Goal: Communication & Community: Answer question/provide support

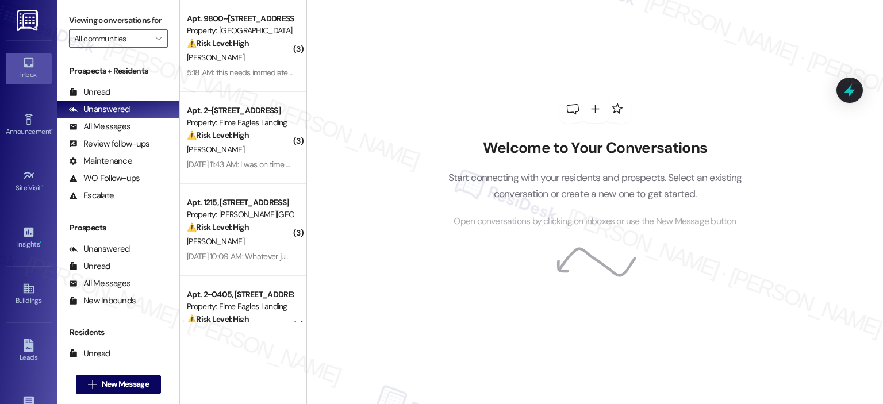
click at [417, 192] on div "Welcome to Your Conversations Start connecting with your residents and prospect…" at bounding box center [595, 202] width 577 height 404
click at [418, 192] on div "Welcome to Your Conversations Start connecting with your residents and prospect…" at bounding box center [595, 202] width 577 height 404
click at [840, 95] on div at bounding box center [850, 90] width 35 height 33
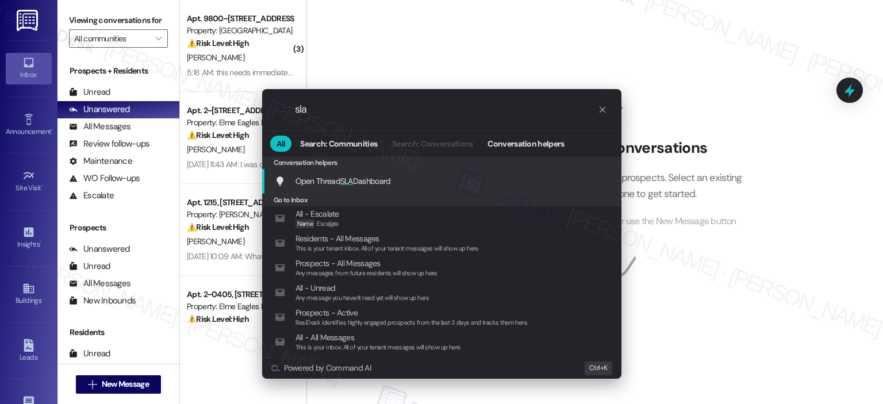
type input "sla"
click at [403, 181] on div "Open Thread SLA Dashboard Add shortcut" at bounding box center [443, 181] width 336 height 13
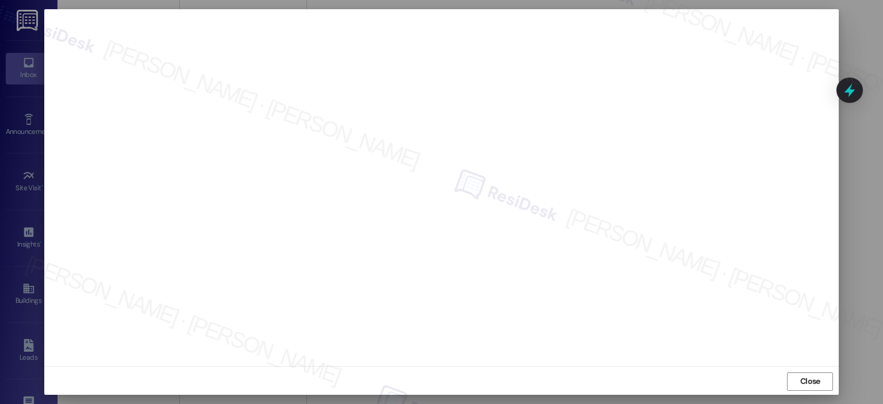
scroll to position [8, 0]
click at [803, 383] on span "Close" at bounding box center [811, 380] width 20 height 12
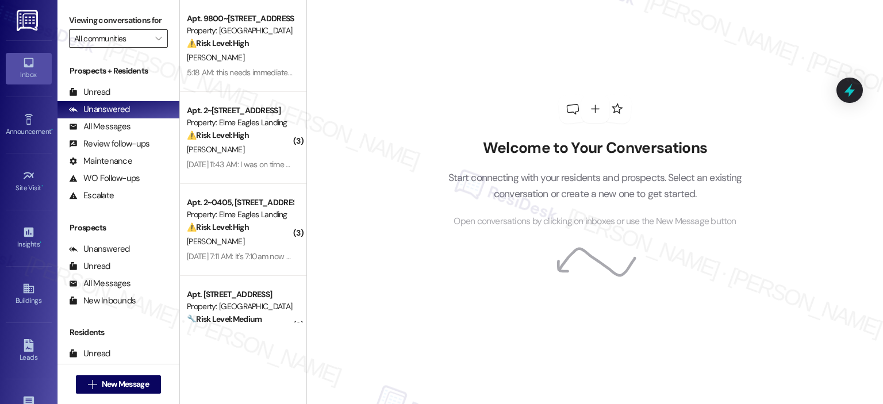
click at [141, 40] on input "All communities" at bounding box center [111, 38] width 75 height 18
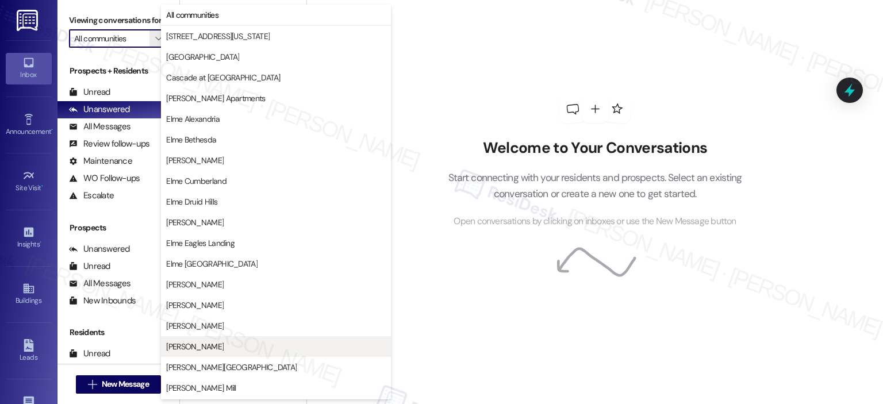
click at [229, 343] on span "Elme Marietta" at bounding box center [276, 347] width 220 height 12
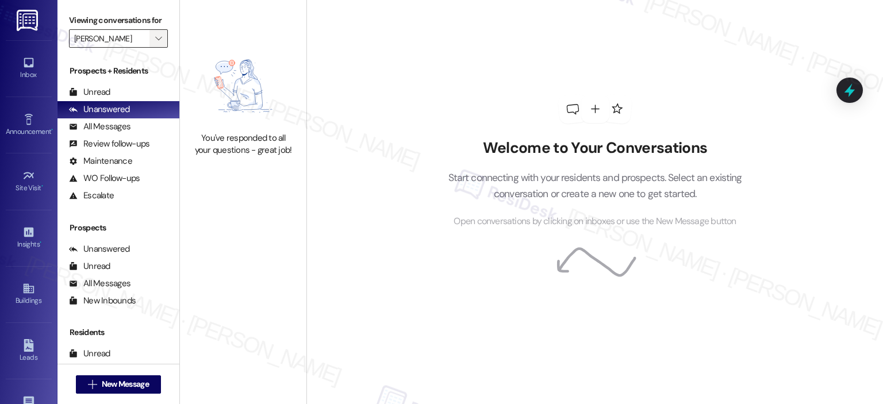
click at [150, 33] on button "" at bounding box center [159, 38] width 18 height 18
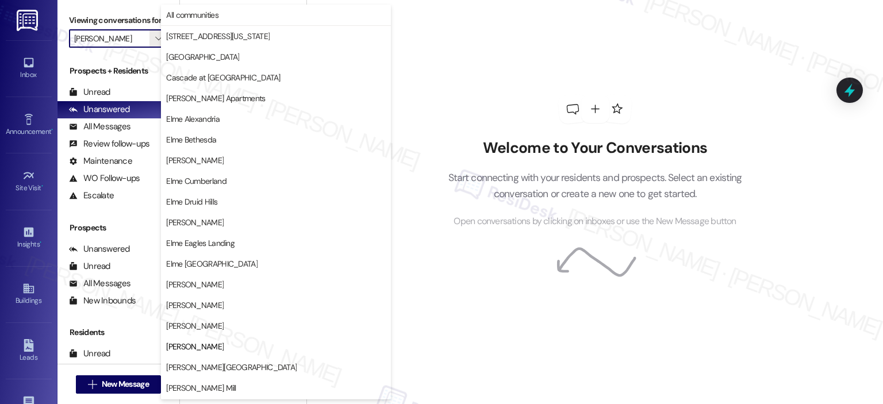
scroll to position [186, 0]
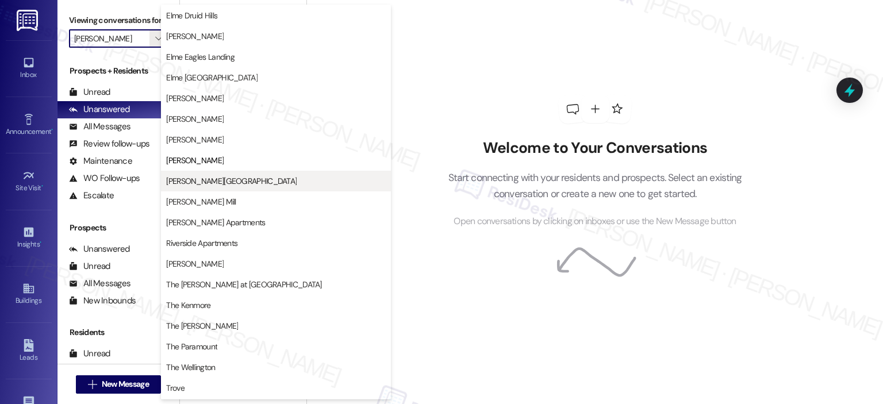
click at [216, 175] on span "Elme Sandy Springs" at bounding box center [231, 181] width 131 height 12
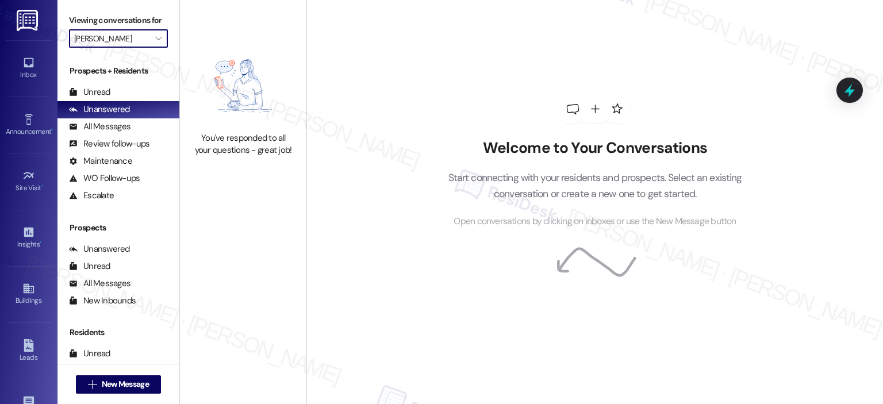
type input "Elme Sandy Springs"
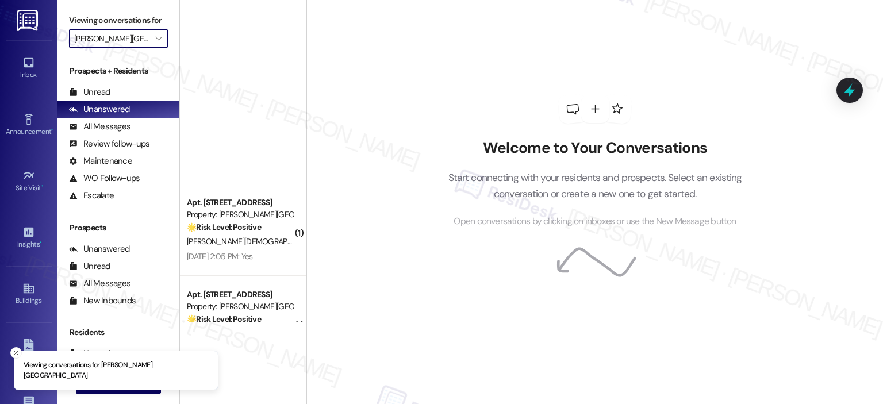
scroll to position [413, 0]
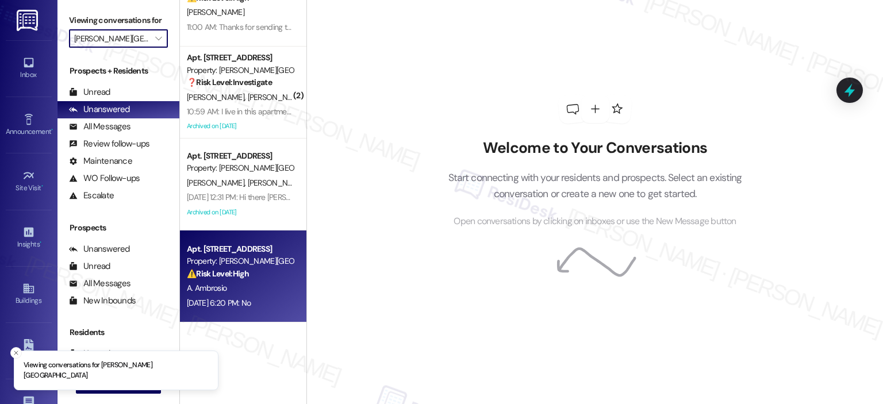
click at [232, 293] on div "A. Ambrosio" at bounding box center [240, 288] width 109 height 14
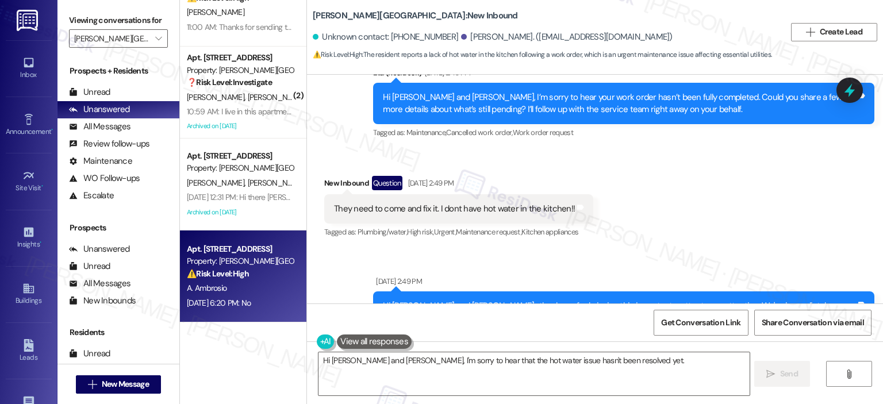
scroll to position [5507, 0]
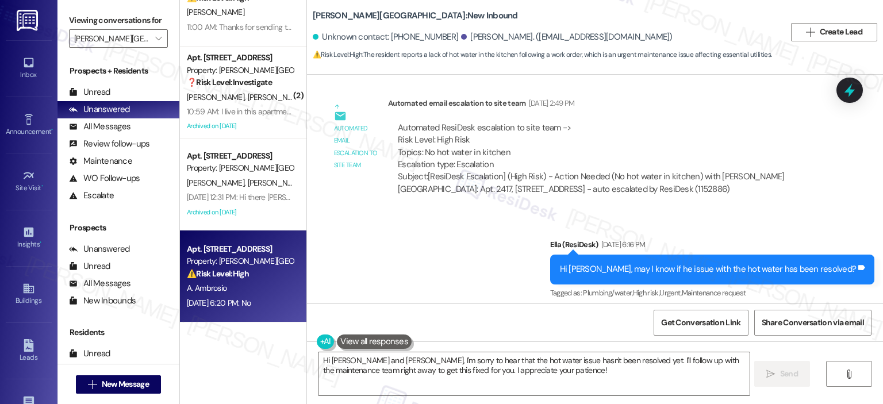
click at [879, 310] on div "Received via SMS New Inbound Sep 10, 2025 at 6:20 PM No Tags and notes" at bounding box center [595, 350] width 576 height 80
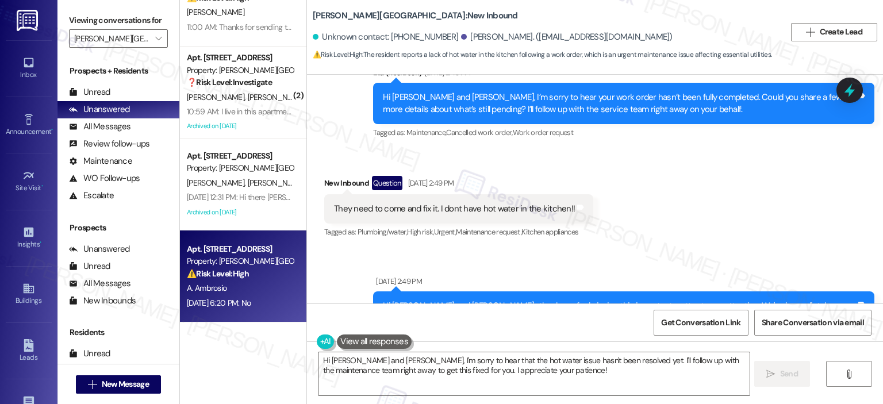
scroll to position [4932, 0]
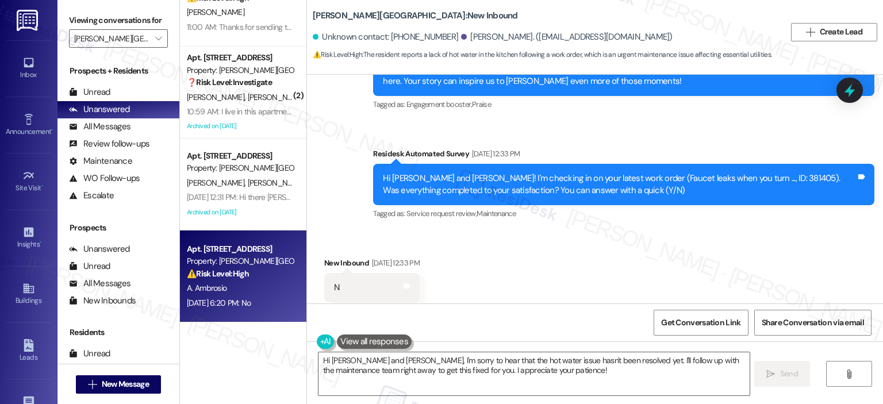
click at [718, 173] on div "Hi Agustin and Adrian! I'm checking in on your latest work order (Faucet leaks …" at bounding box center [619, 185] width 473 height 25
click at [725, 173] on div "Hi Agustin and Adrian! I'm checking in on your latest work order (Faucet leaks …" at bounding box center [619, 185] width 473 height 25
drag, startPoint x: 720, startPoint y: 91, endPoint x: 745, endPoint y: 91, distance: 25.3
click at [745, 173] on div "Hi Agustin and Adrian! I'm checking in on your latest work order (Faucet leaks …" at bounding box center [619, 185] width 473 height 25
copy div "381405"
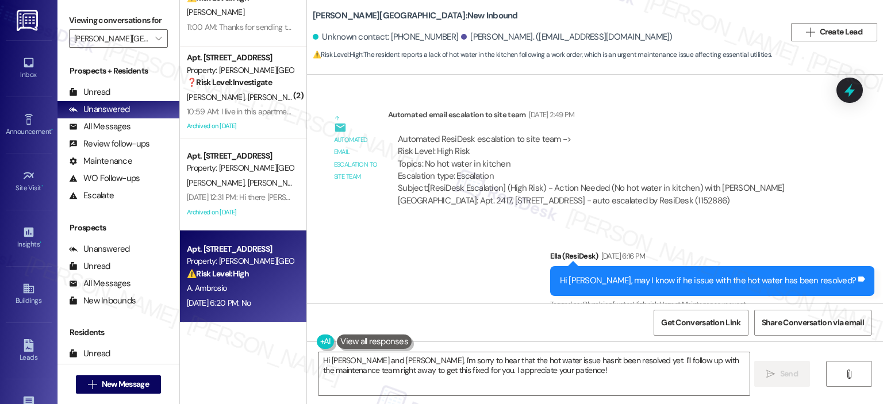
scroll to position [5507, 0]
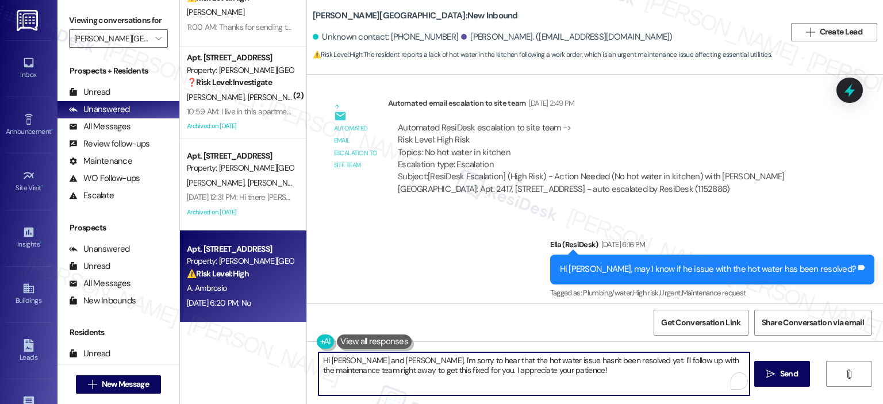
drag, startPoint x: 390, startPoint y: 363, endPoint x: 354, endPoint y: 363, distance: 36.8
click at [354, 363] on textarea "Hi Agustin and Adrian, I'm sorry to hear that the hot water issue hasn't been r…" at bounding box center [534, 374] width 431 height 43
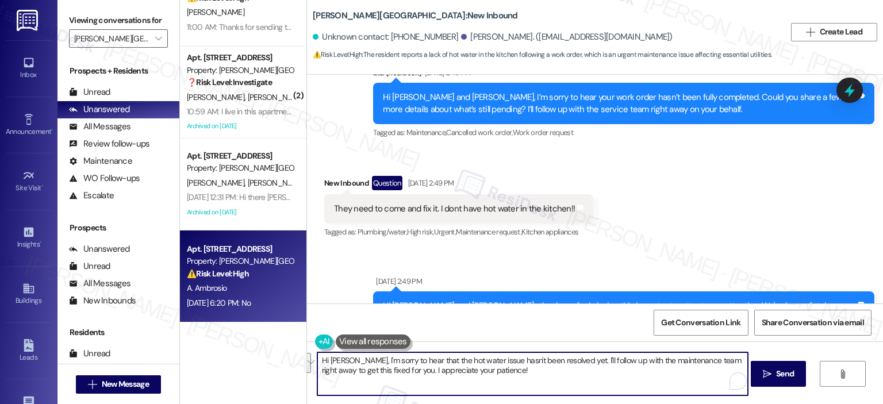
drag, startPoint x: 504, startPoint y: 374, endPoint x: 571, endPoint y: 354, distance: 70.1
click at [571, 354] on textarea "Hi Agustin, I'm sorry to hear that the hot water issue hasn't been resolved yet…" at bounding box center [532, 374] width 431 height 43
click at [464, 194] on div "They need to come and fix it. I dont have hot water in the kitchen!! Tags and n…" at bounding box center [458, 208] width 269 height 29
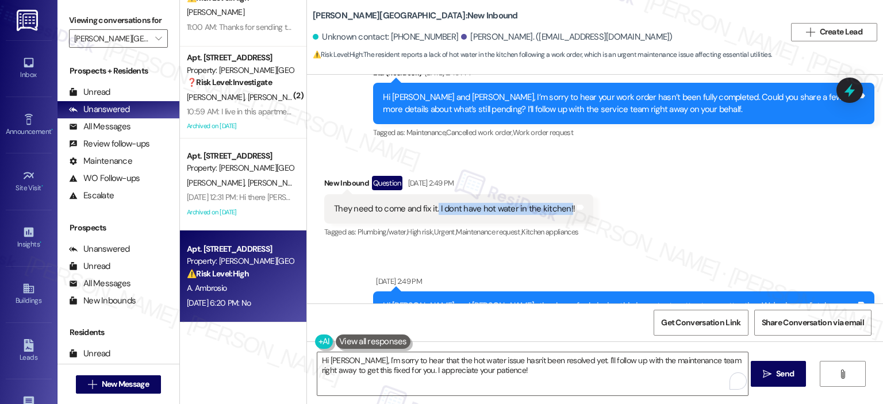
drag, startPoint x: 431, startPoint y: 121, endPoint x: 386, endPoint y: 133, distance: 45.9
click at [558, 203] on div "They need to come and fix it. I dont have hot water in the kitchen!!" at bounding box center [454, 209] width 241 height 12
click at [352, 194] on div "They need to come and fix it. I dont have hot water in the kitchen!! Tags and n…" at bounding box center [458, 208] width 269 height 29
drag, startPoint x: 327, startPoint y: 116, endPoint x: 564, endPoint y: 118, distance: 237.0
click at [564, 194] on div "They need to come and fix it. I dont have hot water in the kitchen!! Tags and n…" at bounding box center [458, 208] width 269 height 29
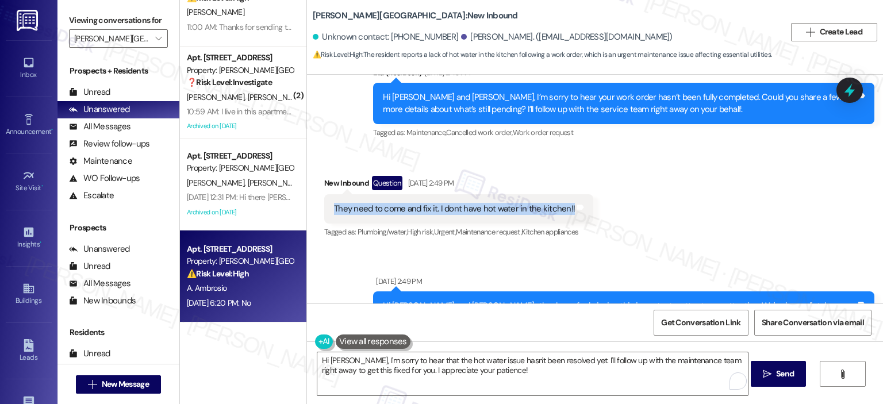
copy div "They need to come and fix it. I dont have hot water in the kitchen!!"
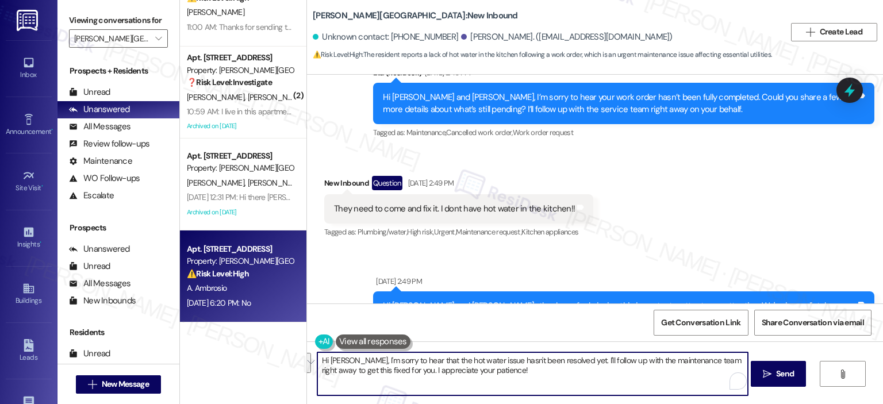
drag, startPoint x: 496, startPoint y: 372, endPoint x: 570, endPoint y: 358, distance: 74.9
click at [570, 358] on textarea "Hi Agustin, I'm sorry to hear that the hot water issue hasn't been resolved yet…" at bounding box center [532, 374] width 431 height 43
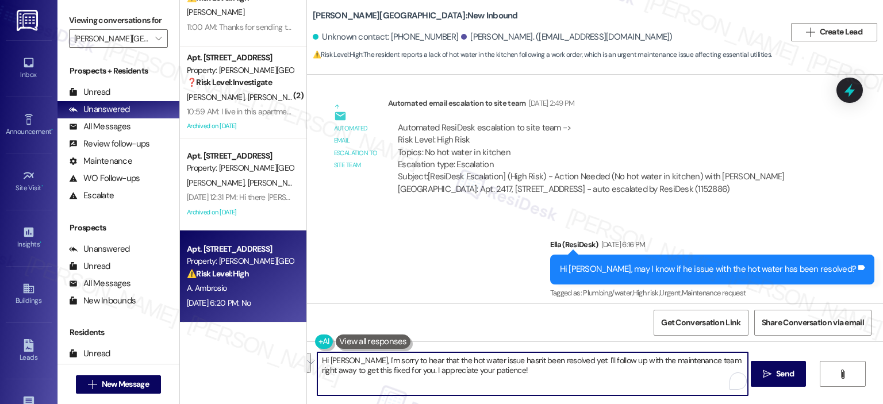
click at [522, 383] on textarea "Hi Agustin, I'm sorry to hear that the hot water issue hasn't been resolved yet…" at bounding box center [532, 374] width 431 height 43
drag, startPoint x: 521, startPoint y: 374, endPoint x: 577, endPoint y: 359, distance: 58.2
click at [577, 359] on textarea "Hi Agustin, I'm sorry to hear that the hot water issue hasn't been resolved yet…" at bounding box center [532, 374] width 431 height 43
click at [508, 369] on textarea "Hi Agustin, I'm sorry to hear that the hot water issue hasn't been resolved yet…" at bounding box center [532, 374] width 431 height 43
drag, startPoint x: 550, startPoint y: 368, endPoint x: 577, endPoint y: 360, distance: 28.8
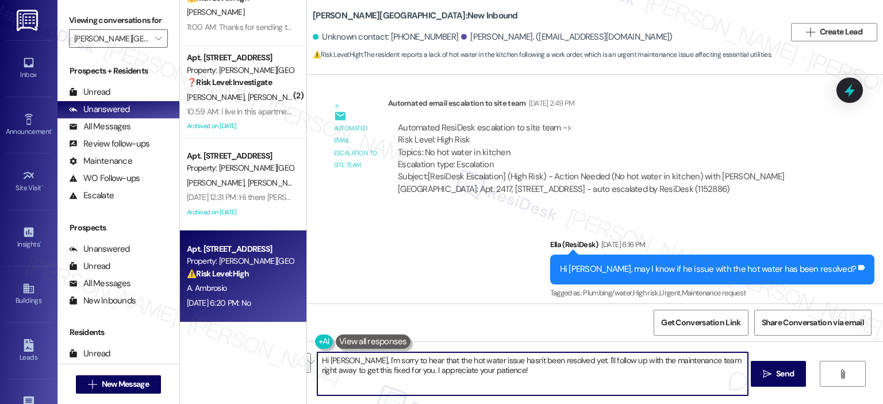
click at [577, 360] on textarea "Hi Agustin, I'm sorry to hear that the hot water issue hasn't been resolved yet…" at bounding box center [532, 374] width 431 height 43
click at [384, 373] on textarea "Hi Agustin, I'm sorry to hear that the hot water issue hasn't been resolved yet…" at bounding box center [532, 374] width 431 height 43
paste textarea "’m so sorry to hear that the hot water issue still hasn’t been resolved. I’ll g…"
drag, startPoint x: 389, startPoint y: 363, endPoint x: 363, endPoint y: 363, distance: 25.9
click at [363, 363] on textarea "Hi Agustin, I’m so sorry to hear that the hot water issue still hasn’t been res…" at bounding box center [532, 374] width 431 height 43
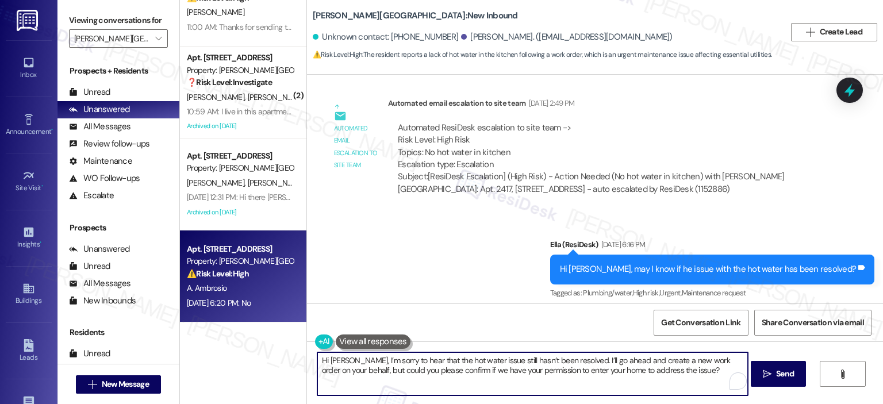
click at [446, 368] on textarea "Hi Agustin, I’m sorry to hear that the hot water issue still hasn’t been resolv…" at bounding box center [532, 374] width 431 height 43
drag, startPoint x: 407, startPoint y: 361, endPoint x: 353, endPoint y: 363, distance: 54.1
click at [353, 363] on textarea "Hi Agustin, I’m sorry to hear that the hot water issue still hasn’t been resolv…" at bounding box center [532, 374] width 431 height 43
type textarea "Hi Agustin, I apologize that the hot water issue still hasn’t been resolved. I’…"
click at [794, 372] on span "Send" at bounding box center [785, 374] width 22 height 12
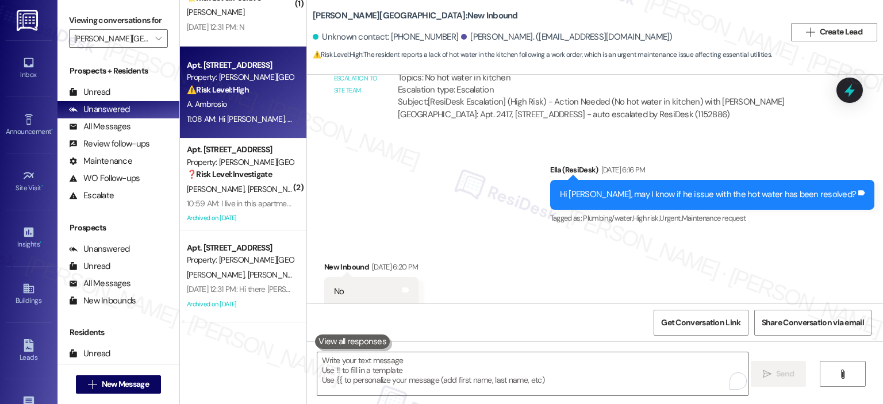
scroll to position [5600, 0]
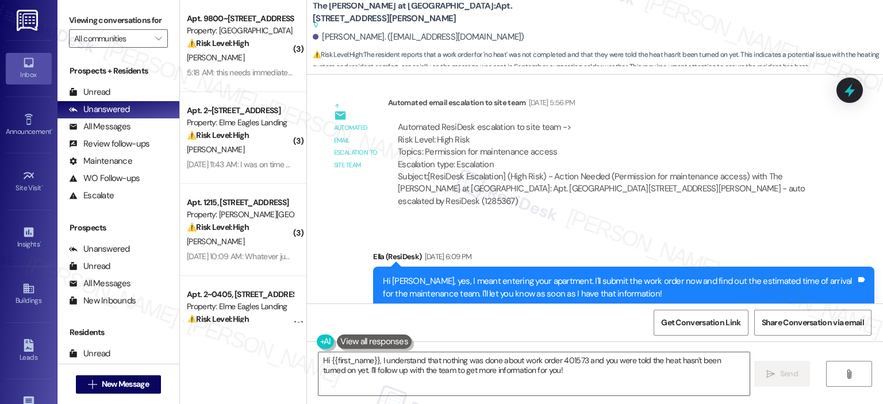
scroll to position [5015, 0]
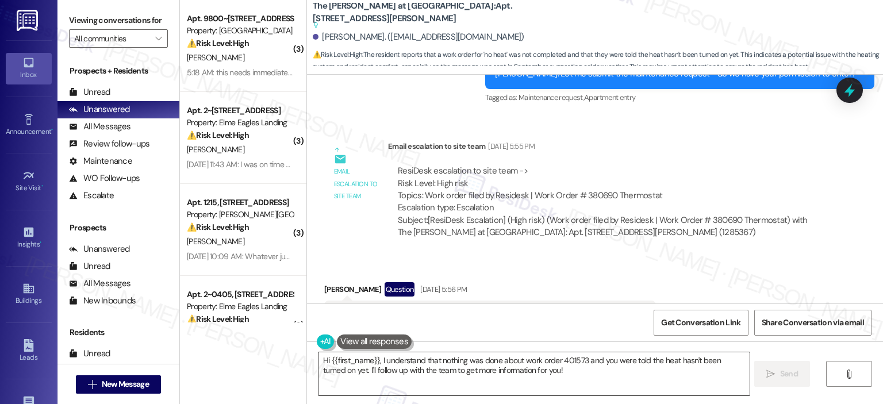
click at [374, 362] on textarea "Hi {{first_name}}, I understand that nothing was done about work order 401573 a…" at bounding box center [534, 374] width 431 height 43
click at [416, 373] on textarea "Hi {{first_name}}, I apoloiz I understand that nothing was done about work orde…" at bounding box center [532, 374] width 431 height 43
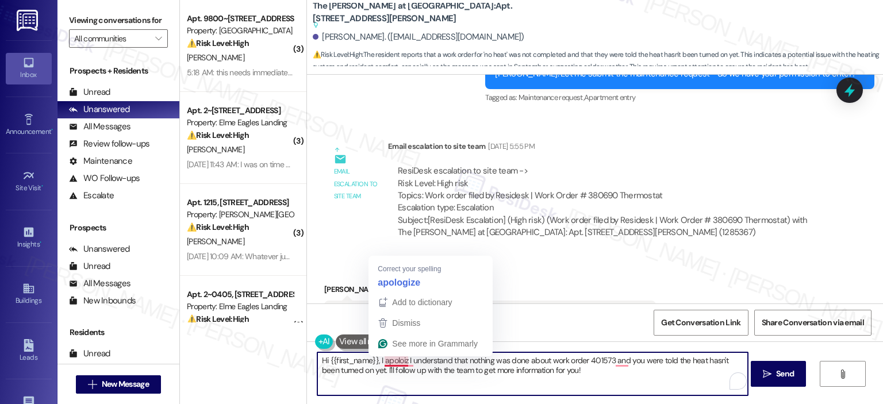
drag, startPoint x: 401, startPoint y: 358, endPoint x: 377, endPoint y: 362, distance: 25.1
click at [377, 362] on textarea "Hi {{first_name}}, I apoloiz I understand that nothing was done about work orde…" at bounding box center [532, 374] width 431 height 43
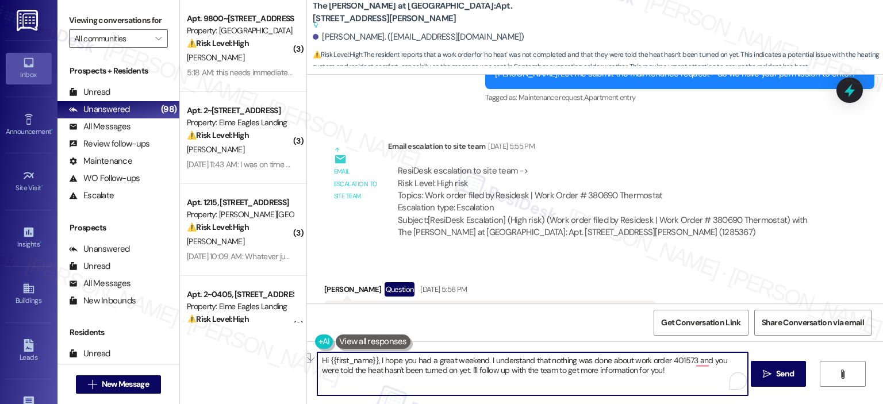
drag, startPoint x: 626, startPoint y: 361, endPoint x: 529, endPoint y: 358, distance: 96.7
click at [529, 358] on textarea "Hi {{first_name}}, I hope you had a great weekend. I understand that nothing wa…" at bounding box center [532, 374] width 431 height 43
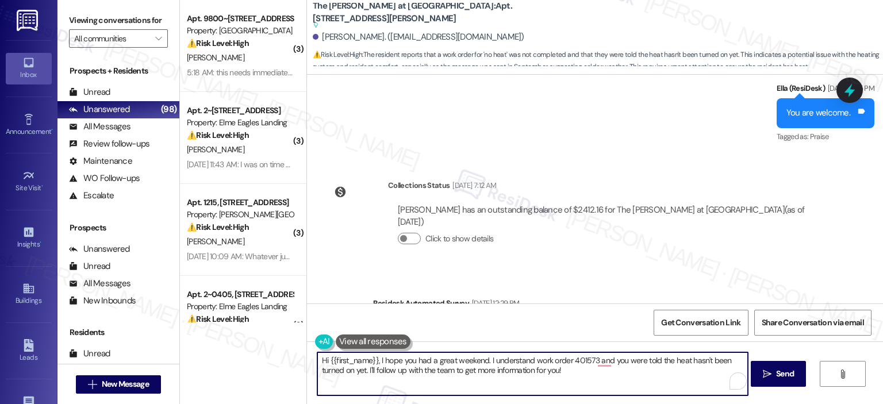
scroll to position [5676, 0]
click at [588, 358] on textarea "Hi {{first_name}}, I hope you had a great weekend. I understand work order 4015…" at bounding box center [532, 374] width 431 height 43
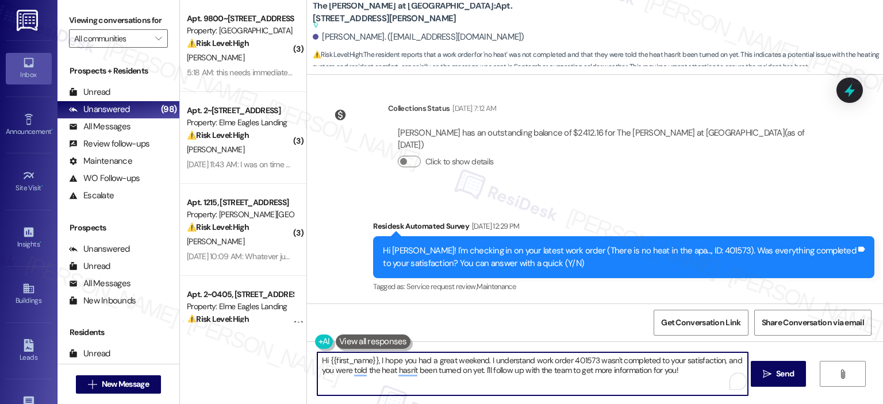
scroll to position [5921, 0]
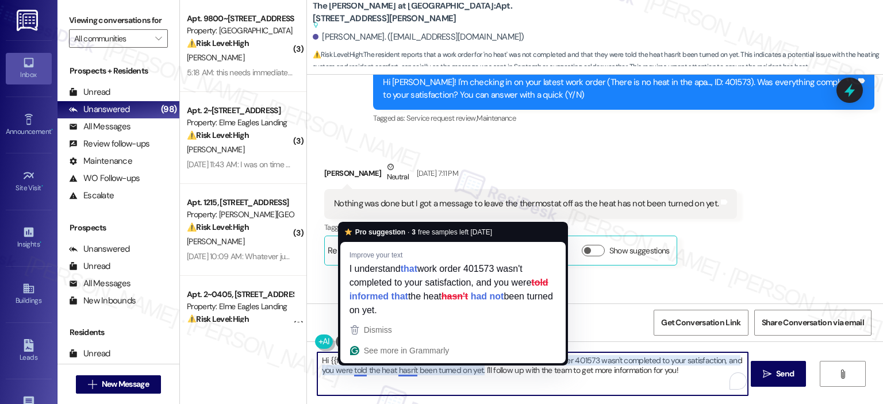
click at [362, 372] on textarea "Hi {{first_name}}, I hope you had a great weekend. I understand work order 4015…" at bounding box center [532, 374] width 431 height 43
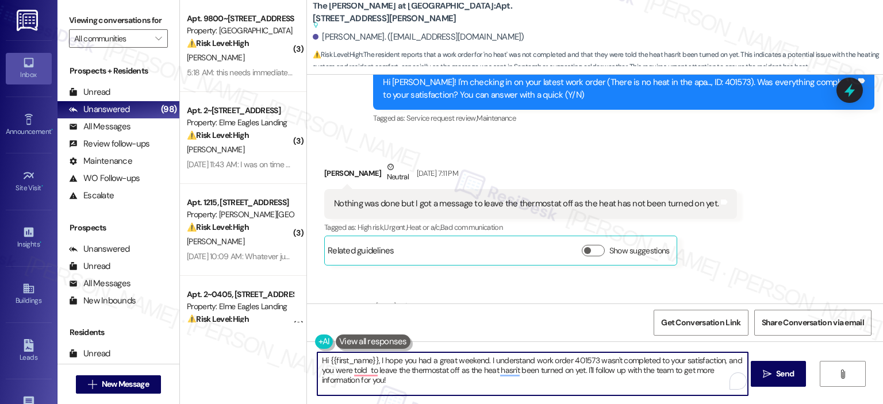
drag, startPoint x: 476, startPoint y: 384, endPoint x: 409, endPoint y: 379, distance: 66.9
click at [409, 379] on textarea "Hi {{first_name}}, I hope you had a great weekend. I understand work order 4015…" at bounding box center [532, 374] width 431 height 43
click at [391, 378] on textarea "Hi {{first_name}}, I hope you had a great weekend. I understand work order 4015…" at bounding box center [532, 374] width 431 height 43
click at [432, 362] on textarea "Hi {{first_name}}, I hope you had a great weekend. I understand work order 4015…" at bounding box center [532, 374] width 431 height 43
click at [399, 379] on textarea "Hi {{first_name}}, I hope you had a great weekend. I understand work order 4015…" at bounding box center [532, 374] width 431 height 43
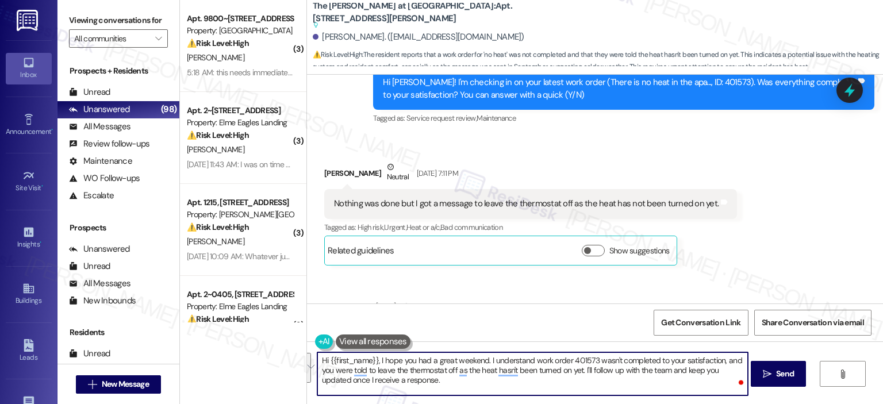
click at [400, 388] on textarea "Hi {{first_name}}, I hope you had a great weekend. I understand work order 4015…" at bounding box center [532, 374] width 431 height 43
paste textarea "To enrich screen reader interactions, please activate Accessibility in Grammarl…"
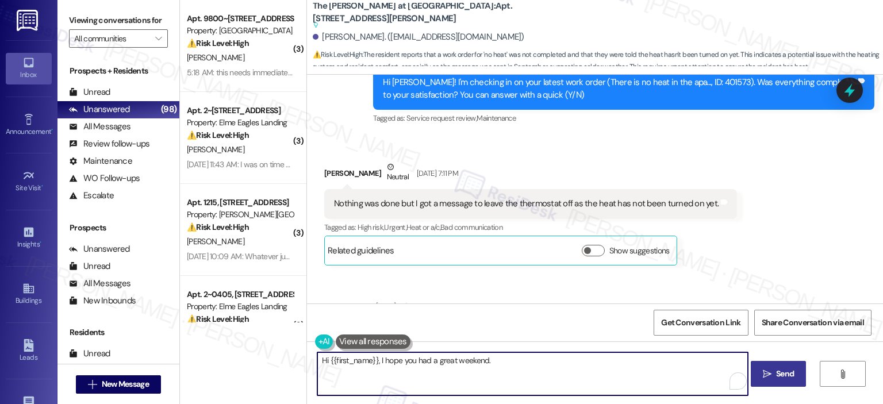
type textarea "Hi {{first_name}}, I hope you had a great weekend."
click at [768, 377] on icon "" at bounding box center [767, 374] width 9 height 9
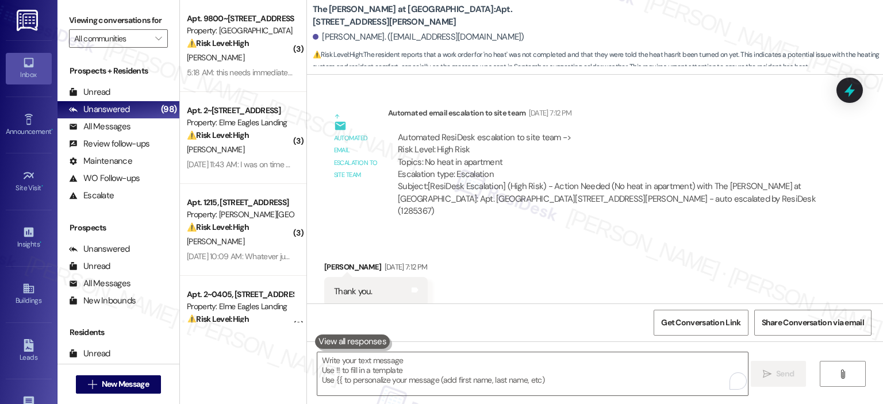
scroll to position [6246, 0]
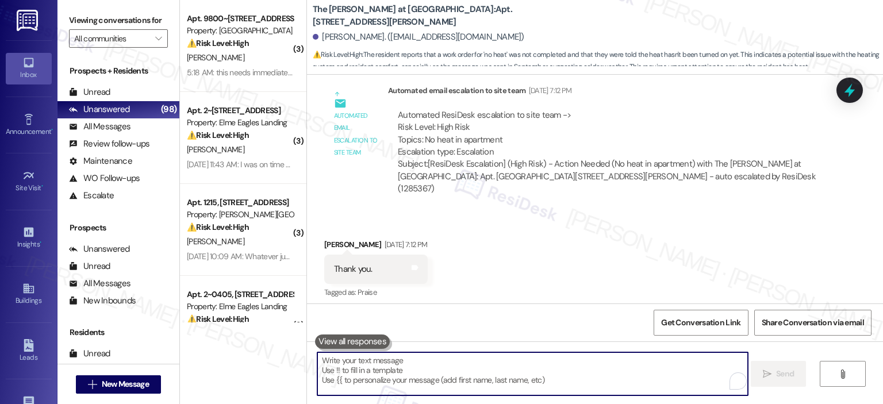
click at [476, 380] on textarea "To enrich screen reader interactions, please activate Accessibility in Grammarl…" at bounding box center [532, 374] width 431 height 43
paste textarea "I understand that work order 401573 wasn’t completed to your satisfaction, and …"
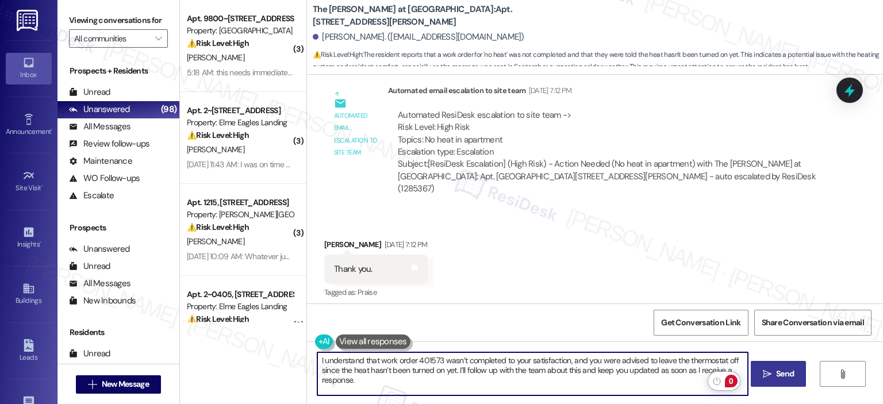
type textarea "I understand that work order 401573 wasn’t completed to your satisfaction, and …"
click at [792, 378] on span "Send" at bounding box center [785, 374] width 18 height 12
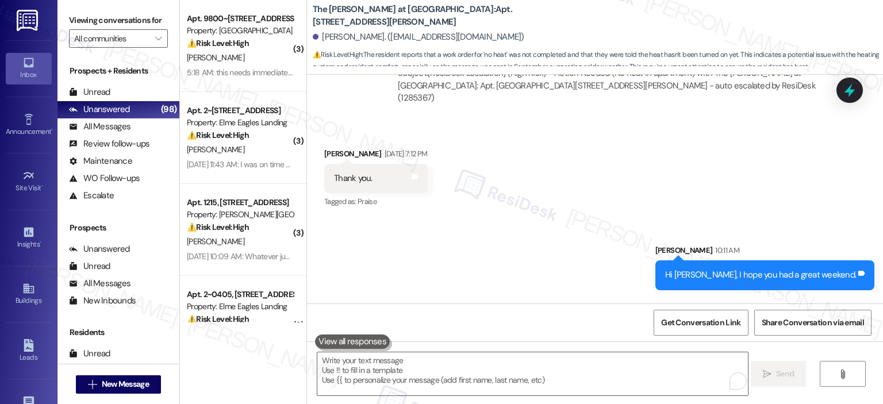
scroll to position [6338, 0]
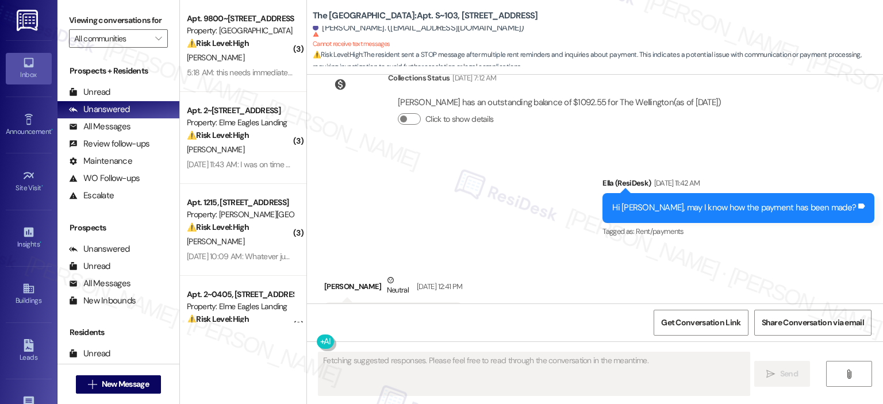
scroll to position [585, 0]
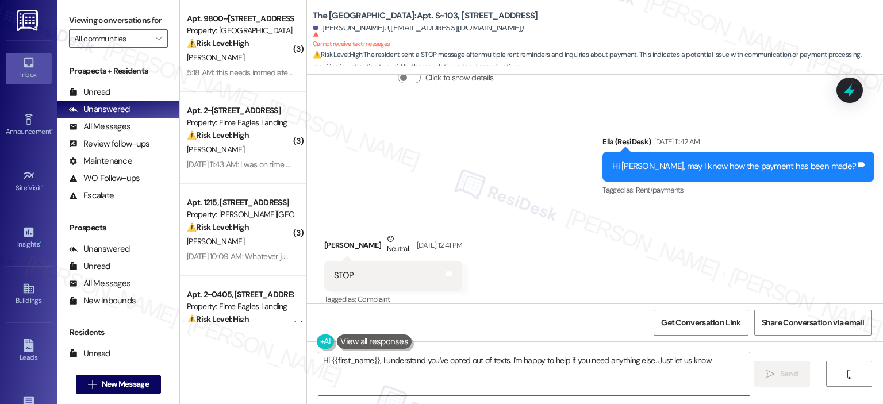
type textarea "Hi {{first_name}}, I understand you've opted out of texts. I'm happy to help if…"
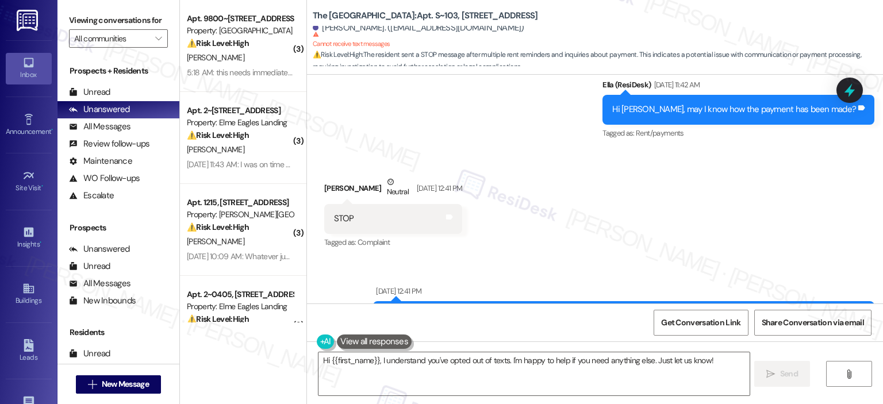
scroll to position [929, 0]
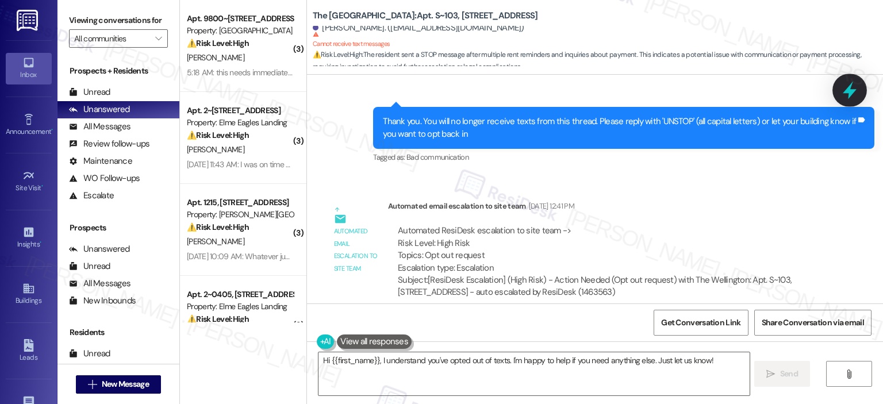
click at [840, 89] on div at bounding box center [850, 90] width 35 height 33
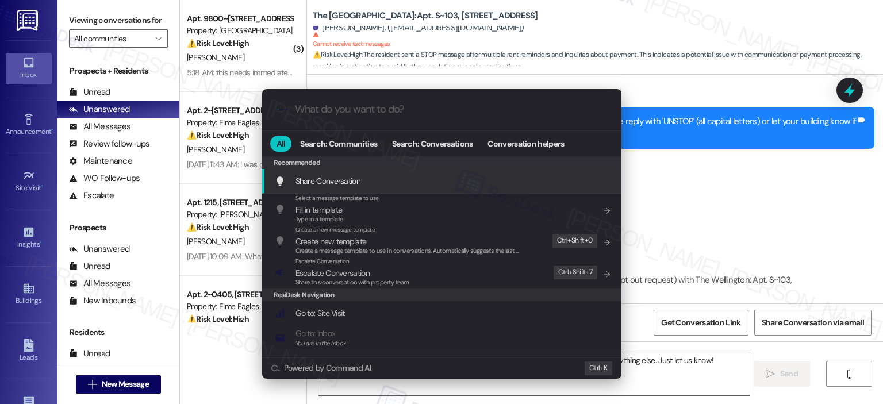
click at [419, 120] on div ".cls-1{fill:#0a055f;}.cls-2{fill:#0cc4c4;} resideskLogoBlueOrange" at bounding box center [441, 109] width 359 height 41
click at [434, 112] on input "What do you want to do?" at bounding box center [451, 110] width 312 height 12
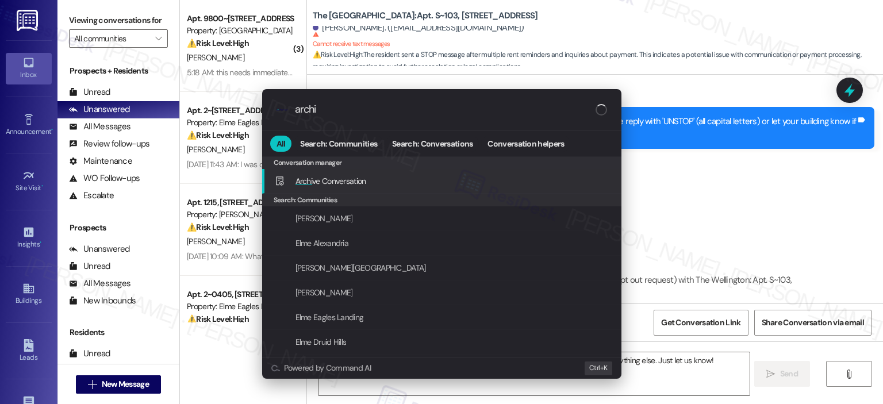
type input "archiv"
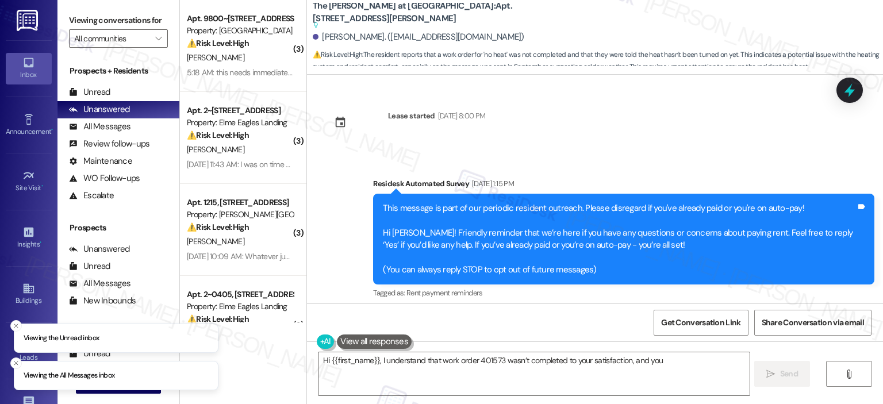
scroll to position [6356, 0]
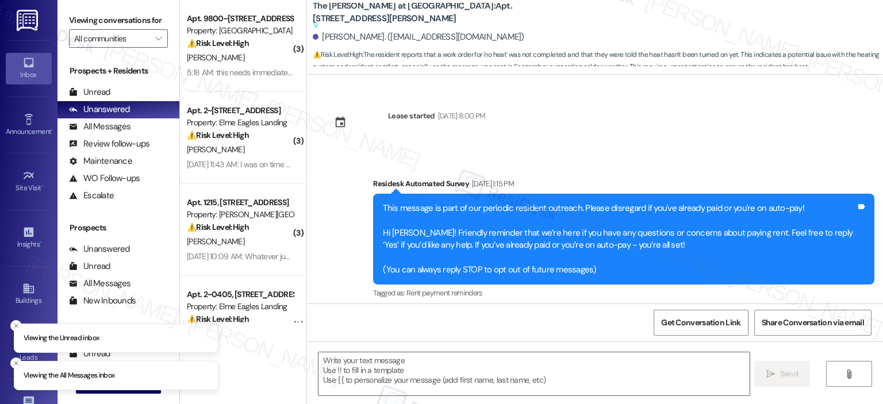
type textarea "Fetching suggested responses. Please feel free to read through the conversation…"
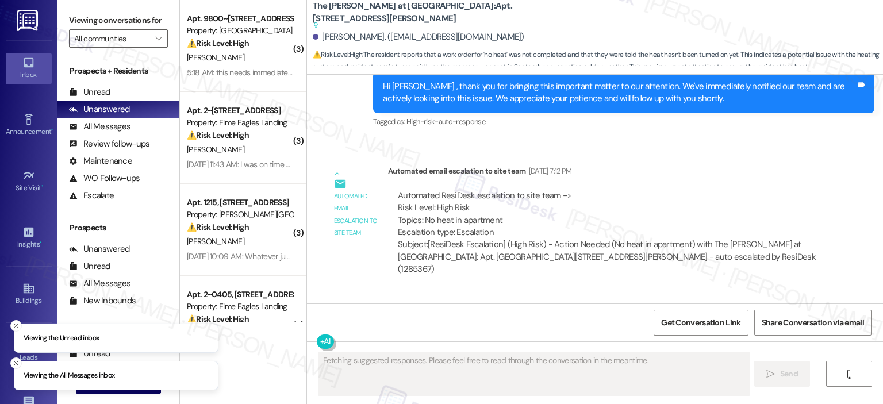
scroll to position [6356, 0]
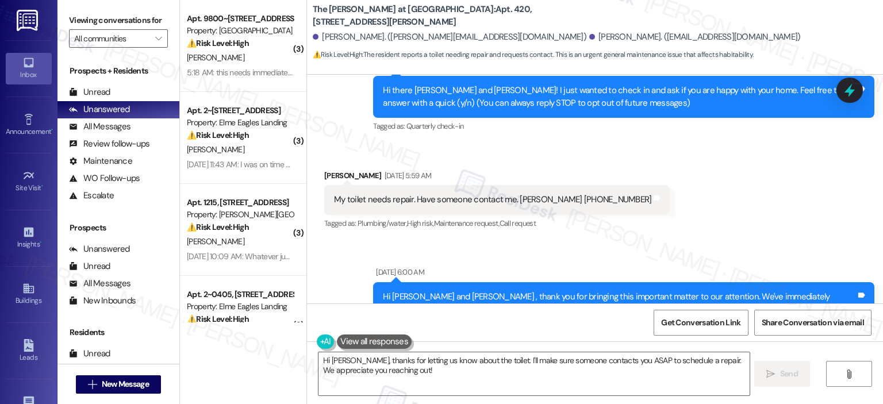
scroll to position [161, 0]
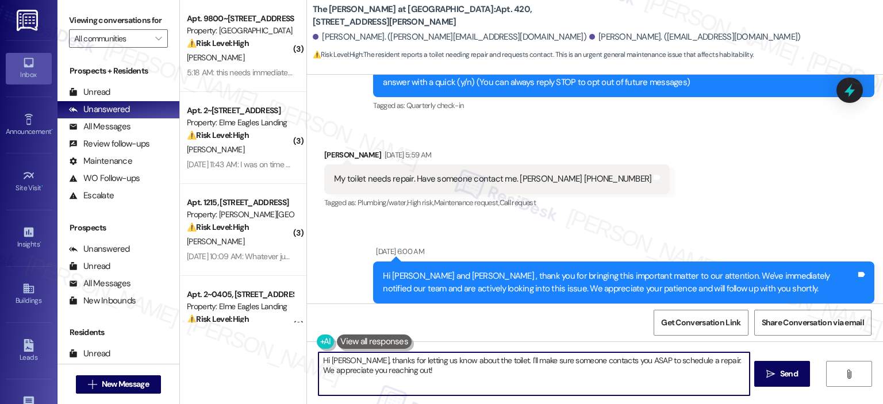
click at [350, 361] on textarea "Hi Robert, thanks for letting us know about the toilet. I'll make sure someone …" at bounding box center [534, 374] width 431 height 43
drag, startPoint x: 616, startPoint y: 361, endPoint x: 509, endPoint y: 358, distance: 107.0
click at [509, 358] on textarea "Hi Robert, I hope you had a wonderful weekend. Thanks for letting us know about…" at bounding box center [532, 374] width 431 height 43
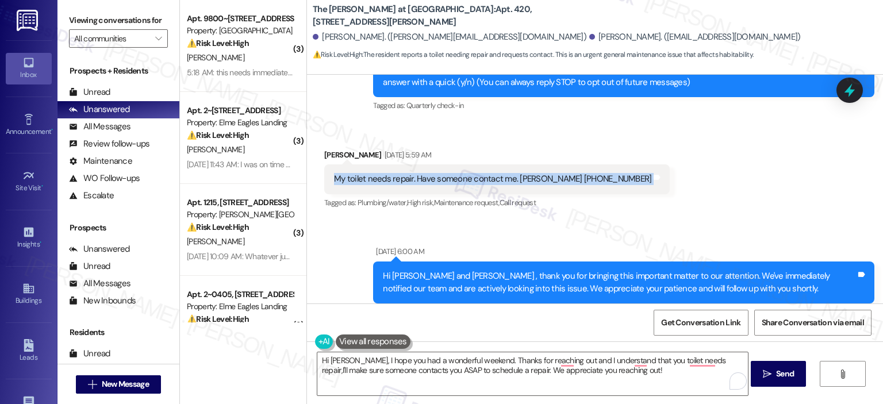
drag, startPoint x: 327, startPoint y: 178, endPoint x: 651, endPoint y: 178, distance: 324.4
click at [651, 178] on div "Received via SMS Robert Schmidt Sep 13, 2025 at 5:59 AM My toilet needs repair.…" at bounding box center [595, 171] width 576 height 97
copy div "My toilet needs repair. Have someone contact me. Robert Schmidt 240-925-1532 Ta…"
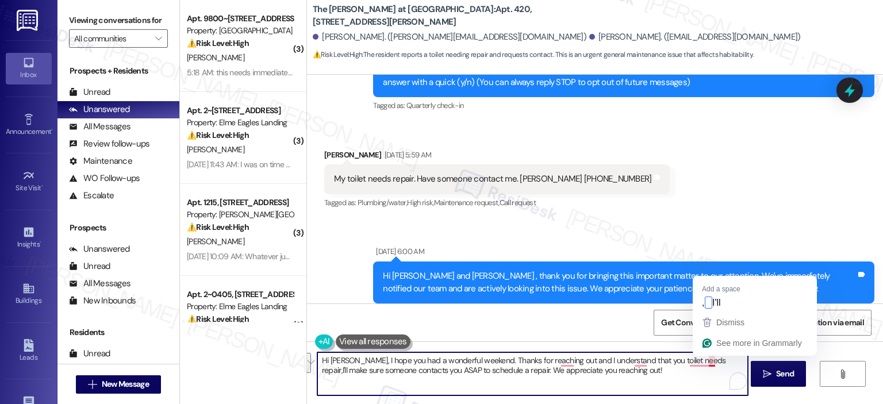
drag, startPoint x: 688, startPoint y: 374, endPoint x: 704, endPoint y: 363, distance: 19.5
click at [704, 363] on textarea "Hi Robert, I hope you had a wonderful weekend. Thanks for reaching out and I un…" at bounding box center [532, 374] width 431 height 43
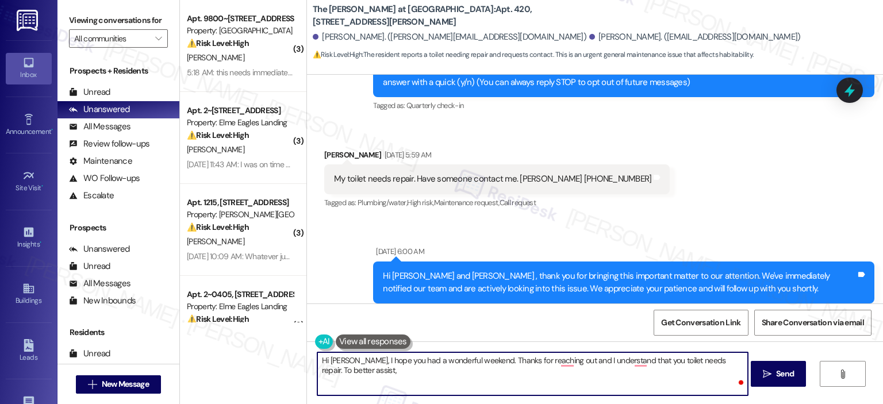
paste textarea "Is the toilet leaking, not flushing properly, clogged, or making unusual noises…"
click at [430, 363] on textarea "Hi Robert, I hope you had a wonderful weekend. Thanks for reaching out and I un…" at bounding box center [532, 374] width 431 height 43
paste textarea "To enrich screen reader interactions, please activate Accessibility in Grammarl…"
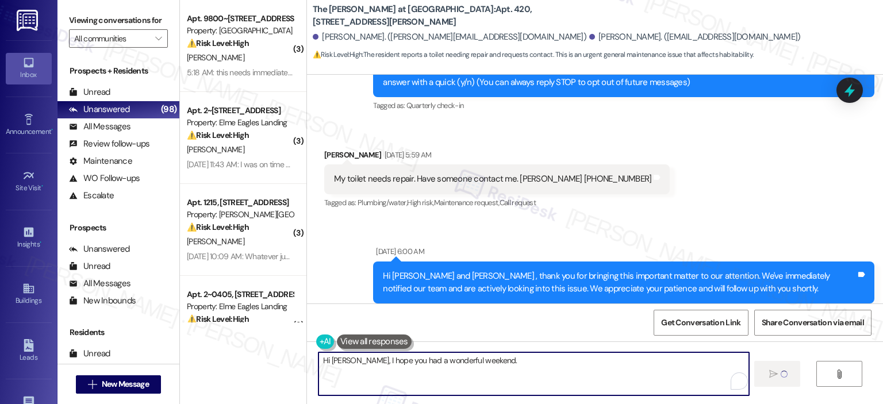
type textarea "Hi Robert, I hope you had a wonderful weekend."
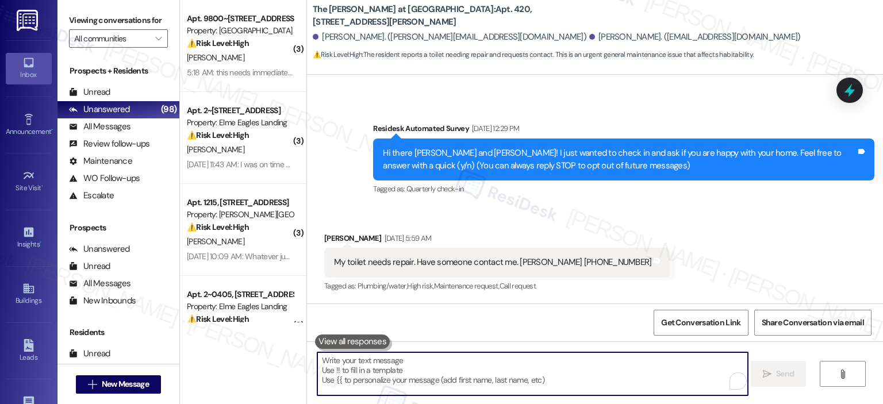
scroll to position [77, 0]
click at [427, 367] on textarea "To enrich screen reader interactions, please activate Accessibility in Grammarl…" at bounding box center [532, 374] width 431 height 43
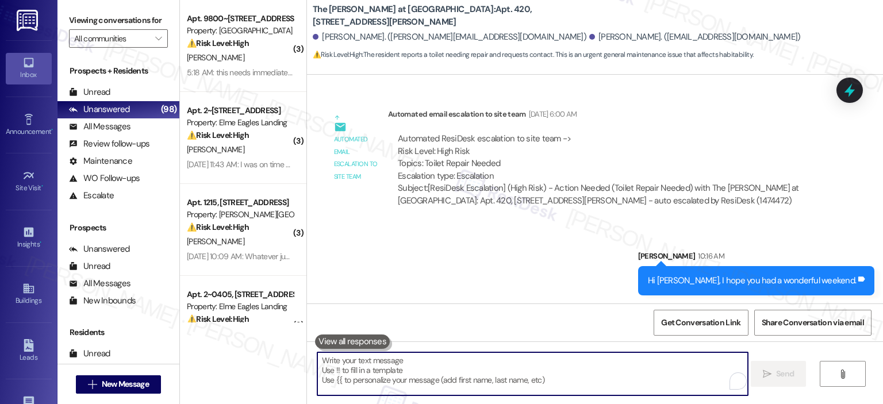
scroll to position [409, 0]
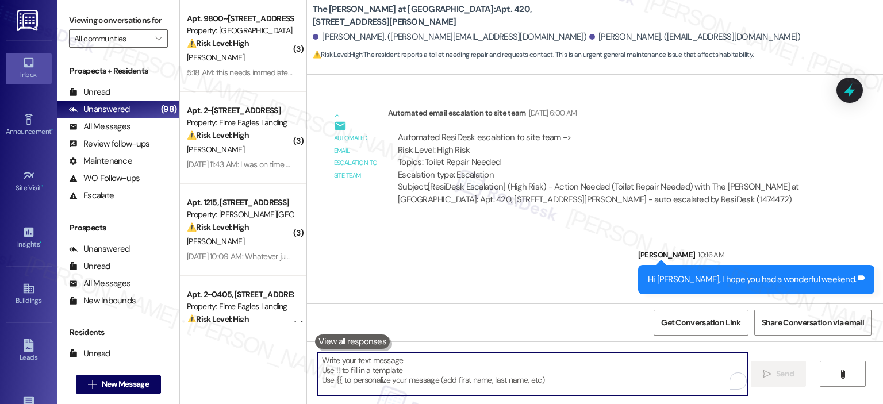
click at [465, 367] on textarea "To enrich screen reader interactions, please activate Accessibility in Grammarl…" at bounding box center [532, 374] width 431 height 43
paste textarea "Thank you for reaching out—I understand your toilet needs repair. To better ass…"
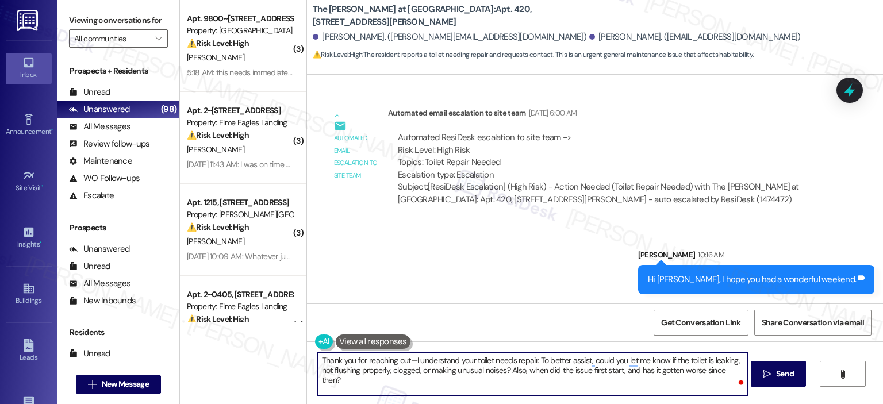
click at [621, 358] on textarea "Thank you for reaching out—I understand your toilet needs repair. To better ass…" at bounding box center [532, 374] width 431 height 43
type textarea "Thank you for reaching out—I understand your toilet needs repair. To better ass…"
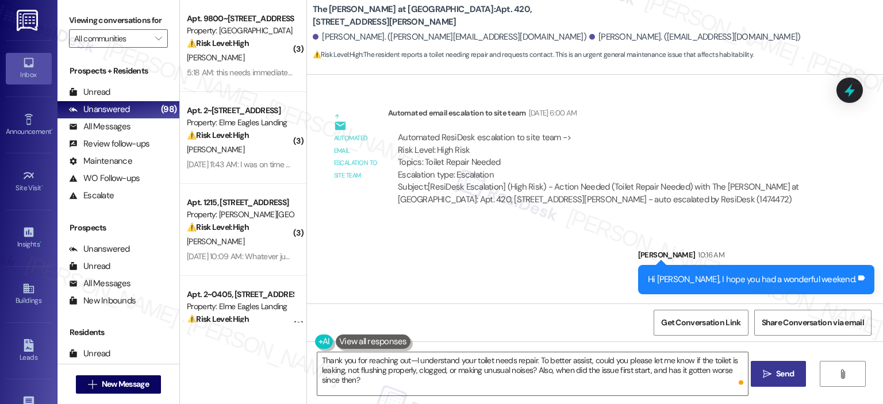
click at [787, 371] on span "Send" at bounding box center [785, 374] width 18 height 12
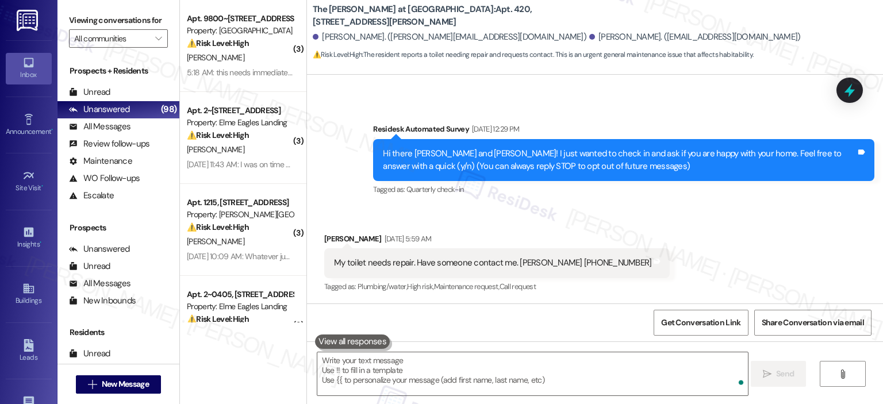
scroll to position [501, 0]
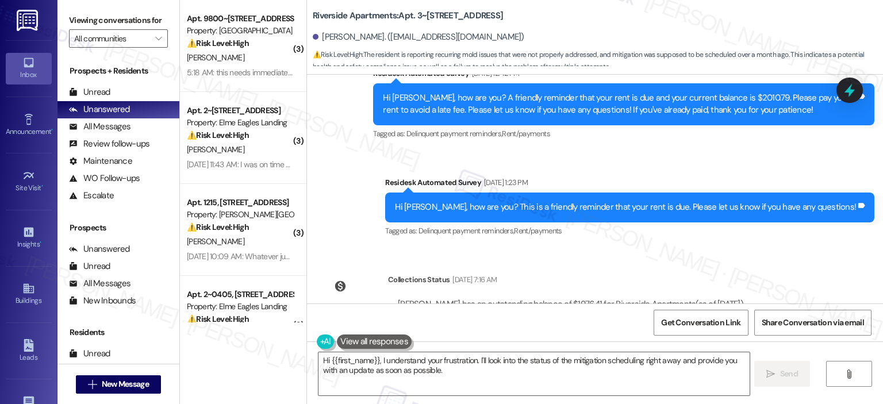
scroll to position [4152, 0]
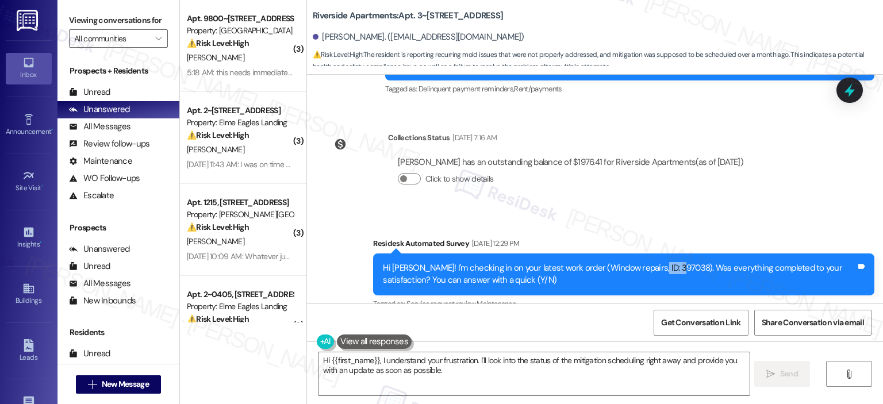
drag, startPoint x: 642, startPoint y: 220, endPoint x: 671, endPoint y: 221, distance: 28.2
click at [671, 262] on div "Hi Samantha! I'm checking in on your latest work order (Window repairs, ID: 397…" at bounding box center [619, 274] width 473 height 25
copy div "397038"
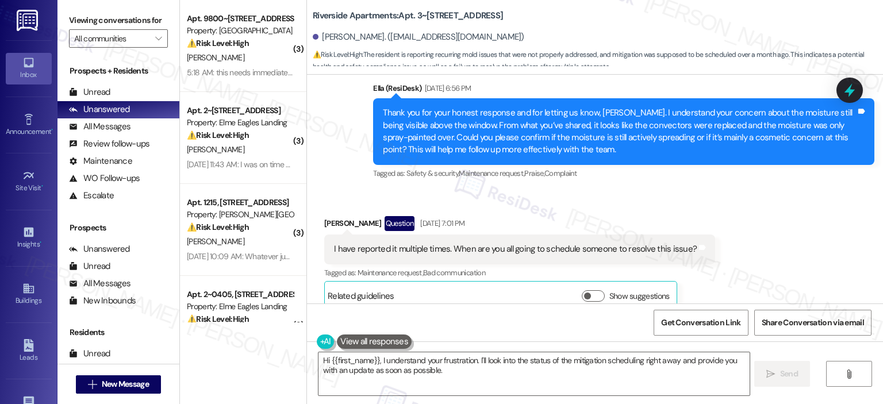
scroll to position [4867, 0]
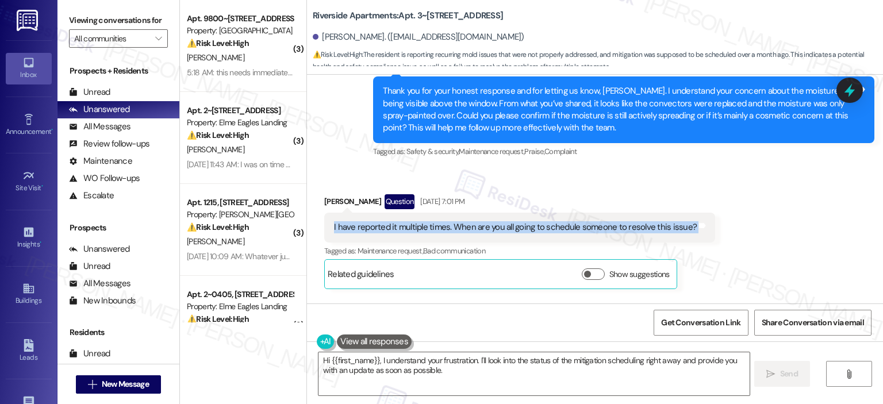
drag, startPoint x: 339, startPoint y: 181, endPoint x: 705, endPoint y: 181, distance: 366.3
click at [705, 186] on div "Received via SMS Samantha Madison Question Sep 12, 2025 at 7:01 PM I have repor…" at bounding box center [520, 242] width 408 height 112
copy div "I have reported it multiple times. When are you all going to schedule someone t…"
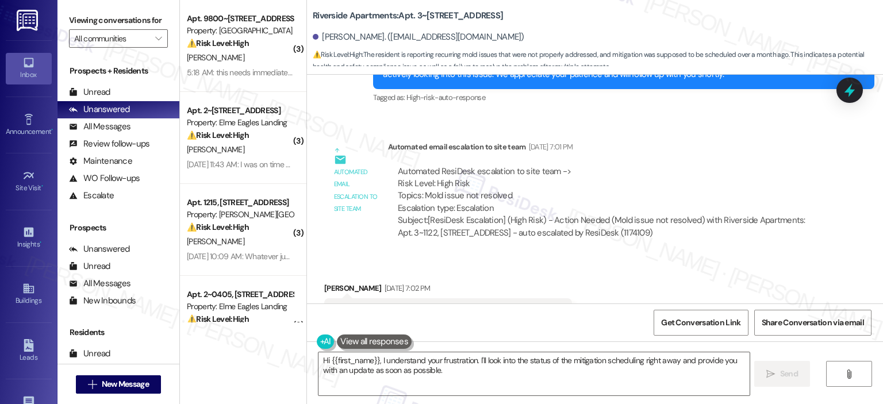
scroll to position [5160, 0]
drag, startPoint x: 323, startPoint y: 258, endPoint x: 559, endPoint y: 258, distance: 236.4
click at [559, 298] on div "Mitigation was supposed to be scheduled over a month ago. Tags and notes" at bounding box center [448, 312] width 248 height 29
copy div "Mitigation was supposed to be scheduled over a month ago. Tags and notes"
click at [361, 373] on textarea "Hi {{first_name}}, I understand your frustration. I'll look into the status of …" at bounding box center [534, 374] width 431 height 43
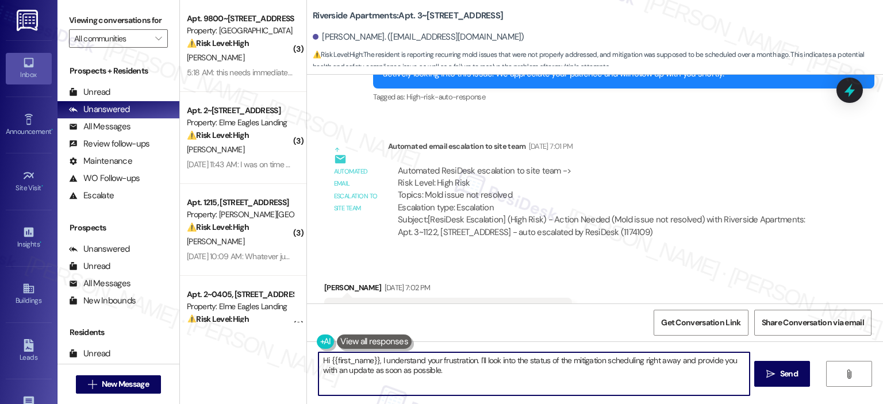
paste textarea "completely understand your frustration—you’ve reported this issue multiple time…"
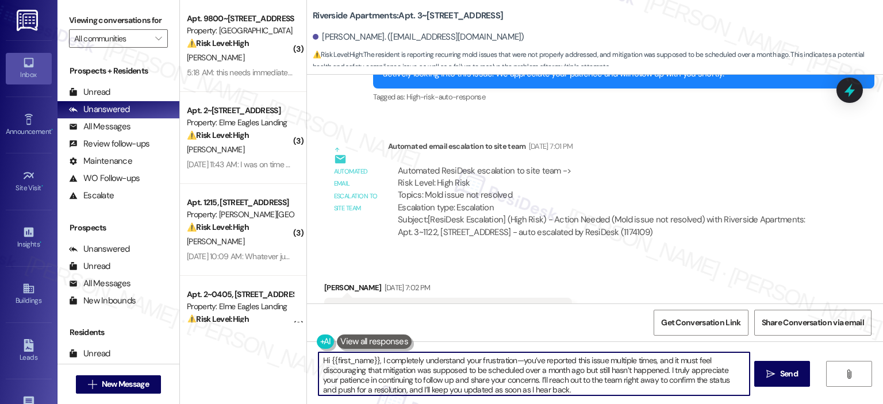
click at [374, 366] on textarea "Hi {{first_name}}, I completely understand your frustration—you’ve reported thi…" at bounding box center [534, 374] width 431 height 43
drag, startPoint x: 661, startPoint y: 370, endPoint x: 514, endPoint y: 377, distance: 148.0
click at [514, 377] on textarea "Hi {{first_name}}, I completely understand your frustration—you’ve reported thi…" at bounding box center [532, 374] width 431 height 43
click at [543, 383] on textarea "Hi {{first_name}}, I completely understand your frustration—you’ve reported thi…" at bounding box center [532, 374] width 431 height 43
click at [374, 359] on textarea "Hi {{first_name}}, I completely understand your frustration—you’ve reported thi…" at bounding box center [532, 374] width 431 height 43
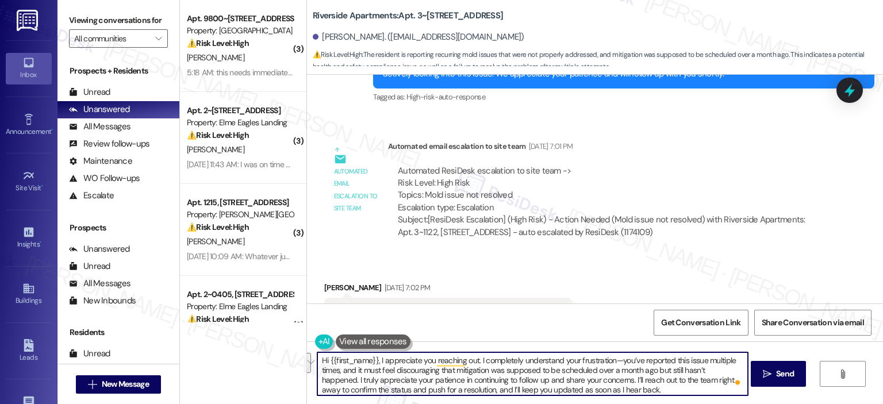
drag, startPoint x: 736, startPoint y: 370, endPoint x: 570, endPoint y: 358, distance: 165.5
click at [570, 358] on textarea "Hi {{first_name}}, I appreciate you reaching out. I completely understand your …" at bounding box center [532, 374] width 431 height 43
click at [514, 358] on textarea "Hi {{first_name}}, I appreciate you reaching out. I completely understand your …" at bounding box center [532, 374] width 431 height 43
drag, startPoint x: 610, startPoint y: 359, endPoint x: 737, endPoint y: 369, distance: 127.5
click at [737, 369] on textarea "Hi {{first_name}}, I appreciate you reaching out. I completely understand your …" at bounding box center [532, 374] width 431 height 43
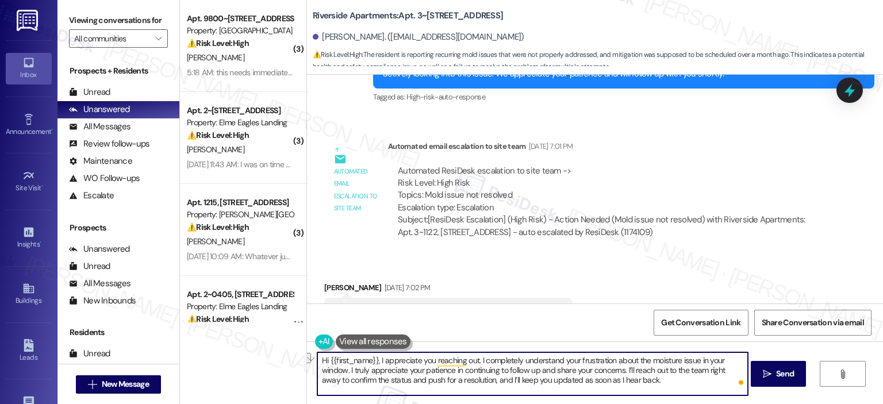
drag, startPoint x: 619, startPoint y: 370, endPoint x: 343, endPoint y: 374, distance: 276.1
click at [343, 374] on textarea "Hi {{first_name}}, I appreciate you reaching out. I completely understand your …" at bounding box center [532, 374] width 431 height 43
drag, startPoint x: 519, startPoint y: 382, endPoint x: 481, endPoint y: 367, distance: 41.3
click at [481, 367] on textarea "Hi {{first_name}}, I appreciate you reaching out. I completely understand your …" at bounding box center [532, 374] width 431 height 43
click at [514, 377] on textarea "Hi {{first_name}}, I appreciate you reaching out. I completely understand your …" at bounding box center [532, 374] width 431 height 43
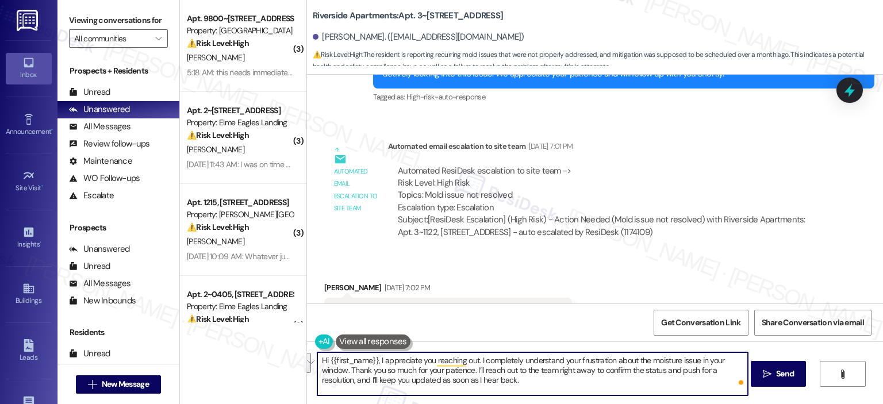
drag, startPoint x: 363, startPoint y: 382, endPoint x: 478, endPoint y: 369, distance: 115.8
click at [478, 369] on textarea "Hi {{first_name}}, I appreciate you reaching out. I completely understand your …" at bounding box center [532, 374] width 431 height 43
click at [538, 372] on textarea "Hi {{first_name}}, I appreciate you reaching out. I completely understand your …" at bounding box center [532, 374] width 431 height 43
click at [584, 378] on textarea "Hi {{first_name}}, I appreciate you reaching out. I completely understand your …" at bounding box center [532, 374] width 431 height 43
click at [520, 357] on textarea "Hi {{first_name}}, I appreciate you reaching out. I completely understand your …" at bounding box center [532, 374] width 431 height 43
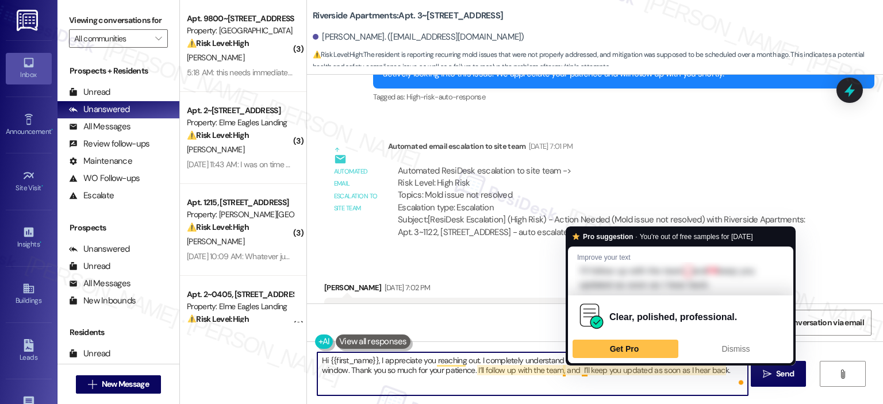
click at [581, 370] on textarea "Hi {{first_name}}, I appreciate you reaching out. I completely understand your …" at bounding box center [532, 374] width 431 height 43
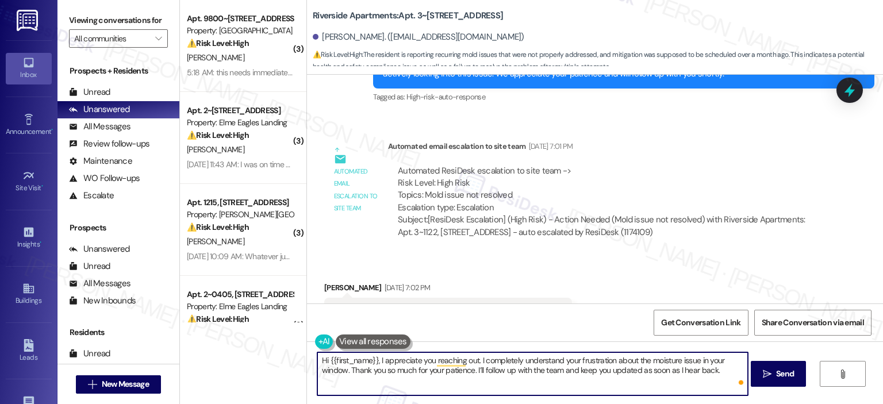
click at [499, 385] on textarea "Hi {{first_name}}, I appreciate you reaching out. I completely understand your …" at bounding box center [532, 374] width 431 height 43
drag, startPoint x: 469, startPoint y: 370, endPoint x: 345, endPoint y: 372, distance: 124.2
click at [345, 372] on textarea "Hi {{first_name}}, I appreciate you reaching out. I completely understand your …" at bounding box center [532, 374] width 431 height 43
click at [601, 370] on textarea "Hi {{first_name}}, I appreciate you reaching out. I completely understand your …" at bounding box center [532, 374] width 431 height 43
paste textarea "Thank you so much for your patience."
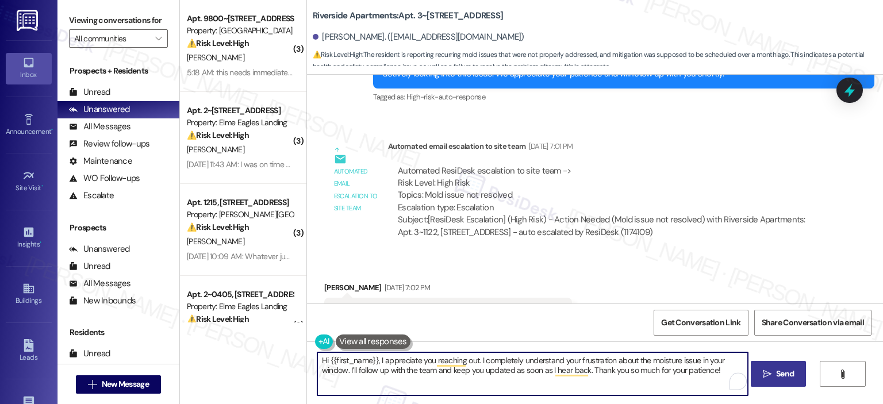
type textarea "Hi {{first_name}}, I appreciate you reaching out. I completely understand your …"
click at [764, 373] on icon "" at bounding box center [767, 374] width 9 height 9
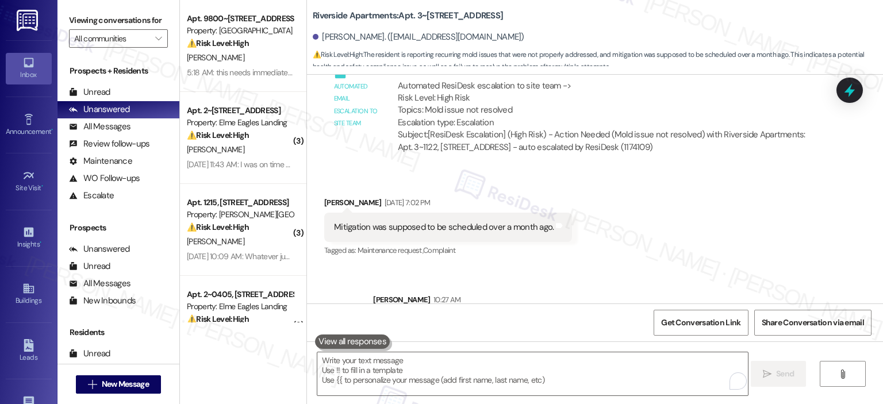
scroll to position [5252, 0]
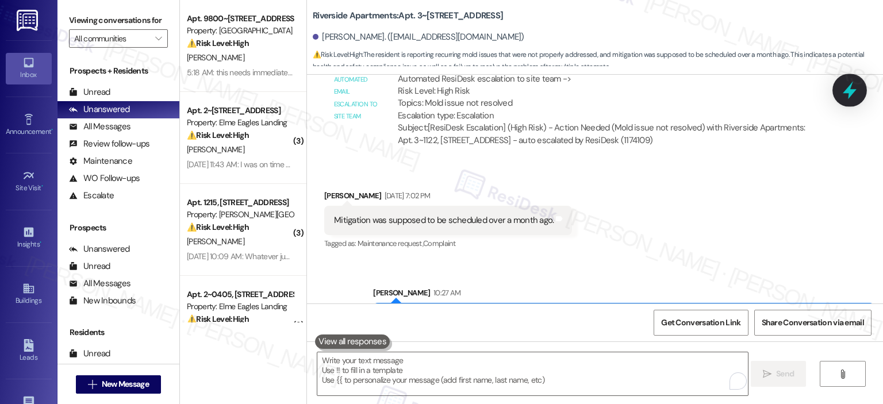
click at [853, 90] on icon at bounding box center [850, 91] width 14 height 18
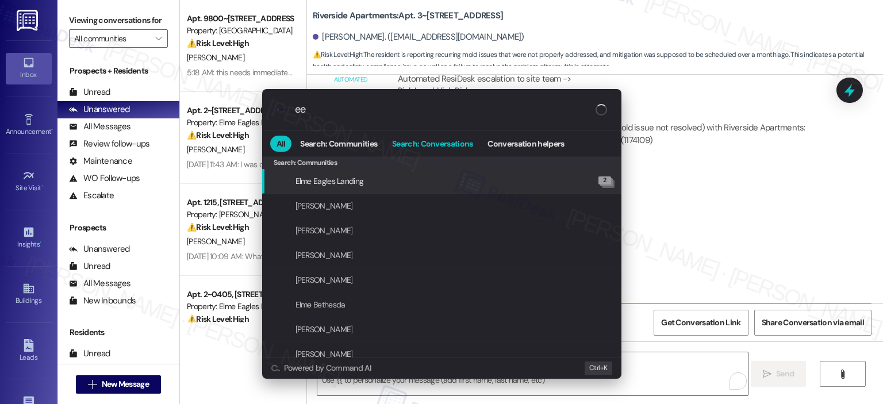
type input "e"
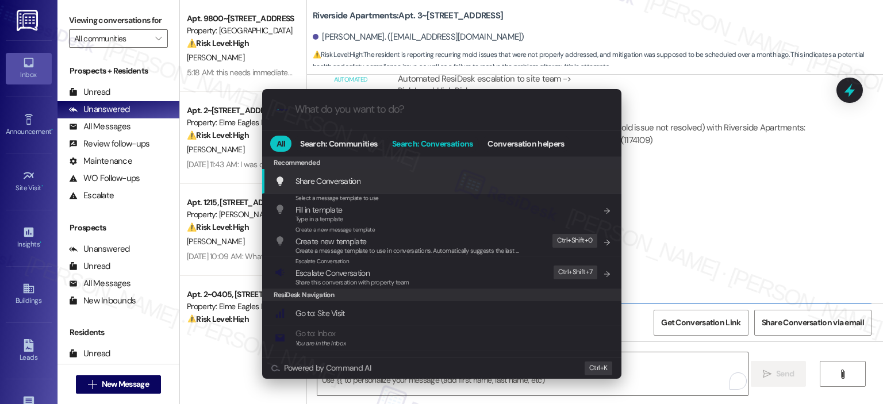
type input "s"
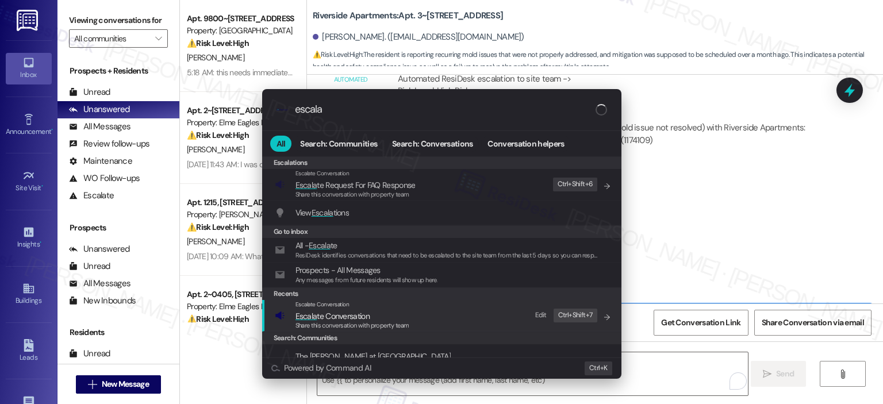
type input "escala"
click at [340, 311] on span "Escala te Conversation" at bounding box center [333, 316] width 74 height 10
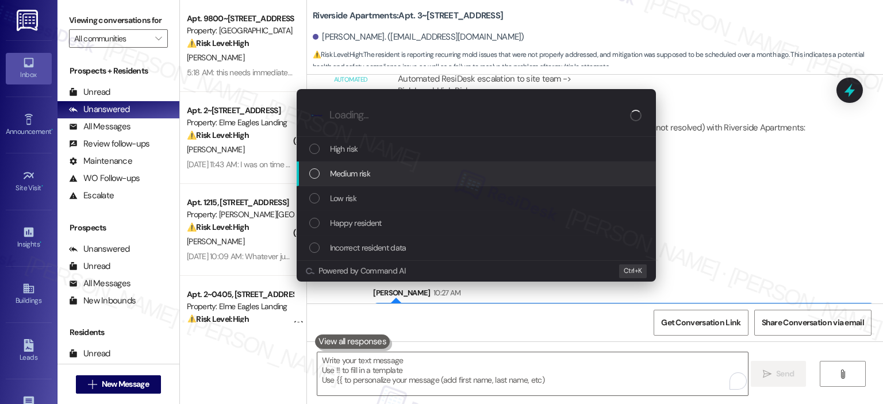
click at [398, 152] on div "High risk" at bounding box center [477, 149] width 336 height 13
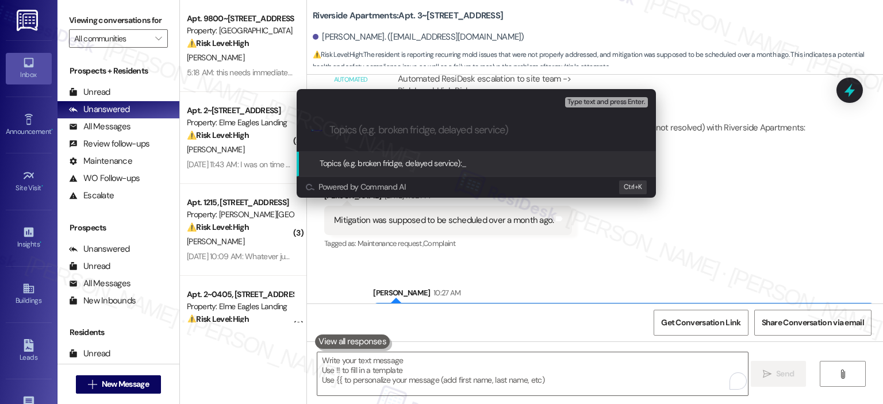
click at [343, 133] on input "Topics (e.g. broken fridge, delayed service)" at bounding box center [486, 130] width 312 height 12
type input "Moisture Over the Window"
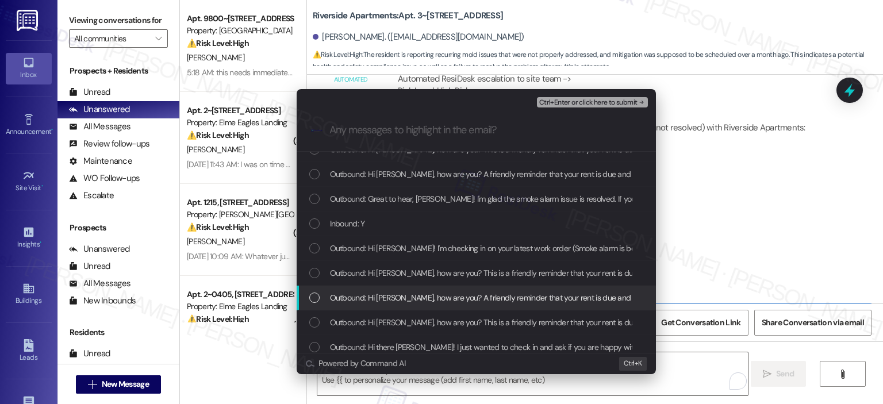
scroll to position [0, 0]
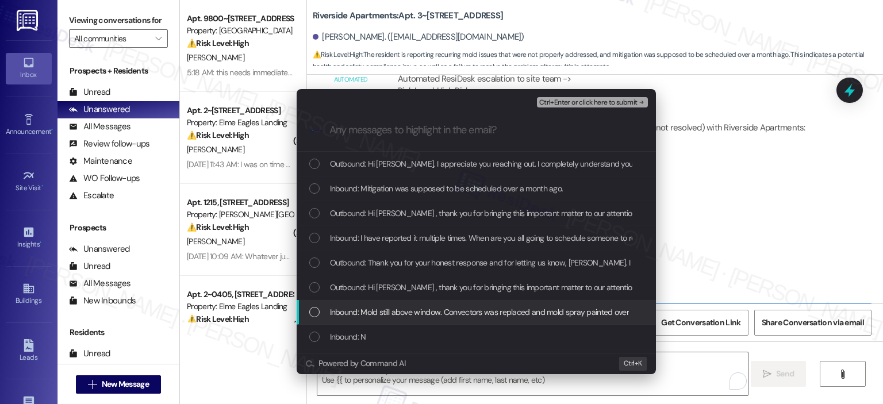
click at [466, 313] on span "Inbound: Mold still above window. Convectors was replaced and mold spray painte…" at bounding box center [480, 312] width 300 height 13
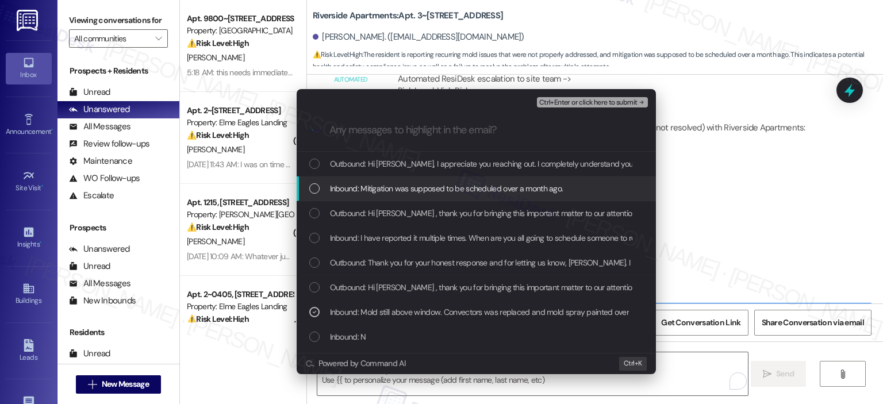
click at [468, 190] on span "Inbound: Mitigation was supposed to be scheduled over a month ago." at bounding box center [446, 188] width 233 height 13
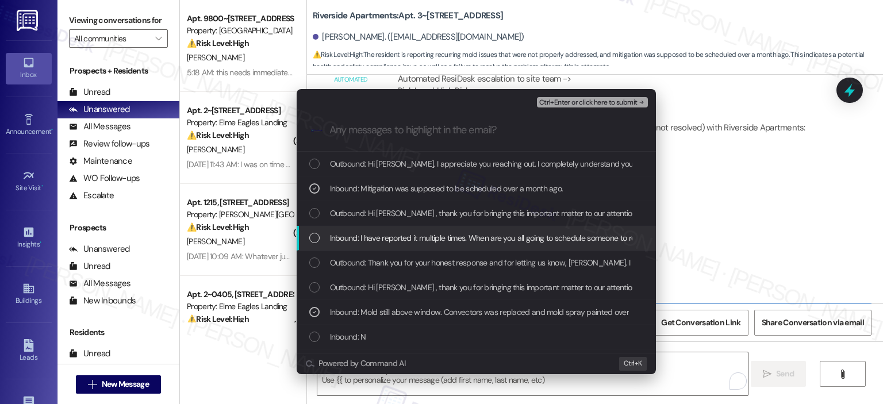
click at [483, 239] on span "Inbound: I have reported it multiple times. When are you all going to schedule …" at bounding box center [509, 238] width 359 height 13
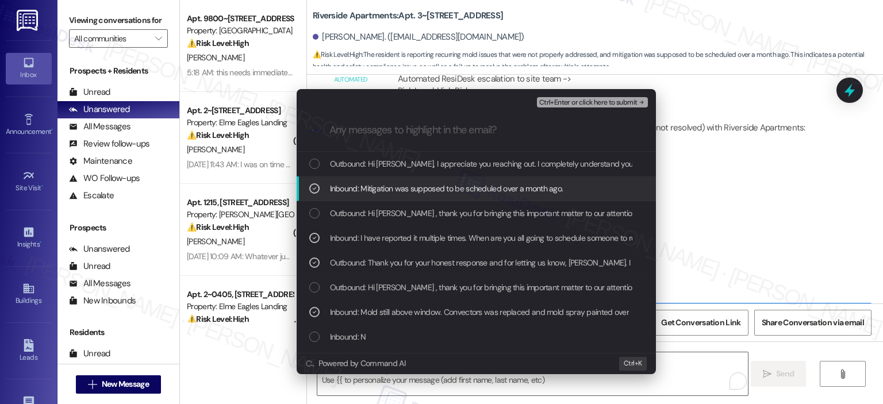
click at [449, 191] on span "Inbound: Mitigation was supposed to be scheduled over a month ago." at bounding box center [446, 188] width 233 height 13
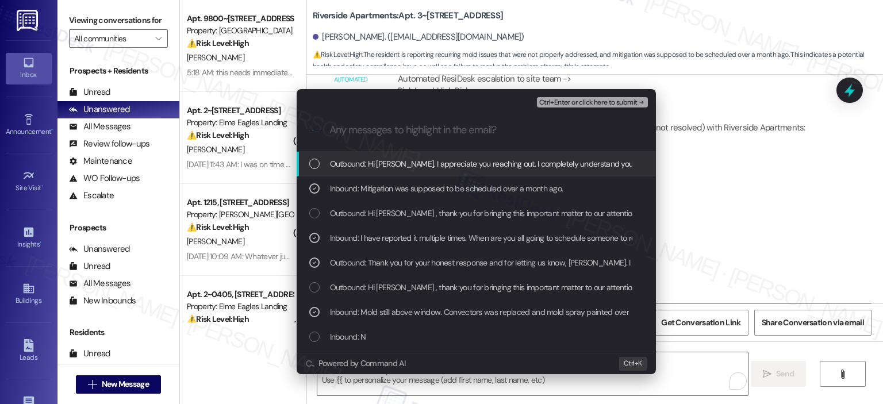
click at [573, 102] on span "Ctrl+Enter or click here to submit" at bounding box center [588, 103] width 98 height 8
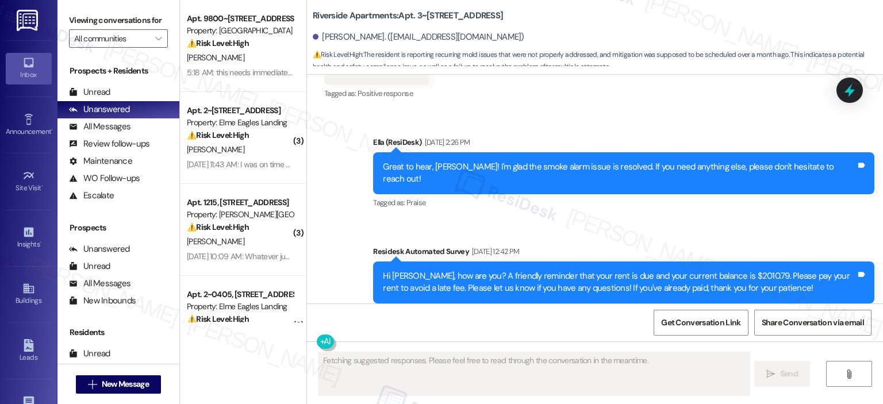
scroll to position [5269, 0]
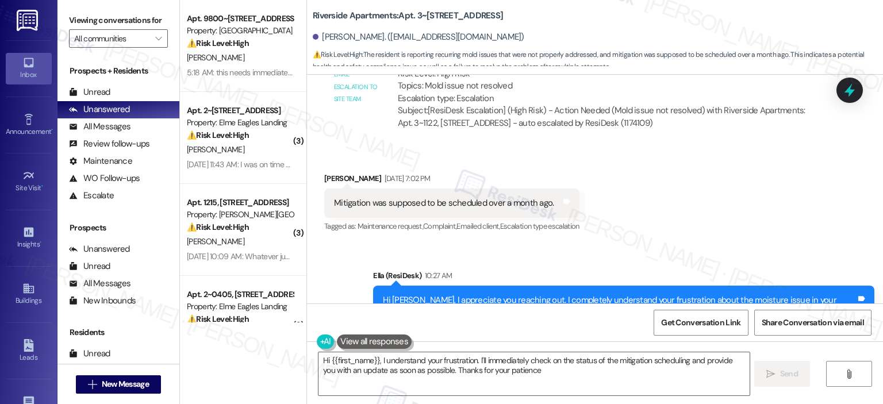
type textarea "Hi {{first_name}}, I understand your frustration. I'll immediately check on the…"
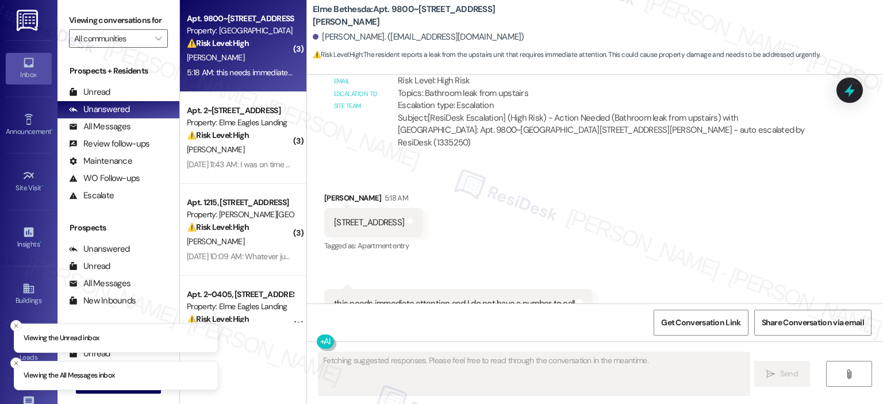
scroll to position [1503, 0]
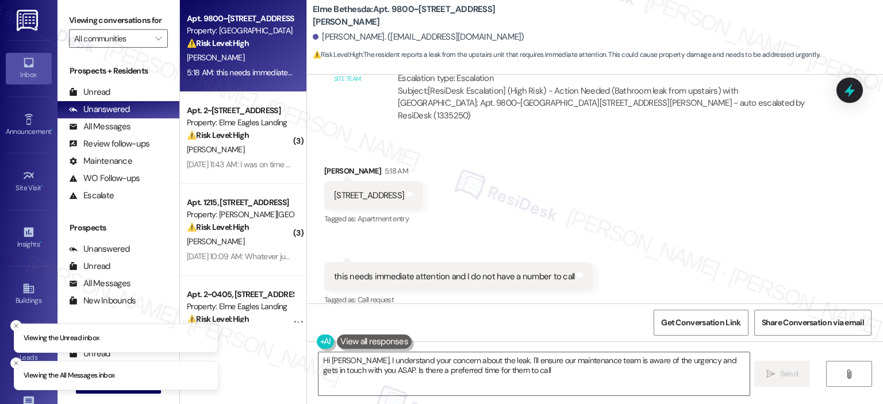
type textarea "Hi [PERSON_NAME], I understand your concern about the leak. I'll ensure our mai…"
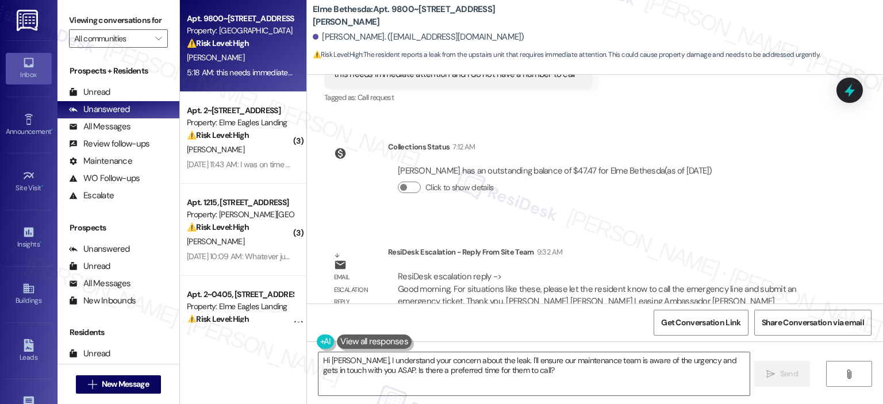
scroll to position [1714, 0]
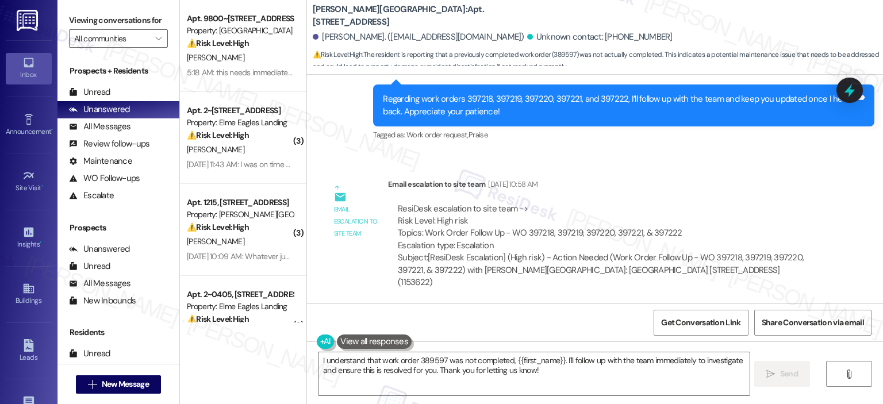
scroll to position [7146, 0]
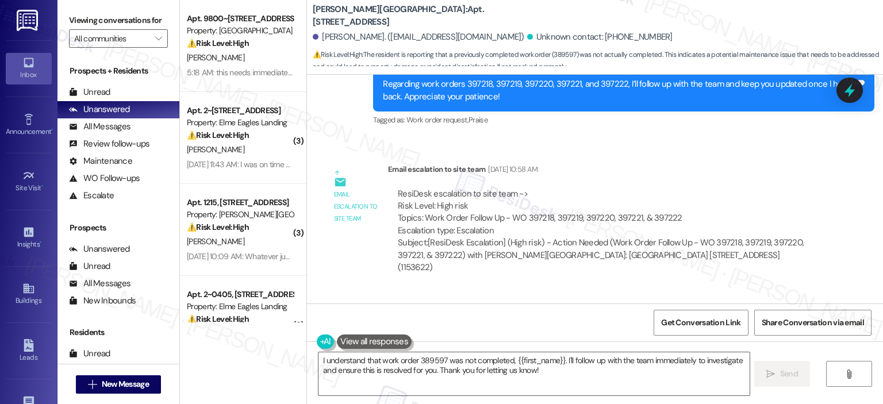
drag, startPoint x: 383, startPoint y: 258, endPoint x: 412, endPoint y: 262, distance: 29.0
click at [412, 342] on div "The work order 389597 was not completed." at bounding box center [413, 348] width 159 height 12
copy div "389597"
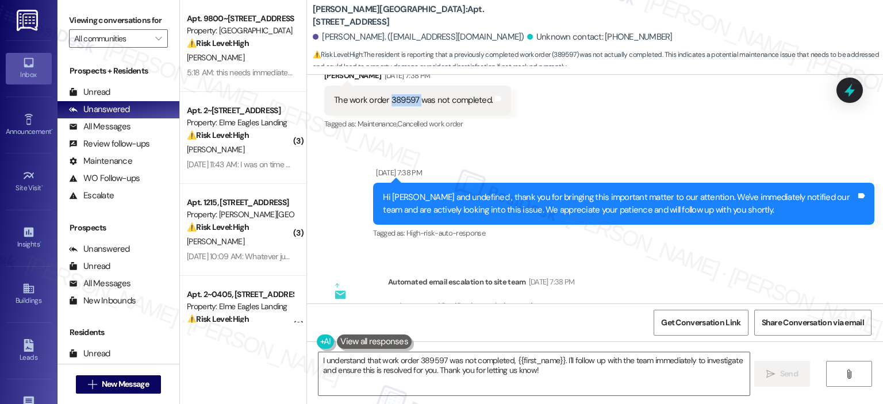
scroll to position [7106, 0]
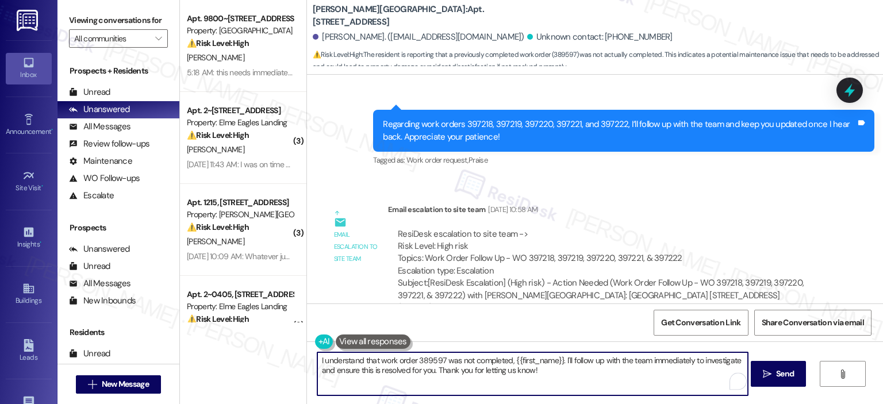
drag, startPoint x: 534, startPoint y: 374, endPoint x: 311, endPoint y: 358, distance: 223.7
click at [317, 358] on textarea "I understand that work order 389597 was not completed, {{first_name}}. I'll fol…" at bounding box center [532, 374] width 431 height 43
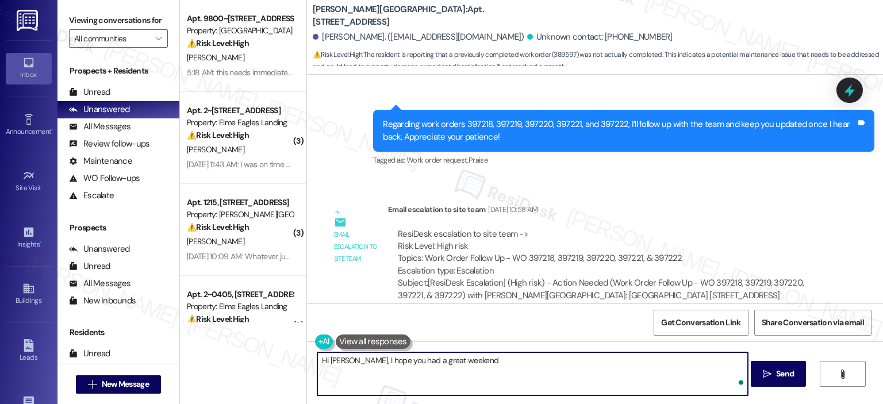
type textarea "Hi [PERSON_NAME], I hope you had a great weekend!"
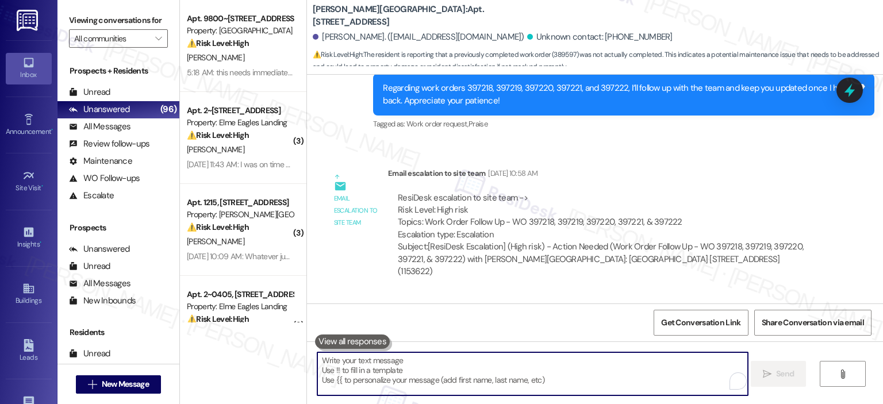
scroll to position [7474, 0]
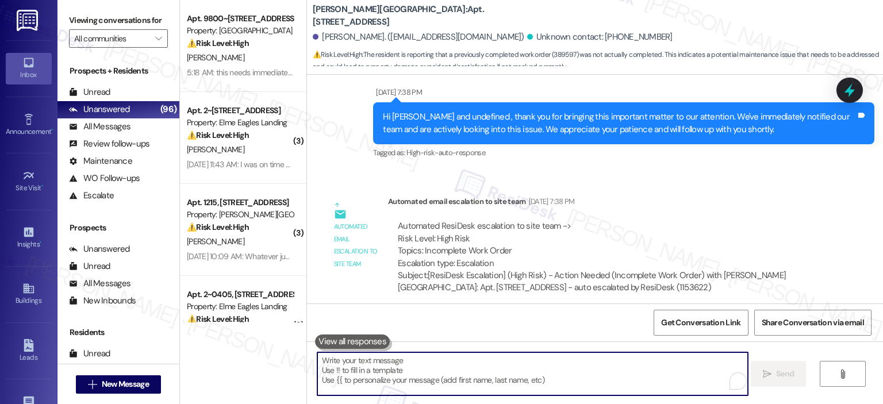
click at [518, 370] on textarea "To enrich screen reader interactions, please activate Accessibility in Grammarl…" at bounding box center [532, 374] width 431 height 43
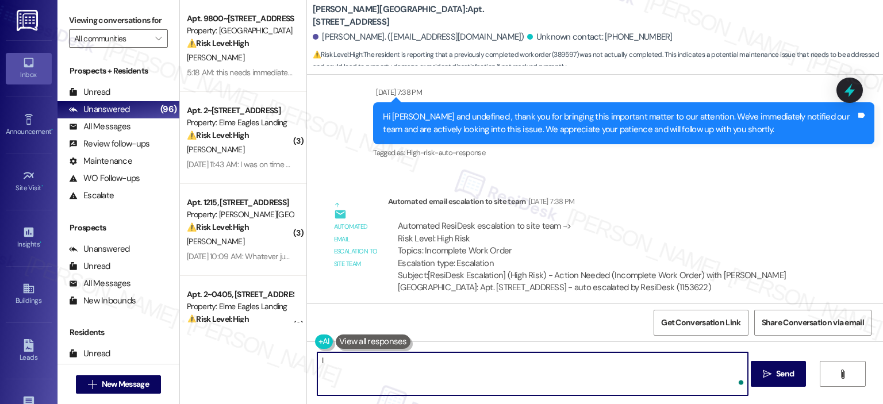
type textarea "I"
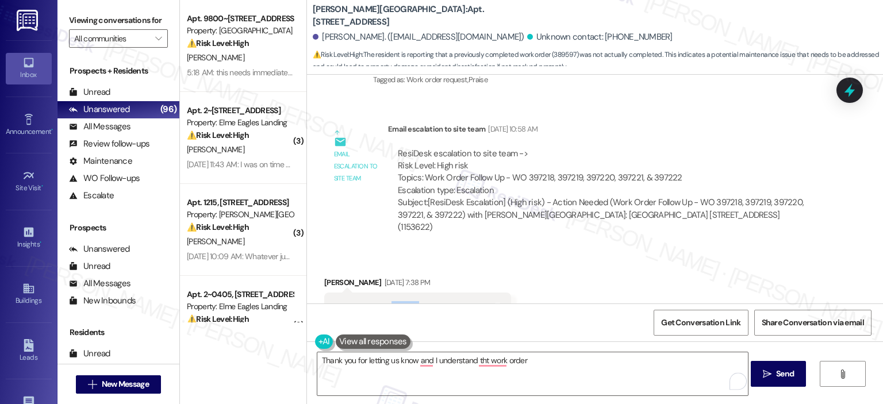
drag, startPoint x: 385, startPoint y: 218, endPoint x: 410, endPoint y: 216, distance: 25.4
click at [410, 301] on div "The work order 389597 was not completed." at bounding box center [413, 307] width 159 height 12
copy div "389597"
click at [541, 362] on textarea "Thank you for letting us know and I understand tht work order" at bounding box center [532, 374] width 431 height 43
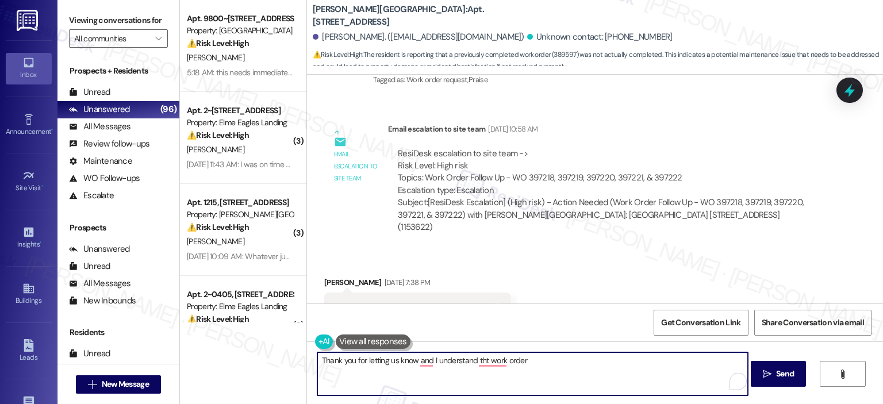
paste textarea "389597"
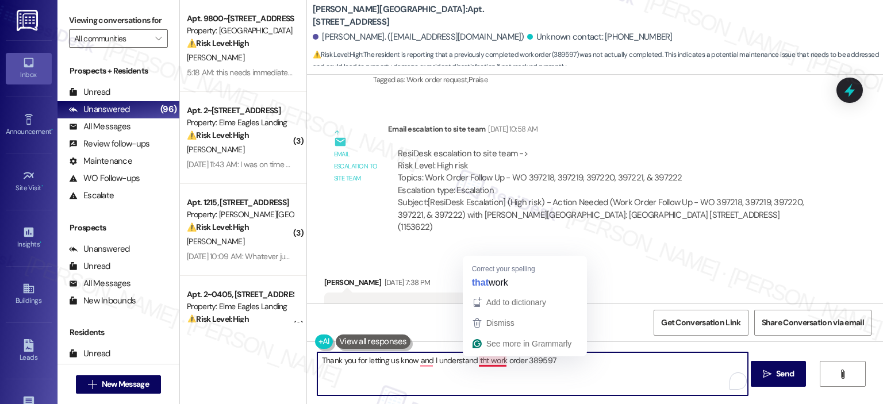
click at [484, 361] on textarea "Thank you for letting us know and I understand tht work order 389597" at bounding box center [532, 374] width 431 height 43
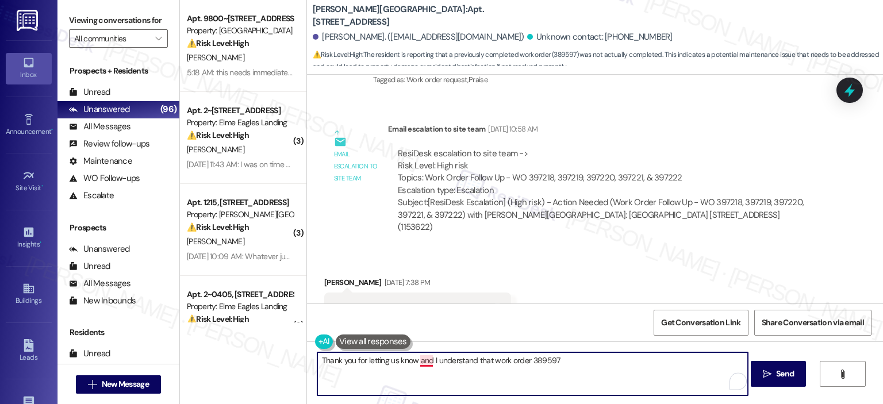
click at [415, 361] on textarea "Thank you for letting us know and I understand that work order 389597" at bounding box center [532, 374] width 431 height 43
click at [565, 359] on textarea "Thank you for letting us know, and I understand that work order 389597" at bounding box center [532, 374] width 431 height 43
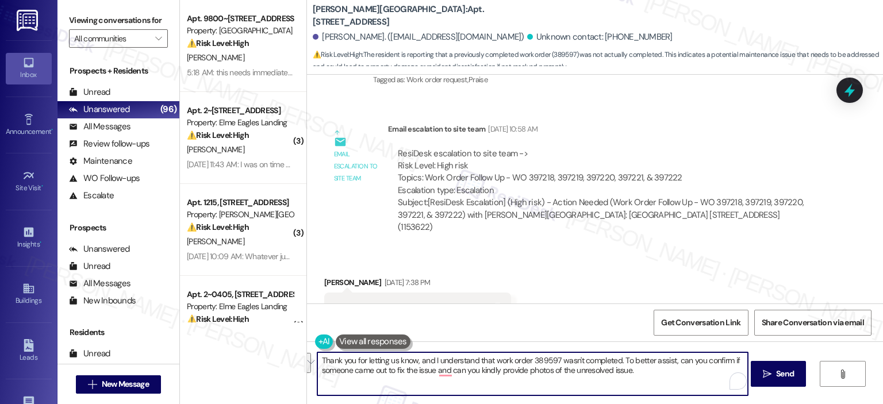
scroll to position [7474, 0]
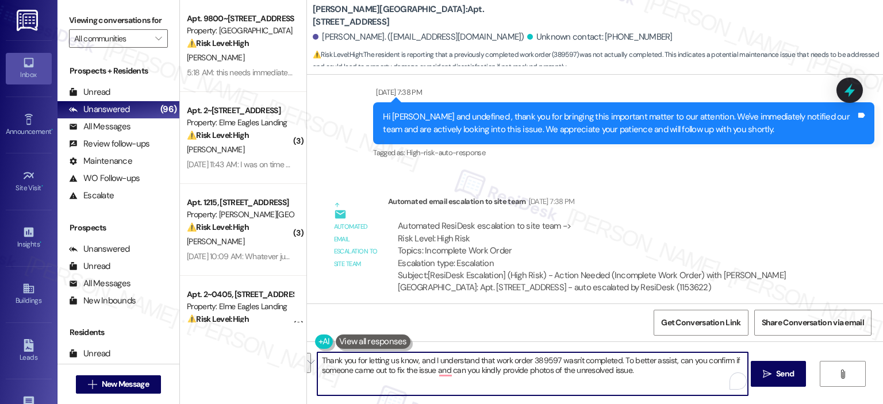
click at [407, 383] on textarea "Thank you for letting us know, and I understand that work order 389597 wasn't c…" at bounding box center [532, 374] width 431 height 43
click at [522, 379] on textarea "Thank you for letting us know, and I understand that work order 389597 wasn't c…" at bounding box center [532, 374] width 431 height 43
drag, startPoint x: 629, startPoint y: 371, endPoint x: 570, endPoint y: 369, distance: 59.3
click at [570, 369] on textarea "Thank you for letting us know, and I understand that work order 389597 wasn't c…" at bounding box center [532, 374] width 431 height 43
paste textarea "so I can share them with the team?"
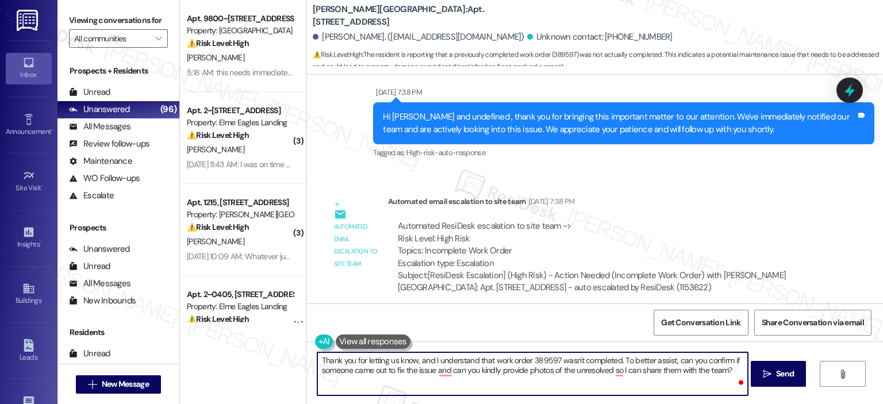
drag, startPoint x: 570, startPoint y: 370, endPoint x: 558, endPoint y: 372, distance: 12.3
click at [558, 372] on textarea "Thank you for letting us know, and I understand that work order 389597 wasn't c…" at bounding box center [532, 374] width 431 height 43
click at [566, 372] on textarea "Thank you for letting us know, and I understand that work order 389597 wasn't c…" at bounding box center [532, 374] width 431 height 43
drag, startPoint x: 568, startPoint y: 371, endPoint x: 557, endPoint y: 372, distance: 11.6
click at [557, 372] on textarea "Thank you for letting us know, and I understand that work order 389597 wasn't c…" at bounding box center [532, 374] width 431 height 43
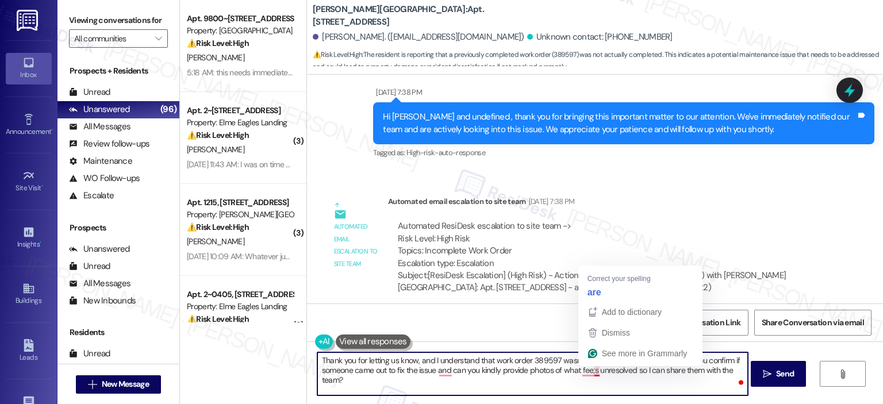
click at [589, 372] on textarea "Thank you for letting us know, and I understand that work order 389597 wasn't c…" at bounding box center [532, 374] width 431 height 43
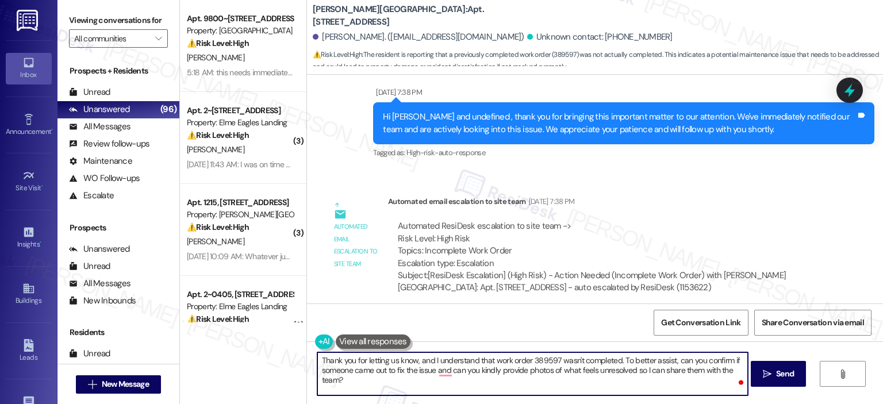
click at [429, 372] on textarea "Thank you for letting us know, and I understand that work order 389597 wasn't c…" at bounding box center [532, 374] width 431 height 43
click at [460, 388] on textarea "Thank you for letting us know, and I understand that work order 389597 wasn't c…" at bounding box center [532, 374] width 431 height 43
type textarea "Thank you for letting us know, and I understand that work order 389597 wasn't c…"
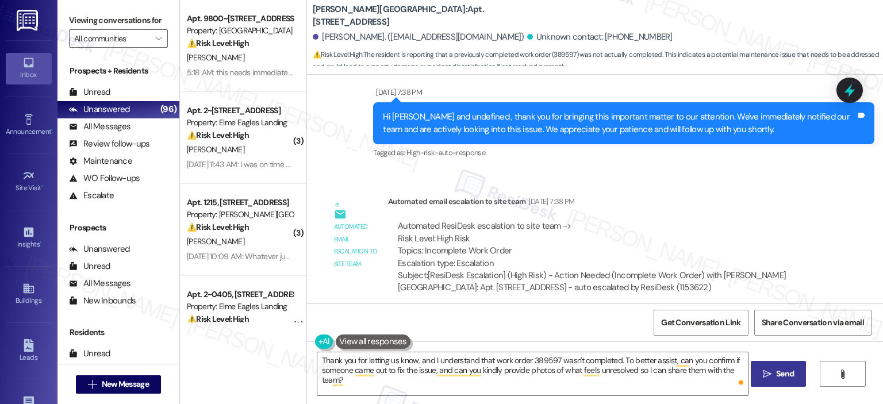
click at [784, 377] on span "Send" at bounding box center [785, 374] width 18 height 12
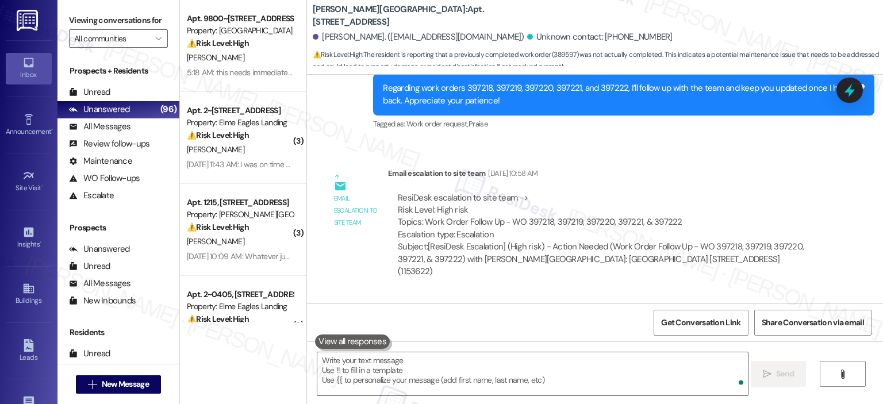
scroll to position [7566, 0]
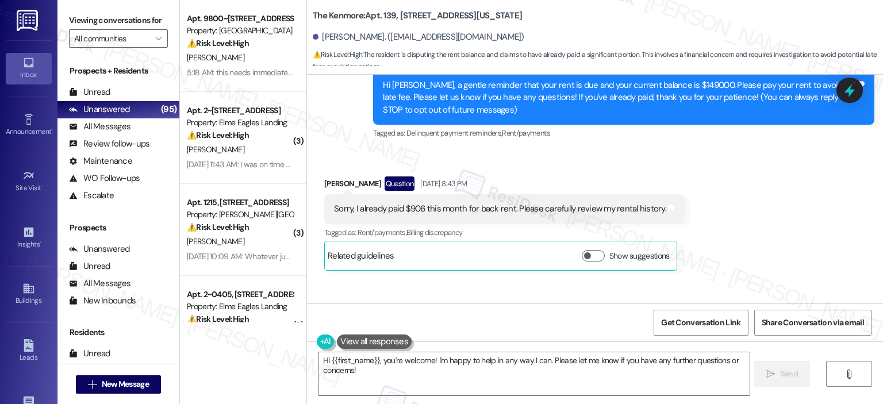
scroll to position [698, 0]
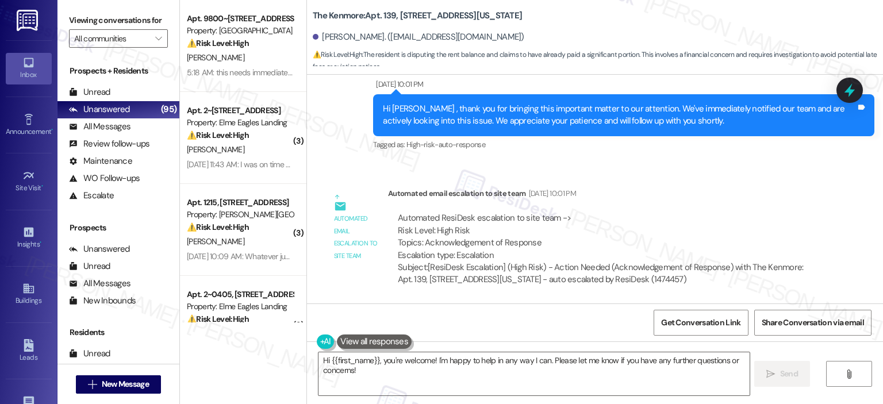
drag, startPoint x: 450, startPoint y: 367, endPoint x: 486, endPoint y: 264, distance: 109.7
click at [450, 367] on textarea "Hi {{first_name}}, you're welcome! I'm happy to help in any way I can. Please l…" at bounding box center [534, 374] width 431 height 43
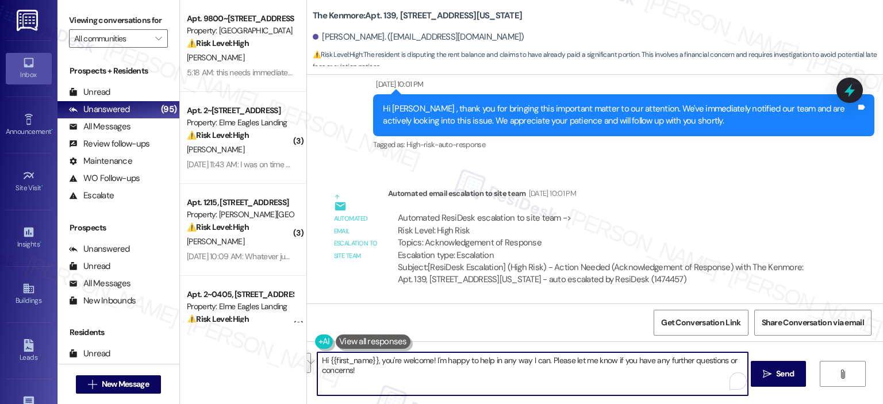
drag, startPoint x: 416, startPoint y: 375, endPoint x: 374, endPoint y: 362, distance: 44.0
click at [374, 362] on textarea "Hi {{first_name}}, you're welcome! I'm happy to help in any way I can. Please l…" at bounding box center [532, 374] width 431 height 43
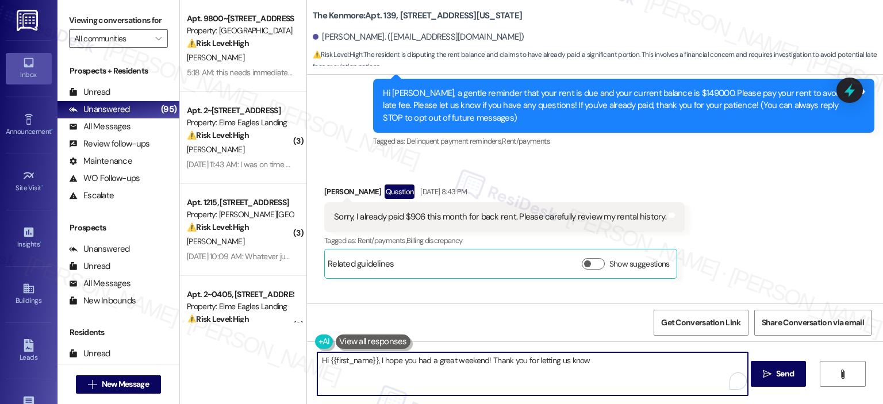
scroll to position [125, 0]
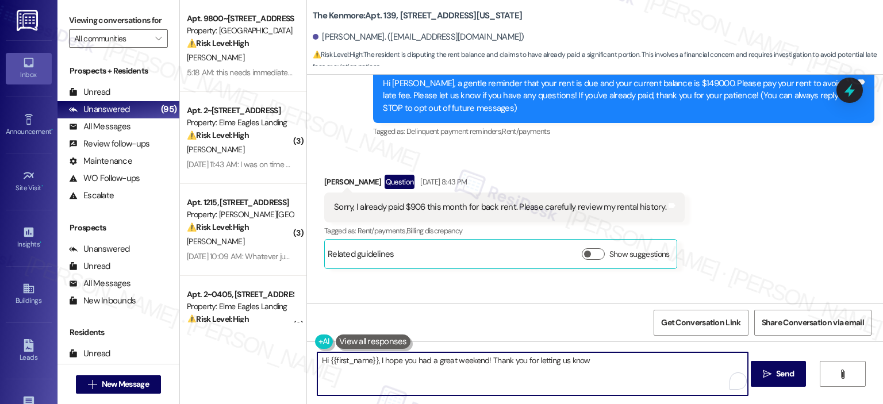
click at [598, 363] on textarea "Hi {{first_name}}, I hope you had a great weekend! Thank you for letting us know" at bounding box center [532, 374] width 431 height 43
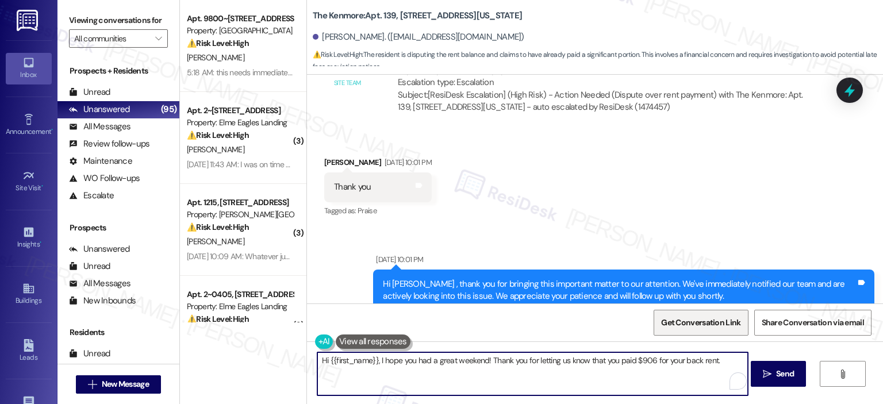
scroll to position [698, 0]
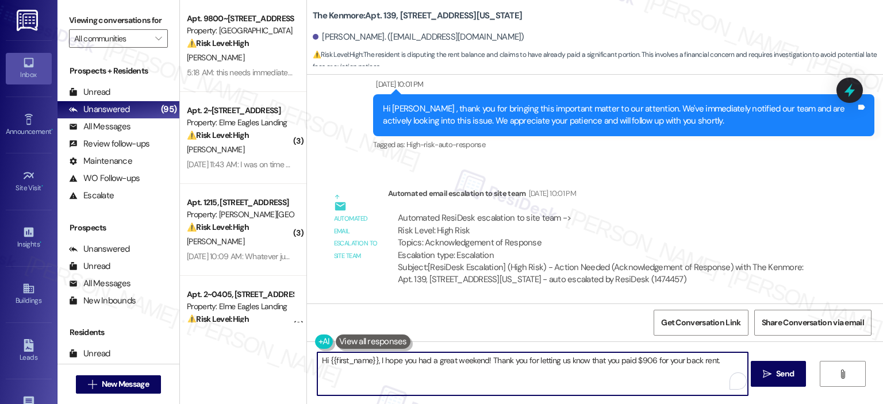
click at [719, 360] on textarea "Hi {{first_name}}, I hope you had a great weekend! Thank you for letting us kno…" at bounding box center [532, 374] width 431 height 43
drag, startPoint x: 650, startPoint y: 374, endPoint x: 557, endPoint y: 372, distance: 93.2
click at [557, 372] on textarea "Hi {{first_name}}, I hope you had a great weekend! Thank you for letting us kno…" at bounding box center [532, 374] width 431 height 43
click at [711, 361] on textarea "Hi {{first_name}}, I hope you had a great weekend! Thank you for letting us kno…" at bounding box center [532, 374] width 431 height 43
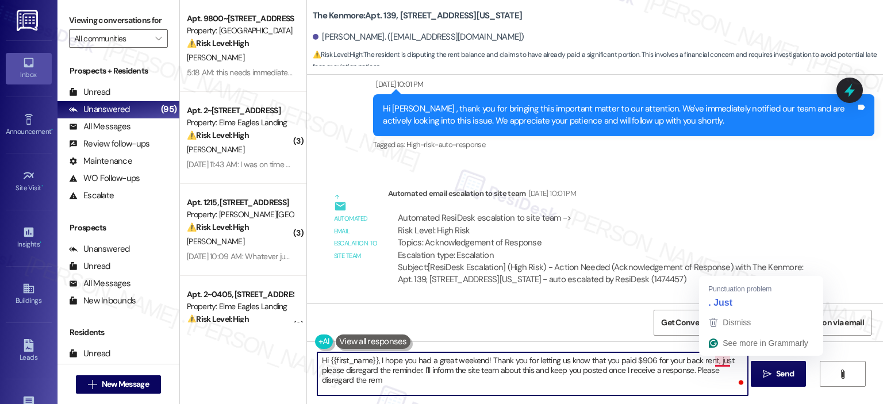
click at [719, 362] on textarea "Hi {{first_name}}, I hope you had a great weekend! Thank you for letting us kno…" at bounding box center [532, 374] width 431 height 43
click at [677, 384] on textarea "Hi {{first_name}}, I hope you had a great weekend! Thank you for letting us kno…" at bounding box center [532, 374] width 431 height 43
drag, startPoint x: 690, startPoint y: 372, endPoint x: 701, endPoint y: 381, distance: 15.1
click at [701, 381] on textarea "Hi {{first_name}}, I hope you had a great weekend! Thank you for letting us kno…" at bounding box center [532, 374] width 431 height 43
paste textarea "In the meantime, if you have any other questions or concerns, please don’t hesi…"
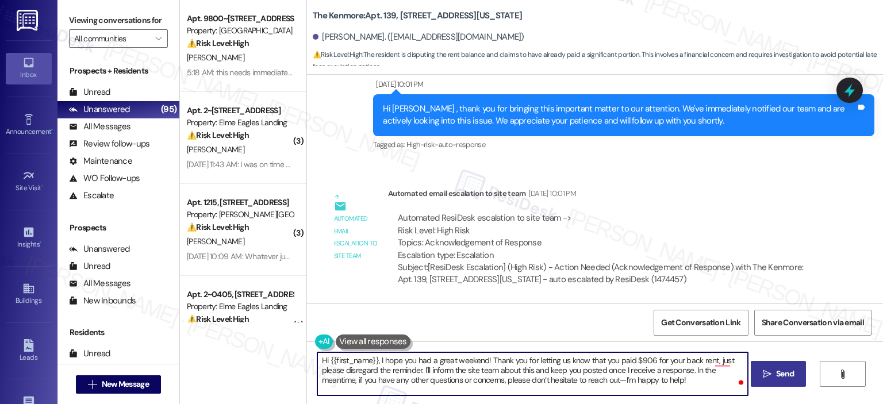
type textarea "Hi {{first_name}}, I hope you had a great weekend! Thank you for letting us kno…"
click at [776, 371] on span "Send" at bounding box center [785, 374] width 18 height 12
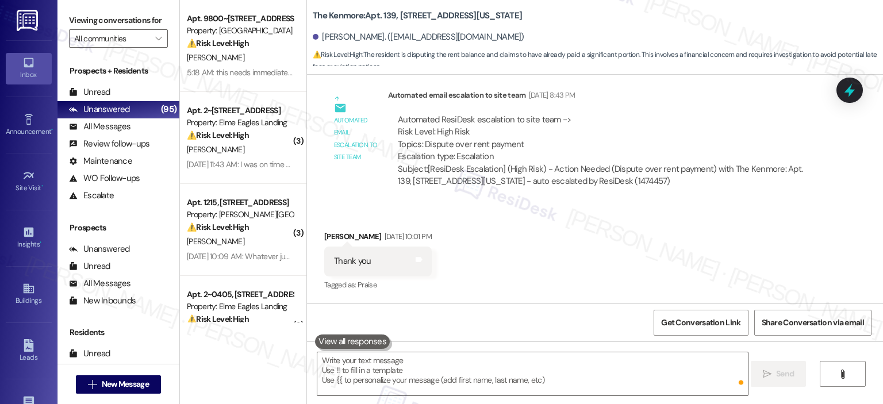
scroll to position [803, 0]
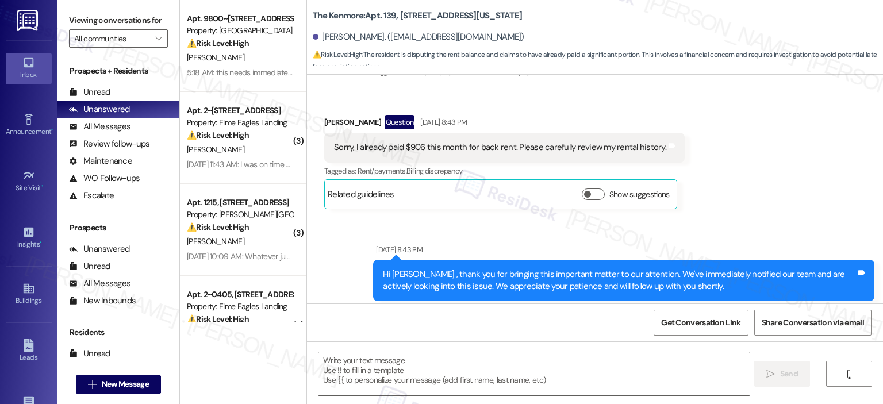
type textarea "Fetching suggested responses. Please feel free to read through the conversation…"
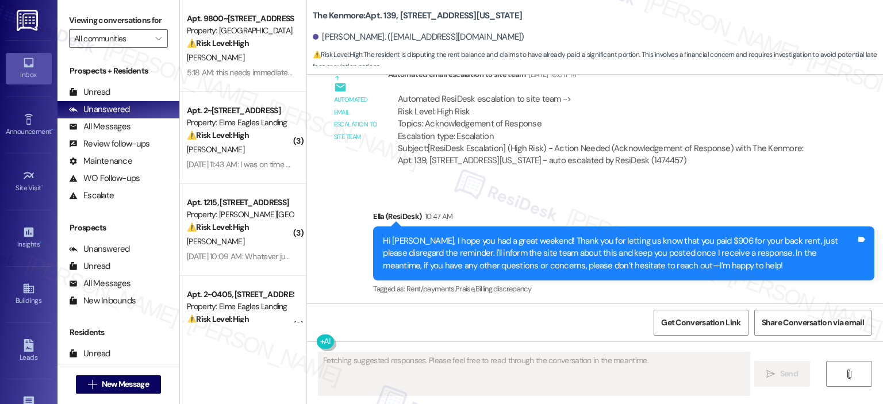
scroll to position [820, 0]
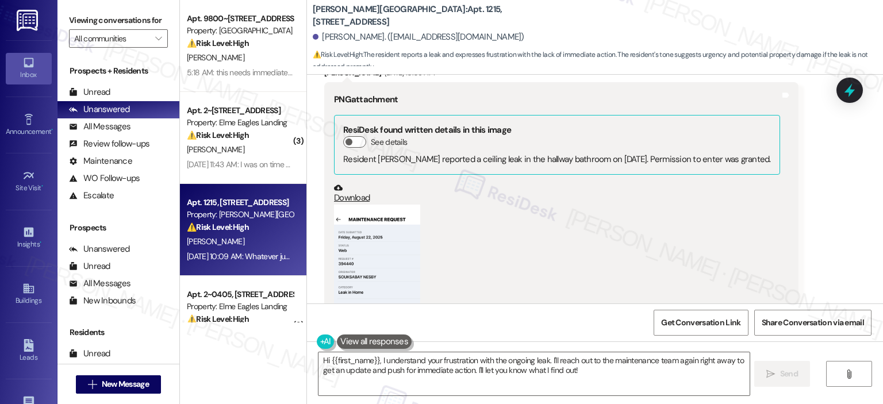
scroll to position [14008, 0]
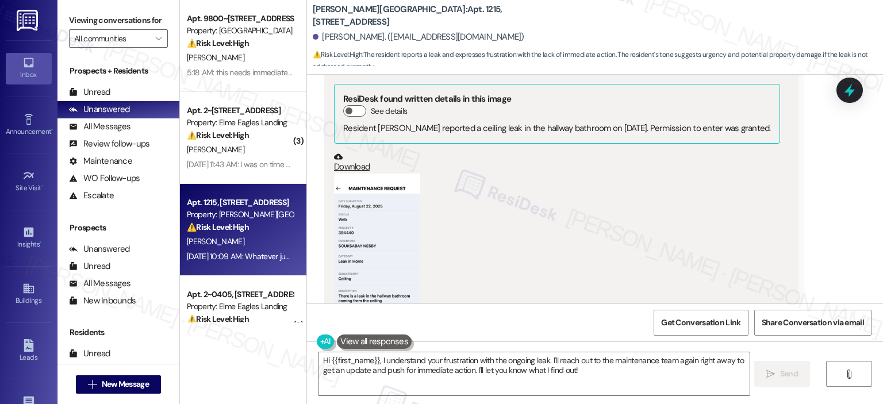
click at [343, 213] on button "Zoom image" at bounding box center [377, 267] width 86 height 187
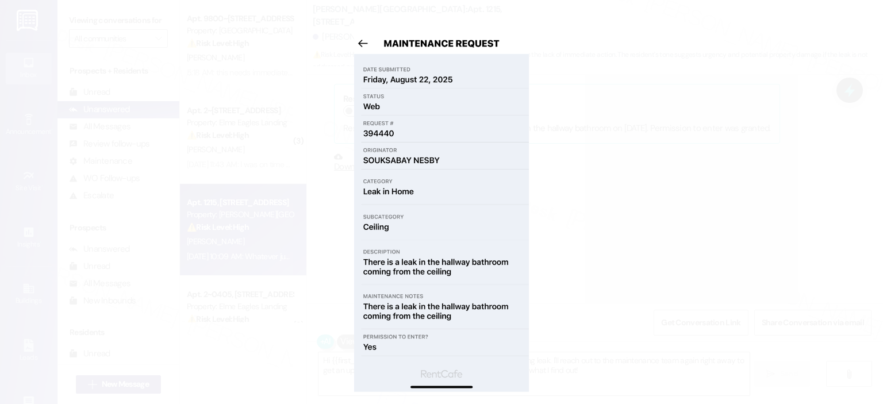
click at [664, 204] on button "Unzoom image" at bounding box center [441, 202] width 883 height 404
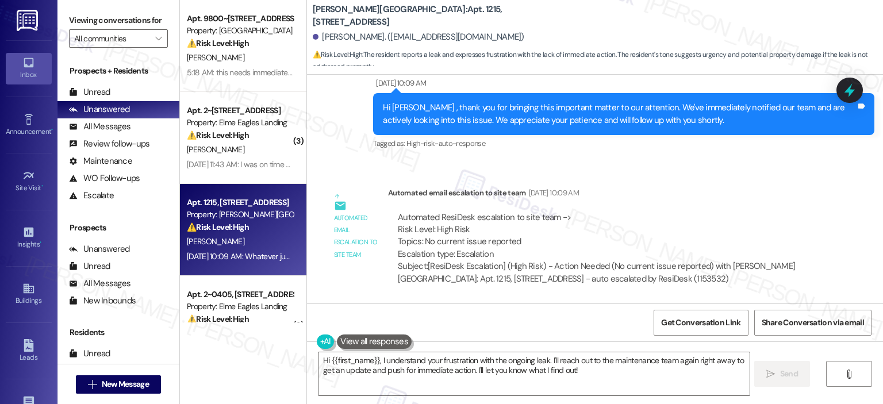
scroll to position [14748, 0]
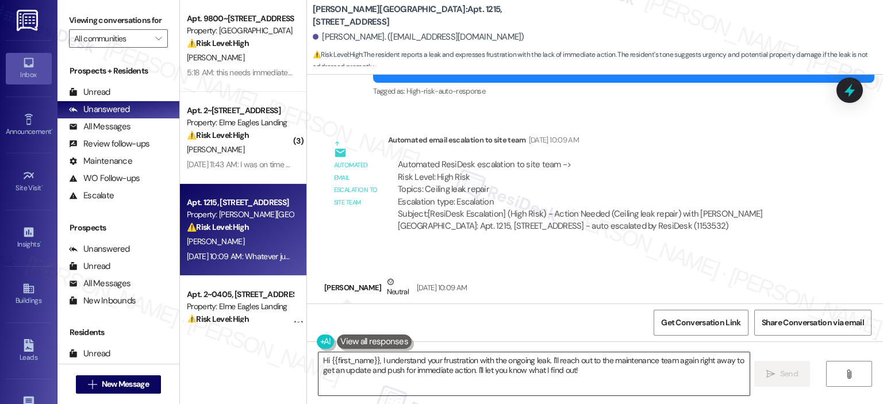
click at [377, 361] on textarea "Hi {{first_name}}, I understand your frustration with the ongoing leak. I'll re…" at bounding box center [534, 374] width 431 height 43
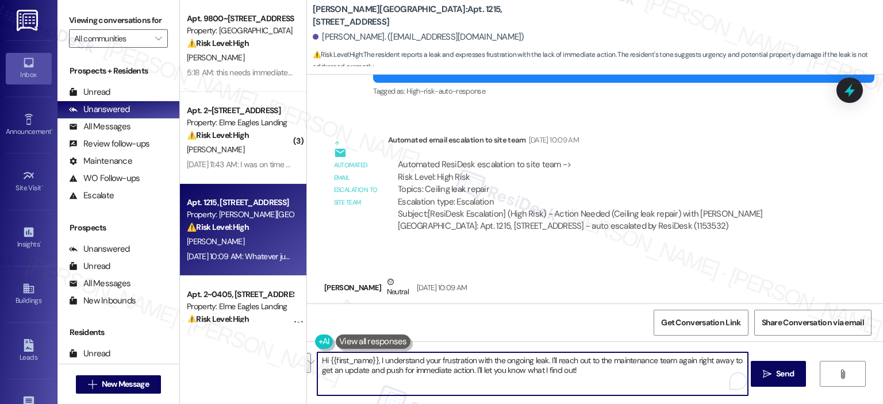
drag, startPoint x: 587, startPoint y: 370, endPoint x: 546, endPoint y: 359, distance: 42.7
click at [546, 359] on textarea "Hi {{first_name}}, I understand your frustration with the ongoing leak. I'll re…" at bounding box center [532, 374] width 431 height 43
click at [375, 361] on textarea "Hi {{first_name}}, I understand your frustration with the ongoing leak. I'll re…" at bounding box center [532, 374] width 431 height 43
drag, startPoint x: 712, startPoint y: 372, endPoint x: 399, endPoint y: 372, distance: 312.9
click at [399, 372] on textarea "Hi {{first_name}}, I apologize for the delayed response.. I understand your fru…" at bounding box center [532, 374] width 431 height 43
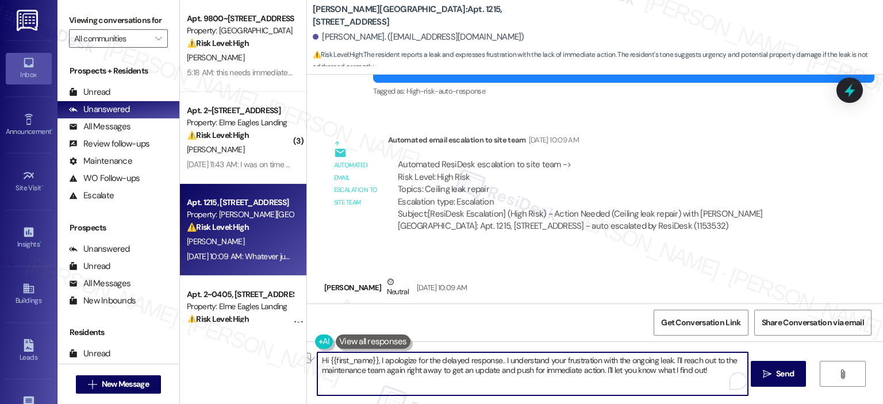
click at [399, 372] on textarea "Hi {{first_name}}, I apologize for the delayed response.. I understand your fru…" at bounding box center [532, 374] width 431 height 43
drag, startPoint x: 382, startPoint y: 373, endPoint x: 709, endPoint y: 374, distance: 326.7
click at [709, 374] on textarea "Hi {{first_name}}, I apologize for the delayed response.. I understand your fru…" at bounding box center [532, 374] width 431 height 43
click at [408, 378] on textarea "Hi {{first_name}}, I apologize for the delayed response.. I understand your fru…" at bounding box center [532, 374] width 431 height 43
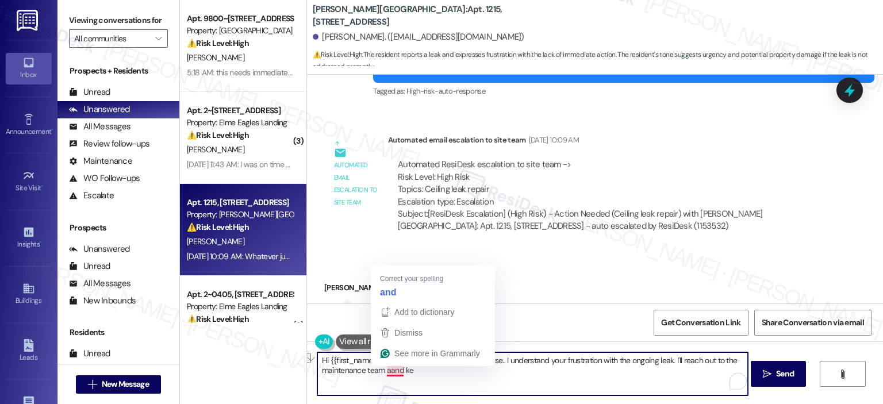
drag, startPoint x: 412, startPoint y: 374, endPoint x: 385, endPoint y: 370, distance: 26.7
click at [385, 370] on textarea "Hi {{first_name}}, I apologize for the delayed response.. I understand your fru…" at bounding box center [532, 374] width 431 height 43
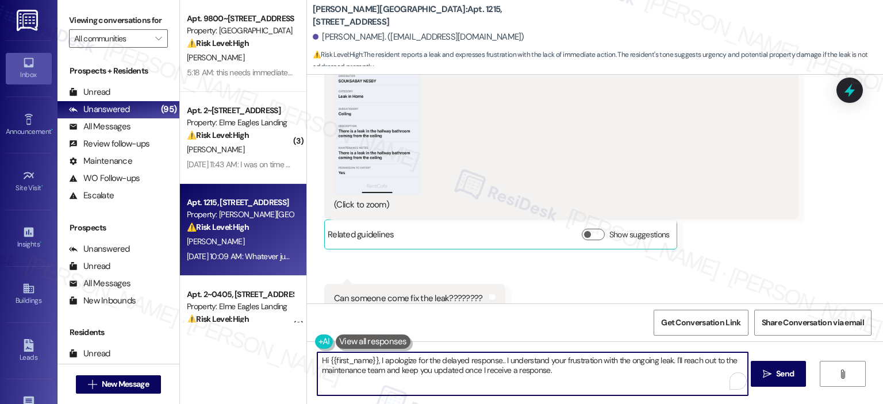
scroll to position [13885, 0]
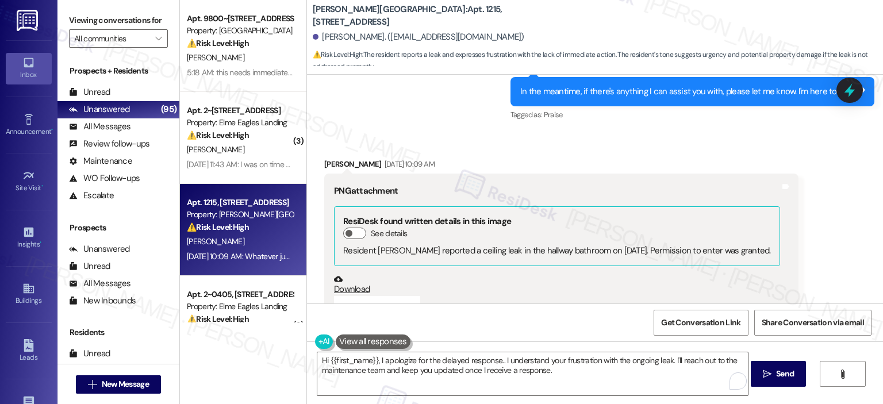
click at [382, 296] on button "Zoom image" at bounding box center [377, 389] width 86 height 187
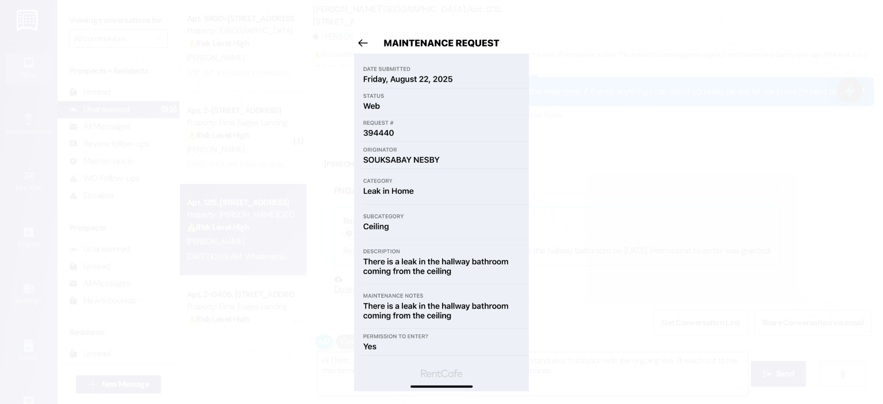
click at [760, 169] on button "Unzoom image" at bounding box center [441, 202] width 883 height 404
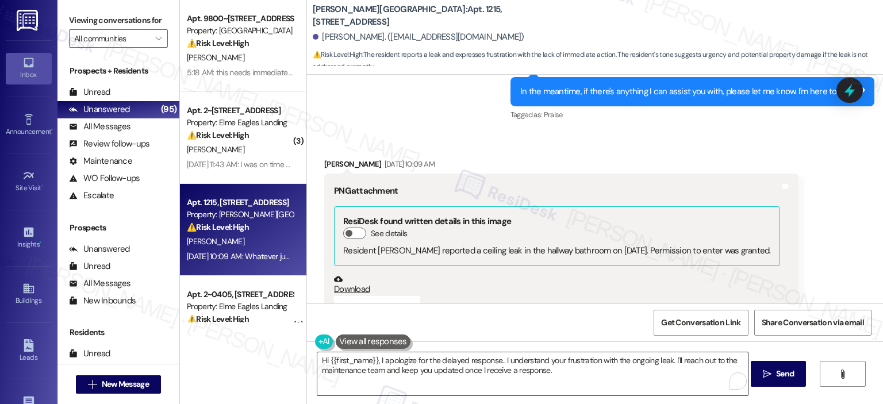
click at [653, 361] on textarea "Hi {{first_name}}, I apologize for the delayed response.. I understand your fru…" at bounding box center [532, 374] width 431 height 43
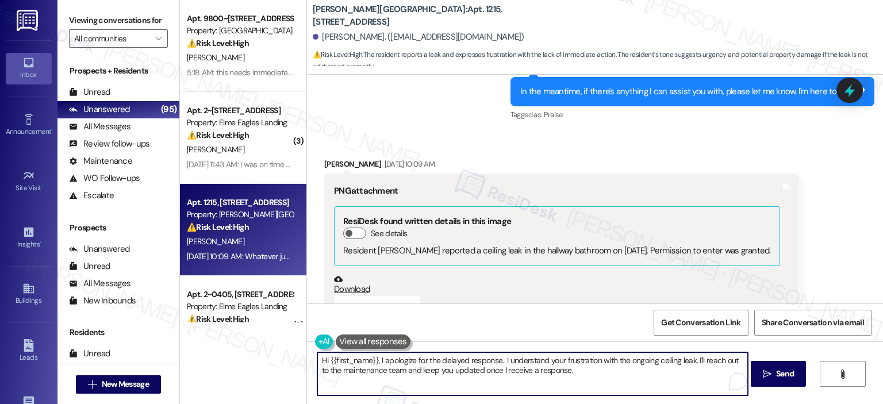
click at [568, 375] on textarea "Hi {{first_name}}, I apologize for the delayed response.. I understand your fru…" at bounding box center [532, 374] width 431 height 43
click at [364, 296] on button "Zoom image" at bounding box center [377, 389] width 86 height 187
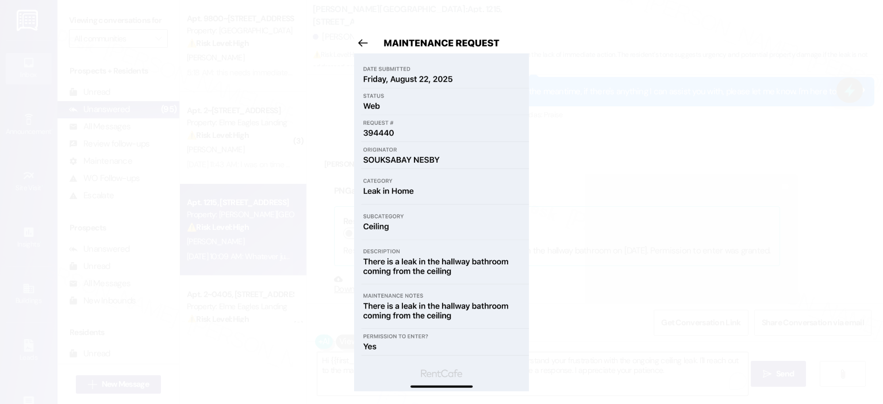
click at [717, 225] on button "Unzoom image" at bounding box center [441, 202] width 883 height 404
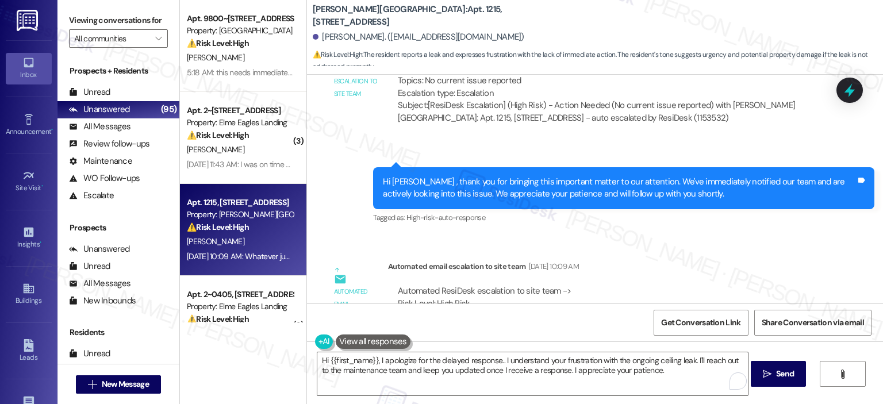
scroll to position [14748, 0]
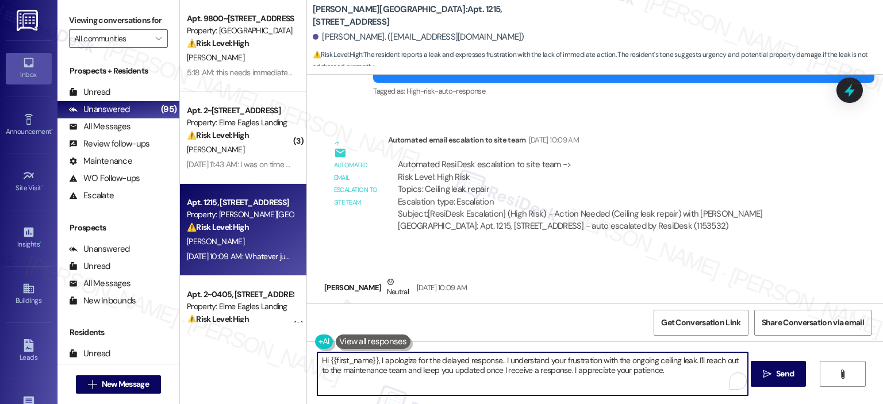
click at [675, 361] on textarea "Hi {{first_name}}, I apologize for the delayed response.. I understand your fru…" at bounding box center [532, 374] width 431 height 43
drag, startPoint x: 665, startPoint y: 361, endPoint x: 713, endPoint y: 375, distance: 49.7
click at [665, 361] on textarea "Hi {{first_name}}, I apologize for the delayed response.. I understand your fru…" at bounding box center [532, 374] width 431 height 43
click at [455, 374] on textarea "Hi {{first_name}}, I apologize for the delayed response.. I understand your fru…" at bounding box center [532, 374] width 431 height 43
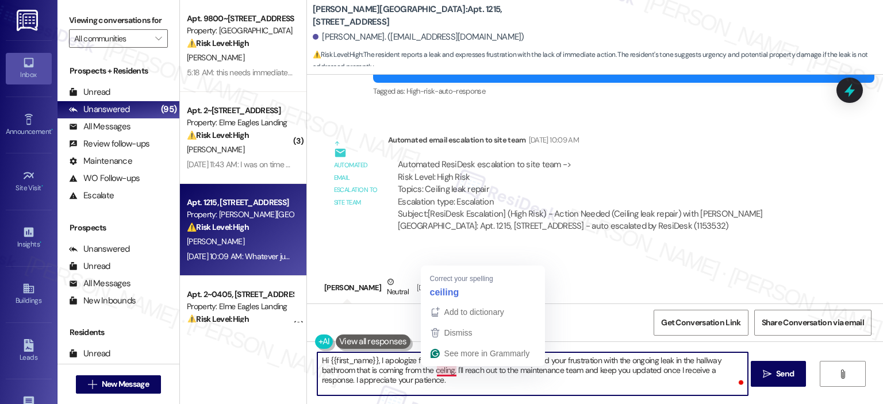
drag, startPoint x: 438, startPoint y: 367, endPoint x: 480, endPoint y: 400, distance: 52.9
click at [438, 367] on textarea "Hi {{first_name}}, I apologize for the delayed response.. I understand your fru…" at bounding box center [532, 374] width 431 height 43
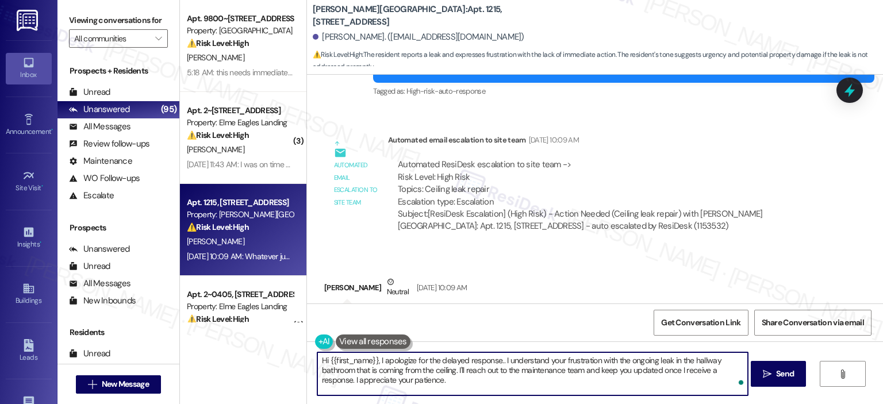
click at [503, 390] on textarea "Hi {{first_name}}, I apologize for the delayed response.. I understand your fru…" at bounding box center [532, 374] width 431 height 43
type textarea "Hi {{first_name}}, I apologize for the delayed response.. I understand your fru…"
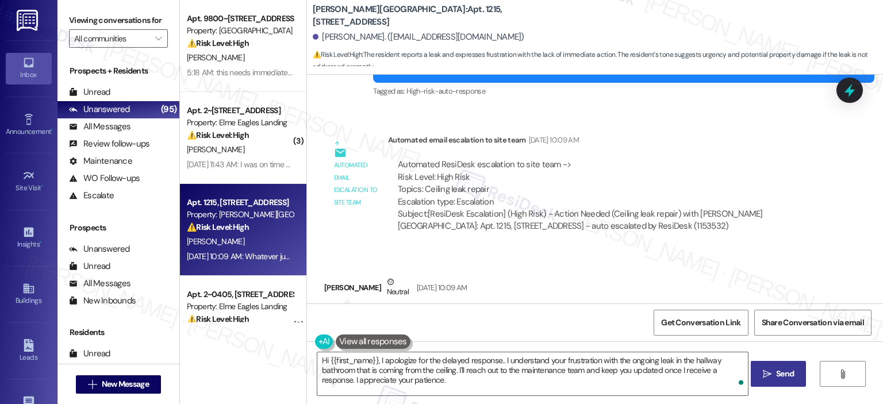
click at [767, 365] on button " Send" at bounding box center [779, 374] width 56 height 26
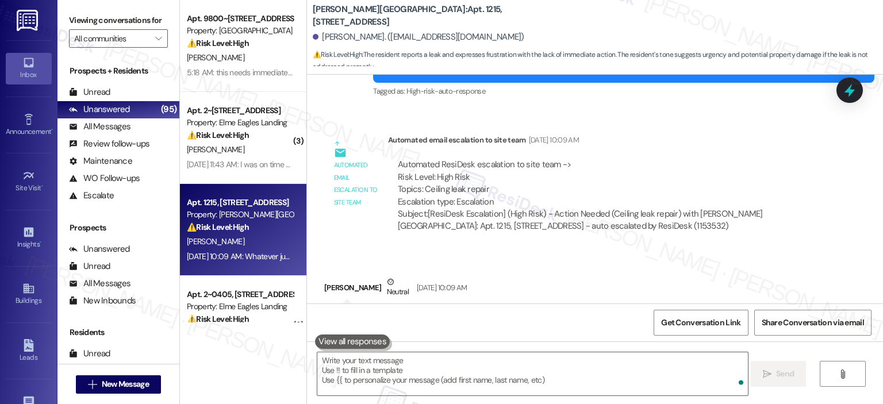
scroll to position [14853, 0]
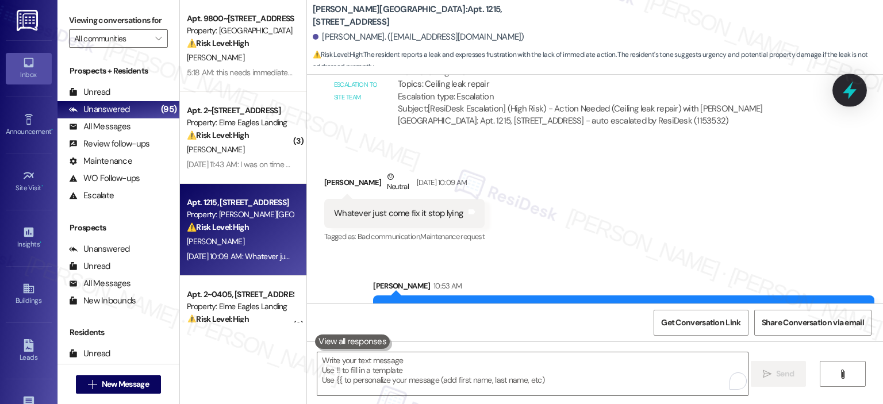
click at [853, 97] on icon at bounding box center [850, 91] width 20 height 20
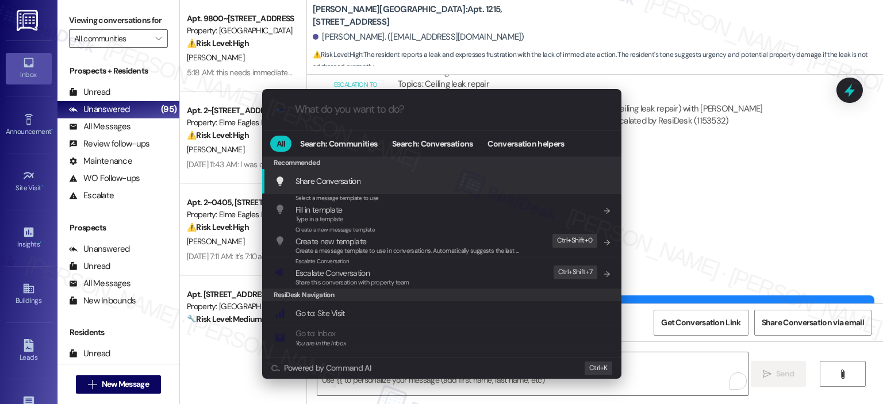
click at [435, 114] on input "What do you want to do?" at bounding box center [451, 110] width 312 height 12
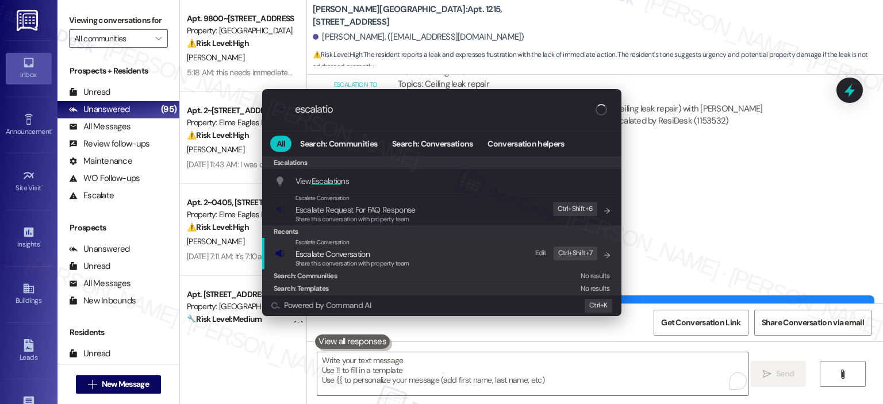
type input "escalatio"
click at [399, 255] on span "Escalate Conversation" at bounding box center [353, 254] width 114 height 13
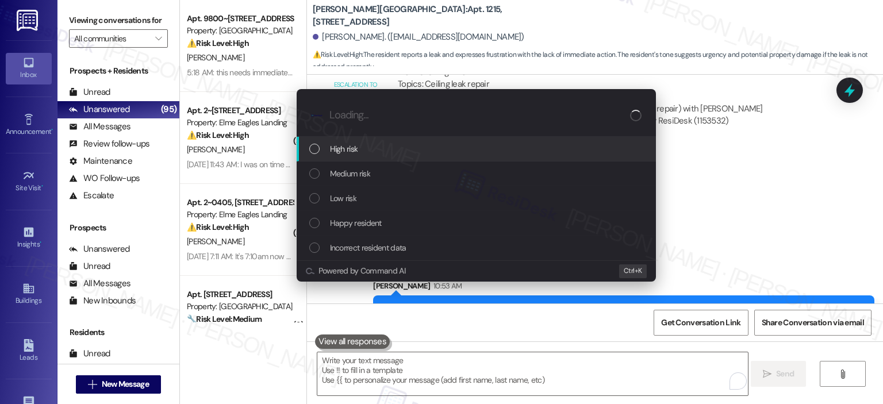
click at [370, 148] on div "High risk" at bounding box center [477, 149] width 336 height 13
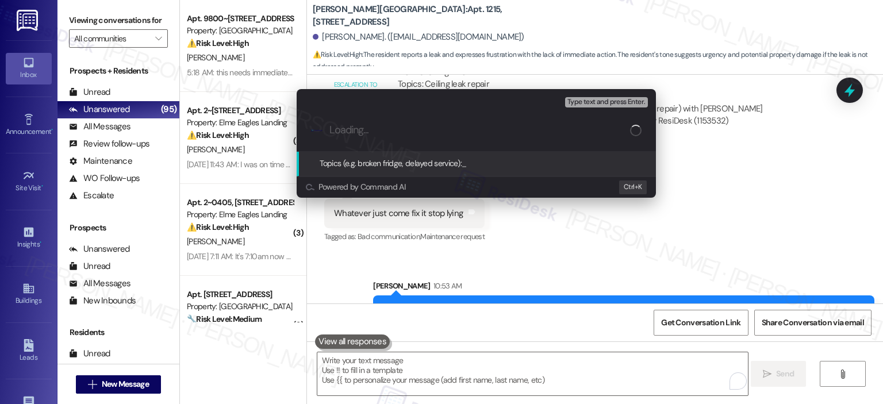
click at [529, 128] on input "Loading..." at bounding box center [480, 130] width 301 height 12
click at [331, 131] on input "Work Order Follow Up - WO" at bounding box center [481, 130] width 303 height 12
click at [487, 127] on input "Leak Work Order Follow Up - WO" at bounding box center [481, 130] width 303 height 12
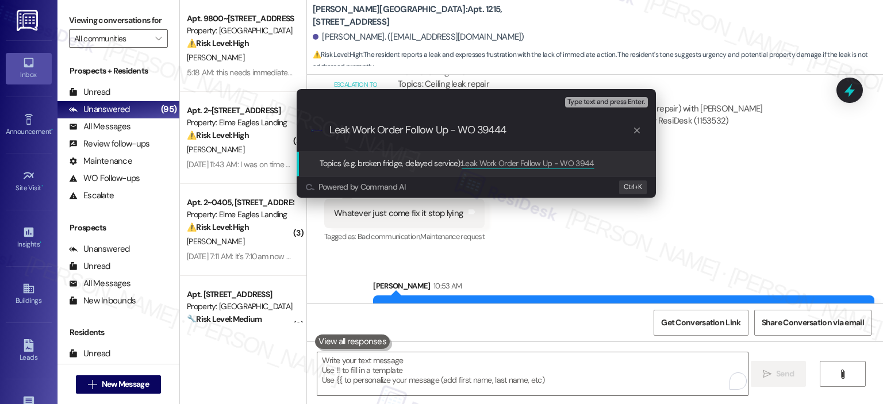
type input "Leak Work Order Follow Up - WO 394440"
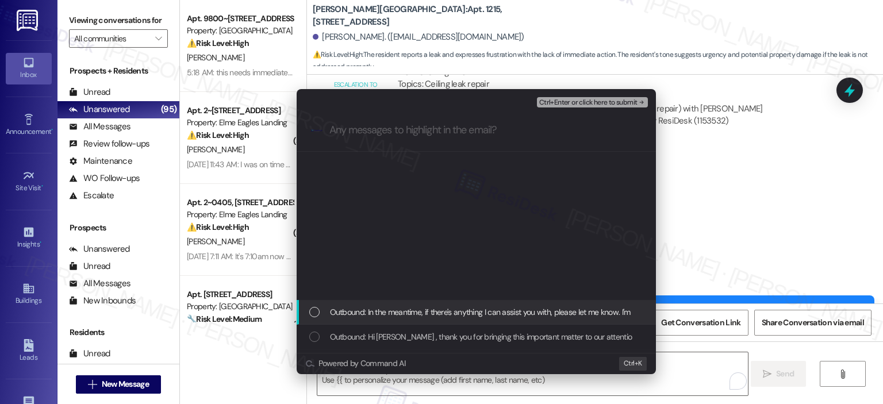
scroll to position [288, 0]
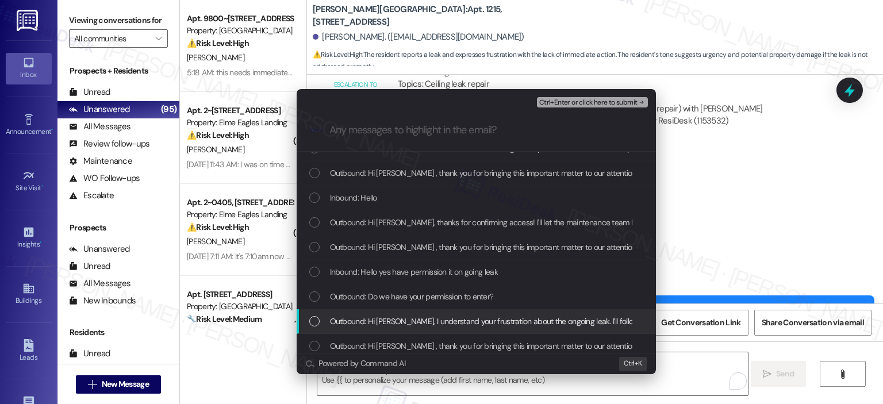
click at [405, 317] on span "Outbound: Hi Souksabay, I understand your frustration about the ongoing leak. I…" at bounding box center [687, 321] width 714 height 13
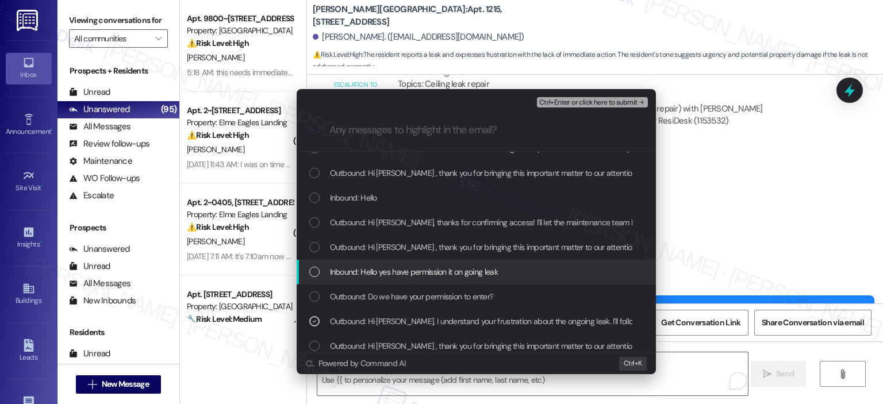
click at [455, 278] on span "Inbound: Hello yes have permission it on going leak" at bounding box center [414, 272] width 168 height 13
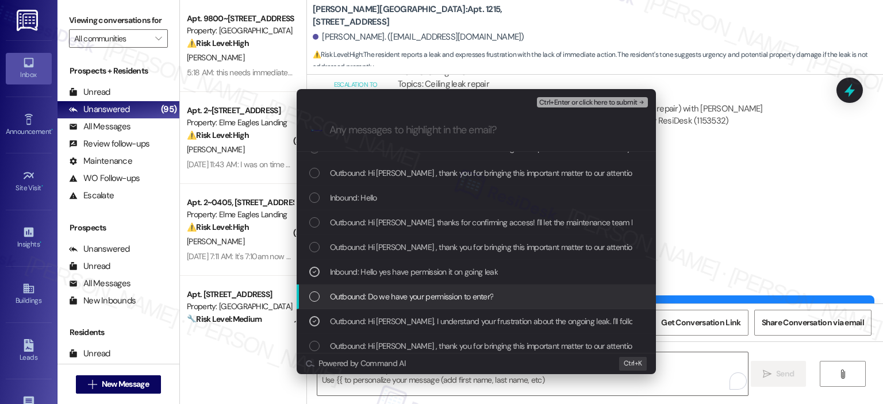
click at [460, 303] on div "Outbound: Do we have your permission to enter?" at bounding box center [476, 297] width 359 height 25
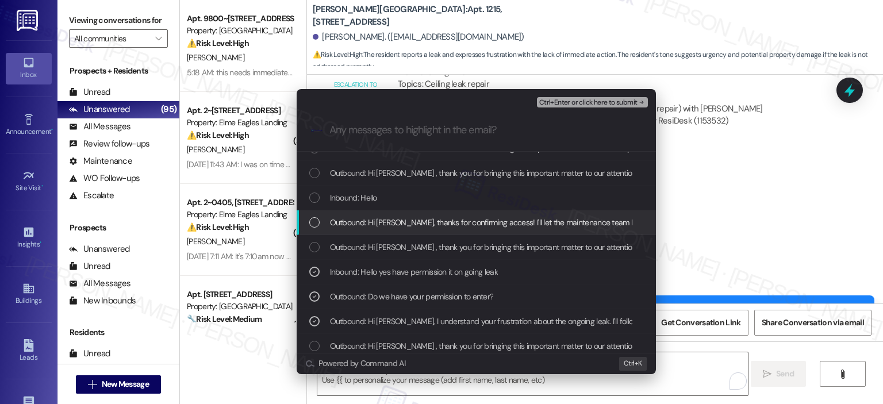
click at [432, 220] on span "Outbound: Hi Souksabay, thanks for confirming access! I'll let the maintenance …" at bounding box center [624, 222] width 589 height 13
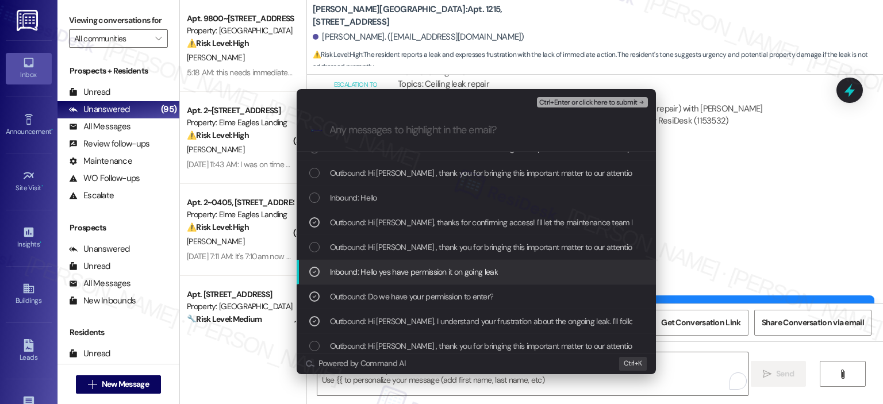
scroll to position [0, 0]
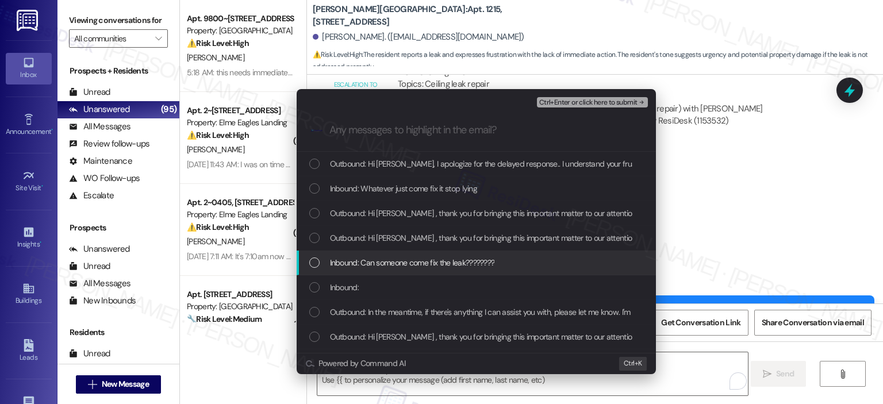
click at [429, 263] on span "Inbound: Can someone come fix the leak????????" at bounding box center [412, 262] width 165 height 13
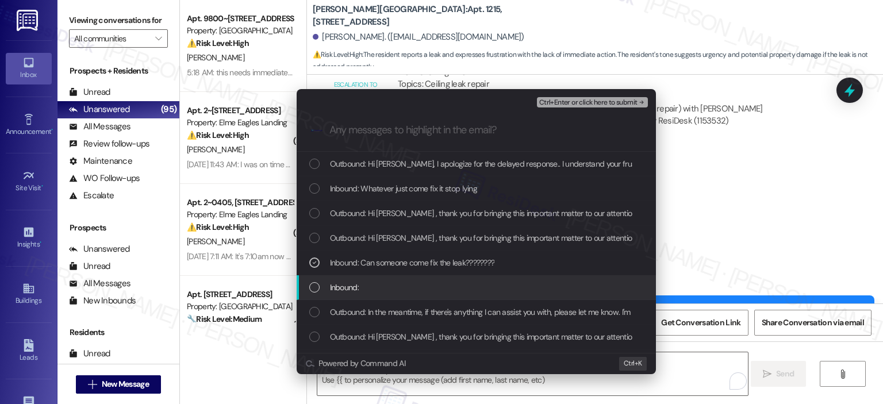
click at [343, 286] on span "Inbound:" at bounding box center [344, 287] width 29 height 13
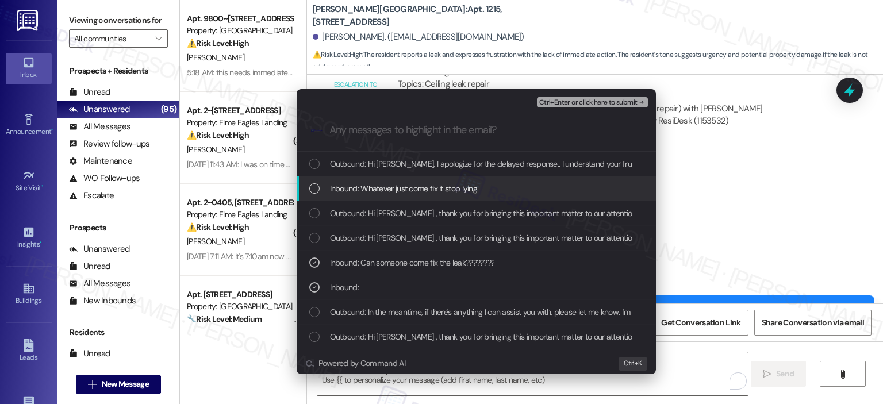
click at [441, 190] on span "Inbound: Whatever just come fix it stop lying" at bounding box center [404, 188] width 148 height 13
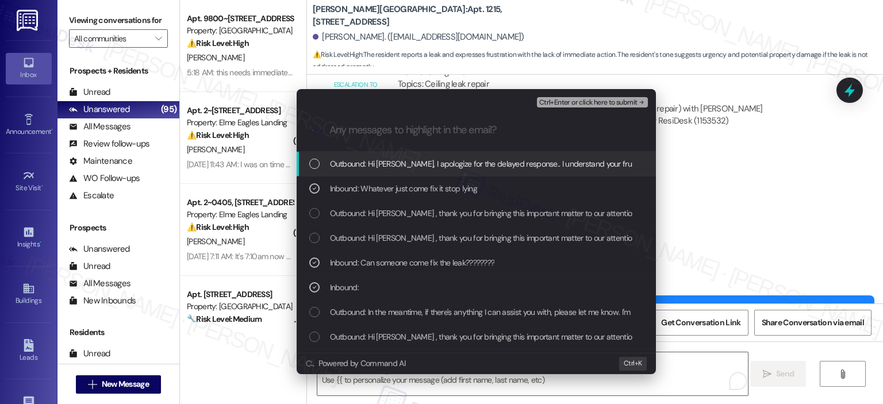
click at [442, 170] on span "Outbound: Hi Souksabay, I apologize for the delayed response.. I understand you…" at bounding box center [815, 164] width 970 height 13
click at [582, 99] on span "Ctrl+Enter or click here to submit" at bounding box center [588, 103] width 98 height 8
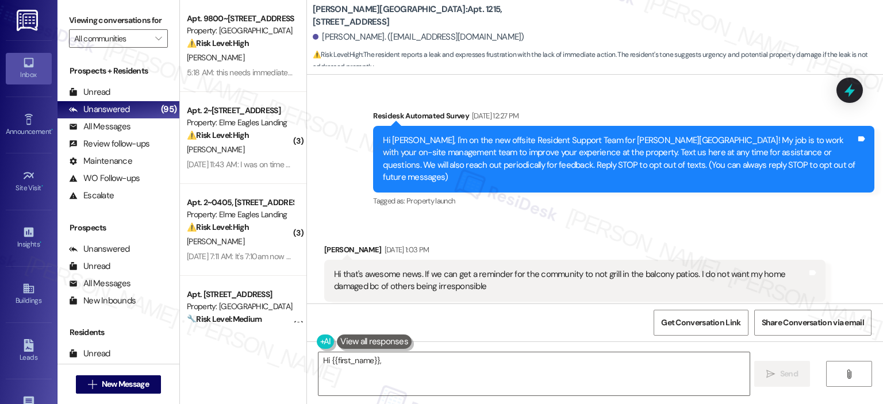
scroll to position [14748, 0]
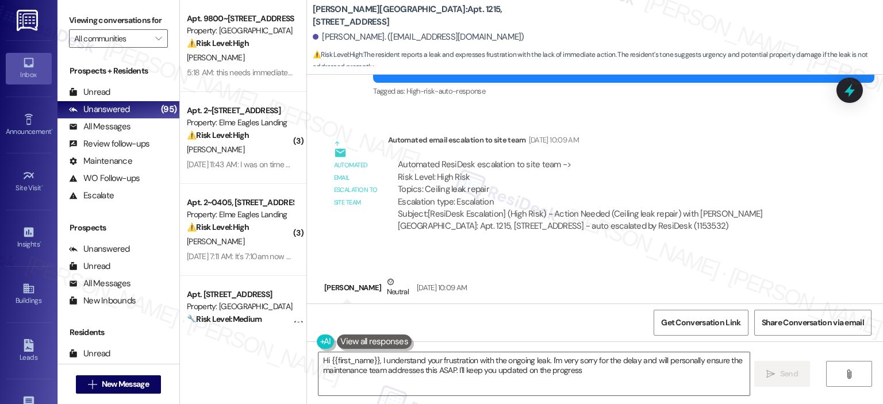
type textarea "Hi {{first_name}}, I understand your frustration with the ongoing leak. I'm ver…"
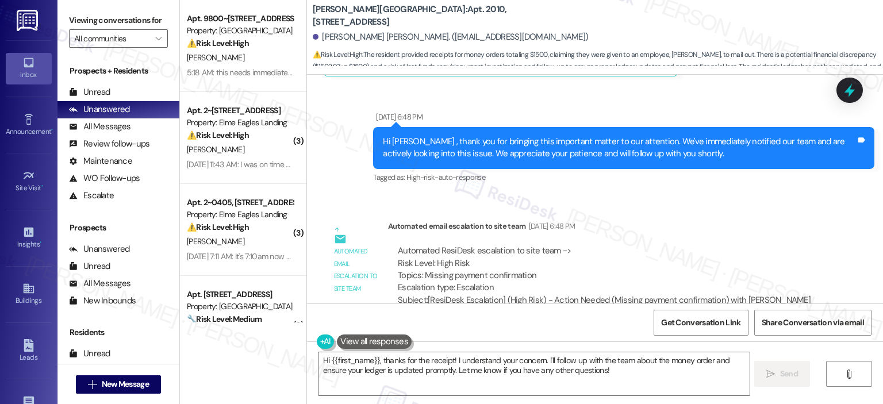
scroll to position [2006, 0]
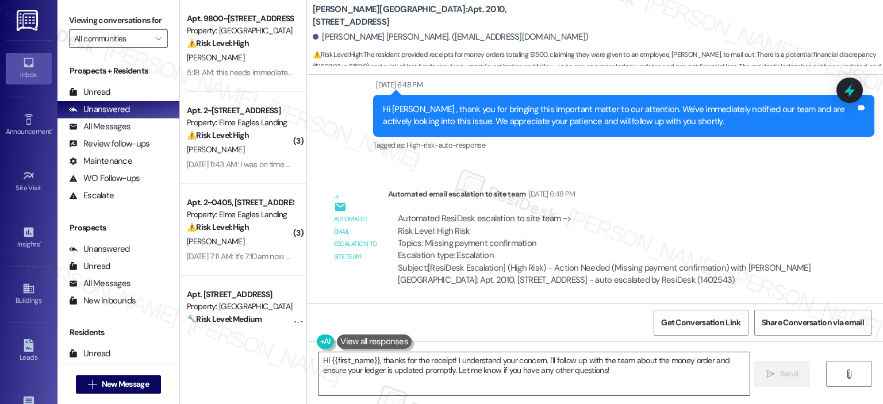
click at [377, 361] on textarea "Hi {{first_name}}, thanks for the receipt! I understand your concern. I'll foll…" at bounding box center [534, 374] width 431 height 43
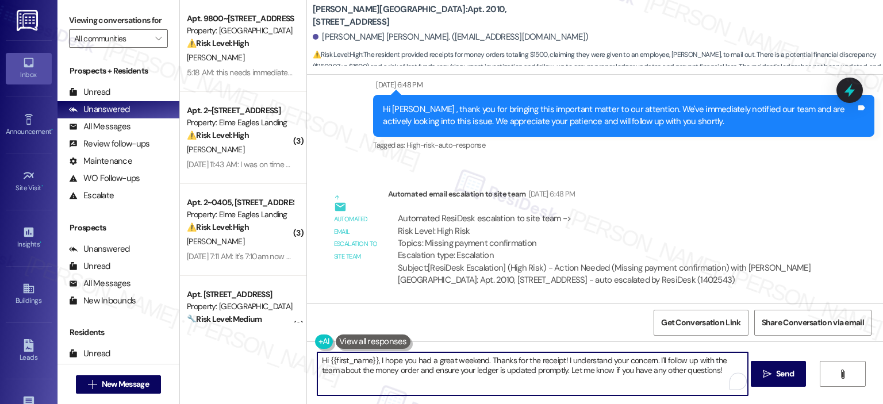
click at [560, 361] on textarea "Hi {{first_name}}, I hope you had a great weekend. Thanks for the receipt! I un…" at bounding box center [532, 374] width 431 height 43
drag, startPoint x: 717, startPoint y: 369, endPoint x: 585, endPoint y: 358, distance: 132.7
click at [585, 358] on textarea "Hi {{first_name}}, I hope you had a great weekend. Thanks for the receipt, [PER…" at bounding box center [532, 374] width 431 height 43
click at [676, 363] on textarea "Hi {{first_name}}, I hope you had a great weekend. Thanks for the receipt, [PER…" at bounding box center [532, 374] width 431 height 43
drag, startPoint x: 721, startPoint y: 372, endPoint x: 585, endPoint y: 358, distance: 136.9
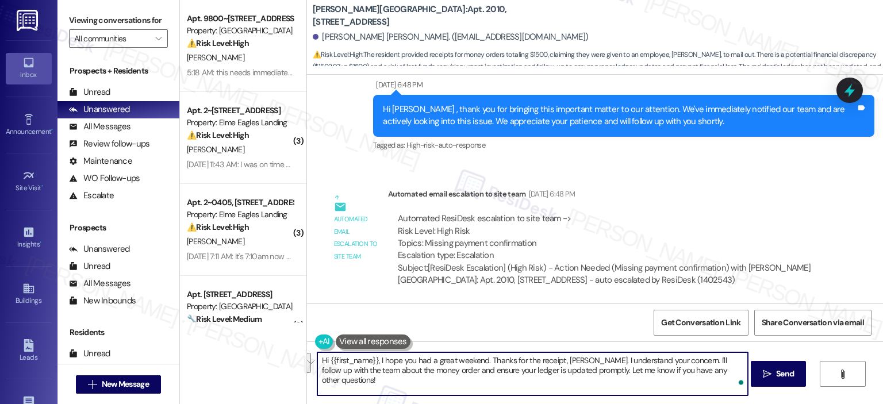
click at [585, 358] on textarea "Hi {{first_name}}, I hope you had a great weekend. Thanks for the receipt, [PER…" at bounding box center [532, 374] width 431 height 43
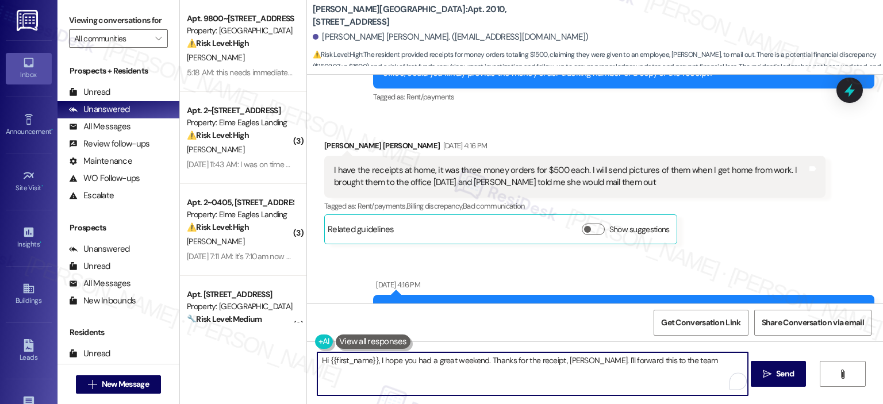
scroll to position [856, 0]
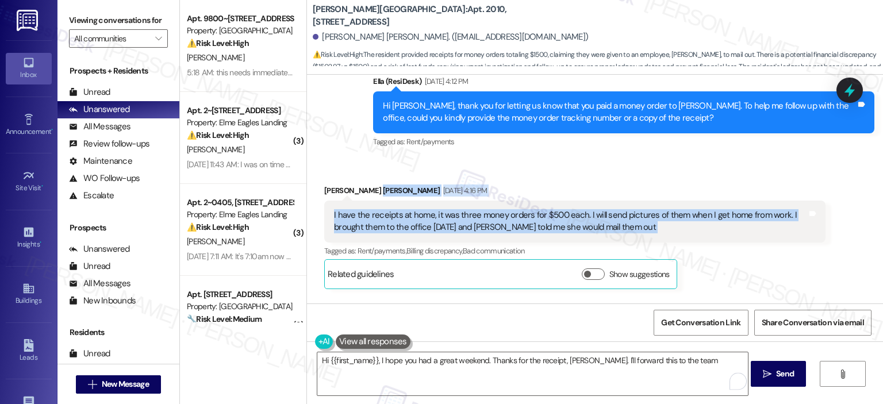
drag, startPoint x: 879, startPoint y: 174, endPoint x: 879, endPoint y: 190, distance: 16.1
click at [879, 190] on div "Lease started May 28, 2025 at 8:00 PM Survey, sent via SMS Residesk Automated S…" at bounding box center [595, 189] width 576 height 229
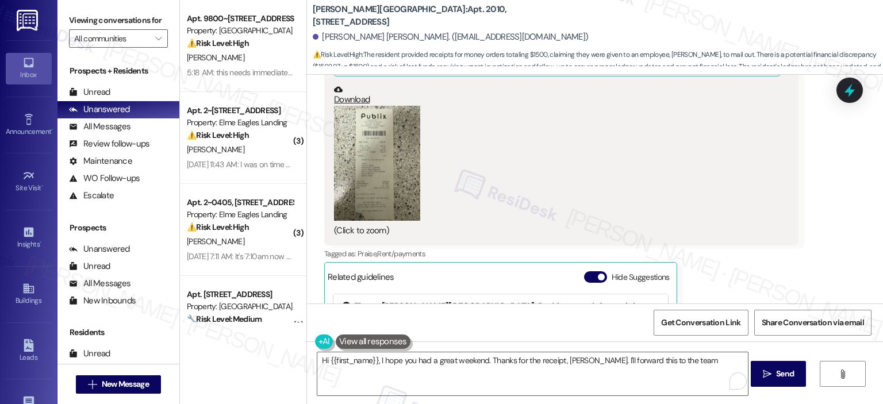
scroll to position [1651, 0]
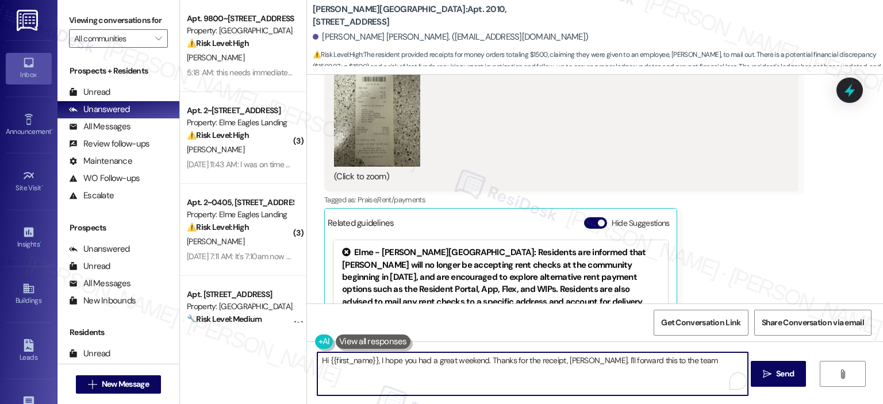
click at [630, 376] on textarea "Hi {{first_name}}, I hope you had a great weekend. Thanks for the receipt, Grif…" at bounding box center [532, 374] width 431 height 43
click at [686, 363] on textarea "Hi {{first_name}}, I hope you had a great weekend. Thanks for the receipt, Grif…" at bounding box center [532, 374] width 431 height 43
paste textarea "In the meantime, if you have any other questions or concerns, please don’t hesi…"
drag, startPoint x: 486, startPoint y: 363, endPoint x: 501, endPoint y: 367, distance: 16.2
click at [501, 367] on textarea "Hi {{first_name}}, I hope you had a great weekend. Thanks for the receipt, Grif…" at bounding box center [532, 374] width 431 height 43
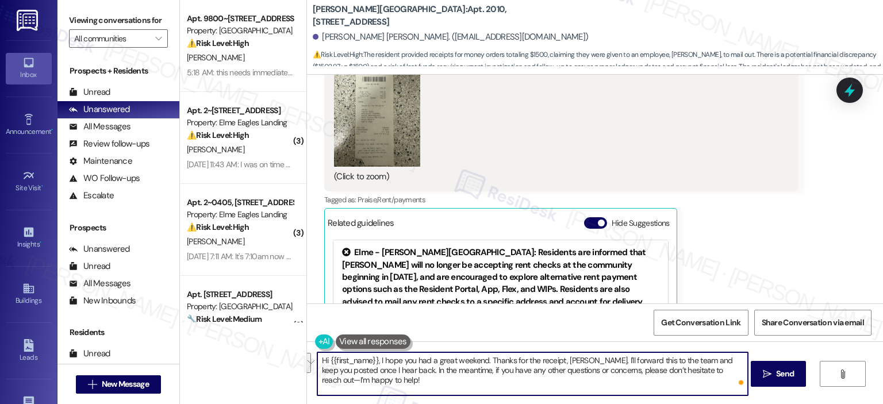
click at [502, 367] on textarea "Hi {{first_name}}, I hope you had a great weekend. Thanks for the receipt, Grif…" at bounding box center [532, 374] width 431 height 43
drag, startPoint x: 485, startPoint y: 357, endPoint x: 530, endPoint y: 384, distance: 52.4
click at [530, 384] on textarea "Hi {{first_name}}, I hope you had a great weekend. Thanks for the receipt, Grif…" at bounding box center [532, 374] width 431 height 43
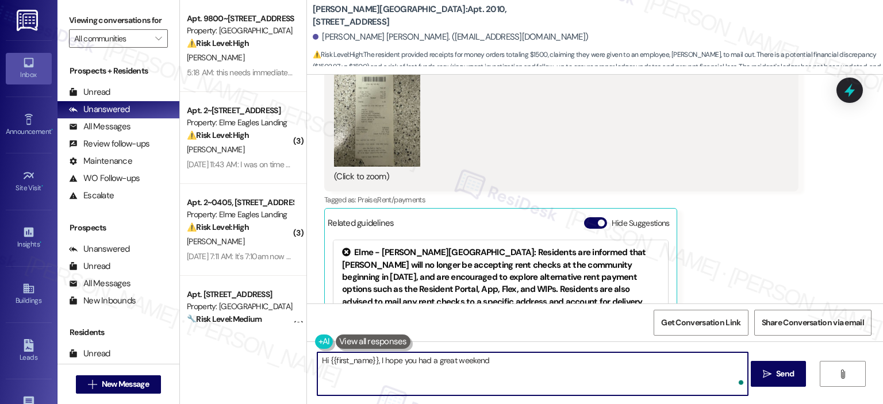
type textarea "Hi {{first_name}}, I hope you had a great weekend!"
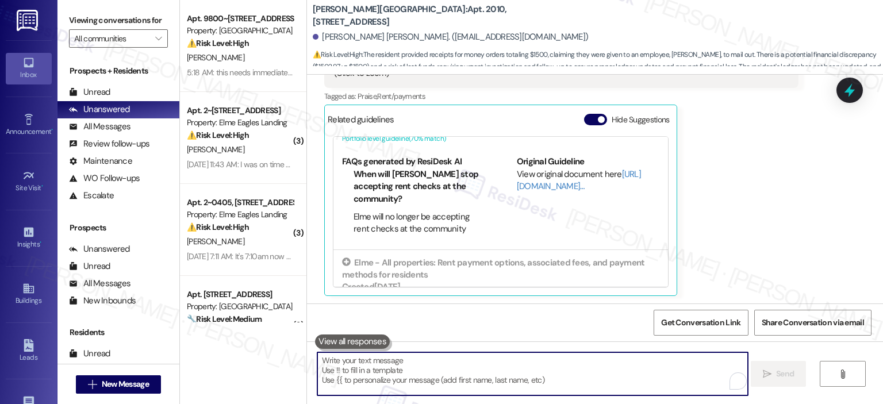
scroll to position [114, 0]
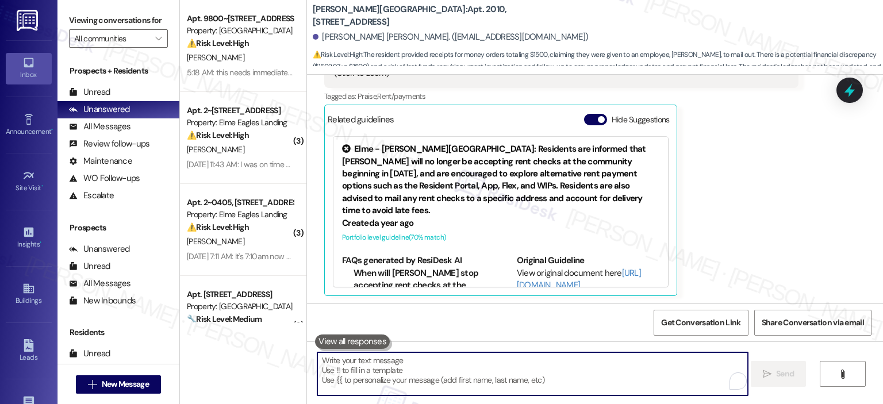
click at [415, 361] on textarea "To enrich screen reader interactions, please activate Accessibility in Grammarl…" at bounding box center [532, 374] width 431 height 43
paste textarea "Thanks for the receipt, Griffin. I'll forward this to the team and keep you pos…"
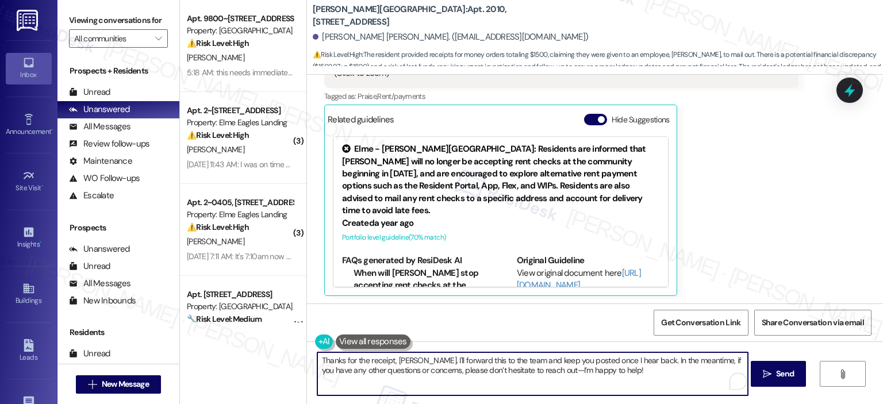
drag, startPoint x: 411, startPoint y: 360, endPoint x: 390, endPoint y: 358, distance: 20.8
click at [391, 358] on textarea "Thanks for the receipt, Griffin. I'll forward this to the team and keep you pos…" at bounding box center [532, 374] width 431 height 43
click at [354, 359] on textarea "Thanks for the receipt. I'll forward this to the team and keep you posted once …" at bounding box center [532, 374] width 431 height 43
drag, startPoint x: 362, startPoint y: 359, endPoint x: 354, endPoint y: 361, distance: 8.7
click at [354, 361] on textarea "Thanks for the receipt. I'll forward this to the team and keep you posted once …" at bounding box center [532, 374] width 431 height 43
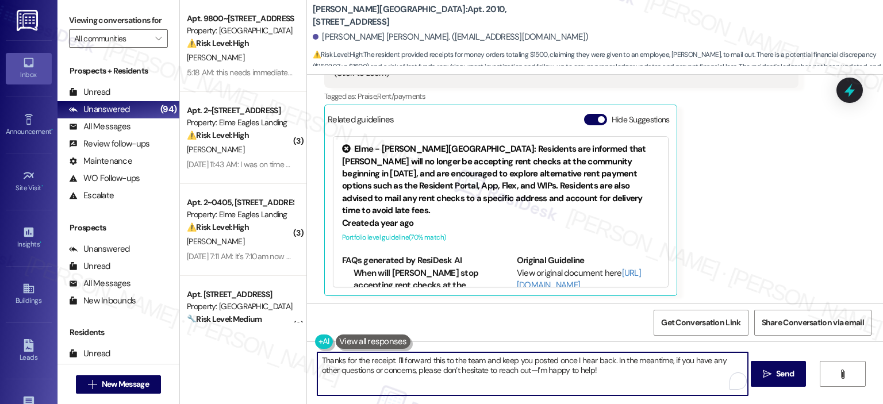
click at [351, 361] on textarea "Thanks for the receipt. I'll forward this to the team and keep you posted once …" at bounding box center [532, 374] width 431 height 43
click at [626, 364] on textarea "Thanks for sending the receipt. I'll forward this to the team and keep you post…" at bounding box center [532, 374] width 431 height 43
type textarea "Thanks for sending the receipt. I'll forward this to the team and keep you post…"
click at [774, 368] on span "Send" at bounding box center [785, 374] width 22 height 12
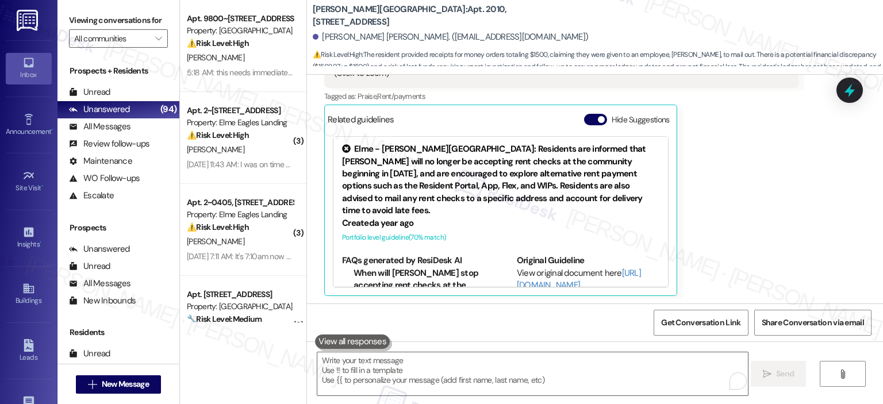
scroll to position [1466, 0]
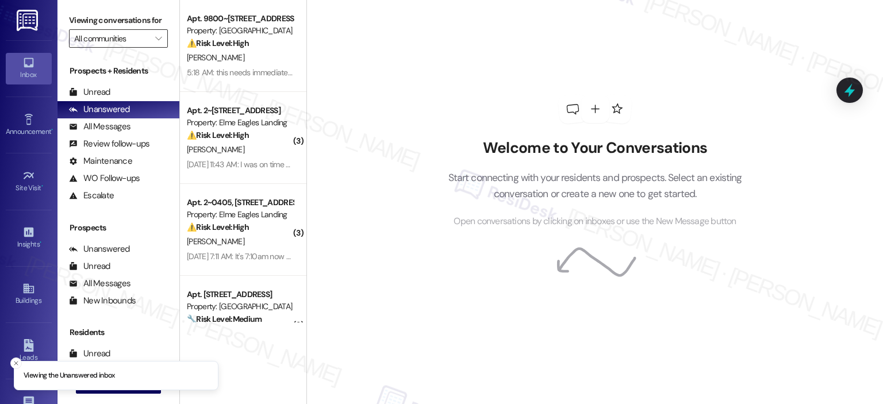
click at [135, 42] on input "All communities" at bounding box center [111, 38] width 75 height 18
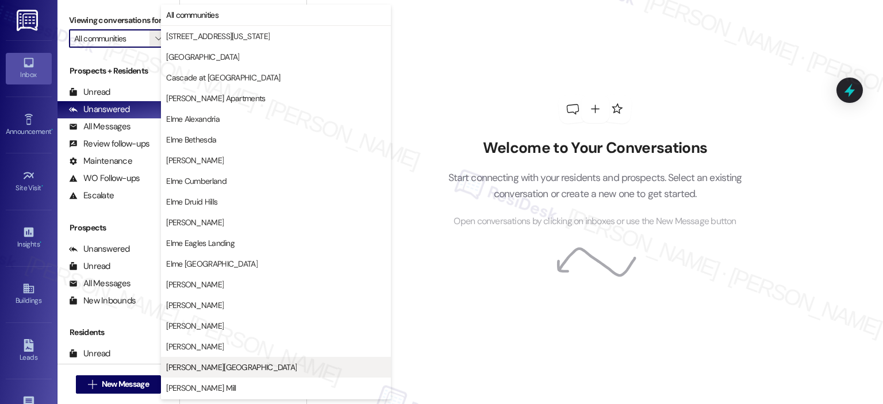
click at [228, 367] on span "[PERSON_NAME][GEOGRAPHIC_DATA]" at bounding box center [231, 368] width 131 height 12
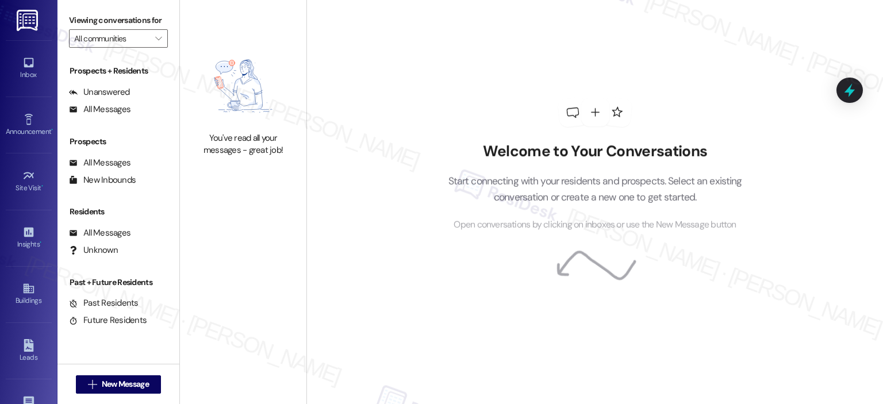
type input "[PERSON_NAME][GEOGRAPHIC_DATA]"
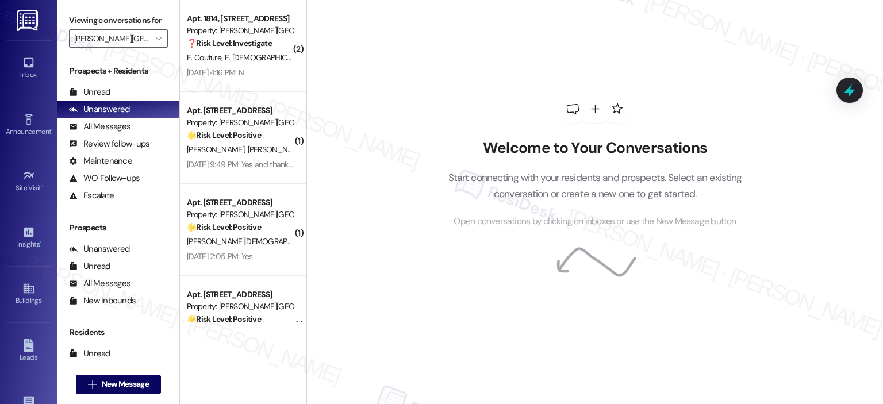
scroll to position [321, 0]
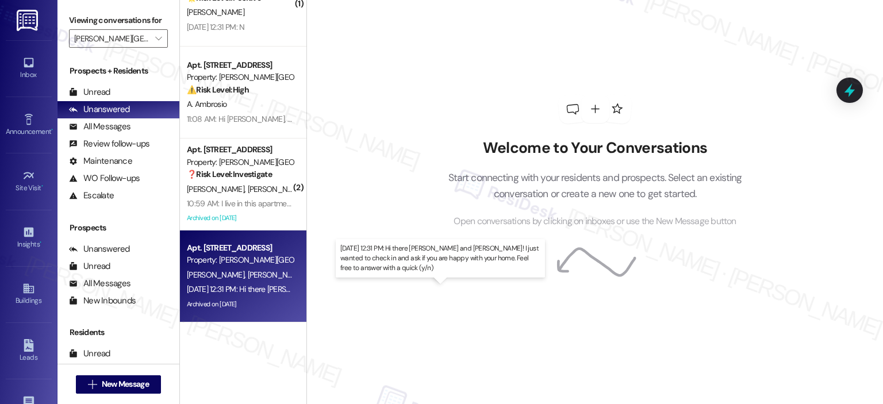
click at [255, 293] on div "[DATE] 12:31 PM: Hi there [PERSON_NAME] and [PERSON_NAME]! I just wanted to che…" at bounding box center [467, 289] width 560 height 10
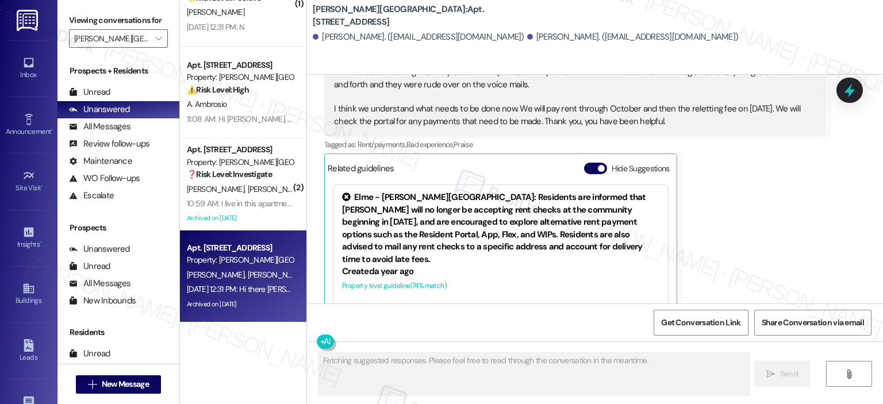
scroll to position [2063, 0]
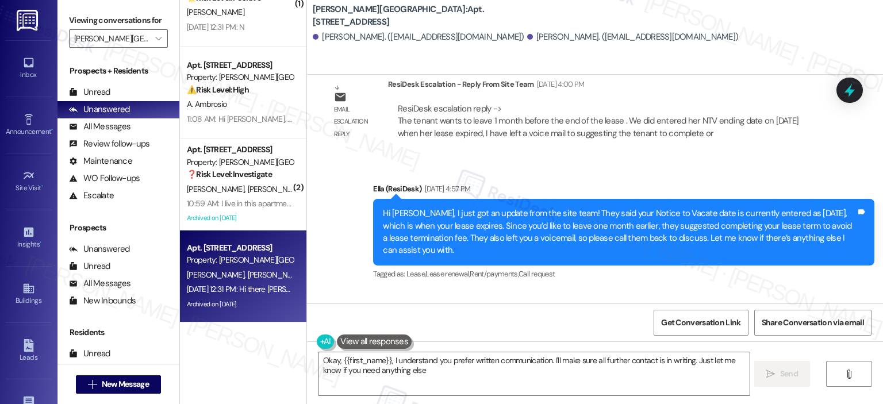
type textarea "Okay, {{first_name}}, I understand you prefer written communication. I'll make …"
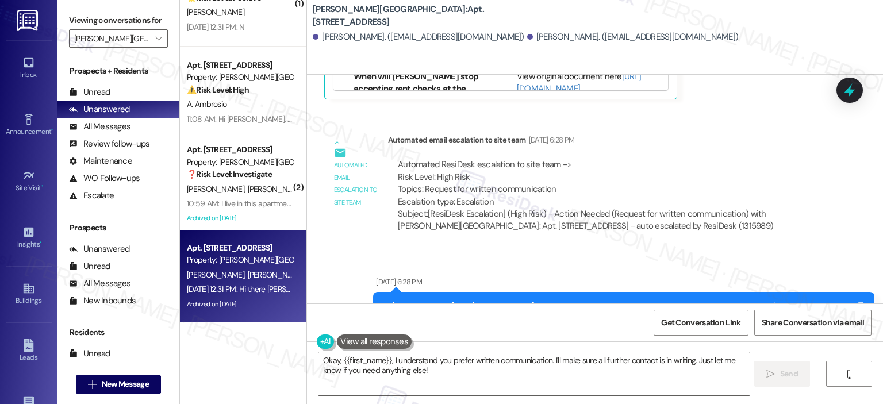
scroll to position [2784, 0]
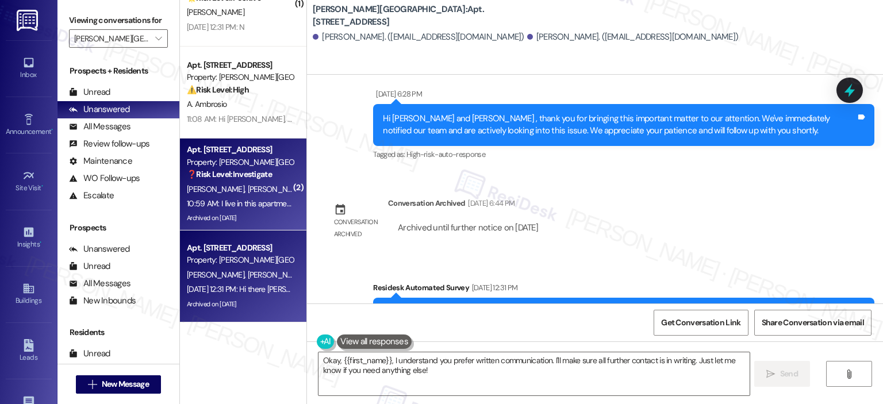
click at [248, 192] on span "[PERSON_NAME]" at bounding box center [277, 189] width 58 height 10
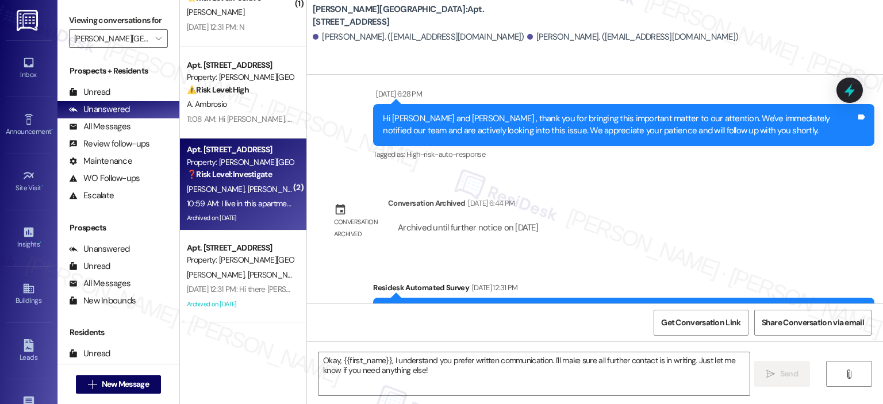
type textarea "Fetching suggested responses. Please feel free to read through the conversation…"
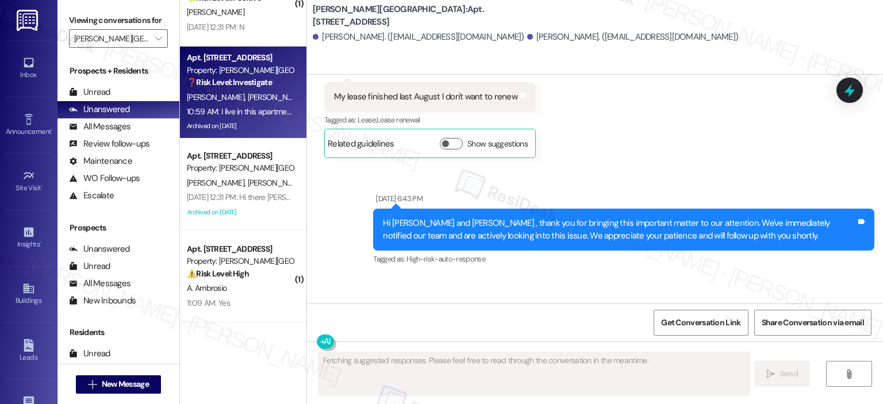
scroll to position [15017, 0]
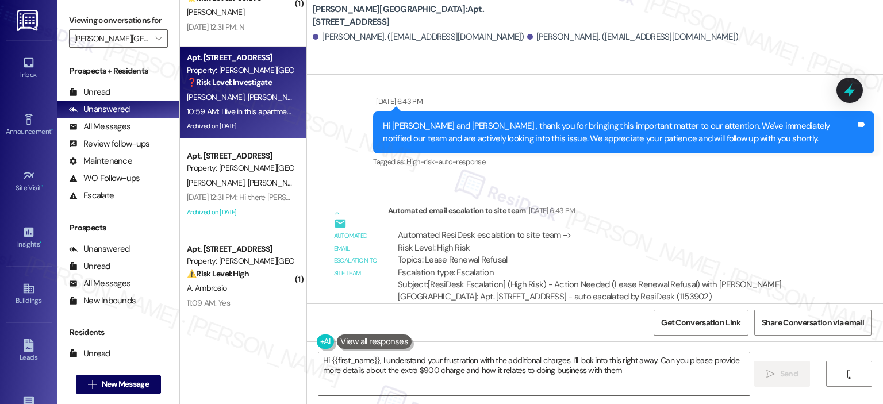
type textarea "Hi {{first_name}}, I understand your frustration with the additional charges. I…"
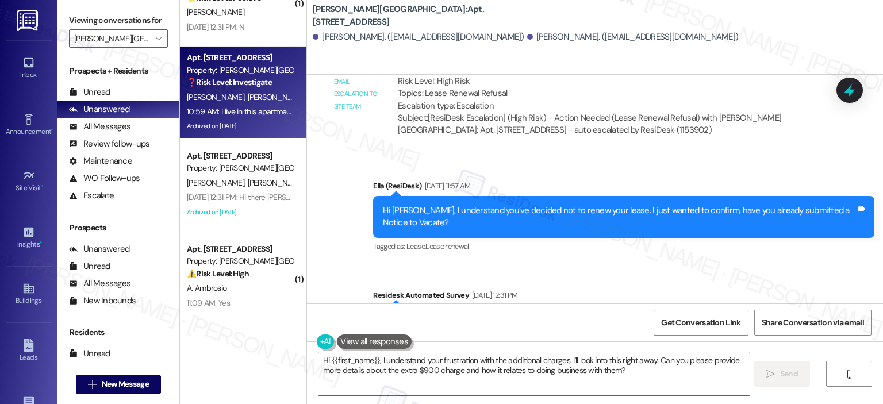
scroll to position [15504, 0]
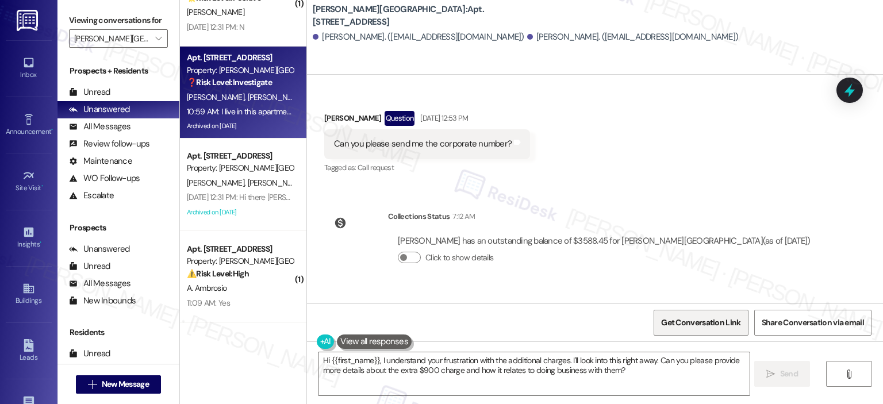
click at [714, 321] on span "Get Conversation Link" at bounding box center [700, 323] width 79 height 12
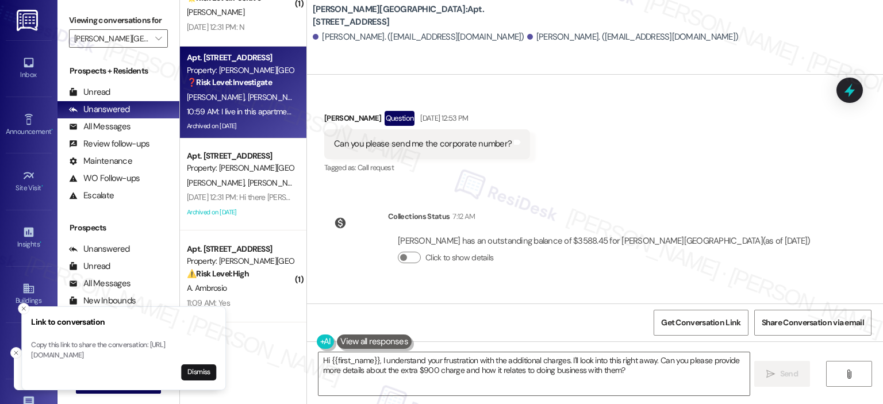
drag, startPoint x: 23, startPoint y: 346, endPoint x: 40, endPoint y: 347, distance: 16.8
click at [57, 347] on li "Link to conversation Copy this link to share the conversation: [URL][DOMAIN_NAM…" at bounding box center [123, 349] width 205 height 84
drag, startPoint x: 25, startPoint y: 347, endPoint x: 150, endPoint y: 354, distance: 125.0
click at [150, 354] on p "Copy this link to share the conversation: [URL][DOMAIN_NAME]" at bounding box center [126, 350] width 185 height 20
drag, startPoint x: 168, startPoint y: 356, endPoint x: 17, endPoint y: 344, distance: 151.2
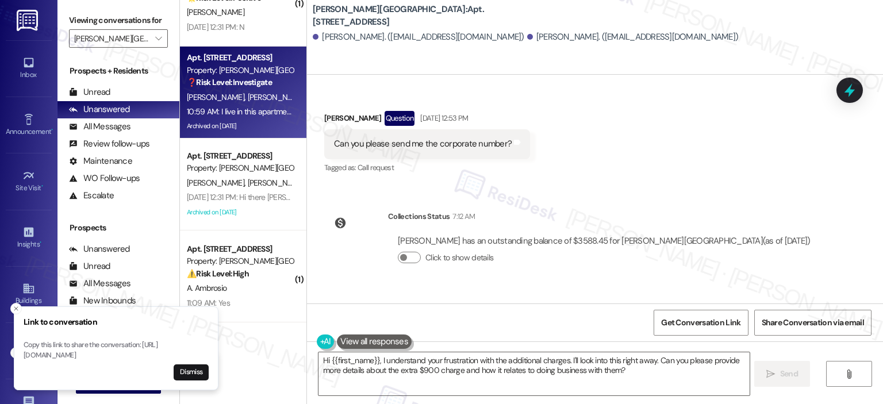
click at [24, 344] on p "Copy this link to share the conversation: [URL][DOMAIN_NAME]" at bounding box center [116, 350] width 185 height 20
copy p "[URL][DOMAIN_NAME]"
click at [192, 367] on button "Dismiss" at bounding box center [191, 373] width 35 height 16
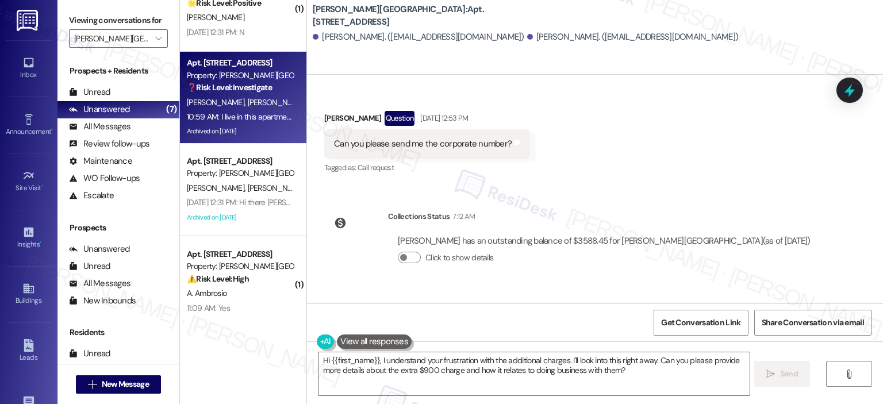
scroll to position [321, 0]
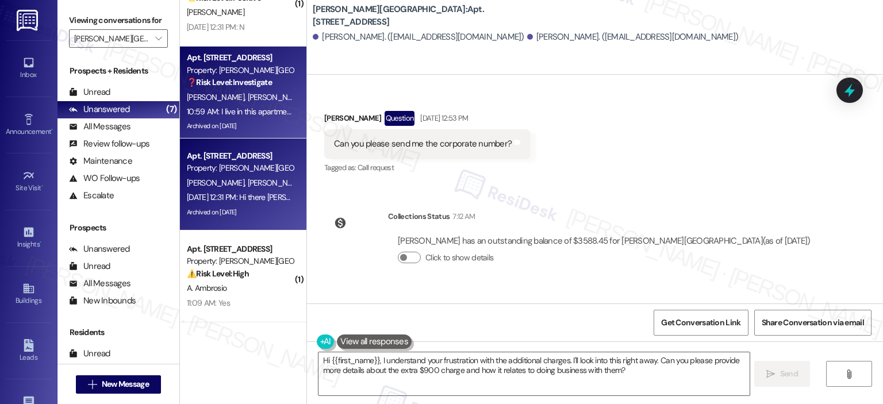
click at [252, 210] on div "Archived on [DATE]" at bounding box center [240, 212] width 109 height 14
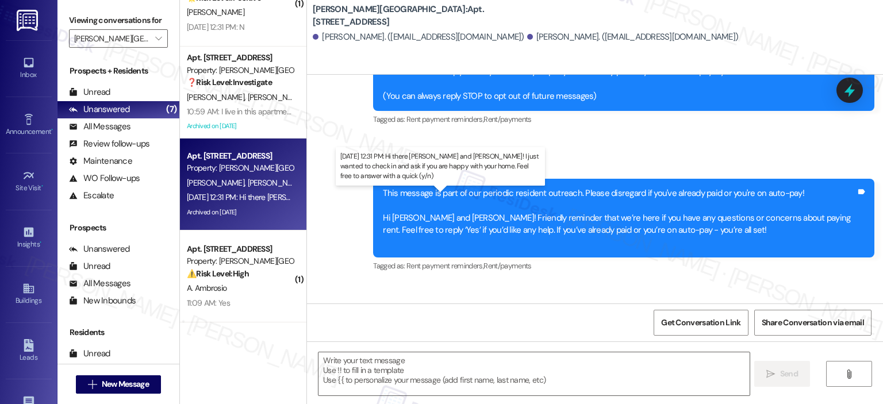
type textarea "Fetching suggested responses. Please feel free to read through the conversation…"
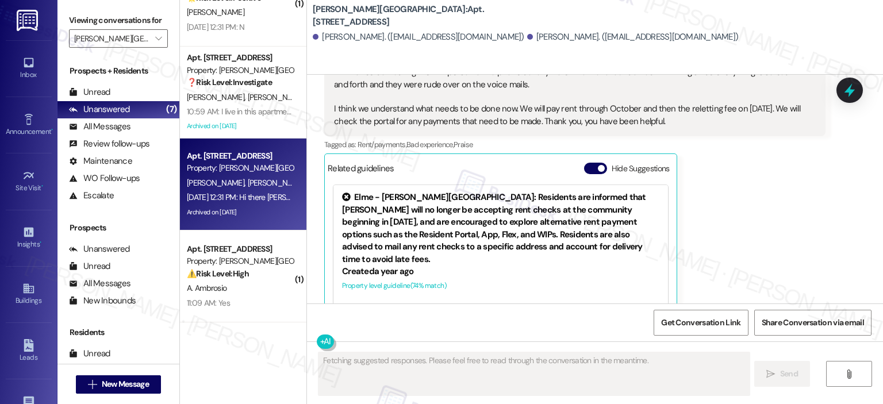
scroll to position [34, 0]
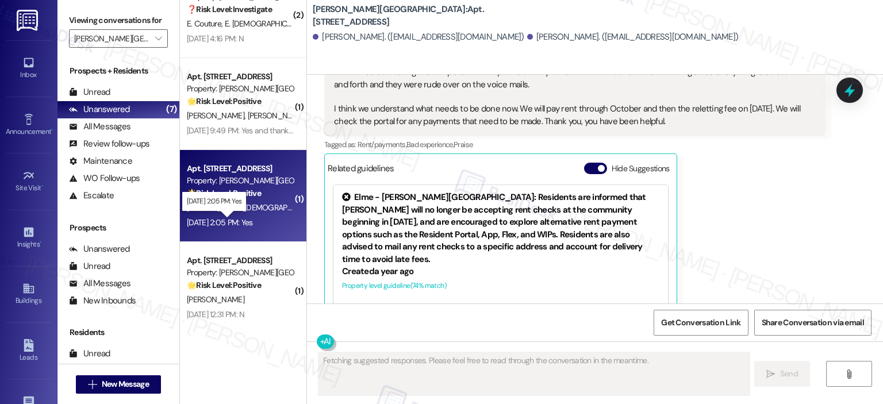
click at [229, 218] on div "[DATE] 2:05 PM: Yes [DATE] 2:05 PM: Yes" at bounding box center [220, 222] width 66 height 10
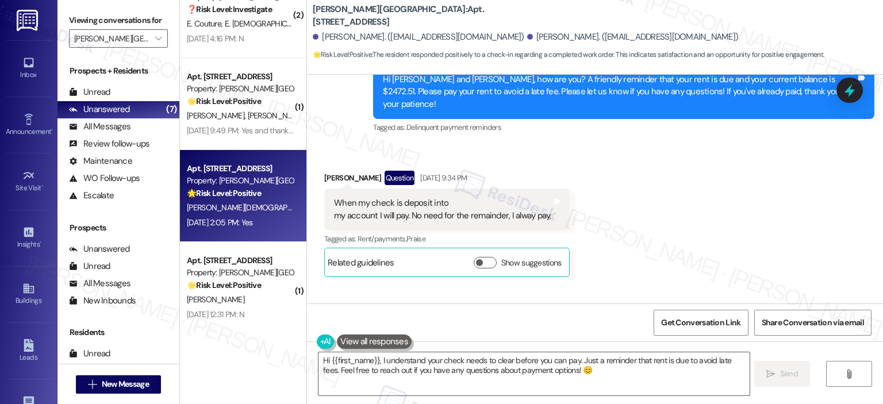
scroll to position [15382, 0]
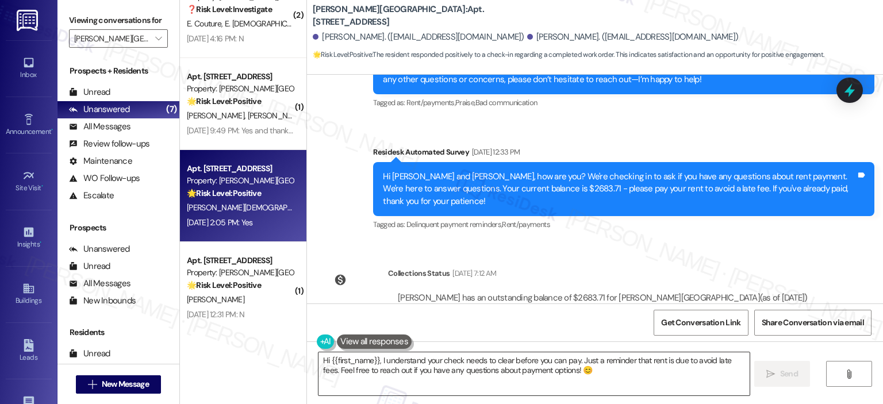
click at [429, 363] on textarea "Hi {{first_name}}, I understand your check needs to clear before you can pay. J…" at bounding box center [534, 374] width 431 height 43
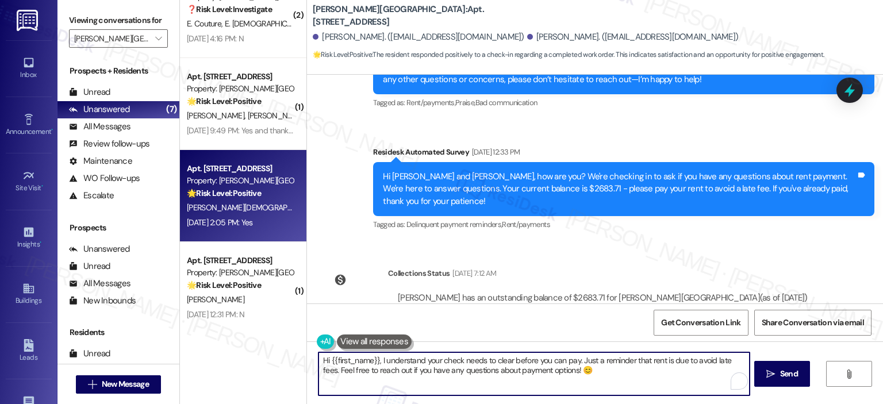
paste textarea "Thank you for your response! Great to know that the latest work order was compl…"
type textarea "Thank you for your response! Great to know that the latest work order was compl…"
click at [317, 357] on textarea "Thank you for your response! Great to know that the latest work order was compl…" at bounding box center [532, 374] width 431 height 43
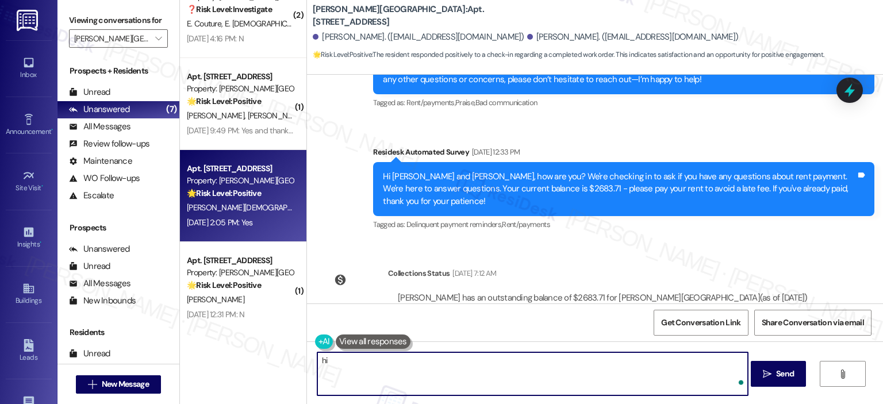
type textarea "h"
type textarea "Hi [PERSON_NAME], I hope you had a great weekend!"
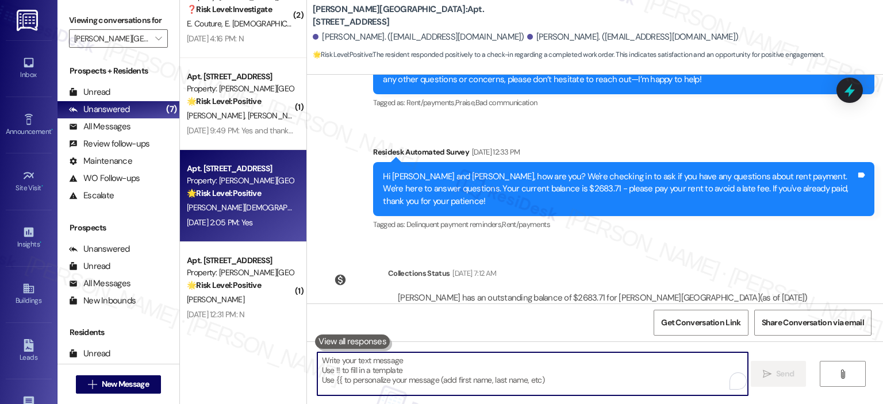
scroll to position [15382, 0]
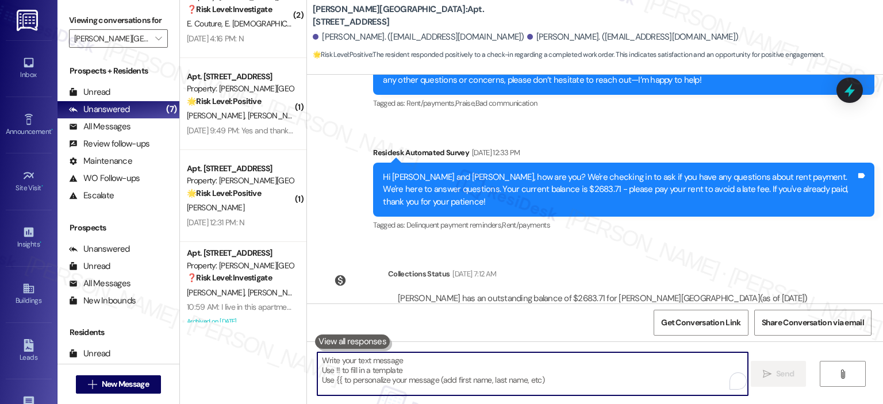
paste textarea "Thank you for your response! Great to know that the latest work order was compl…"
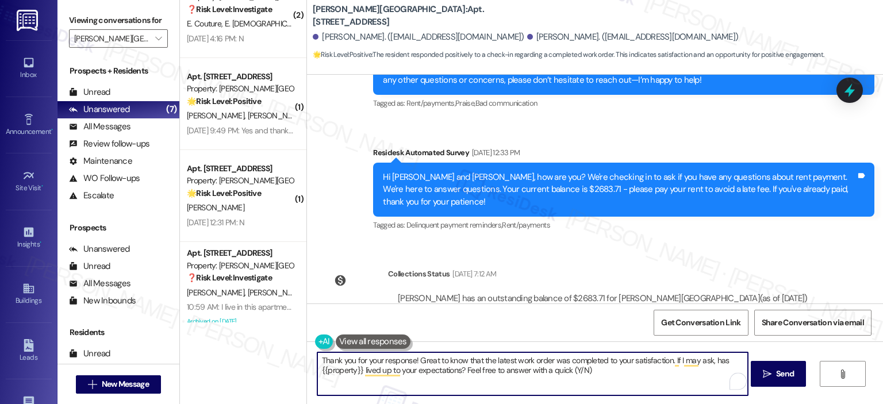
type textarea "Thank you for your response! Great to know that the latest work order was compl…"
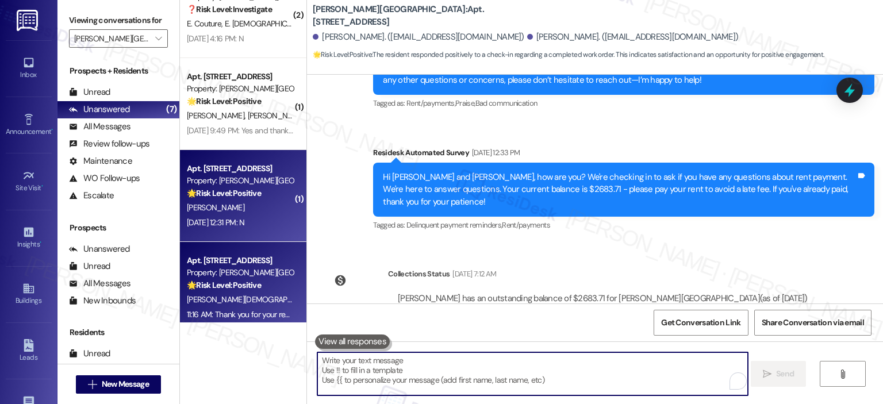
click at [221, 202] on div "[PERSON_NAME]" at bounding box center [240, 208] width 109 height 14
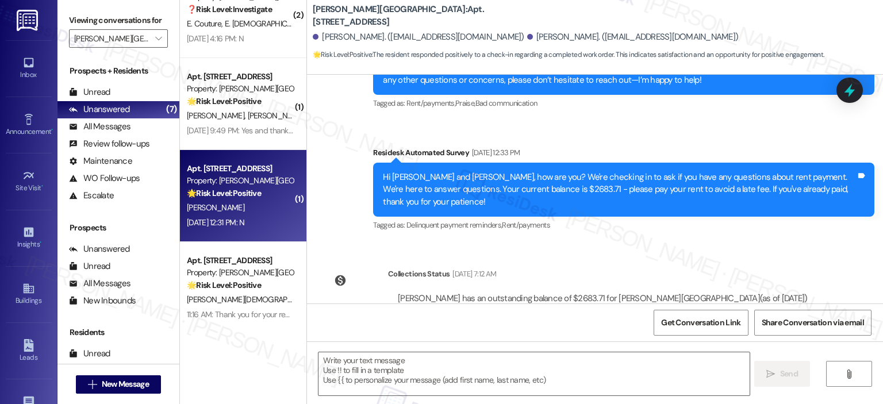
type textarea "Fetching suggested responses. Please feel free to read through the conversation…"
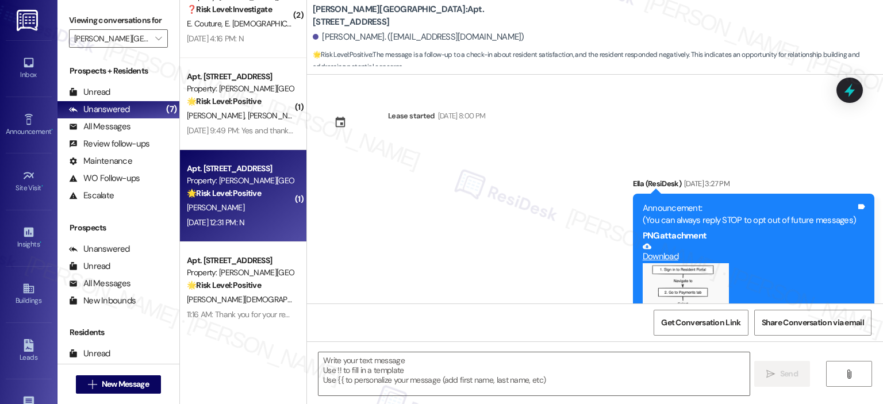
scroll to position [2953, 0]
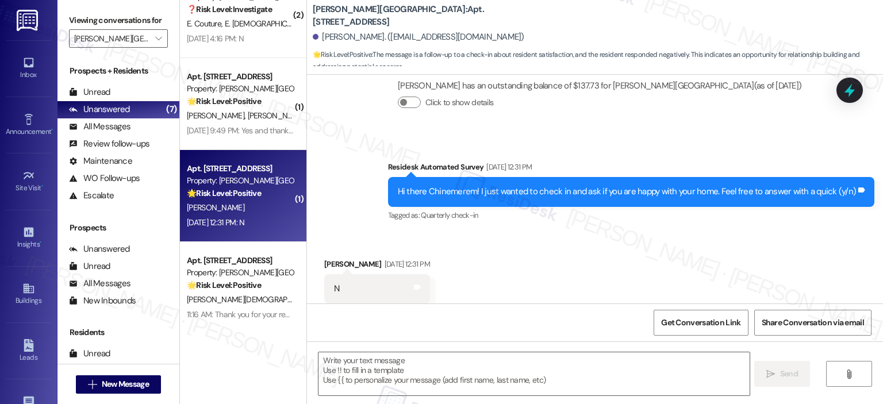
type textarea "Fetching suggested responses. Please feel free to read through the conversation…"
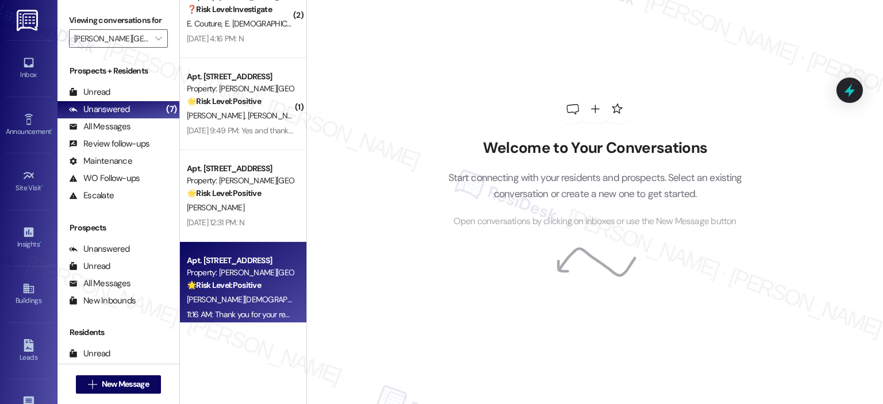
click at [243, 261] on div "Apt. [STREET_ADDRESS]" at bounding box center [240, 261] width 106 height 12
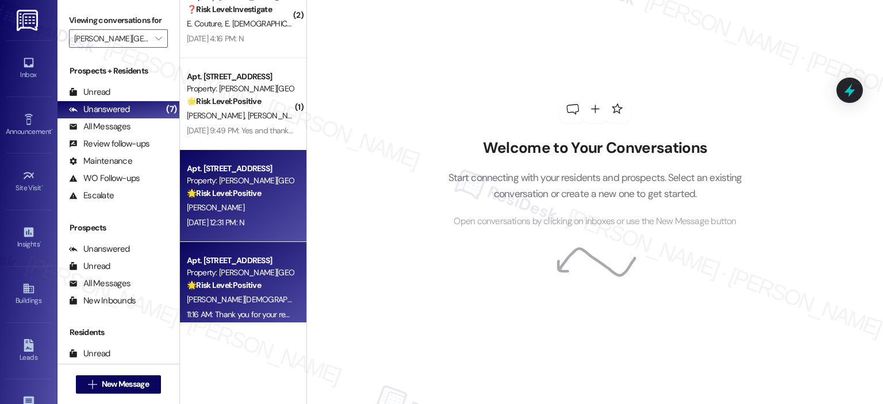
click at [243, 204] on div "[PERSON_NAME]" at bounding box center [240, 208] width 109 height 14
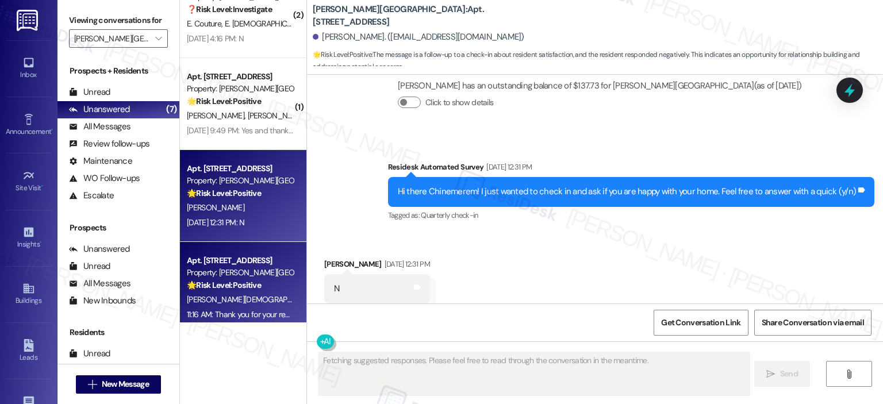
type textarea "Fetching suggested responses. Please feel free to read through the conversation…"
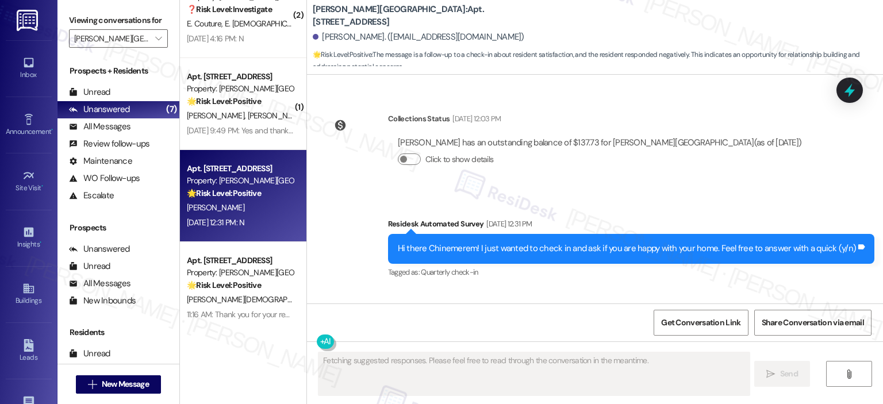
scroll to position [2954, 0]
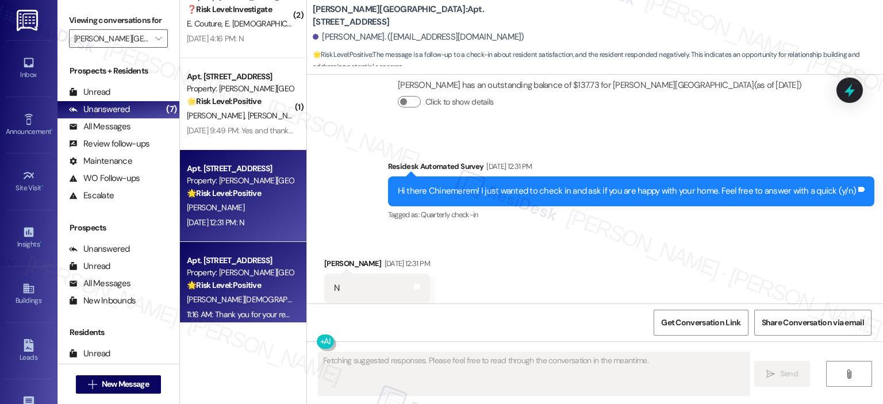
click at [280, 275] on div "Property: [PERSON_NAME][GEOGRAPHIC_DATA]" at bounding box center [240, 273] width 106 height 12
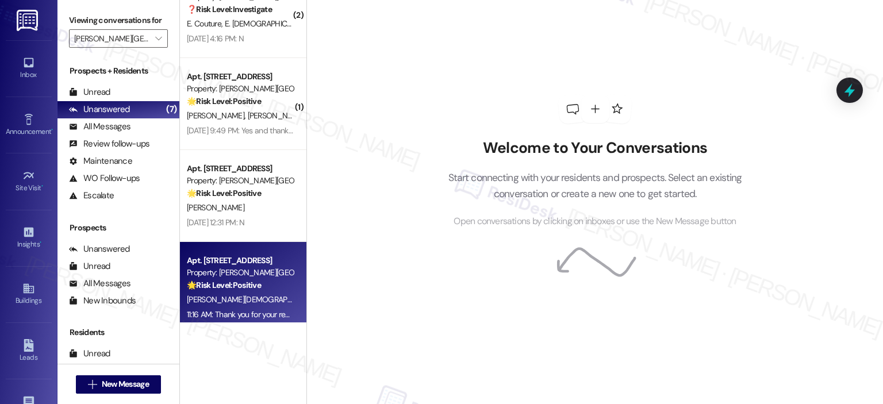
click at [327, 298] on span "[PERSON_NAME][DEMOGRAPHIC_DATA]" at bounding box center [395, 299] width 136 height 10
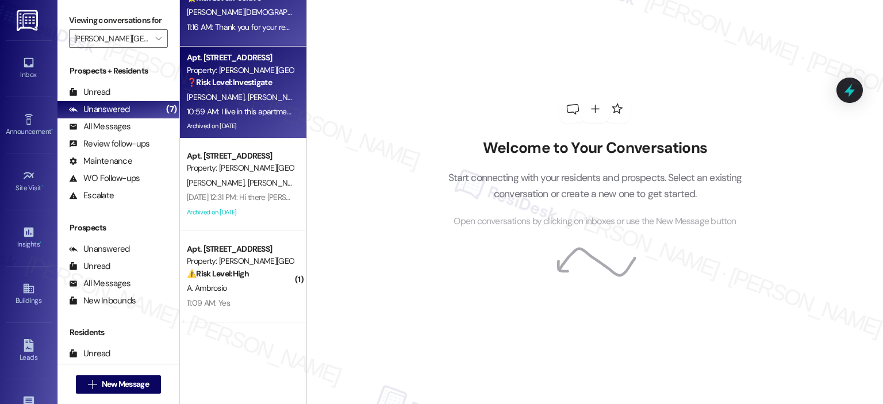
click at [245, 112] on div "10:59 AM: I live in this apartment for 18 months now . I want to stay for 2 mor…" at bounding box center [486, 111] width 598 height 10
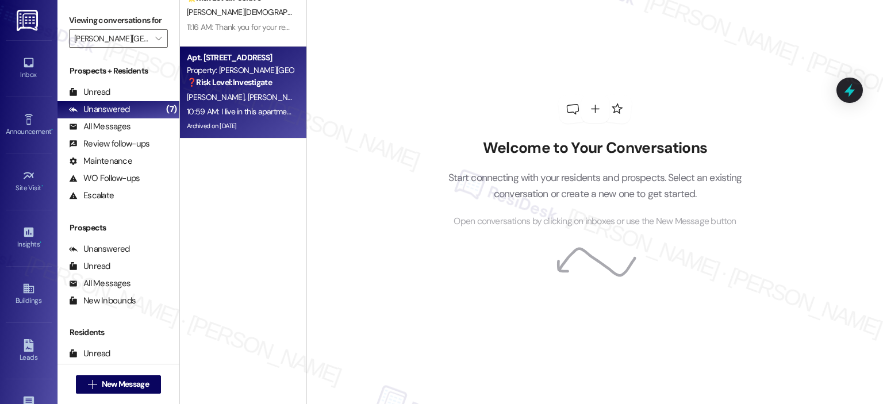
scroll to position [34, 0]
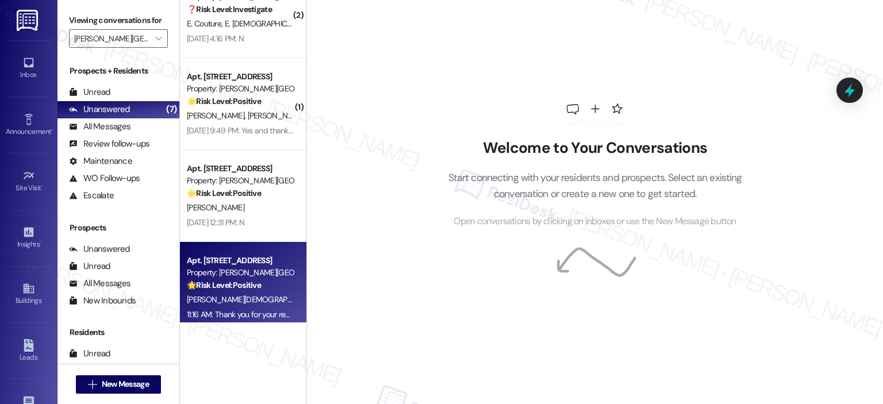
click at [244, 267] on div "Property: [PERSON_NAME][GEOGRAPHIC_DATA]" at bounding box center [240, 273] width 106 height 12
click at [223, 269] on div "Property: [PERSON_NAME][GEOGRAPHIC_DATA]" at bounding box center [240, 273] width 106 height 12
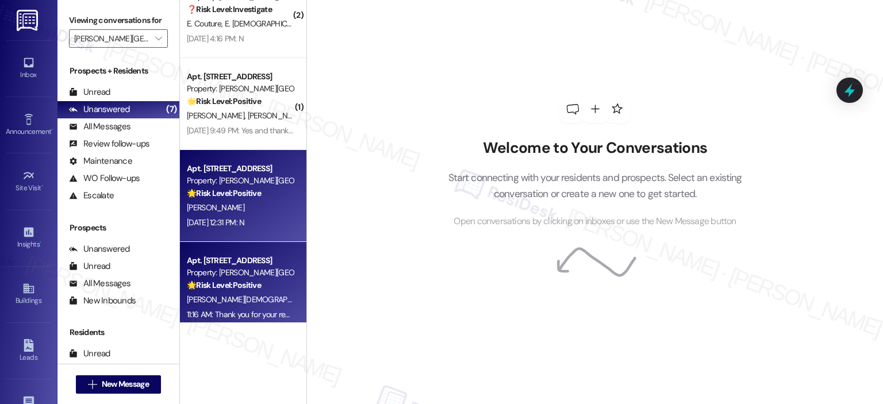
click at [222, 216] on div "[DATE] 12:31 PM: N [DATE] 12:31 PM: N" at bounding box center [240, 223] width 109 height 14
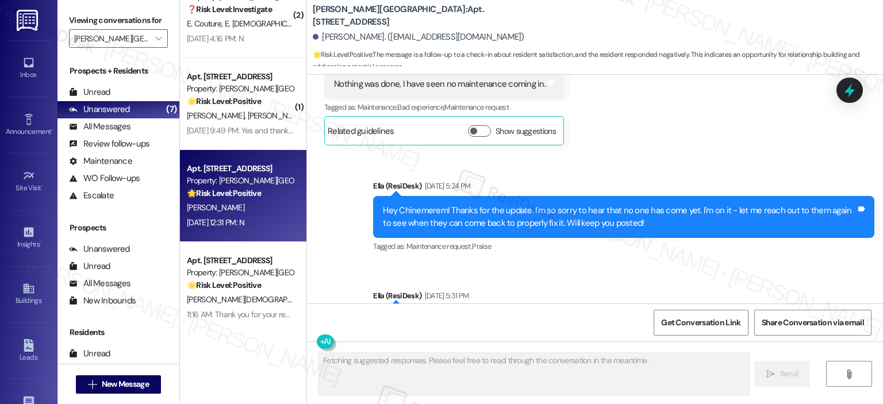
scroll to position [2954, 0]
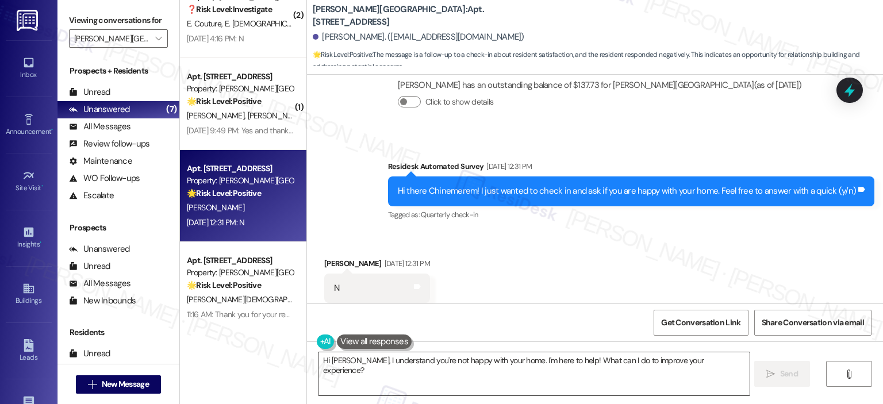
click at [378, 373] on textarea "Hi [PERSON_NAME], I understand you're not happy with your home. I'm here to hel…" at bounding box center [534, 374] width 431 height 43
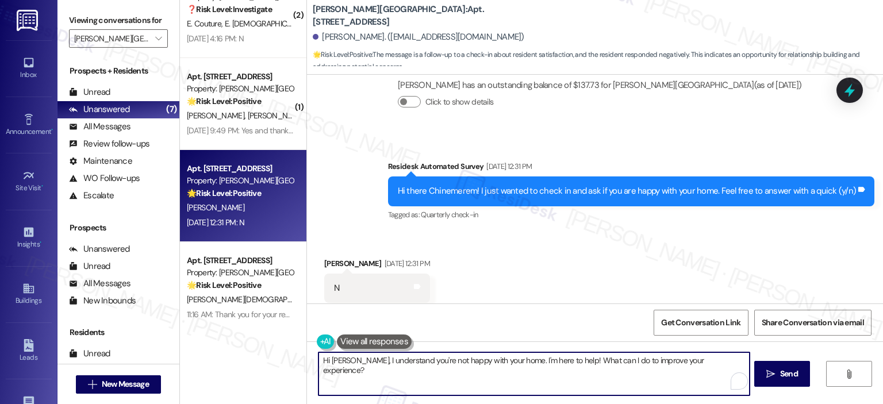
paste textarea "[PERSON_NAME] · [PERSON_NAME] · [PERSON_NAME] Hi {{first_name}}, I’m really sor…"
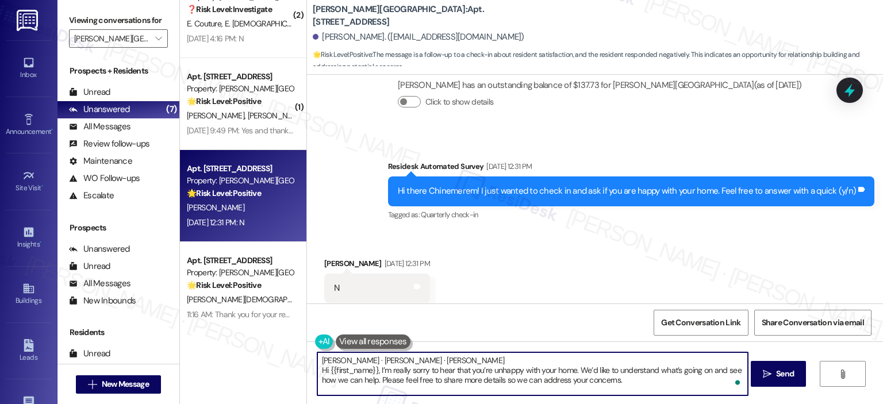
click at [372, 368] on textarea "[PERSON_NAME] · [PERSON_NAME] · [PERSON_NAME] Hi {{first_name}}, I’m really sor…" at bounding box center [532, 374] width 431 height 43
drag, startPoint x: 388, startPoint y: 369, endPoint x: 298, endPoint y: 359, distance: 90.3
click at [298, 359] on div "( 2 ) Apt. 1814, [STREET_ADDRESS] Property: [PERSON_NAME][GEOGRAPHIC_DATA] ❓ Ri…" at bounding box center [531, 202] width 703 height 404
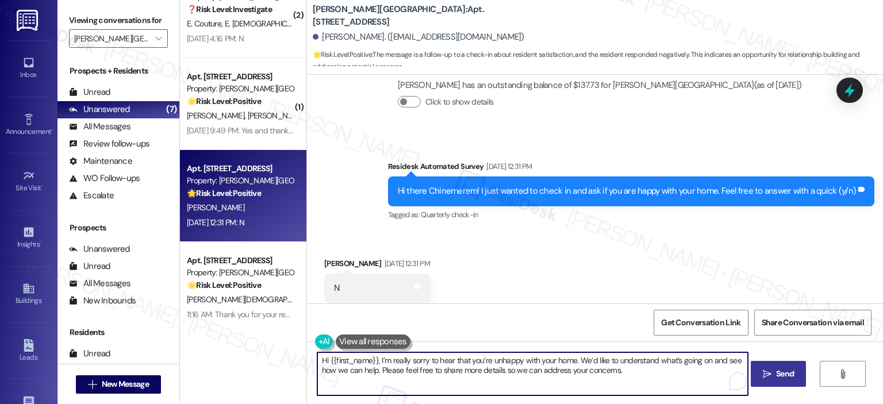
type textarea "Hi {{first_name}}, I’m really sorry to hear that you’re unhappy with your home.…"
click at [780, 368] on span "Send" at bounding box center [785, 374] width 18 height 12
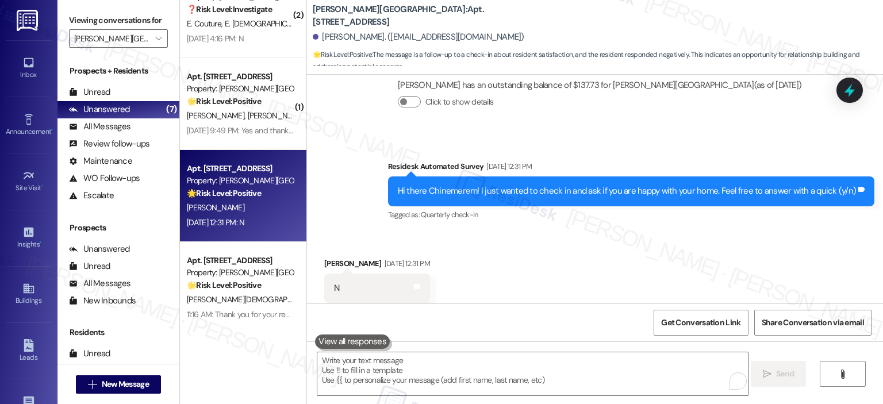
scroll to position [2953, 0]
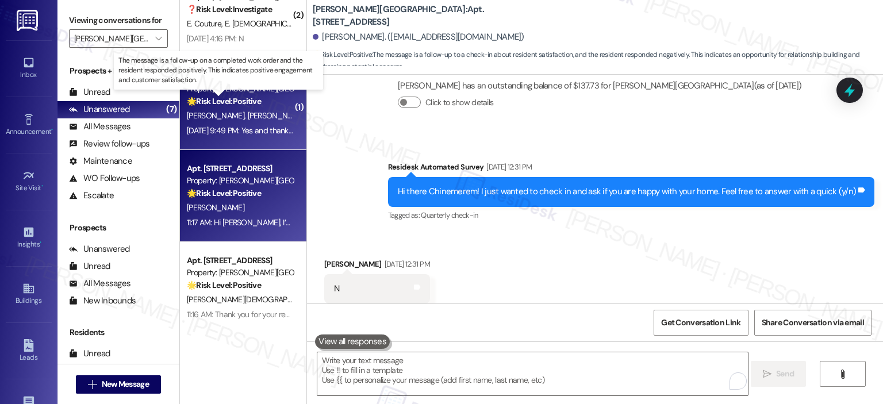
click at [247, 106] on strong "🌟 Risk Level: Positive" at bounding box center [224, 101] width 74 height 10
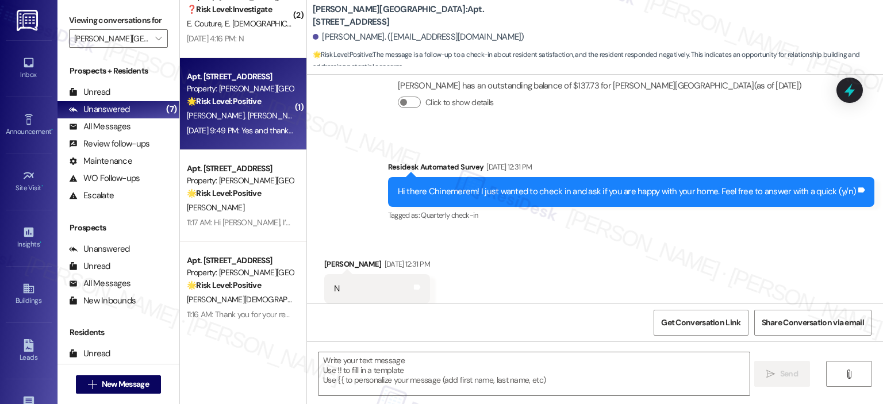
type textarea "Fetching suggested responses. Please feel free to read through the conversation…"
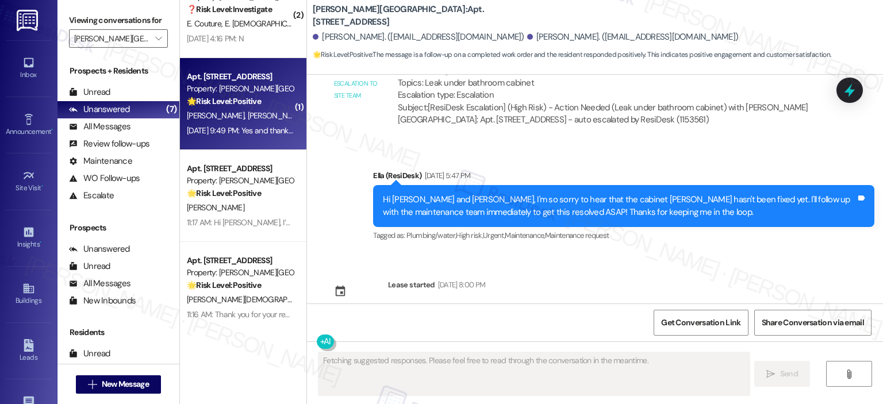
scroll to position [11345, 0]
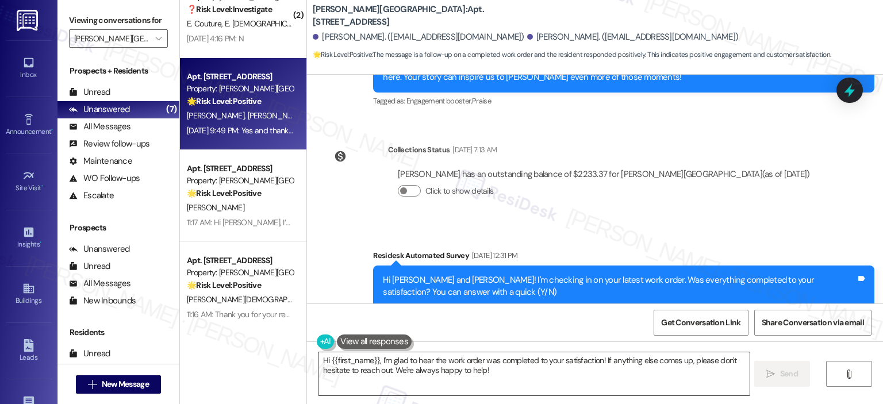
click at [401, 365] on textarea "Hi {{first_name}}, I'm glad to hear the work order was completed to your satisf…" at bounding box center [534, 374] width 431 height 43
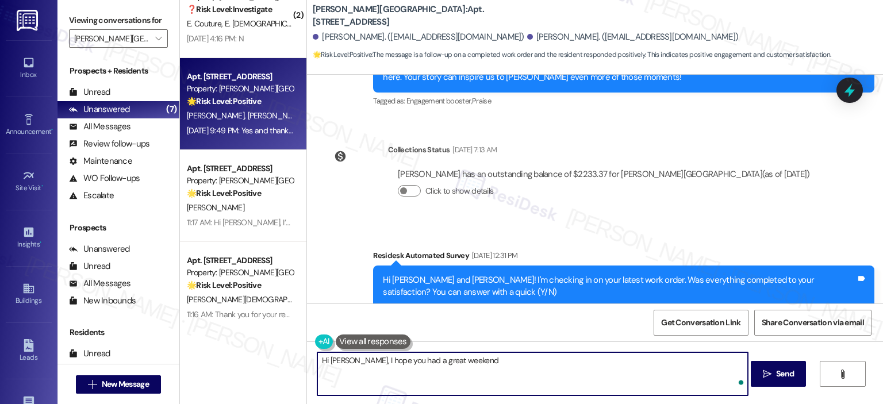
type textarea "Hi [PERSON_NAME], I hope you had a great weekend!"
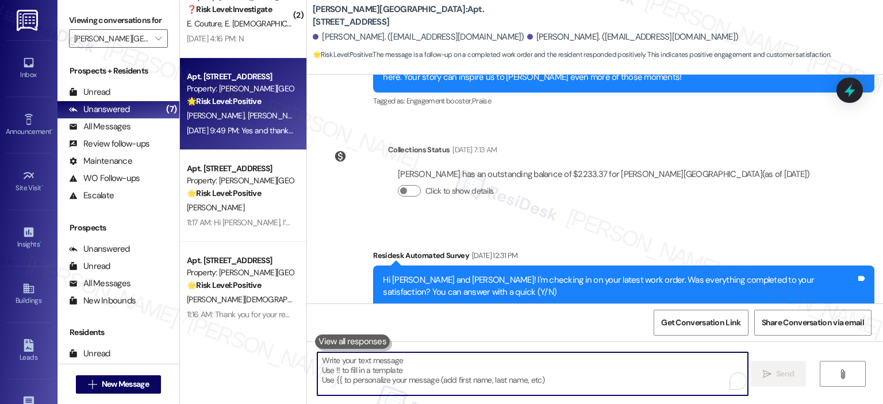
scroll to position [11345, 0]
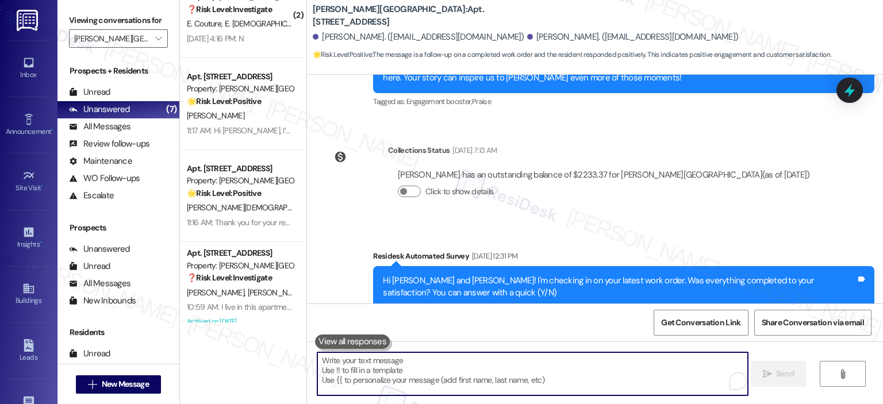
paste textarea "Thank you for your response! Great to know that the latest work order was compl…"
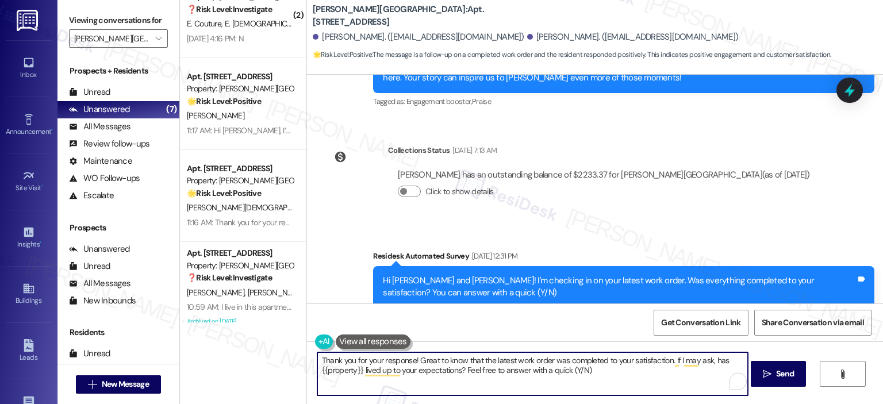
scroll to position [11425, 0]
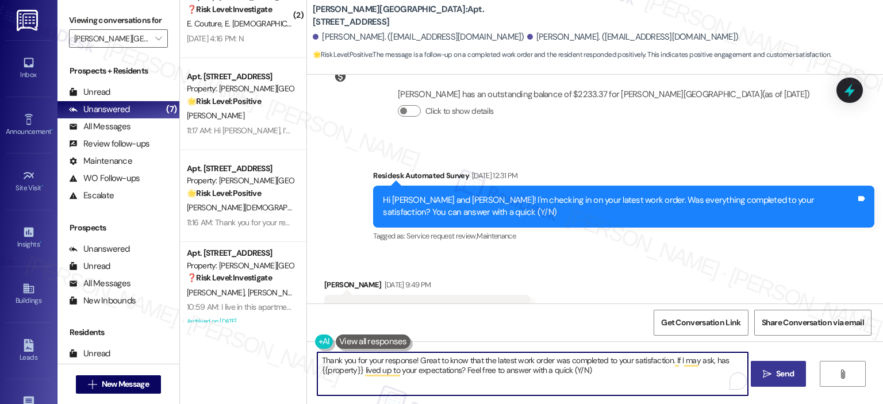
type textarea "Thank you for your response! Great to know that the latest work order was compl…"
drag, startPoint x: 773, startPoint y: 367, endPoint x: 766, endPoint y: 347, distance: 21.3
click at [773, 367] on button " Send" at bounding box center [779, 374] width 56 height 26
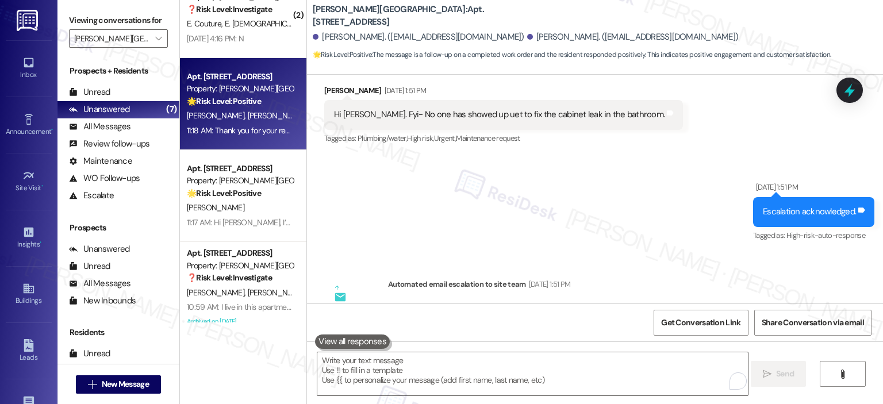
scroll to position [11518, 0]
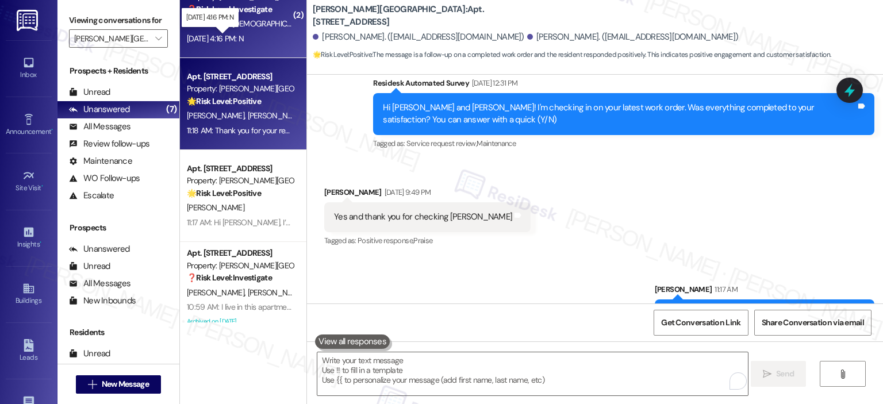
click at [244, 39] on div "[DATE] 4:16 PM: N [DATE] 4:16 PM: N" at bounding box center [215, 38] width 57 height 10
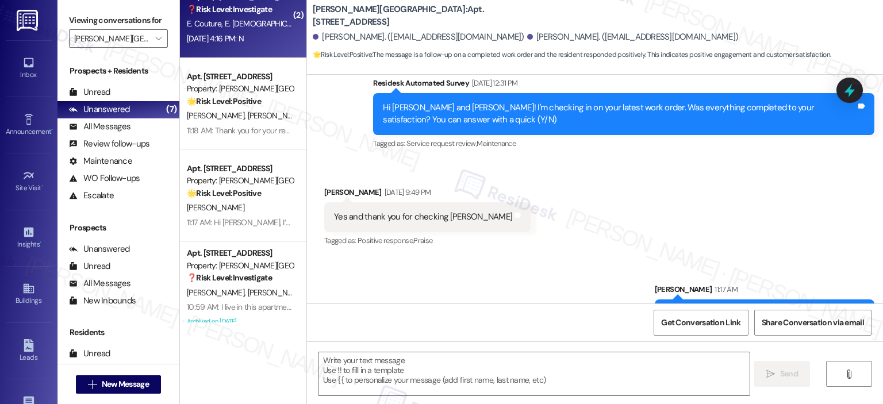
type textarea "Fetching suggested responses. Please feel free to read through the conversation…"
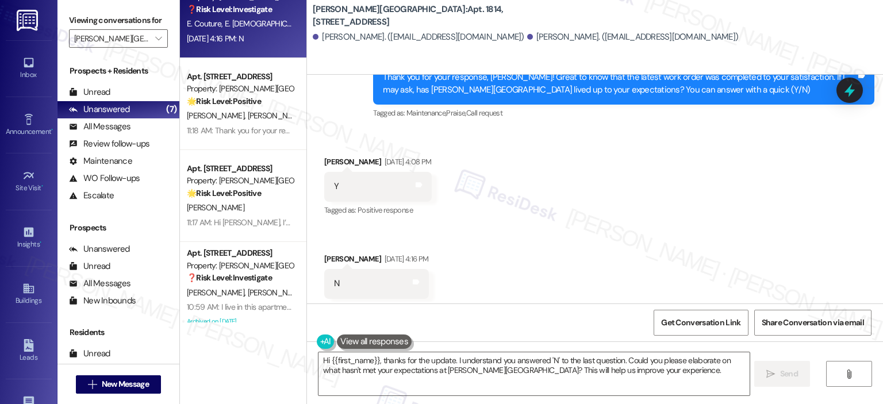
scroll to position [358, 0]
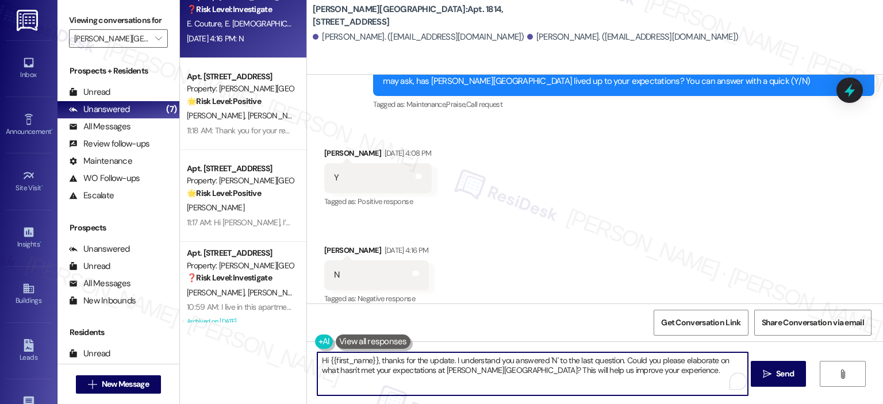
drag, startPoint x: 443, startPoint y: 362, endPoint x: 404, endPoint y: 361, distance: 38.6
click at [404, 361] on textarea "Hi {{first_name}}, thanks for the update. I understand you answered 'N' to the …" at bounding box center [532, 374] width 431 height 43
drag, startPoint x: 651, startPoint y: 379, endPoint x: 520, endPoint y: 362, distance: 131.6
click at [520, 362] on textarea "Hi {{first_name}}, thanks for your responses! I understand you answered 'N' to …" at bounding box center [532, 374] width 431 height 43
click at [543, 361] on textarea "Hi {{first_name}}, thanks for your responses! I understand you answered 'N' to …" at bounding box center [532, 374] width 431 height 43
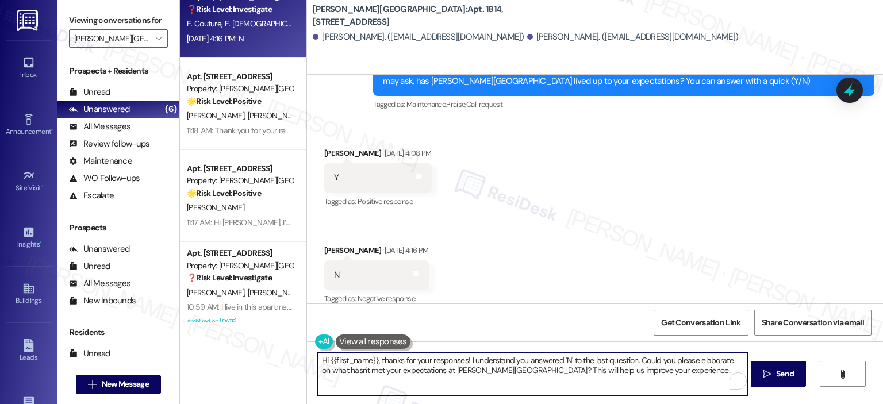
click at [506, 360] on textarea "Hi {{first_name}}, thanks for your responses! I understand you answered 'N' to …" at bounding box center [532, 374] width 431 height 43
click at [582, 359] on textarea "Hi {{first_name}}, thanks for your responses! I understand [PERSON_NAME] answer…" at bounding box center [532, 374] width 431 height 43
click at [645, 355] on textarea "Hi {{first_name}}, thanks for your responses! I understand [PERSON_NAME] answer…" at bounding box center [532, 374] width 431 height 43
click at [428, 359] on textarea "Hi {{first_name}}, thanks for your responses! I understand [PERSON_NAME] answer…" at bounding box center [532, 374] width 431 height 43
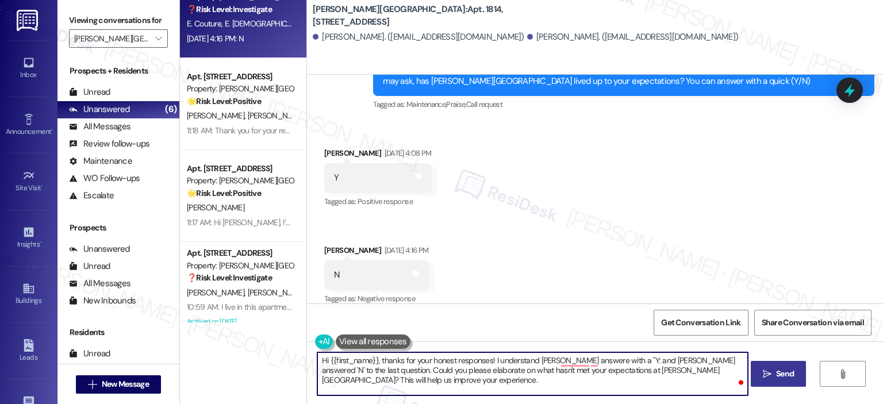
type textarea "Hi {{first_name}}, thanks for your honest responses! I understand [PERSON_NAME]…"
click at [778, 377] on span "Send" at bounding box center [785, 374] width 18 height 12
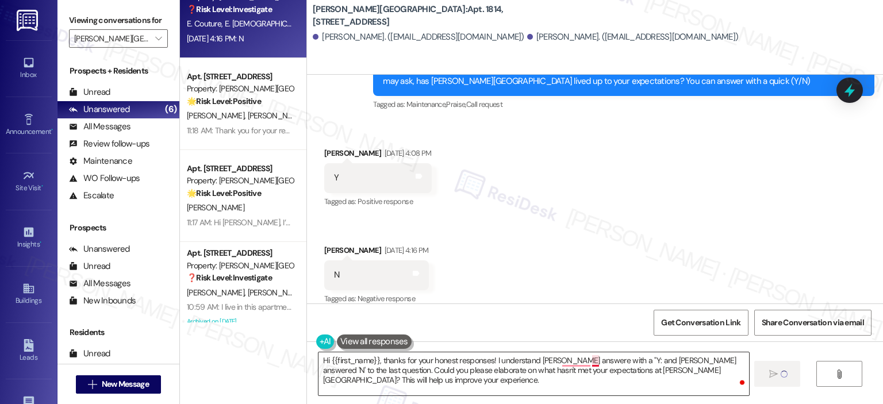
click at [585, 357] on textarea "Hi {{first_name}}, thanks for your honest responses! I understand [PERSON_NAME]…" at bounding box center [534, 374] width 431 height 43
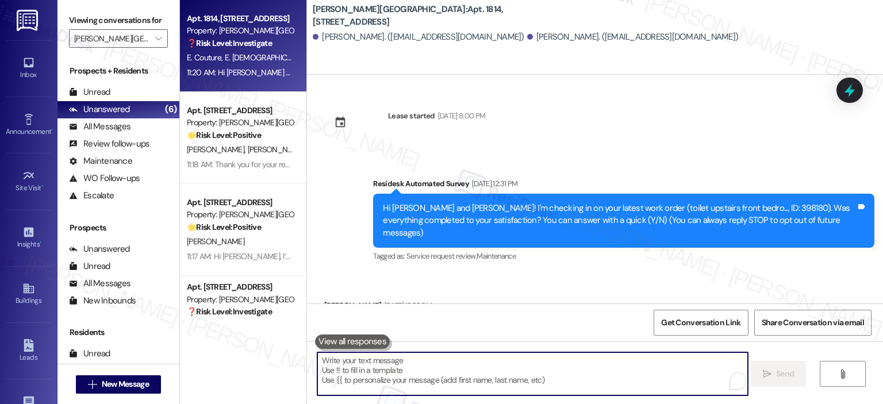
scroll to position [229, 0]
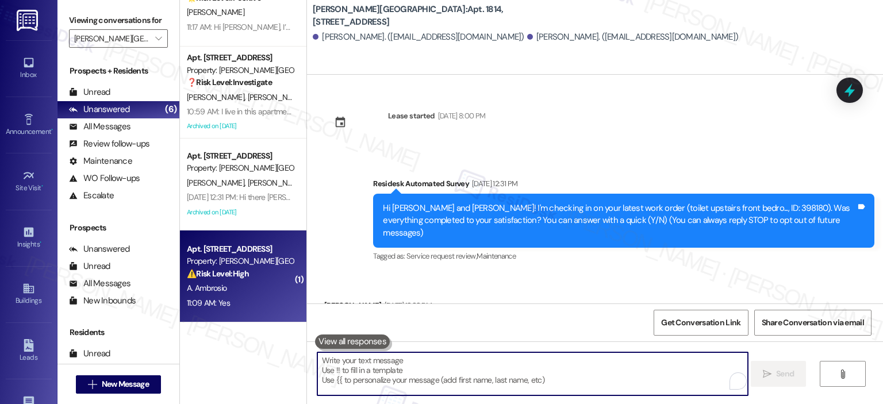
click at [238, 301] on div "11:09 AM: Yes 11:09 AM: Yes" at bounding box center [240, 303] width 109 height 14
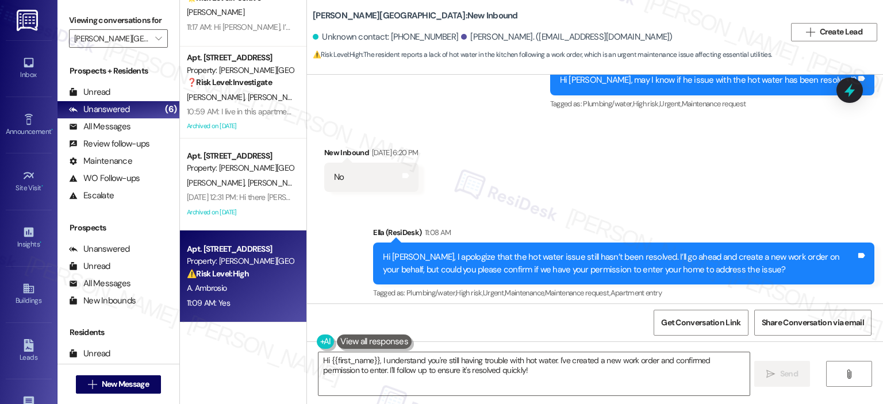
scroll to position [5697, 0]
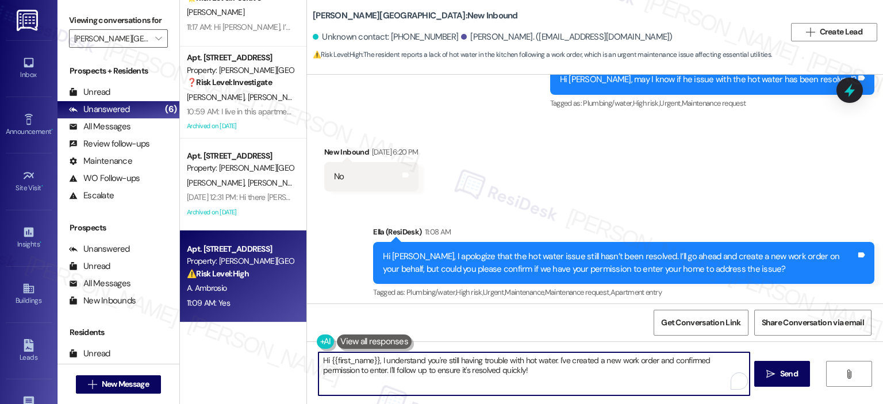
drag, startPoint x: 515, startPoint y: 373, endPoint x: 292, endPoint y: 358, distance: 223.6
click at [294, 358] on div "Apt. 1814, 501 North River Parkway Property: Elme Sandy Springs ❓ Risk Level: I…" at bounding box center [531, 202] width 703 height 404
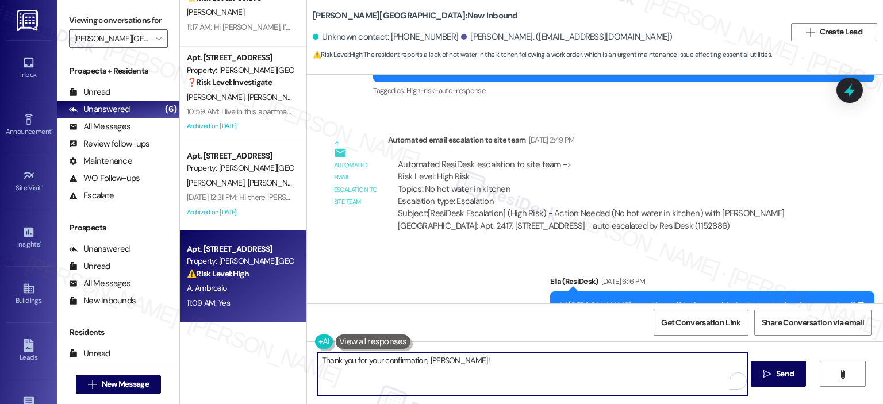
scroll to position [5423, 0]
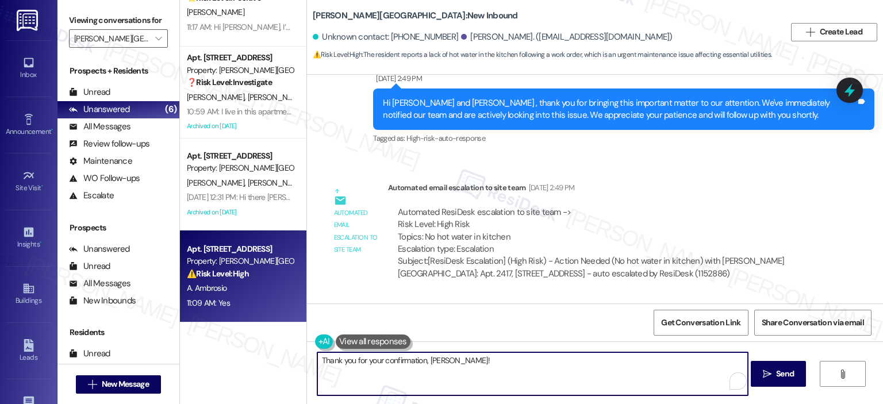
click at [467, 360] on textarea "Thank you for your confirmation, Agustin!" at bounding box center [532, 374] width 431 height 43
paste textarea "403325"
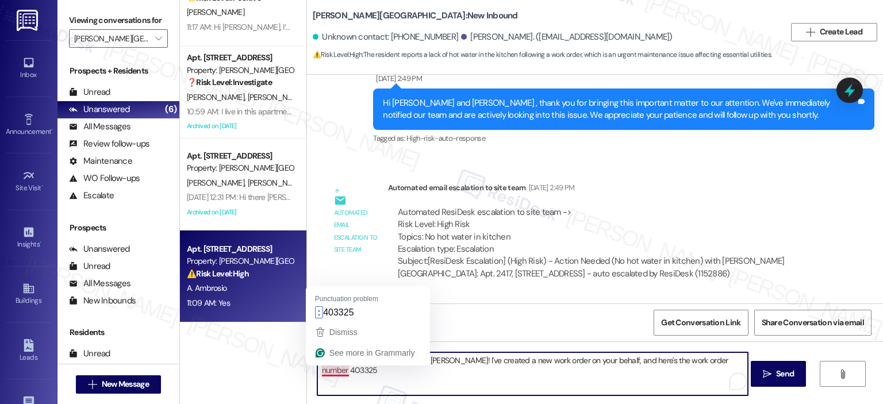
click at [376, 373] on textarea "Thank you for your confirmation, Agustin! I've created a new work order on your…" at bounding box center [532, 374] width 431 height 43
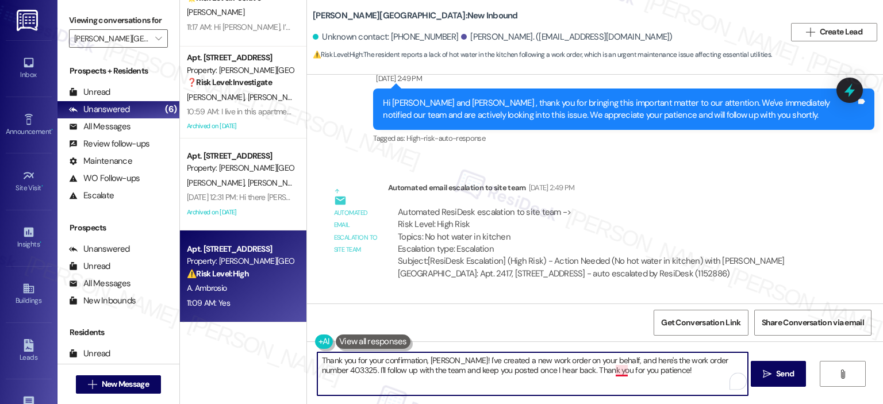
click at [619, 373] on textarea "Thank you for your confirmation, Agustin! I've created a new work order on your…" at bounding box center [532, 374] width 431 height 43
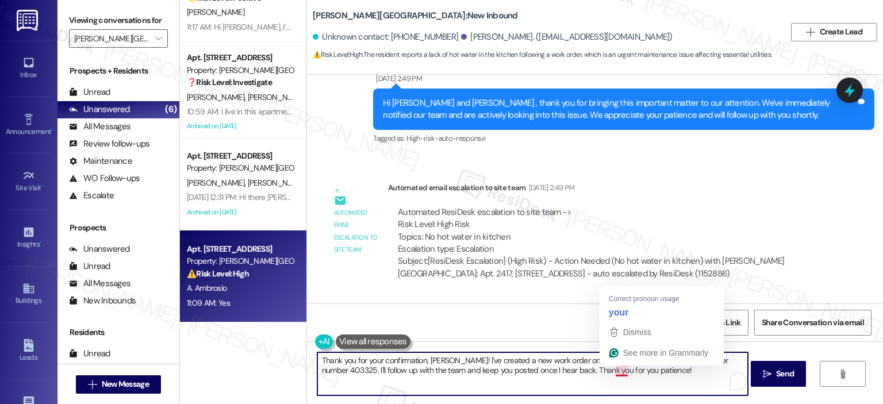
click at [624, 374] on textarea "Thank you for your confirmation, Agustin! I've created a new work order on your…" at bounding box center [532, 374] width 431 height 43
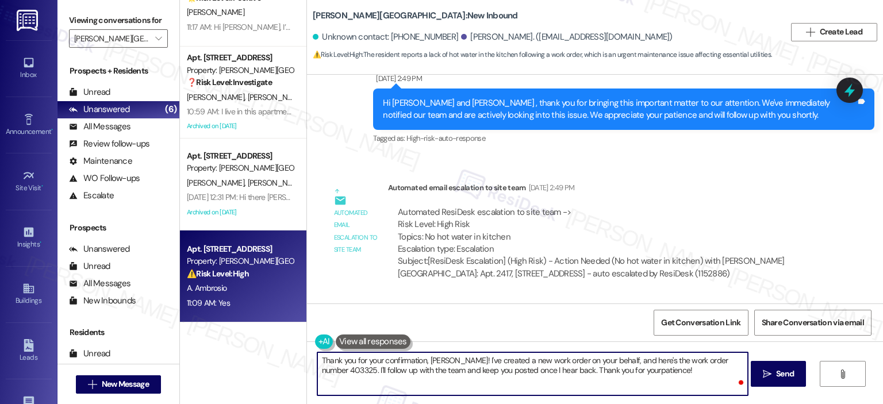
type textarea "Thank you for your confirmation, [PERSON_NAME]! I've created a new work order o…"
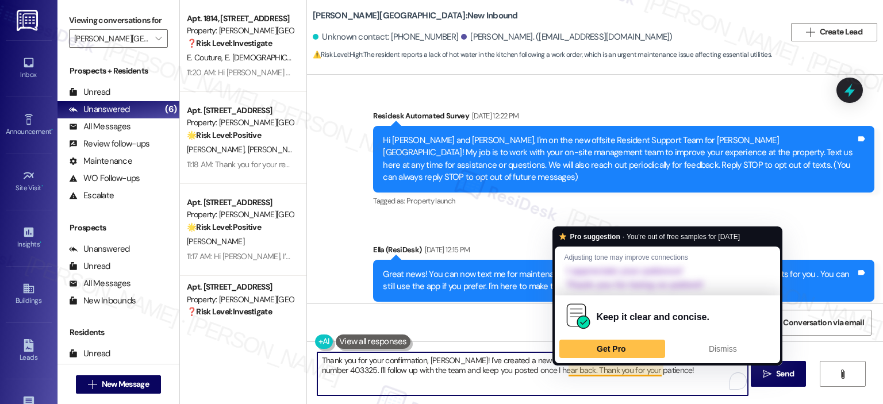
scroll to position [5423, 0]
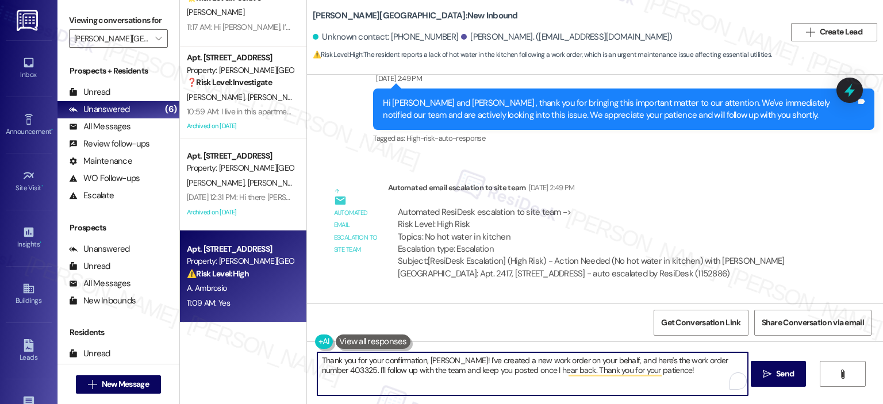
click at [677, 381] on textarea "Thank you for your confirmation, [PERSON_NAME]! I've created a new work order o…" at bounding box center [532, 374] width 431 height 43
drag, startPoint x: 610, startPoint y: 369, endPoint x: 561, endPoint y: 372, distance: 48.4
click at [561, 372] on textarea "Thank you for your confirmation, [PERSON_NAME]! I've created a new work order o…" at bounding box center [532, 374] width 431 height 43
drag, startPoint x: 600, startPoint y: 362, endPoint x: 547, endPoint y: 361, distance: 52.9
click at [547, 361] on textarea "Thank you for your confirmation, [PERSON_NAME]! I've created a new work order o…" at bounding box center [532, 374] width 431 height 43
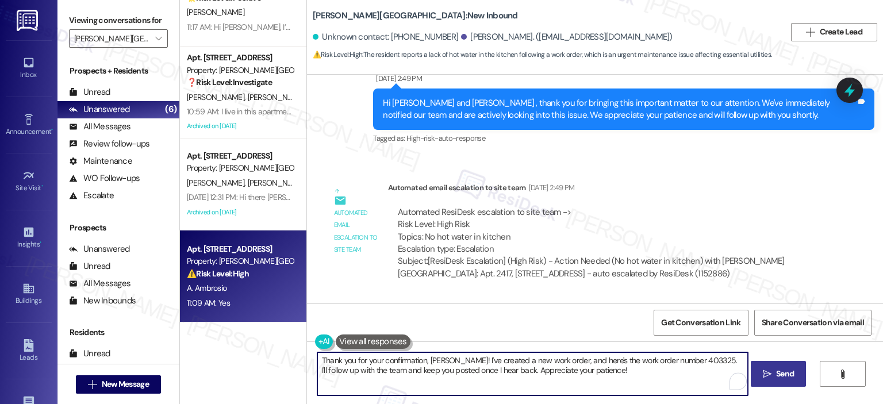
type textarea "Thank you for your confirmation, [PERSON_NAME]! I've created a new work order, …"
click at [785, 372] on span "Send" at bounding box center [785, 374] width 18 height 12
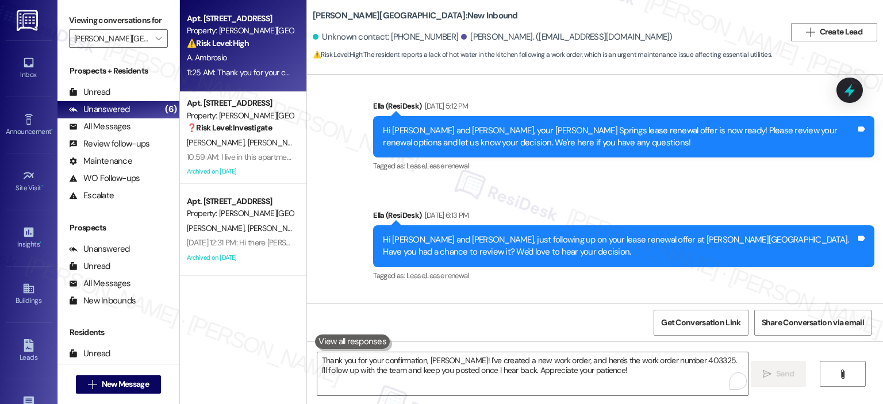
scroll to position [5502, 0]
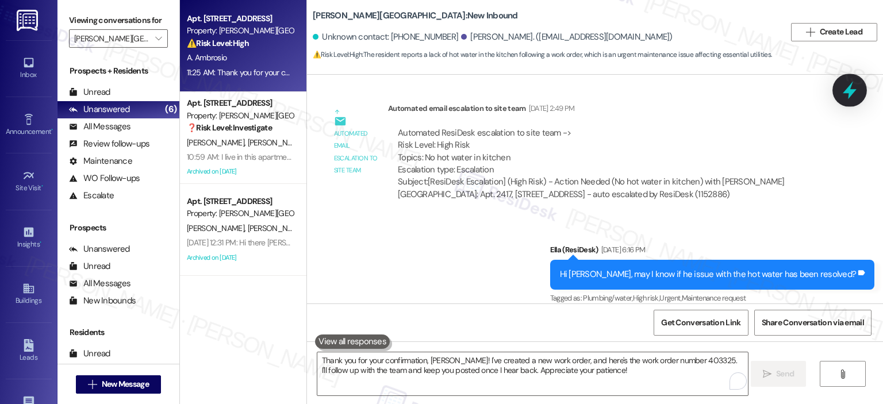
click at [844, 87] on icon at bounding box center [850, 91] width 20 height 20
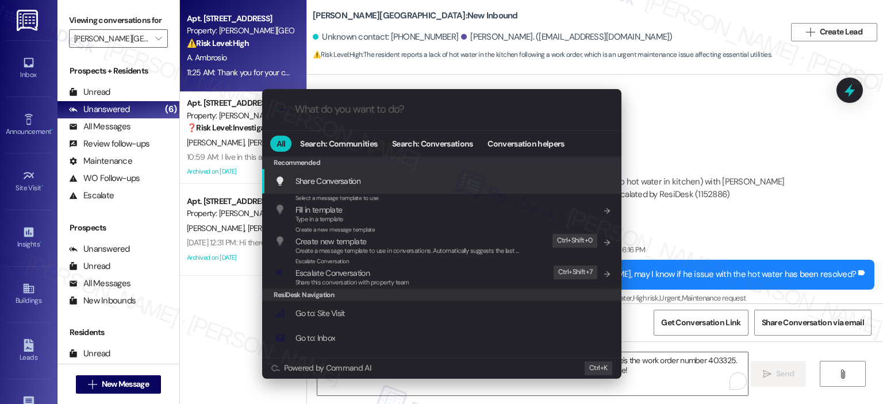
click at [413, 112] on input "What do you want to do?" at bounding box center [451, 110] width 312 height 12
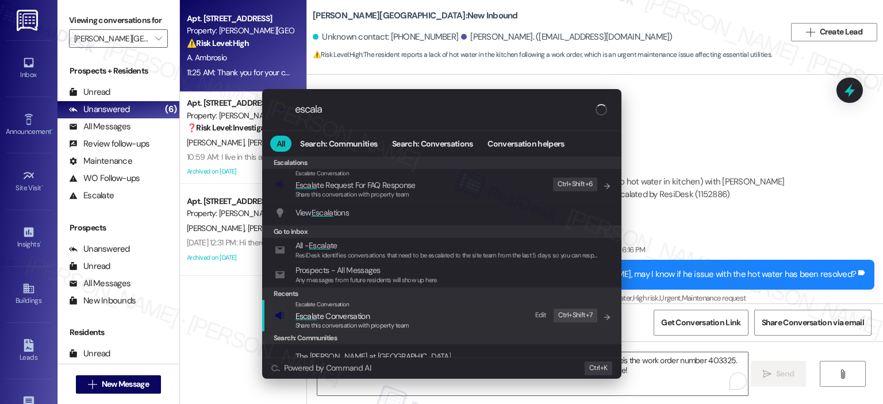
type input "escala"
click at [385, 318] on span "Escala te Conversation" at bounding box center [353, 316] width 114 height 13
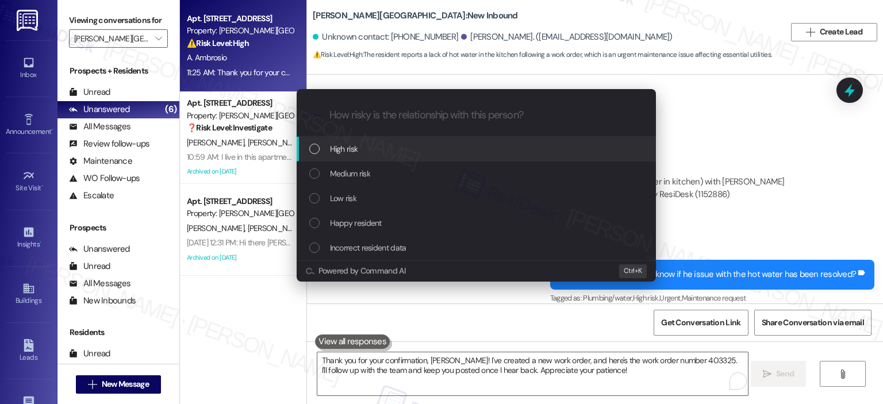
click at [357, 147] on span "High risk" at bounding box center [344, 149] width 28 height 13
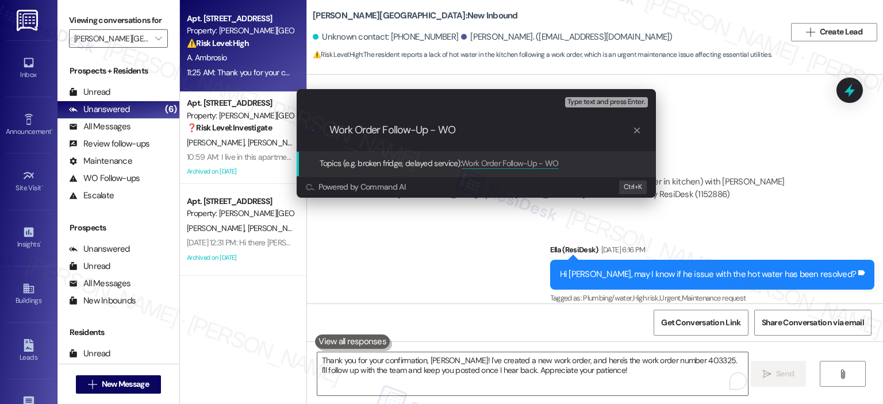
paste input "403325"
click at [331, 128] on input "Work Order Follow-Up - WO 403325" at bounding box center [481, 130] width 303 height 12
type input "Plumbing Work Order Follow-Up - WO 403325"
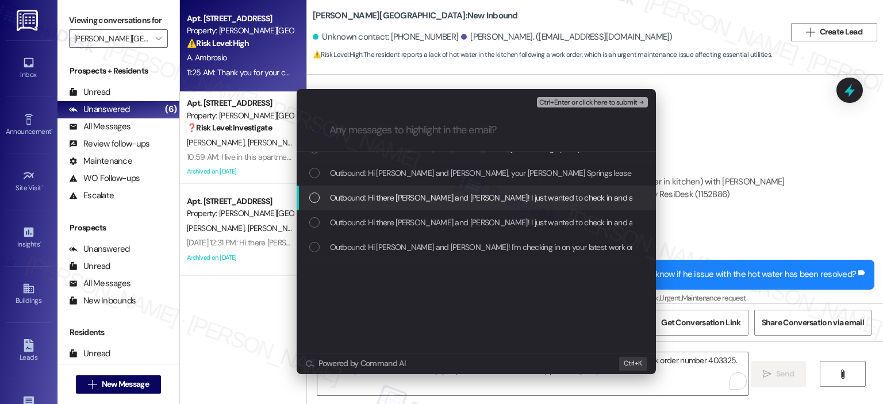
scroll to position [0, 0]
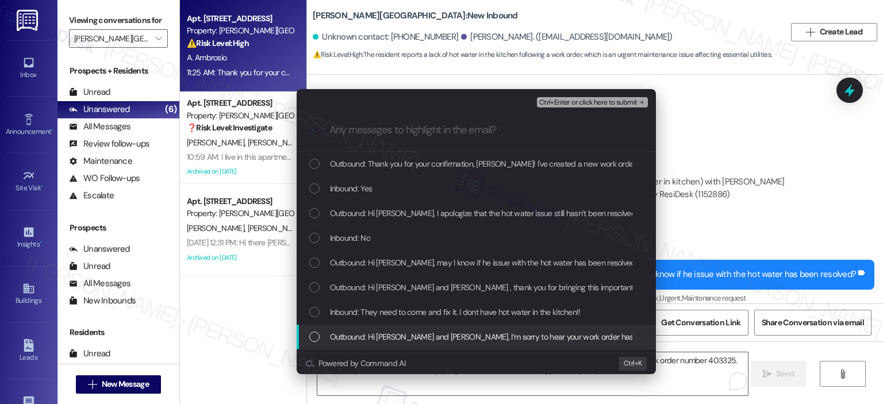
click at [542, 334] on span "Outbound: Hi Agustin and Adrian, I’m sorry to hear your work order hasn’t been …" at bounding box center [728, 337] width 797 height 13
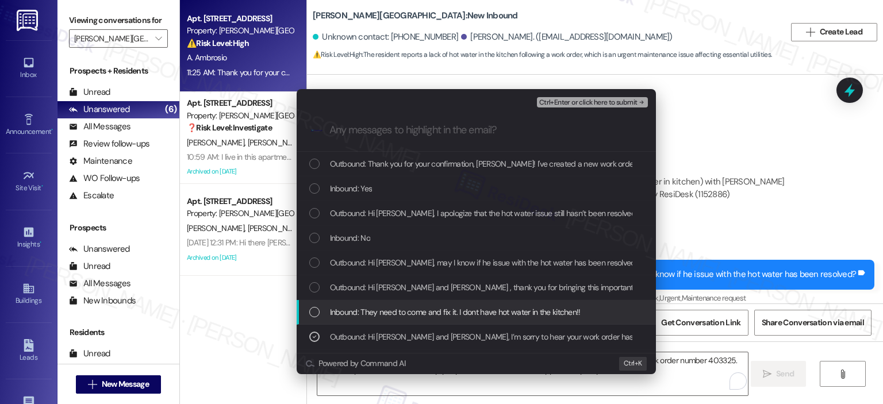
click at [528, 311] on span "Inbound: They need to come and fix it. I dont have hot water in the kitchen!!" at bounding box center [455, 312] width 251 height 13
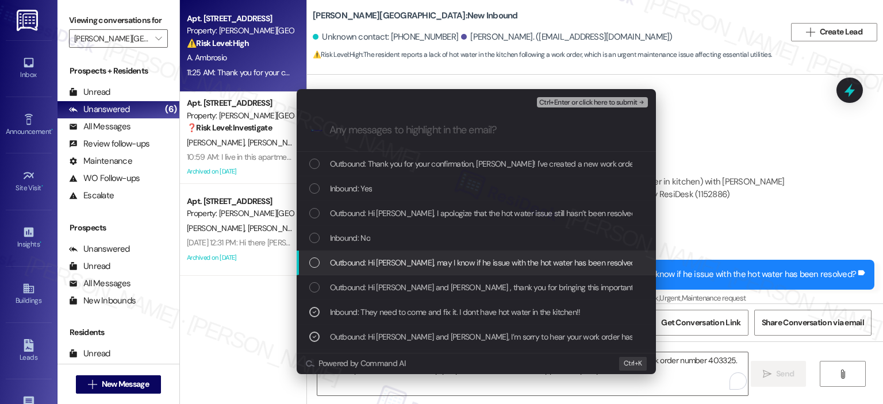
click at [465, 260] on span "Outbound: Hi Agustin, may I know if he issue with the hot water has been resolv…" at bounding box center [484, 262] width 309 height 13
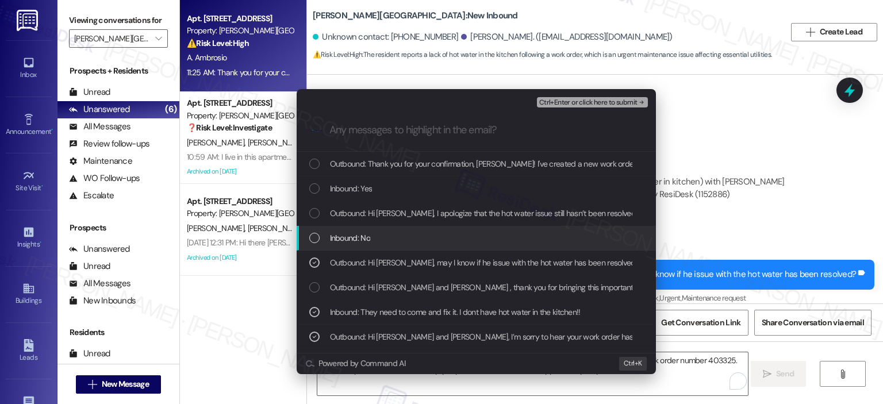
click at [380, 235] on div "Inbound: No" at bounding box center [477, 238] width 336 height 13
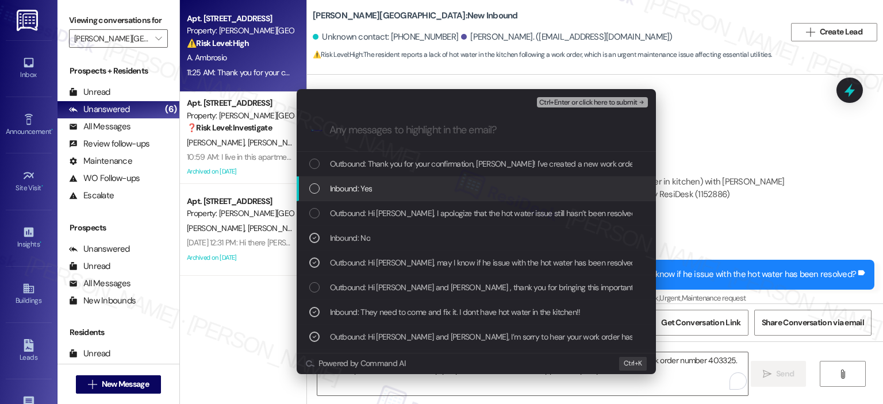
click at [359, 182] on span "Inbound: Yes" at bounding box center [351, 188] width 43 height 13
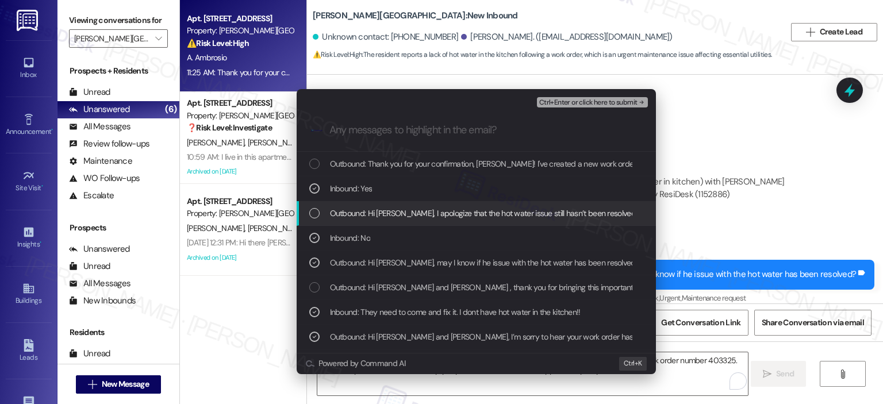
click at [378, 209] on span "Outbound: Hi Agustin, I apologize that the hot water issue still hasn’t been re…" at bounding box center [743, 213] width 827 height 13
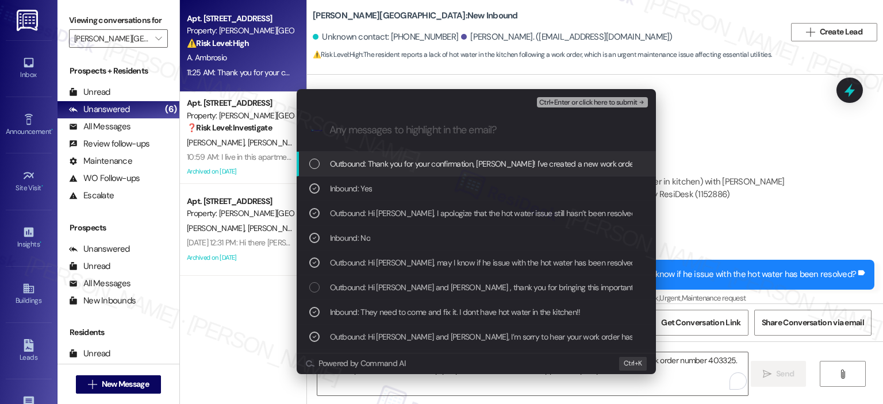
click at [374, 164] on span "Outbound: Thank you for your confirmation, Agustin! I've created a new work ord…" at bounding box center [710, 164] width 761 height 13
click at [568, 105] on span "Ctrl+Enter or click here to submit" at bounding box center [588, 103] width 98 height 8
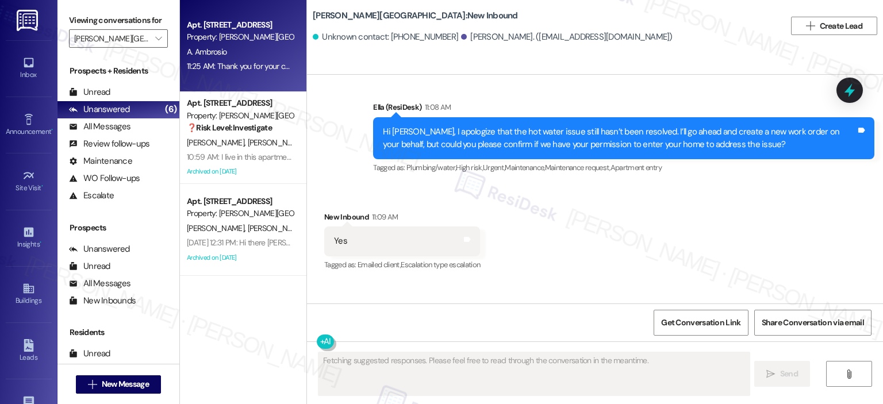
scroll to position [5823, 0]
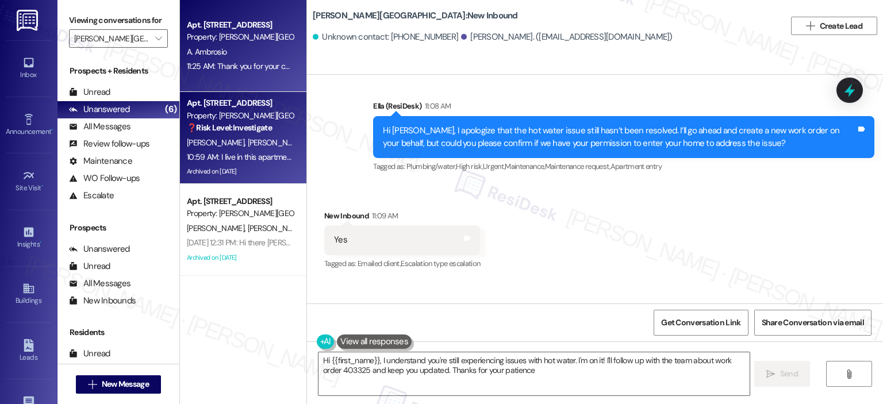
type textarea "Hi {{first_name}}, I understand you're still experiencing issues with hot water…"
click at [248, 142] on span "A. Nguessan" at bounding box center [277, 142] width 58 height 10
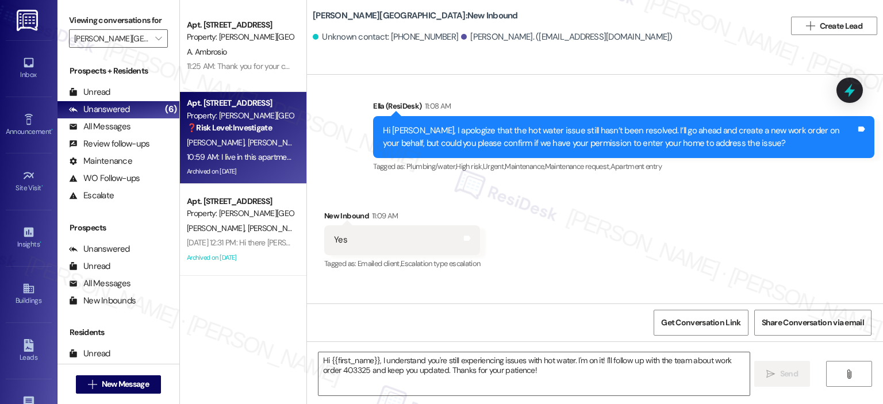
type textarea "Fetching suggested responses. Please feel free to read through the conversation…"
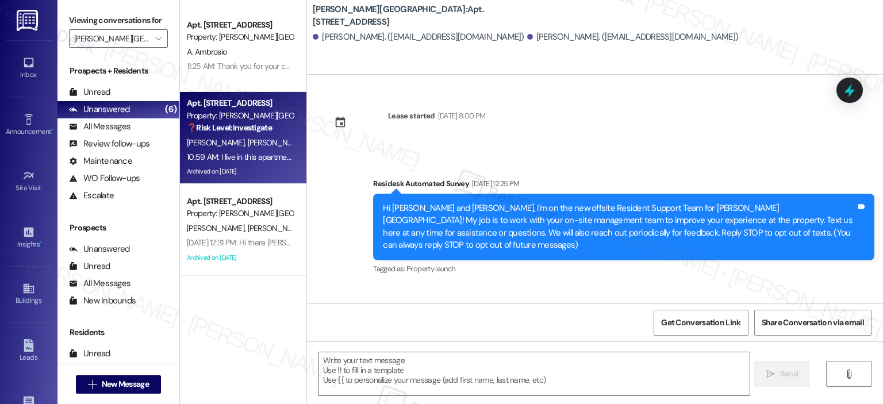
type textarea "Fetching suggested responses. Please feel free to read through the conversation…"
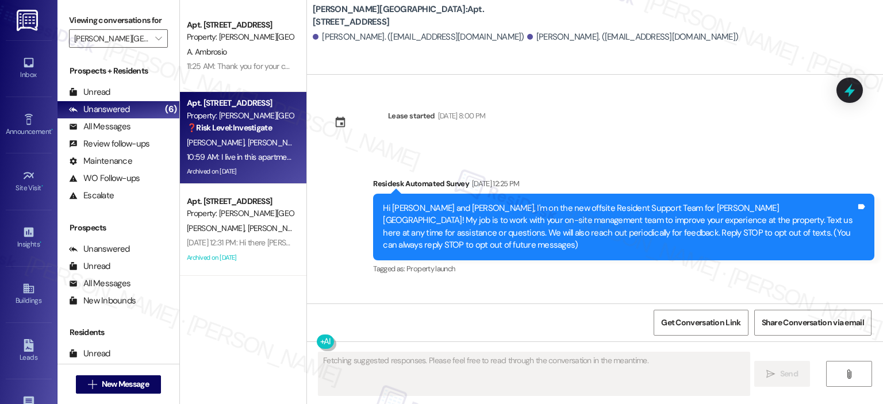
scroll to position [154, 0]
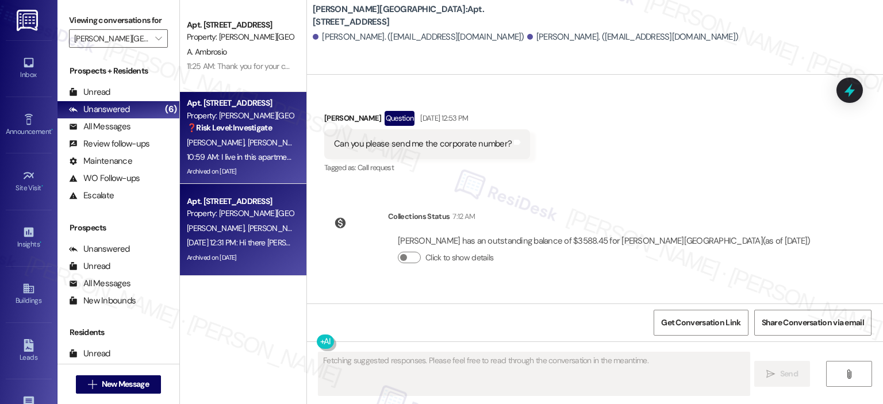
click at [206, 216] on div "Property: Elme Sandy Springs" at bounding box center [240, 214] width 106 height 12
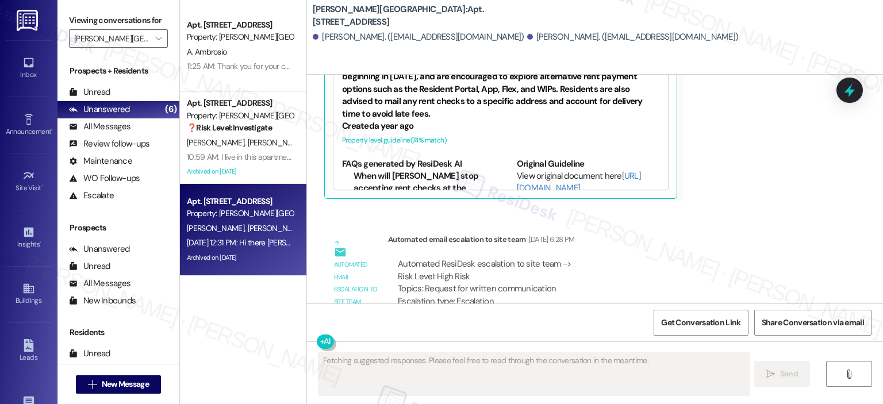
scroll to position [2784, 0]
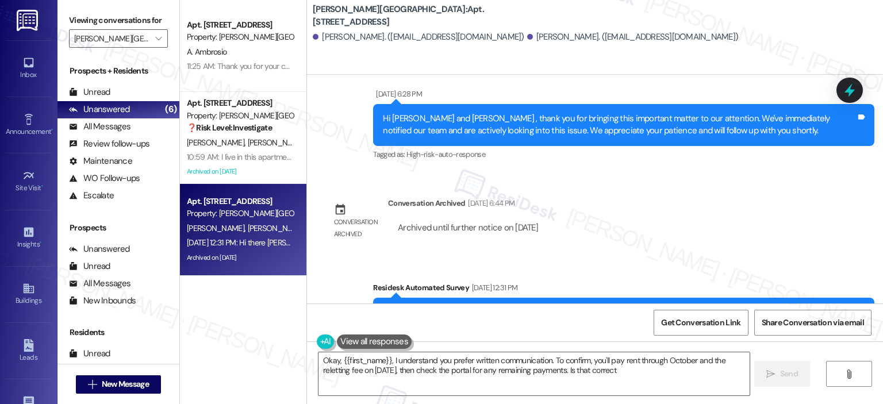
type textarea "Okay, {{first_name}}, I understand you prefer written communication. To confirm…"
click at [155, 36] on icon "" at bounding box center [158, 38] width 6 height 9
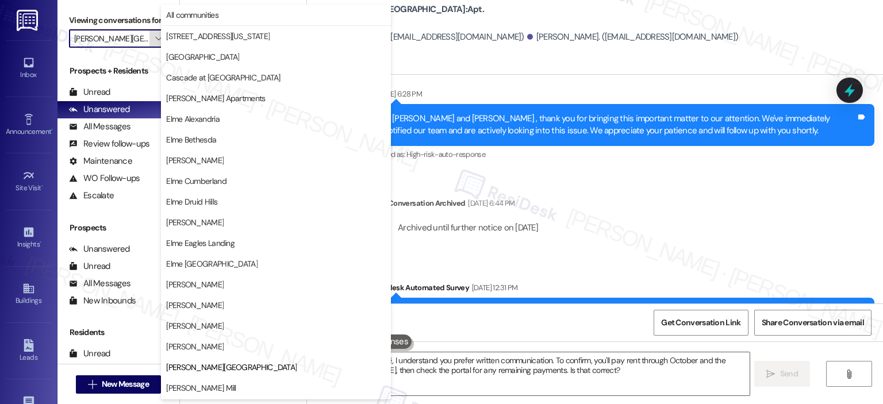
scroll to position [186, 0]
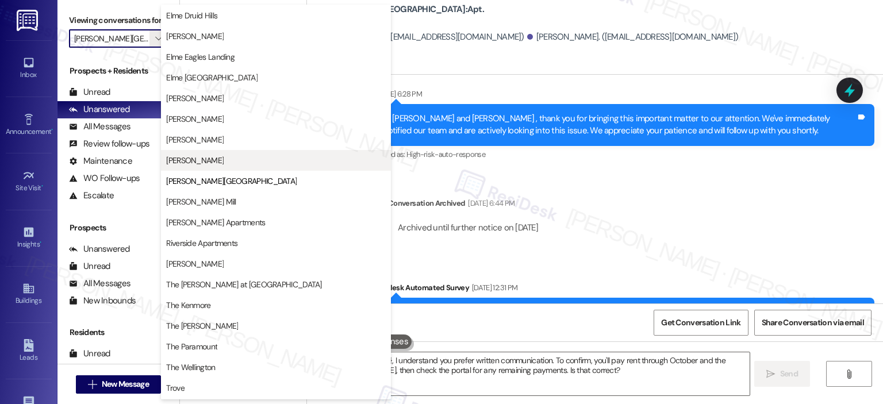
click at [210, 166] on button "[PERSON_NAME]" at bounding box center [276, 160] width 230 height 21
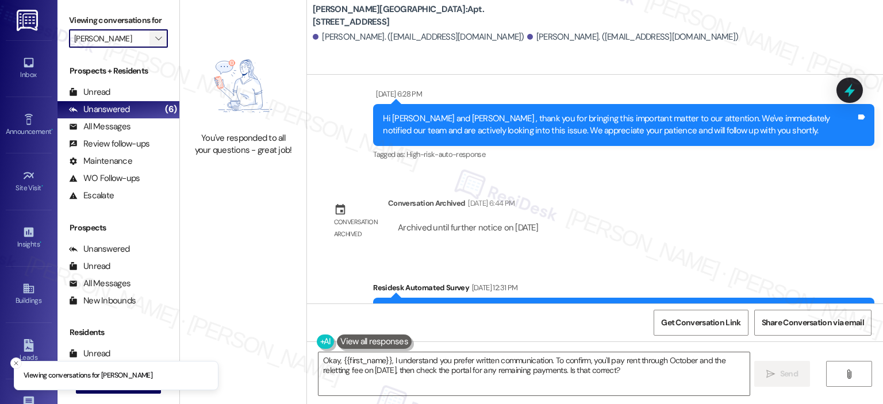
click at [153, 38] on span "" at bounding box center [158, 38] width 11 height 18
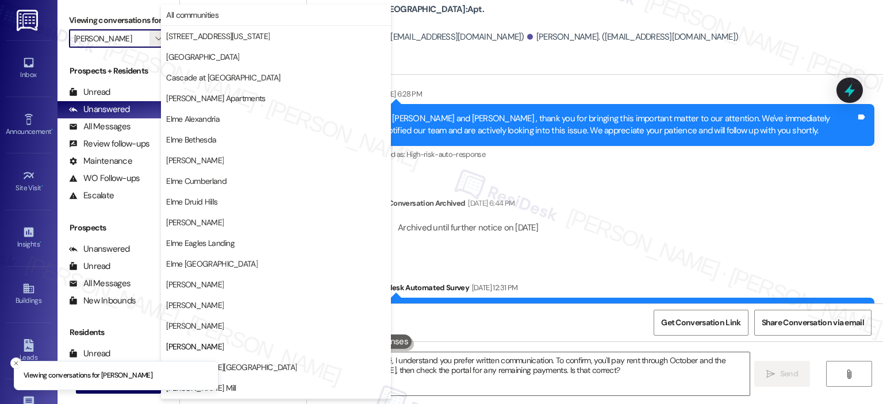
scroll to position [186, 0]
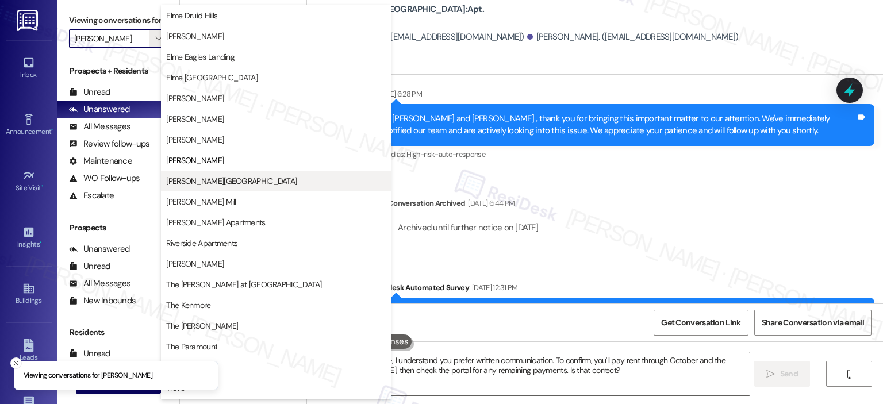
click at [200, 178] on span "[PERSON_NAME][GEOGRAPHIC_DATA]" at bounding box center [231, 181] width 131 height 12
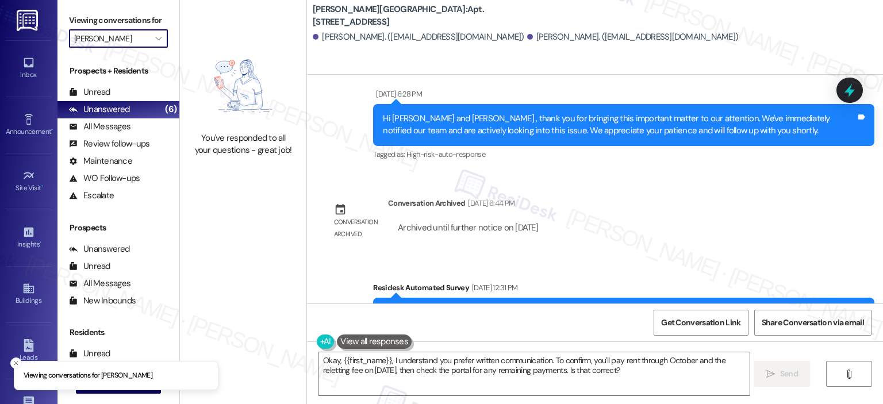
type input "[PERSON_NAME][GEOGRAPHIC_DATA]"
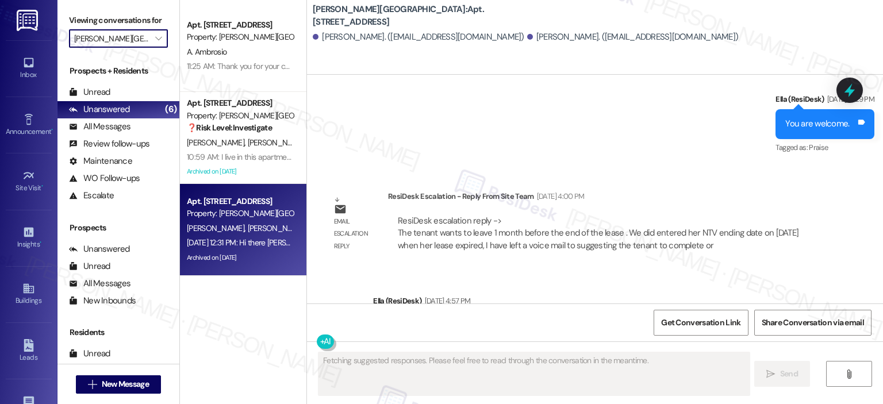
scroll to position [2351, 0]
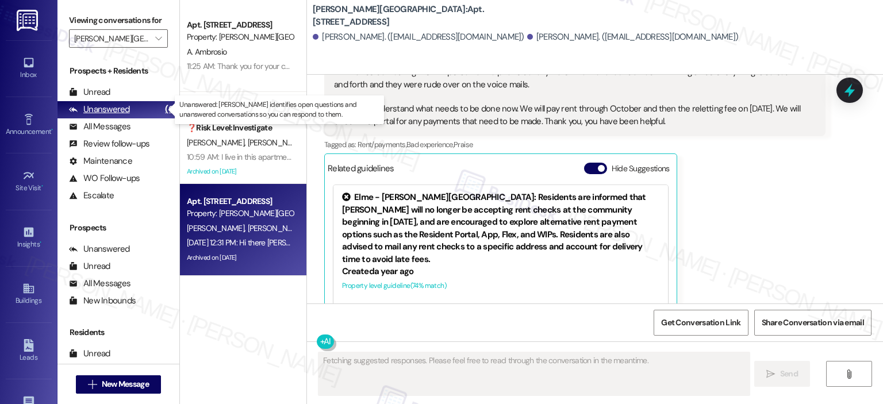
click at [136, 105] on div "Unanswered (6)" at bounding box center [119, 109] width 122 height 17
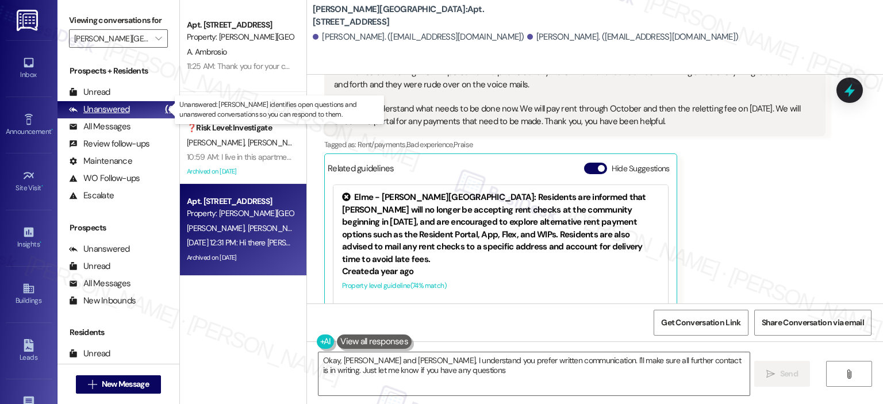
type textarea "Okay, Breanna and Karsen, I understand you prefer written communication. I'll m…"
click at [155, 39] on icon "" at bounding box center [158, 38] width 6 height 9
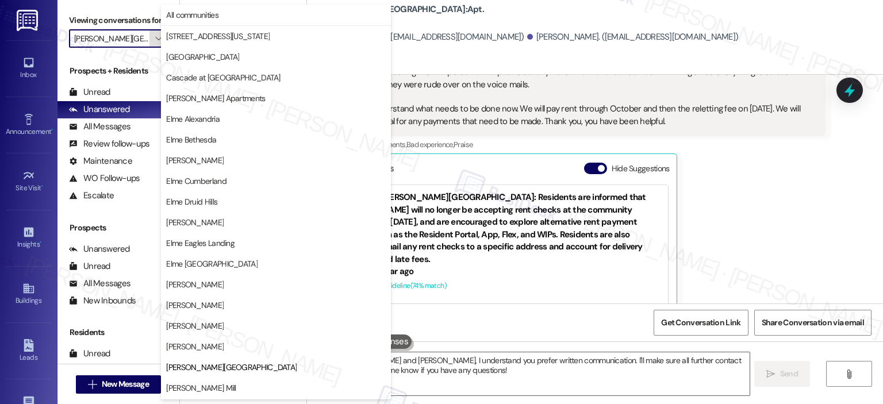
scroll to position [186, 0]
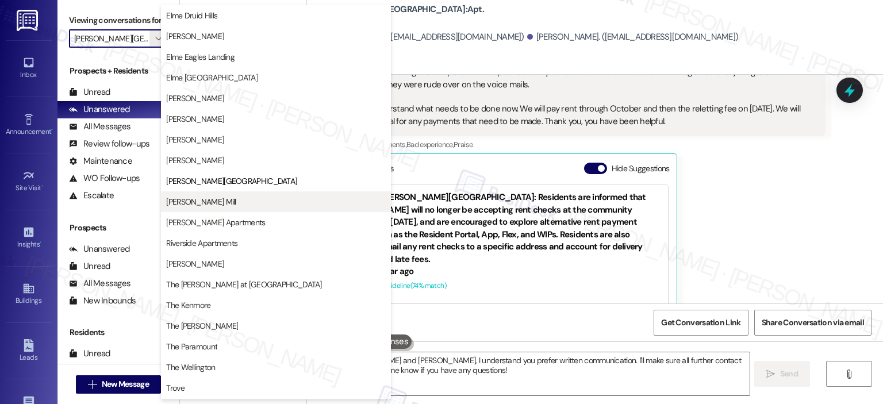
click at [210, 198] on span "[PERSON_NAME] Mill" at bounding box center [201, 202] width 70 height 12
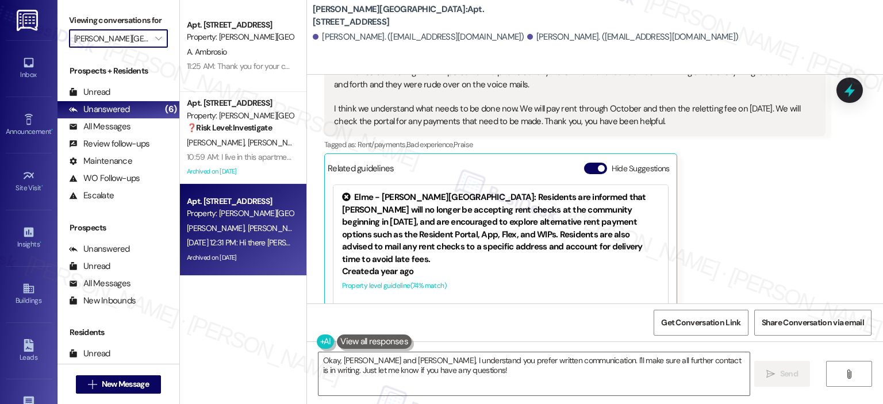
type input "[PERSON_NAME] Mill"
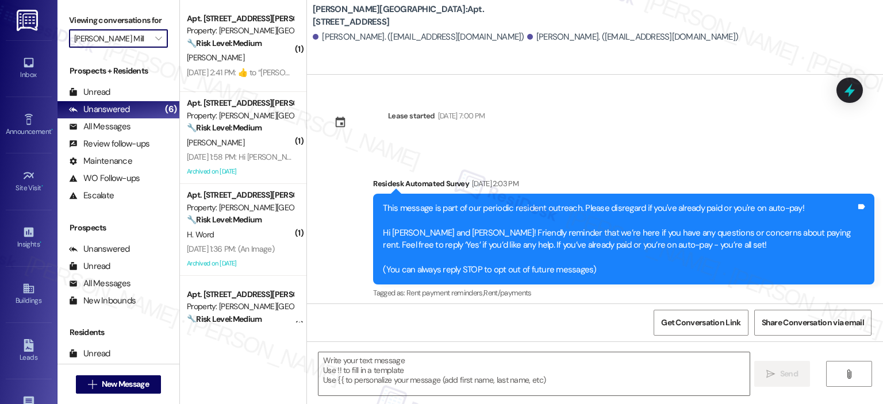
scroll to position [1175, 0]
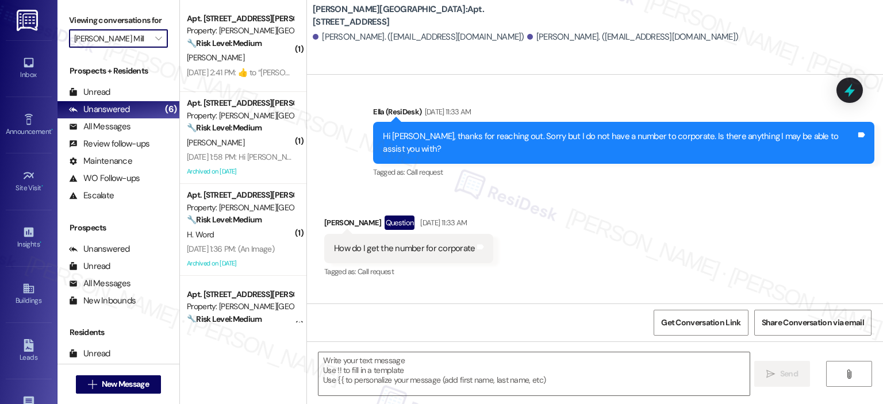
type textarea "Fetching suggested responses. Please feel free to read through the conversation…"
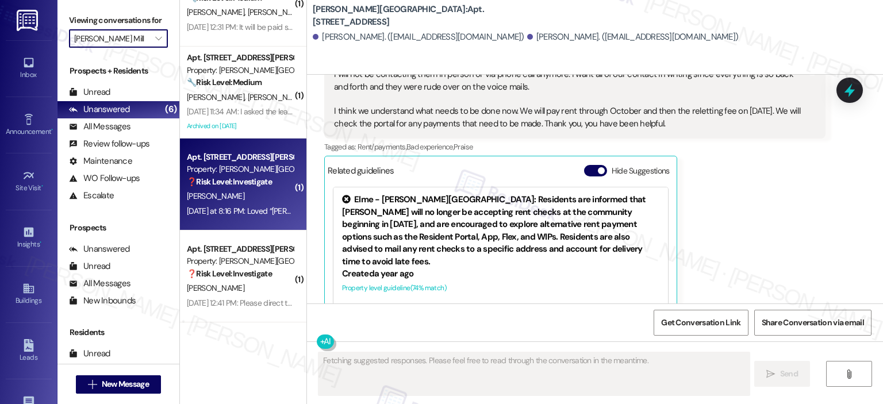
scroll to position [2351, 0]
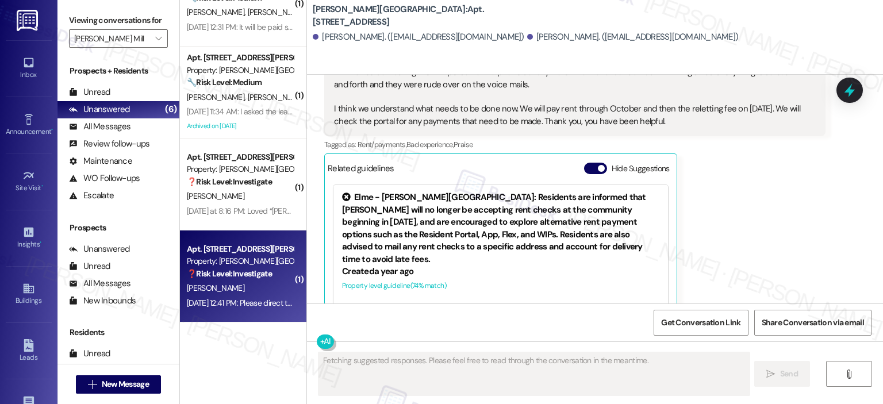
click at [234, 274] on strong "❓ Risk Level: Investigate" at bounding box center [229, 274] width 85 height 10
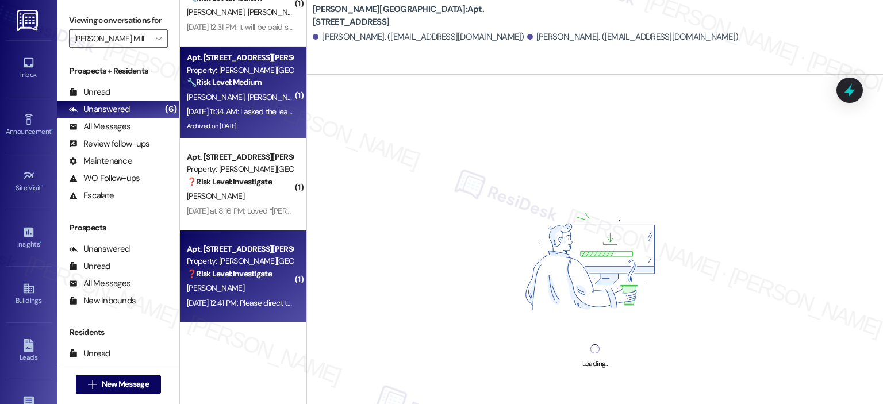
click at [232, 90] on div "J. Finn J. Huffman" at bounding box center [240, 97] width 109 height 14
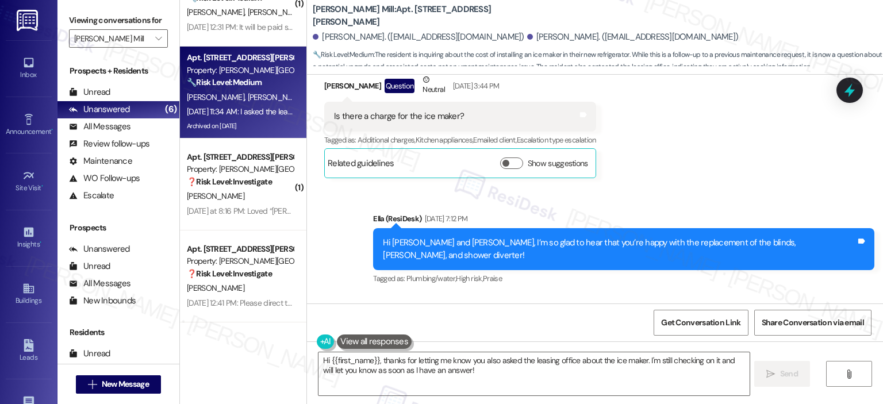
scroll to position [28274, 0]
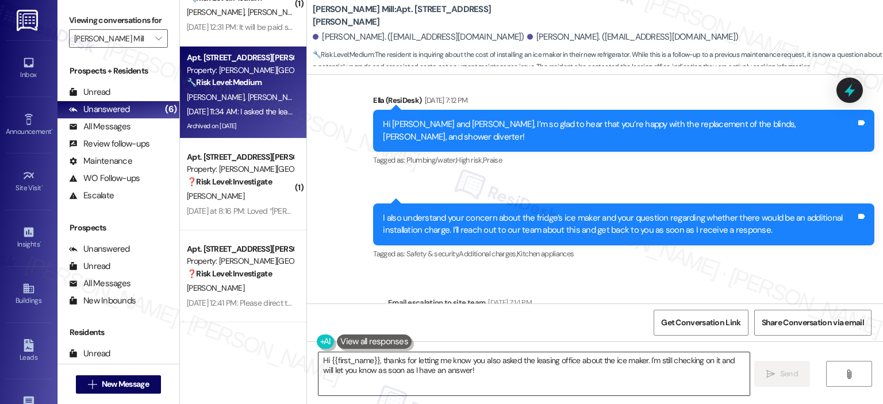
click at [377, 361] on textarea "Hi {{first_name}}, thanks for letting me know you also asked the leasing office…" at bounding box center [534, 374] width 431 height 43
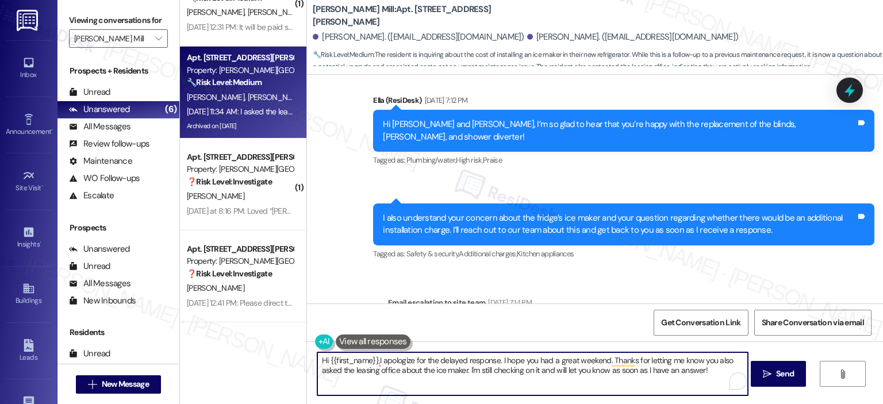
click at [709, 370] on textarea "Hi {{first_name}},I apologize for the delayed response. I hope you had a great …" at bounding box center [532, 374] width 431 height 43
click at [374, 362] on textarea "Hi {{first_name}},I apologize for the delayed response. I hope you had a great …" at bounding box center [532, 374] width 431 height 43
click at [719, 372] on textarea "Hi {{first_name}}, I apologize for the delayed response. I hope you had a great…" at bounding box center [532, 374] width 431 height 43
paste textarea "In the meantime, if you have any other questions or concerns, please don’t hesi…"
drag, startPoint x: 605, startPoint y: 362, endPoint x: 652, endPoint y: 373, distance: 47.7
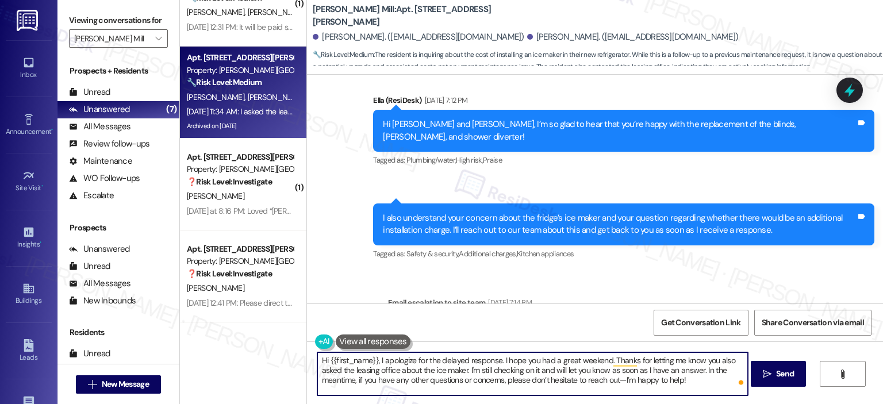
click at [651, 372] on textarea "Hi {{first_name}}, I apologize for the delayed response. I hope you had a great…" at bounding box center [532, 374] width 431 height 43
click at [674, 378] on textarea "Hi {{first_name}}, I apologize for the delayed response. I hope you had a great…" at bounding box center [532, 374] width 431 height 43
drag, startPoint x: 682, startPoint y: 382, endPoint x: 606, endPoint y: 360, distance: 79.5
click at [606, 360] on textarea "Hi {{first_name}}, I apologize for the delayed response. I hope you had a great…" at bounding box center [532, 374] width 431 height 43
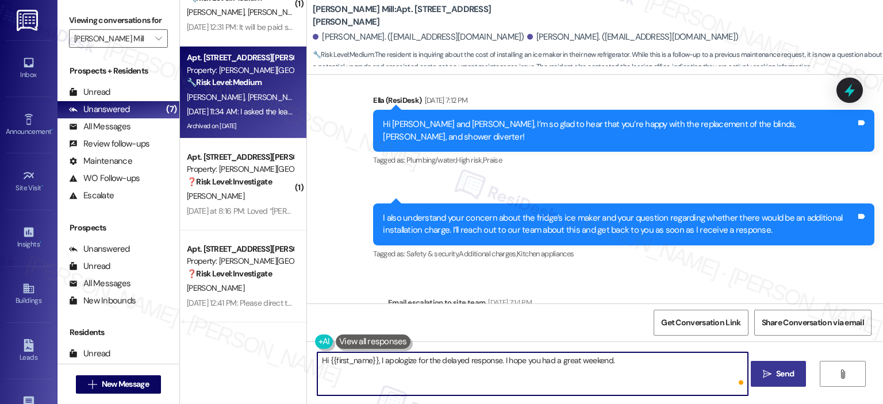
type textarea "Hi {{first_name}}, I apologize for the delayed response. I hope you had a great…"
click at [786, 372] on span "Send" at bounding box center [785, 374] width 18 height 12
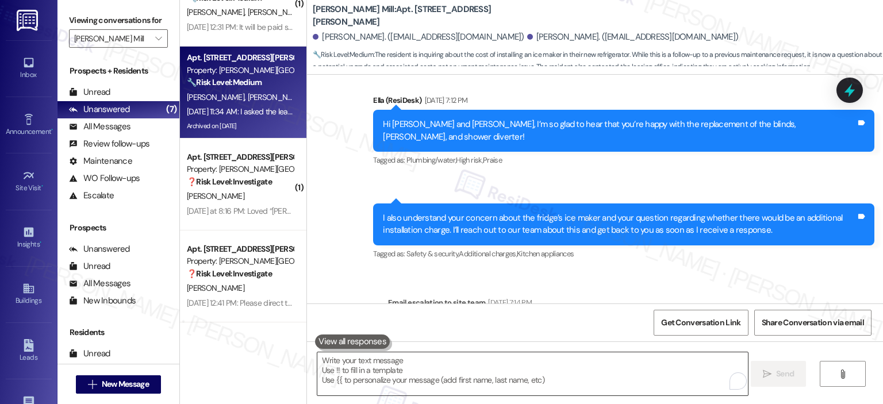
click at [485, 378] on textarea "To enrich screen reader interactions, please activate Accessibility in Grammarl…" at bounding box center [532, 374] width 431 height 43
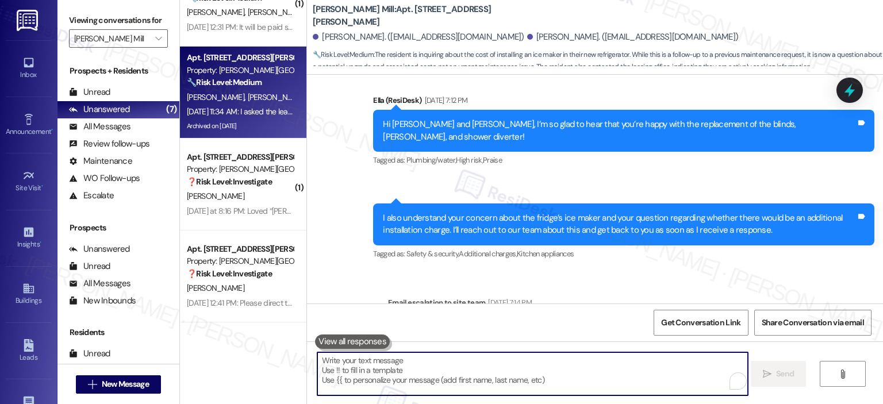
scroll to position [28273, 0]
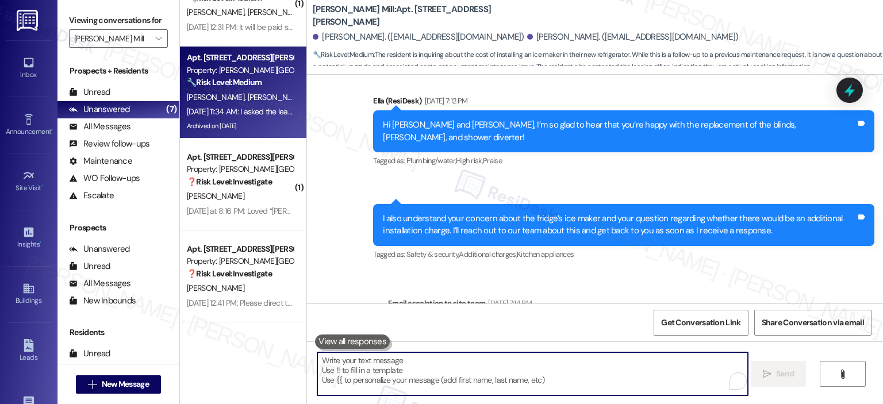
paste textarea "Thanks for letting me know you also asked the leasing office about the ice make…"
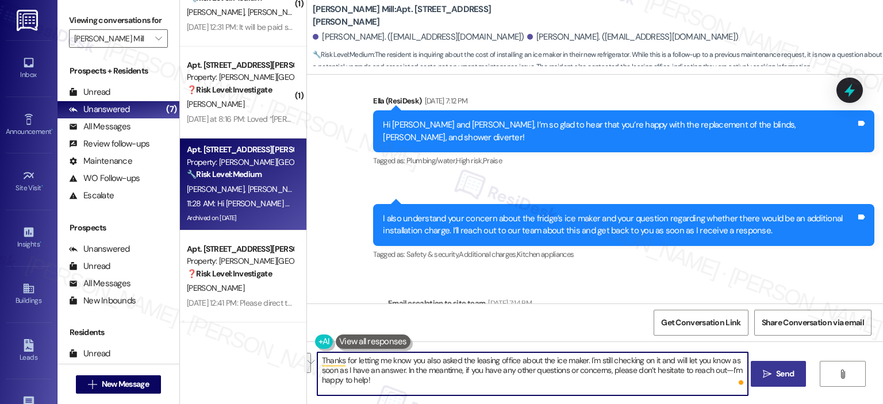
drag, startPoint x: 398, startPoint y: 369, endPoint x: 409, endPoint y: 385, distance: 19.8
click at [409, 385] on textarea "Thanks for letting me know you also asked the leasing office about the ice make…" at bounding box center [532, 374] width 431 height 43
drag, startPoint x: 401, startPoint y: 370, endPoint x: 411, endPoint y: 378, distance: 13.0
click at [411, 378] on textarea "Thanks for letting me know you also asked the leasing office about the ice make…" at bounding box center [532, 374] width 431 height 43
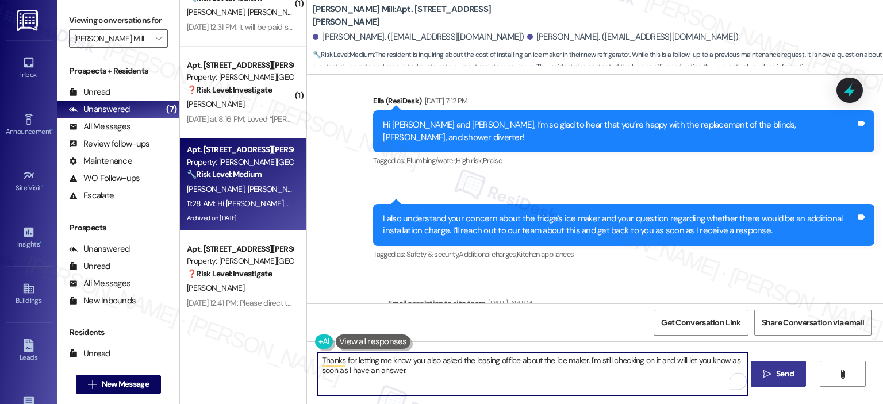
type textarea "Thanks for letting me know you also asked the leasing office about the ice make…"
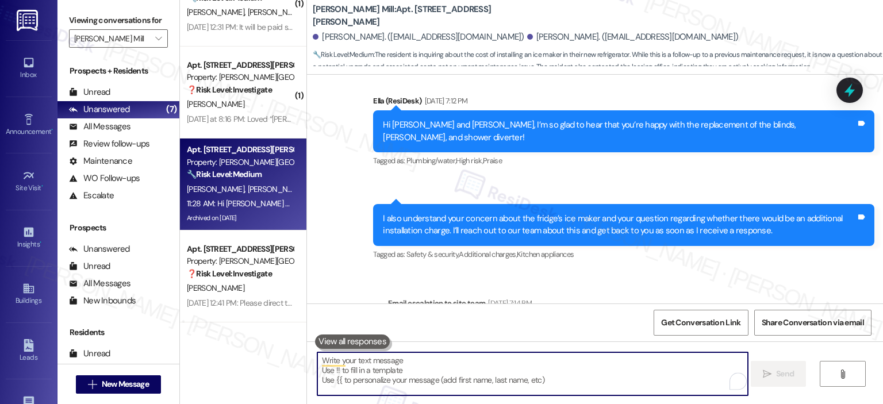
click at [415, 377] on textarea "To enrich screen reader interactions, please activate Accessibility in Grammarl…" at bounding box center [532, 374] width 431 height 43
paste textarea "n the meantime, if you have any other questions or concerns, please don’t hesit…"
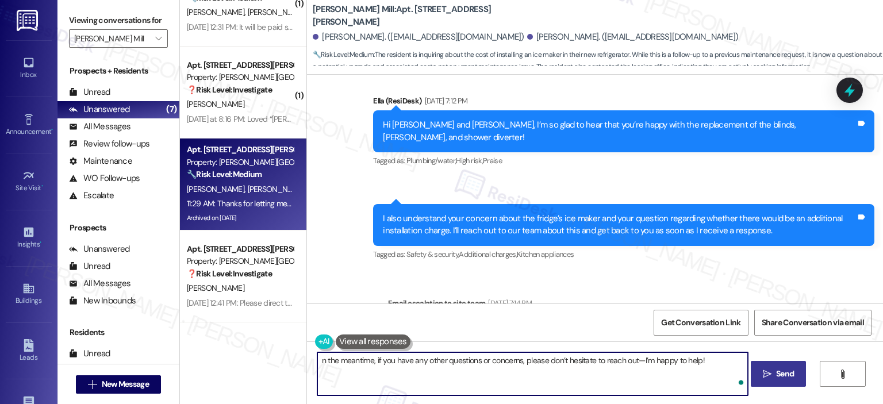
click at [317, 362] on textarea "n the meantime, if you have any other questions or concerns, please don’t hesit…" at bounding box center [532, 374] width 431 height 43
type textarea "In the meantime, if you have any other questions or concerns, please don’t hesi…"
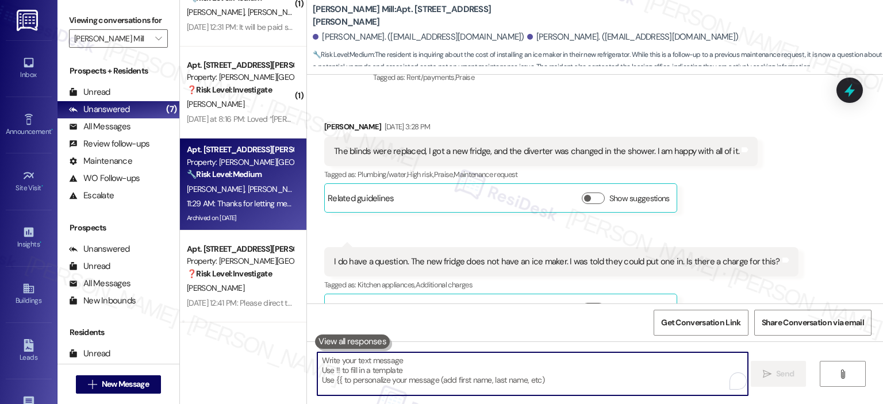
scroll to position [28447, 0]
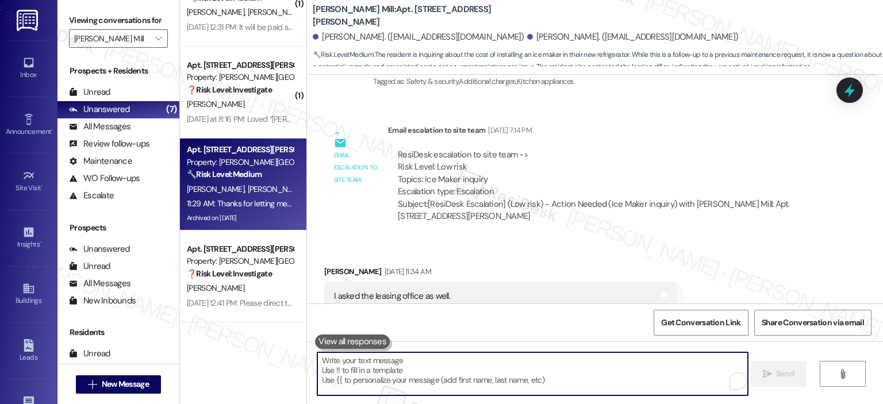
click at [421, 370] on textarea "To enrich screen reader interactions, please activate Accessibility in Grammarl…" at bounding box center [532, 374] width 431 height 43
paste textarea "n the meantime, if you have any other questions or concerns, please don’t hesit…"
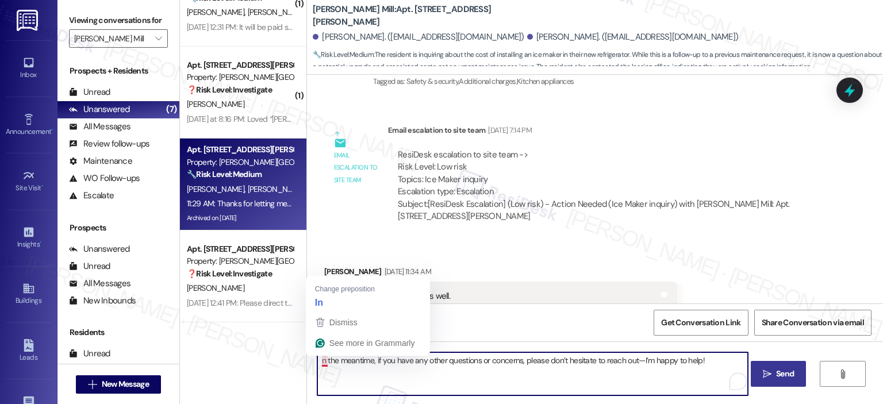
click at [317, 362] on textarea "n the meantime, if you have any other questions or concerns, please don’t hesit…" at bounding box center [532, 374] width 431 height 43
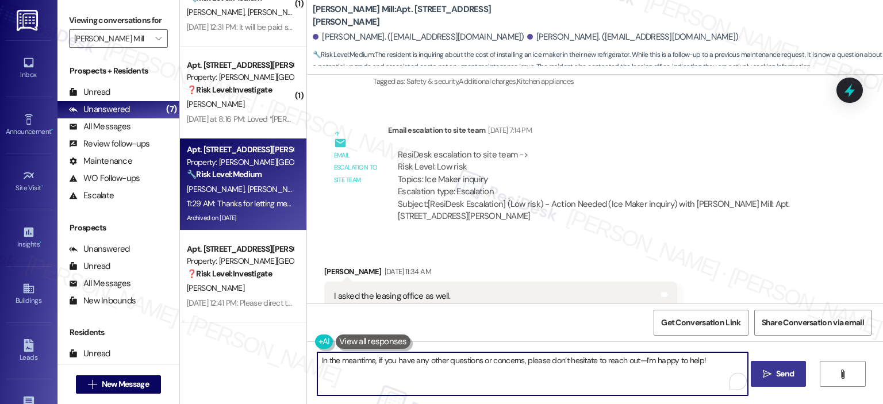
type textarea "In the meantime, if you have any other questions or concerns, please don’t hesi…"
click at [774, 373] on span "Send" at bounding box center [785, 374] width 22 height 12
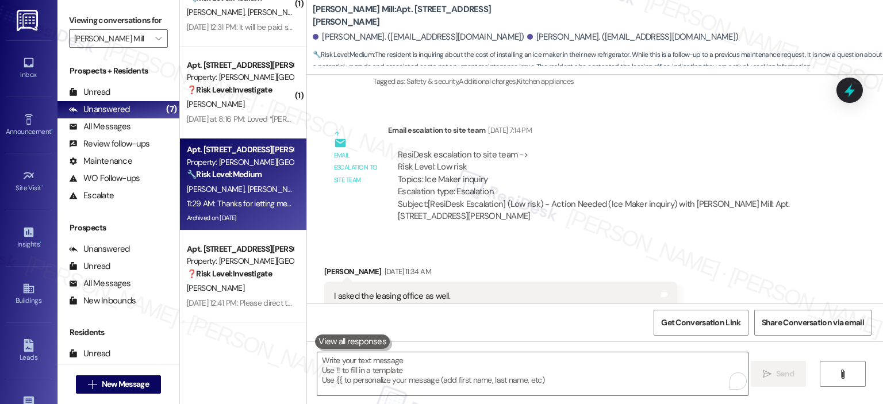
scroll to position [28527, 0]
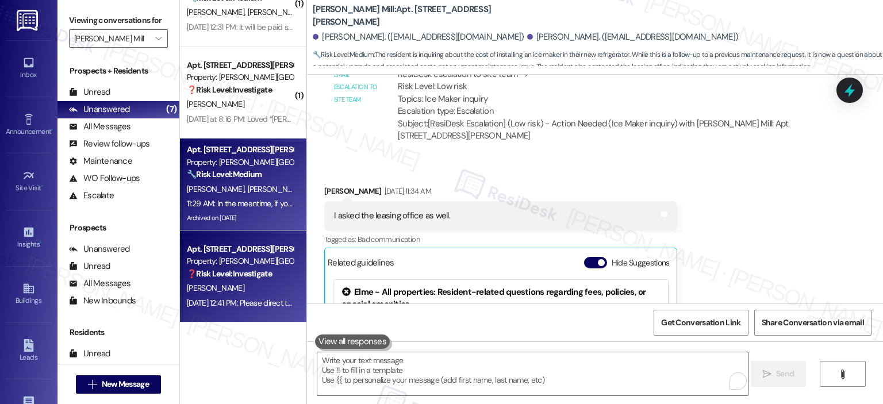
click at [255, 282] on div "[PERSON_NAME]" at bounding box center [240, 288] width 109 height 14
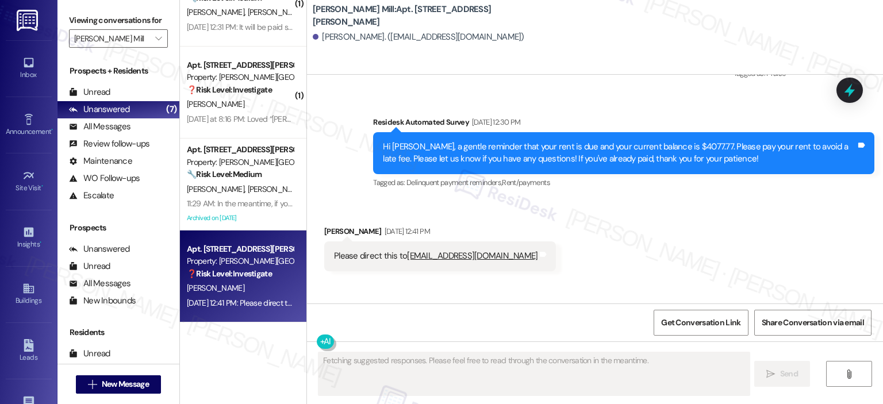
scroll to position [5286, 0]
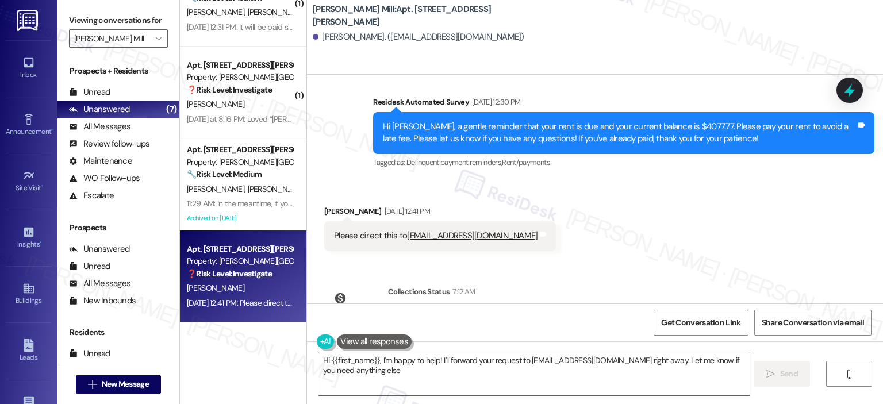
type textarea "Hi {{first_name}}, I'm happy to help! I'll forward your request to HOCMC.INSPEC…"
click at [675, 320] on span "Get Conversation Link" at bounding box center [700, 323] width 79 height 12
click at [678, 320] on span "Get Conversation Link" at bounding box center [700, 323] width 79 height 12
click at [712, 321] on span "Get Conversation Link" at bounding box center [700, 323] width 79 height 12
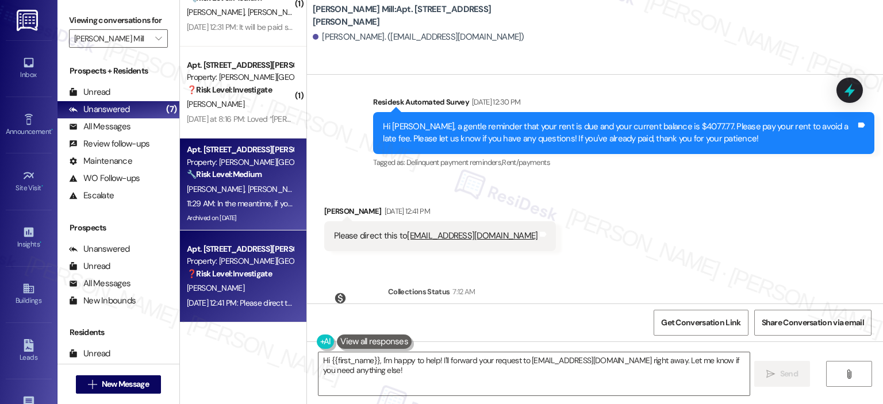
click at [242, 195] on div "J. Finn J. Huffman" at bounding box center [240, 189] width 109 height 14
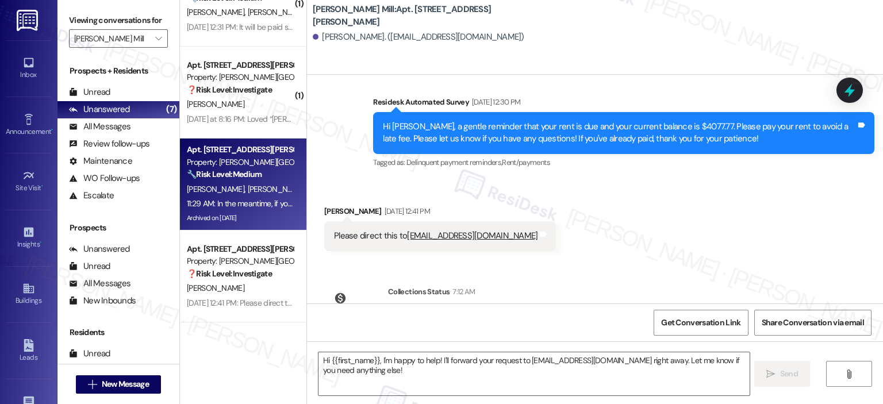
type textarea "Fetching suggested responses. Please feel free to read through the conversation…"
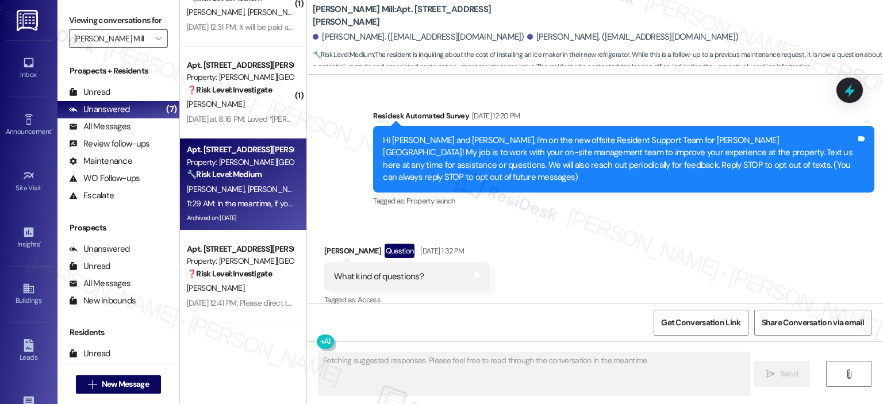
type textarea "Fetching suggested responses. Please feel free to read through the conversation…"
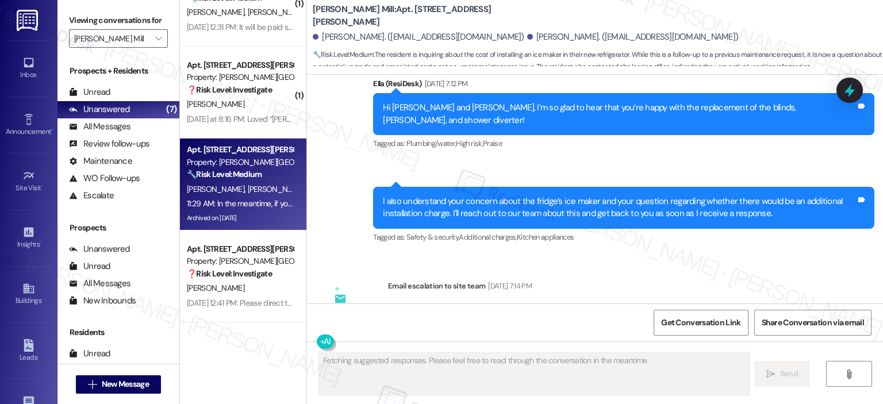
scroll to position [28273, 0]
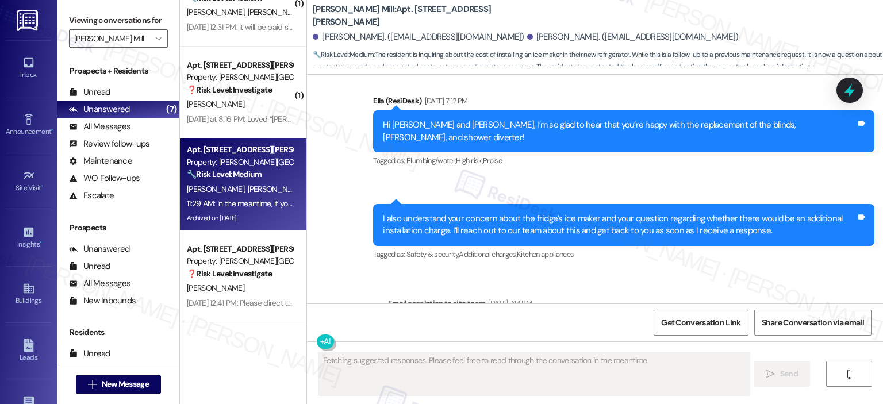
click at [257, 278] on strong "❓ Risk Level: Investigate" at bounding box center [229, 274] width 85 height 10
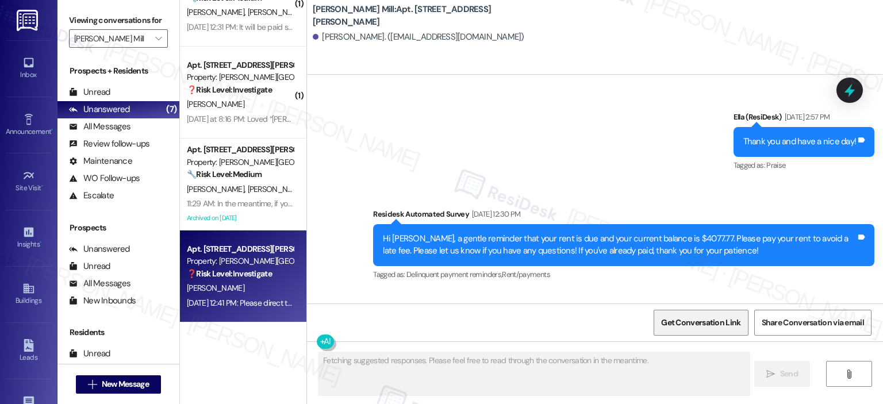
scroll to position [5179, 0]
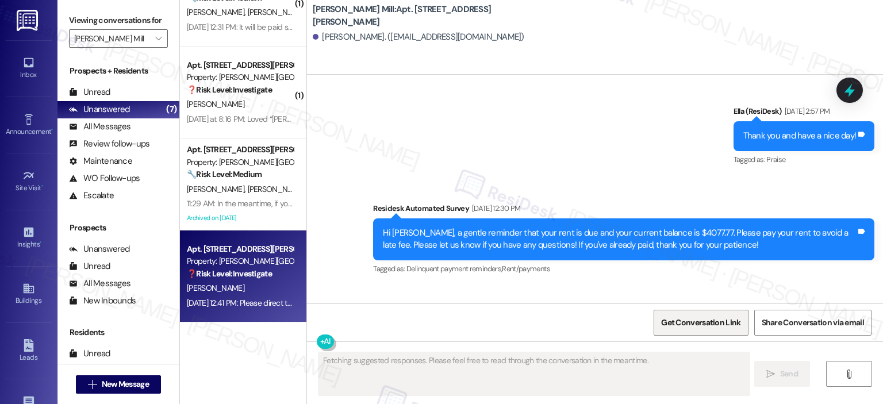
click at [681, 322] on span "Get Conversation Link" at bounding box center [700, 323] width 79 height 12
click at [706, 320] on span "Get Conversation Link" at bounding box center [700, 323] width 79 height 12
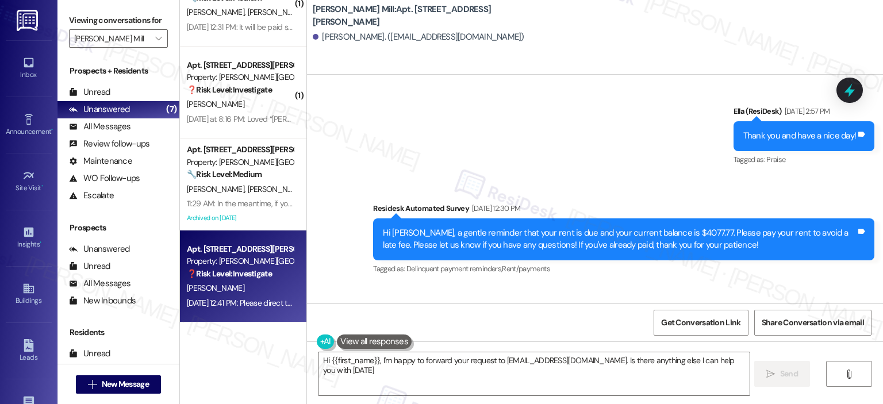
type textarea "Hi {{first_name}}, I'm happy to forward your request to HOCMC.INSPECTIONS@GILSO…"
click at [728, 323] on span "Get Conversation Link" at bounding box center [700, 323] width 79 height 12
click at [713, 325] on span "Get Conversation Link" at bounding box center [700, 323] width 79 height 12
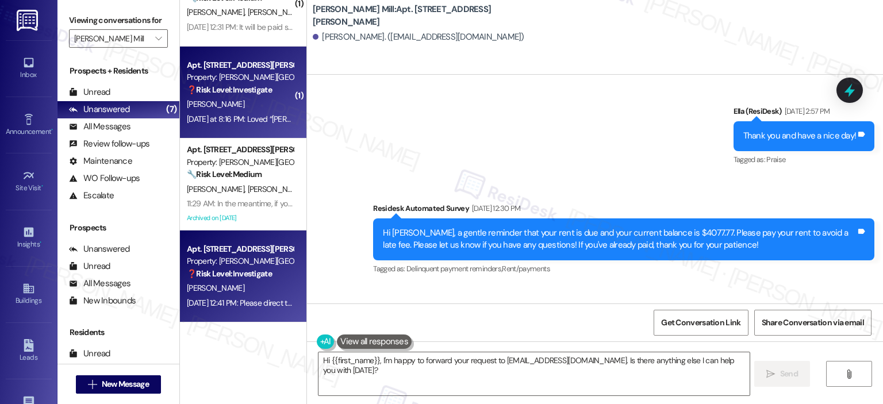
click at [246, 100] on div "B. Baggott" at bounding box center [240, 104] width 109 height 14
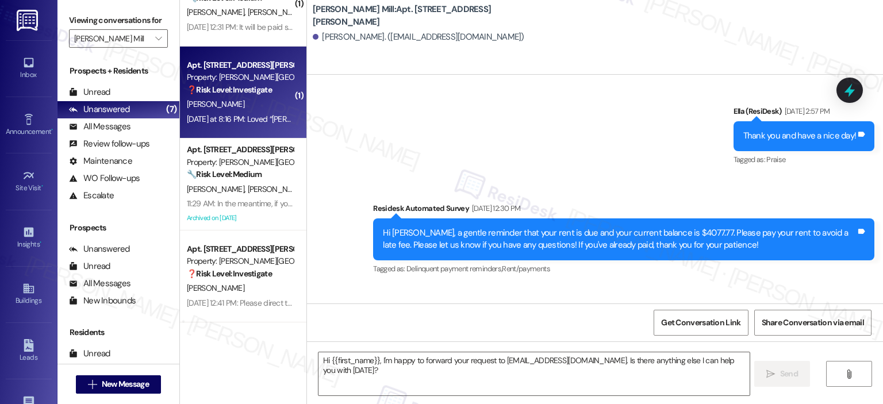
type textarea "Fetching suggested responses. Please feel free to read through the conversation…"
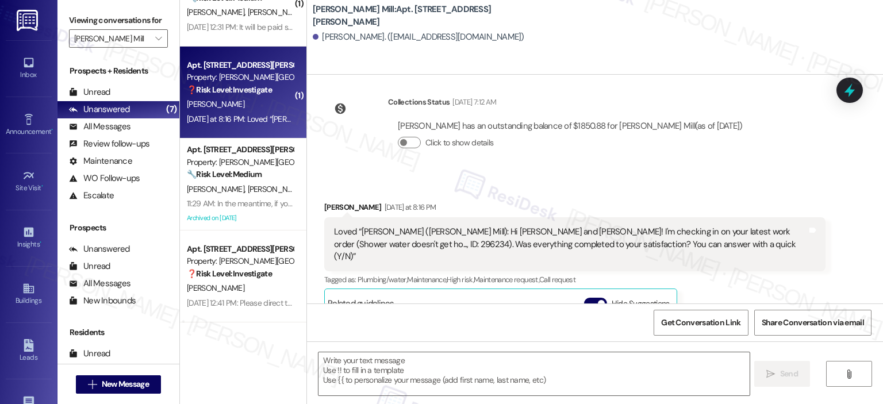
type textarea "Fetching suggested responses. Please feel free to read through the conversation…"
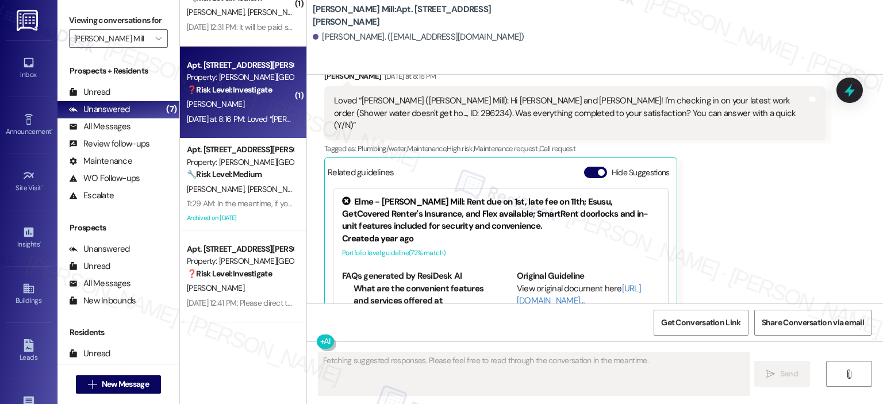
scroll to position [376, 0]
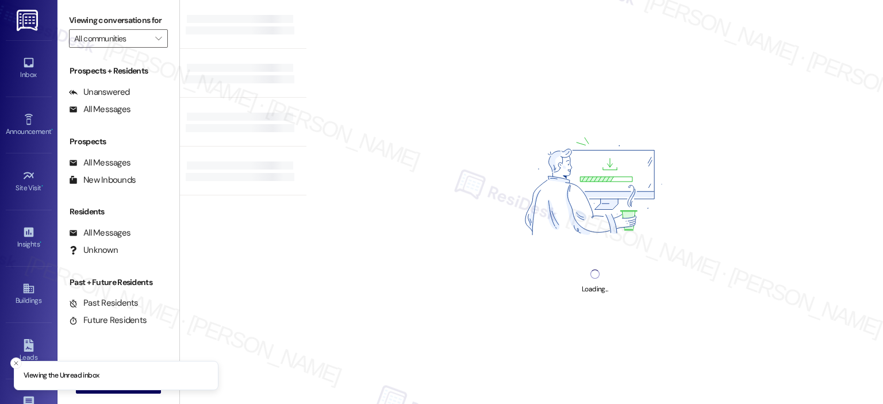
type input "[PERSON_NAME] Mill"
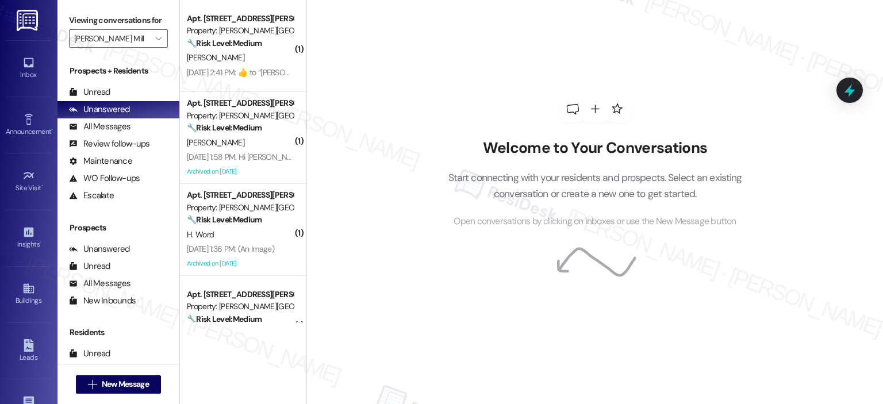
scroll to position [321, 0]
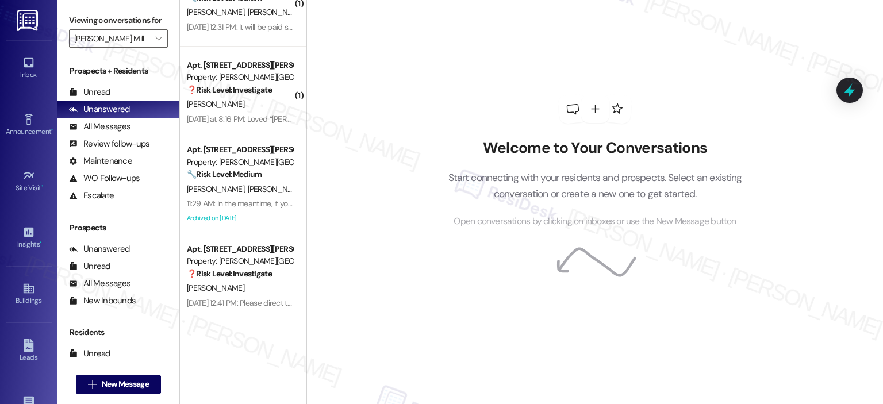
click at [254, 279] on div "❓ Risk Level: Investigate" at bounding box center [240, 274] width 106 height 12
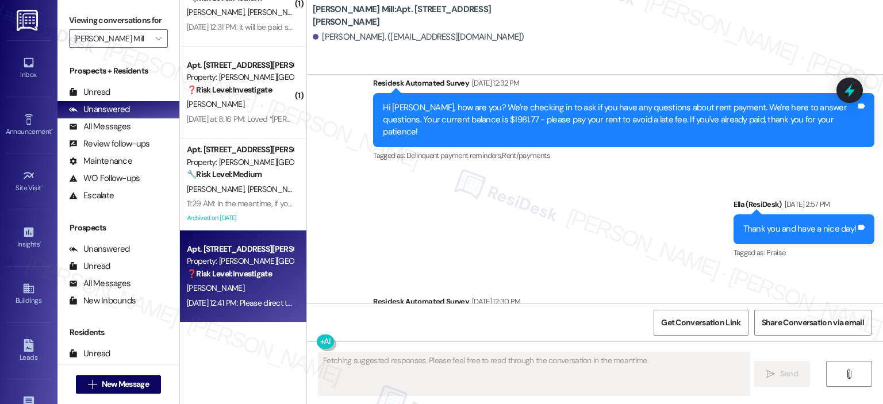
scroll to position [5179, 0]
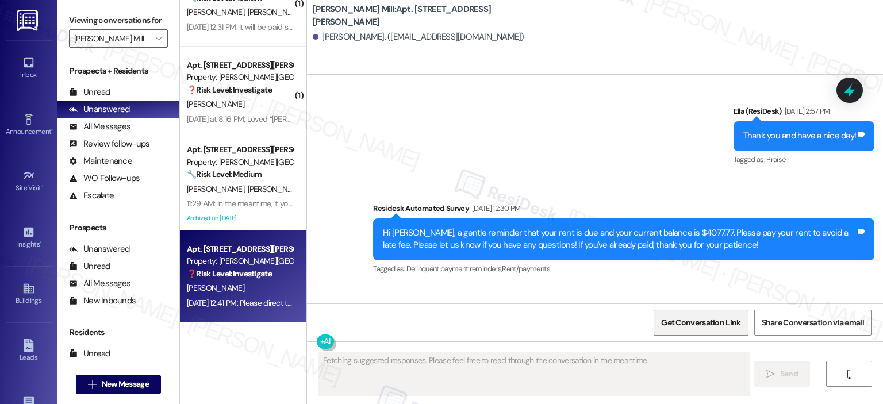
click at [679, 327] on span "Get Conversation Link" at bounding box center [700, 323] width 79 height 12
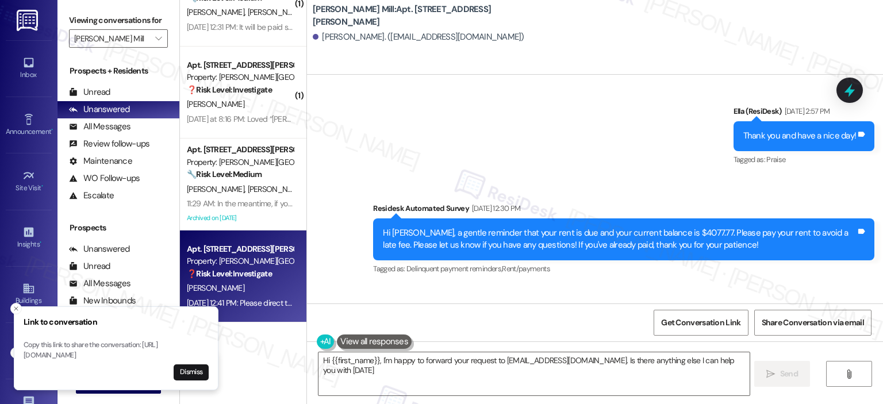
type textarea "Hi {{first_name}}, I'm happy to forward your request to [EMAIL_ADDRESS][DOMAIN_…"
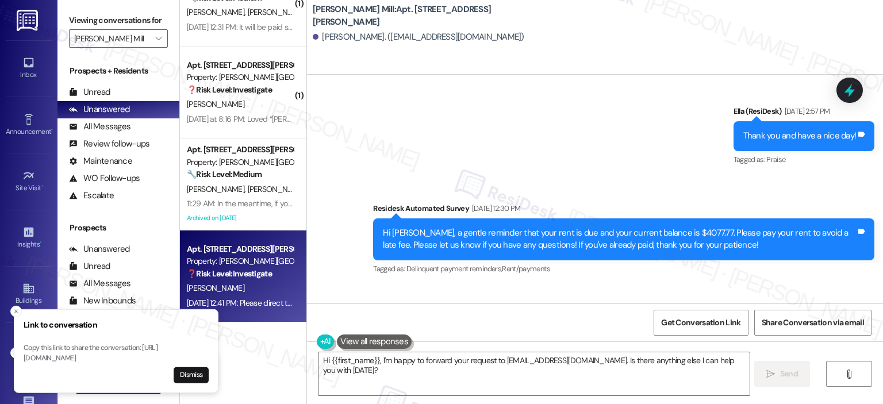
drag, startPoint x: 24, startPoint y: 346, endPoint x: 154, endPoint y: 350, distance: 130.0
click at [154, 350] on p "Copy this link to share the conversation: https://www.theresidesk.com/text/insi…" at bounding box center [116, 353] width 185 height 20
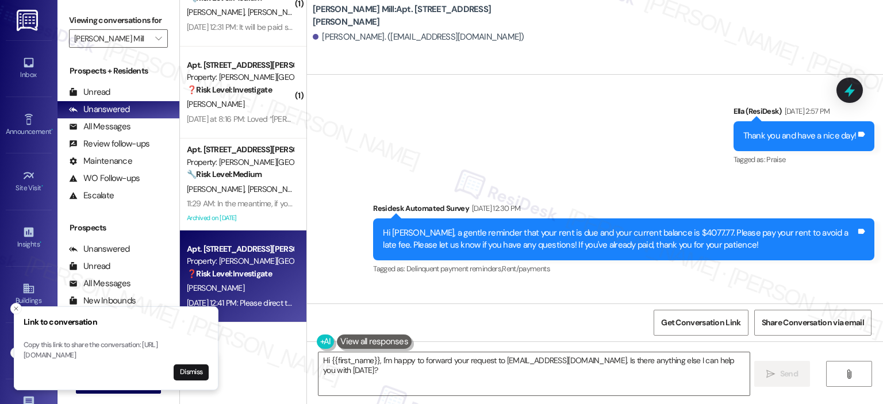
drag, startPoint x: 167, startPoint y: 355, endPoint x: 20, endPoint y: 347, distance: 147.4
click at [24, 347] on p "Copy this link to share the conversation: https://www.theresidesk.com/text/insi…" at bounding box center [116, 350] width 185 height 20
copy p "https://www.theresidesk.com/text/insights-conversations/1393934/share-conversat…"
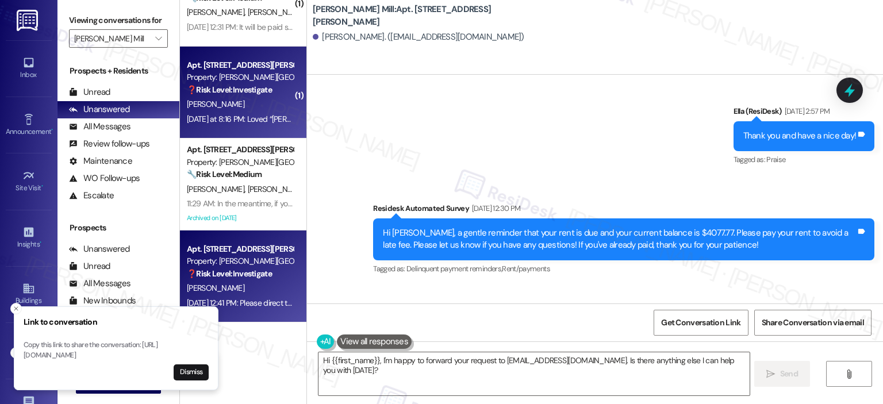
click at [240, 117] on div "Yesterday at 8:16 PM: Loved “Ella (Elme Watkins Mill): Hi Gabriella and Brice! …" at bounding box center [680, 119] width 987 height 10
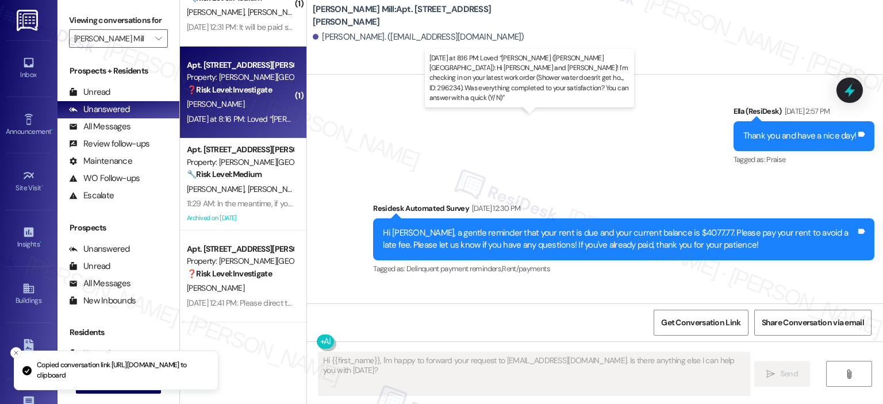
type textarea "Fetching suggested responses. Please feel free to read through the conversation…"
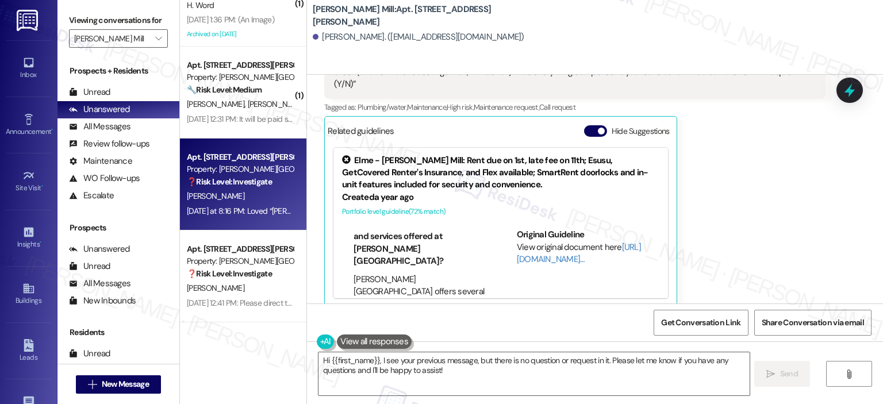
scroll to position [288, 0]
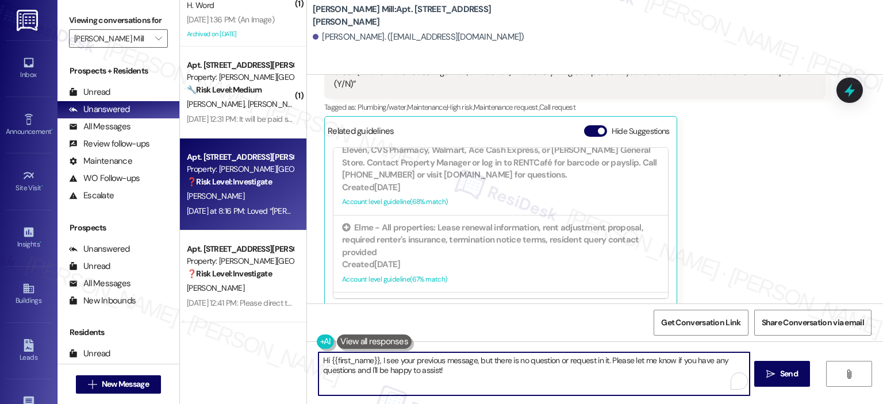
drag, startPoint x: 445, startPoint y: 378, endPoint x: 376, endPoint y: 364, distance: 70.5
click at [376, 364] on textarea "Hi {{first_name}}, I see your previous message, but there is no question or req…" at bounding box center [534, 374] width 431 height 43
click at [600, 376] on textarea "Hi {{first_name}}, I hope you had a great weekend! Let me know if there's anyth…" at bounding box center [532, 374] width 431 height 43
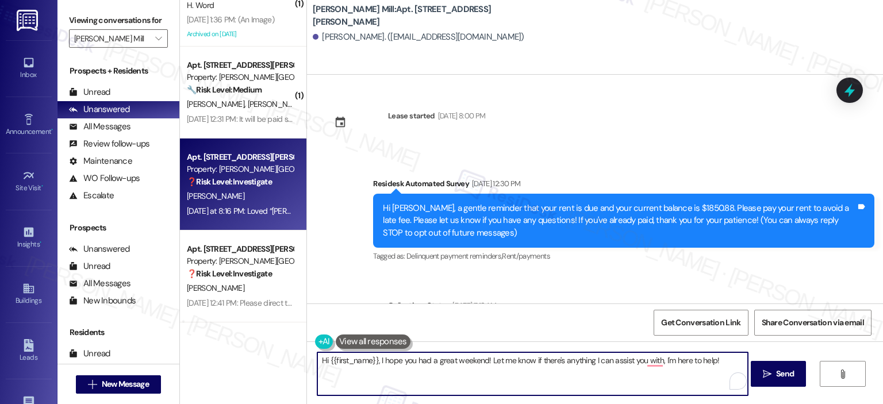
scroll to position [376, 0]
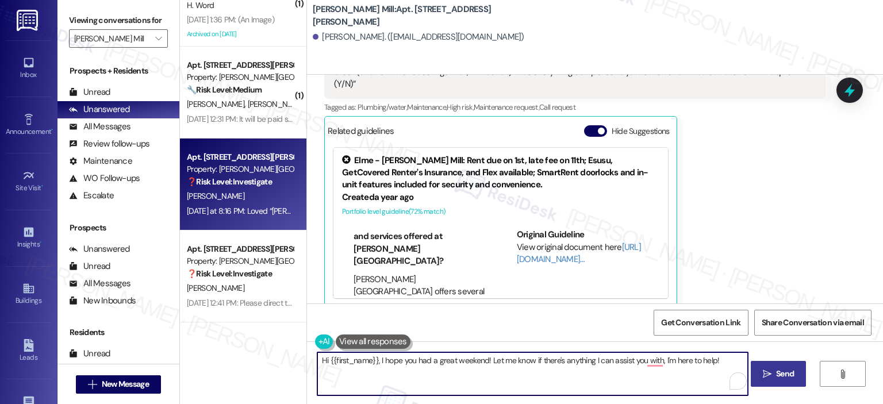
type textarea "Hi {{first_name}}, I hope you had a great weekend! Let me know if there's anyth…"
click at [784, 374] on span "Send" at bounding box center [785, 374] width 18 height 12
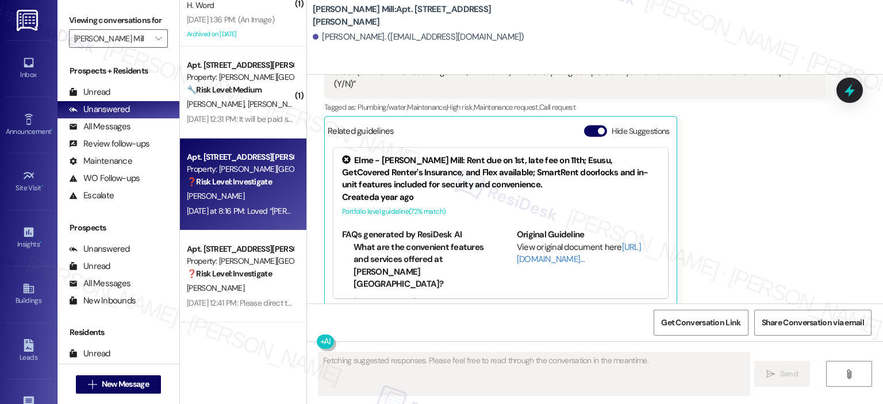
scroll to position [376, 0]
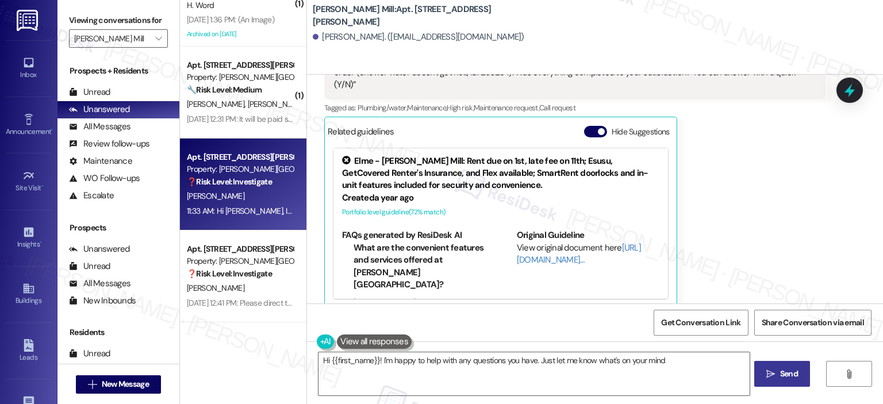
type textarea "Hi {{first_name}}! I'm happy to help with any questions you have. Just let me k…"
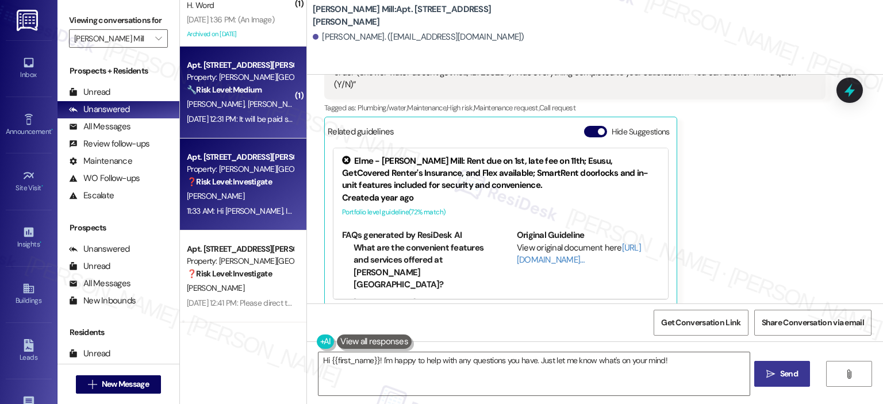
click at [240, 112] on div "Sep 12, 2025 at 12:31 PM: It will be paid soon and thank you Sep 12, 2025 at 12…" at bounding box center [240, 119] width 109 height 14
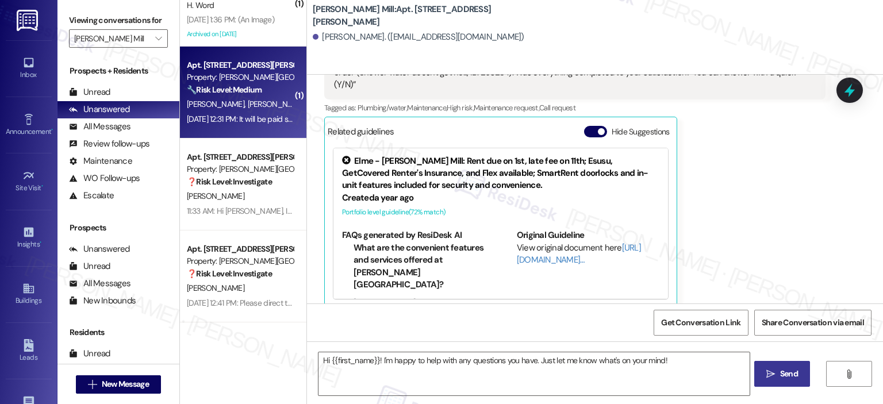
type textarea "Fetching suggested responses. Please feel free to read through the conversation…"
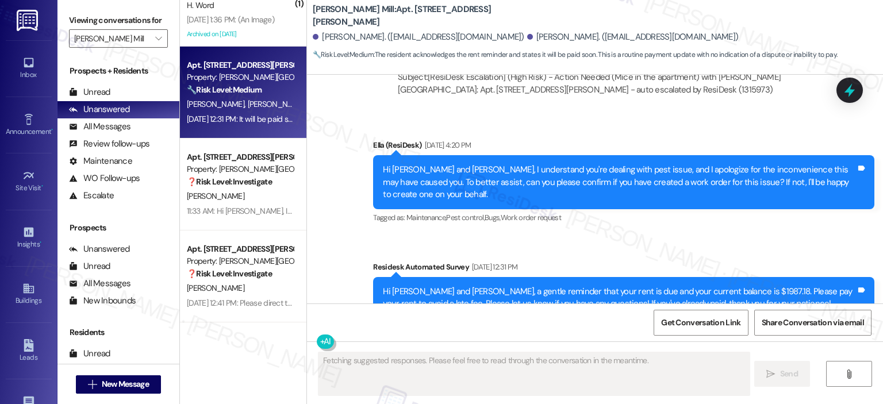
scroll to position [13725, 0]
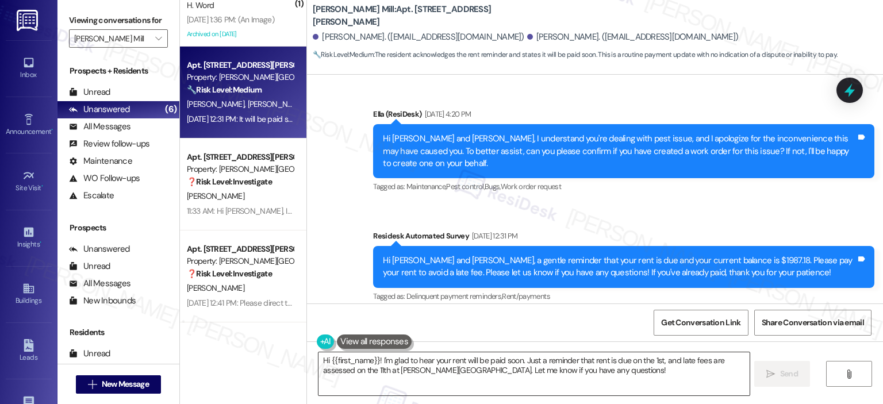
click at [375, 363] on textarea "Hi {{first_name}}! I'm glad to hear your rent will be paid soon. Just a reminde…" at bounding box center [534, 374] width 431 height 43
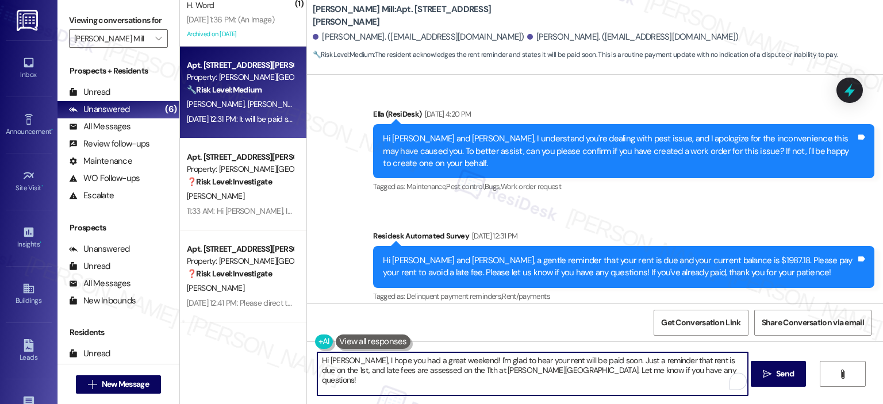
click at [614, 361] on textarea "Hi Ryan, I hope you had a great weekend! I'm glad to hear your rent will be pai…" at bounding box center [532, 374] width 431 height 43
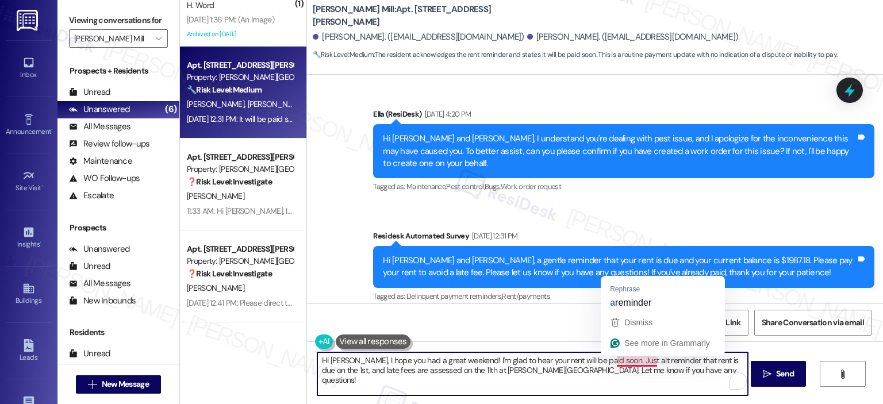
click at [619, 363] on textarea "Hi Ryan, I hope you had a great weekend! I'm glad to hear your rent will be pai…" at bounding box center [532, 374] width 431 height 43
click at [619, 360] on textarea "Hi Ryan, I hope you had a great weekend! I'm glad to hear your rent will be pai…" at bounding box center [532, 374] width 431 height 43
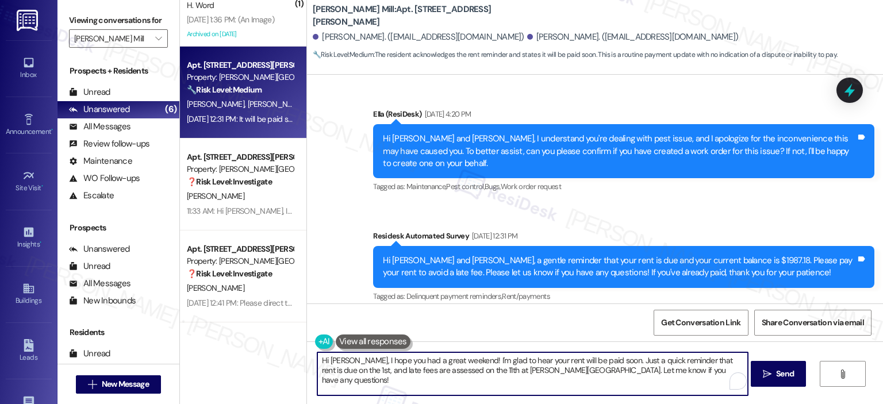
click at [665, 375] on textarea "Hi [PERSON_NAME], I hope you had a great weekend! I'm glad to hear your rent wi…" at bounding box center [532, 374] width 431 height 43
type textarea "Hi [PERSON_NAME], I hope you had a great weekend! I'm glad to hear your rent wi…"
click at [789, 373] on span "Send" at bounding box center [785, 374] width 18 height 12
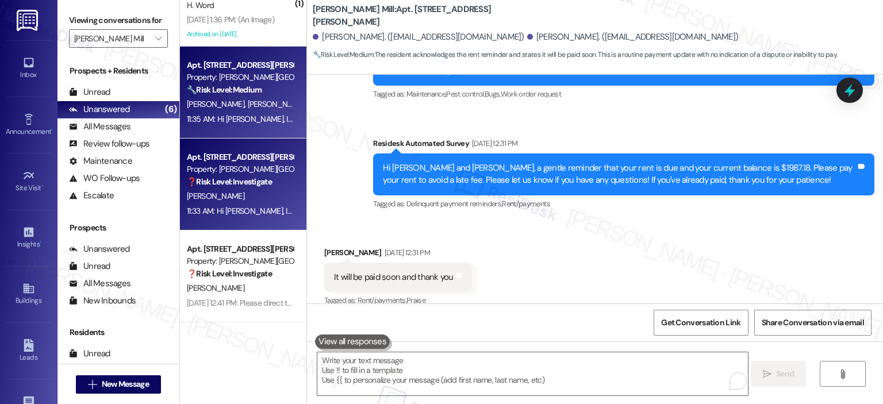
scroll to position [0, 0]
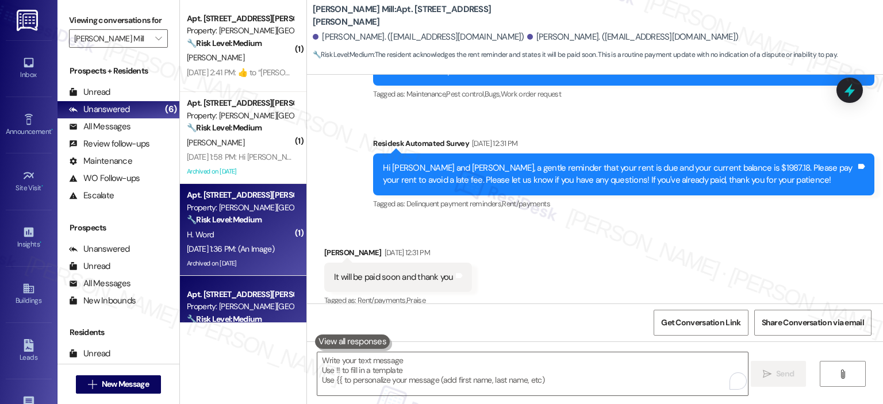
click at [232, 251] on div "Sep 12, 2025 at 1:36 PM: (An Image) Sep 12, 2025 at 1:36 PM: (An Image)" at bounding box center [230, 249] width 87 height 10
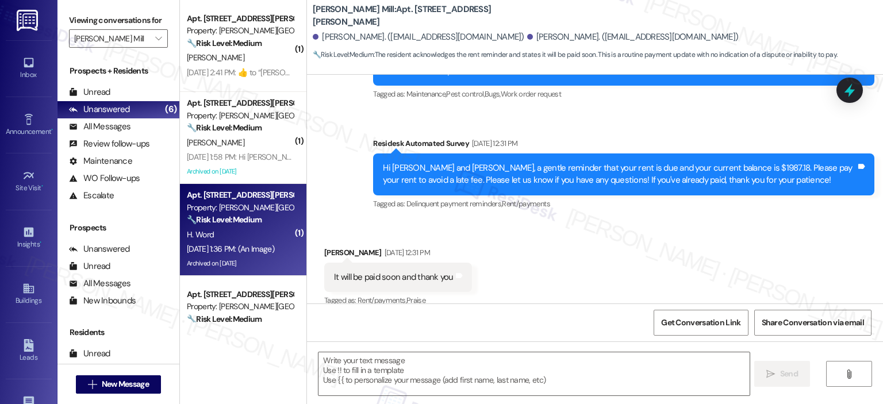
type textarea "Fetching suggested responses. Please feel free to read through the conversation…"
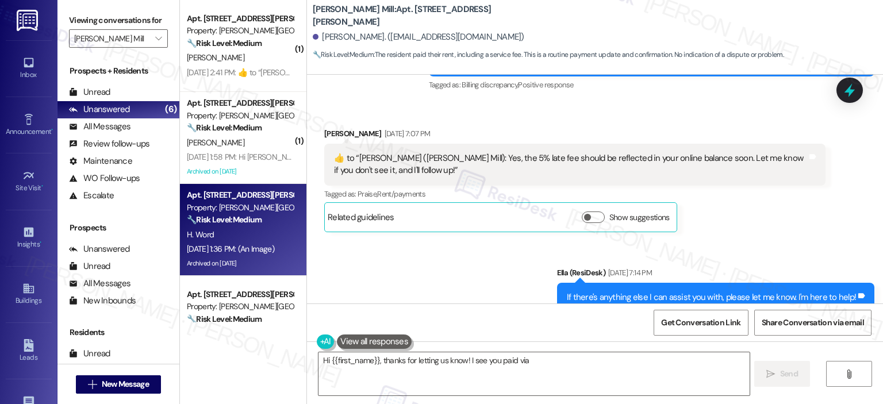
scroll to position [18623, 0]
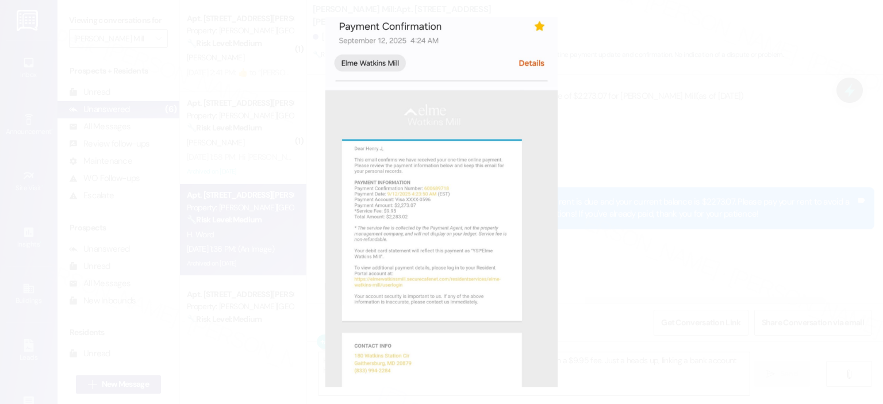
click at [713, 257] on button "Unzoom image" at bounding box center [441, 202] width 883 height 404
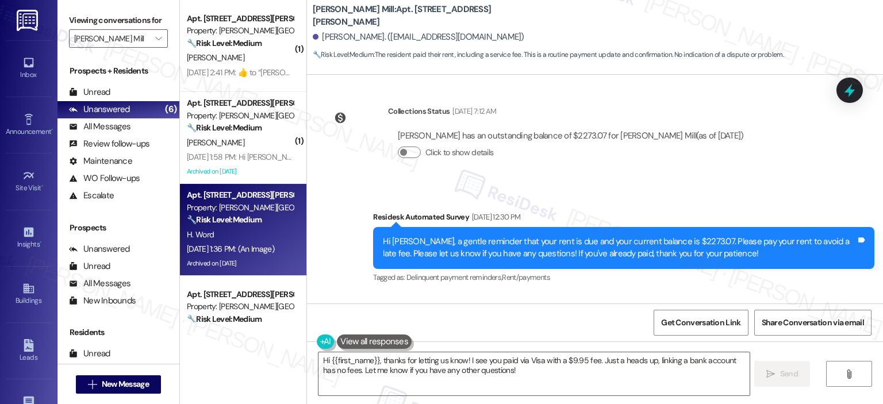
scroll to position [18900, 0]
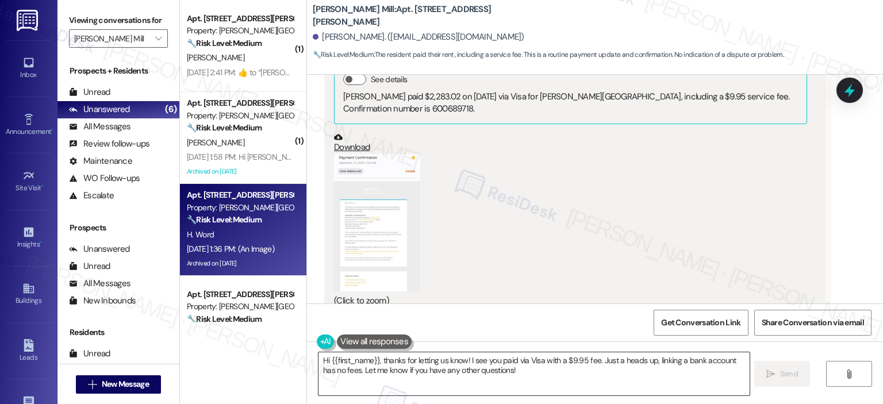
click at [392, 382] on textarea "Hi {{first_name}}, thanks for letting us know! I see you paid via Visa with a $…" at bounding box center [534, 374] width 431 height 43
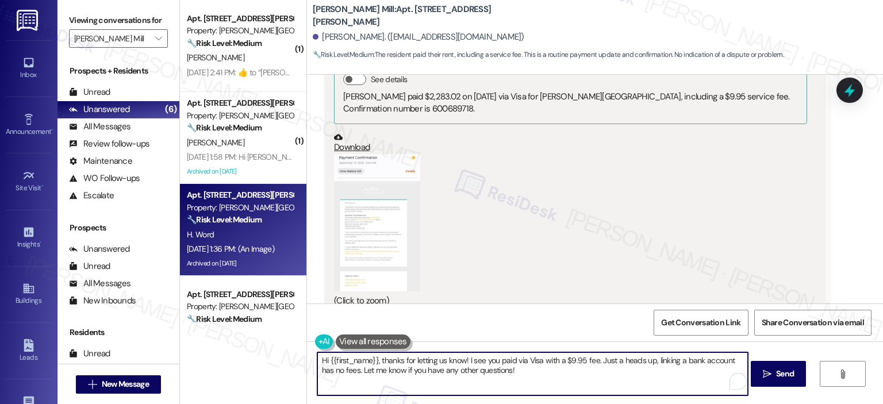
paste textarea "Jeanne · Fernandez Jeanne · Fernandez Thank you so much for your payment, {{fir…"
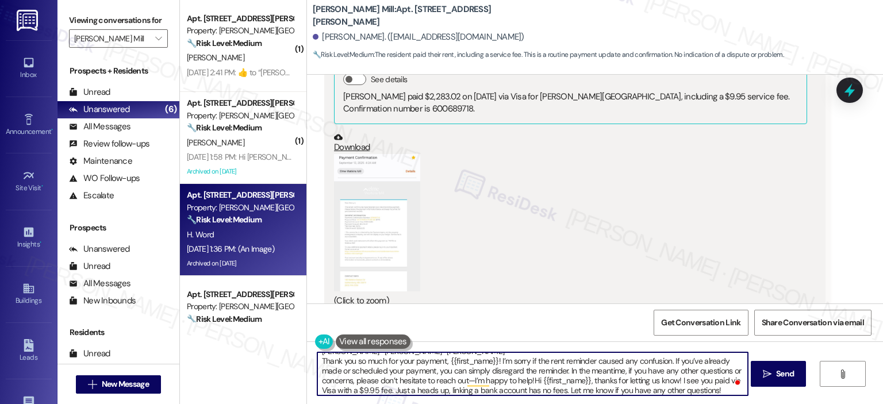
scroll to position [0, 0]
drag, startPoint x: 387, startPoint y: 363, endPoint x: 288, endPoint y: 354, distance: 99.9
click at [288, 354] on div "( 1 ) Apt. 110C, 180 Watkins Station Circle Property: Elme Watkins Mill 🔧 Risk …" at bounding box center [531, 202] width 703 height 404
click at [378, 374] on textarea "Thank you so much for your payment, {{first_name}}! I’m sorry if the rent remin…" at bounding box center [532, 374] width 431 height 43
click at [317, 356] on textarea "Thank you so much for your payment, {{first_name}}! I’m sorry if the rent remin…" at bounding box center [532, 374] width 431 height 43
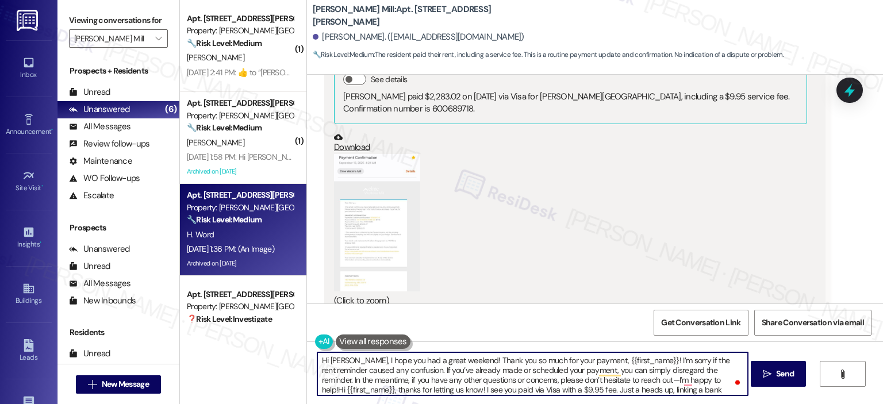
scroll to position [12, 0]
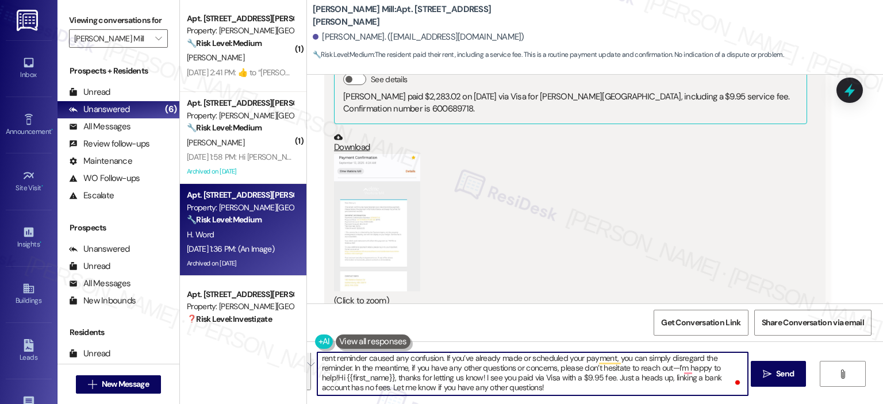
drag, startPoint x: 456, startPoint y: 362, endPoint x: 490, endPoint y: 373, distance: 35.6
click at [685, 400] on div "Hi Henry, I hope you had a great weekend! Thank you so much for your payment, {…" at bounding box center [595, 385] width 576 height 86
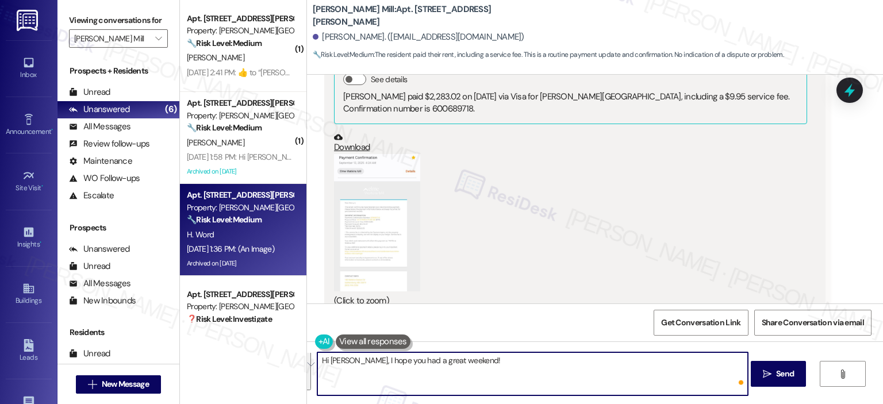
scroll to position [0, 0]
type textarea "Hi [PERSON_NAME], I hope you had a great weekend!"
click at [472, 374] on textarea "Hi [PERSON_NAME], I hope you had a great weekend!" at bounding box center [532, 374] width 431 height 43
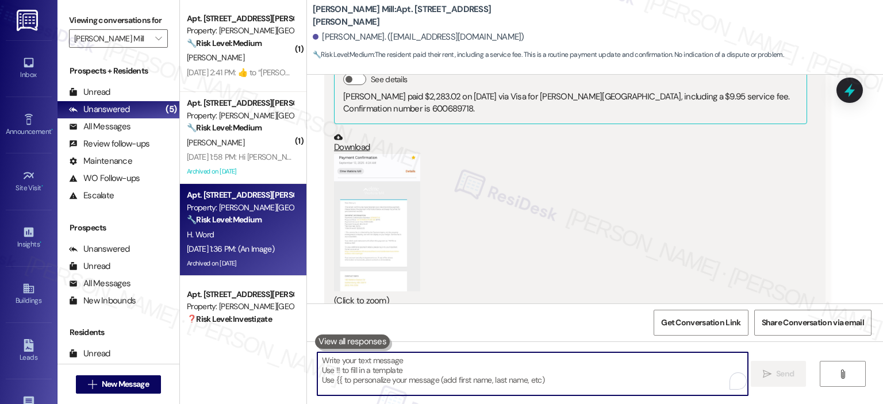
scroll to position [18899, 0]
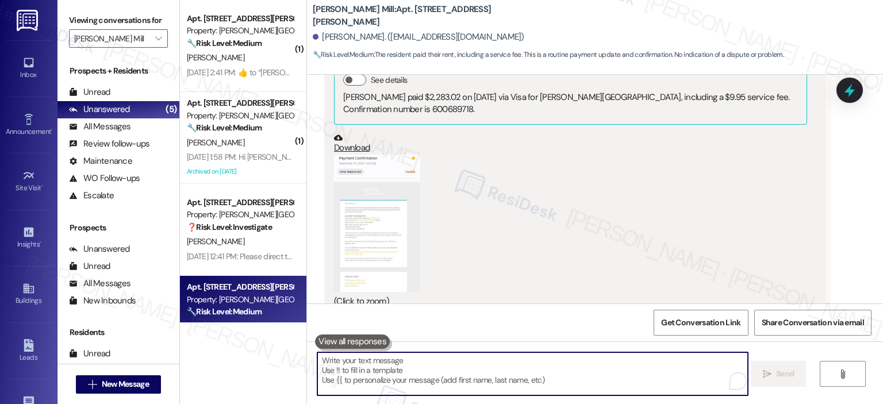
paste textarea "Thank you so much for your payment and for providing the proof of payment. I’m …"
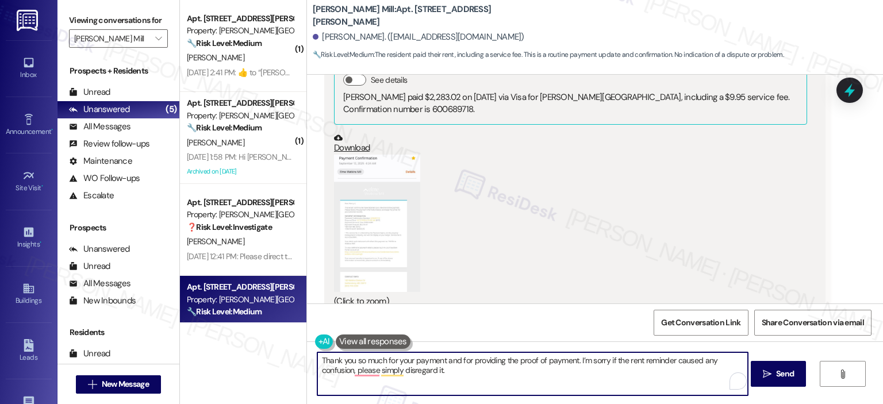
click at [553, 381] on textarea "Thank you so much for your payment and for providing the proof of payment. I’m …" at bounding box center [532, 374] width 431 height 43
type textarea "Thank you so much for your payment and for providing the proof of payment. I’m …"
click at [761, 365] on button " Send" at bounding box center [779, 374] width 56 height 26
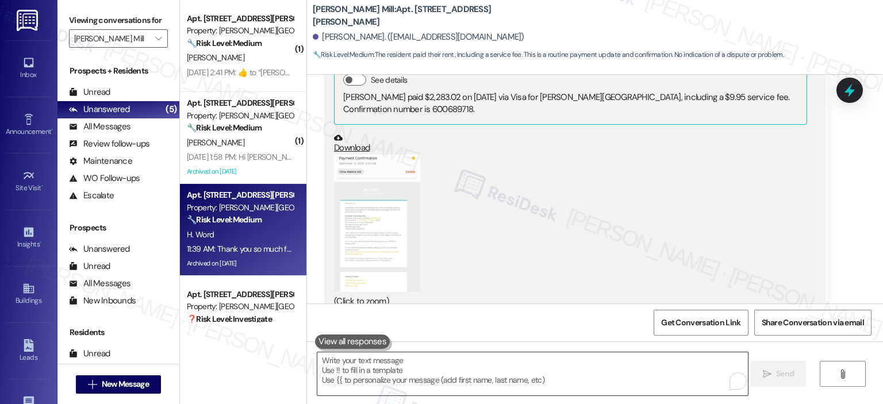
click at [385, 384] on textarea "To enrich screen reader interactions, please activate Accessibility in Grammarl…" at bounding box center [532, 374] width 431 height 43
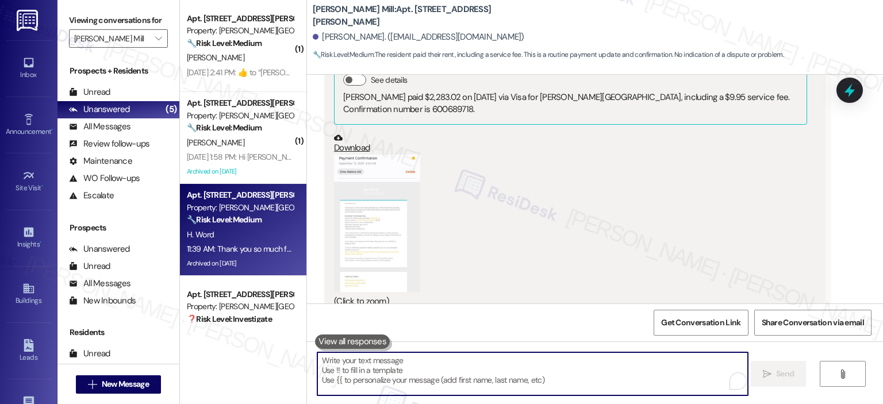
paste textarea "In the meantime, if you have any other questions or concerns, please don’t hesi…"
type textarea "In the meantime, if you have any other questions or concerns, please don’t hesi…"
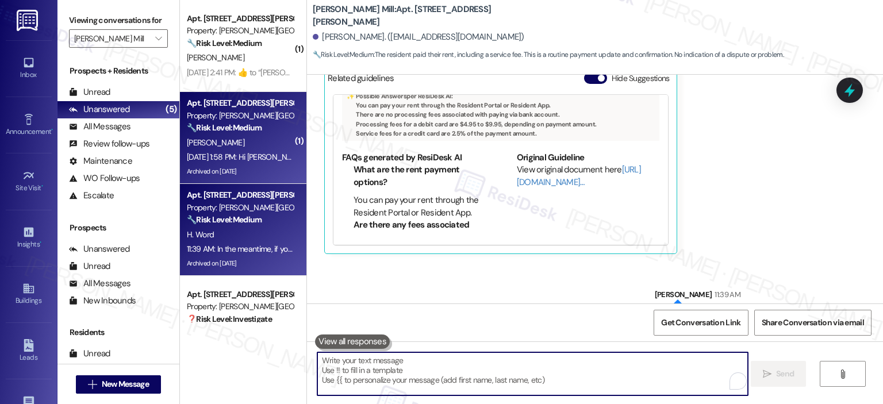
click at [234, 143] on div "[PERSON_NAME]" at bounding box center [240, 143] width 109 height 14
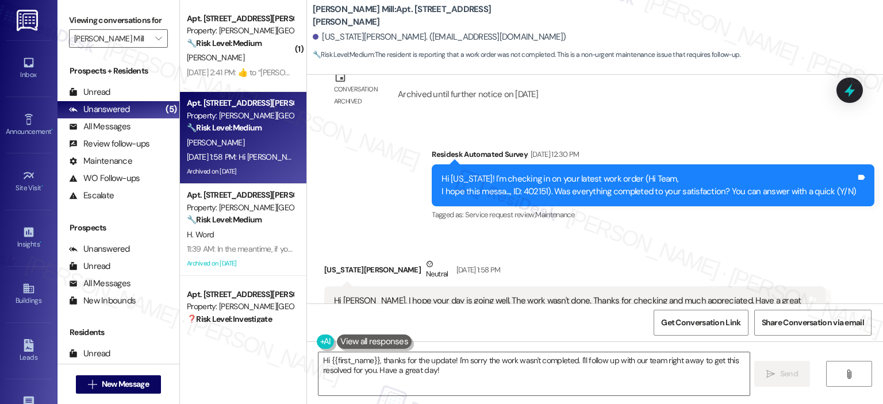
scroll to position [6551, 0]
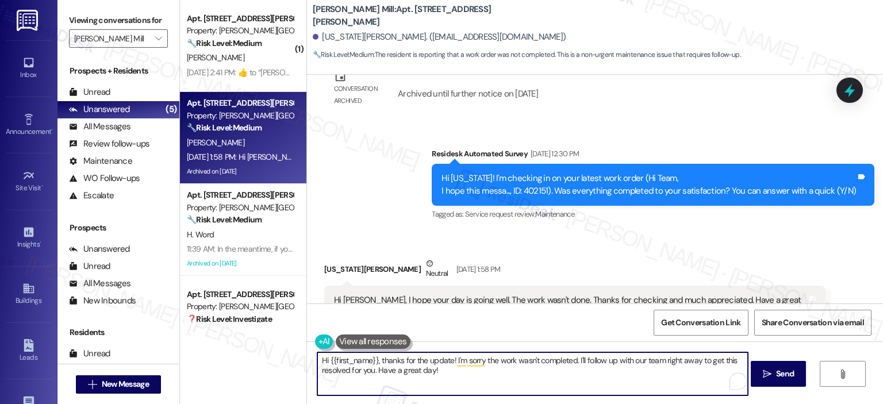
drag, startPoint x: 442, startPoint y: 372, endPoint x: 373, endPoint y: 361, distance: 69.2
click at [373, 361] on textarea "Hi {{first_name}}, thanks for the update! I'm sorry the work wasn't completed. …" at bounding box center [532, 374] width 431 height 43
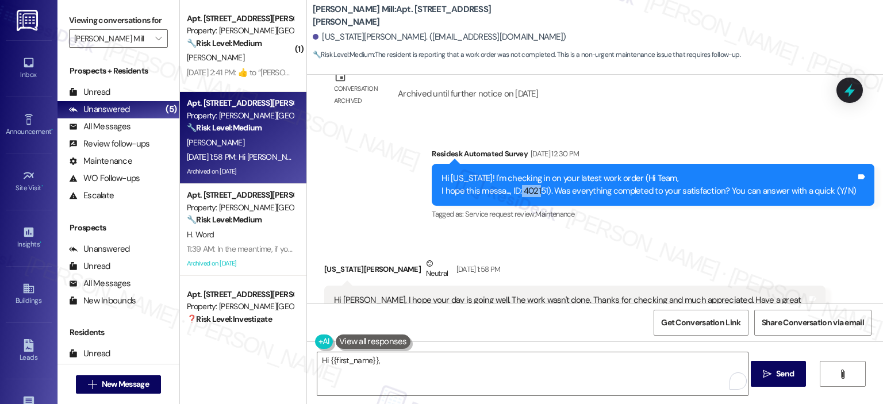
drag, startPoint x: 526, startPoint y: 154, endPoint x: 547, endPoint y: 154, distance: 20.7
click at [545, 173] on div "Hi Georgia! I'm checking in on your latest work order (Hi Team, I hope this mes…" at bounding box center [649, 185] width 415 height 25
click at [547, 173] on div "Hi Georgia! I'm checking in on your latest work order (Hi Team, I hope this mes…" at bounding box center [649, 185] width 415 height 25
click at [533, 173] on div "Hi Georgia! I'm checking in on your latest work order (Hi Team, I hope this mes…" at bounding box center [649, 185] width 415 height 25
drag, startPoint x: 528, startPoint y: 156, endPoint x: 556, endPoint y: 156, distance: 27.6
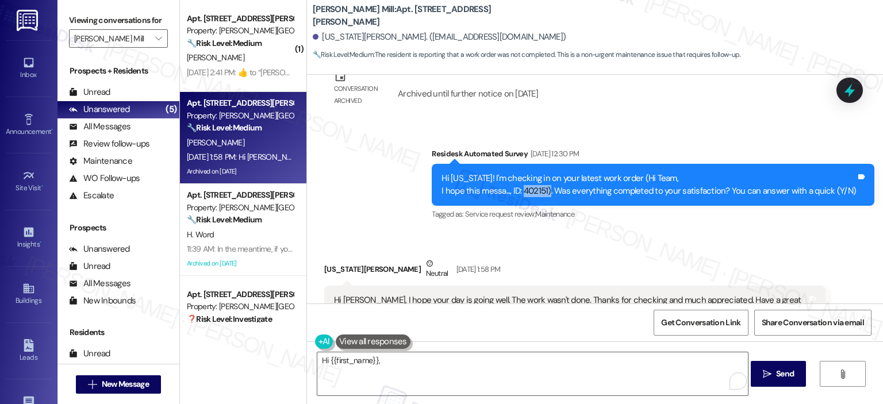
click at [556, 173] on div "Hi Georgia! I'm checking in on your latest work order (Hi Team, I hope this mes…" at bounding box center [649, 185] width 415 height 25
click at [538, 173] on div "Hi Georgia! I'm checking in on your latest work order (Hi Team, I hope this mes…" at bounding box center [649, 185] width 415 height 25
click at [531, 173] on div "Hi Georgia! I'm checking in on your latest work order (Hi Team, I hope this mes…" at bounding box center [649, 185] width 415 height 25
drag, startPoint x: 529, startPoint y: 154, endPoint x: 553, endPoint y: 156, distance: 23.7
click at [553, 173] on div "Hi Georgia! I'm checking in on your latest work order (Hi Team, I hope this mes…" at bounding box center [649, 185] width 415 height 25
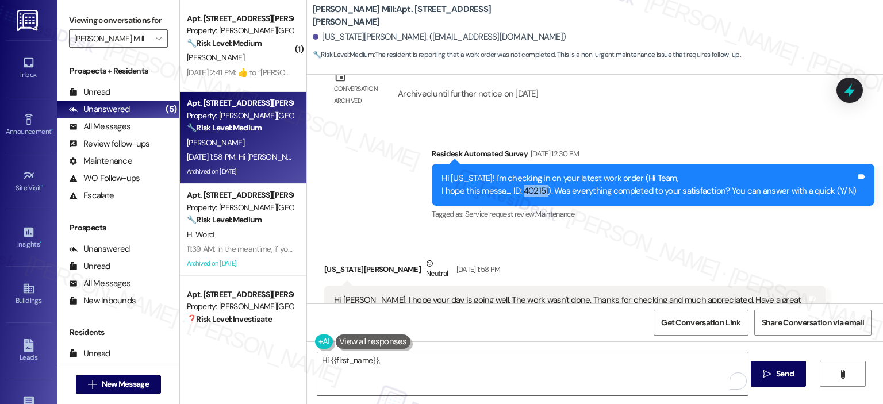
copy div "402151"
click at [398, 365] on textarea "Hi {{first_name}}," at bounding box center [532, 374] width 431 height 43
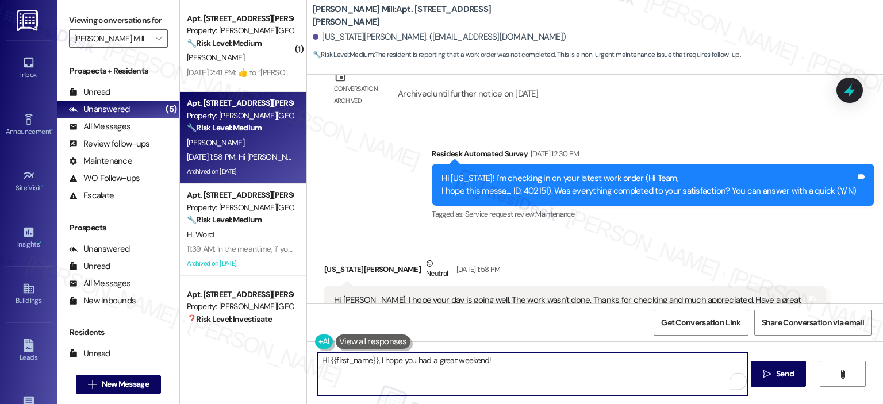
click at [537, 367] on textarea "Hi {{first_name}}, I hope you had a great weekend!" at bounding box center [532, 374] width 431 height 43
type textarea "Hi {{first_name}}, I hope you had a great weekend!"
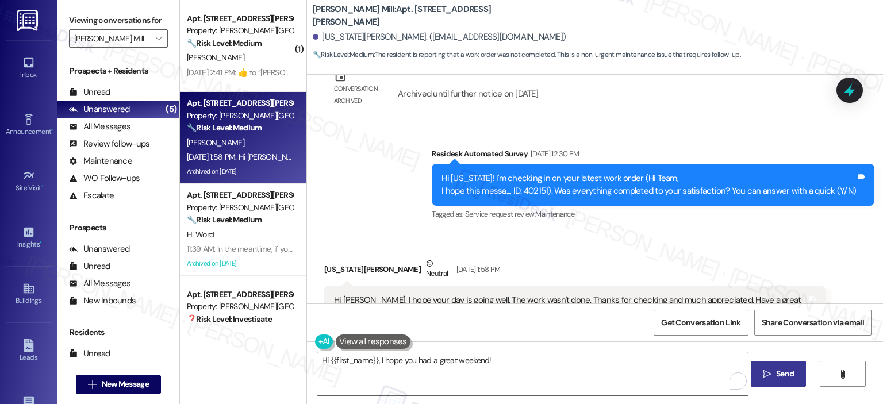
click at [767, 365] on button " Send" at bounding box center [779, 374] width 56 height 26
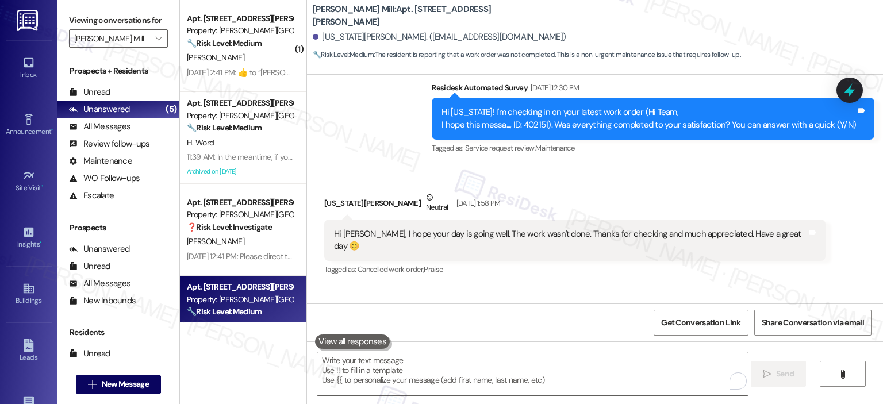
scroll to position [6631, 0]
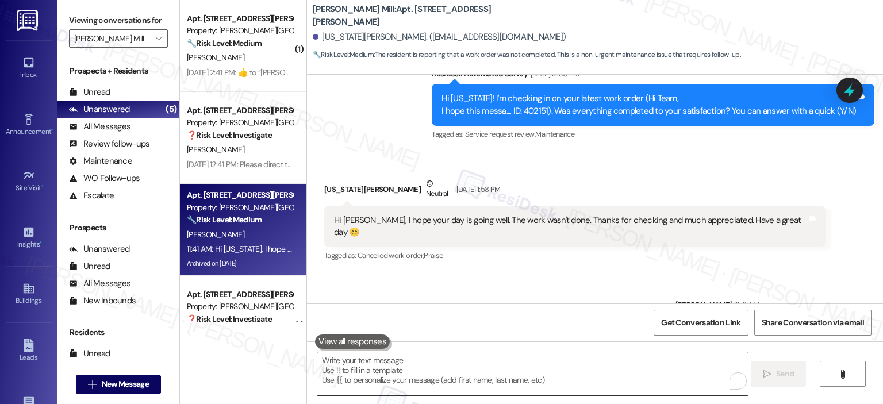
click at [395, 373] on textarea "To enrich screen reader interactions, please activate Accessibility in Grammarl…" at bounding box center [532, 374] width 431 height 43
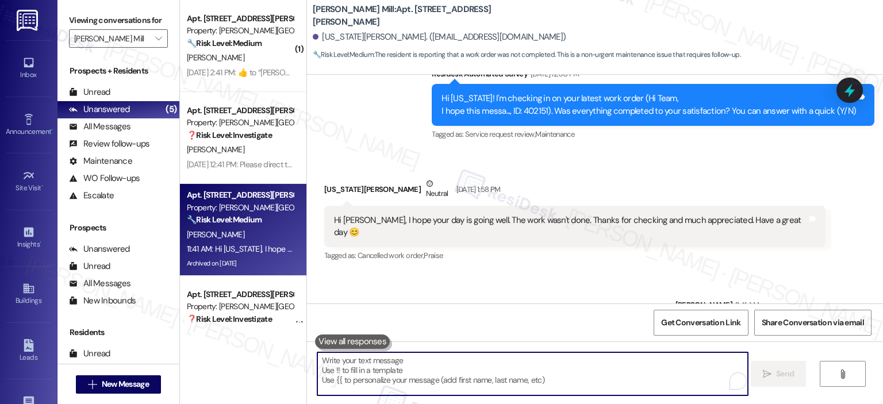
paste textarea "Hi {{first_name}}, I’m sorry to hear that work order 40275 wasn’t completed to …"
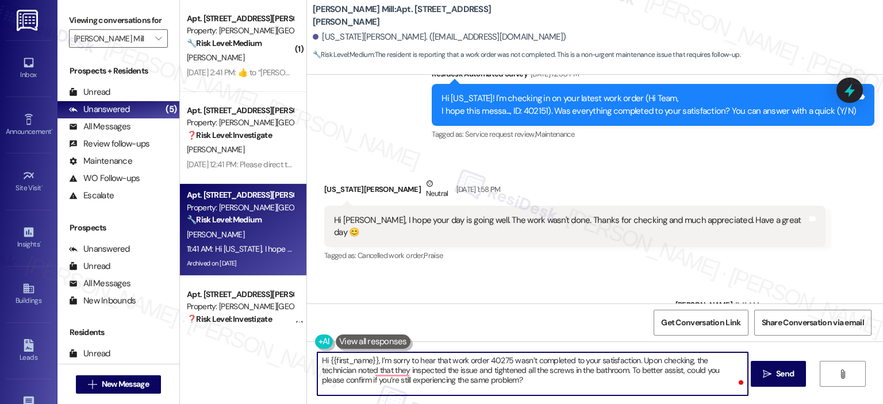
click at [461, 377] on textarea "Hi {{first_name}}, I’m sorry to hear that work order 40275 wasn’t completed to …" at bounding box center [532, 374] width 431 height 43
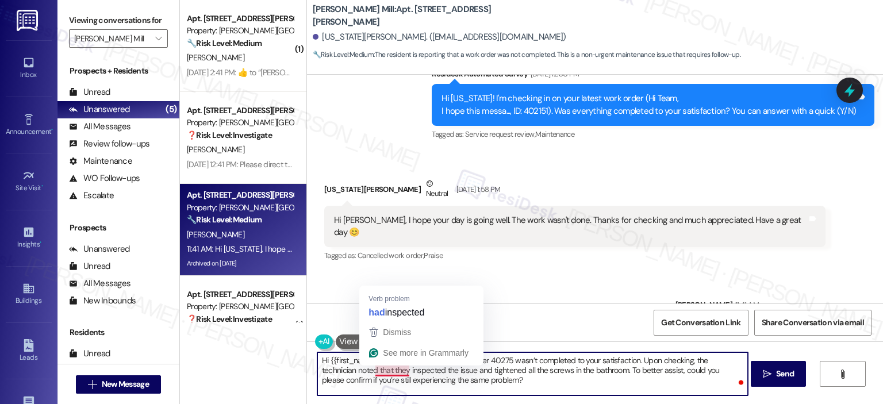
click at [386, 373] on textarea "Hi {{first_name}}, I’m sorry to hear that work order 40275 wasn’t completed to …" at bounding box center [532, 374] width 431 height 43
drag, startPoint x: 403, startPoint y: 372, endPoint x: 368, endPoint y: 370, distance: 35.1
click at [368, 370] on textarea "Hi {{first_name}}, I’m sorry to hear that work order 40275 wasn’t completed to …" at bounding box center [532, 374] width 431 height 43
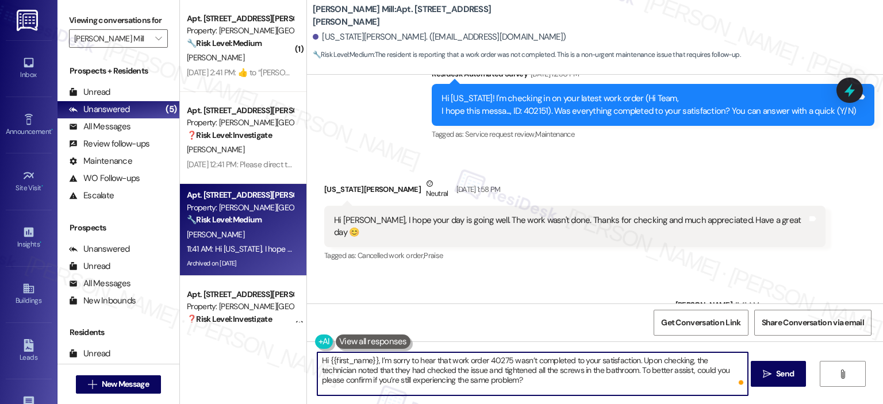
type textarea "Hi {{first_name}}, I’m sorry to hear that work order 40275 wasn’t completed to …"
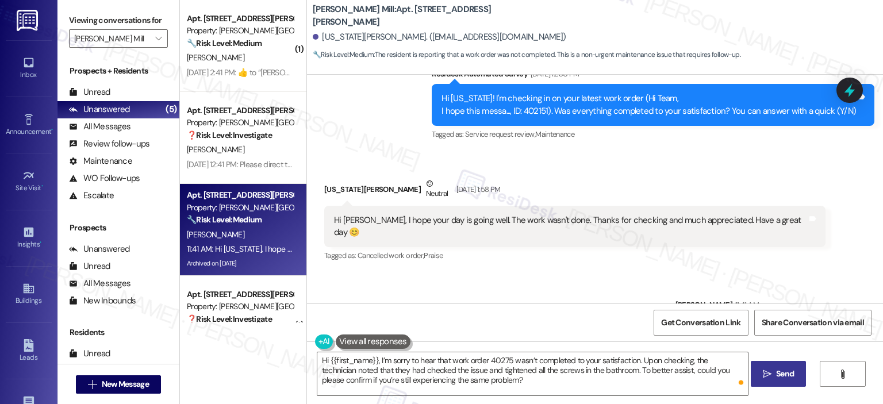
click at [782, 378] on span "Send" at bounding box center [785, 374] width 18 height 12
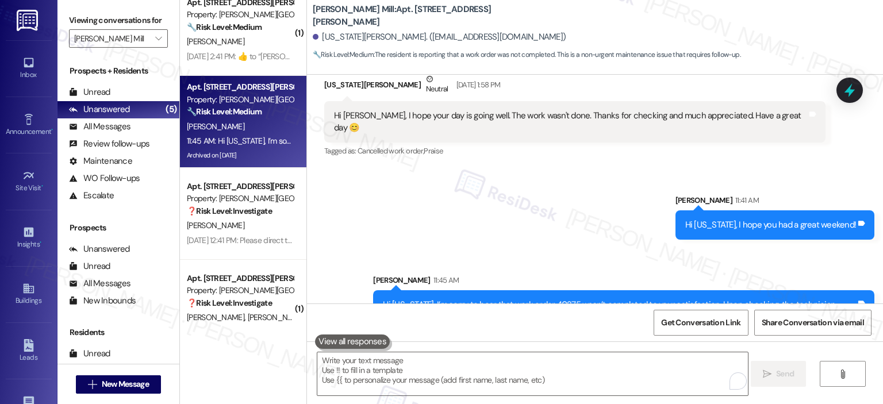
scroll to position [0, 0]
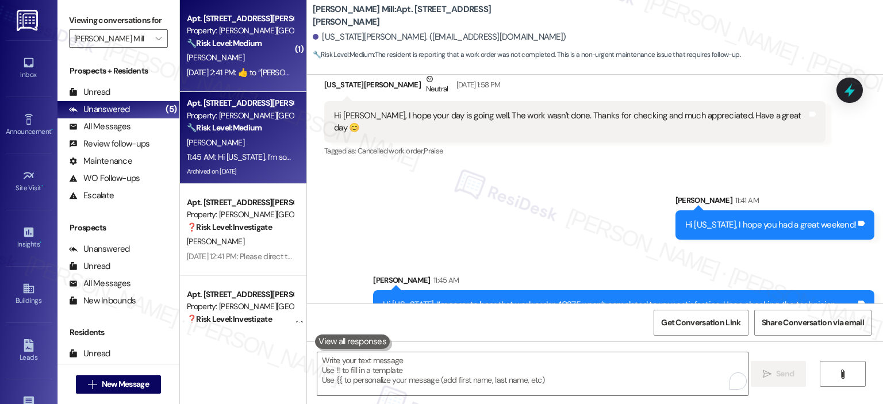
click at [236, 47] on strong "🔧 Risk Level: Medium" at bounding box center [224, 43] width 75 height 10
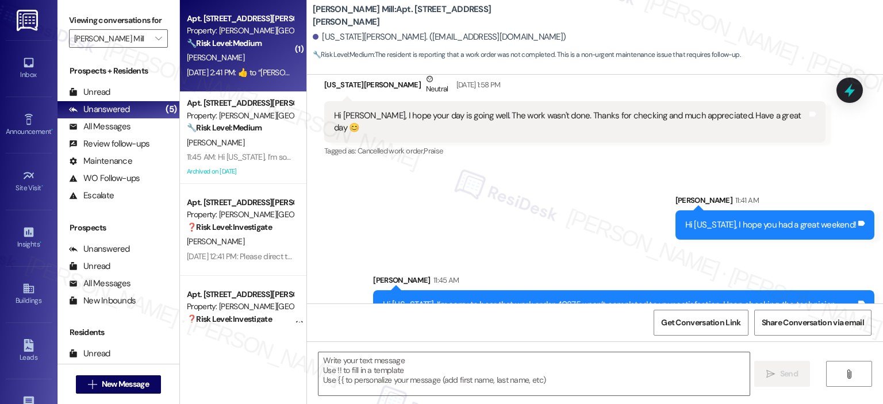
type textarea "Fetching suggested responses. Please feel free to read through the conversation…"
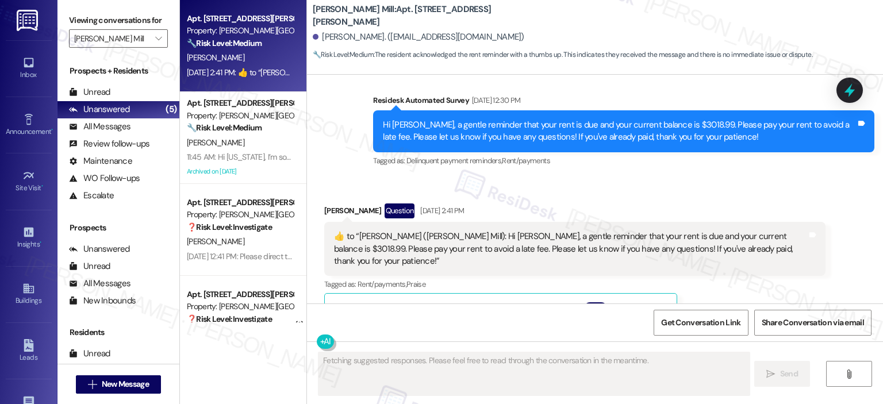
scroll to position [11577, 0]
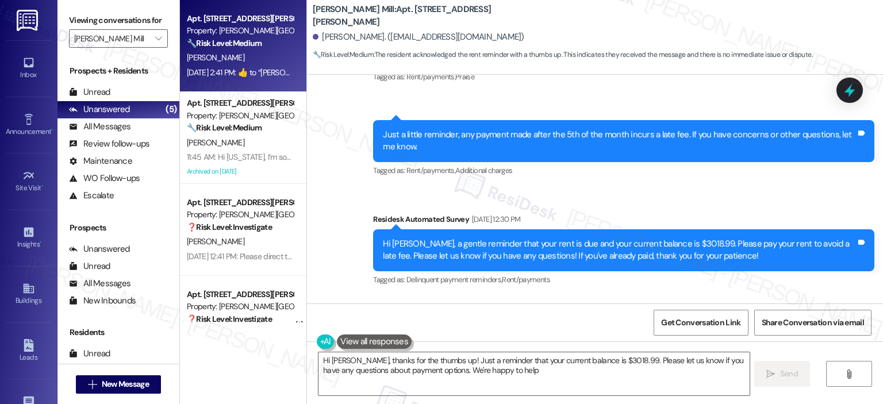
type textarea "Hi Jean, thanks for the thumbs up! Just a reminder that your current balance is…"
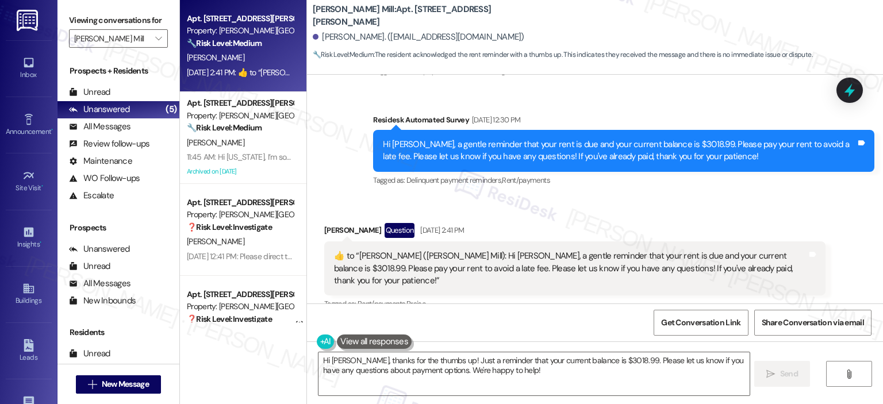
scroll to position [11971, 0]
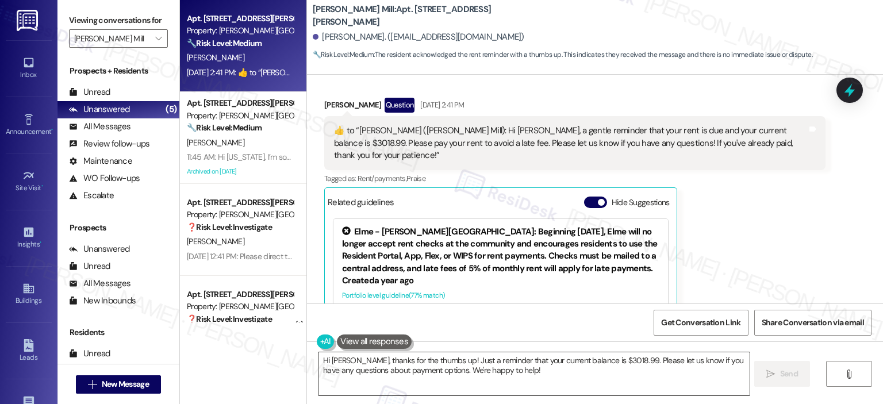
click at [536, 369] on textarea "Hi Jean, thanks for the thumbs up! Just a reminder that your current balance is…" at bounding box center [534, 374] width 431 height 43
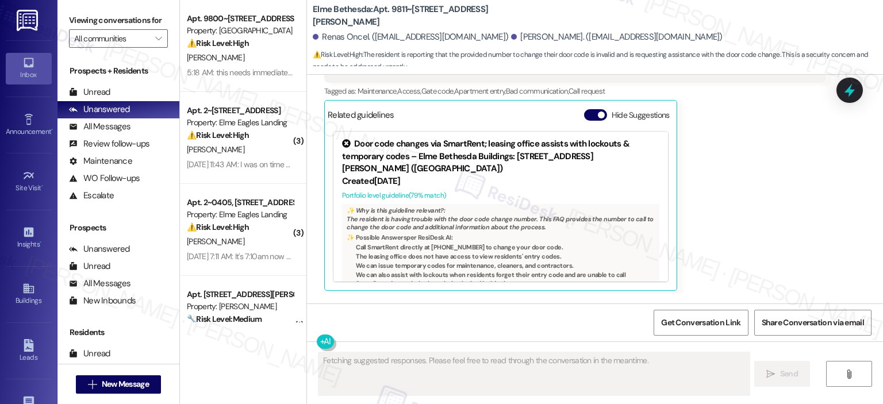
scroll to position [15817, 0]
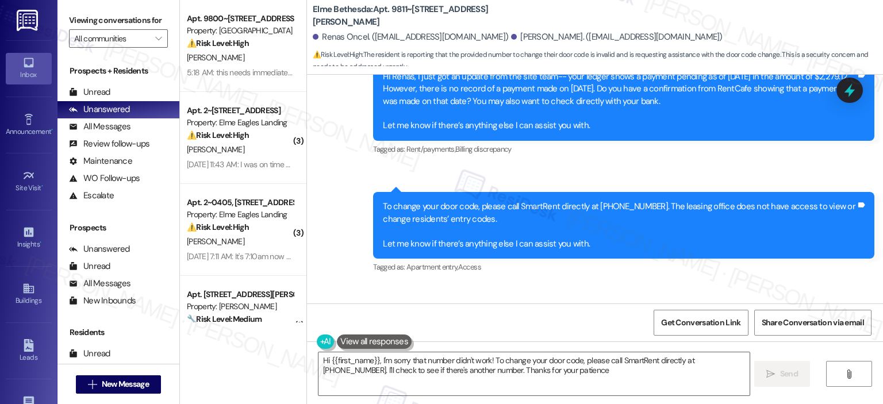
type textarea "Hi {{first_name}}, I'm sorry that number didn't work! To change your door code,…"
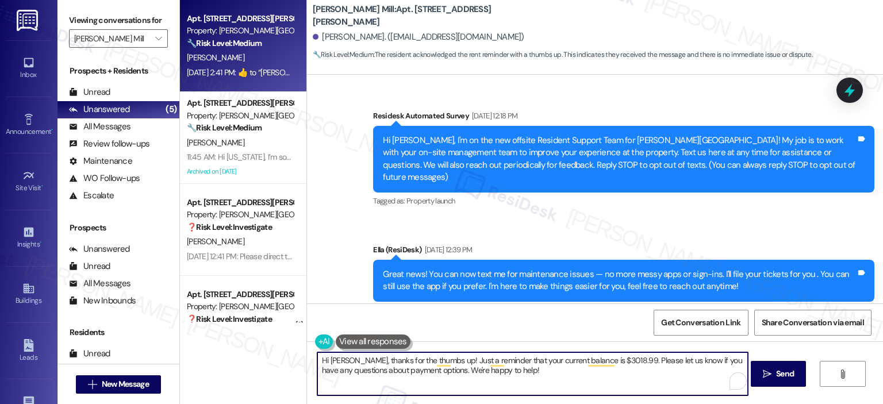
scroll to position [11971, 0]
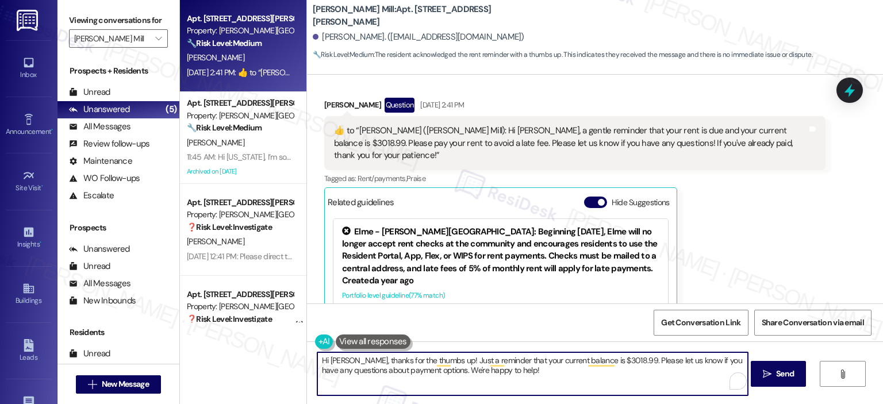
click at [593, 377] on textarea "Hi [PERSON_NAME], thanks for the thumbs up! Just a reminder that your current b…" at bounding box center [532, 374] width 431 height 43
drag, startPoint x: 537, startPoint y: 377, endPoint x: 342, endPoint y: 358, distance: 195.3
click at [342, 358] on textarea "Hi [PERSON_NAME], thanks for the thumbs up! Just a reminder that your current b…" at bounding box center [532, 374] width 431 height 43
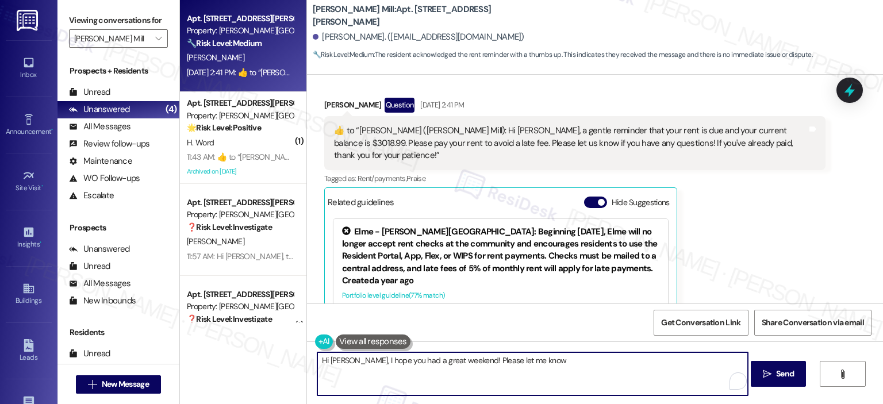
click at [528, 366] on textarea "Hi [PERSON_NAME], I hope you had a great weekend! Please let me know" at bounding box center [532, 374] width 431 height 43
click at [623, 363] on textarea "Hi [PERSON_NAME], I hope you had a great weekend! Please let me know if there's…" at bounding box center [532, 374] width 431 height 43
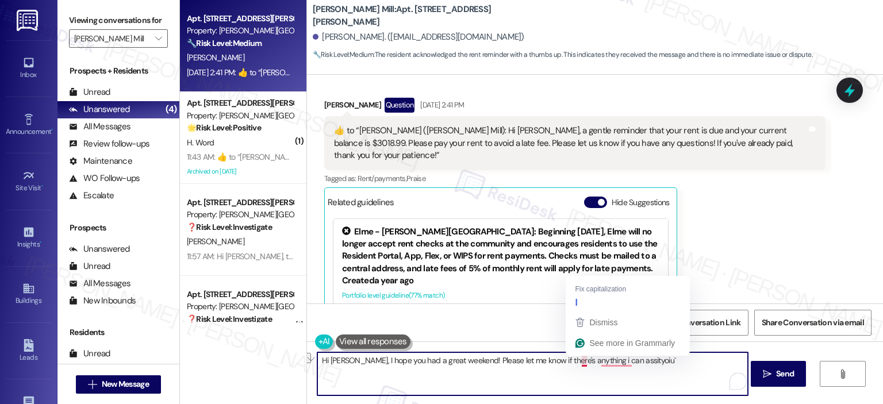
drag, startPoint x: 634, startPoint y: 358, endPoint x: 580, endPoint y: 361, distance: 54.1
click at [580, 361] on textarea "Hi Jean, I hope you had a great weekend! Please let me know if there's anything…" at bounding box center [532, 374] width 431 height 43
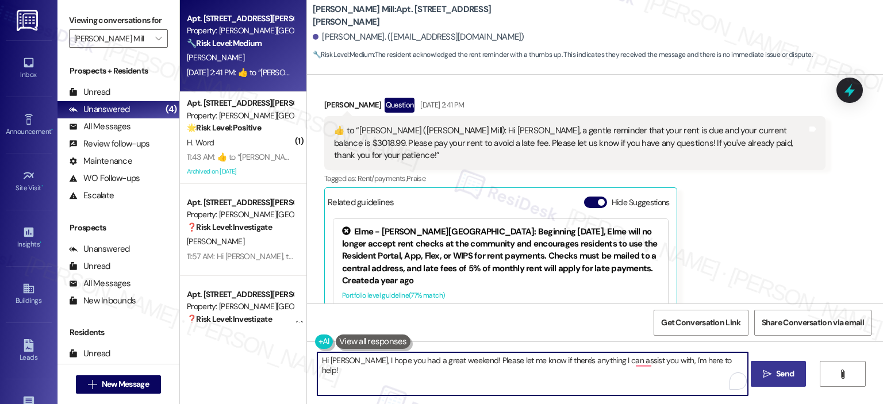
type textarea "Hi Jean, I hope you had a great weekend! Please let me know if there's anything…"
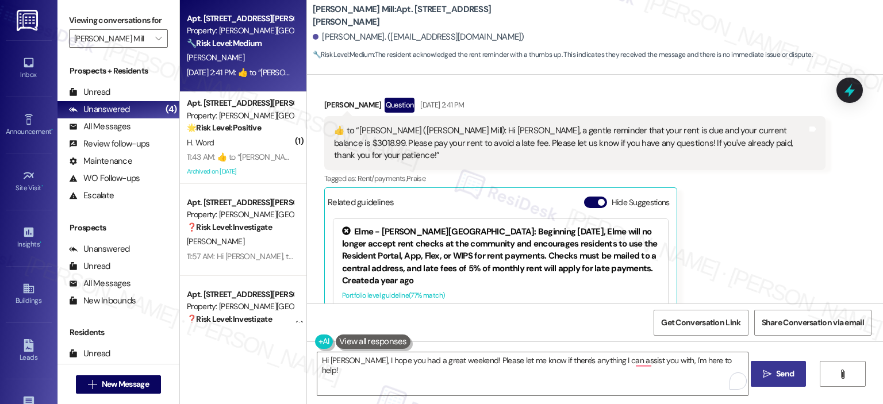
click at [791, 375] on span "Send" at bounding box center [785, 374] width 18 height 12
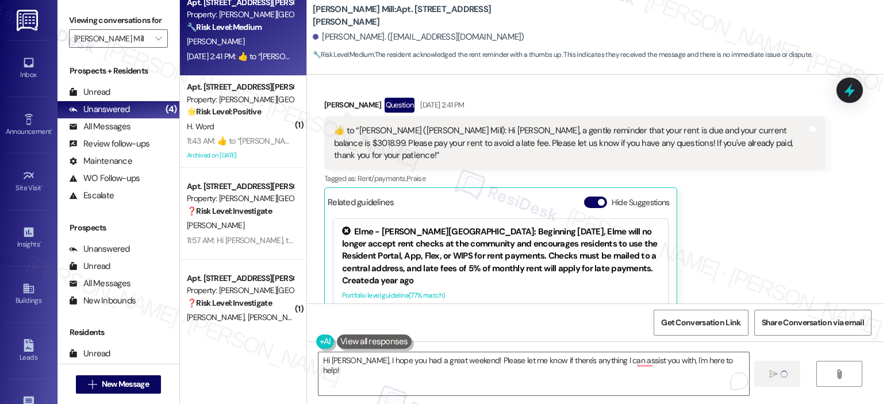
scroll to position [0, 0]
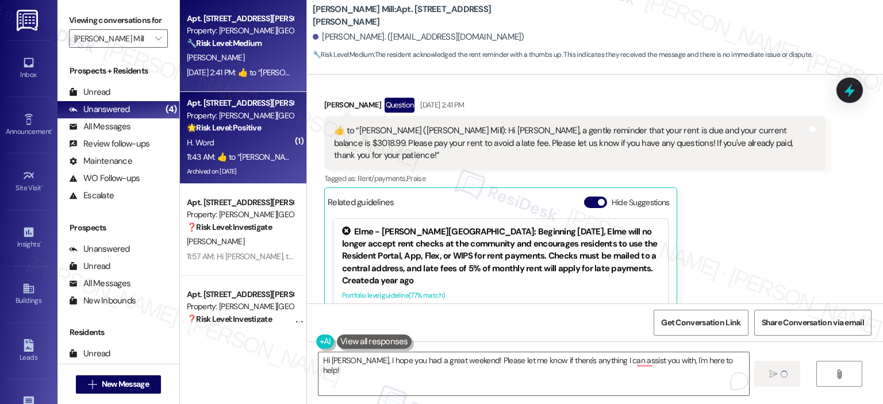
click at [219, 112] on div "Property: Elme Watkins Mill" at bounding box center [240, 116] width 106 height 12
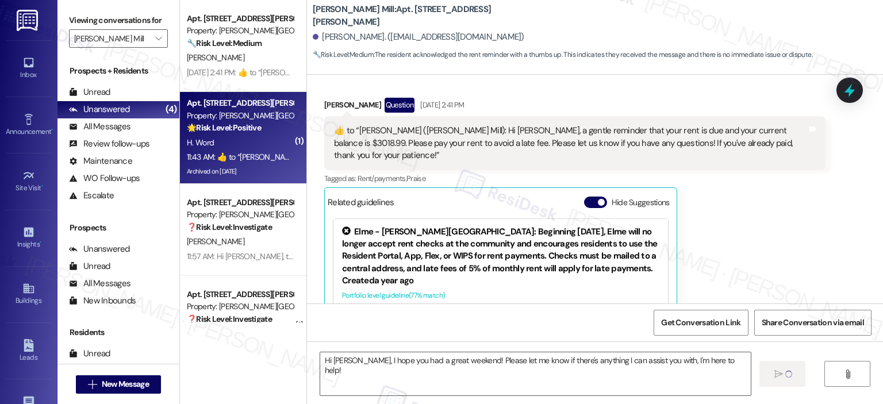
type textarea "Fetching suggested responses. Please feel free to read through the conversation…"
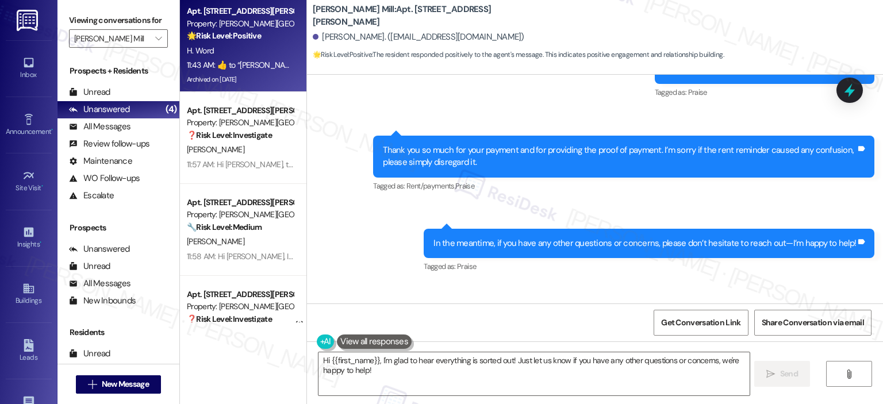
scroll to position [19322, 0]
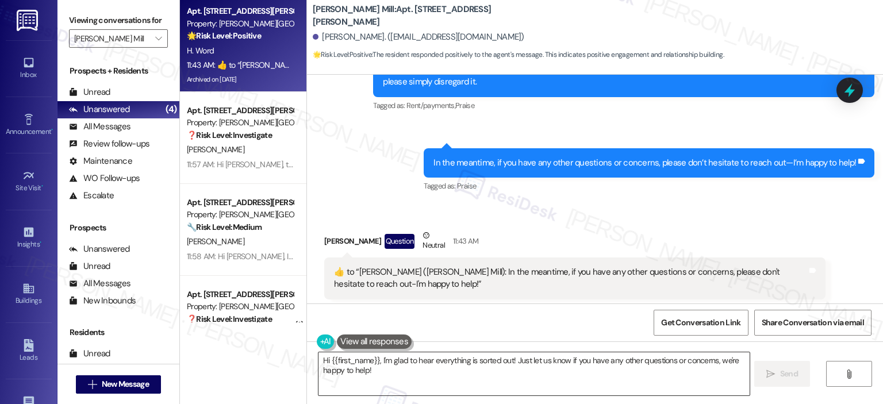
click at [393, 370] on textarea "Hi {{first_name}}, I'm glad to hear everything is sorted out! Just let us know …" at bounding box center [534, 374] width 431 height 43
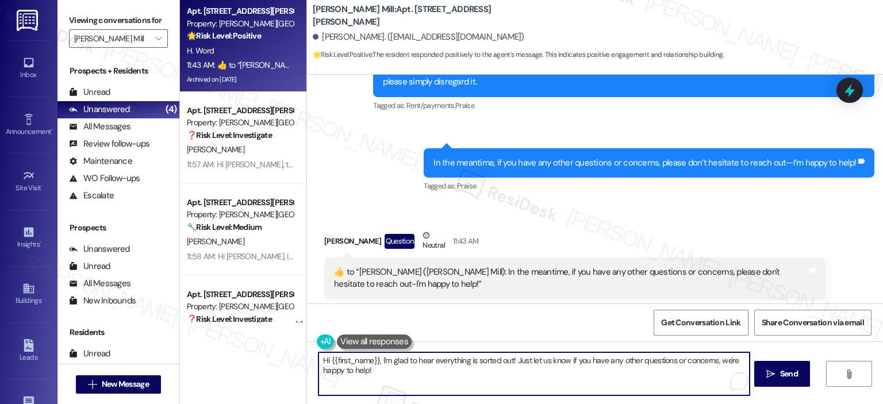
drag, startPoint x: 386, startPoint y: 374, endPoint x: 257, endPoint y: 356, distance: 130.6
click at [257, 356] on div "Apt. 111C, 180 Watkins Station Circle Property: Elme Watkins Mill 🌟 Risk Level:…" at bounding box center [531, 202] width 703 height 404
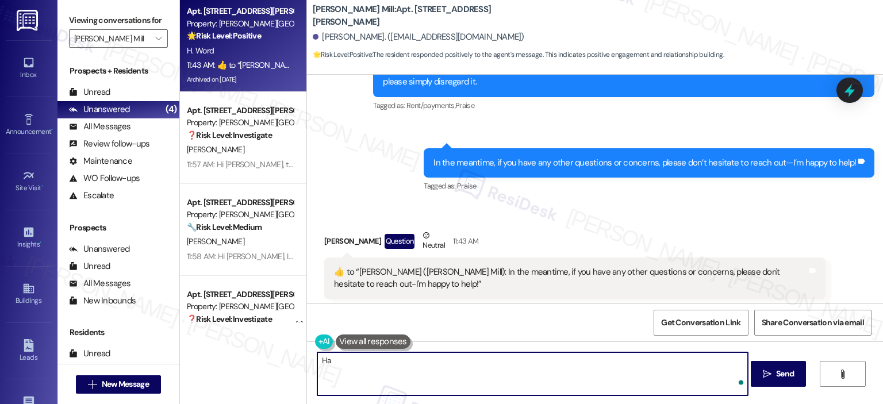
type textarea "H"
type textarea "W"
type textarea "Have a great day, Henry!"
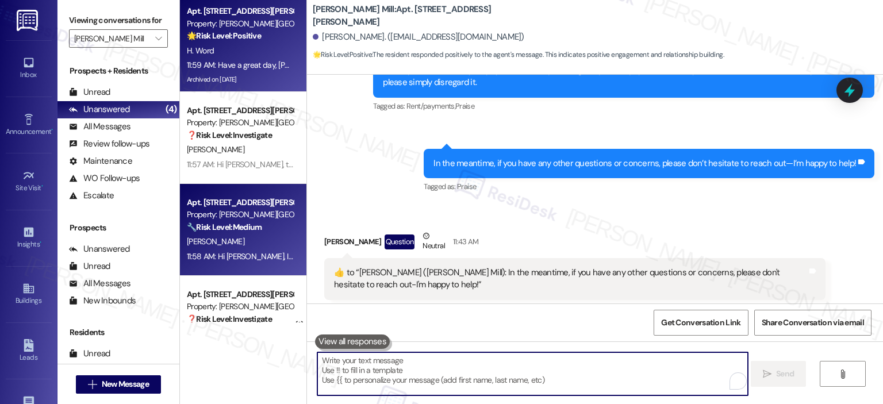
scroll to position [45, 0]
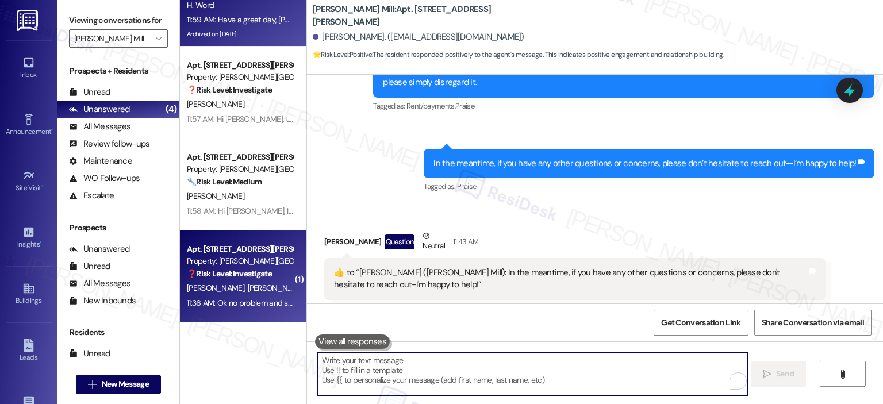
click at [243, 282] on div "R. Davis C. Davis" at bounding box center [240, 288] width 109 height 14
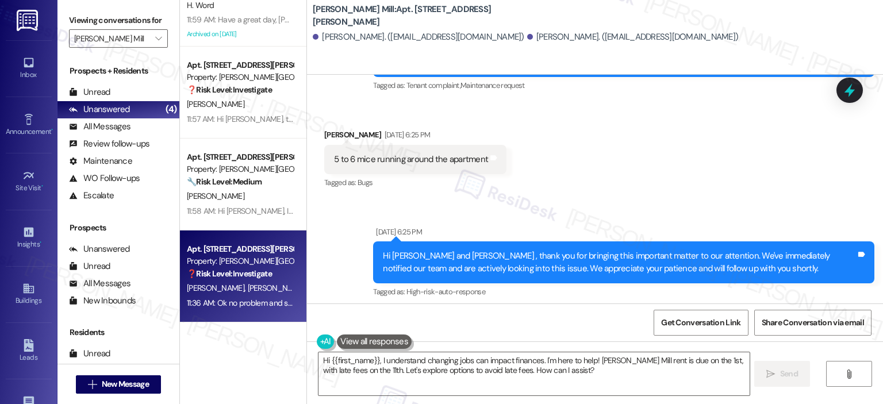
scroll to position [13931, 0]
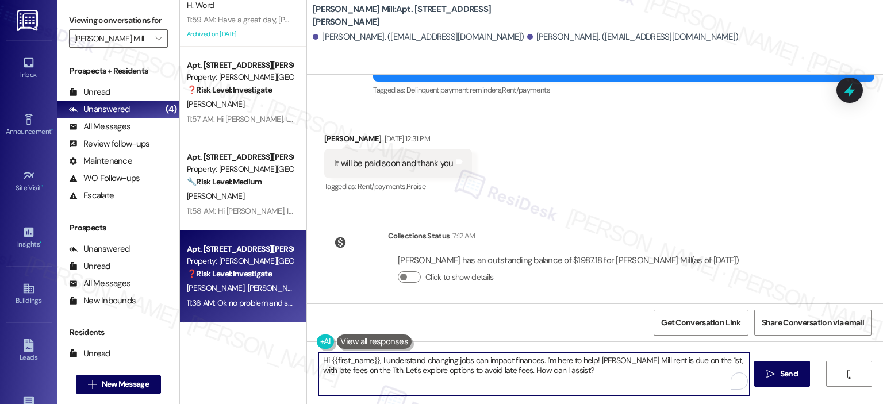
drag, startPoint x: 375, startPoint y: 362, endPoint x: 309, endPoint y: 358, distance: 65.7
click at [312, 358] on div "Hi {{first_name}}, I understand changing jobs can impact finances. I'm here to …" at bounding box center [528, 374] width 432 height 44
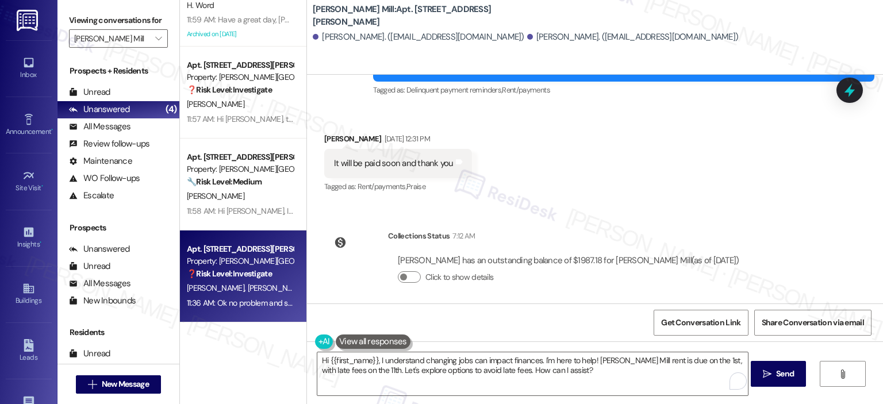
drag, startPoint x: 329, startPoint y: 263, endPoint x: 469, endPoint y: 262, distance: 139.8
copy div "Ok no problem and sorry. Changed jobs"
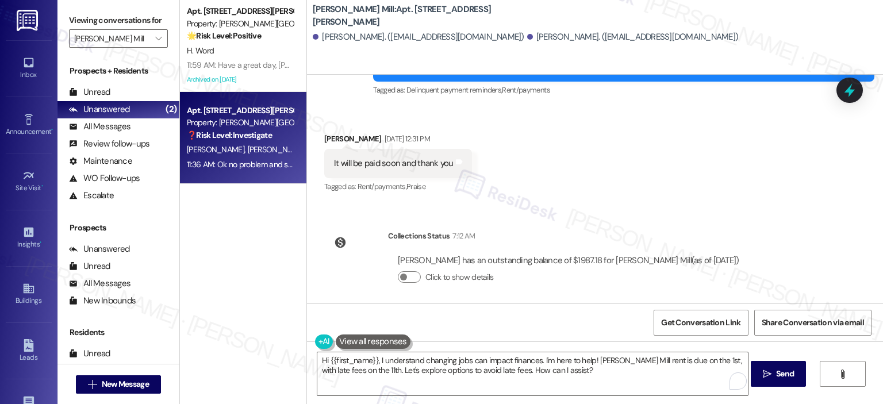
scroll to position [0, 0]
click at [387, 377] on textarea "Hi {{first_name}}, I understand changing jobs can impact finances. I'm here to …" at bounding box center [532, 374] width 431 height 43
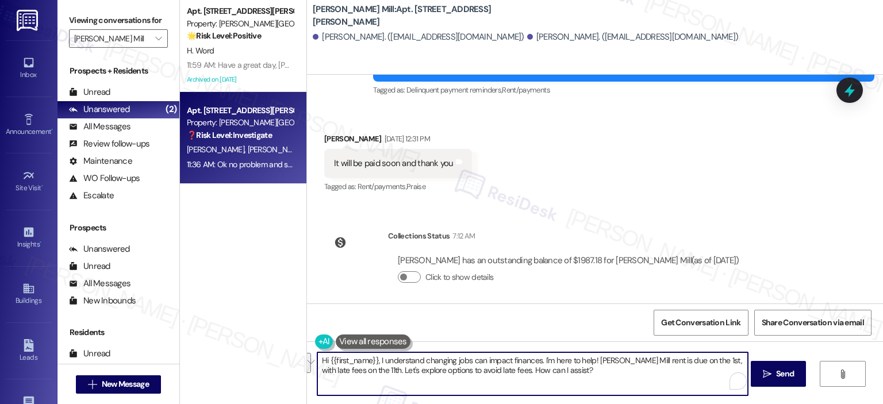
paste textarea "no need to apologize at all—I completely understand. Thank you for letting me k…"
click at [320, 361] on textarea "no need to apologize at all—I completely understand. Thank you for letting me k…" at bounding box center [532, 374] width 431 height 43
click at [493, 363] on textarea "No need to apologize at all—I completely understand. Thank you for letting me k…" at bounding box center [532, 374] width 431 height 43
click at [593, 361] on textarea "No need to apologize at all—I completely understand. Ryan. Thank you for lettin…" at bounding box center [532, 374] width 431 height 43
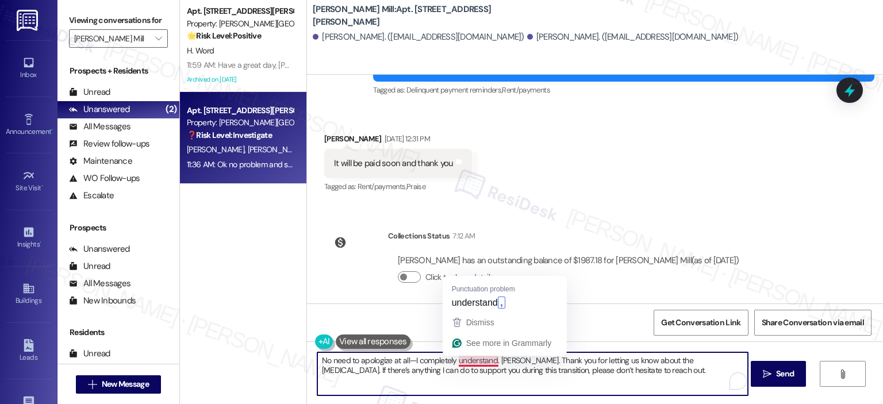
click at [495, 361] on textarea "No need to apologize at all—I completely understand. Ryan. Thank you for lettin…" at bounding box center [532, 374] width 431 height 43
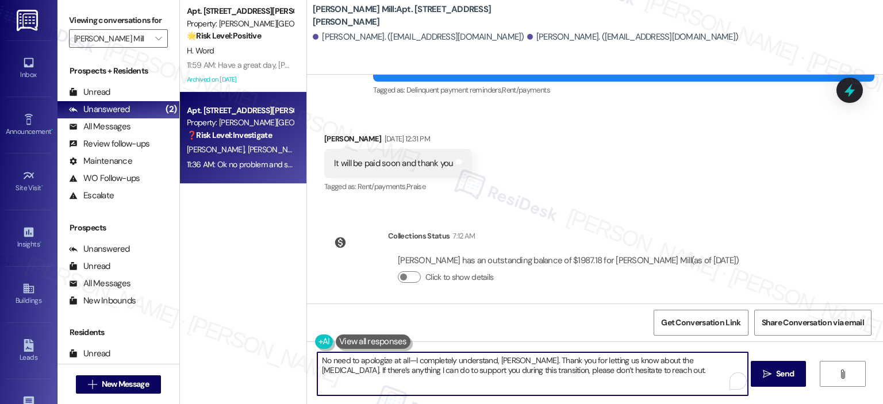
click at [515, 362] on textarea "No need to apologize at all—I completely understand, Ryan. Thank you for lettin…" at bounding box center [532, 374] width 431 height 43
type textarea "No need to apologize at all—I completely understand, Ryan. Thank you for lettin…"
click at [775, 364] on button " Send" at bounding box center [779, 374] width 56 height 26
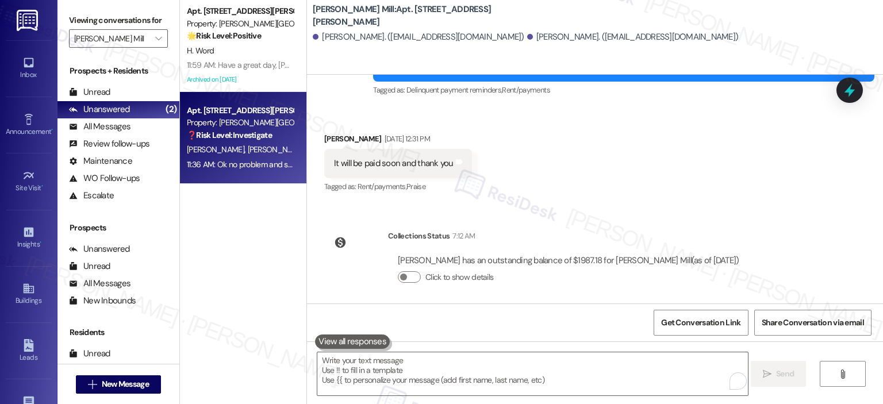
scroll to position [13931, 0]
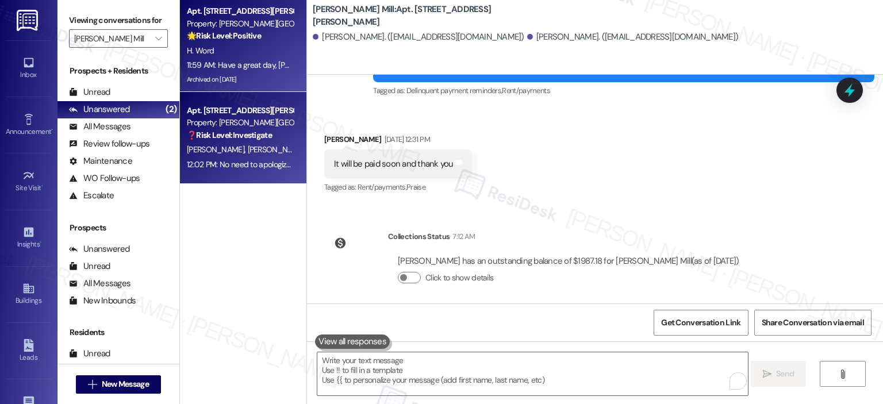
click at [187, 45] on span "H. Word" at bounding box center [200, 50] width 27 height 10
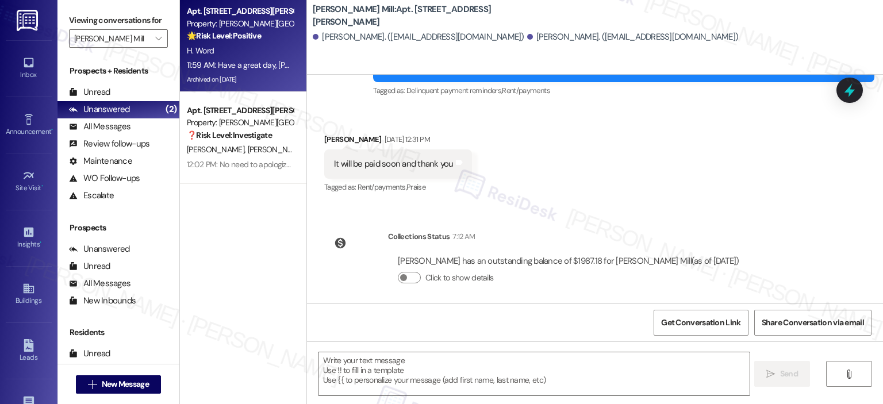
type textarea "Fetching suggested responses. Please feel free to read through the conversation…"
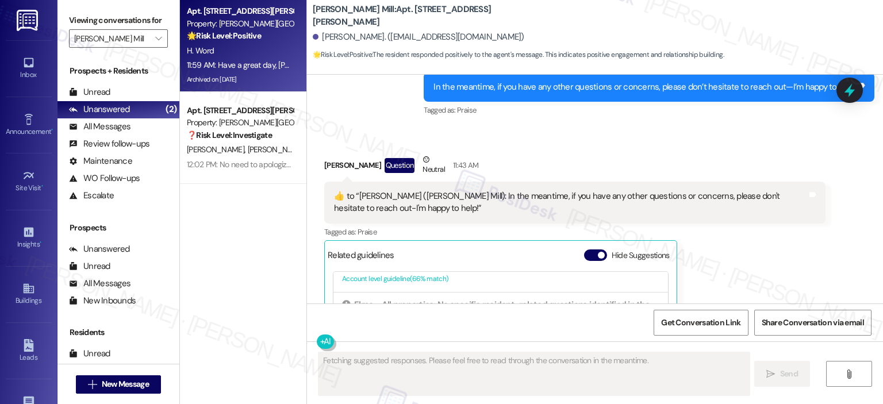
scroll to position [19419, 0]
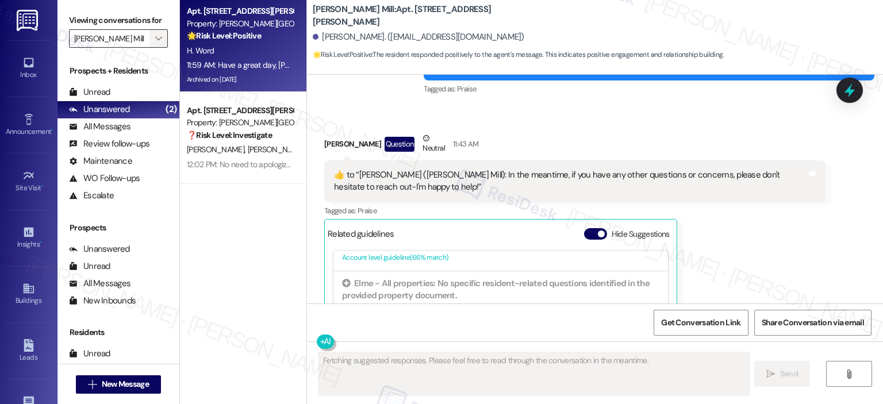
click at [153, 34] on span "" at bounding box center [158, 38] width 11 height 18
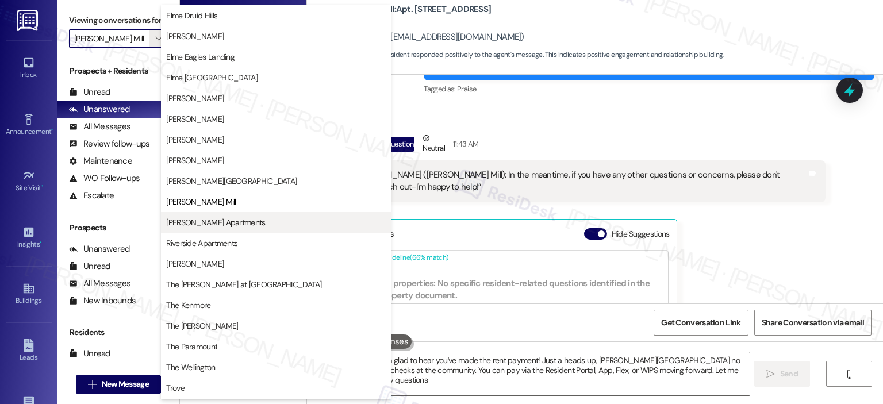
type textarea "Hi {{first_name}}, I'm glad to hear you've made the rent payment! Just a heads …"
click at [209, 221] on span "Park Adams Apartments" at bounding box center [215, 223] width 99 height 12
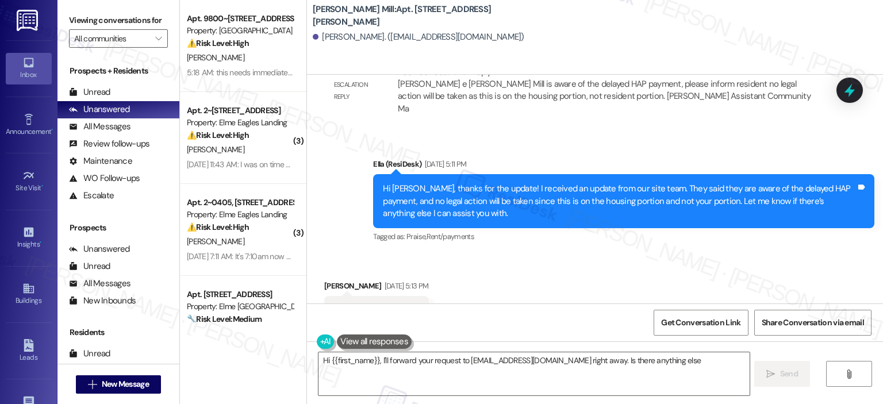
scroll to position [4774, 0]
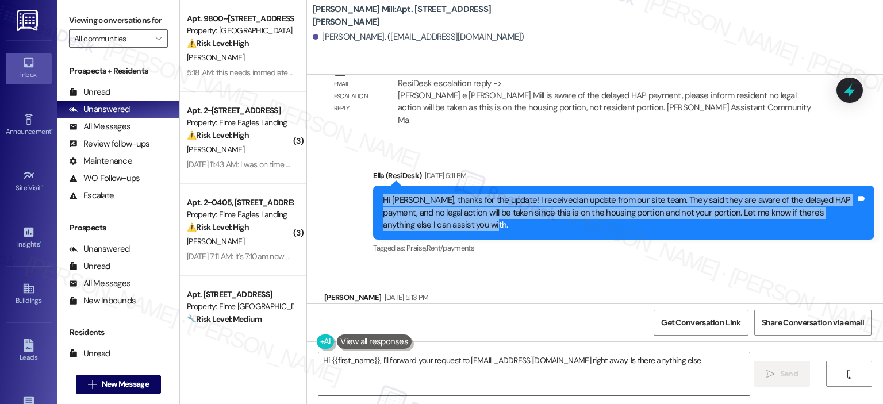
drag, startPoint x: 469, startPoint y: 178, endPoint x: 362, endPoint y: 145, distance: 111.9
click at [365, 161] on div "Sent via SMS [PERSON_NAME] (ResiDesk) [DATE] 5:11 PM Hi [PERSON_NAME], thanks f…" at bounding box center [624, 213] width 519 height 105
copy div "Hi [PERSON_NAME], thanks for the update! I received an update from our site tea…"
click at [422, 374] on textarea "Hi {{first_name}}, I'll forward your request to [EMAIL_ADDRESS][DOMAIN_NAME] ri…" at bounding box center [534, 374] width 431 height 43
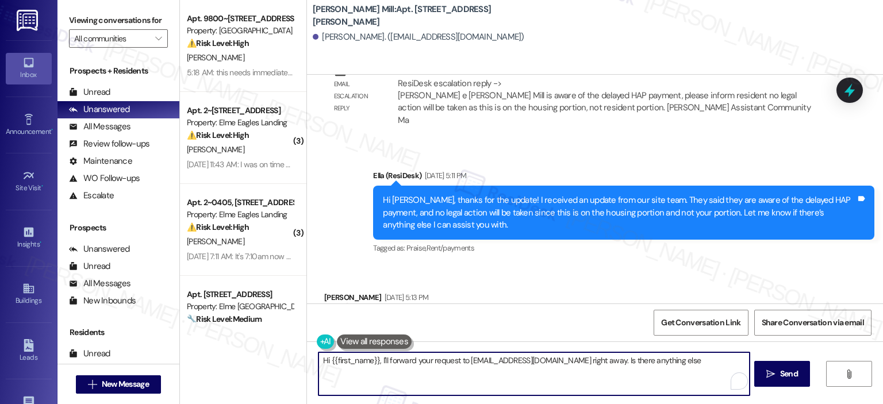
click at [471, 383] on textarea "Hi {{first_name}}, I'll forward your request to [EMAIL_ADDRESS][DOMAIN_NAME] ri…" at bounding box center [534, 374] width 431 height 43
paste textarea "[PERSON_NAME], thank you for your update! I’ve spoken with our site team, and t…"
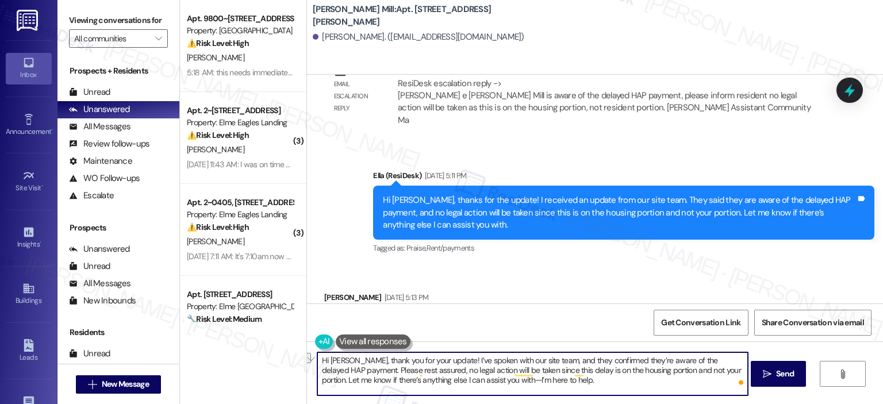
drag, startPoint x: 448, startPoint y: 361, endPoint x: 407, endPoint y: 362, distance: 40.8
click at [407, 362] on textarea "Hi [PERSON_NAME], thank you for your update! I’ve spoken with our site team, an…" at bounding box center [532, 374] width 431 height 43
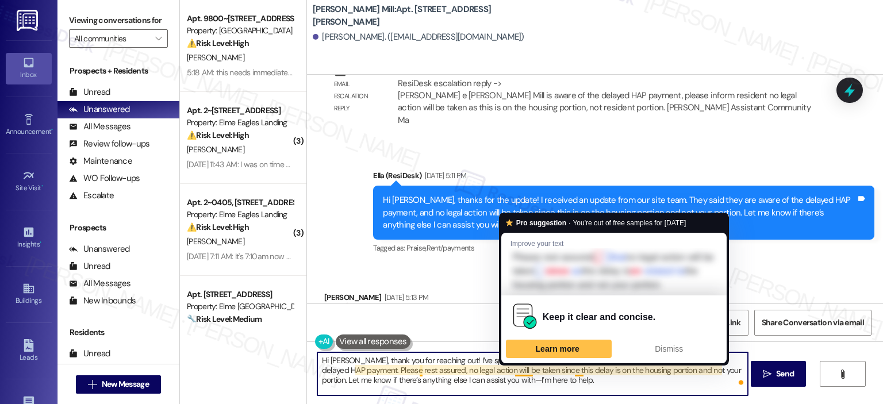
click at [576, 385] on textarea "Hi [PERSON_NAME], thank you for reaching out! I’ve spoken with our site team, a…" at bounding box center [532, 374] width 431 height 43
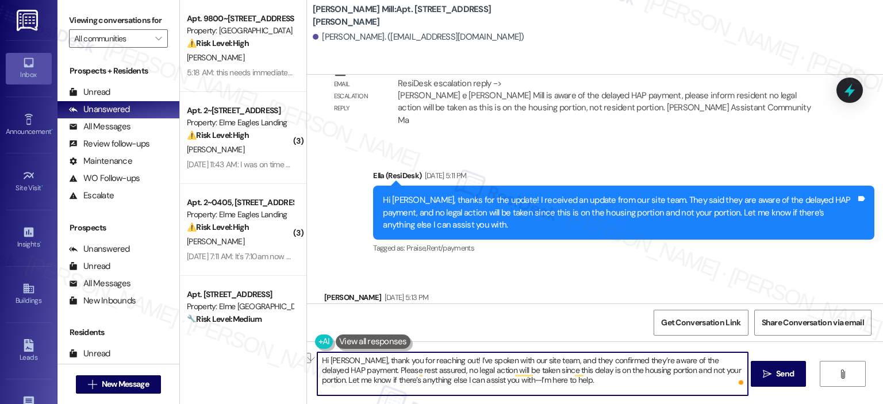
drag, startPoint x: 568, startPoint y: 359, endPoint x: 501, endPoint y: 359, distance: 66.7
click at [501, 359] on textarea "Hi [PERSON_NAME], thank you for reaching out! I’ve spoken with our site team, a…" at bounding box center [532, 374] width 431 height 43
click at [579, 362] on textarea "Hi [PERSON_NAME], thank you for reaching out! I’ve spoken with our site team, a…" at bounding box center [532, 374] width 431 height 43
drag, startPoint x: 585, startPoint y: 359, endPoint x: 453, endPoint y: 363, distance: 132.3
click at [453, 363] on textarea "Hi [PERSON_NAME], thank you for reaching out! I’ve spoken with our site team, a…" at bounding box center [532, 374] width 431 height 43
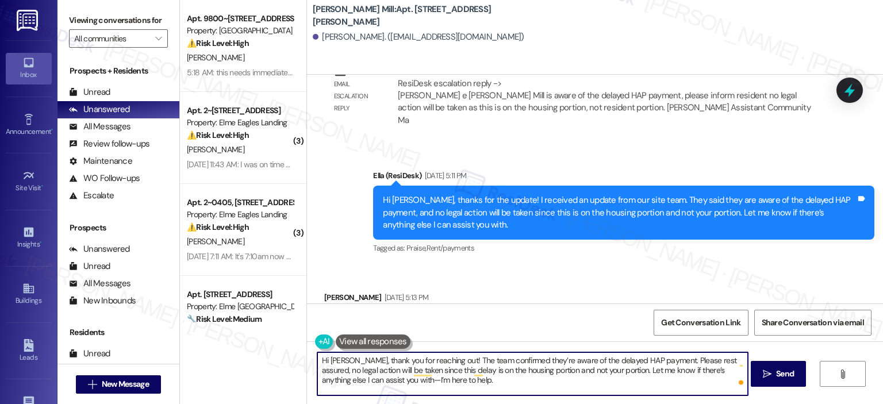
click at [694, 361] on textarea "Hi [PERSON_NAME], thank you for reaching out! The team confirmed they’re aware …" at bounding box center [532, 374] width 431 height 43
drag, startPoint x: 692, startPoint y: 361, endPoint x: 746, endPoint y: 359, distance: 53.5
click at [746, 359] on textarea "Hi [PERSON_NAME], thank you for reaching out! The team confirmed they’re aware …" at bounding box center [532, 374] width 431 height 43
type textarea "Hi Jacqueline, thank you for reaching out! The team confirmed they’re aware of …"
click at [778, 374] on span "Send" at bounding box center [785, 374] width 18 height 12
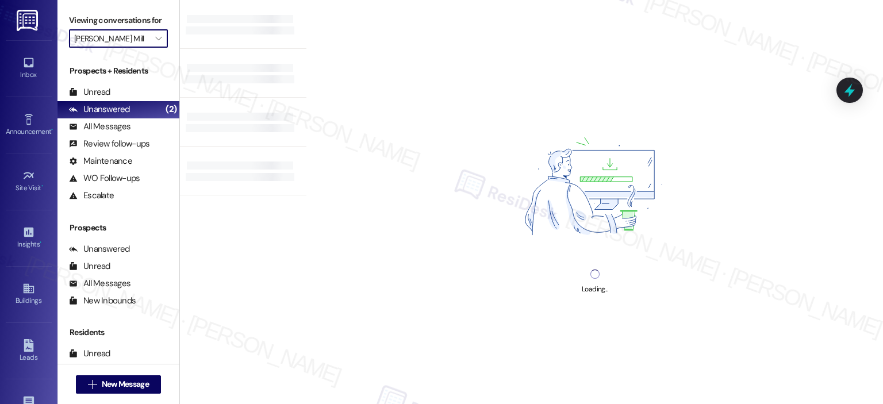
type input "[PERSON_NAME] Apartments"
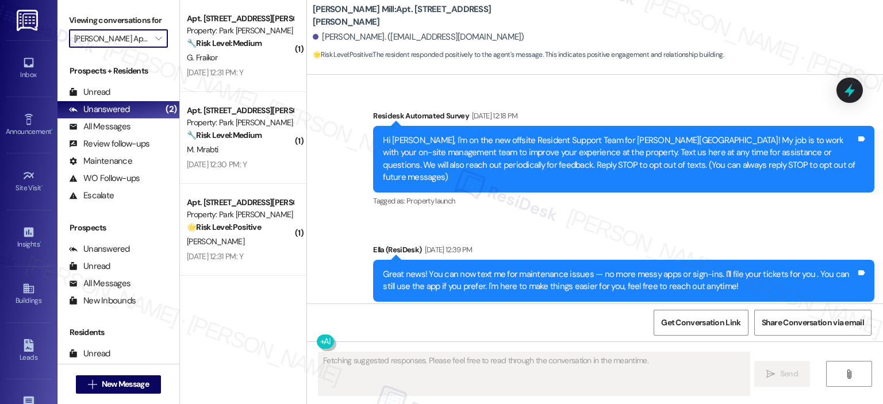
type textarea "Fetching suggested responses. Please feel free to read through the conversation…"
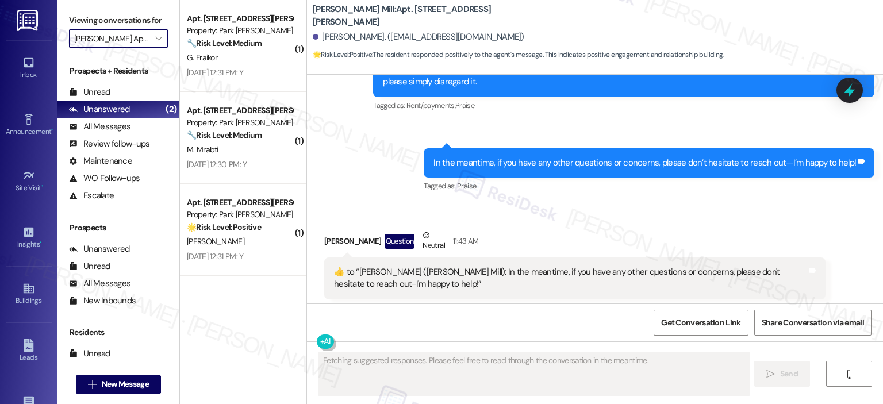
scroll to position [19321, 0]
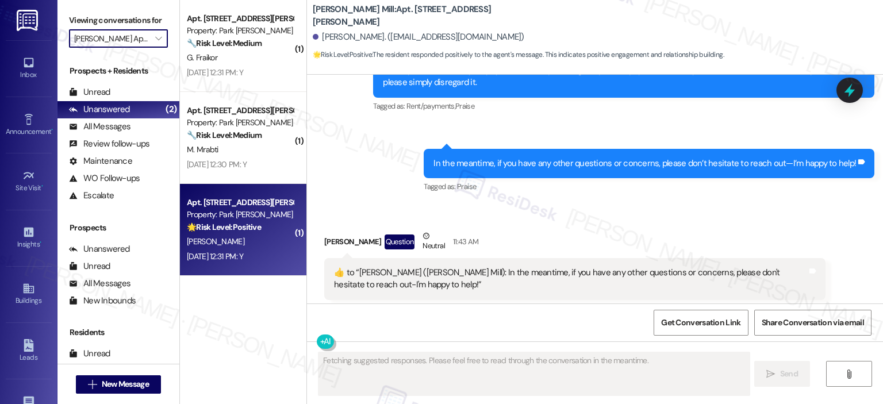
click at [236, 225] on strong "🌟 Risk Level: Positive" at bounding box center [224, 227] width 74 height 10
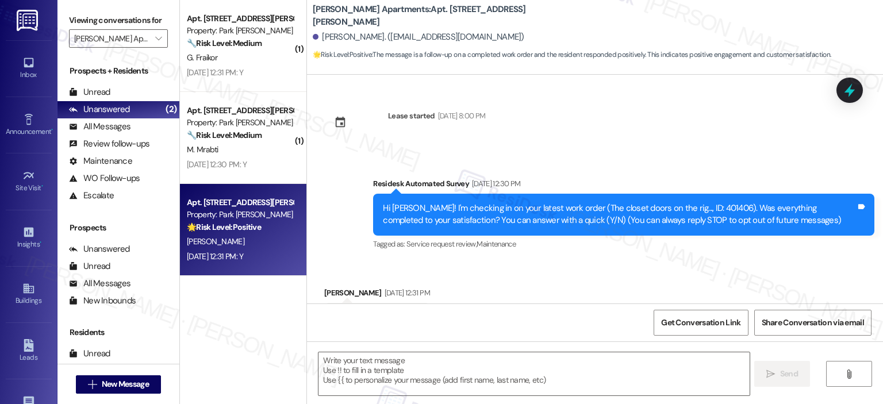
scroll to position [55, 0]
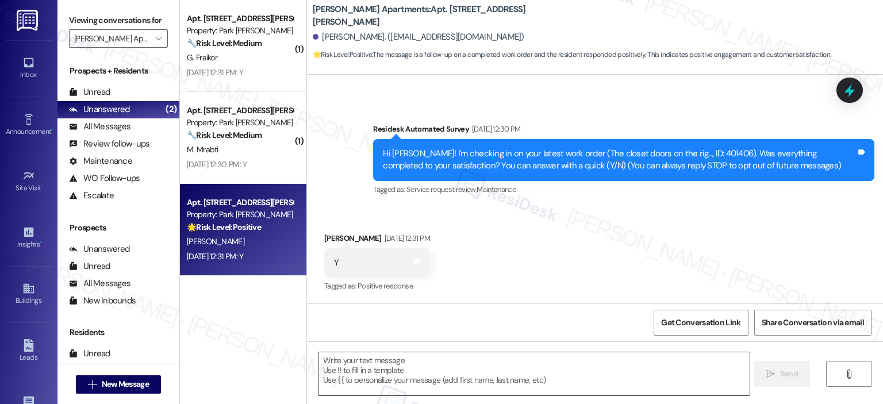
click at [366, 381] on textarea at bounding box center [534, 374] width 431 height 43
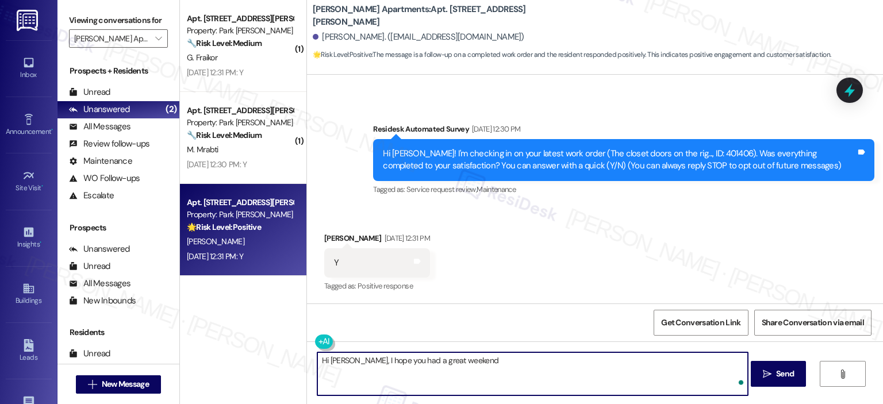
type textarea "Hi [PERSON_NAME], I hope you had a great weekend!"
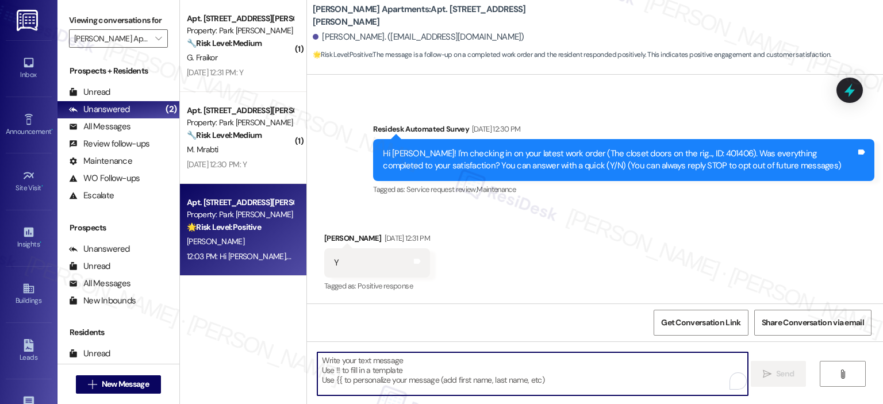
click at [366, 381] on textarea "To enrich screen reader interactions, please activate Accessibility in Grammarl…" at bounding box center [532, 374] width 431 height 43
paste textarea "Thank you for your response! Great to know that the latest work order was compl…"
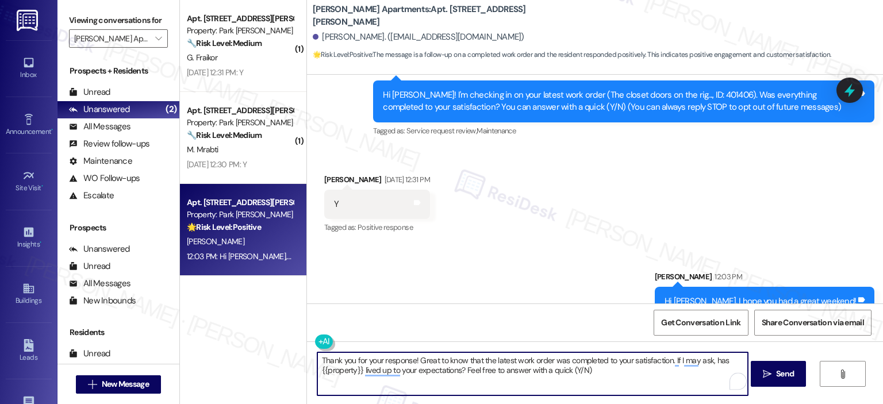
scroll to position [135, 0]
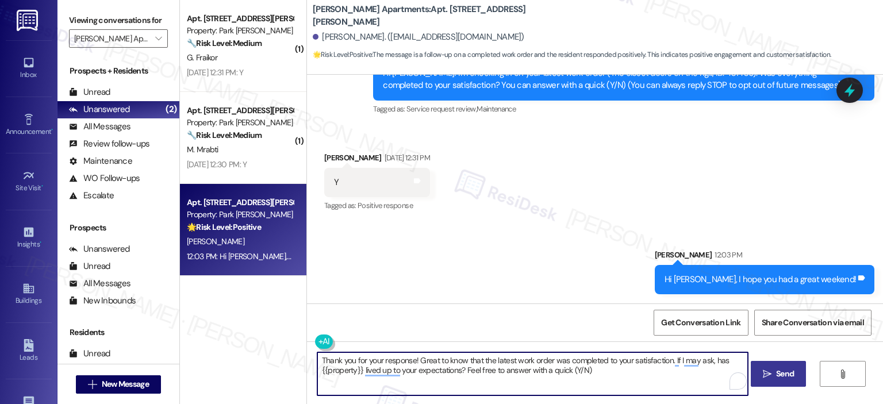
type textarea "Thank you for your response! Great to know that the latest work order was compl…"
click at [763, 377] on icon "" at bounding box center [767, 374] width 9 height 9
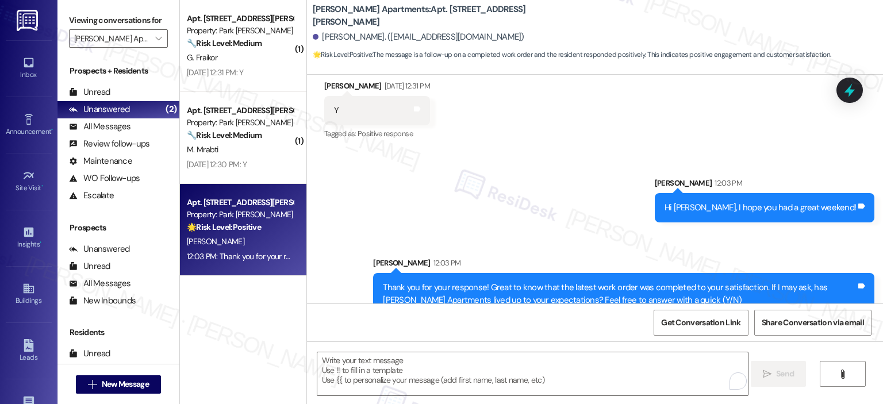
scroll to position [228, 0]
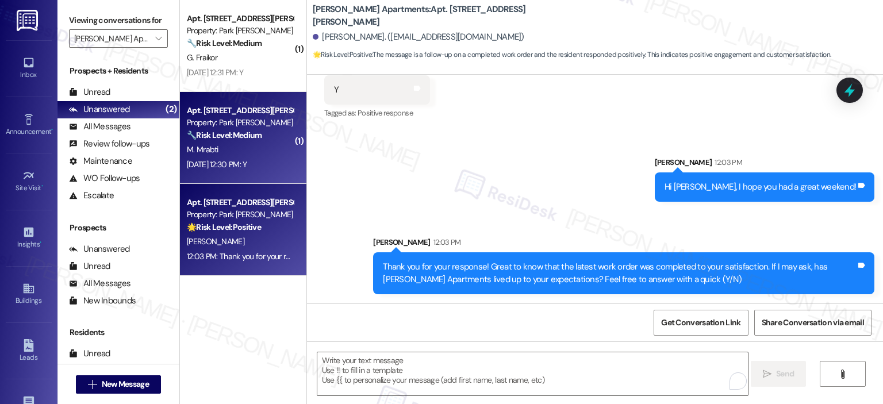
click at [239, 124] on div "Property: Park Adams Apartments" at bounding box center [240, 123] width 106 height 12
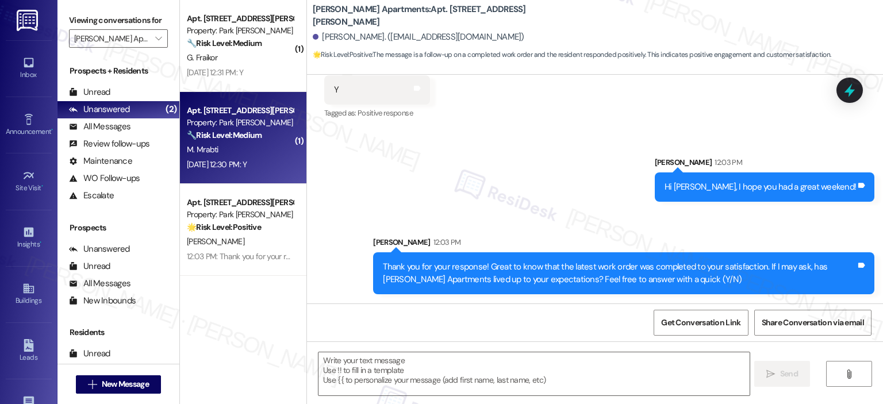
type textarea "Fetching suggested responses. Please feel free to read through the conversation…"
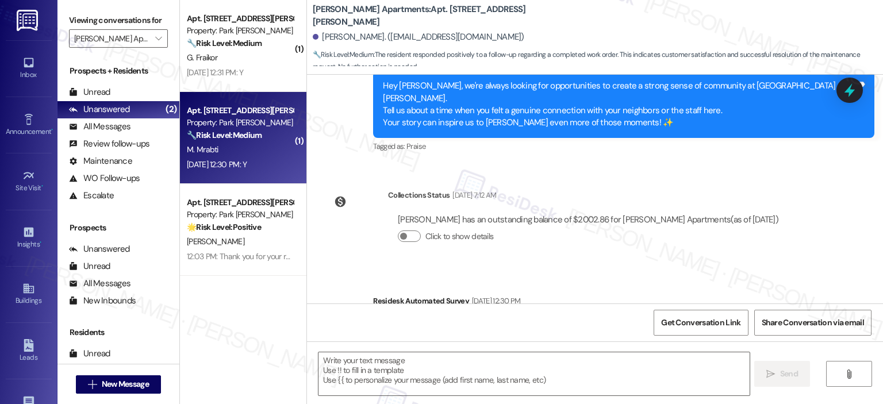
type textarea "Fetching suggested responses. Please feel free to read through the conversation…"
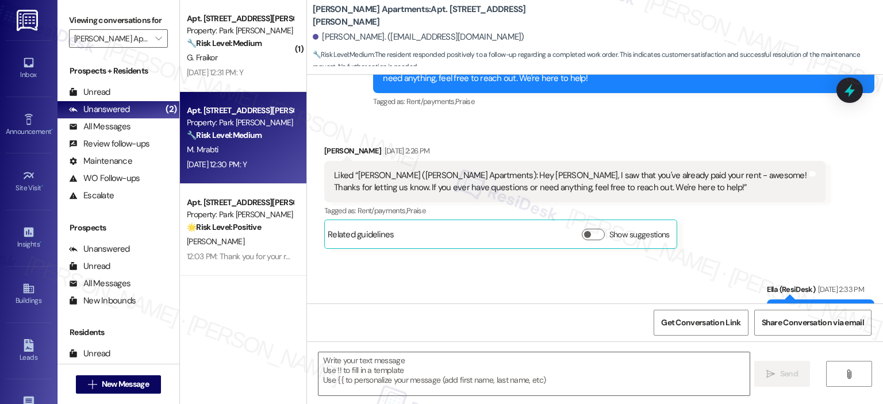
scroll to position [5017, 0]
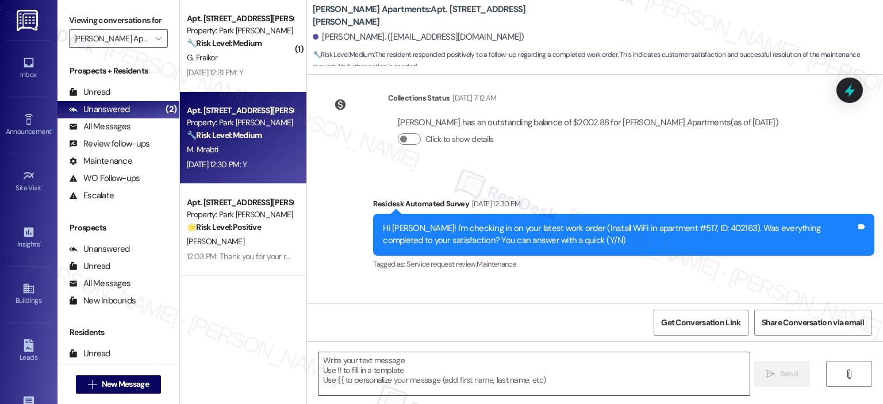
click at [386, 385] on textarea at bounding box center [534, 374] width 431 height 43
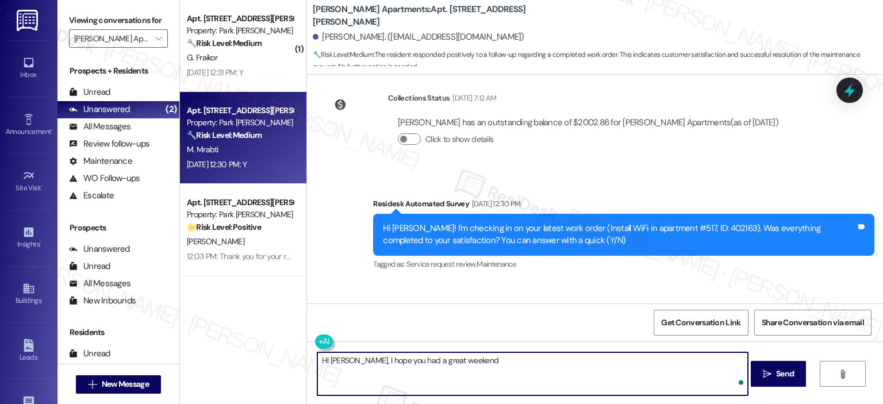
type textarea "HI Mohamed, I hope you had a great weekend!"
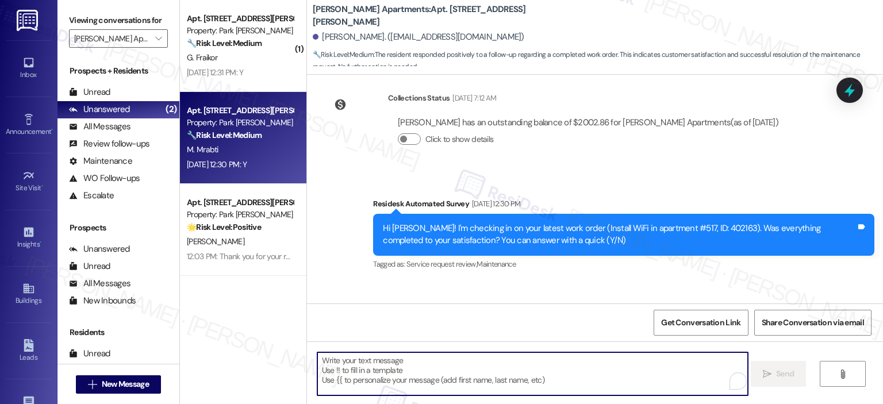
scroll to position [5016, 0]
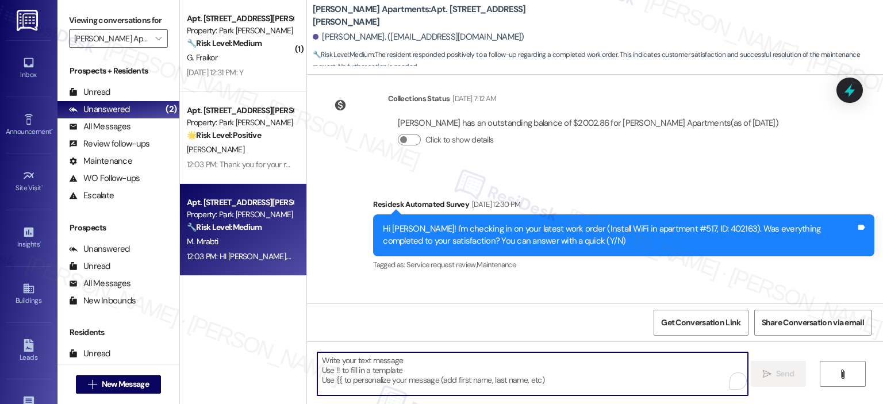
click at [380, 374] on textarea "To enrich screen reader interactions, please activate Accessibility in Grammarl…" at bounding box center [532, 374] width 431 height 43
paste textarea "Thank you for your response! Great to know that the latest work order was compl…"
type textarea "Thank you for your response! Great to know that the latest work order was compl…"
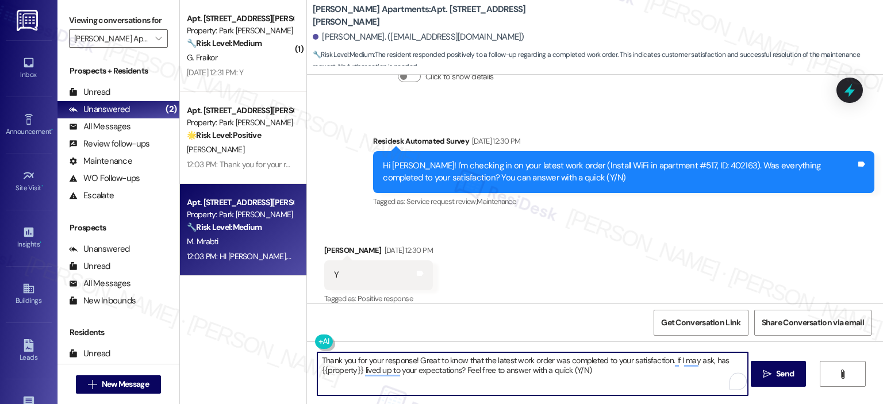
scroll to position [5096, 0]
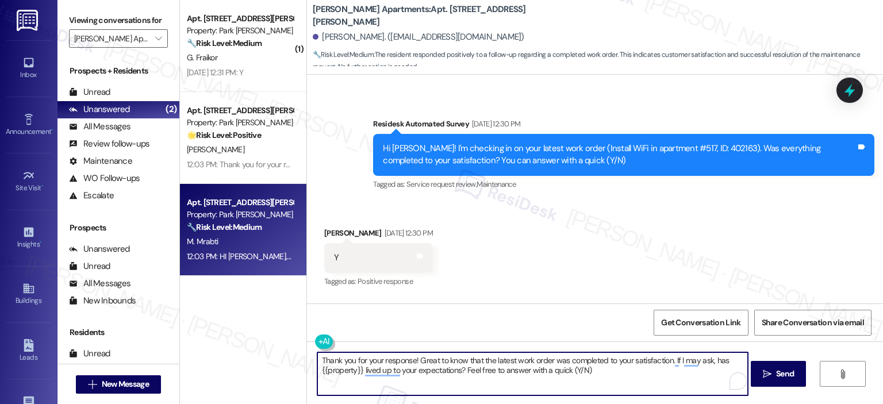
click at [605, 380] on textarea "Thank you for your response! Great to know that the latest work order was compl…" at bounding box center [532, 374] width 431 height 43
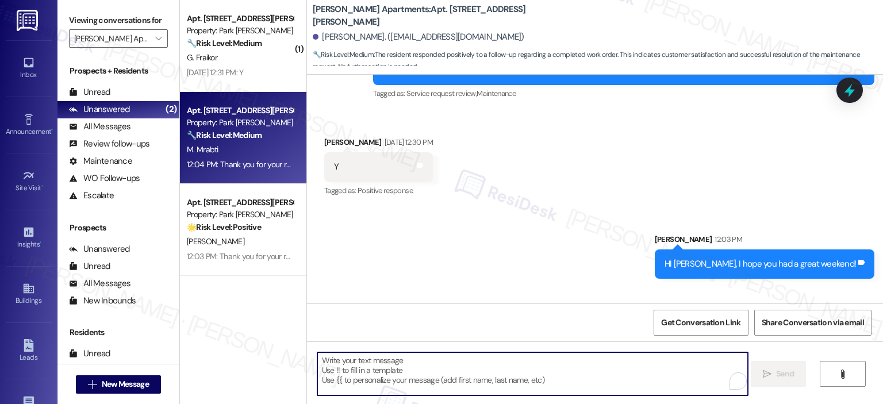
scroll to position [5189, 0]
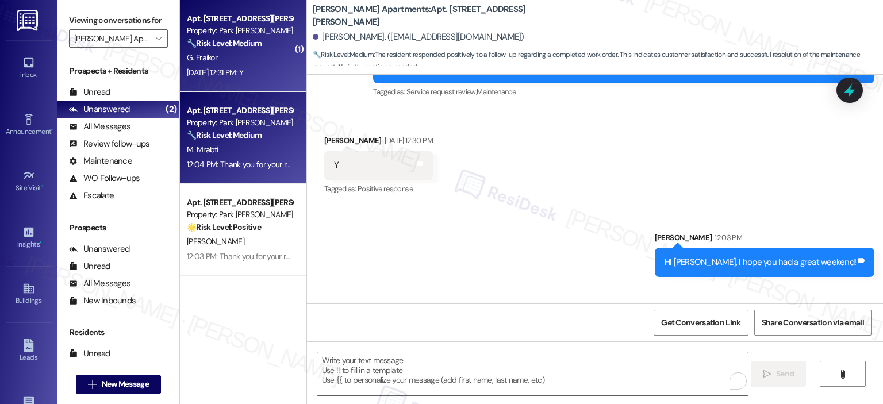
click at [248, 62] on div "G. Fraikor" at bounding box center [240, 58] width 109 height 14
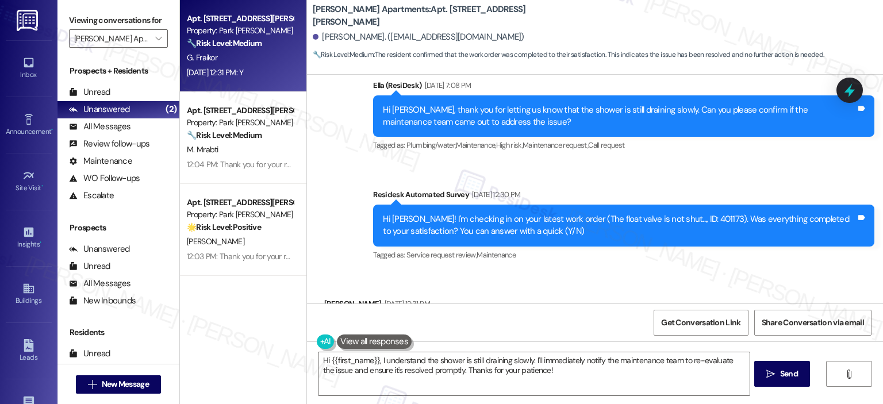
scroll to position [723, 0]
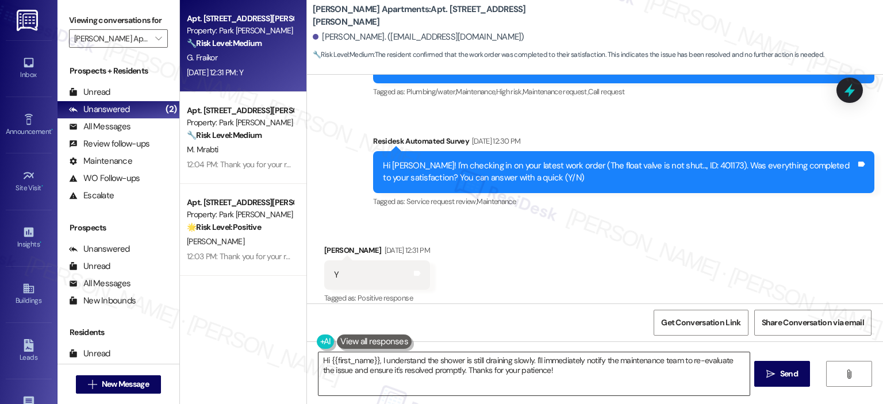
click at [485, 369] on textarea "Hi {{first_name}}, I understand the shower is still draining slowly. I'll immed…" at bounding box center [534, 374] width 431 height 43
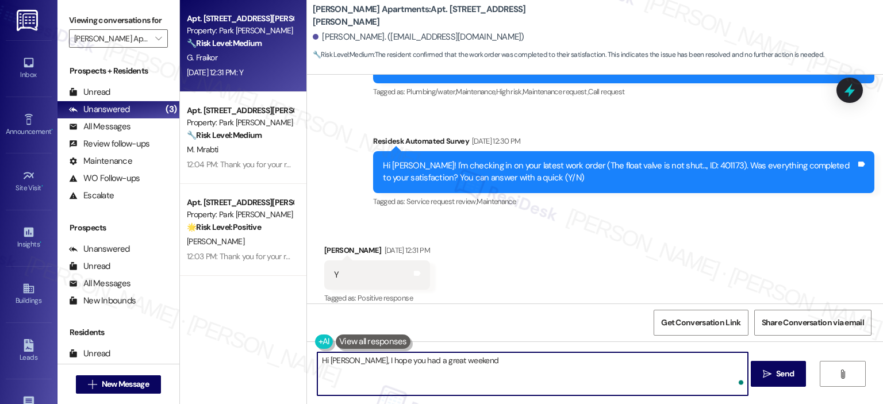
type textarea "Hi Grant, I hope you had a great weekend!"
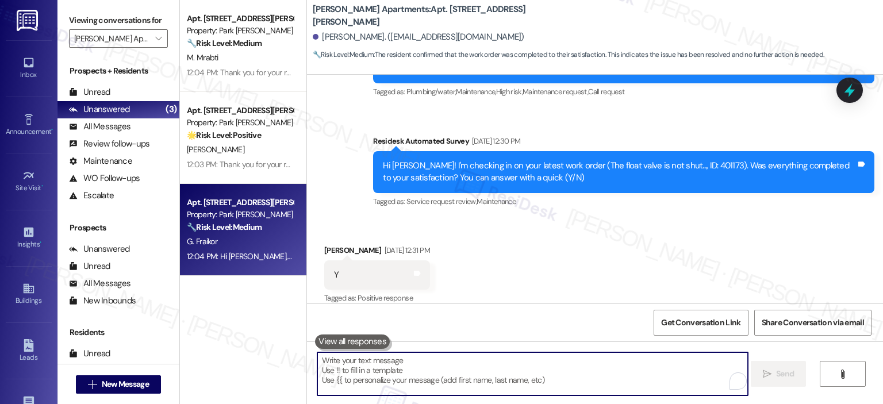
paste textarea "Thank you for your response! Great to know that the latest work order was compl…"
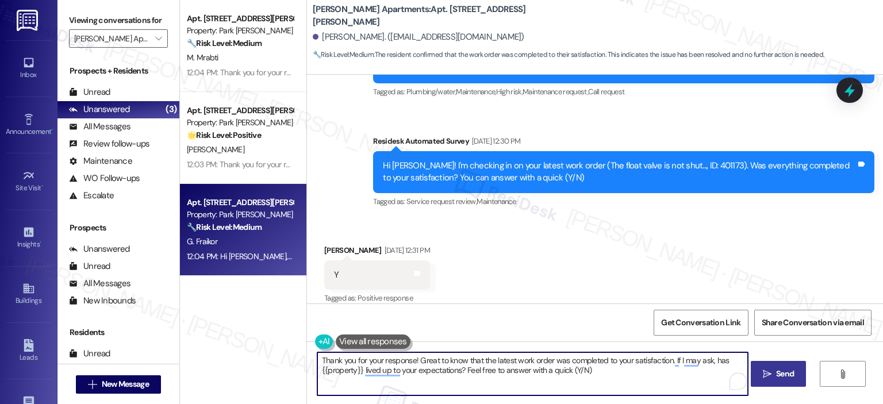
type textarea "Thank you for your response! Great to know that the latest work order was compl…"
click at [768, 369] on span " Send" at bounding box center [779, 374] width 36 height 12
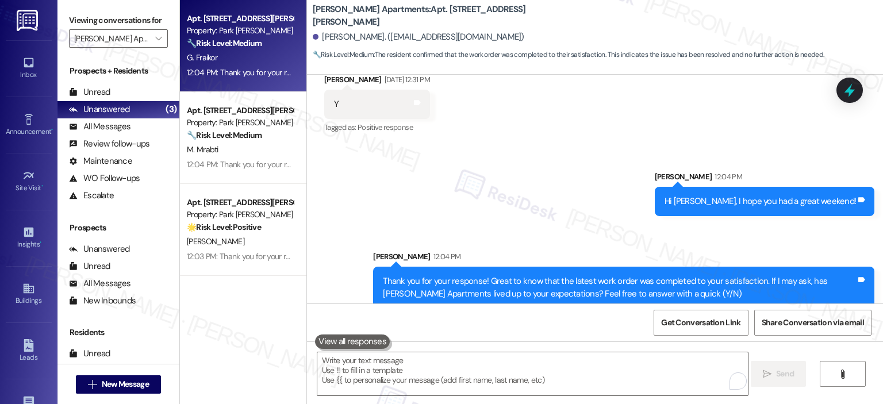
scroll to position [896, 0]
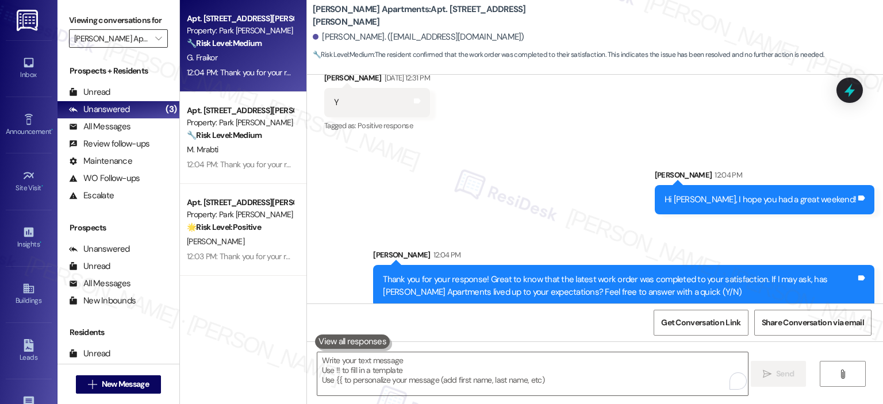
click at [140, 38] on input "Park Adams Apartments" at bounding box center [111, 38] width 75 height 18
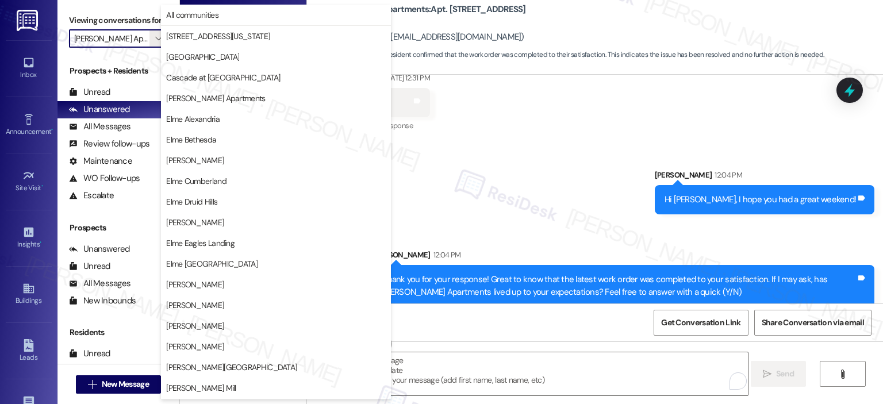
scroll to position [205, 0]
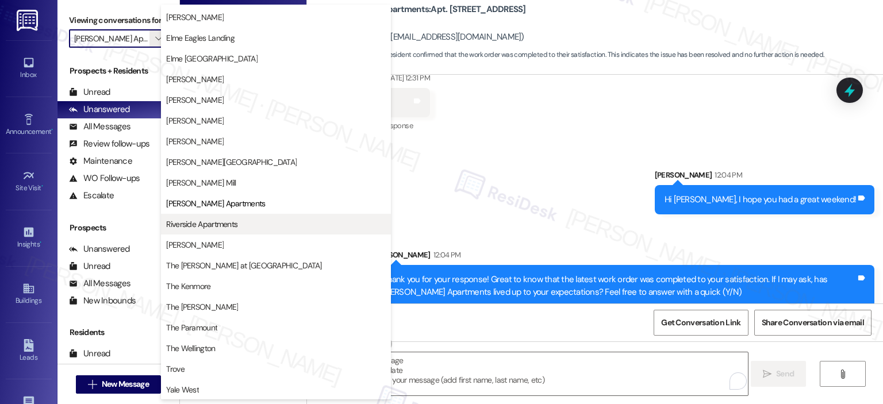
click at [227, 227] on span "Riverside Apartments" at bounding box center [201, 225] width 71 height 12
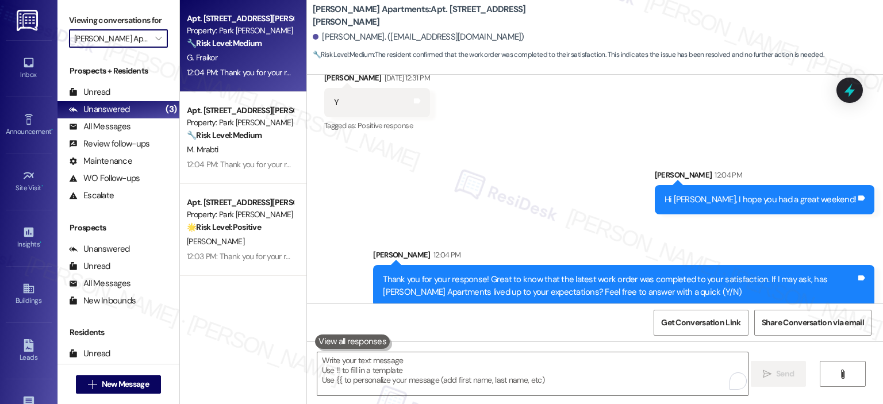
type input "Riverside Apartments"
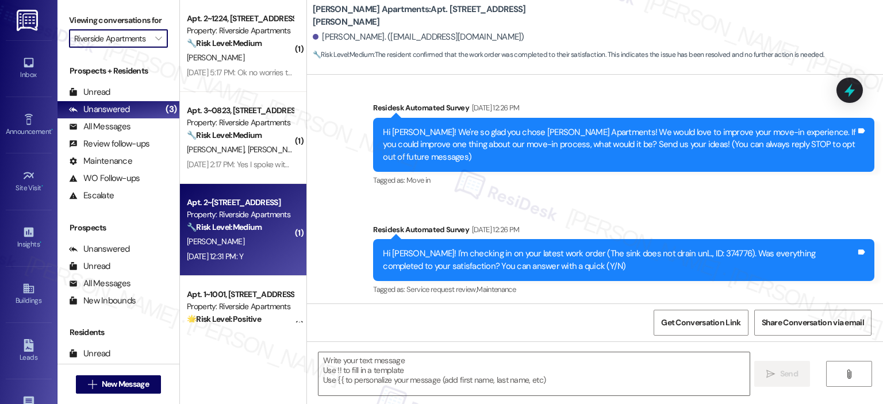
type textarea "Fetching suggested responses. Please feel free to read through the conversation…"
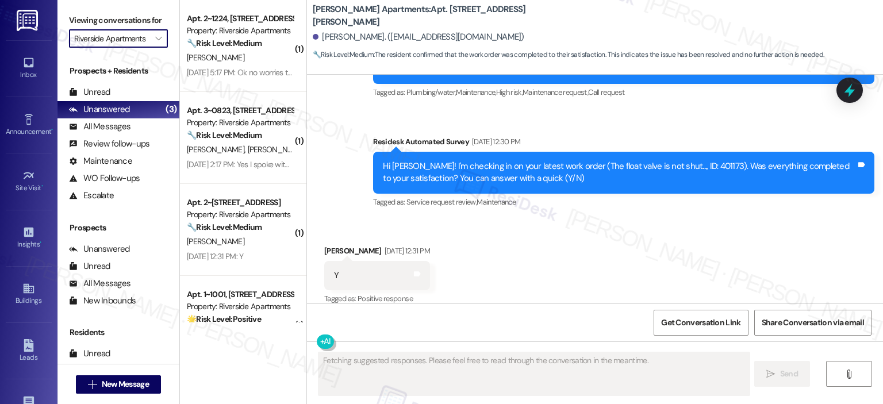
scroll to position [506, 0]
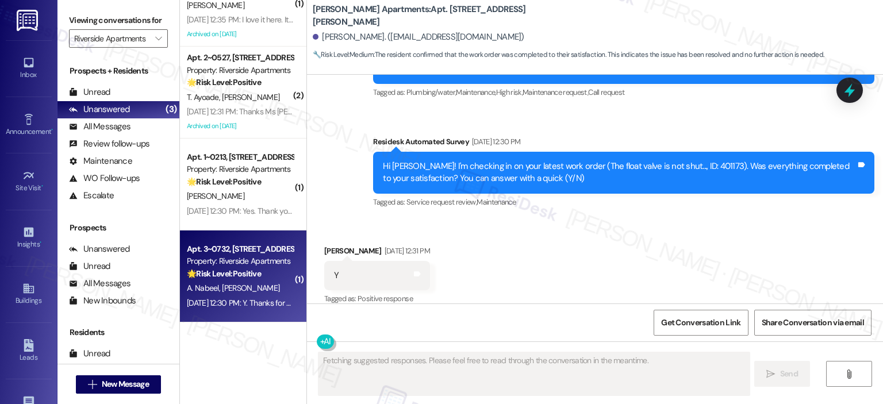
click at [228, 293] on span "[PERSON_NAME]" at bounding box center [251, 288] width 58 height 10
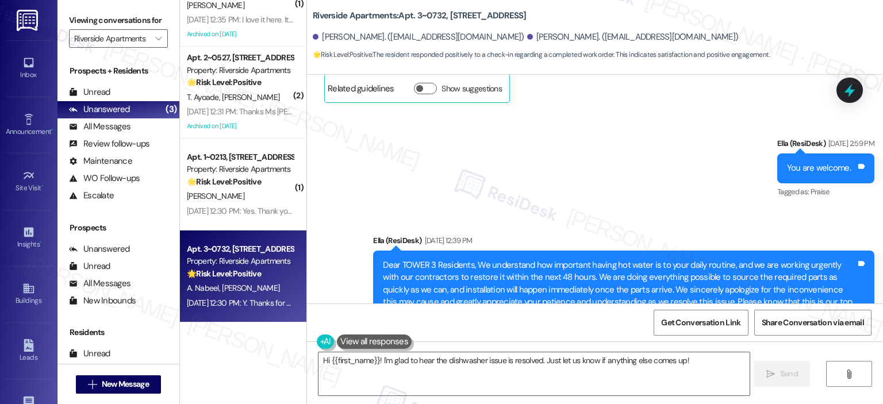
scroll to position [81, 0]
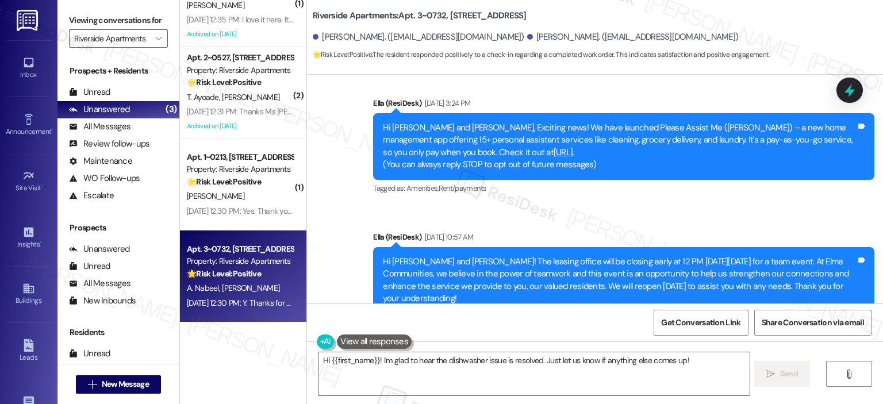
drag, startPoint x: 881, startPoint y: 94, endPoint x: 881, endPoint y: 105, distance: 10.9
drag, startPoint x: 874, startPoint y: 70, endPoint x: 872, endPoint y: 21, distance: 48.9
click at [872, 21] on input "Start a chat with Grammarly AI" at bounding box center [441, 202] width 883 height 404
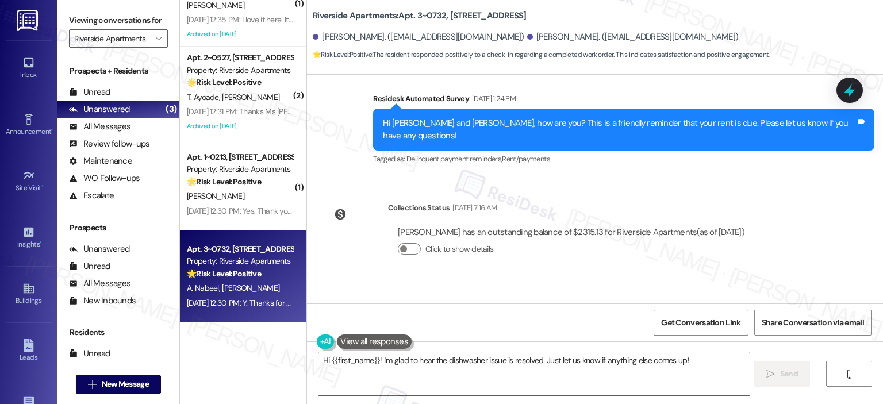
scroll to position [2955, 0]
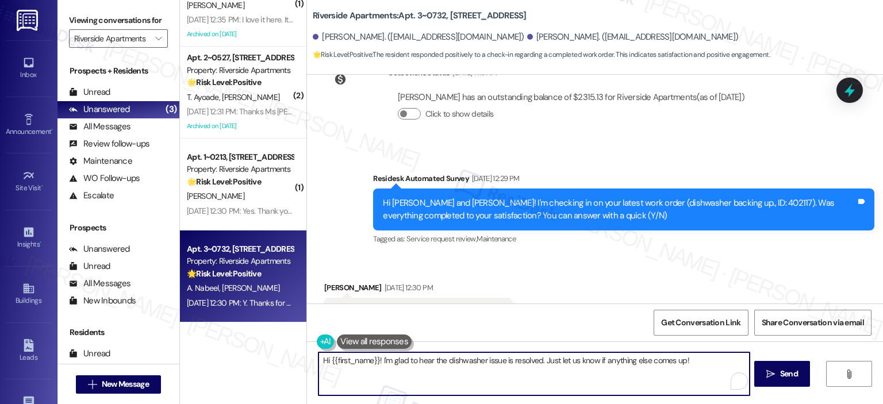
click at [472, 377] on textarea "Hi {{first_name}}! I'm glad to hear the dishwasher issue is resolved. Just let …" at bounding box center [534, 374] width 431 height 43
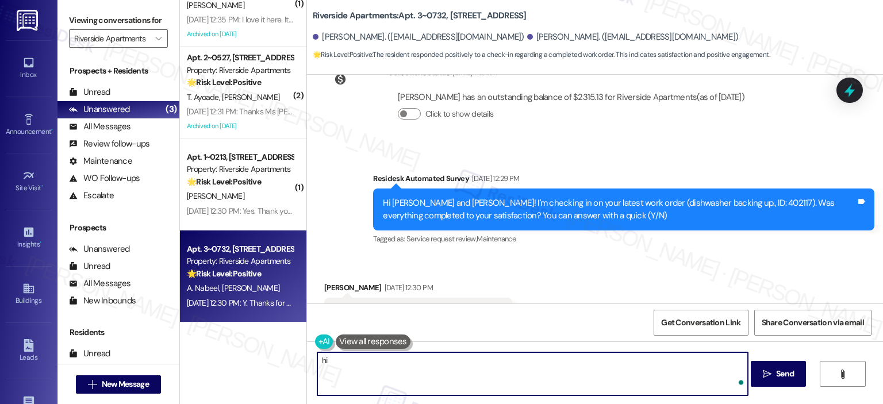
type textarea "h"
type textarea "Hi Abdullah, I hope you had a great weekend!"
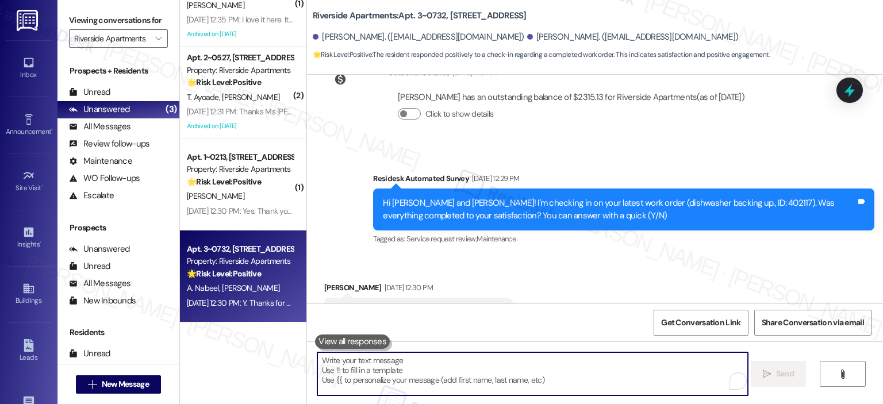
scroll to position [2955, 0]
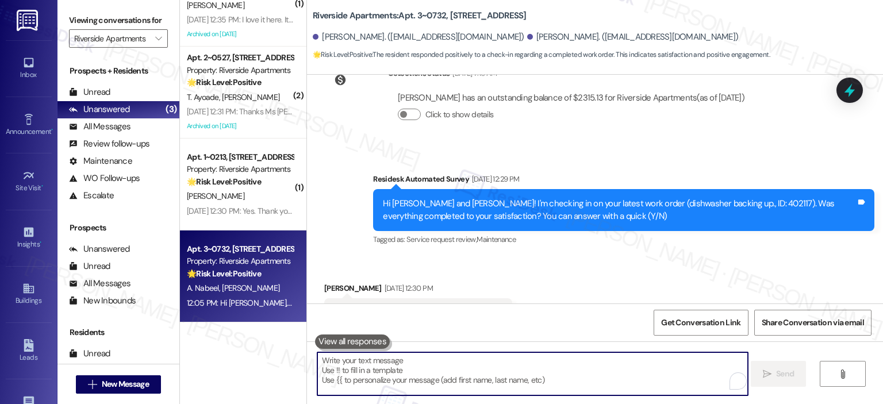
click at [485, 364] on textarea "To enrich screen reader interactions, please activate Accessibility in Grammarl…" at bounding box center [532, 374] width 431 height 43
paste textarea "Thank you for your response! Great to know that the latest work order was compl…"
type textarea "Thank you for your response! Great to know that the latest work order was compl…"
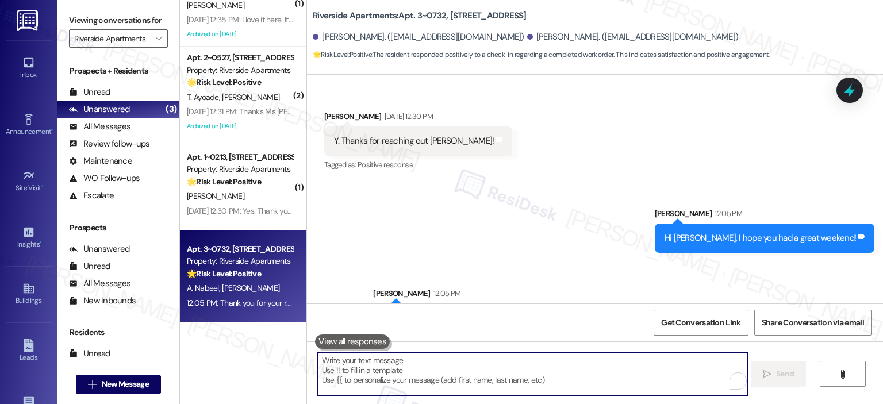
scroll to position [3128, 0]
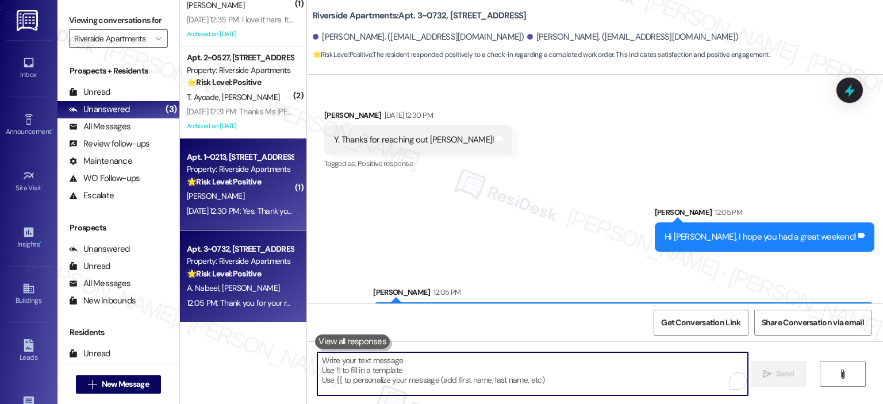
click at [232, 185] on strong "🌟 Risk Level: Positive" at bounding box center [224, 182] width 74 height 10
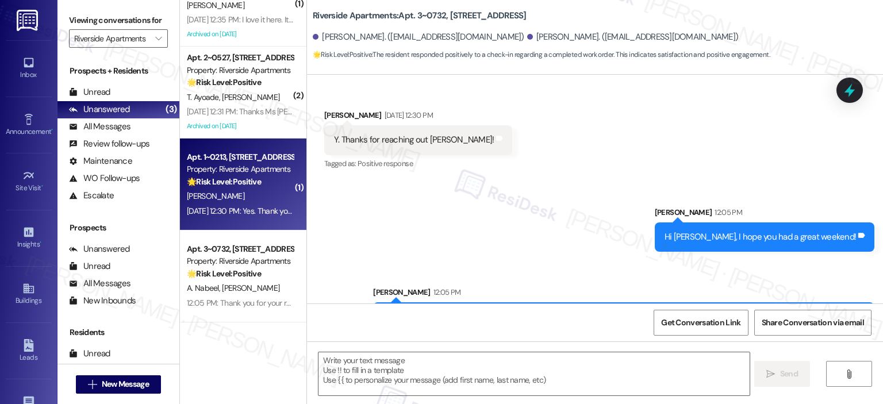
type textarea "Fetching suggested responses. Please feel free to read through the conversation…"
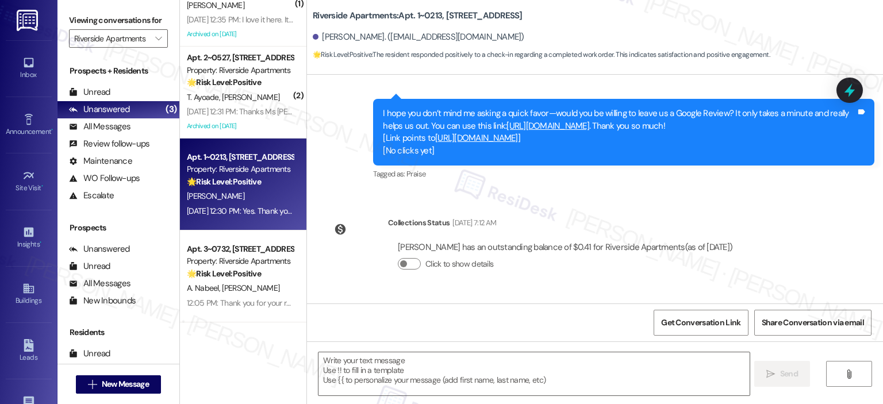
scroll to position [623, 0]
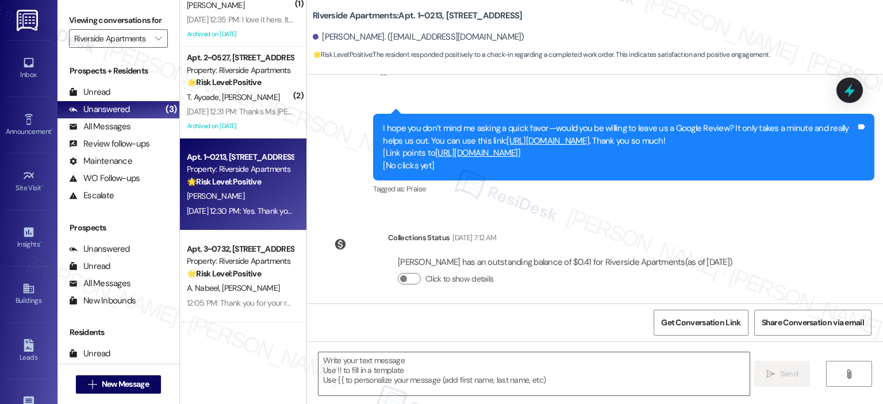
click at [518, 151] on link "[URL][DOMAIN_NAME]" at bounding box center [476, 153] width 83 height 12
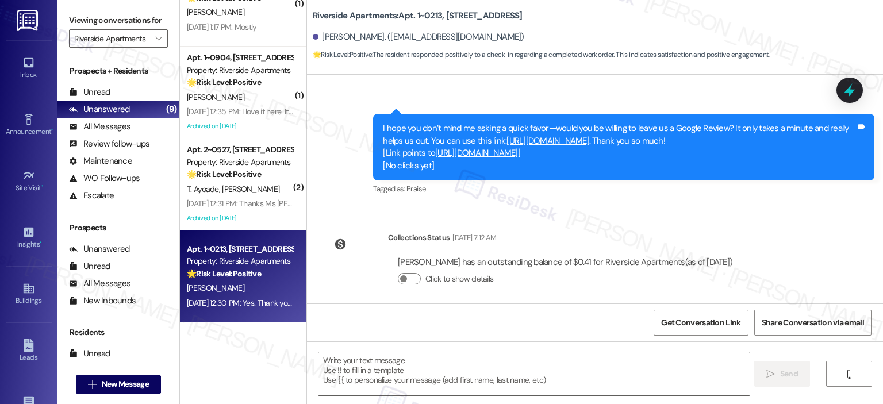
scroll to position [837, 0]
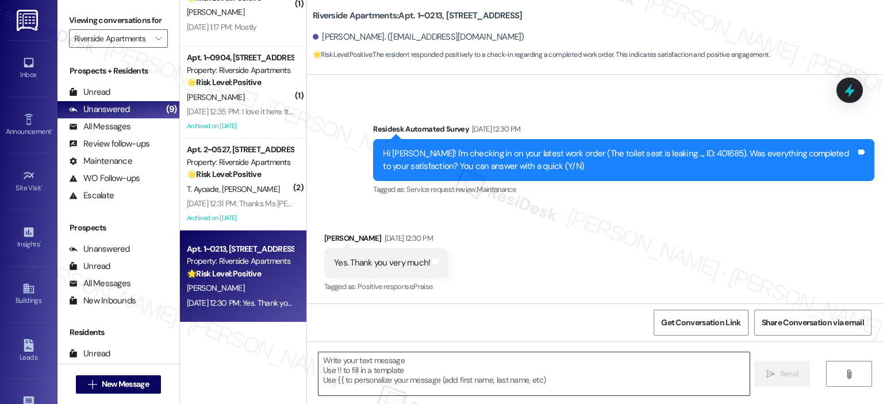
click at [409, 370] on textarea at bounding box center [534, 374] width 431 height 43
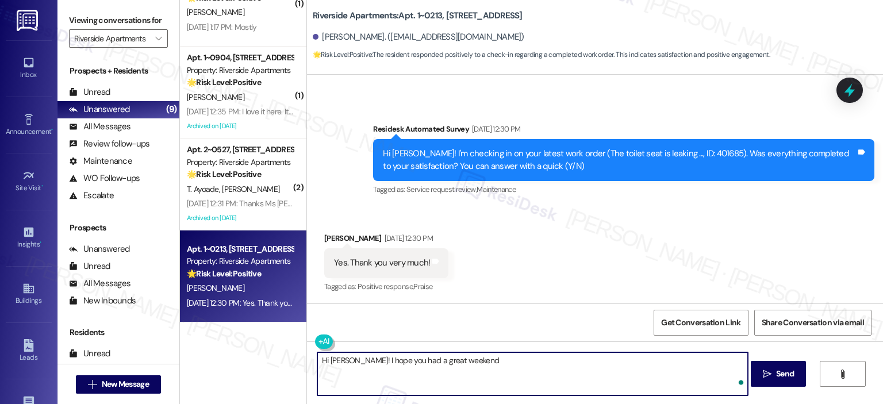
type textarea "Hi Ana! I hope you had a great weekend."
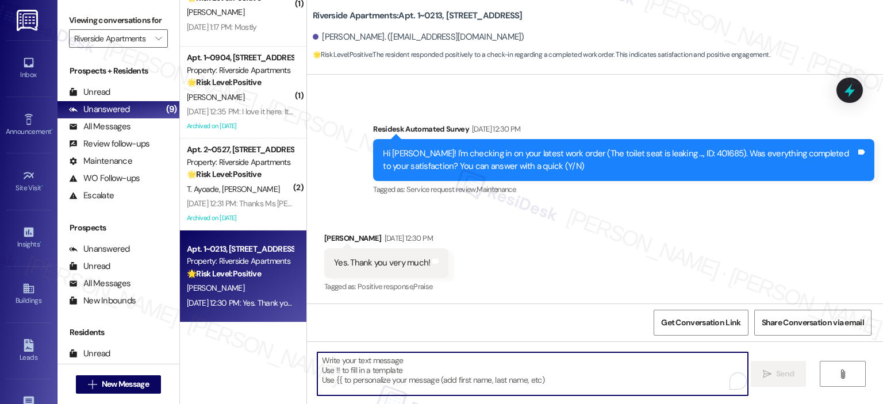
click at [430, 367] on textarea "To enrich screen reader interactions, please activate Accessibility in Grammarl…" at bounding box center [532, 374] width 431 height 43
paste textarea "Thank you for your response! Great to know that the latest work order was compl…"
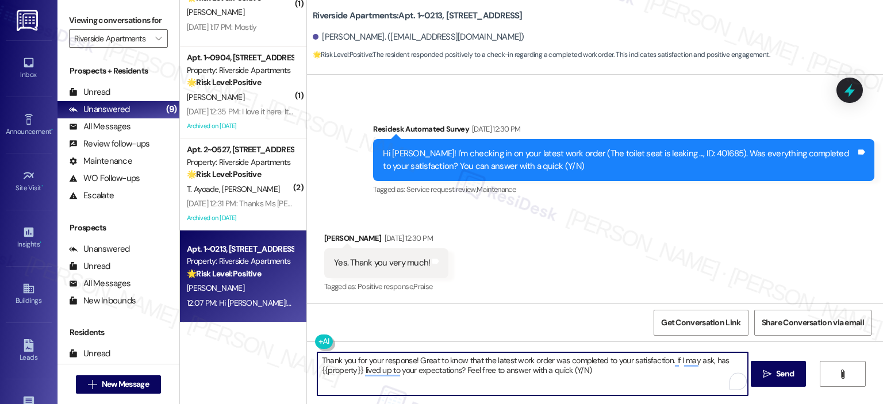
scroll to position [918, 0]
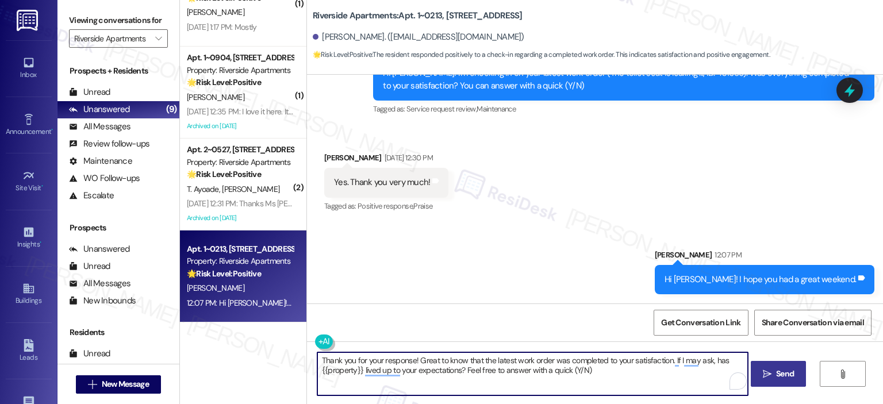
type textarea "Thank you for your response! Great to know that the latest work order was compl…"
click at [779, 367] on button " Send" at bounding box center [779, 374] width 56 height 26
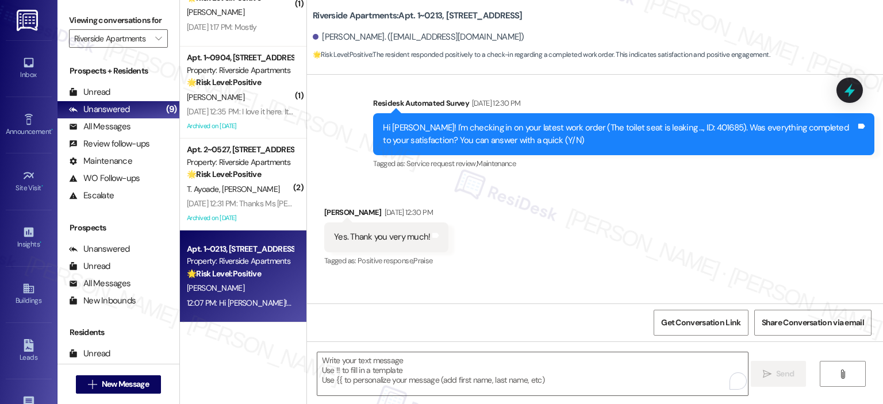
scroll to position [837, 0]
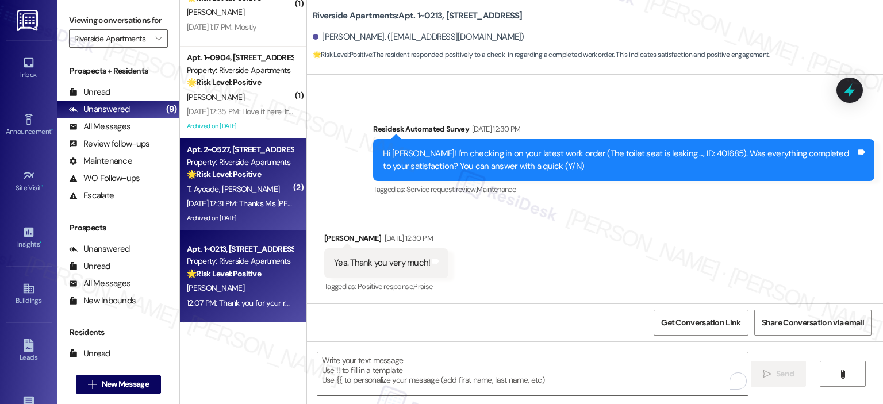
click at [238, 167] on div "Property: Riverside Apartments" at bounding box center [240, 162] width 106 height 12
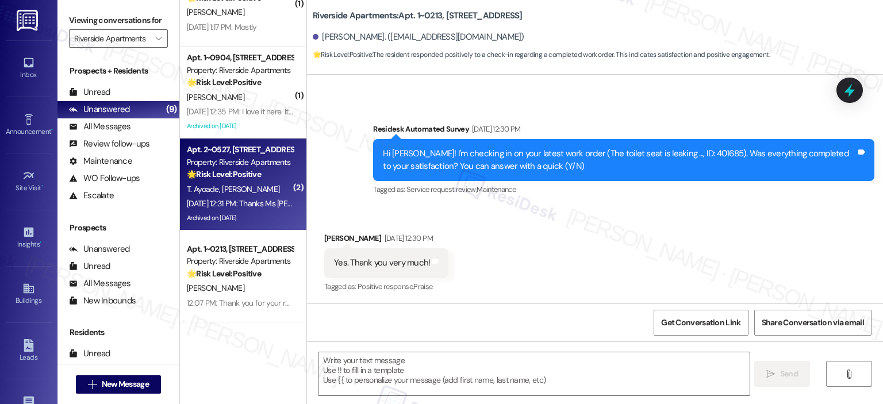
type textarea "Fetching suggested responses. Please feel free to read through the conversation…"
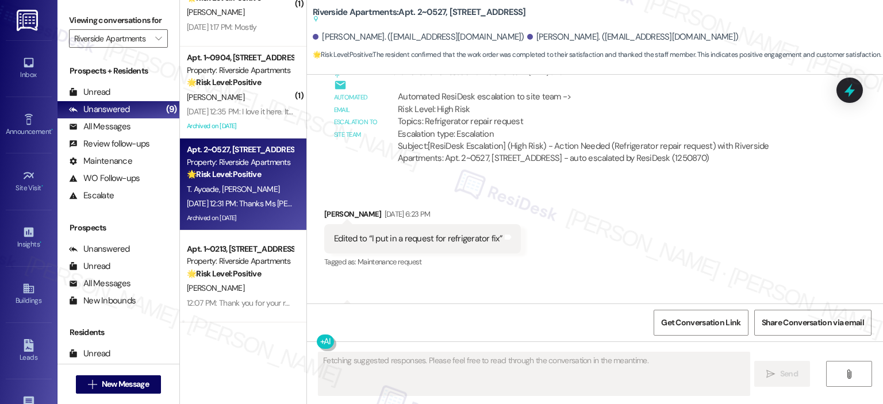
scroll to position [9762, 0]
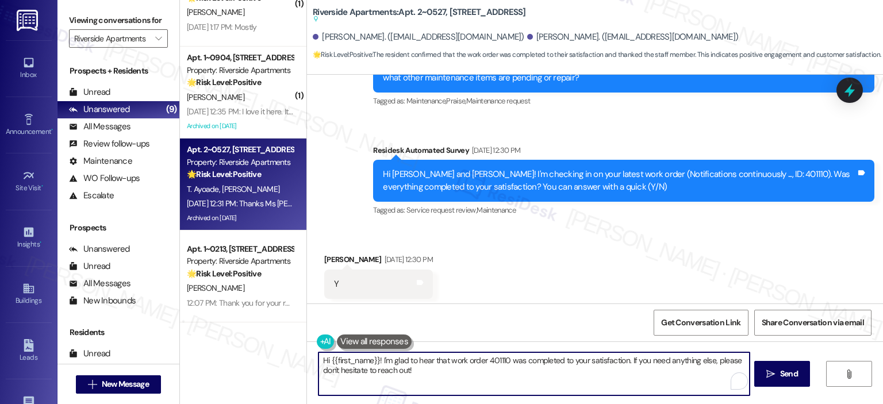
drag, startPoint x: 425, startPoint y: 372, endPoint x: 288, endPoint y: 349, distance: 138.9
click at [288, 349] on div "( 1 ) Apt. 2~1211, 5860 Cameron Run Terrace Property: Riverside Apartments 🔧 Ri…" at bounding box center [531, 202] width 703 height 404
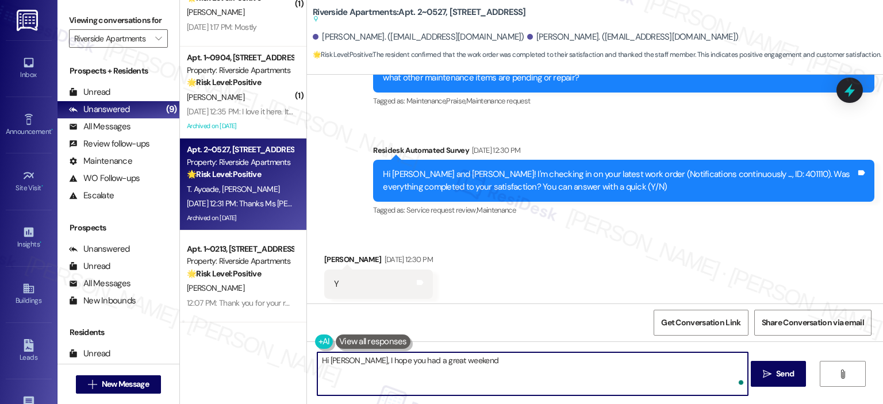
type textarea "Hi Timothy, I hope you had a great weekend!"
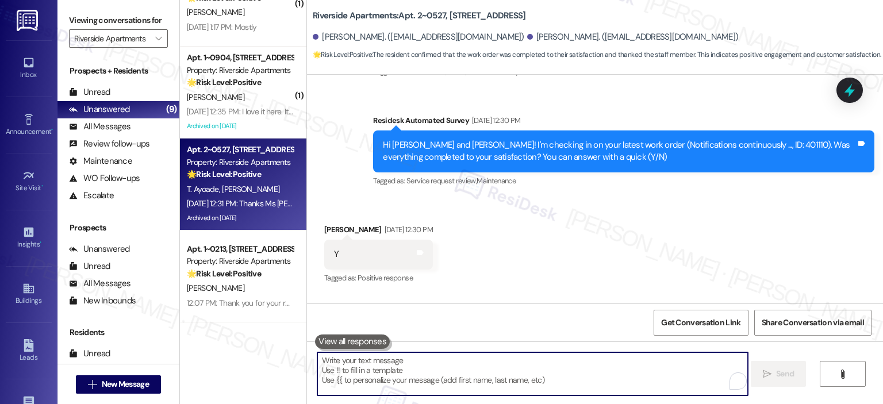
scroll to position [9732, 0]
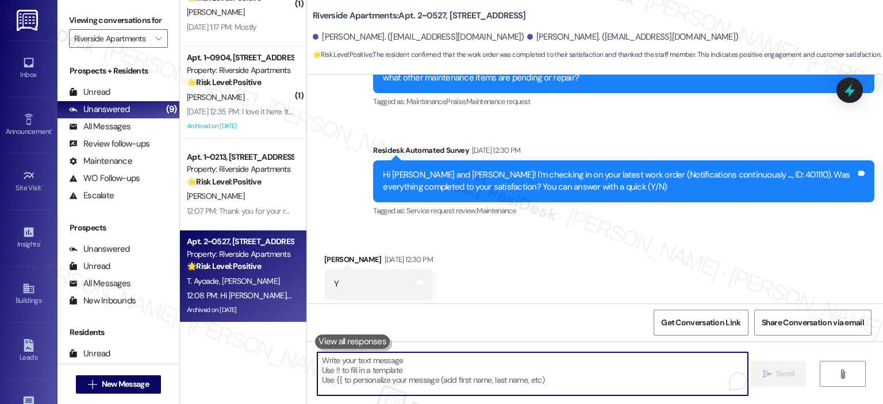
click at [435, 363] on textarea "To enrich screen reader interactions, please activate Accessibility in Grammarl…" at bounding box center [532, 374] width 431 height 43
paste textarea "Thank you for your response! Great to know that the latest work order was compl…"
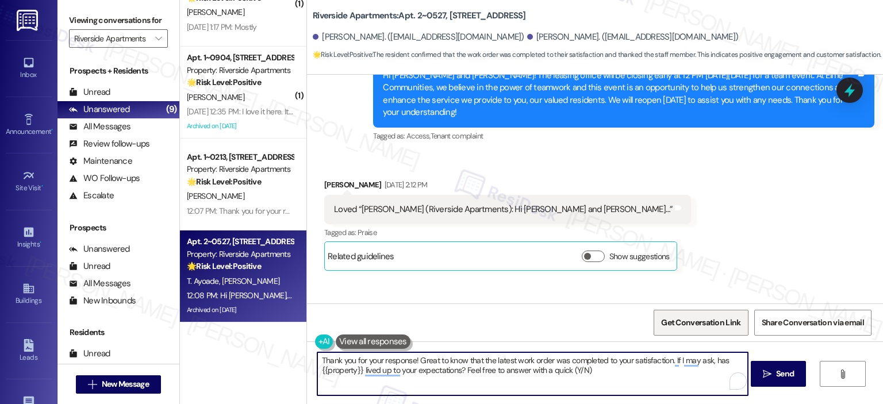
scroll to position [1150, 0]
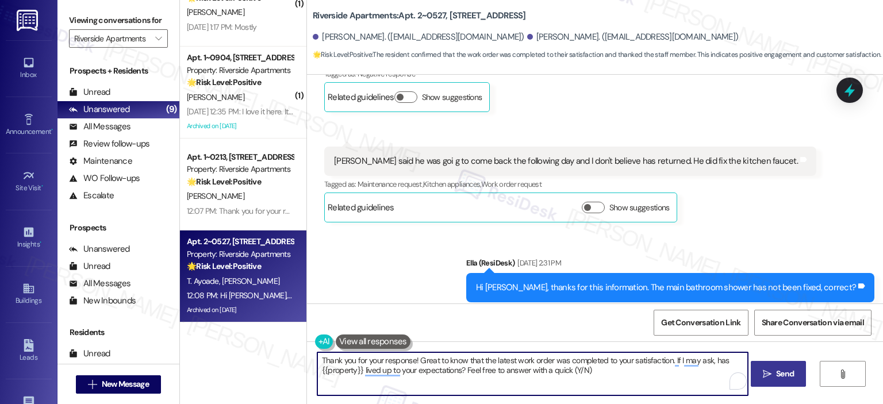
type textarea "Thank you for your response! Great to know that the latest work order was compl…"
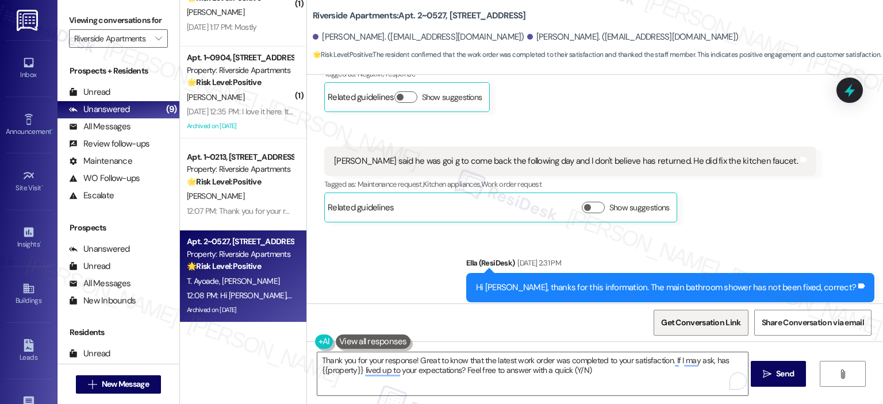
drag, startPoint x: 766, startPoint y: 374, endPoint x: 713, endPoint y: 327, distance: 71.3
click at [766, 374] on icon "" at bounding box center [767, 374] width 9 height 9
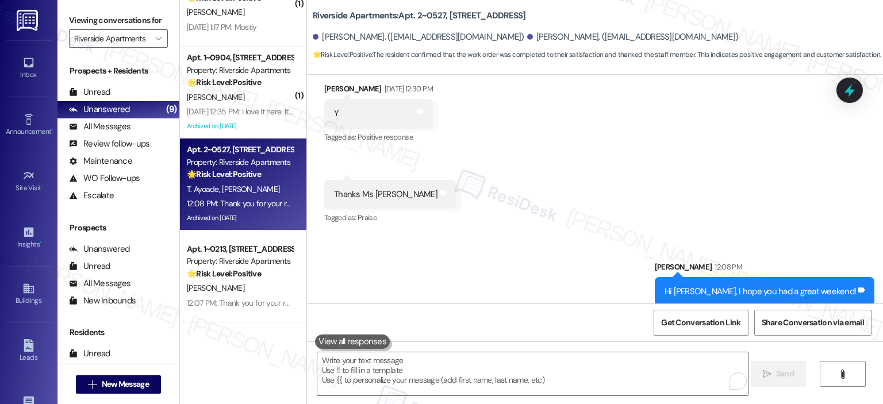
scroll to position [9905, 0]
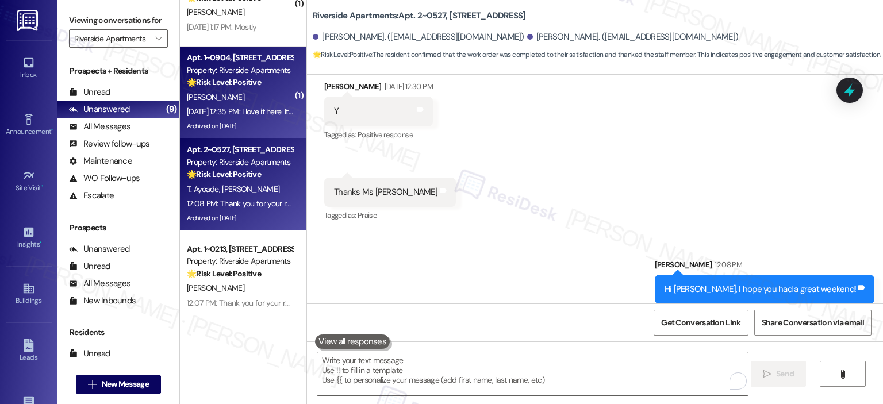
click at [244, 97] on div "T. Mcdermott" at bounding box center [240, 97] width 109 height 14
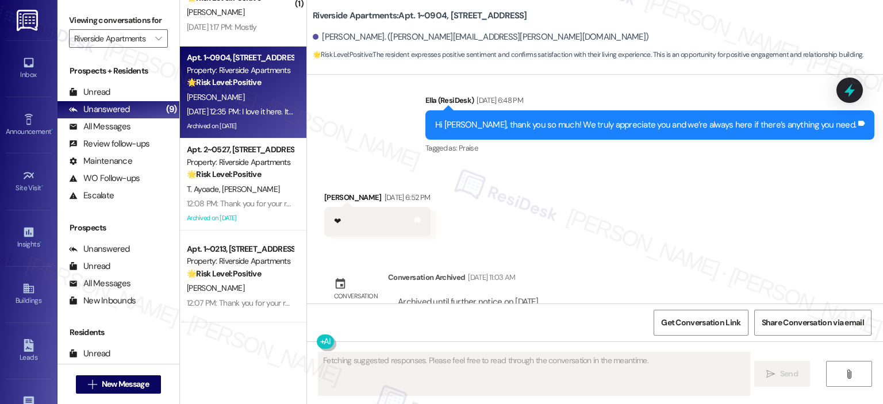
scroll to position [7733, 0]
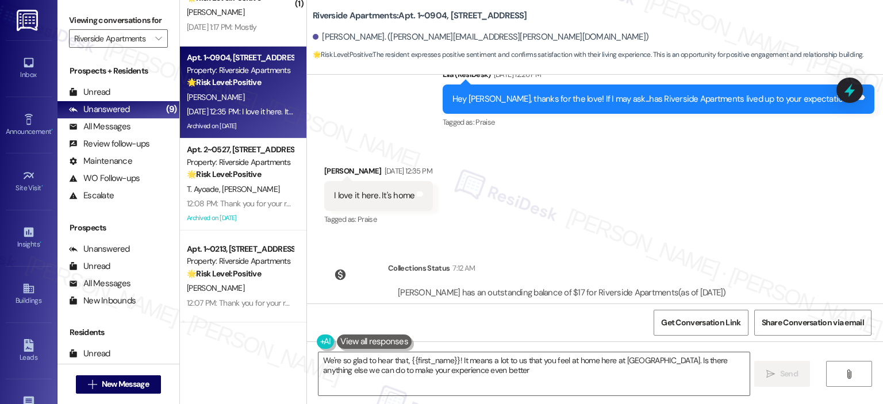
type textarea "We're so glad to hear that, {{first_name}}! It means a lot to us that you feel …"
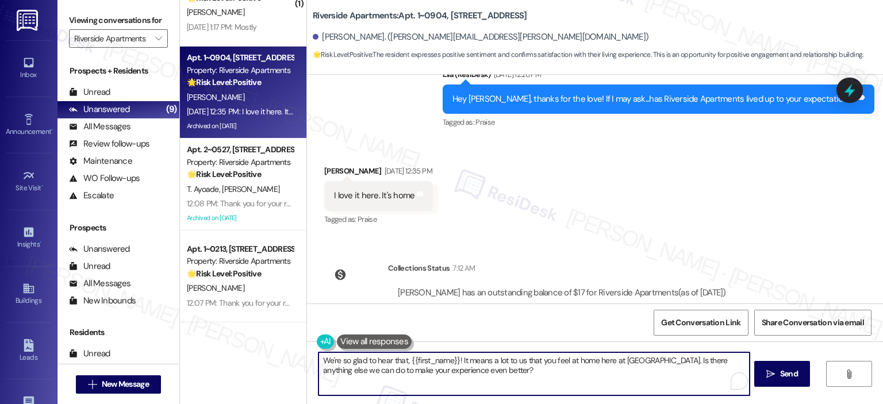
drag, startPoint x: 550, startPoint y: 376, endPoint x: 592, endPoint y: 374, distance: 42.0
click at [592, 374] on textarea "We're so glad to hear that, {{first_name}}! It means a lot to us that you feel …" at bounding box center [534, 374] width 431 height 43
drag, startPoint x: 692, startPoint y: 359, endPoint x: 709, endPoint y: 363, distance: 17.3
click at [709, 363] on textarea "We're so glad to hear that, {{first_name}}! It means a lot to us that you feel …" at bounding box center [532, 374] width 431 height 43
click at [589, 372] on textarea "We're so glad to hear that, {{first_name}}! It means a lot to us that you feel …" at bounding box center [532, 374] width 431 height 43
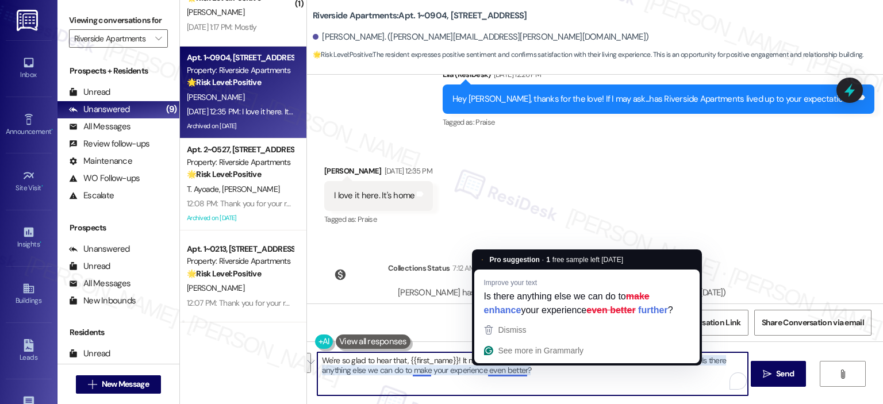
drag, startPoint x: 533, startPoint y: 373, endPoint x: 696, endPoint y: 382, distance: 163.6
click at [696, 381] on textarea "We're so glad to hear that, {{first_name}}! It means a lot to us that you feel …" at bounding box center [532, 374] width 431 height 43
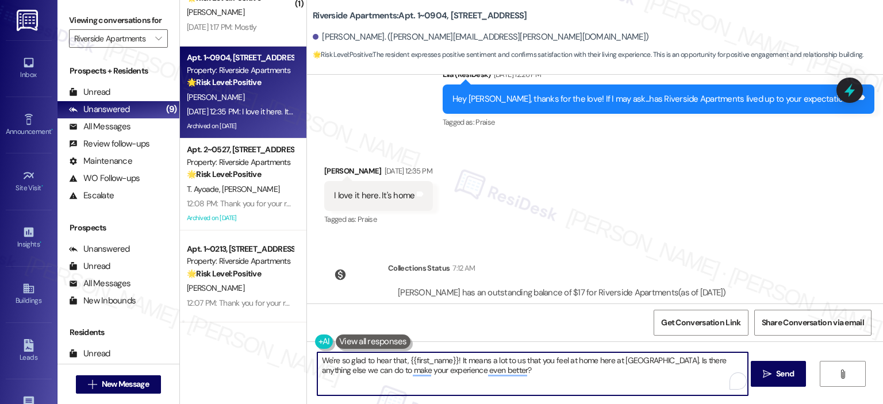
click at [580, 378] on textarea "We're so glad to hear that, {{first_name}}! It means a lot to us that you feel …" at bounding box center [532, 374] width 431 height 43
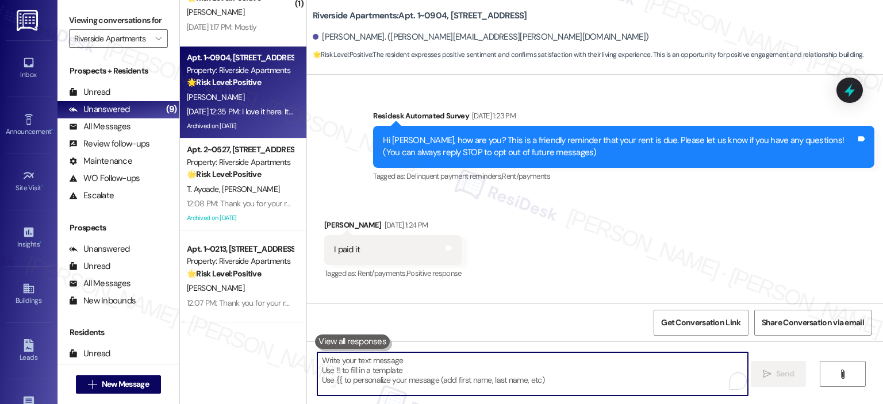
scroll to position [7733, 0]
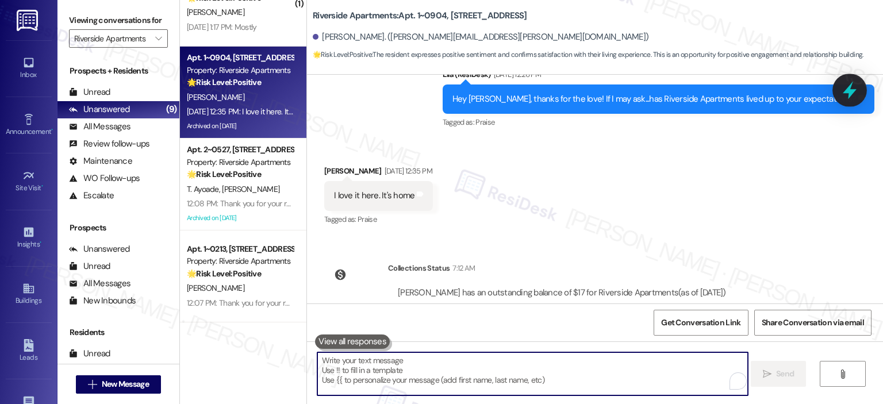
click at [852, 86] on icon at bounding box center [850, 91] width 20 height 20
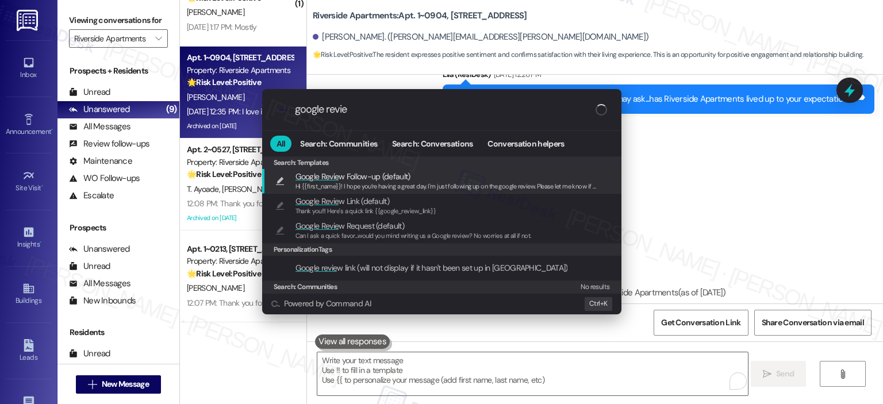
type input "google review"
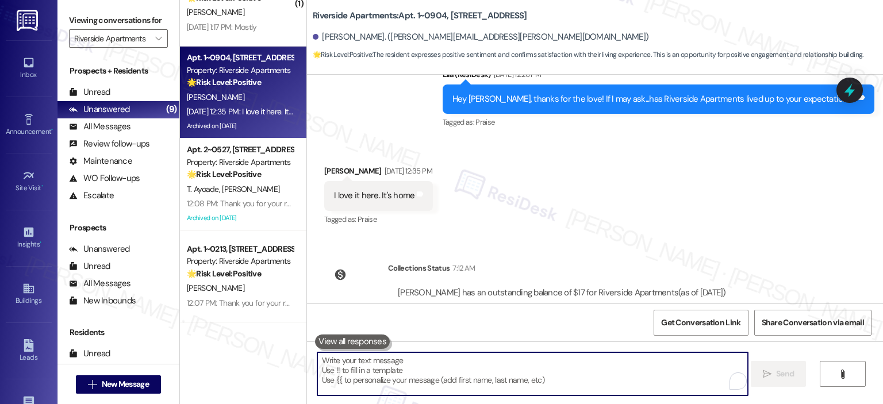
type textarea "Hi {{first_name}}! I hope you’re having a great day. I'm just following up on t…"
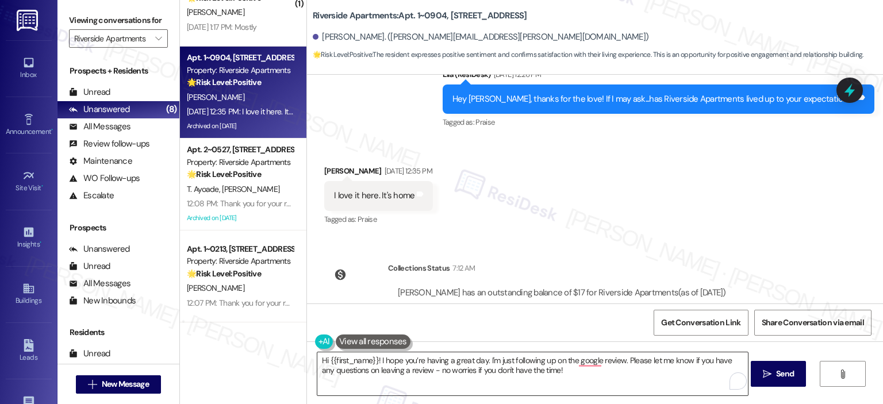
drag, startPoint x: 569, startPoint y: 379, endPoint x: 580, endPoint y: 373, distance: 11.8
click at [569, 379] on textarea "Hi {{first_name}}! I hope you’re having a great day. I'm just following up on t…" at bounding box center [532, 374] width 431 height 43
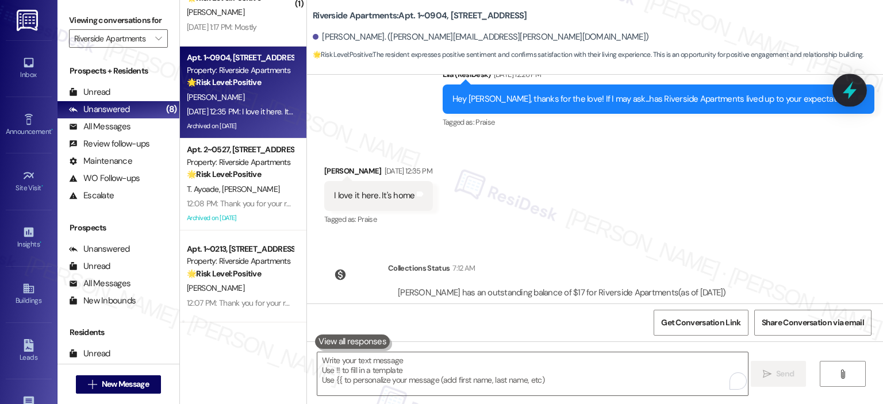
click at [847, 89] on icon at bounding box center [850, 91] width 20 height 20
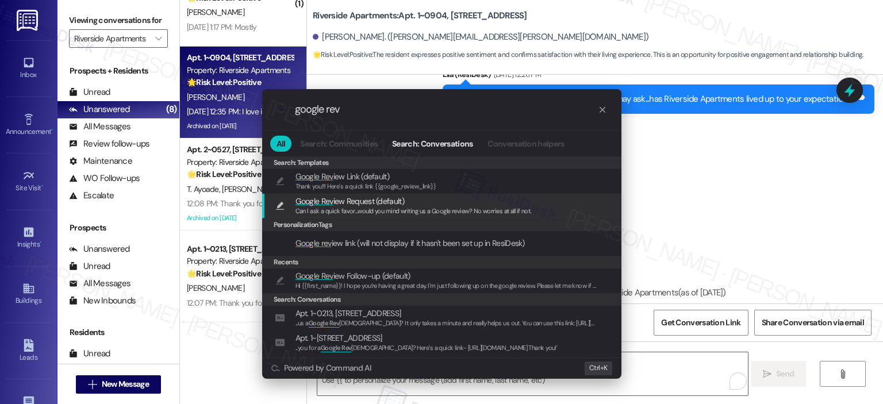
click at [445, 200] on span "Google Rev iew Request (default)" at bounding box center [414, 201] width 236 height 13
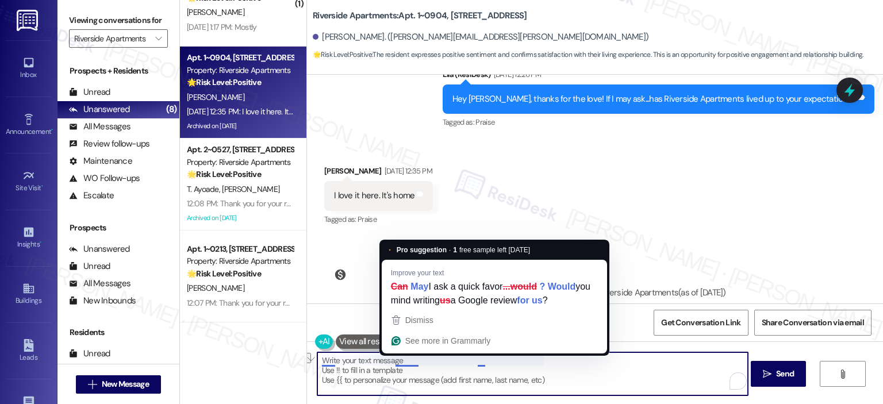
drag, startPoint x: 642, startPoint y: 362, endPoint x: 405, endPoint y: 361, distance: 236.4
click at [405, 361] on textarea "Can I ask a quick favor...would you mind writing us a Google review? No worries…" at bounding box center [532, 374] width 431 height 43
click at [431, 385] on textarea "Can I ask a quick favor...would you mind writing us a Google review? No worries…" at bounding box center [532, 374] width 431 height 43
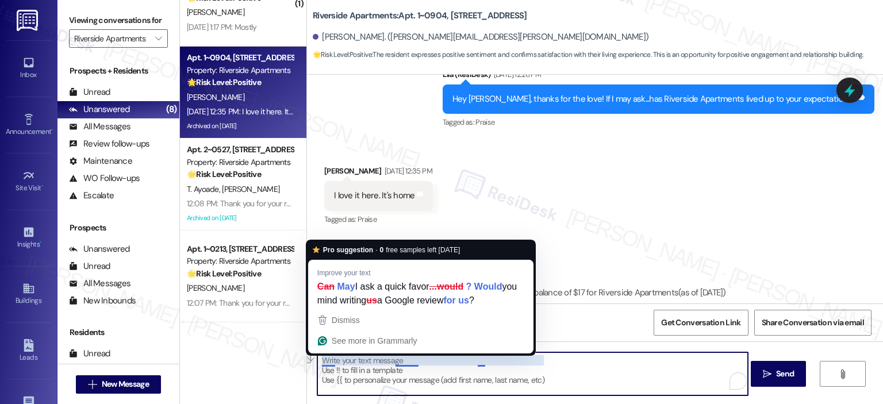
drag, startPoint x: 536, startPoint y: 361, endPoint x: 315, endPoint y: 359, distance: 220.8
click at [317, 359] on textarea "Can I ask a quick favor...would you mind writing us a Google review? No worries…" at bounding box center [532, 374] width 431 height 43
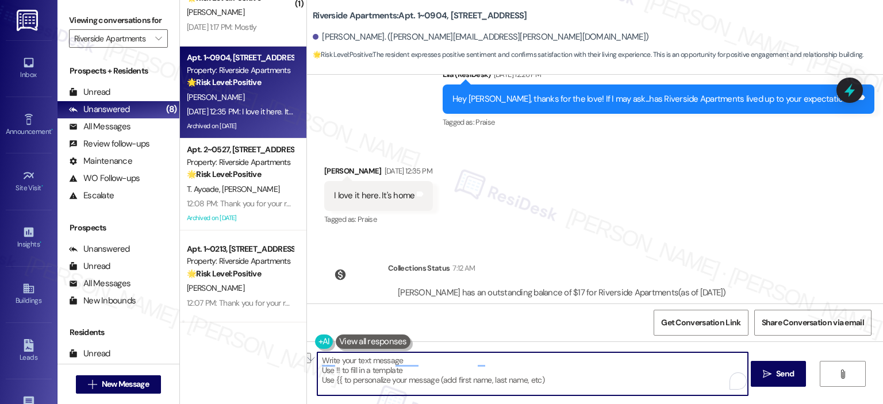
click at [849, 87] on icon at bounding box center [850, 90] width 10 height 14
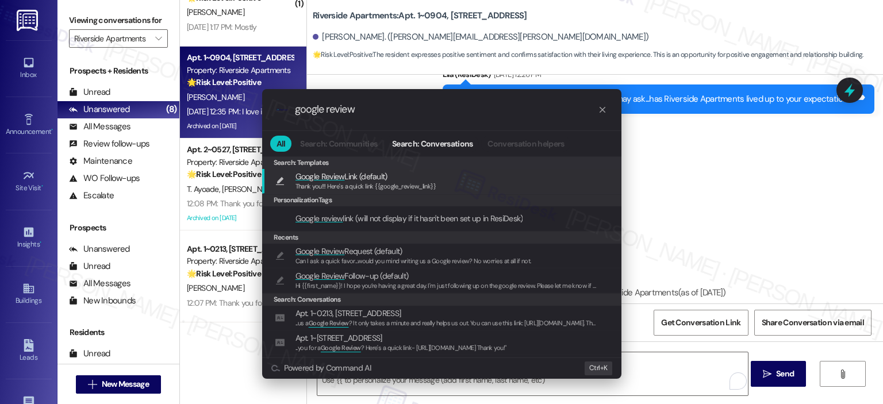
type input "google review"
click at [394, 179] on span "Google Review Link (default)" at bounding box center [366, 176] width 141 height 13
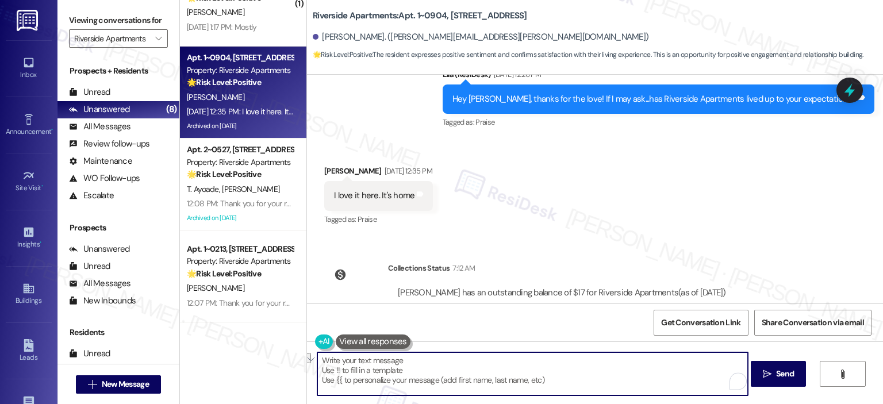
drag, startPoint x: 511, startPoint y: 354, endPoint x: 371, endPoint y: 365, distance: 140.2
click at [357, 356] on textarea "Thank you!!! Here's a quick link {{google_review_link}}" at bounding box center [532, 374] width 431 height 43
click at [465, 384] on textarea "Thank you!!! Here's a quick link {{google_review_link}}" at bounding box center [532, 374] width 431 height 43
click at [527, 396] on div "Thank you!!! Here's a quick link {{google_review_link}}" at bounding box center [533, 374] width 432 height 44
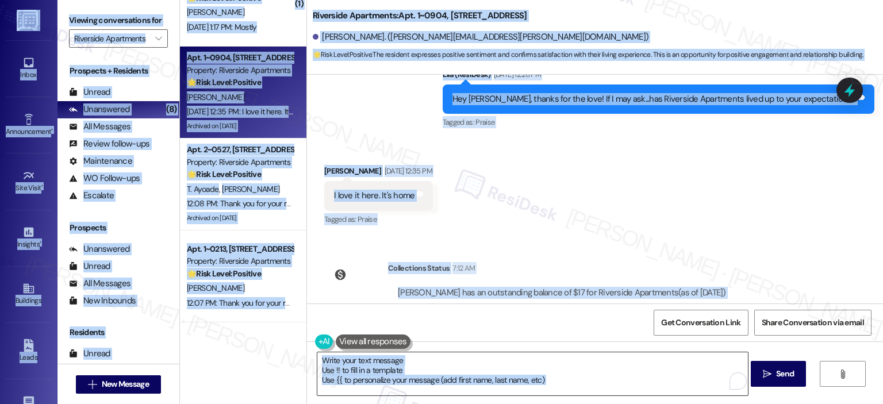
click at [521, 369] on textarea "Thank you!!! Here's a quick link {{google_review_link}}" at bounding box center [532, 374] width 431 height 43
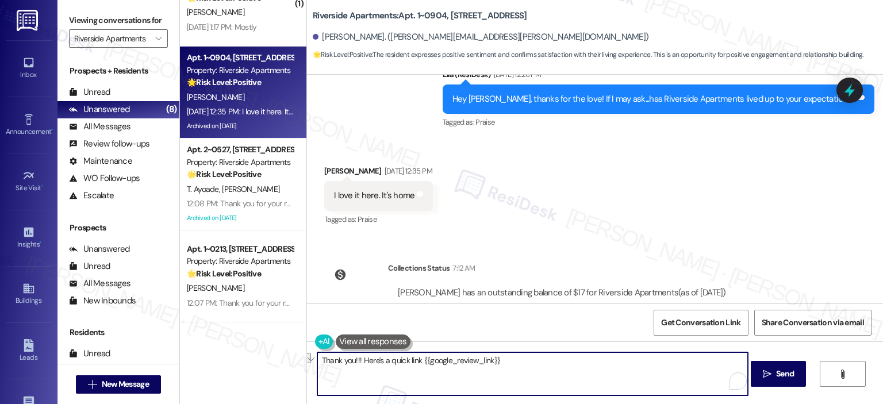
paste textarea "We're so glad to hear that, {{first_name}}! It means a lot to us that you feel …"
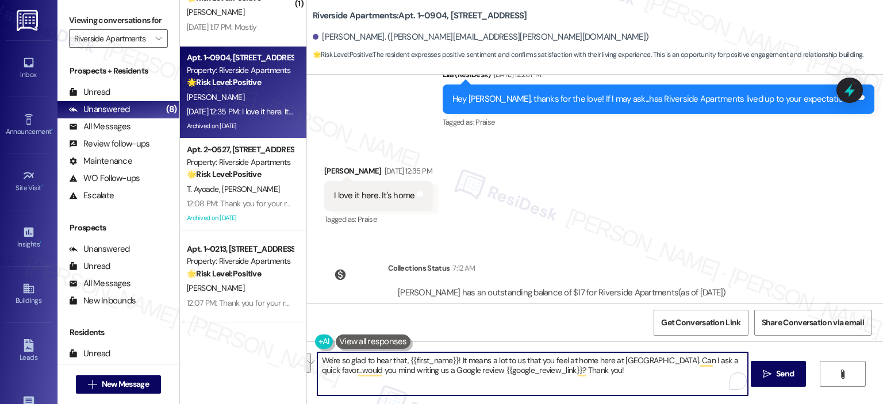
drag, startPoint x: 656, startPoint y: 376, endPoint x: 692, endPoint y: 361, distance: 39.4
click at [692, 361] on textarea "We're so glad to hear that, {{first_name}}! It means a lot to us that you feel …" at bounding box center [532, 374] width 431 height 43
type textarea "We're so glad to hear that, {{first_name}}! It means a lot to us that you feel …"
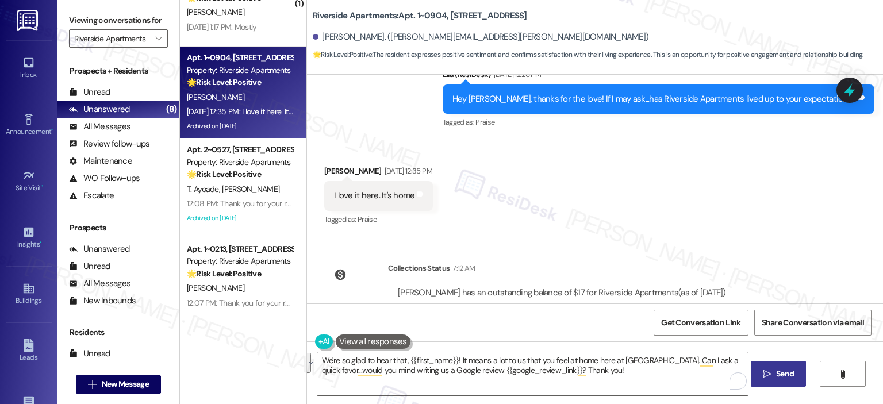
click at [752, 372] on button " Send" at bounding box center [779, 374] width 56 height 26
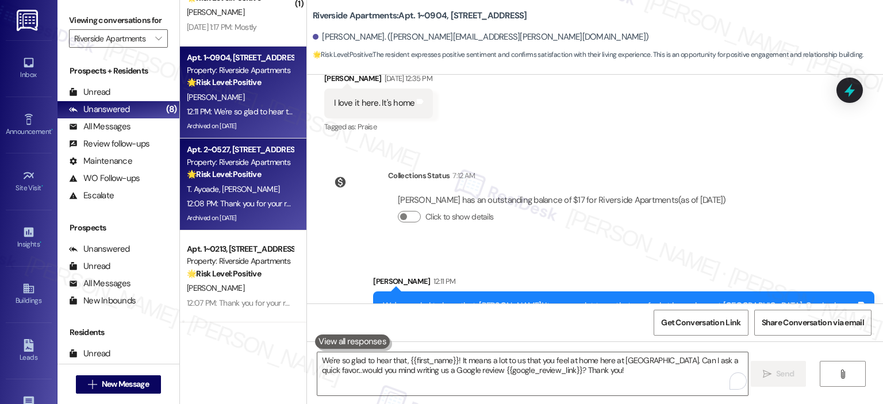
scroll to position [126, 0]
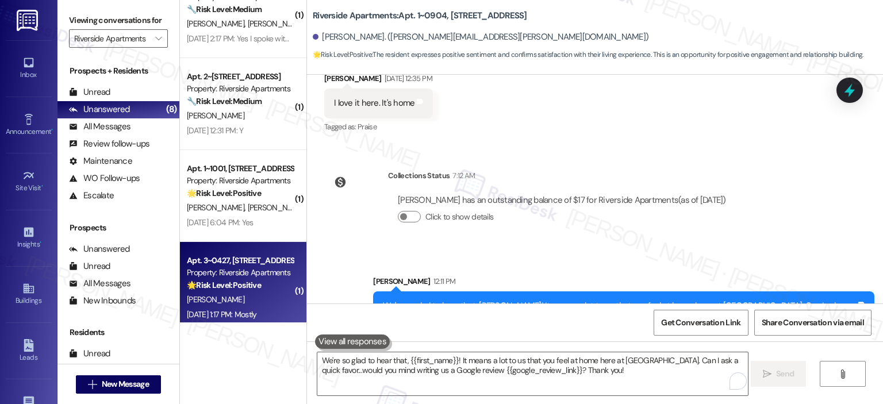
click at [228, 269] on div "Property: Riverside Apartments" at bounding box center [240, 273] width 106 height 12
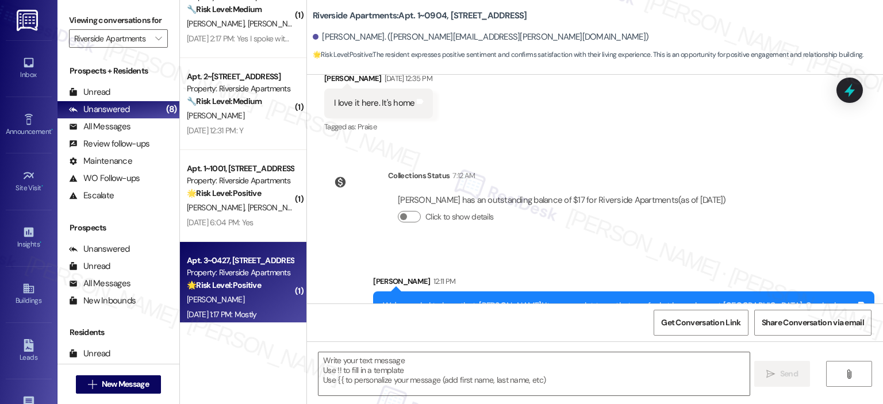
type textarea "Fetching suggested responses. Please feel free to read through the conversation…"
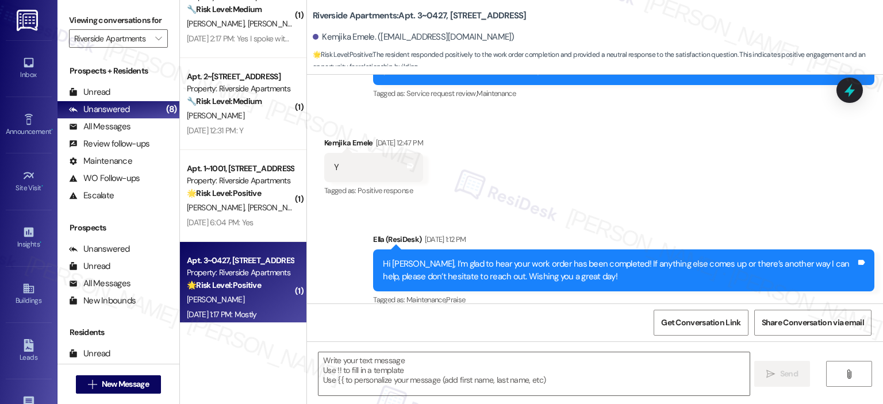
type textarea "Fetching suggested responses. Please feel free to read through the conversation…"
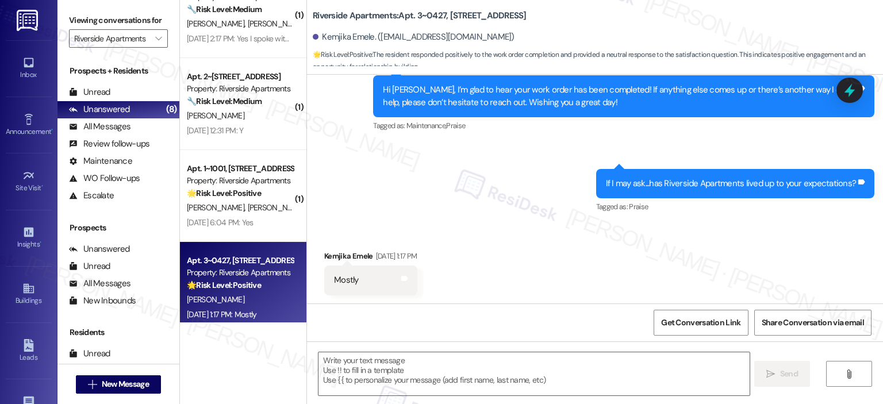
scroll to position [447, 0]
click at [506, 378] on textarea at bounding box center [534, 374] width 431 height 43
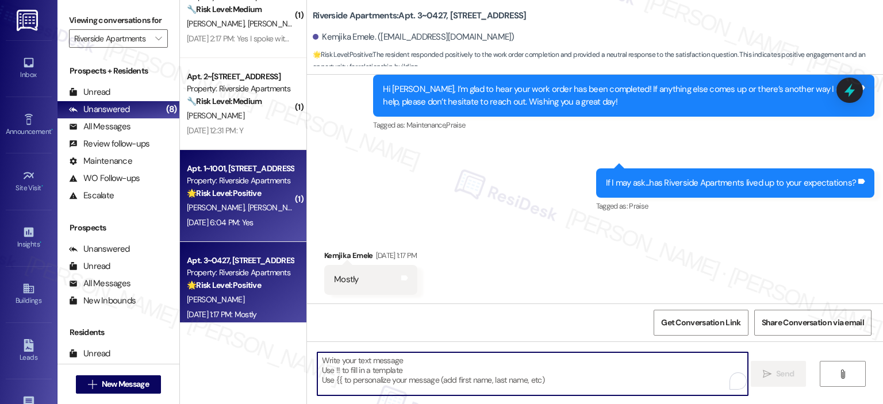
click at [242, 211] on div "L. Alvarez N. Loza" at bounding box center [240, 208] width 109 height 14
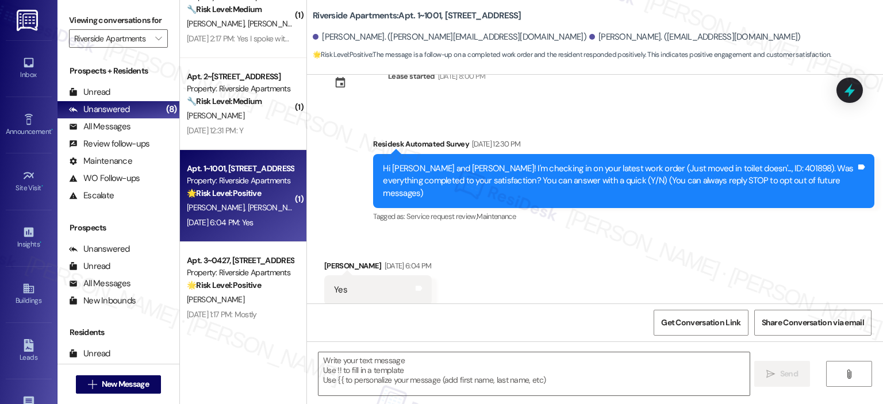
scroll to position [54, 0]
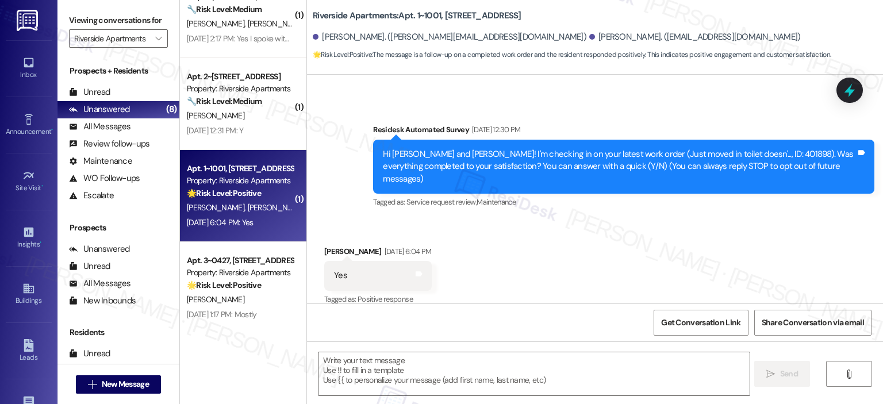
type textarea "Fetching suggested responses. Please feel free to read through the conversation…"
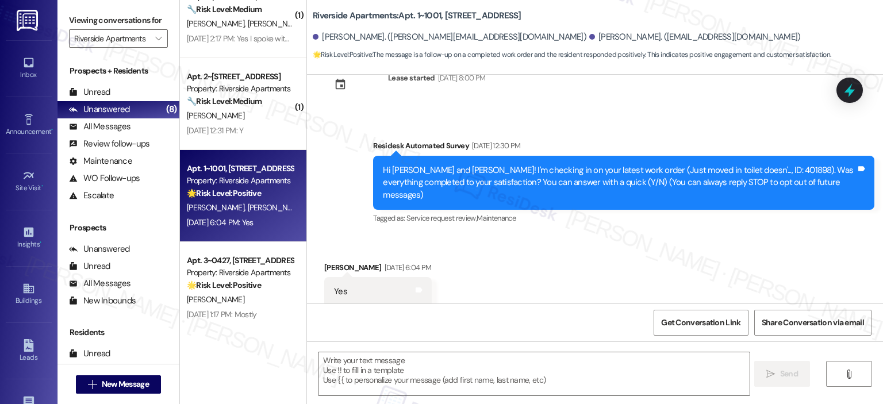
scroll to position [55, 0]
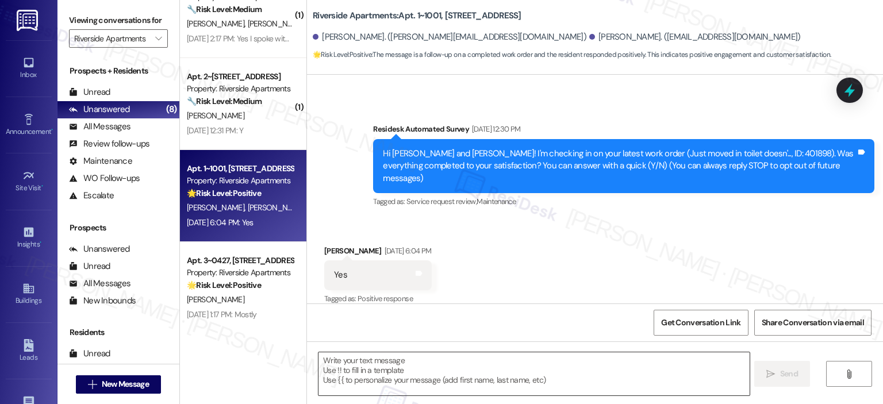
click at [389, 375] on textarea at bounding box center [534, 374] width 431 height 43
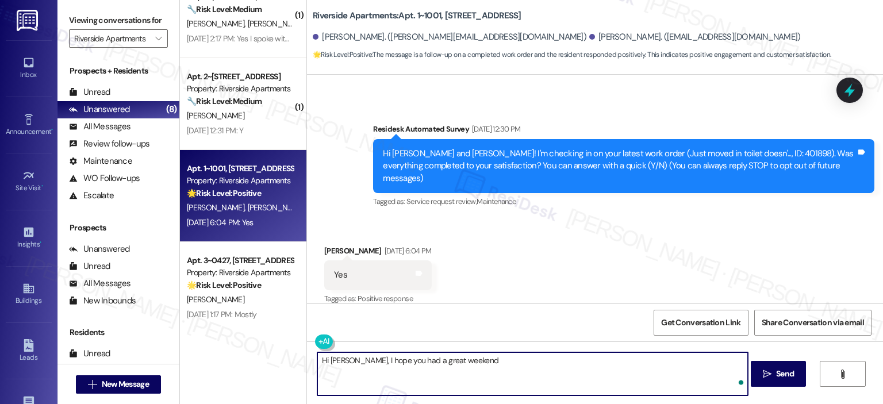
type textarea "Hi [PERSON_NAME], I hope you had a great weekend!"
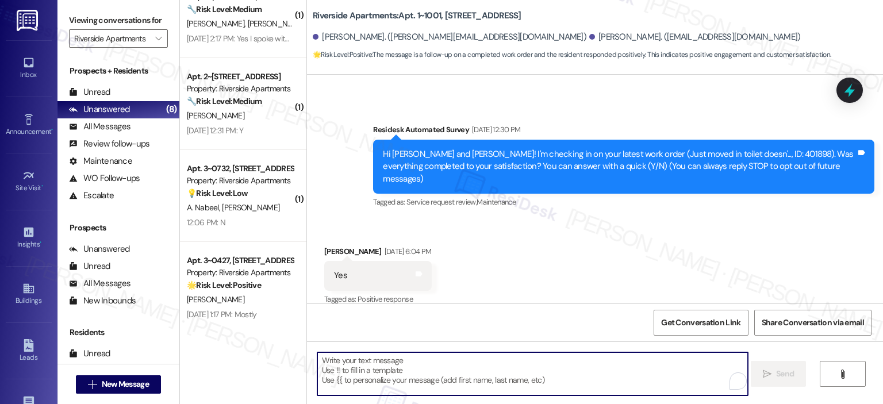
scroll to position [135, 0]
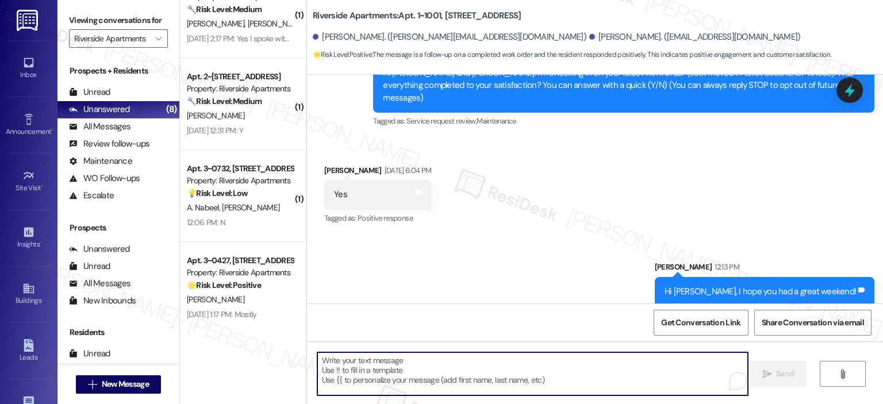
click at [543, 369] on textarea "To enrich screen reader interactions, please activate Accessibility in Grammarl…" at bounding box center [532, 374] width 431 height 43
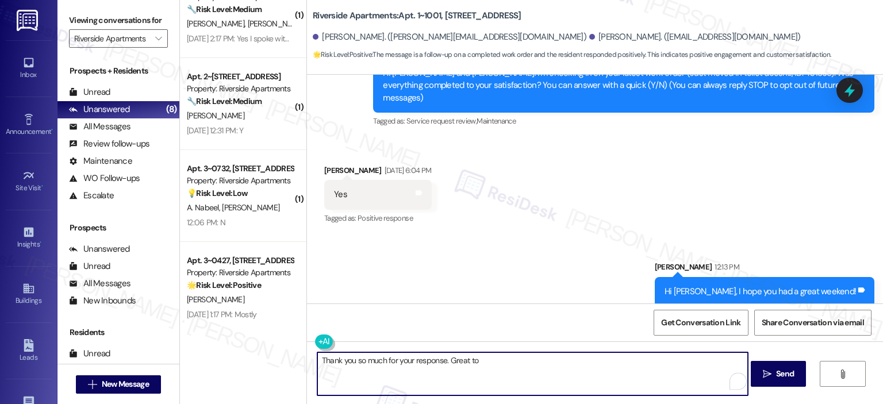
click at [490, 358] on textarea "Thank you so much for your response. Great to" at bounding box center [532, 374] width 431 height 43
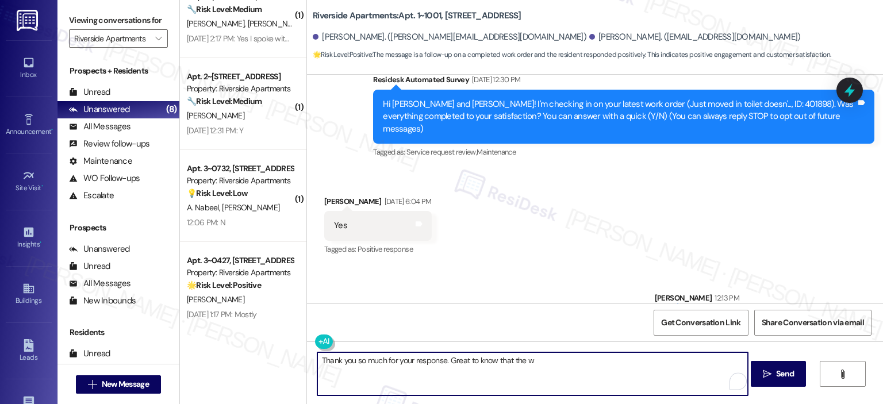
scroll to position [99, 0]
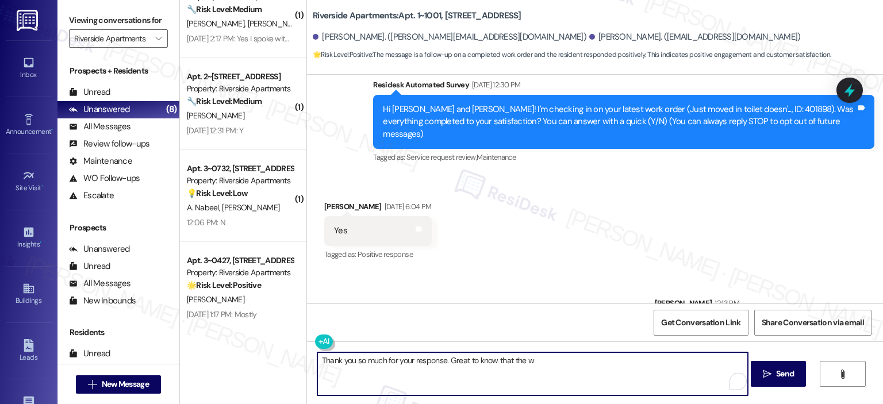
click at [573, 362] on textarea "Thank you so much for your response. Great to know that the w" at bounding box center [532, 374] width 431 height 43
click at [687, 362] on textarea "Thank you so much for your response. Great to know that the work order number 4…" at bounding box center [532, 374] width 431 height 43
click at [379, 374] on textarea "Thank you so much for your response. Great to know that the work order number 4…" at bounding box center [532, 374] width 431 height 43
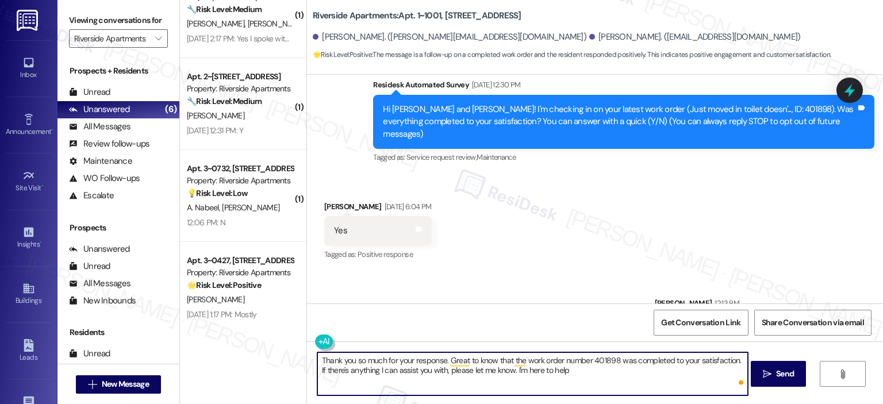
type textarea "Thank you so much for your response. Great to know that the work order number 4…"
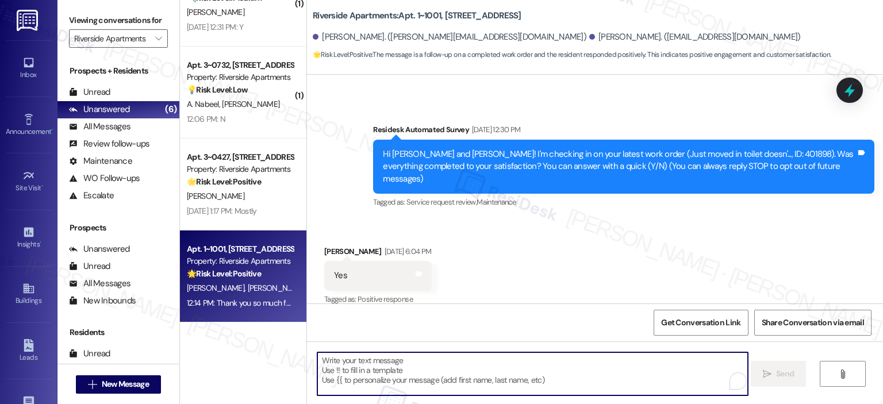
scroll to position [0, 0]
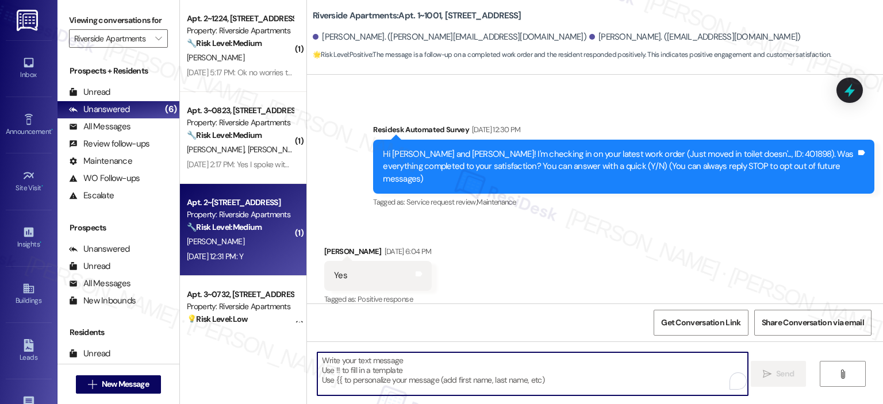
click at [243, 255] on div "Sep 12, 2025 at 12:31 PM: Y Sep 12, 2025 at 12:31 PM: Y" at bounding box center [215, 256] width 56 height 10
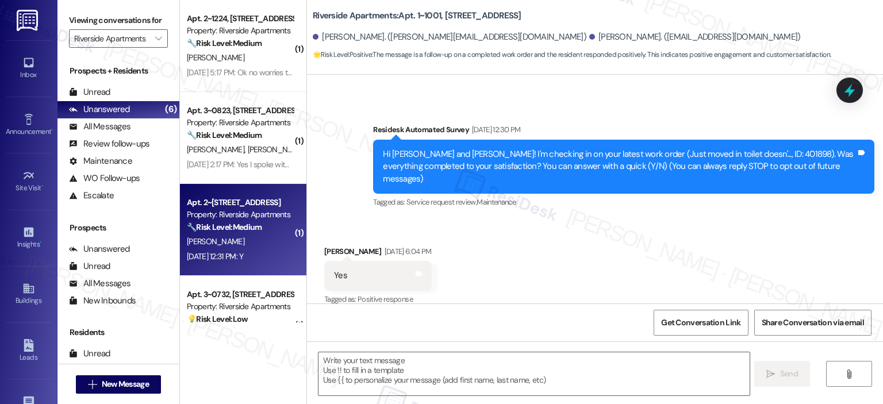
type textarea "Fetching suggested responses. Please feel free to read through the conversation…"
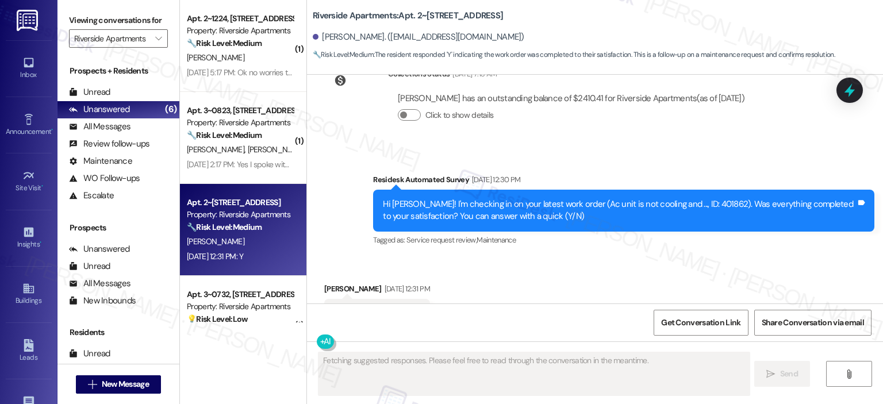
scroll to position [5191, 0]
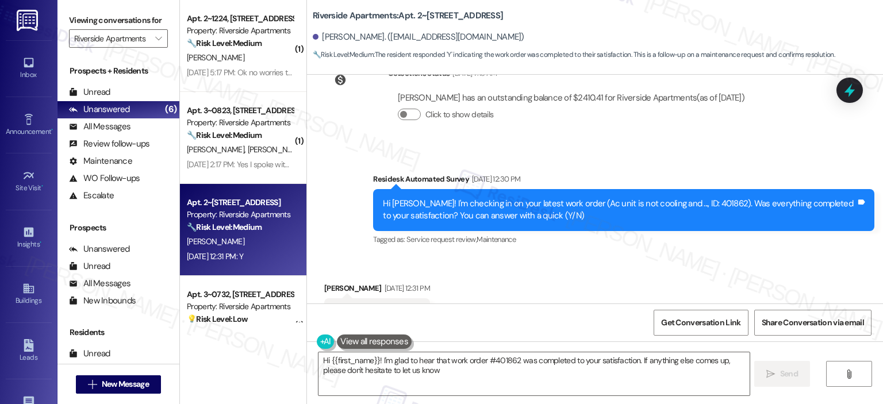
type textarea "Hi {{first_name}}! I'm glad to hear that work order #401862 was completed to yo…"
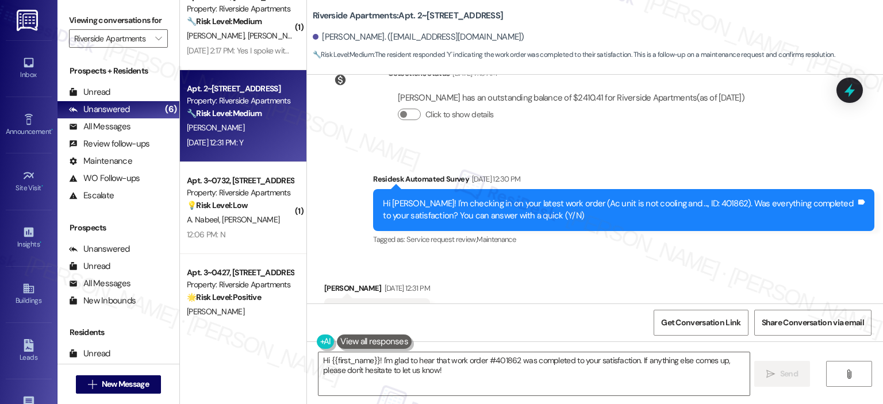
scroll to position [118, 0]
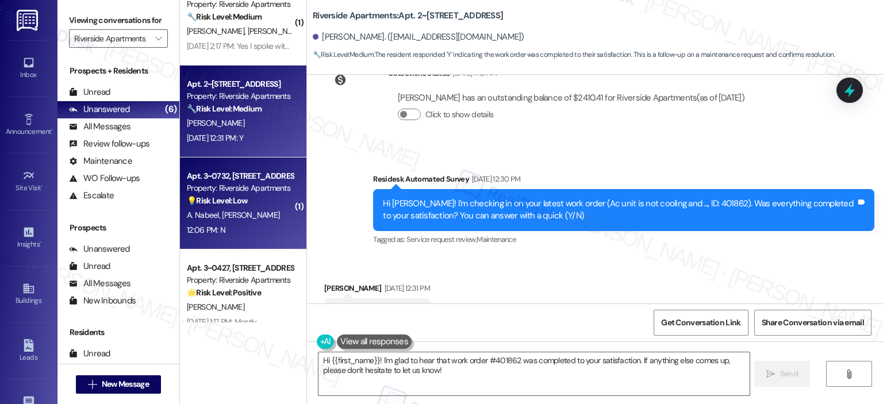
click at [239, 204] on strong "💡 Risk Level: Low" at bounding box center [217, 201] width 61 height 10
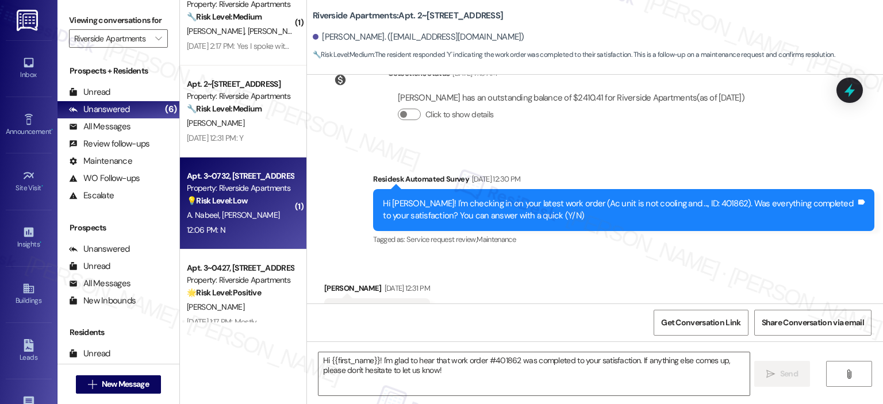
type textarea "Fetching suggested responses. Please feel free to read through the conversation…"
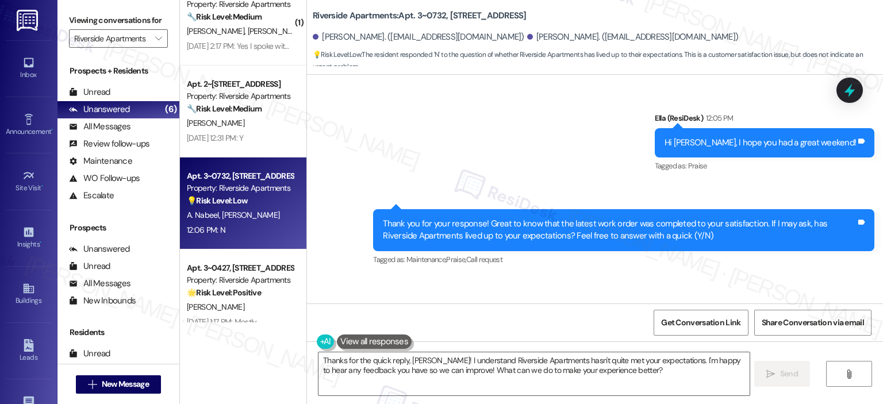
scroll to position [3243, 0]
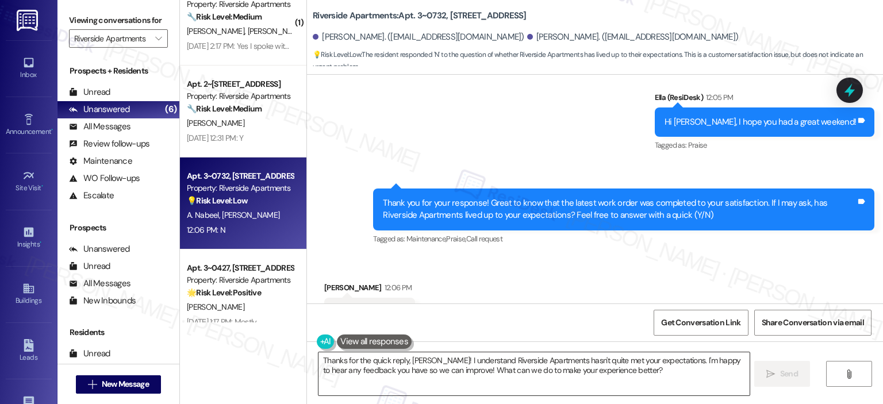
click at [463, 372] on textarea "Thanks for the quick reply, Abdullah! I understand Riverside Apartments hasn't …" at bounding box center [534, 374] width 431 height 43
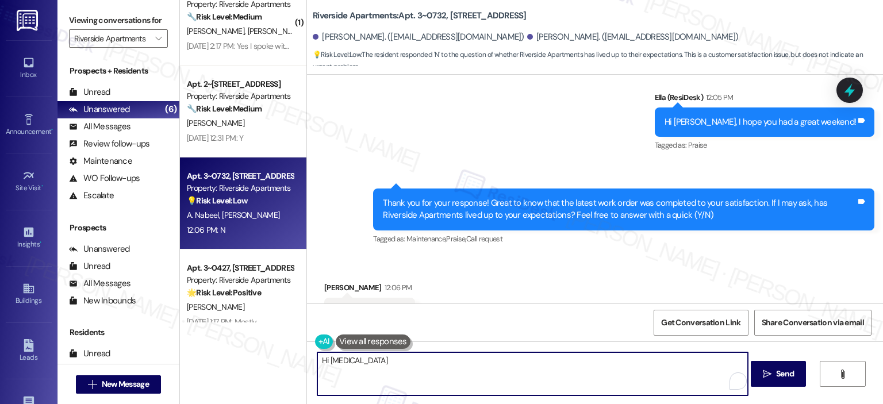
click at [361, 377] on textarea "Hi Mri" at bounding box center [532, 374] width 431 height 43
paste textarea "Jeanne · Fernandez Jeanne · Fernandez Hi {{first_name}}, I’m really sorry to he…"
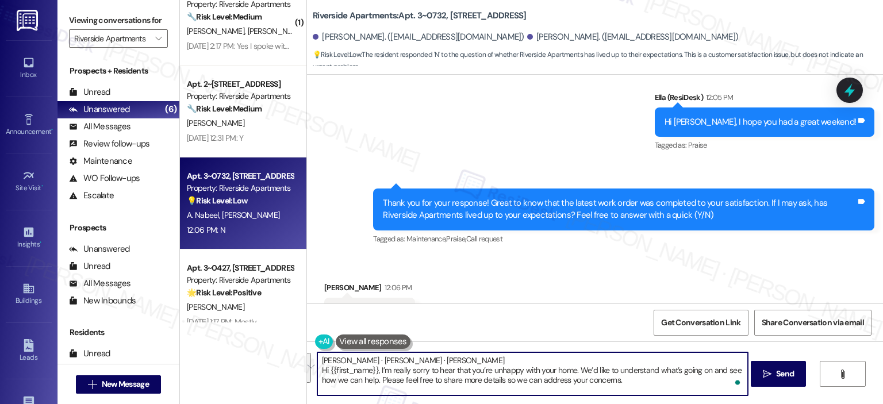
drag, startPoint x: 386, startPoint y: 376, endPoint x: 284, endPoint y: 361, distance: 104.1
click at [284, 361] on div "( 1 ) Apt. 2~1224, 5860 Cameron Run Terrace Property: Riverside Apartments 🔧 Ri…" at bounding box center [531, 202] width 703 height 404
click at [377, 372] on textarea "Jeanne · Fernandez Jeanne · Fernandez Hi {{first_name}}, I’m really sorry to he…" at bounding box center [532, 374] width 431 height 43
drag, startPoint x: 375, startPoint y: 381, endPoint x: 303, endPoint y: 354, distance: 77.0
click at [307, 354] on div "Jeanne · Fernandez Jeanne · Fernandez Hi {{first_name}}, I’m really sorry to he…" at bounding box center [595, 385] width 576 height 86
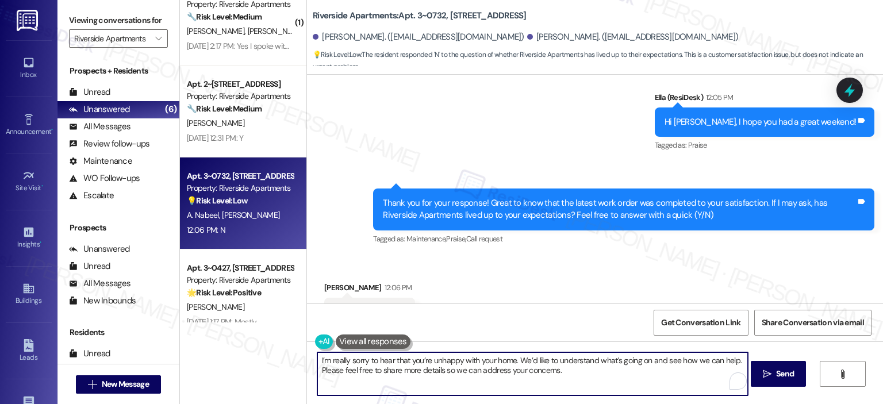
click at [513, 363] on textarea "I’m really sorry to hear that you’re unhappy with your home. We’d like to under…" at bounding box center [532, 374] width 431 height 43
click at [514, 362] on textarea "I’m really sorry to hear that you’re unhappy with your home., Mariam. We’d like…" at bounding box center [532, 374] width 431 height 43
type textarea "I’m really sorry to hear that you’re unhappy with your home, Mariam. We’d like …"
click at [761, 372] on span " Send" at bounding box center [779, 374] width 36 height 12
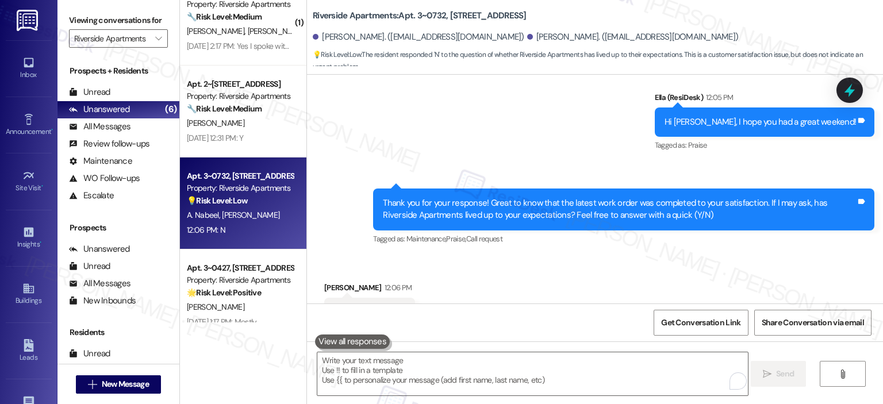
scroll to position [3242, 0]
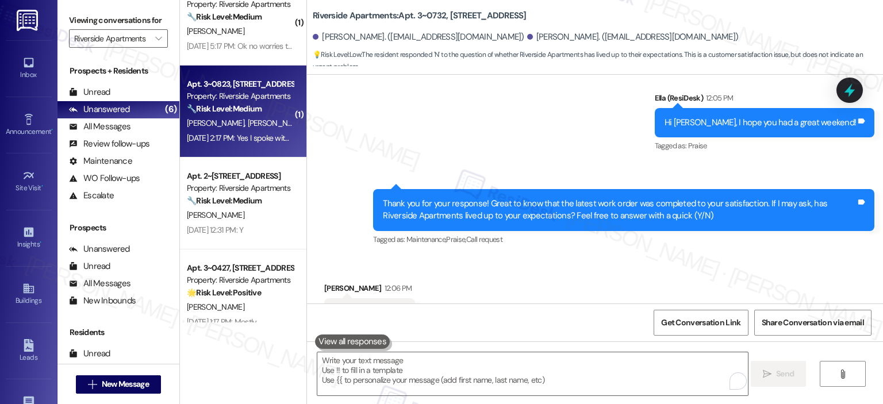
click at [244, 134] on div "Sep 12, 2025 at 2:17 PM: Yes I spoke with Christel this morning. Thank you Sep …" at bounding box center [308, 138] width 242 height 10
type textarea "Fetching suggested responses. Please feel free to read through the conversation…"
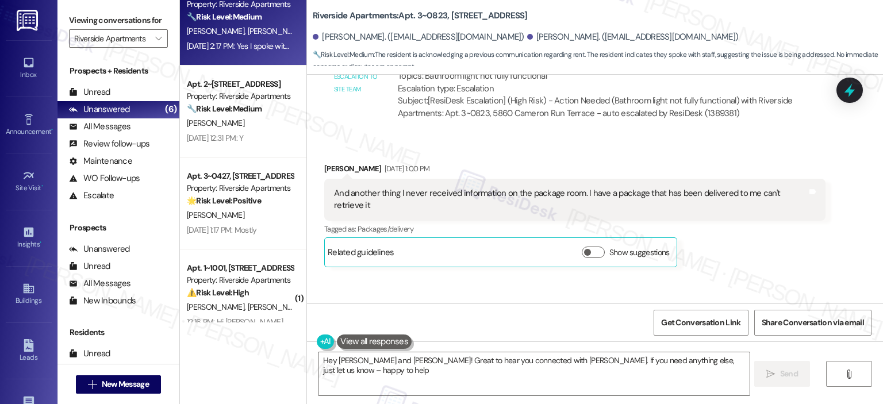
type textarea "Hey Tina and Jada! Great to hear you connected with Christel. If you need anyth…"
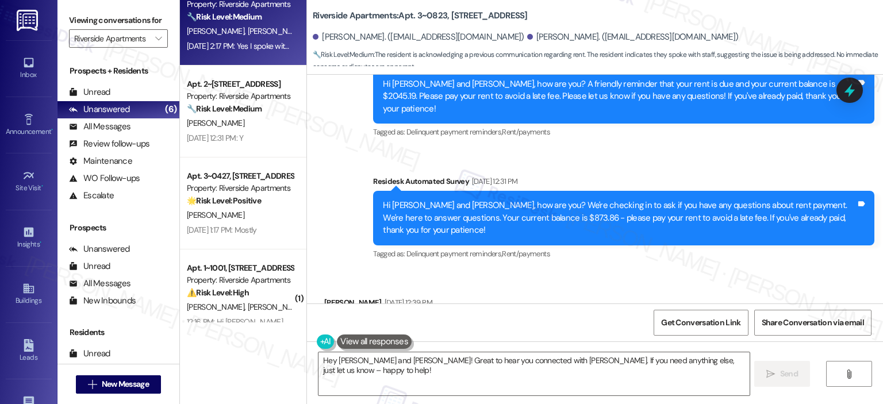
scroll to position [7864, 0]
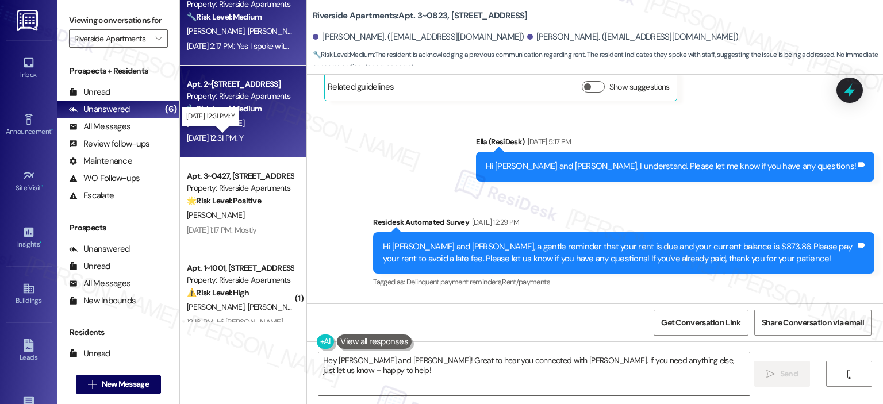
click at [216, 136] on div "Sep 12, 2025 at 12:31 PM: Y Sep 12, 2025 at 12:31 PM: Y" at bounding box center [215, 138] width 56 height 10
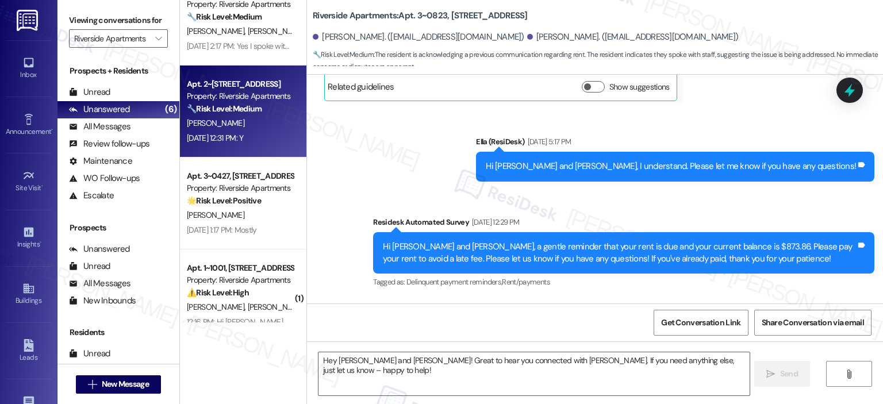
type textarea "Fetching suggested responses. Please feel free to read through the conversation…"
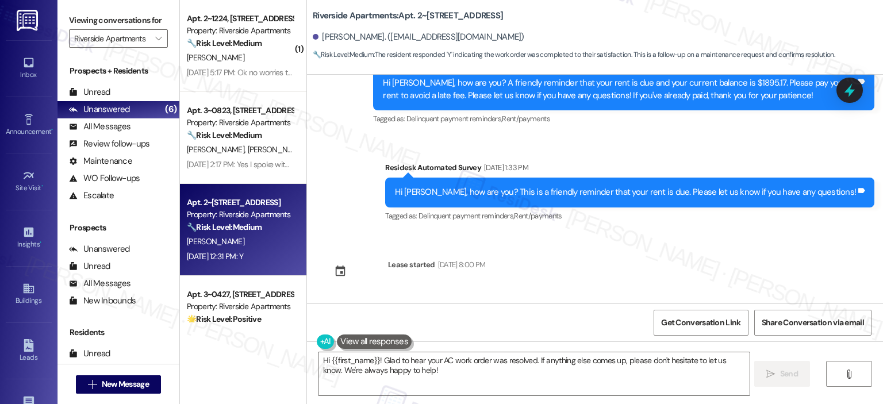
scroll to position [5191, 0]
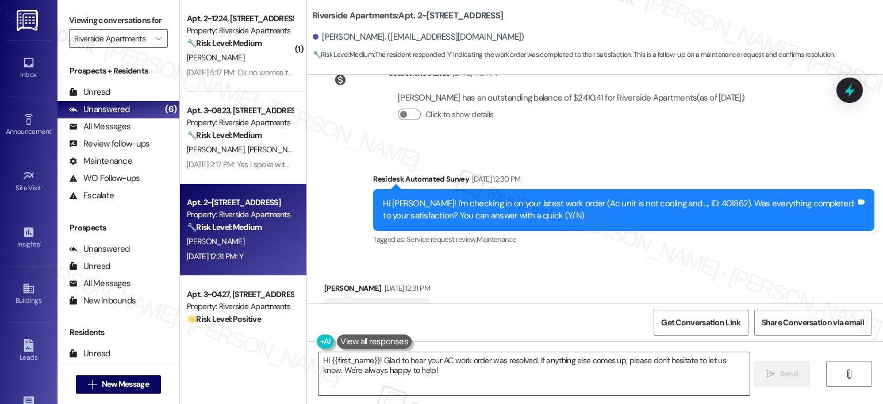
click at [405, 377] on textarea "Hi {{first_name}}! Glad to hear your AC work order was resolved. If anything el…" at bounding box center [534, 374] width 431 height 43
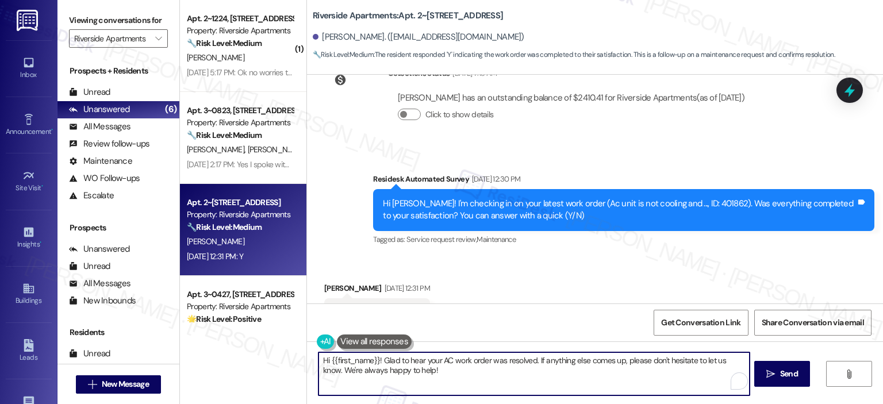
click at [420, 374] on textarea "Hi {{first_name}}! Glad to hear your AC work order was resolved. If anything el…" at bounding box center [534, 374] width 431 height 43
drag, startPoint x: 420, startPoint y: 377, endPoint x: 376, endPoint y: 365, distance: 45.2
click at [376, 365] on textarea "Hi {{first_name}}! Glad to hear your AC work order was resolved. If anything el…" at bounding box center [532, 374] width 431 height 43
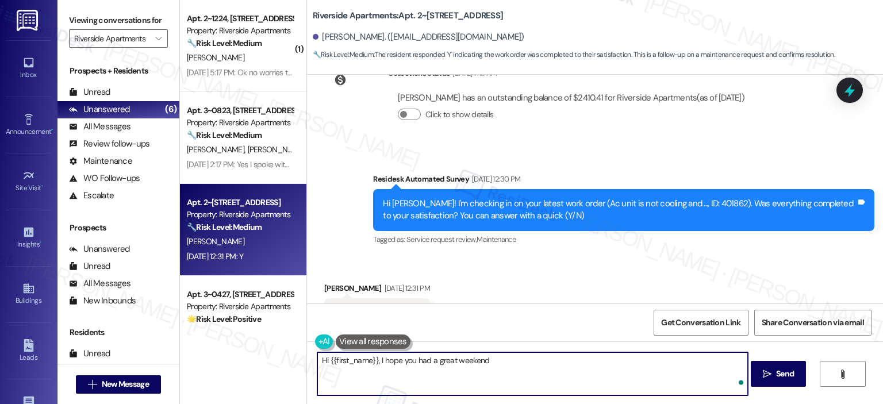
type textarea "Hi {{first_name}}, I hope you had a great weekend!"
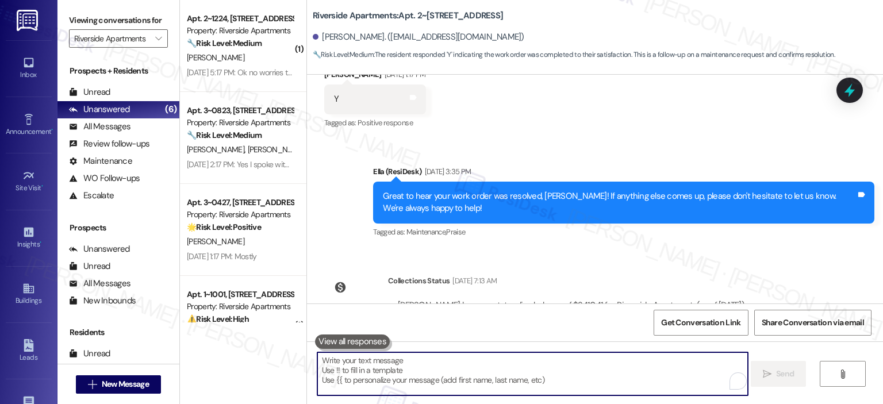
scroll to position [5271, 0]
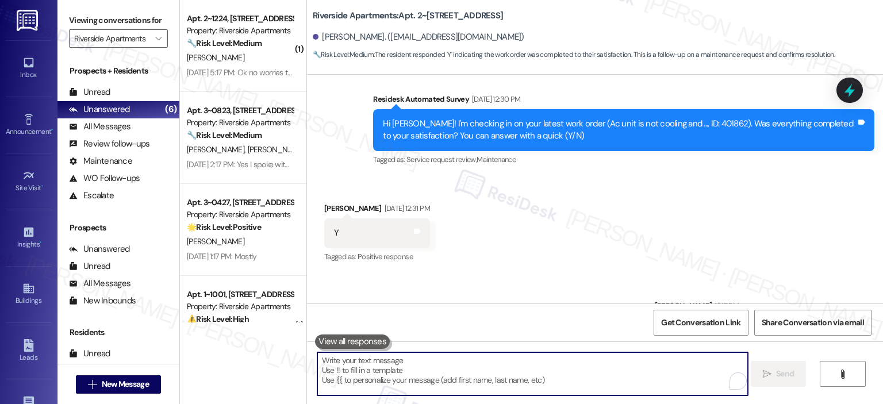
click at [401, 361] on textarea "To enrich screen reader interactions, please activate Accessibility in Grammarl…" at bounding box center [532, 374] width 431 height 43
paste textarea "Thank you for your response! Great to know that the latest work order was compl…"
type textarea "Thank you for your response! Great to know that the latest work order was compl…"
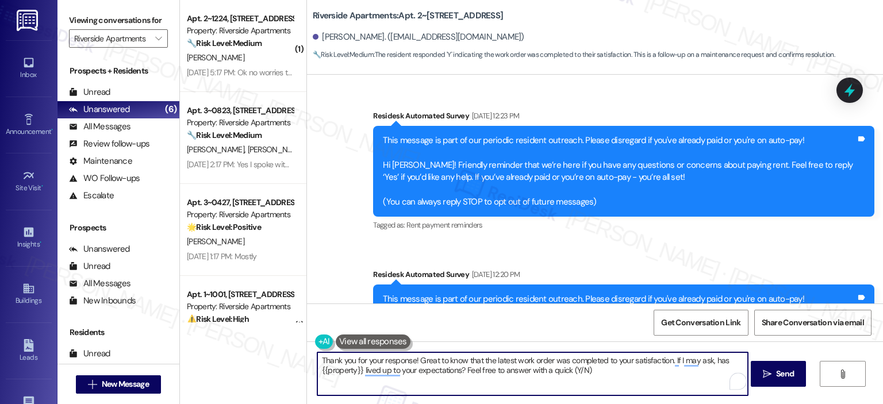
scroll to position [5215, 0]
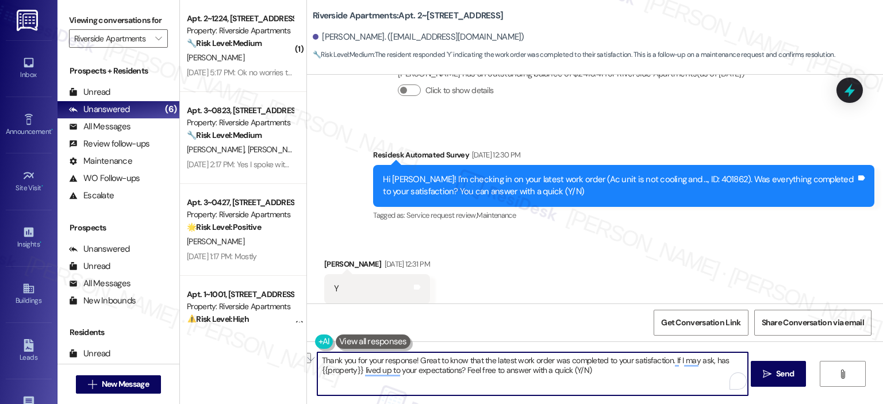
drag, startPoint x: 548, startPoint y: 361, endPoint x: 488, endPoint y: 361, distance: 59.8
click at [488, 361] on textarea "Thank you for your response! Great to know that the latest work order was compl…" at bounding box center [532, 374] width 431 height 43
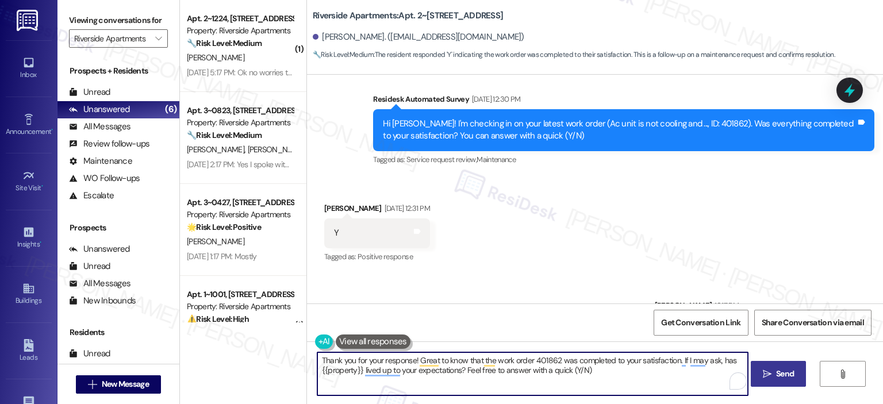
type textarea "Thank you for your response! Great to know that the work order 401862 was compl…"
click at [774, 370] on span "Send" at bounding box center [785, 374] width 22 height 12
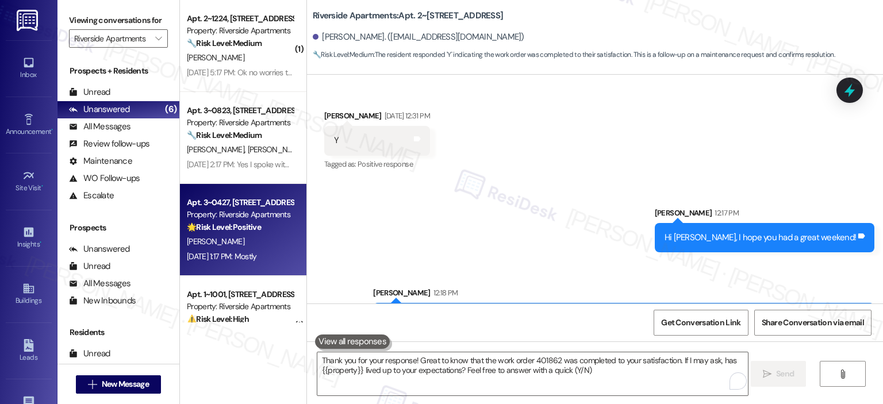
scroll to position [45, 0]
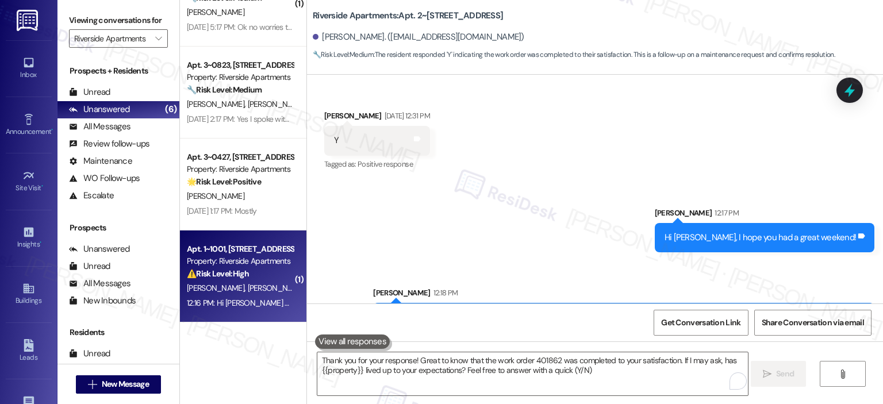
click at [240, 274] on strong "⚠️ Risk Level: High" at bounding box center [218, 274] width 62 height 10
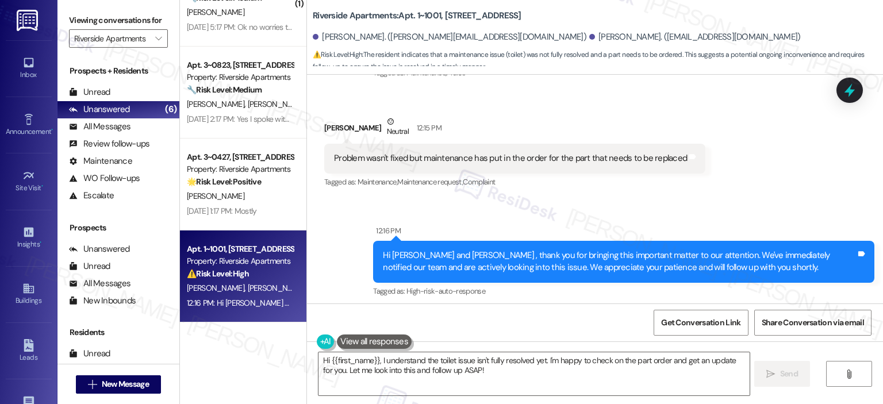
scroll to position [479, 0]
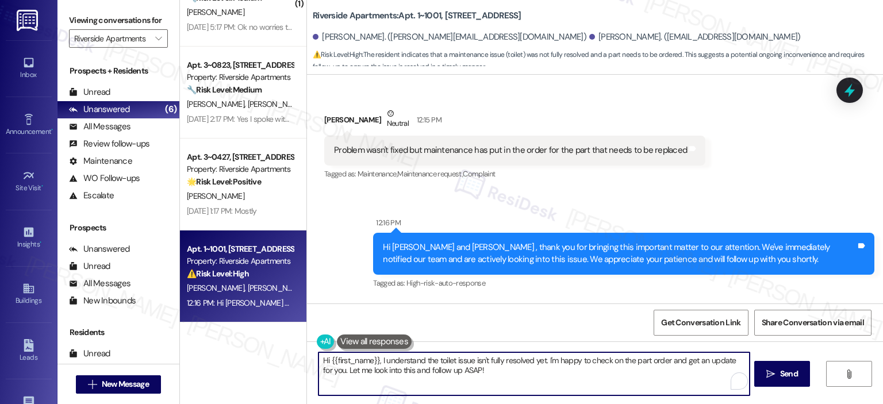
drag, startPoint x: 377, startPoint y: 361, endPoint x: 305, endPoint y: 359, distance: 71.3
click at [312, 359] on div "Hi {{first_name}}, I understand the toilet issue isn't fully resolved yet. I'm …" at bounding box center [528, 374] width 432 height 44
click at [552, 376] on textarea "Thank you for letting us know, [PERSON_NAME]. I understand the toilet issue isn…" at bounding box center [532, 374] width 431 height 43
drag, startPoint x: 546, startPoint y: 372, endPoint x: 447, endPoint y: 369, distance: 99.0
click at [447, 369] on textarea "Thank you for letting us know, Nelson. I understand the toilet issue isn't full…" at bounding box center [532, 374] width 431 height 43
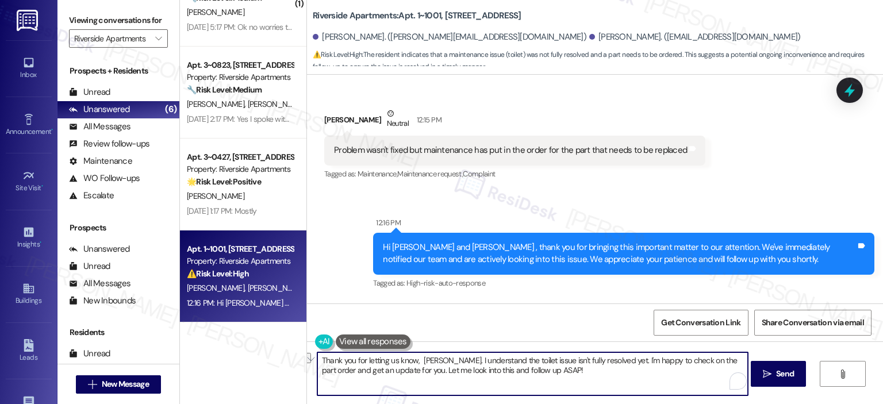
click at [566, 372] on textarea "Thank you for letting us know, Nelson. I understand the toilet issue isn't full…" at bounding box center [532, 374] width 431 height 43
click at [548, 371] on textarea "Thank you for letting us know, Nelson. I understand the toilet issue isn't full…" at bounding box center [532, 374] width 431 height 43
drag, startPoint x: 548, startPoint y: 371, endPoint x: 520, endPoint y: 372, distance: 28.2
click at [520, 372] on textarea "Thank you for letting us know, Nelson. I understand the toilet issue isn't full…" at bounding box center [532, 374] width 431 height 43
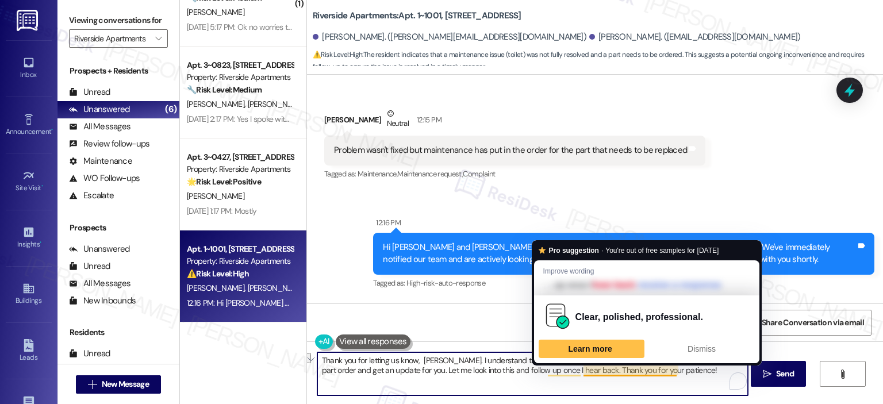
drag, startPoint x: 621, startPoint y: 370, endPoint x: 580, endPoint y: 372, distance: 41.4
click at [580, 372] on textarea "Thank you for letting us know, Nelson. I understand the toilet issue isn't full…" at bounding box center [532, 374] width 431 height 43
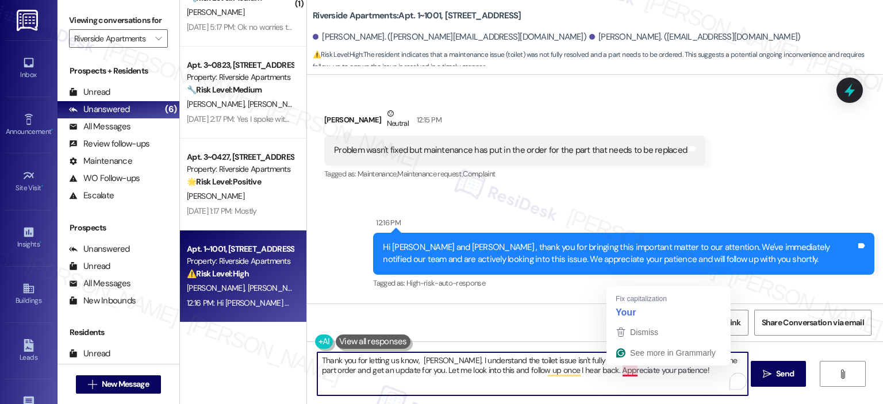
click at [650, 375] on textarea "Thank you for letting us know, Nelson. I understand the toilet issue isn't full…" at bounding box center [532, 374] width 431 height 43
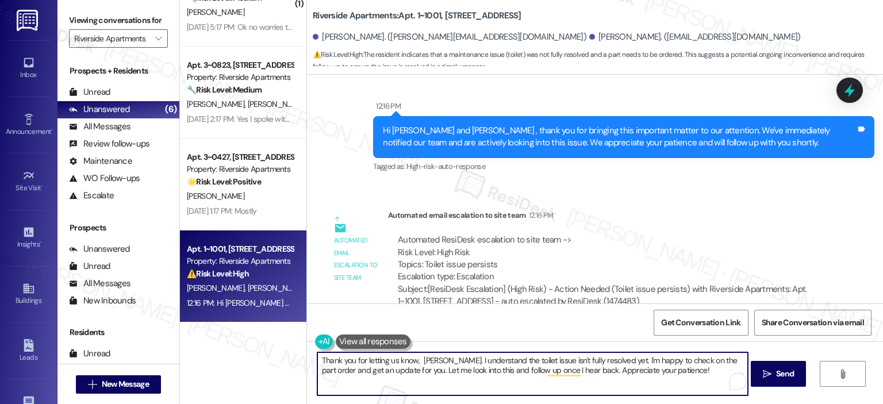
scroll to position [605, 0]
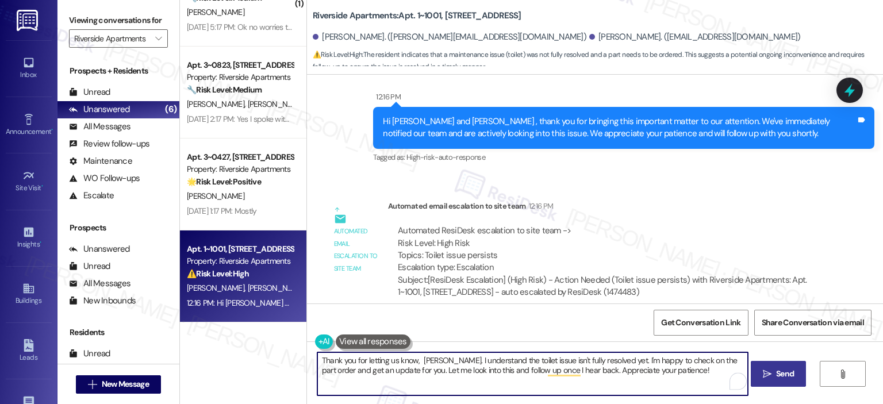
type textarea "Thank you for letting us know, Nelson. I understand the toilet issue isn't full…"
click at [794, 373] on span "Send" at bounding box center [785, 374] width 22 height 12
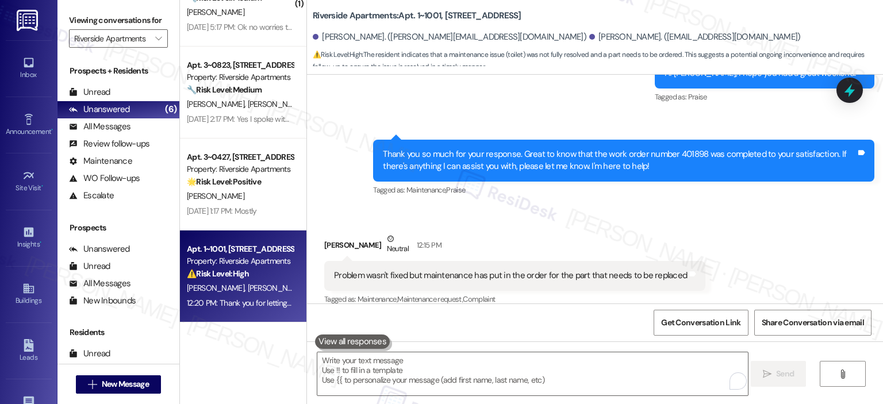
scroll to position [698, 0]
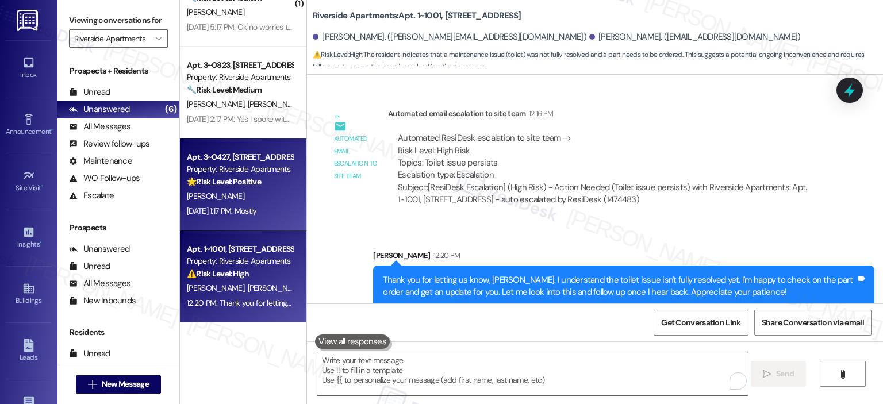
click at [237, 210] on div "Sep 12, 2025 at 1:17 PM: Mostly Sep 12, 2025 at 1:17 PM: Mostly" at bounding box center [222, 211] width 70 height 10
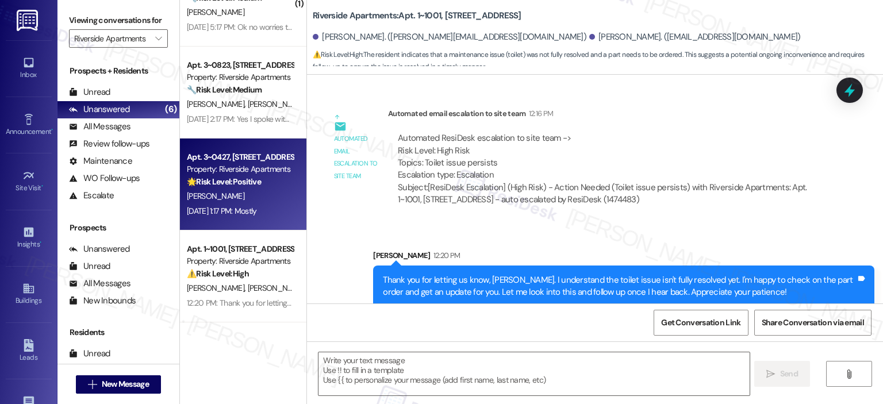
type textarea "Fetching suggested responses. Please feel free to read through the conversation…"
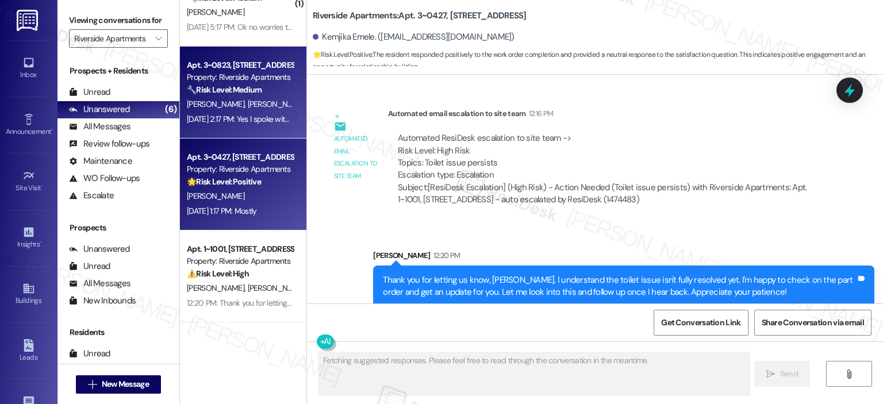
scroll to position [446, 0]
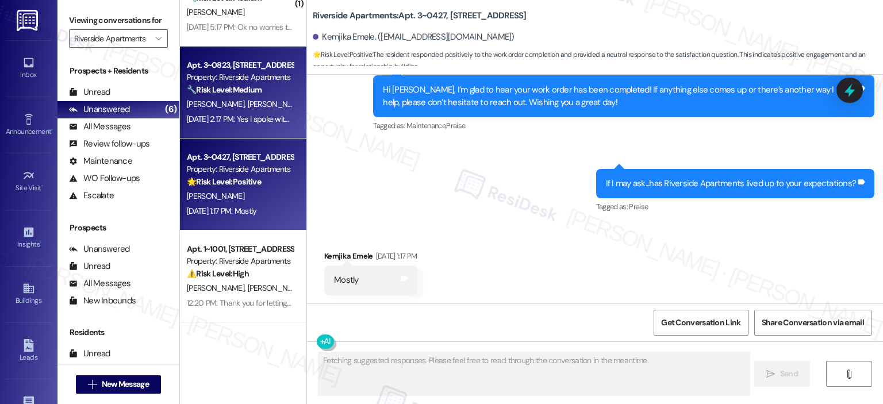
click at [236, 121] on div "Sep 12, 2025 at 2:17 PM: Yes I spoke with Christel this morning. Thank you Sep …" at bounding box center [308, 119] width 242 height 10
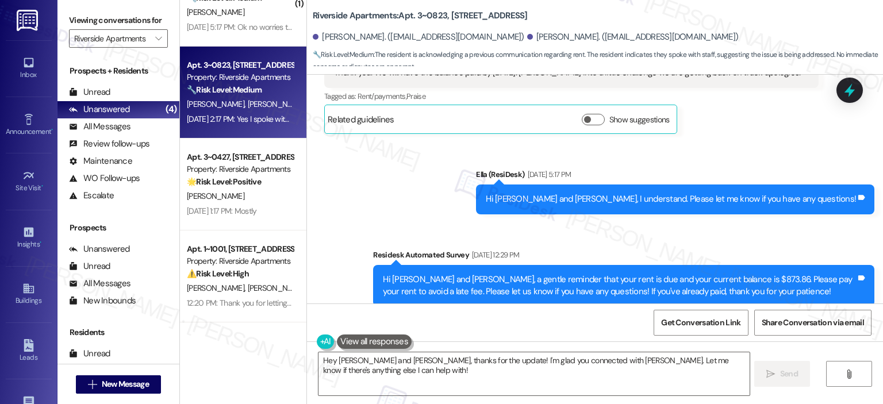
scroll to position [7864, 0]
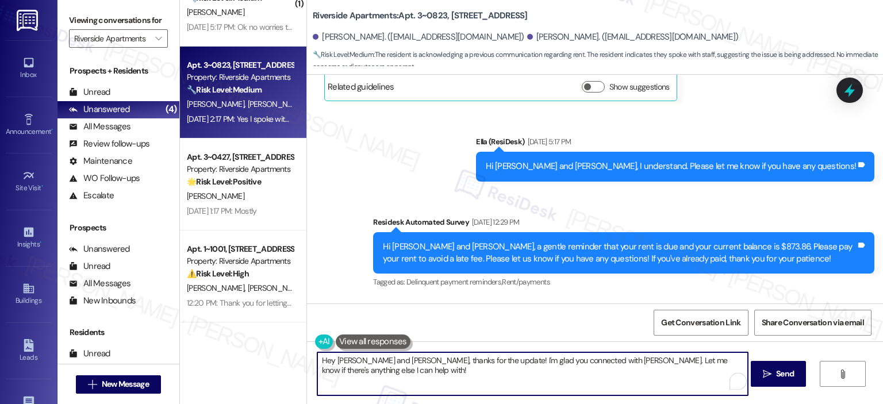
drag, startPoint x: 384, startPoint y: 364, endPoint x: 343, endPoint y: 365, distance: 41.4
click at [343, 365] on textarea "Hey Tina and Jada, thanks for the update! I'm glad you connected with Christel.…" at bounding box center [532, 374] width 431 height 43
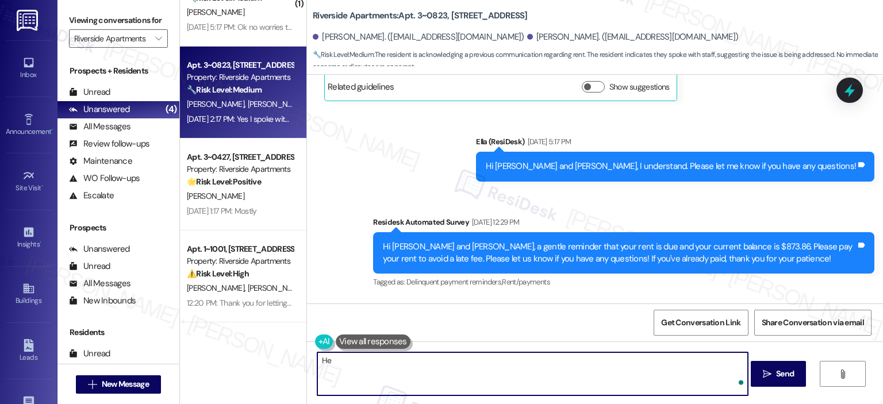
type textarea "H"
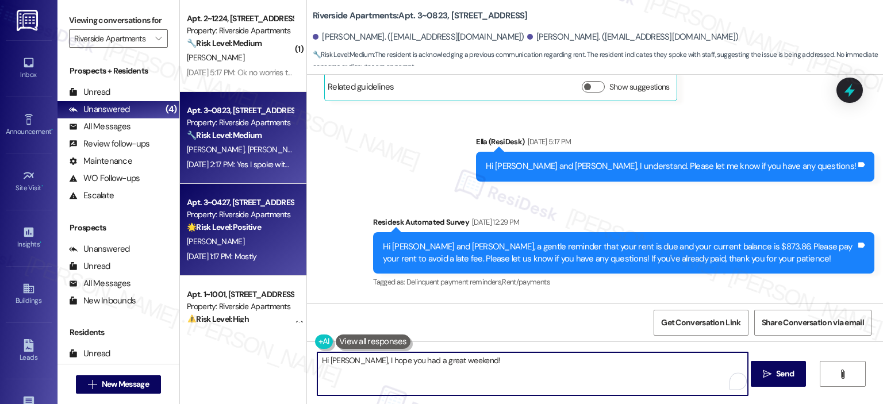
scroll to position [45, 0]
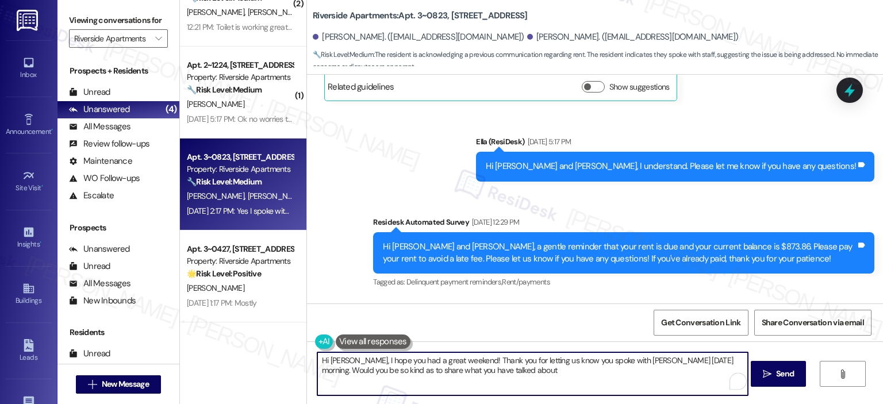
click at [489, 371] on textarea "Hi Tina, I hope you had a great weekend! Thank you for letting us know you spok…" at bounding box center [532, 374] width 431 height 43
click at [535, 384] on textarea "Hi Tina, I hope you had a great weekend! Thank you for letting us know you spok…" at bounding box center [532, 374] width 431 height 43
paste textarea "wonderful weekend! Thank you for letting us know that you spoke with Christel l…"
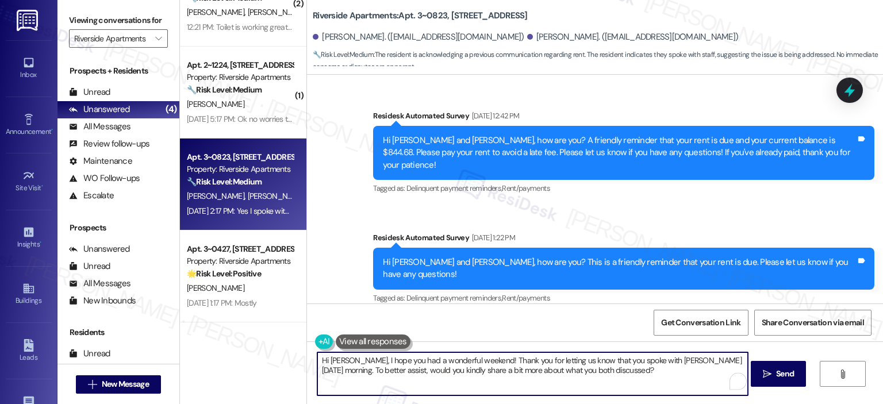
scroll to position [7577, 0]
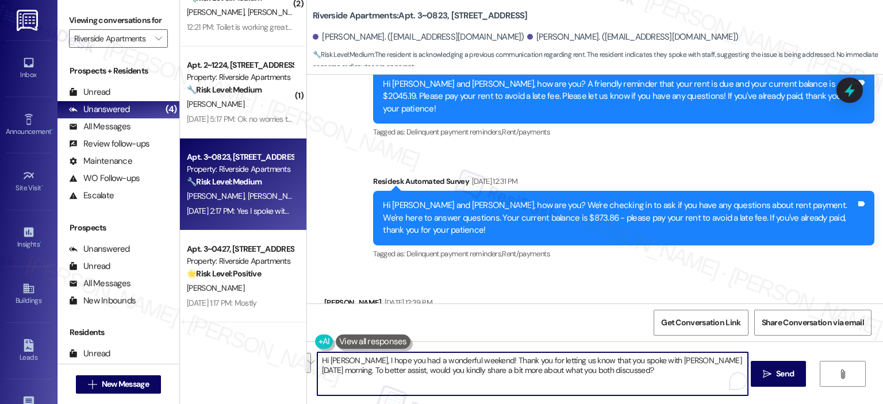
drag, startPoint x: 360, startPoint y: 372, endPoint x: 725, endPoint y: 362, distance: 364.7
click at [725, 362] on textarea "Hi Tina, I hope you had a wonderful weekend! Thank you for letting us know that…" at bounding box center [532, 374] width 431 height 43
click at [374, 369] on textarea "Hi Tina, I hope you had a wonderful weekend! Thank you for letting us know that…" at bounding box center [532, 374] width 431 height 43
drag, startPoint x: 430, startPoint y: 372, endPoint x: 397, endPoint y: 374, distance: 32.8
click at [397, 374] on textarea "Hi Tina, I hope you had a wonderful weekend! Thank you for letting us know that…" at bounding box center [532, 374] width 431 height 43
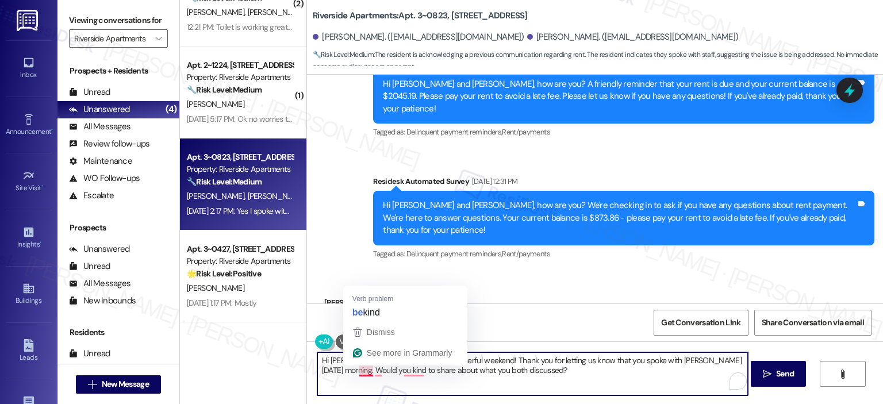
click at [349, 373] on textarea "Hi Tina, I hope you had a wonderful weekend! Thank you for letting us know that…" at bounding box center [532, 374] width 431 height 43
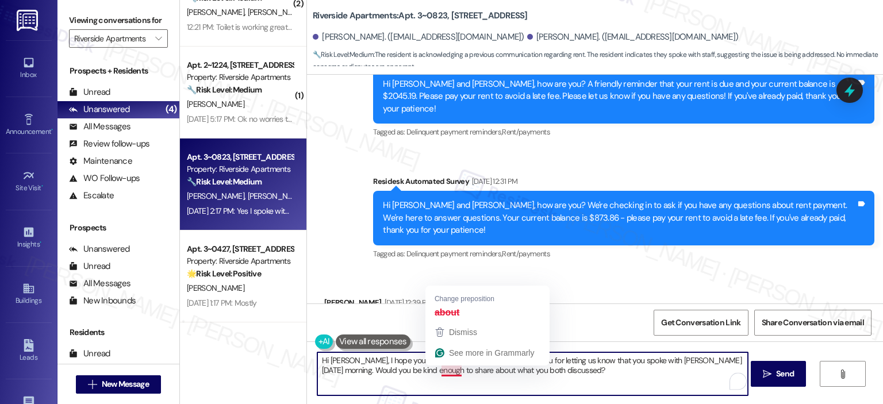
click at [451, 372] on textarea "Hi Tina, I hope you had a wonderful weekend! Thank you for letting us know that…" at bounding box center [532, 374] width 431 height 43
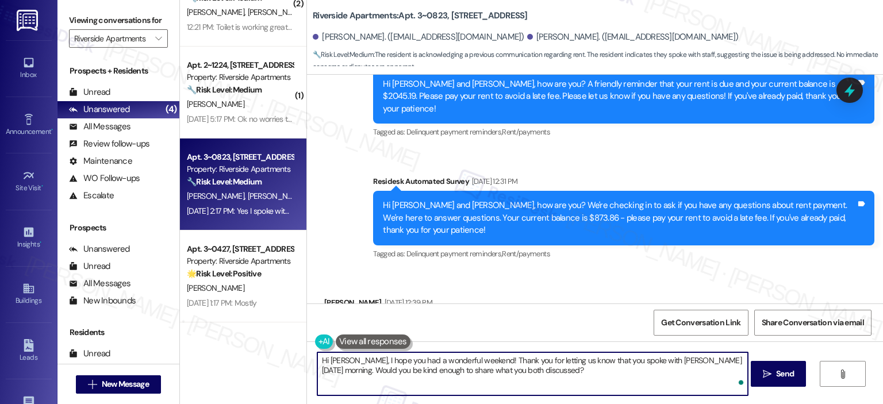
click at [554, 377] on textarea "Hi Tina, I hope you had a wonderful weekend! Thank you for letting us know that…" at bounding box center [532, 374] width 431 height 43
type textarea "Hi Tina, I hope you had a wonderful weekend! Thank you for letting us know that…"
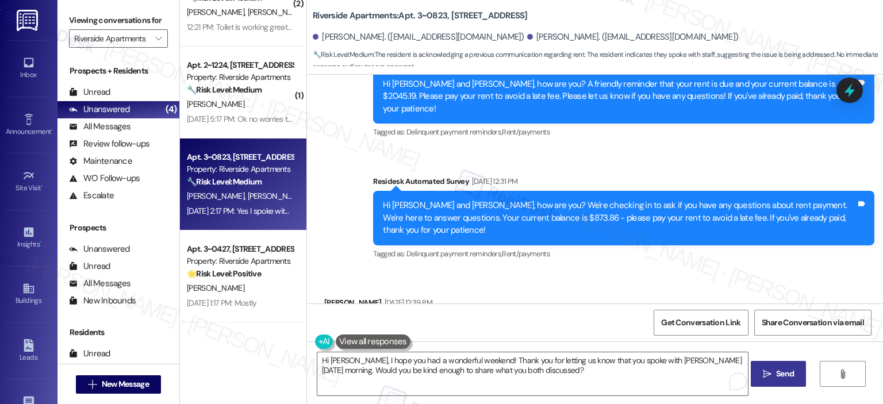
drag, startPoint x: 779, startPoint y: 367, endPoint x: 780, endPoint y: 384, distance: 16.1
click at [779, 367] on button " Send" at bounding box center [779, 374] width 56 height 26
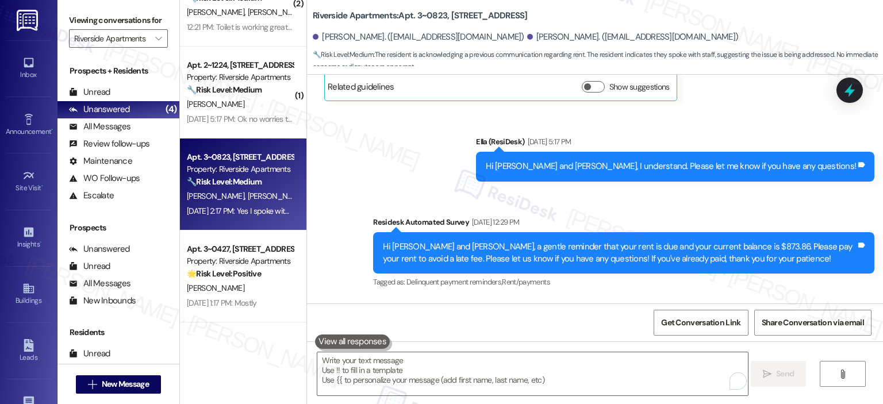
scroll to position [7758, 0]
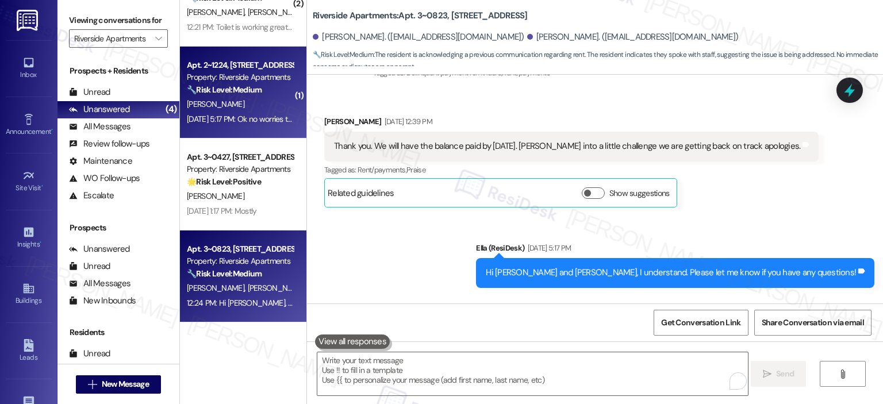
click at [207, 123] on div "Sep 12, 2025 at 5:17 PM: Ok no worries thank you Sep 12, 2025 at 5:17 PM: Ok no…" at bounding box center [252, 119] width 131 height 10
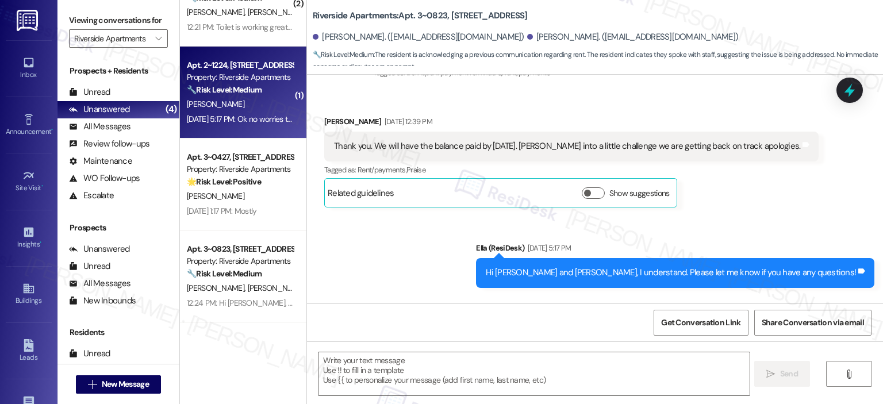
type textarea "Fetching suggested responses. Please feel free to read through the conversation…"
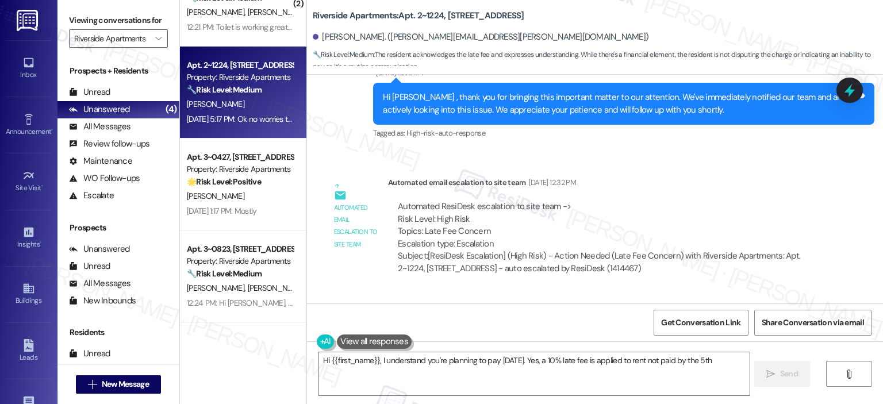
scroll to position [3777, 0]
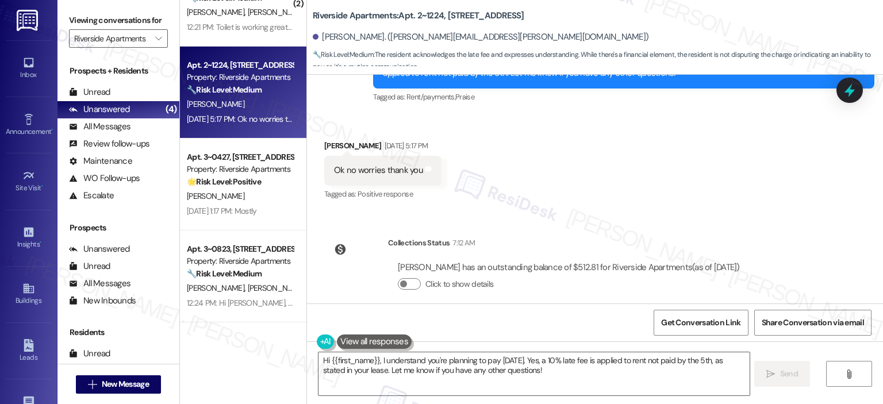
drag, startPoint x: 879, startPoint y: 297, endPoint x: 879, endPoint y: 285, distance: 12.1
click at [879, 285] on div "Lease started Jun 22, 2025 at 8:00 PM Survey, sent via SMS Residesk Automated S…" at bounding box center [595, 189] width 576 height 229
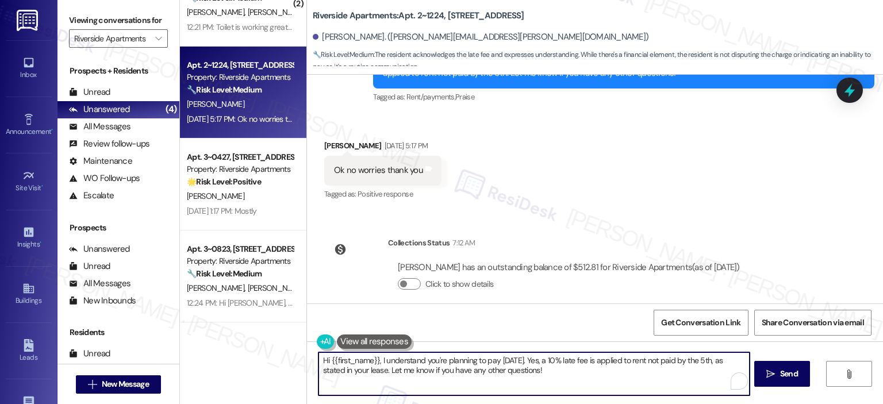
drag, startPoint x: 583, startPoint y: 364, endPoint x: 321, endPoint y: 362, distance: 261.1
click at [321, 362] on textarea "Hi {{first_name}}, I understand you're planning to pay next Wednesday. Yes, a 1…" at bounding box center [534, 374] width 431 height 43
click at [358, 362] on textarea "Hi {{first_name}}, I understand you're planning to pay next Wednesday. Yes, a 1…" at bounding box center [534, 374] width 431 height 43
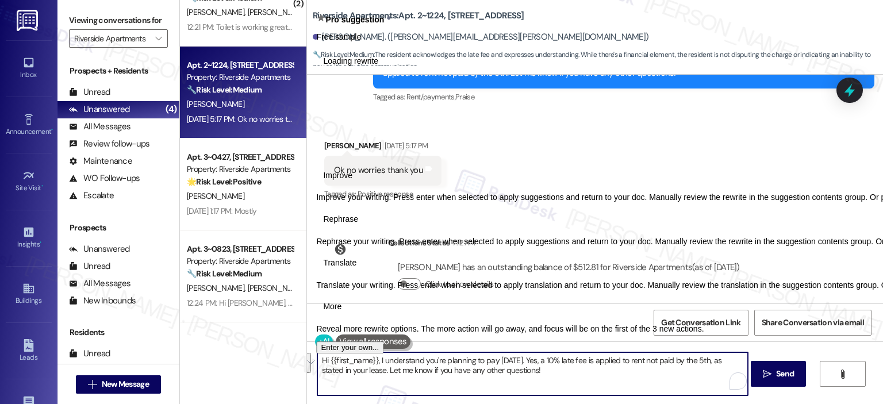
drag, startPoint x: 470, startPoint y: 365, endPoint x: 326, endPoint y: 361, distance: 143.8
click at [326, 361] on textarea "Hi {{first_name}}, I understand you're planning to pay next Wednesday. Yes, a 1…" at bounding box center [532, 374] width 431 height 43
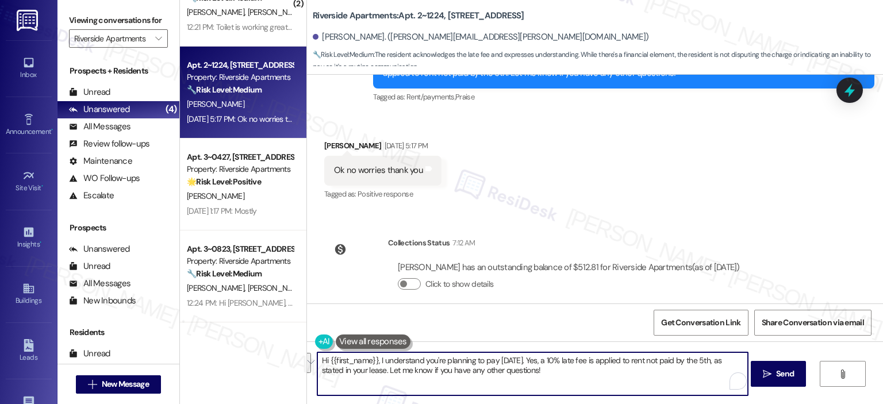
click at [328, 361] on textarea "Hi {{first_name}}, I understand you're planning to pay next Wednesday. Yes, a 1…" at bounding box center [532, 374] width 431 height 43
click at [322, 361] on textarea "Hi {{first_name}}, I understand you're planning to pay next Wednesday. Yes, a 1…" at bounding box center [532, 374] width 431 height 43
drag, startPoint x: 323, startPoint y: 361, endPoint x: 554, endPoint y: 380, distance: 232.0
click at [554, 380] on textarea "Hi {{first_name}}, I understand you're planning to pay next Wednesday. Yes, a 1…" at bounding box center [532, 374] width 431 height 43
type textarea "Hi Nicole, I hope you had a great weekend! Thank you for your response. Please …"
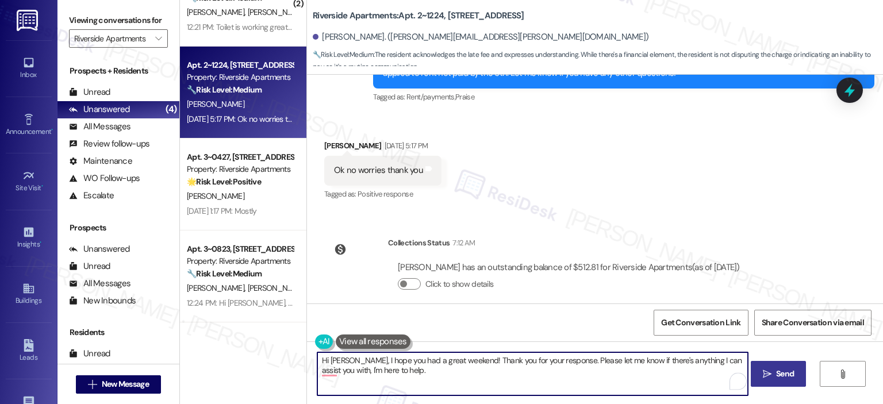
click at [768, 370] on icon "" at bounding box center [767, 374] width 9 height 9
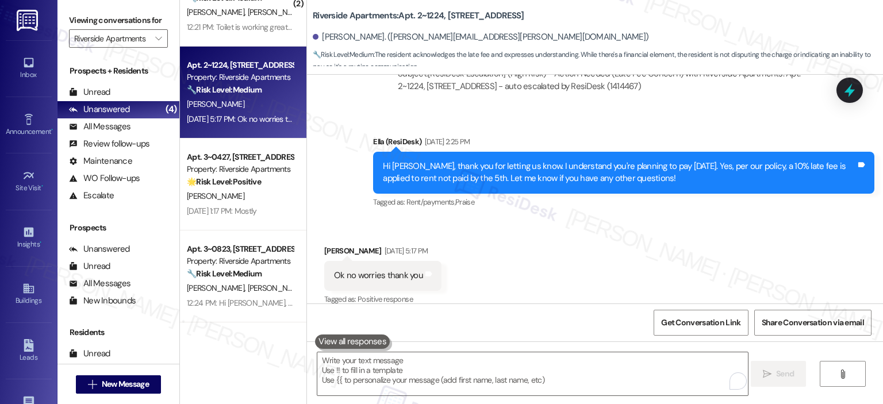
scroll to position [3671, 0]
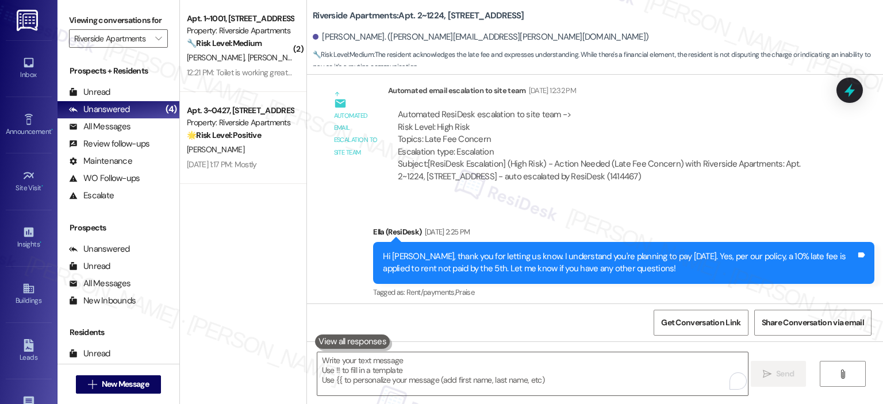
scroll to position [3294, 0]
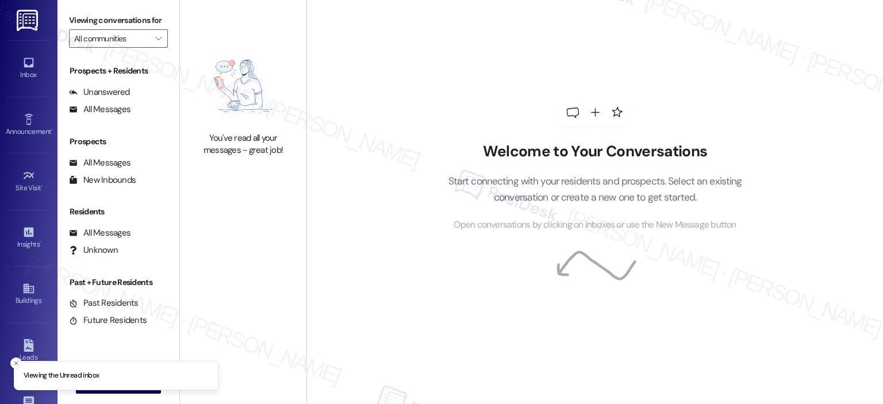
type input "Riverside Apartments"
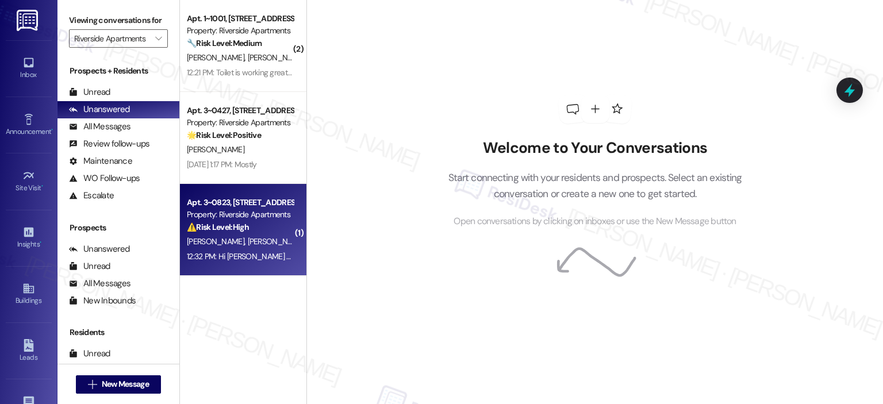
click at [229, 235] on div "[PERSON_NAME] [PERSON_NAME]" at bounding box center [240, 242] width 109 height 14
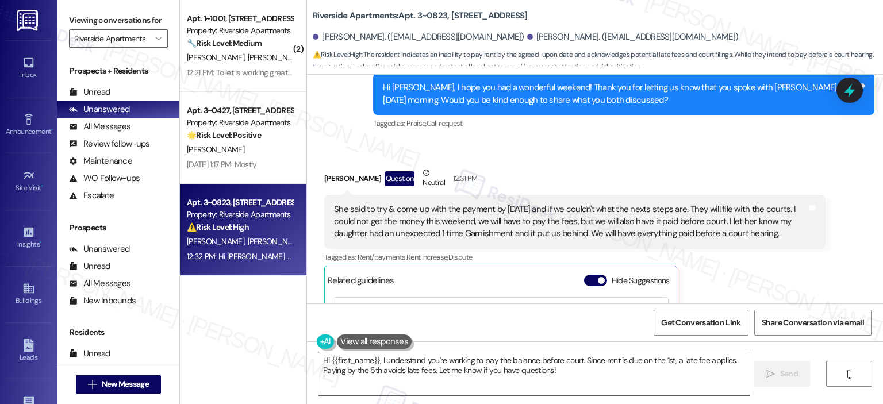
scroll to position [8550, 0]
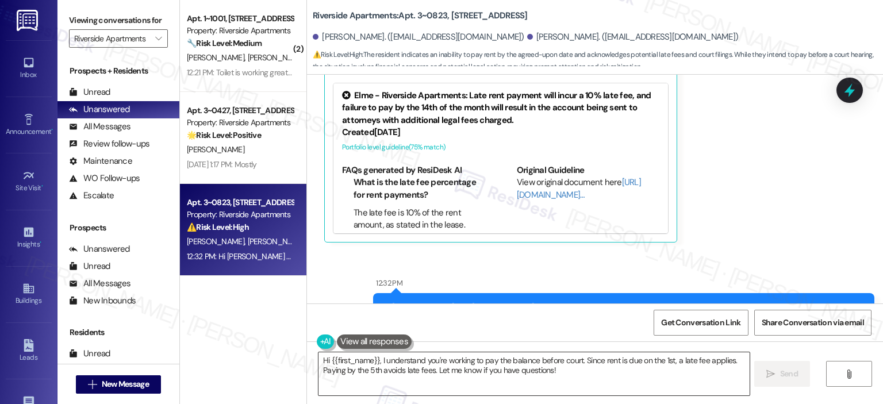
click at [561, 369] on textarea "Hi {{first_name}}, I understand you're working to pay the balance before court.…" at bounding box center [534, 374] width 431 height 43
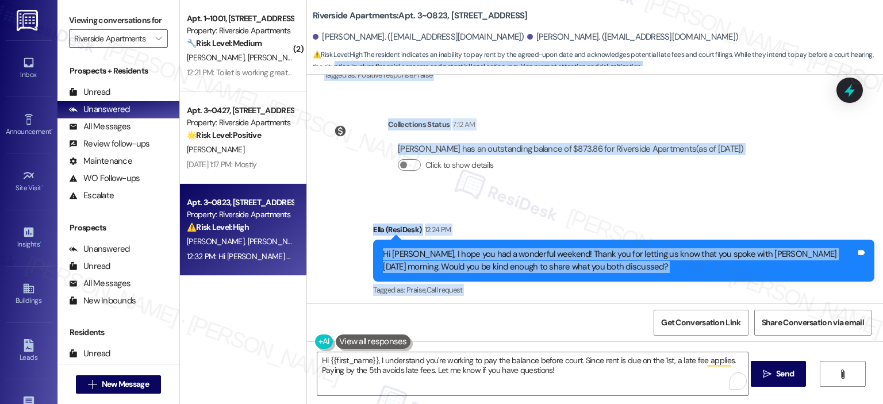
scroll to position [8125, 0]
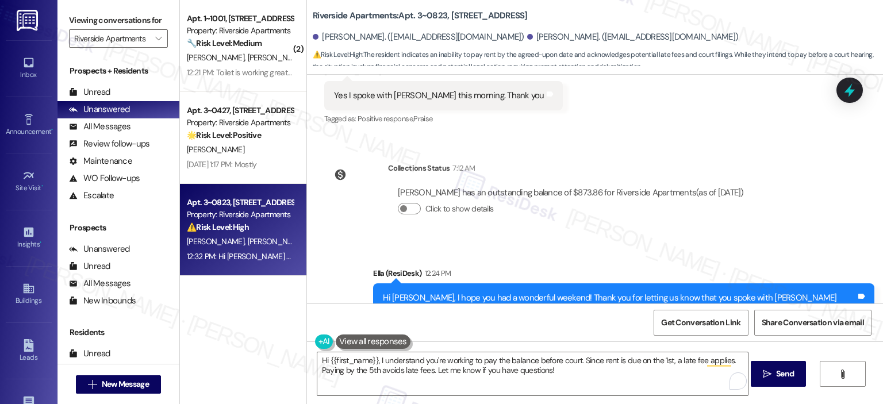
drag, startPoint x: 338, startPoint y: 221, endPoint x: 329, endPoint y: 221, distance: 8.6
drag, startPoint x: 329, startPoint y: 221, endPoint x: 653, endPoint y: 211, distance: 324.5
copy div "She said to try & come up with the payment by today and if we couldn't what the…"
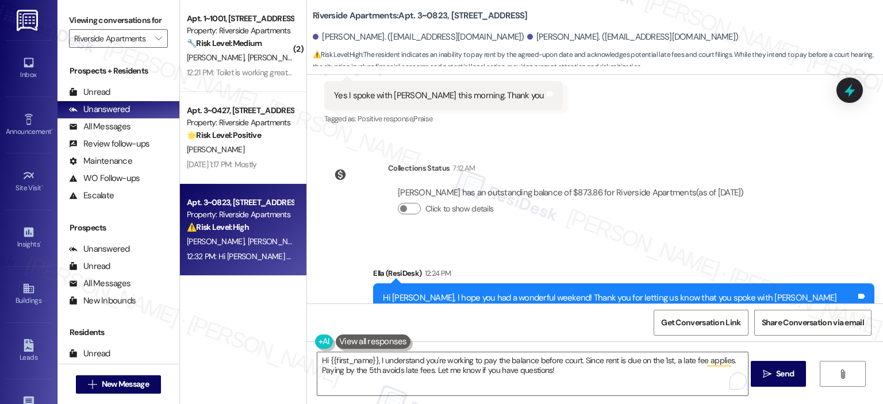
drag, startPoint x: 725, startPoint y: 247, endPoint x: 321, endPoint y: 218, distance: 404.2
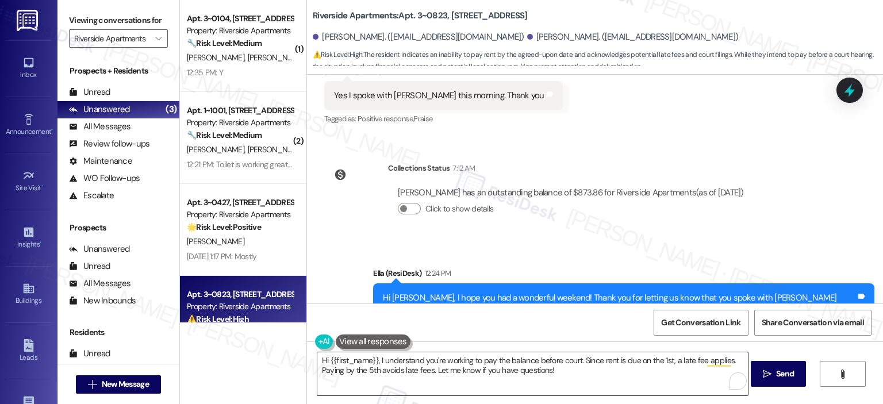
click at [384, 389] on textarea "Hi {{first_name}}, I understand you're working to pay the balance before court.…" at bounding box center [532, 374] width 431 height 43
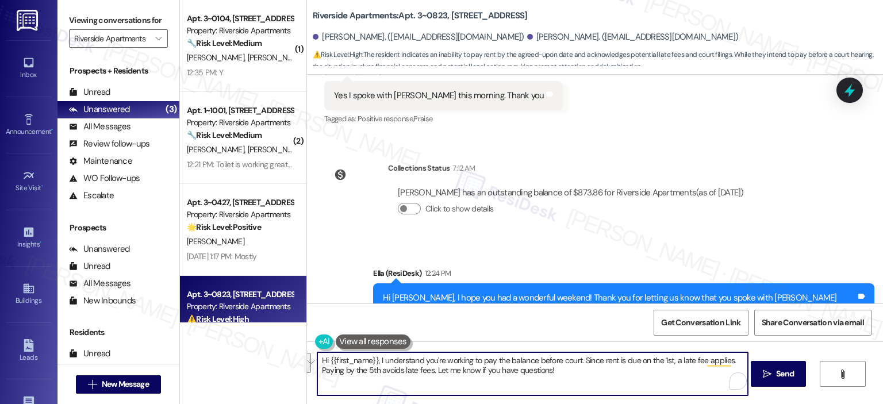
paste textarea "thank you for sharing these details with me. I completely understand how stress…"
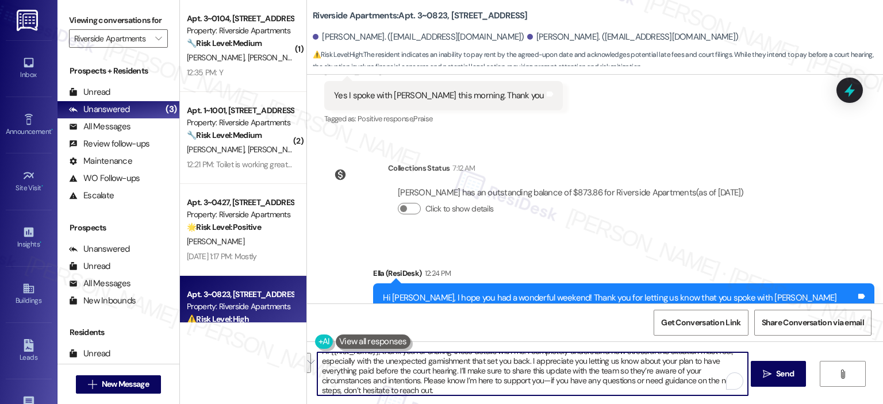
scroll to position [9, 0]
click at [389, 386] on textarea "Hi {{first_name}}, thank you for sharing these details with me. I completely un…" at bounding box center [532, 374] width 431 height 43
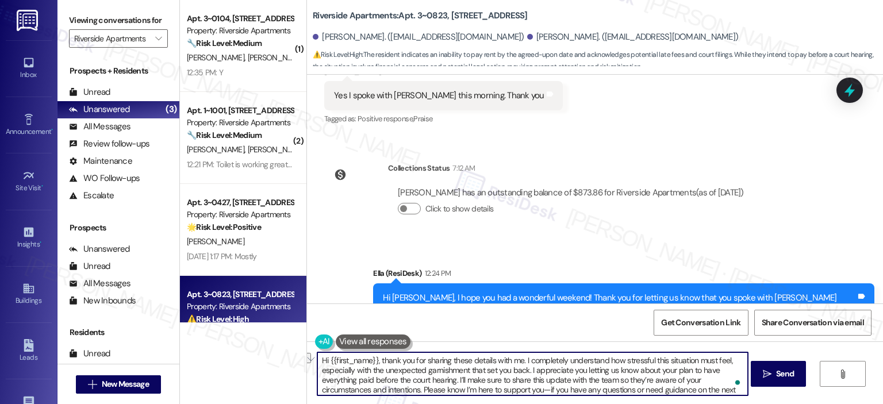
drag, startPoint x: 377, startPoint y: 361, endPoint x: 307, endPoint y: 352, distance: 70.8
click at [311, 352] on div "Hi {{first_name}}, thank you for sharing these details with me. I completely un…" at bounding box center [527, 374] width 432 height 44
click at [434, 367] on textarea "Thank you for sharing these details with me. I completely understand how stress…" at bounding box center [532, 374] width 431 height 43
drag, startPoint x: 462, startPoint y: 359, endPoint x: 459, endPoint y: 370, distance: 11.3
click at [462, 359] on textarea "Thank you for sharing these details with me. I completely understand how stress…" at bounding box center [532, 374] width 431 height 43
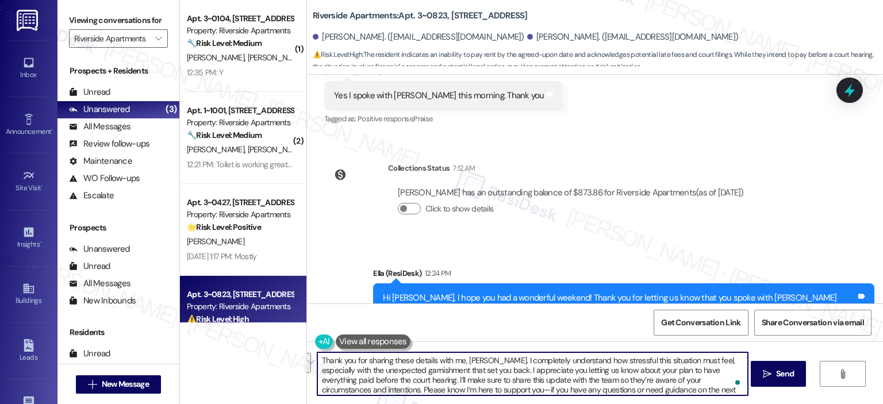
drag, startPoint x: 474, startPoint y: 372, endPoint x: 686, endPoint y: 359, distance: 212.6
click at [686, 359] on textarea "Thank you for sharing these details with me, Tina. I completely understand how …" at bounding box center [532, 374] width 431 height 43
drag, startPoint x: 434, startPoint y: 370, endPoint x: 598, endPoint y: 369, distance: 163.9
click at [598, 374] on textarea "Thank you for sharing these details with me, Tina. I completely understand how …" at bounding box center [532, 374] width 431 height 43
click at [387, 386] on textarea "Thank you for sharing these details with me, Tina. I completely understand how …" at bounding box center [532, 374] width 431 height 43
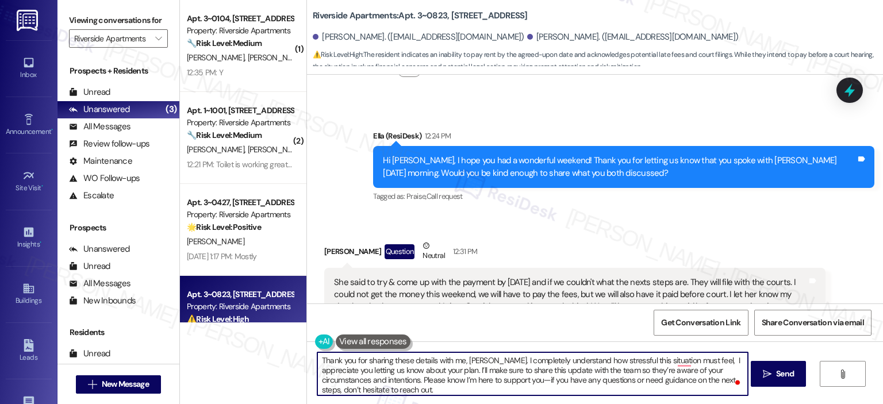
scroll to position [8550, 0]
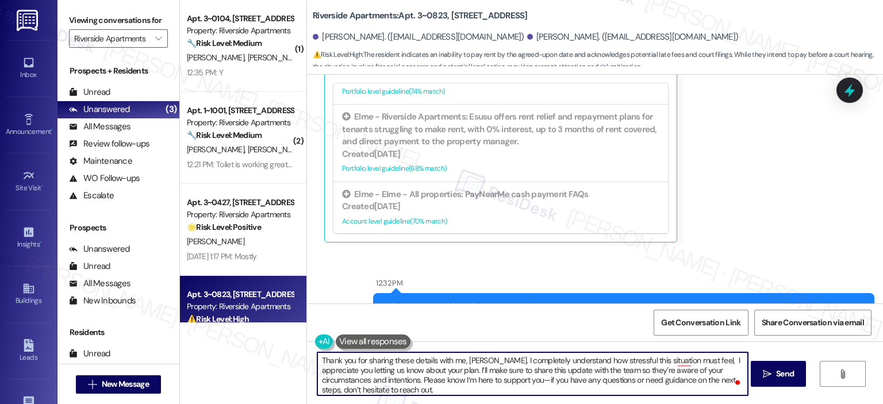
click at [476, 372] on textarea "Thank you for sharing these details with me, Tina. I completely understand how …" at bounding box center [532, 374] width 431 height 43
type textarea "Thank you for sharing these details with me, Tina. I completely understand how …"
drag, startPoint x: 780, startPoint y: 370, endPoint x: 774, endPoint y: 368, distance: 6.2
click at [780, 370] on span "Send" at bounding box center [785, 374] width 18 height 12
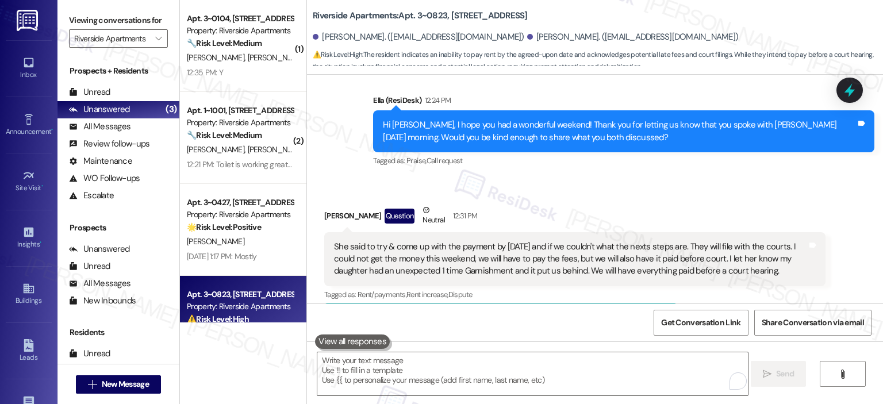
scroll to position [8586, 0]
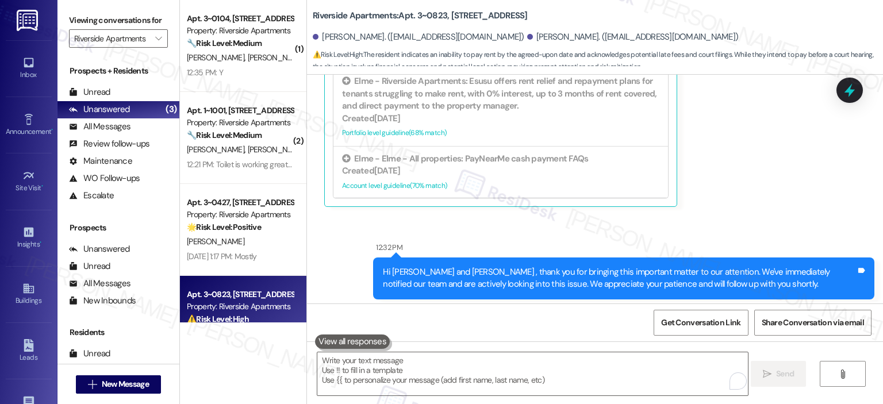
click at [847, 89] on icon at bounding box center [850, 91] width 14 height 18
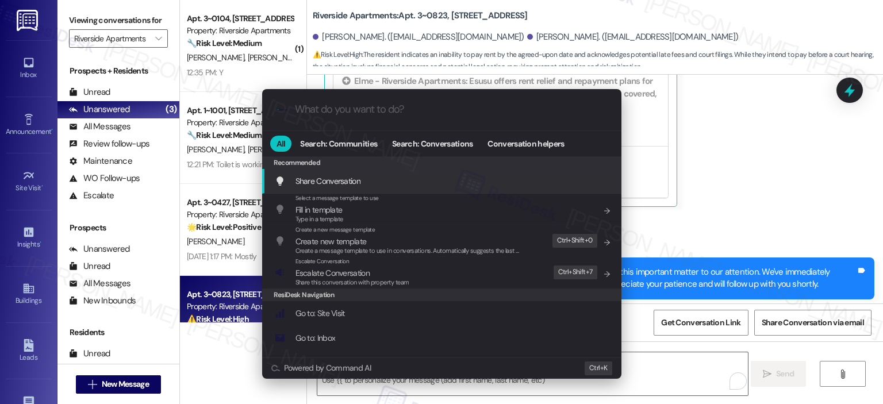
click at [366, 112] on input "What do you want to do?" at bounding box center [451, 110] width 312 height 12
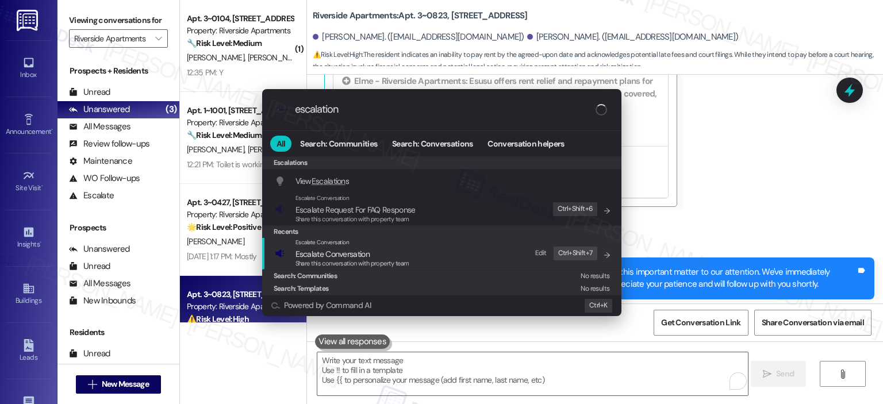
type input "escalation"
click at [311, 258] on span "Escalate Conversation" at bounding box center [333, 254] width 74 height 10
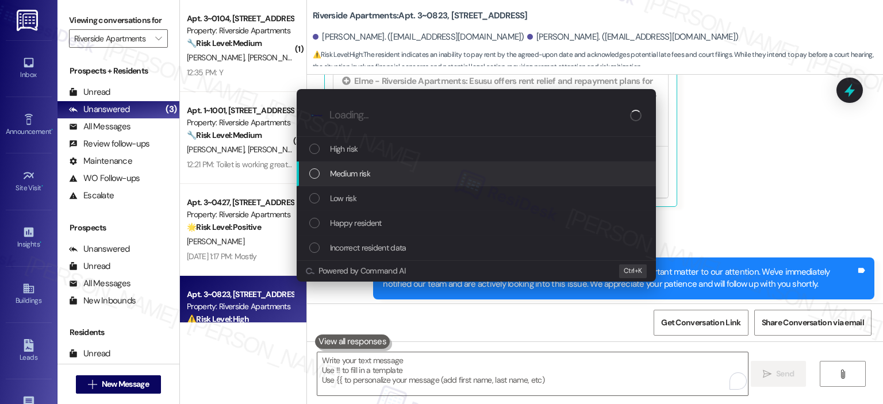
click at [343, 171] on span "Medium risk" at bounding box center [350, 173] width 40 height 13
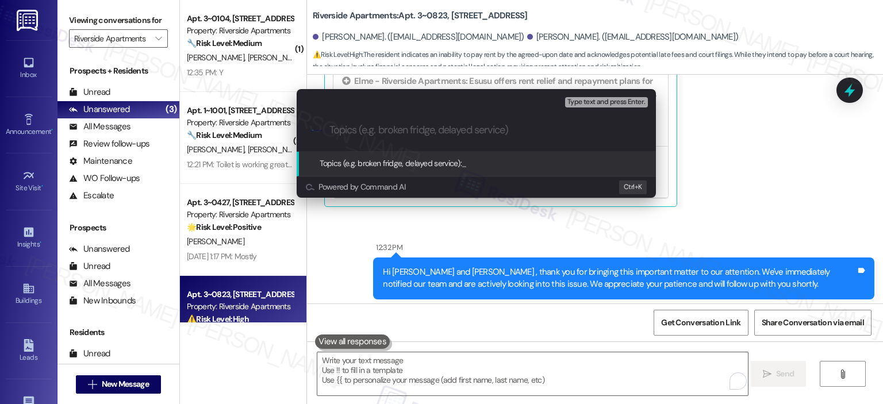
click at [356, 124] on input "Topics (e.g. broken fridge, delayed service)" at bounding box center [486, 130] width 312 height 12
type input "Rent Payment Delay"
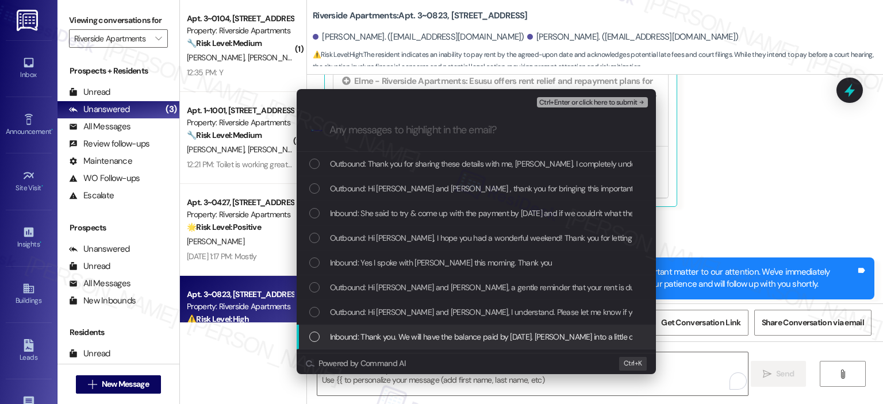
click at [545, 331] on span "Inbound: Thank you. We will have the balance paid by Friday. Ran into a little …" at bounding box center [562, 337] width 464 height 13
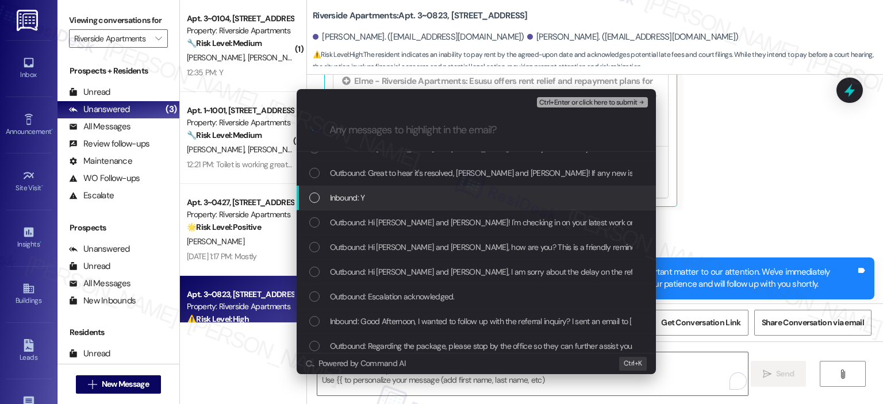
scroll to position [0, 0]
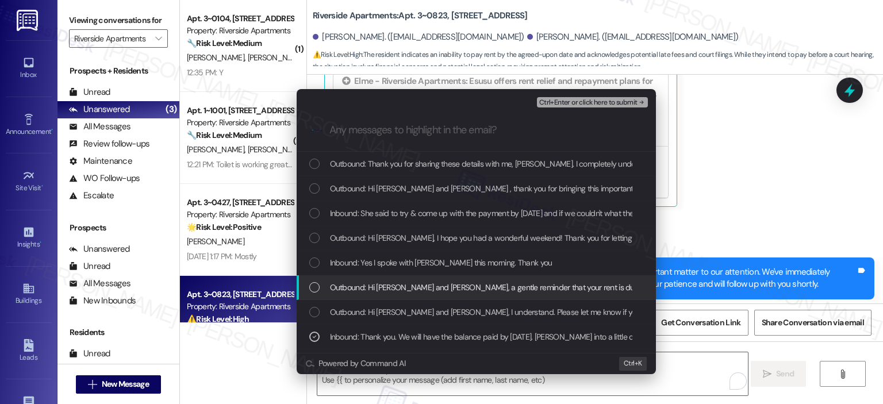
click at [526, 285] on span "Outbound: Hi Tina and Jada, a gentle reminder that your rent is due and your cu…" at bounding box center [773, 287] width 887 height 13
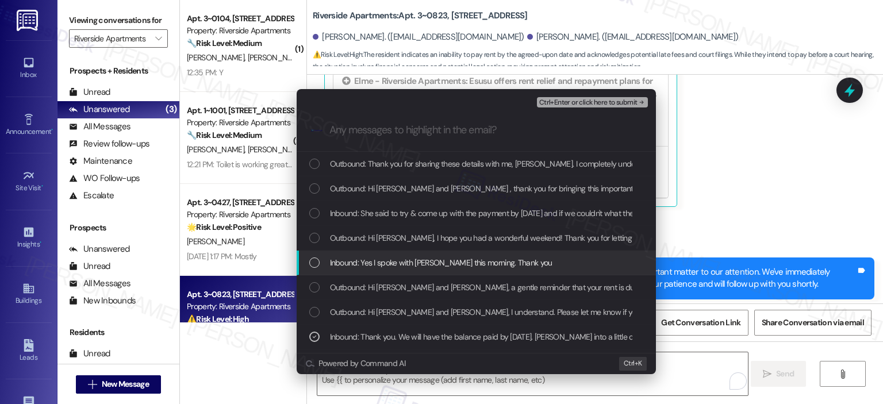
click at [451, 266] on span "Inbound: Yes I spoke with Christel this morning. Thank you" at bounding box center [441, 262] width 223 height 13
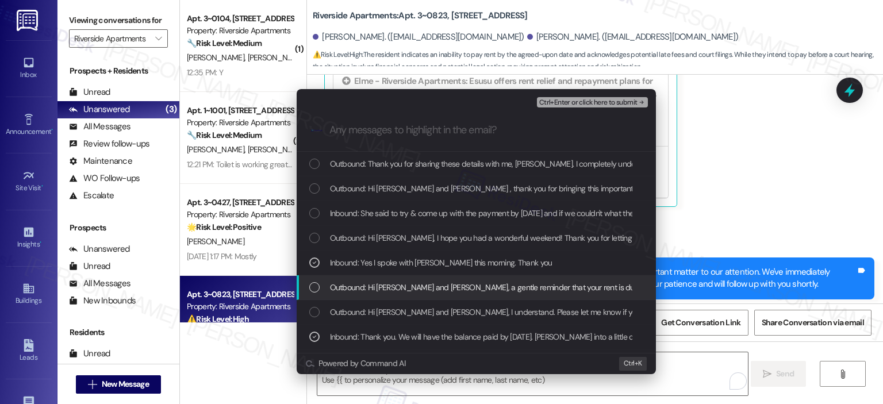
click at [452, 288] on span "Outbound: Hi Tina and Jada, a gentle reminder that your rent is due and your cu…" at bounding box center [773, 287] width 887 height 13
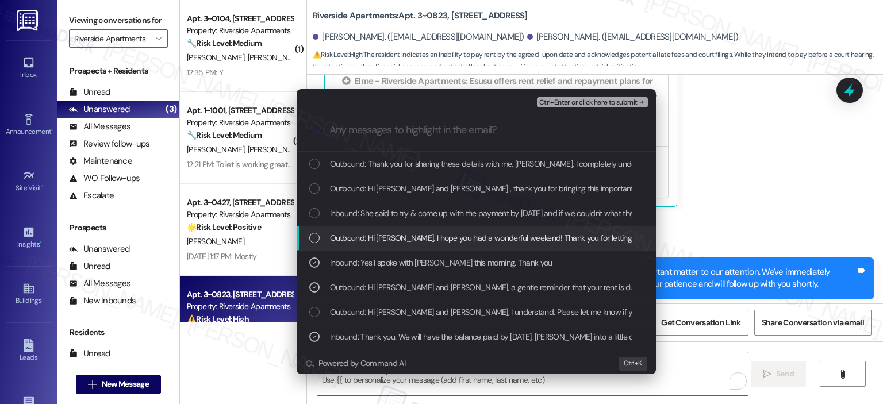
click at [491, 232] on span "Outbound: Hi Tina, I hope you had a wonderful weekend! Thank you for letting us…" at bounding box center [691, 238] width 722 height 13
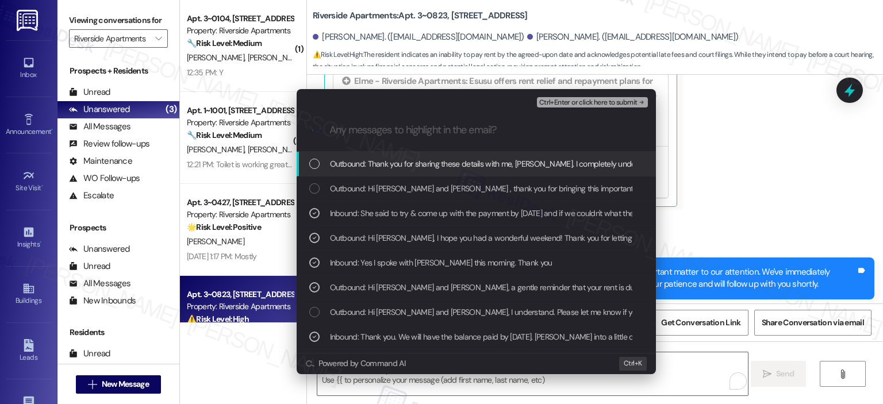
click at [590, 99] on span "Ctrl+Enter or click here to submit" at bounding box center [588, 103] width 98 height 8
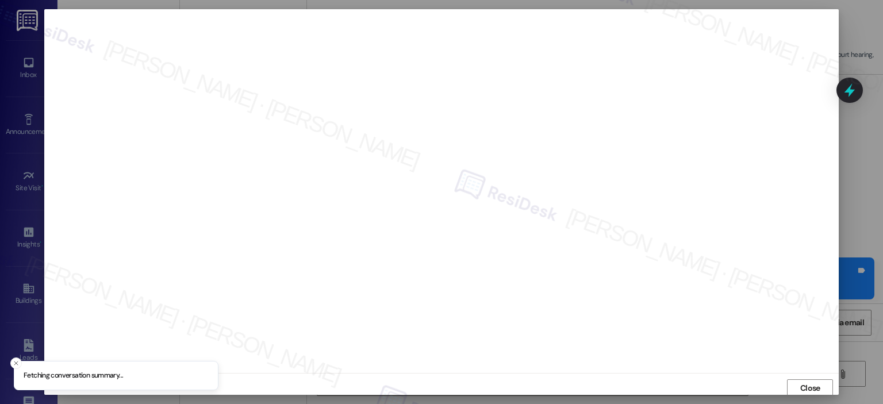
scroll to position [2, 0]
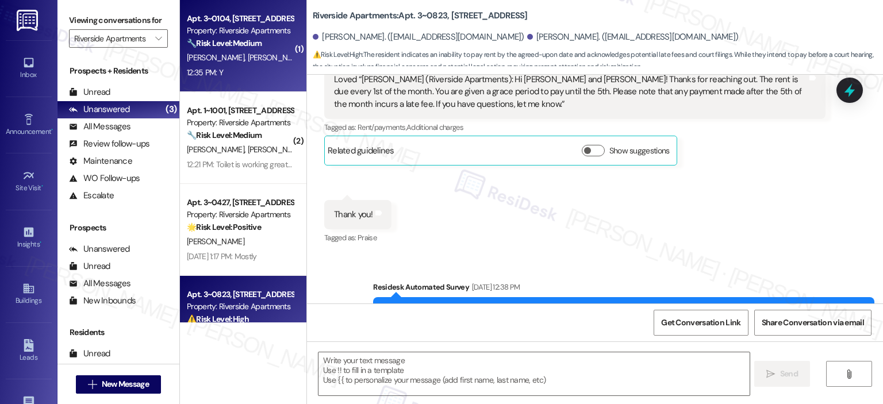
type textarea "Fetching suggested responses. Please feel free to read through the conversation…"
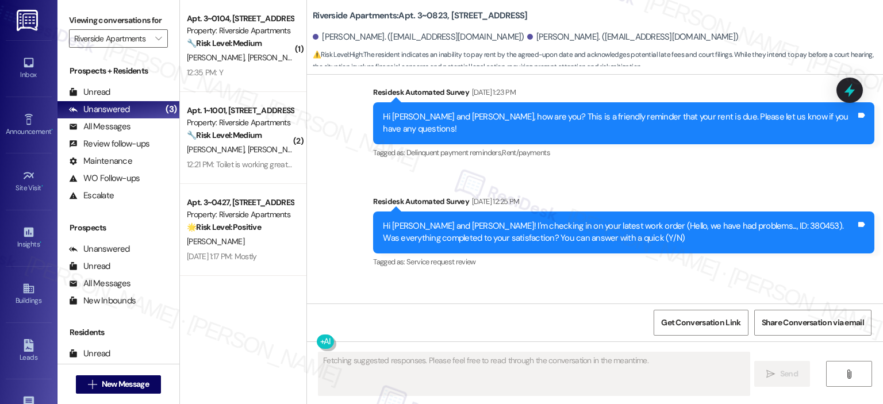
scroll to position [8298, 0]
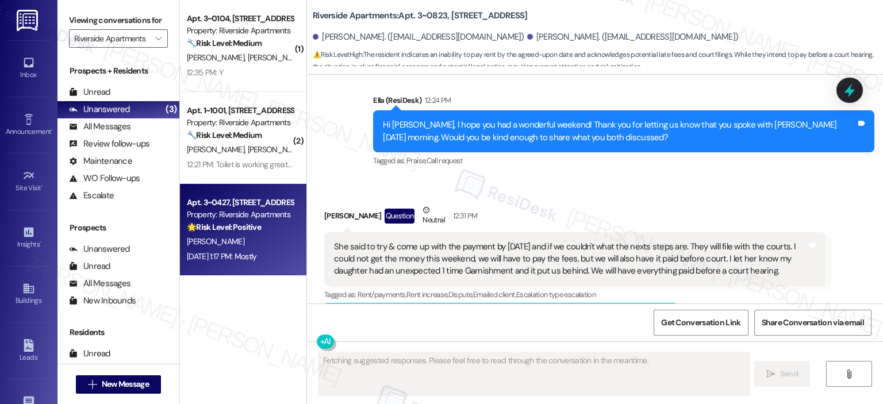
click at [250, 233] on div "🌟 Risk Level: Positive The resident responded positively to the work order comp…" at bounding box center [240, 227] width 106 height 12
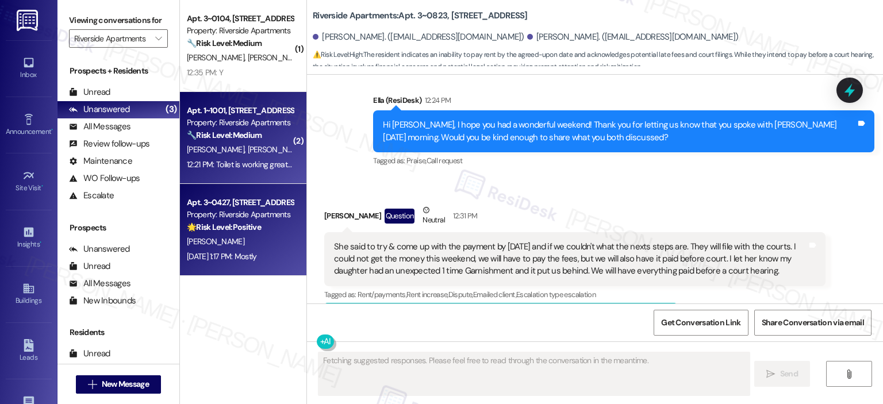
click at [242, 153] on div "L. Alvarez N. Loza" at bounding box center [240, 150] width 109 height 14
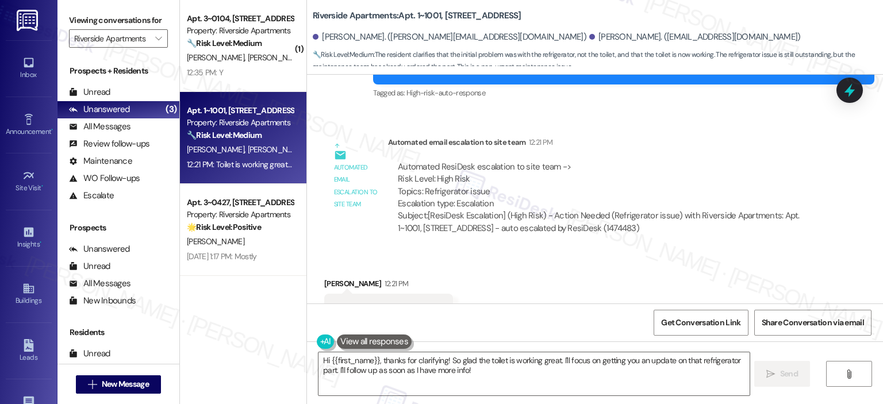
scroll to position [1160, 0]
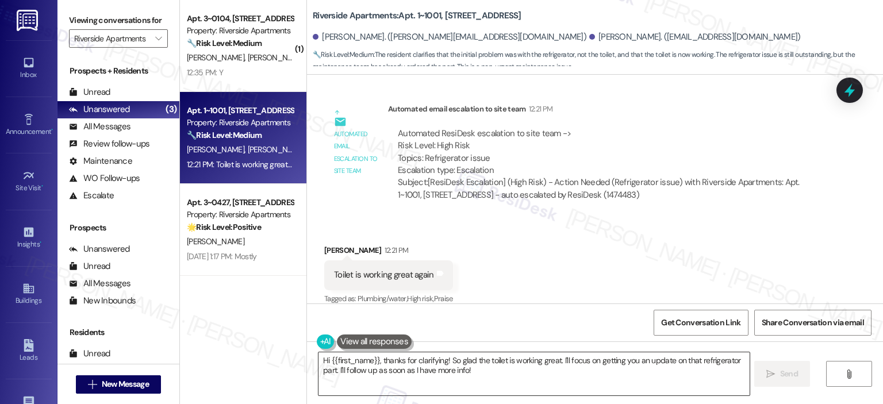
click at [455, 375] on textarea "Hi {{first_name}}, thanks for clarifying! So glad the toilet is working great. …" at bounding box center [534, 374] width 431 height 43
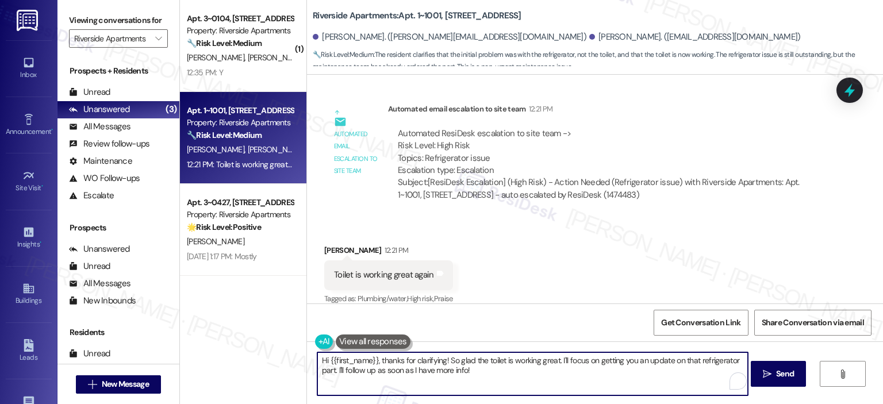
click at [380, 361] on textarea "Hi {{first_name}}, thanks for clarifying! So glad the toilet is working great. …" at bounding box center [532, 374] width 431 height 43
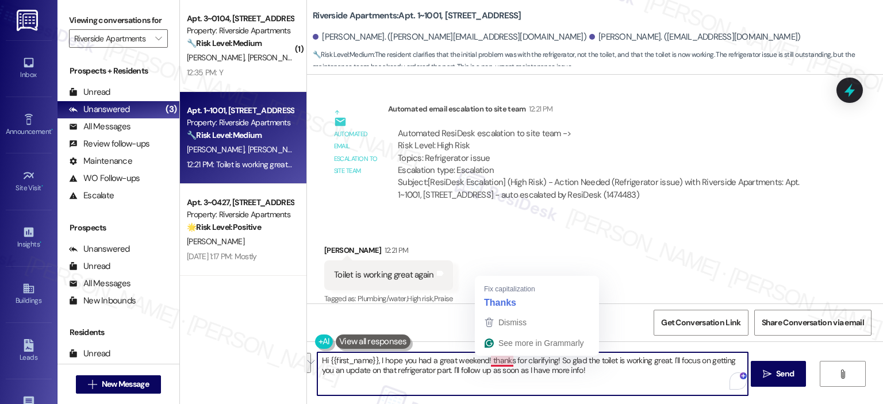
drag, startPoint x: 575, startPoint y: 370, endPoint x: 485, endPoint y: 356, distance: 90.2
click at [485, 356] on textarea "Hi {{first_name}}, I hope you had a great weekend! thanks for clarifying! So gl…" at bounding box center [532, 374] width 431 height 43
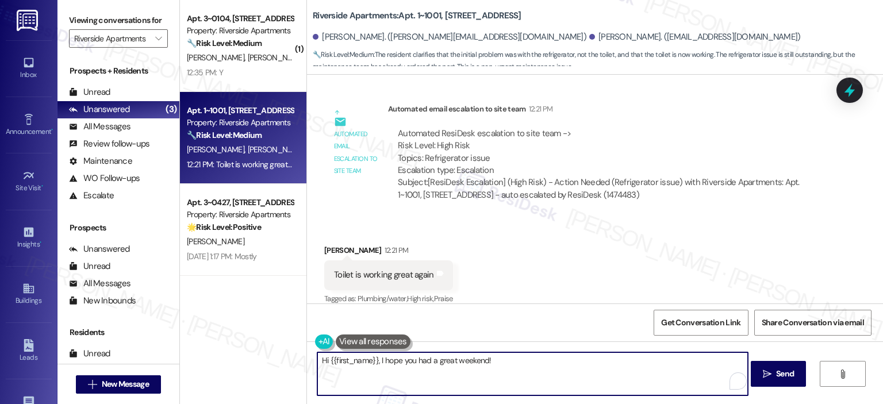
drag, startPoint x: 373, startPoint y: 361, endPoint x: 350, endPoint y: 358, distance: 22.7
click at [324, 362] on textarea "Hi {{first_name}}, I hope you had a great weekend!" at bounding box center [532, 374] width 431 height 43
type textarea "Hi Nelson, I hope you had a great weekend!"
click at [476, 369] on textarea "Hi Nelson, I hope you had a great weekend!" at bounding box center [532, 374] width 431 height 43
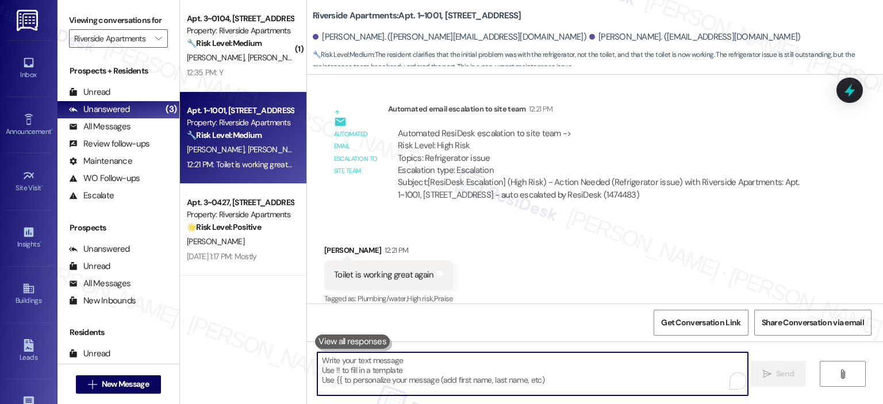
scroll to position [1159, 0]
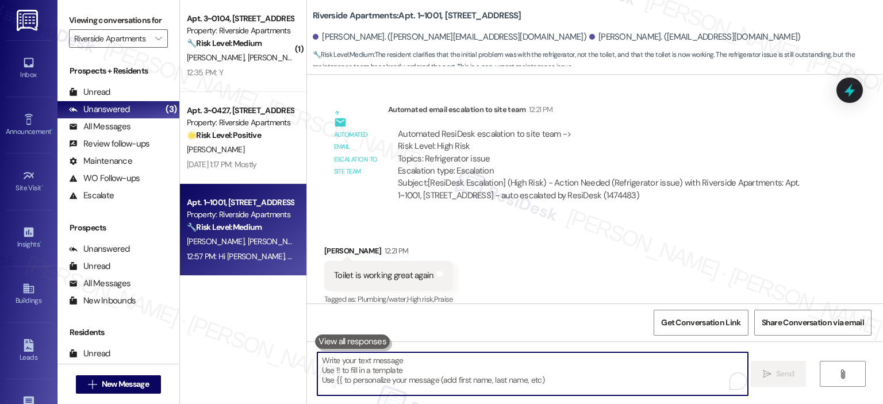
click at [476, 367] on textarea "To enrich screen reader interactions, please activate Accessibility in Grammarl…" at bounding box center [532, 374] width 431 height 43
paste textarea "thanks for clarifying! So glad the toilet is working great. I'll focus on getti…"
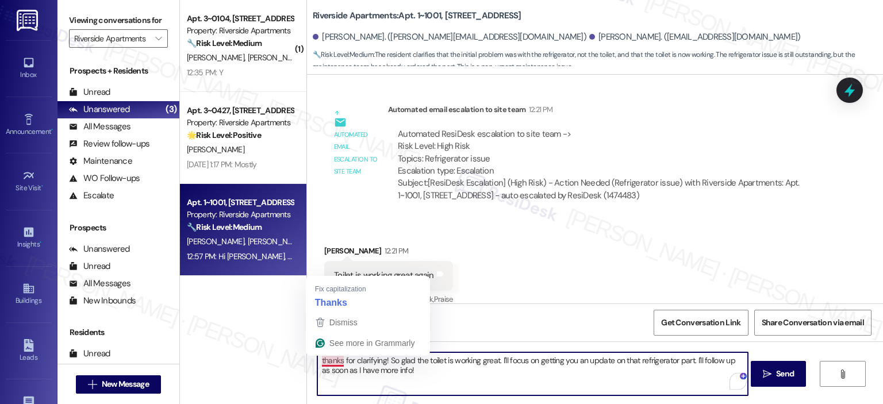
drag, startPoint x: 316, startPoint y: 360, endPoint x: 343, endPoint y: 373, distance: 29.8
click at [317, 360] on textarea "thanks for clarifying! So glad the toilet is working great. I'll focus on getti…" at bounding box center [532, 374] width 431 height 43
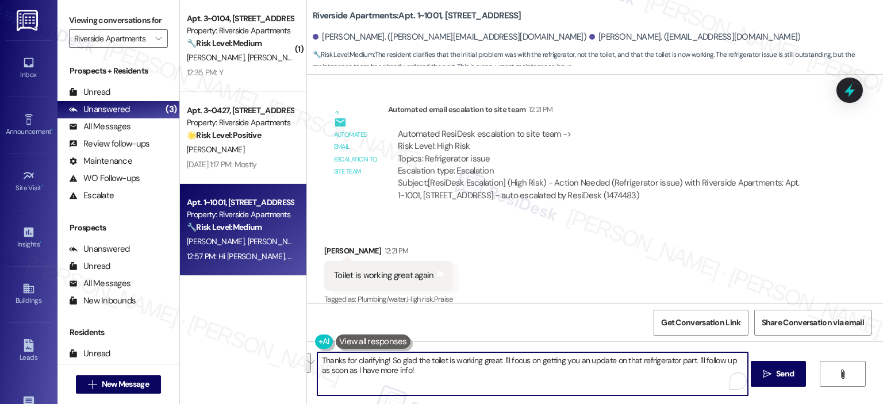
drag, startPoint x: 474, startPoint y: 372, endPoint x: 496, endPoint y: 361, distance: 24.7
click at [496, 361] on textarea "Thanks for clarifying! So glad the toilet is working great. I'll focus on getti…" at bounding box center [532, 374] width 431 height 43
click at [496, 361] on textarea "Thanks for clarifying! So glad the toilet is working great and I understand" at bounding box center [532, 374] width 431 height 43
click at [569, 361] on textarea "Thanks for clarifying! So glad the toilet is working great, and I understand" at bounding box center [532, 374] width 431 height 43
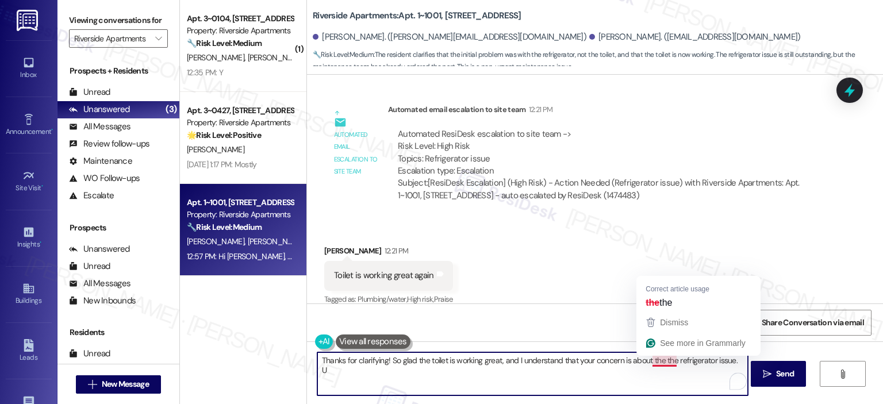
click at [673, 361] on textarea "Thanks for clarifying! So glad the toilet is working great, and I understand th…" at bounding box center [532, 374] width 431 height 43
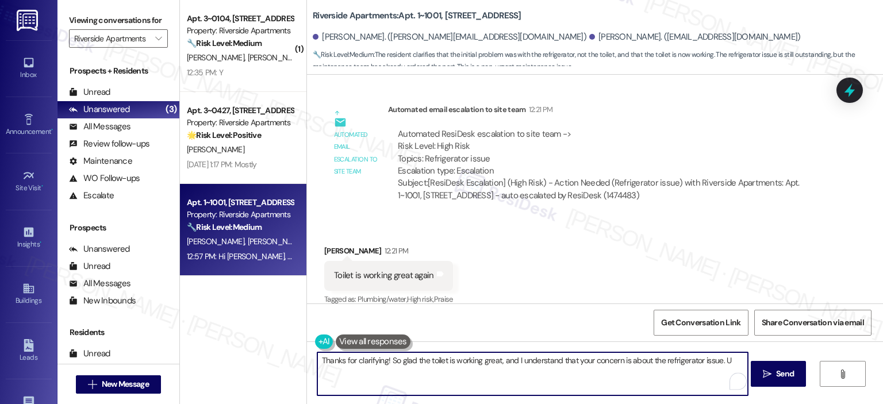
click at [727, 362] on textarea "Thanks for clarifying! So glad the toilet is working great, and I understand th…" at bounding box center [532, 374] width 431 height 43
click at [407, 386] on textarea "Thanks for clarifying! So glad the toilet is working great, and I understand th…" at bounding box center [532, 374] width 431 height 43
paste textarea ", {{first_name}}! I’m glad to hear the toilet is working well now, and I unders…"
click at [482, 380] on textarea "Thanks for clarifying! So glad the toilet is working great, and I understand th…" at bounding box center [532, 374] width 431 height 43
drag, startPoint x: 713, startPoint y: 361, endPoint x: 704, endPoint y: 354, distance: 11.2
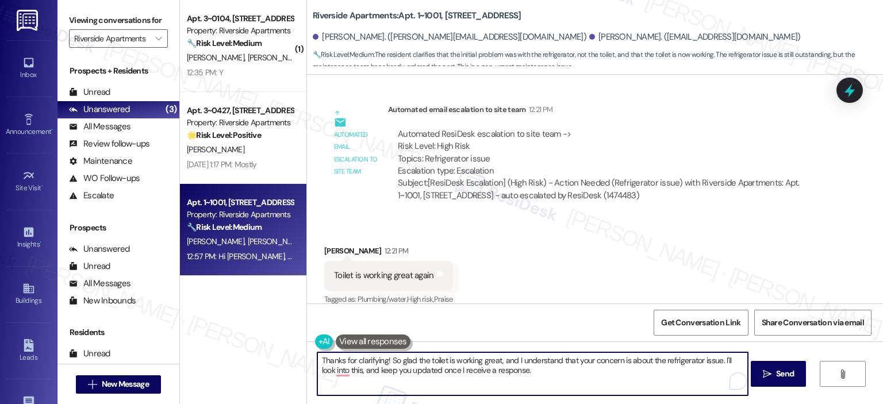
click at [702, 361] on textarea "Thanks for clarifying! So glad the toilet is working great, and I understand th…" at bounding box center [532, 374] width 431 height 43
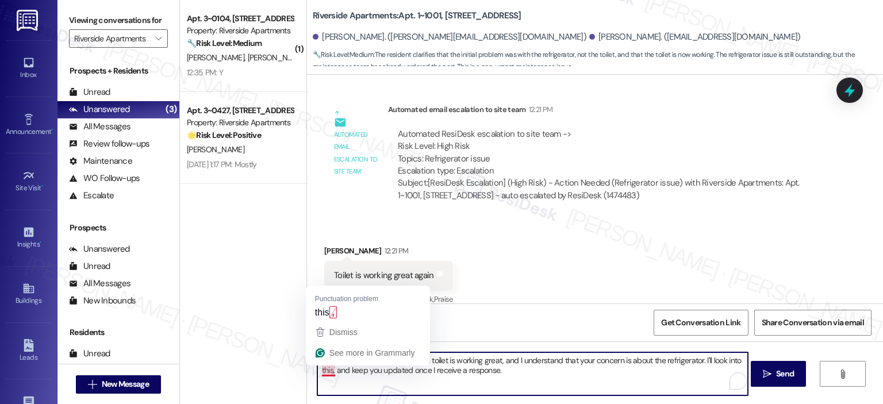
click at [327, 374] on textarea "Thanks for clarifying! So glad the toilet is working great, and I understand th…" at bounding box center [532, 374] width 431 height 43
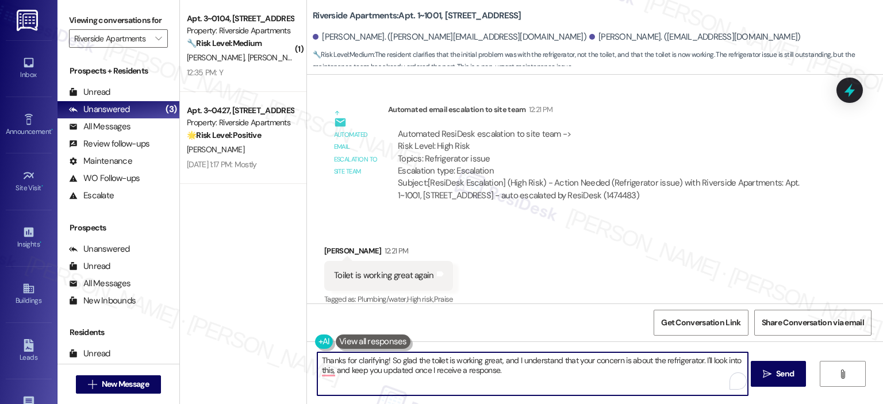
type textarea "Thanks for clarifying! So glad the toilet is working great, and I understand th…"
click at [779, 373] on span "Send" at bounding box center [785, 374] width 18 height 12
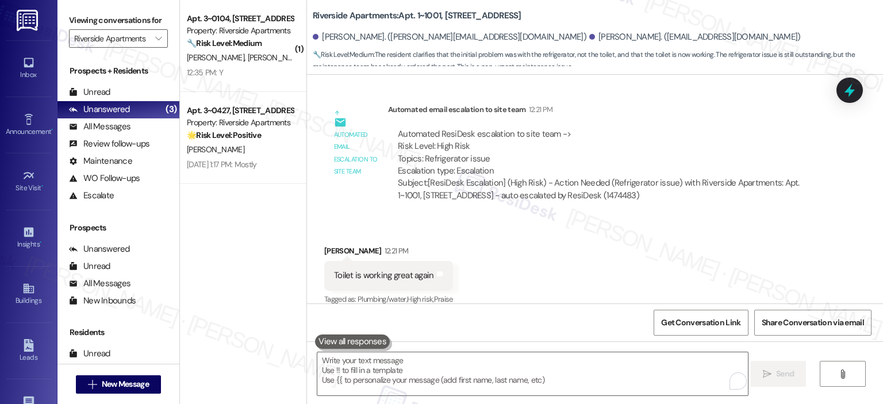
scroll to position [1332, 0]
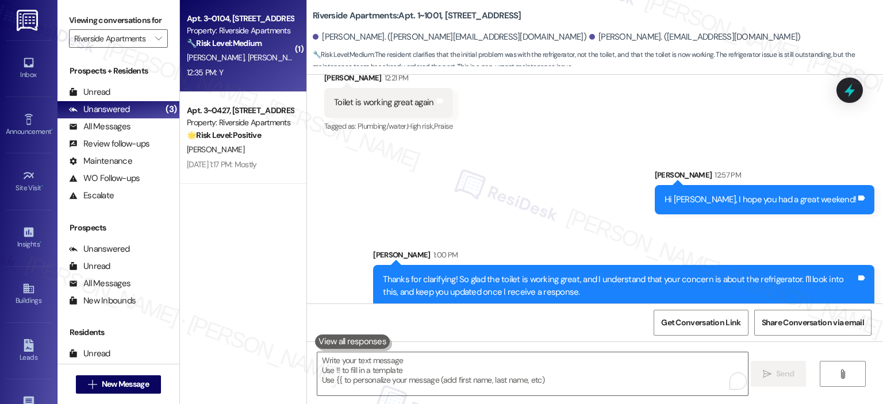
click at [228, 48] on div "🔧 Risk Level: Medium The resident responded 'Y' to a follow-up question about a…" at bounding box center [240, 43] width 106 height 12
type textarea "Fetching suggested responses. Please feel free to read through the conversation…"
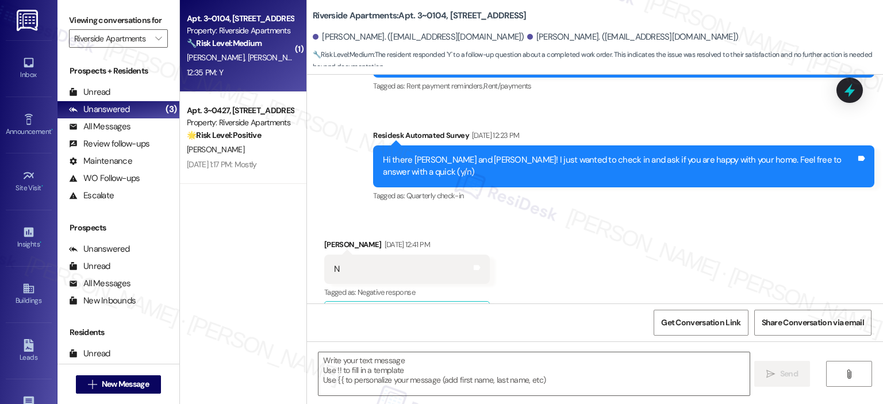
type textarea "Fetching suggested responses. Please feel free to read through the conversation…"
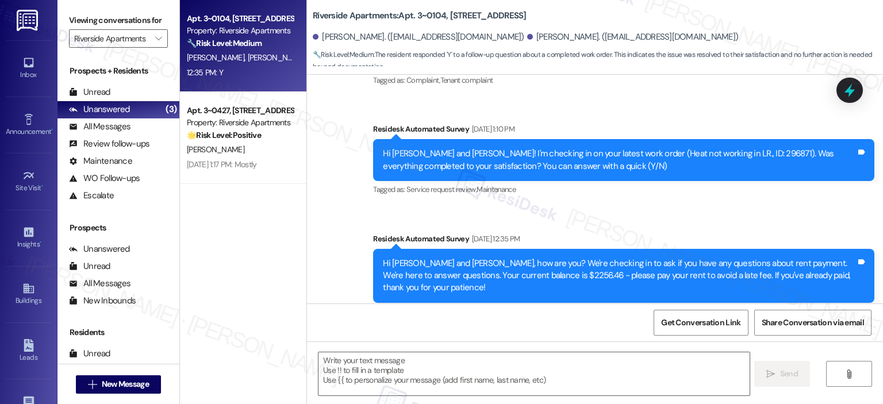
scroll to position [1151, 0]
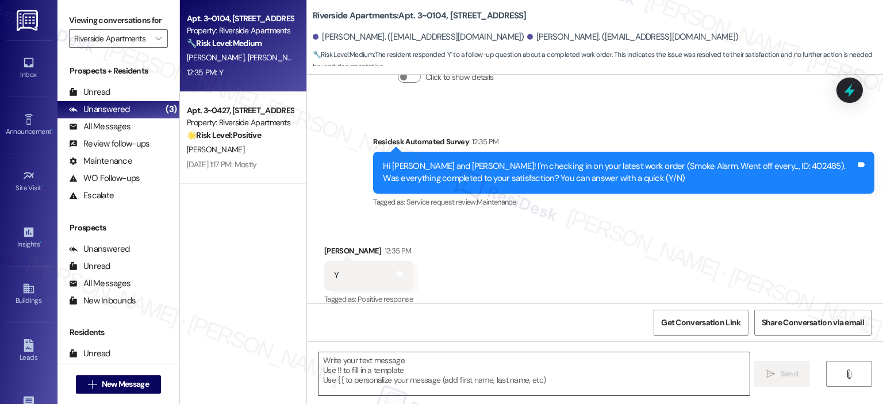
click at [365, 379] on textarea at bounding box center [534, 374] width 431 height 43
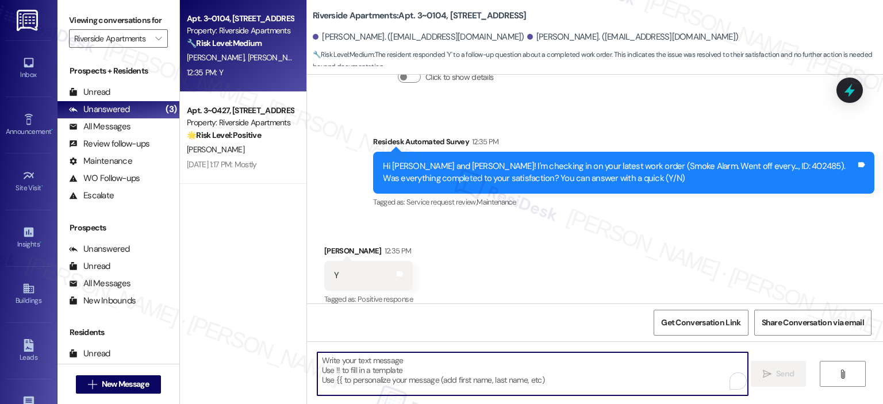
type textarea "G"
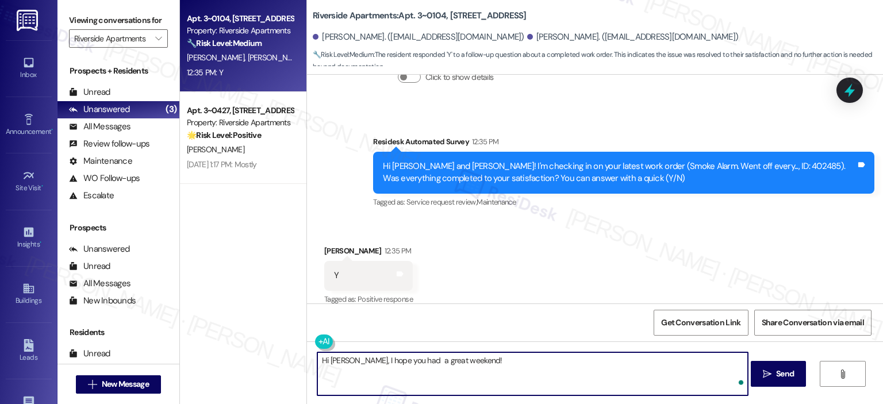
paste textarea "Thank you for your response! Great to know that the latest work order was compl…"
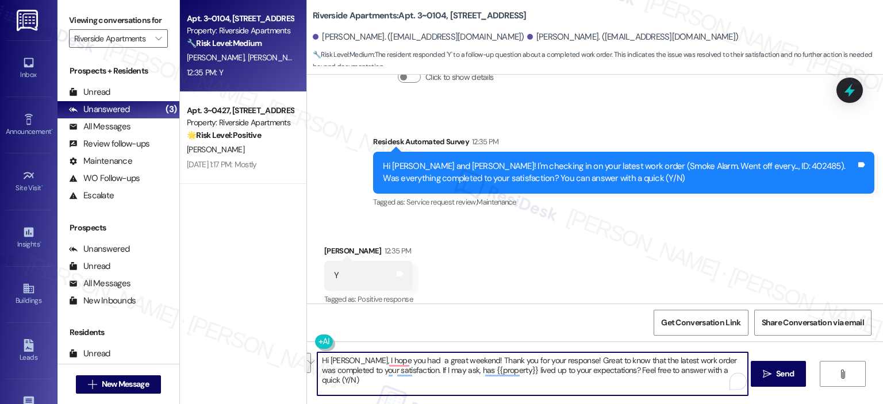
drag, startPoint x: 707, startPoint y: 372, endPoint x: 458, endPoint y: 363, distance: 249.2
click at [458, 363] on textarea "Hi Alfred, I hope you had a great weekend! Thank you for your response! Great t…" at bounding box center [532, 374] width 431 height 43
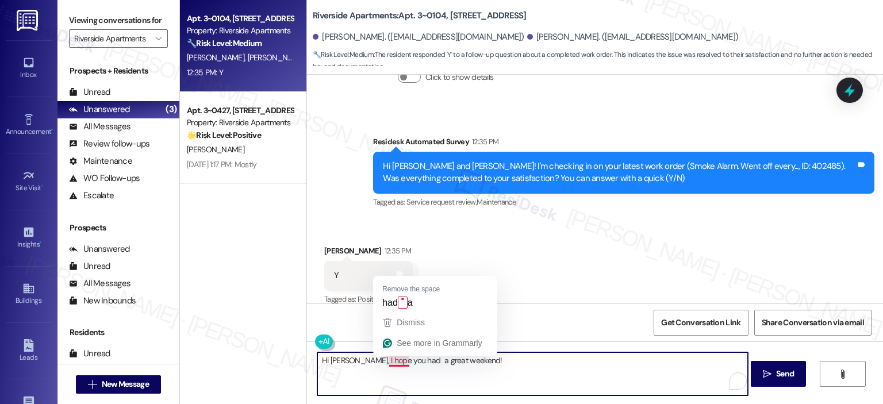
click at [397, 362] on textarea "Hi Alfred, I hope you had a great weekend!" at bounding box center [532, 374] width 431 height 43
type textarea "Hi Alfred, I hope you had a great weekend!"
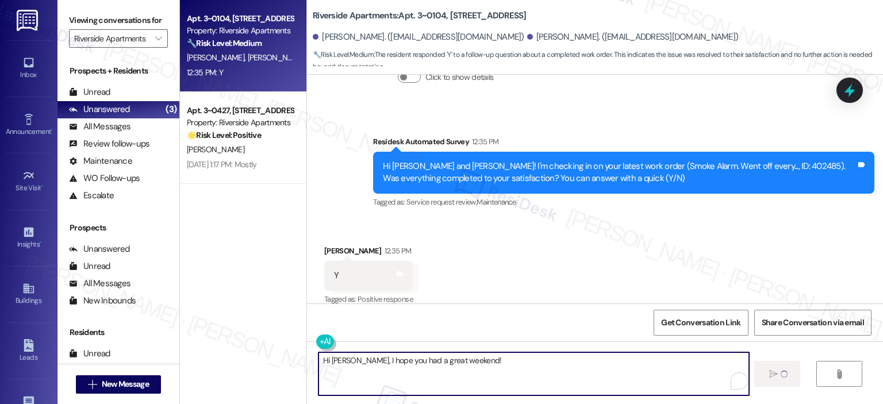
click at [396, 366] on textarea "Hi Alfred, I hope you had a great weekend!" at bounding box center [534, 374] width 431 height 43
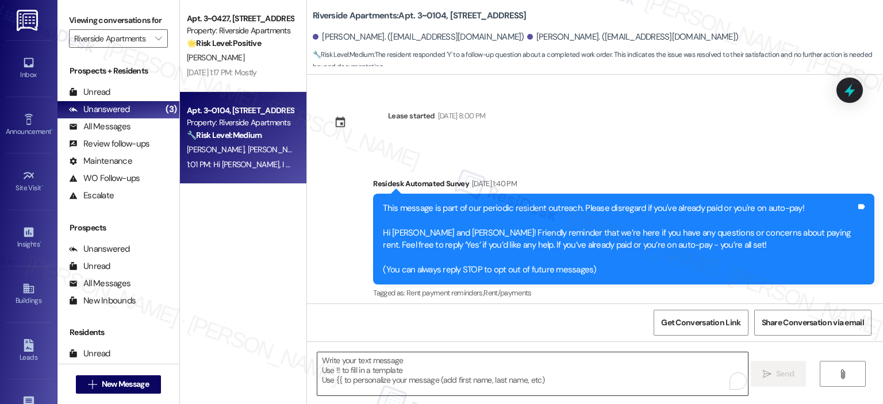
scroll to position [1150, 0]
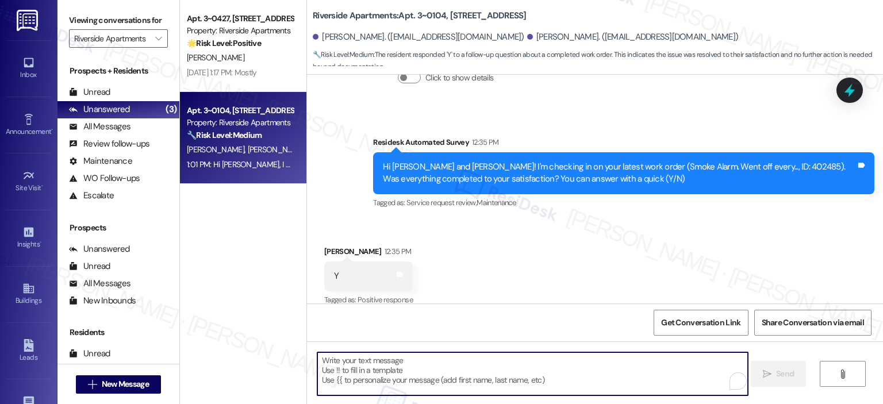
click at [395, 358] on textarea "To enrich screen reader interactions, please activate Accessibility in Grammarl…" at bounding box center [532, 374] width 431 height 43
paste textarea "Thank you for your response! Great to know that the latest work order was compl…"
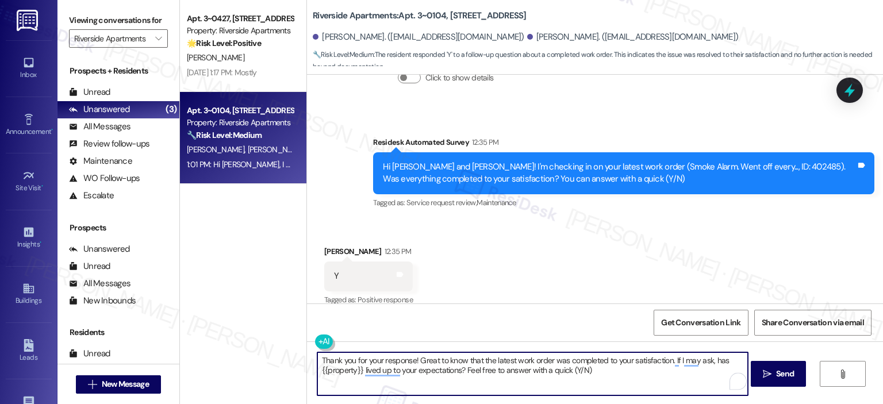
click at [508, 361] on textarea "Thank you for your response! Great to know that the latest work order was compl…" at bounding box center [532, 374] width 431 height 43
type textarea "Thank you for your response! Great to know that work order 402485 was completed…"
click at [782, 374] on span "Send" at bounding box center [785, 374] width 18 height 12
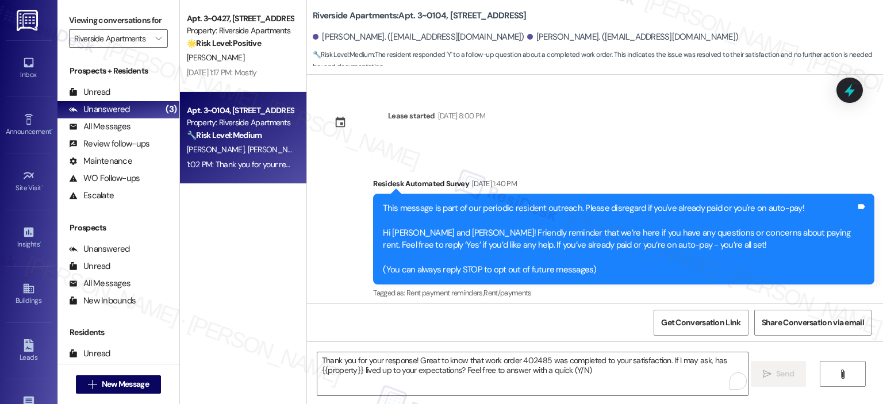
scroll to position [1324, 0]
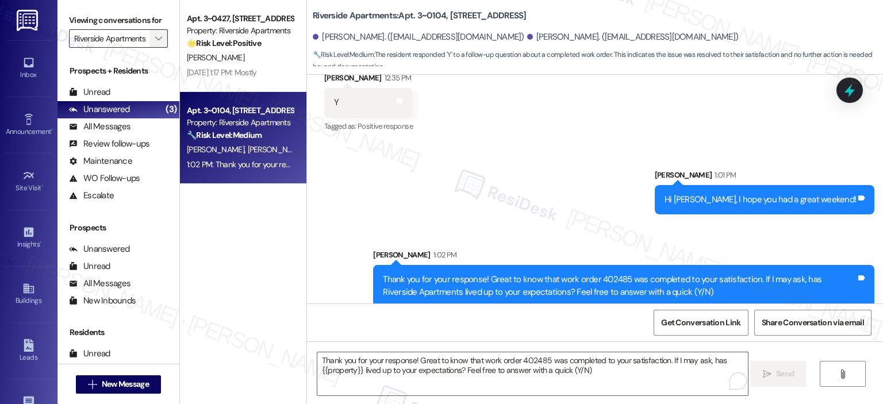
click at [150, 35] on button "" at bounding box center [159, 38] width 18 height 18
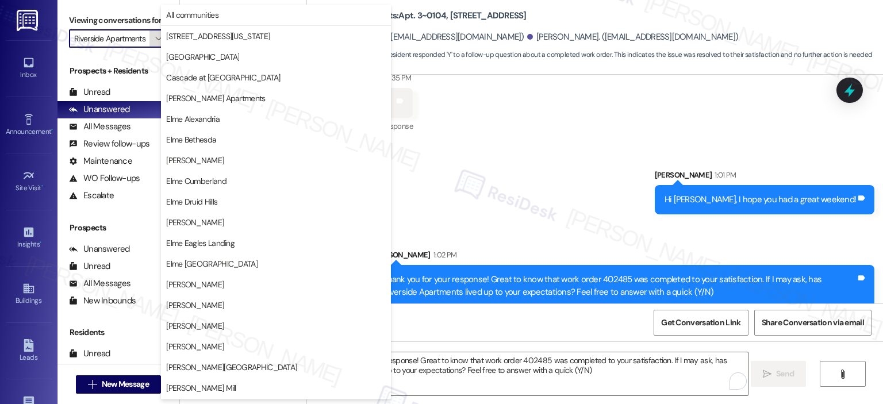
scroll to position [205, 0]
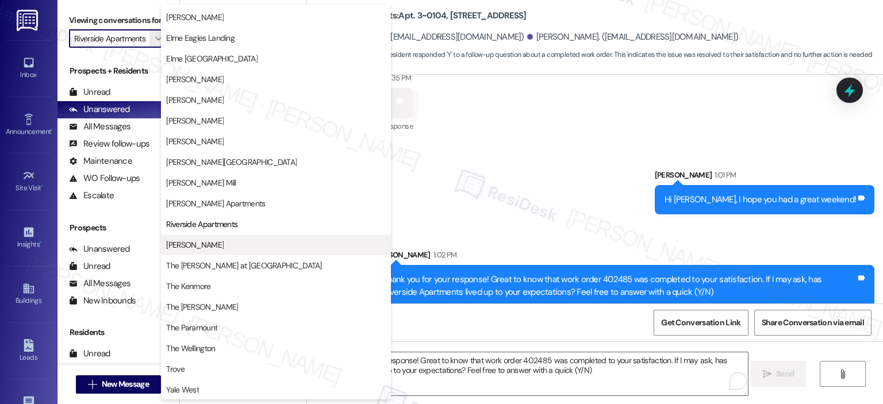
click at [252, 239] on span "[PERSON_NAME]" at bounding box center [276, 245] width 220 height 12
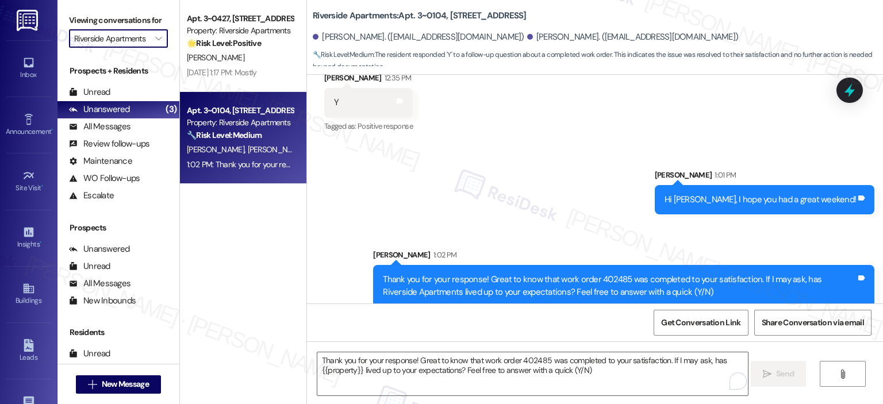
type input "[PERSON_NAME]"
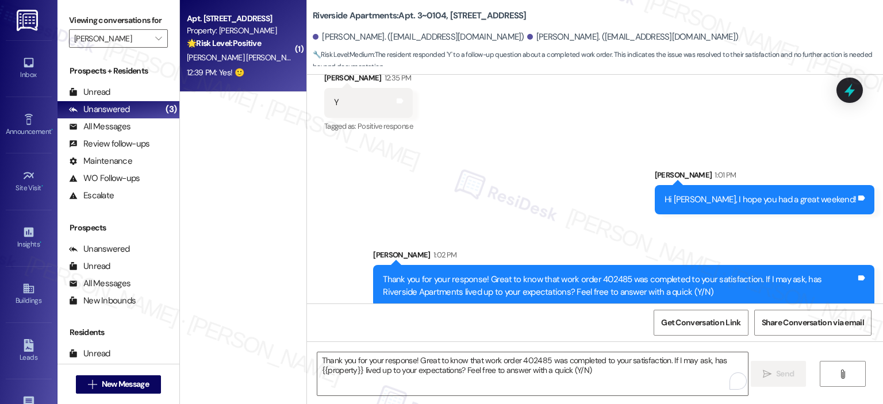
click at [251, 46] on strong "🌟 Risk Level: Positive" at bounding box center [224, 43] width 74 height 10
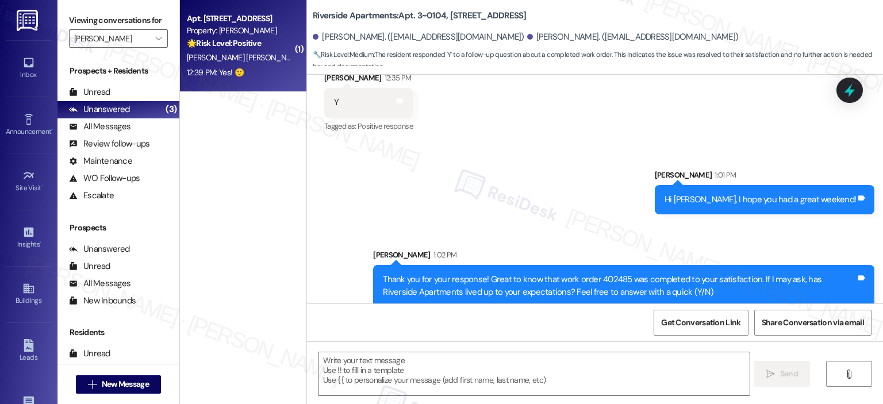
type textarea "Fetching suggested responses. Please feel free to read through the conversation…"
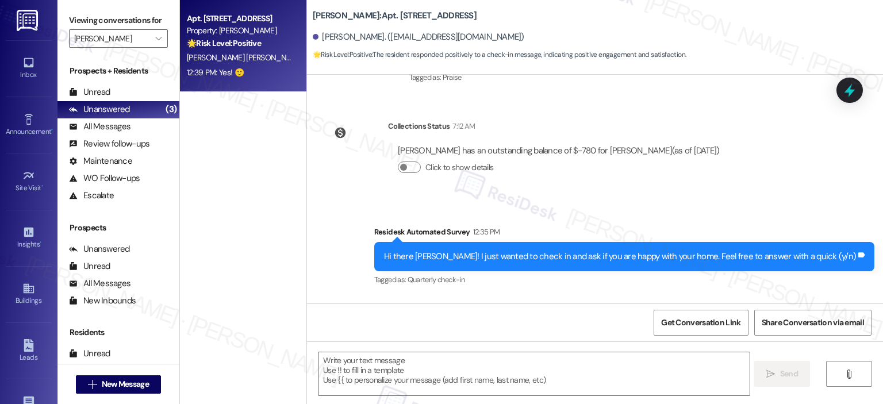
scroll to position [380, 0]
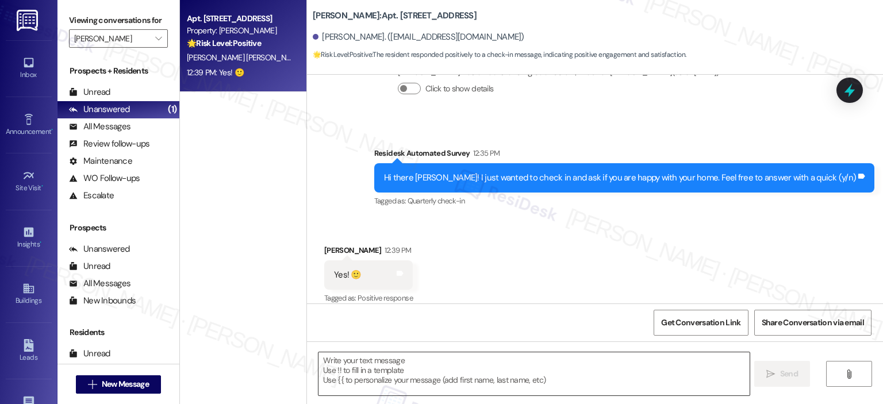
click at [406, 378] on textarea at bounding box center [534, 374] width 431 height 43
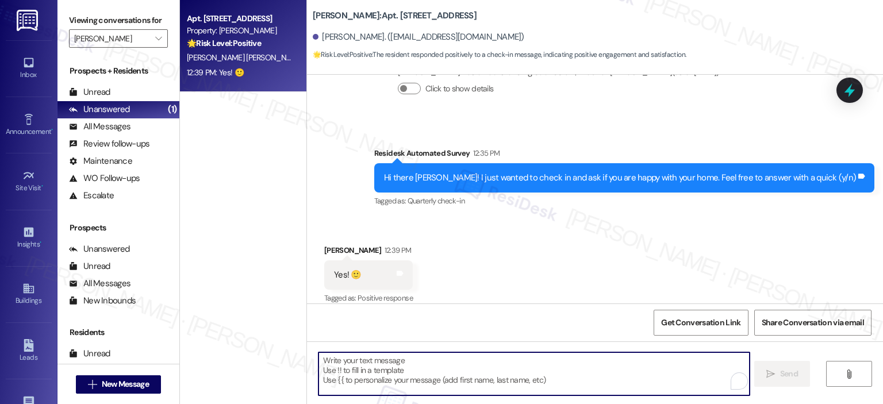
paste textarea "Thanks so much, {{first_name}}! It makes me really happy to hear you’re enjoyin…"
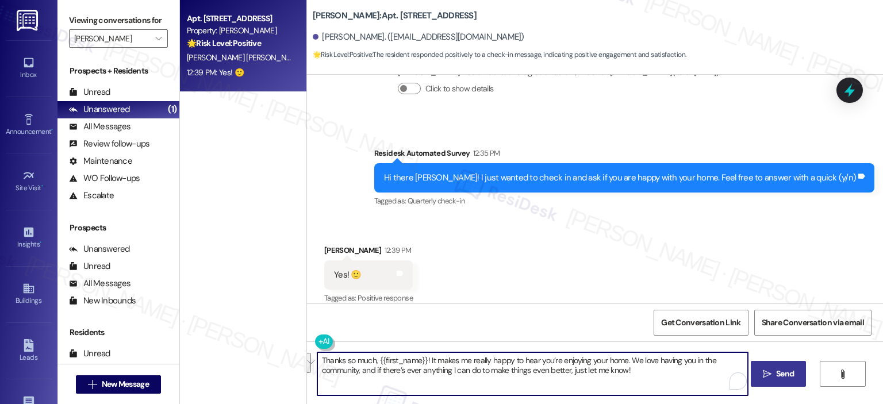
drag, startPoint x: 632, startPoint y: 370, endPoint x: 626, endPoint y: 362, distance: 9.4
click at [626, 362] on textarea "Thanks so much, {{first_name}}! It makes me really happy to hear you’re enjoyin…" at bounding box center [532, 374] width 431 height 43
type textarea "Thanks so much, {{first_name}}! It makes me really happy to hear you’re enjoyin…"
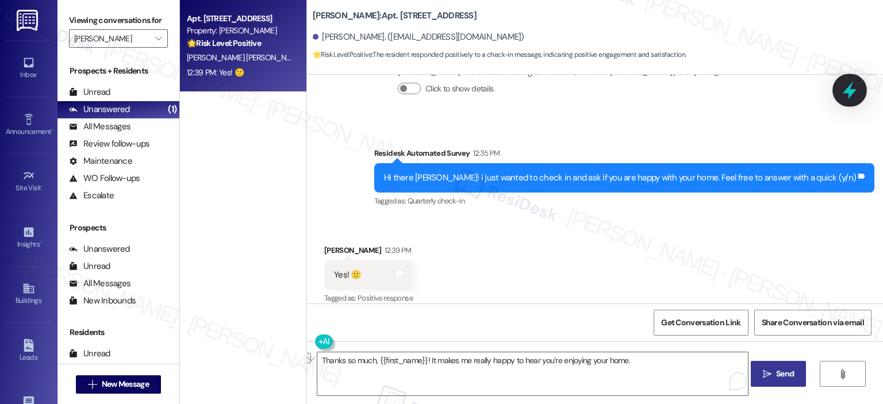
click at [847, 89] on icon at bounding box center [850, 91] width 20 height 20
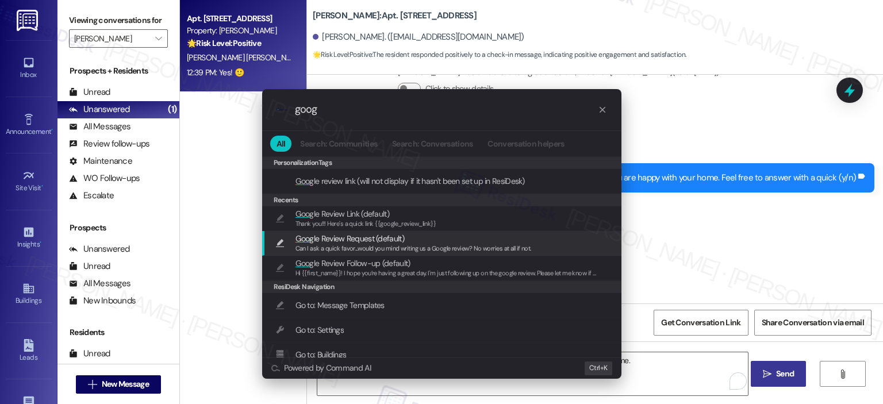
type input "goog"
click at [422, 239] on span "Goog le Review Request (default)" at bounding box center [414, 238] width 236 height 13
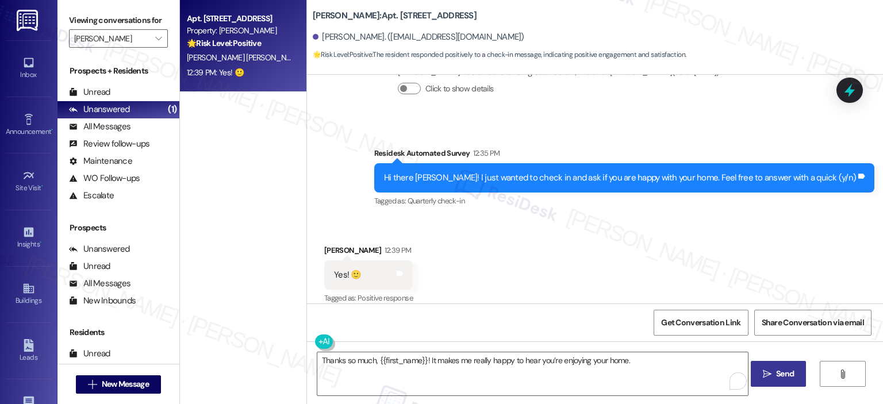
type textarea "Can I ask a quick favor...would you mind writing us a Google review? No worries…"
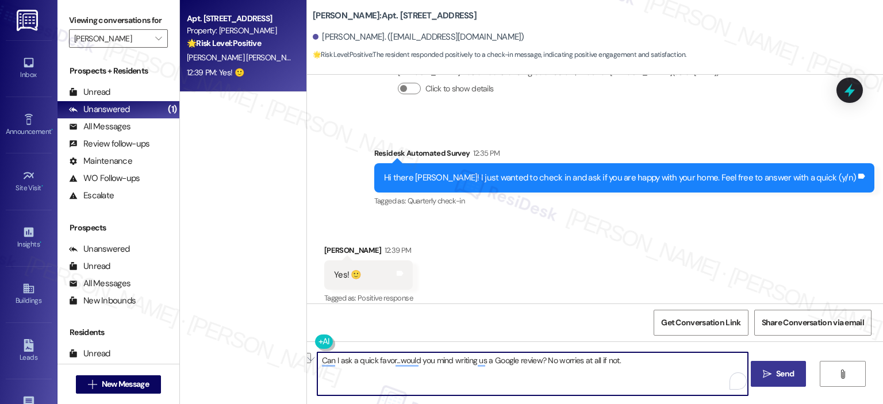
drag, startPoint x: 315, startPoint y: 359, endPoint x: 538, endPoint y: 362, distance: 222.6
click at [536, 362] on textarea "Can I ask a quick favor...would you mind writing us a Google review? No worries…" at bounding box center [532, 374] width 431 height 43
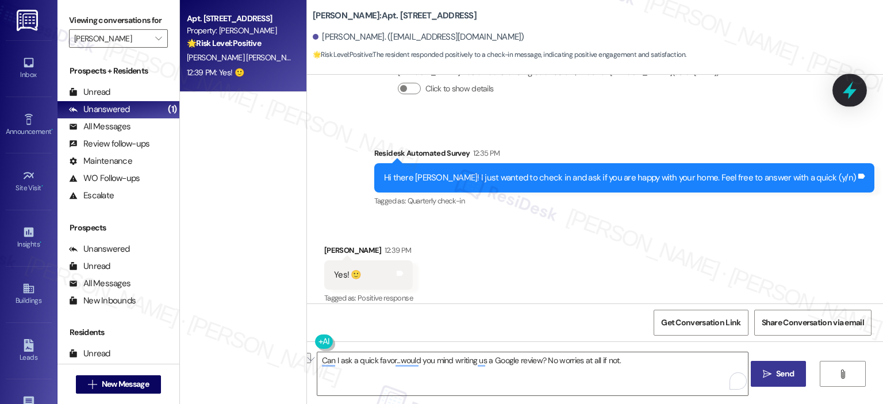
click at [847, 91] on icon at bounding box center [850, 91] width 14 height 18
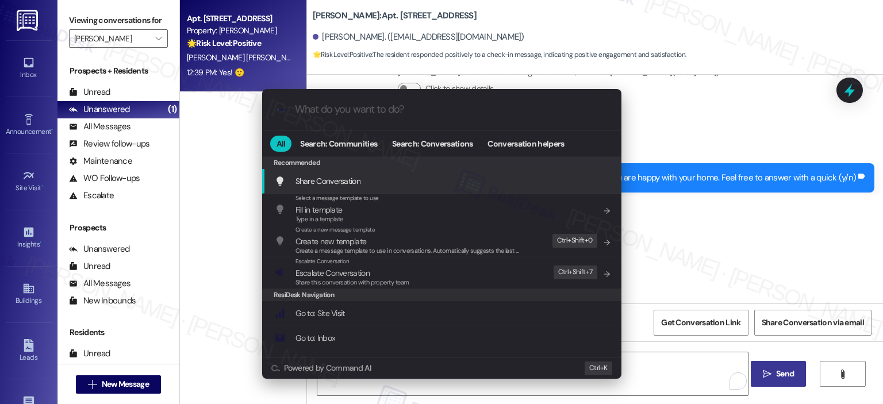
click at [369, 108] on input "What do you want to do?" at bounding box center [451, 110] width 312 height 12
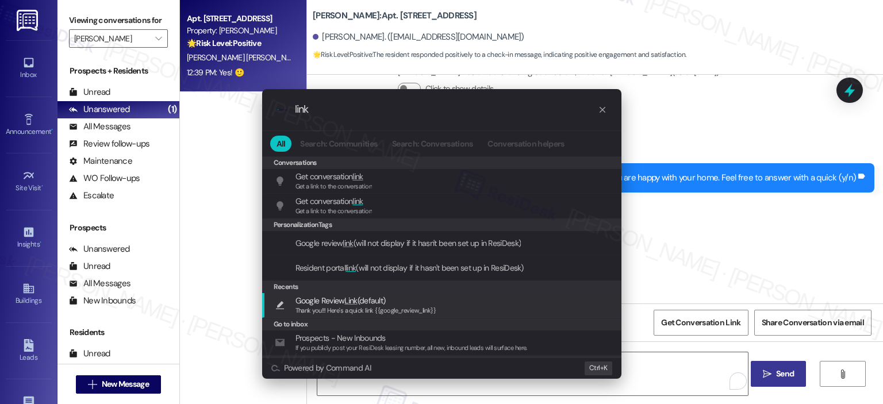
type input "link"
click at [355, 311] on span "Thank you!!! Here's a quick link {{google_review_link}}" at bounding box center [366, 311] width 141 height 8
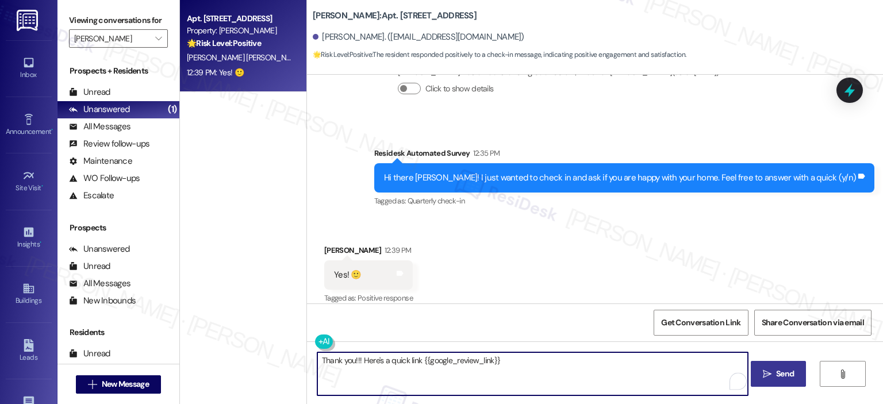
drag, startPoint x: 415, startPoint y: 359, endPoint x: 493, endPoint y: 357, distance: 77.7
click at [493, 357] on textarea "Thank you!!! Here's a quick link {{google_review_link}}" at bounding box center [532, 374] width 431 height 43
click at [374, 369] on textarea "Thank you!!! Here's a quick link {{google_review_link}}" at bounding box center [532, 374] width 431 height 43
paste textarea "s so much, {{first_name}}! It makes me really happy to hear you’re enjoying you…"
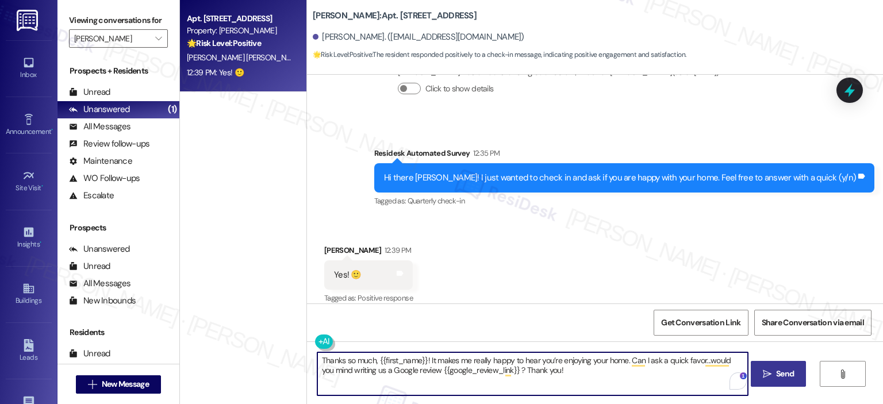
type textarea "Thanks so much, {{first_name}}! It makes me really happy to hear you’re enjoyin…"
click at [791, 372] on span "Send" at bounding box center [785, 374] width 18 height 12
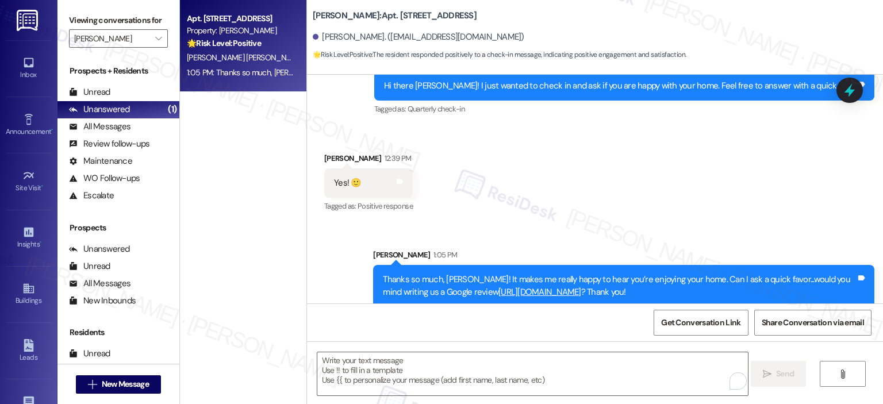
scroll to position [184, 0]
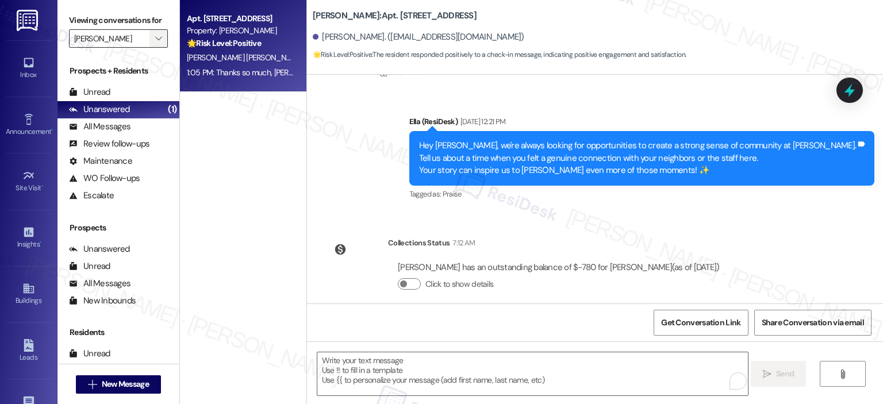
click at [155, 39] on icon "" at bounding box center [158, 38] width 6 height 9
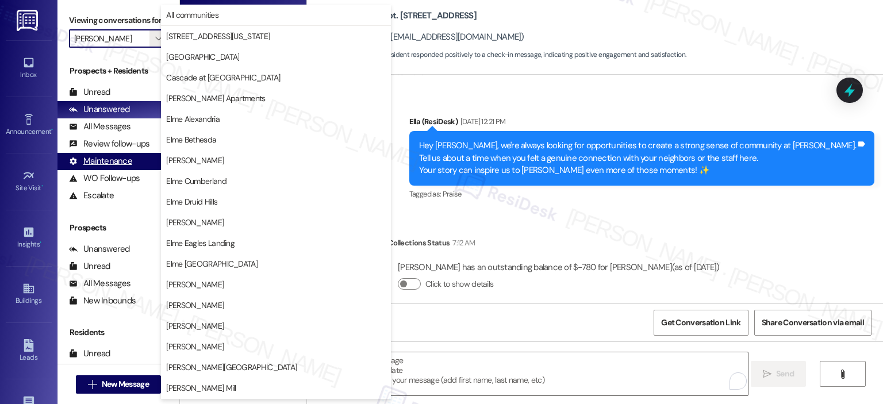
scroll to position [205, 0]
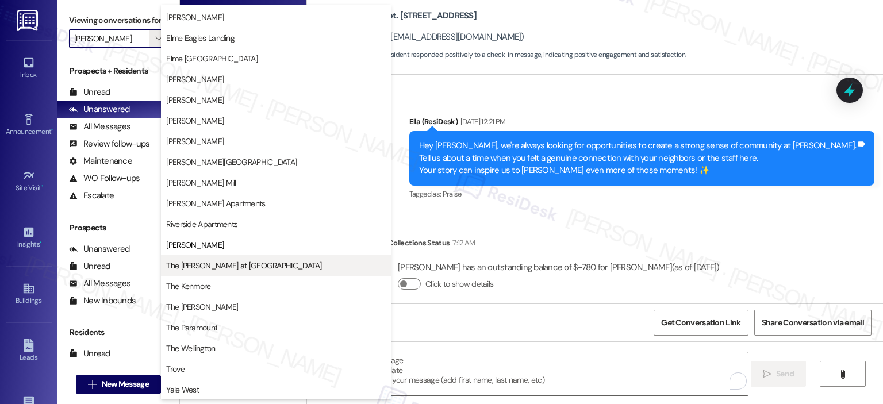
click at [191, 269] on span "The [PERSON_NAME] at [GEOGRAPHIC_DATA]" at bounding box center [243, 266] width 155 height 12
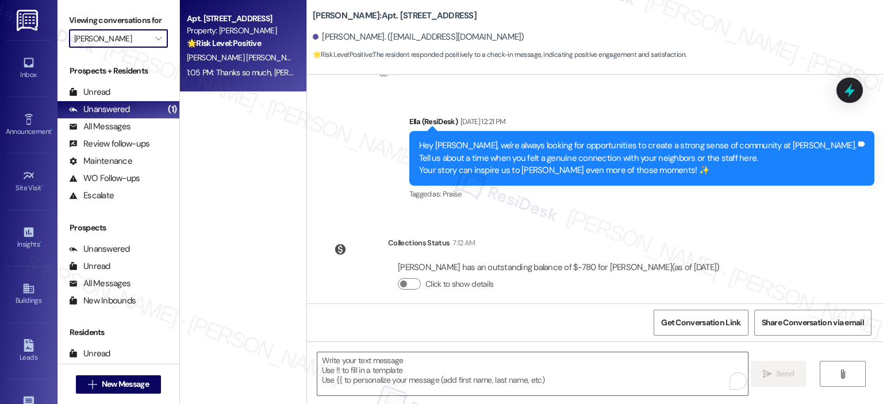
type input "The [PERSON_NAME] at [GEOGRAPHIC_DATA]"
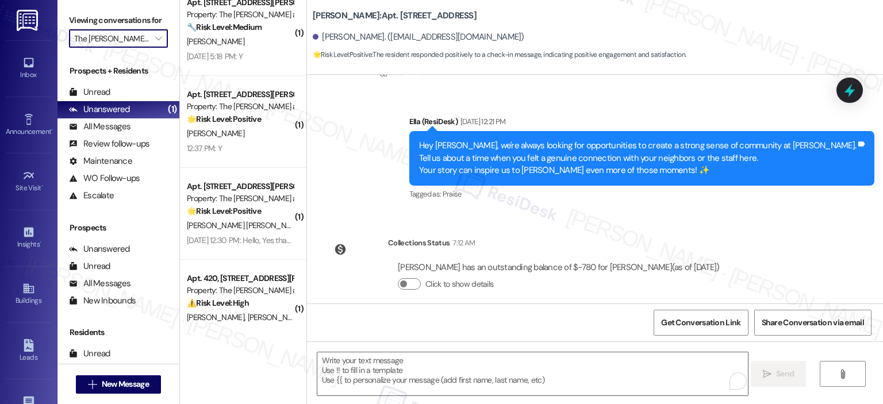
scroll to position [45, 0]
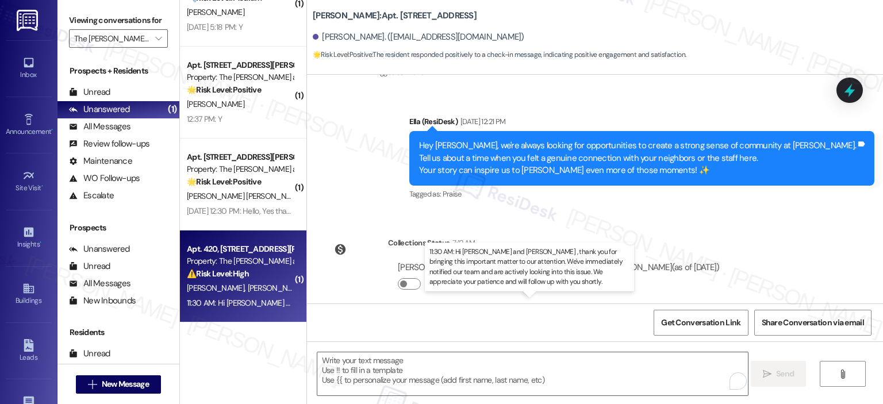
click at [231, 301] on div "11:30 AM: Hi [PERSON_NAME] and [PERSON_NAME] , thank you for bringing this impo…" at bounding box center [607, 303] width 840 height 10
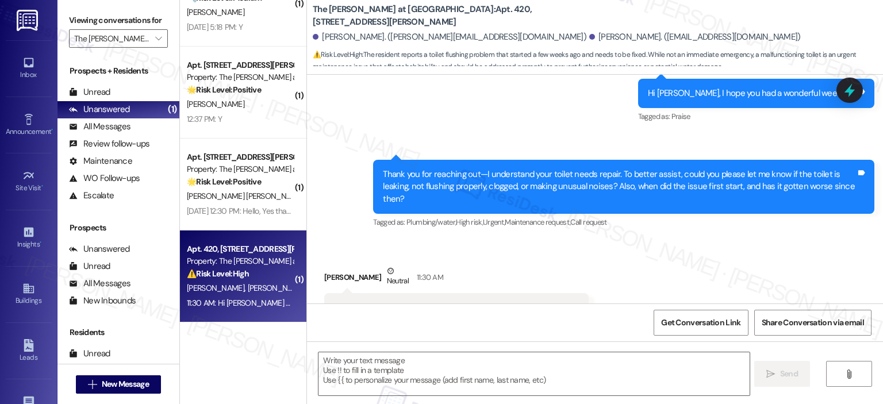
scroll to position [628, 0]
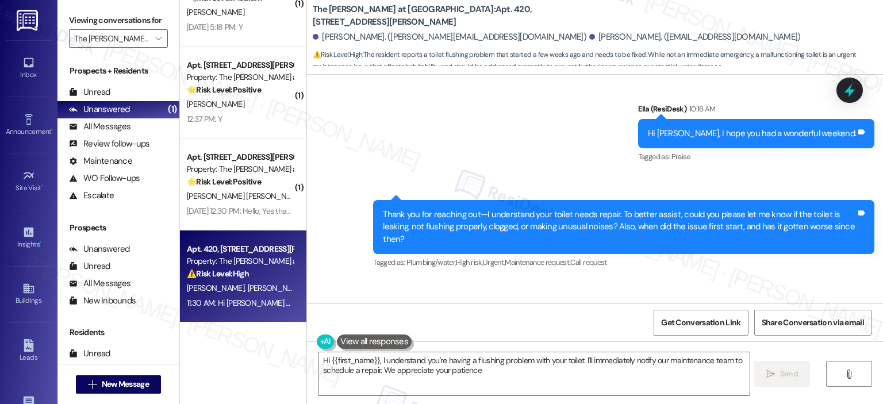
type textarea "Hi {{first_name}}, I understand you're having a flushing problem with your toil…"
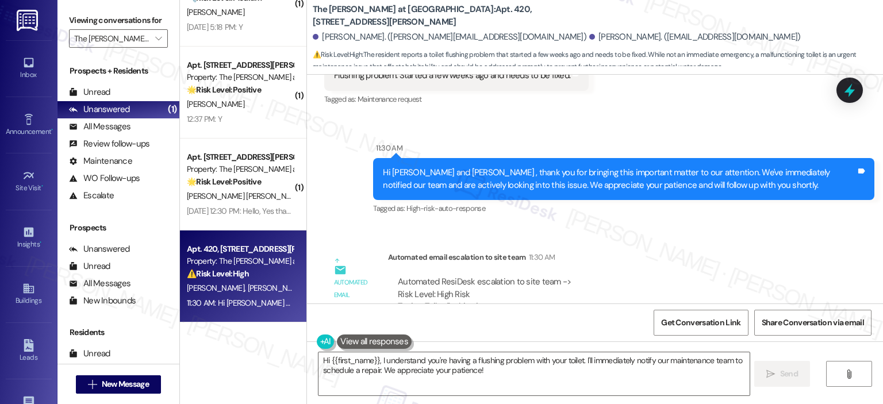
scroll to position [879, 0]
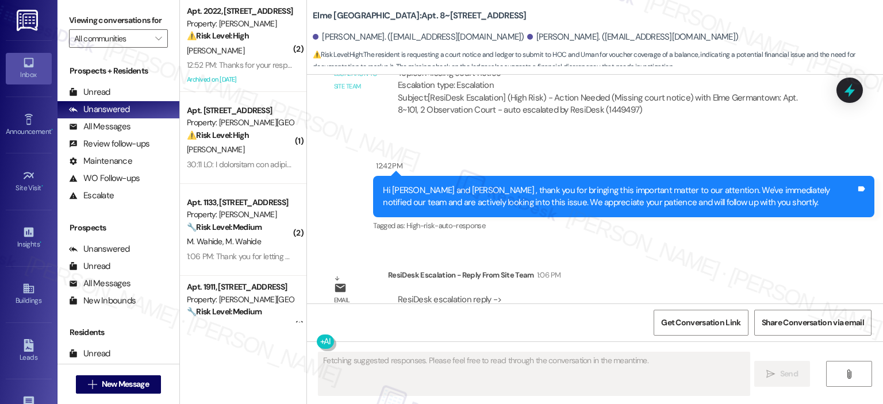
scroll to position [1373, 0]
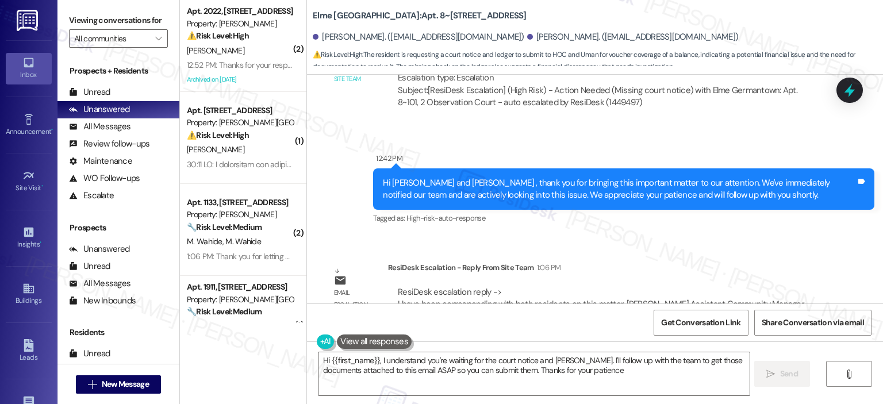
type textarea "Hi {{first_name}}, I understand you're waiting for the court notice and [PERSON…"
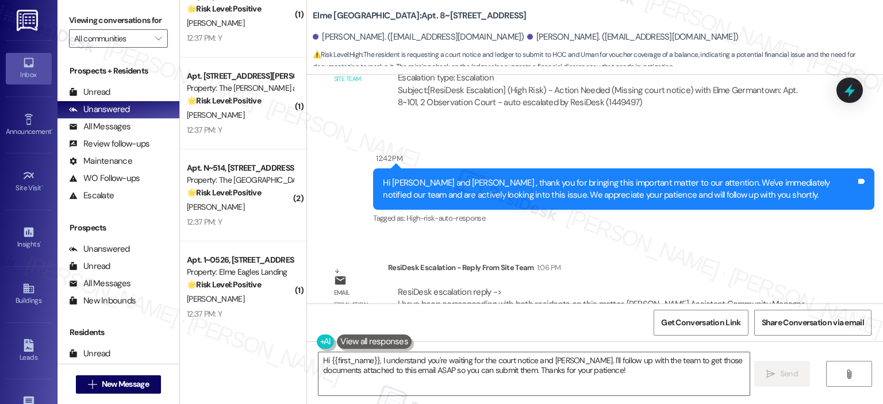
scroll to position [4278, 0]
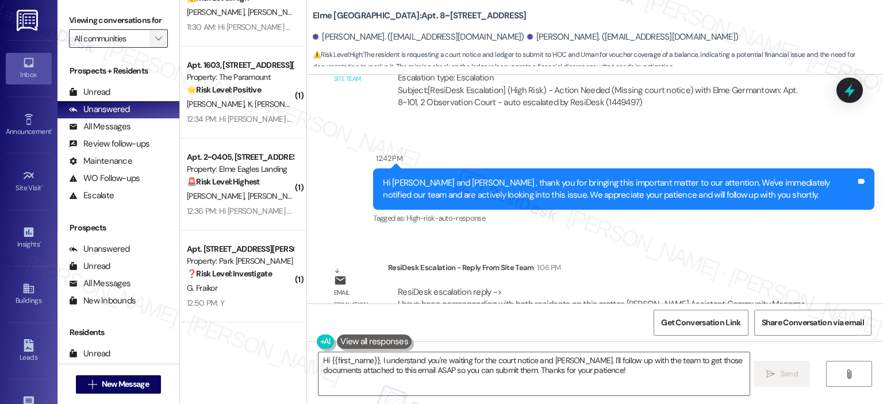
click at [155, 39] on icon "" at bounding box center [158, 38] width 6 height 9
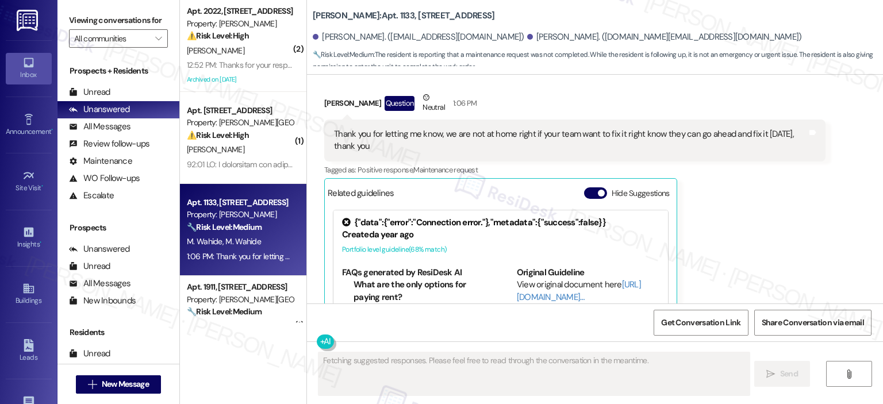
scroll to position [1584, 0]
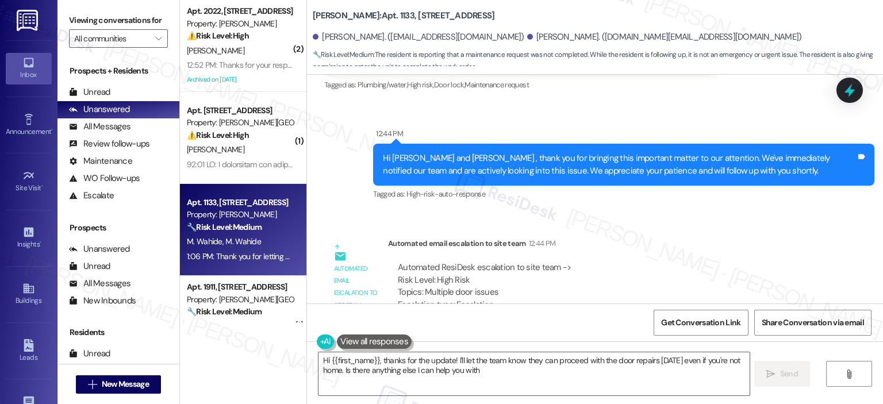
type textarea "Hi {{first_name}}, thanks for the update! I'll let the team know they can proce…"
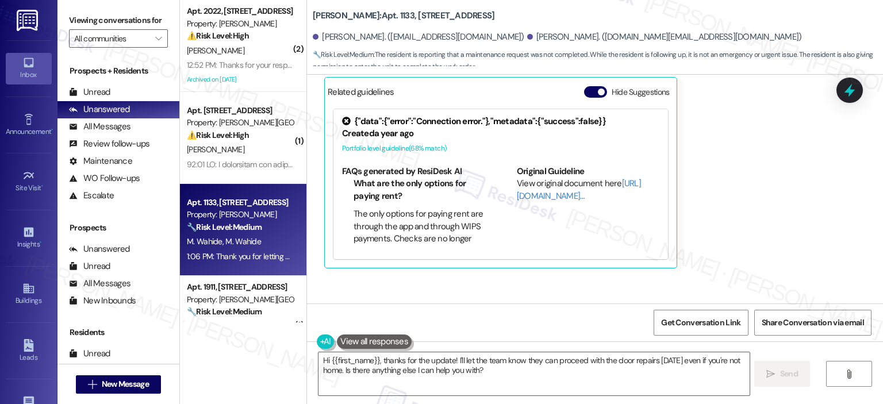
scroll to position [1977, 0]
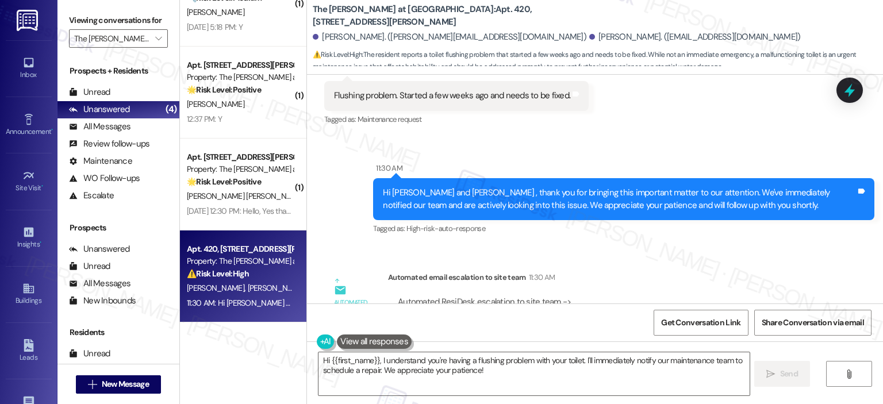
scroll to position [879, 0]
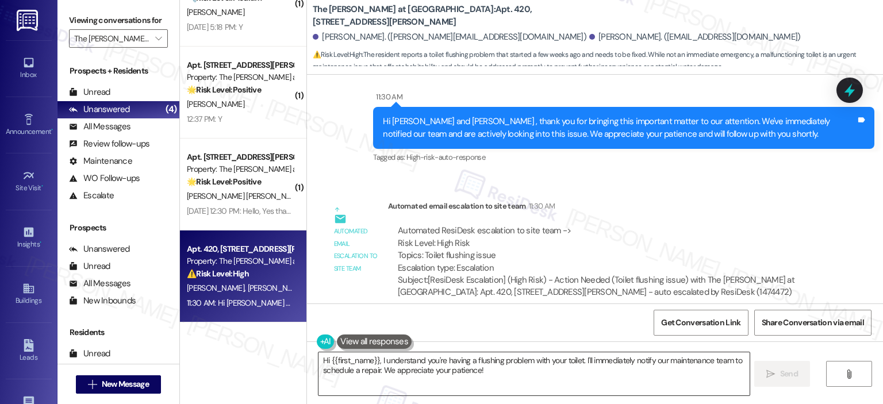
click at [474, 367] on textarea "Hi {{first_name}}, I understand you're having a flushing problem with your toil…" at bounding box center [534, 374] width 431 height 43
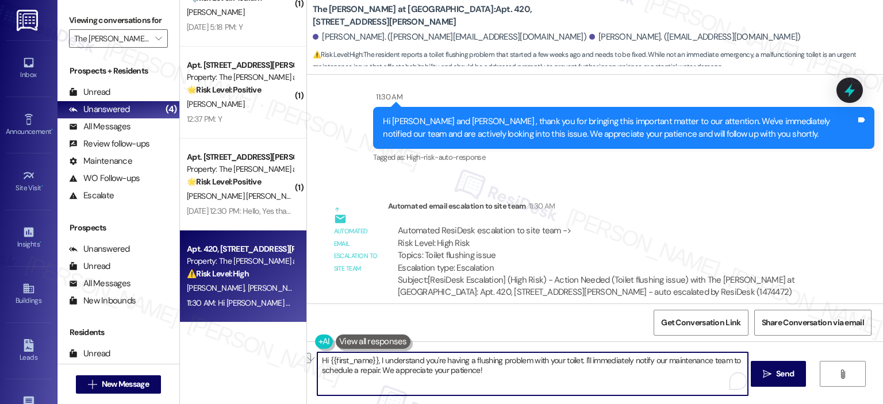
drag, startPoint x: 374, startPoint y: 361, endPoint x: 303, endPoint y: 361, distance: 71.9
click at [307, 361] on div "Hi {{first_name}}, I understand you're having a flushing problem with your toil…" at bounding box center [595, 385] width 576 height 86
drag, startPoint x: 580, startPoint y: 366, endPoint x: 645, endPoint y: 361, distance: 65.2
click at [645, 361] on textarea "Thank you for letting us know, [PERSON_NAME]. I understand you're having a flus…" at bounding box center [532, 374] width 431 height 43
drag, startPoint x: 557, startPoint y: 370, endPoint x: 644, endPoint y: 358, distance: 88.2
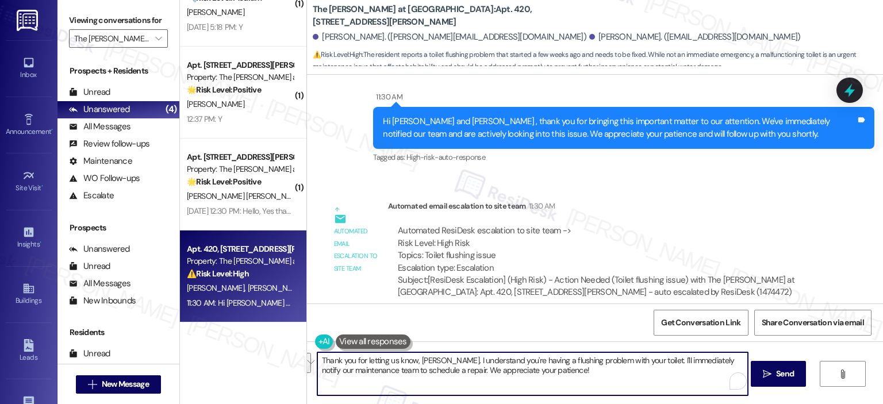
click at [644, 358] on textarea "Thank you for letting us know, [PERSON_NAME]. I understand you're having a flus…" at bounding box center [532, 374] width 431 height 43
click at [651, 359] on textarea "Thank you for letting us know, [PERSON_NAME]. I understand you're having a flus…" at bounding box center [532, 374] width 431 height 43
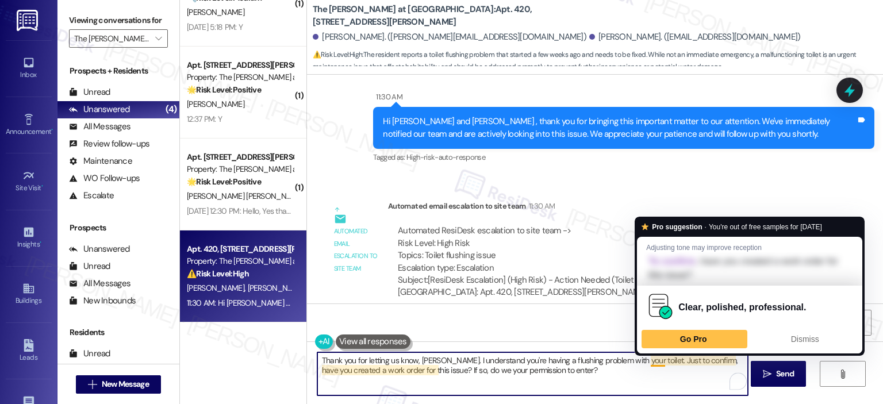
click at [612, 380] on textarea "Thank you for letting us know, [PERSON_NAME]. I understand you're having a flus…" at bounding box center [532, 374] width 431 height 43
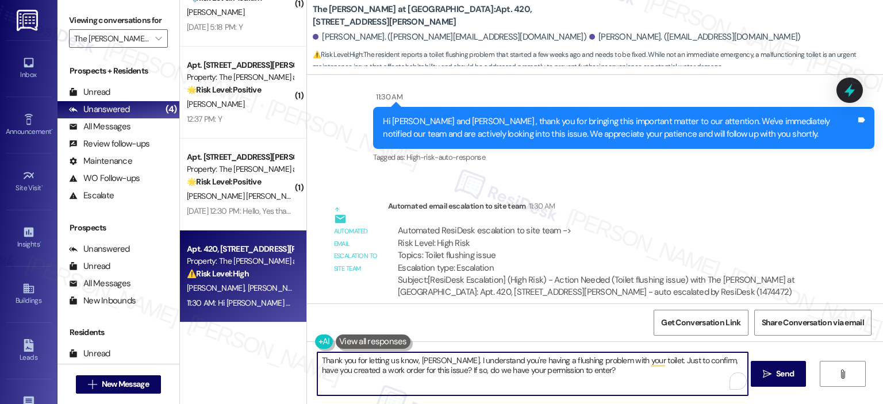
scroll to position [592, 0]
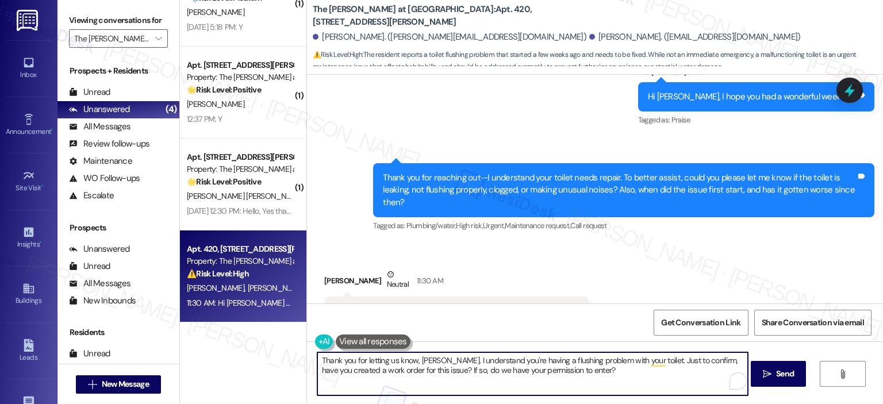
drag, startPoint x: 642, startPoint y: 362, endPoint x: 646, endPoint y: 377, distance: 15.6
click at [642, 362] on textarea "Thank you for letting us know, [PERSON_NAME]. I understand you're having a flus…" at bounding box center [532, 374] width 431 height 43
click at [541, 370] on textarea "Thank you for letting us know, [PERSON_NAME]. I understand you're having a flus…" at bounding box center [532, 374] width 431 height 43
click at [531, 370] on textarea "Thank you for letting us know, [PERSON_NAME]. I understand you're having a flus…" at bounding box center [532, 374] width 431 height 43
click at [660, 372] on textarea "Thank you for letting us know, [PERSON_NAME]. I understand you're having a flus…" at bounding box center [532, 374] width 431 height 43
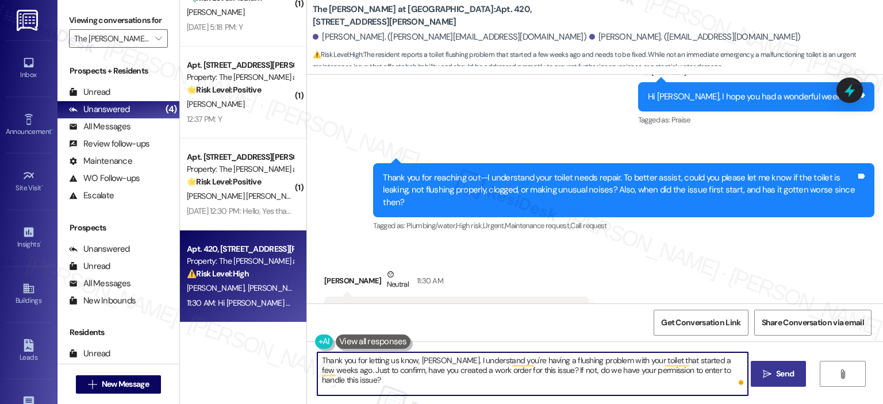
type textarea "Thank you for letting us know, [PERSON_NAME]. I understand you're having a flus…"
click at [771, 368] on span " Send" at bounding box center [779, 374] width 36 height 12
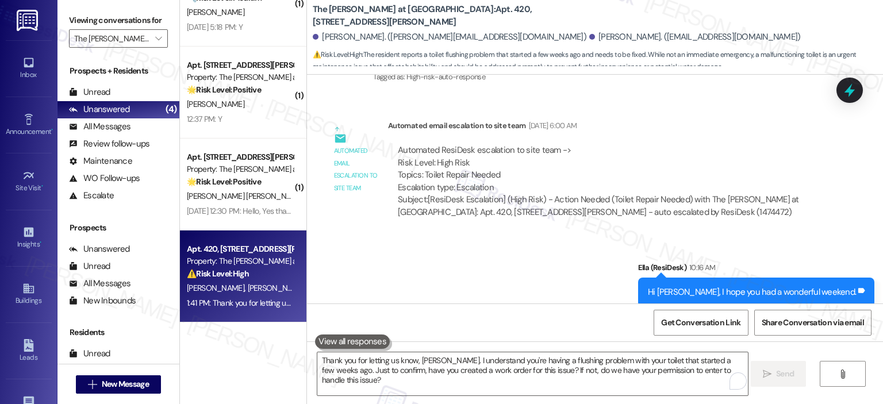
scroll to position [971, 0]
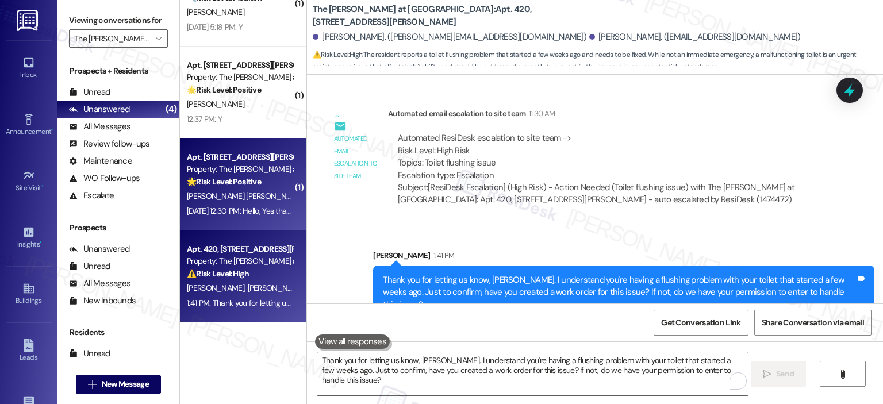
click at [246, 170] on div "Property: The [PERSON_NAME] at [GEOGRAPHIC_DATA]" at bounding box center [240, 169] width 106 height 12
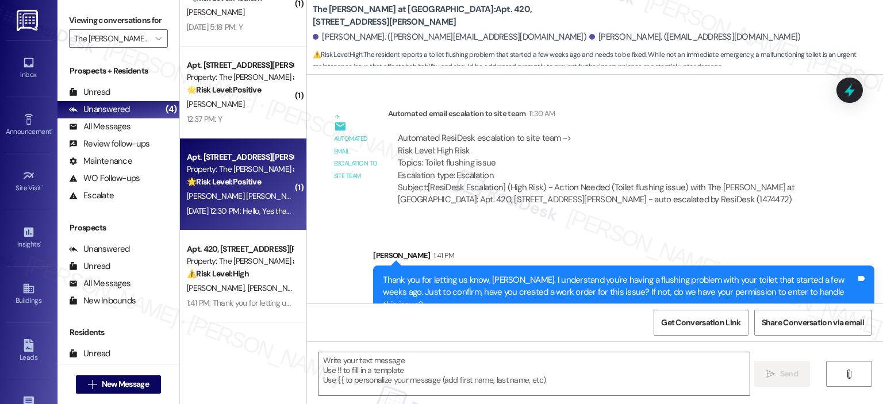
type textarea "Fetching suggested responses. Please feel free to read through the conversation…"
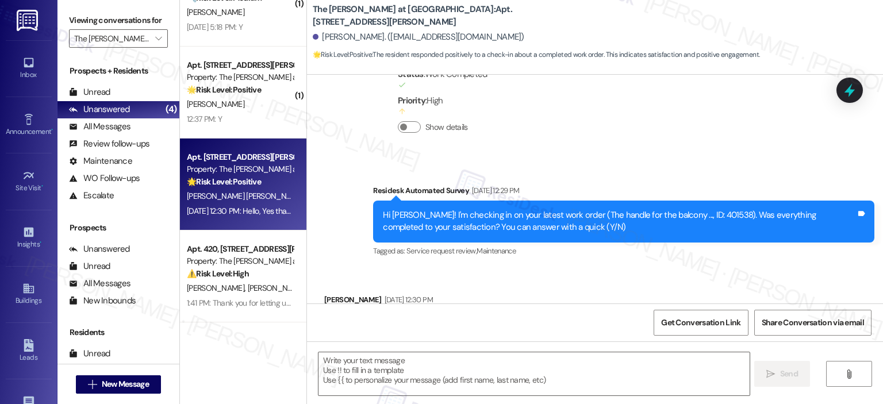
scroll to position [1014, 0]
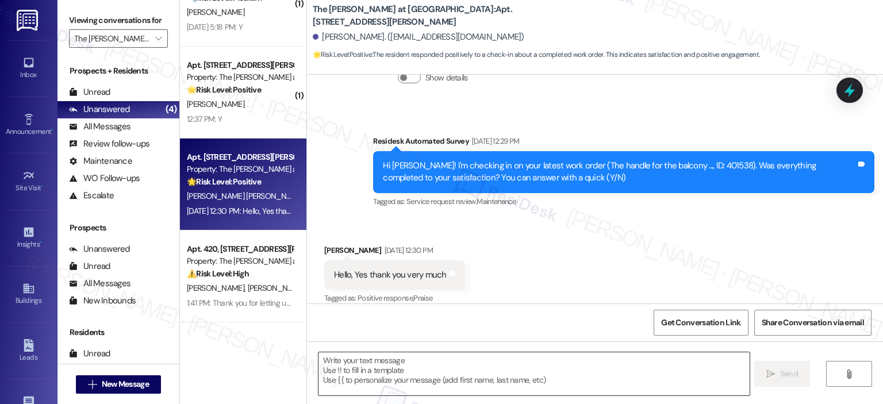
click at [343, 380] on textarea at bounding box center [534, 374] width 431 height 43
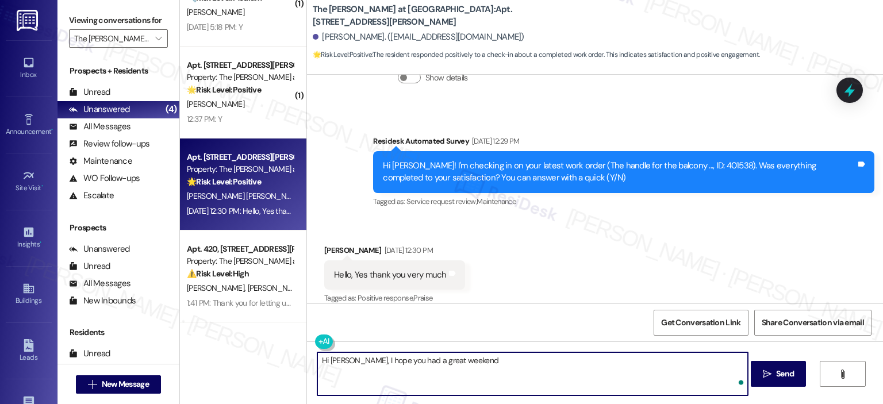
type textarea "Hi [PERSON_NAME], I hope you had a great weekend!"
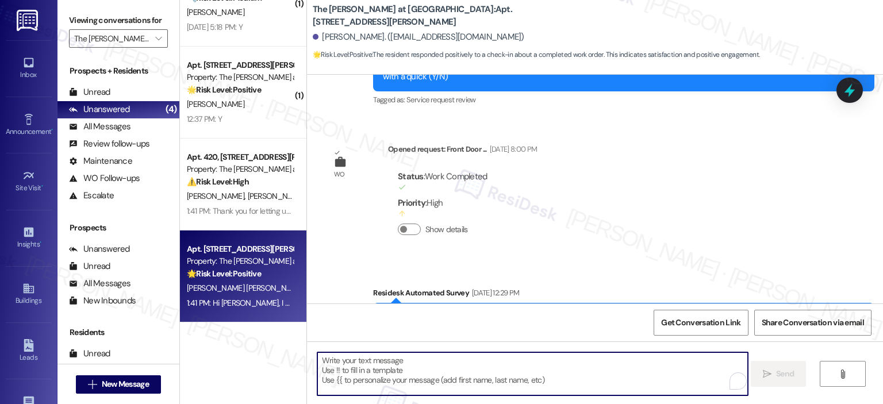
scroll to position [1094, 0]
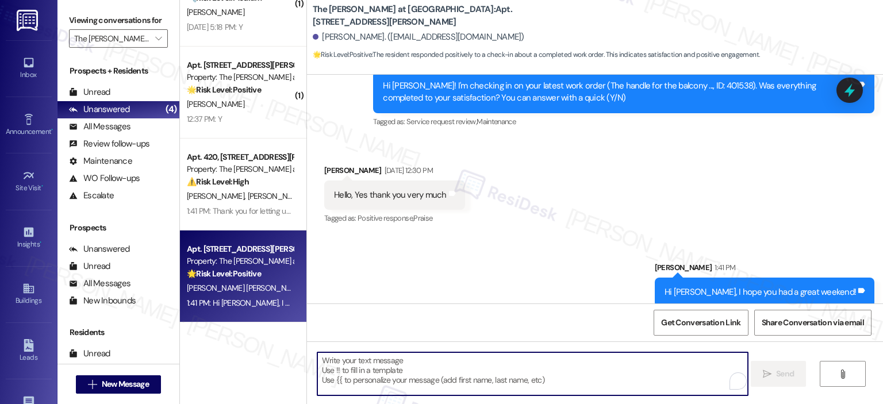
click at [416, 367] on textarea "To enrich screen reader interactions, please activate Accessibility in Grammarl…" at bounding box center [532, 374] width 431 height 43
paste textarea "Thank you for your response! Great to know that the latest work order was compl…"
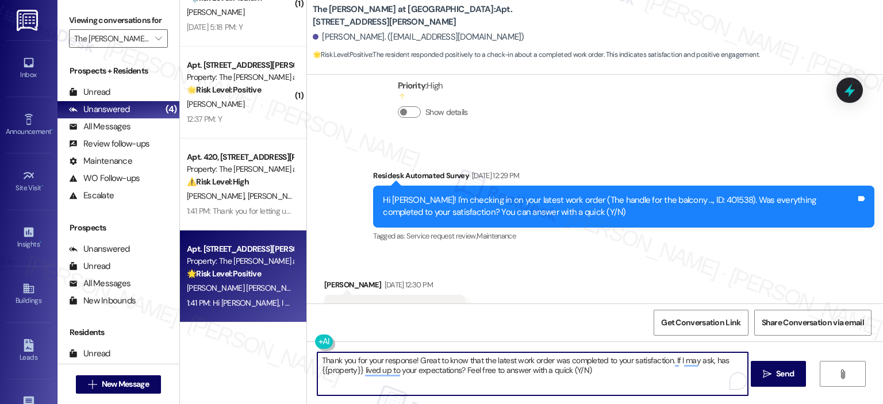
scroll to position [985, 0]
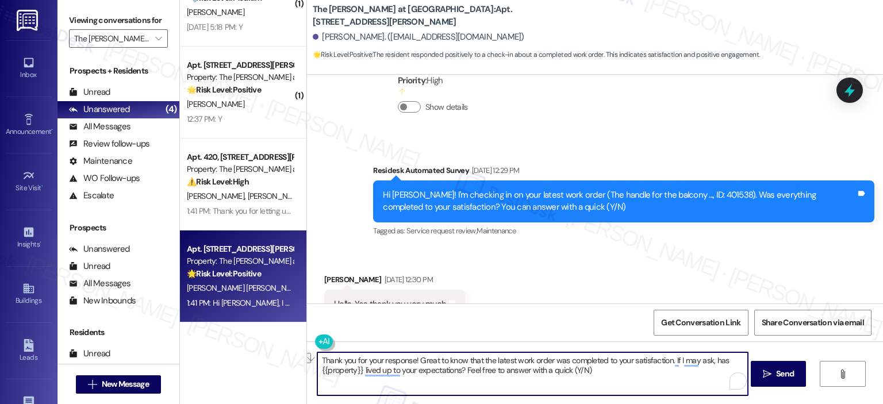
drag, startPoint x: 509, startPoint y: 360, endPoint x: 477, endPoint y: 362, distance: 32.3
click at [477, 362] on textarea "Thank you for your response! Great to know that the latest work order was compl…" at bounding box center [532, 374] width 431 height 43
click at [514, 361] on textarea "Thank you for your response! Great to know that work order was completed to you…" at bounding box center [532, 374] width 431 height 43
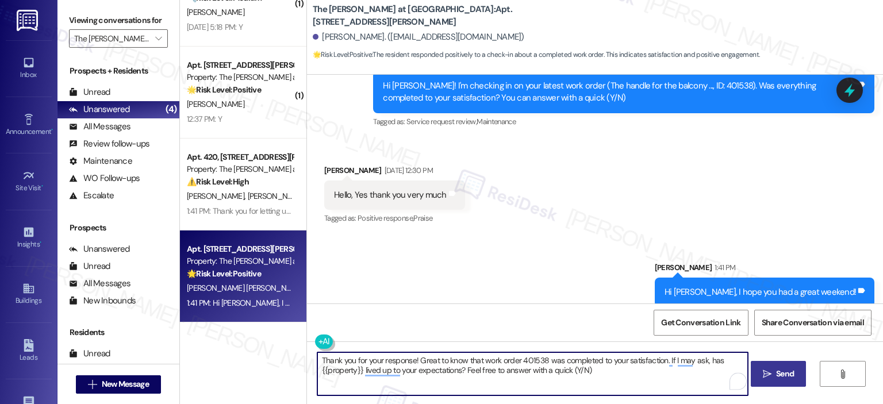
type textarea "Thank you for your response! Great to know that work order 401538 was completed…"
click at [778, 369] on span "Send" at bounding box center [785, 374] width 18 height 12
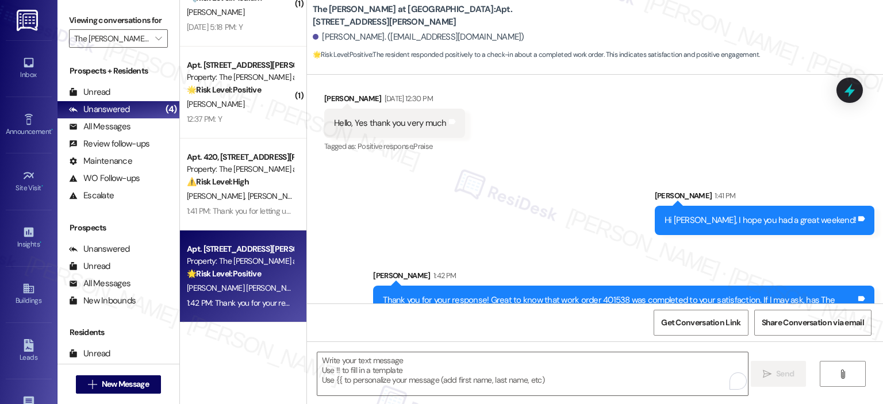
scroll to position [1187, 0]
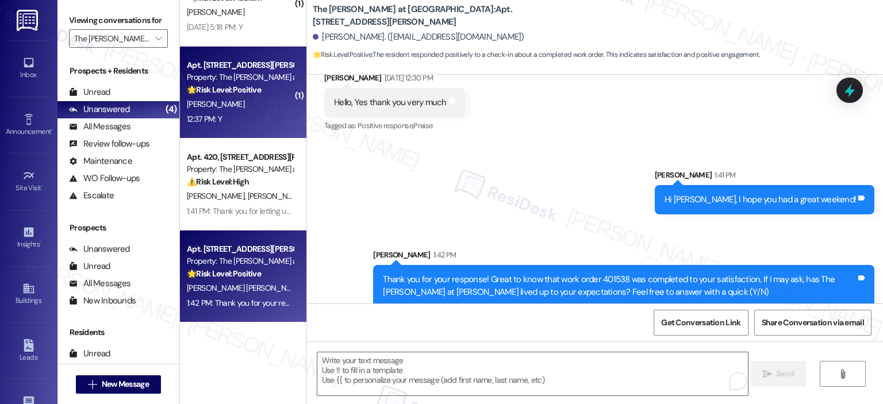
click at [221, 98] on div "[PERSON_NAME]" at bounding box center [240, 104] width 109 height 14
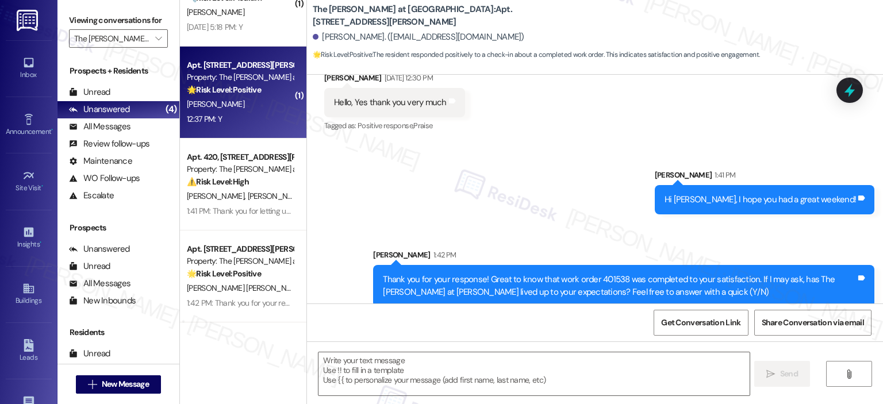
type textarea "Fetching suggested responses. Please feel free to read through the conversation…"
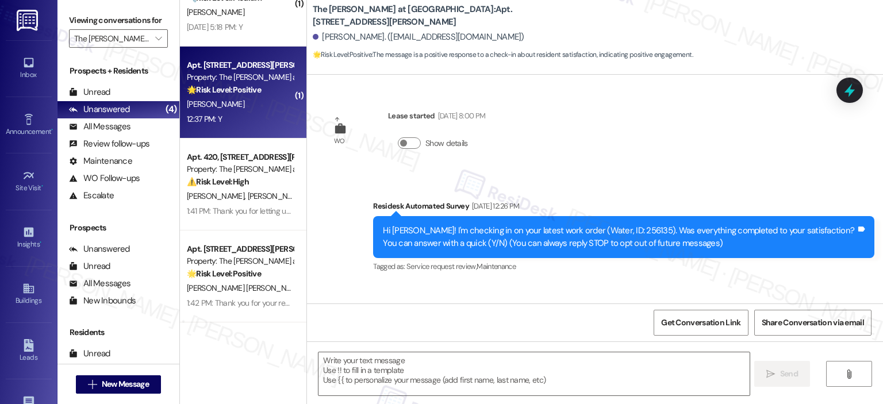
scroll to position [4927, 0]
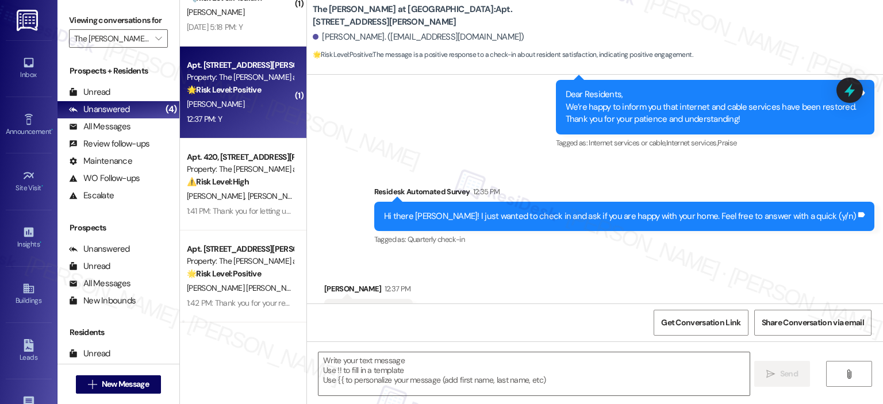
type textarea "Fetching suggested responses. Please feel free to read through the conversation…"
click at [422, 357] on textarea at bounding box center [534, 374] width 431 height 43
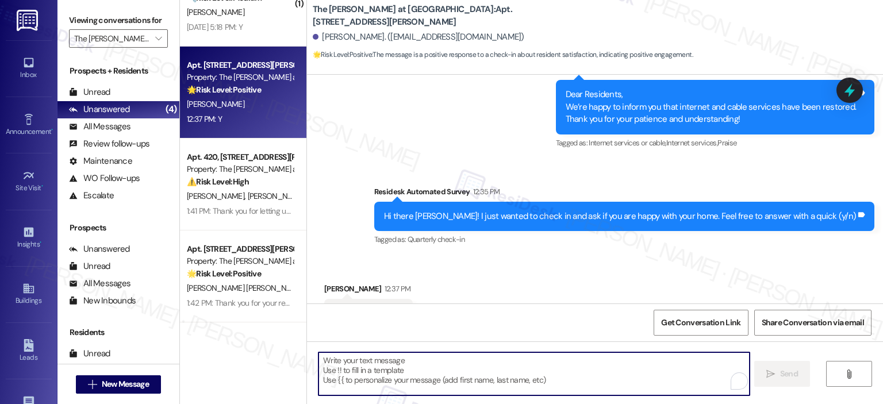
paste textarea "Thanks so much, {{first_name}}! It makes me really happy to hear you’re enjoyin…"
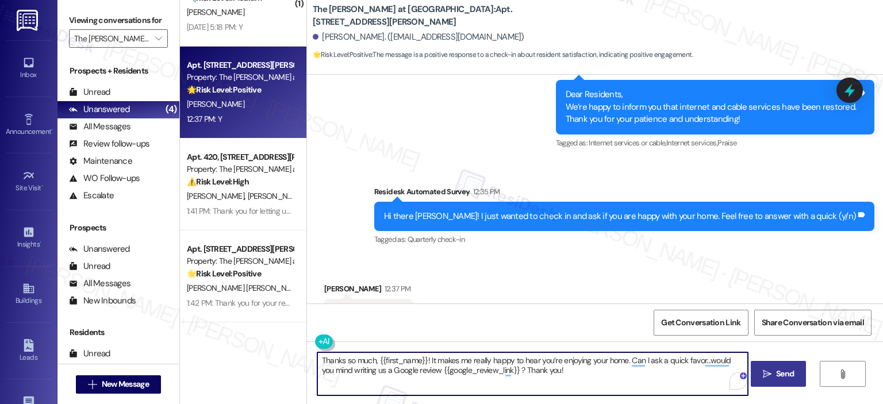
type textarea "Thanks so much, {{first_name}}! It makes me really happy to hear you’re enjoyin…"
click at [778, 372] on span "Send" at bounding box center [785, 374] width 18 height 12
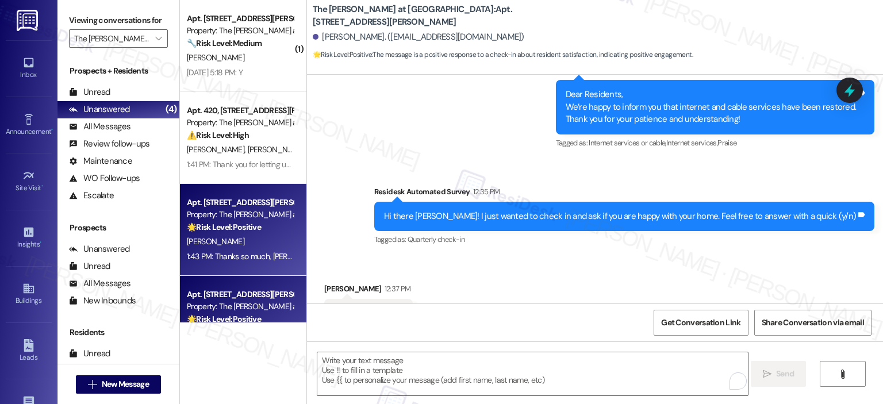
scroll to position [45, 0]
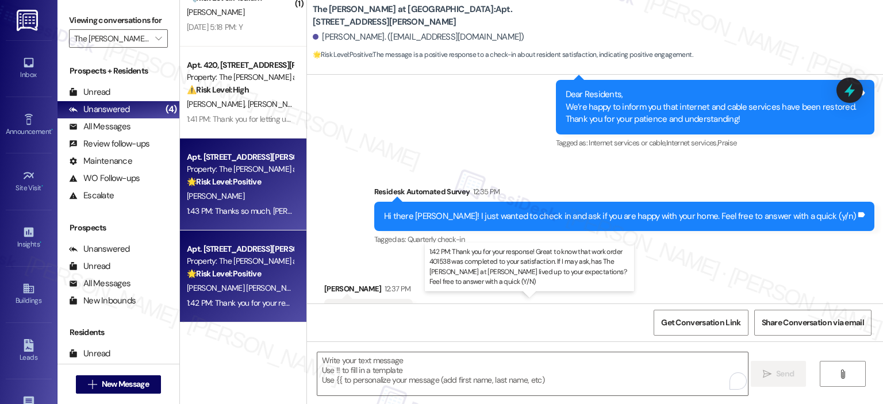
click at [231, 307] on div "1:42 PM: Thank you for your response! Great to know that work order 401538 was …" at bounding box center [587, 303] width 801 height 10
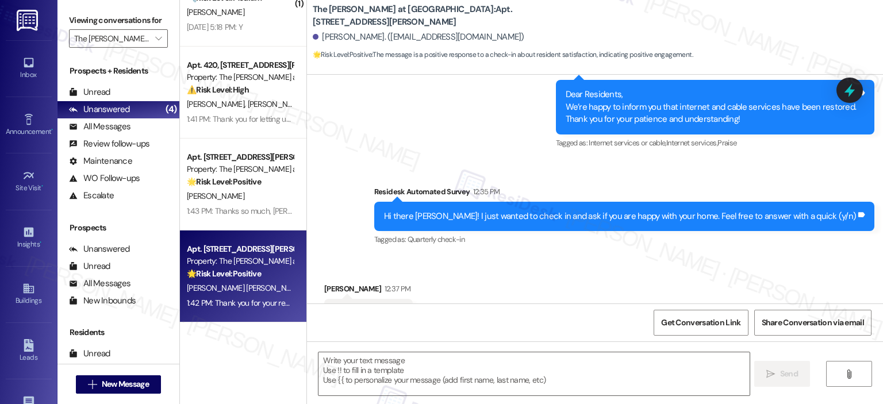
type textarea "Fetching suggested responses. Please feel free to read through the conversation…"
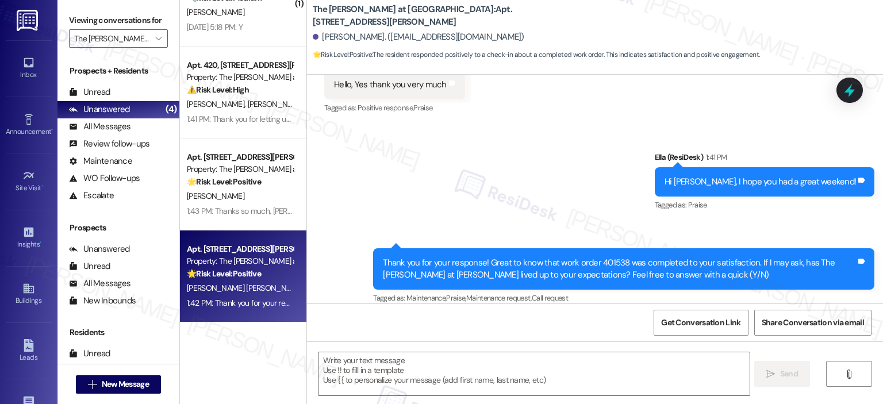
scroll to position [0, 0]
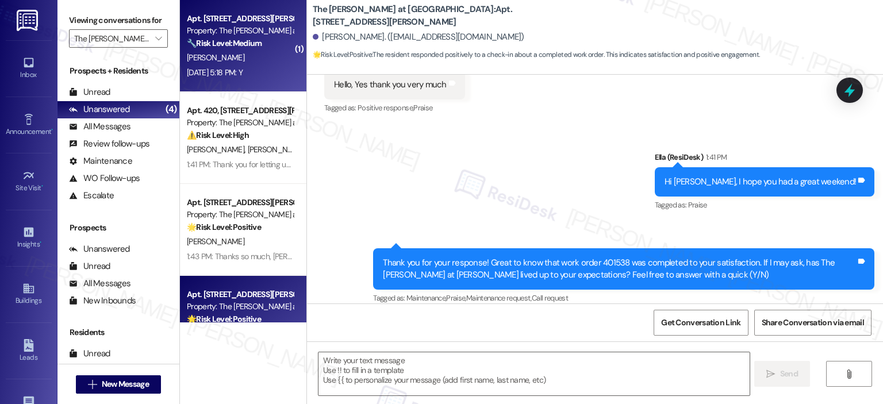
click at [240, 53] on div "[PERSON_NAME]" at bounding box center [240, 58] width 109 height 14
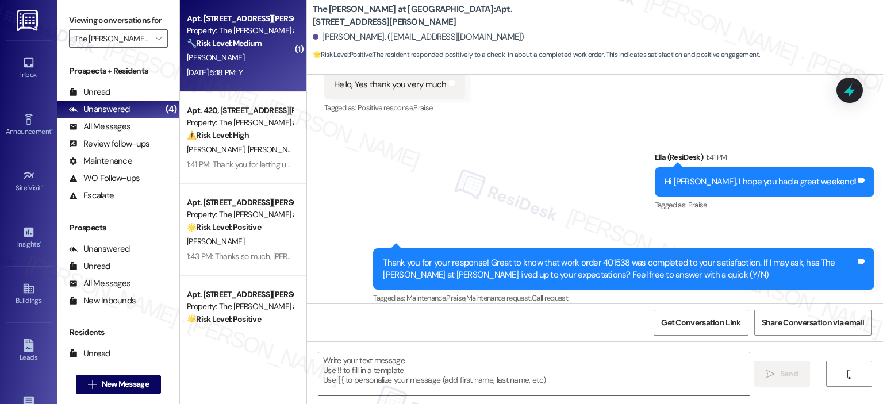
type textarea "Fetching suggested responses. Please feel free to read through the conversation…"
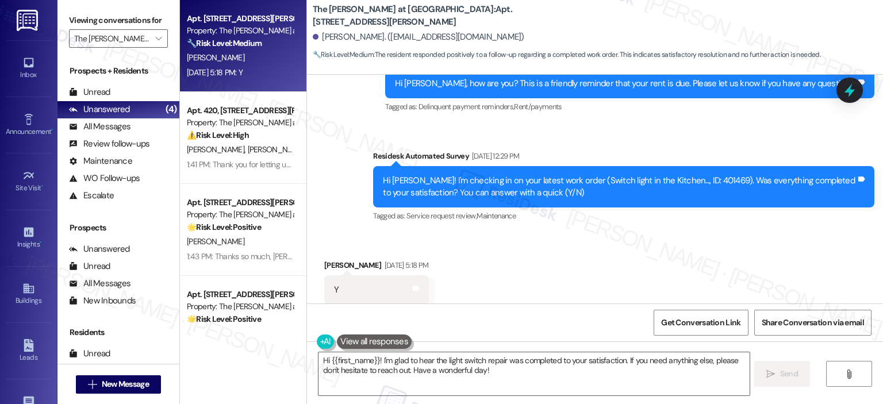
scroll to position [3847, 0]
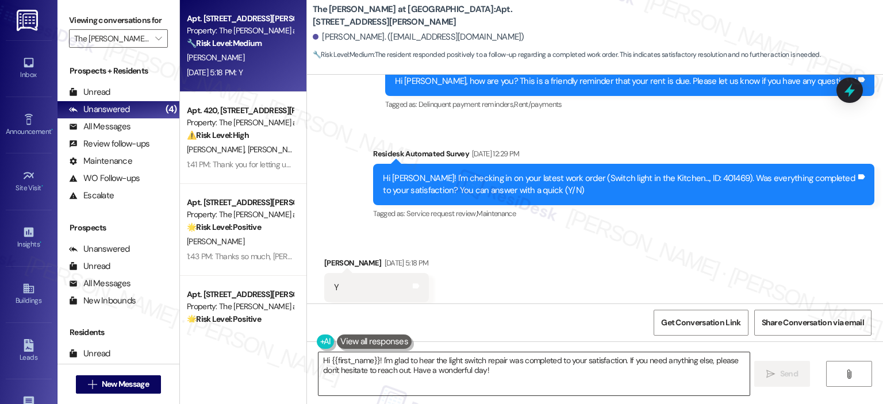
click at [390, 358] on textarea "Hi {{first_name}}! I'm glad to hear the light switch repair was completed to yo…" at bounding box center [534, 374] width 431 height 43
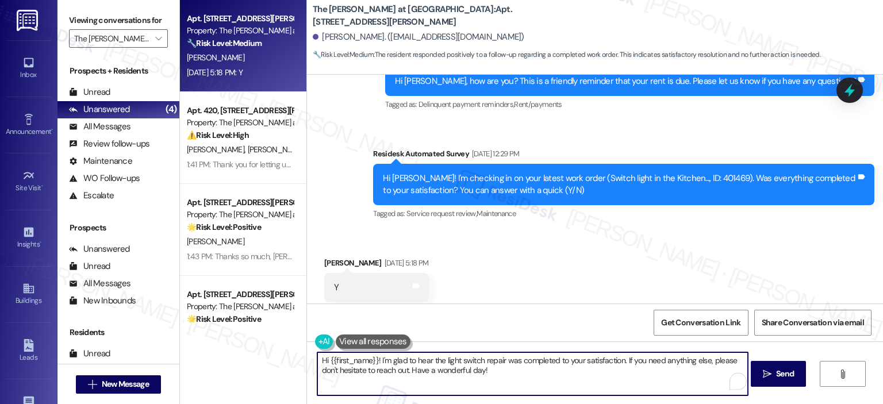
type textarea "j"
type textarea "Hi [PERSON_NAME], I hope you had a great weekend!"
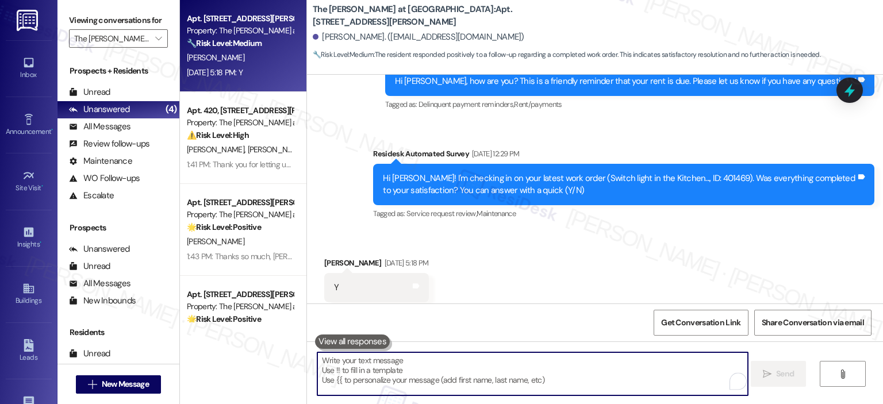
scroll to position [3846, 0]
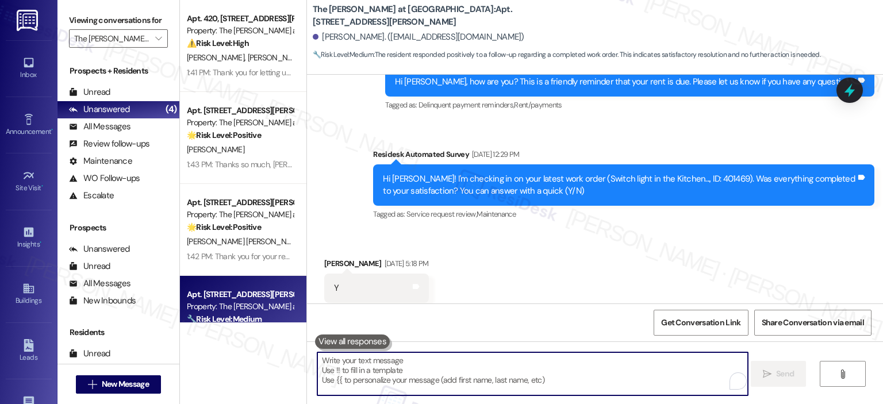
click at [374, 363] on textarea "To enrich screen reader interactions, please activate Accessibility in Grammarl…" at bounding box center [532, 374] width 431 height 43
paste textarea "Thank you for your response! Great to know that the latest work order was compl…"
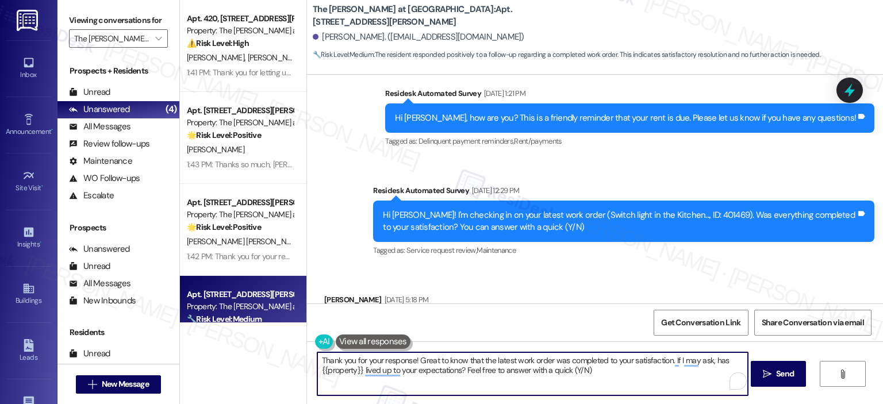
scroll to position [3827, 0]
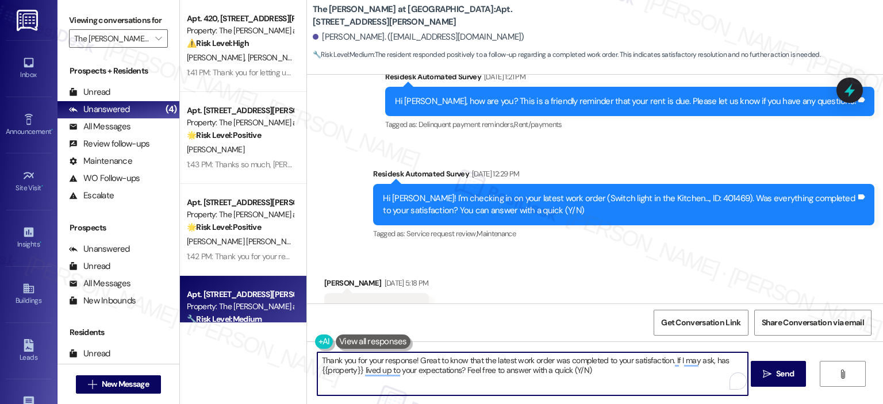
click at [478, 358] on textarea "Thank you for your response! Great to know that the latest work order was compl…" at bounding box center [532, 374] width 431 height 43
click at [500, 359] on textarea "Thank you for your response! Great to know that t latest work order was complet…" at bounding box center [532, 374] width 431 height 43
click at [504, 359] on textarea "Thank you for your response! Great to know that t latest work order was complet…" at bounding box center [532, 374] width 431 height 43
click at [515, 361] on textarea "Thank you for your response! Great to know that work order was completed to you…" at bounding box center [532, 374] width 431 height 43
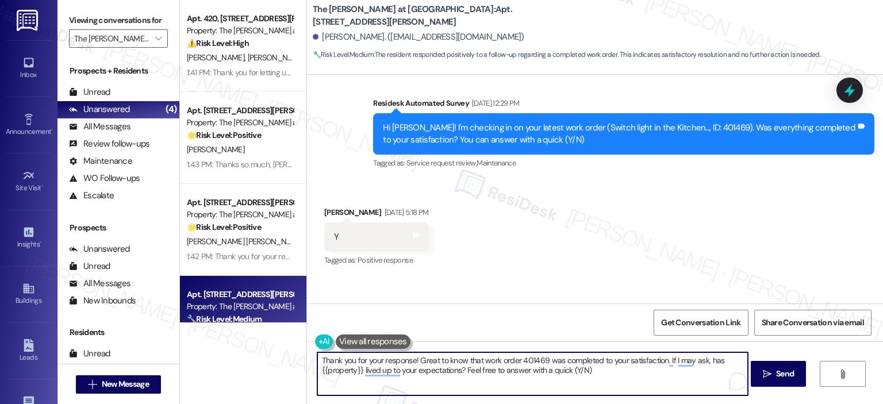
scroll to position [3927, 0]
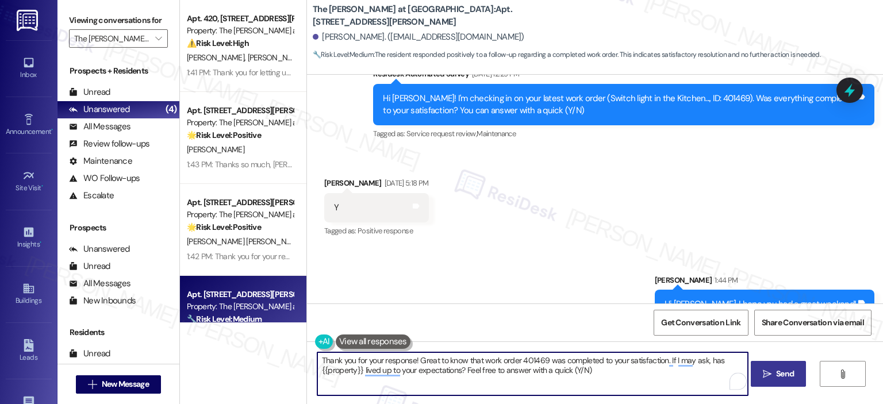
type textarea "Thank you for your response! Great to know that work order 401469 was completed…"
click at [776, 373] on span "Send" at bounding box center [785, 374] width 18 height 12
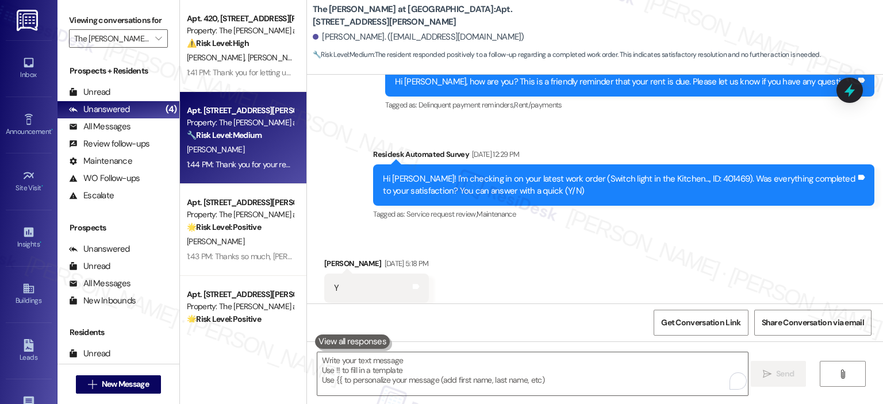
scroll to position [45, 0]
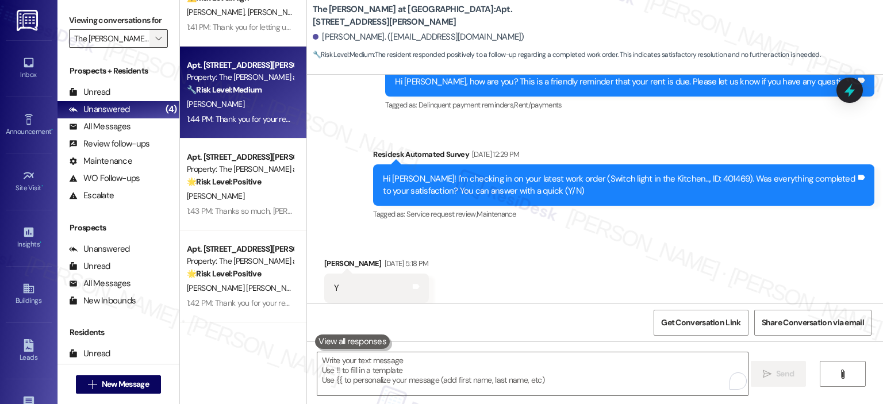
click at [155, 35] on icon "" at bounding box center [158, 38] width 6 height 9
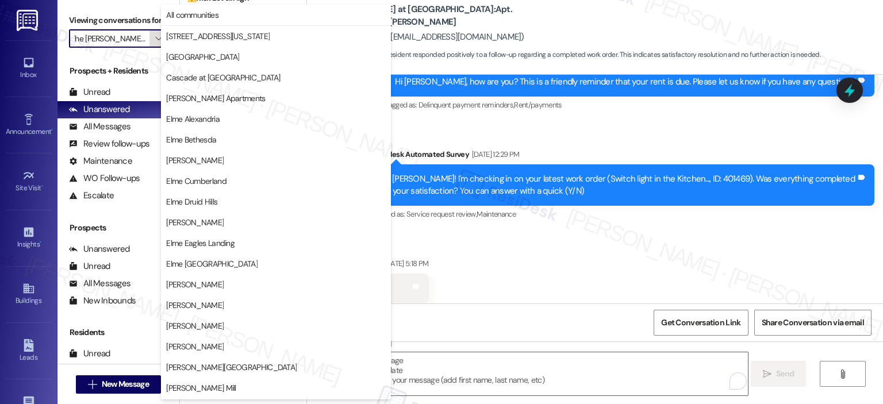
scroll to position [205, 0]
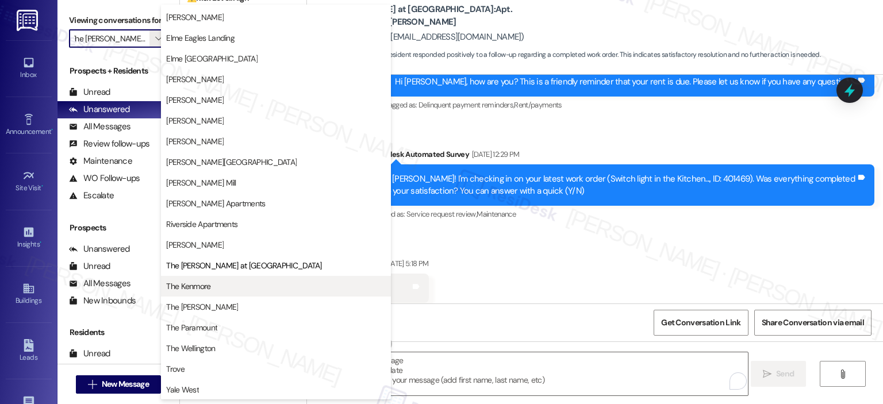
click at [246, 283] on span "The Kenmore" at bounding box center [276, 287] width 220 height 12
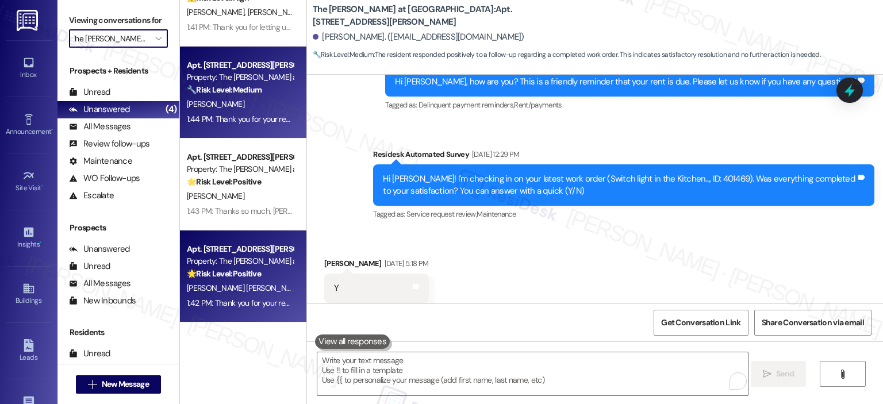
type input "The Kenmore"
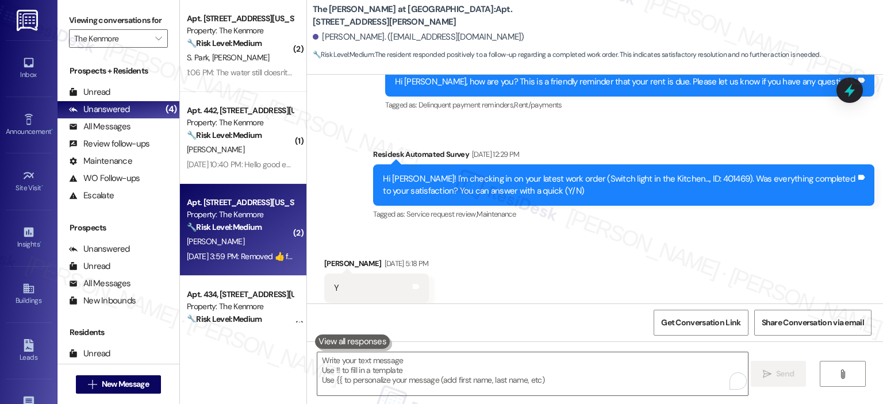
scroll to position [229, 0]
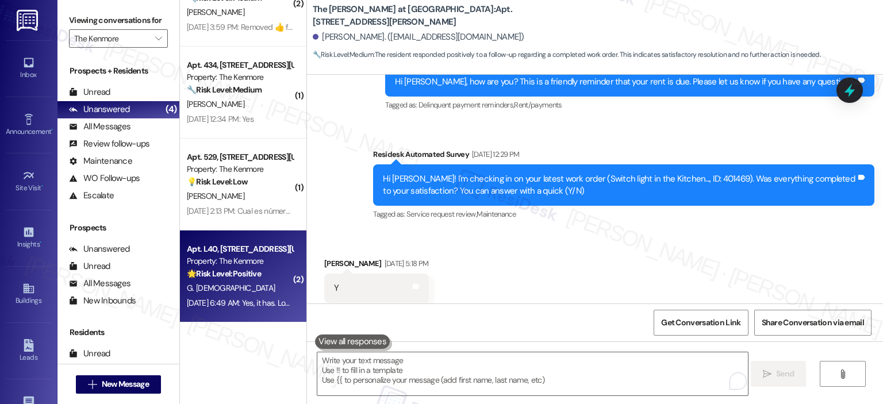
click at [242, 282] on div "G. [DEMOGRAPHIC_DATA]" at bounding box center [240, 288] width 109 height 14
type textarea "Fetching suggested responses. Please feel free to read through the conversation…"
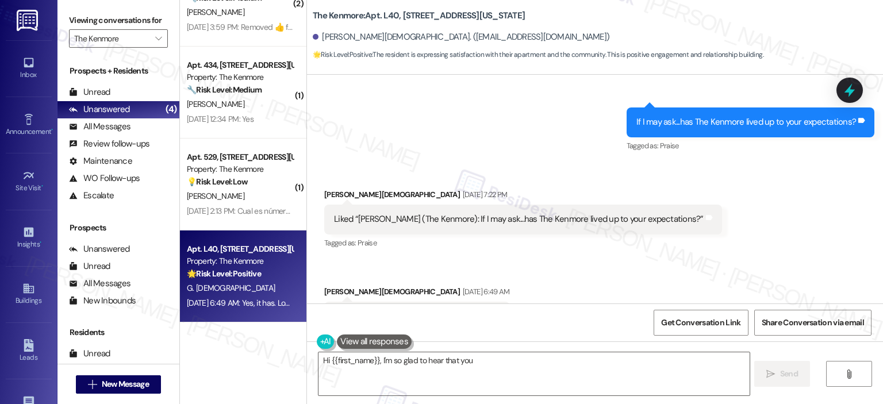
scroll to position [3396, 0]
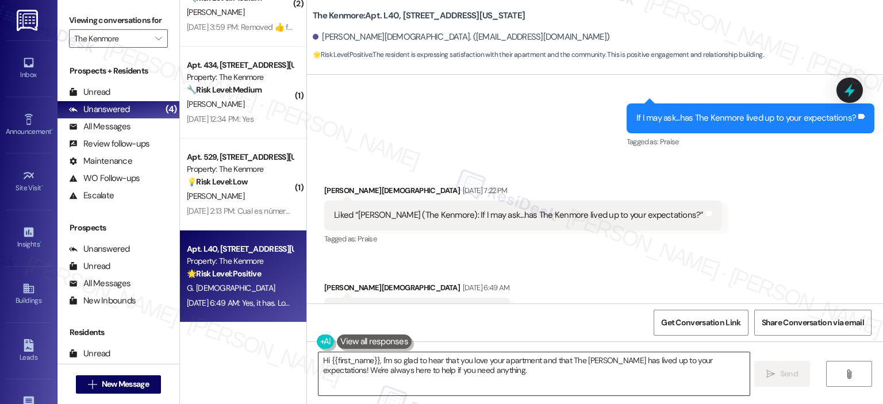
click at [408, 357] on textarea "Hi {{first_name}}, I'm so glad to hear that you love your apartment and that Th…" at bounding box center [534, 374] width 431 height 43
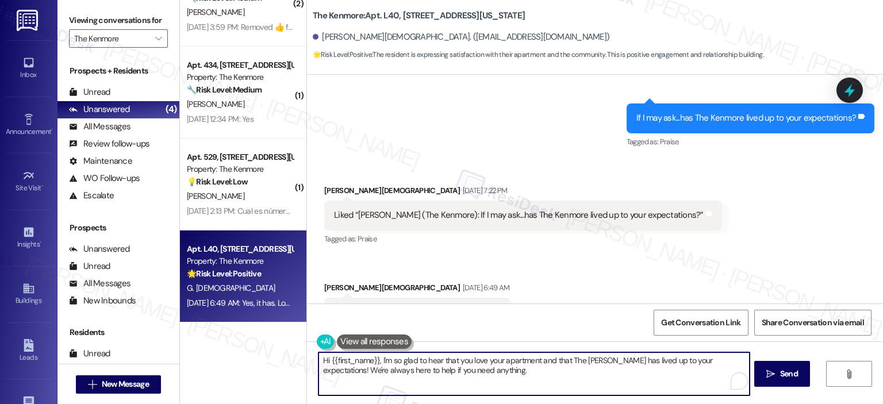
paste textarea "Thanks so much, {{first_name}}! It makes me really happy to hear you’re enjoyin…"
type textarea "Thanks so much, {{first_name}}! It makes me really happy to hear you’re enjoyin…"
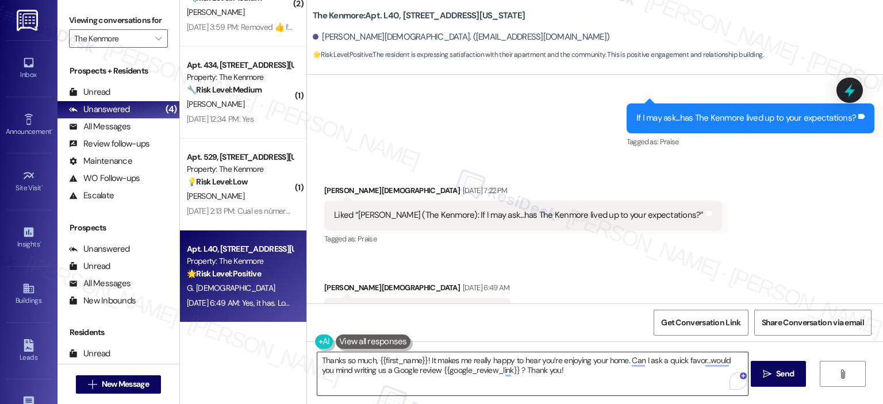
drag, startPoint x: 765, startPoint y: 374, endPoint x: 748, endPoint y: 363, distance: 20.7
click at [765, 374] on icon "" at bounding box center [767, 374] width 9 height 9
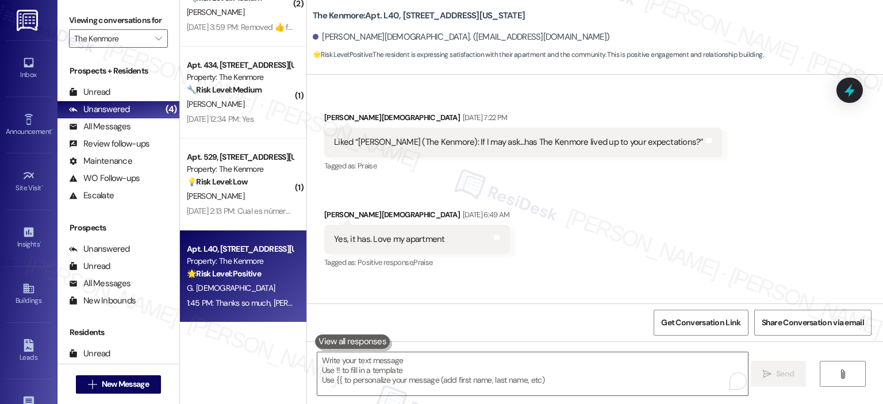
scroll to position [3489, 0]
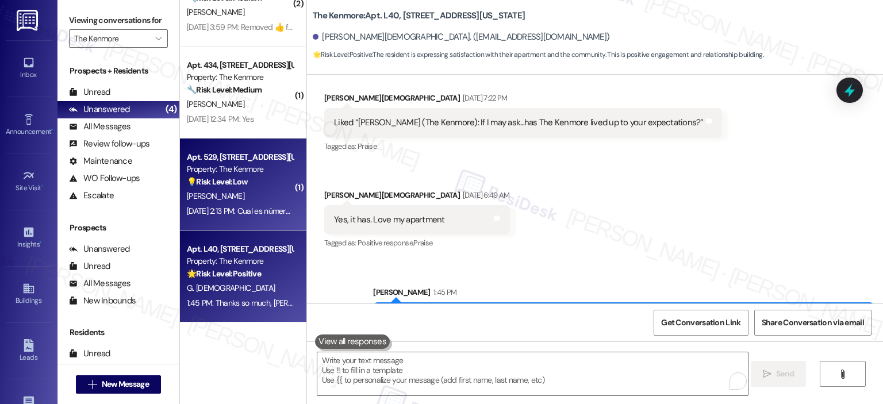
click at [224, 181] on strong "💡 Risk Level: Low" at bounding box center [217, 182] width 61 height 10
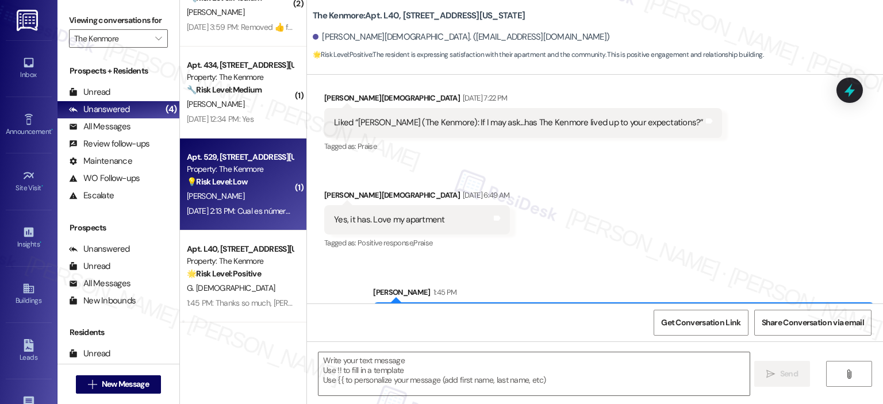
type textarea "Fetching suggested responses. Please feel free to read through the conversation…"
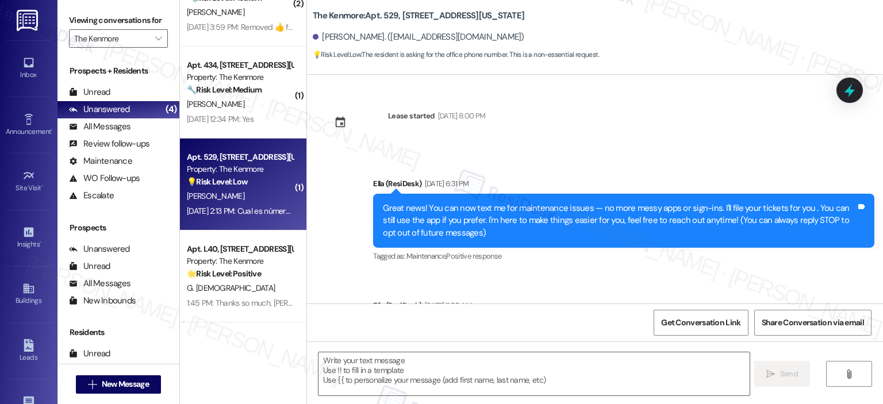
type textarea "Fetching suggested responses. Please feel free to read through the conversation…"
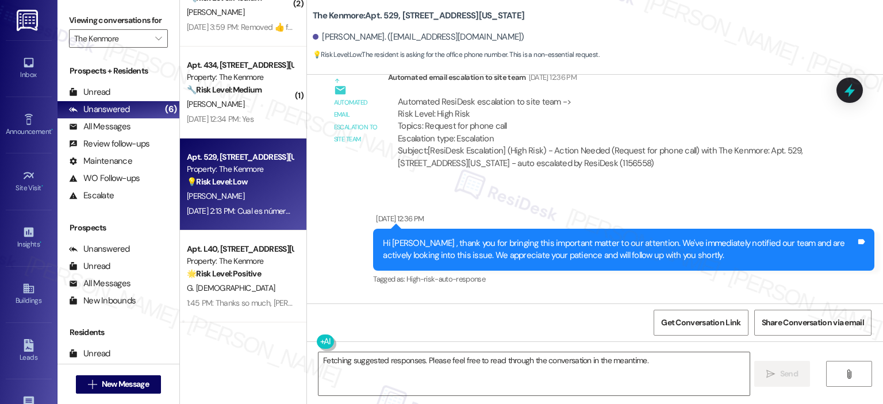
scroll to position [7238, 0]
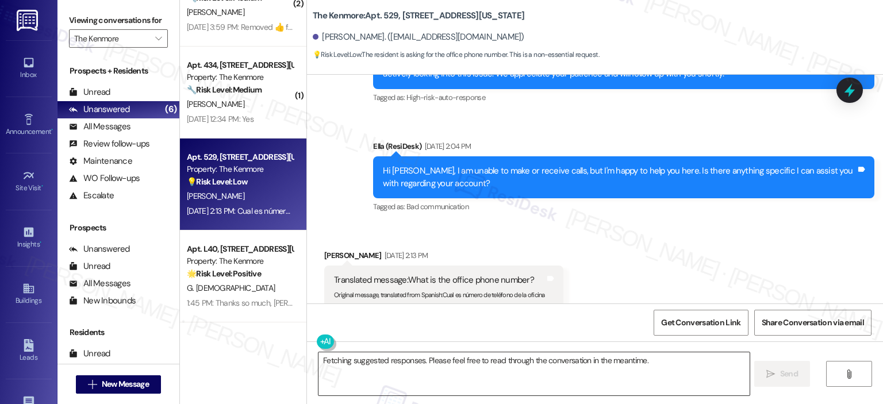
click at [426, 380] on textarea "Fetching suggested responses. Please feel free to read through the conversation…" at bounding box center [534, 374] width 431 height 43
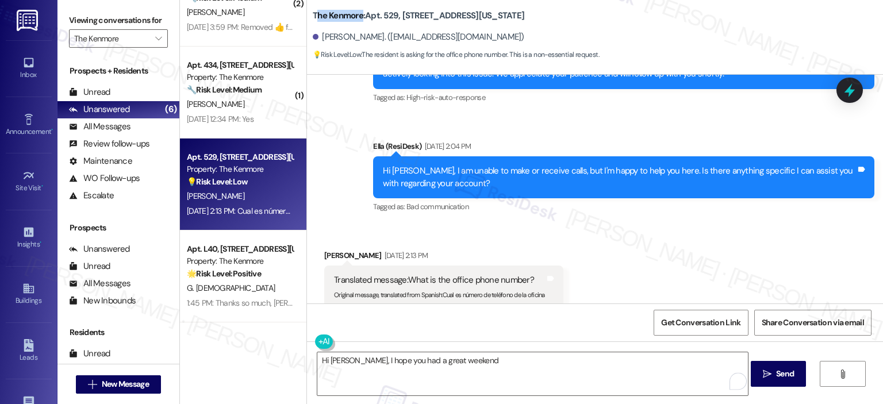
drag, startPoint x: 355, startPoint y: 14, endPoint x: 310, endPoint y: 14, distance: 45.4
click at [313, 14] on b "The Kenmore: Apt. 529, [STREET_ADDRESS][US_STATE]" at bounding box center [419, 16] width 212 height 12
drag, startPoint x: 529, startPoint y: 16, endPoint x: 300, endPoint y: 17, distance: 228.9
click at [307, 17] on div "The Kenmore: Apt. 529, [STREET_ADDRESS][US_STATE] [PERSON_NAME]. ([EMAIL_ADDRES…" at bounding box center [595, 32] width 576 height 58
copy b "The Kenmore: Apt. 529, [STREET_ADDRESS][US_STATE]"
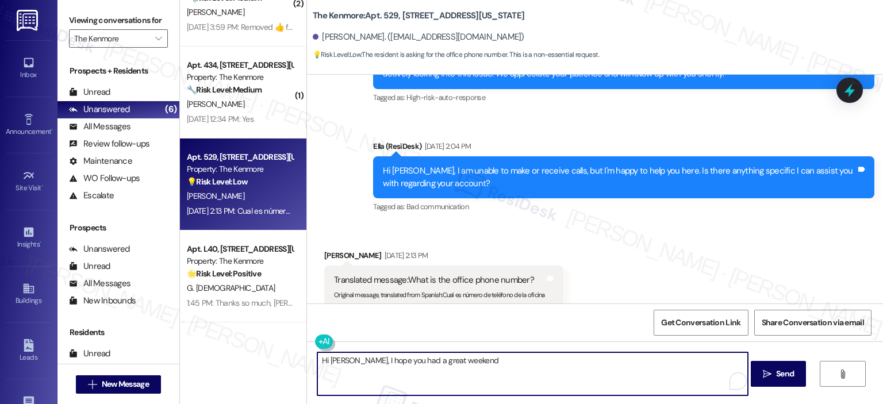
click at [480, 361] on textarea "Hi Ramon, I hope you had a great weekend" at bounding box center [532, 374] width 431 height 43
type textarea "Hi Ramon, I hope you had a great weekend!"
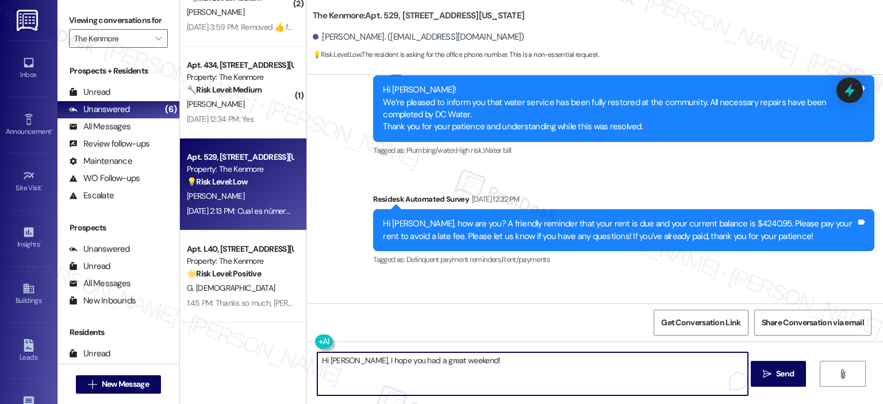
scroll to position [6663, 0]
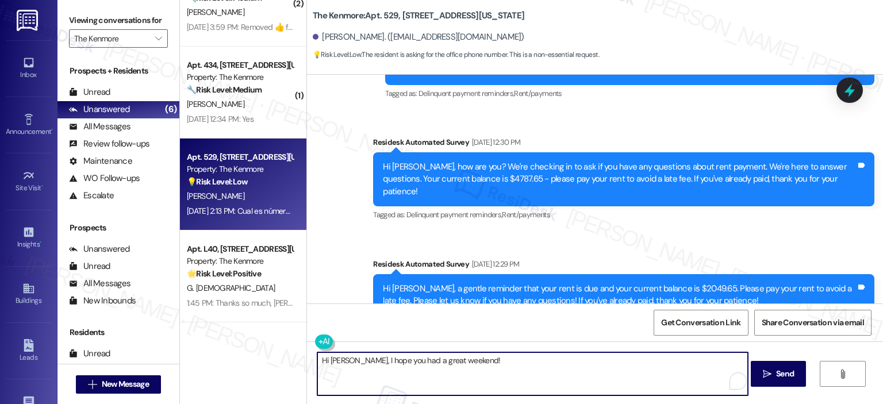
click at [500, 372] on textarea "Hi Ramon, I hope you had a great weekend!" at bounding box center [532, 374] width 431 height 43
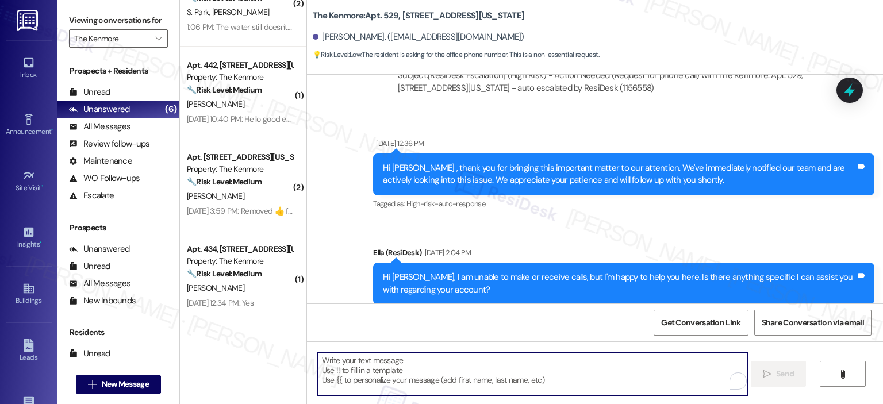
scroll to position [7318, 0]
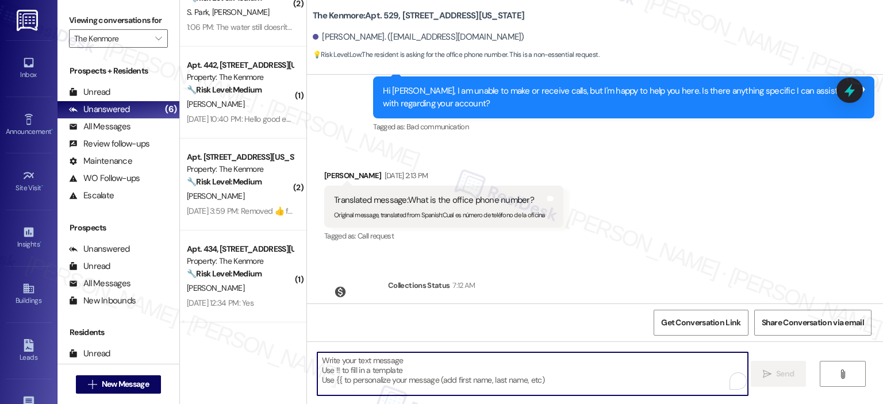
click at [443, 370] on textarea "To enrich screen reader interactions, please activate Accessibility in Grammarl…" at bounding box center [532, 374] width 431 height 43
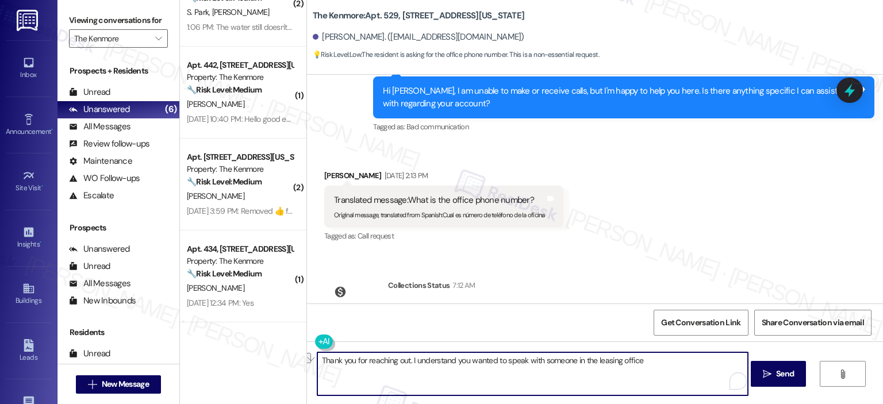
drag, startPoint x: 613, startPoint y: 365, endPoint x: 570, endPoint y: 358, distance: 43.1
click at [571, 361] on textarea "Thank you for reaching out. I understand you wanted to speak with someone in th…" at bounding box center [532, 374] width 431 height 43
click at [660, 361] on textarea "Thank you for reaching out. I understand you wanted to speak with someone from …" at bounding box center [532, 374] width 431 height 43
click at [679, 359] on textarea "Thank you for reaching out. I understand you wanted to speak with someone from …" at bounding box center [532, 374] width 431 height 43
click at [390, 375] on textarea "Thank you for reaching out. I understand you wanted to speak with someone from …" at bounding box center [532, 374] width 431 height 43
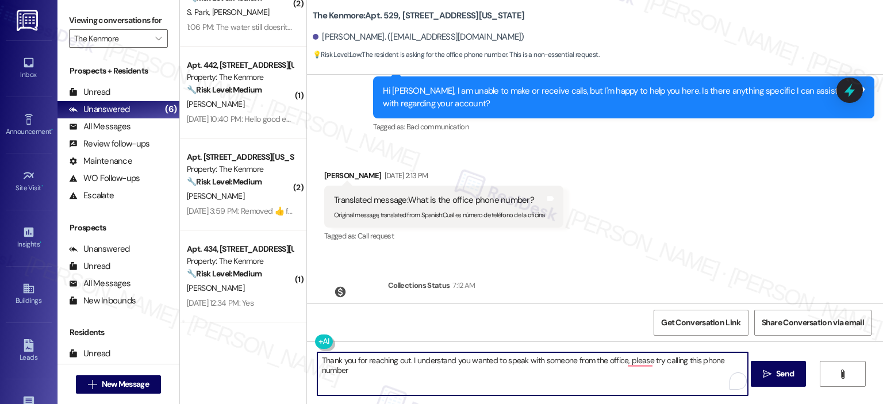
paste textarea "(833) 218-4405"
click at [372, 391] on textarea "Thank you for reaching out. I understand you wanted to speak with someone from …" at bounding box center [532, 374] width 431 height 43
paste textarea "thank you for reaching out. I understand you’d like to speak with someone from …"
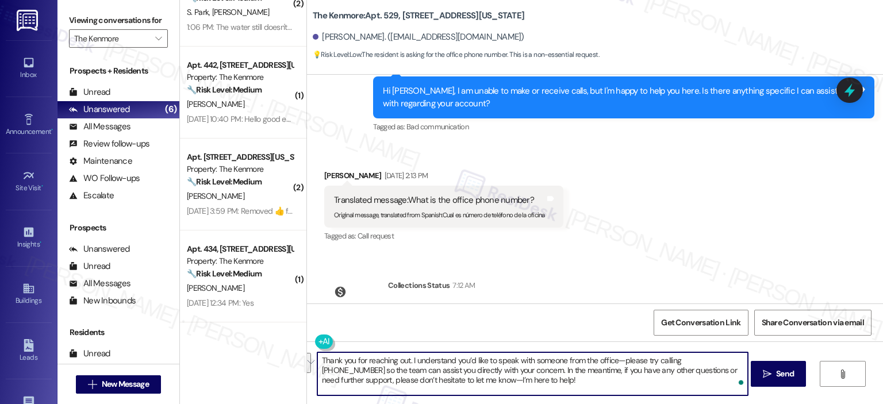
drag, startPoint x: 501, startPoint y: 382, endPoint x: 486, endPoint y: 367, distance: 20.7
click at [486, 367] on textarea "Thank you for reaching out. I understand you’d like to speak with someone from …" at bounding box center [532, 374] width 431 height 43
type textarea "Thank you for reaching out. I understand you’d like to speak with someone from …"
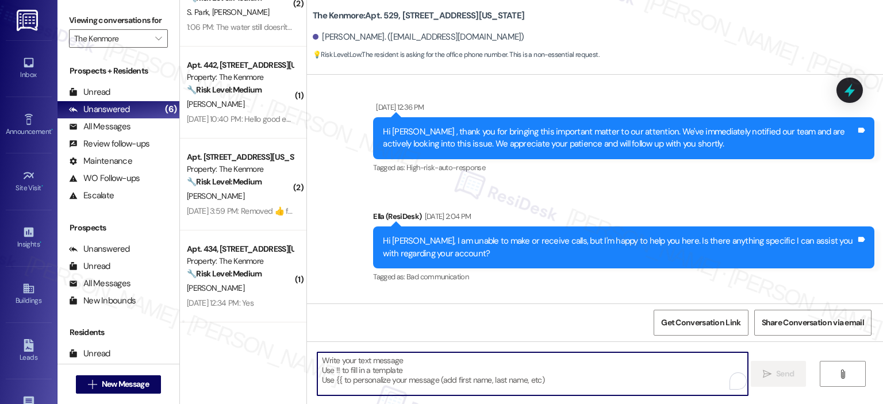
scroll to position [7132, 0]
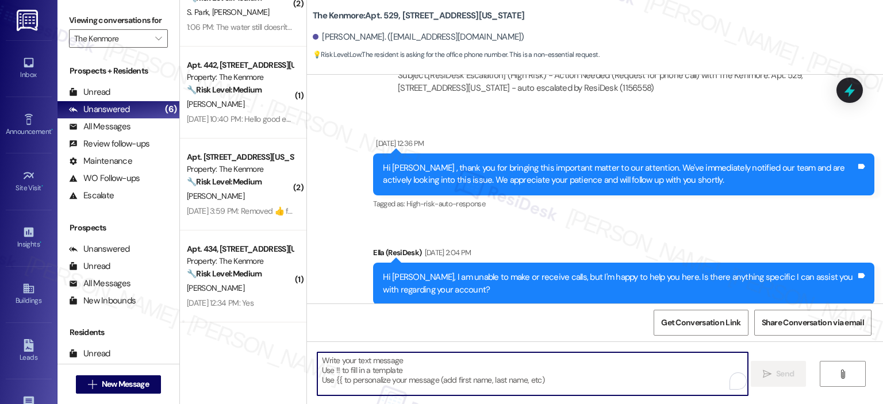
click at [487, 372] on textarea "To enrich screen reader interactions, please activate Accessibility in Grammarl…" at bounding box center [532, 374] width 431 height 43
paste textarea "In the meantime, if you have any other questions or need further support, pleas…"
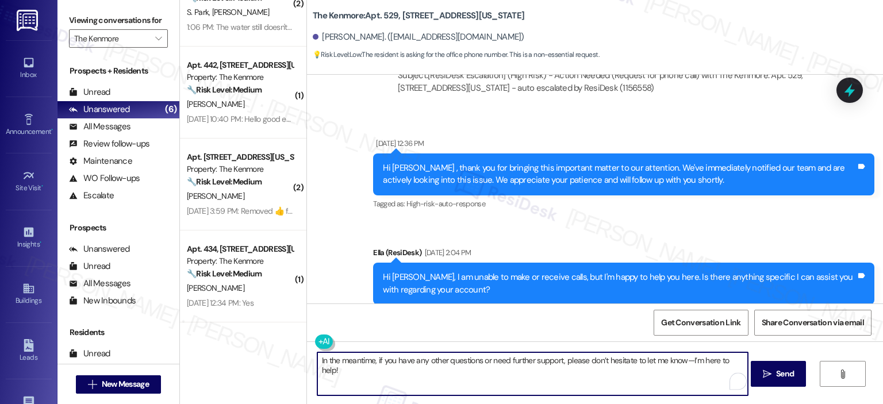
scroll to position [7411, 0]
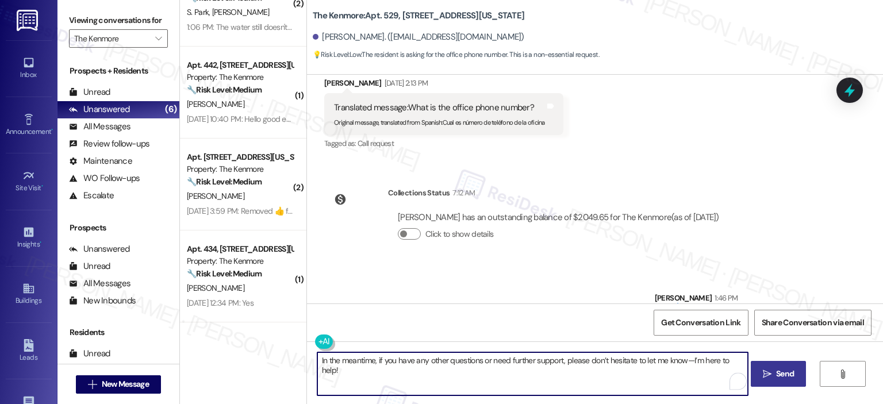
type textarea "In the meantime, if you have any other questions or need further support, pleas…"
click at [787, 377] on span "Send" at bounding box center [785, 374] width 18 height 12
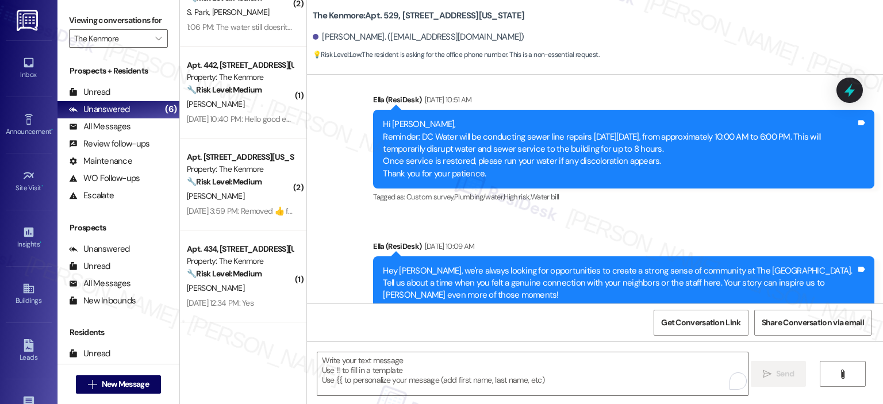
scroll to position [7491, 0]
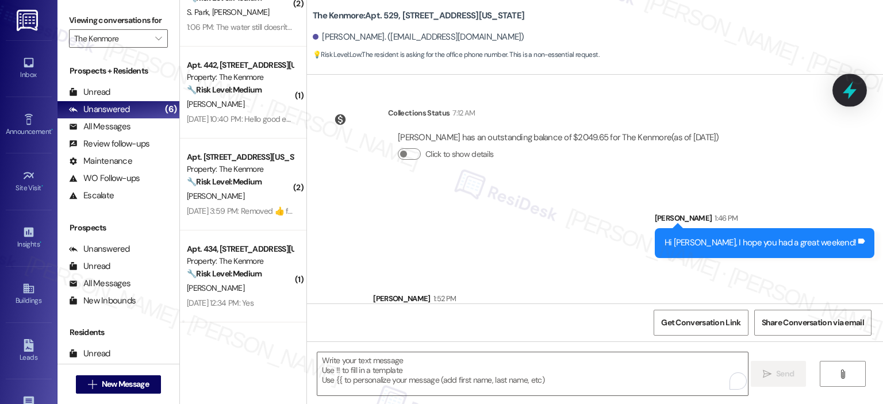
click at [845, 91] on icon at bounding box center [850, 91] width 14 height 18
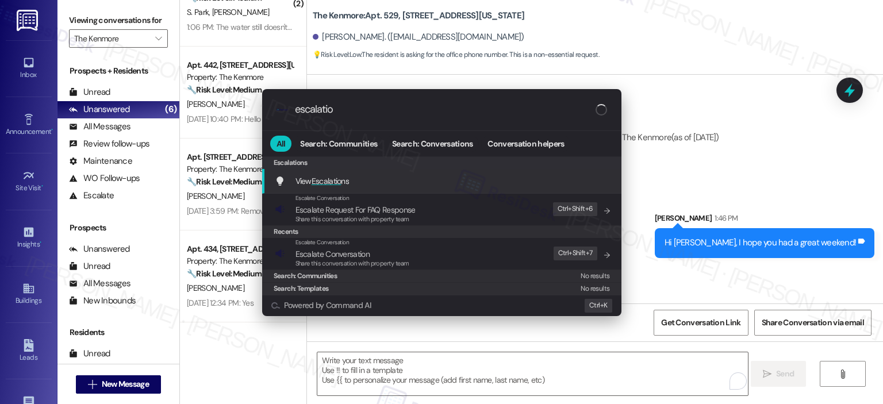
type input "escalatio"
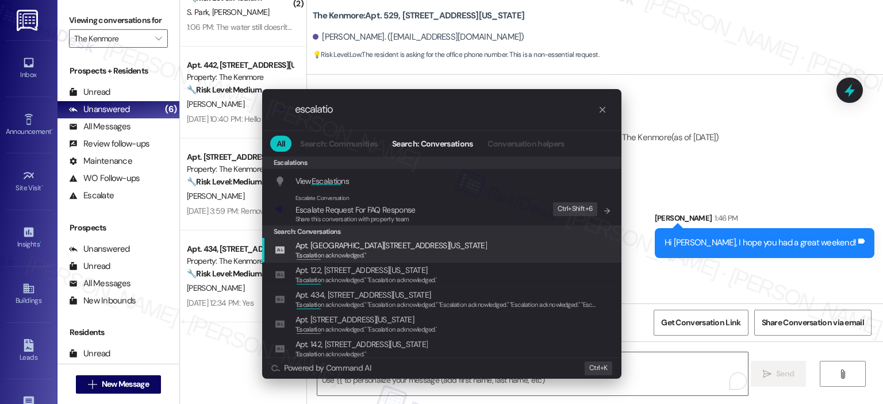
click at [369, 258] on div "" Escalatio n acknowledged."" at bounding box center [392, 256] width 192 height 10
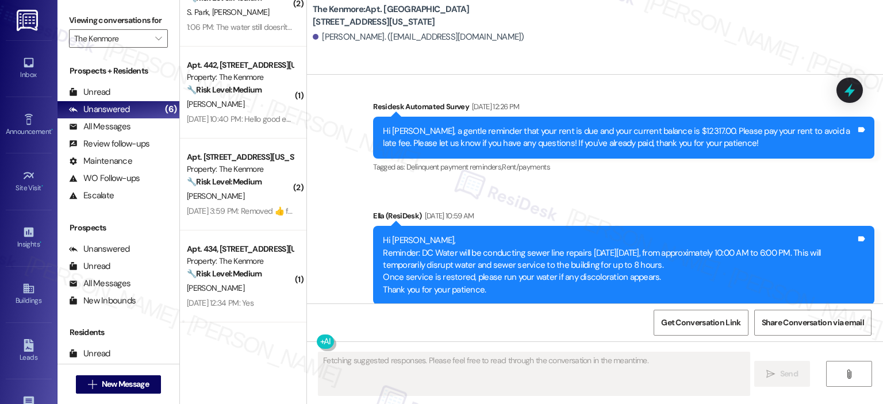
scroll to position [4033, 0]
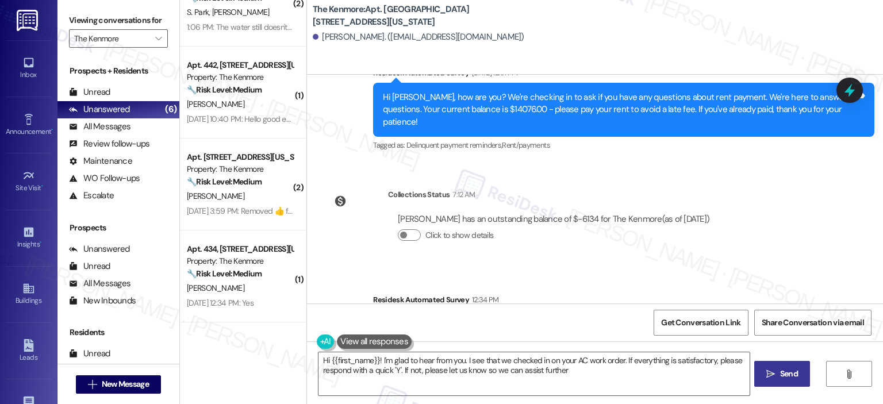
type textarea "Hi {{first_name}}! I'm glad to hear from you. I see that we checked in on your …"
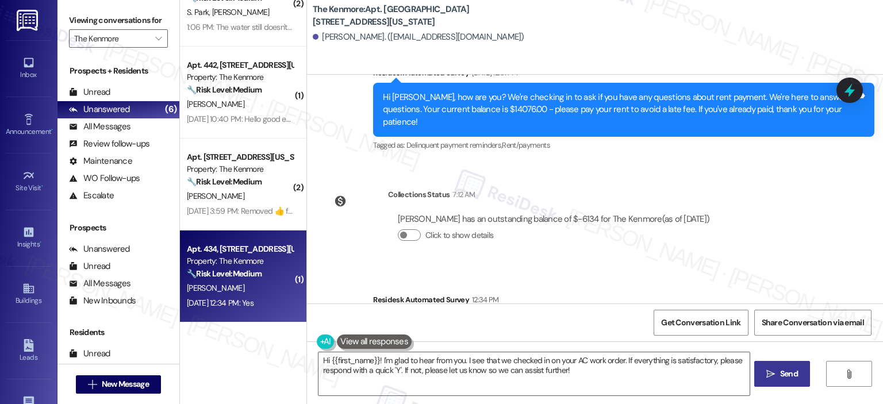
scroll to position [0, 0]
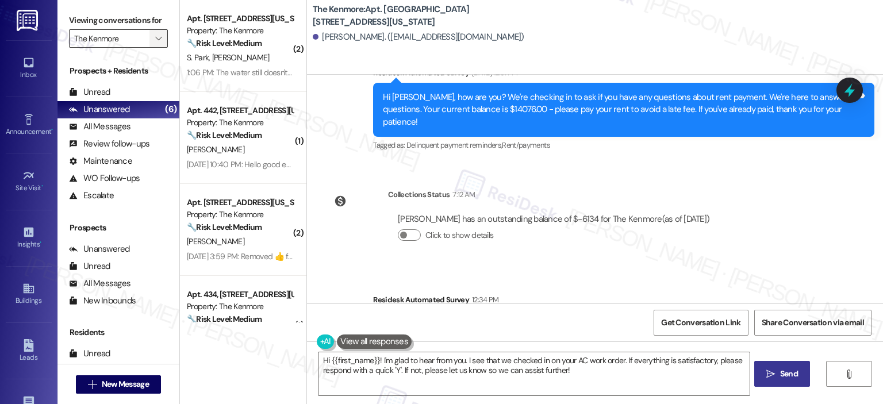
click at [153, 40] on span "" at bounding box center [158, 38] width 11 height 18
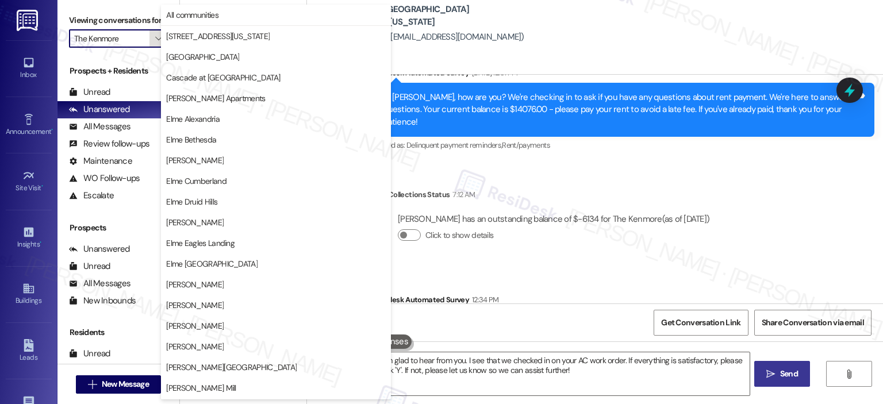
scroll to position [205, 0]
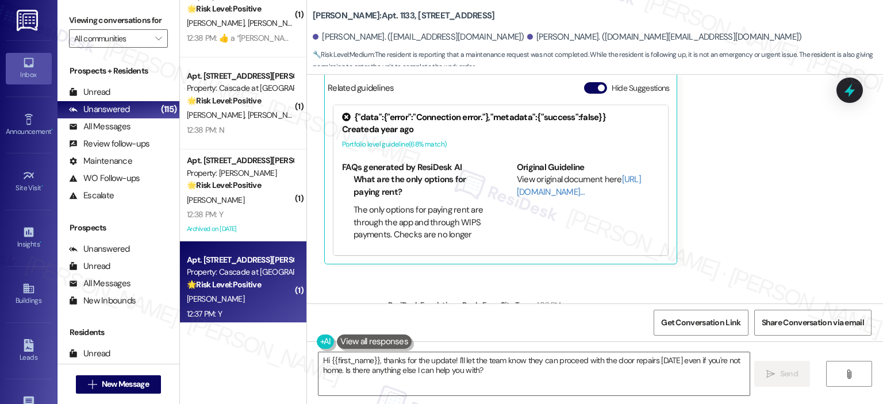
scroll to position [3451, 0]
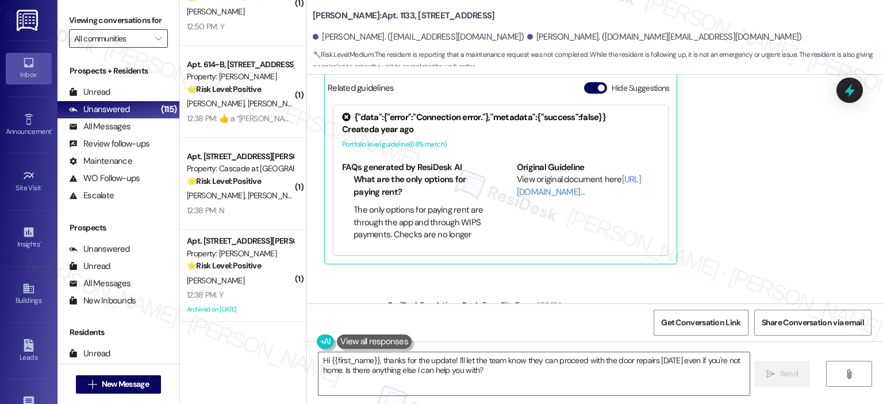
click at [141, 35] on input "All communities" at bounding box center [111, 38] width 75 height 18
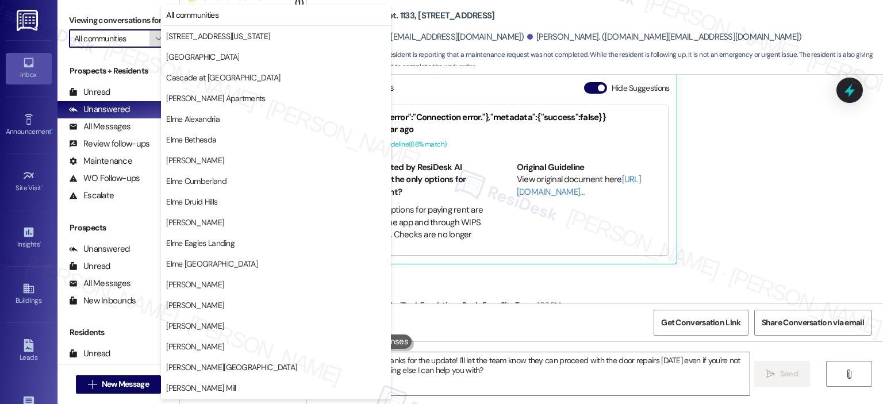
click at [153, 41] on span "" at bounding box center [158, 38] width 11 height 18
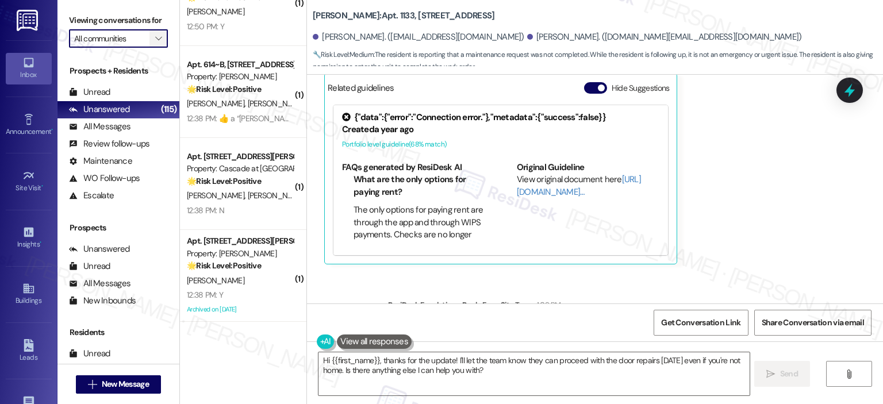
click at [153, 41] on span "" at bounding box center [158, 38] width 11 height 18
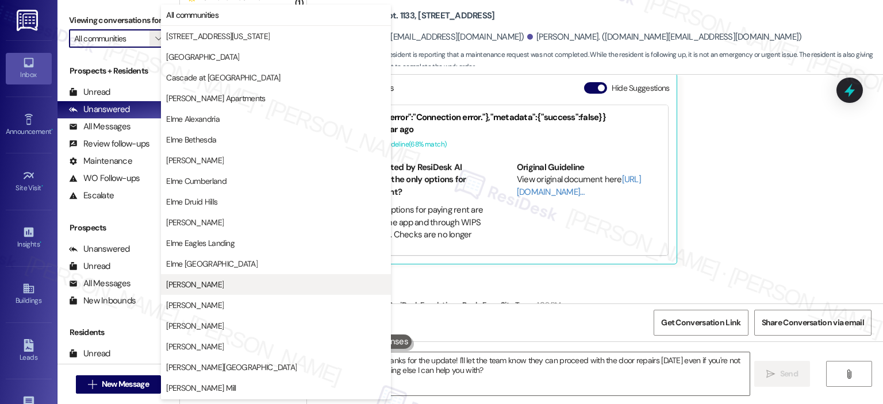
scroll to position [205, 0]
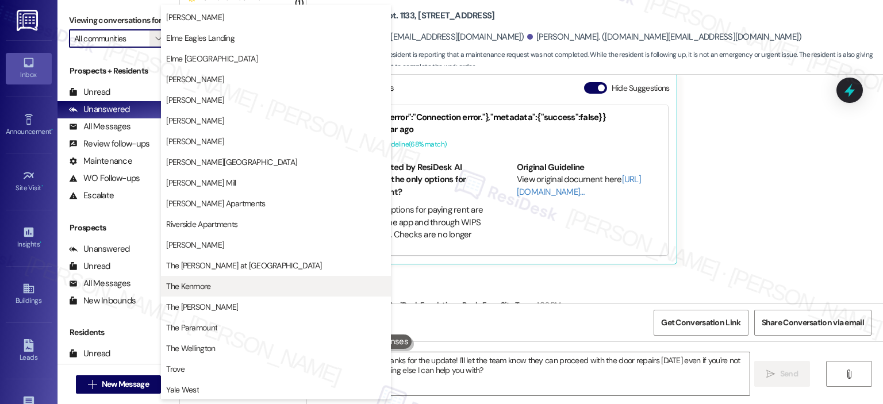
click at [220, 294] on button "The Kenmore" at bounding box center [276, 286] width 230 height 21
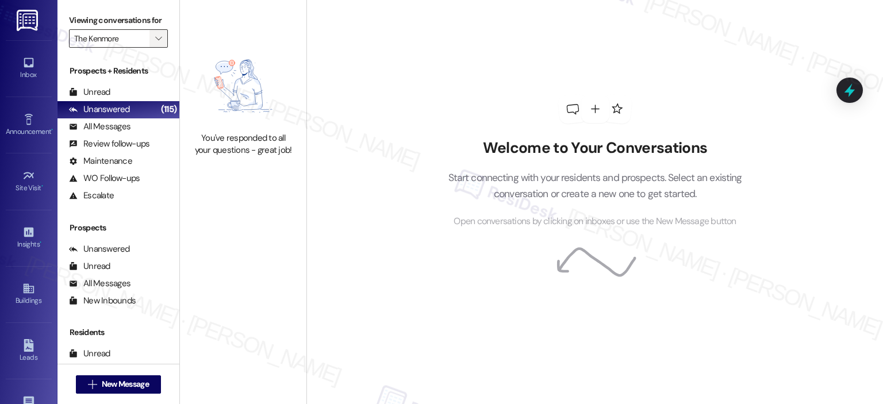
click at [155, 40] on icon "" at bounding box center [158, 38] width 6 height 9
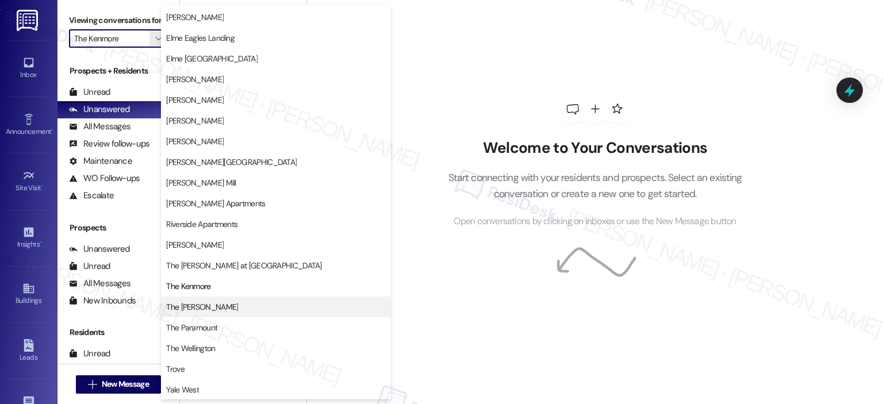
click at [209, 298] on button "The [PERSON_NAME]" at bounding box center [276, 307] width 230 height 21
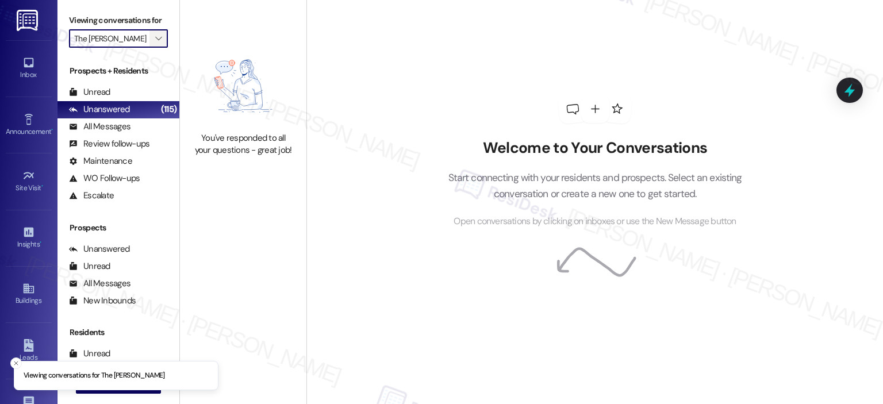
click at [155, 41] on icon "" at bounding box center [158, 38] width 6 height 9
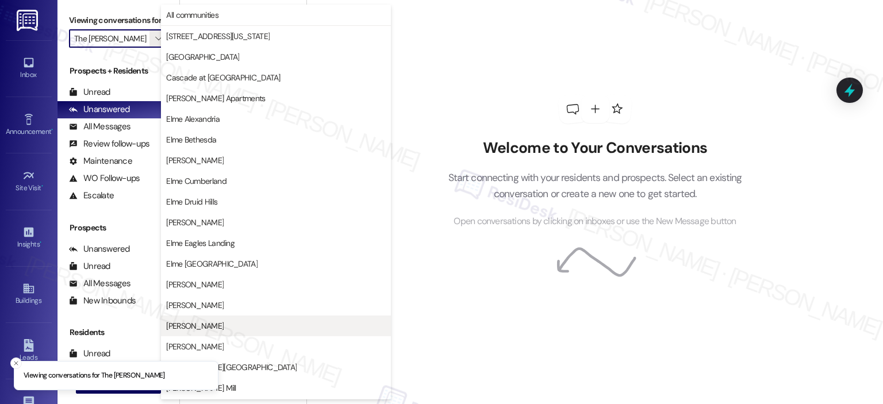
scroll to position [205, 0]
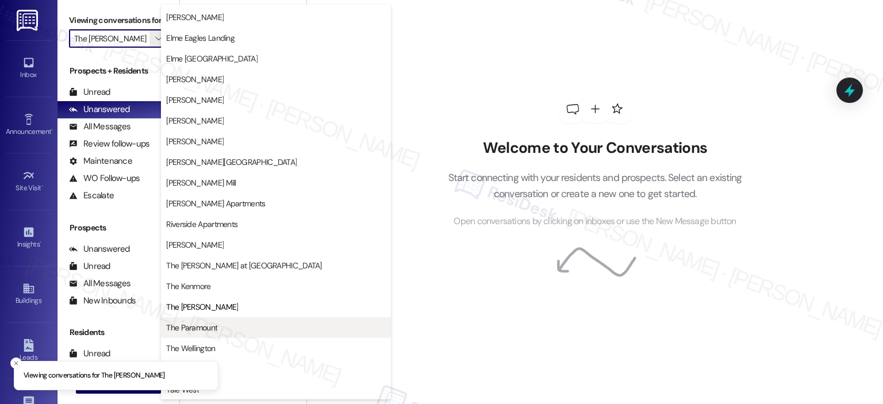
click at [230, 327] on span "The Paramount" at bounding box center [276, 328] width 220 height 12
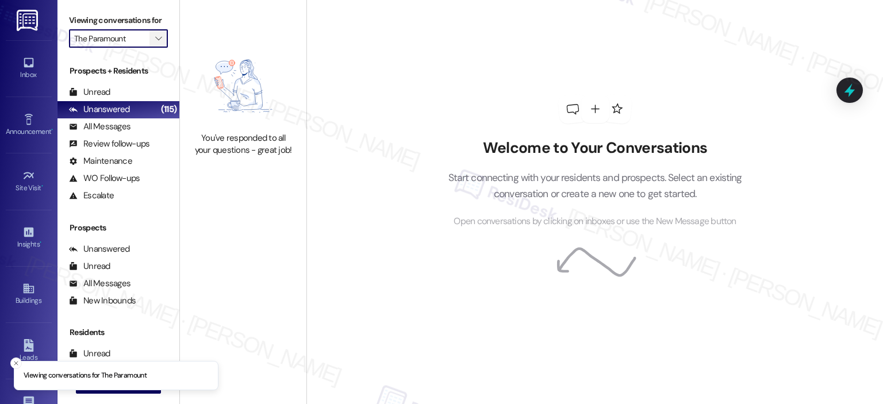
click at [153, 43] on span "" at bounding box center [158, 38] width 11 height 18
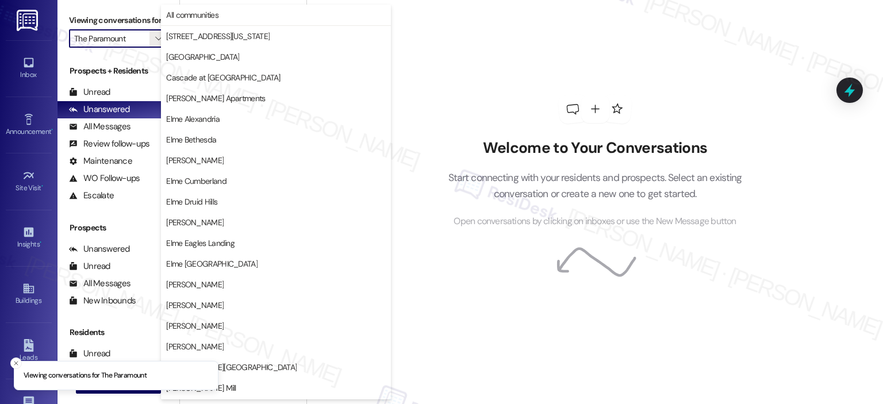
scroll to position [205, 0]
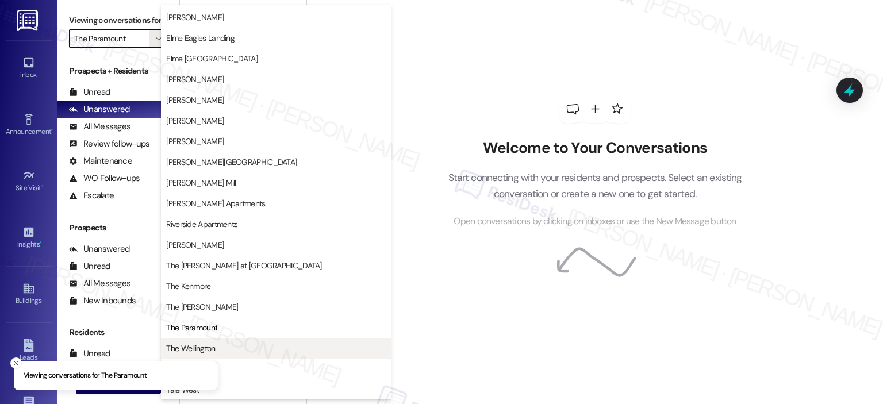
click at [195, 347] on span "The Wellington" at bounding box center [190, 349] width 49 height 12
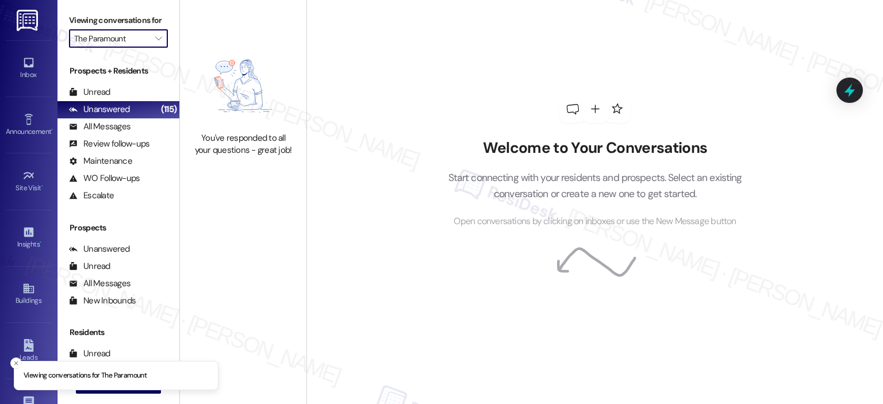
type input "The Wellington"
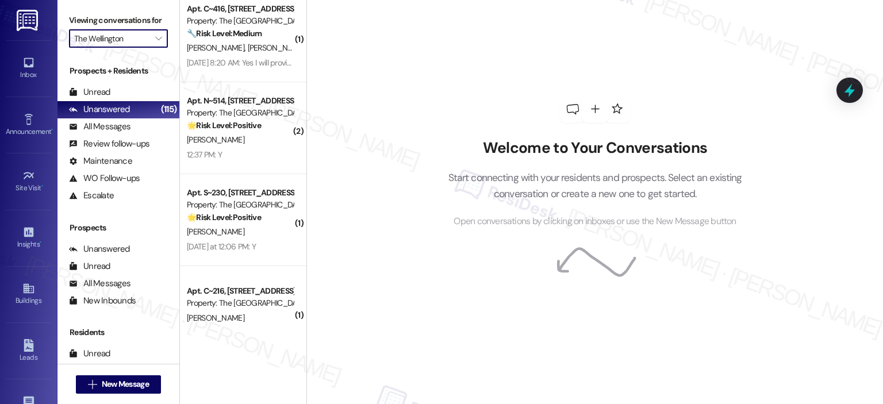
scroll to position [506, 0]
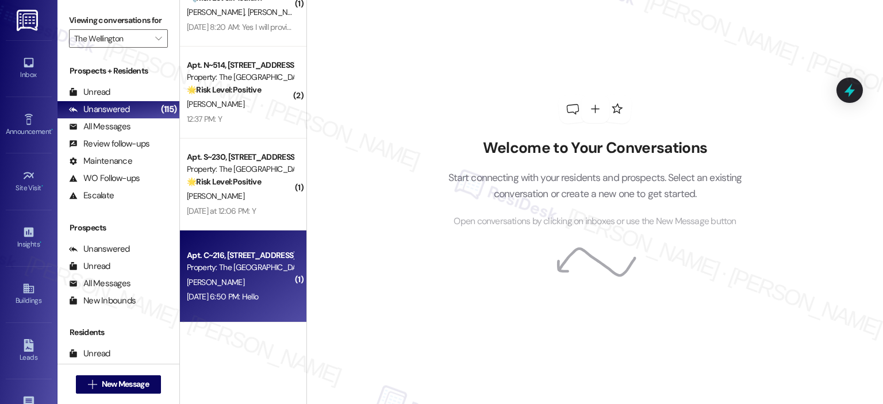
click at [251, 272] on div "Property: The [GEOGRAPHIC_DATA]" at bounding box center [240, 268] width 106 height 12
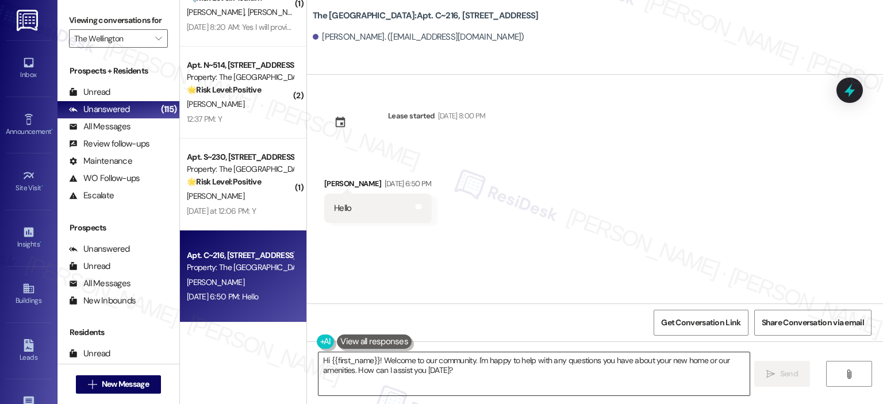
click at [431, 361] on textarea "Hi {{first_name}}! Welcome to our community. I'm happy to help with any questio…" at bounding box center [534, 374] width 431 height 43
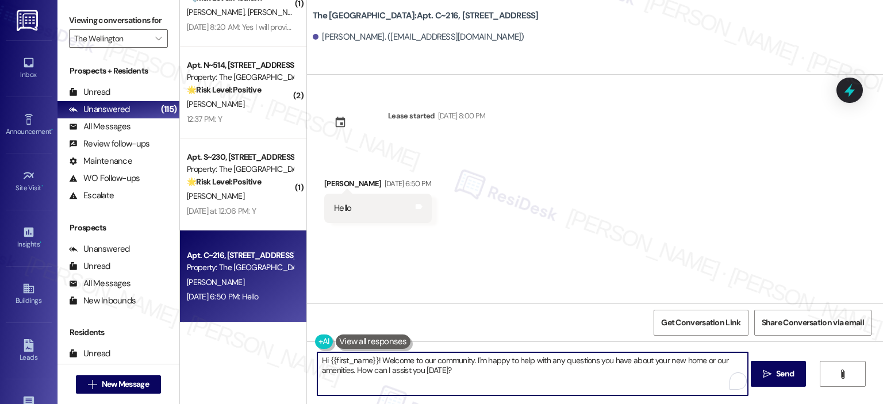
click at [596, 361] on textarea "Hi {{first_name}}! Welcome to our community. I'm happy to help with any questio…" at bounding box center [532, 374] width 431 height 43
type textarea "Hi {{first_name}}! Welcome to our community. I'm happy to help with any questio…"
click at [766, 374] on icon "" at bounding box center [767, 374] width 9 height 9
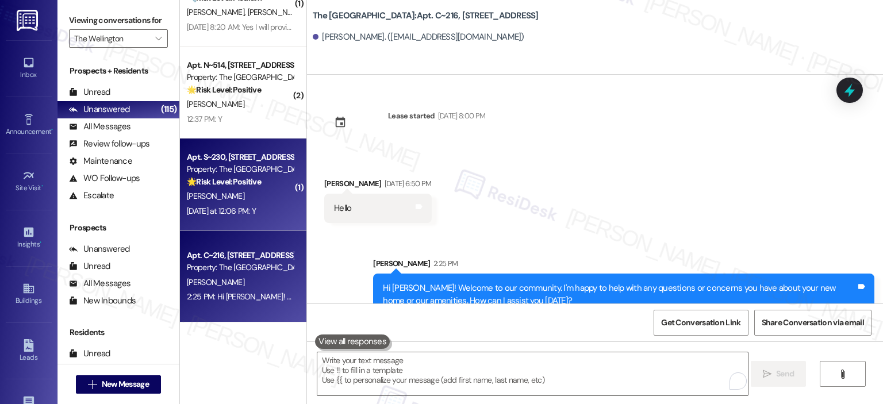
click at [258, 179] on div "🌟 Risk Level: Positive The resident responded positively to a check-in regardin…" at bounding box center [240, 182] width 106 height 12
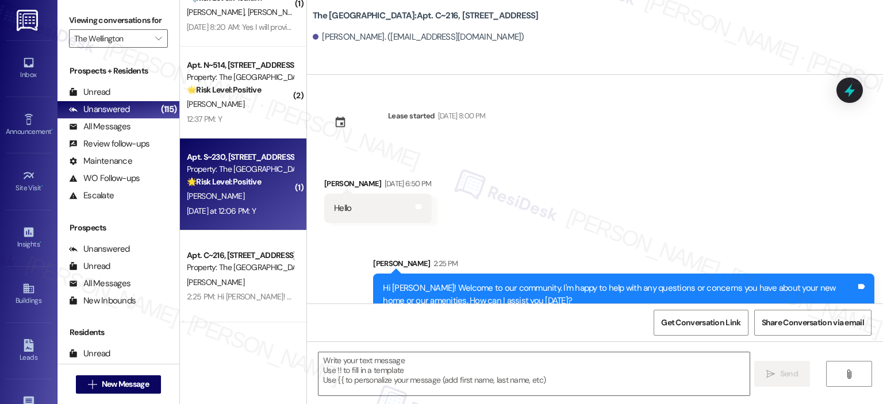
type textarea "Fetching suggested responses. Please feel free to read through the conversation…"
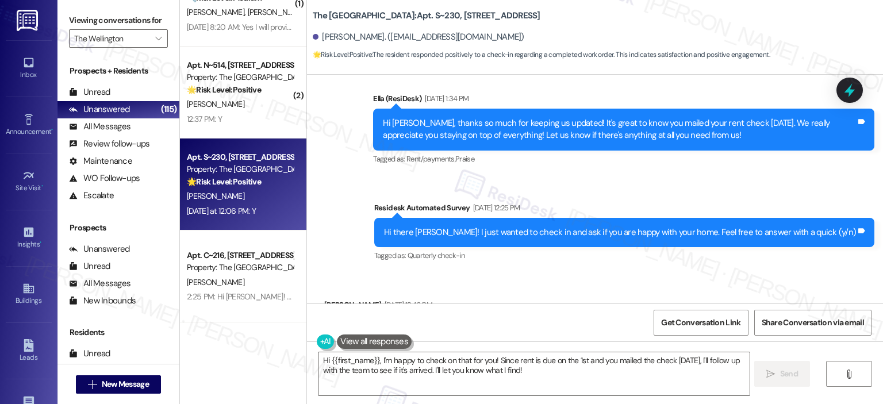
scroll to position [5362, 0]
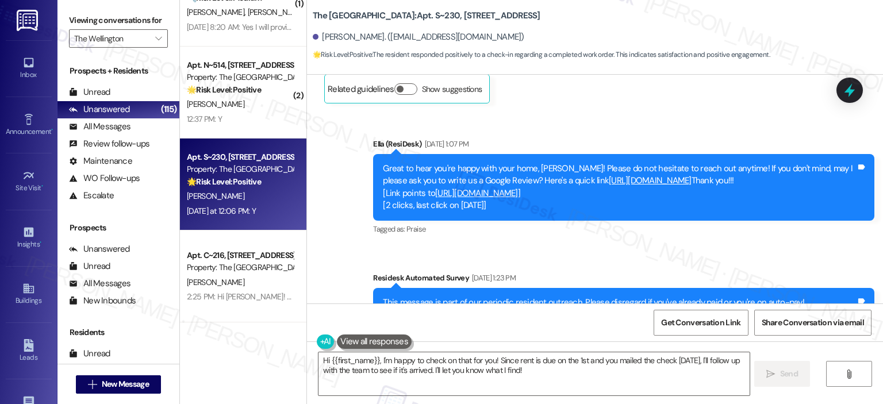
click at [518, 187] on link "[URL][DOMAIN_NAME]" at bounding box center [476, 193] width 83 height 12
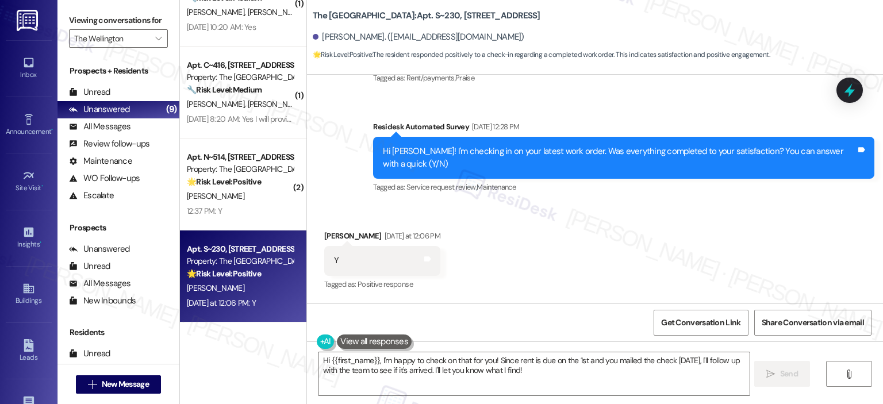
scroll to position [11688, 0]
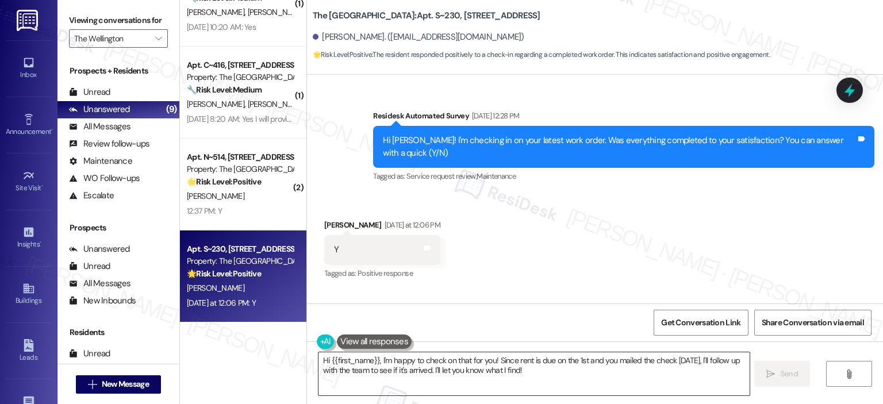
click at [549, 363] on textarea "Hi {{first_name}}, I'm happy to check on that for you! Since rent is due on the…" at bounding box center [534, 374] width 431 height 43
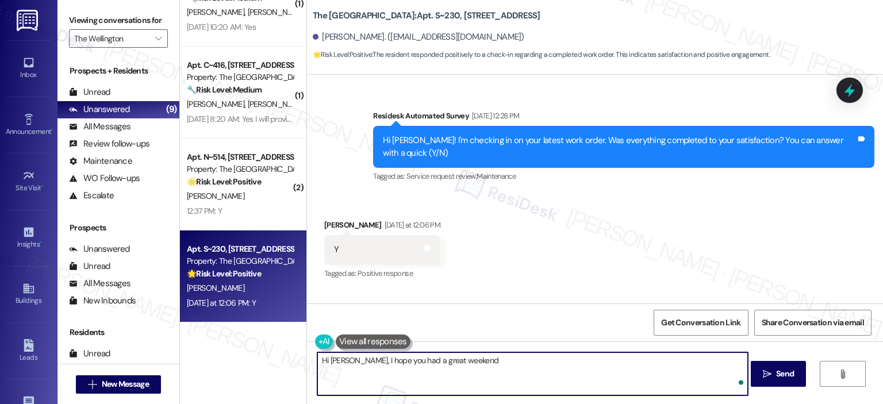
type textarea "Hi [PERSON_NAME], I hope you had a great weekend!"
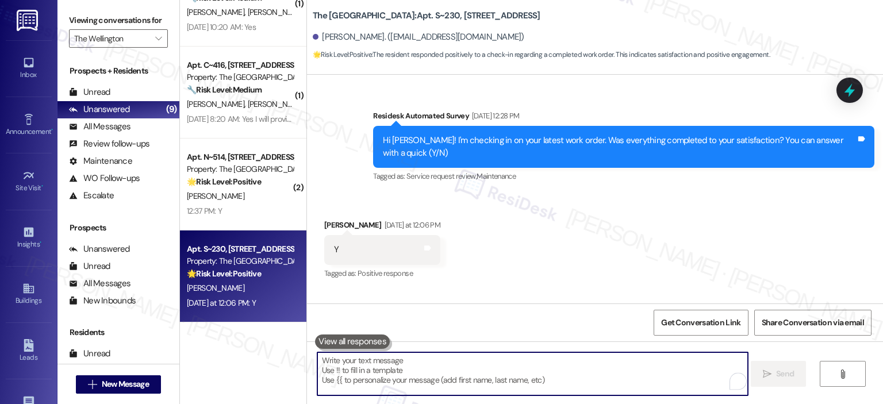
scroll to position [11581, 0]
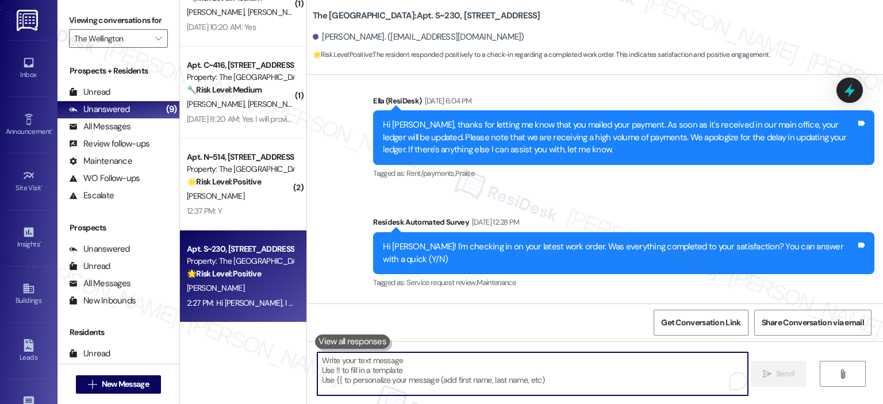
paste textarea "Thank you for your response! Great to know that the latest work order was compl…"
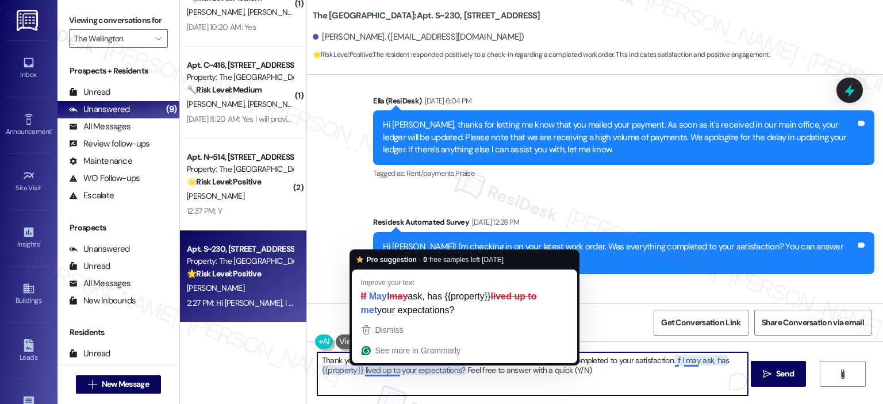
click at [444, 381] on textarea "Thank you for your response! Great to know that the latest work order was compl…" at bounding box center [532, 374] width 431 height 43
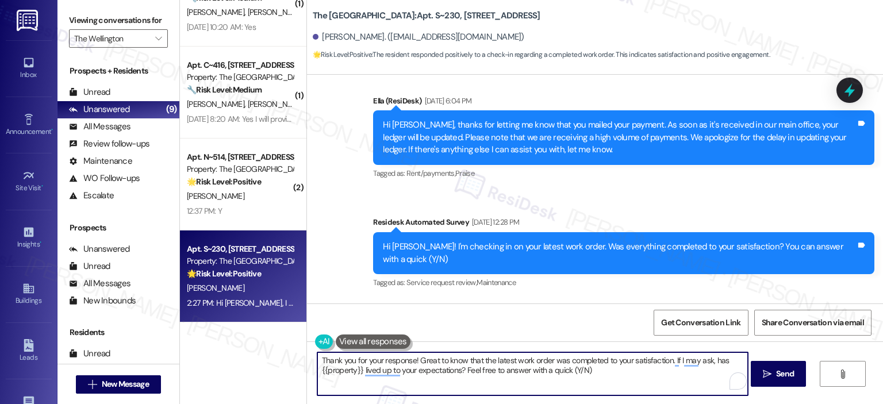
drag, startPoint x: 409, startPoint y: 361, endPoint x: 381, endPoint y: 361, distance: 28.2
click at [381, 361] on textarea "Thank you for your response! Great to know that the latest work order was compl…" at bounding box center [532, 374] width 431 height 43
drag, startPoint x: 511, startPoint y: 360, endPoint x: 474, endPoint y: 362, distance: 36.8
click at [474, 362] on textarea "Thank you for your response! Great to know that the latest work order was compl…" at bounding box center [532, 374] width 431 height 43
click at [514, 361] on textarea "Thank you for your response! Great to know that work order was completed to you…" at bounding box center [532, 374] width 431 height 43
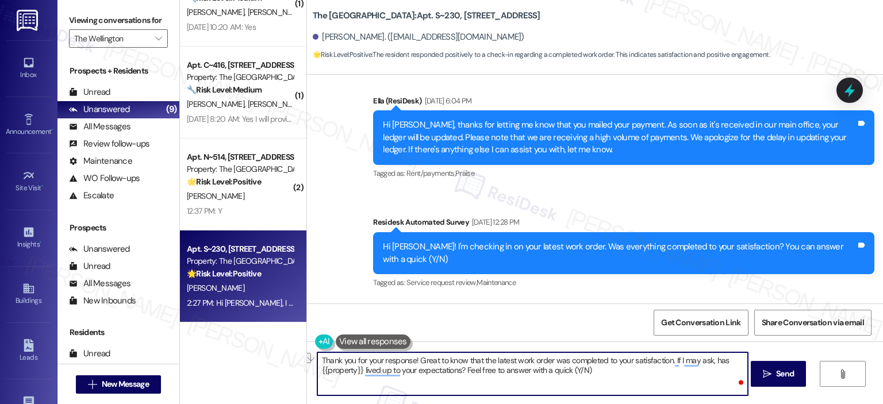
click at [555, 374] on textarea "Thank you for your response! Great to know that the latest work order was compl…" at bounding box center [532, 374] width 431 height 43
type textarea "Thank you for your response! Great to know that the latest work order was compl…"
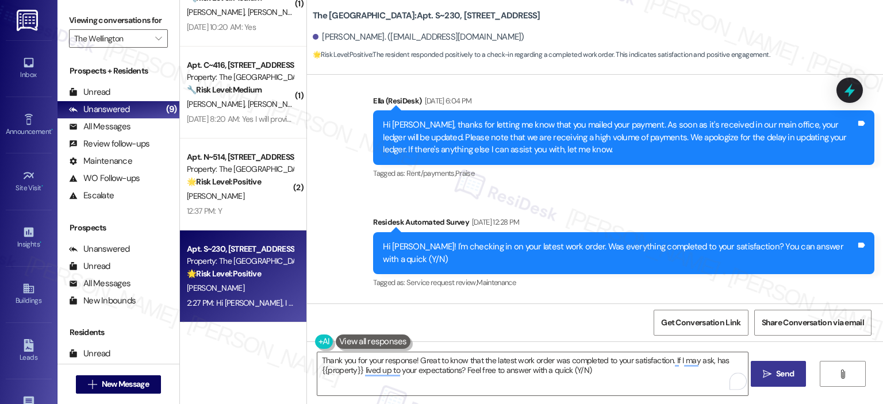
click at [784, 377] on span "Send" at bounding box center [785, 374] width 18 height 12
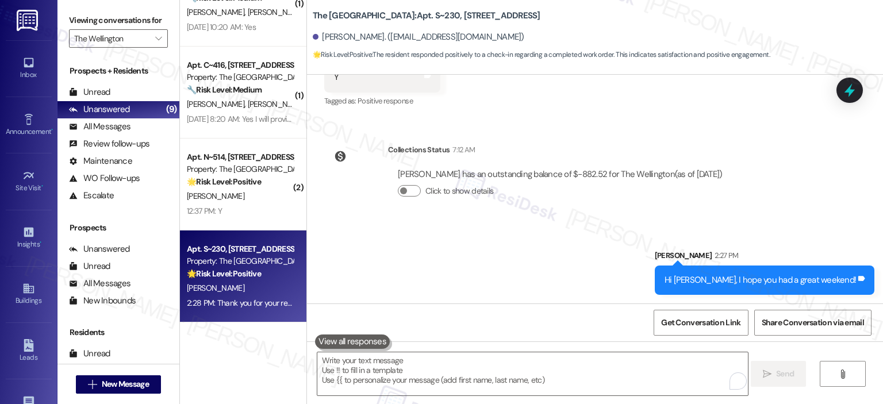
scroll to position [126, 0]
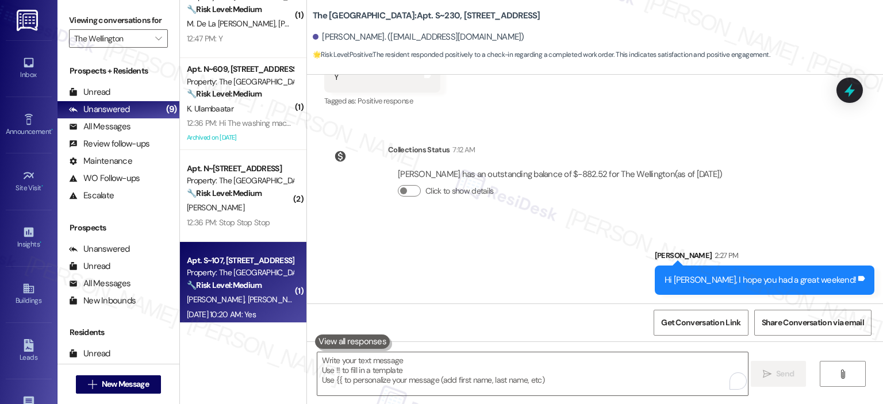
click at [229, 277] on div "Property: The Wellington" at bounding box center [240, 273] width 106 height 12
type textarea "Fetching suggested responses. Please feel free to read through the conversation…"
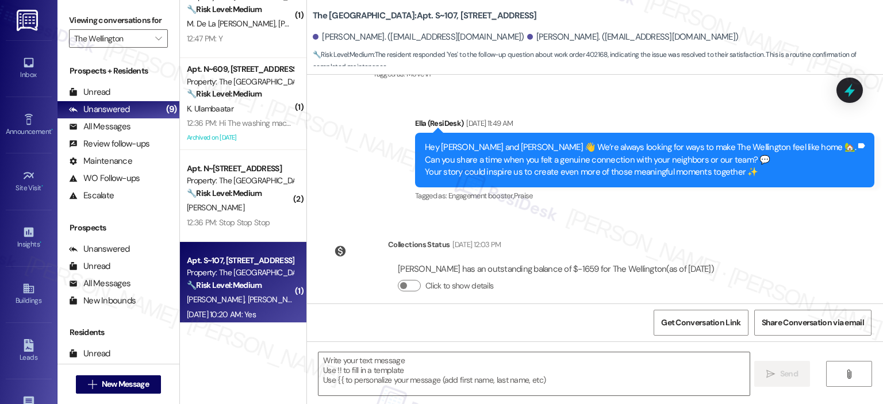
type textarea "Fetching suggested responses. Please feel free to read through the conversation…"
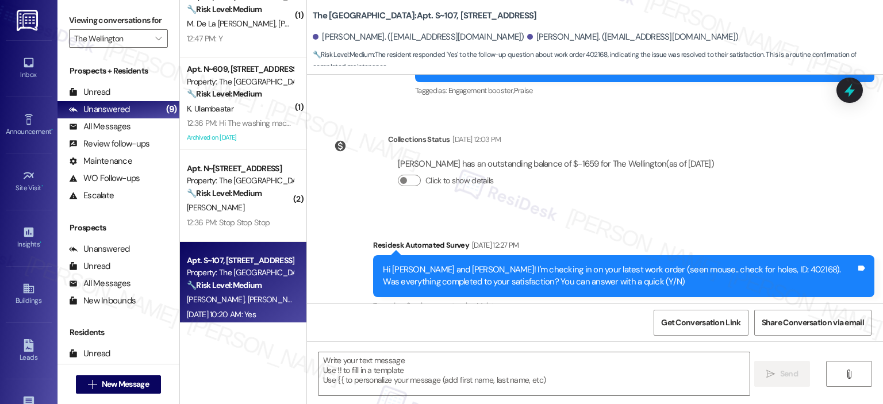
scroll to position [404, 0]
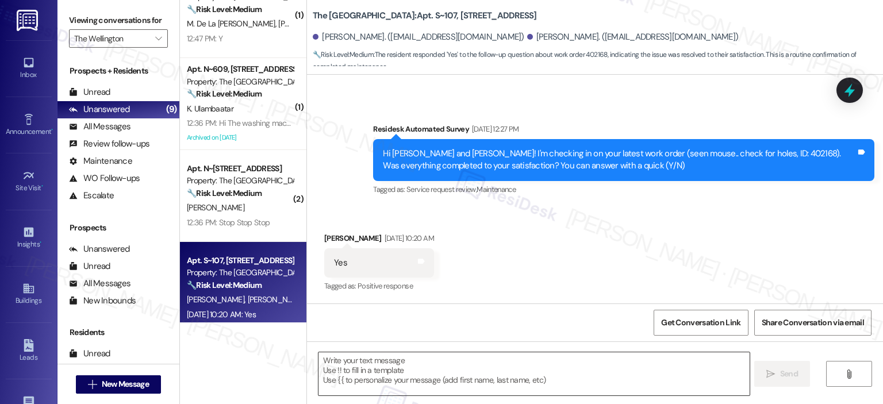
click at [416, 367] on textarea at bounding box center [534, 374] width 431 height 43
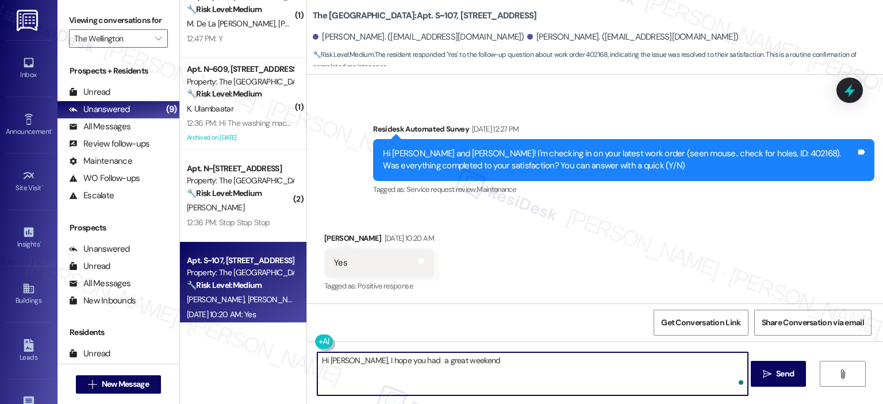
type textarea "Hi Kim, I hope you had a great weekend!"
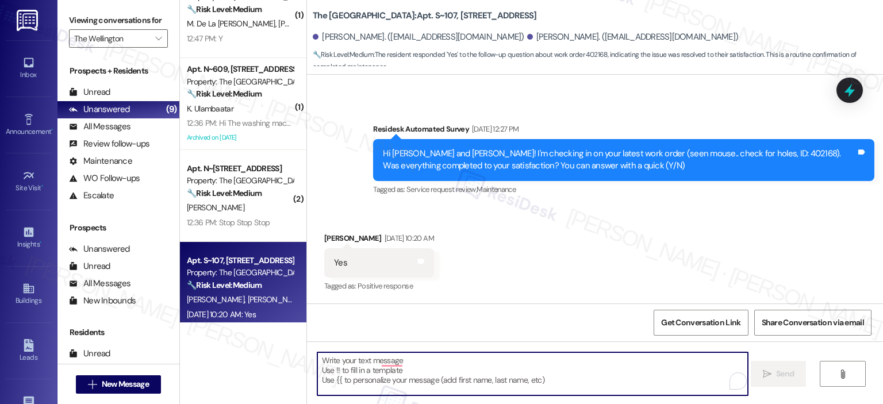
scroll to position [403, 0]
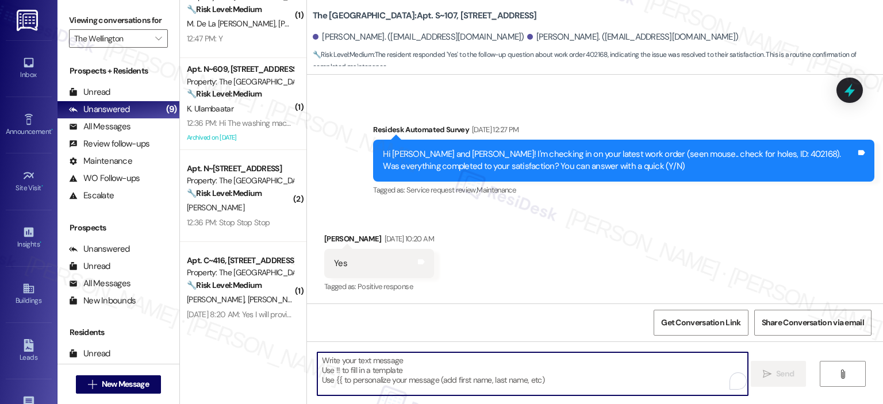
paste textarea "Thank you for your response! Great to know that the latest work order was compl…"
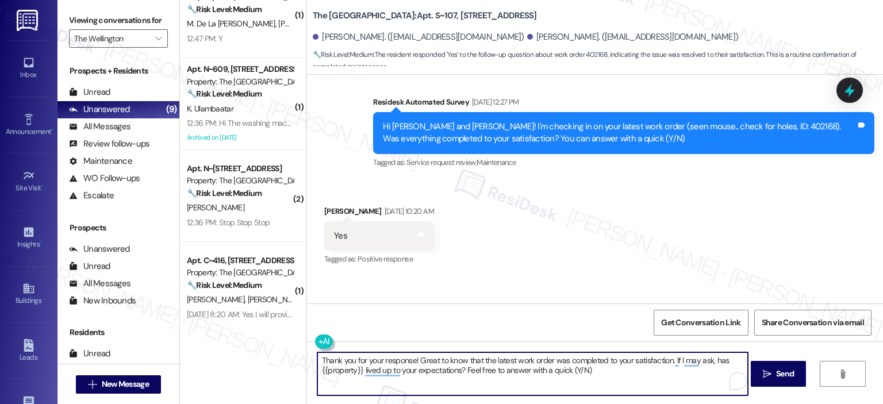
scroll to position [428, 0]
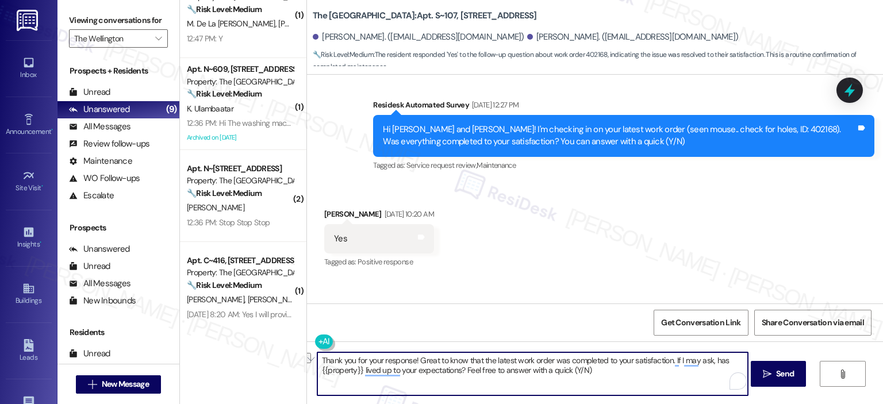
drag, startPoint x: 526, startPoint y: 358, endPoint x: 476, endPoint y: 361, distance: 50.1
click at [476, 361] on textarea "Thank you for your response! Great to know that the latest work order was compl…" at bounding box center [532, 374] width 431 height 43
click at [515, 361] on textarea "Thank you for your response! Great to know that work order was completed to you…" at bounding box center [532, 374] width 431 height 43
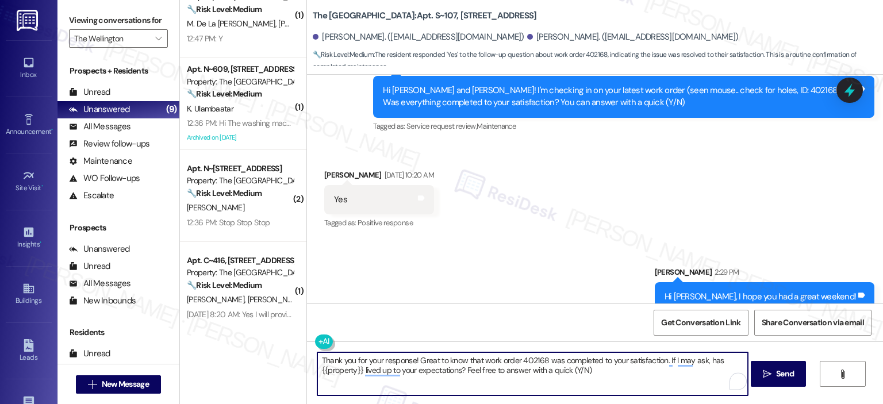
scroll to position [484, 0]
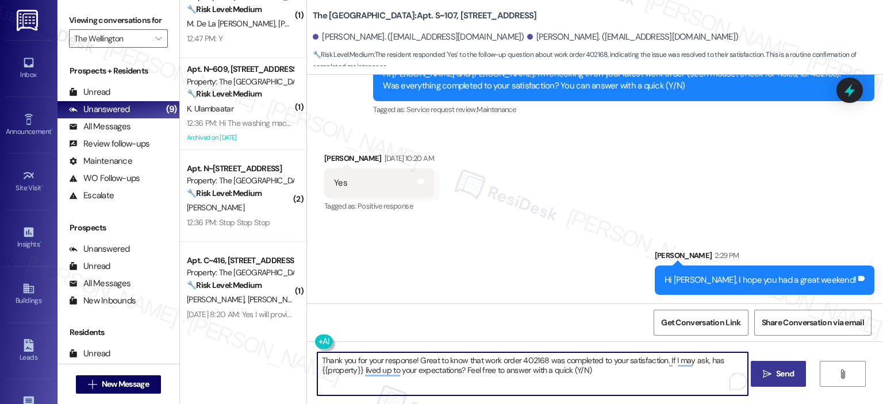
type textarea "Thank you for your response! Great to know that work order 402168 was completed…"
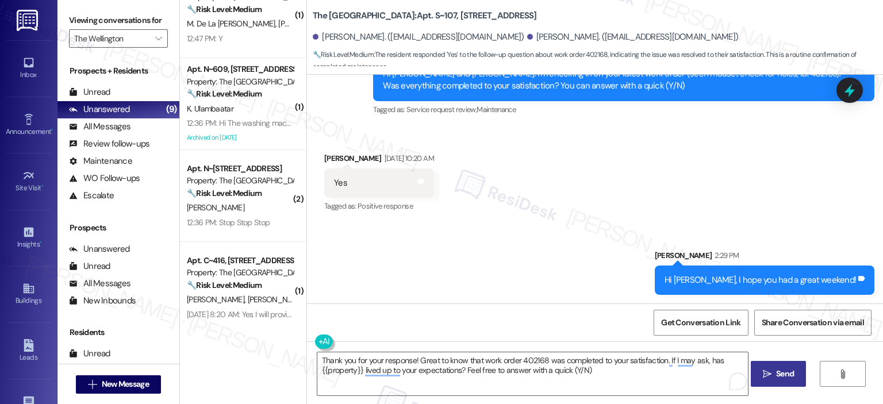
click at [774, 371] on span "Send" at bounding box center [785, 374] width 22 height 12
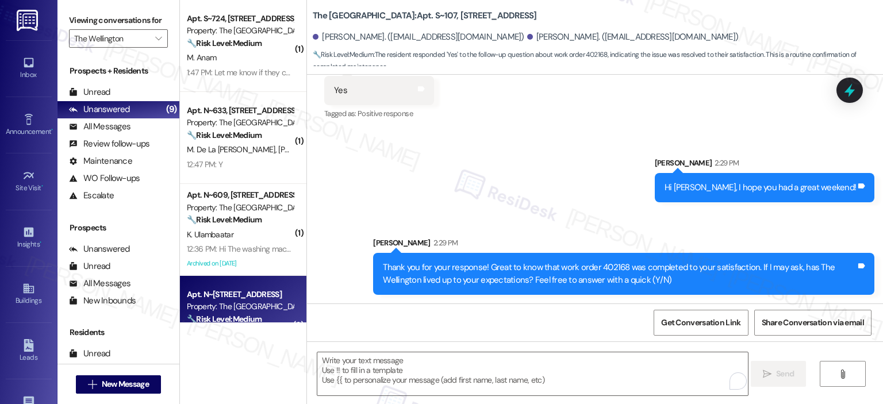
scroll to position [413, 0]
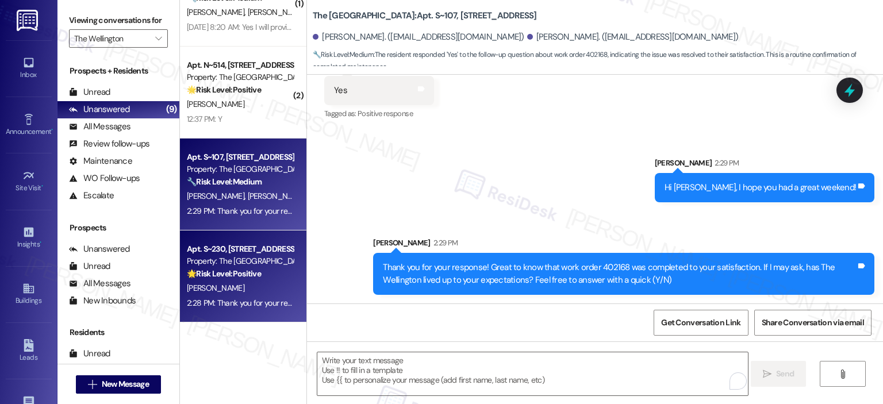
click at [219, 269] on strong "🌟 Risk Level: Positive" at bounding box center [224, 274] width 74 height 10
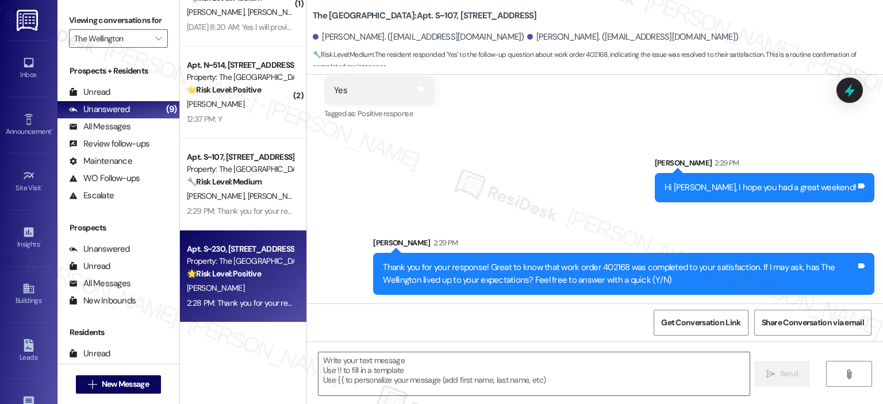
type textarea "Fetching suggested responses. Please feel free to read through the conversation…"
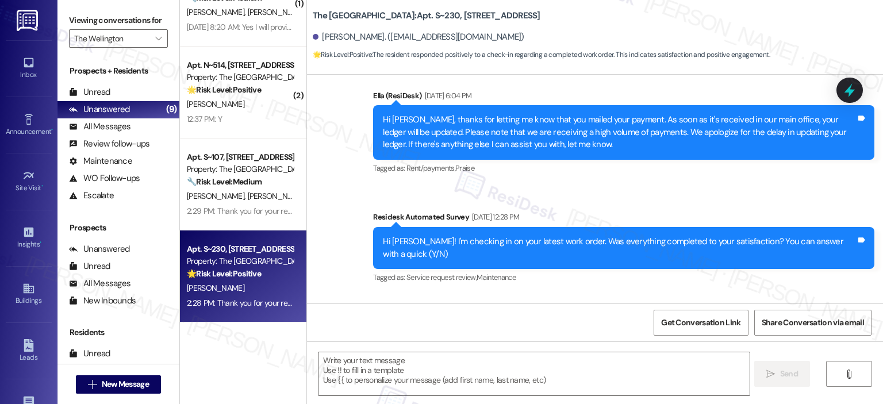
scroll to position [11878, 0]
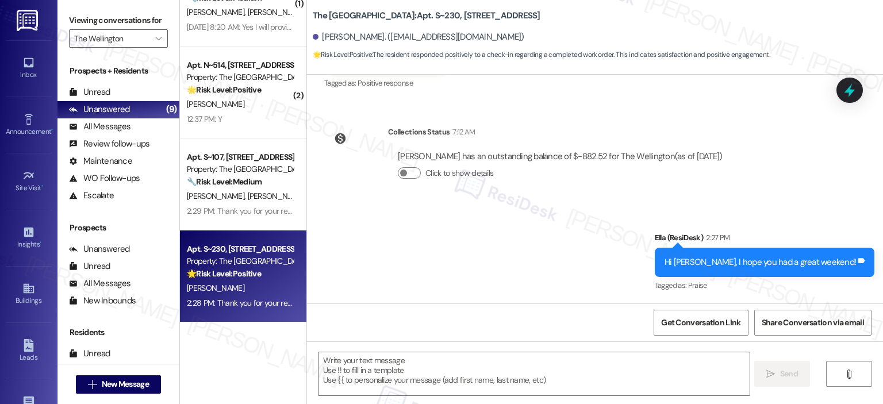
type textarea "Fetching suggested responses. Please feel free to read through the conversation…"
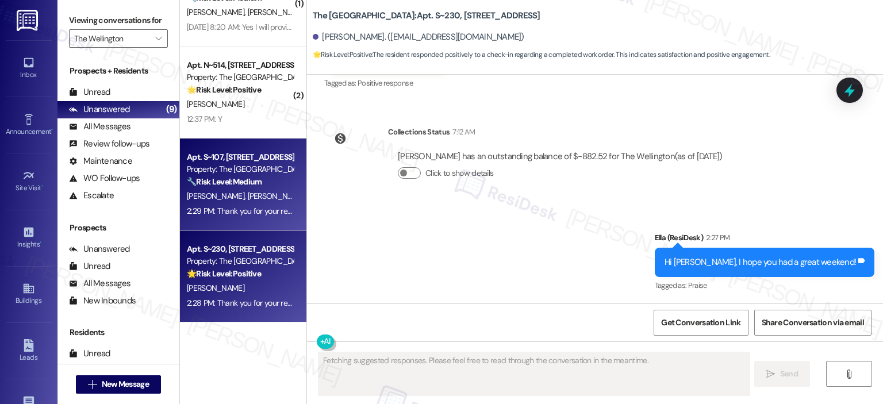
click at [252, 190] on div "J. Smith K. Smith" at bounding box center [240, 196] width 109 height 14
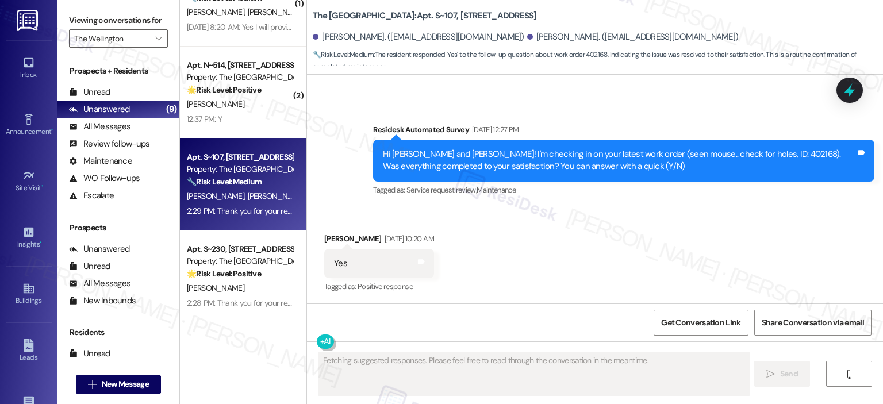
scroll to position [594, 0]
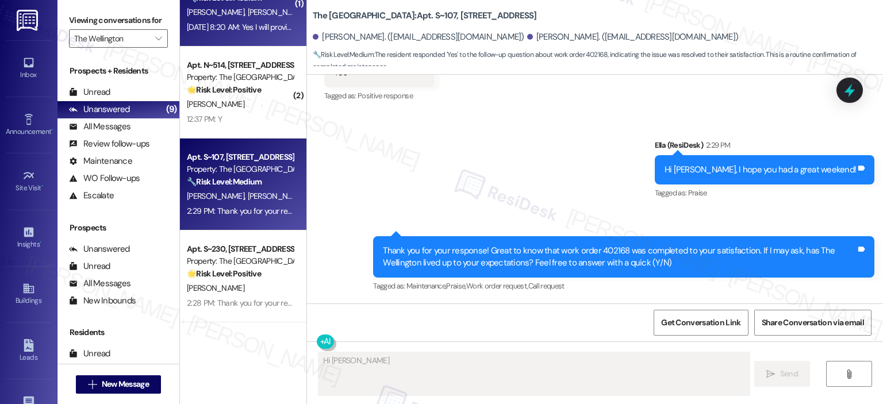
type textarea "Hi Kim,"
click at [231, 25] on div "Sep 13, 2025 at 8:20 AM: Yes I will provide pictures of the cabinet and the cei…" at bounding box center [375, 27] width 377 height 10
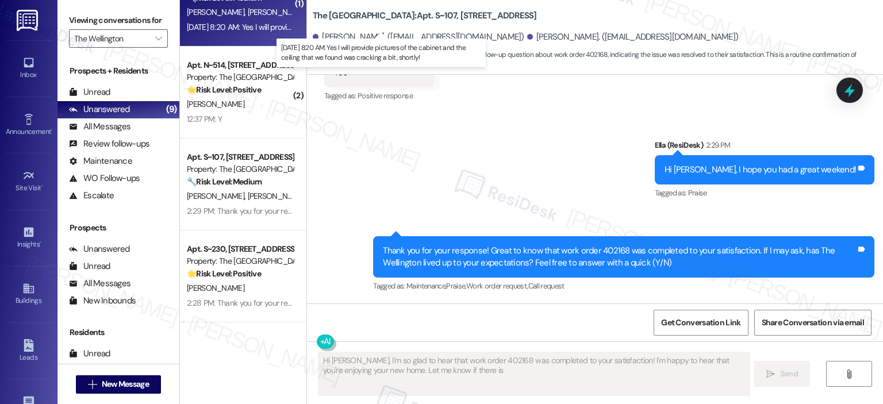
type textarea "Hi Kim, I'm so glad to hear that work order 402168 was completed to your satisf…"
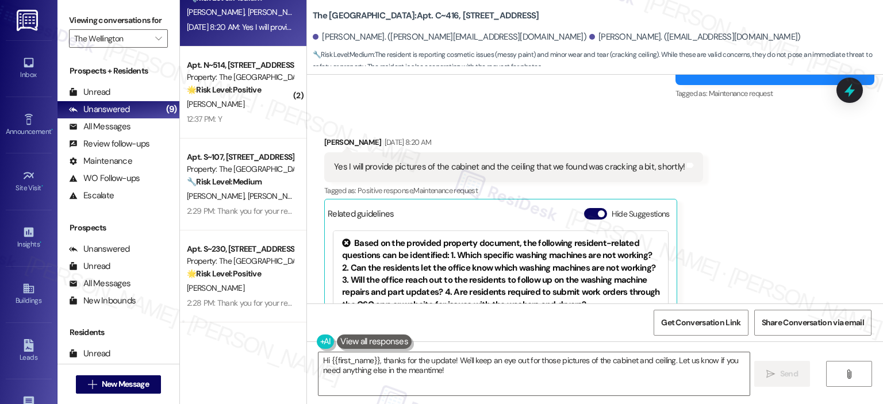
scroll to position [453, 0]
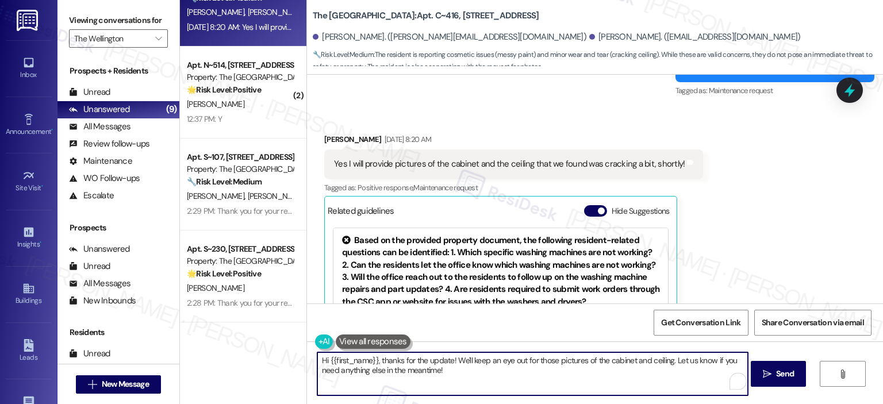
drag, startPoint x: 374, startPoint y: 360, endPoint x: 323, endPoint y: 363, distance: 51.8
click at [323, 363] on textarea "Hi {{first_name}}, thanks for the update! We'll keep an eye out for those pictu…" at bounding box center [532, 374] width 431 height 43
drag, startPoint x: 535, startPoint y: 380, endPoint x: 469, endPoint y: 358, distance: 69.1
click at [469, 358] on textarea "Hi Jess. I hope you guys had a great weekend. Thanks for the update! We'll keep…" at bounding box center [532, 374] width 431 height 43
click at [343, 362] on textarea "Hi Jess. I hope you guys had a great weekend!" at bounding box center [532, 374] width 431 height 43
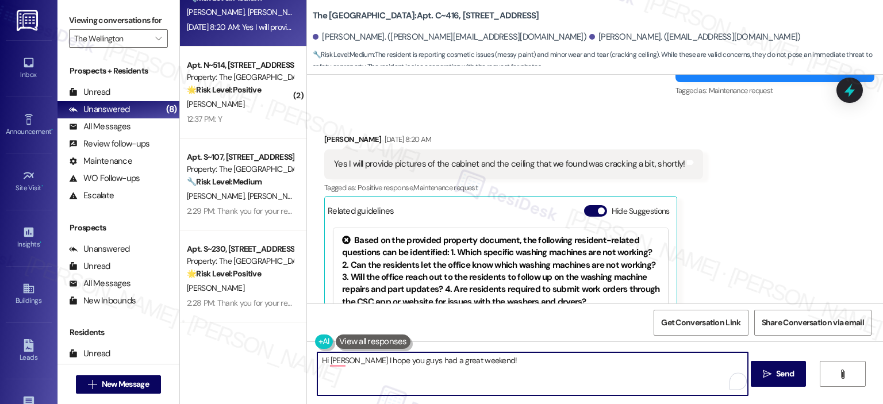
type textarea "Hi Jess, I hope you guys had a great weekend!"
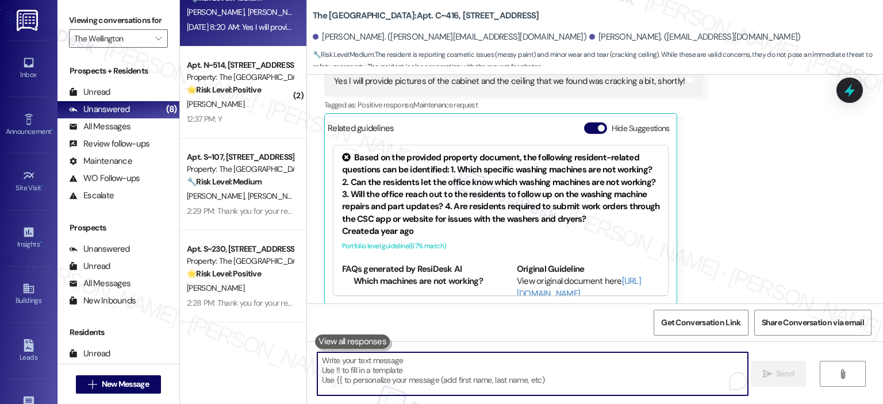
scroll to position [545, 0]
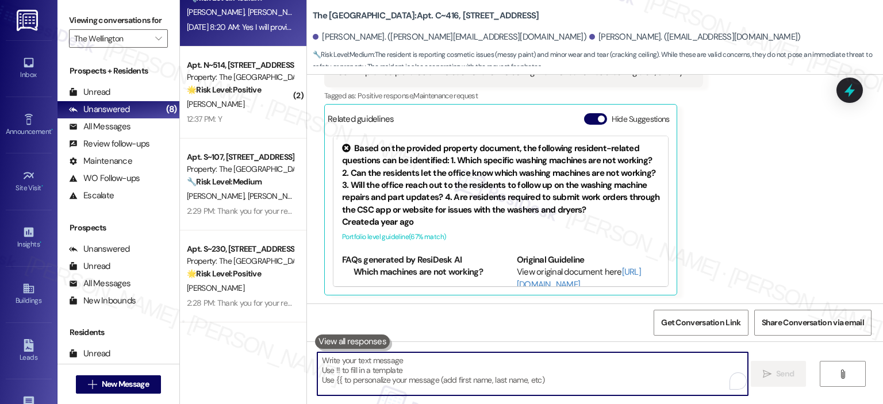
click at [392, 393] on textarea "To enrich screen reader interactions, please activate Accessibility in Grammarl…" at bounding box center [532, 374] width 431 height 43
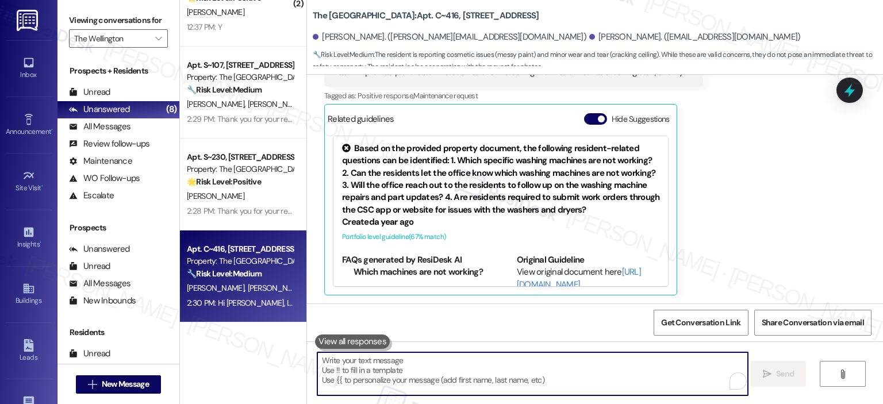
paste textarea "Thanks for the update! We'll keep an eye out for those pictures of the cabinet …"
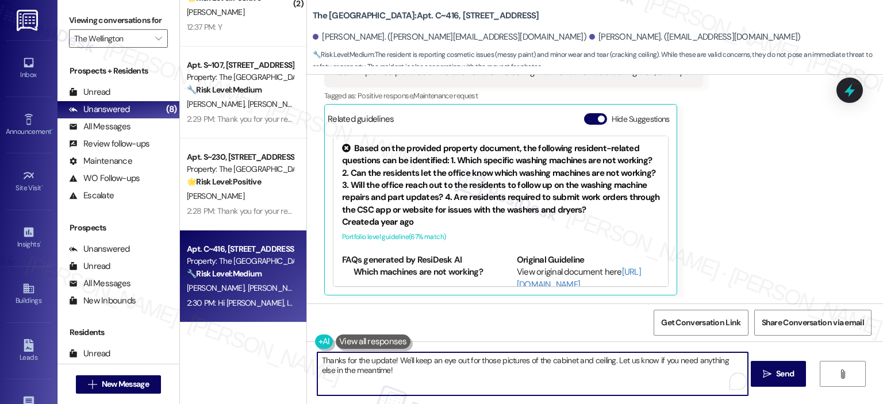
click at [534, 377] on textarea "Thanks for the update! We'll keep an eye out for those pictures of the cabinet …" at bounding box center [532, 374] width 431 height 43
type textarea "Thanks for the update! We'll keep an eye out for those pictures of the cabinet …"
click at [776, 374] on span "Send" at bounding box center [785, 374] width 18 height 12
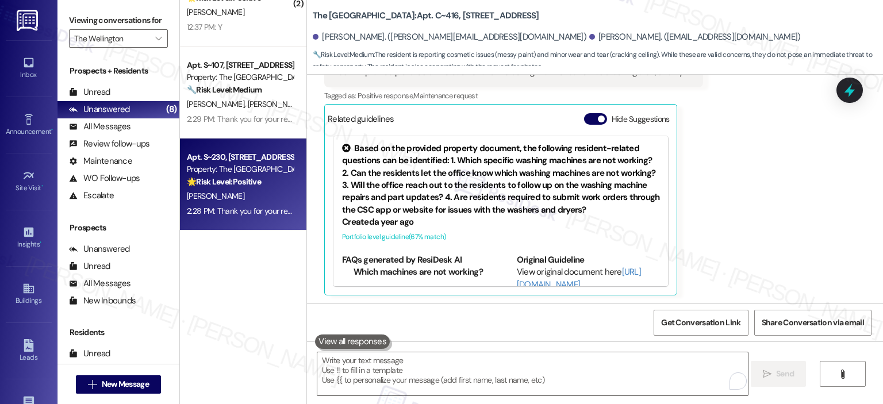
scroll to position [126, 0]
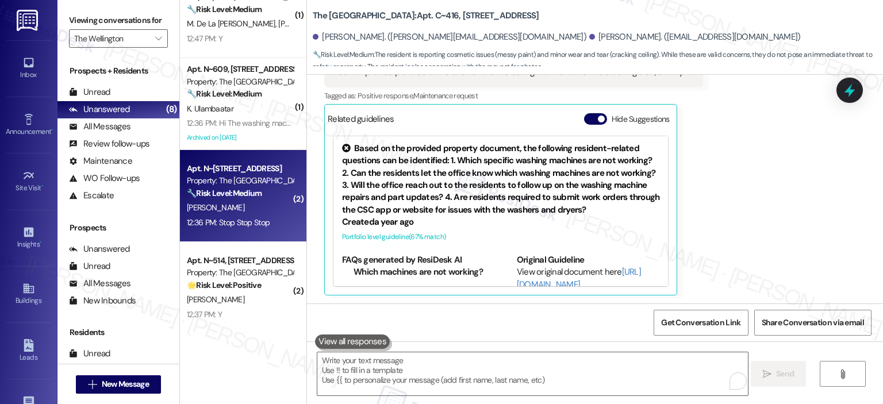
click at [232, 216] on div "12:36 PM: Stop Stop Stop 12:36 PM: Stop Stop Stop" at bounding box center [240, 223] width 109 height 14
type textarea "Fetching suggested responses. Please feel free to read through the conversation…"
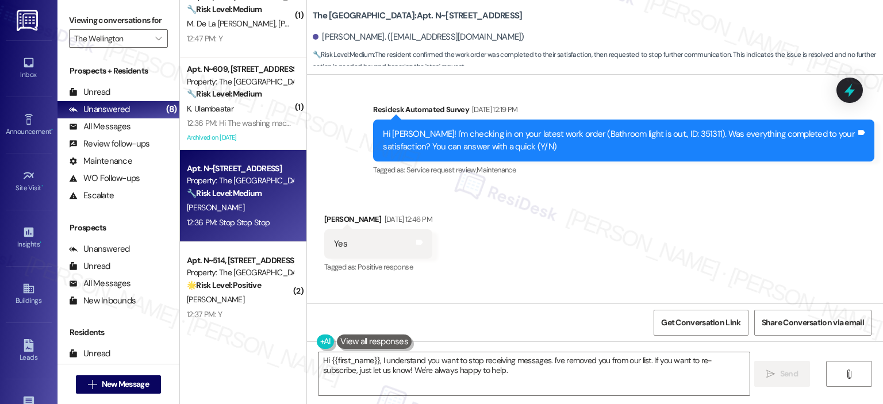
scroll to position [4187, 0]
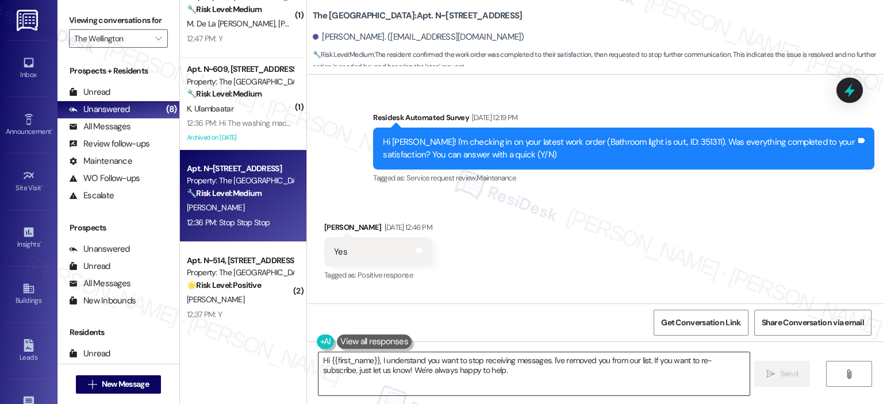
click at [407, 387] on textarea "Hi {{first_name}}, I understand you want to stop receiving messages. I've remov…" at bounding box center [534, 374] width 431 height 43
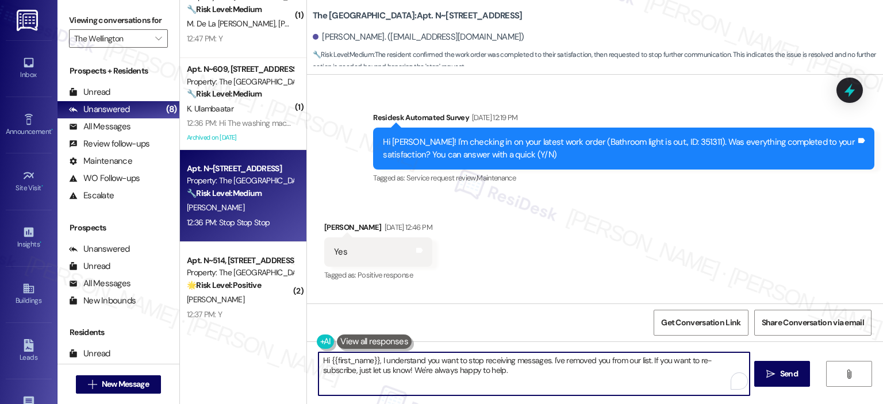
drag, startPoint x: 481, startPoint y: 373, endPoint x: 281, endPoint y: 363, distance: 201.0
click at [281, 363] on div "( 1 ) Apt. S~724, 1850 Columbia Pike Property: The Wellington 🔧 Risk Level: Med…" at bounding box center [531, 202] width 703 height 404
paste textarea "Jeanne · Fernandez Jeanne · Fernandez If you no longer want to receive these me…"
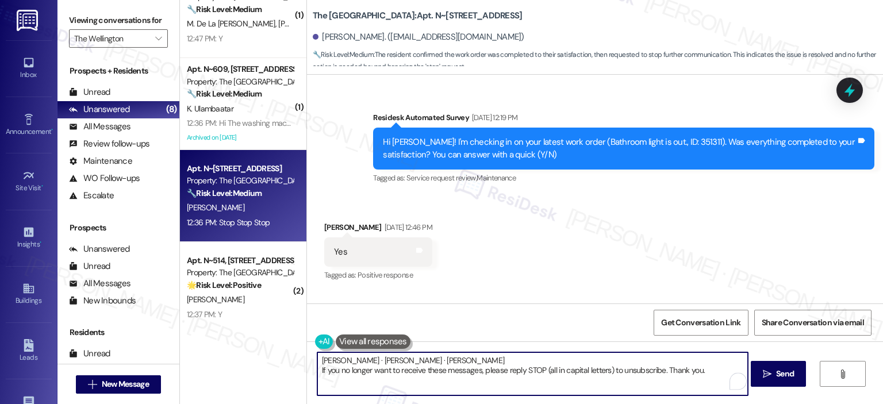
drag, startPoint x: 391, startPoint y: 370, endPoint x: 298, endPoint y: 351, distance: 95.2
click at [298, 351] on div "( 1 ) Apt. S~724, 1850 Columbia Pike Property: The Wellington 🔧 Risk Level: Med…" at bounding box center [531, 202] width 703 height 404
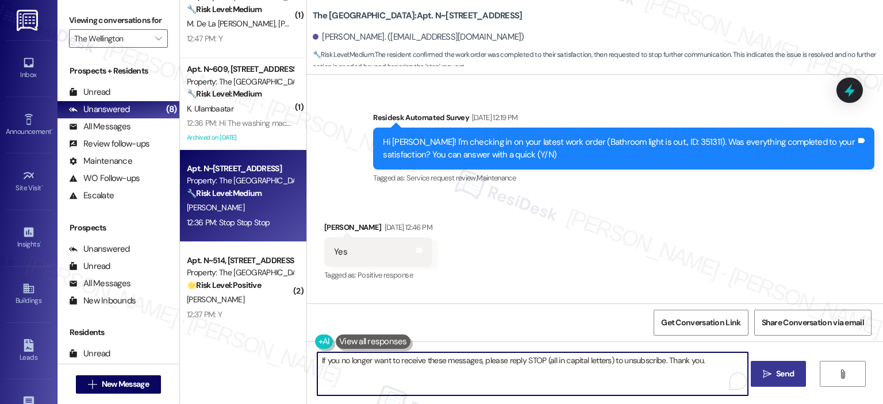
type textarea "If you no longer want to receive these messages, please reply STOP (all in capi…"
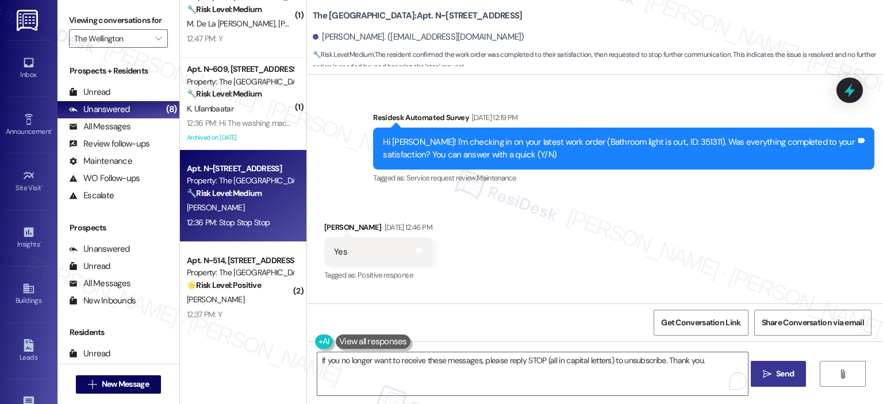
click at [774, 375] on span "Send" at bounding box center [785, 374] width 22 height 12
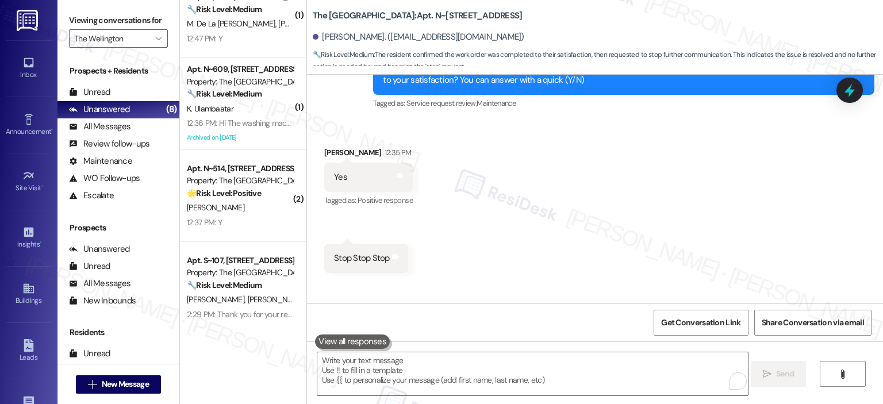
scroll to position [5129, 0]
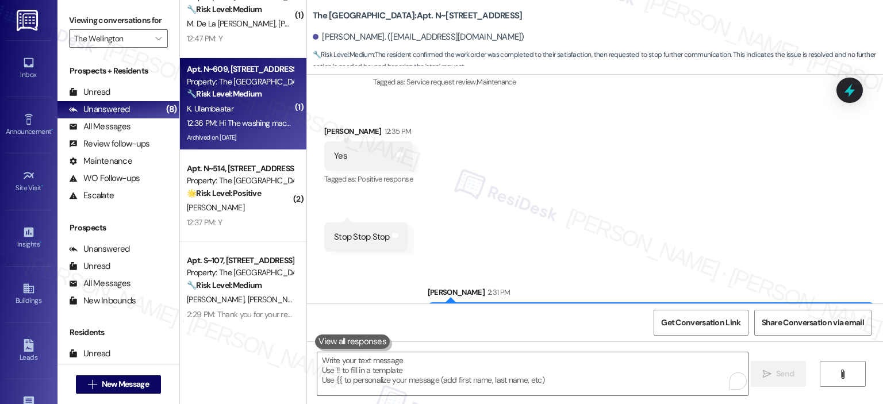
click at [239, 100] on div "🔧 Risk Level: Medium The resident confirms that the washing machine is now work…" at bounding box center [240, 94] width 106 height 12
type textarea "Fetching suggested responses. Please feel free to read through the conversation…"
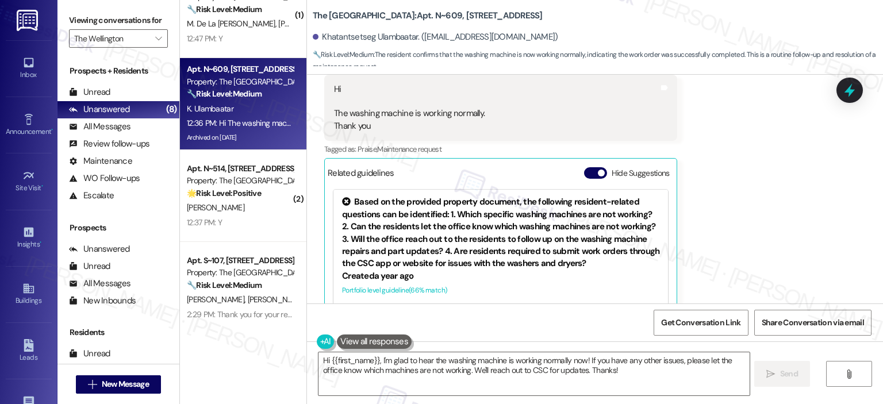
scroll to position [14849, 0]
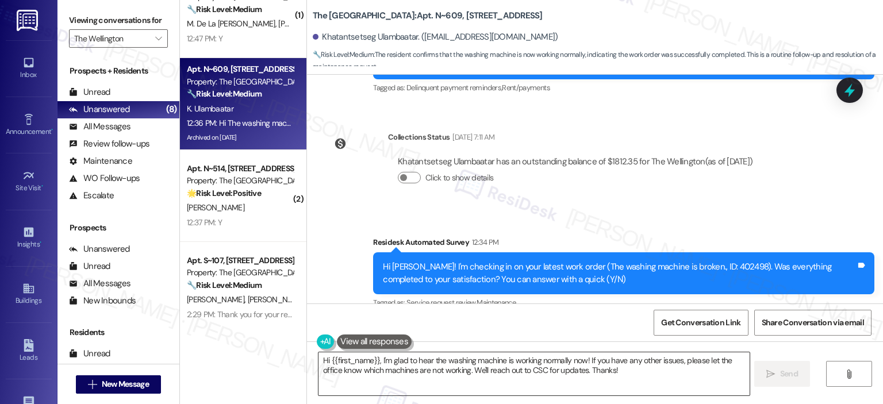
click at [455, 376] on textarea "Hi {{first_name}}, I'm glad to hear the washing machine is working normally now…" at bounding box center [534, 374] width 431 height 43
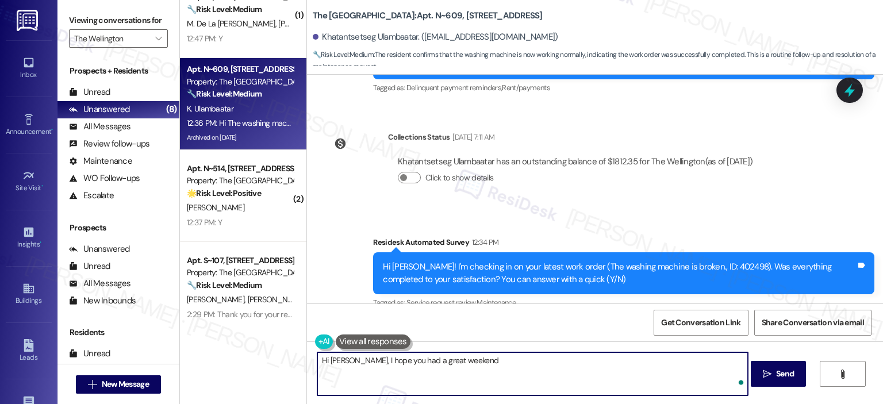
type textarea "Hi Khatantsetseg, I hope you had a great weekend!"
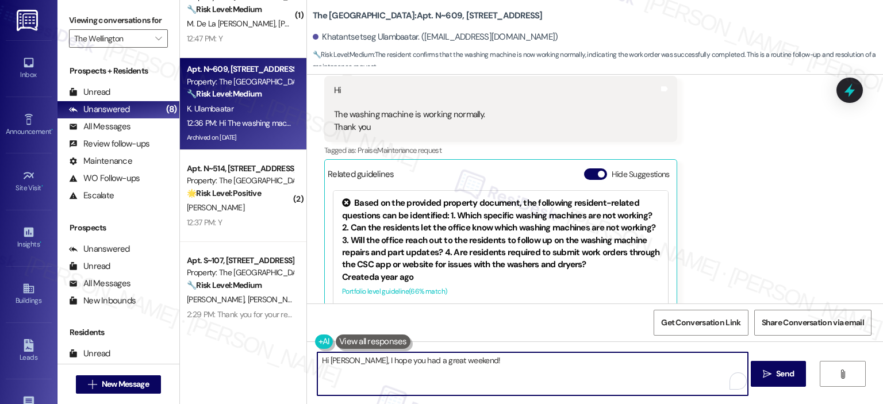
scroll to position [15137, 0]
click at [523, 370] on textarea "Hi Khatantsetseg, I hope you had a great weekend!" at bounding box center [532, 374] width 431 height 43
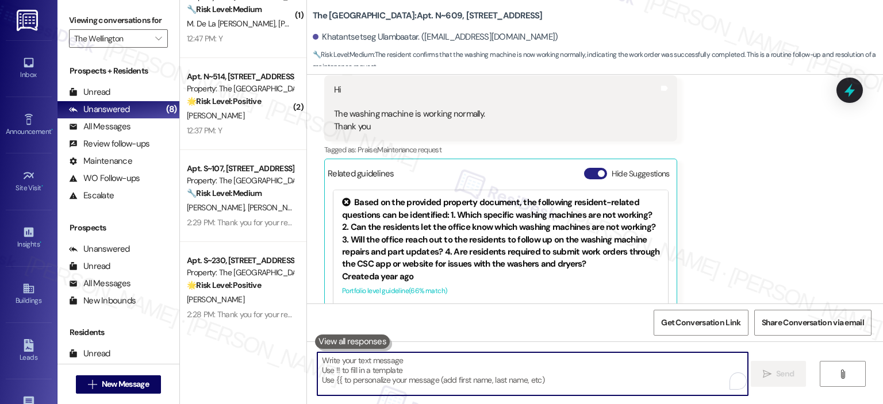
click at [584, 168] on button "Hide Suggestions" at bounding box center [595, 174] width 23 height 12
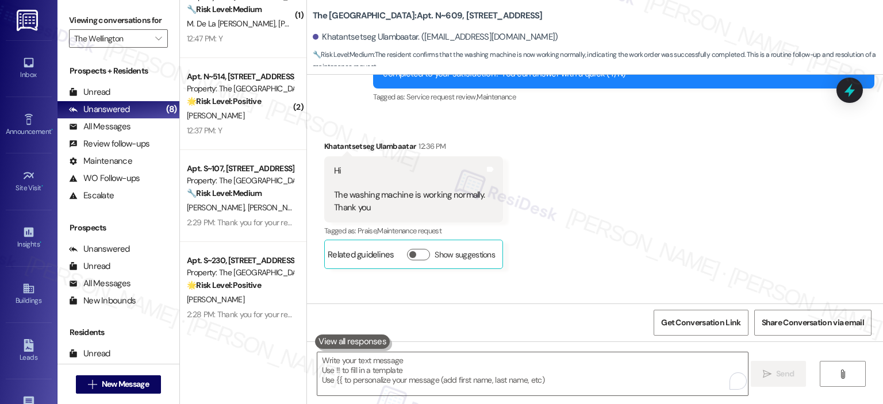
scroll to position [14767, 0]
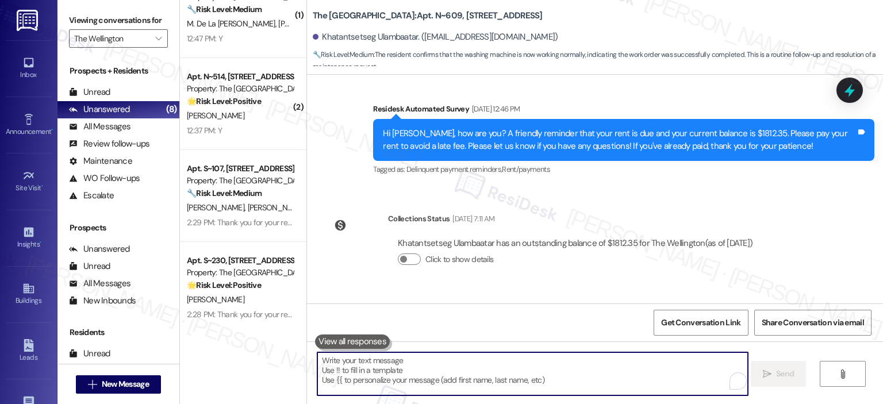
click at [538, 373] on textarea "To enrich screen reader interactions, please activate Accessibility in Grammarl…" at bounding box center [532, 374] width 431 height 43
paste textarea "Thank you for your response! Great to know that the latest work order was compl…"
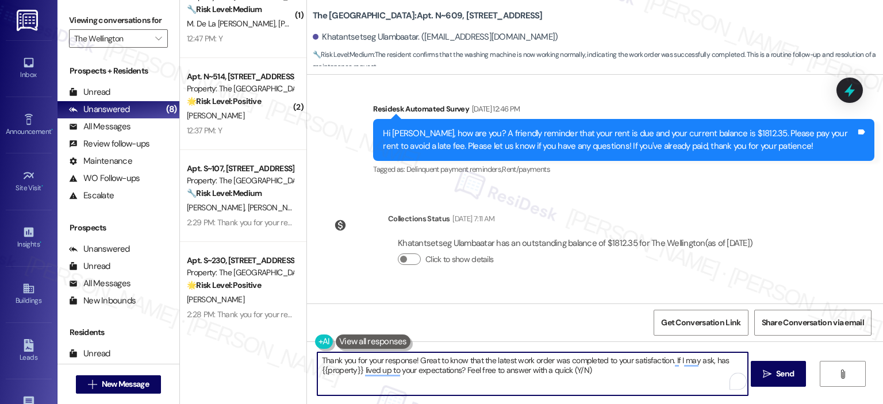
click at [477, 361] on textarea "Thank you for your response! Great to know that the latest work order was compl…" at bounding box center [532, 374] width 431 height 43
click at [477, 362] on textarea "Thank you for your response! Great to know the latest work order was completed …" at bounding box center [532, 374] width 431 height 43
drag, startPoint x: 492, startPoint y: 359, endPoint x: 462, endPoint y: 359, distance: 30.5
click at [462, 359] on textarea "Thank you for your response! Great to know the latest work order was completed …" at bounding box center [532, 374] width 431 height 43
click at [515, 363] on textarea "Thank you for your response! Great to know that work order was completed to you…" at bounding box center [532, 374] width 431 height 43
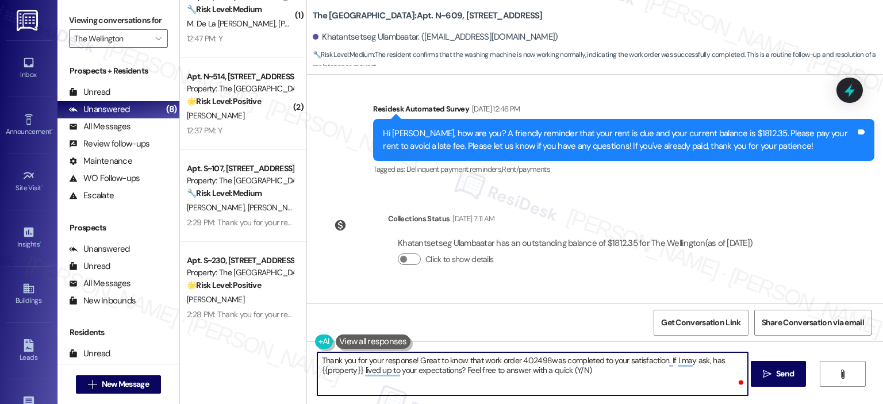
type textarea "Thank you for your response! Great to know that work order 402498 was completed…"
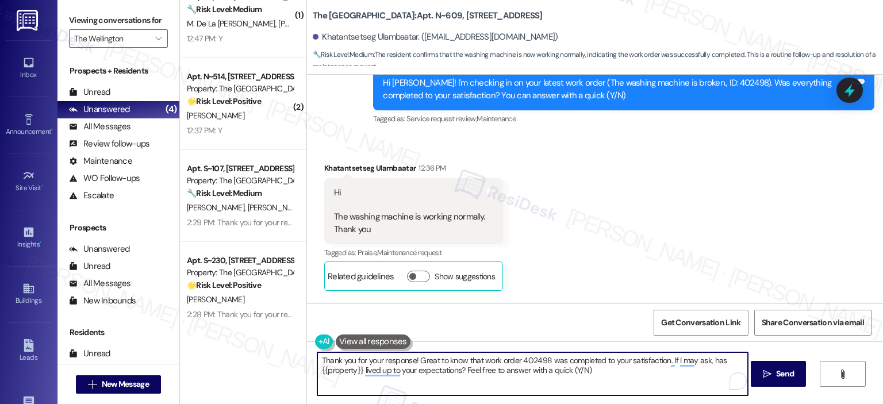
scroll to position [15055, 0]
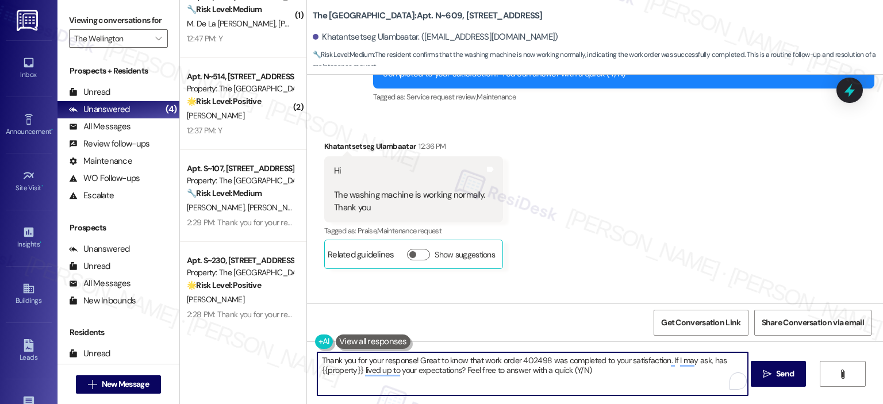
click at [611, 374] on textarea "Thank you for your response! Great to know that work order 402498 was completed…" at bounding box center [532, 374] width 431 height 43
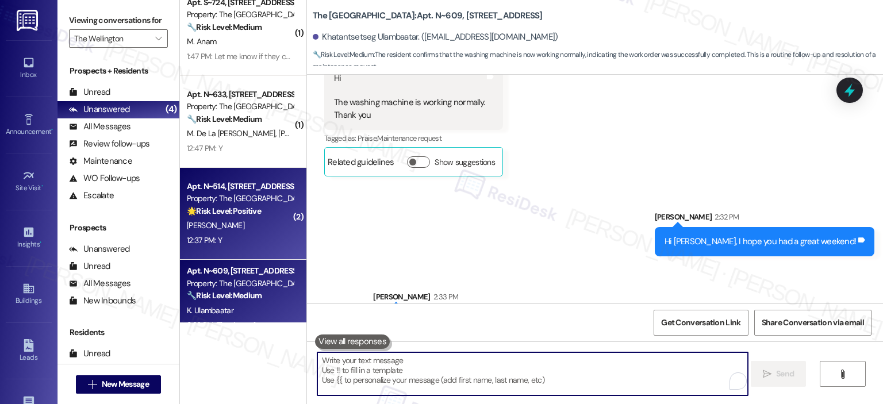
scroll to position [0, 0]
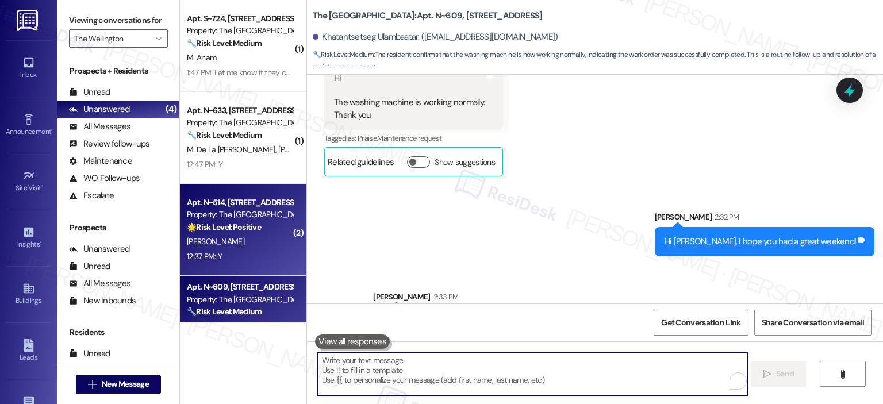
click at [232, 223] on strong "🌟 Risk Level: Positive" at bounding box center [224, 227] width 74 height 10
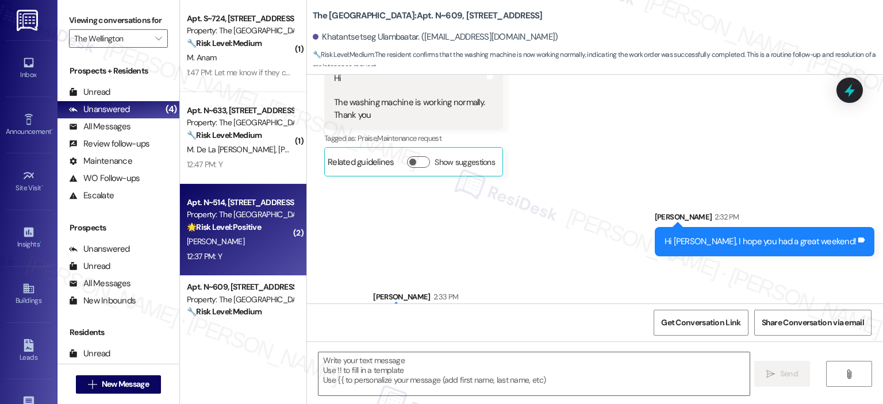
type textarea "Fetching suggested responses. Please feel free to read through the conversation…"
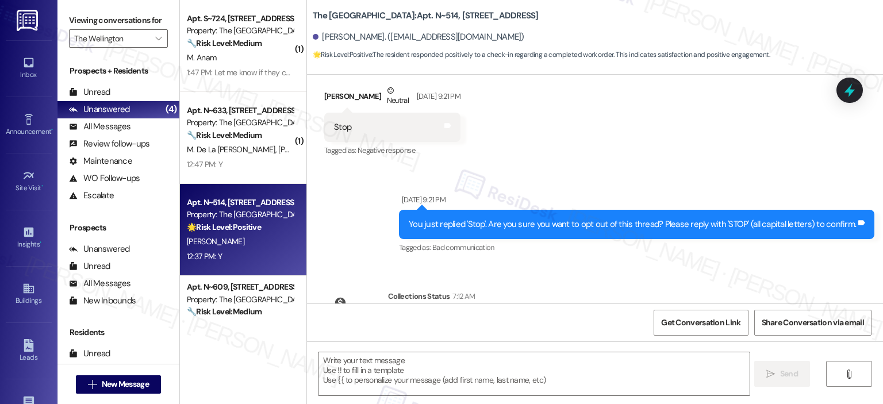
scroll to position [213, 0]
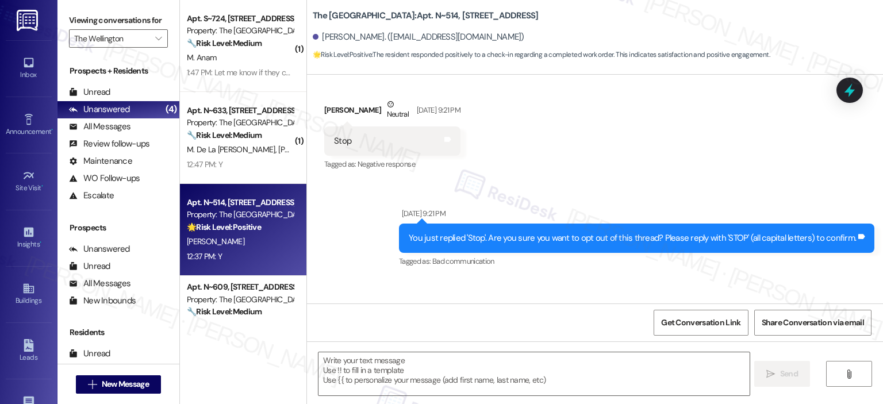
click at [878, 201] on div "Sent via SMS Aug 28, 2025 at 9:21 PM You just replied 'Stop'. Are you sure you …" at bounding box center [636, 239] width 493 height 80
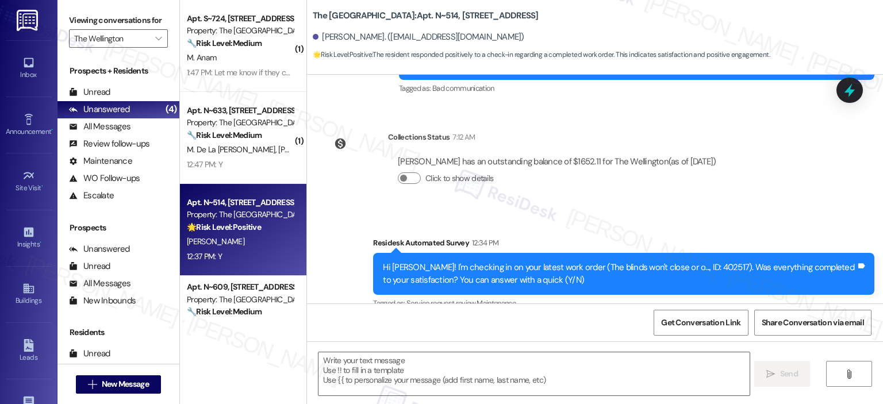
scroll to position [501, 0]
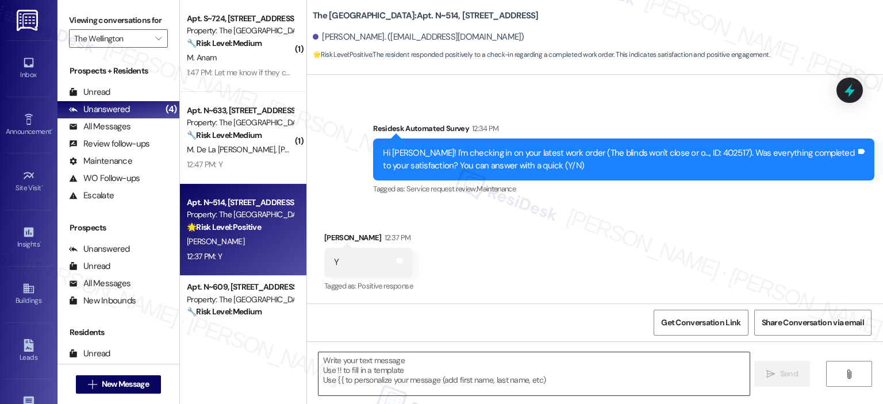
click at [441, 374] on textarea at bounding box center [534, 374] width 431 height 43
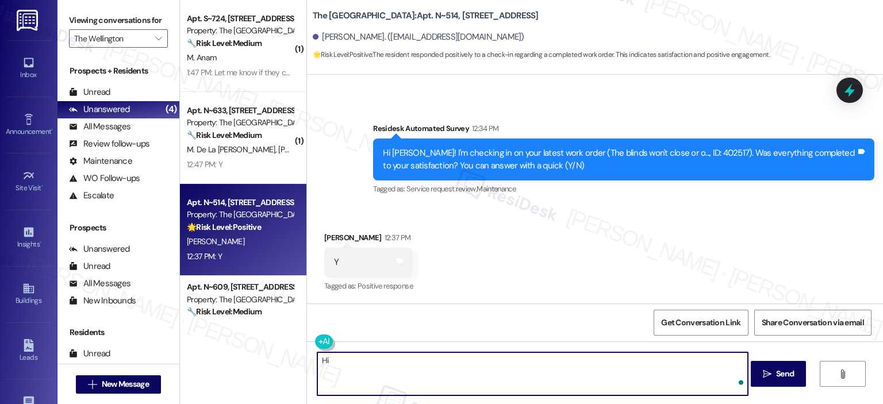
type textarea "H"
type textarea "I hope you had a great weekend, Ingrid!"
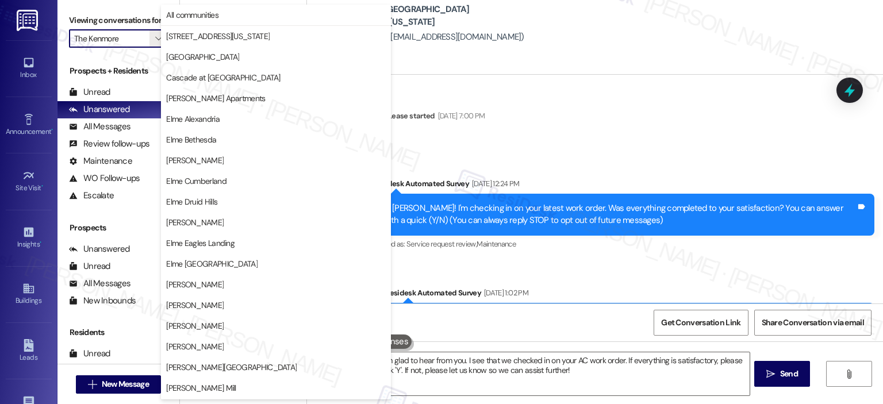
scroll to position [205, 0]
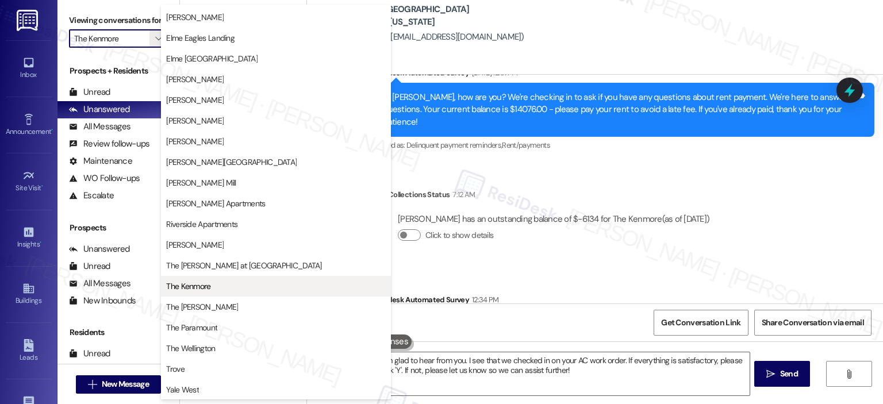
click at [219, 281] on span "The Kenmore" at bounding box center [276, 287] width 220 height 12
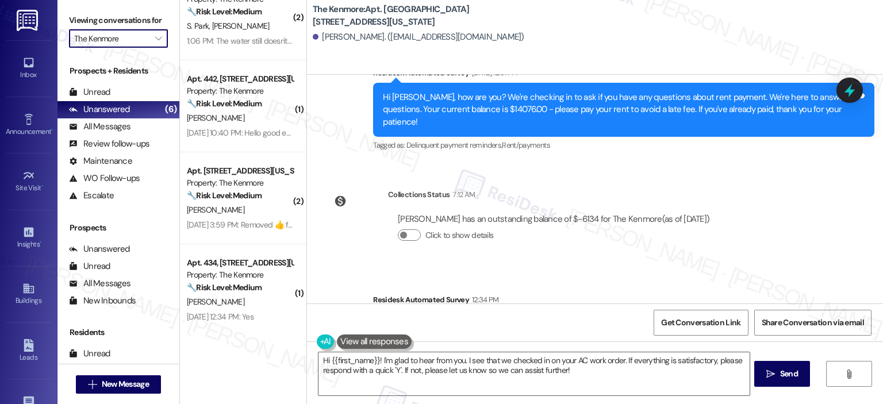
scroll to position [45, 0]
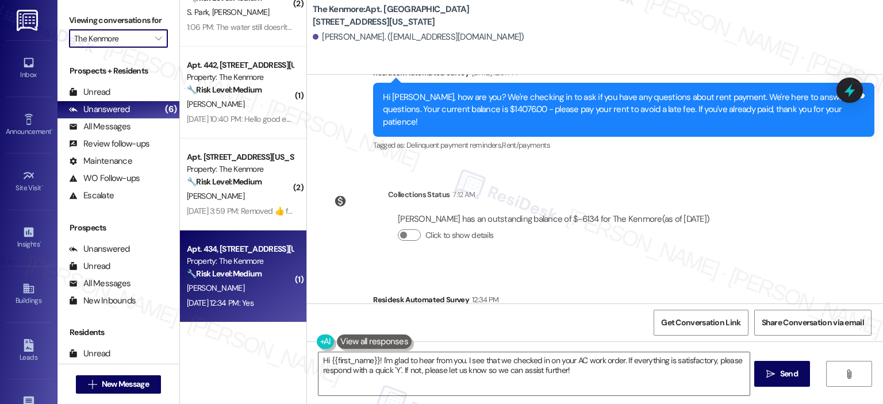
click at [218, 294] on div "[PERSON_NAME]" at bounding box center [240, 288] width 109 height 14
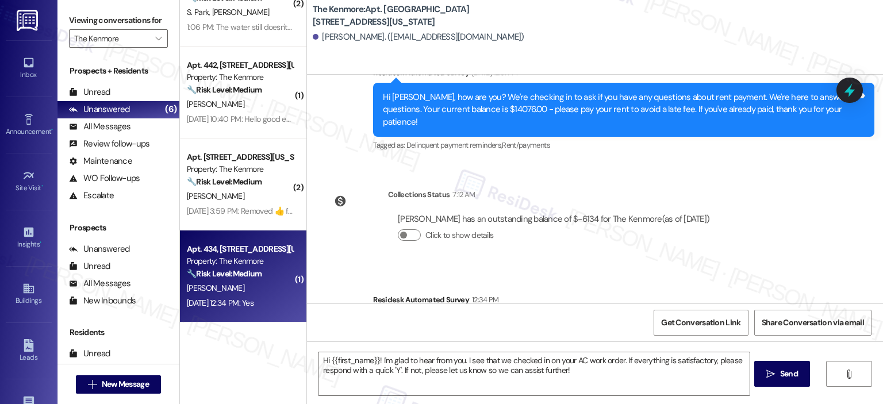
type textarea "Fetching suggested responses. Please feel free to read through the conversation…"
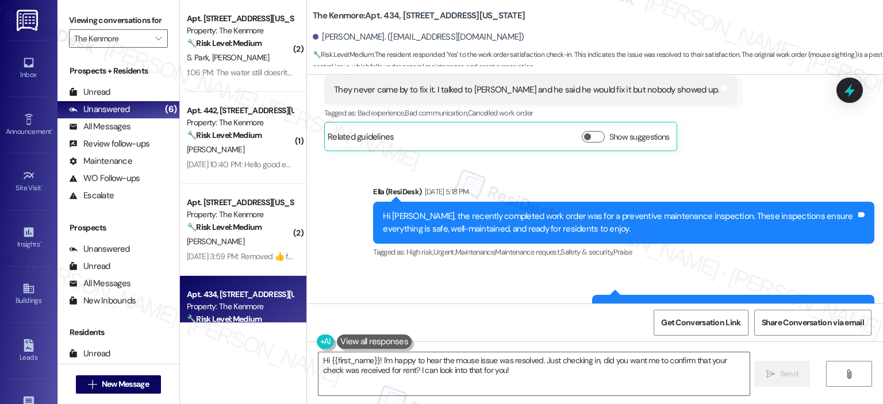
scroll to position [11205, 0]
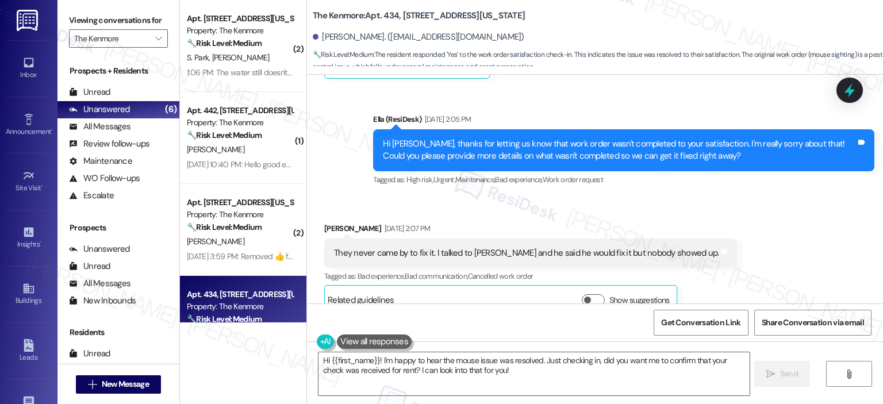
click at [778, 197] on div "Received via SMS [PERSON_NAME] [DATE] 2:07 PM They never came by to fix it. I t…" at bounding box center [595, 260] width 576 height 127
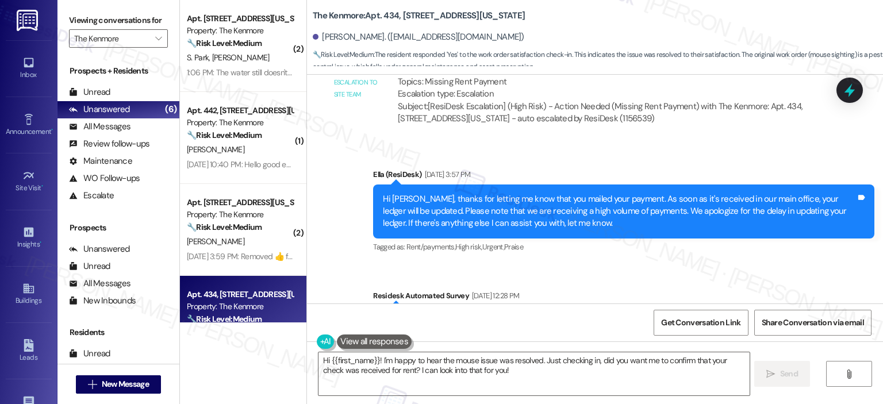
scroll to position [19476, 0]
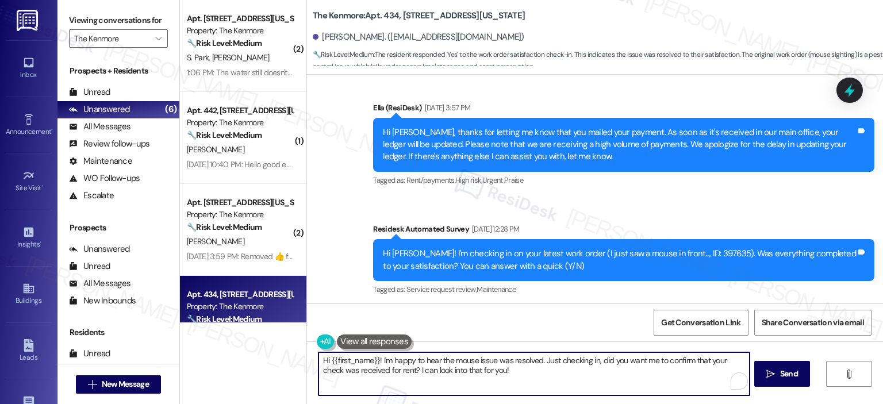
drag, startPoint x: 496, startPoint y: 373, endPoint x: 377, endPoint y: 359, distance: 120.5
click at [377, 359] on textarea "Hi {{first_name}}! I'm happy to hear the mouse issue was resolved. Just checkin…" at bounding box center [534, 374] width 431 height 43
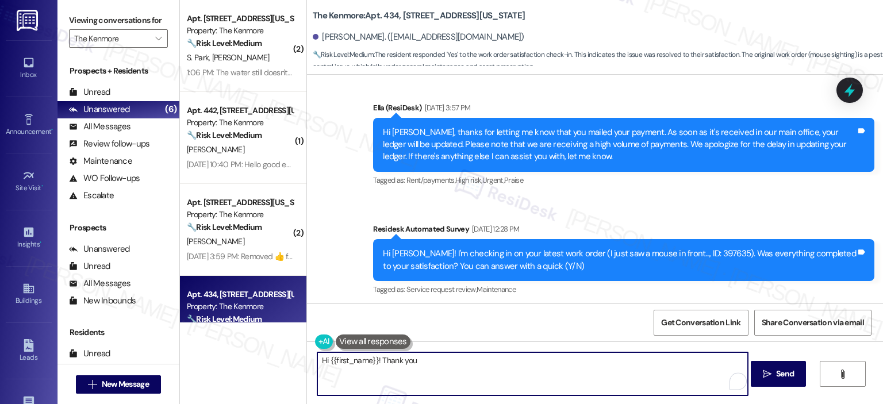
click at [419, 364] on textarea "Hi {{first_name}}! Thank you" at bounding box center [532, 374] width 431 height 43
drag, startPoint x: 426, startPoint y: 365, endPoint x: 373, endPoint y: 363, distance: 52.9
click at [373, 363] on textarea "Hi {{first_name}}! Thank you" at bounding box center [532, 374] width 431 height 43
paste textarea "Thank you for your response! Great to know that the latest work order was compl…"
type textarea "Hi {{first_name}}, I hope you had a great weekend!Thank you for your response! …"
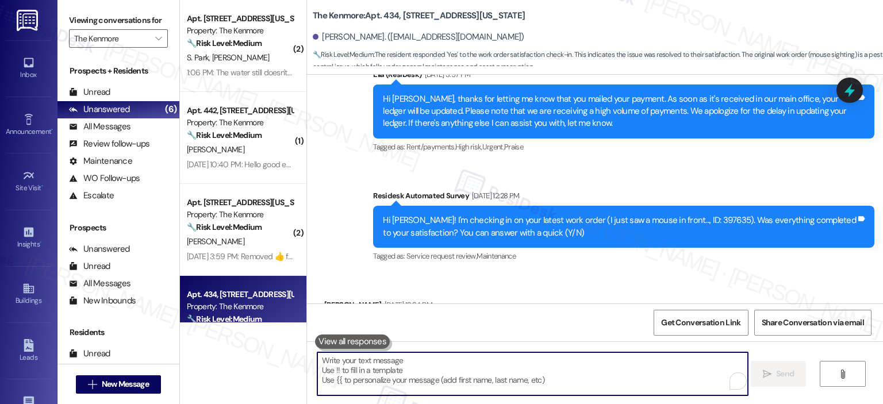
scroll to position [19370, 0]
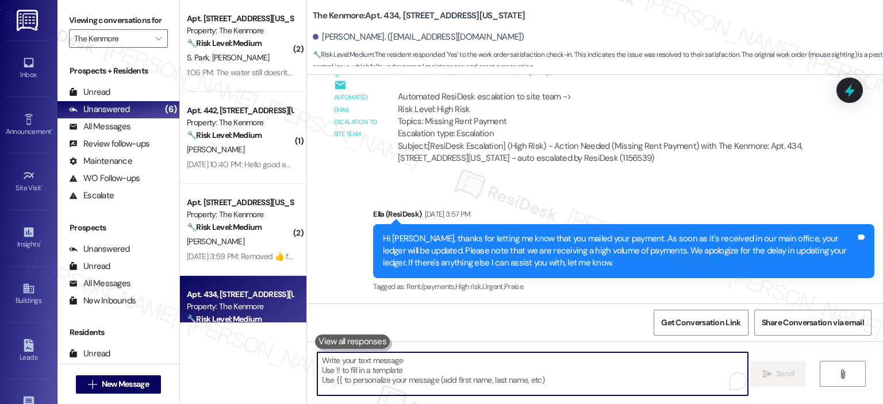
click at [453, 372] on textarea "To enrich screen reader interactions, please activate Accessibility in Grammarl…" at bounding box center [532, 374] width 431 height 43
paste textarea "Thank you for your response! Great to know that the latest work order was compl…"
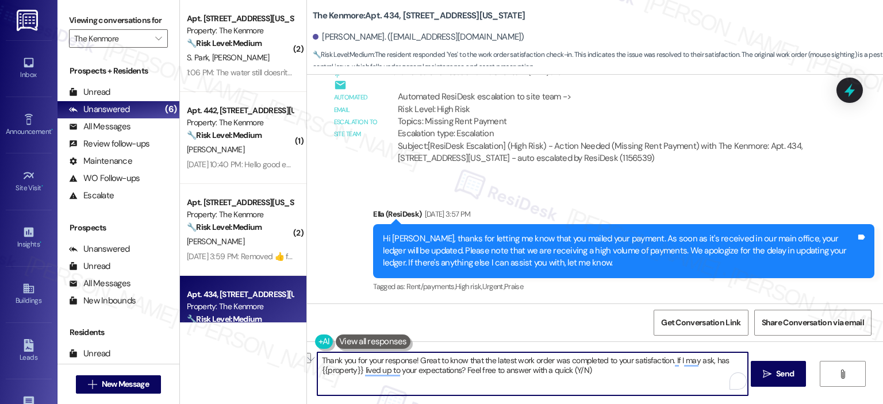
drag, startPoint x: 511, startPoint y: 359, endPoint x: 476, endPoint y: 359, distance: 34.5
click at [476, 359] on textarea "Thank you for your response! Great to know that the latest work order was compl…" at bounding box center [532, 374] width 431 height 43
drag, startPoint x: 518, startPoint y: 358, endPoint x: 518, endPoint y: 372, distance: 13.2
click at [518, 358] on textarea "Thank you for your response! Great to know that work order was completed to you…" at bounding box center [532, 374] width 431 height 43
type textarea "Thank you for your response! Great to know that work order 397635 was completed…"
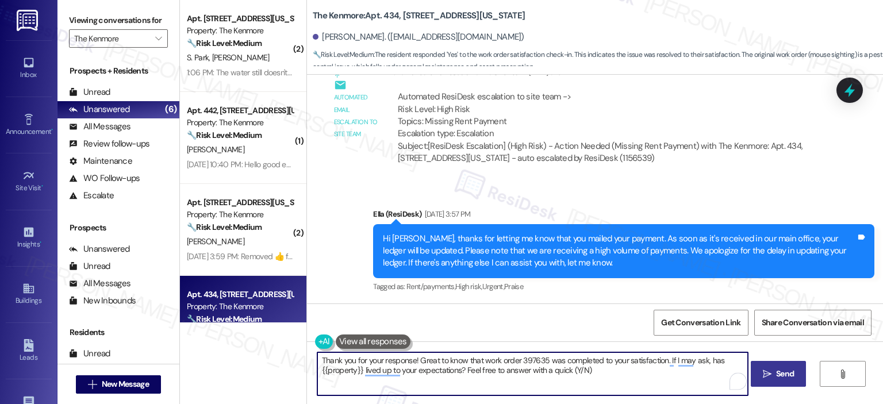
click at [777, 376] on span "Send" at bounding box center [785, 374] width 18 height 12
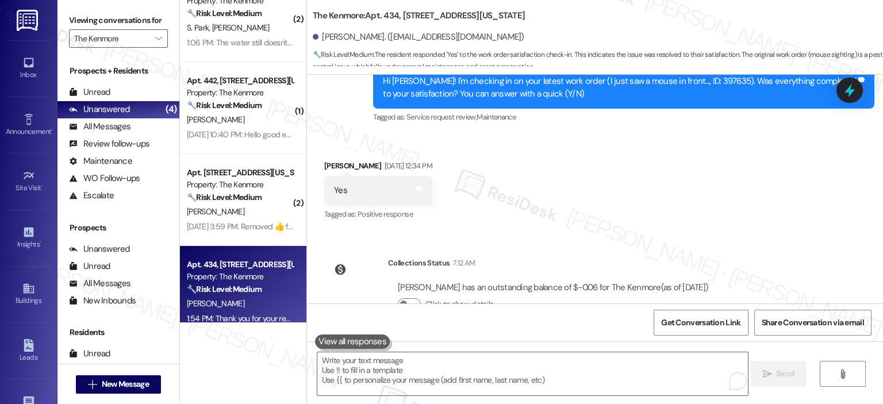
scroll to position [45, 0]
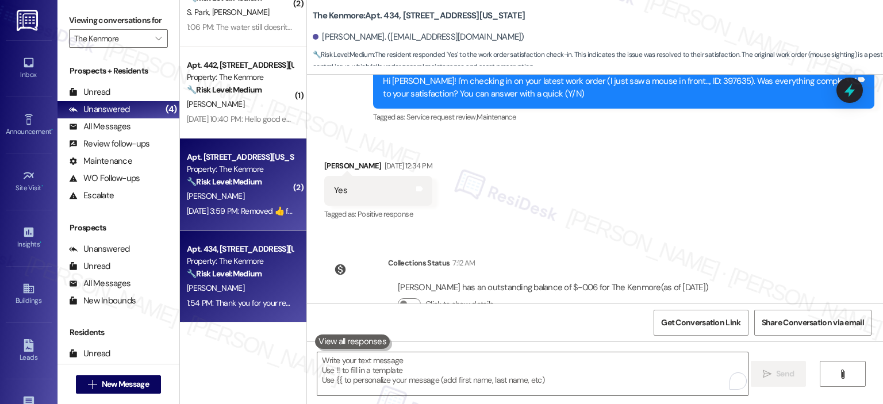
click at [237, 200] on div "J. Bedney" at bounding box center [240, 196] width 109 height 14
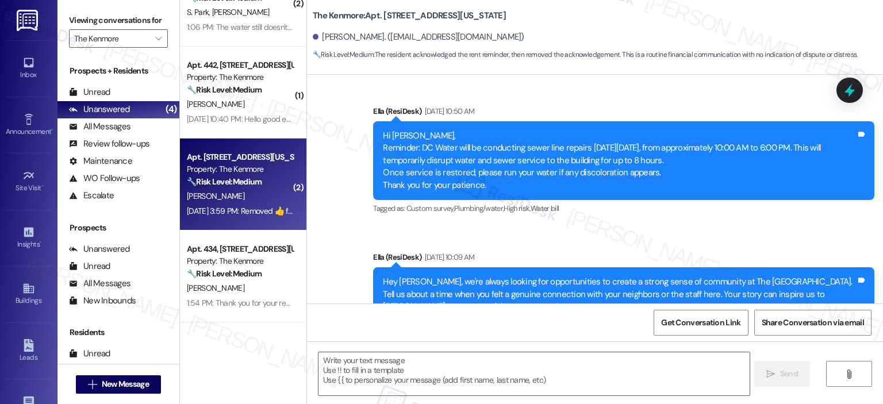
type textarea "Fetching suggested responses. Please feel free to read through the conversation…"
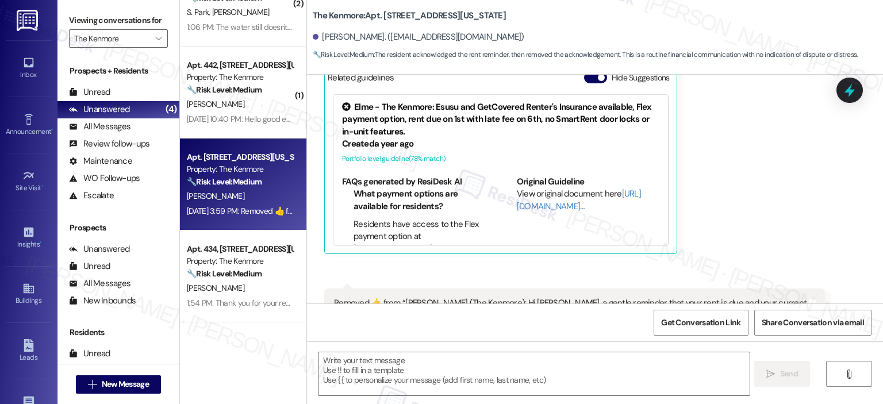
scroll to position [1863, 0]
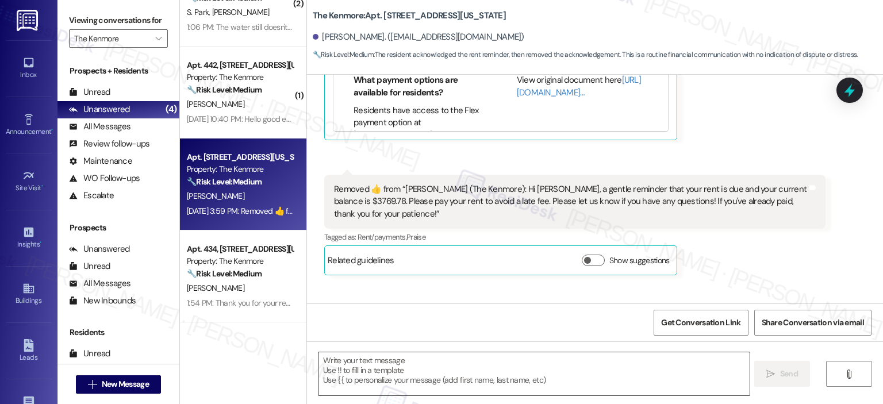
click at [350, 364] on textarea at bounding box center [534, 374] width 431 height 43
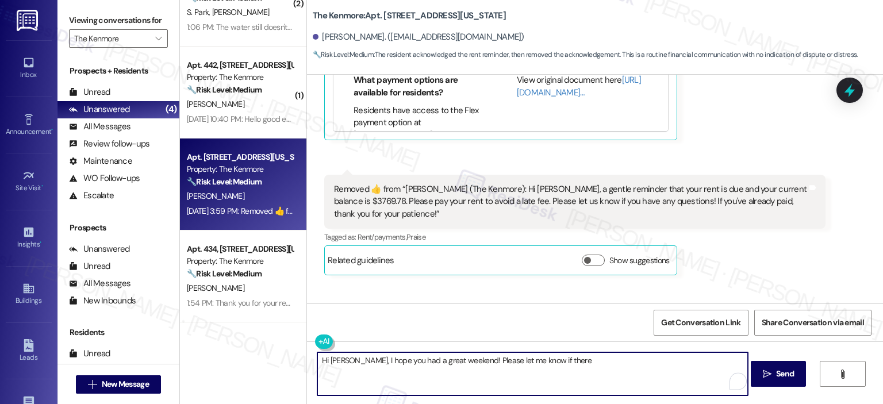
click at [458, 363] on textarea "Hi James, I hope you had a great weekend! Please let me know if there" at bounding box center [532, 374] width 431 height 43
click at [570, 357] on textarea "Hi James, I hope you had a great weekend. Please let me know if there" at bounding box center [532, 374] width 431 height 43
type textarea "Hi James, I hope you had a great weekend. Please let me know if there's anythin…"
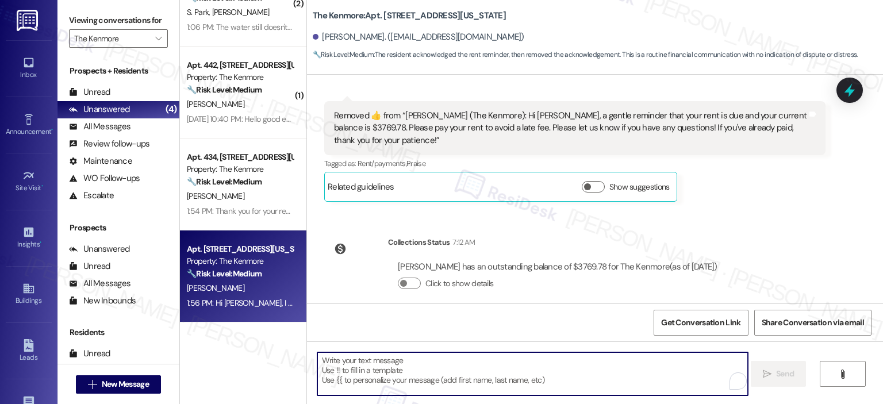
scroll to position [1943, 0]
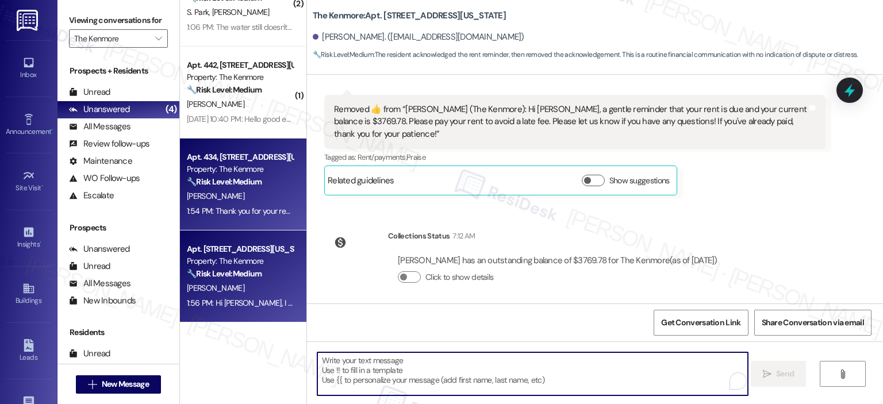
click at [236, 207] on div "1:54 PM: Thank you for your response! Great to know that work order 397635 was …" at bounding box center [540, 211] width 706 height 10
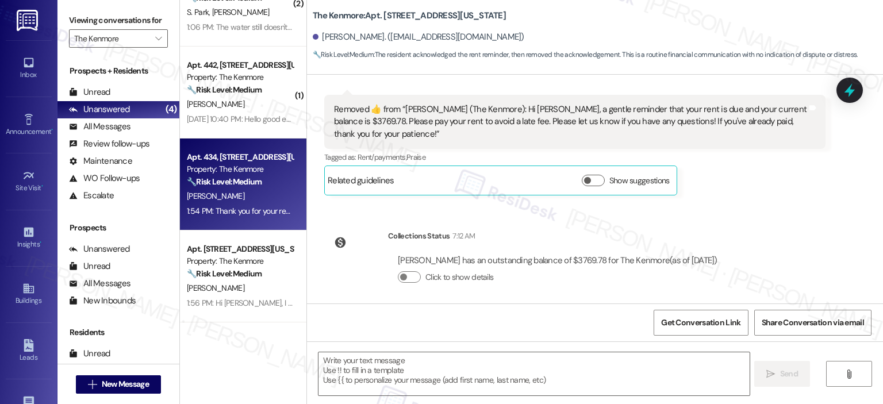
type textarea "Fetching suggested responses. Please feel free to read through the conversation…"
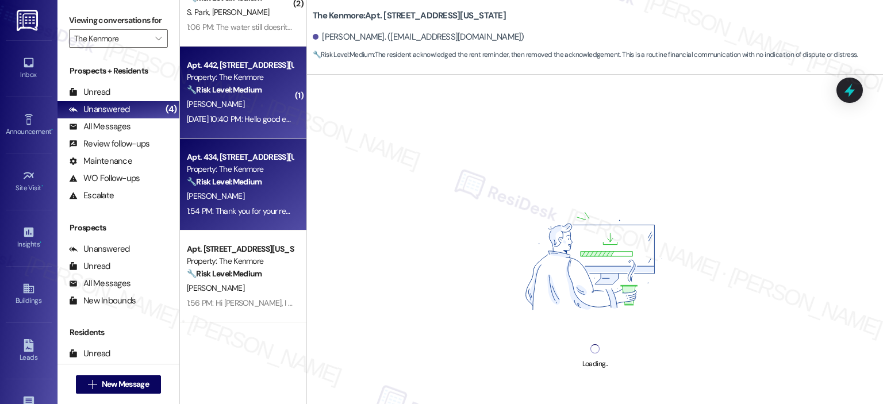
click at [240, 89] on strong "🔧 Risk Level: Medium" at bounding box center [224, 90] width 75 height 10
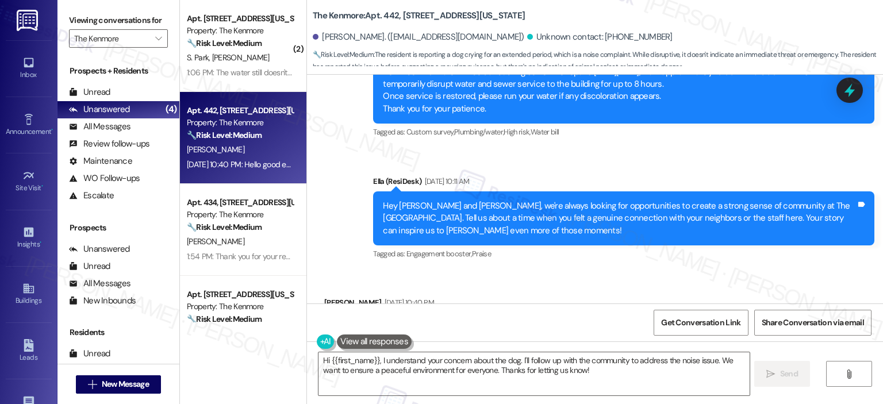
scroll to position [7376, 0]
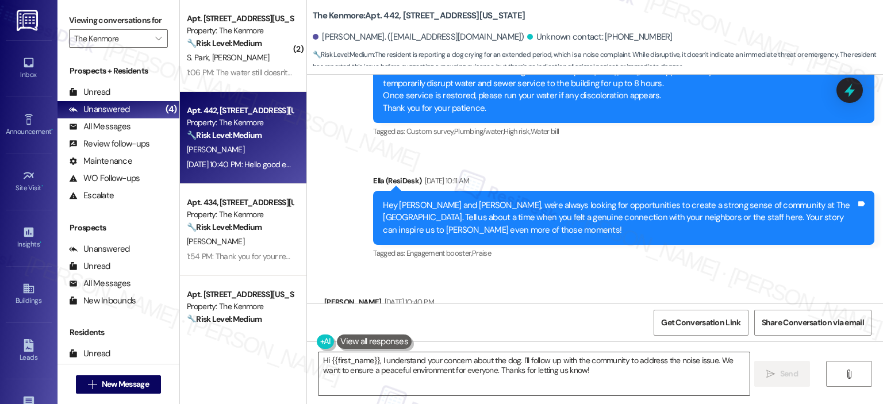
click at [377, 360] on textarea "Hi {{first_name}}, I understand your concern about the dog. I'll follow up with…" at bounding box center [534, 374] width 431 height 43
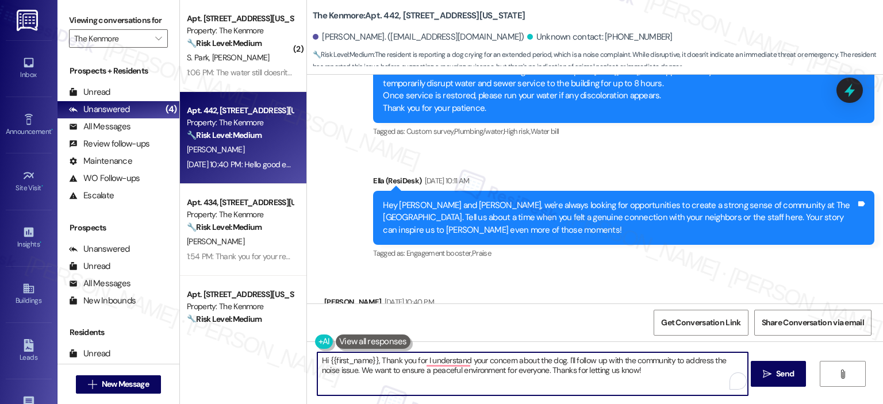
drag, startPoint x: 374, startPoint y: 361, endPoint x: 323, endPoint y: 361, distance: 50.6
click at [323, 361] on textarea "Hi {{first_name}}, Thank you for I understand your concern about the dog. I'll …" at bounding box center [532, 374] width 431 height 43
click at [347, 361] on textarea "Hi Emily, Thank you for I understand your concern about the dog. I'll follow up…" at bounding box center [532, 374] width 431 height 43
click at [386, 360] on textarea "Hi Emily, thank you for I understand your concern about the dog. I'll follow up…" at bounding box center [532, 374] width 431 height 43
drag, startPoint x: 640, startPoint y: 373, endPoint x: 582, endPoint y: 363, distance: 58.4
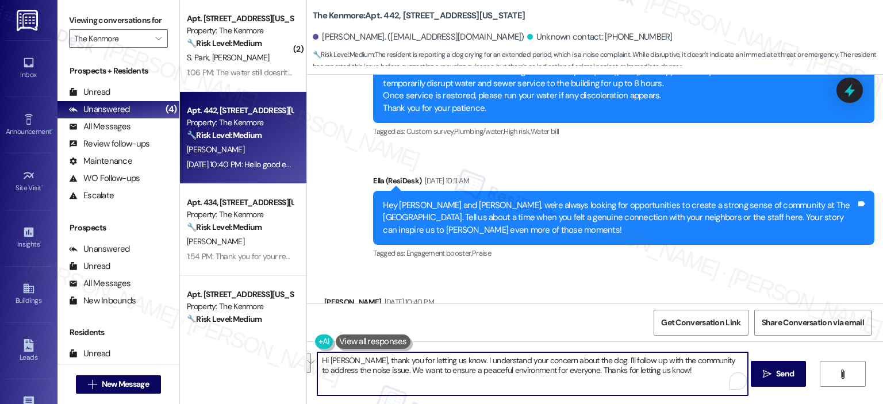
click at [582, 363] on textarea "Hi Emily, thank you for letting us know. I understand your concern about the do…" at bounding box center [532, 374] width 431 height 43
click at [581, 360] on textarea "Hi Emily, thank you for letting us know. I understand your concern about the do…" at bounding box center [532, 374] width 431 height 43
click at [392, 373] on textarea "Hi Emily, thank you for letting us know. I understand your concern about the do…" at bounding box center [532, 374] width 431 height 43
type textarea "Hi Emily, thank you for letting us know. I understand your concern about the do…"
click at [783, 378] on span "Send" at bounding box center [785, 374] width 18 height 12
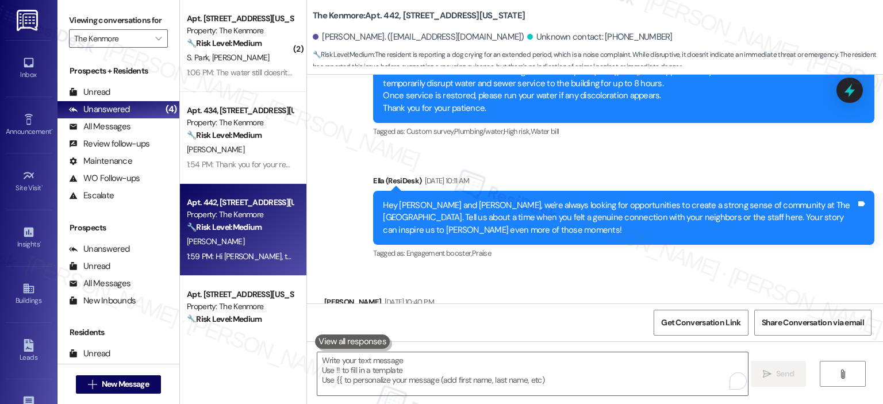
scroll to position [7610, 0]
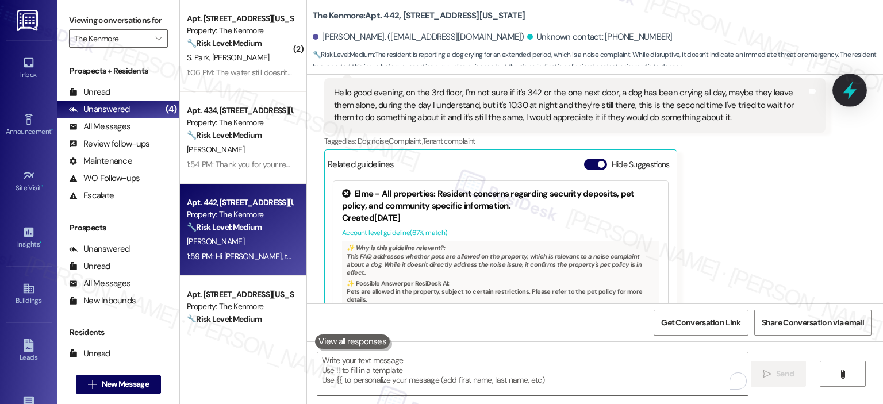
click at [855, 88] on icon at bounding box center [850, 91] width 20 height 20
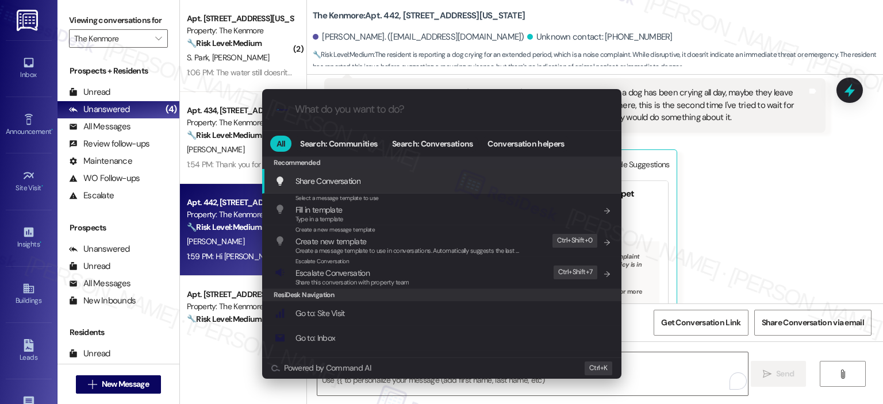
click at [385, 110] on input "What do you want to do?" at bounding box center [451, 110] width 312 height 12
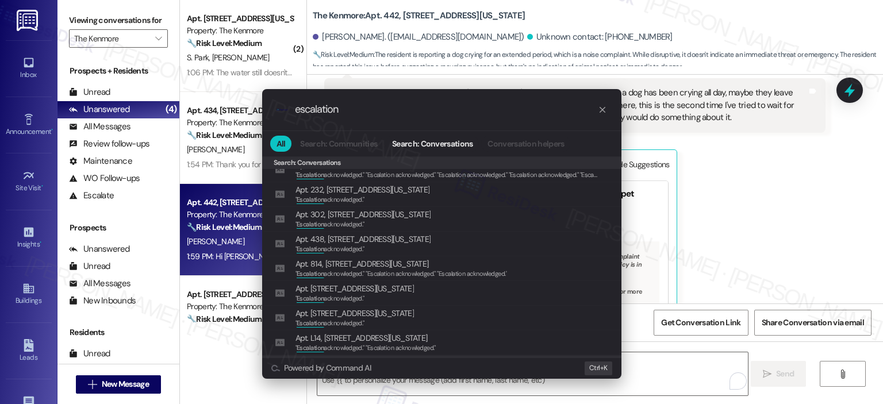
scroll to position [667, 0]
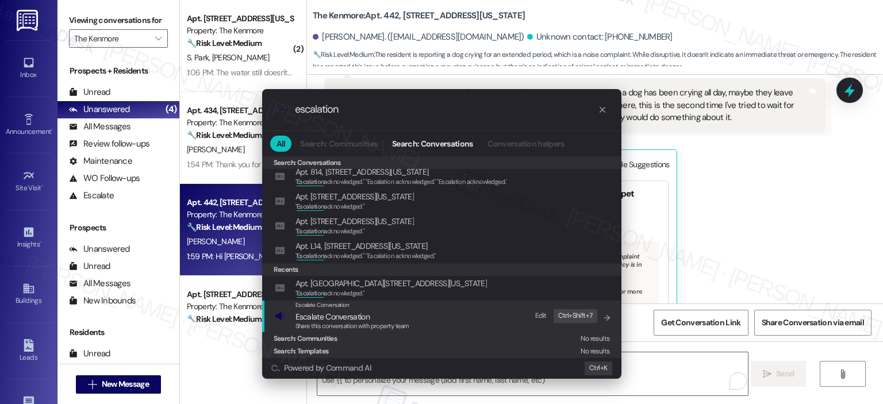
type input "escalation"
click at [398, 320] on span "Escalate Conversation" at bounding box center [353, 317] width 114 height 13
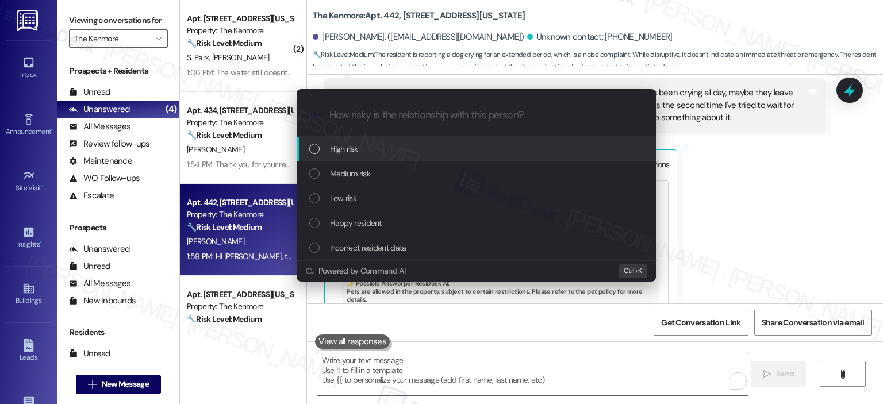
scroll to position [0, 0]
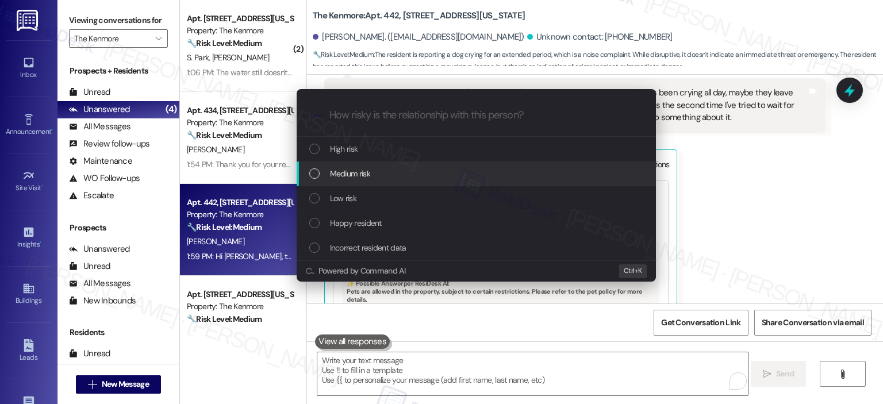
click at [363, 172] on span "Medium risk" at bounding box center [350, 173] width 40 height 13
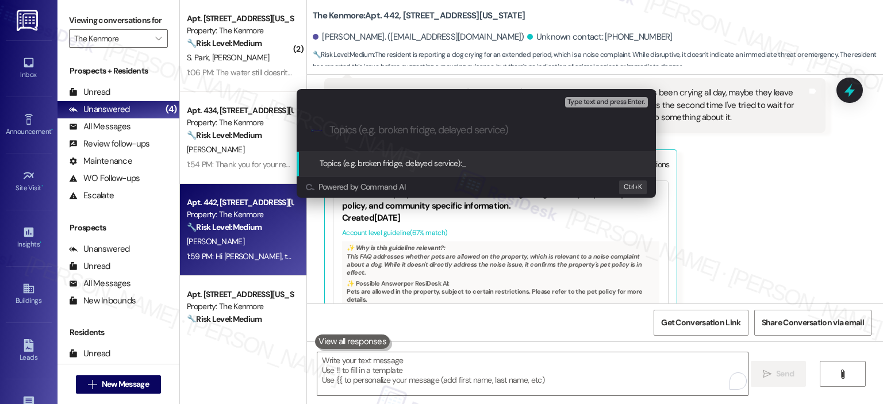
click at [362, 138] on div ".cls-1{fill:#0a055f;}.cls-2{fill:#0cc4c4;} resideskLogoBlueOrange" at bounding box center [476, 130] width 359 height 41
click at [369, 137] on div ".cls-1{fill:#0a055f;}.cls-2{fill:#0cc4c4;} resideskLogoBlueOrange" at bounding box center [476, 130] width 359 height 41
click at [379, 131] on input "Topics (e.g. broken fridge, delayed service)" at bounding box center [486, 130] width 312 height 12
type input "Noise - Dog's Cry"
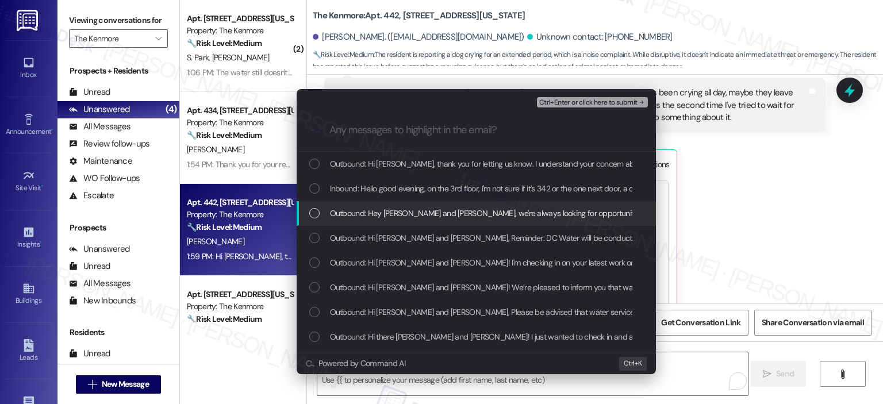
click at [439, 207] on span "Outbound: Hey Emily and Isilio, we're always looking for opportunities to creat…" at bounding box center [884, 213] width 1108 height 13
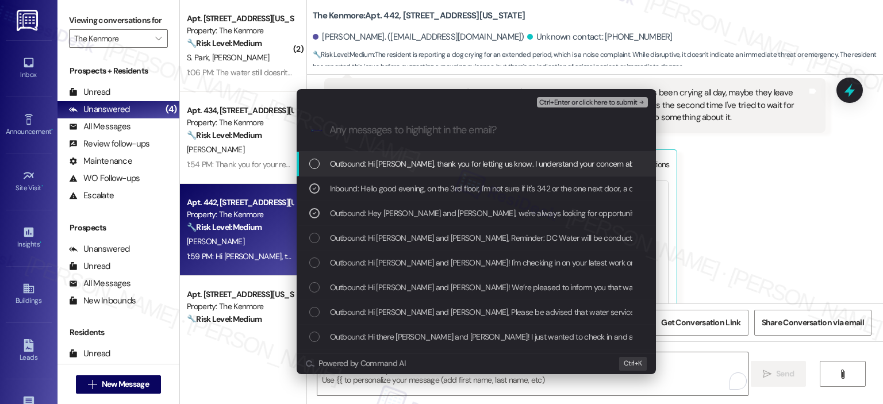
click at [382, 169] on span "Outbound: Hi Emily, thank you for letting us know. I understand your concern ab…" at bounding box center [631, 164] width 602 height 13
click at [577, 103] on span "Ctrl+Enter or click here to submit" at bounding box center [588, 103] width 98 height 8
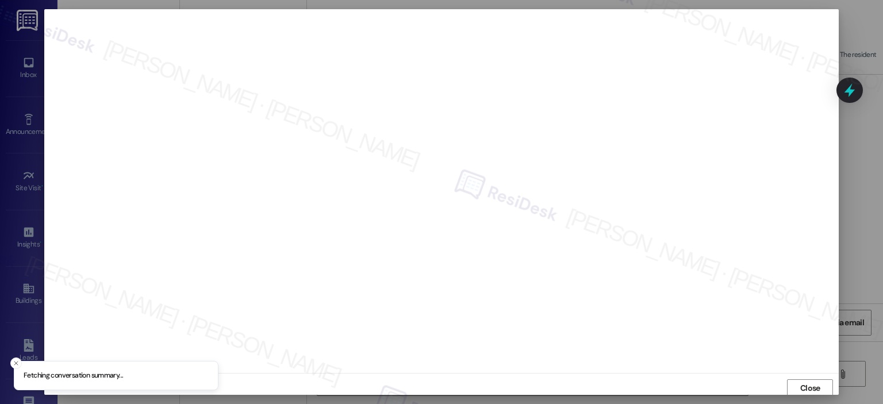
scroll to position [2, 0]
click at [801, 380] on span "Close" at bounding box center [811, 386] width 20 height 12
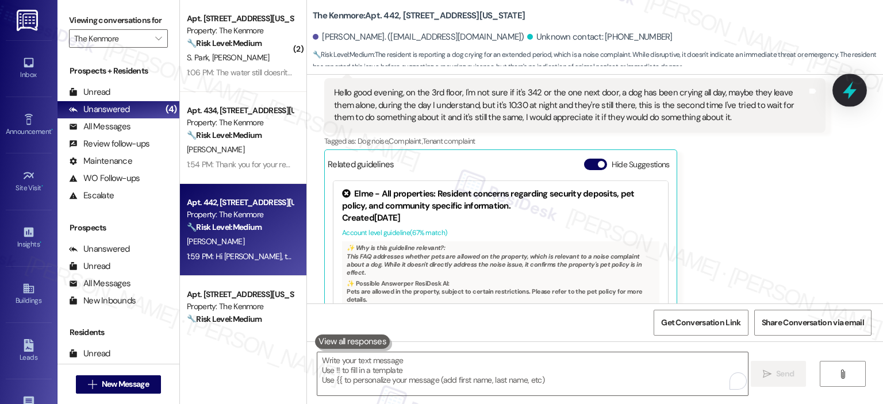
click at [852, 91] on icon at bounding box center [850, 91] width 14 height 18
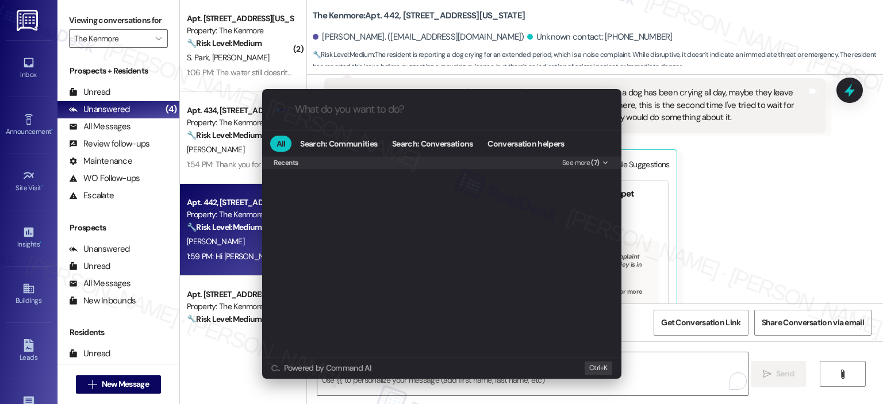
scroll to position [675, 0]
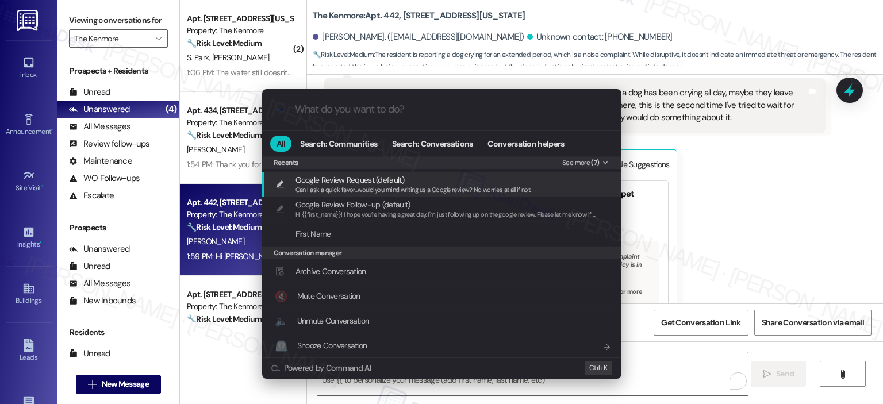
click at [335, 112] on input "What do you want to do?" at bounding box center [451, 110] width 312 height 12
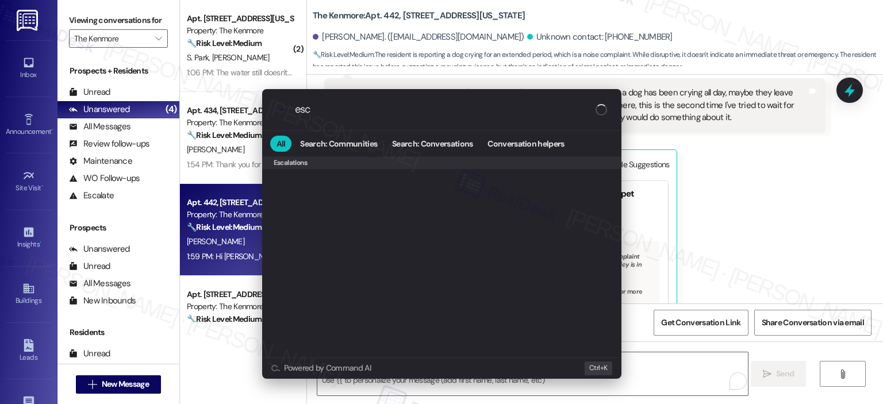
scroll to position [0, 0]
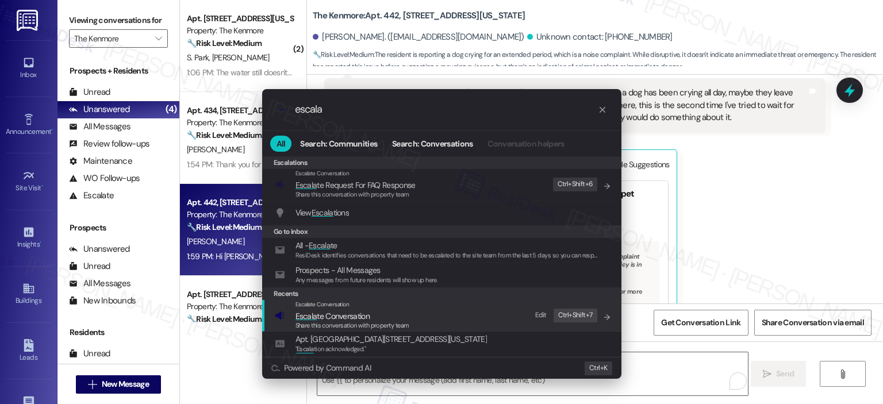
type input "escala"
click at [342, 312] on span "Escala te Conversation" at bounding box center [333, 316] width 74 height 10
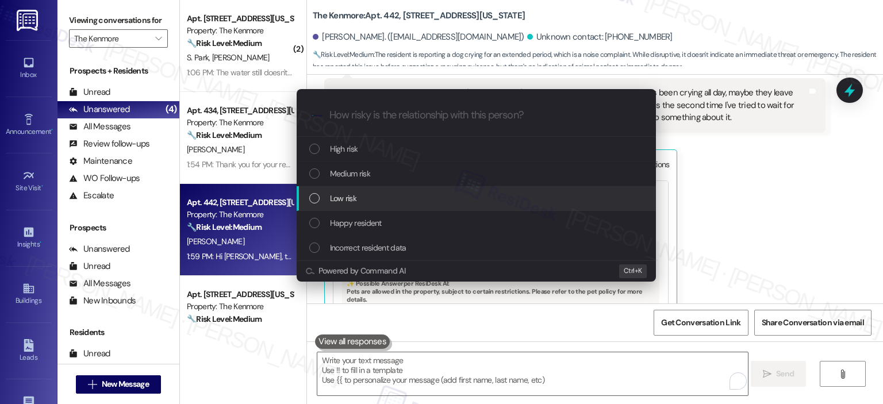
click at [348, 193] on span "Low risk" at bounding box center [343, 198] width 26 height 13
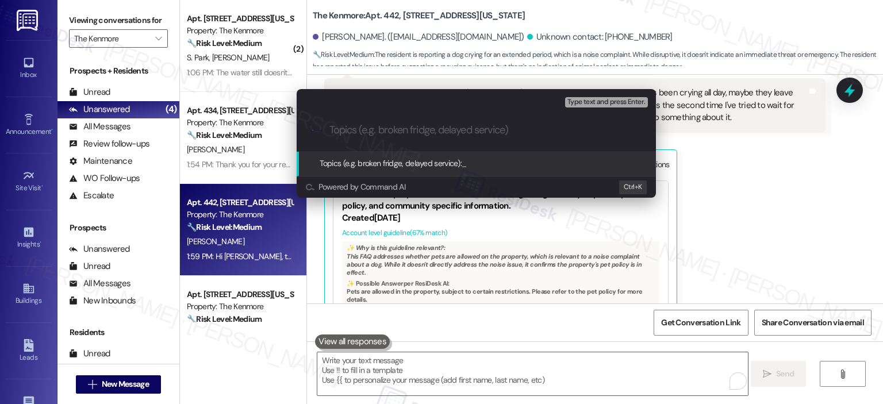
click at [382, 128] on input "Topics (e.g. broken fridge, delayed service)" at bounding box center [486, 130] width 312 height 12
paste input "Noise - Dog's Cry"
click at [357, 131] on input "Noise - Dog's Cry" at bounding box center [481, 130] width 303 height 12
type input "Noise Disturbance - Dog's Cry"
click at [584, 103] on span "Type text and press Enter." at bounding box center [607, 102] width 78 height 8
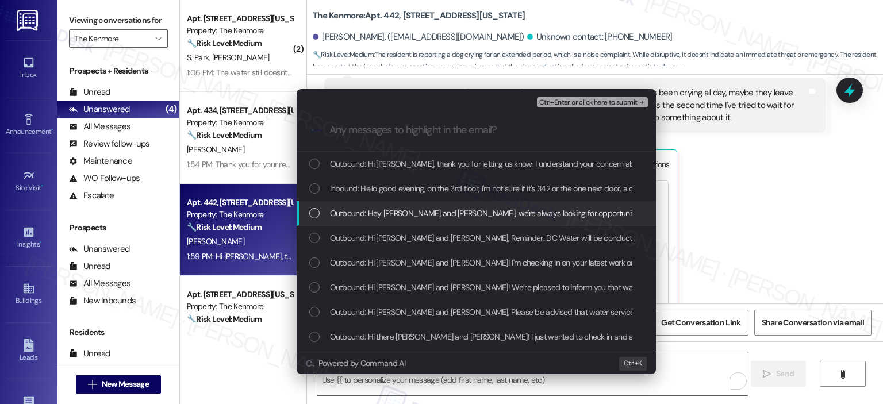
click at [390, 210] on span "Outbound: Hey Emily and Isilio, we're always looking for opportunities to creat…" at bounding box center [884, 213] width 1108 height 13
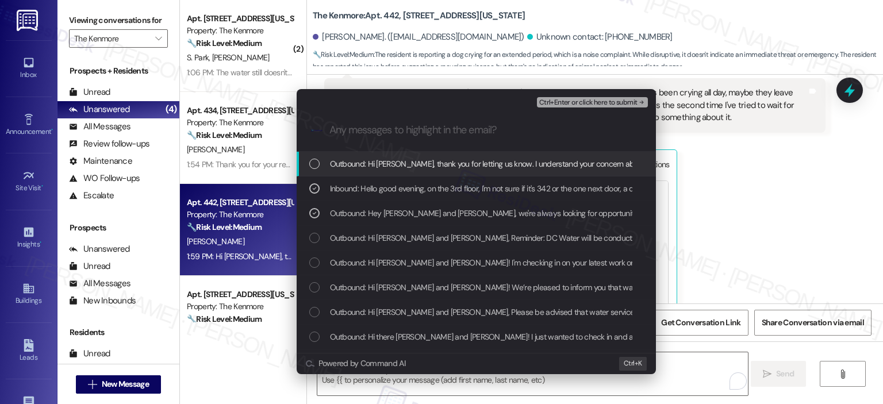
click at [396, 163] on span "Outbound: Hi Emily, thank you for letting us know. I understand your concern ab…" at bounding box center [631, 164] width 602 height 13
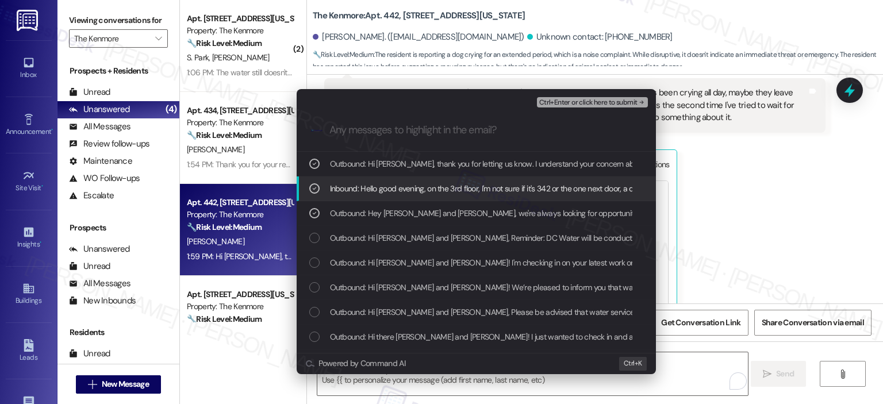
click at [605, 107] on button "Ctrl+Enter or click here to submit" at bounding box center [592, 102] width 111 height 10
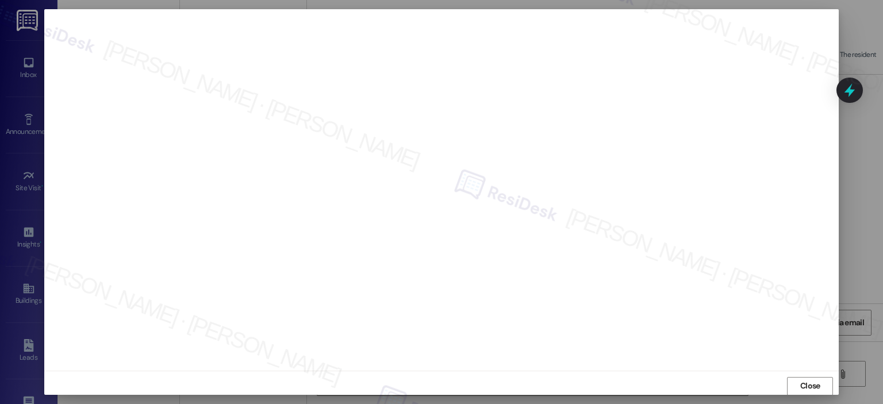
scroll to position [8, 0]
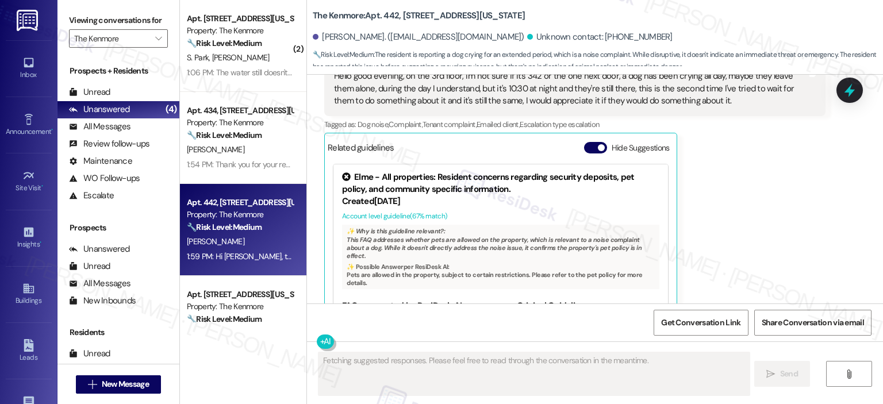
type textarea "Fetching suggested responses. Please feel free to read through the conversation…"
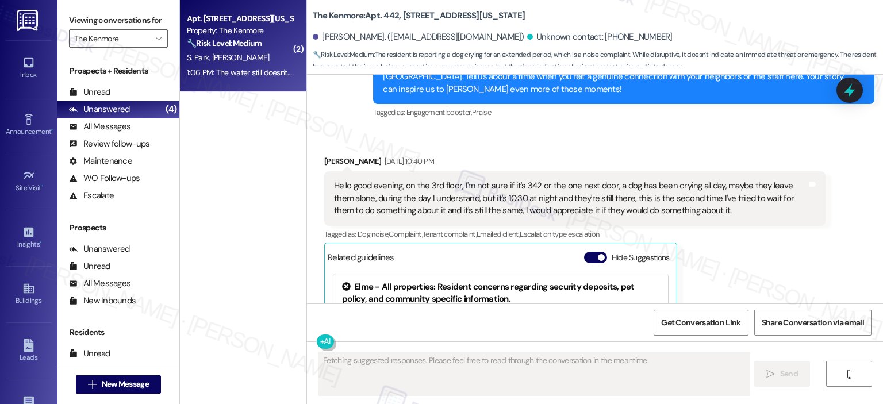
click at [248, 47] on strong "🔧 Risk Level: Medium" at bounding box center [224, 43] width 75 height 10
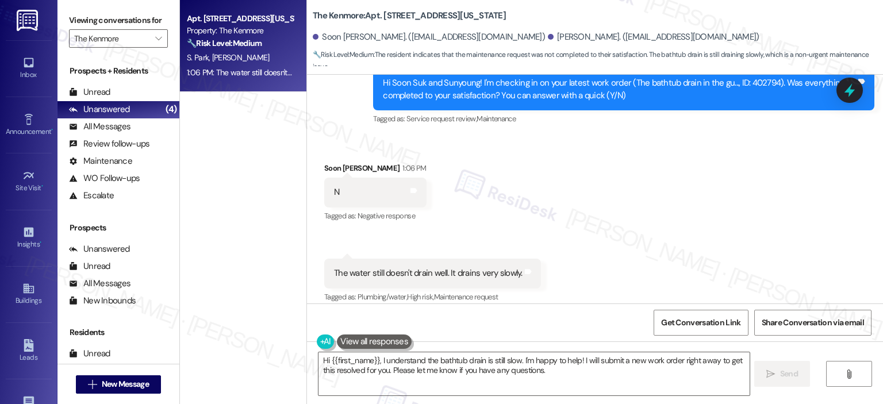
scroll to position [596, 0]
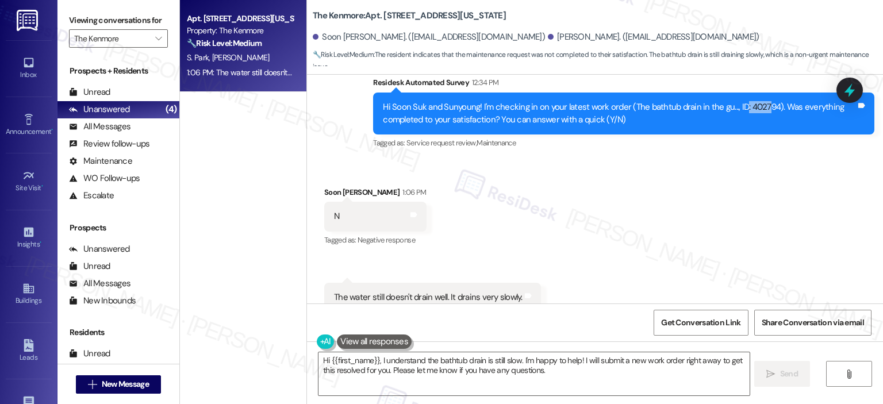
drag, startPoint x: 734, startPoint y: 108, endPoint x: 757, endPoint y: 108, distance: 23.6
click at [757, 108] on div "Hi Soon Suk and Sunyoung! I'm checking in on your latest work order (The bathtu…" at bounding box center [619, 113] width 473 height 25
click at [752, 114] on div "Hi Soon Suk and Sunyoung! I'm checking in on your latest work order (The bathtu…" at bounding box center [619, 113] width 473 height 25
drag, startPoint x: 737, startPoint y: 106, endPoint x: 764, endPoint y: 106, distance: 26.5
click at [764, 106] on div "Hi Soon Suk and Sunyoung! I'm checking in on your latest work order (The bathtu…" at bounding box center [619, 113] width 473 height 25
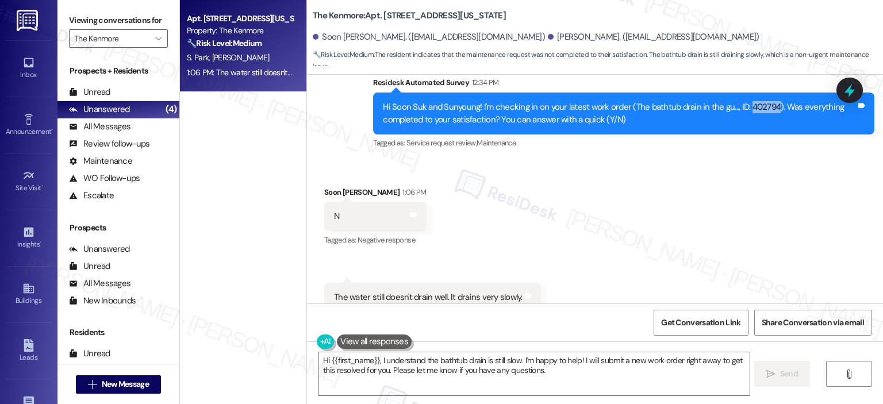
copy div "402794"
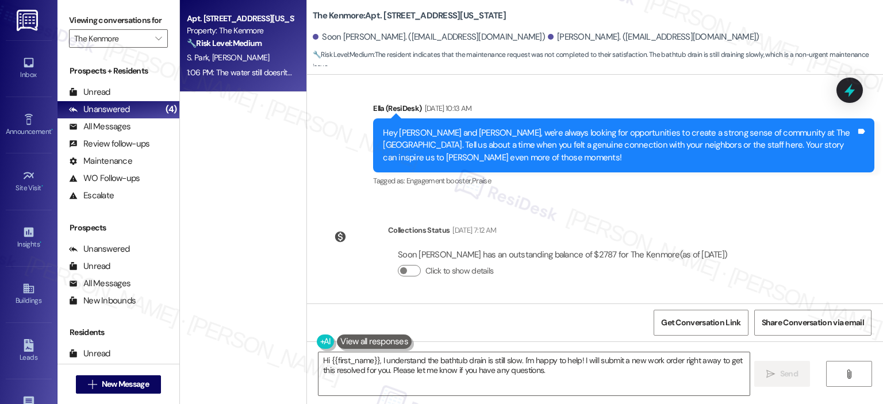
scroll to position [631, 0]
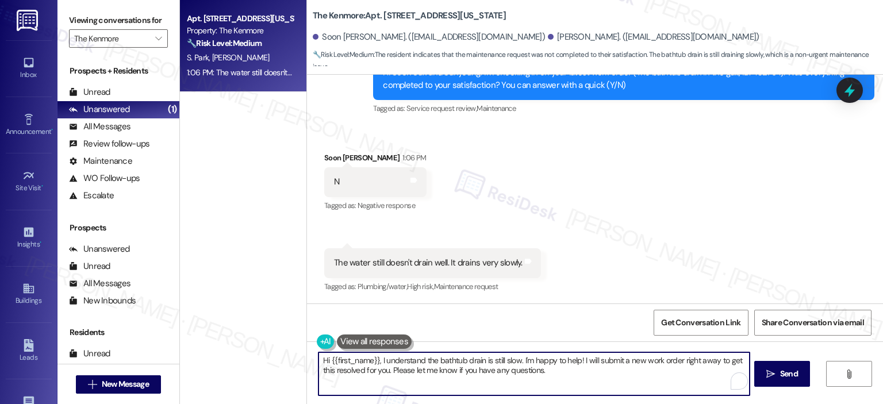
drag, startPoint x: 374, startPoint y: 362, endPoint x: 326, endPoint y: 363, distance: 48.3
click at [326, 363] on textarea "Hi {{first_name}}, I understand the bathtub drain is still slow. I'm happy to h…" at bounding box center [534, 374] width 431 height 43
click at [626, 370] on textarea "Hi Soon Huk, thank you for letting us know. I understand the bathtub drain is s…" at bounding box center [532, 374] width 431 height 43
drag, startPoint x: 595, startPoint y: 361, endPoint x: 653, endPoint y: 357, distance: 58.2
click at [653, 357] on textarea "Hi Soon Huk, thank you for letting us know. I understand the bathtub drain is s…" at bounding box center [532, 374] width 431 height 43
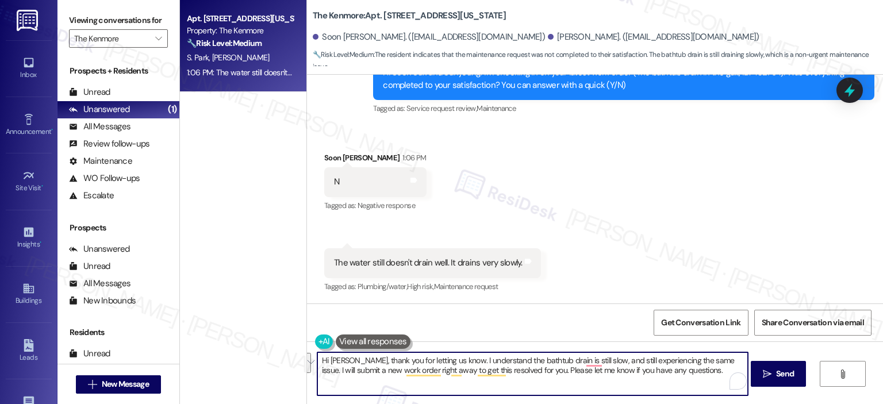
drag, startPoint x: 721, startPoint y: 359, endPoint x: 705, endPoint y: 376, distance: 23.2
click at [705, 376] on textarea "Hi Soon Huk, thank you for letting us know. I understand the bathtub drain is s…" at bounding box center [532, 374] width 431 height 43
click at [533, 385] on textarea "Hi Soon Huk, thank you for letting us know. I understand the bathtub drain is s…" at bounding box center [532, 374] width 431 height 43
drag, startPoint x: 684, startPoint y: 371, endPoint x: 723, endPoint y: 354, distance: 43.0
click at [722, 359] on textarea "Hi Soon Huk, thank you for letting us know. I understand the bathtub drain is s…" at bounding box center [532, 374] width 431 height 43
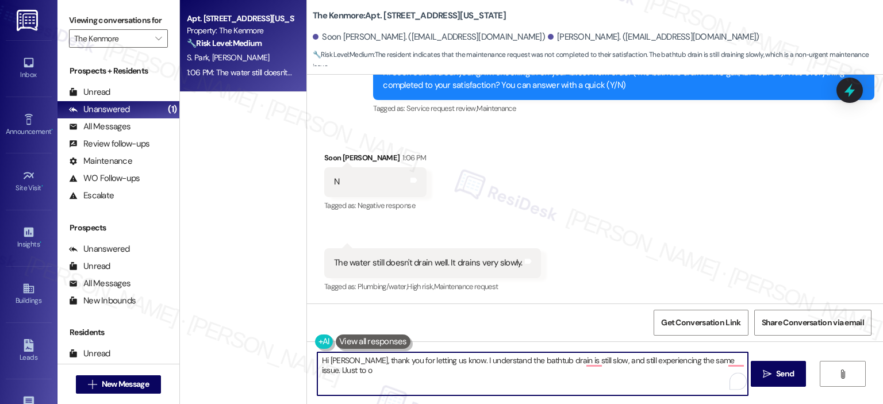
click at [600, 365] on textarea "Hi Soon Huk, thank you for letting us know. I understand the bathtub drain is s…" at bounding box center [532, 374] width 431 height 43
click at [598, 363] on textarea "Hi Soon Huk, thank you for letting us know. I understand the bathtub drain is s…" at bounding box center [532, 374] width 431 height 43
drag, startPoint x: 734, startPoint y: 361, endPoint x: 721, endPoint y: 361, distance: 13.2
click at [721, 361] on textarea "Hi Soon Huk, thank you for letting us know. I understand the bathtub drain is s…" at bounding box center [532, 374] width 431 height 43
click at [743, 362] on textarea "Hi Soon Huk, thank you for letting us know. I understand the bathtub drain is s…" at bounding box center [532, 374] width 431 height 43
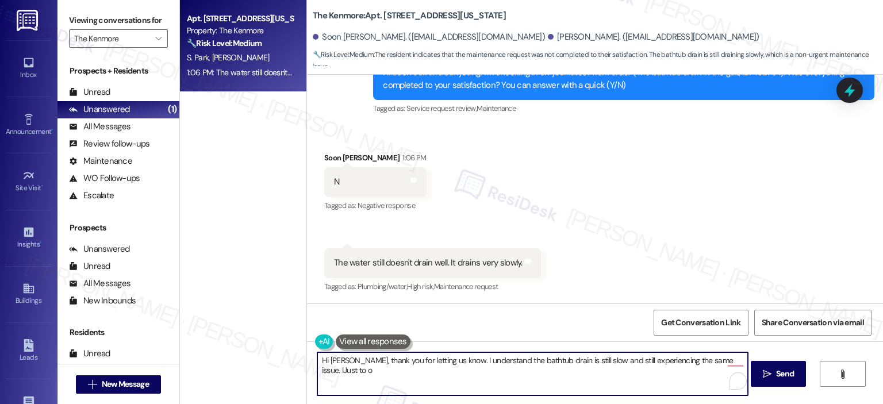
click at [624, 362] on textarea "Hi Soon Huk, thank you for letting us know. I understand the bathtub drain is s…" at bounding box center [532, 374] width 431 height 43
click at [603, 373] on textarea "Hi Soon Huk, thank you for letting us know. I understand the bathtub drain is s…" at bounding box center [532, 374] width 431 height 43
type textarea "Hi Soon Huk, thank you for letting us know. I understand the bathtub drain is s…"
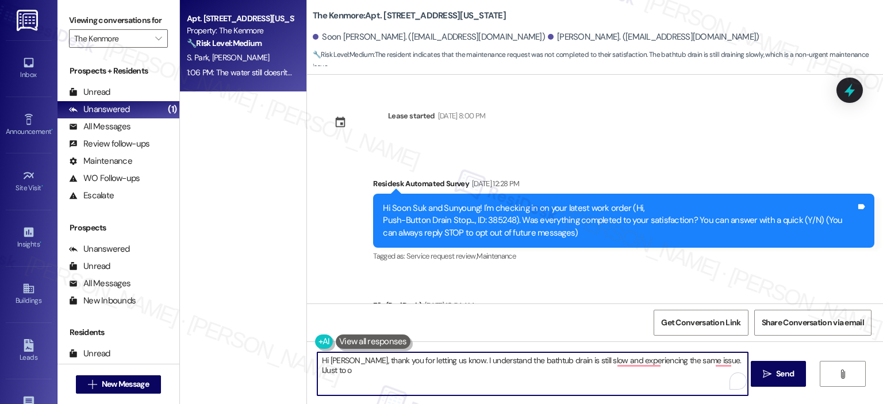
scroll to position [631, 0]
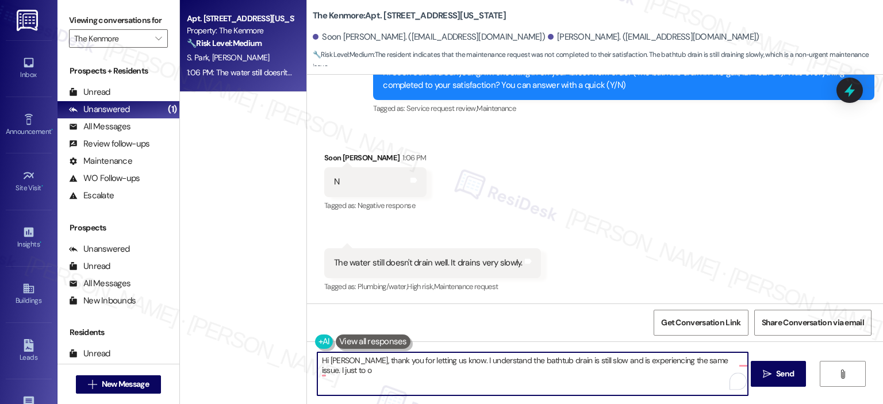
drag, startPoint x: 730, startPoint y: 361, endPoint x: 718, endPoint y: 361, distance: 12.7
click at [718, 361] on textarea "Hi [PERSON_NAME], thank you for letting us know. I understand the bathtub drain…" at bounding box center [532, 374] width 431 height 43
drag, startPoint x: 324, startPoint y: 370, endPoint x: 312, endPoint y: 369, distance: 12.1
click at [317, 369] on textarea "Hi [PERSON_NAME], thank you for letting us know. I understand the bathtub drain…" at bounding box center [532, 374] width 431 height 43
click at [359, 369] on textarea "Hi [PERSON_NAME], thank you for letting us know. I understand the bathtub drain…" at bounding box center [532, 374] width 431 height 43
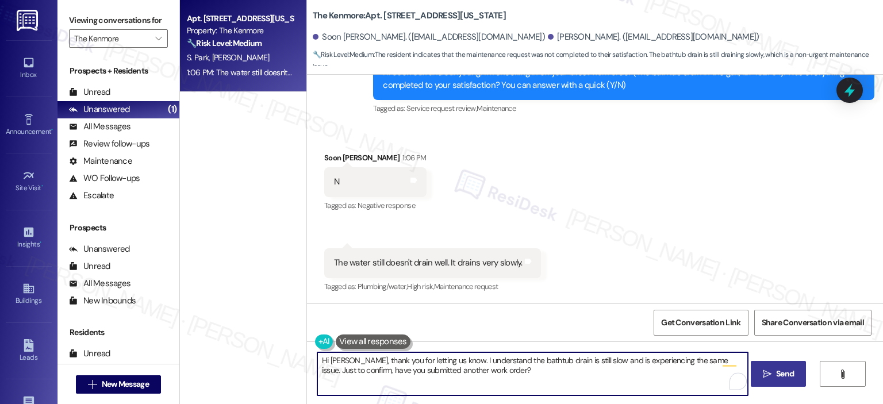
type textarea "Hi [PERSON_NAME], thank you for letting us know. I understand the bathtub drain…"
click at [774, 368] on span "Send" at bounding box center [785, 374] width 22 height 12
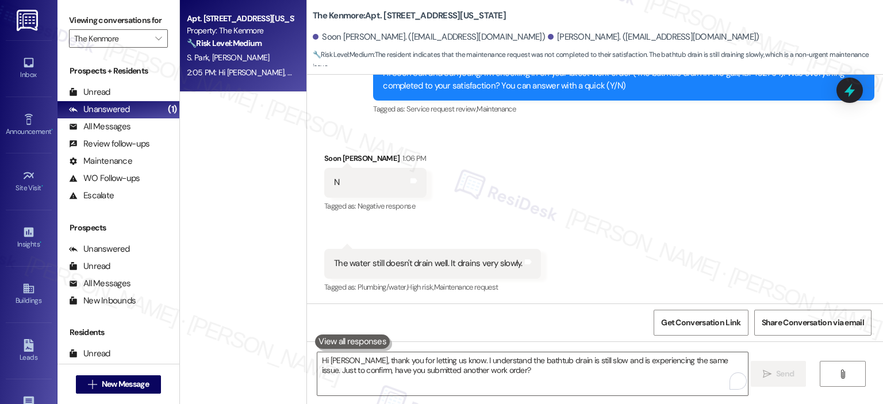
scroll to position [723, 0]
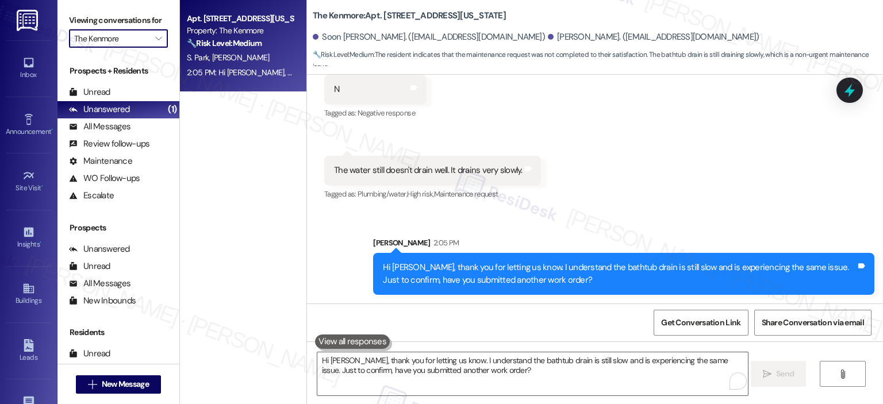
click at [127, 29] on input "The Kenmore" at bounding box center [111, 38] width 75 height 18
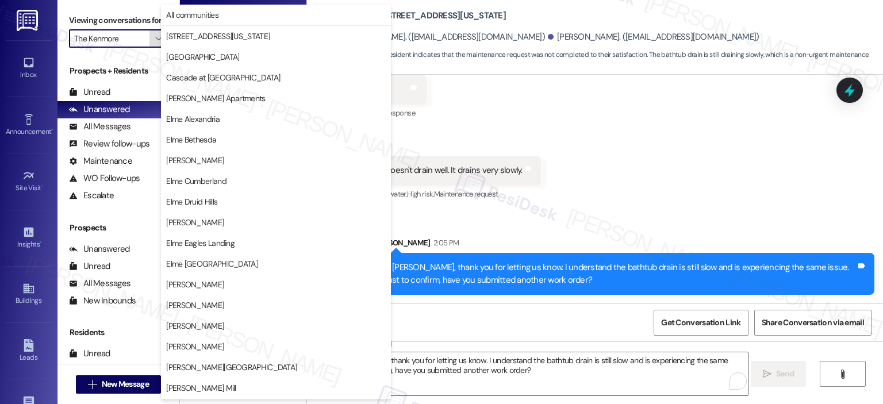
scroll to position [205, 0]
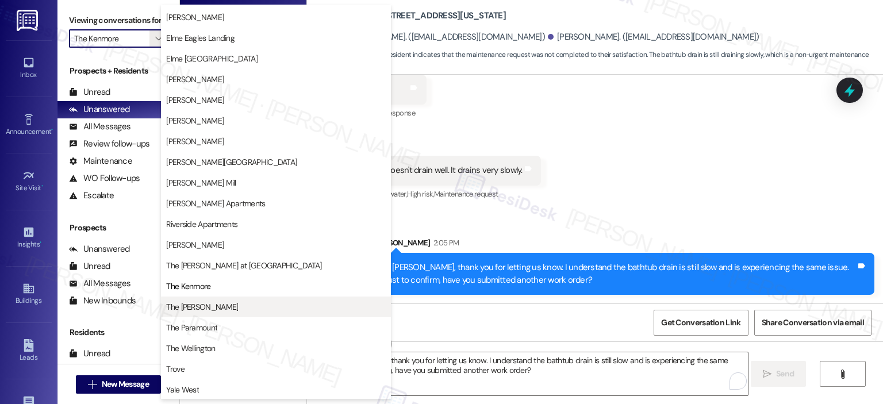
click at [196, 303] on span "The [PERSON_NAME]" at bounding box center [202, 307] width 72 height 12
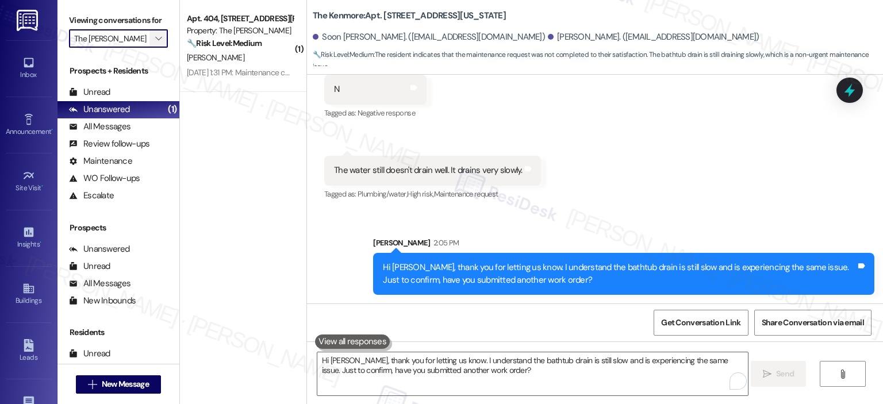
click at [155, 35] on icon "" at bounding box center [158, 38] width 6 height 9
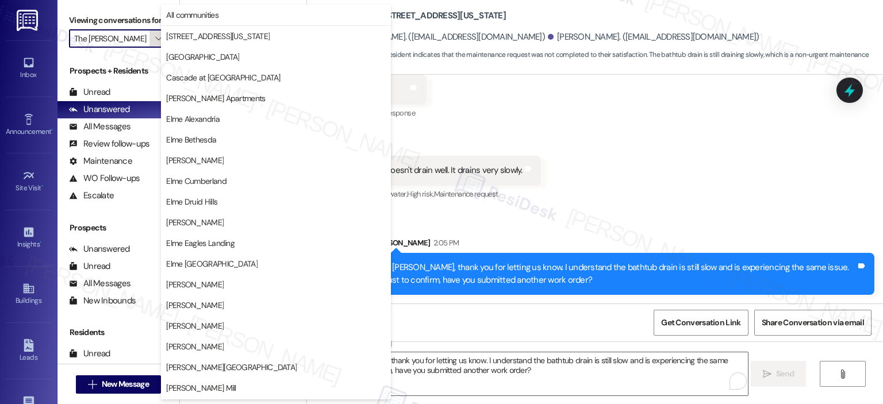
scroll to position [205, 0]
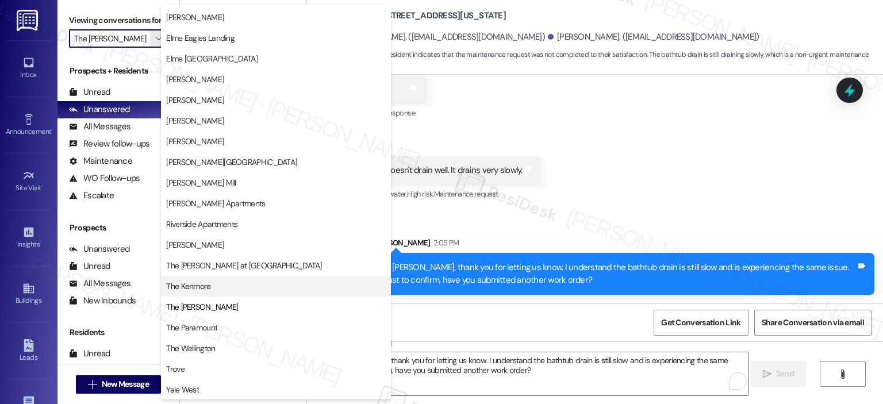
click at [207, 286] on span "The Kenmore" at bounding box center [188, 287] width 44 height 12
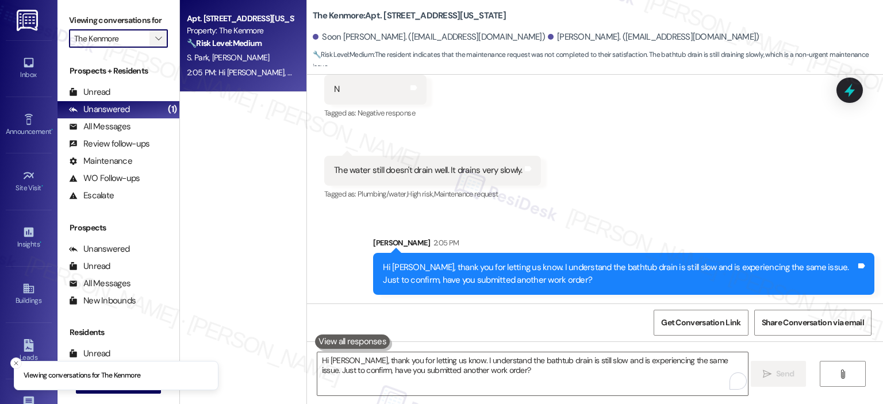
click at [155, 37] on icon "" at bounding box center [158, 38] width 6 height 9
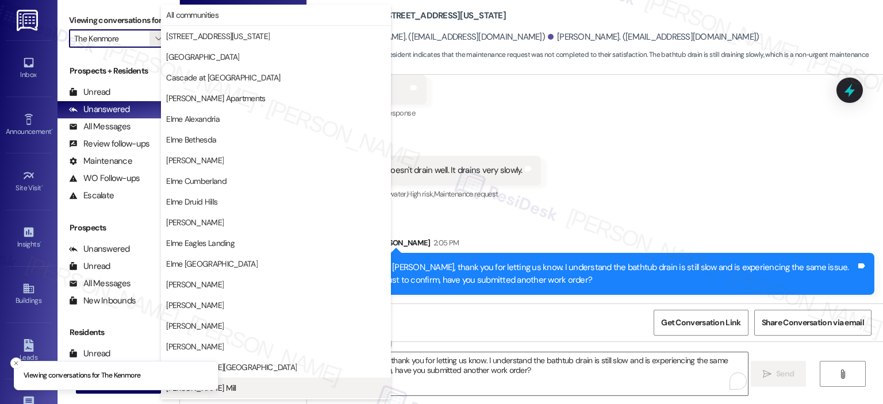
scroll to position [205, 0]
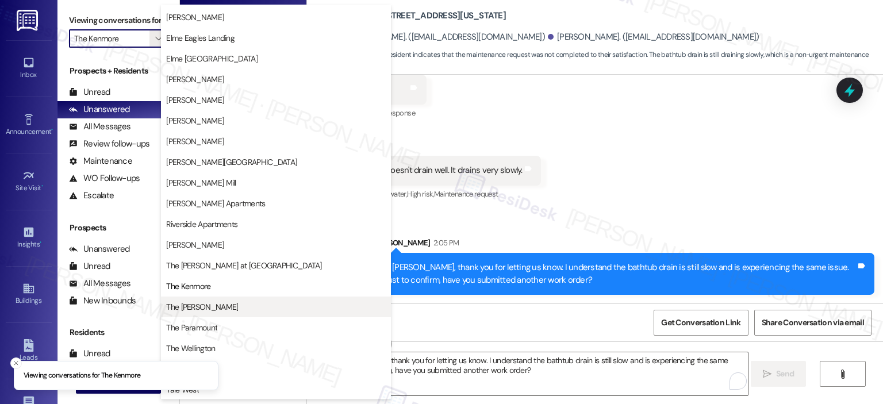
click at [206, 302] on span "The [PERSON_NAME]" at bounding box center [202, 307] width 72 height 12
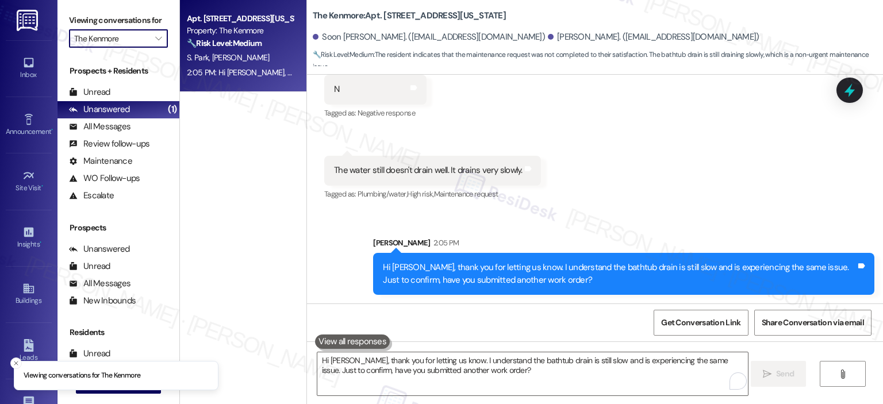
type input "The [PERSON_NAME]"
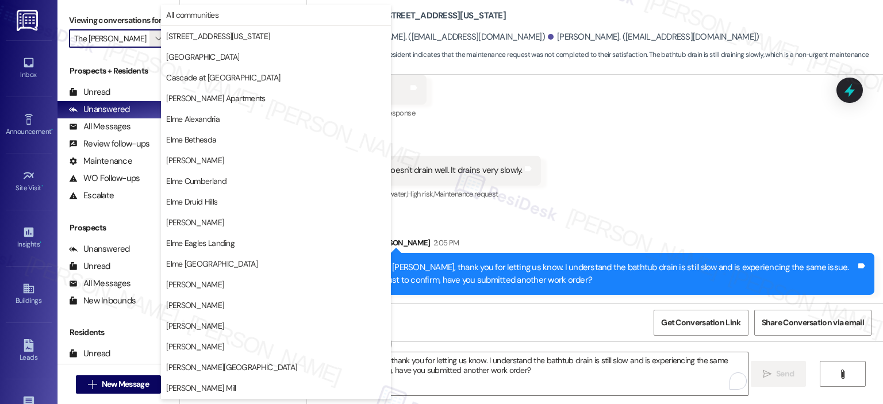
scroll to position [205, 0]
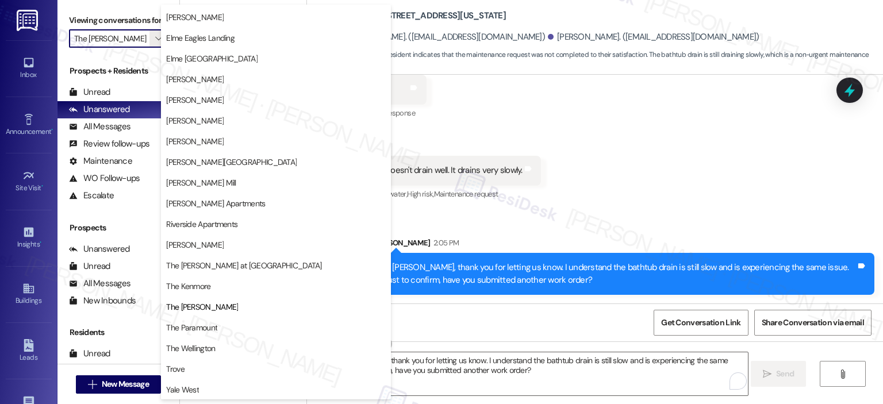
click at [504, 118] on div "Received via SMS [PERSON_NAME] 1:06 PM N Tags and notes Tagged as: Negative res…" at bounding box center [595, 122] width 576 height 178
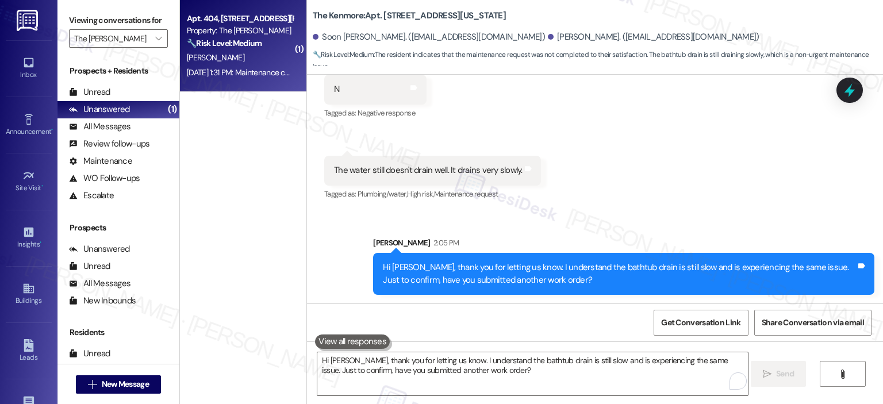
click at [218, 57] on div "[PERSON_NAME]" at bounding box center [240, 58] width 109 height 14
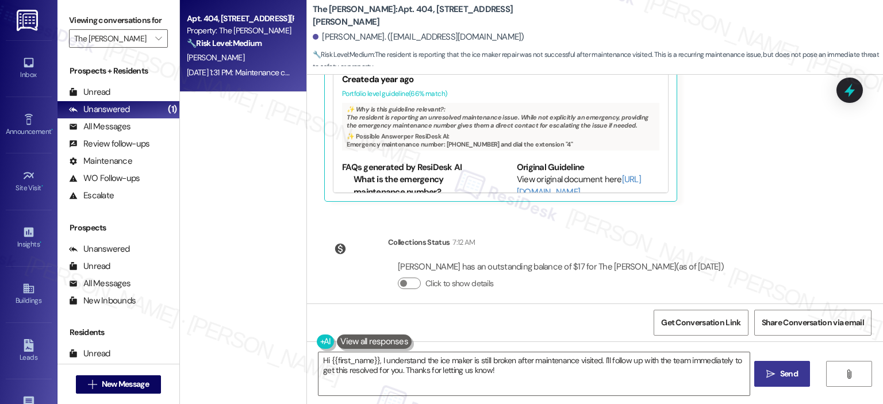
scroll to position [392, 0]
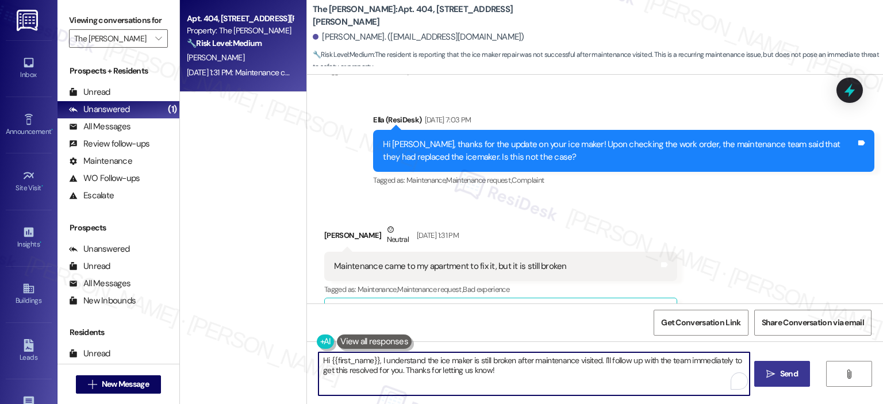
drag, startPoint x: 524, startPoint y: 370, endPoint x: 618, endPoint y: 365, distance: 93.3
click at [618, 365] on textarea "Hi {{first_name}}, I understand the ice maker is still broken after maintenance…" at bounding box center [534, 374] width 431 height 43
click at [525, 377] on textarea "Hi {{first_name}}, I understand the ice maker is still broken after maintenance…" at bounding box center [534, 374] width 431 height 43
drag, startPoint x: 508, startPoint y: 370, endPoint x: 601, endPoint y: 358, distance: 93.9
click at [601, 358] on textarea "Hi {{first_name}}, I understand the ice maker is still broken after maintenance…" at bounding box center [532, 374] width 431 height 43
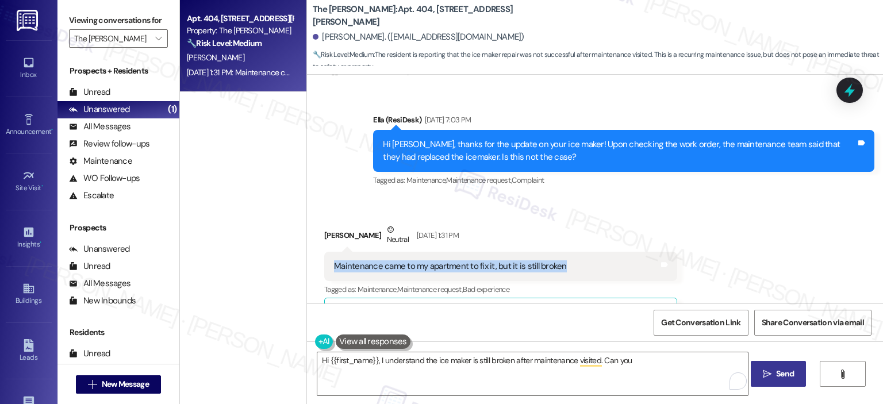
drag, startPoint x: 561, startPoint y: 257, endPoint x: 317, endPoint y: 254, distance: 243.9
click at [324, 254] on div "Maintenance came to my apartment to fix it, but it is still broken Tags and not…" at bounding box center [500, 266] width 353 height 29
copy div "Maintenance came to my apartment to fix it, but it is still broken"
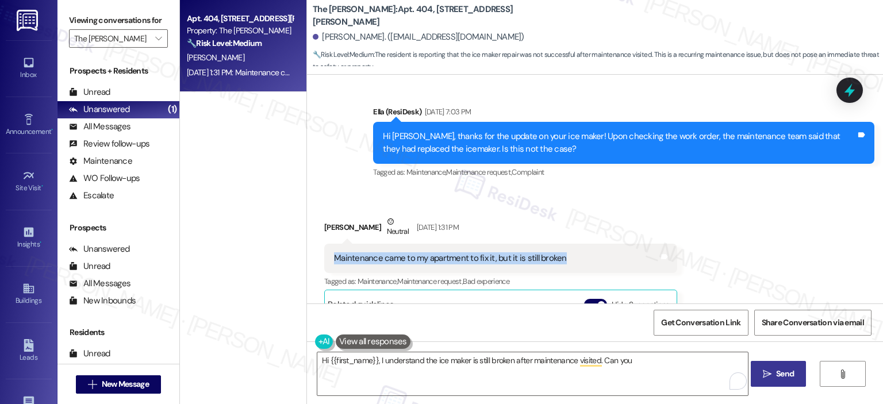
scroll to position [431, 0]
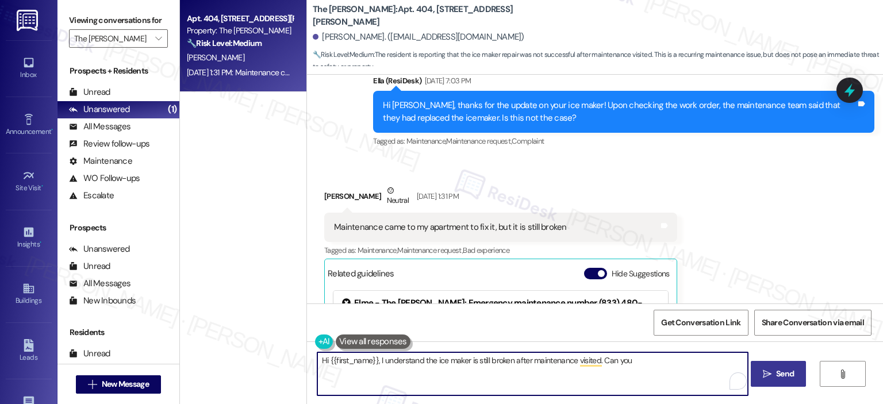
click at [637, 363] on textarea "Hi {{first_name}}, I understand the ice maker is still broken after maintenance…" at bounding box center [532, 374] width 431 height 43
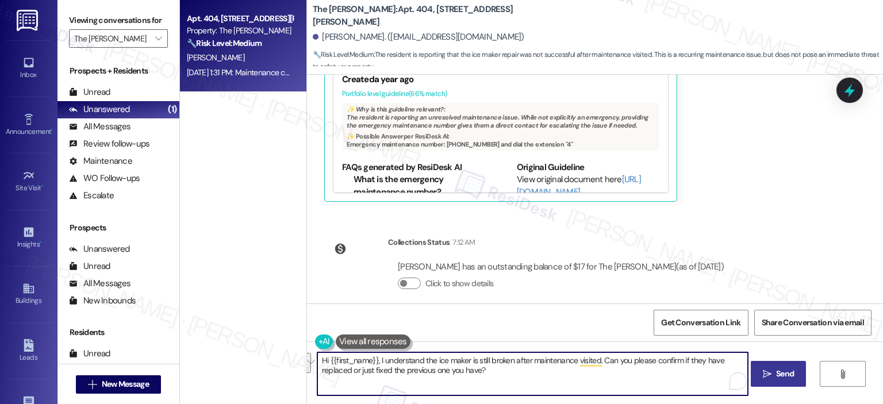
click at [488, 365] on textarea "Hi {{first_name}}, I understand the ice maker is still broken after maintenance…" at bounding box center [532, 374] width 431 height 43
paste textarea "your ice maker is still not working even after maintenance visited. Could you p…"
drag, startPoint x: 632, startPoint y: 361, endPoint x: 434, endPoint y: 359, distance: 197.8
click at [434, 359] on textarea "Hi {{first_name}}, I understand your ice maker is still not working even after …" at bounding box center [532, 374] width 431 height 43
click at [376, 359] on textarea "Hi {{first_name}}, I understand your experiencing the same issue with the ice m…" at bounding box center [532, 374] width 431 height 43
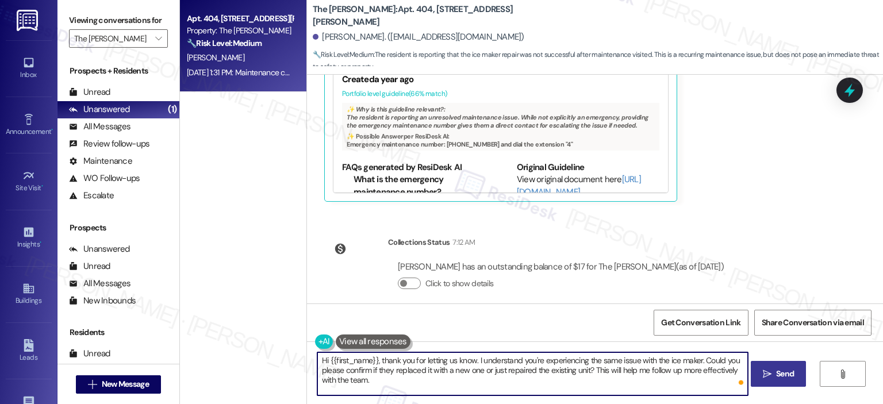
type textarea "Hi {{first_name}}, thank you for letting us know. I understand you're experienc…"
click at [795, 368] on span "Send" at bounding box center [785, 374] width 22 height 12
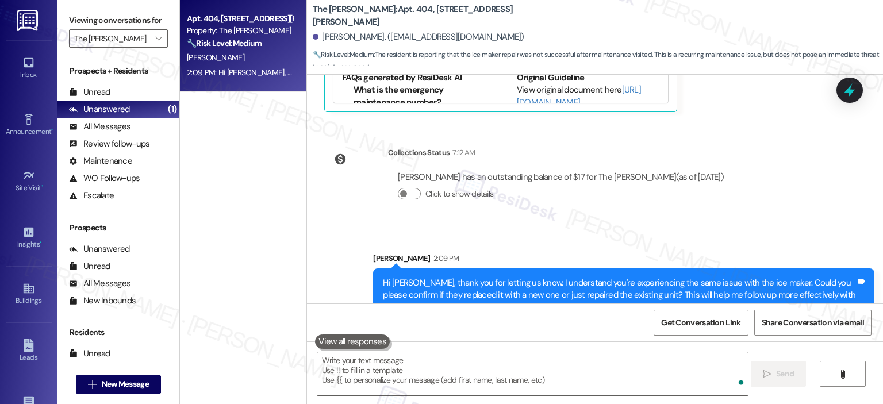
scroll to position [772, 0]
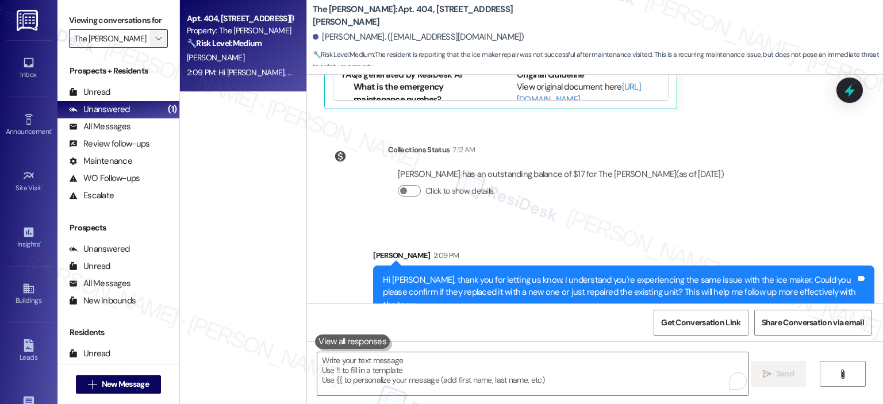
click at [158, 32] on button "" at bounding box center [159, 38] width 18 height 18
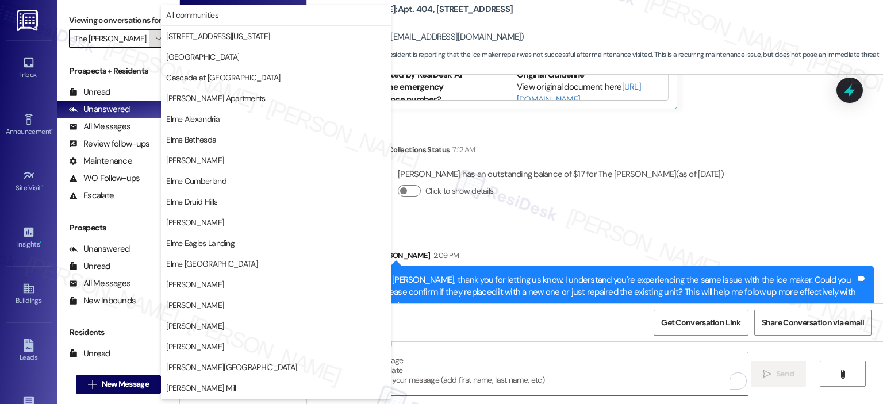
scroll to position [205, 0]
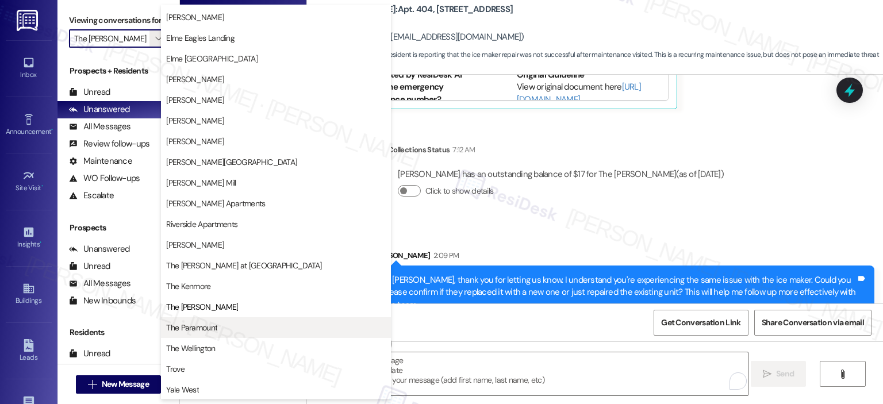
click at [218, 327] on span "The Paramount" at bounding box center [276, 328] width 220 height 12
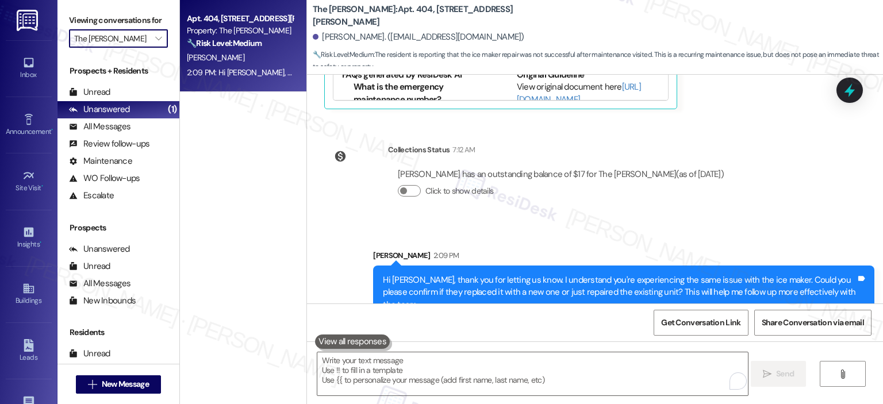
type input "The Paramount"
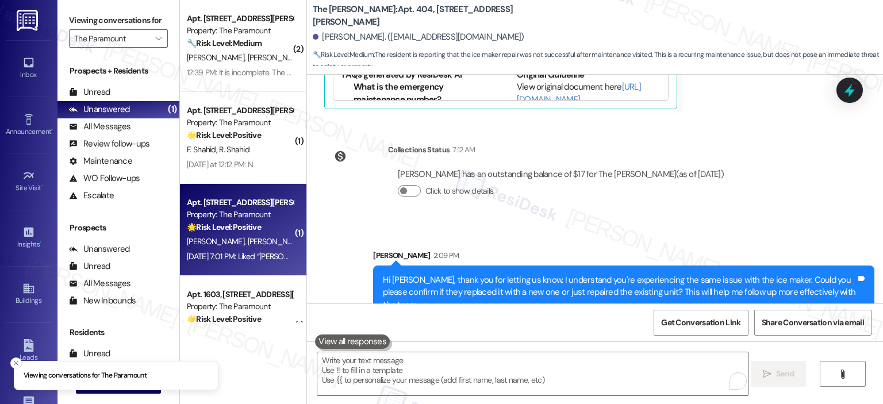
click at [236, 252] on div "Sep 12, 2025 at 7:01 PM: Liked “Ella (The Paramount): When you have a moment, w…" at bounding box center [629, 256] width 884 height 10
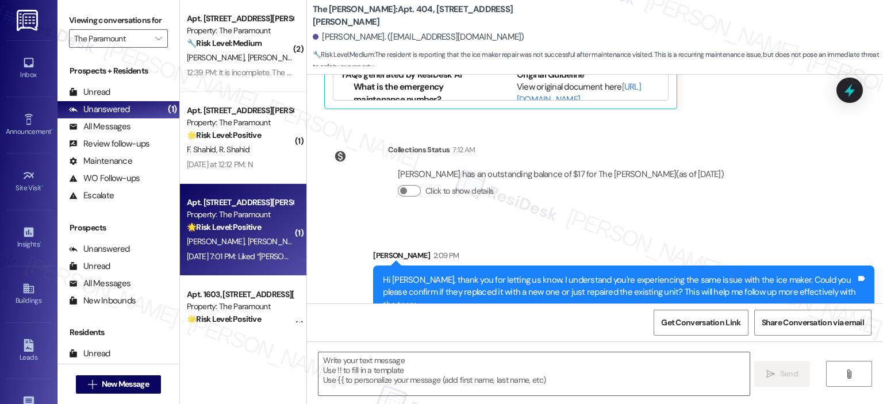
type textarea "Fetching suggested responses. Please feel free to read through the conversation…"
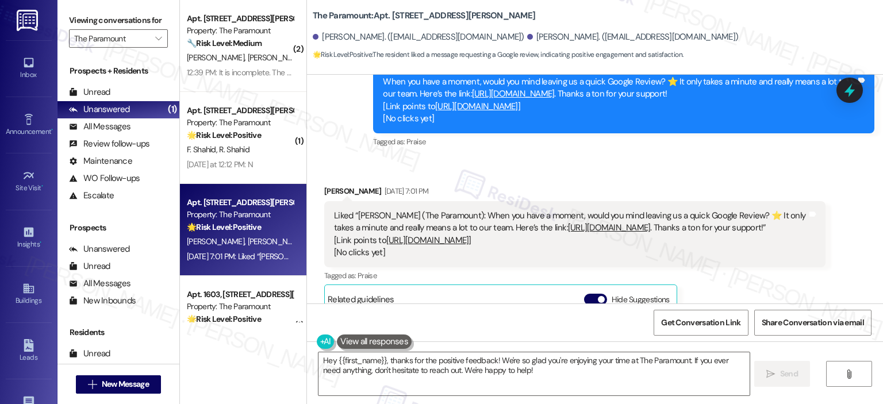
scroll to position [772, 0]
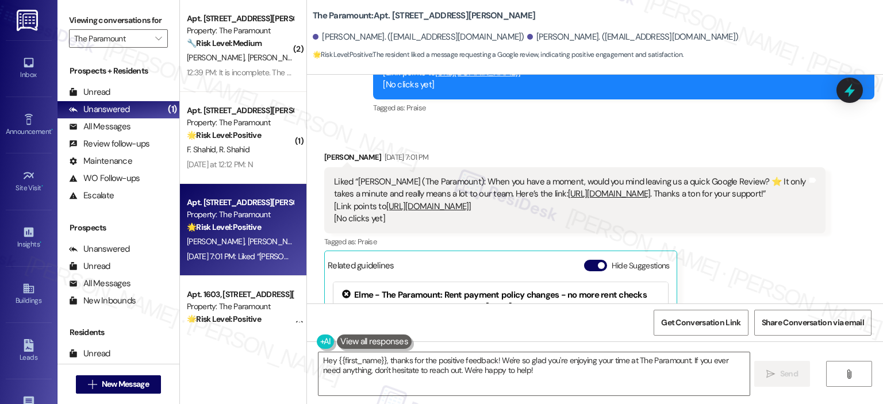
click at [469, 201] on link "https://search.google.com/local/writereview?placeid=ChIJMcoQ4ya3t4kRhI6mTzkcl7s" at bounding box center [427, 207] width 83 height 12
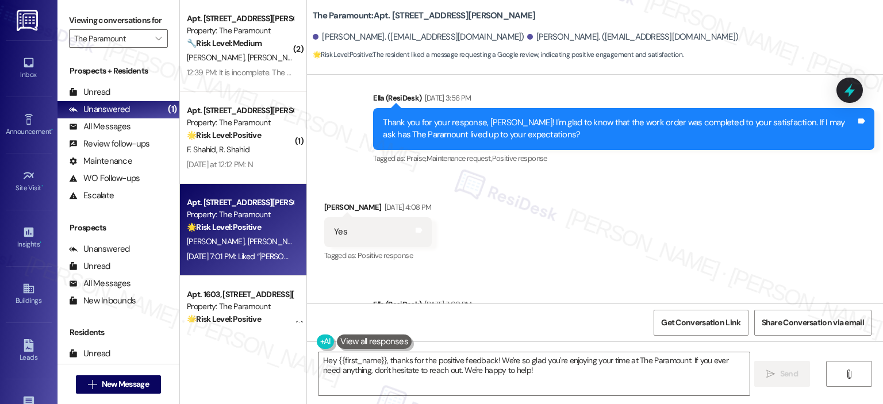
scroll to position [332, 0]
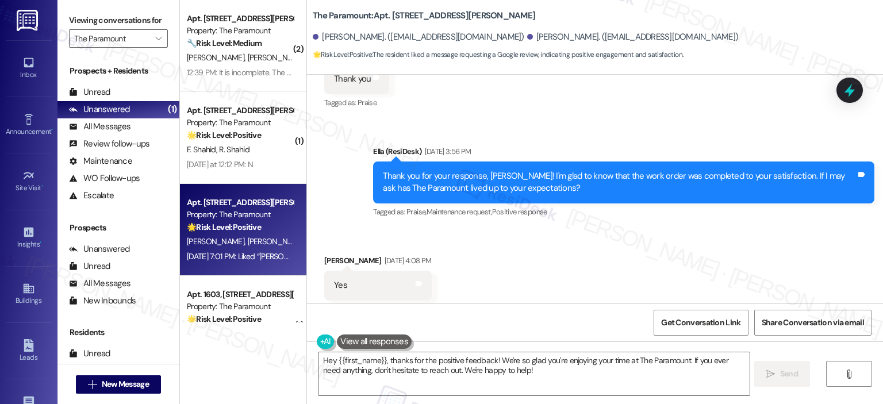
drag, startPoint x: 879, startPoint y: 166, endPoint x: 879, endPoint y: 180, distance: 14.4
click at [879, 180] on div "Lease started Aug 23, 2025 at 8:00 PM Survey, sent via SMS Residesk Automated S…" at bounding box center [595, 189] width 576 height 229
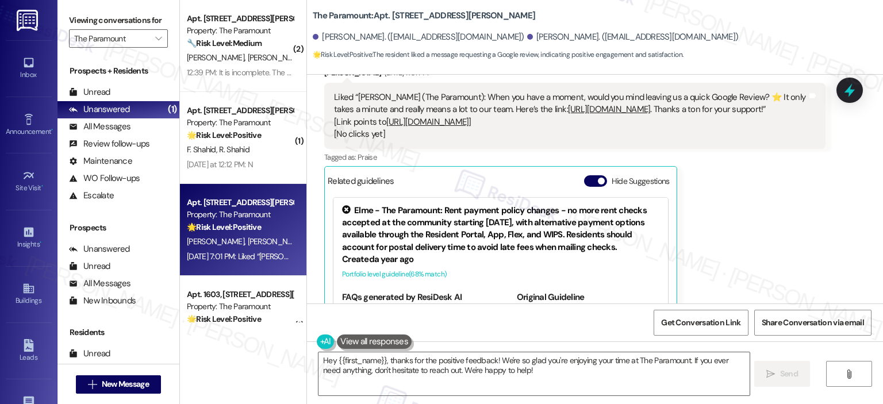
scroll to position [907, 0]
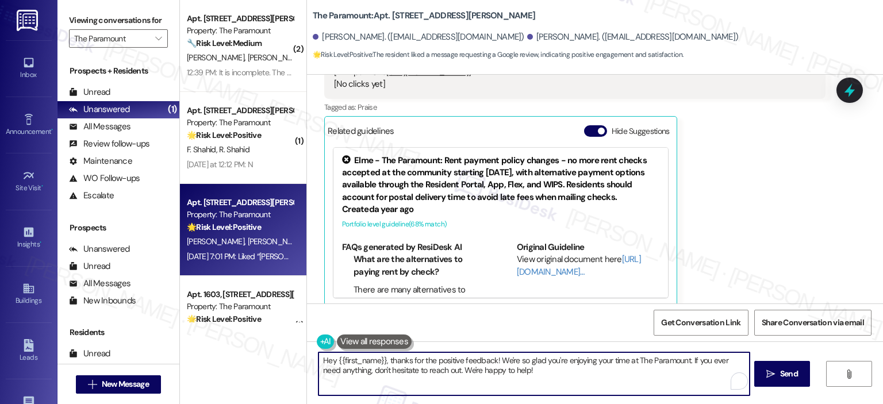
click at [529, 379] on textarea "Hey {{first_name}}, thanks for the positive feedback! We're so glad you're enjo…" at bounding box center [534, 374] width 431 height 43
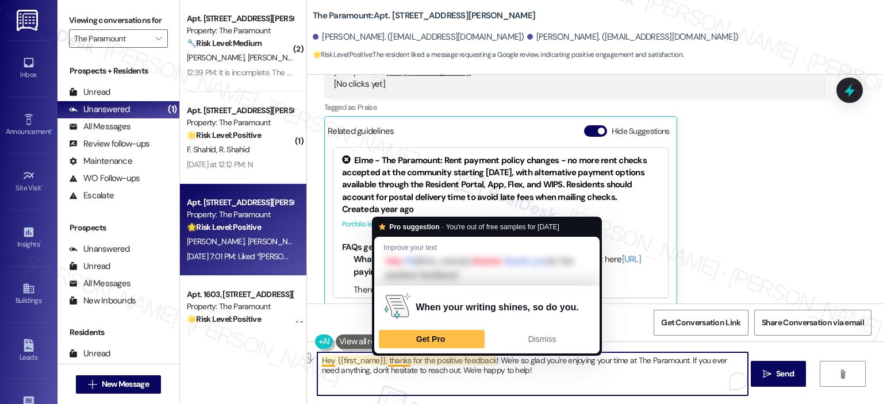
drag, startPoint x: 683, startPoint y: 362, endPoint x: 382, endPoint y: 363, distance: 301.4
click at [382, 363] on textarea "Hey {{first_name}}, thanks for the positive feedback! We're so glad you're enjo…" at bounding box center [532, 374] width 431 height 43
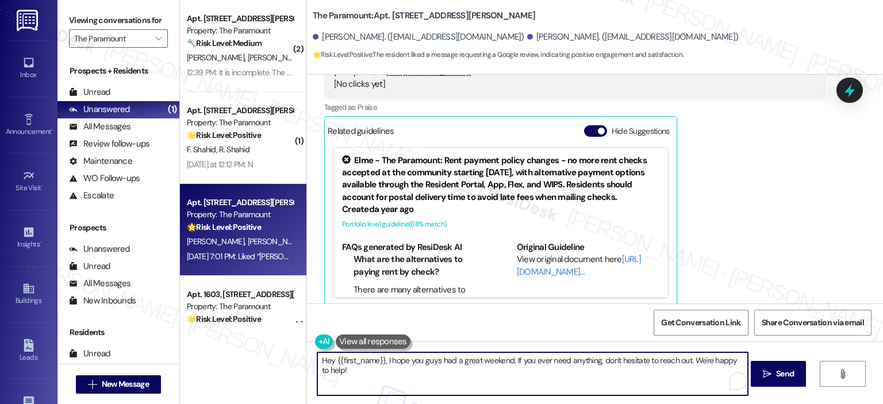
drag, startPoint x: 329, startPoint y: 361, endPoint x: 299, endPoint y: 361, distance: 29.9
click at [299, 361] on div "( 2 ) Apt. 1003, 1425 South Eads St Property: The Paramount 🔧 Risk Level: Mediu…" at bounding box center [531, 202] width 703 height 404
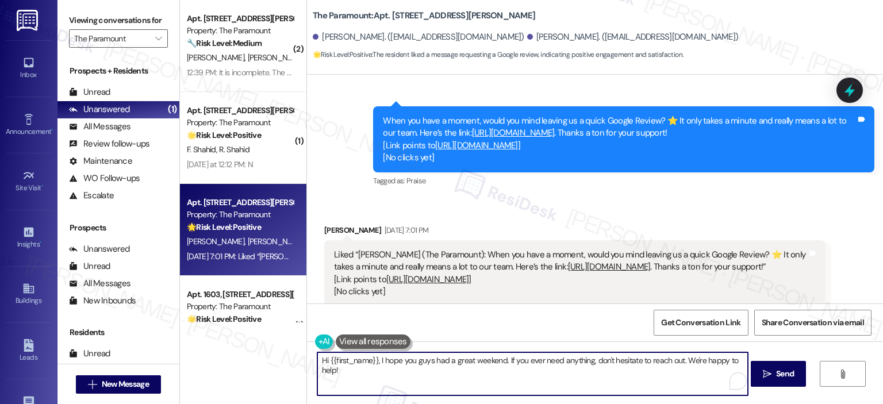
scroll to position [709, 0]
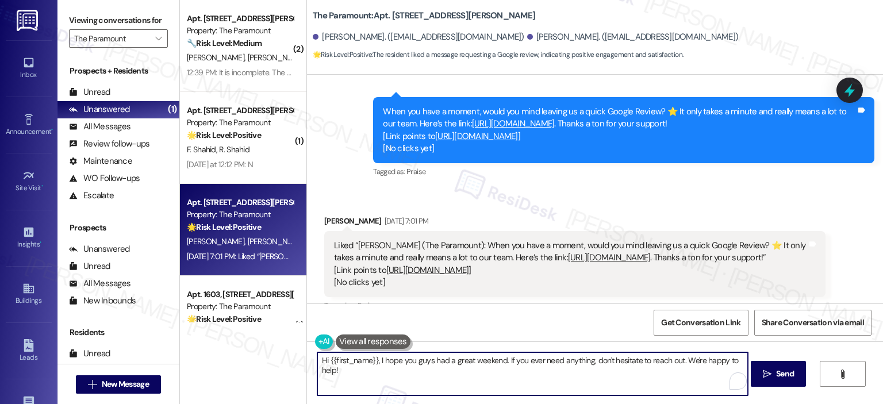
type textarea "Hi {{first_name}}, I hope you guys had a great weekend. If you ever need anythi…"
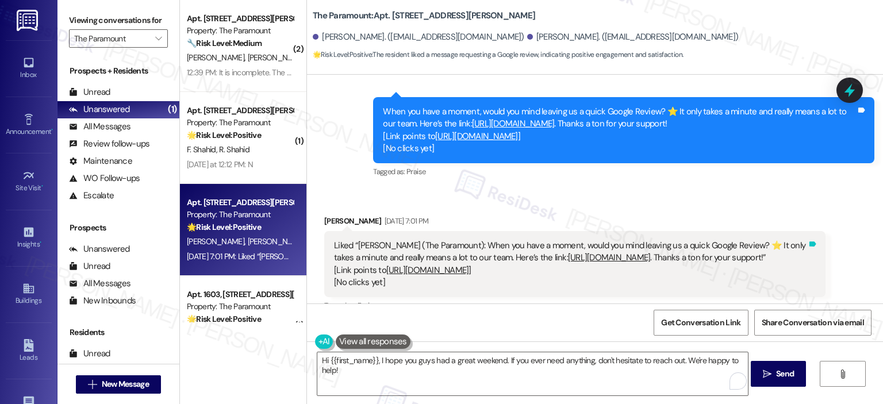
drag, startPoint x: 766, startPoint y: 246, endPoint x: 806, endPoint y: 219, distance: 48.2
click at [816, 231] on div "Liked “Ella (The Paramount): When you have a moment, would you mind leaving us …" at bounding box center [574, 264] width 501 height 67
click at [810, 242] on icon at bounding box center [813, 244] width 7 height 5
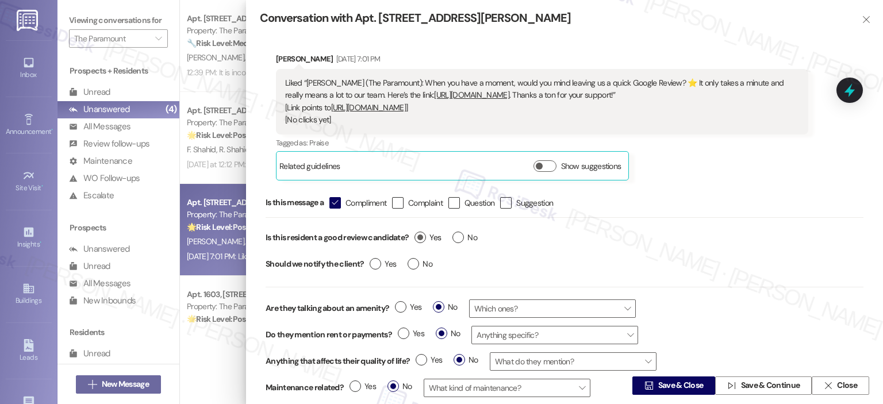
click at [420, 239] on label "Yes" at bounding box center [428, 238] width 26 height 12
click at [420, 239] on input "Yes" at bounding box center [428, 239] width 26 height 15
radio input "true"
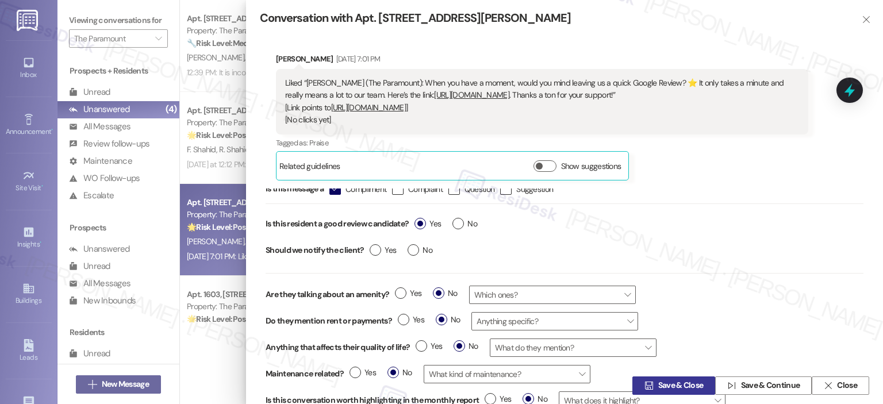
click at [667, 385] on span "Save & Close" at bounding box center [680, 386] width 45 height 12
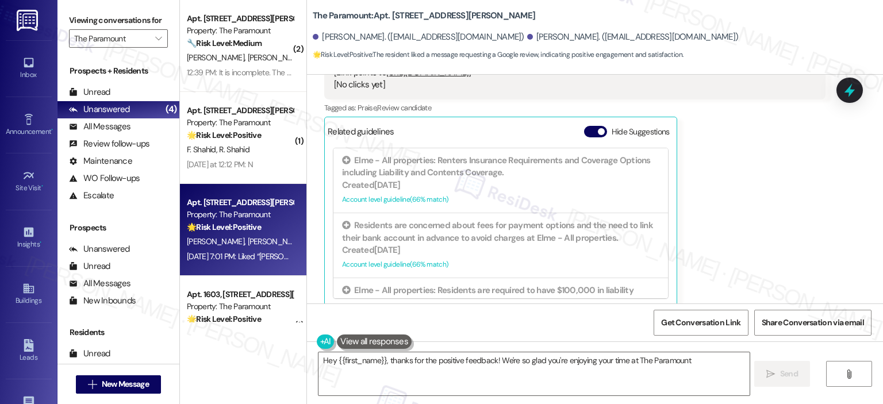
scroll to position [1431, 0]
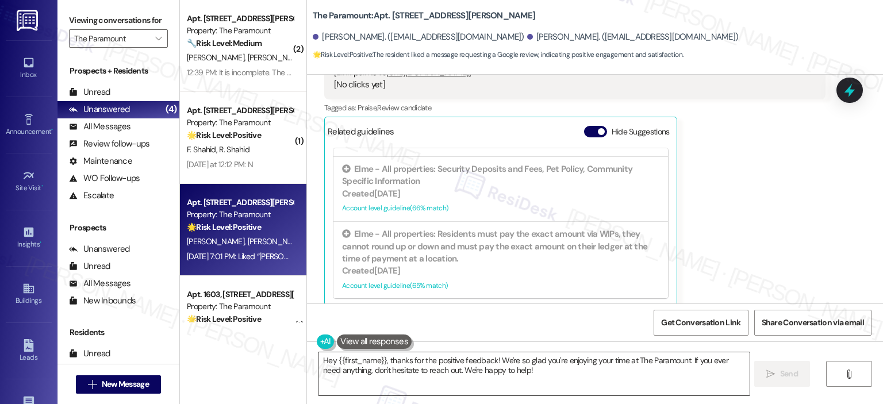
click at [533, 380] on textarea "Hey {{first_name}}, thanks for the positive feedback! We're so glad you're enjo…" at bounding box center [534, 374] width 431 height 43
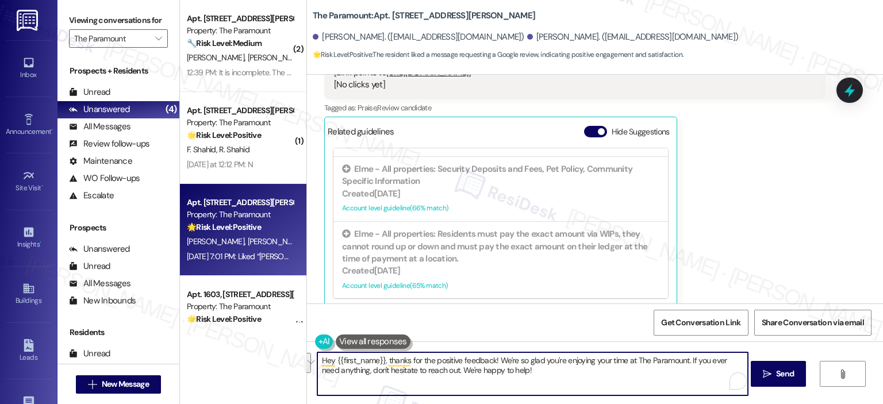
drag, startPoint x: 550, startPoint y: 374, endPoint x: 229, endPoint y: 356, distance: 320.8
click at [231, 356] on div "( 2 ) Apt. 1003, 1425 South Eads St Property: The Paramount 🔧 Risk Level: Mediu…" at bounding box center [531, 202] width 703 height 404
paste textarea "i {{first_name}}, I understand your ice maker is still not working even after m…"
click at [389, 374] on textarea "Hey {{first_name}}, thanks for the positive feedback! We're so glad you're enjo…" at bounding box center [532, 374] width 431 height 43
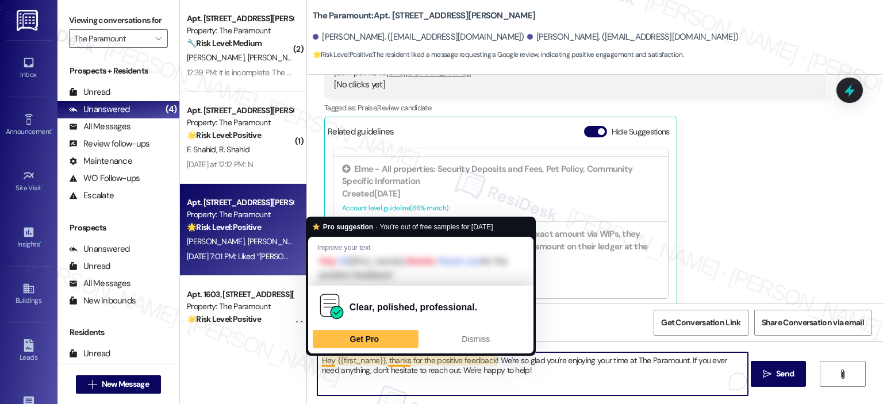
drag, startPoint x: 327, startPoint y: 359, endPoint x: 301, endPoint y: 361, distance: 25.9
click at [307, 361] on div "Hey {{first_name}}, thanks for the positive feedback! We're so glad you're enjo…" at bounding box center [595, 385] width 576 height 86
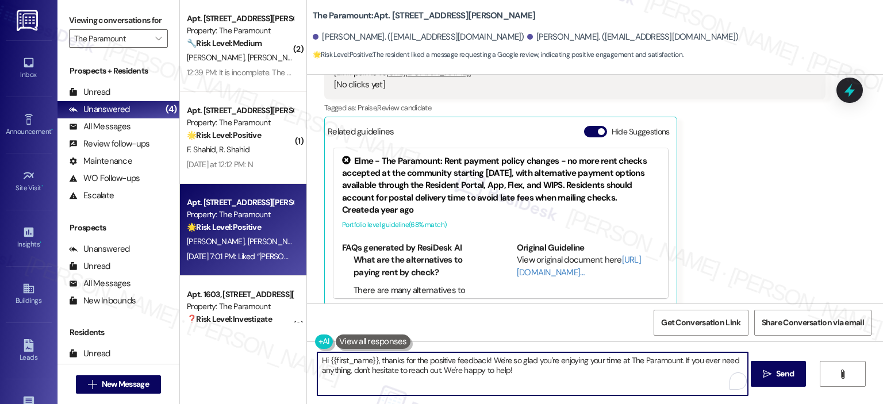
click at [376, 361] on textarea "Hi {{first_name}}, thanks for the positive feedback! We're so glad you're enjoy…" at bounding box center [532, 374] width 431 height 43
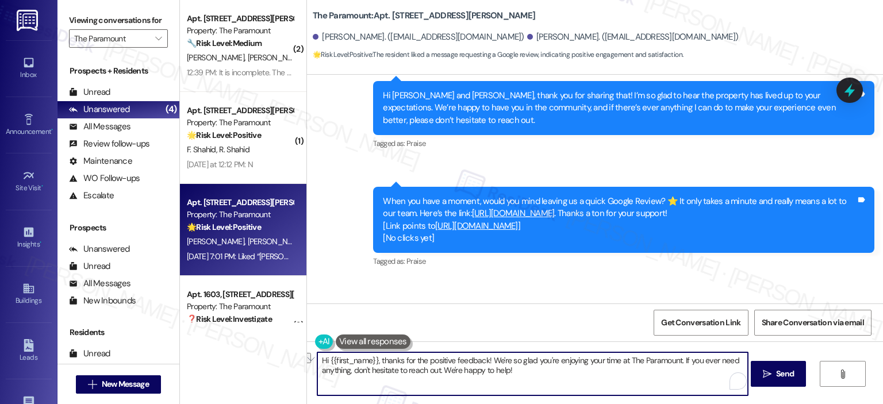
drag, startPoint x: 483, startPoint y: 362, endPoint x: 373, endPoint y: 359, distance: 109.9
click at [373, 359] on textarea "Hi {{first_name}}, thanks for the positive feedback! We're so glad you're enjoy…" at bounding box center [532, 374] width 431 height 43
click at [373, 362] on textarea "Hi {{first_name}}, thanks for the positive feedback! We're so glad you're enjoy…" at bounding box center [532, 374] width 431 height 43
click at [376, 361] on textarea "Hi {{first_name}}, thanks for the positive feedback! We're so glad you're enjoy…" at bounding box center [532, 374] width 431 height 43
drag, startPoint x: 539, startPoint y: 361, endPoint x: 522, endPoint y: 358, distance: 17.6
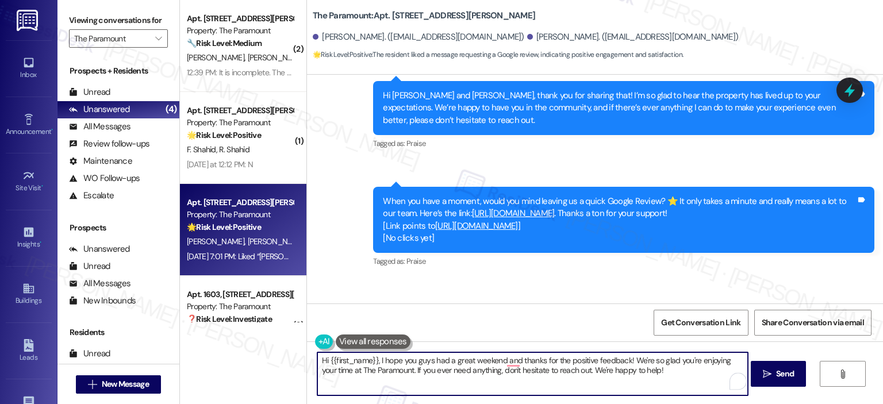
click at [522, 358] on textarea "Hi {{first_name}}, I hope you guys had a great weekend and thanks for the posit…" at bounding box center [532, 374] width 431 height 43
click at [566, 361] on textarea "Hi {{first_name}}, I hope you guys had a great weekend and thanks for the posit…" at bounding box center [532, 374] width 431 height 43
drag, startPoint x: 547, startPoint y: 361, endPoint x: 515, endPoint y: 360, distance: 32.2
click at [515, 360] on textarea "Hi {{first_name}}, I hope you guys had a great weekend and thanks for the posit…" at bounding box center [532, 374] width 431 height 43
click at [499, 361] on textarea "Hi {{first_name}}, I hope you guys had a great weekend and appreicate the posit…" at bounding box center [532, 374] width 431 height 43
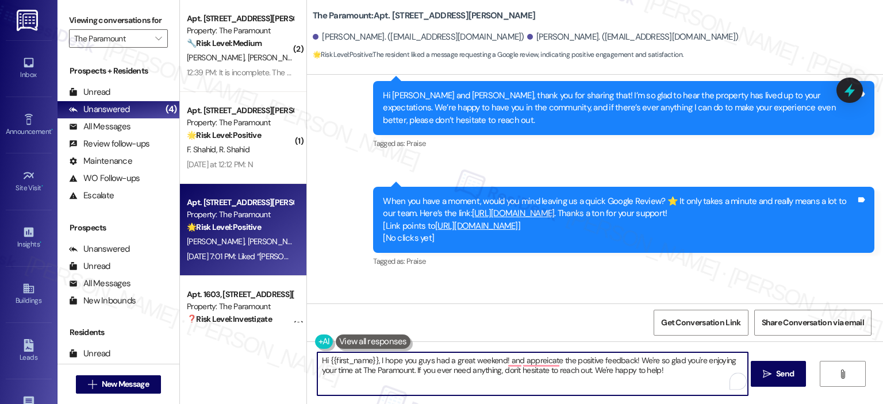
click at [654, 361] on textarea "Hi {{first_name}}, I hope you guys had a great weekend! and appreicate the posi…" at bounding box center [532, 374] width 431 height 43
drag, startPoint x: 631, startPoint y: 363, endPoint x: 501, endPoint y: 361, distance: 130.0
click at [501, 361] on textarea "Hi {{first_name}}, I hope you guys had a great weekend! and appreicate the posi…" at bounding box center [532, 374] width 431 height 43
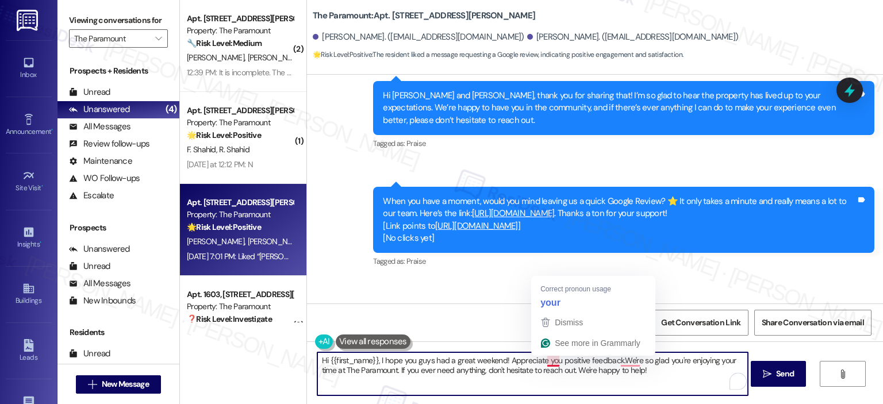
click at [553, 359] on textarea "Hi {{first_name}}, I hope you guys had a great weekend! Appreciate you positive…" at bounding box center [532, 374] width 431 height 43
drag, startPoint x: 553, startPoint y: 359, endPoint x: 545, endPoint y: 359, distance: 7.5
click at [545, 359] on textarea "Hi {{first_name}}, I hope you guys had a great weekend! Appreciate you positive…" at bounding box center [532, 374] width 431 height 43
click at [545, 362] on textarea "Hi {{first_name}}, I hope you guys had a great weekend! Appreciate you positive…" at bounding box center [532, 374] width 431 height 43
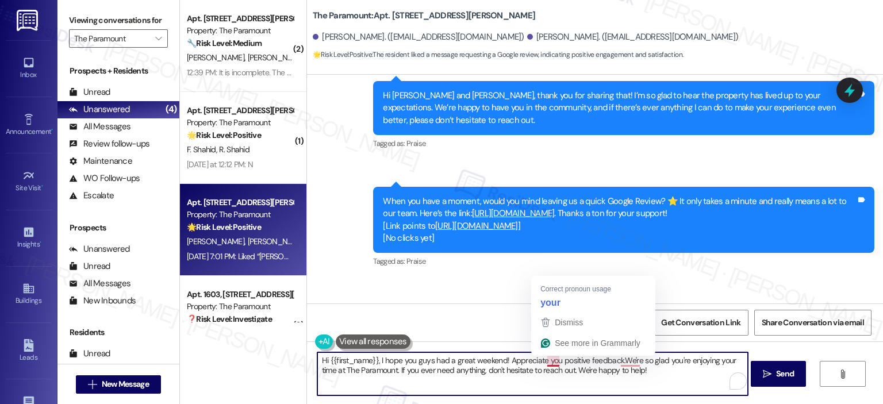
drag, startPoint x: 554, startPoint y: 358, endPoint x: 541, endPoint y: 359, distance: 13.3
click at [541, 359] on textarea "Hi {{first_name}}, I hope you guys had a great weekend! Appreciate you positive…" at bounding box center [532, 374] width 431 height 43
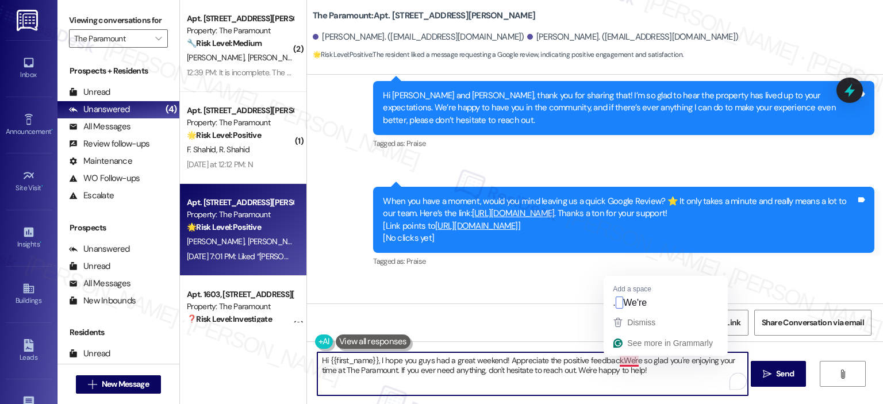
click at [615, 359] on textarea "Hi {{first_name}}, I hope you guys had a great weekend! Appreciate the positive…" at bounding box center [532, 374] width 431 height 43
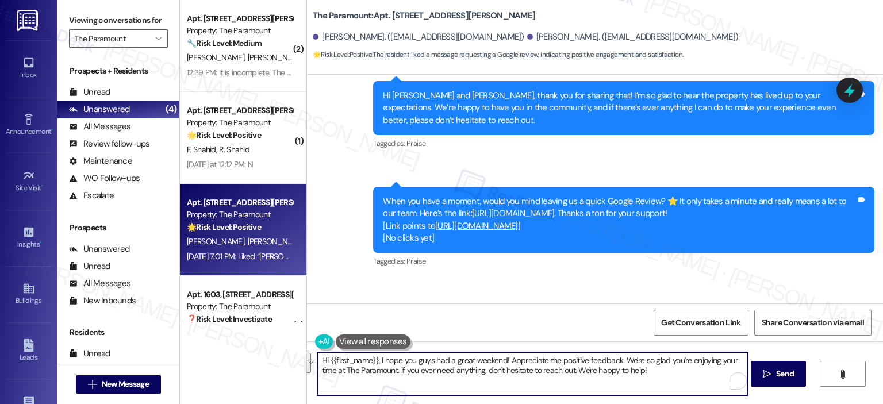
drag, startPoint x: 646, startPoint y: 370, endPoint x: 503, endPoint y: 365, distance: 143.3
click at [503, 365] on textarea "Hi {{first_name}}, I hope you guys had a great weekend! Appreciate the positive…" at bounding box center [532, 374] width 431 height 43
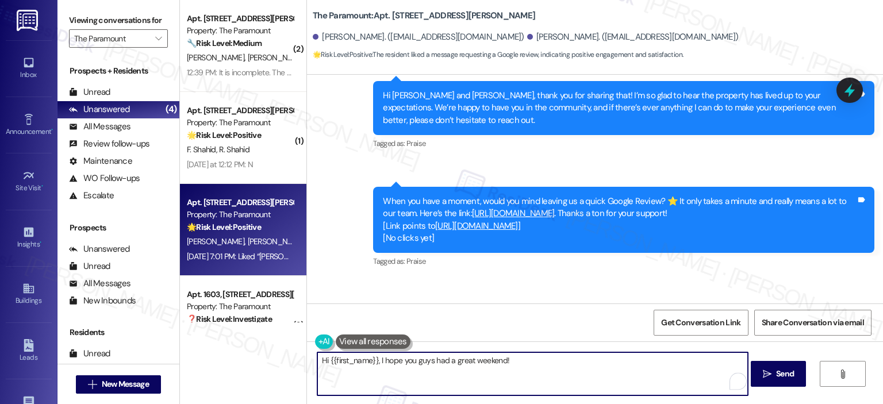
type textarea "Hi {{first_name}}, I hope you guys had a great weekend!"
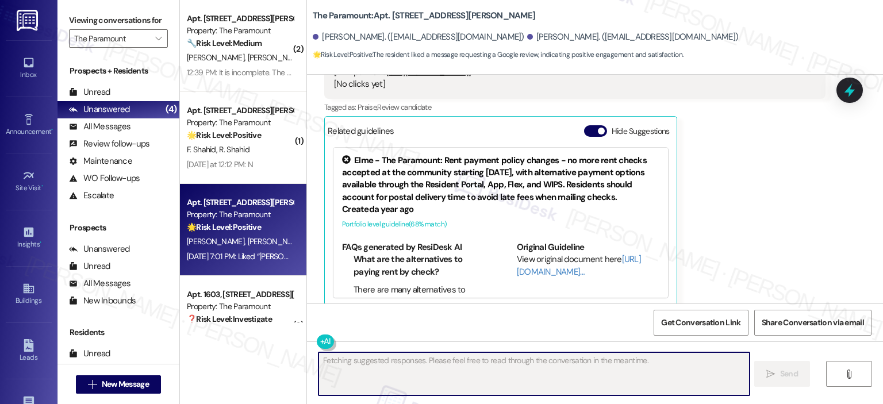
scroll to position [906, 0]
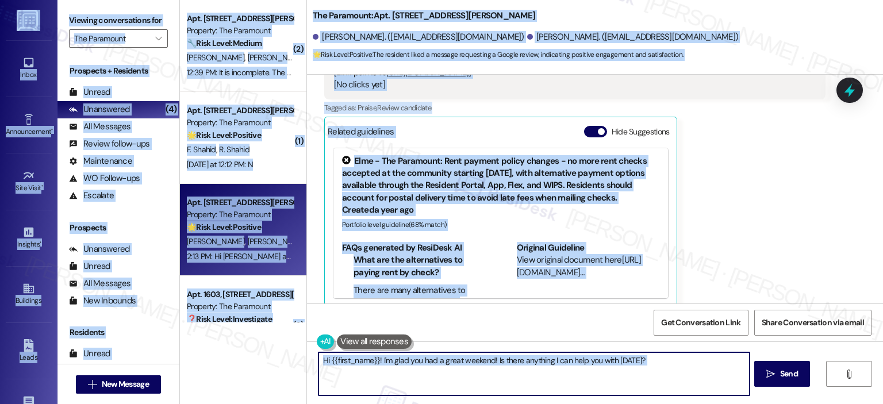
click at [366, 380] on textarea "Hi {{first_name}}! I'm glad you had a great weekend! Is there anything I can he…" at bounding box center [534, 374] width 431 height 43
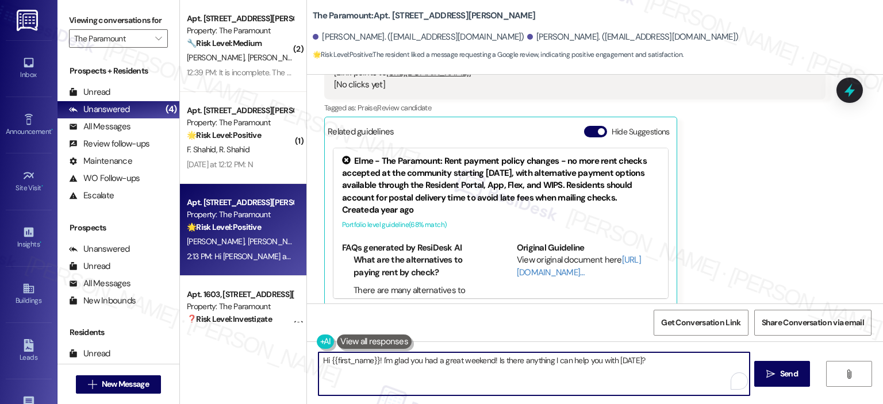
click at [377, 375] on textarea "Hi {{first_name}}! I'm glad you had a great weekend! Is there anything I can he…" at bounding box center [534, 374] width 431 height 43
paste textarea "Appreciate the positive feedback. We're so glad you're enjoying your time at Th…"
type textarea "Appreciate the positive feedback. We're so glad you're enjoying your time at Th…"
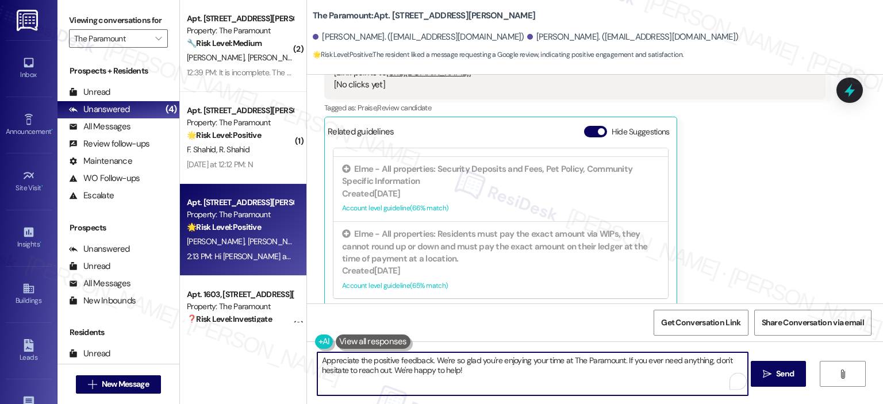
scroll to position [987, 0]
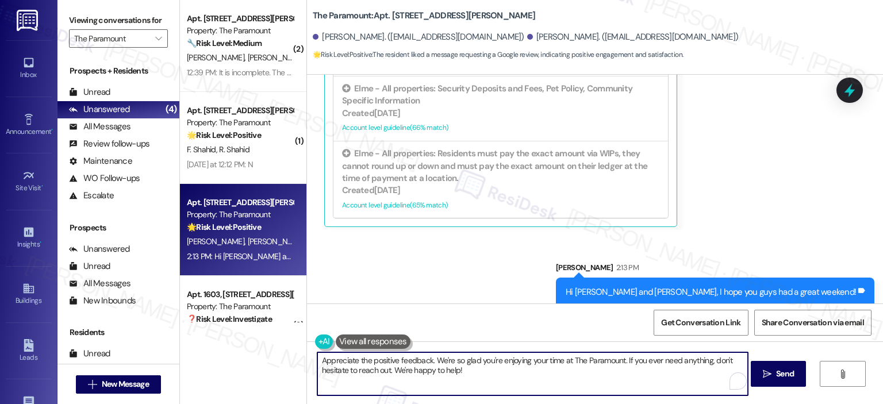
click at [519, 381] on textarea "Appreciate the positive feedback. We're so glad you're enjoying your time at Th…" at bounding box center [532, 374] width 431 height 43
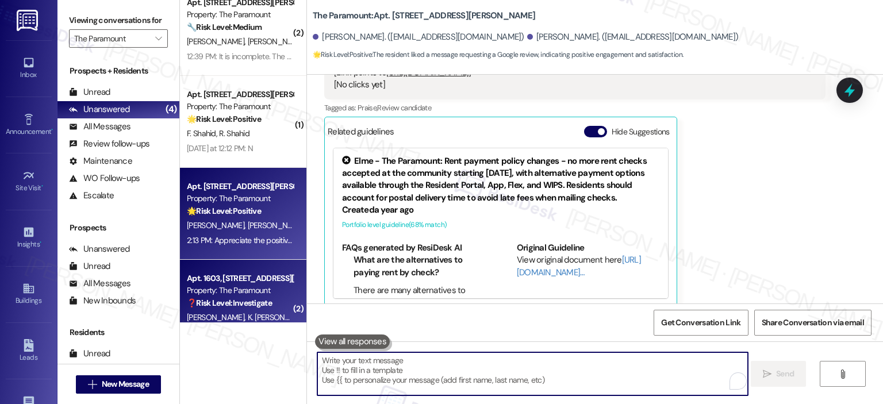
scroll to position [0, 0]
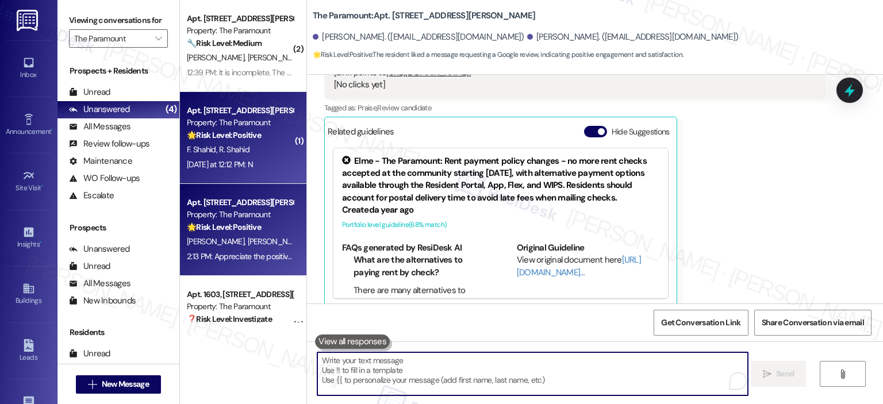
click at [236, 133] on strong "🌟 Risk Level: Positive" at bounding box center [224, 135] width 74 height 10
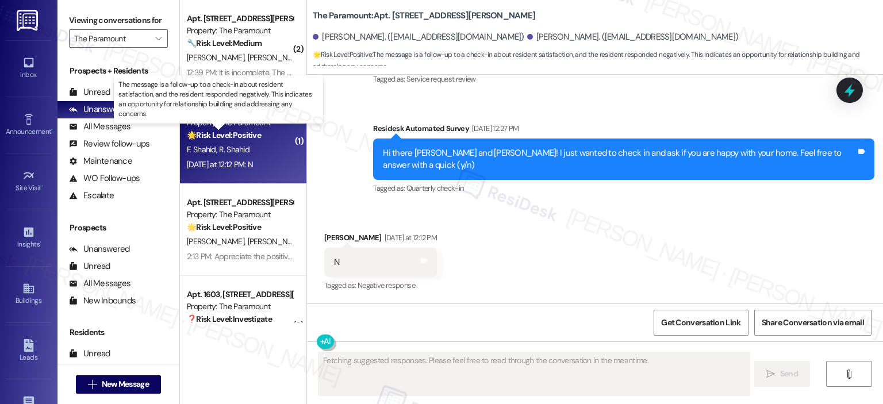
scroll to position [671, 0]
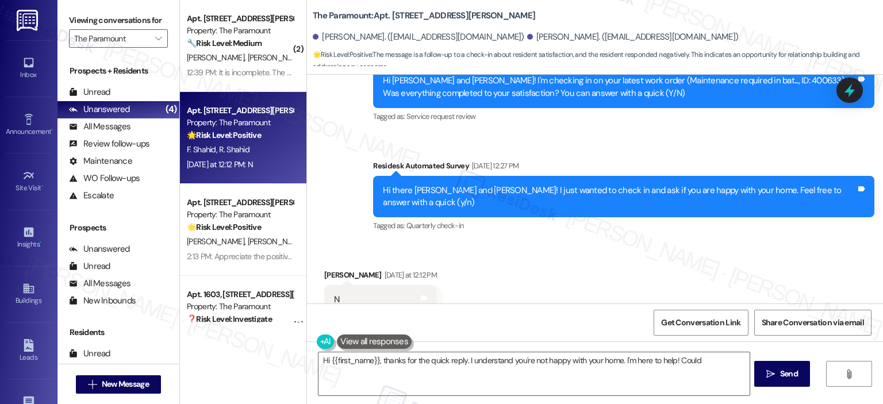
type textarea "Hi {{first_name}}, thanks for the quick reply. I understand you're not happy wi…"
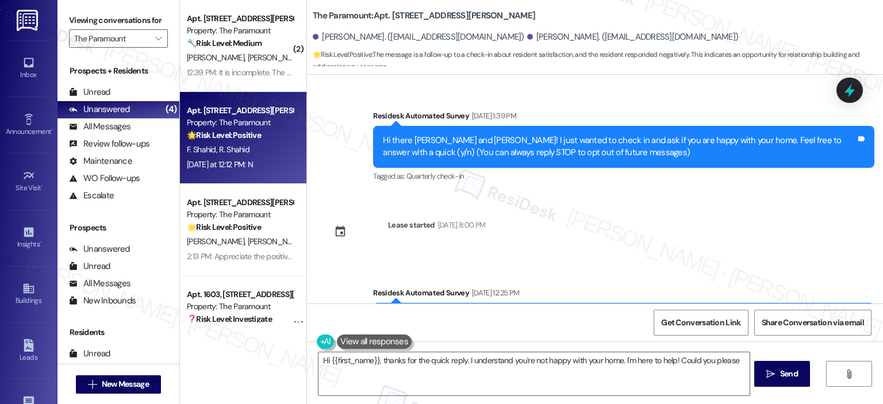
scroll to position [671, 0]
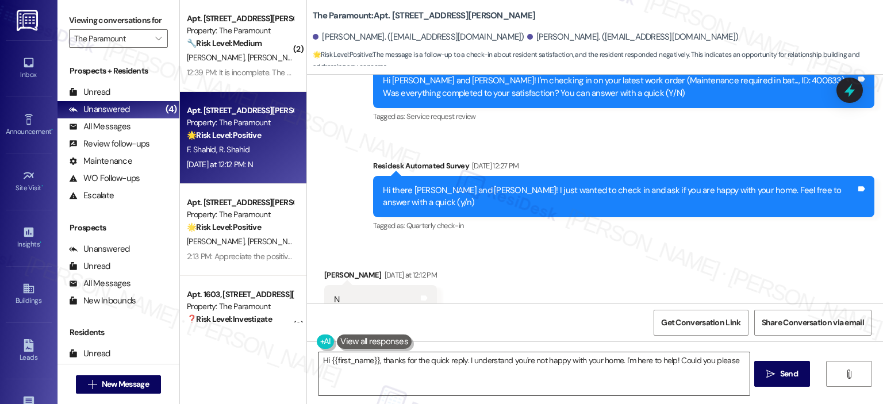
click at [373, 383] on textarea "Hi {{first_name}}, thanks for the quick reply. I understand you're not happy wi…" at bounding box center [534, 374] width 431 height 43
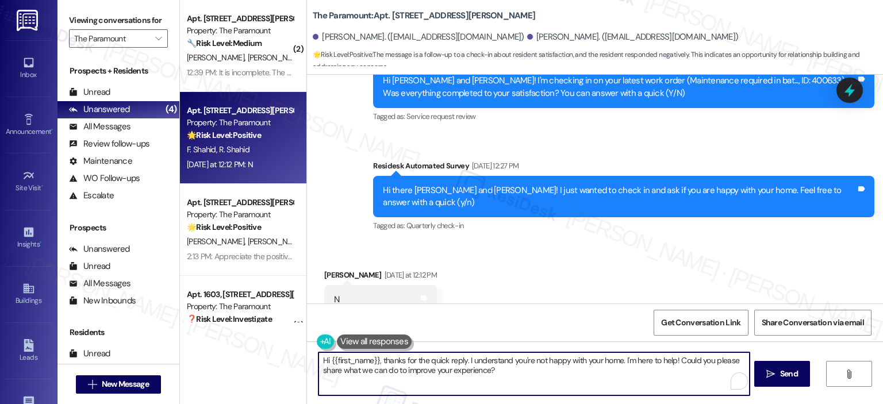
paste textarea "[PERSON_NAME] · [PERSON_NAME] · [PERSON_NAME] Hi {{first_name}}, I’m really sor…"
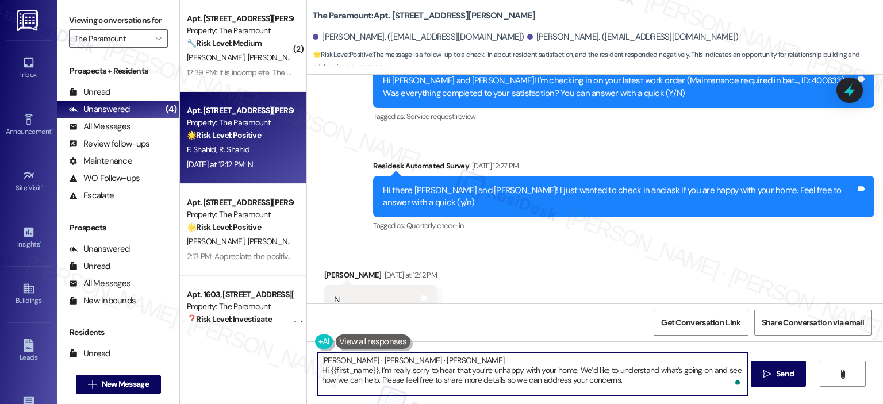
drag, startPoint x: 380, startPoint y: 367, endPoint x: 296, endPoint y: 349, distance: 86.0
click at [296, 349] on div "( 2 ) Apt. [STREET_ADDRESS][PERSON_NAME] Property: The Paramount 🔧 Risk Level: …" at bounding box center [531, 202] width 703 height 404
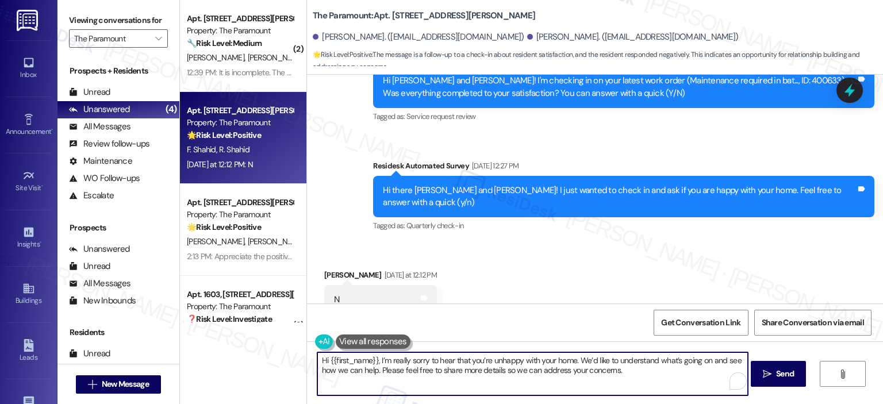
drag, startPoint x: 372, startPoint y: 361, endPoint x: 324, endPoint y: 363, distance: 47.2
click at [324, 363] on textarea "Hi {{first_name}}, I’m really sorry to hear that you’re unhappy with your home.…" at bounding box center [532, 374] width 431 height 43
type textarea "Hi [PERSON_NAME], I’m really sorry to hear that you’re unhappy with your home. …"
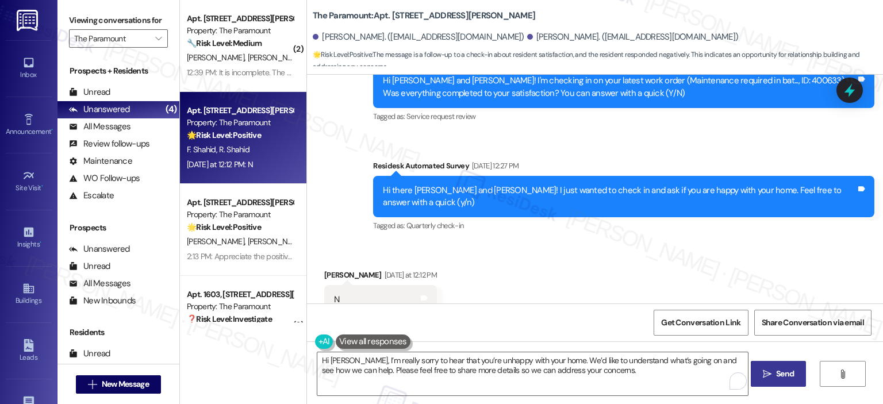
click at [767, 372] on icon "" at bounding box center [767, 374] width 9 height 9
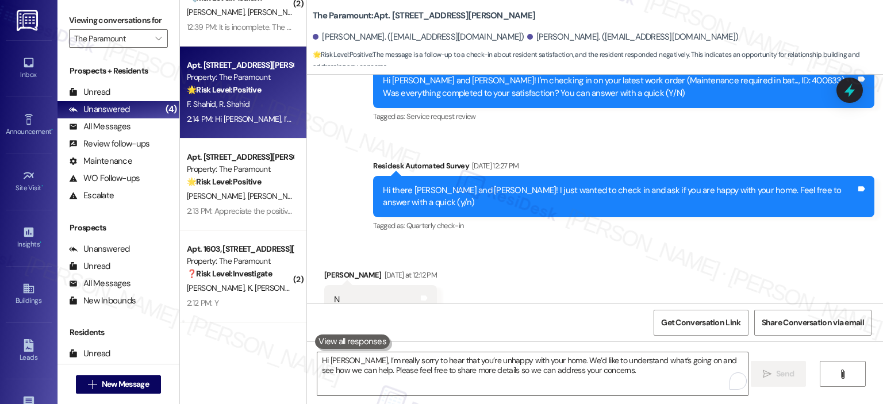
scroll to position [0, 0]
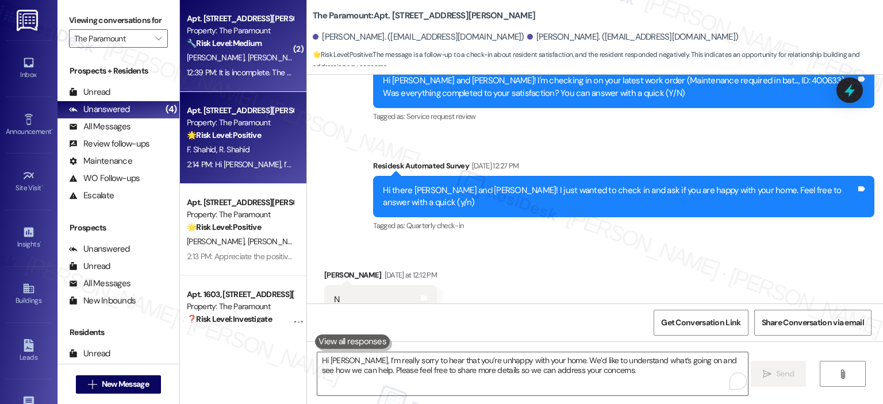
click at [232, 41] on strong "🔧 Risk Level: Medium" at bounding box center [224, 43] width 75 height 10
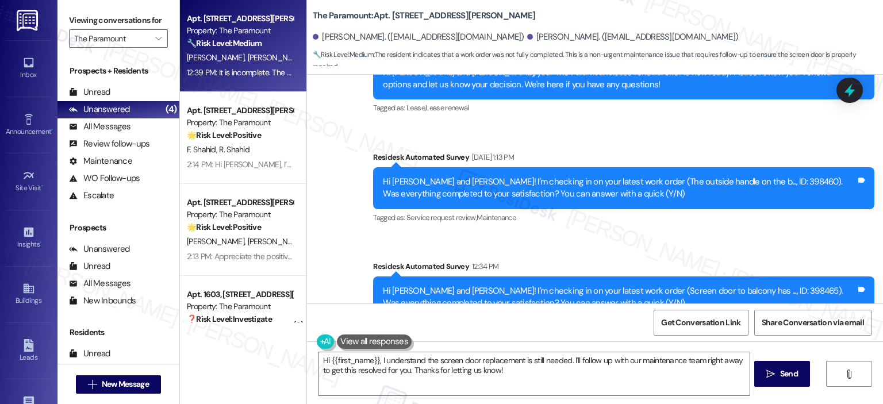
scroll to position [3871, 0]
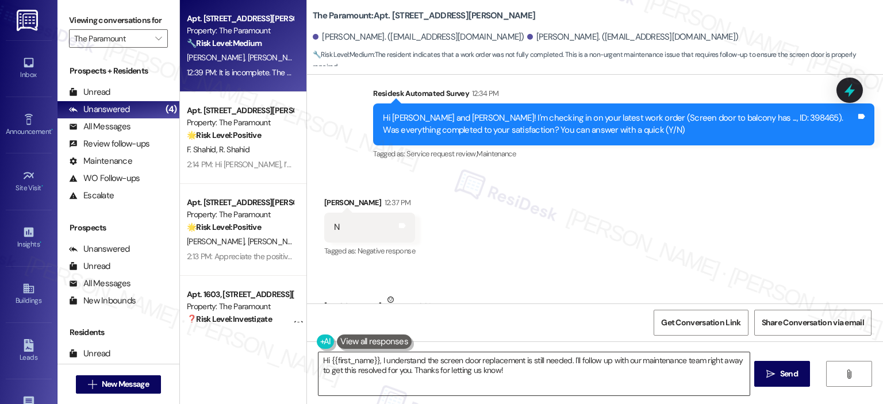
click at [479, 373] on textarea "Hi {{first_name}}, I understand the screen door replacement is still needed. I'…" at bounding box center [534, 374] width 431 height 43
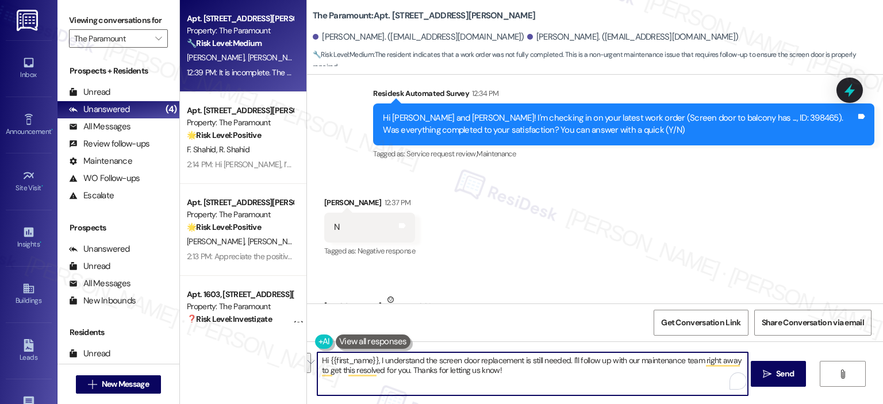
drag, startPoint x: 506, startPoint y: 377, endPoint x: 381, endPoint y: 361, distance: 125.9
click at [381, 361] on textarea "Hi {{first_name}}, I understand the screen door replacement is still needed. I'…" at bounding box center [532, 374] width 431 height 43
click at [378, 361] on textarea "Hi {{first_name}}, I understand the screen door replacement is still needed. I'…" at bounding box center [532, 374] width 431 height 43
click at [371, 361] on textarea "Hi {{first_name}}, I understand the screen door replacement is still needed. I'…" at bounding box center [532, 374] width 431 height 43
click at [372, 361] on textarea "Hi {{first_name}}, I understand the screen door replacement is still needed. I'…" at bounding box center [532, 374] width 431 height 43
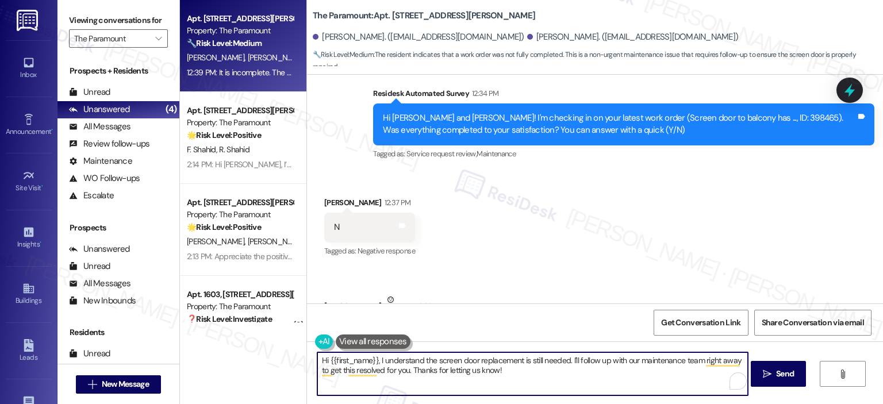
click at [377, 361] on textarea "Hi {{first_name}}, I understand the screen door replacement is still needed. I'…" at bounding box center [532, 374] width 431 height 43
click at [504, 358] on textarea "Hi {{first_name}}, thanks for letting us know. I understand the screen door rep…" at bounding box center [532, 374] width 431 height 43
click at [507, 360] on textarea "Hi {{first_name}}, thanks for letting us know. I understand the screen door rep…" at bounding box center [532, 374] width 431 height 43
drag, startPoint x: 603, startPoint y: 373, endPoint x: 653, endPoint y: 359, distance: 52.5
click at [653, 359] on textarea "Hi {{first_name}}, thanks for letting us know. I understand the screen door rep…" at bounding box center [532, 374] width 431 height 43
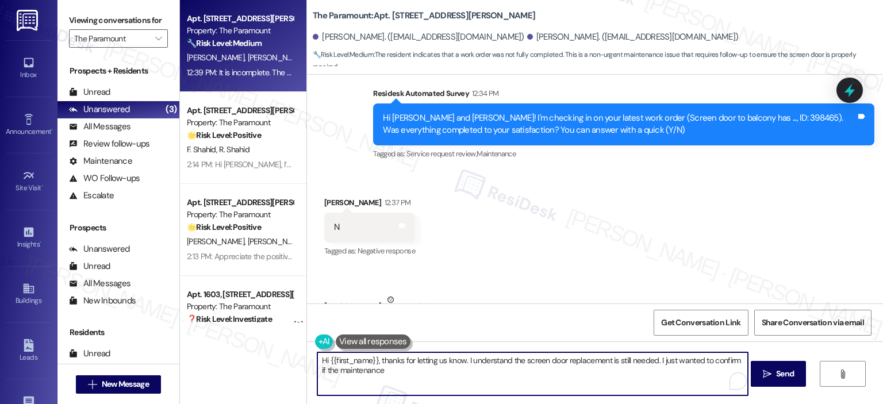
scroll to position [3583, 0]
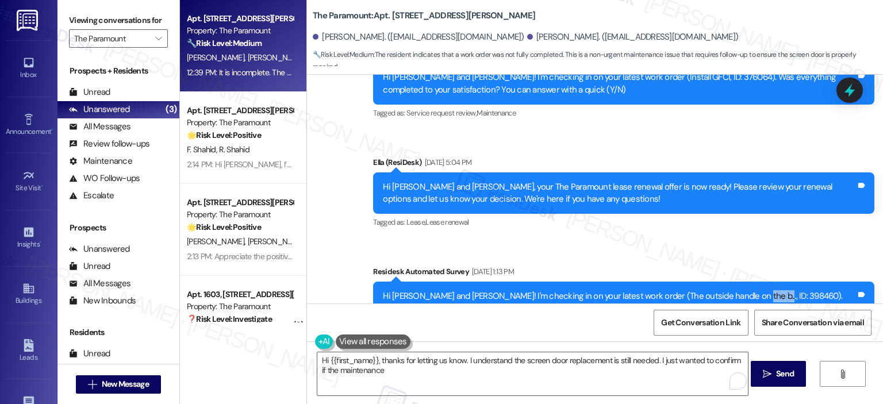
drag, startPoint x: 719, startPoint y: 224, endPoint x: 741, endPoint y: 223, distance: 21.9
click at [752, 290] on div "Hi [PERSON_NAME] and [PERSON_NAME]! I'm checking in on your latest work order (…" at bounding box center [619, 302] width 473 height 25
copy div "398460)"
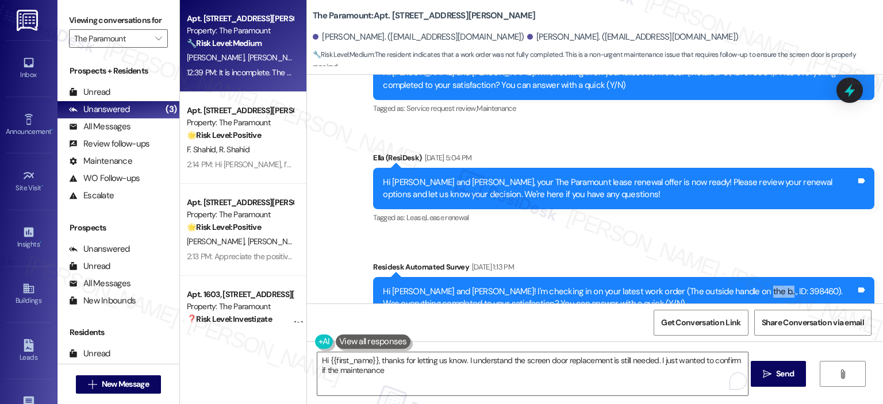
scroll to position [3871, 0]
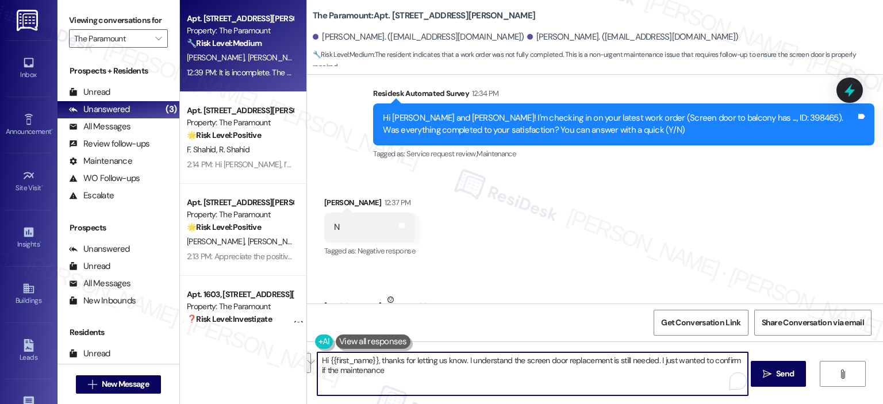
drag, startPoint x: 391, startPoint y: 374, endPoint x: 657, endPoint y: 361, distance: 266.6
click at [657, 361] on textarea "Hi {{first_name}}, thanks for letting us know. I understand the screen door rep…" at bounding box center [532, 374] width 431 height 43
click at [478, 377] on textarea "Hi {{first_name}}, thanks for letting us know. I understand the screen door rep…" at bounding box center [532, 374] width 431 height 43
click at [388, 372] on textarea "Hi {{first_name}}, thanks for letting us know. I understand the screen door rep…" at bounding box center [532, 374] width 431 height 43
drag, startPoint x: 427, startPoint y: 373, endPoint x: 658, endPoint y: 359, distance: 231.6
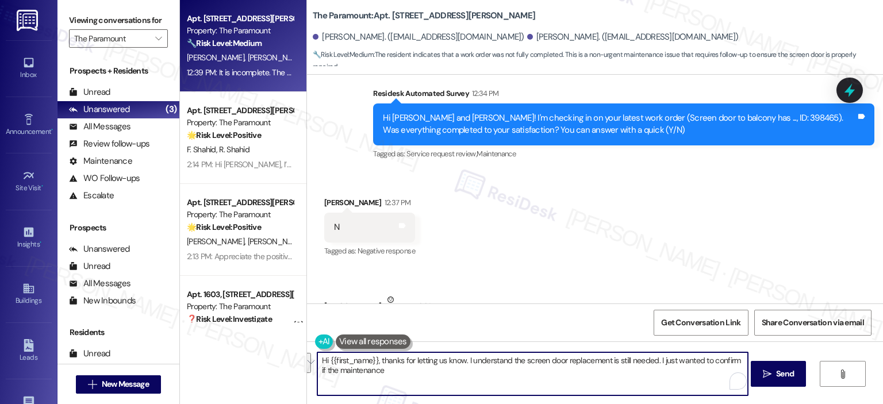
click at [658, 359] on textarea "Hi {{first_name}}, thanks for letting us know. I understand the screen door rep…" at bounding box center [532, 374] width 431 height 43
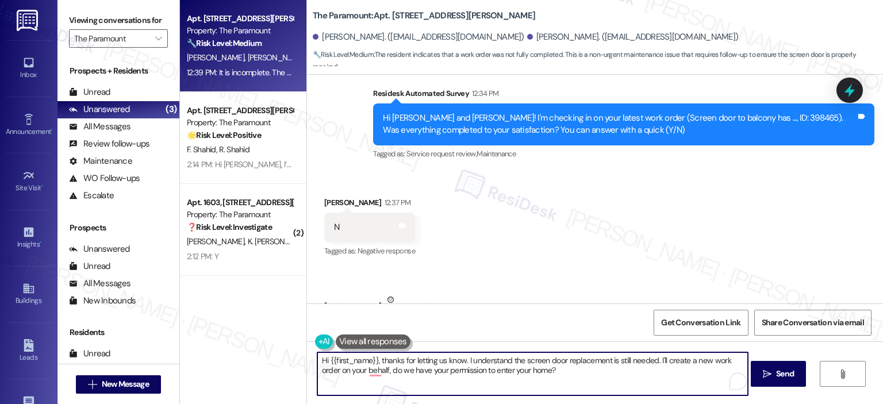
click at [530, 369] on textarea "Hi {{first_name}}, thanks for letting us know. I understand the screen door rep…" at bounding box center [532, 374] width 431 height 43
click at [524, 367] on textarea "Hi {{first_name}}, thanks for letting us know. I understand the screen door rep…" at bounding box center [532, 374] width 431 height 43
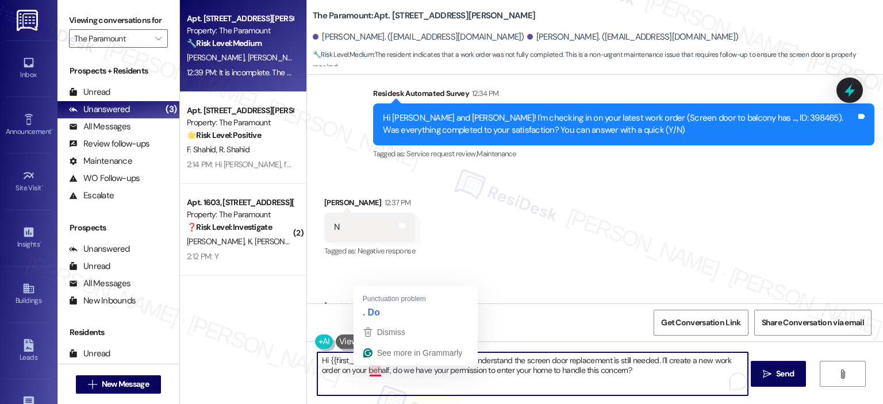
click at [608, 379] on textarea "Hi {{first_name}}, thanks for letting us know. I understand the screen door rep…" at bounding box center [532, 374] width 431 height 43
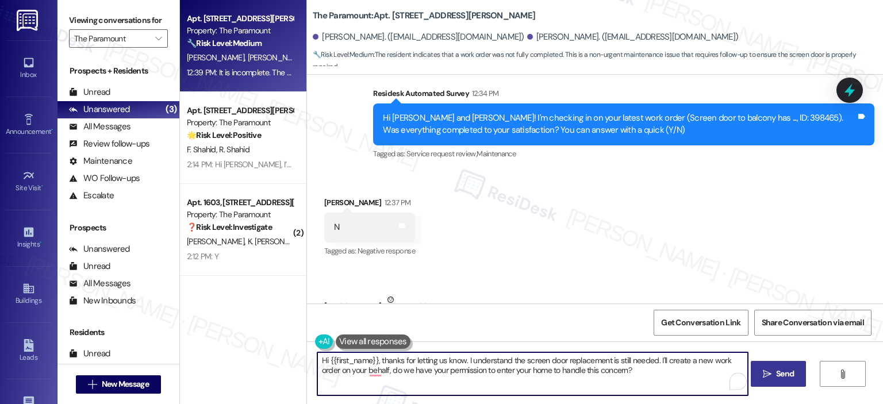
type textarea "Hi {{first_name}}, thanks for letting us know. I understand the screen door rep…"
click at [771, 370] on span " Send" at bounding box center [779, 374] width 36 height 12
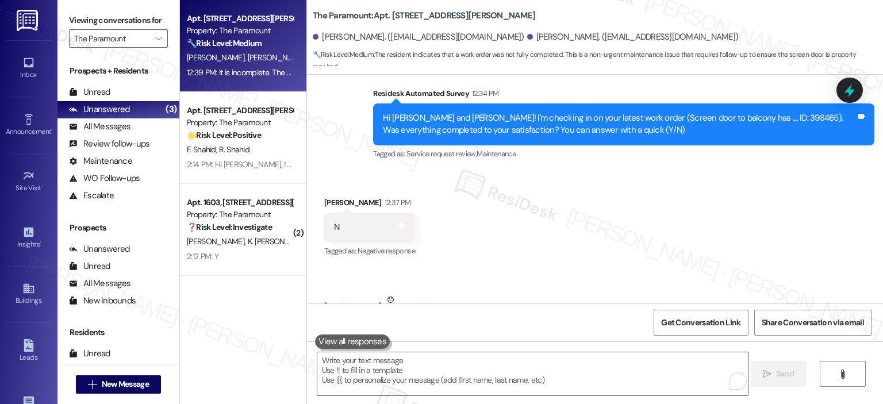
scroll to position [3665, 0]
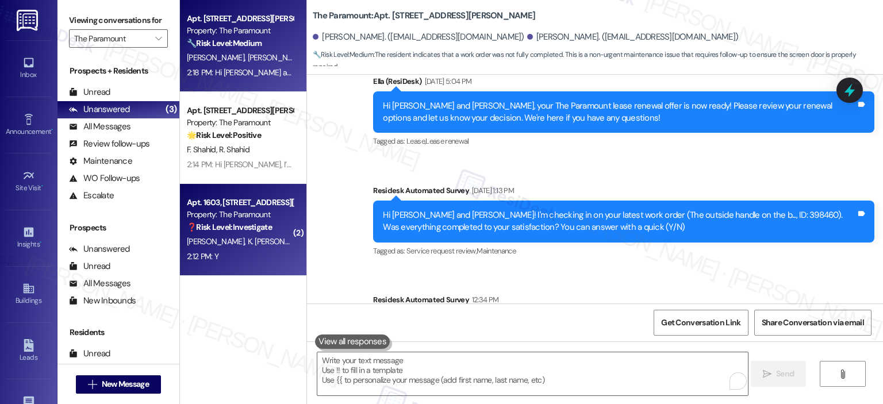
click at [266, 227] on div "❓ Risk Level: Investigate" at bounding box center [240, 227] width 106 height 12
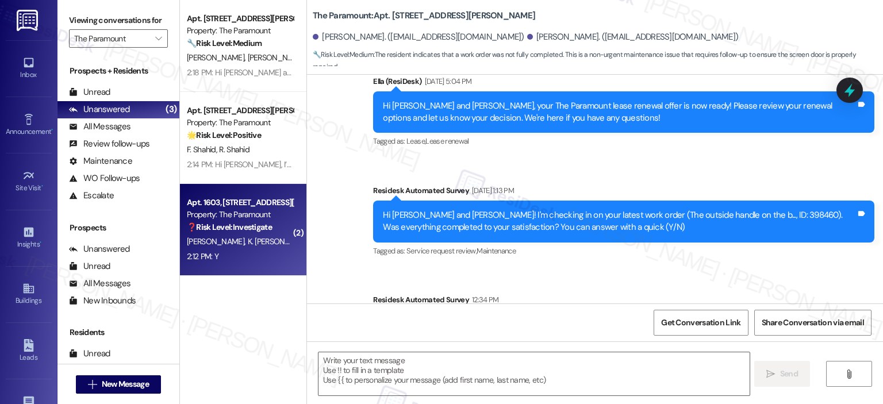
type textarea "Fetching suggested responses. Please feel free to read through the conversation…"
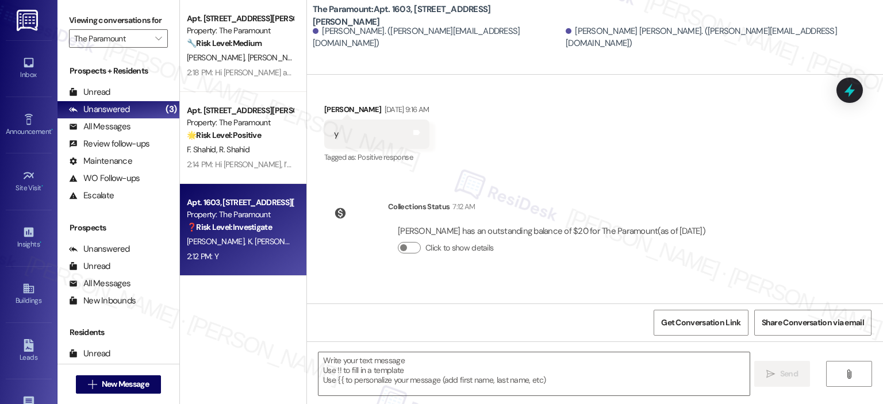
scroll to position [914, 0]
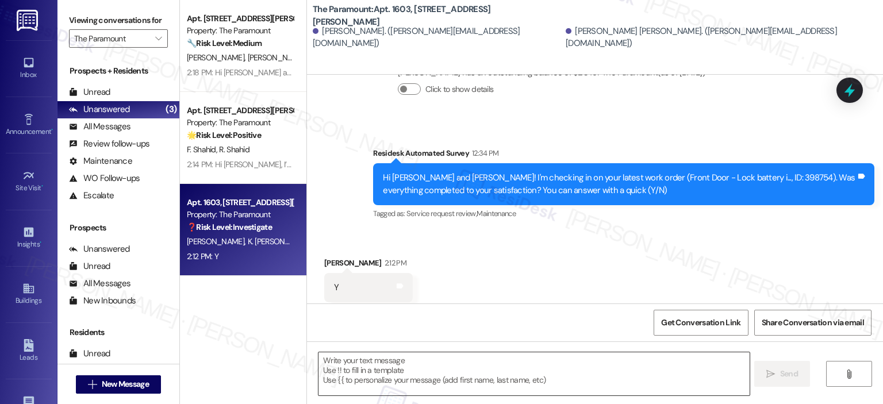
click at [424, 365] on textarea at bounding box center [534, 374] width 431 height 43
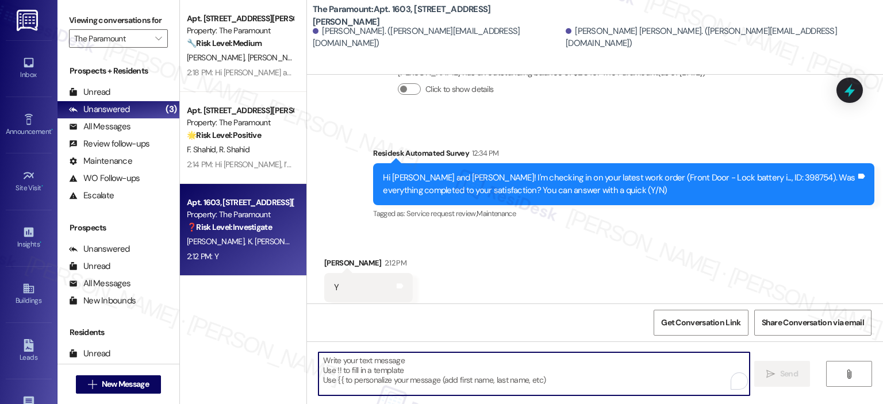
paste textarea "Thank you for your response! Great to know that the latest work order was compl…"
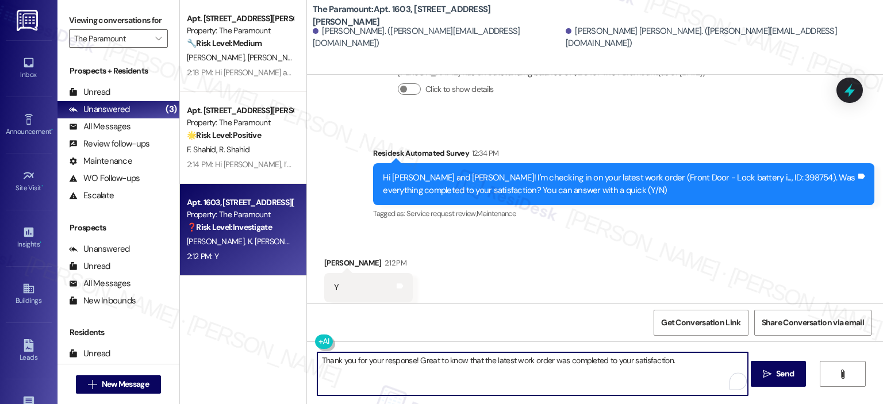
click at [409, 361] on textarea "Thank you for your response! Great to know that the latest work order was compl…" at bounding box center [532, 374] width 431 height 43
type textarea "Thank you for your response, [PERSON_NAME]! Great to know that the latest work …"
click at [791, 377] on span "Send" at bounding box center [785, 374] width 18 height 12
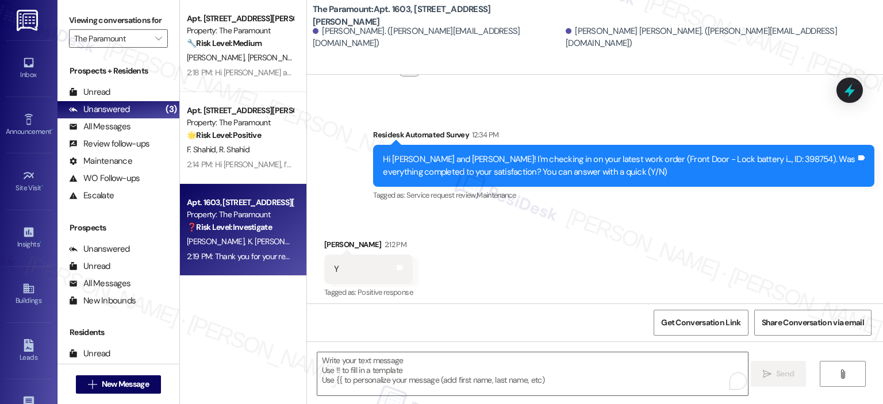
scroll to position [994, 0]
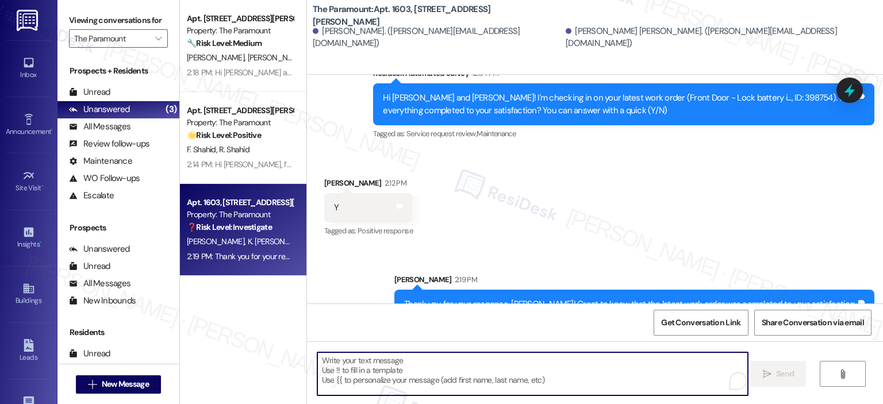
click at [374, 372] on textarea "To enrich screen reader interactions, please activate Accessibility in Grammarl…" at bounding box center [532, 374] width 431 height 43
paste textarea "It makes me really happy to hear you’re enjoying your home. Can I ask a quick f…"
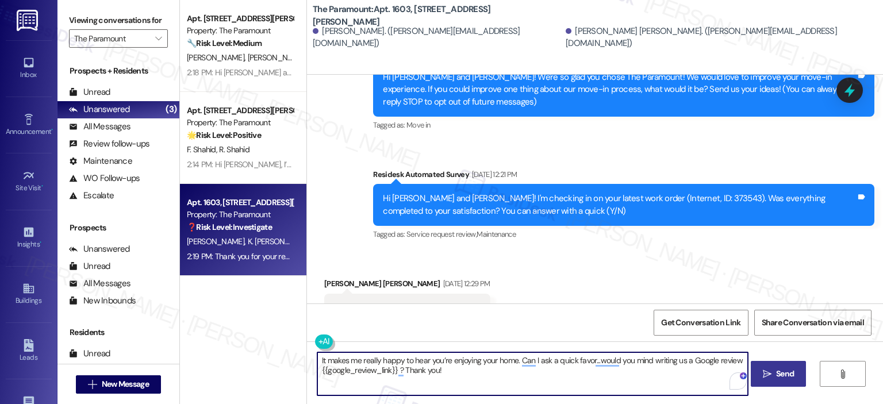
scroll to position [419, 0]
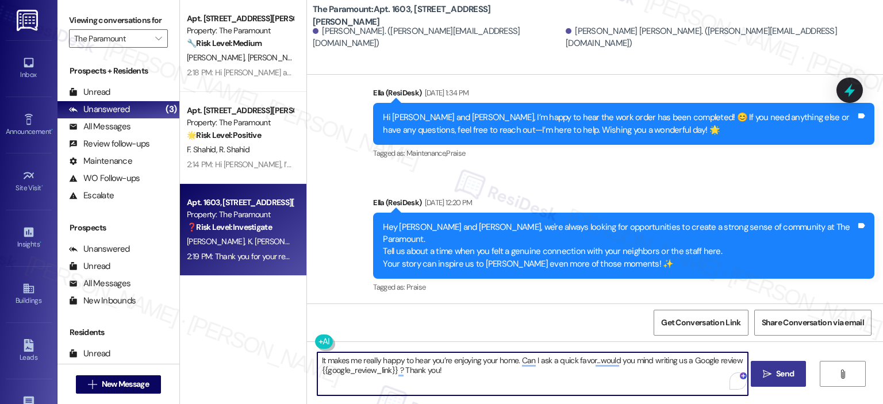
type textarea "It makes me really happy to hear you’re enjoying your home. Can I ask a quick f…"
click at [777, 368] on span "Send" at bounding box center [785, 374] width 18 height 12
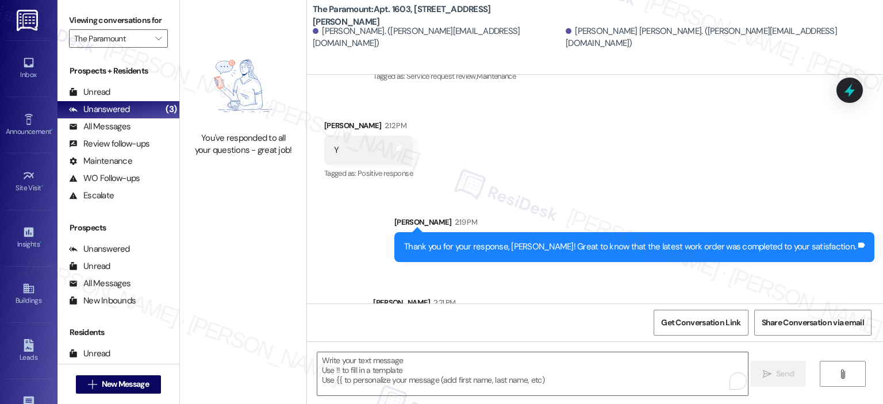
scroll to position [1086, 0]
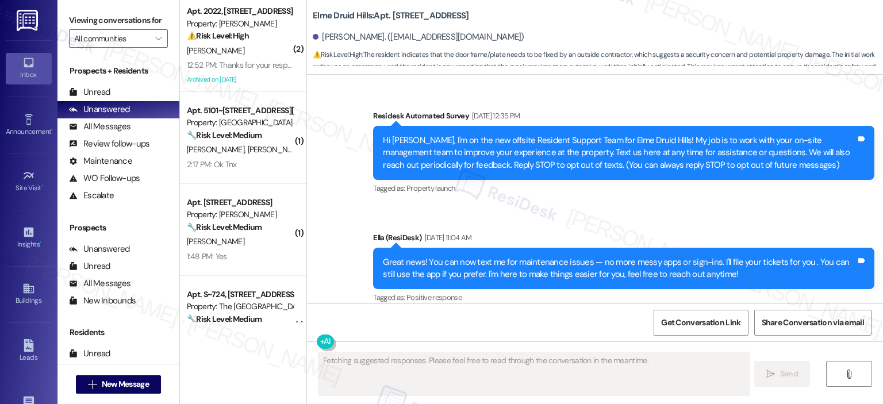
scroll to position [25367, 0]
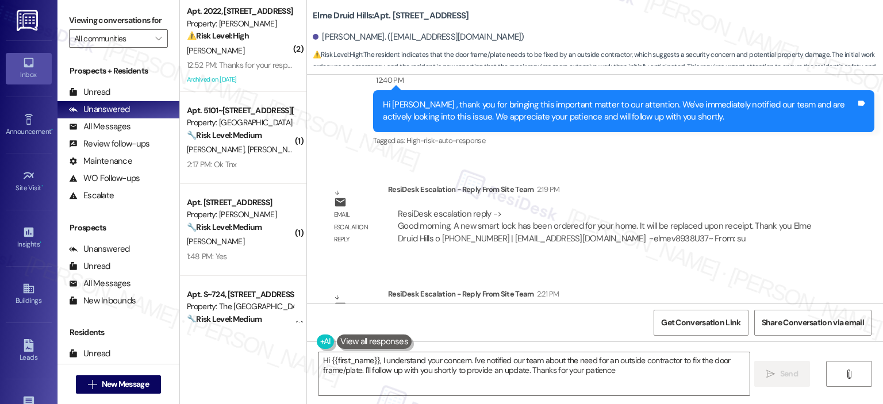
type textarea "Hi {{first_name}}, I understand your concern. I've notified our team about the …"
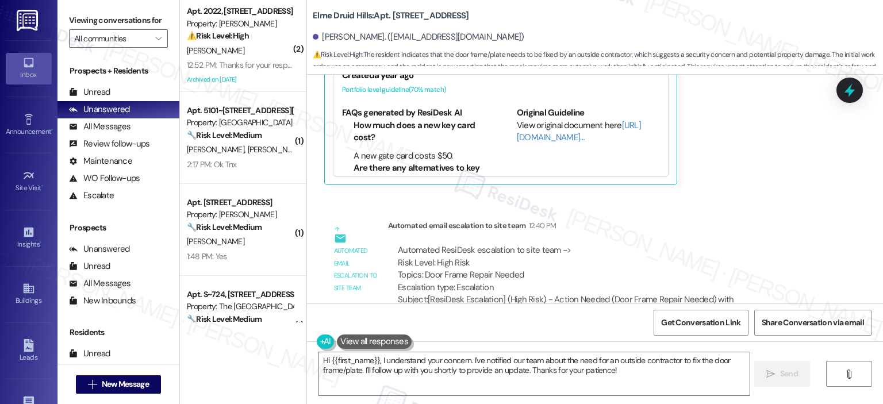
scroll to position [24792, 0]
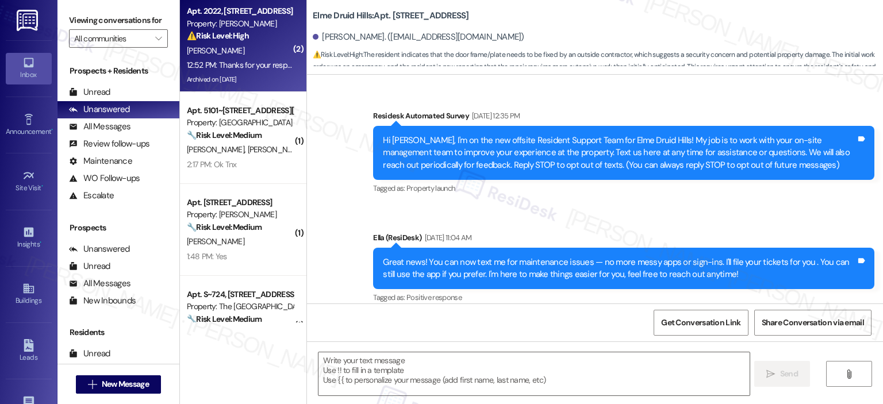
type textarea "Fetching suggested responses. Please feel free to read through the conversation…"
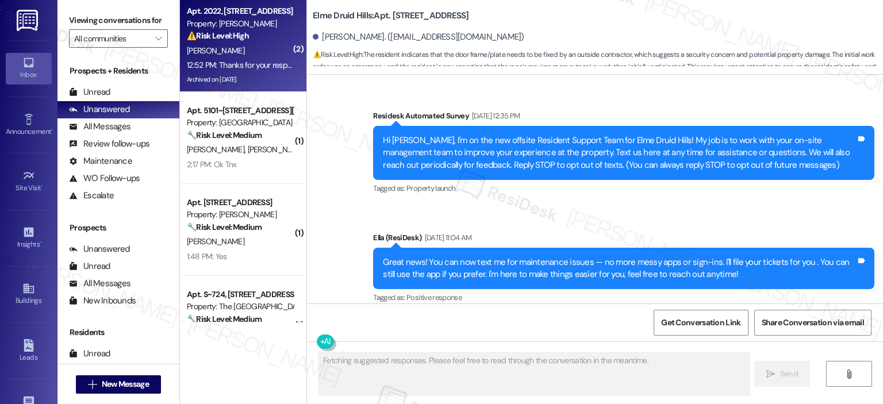
scroll to position [25367, 0]
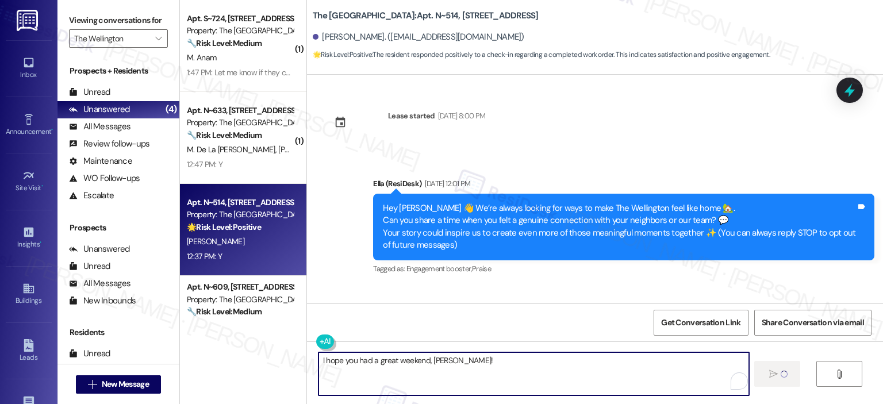
scroll to position [501, 0]
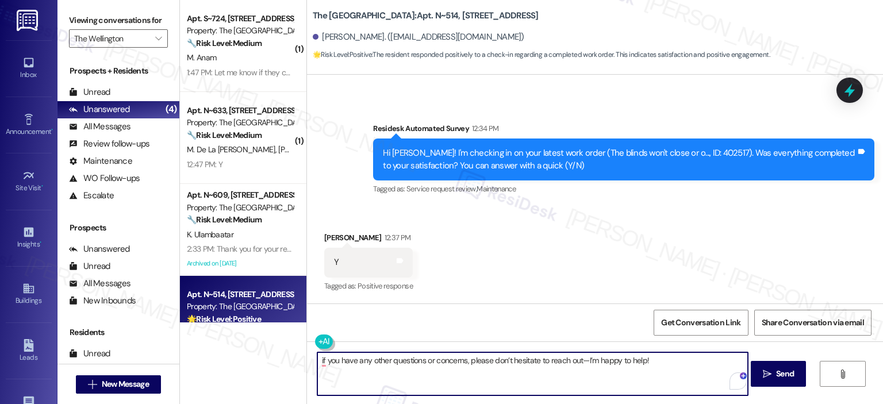
click at [317, 355] on textarea "if you have any other questions or concerns, please don’t hesitate to reach out…" at bounding box center [532, 374] width 431 height 43
paste textarea "Great to know that the latest work order was completed to your satisfaction."
click at [409, 361] on textarea "Great to know that the latest work order was completed to your satisfactionif y…" at bounding box center [532, 374] width 431 height 43
drag, startPoint x: 412, startPoint y: 361, endPoint x: 380, endPoint y: 361, distance: 32.2
click at [380, 361] on textarea "Great to know that the latest work order was completed to your satisfactionif y…" at bounding box center [532, 374] width 431 height 43
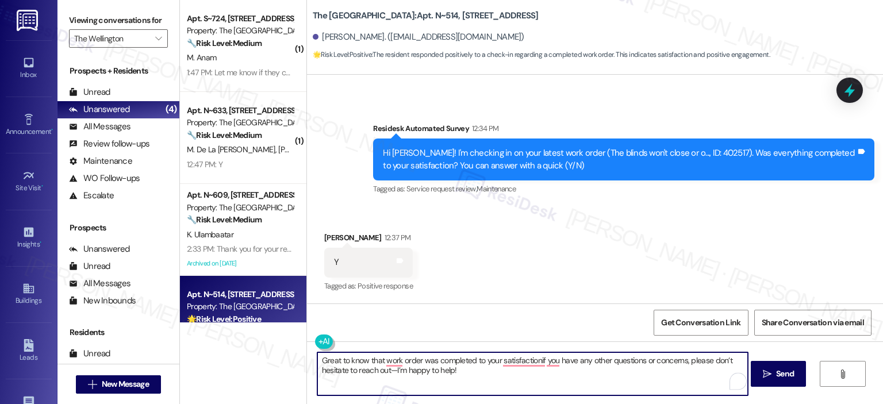
click at [419, 357] on textarea "Great to know that work order was completed to your satisfactionif you have any…" at bounding box center [532, 374] width 431 height 43
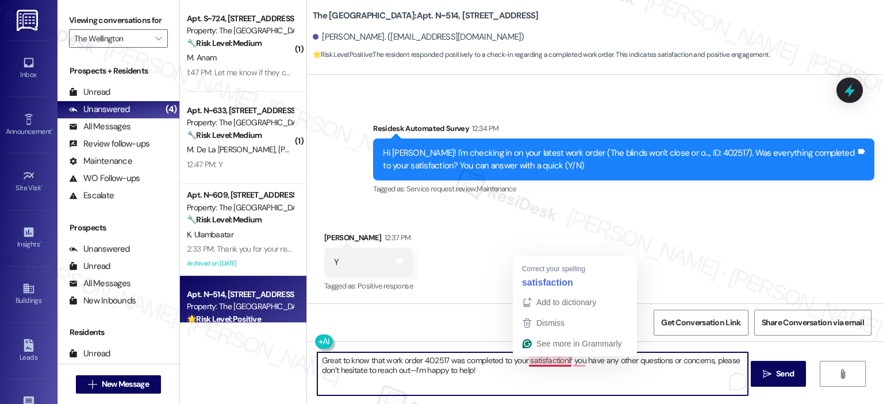
click at [562, 357] on textarea "Great to know that work order 402517 was completed to your satisfactionif you h…" at bounding box center [532, 374] width 431 height 43
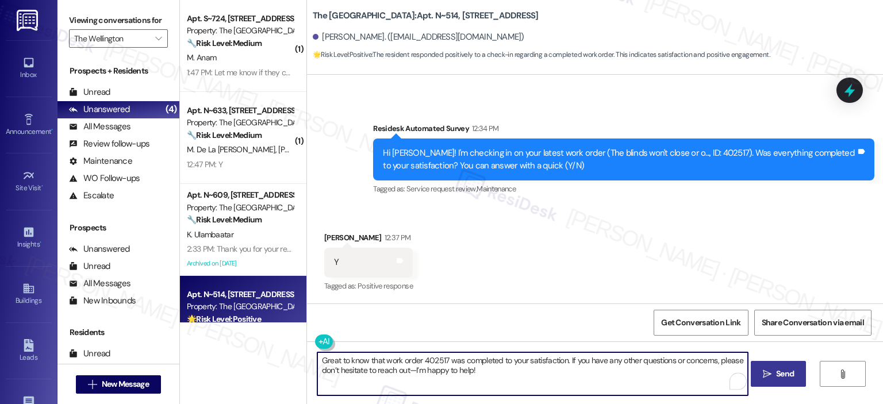
type textarea "Great to know that work order 402517 was completed to your satisfaction. If you…"
click at [776, 366] on button " Send" at bounding box center [779, 374] width 56 height 26
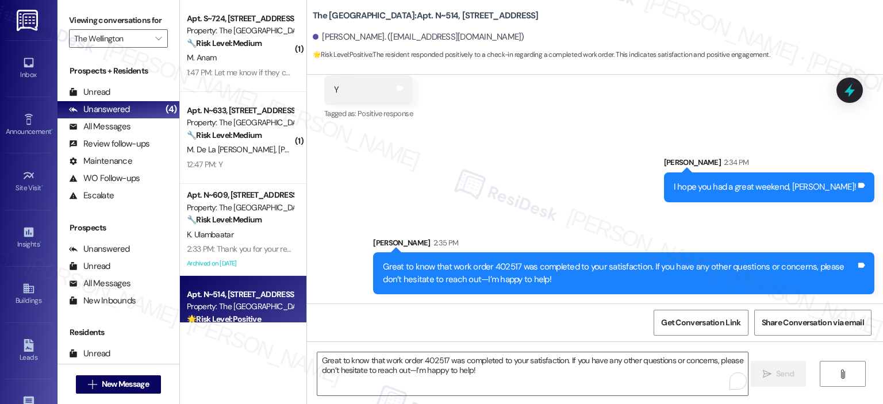
scroll to position [45, 0]
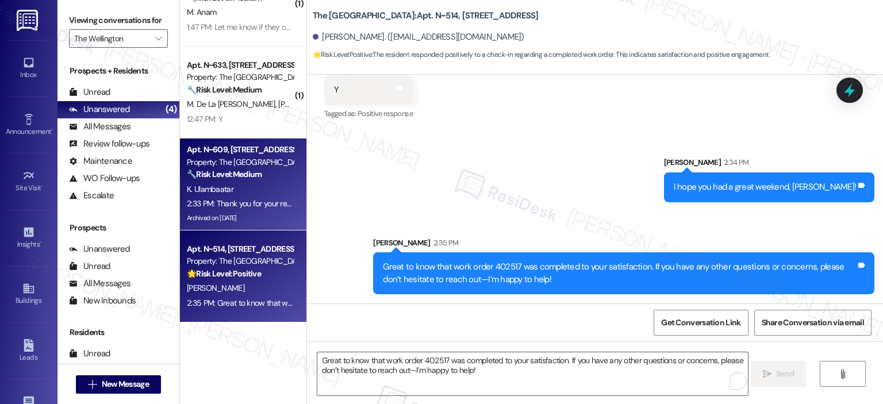
click at [248, 187] on div "K. Ulambaatar" at bounding box center [240, 189] width 109 height 14
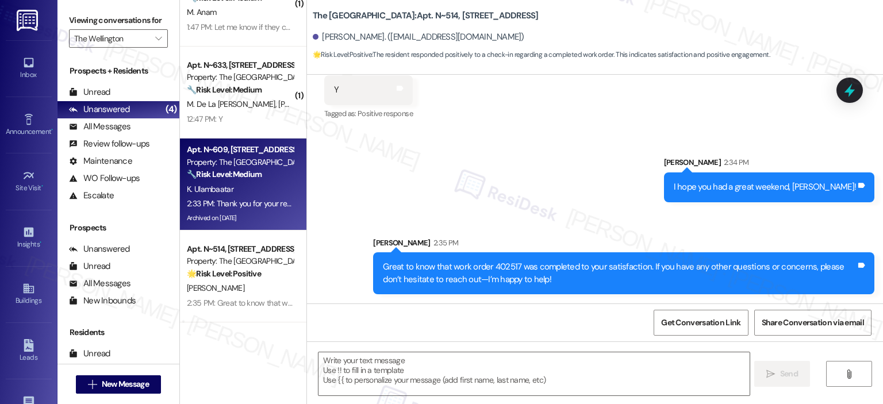
type textarea "Fetching suggested responses. Please feel free to read through the conversation…"
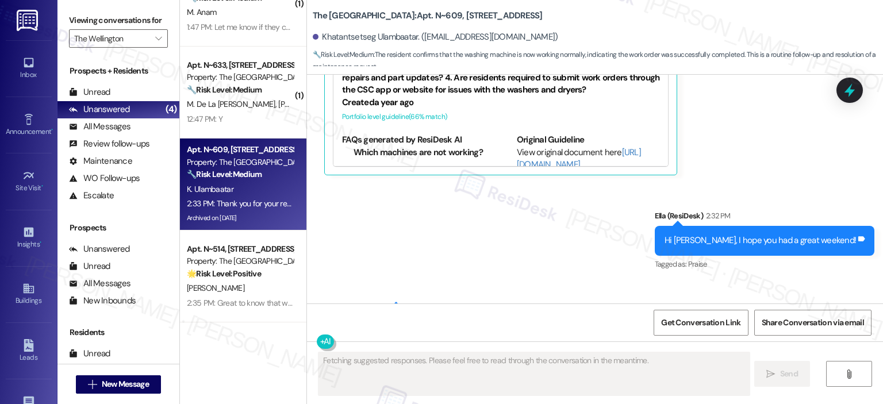
scroll to position [15327, 0]
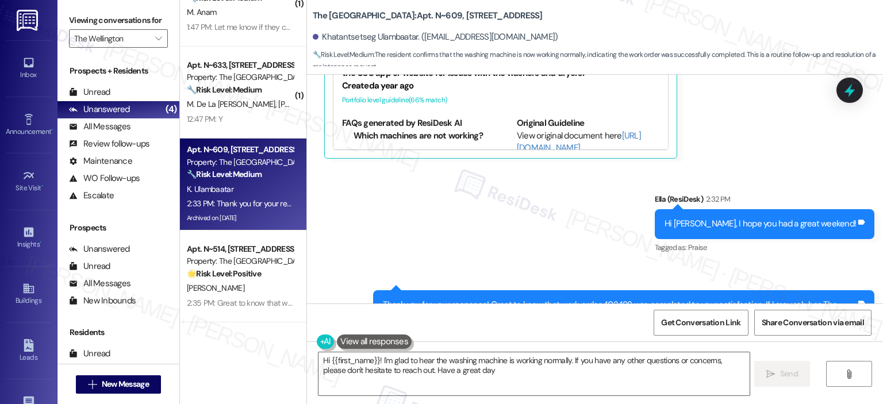
type textarea "Hi {{first_name}}! I'm glad to hear the washing machine is working normally. If…"
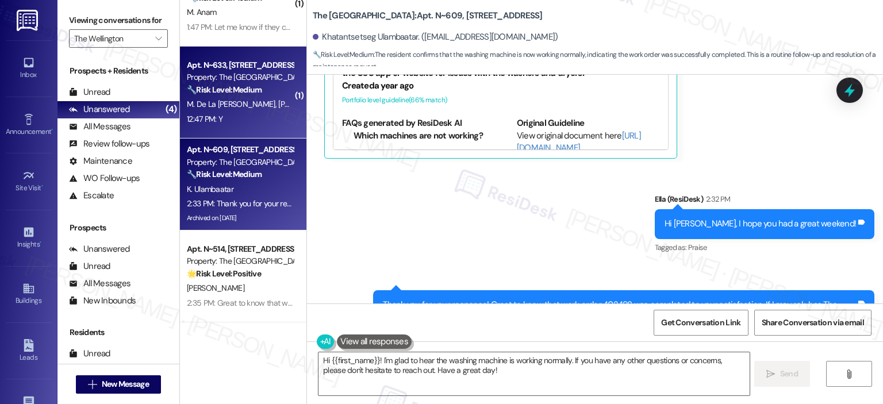
click at [228, 121] on div "12:47 PM: Y 12:47 PM: Y" at bounding box center [240, 119] width 109 height 14
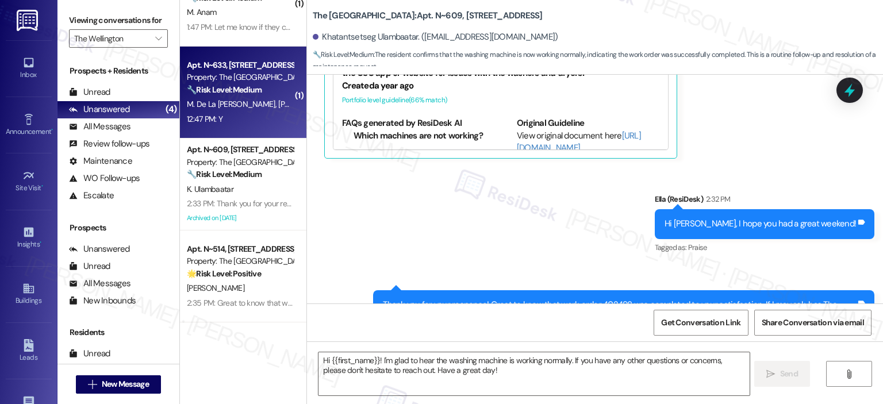
type textarea "Fetching suggested responses. Please feel free to read through the conversation…"
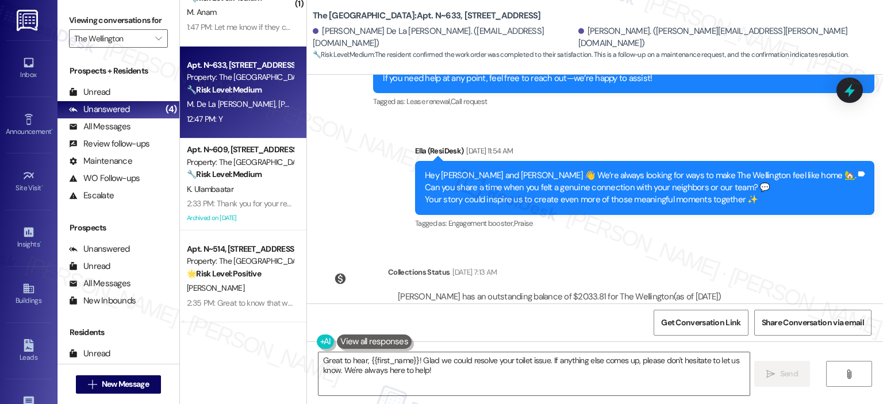
scroll to position [4578, 0]
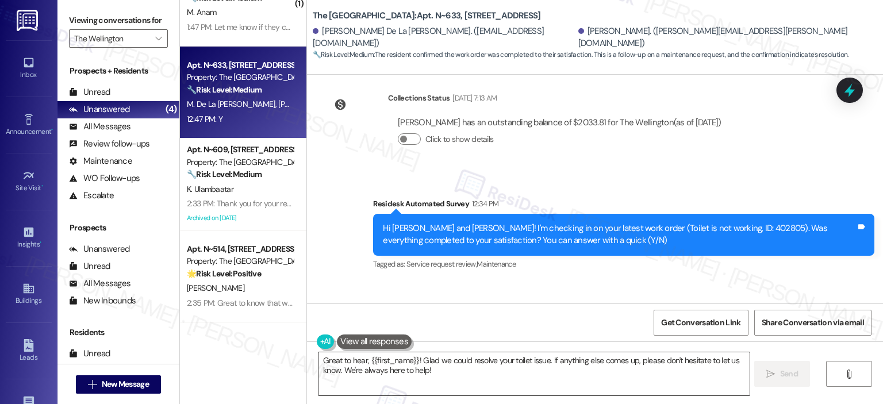
click at [432, 378] on textarea "Great to hear, {{first_name}}! Glad we could resolve your toilet issue. If anyt…" at bounding box center [534, 374] width 431 height 43
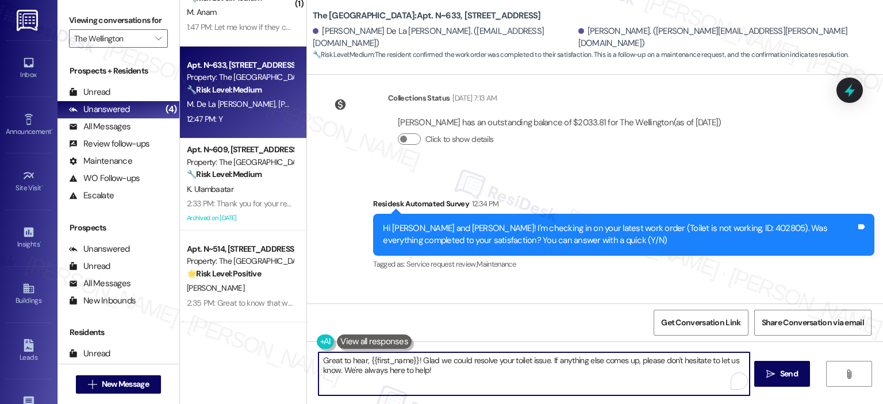
paste textarea "Thank you for your response! Great to know that the latest work order was compl…"
click at [410, 362] on textarea "Thank you for your response! Great to know that the latest work order was compl…" at bounding box center [532, 374] width 431 height 43
click at [613, 378] on textarea "Thank you for your response, Haley! Great to know that the latest work order wa…" at bounding box center [532, 374] width 431 height 43
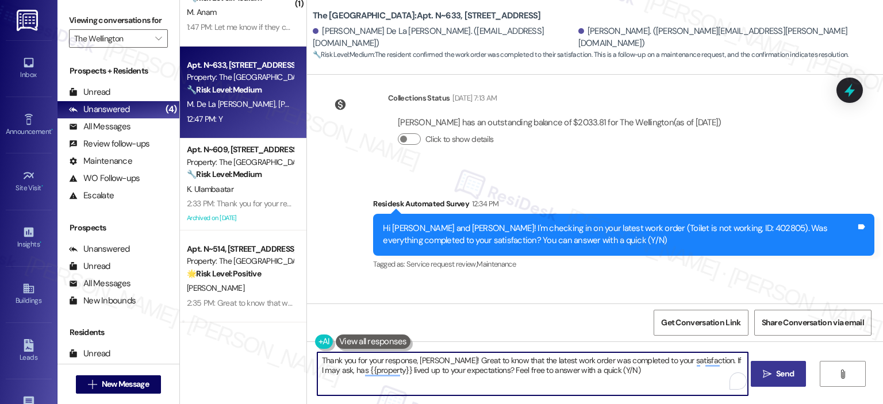
type textarea "Thank you for your response, Haley! Great to know that the latest work order wa…"
click at [771, 374] on span " Send" at bounding box center [779, 374] width 36 height 12
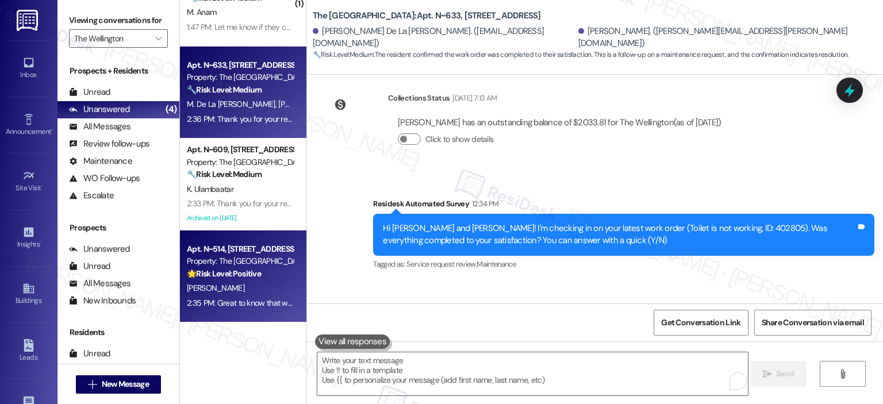
scroll to position [0, 0]
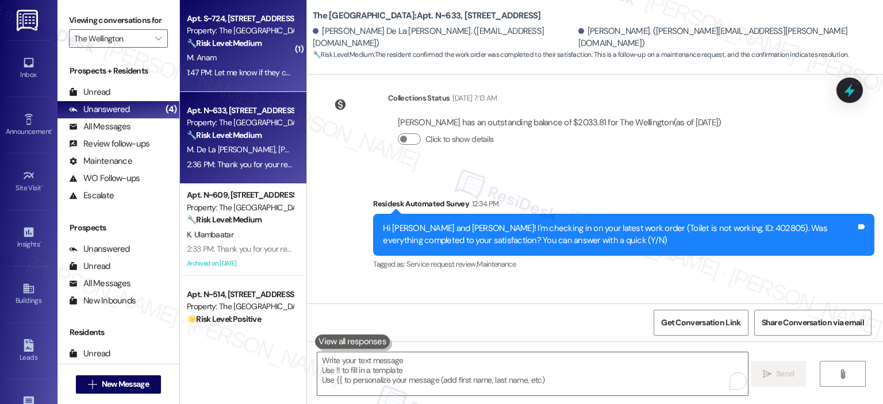
click at [253, 53] on div "M. Anam" at bounding box center [240, 58] width 109 height 14
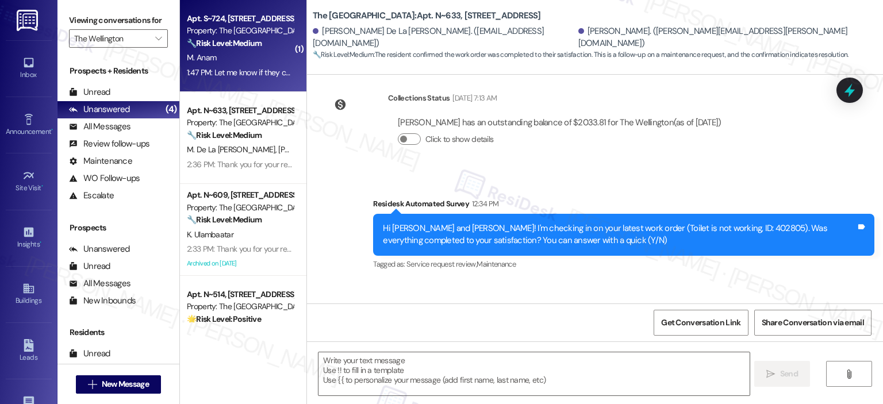
type textarea "Fetching suggested responses. Please feel free to read through the conversation…"
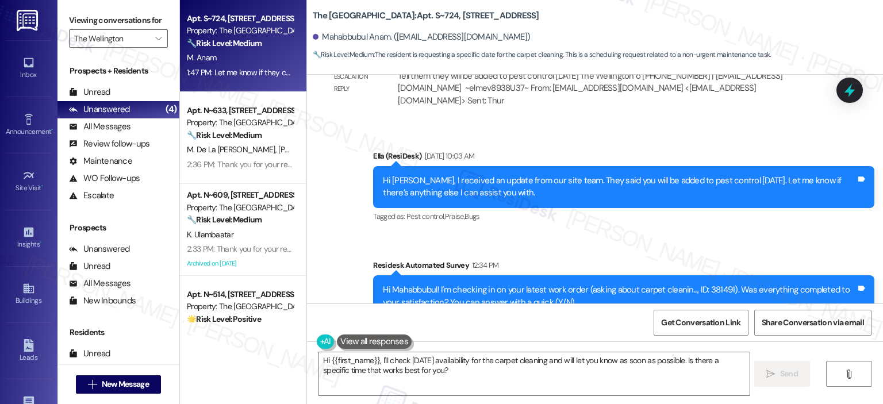
scroll to position [7044, 0]
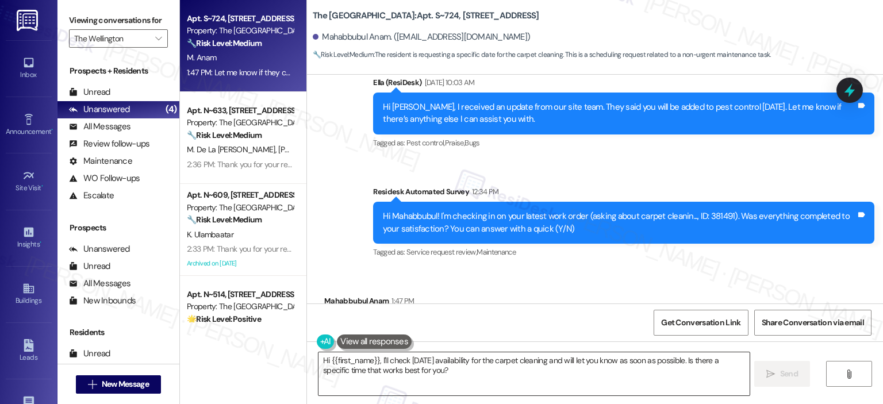
click at [379, 359] on textarea "Hi {{first_name}}, I'll check on Saturday availability for the carpet cleaning …" at bounding box center [534, 374] width 431 height 43
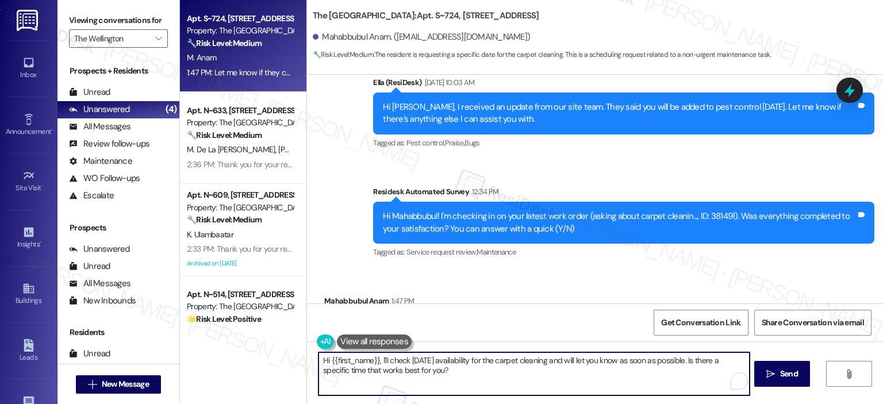
click at [378, 361] on textarea "Hi {{first_name}}, I'll check on Saturday availability for the carpet cleaning …" at bounding box center [534, 374] width 431 height 43
click at [374, 359] on textarea "Hi {{first_name}}, I'll check on Saturday availability for the carpet cleaning …" at bounding box center [532, 374] width 431 height 43
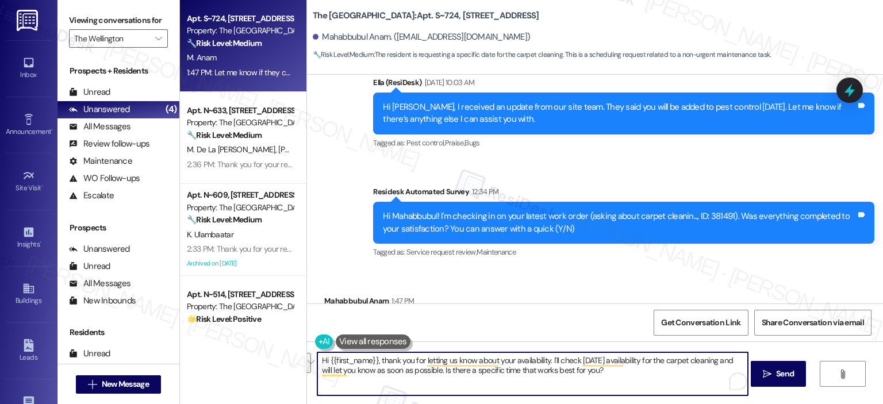
drag, startPoint x: 624, startPoint y: 376, endPoint x: 550, endPoint y: 358, distance: 75.6
click at [550, 358] on textarea "Hi {{first_name}}, thank you for letting us know about your availability. I'll …" at bounding box center [532, 374] width 431 height 43
click at [575, 363] on textarea "Hi {{first_name}}, thank you for letting us know about your availability. I'll …" at bounding box center [532, 374] width 431 height 43
drag, startPoint x: 618, startPoint y: 368, endPoint x: 550, endPoint y: 361, distance: 68.3
click at [550, 361] on textarea "Hi {{first_name}}, thank you for letting us know about your availability. I'll …" at bounding box center [532, 374] width 431 height 43
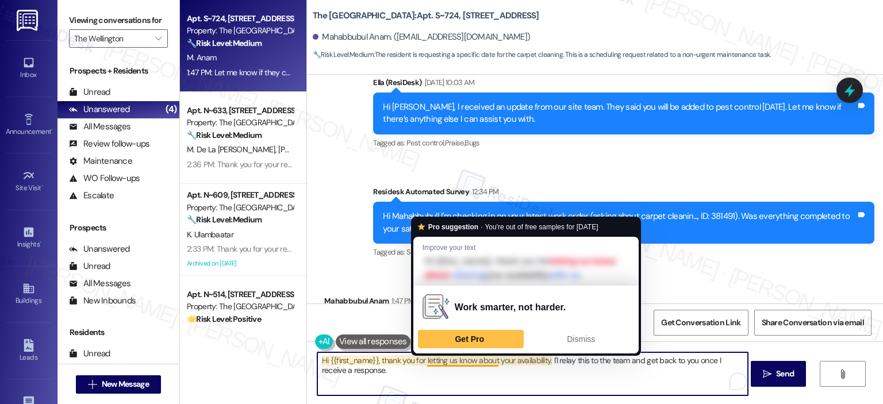
click at [430, 395] on textarea "Hi {{first_name}}, thank you for letting us know about your availability. I'l r…" at bounding box center [532, 374] width 431 height 43
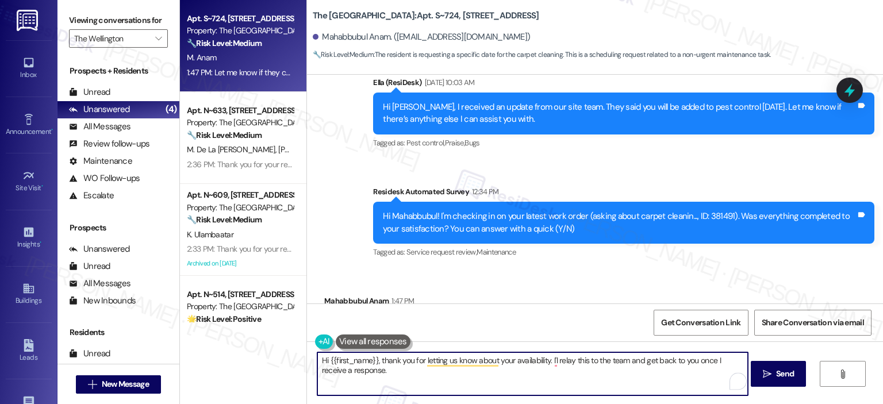
click at [552, 362] on textarea "Hi {{first_name}}, thank you for letting us know about your availability. I'l r…" at bounding box center [532, 374] width 431 height 43
type textarea "Hi {{first_name}}, thank you for letting us know about your availability. I'll …"
click at [779, 374] on span "Send" at bounding box center [785, 374] width 18 height 12
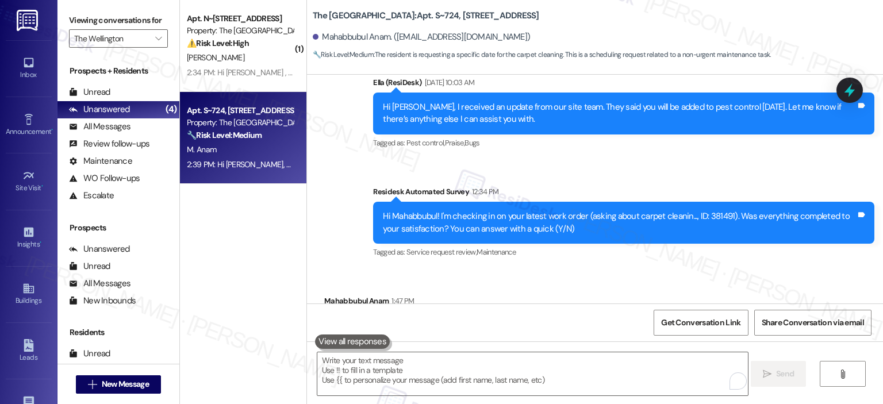
scroll to position [7136, 0]
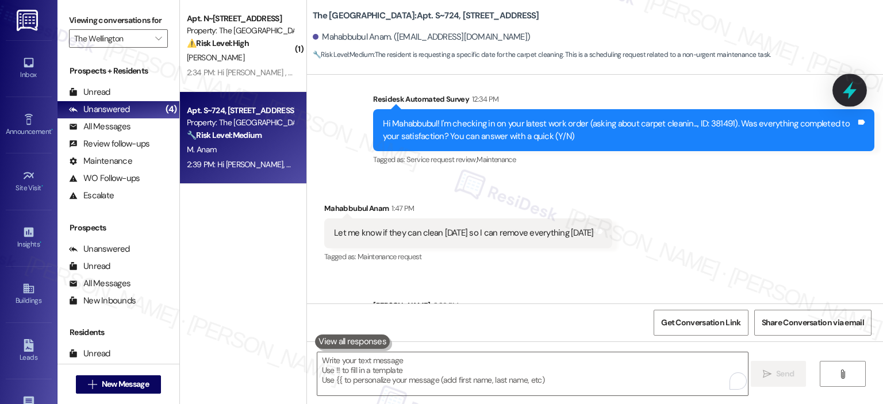
click at [845, 94] on icon at bounding box center [850, 91] width 20 height 20
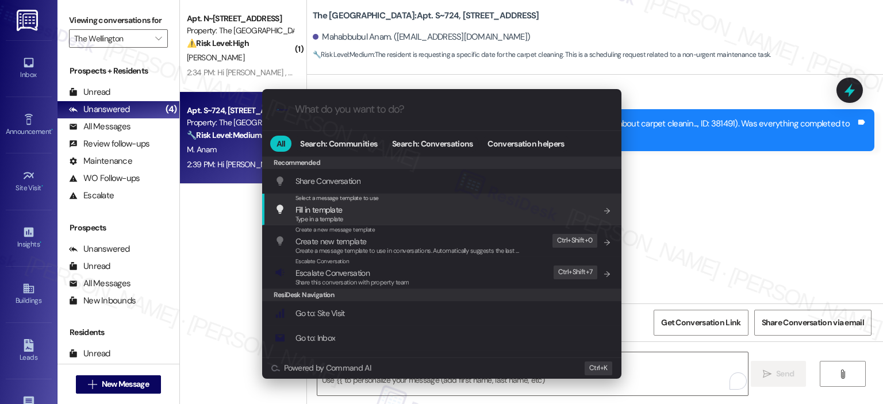
click at [463, 108] on input "What do you want to do?" at bounding box center [451, 110] width 312 height 12
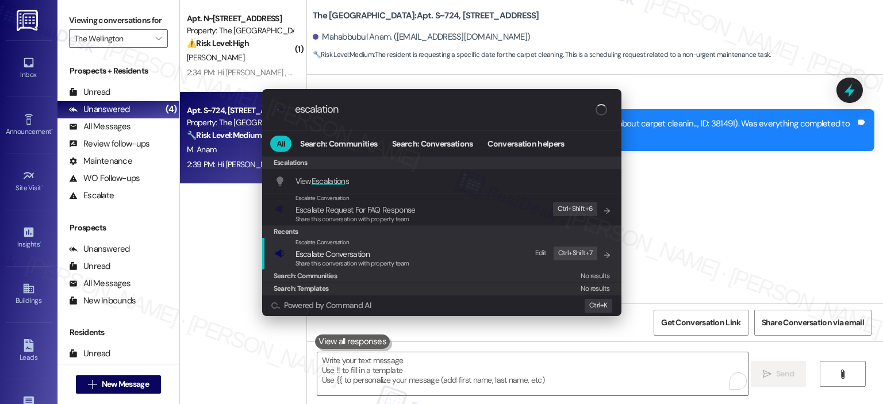
type input "escalation"
click at [422, 255] on div "Escalate Conversation Escalate Conversation Share this conversation with proper…" at bounding box center [443, 253] width 336 height 31
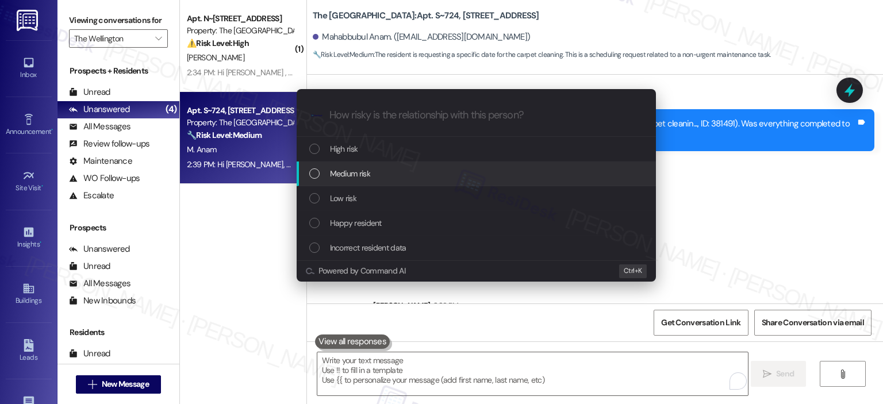
click at [354, 175] on span "Medium risk" at bounding box center [350, 173] width 40 height 13
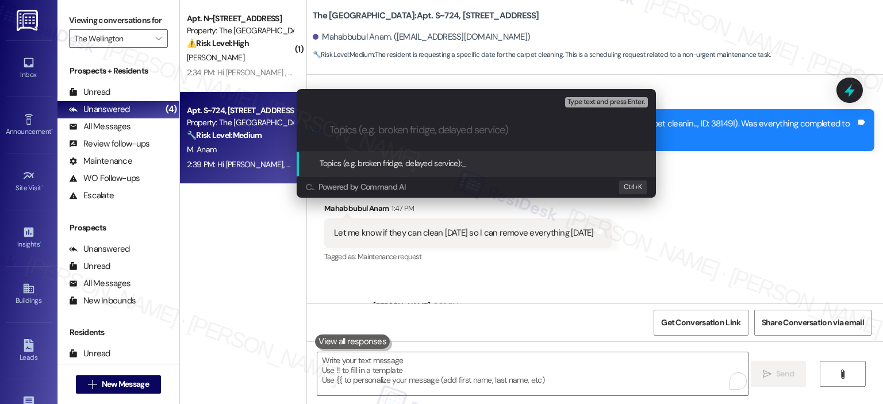
click at [338, 130] on input "Topics (e.g. broken fridge, delayed service)" at bounding box center [486, 130] width 312 height 12
type input "W"
paste input "381491"
type input "Carpet Cleaning WO Follow Up - WO 381491"
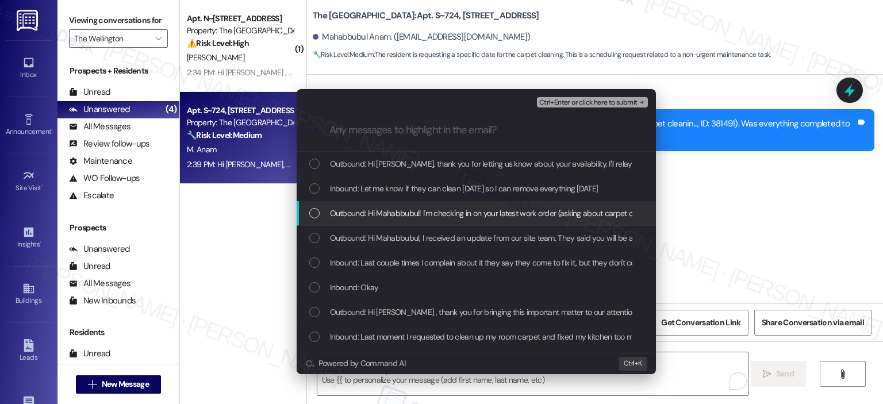
click at [514, 210] on span "Outbound: Hi Mahabbubul! I'm checking in on your latest work order (asking abou…" at bounding box center [651, 213] width 643 height 13
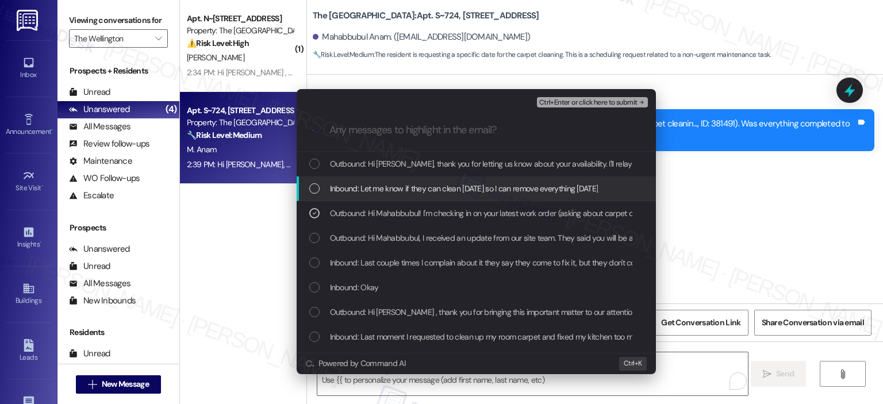
click at [503, 190] on span "Inbound: Let me know if they can clean Saturday so I can remove everything on F…" at bounding box center [464, 188] width 269 height 13
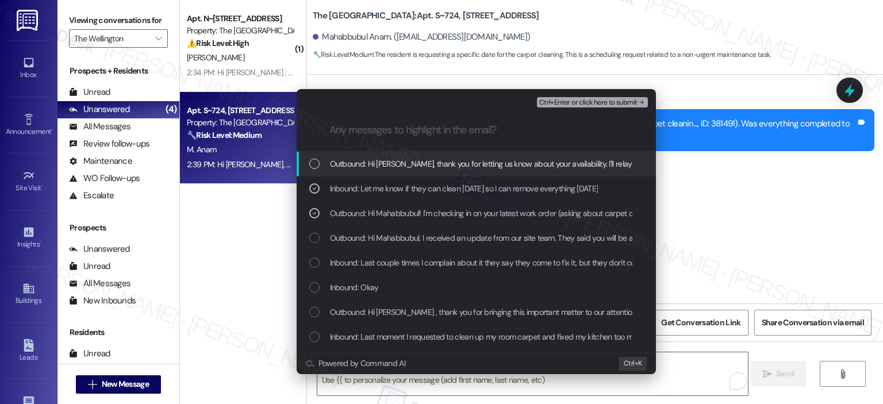
click at [496, 167] on span "Outbound: Hi Mahabbubul, thank you for letting us know about your availability.…" at bounding box center [587, 164] width 514 height 13
click at [612, 103] on span "Ctrl+Enter or click here to submit" at bounding box center [588, 103] width 98 height 8
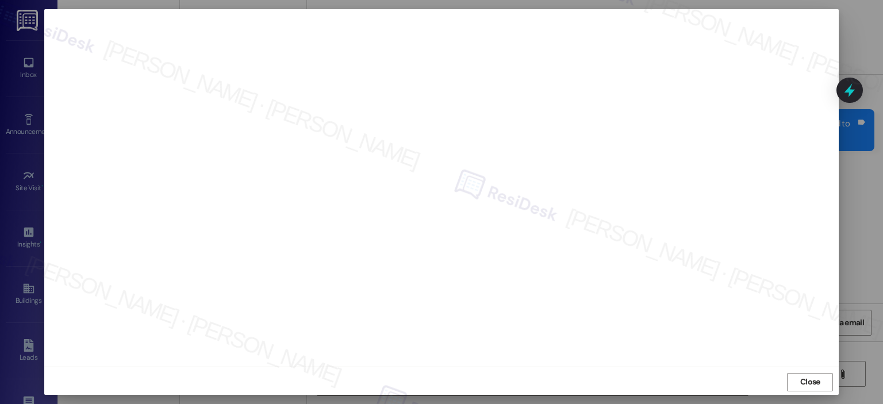
scroll to position [8, 0]
click at [812, 378] on span "Close" at bounding box center [811, 380] width 20 height 12
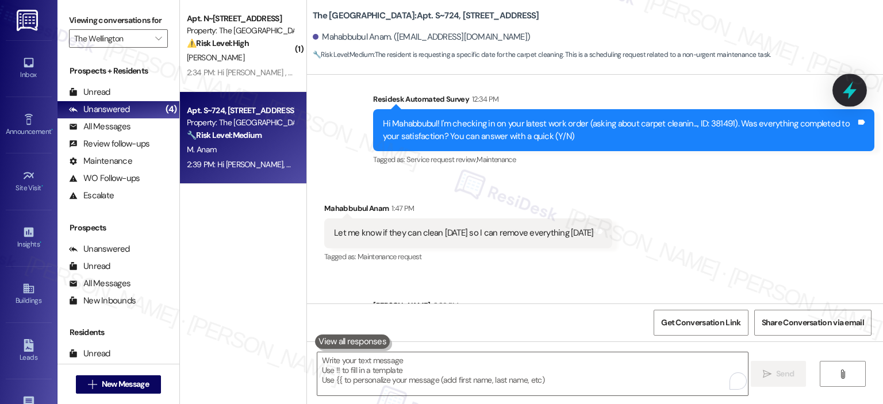
click at [841, 89] on div at bounding box center [850, 90] width 35 height 33
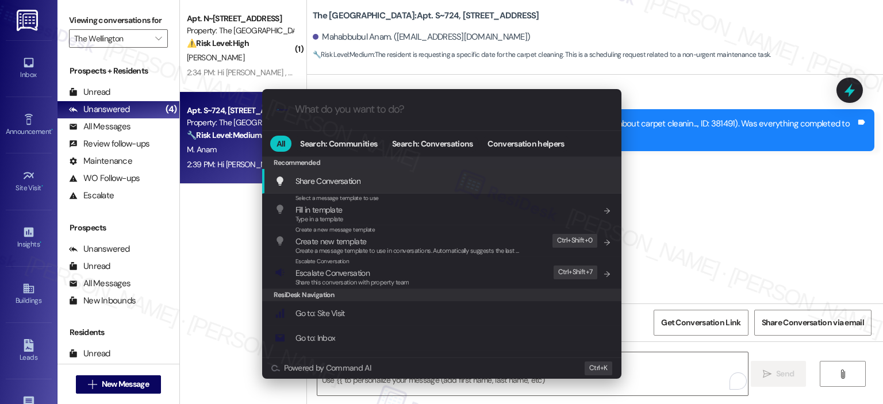
click at [380, 107] on input "What do you want to do?" at bounding box center [451, 110] width 312 height 12
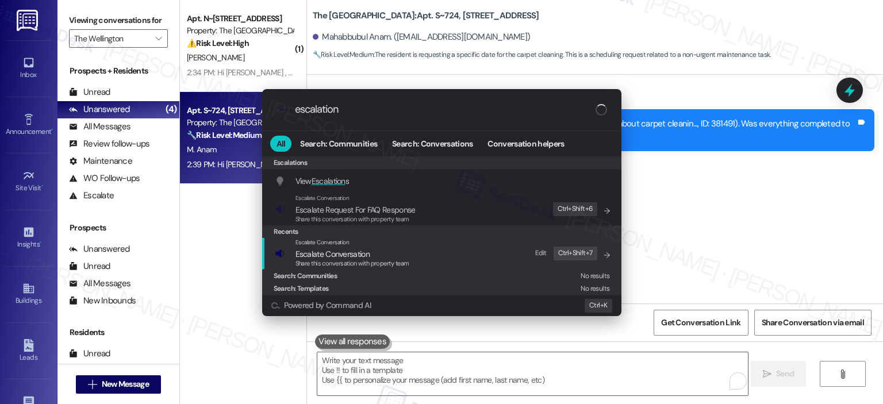
type input "escalation"
click at [507, 251] on div "Escalate Conversation Escalate Conversation Share this conversation with proper…" at bounding box center [443, 253] width 336 height 31
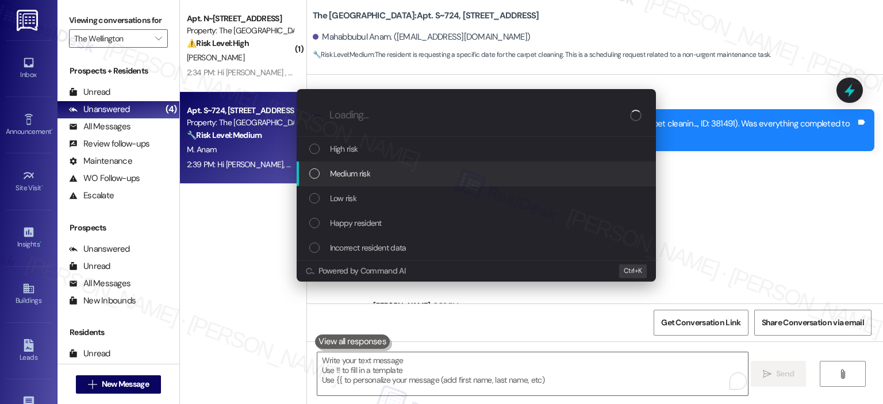
click at [389, 178] on div "Medium risk" at bounding box center [477, 173] width 336 height 13
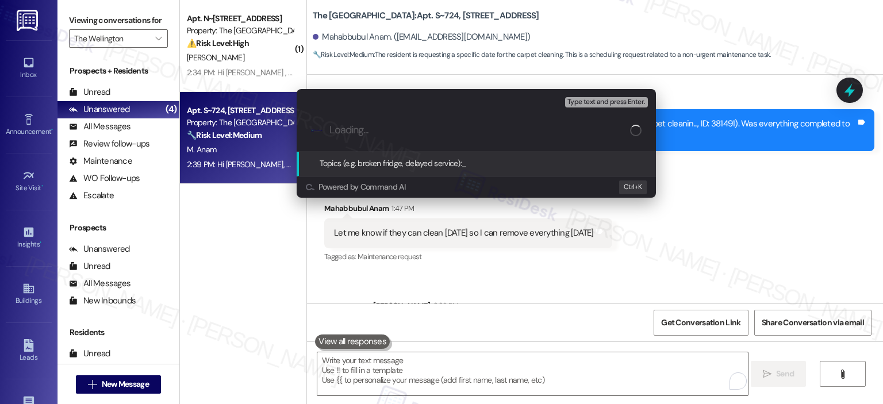
click at [380, 124] on input "Loading..." at bounding box center [480, 130] width 301 height 12
type input "a"
paste input "381491"
type input "Carpet Cleaning WO Follow up - WO 381491"
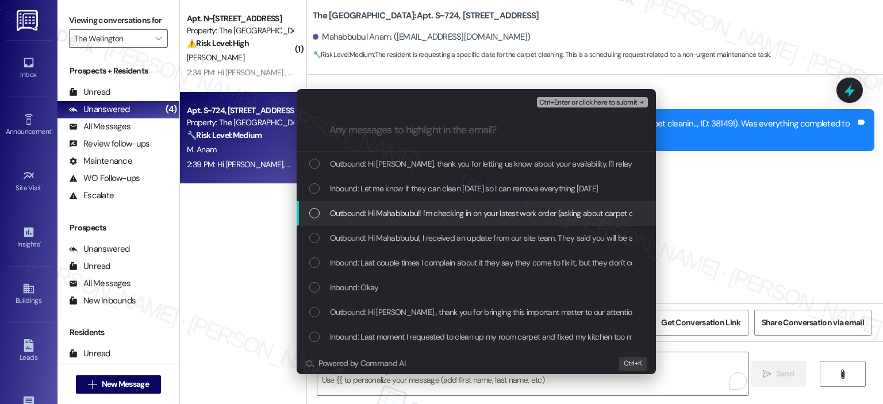
click at [373, 206] on div "Outbound: Hi Mahabbubul! I'm checking in on your latest work order (asking abou…" at bounding box center [476, 213] width 359 height 25
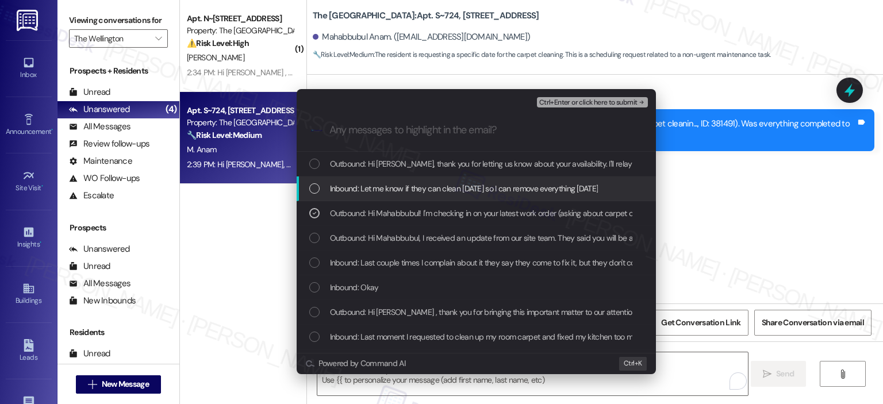
click at [375, 188] on span "Inbound: Let me know if they can clean Saturday so I can remove everything on F…" at bounding box center [464, 188] width 269 height 13
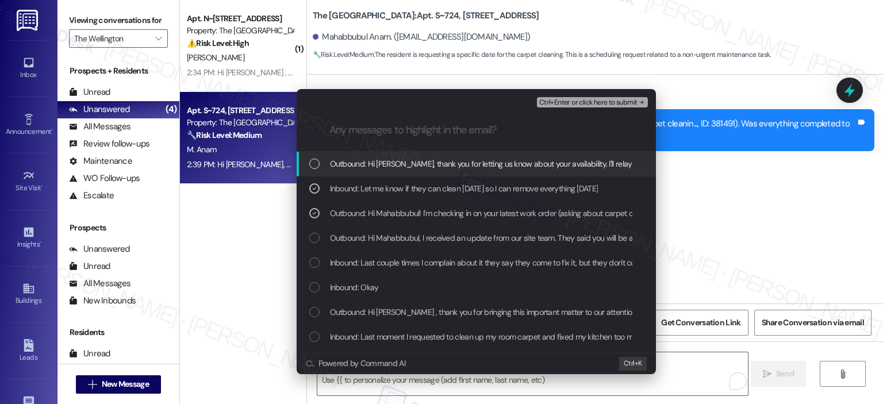
click at [377, 166] on span "Outbound: Hi Mahabbubul, thank you for letting us know about your availability.…" at bounding box center [587, 164] width 514 height 13
click at [574, 105] on span "Ctrl+Enter or click here to submit" at bounding box center [588, 103] width 98 height 8
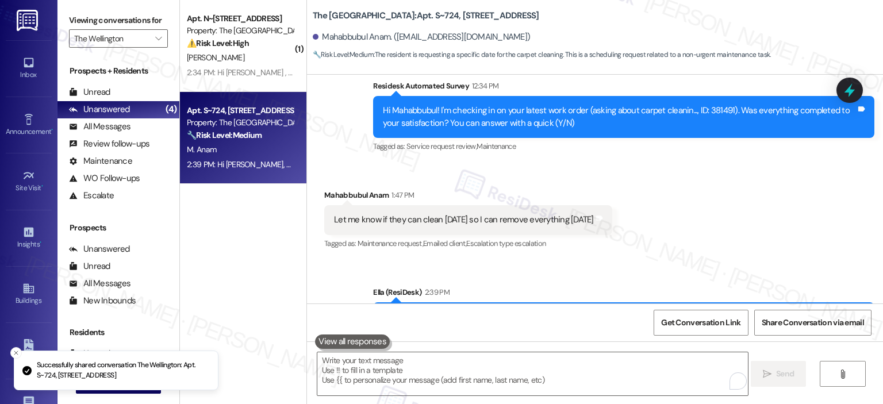
scroll to position [7154, 0]
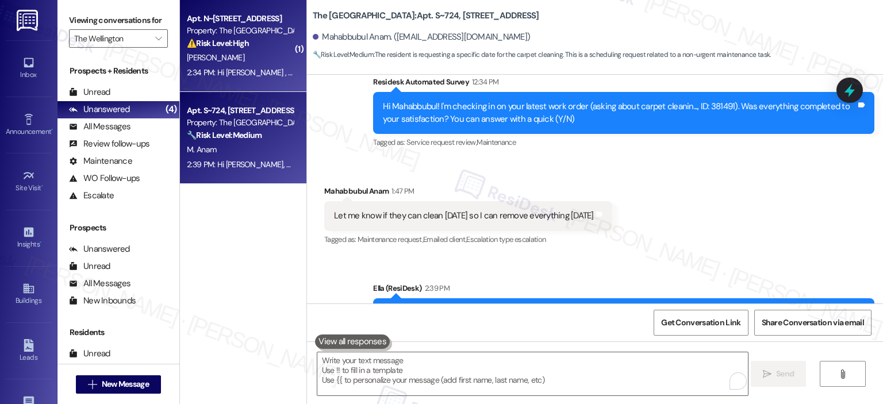
click at [244, 9] on div "Apt. N~509, 1850 Columbia Pike Property: The Wellington ⚠️ Risk Level: High The…" at bounding box center [243, 46] width 127 height 92
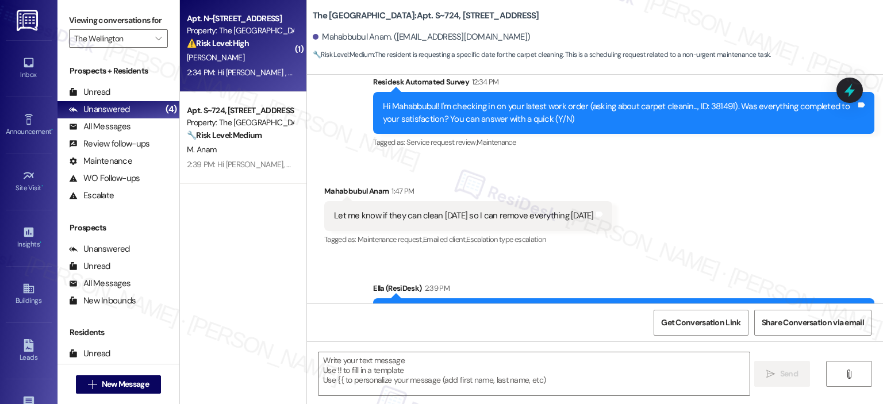
type textarea "Fetching suggested responses. Please feel free to read through the conversation…"
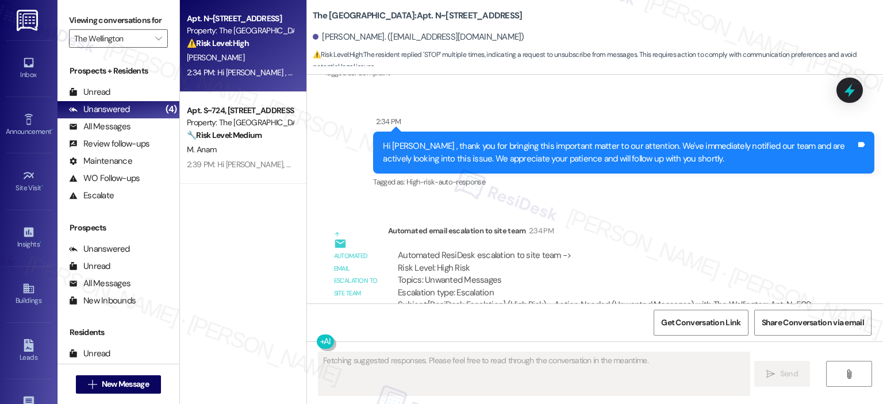
scroll to position [5202, 0]
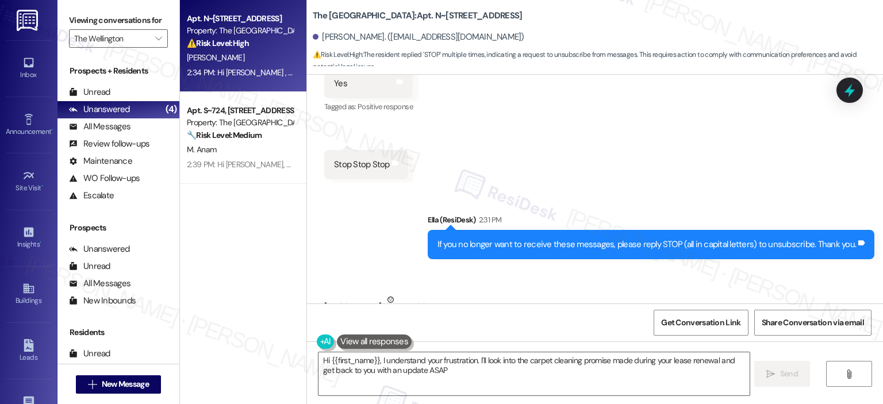
type textarea "Hi {{first_name}}, I understand your frustration. I'll look into the carpet cle…"
click at [840, 85] on div at bounding box center [850, 90] width 35 height 33
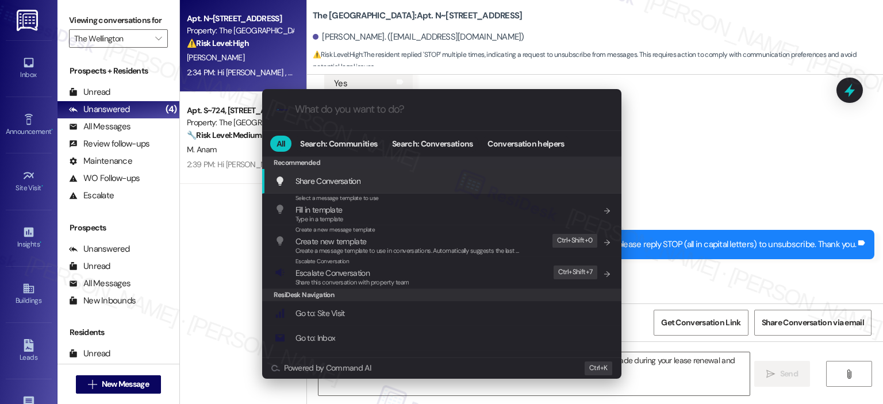
click at [370, 104] on input "What do you want to do?" at bounding box center [451, 110] width 312 height 12
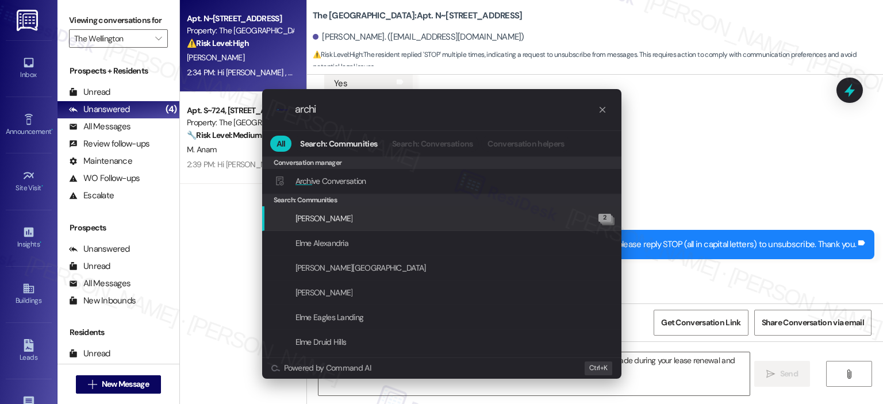
type input "archi"
click at [676, 255] on div ".cls-1{fill:#0a055f;}.cls-2{fill:#0cc4c4;} resideskLogoBlueOrange archi All Sea…" at bounding box center [441, 202] width 883 height 404
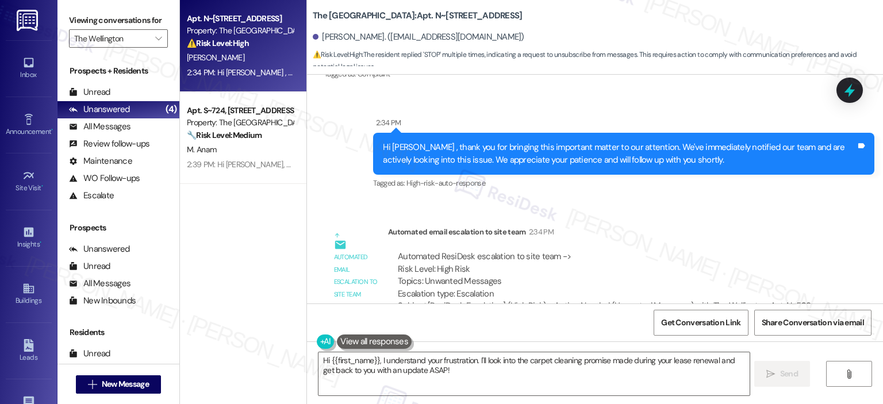
scroll to position [5489, 0]
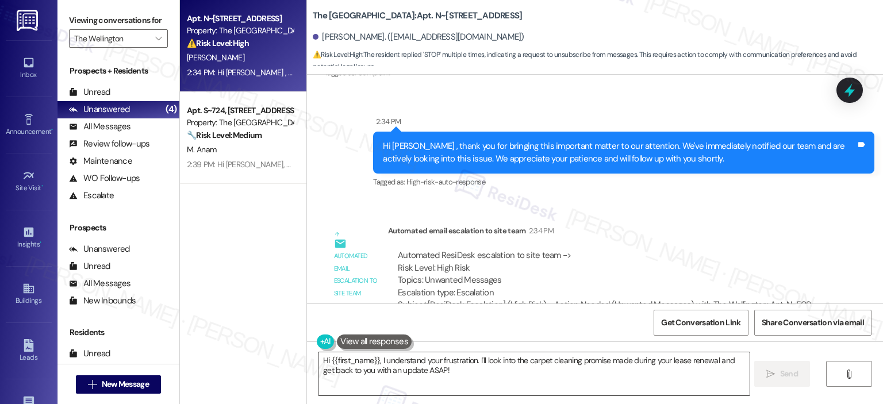
click at [441, 375] on textarea "Hi {{first_name}}, I understand your frustration. I'll look into the carpet cle…" at bounding box center [534, 374] width 431 height 43
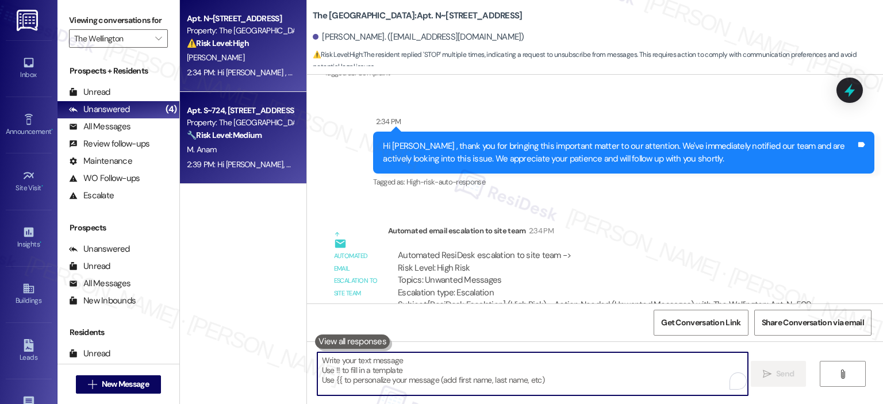
click at [254, 160] on div "2:39 PM: Hi Mahabbubul, thank you for letting us know about your availability. …" at bounding box center [440, 164] width 507 height 10
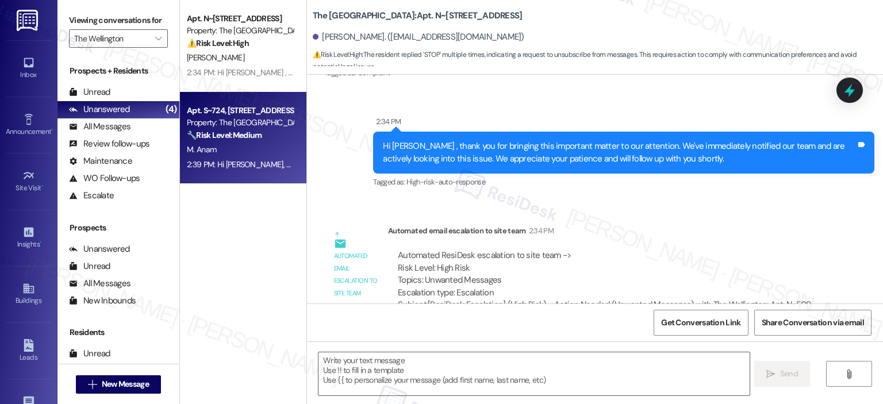
type textarea "Fetching suggested responses. Please feel free to read through the conversation…"
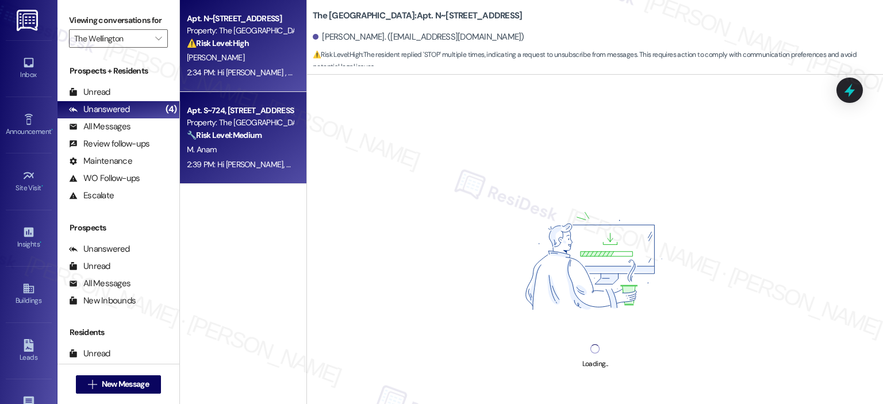
click at [237, 63] on div "S. Palmer" at bounding box center [240, 58] width 109 height 14
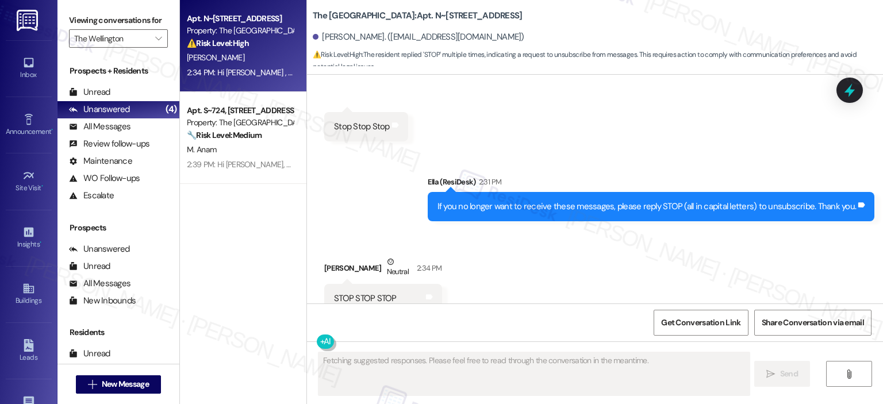
scroll to position [5238, 0]
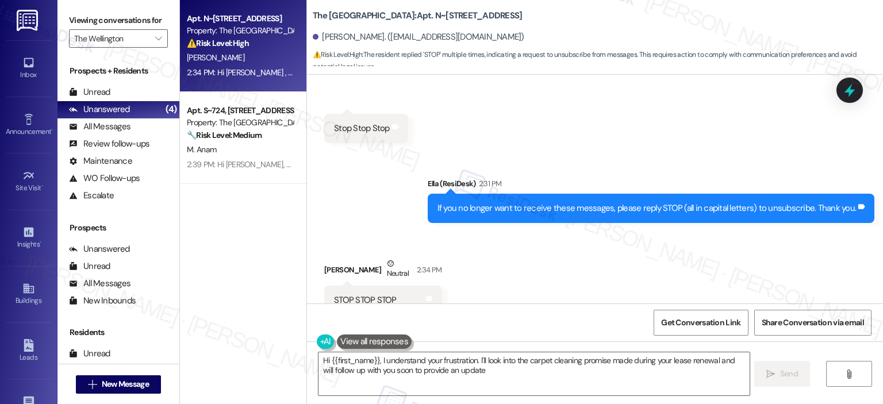
type textarea "Hi {{first_name}}, I understand your frustration. I'll look into the carpet cle…"
click at [842, 94] on icon at bounding box center [850, 91] width 20 height 20
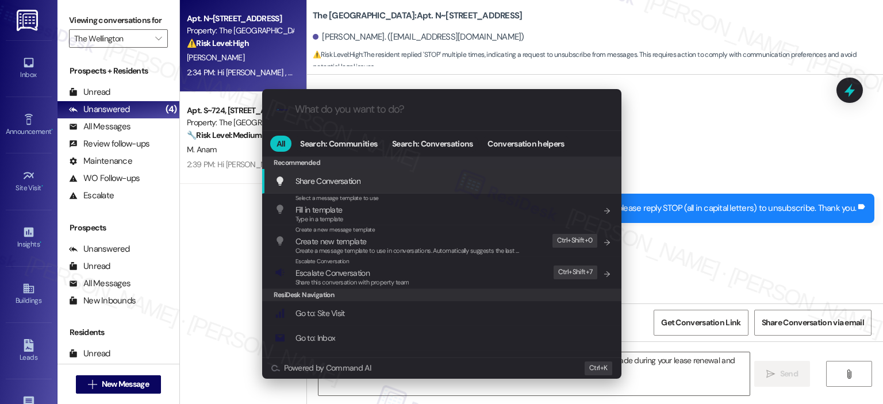
click at [416, 106] on input "What do you want to do?" at bounding box center [451, 110] width 312 height 12
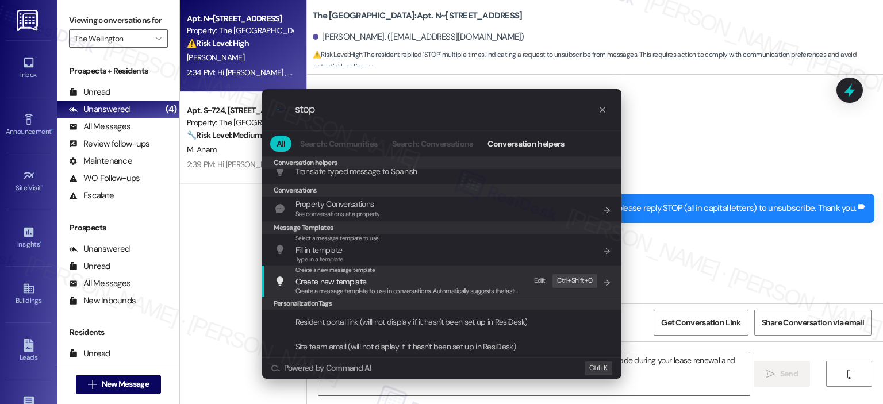
scroll to position [360, 0]
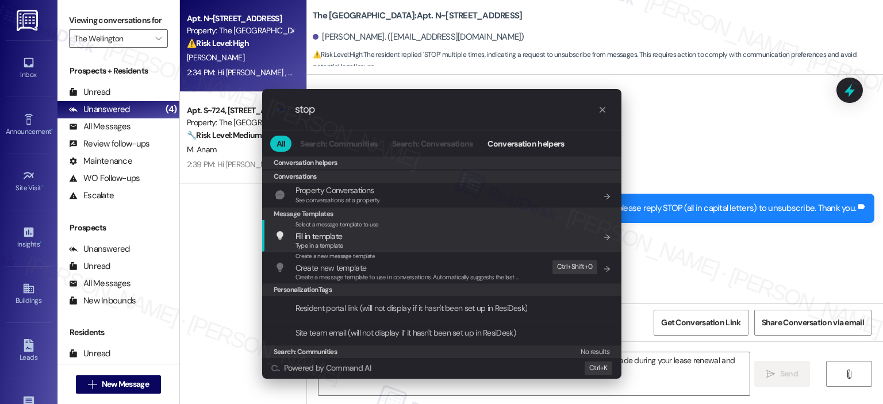
type input "stop"
click at [713, 244] on div ".cls-1{fill:#0a055f;}.cls-2{fill:#0cc4c4;} resideskLogoBlueOrange stop All Sear…" at bounding box center [441, 202] width 883 height 404
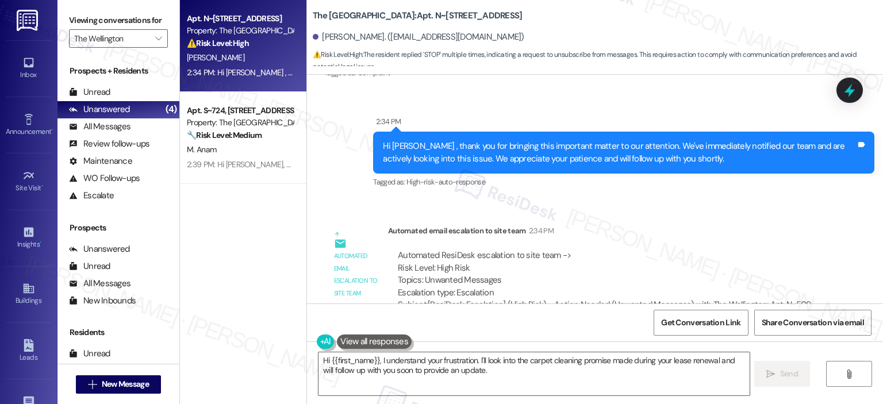
scroll to position [5202, 0]
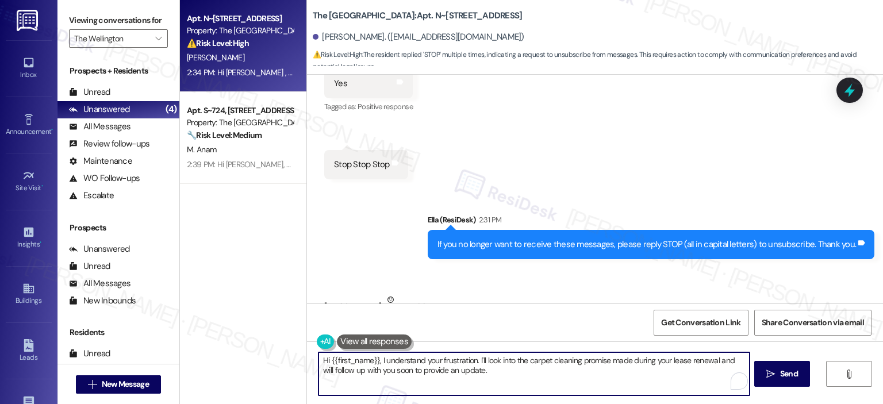
drag, startPoint x: 492, startPoint y: 372, endPoint x: 301, endPoint y: 359, distance: 191.4
click at [307, 359] on div "Hi {{first_name}}, I understand your frustration. I'll look into the carpet cle…" at bounding box center [595, 385] width 576 height 86
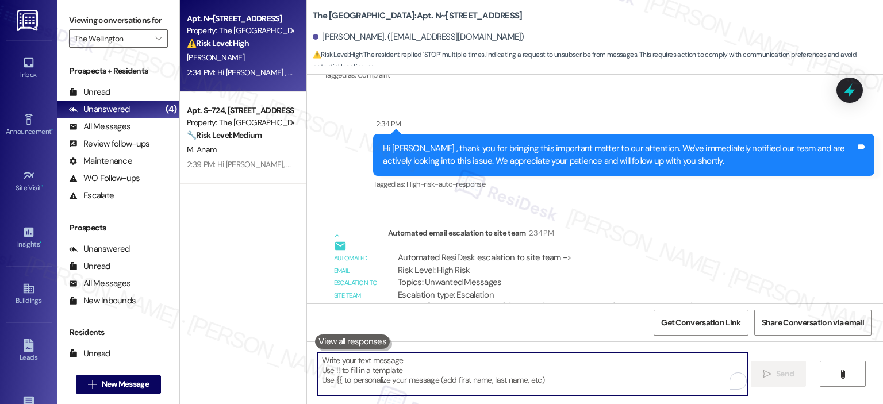
scroll to position [5489, 0]
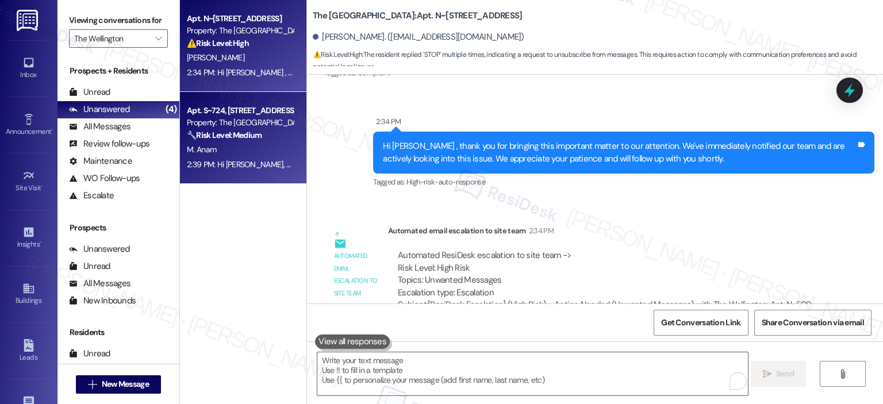
click at [229, 125] on div "Property: The [GEOGRAPHIC_DATA]" at bounding box center [240, 123] width 106 height 12
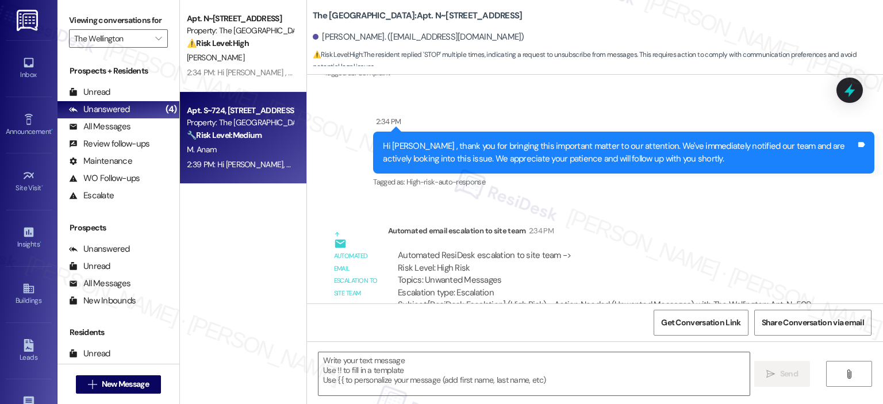
type textarea "Fetching suggested responses. Please feel free to read through the conversation…"
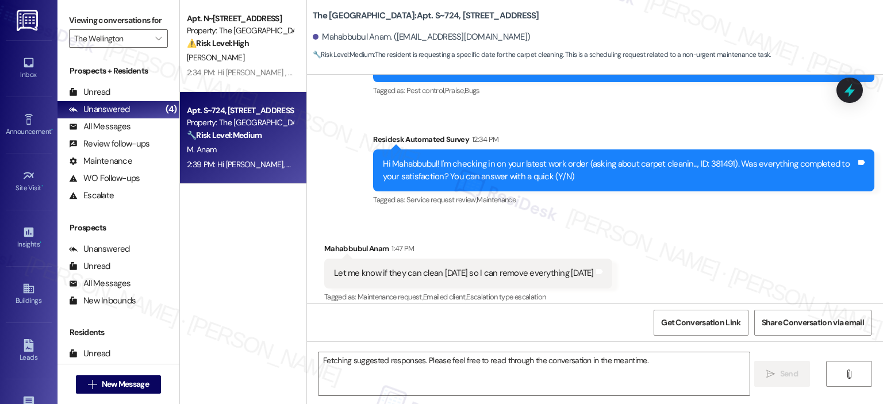
scroll to position [7044, 0]
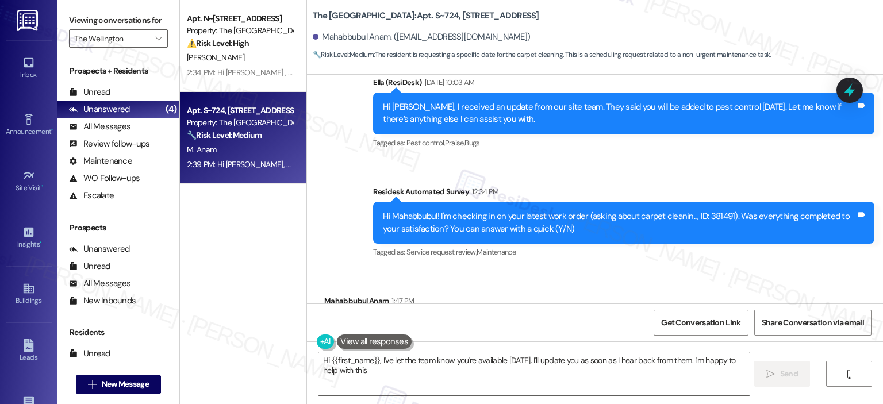
type textarea "Hi {{first_name}}, I've let the team know you're available Saturday. I'll updat…"
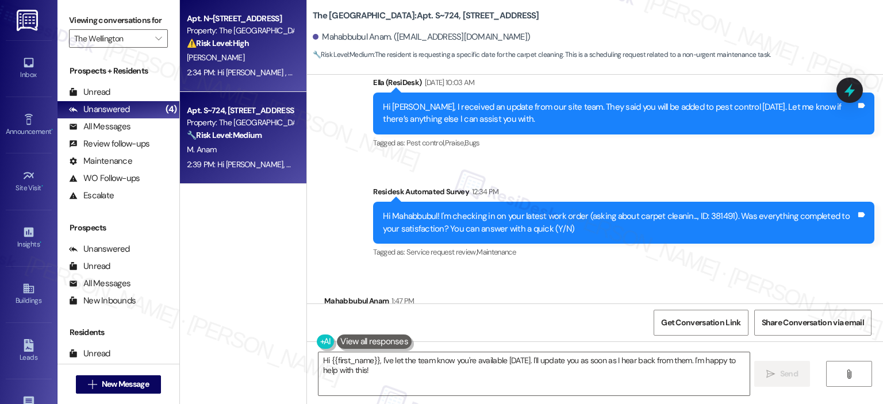
click at [233, 82] on div "Apt. N~509, 1850 Columbia Pike Property: The Wellington ⚠️ Risk Level: High The…" at bounding box center [243, 46] width 127 height 92
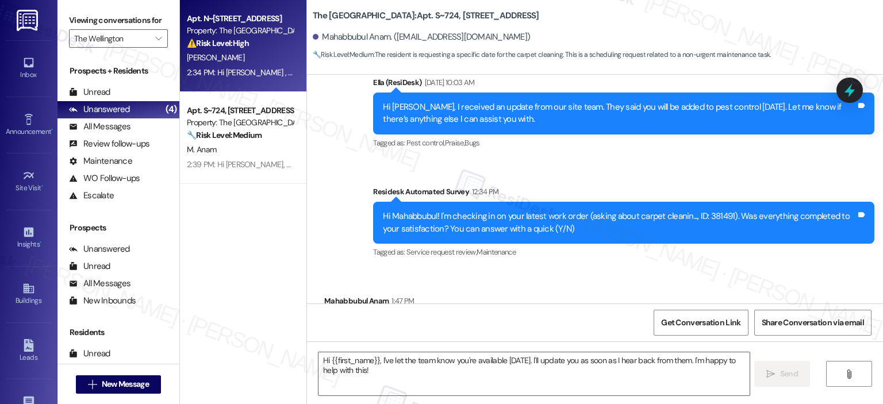
type textarea "Fetching suggested responses. Please feel free to read through the conversation…"
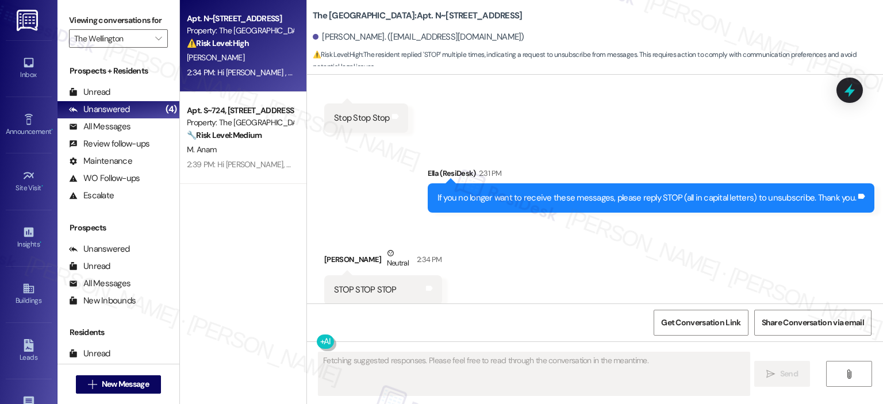
scroll to position [5238, 0]
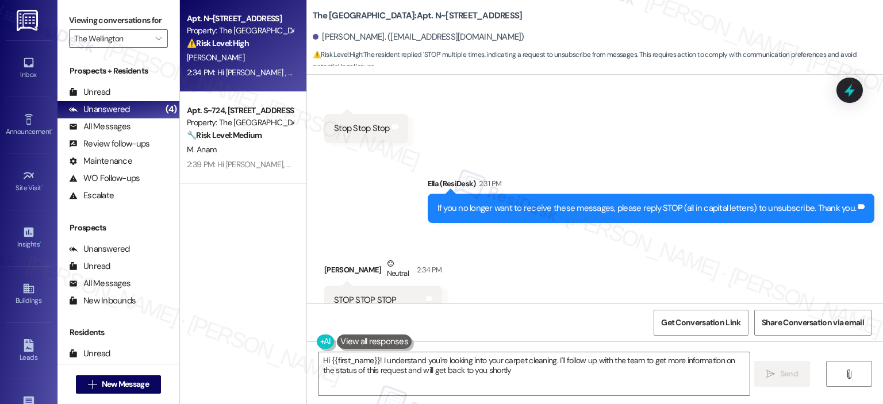
type textarea "Hi {{first_name}}! I understand you're looking into your carpet cleaning. I'll …"
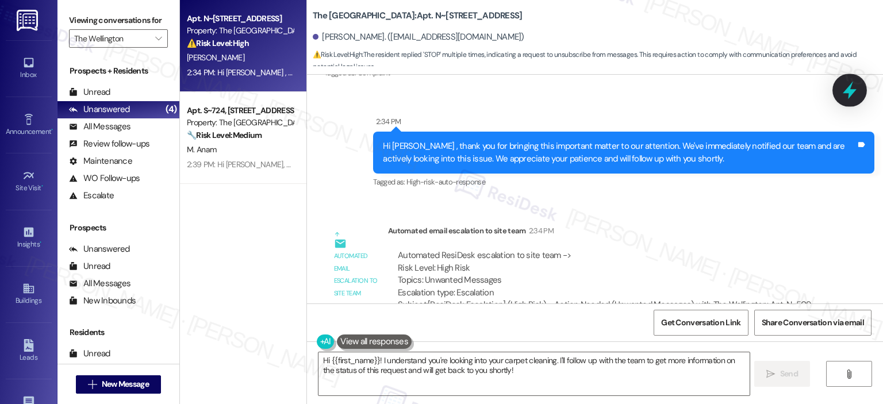
click at [844, 87] on icon at bounding box center [850, 91] width 20 height 20
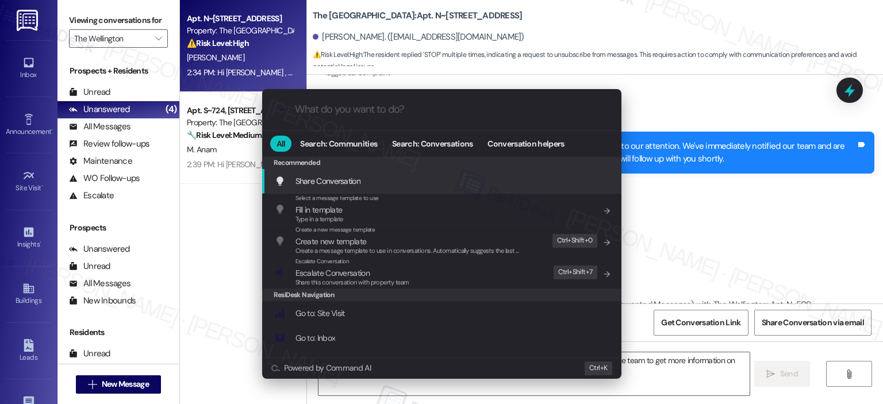
click at [405, 110] on input "What do you want to do?" at bounding box center [451, 110] width 312 height 12
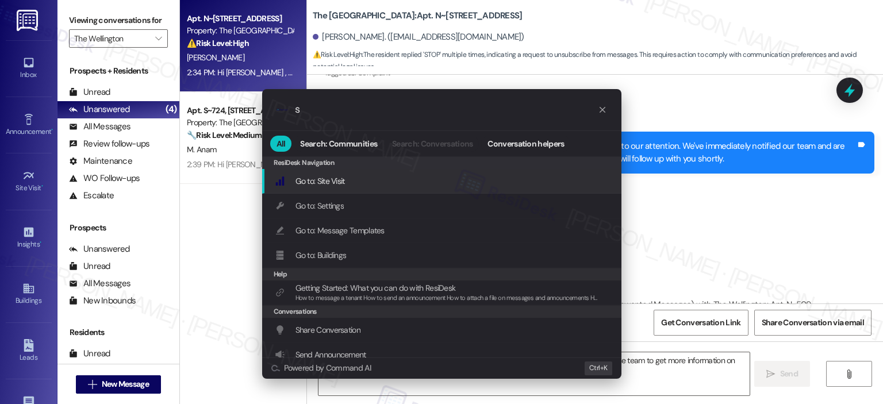
type input "st"
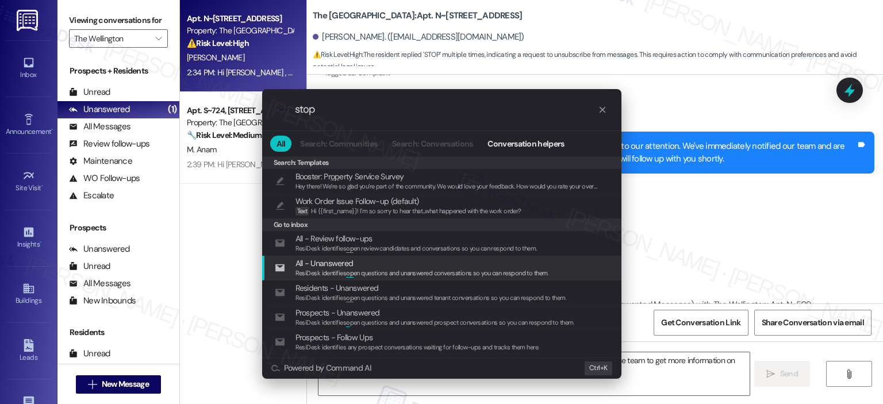
type input "stop"
click at [191, 212] on div ".cls-1{fill:#0a055f;}.cls-2{fill:#0cc4c4;} resideskLogoBlueOrange stop All Sear…" at bounding box center [441, 202] width 883 height 404
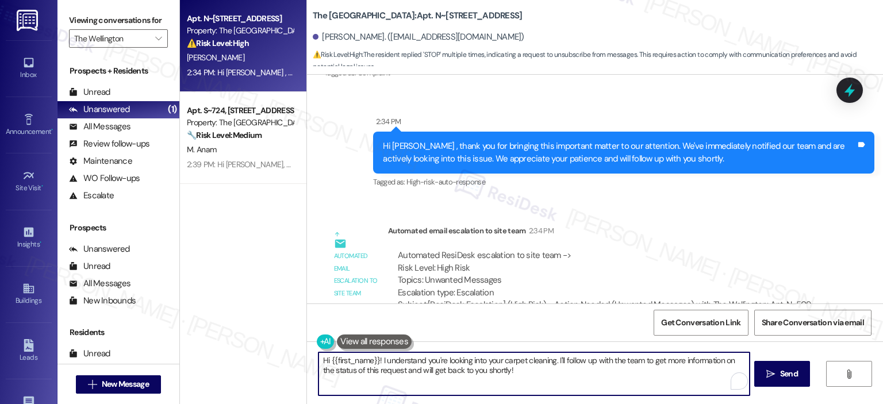
click at [518, 372] on textarea "Hi {{first_name}}! I understand you're looking into your carpet cleaning. I'll …" at bounding box center [534, 374] width 431 height 43
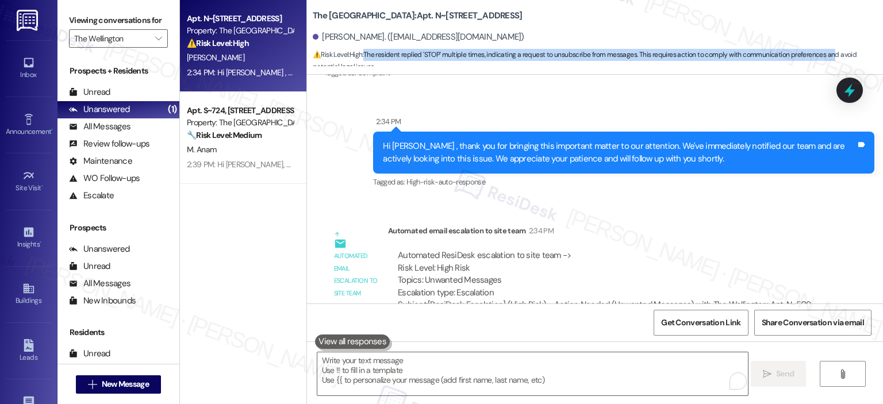
drag, startPoint x: 362, startPoint y: 57, endPoint x: 825, endPoint y: 53, distance: 462.4
click at [825, 53] on span "⚠️ Risk Level: High : The resident replied 'STOP' multiple times, indicating a …" at bounding box center [598, 61] width 570 height 25
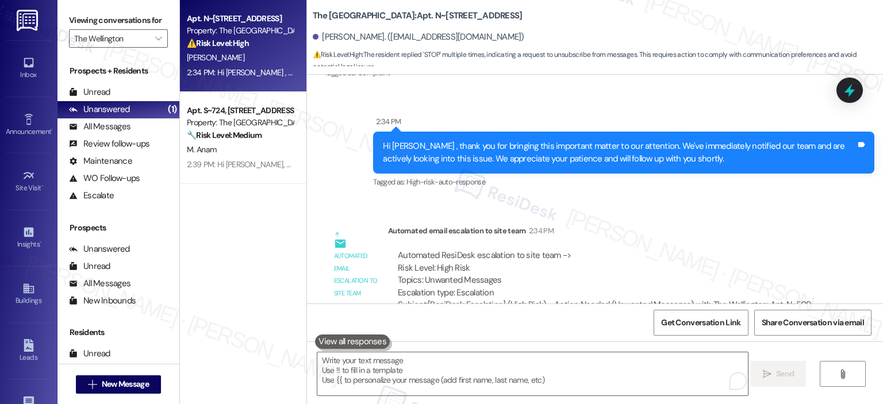
click at [546, 27] on div "[PERSON_NAME]. ([EMAIL_ADDRESS][DOMAIN_NAME])" at bounding box center [598, 37] width 570 height 23
click at [505, 22] on div "The Wellington: Apt. N~[STREET_ADDRESS]" at bounding box center [428, 16] width 230 height 14
click at [564, 32] on div "[PERSON_NAME]. ([EMAIL_ADDRESS][DOMAIN_NAME])" at bounding box center [598, 37] width 570 height 23
click at [856, 89] on icon at bounding box center [850, 91] width 20 height 20
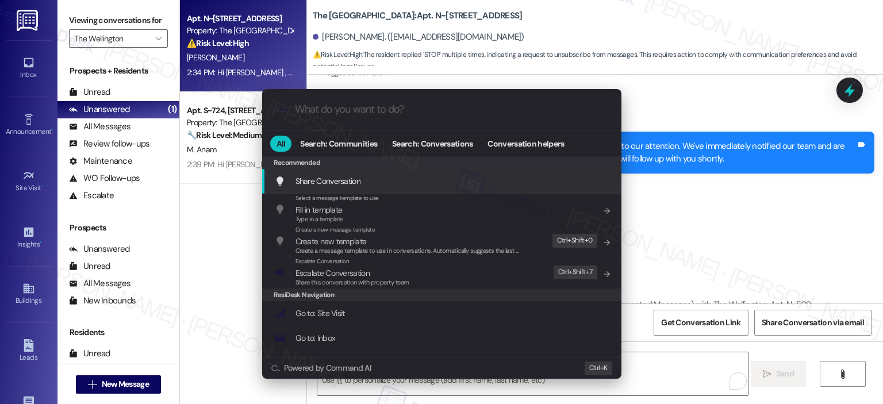
click at [376, 110] on input "What do you want to do?" at bounding box center [451, 110] width 312 height 12
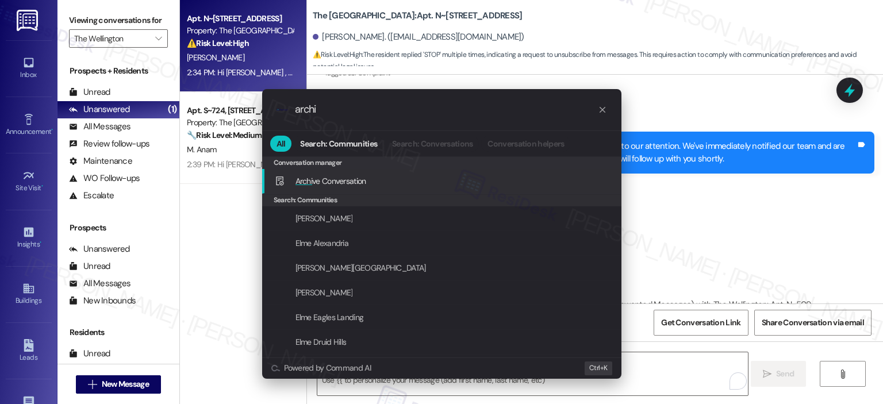
type input "archi"
click at [366, 174] on div "Archi ve Conversation Add shortcut" at bounding box center [441, 181] width 359 height 25
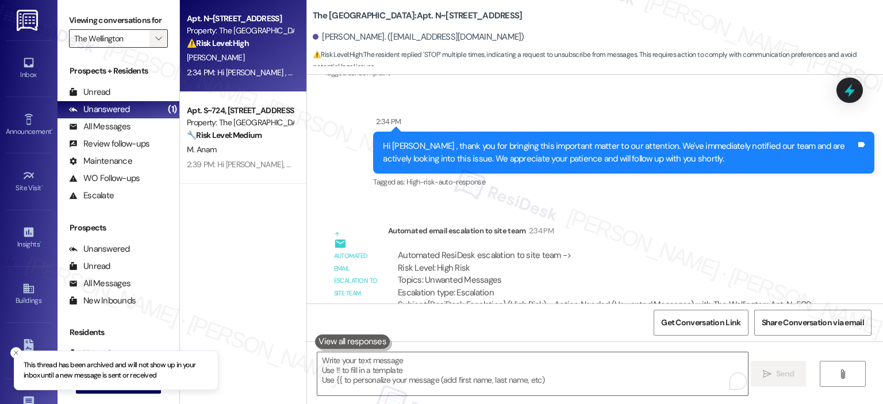
click at [153, 32] on span "" at bounding box center [158, 38] width 11 height 18
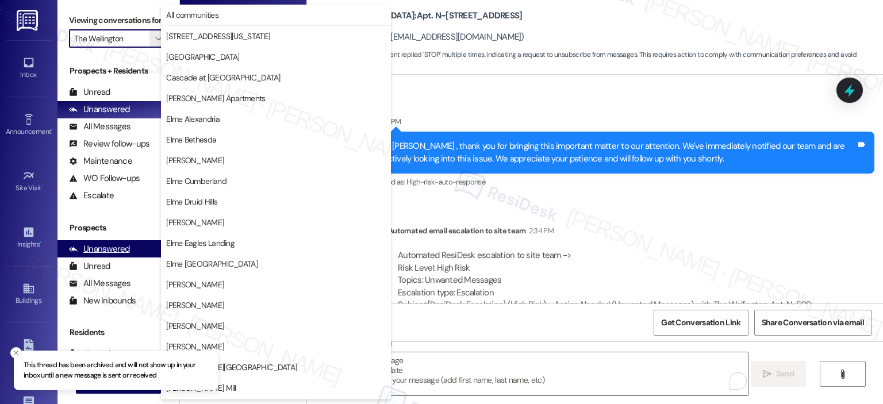
scroll to position [205, 0]
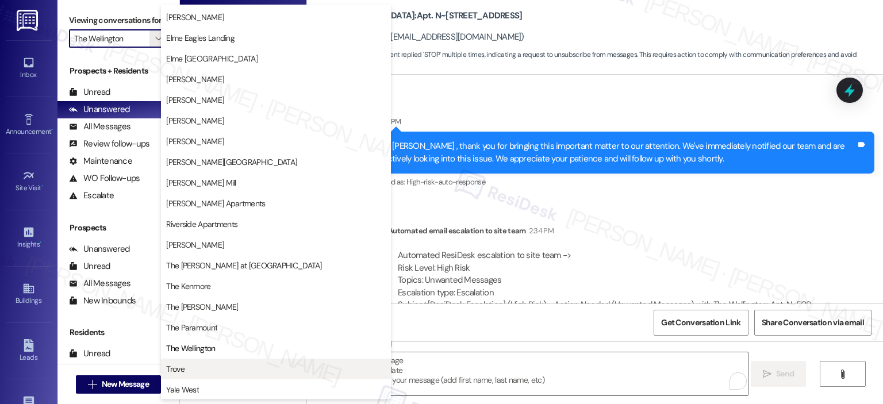
click at [224, 363] on span "Trove" at bounding box center [276, 369] width 220 height 12
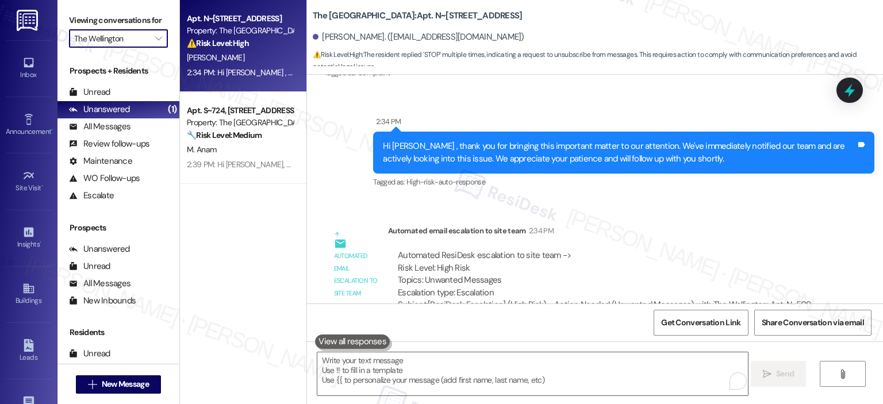
type input "Trove"
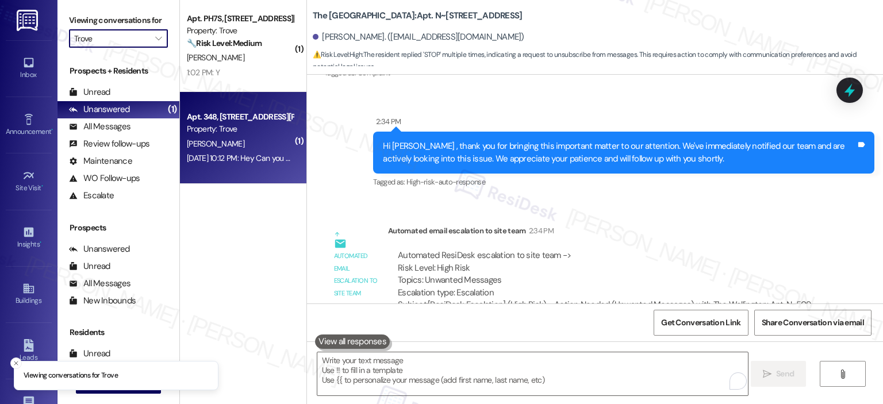
click at [251, 148] on div "A. Jalloh" at bounding box center [240, 144] width 109 height 14
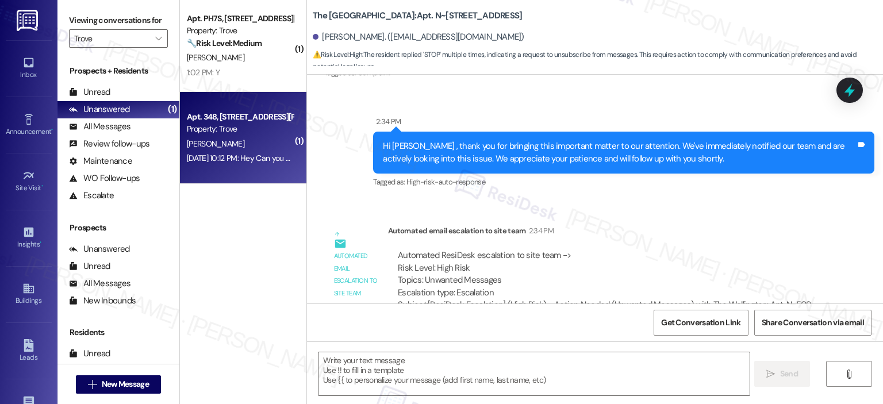
type textarea "Fetching suggested responses. Please feel free to read through the conversation…"
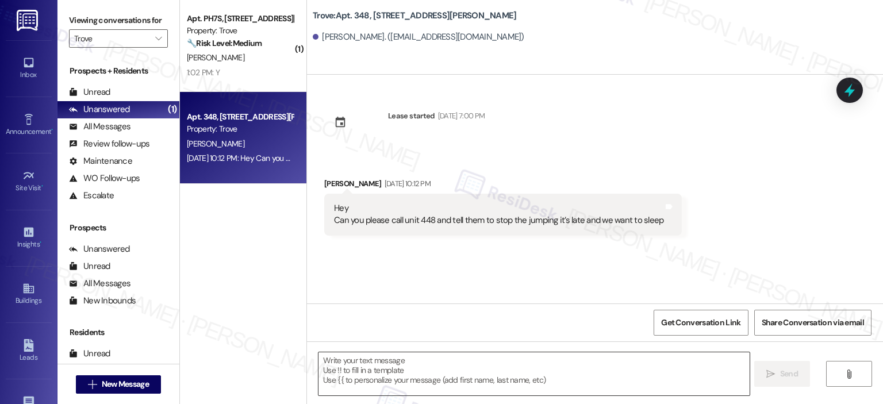
click at [374, 366] on textarea at bounding box center [534, 374] width 431 height 43
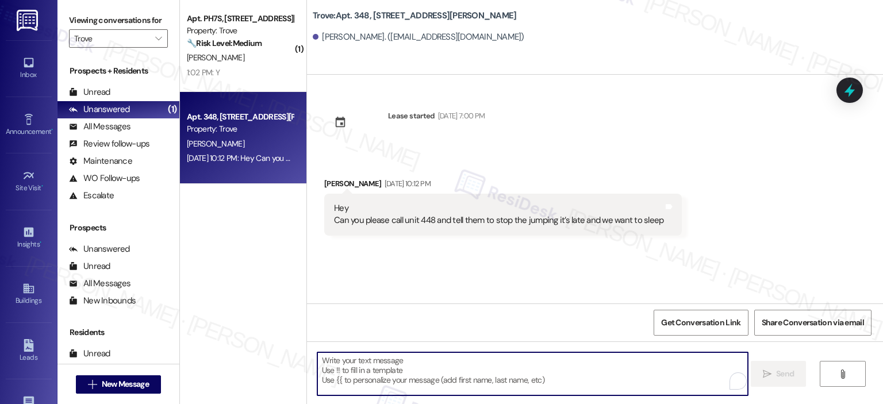
click at [380, 369] on textarea "To enrich screen reader interactions, please activate Accessibility in Grammarl…" at bounding box center [532, 374] width 431 height 43
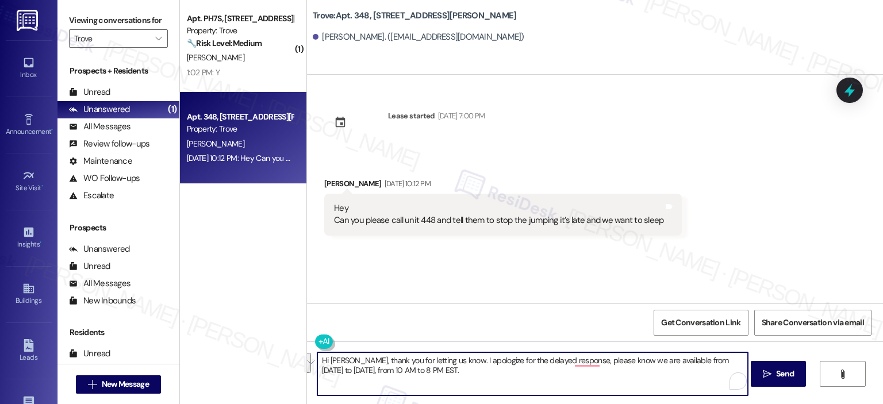
click at [442, 369] on textarea "Hi Adama, thank you for letting us know. I apologize for the delayed response, …" at bounding box center [532, 374] width 431 height 43
click at [440, 381] on textarea "Hi Adama, thank you for letting us know. I apologize for the delayed response, …" at bounding box center [532, 374] width 431 height 43
paste textarea ", and I apologize for the delayed response. Please note that we’re available Mo…"
type textarea "Hi Adama, thank you for letting us know, and I apologize for the delayed respon…"
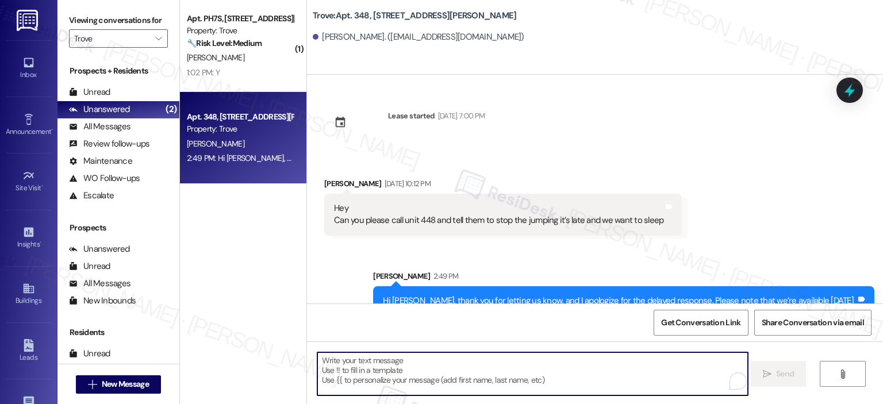
click at [405, 372] on textarea "To enrich screen reader interactions, please activate Accessibility in Grammarl…" at bounding box center [532, 374] width 431 height 43
paste textarea "I completely understand your concern about the noise coming from unit 448, and …"
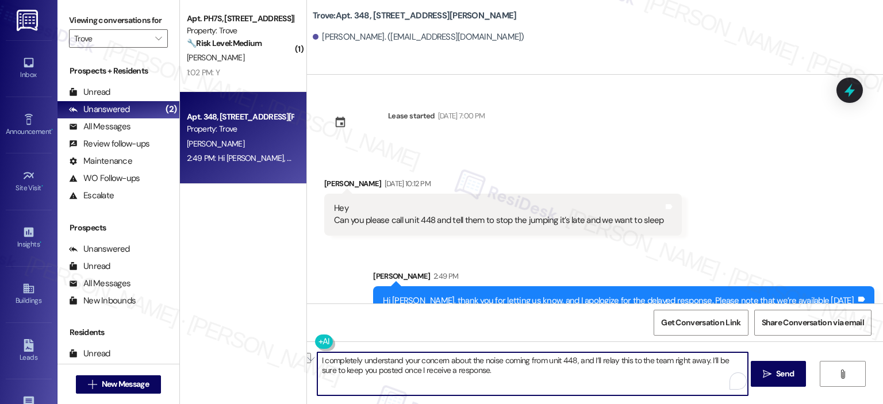
drag, startPoint x: 705, startPoint y: 359, endPoint x: 669, endPoint y: 360, distance: 36.2
click at [669, 360] on textarea "I completely understand your concern about the noise coming from unit 448, and …" at bounding box center [532, 374] width 431 height 43
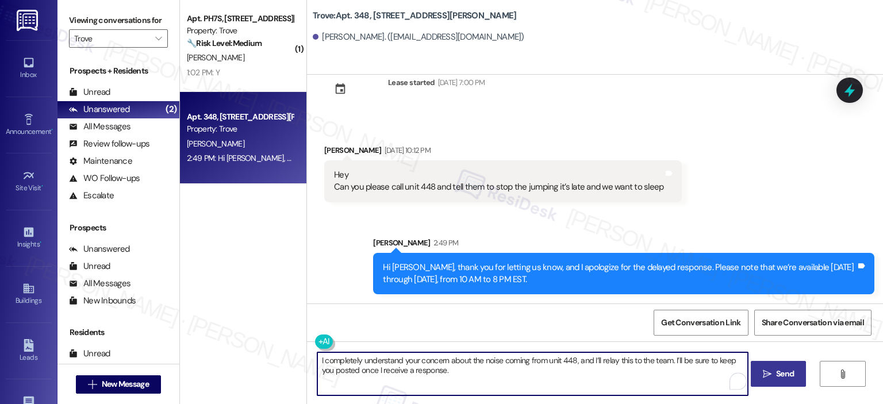
type textarea "I completely understand your concern about the noise coming from unit 448, and …"
click at [779, 378] on span "Send" at bounding box center [785, 374] width 18 height 12
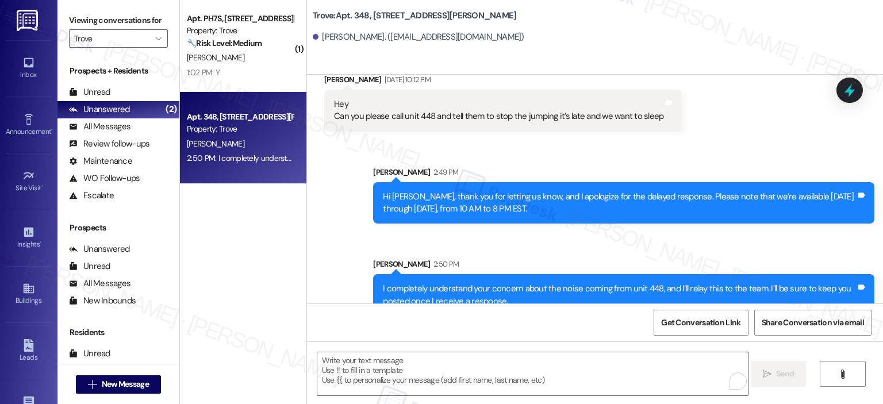
scroll to position [126, 0]
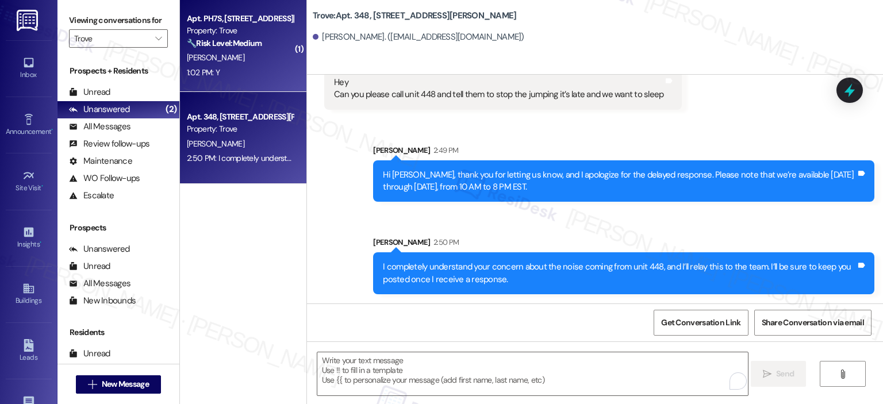
click at [239, 32] on div "Property: Trove" at bounding box center [240, 31] width 106 height 12
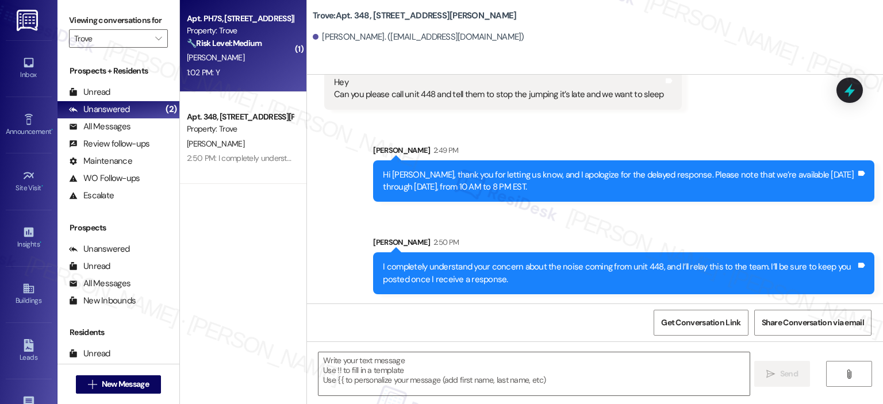
type textarea "Fetching suggested responses. Please feel free to read through the conversation…"
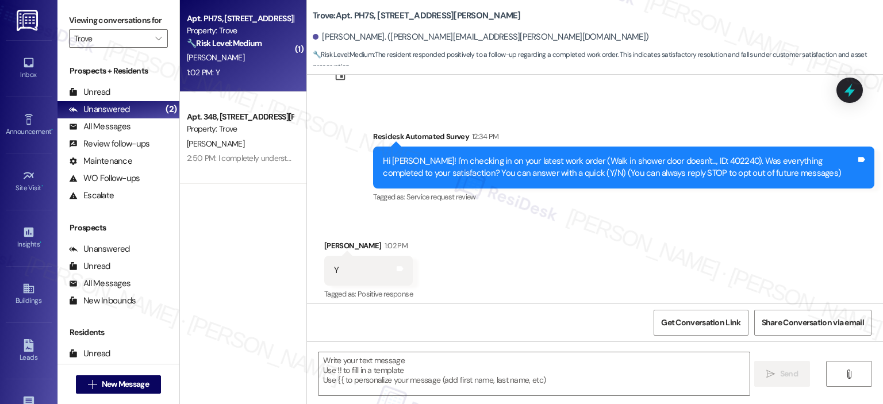
type textarea "Fetching suggested responses. Please feel free to read through the conversation…"
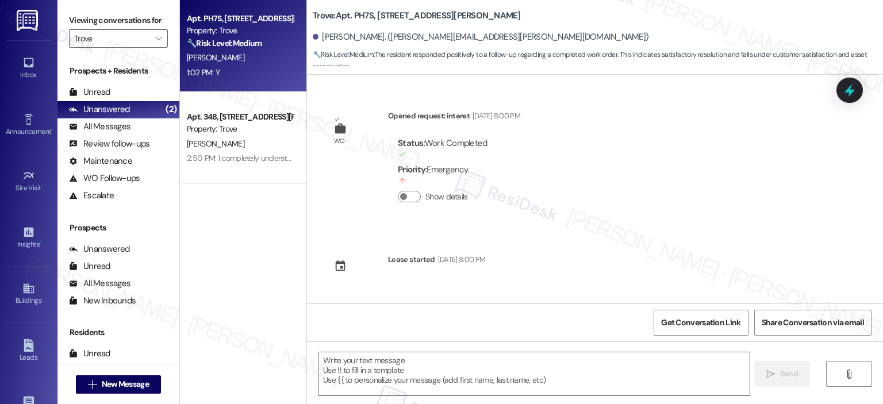
scroll to position [198, 0]
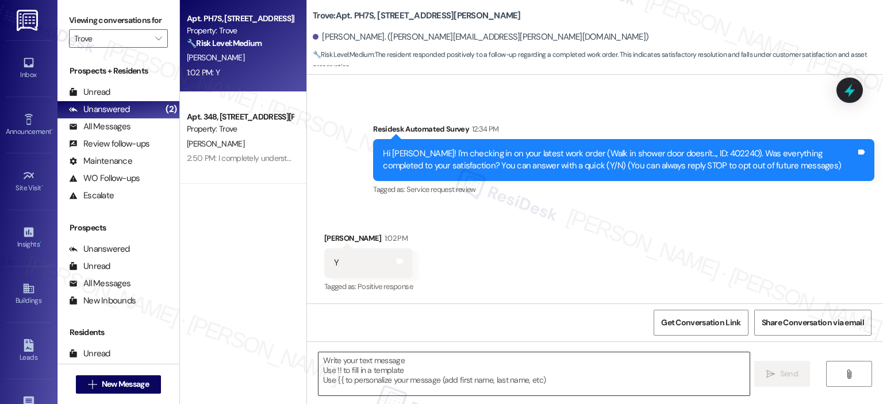
click at [397, 370] on textarea at bounding box center [534, 374] width 431 height 43
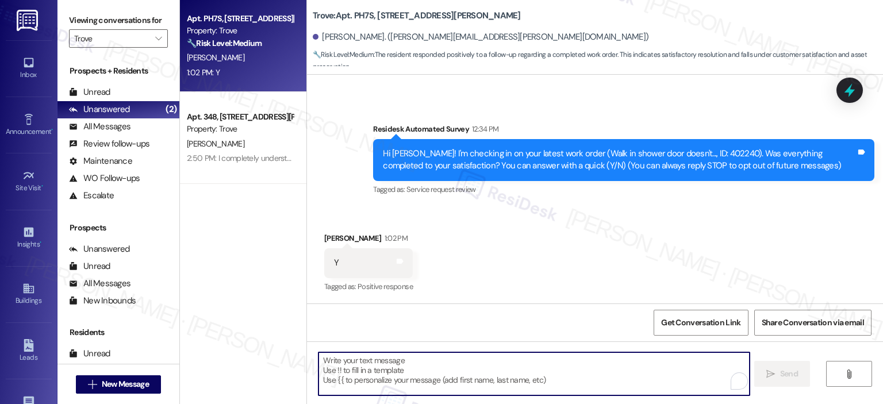
paste textarea "Thank you for your response! Great to know that the latest work order was compl…"
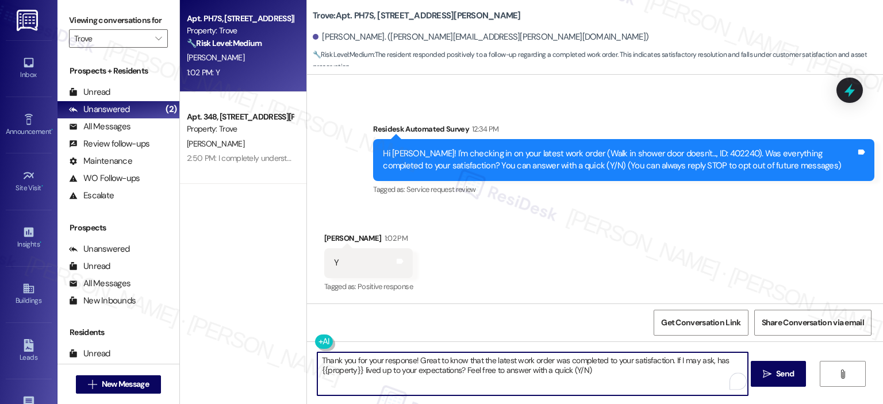
click at [408, 361] on textarea "Thank you for your response! Great to know that the latest work order was compl…" at bounding box center [532, 374] width 431 height 43
type textarea "Thank you for your response, Joshua! Great to know that the latest work order w…"
click at [776, 374] on span "Send" at bounding box center [785, 374] width 18 height 12
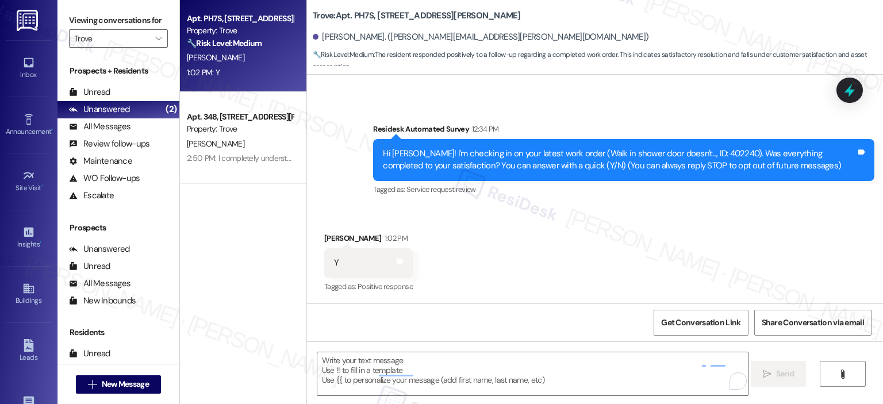
scroll to position [198, 0]
click at [155, 36] on icon "" at bounding box center [158, 38] width 6 height 9
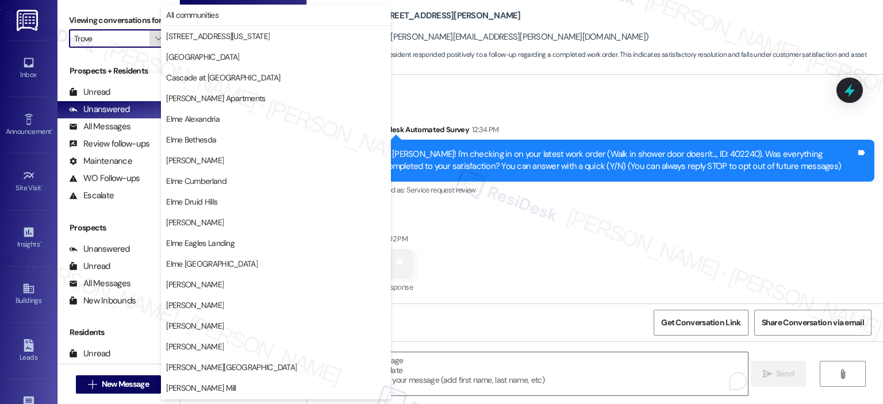
scroll to position [205, 0]
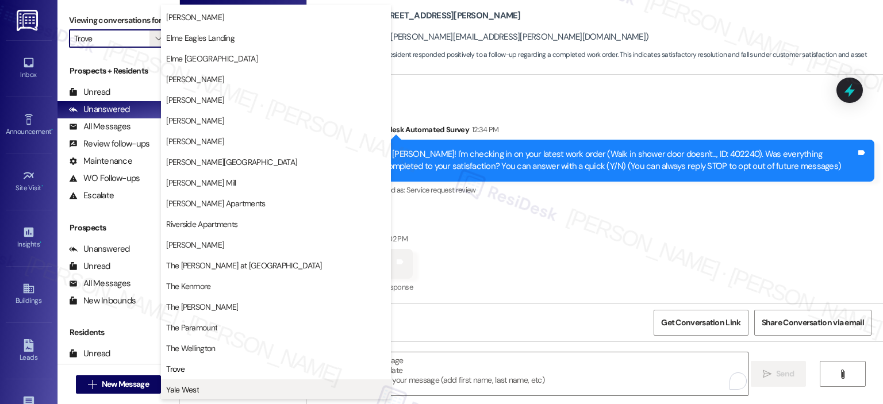
click at [192, 384] on span "Yale West" at bounding box center [182, 390] width 33 height 12
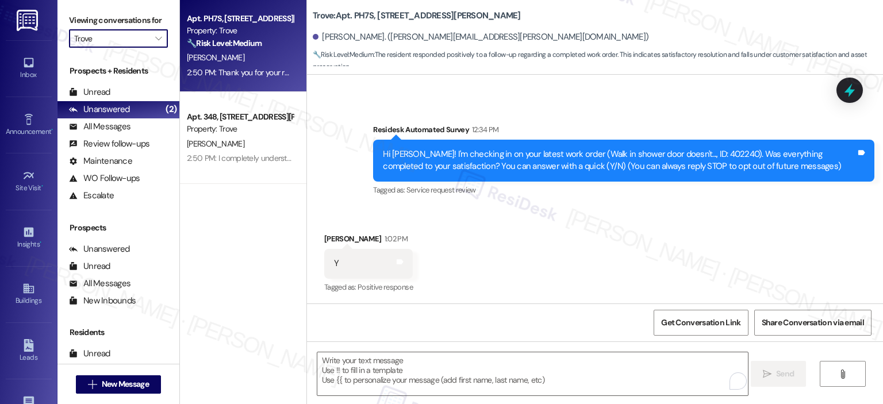
type input "Yale West"
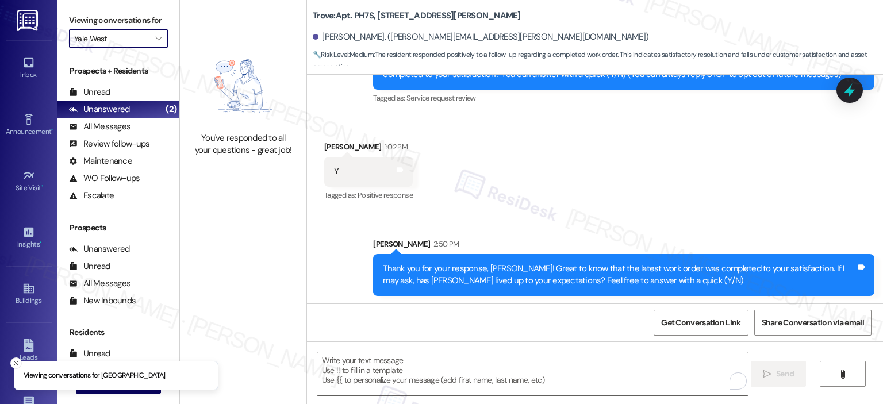
scroll to position [291, 0]
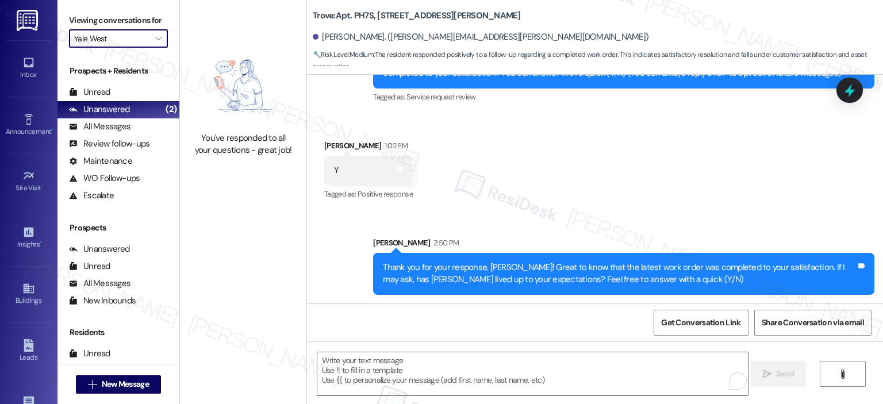
click at [210, 182] on div "You've responded to all your questions - great job!" at bounding box center [243, 101] width 127 height 202
click at [153, 38] on span "" at bounding box center [158, 38] width 11 height 18
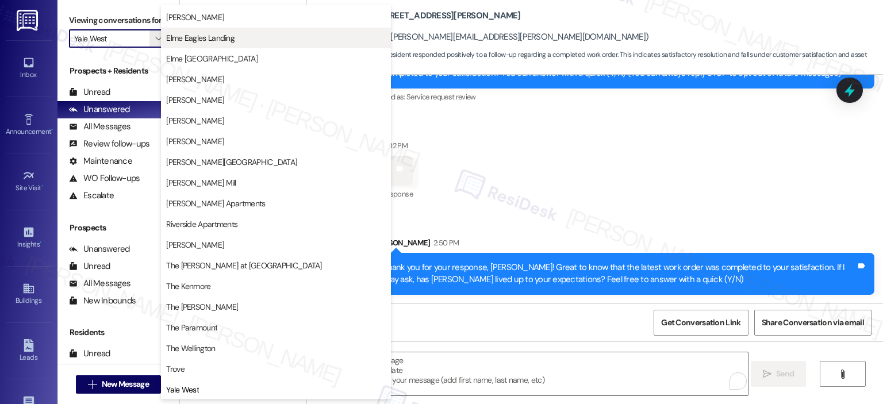
scroll to position [0, 0]
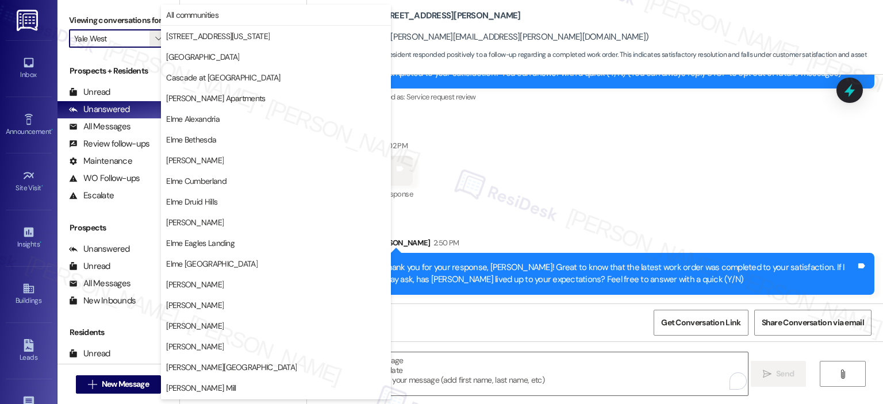
click at [539, 170] on div "Received via SMS Joshua Ockert 1:02 PM Y Tags and notes Tagged as: Positive res…" at bounding box center [595, 162] width 576 height 97
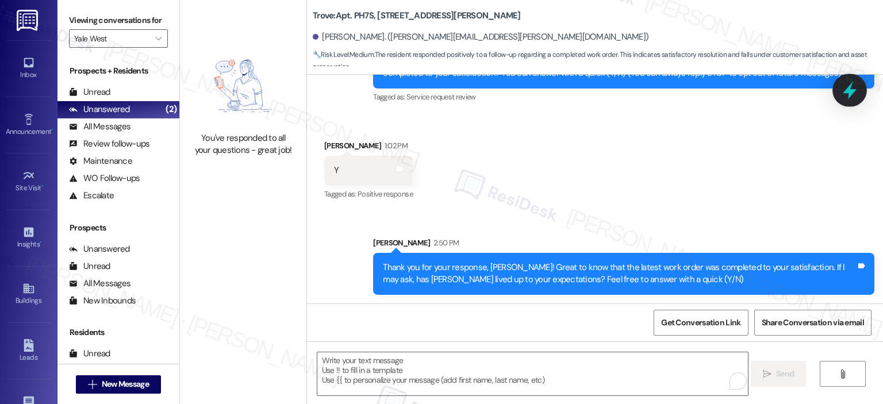
click at [847, 89] on icon at bounding box center [850, 91] width 14 height 18
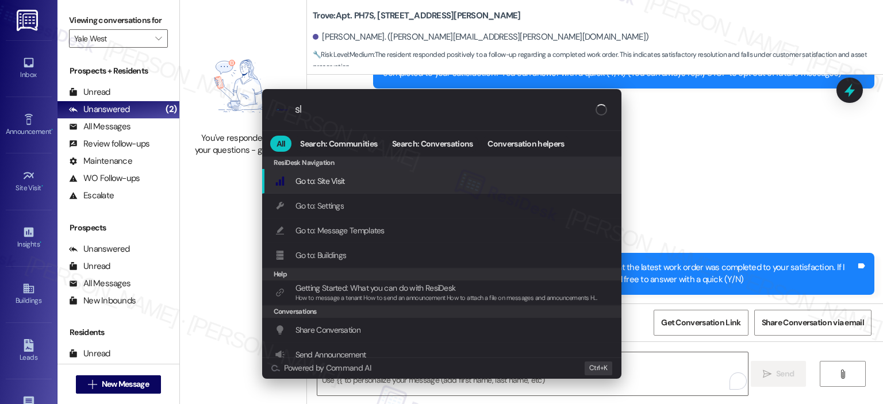
type input "sla"
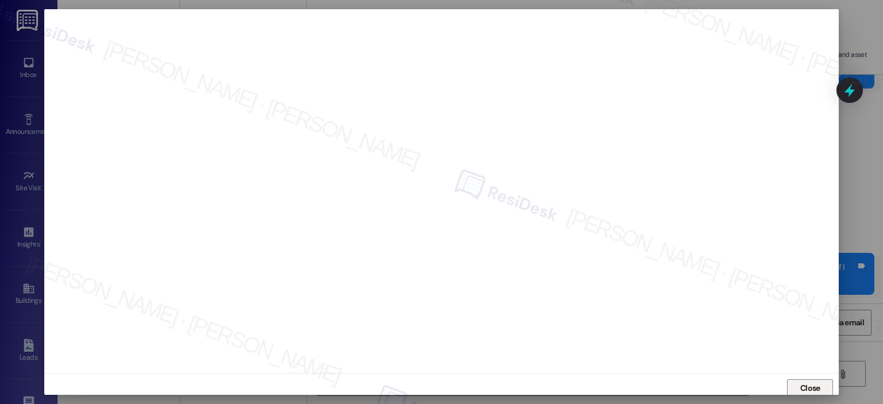
click at [795, 390] on button "Close" at bounding box center [810, 389] width 46 height 18
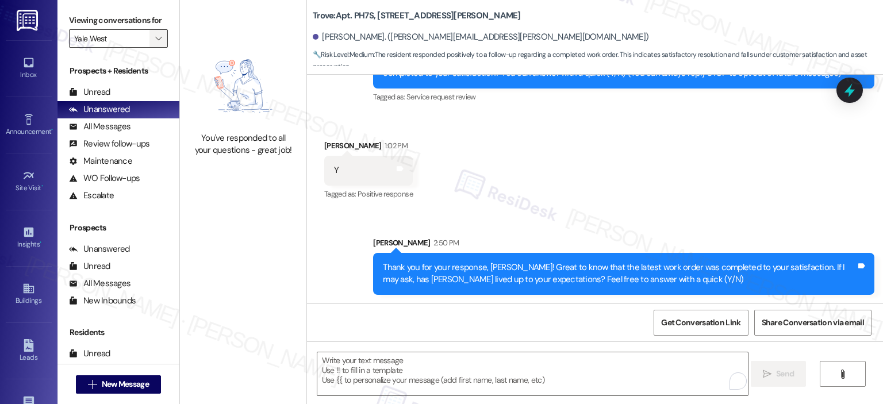
click at [155, 41] on icon "" at bounding box center [158, 38] width 6 height 9
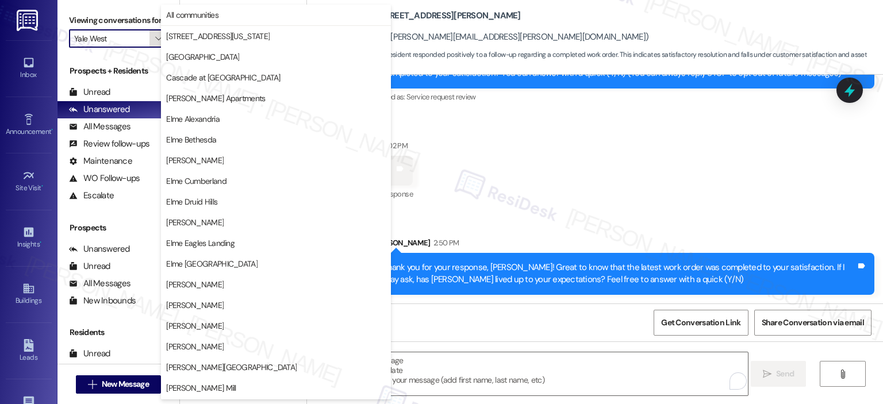
scroll to position [205, 0]
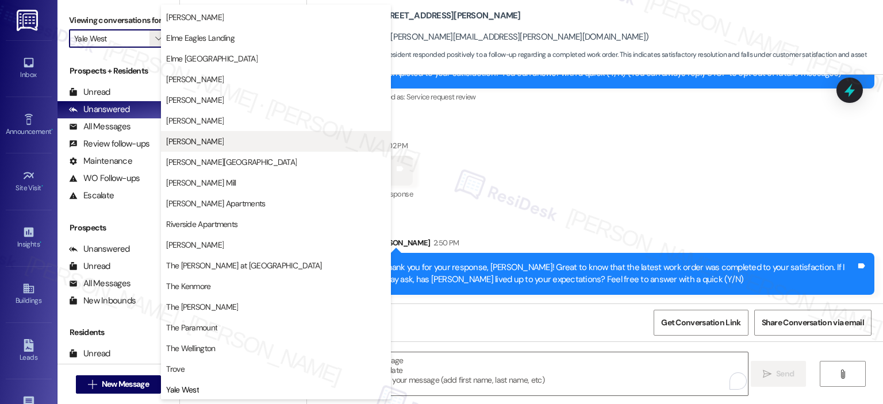
click at [219, 139] on span "Elme Marietta" at bounding box center [276, 142] width 220 height 12
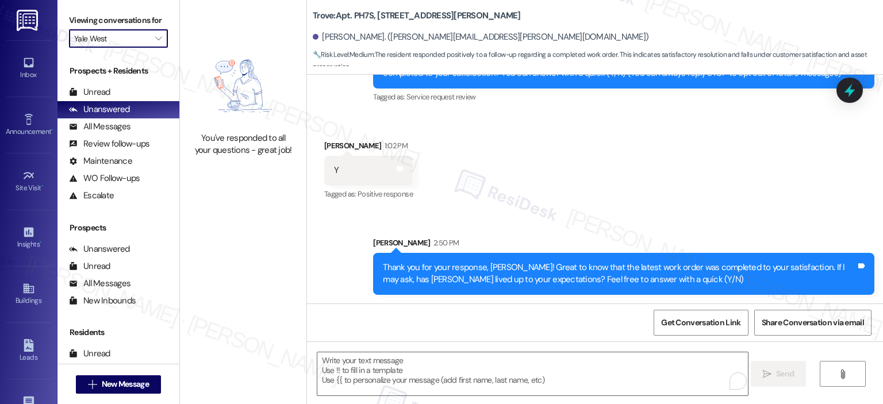
type input "[PERSON_NAME]"
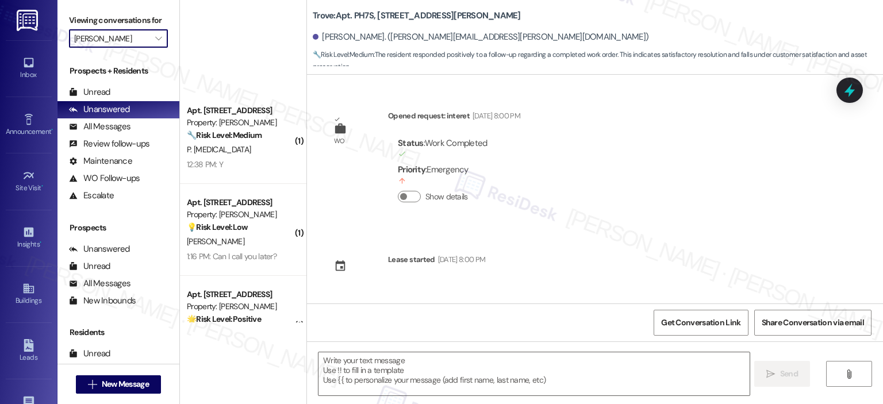
scroll to position [198, 0]
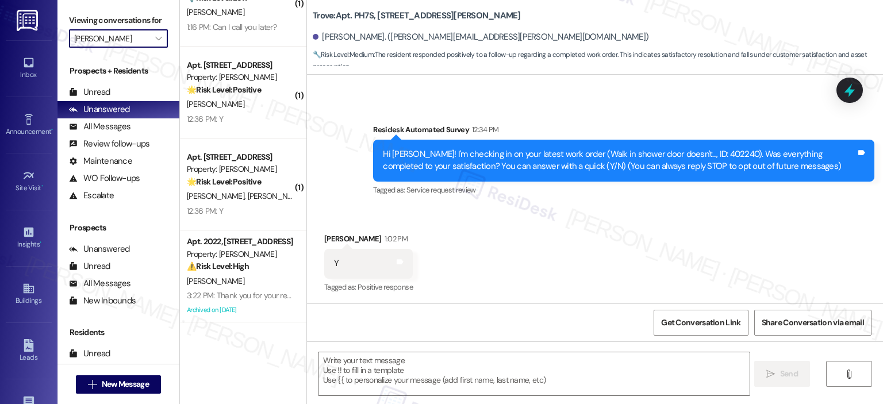
type textarea "Fetching suggested responses. Please feel free to read through the conversation…"
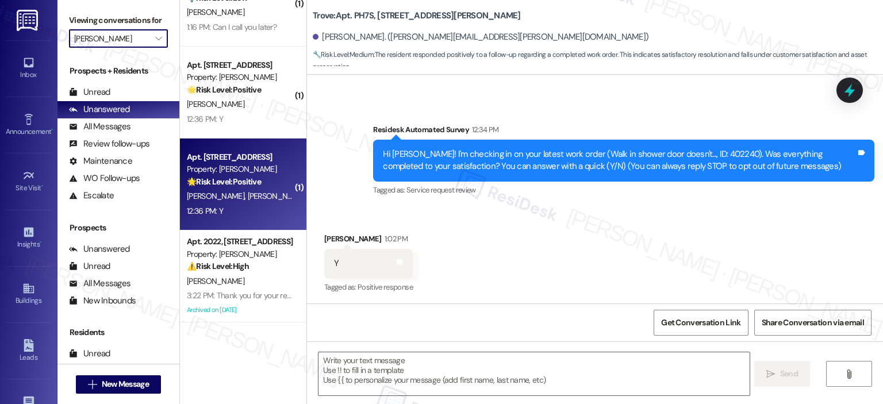
click at [221, 211] on div "12:36 PM: Y 12:36 PM: Y" at bounding box center [240, 211] width 109 height 14
type textarea "Fetching suggested responses. Please feel free to read through the conversation…"
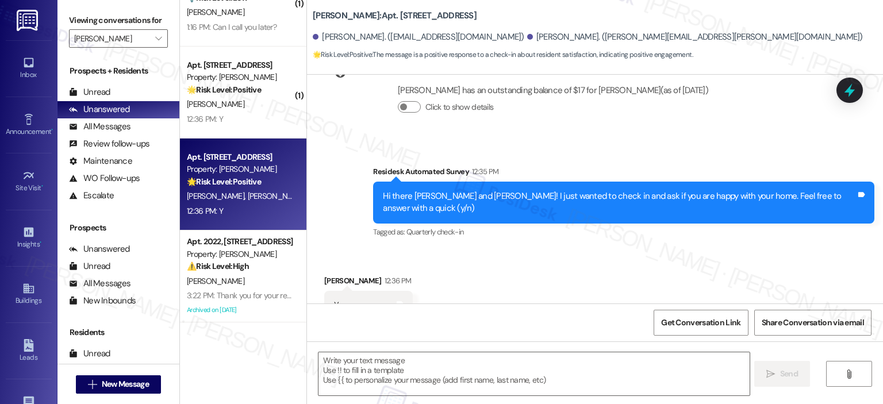
scroll to position [695, 0]
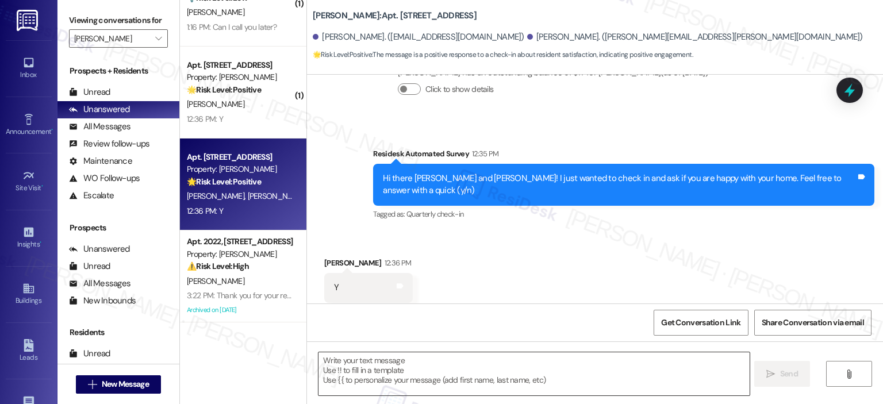
click at [396, 378] on textarea at bounding box center [534, 374] width 431 height 43
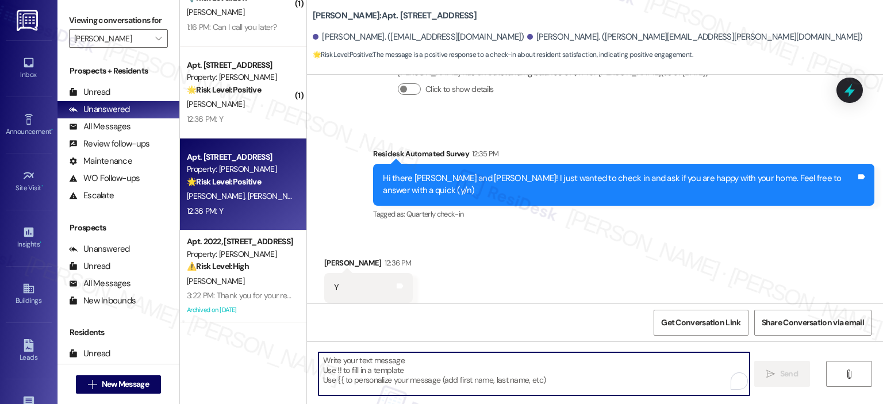
paste textarea "Thanks so much, {{first_name}}! It makes me really happy to hear you’re enjoyin…"
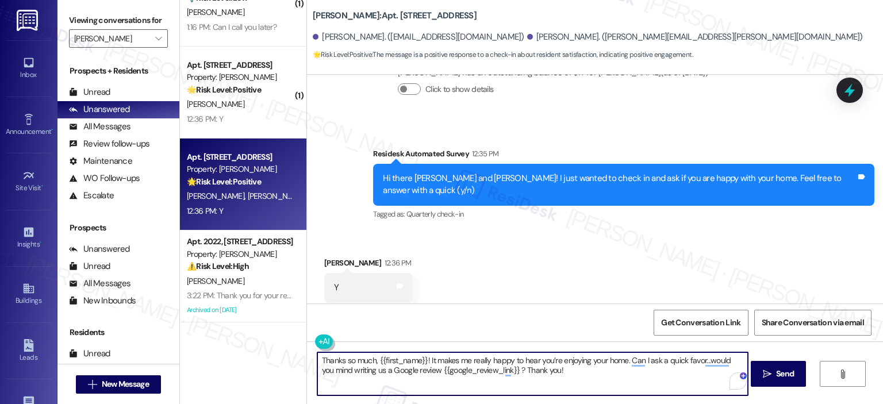
drag, startPoint x: 420, startPoint y: 361, endPoint x: 372, endPoint y: 362, distance: 48.3
click at [372, 362] on textarea "Thanks so much, {{first_name}}! It makes me really happy to hear you’re enjoyin…" at bounding box center [532, 374] width 431 height 43
type textarea "Thanks so much, Lane! It makes me really happy to hear you’re enjoying your hom…"
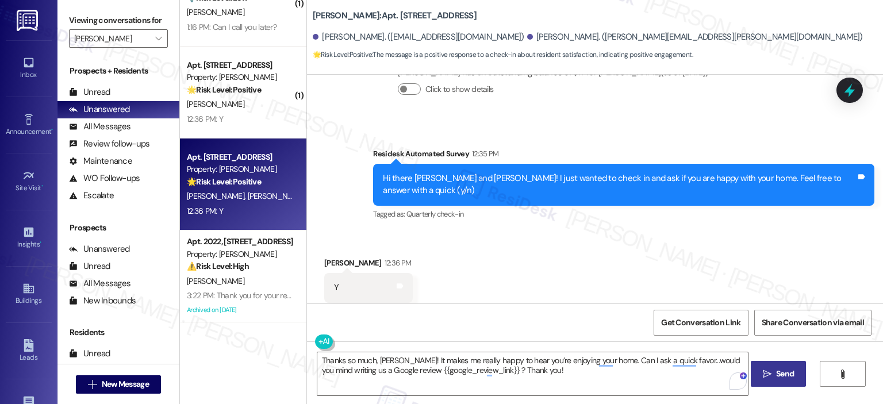
click at [776, 377] on span "Send" at bounding box center [785, 374] width 18 height 12
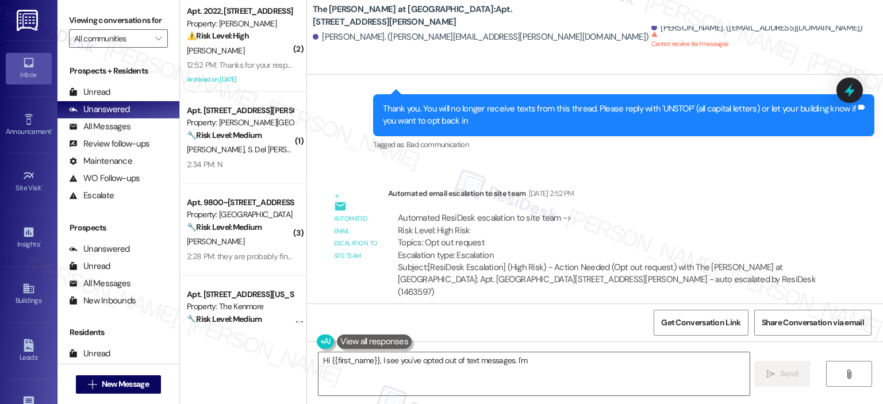
scroll to position [124, 0]
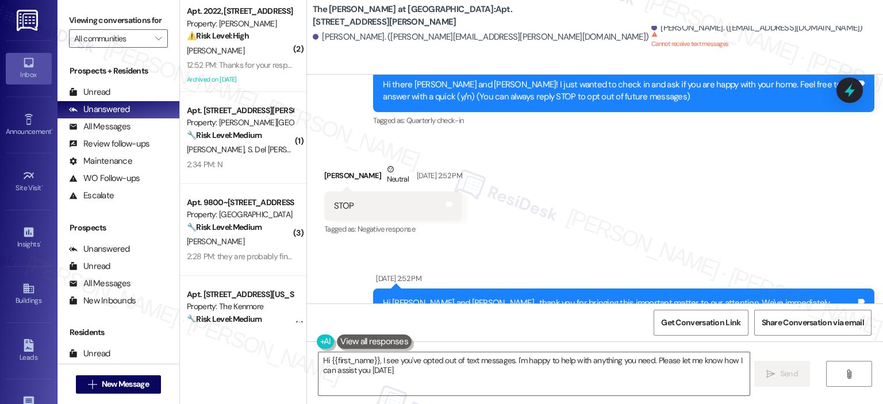
type textarea "Hi {{first_name}}, I see you've opted out of text messages. I'm happy to help w…"
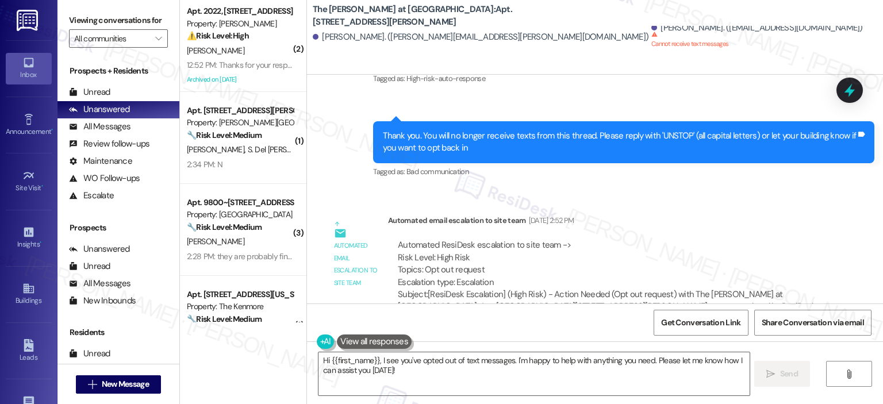
scroll to position [395, 0]
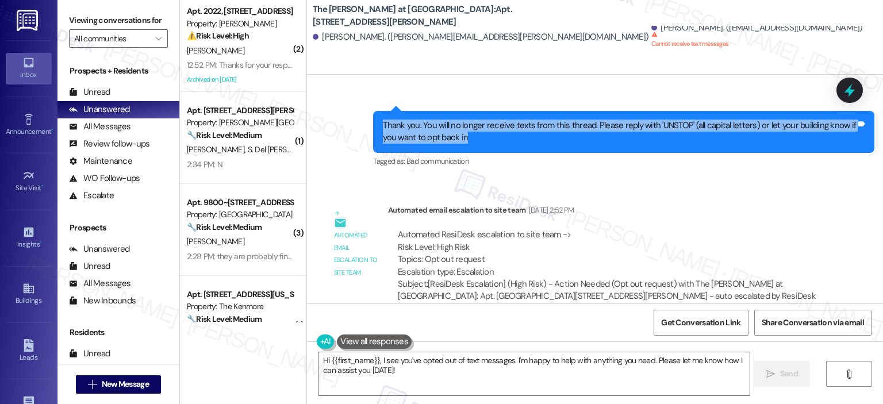
drag, startPoint x: 492, startPoint y: 142, endPoint x: 370, endPoint y: 130, distance: 121.9
click at [365, 129] on div "Sent via SMS 2:52 PM ResiDesk Opt Out Notification [DATE] 2:52 PM Thank you. Yo…" at bounding box center [624, 140] width 519 height 76
copy div "Thank you. You will no longer receive texts from this thread. Please reply with…"
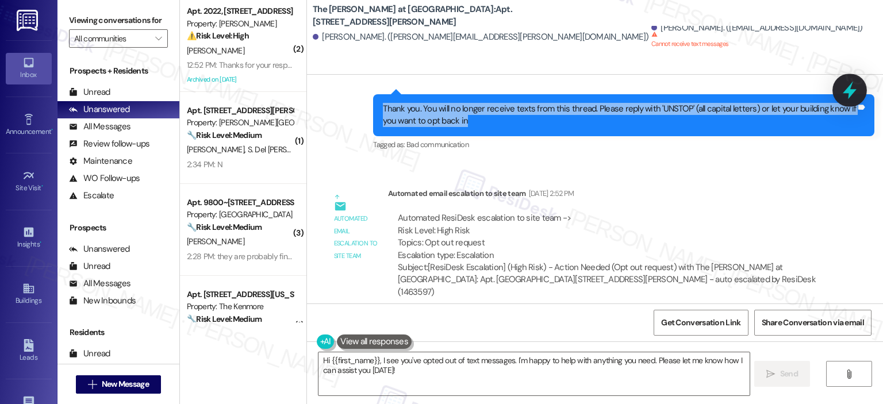
click at [840, 90] on icon at bounding box center [850, 91] width 20 height 20
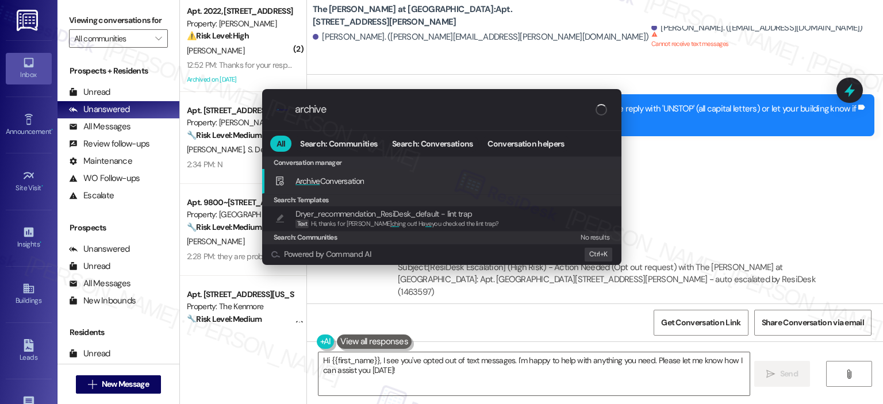
type input "archive"
click at [451, 179] on div "Archive Conversation Add shortcut" at bounding box center [443, 181] width 336 height 13
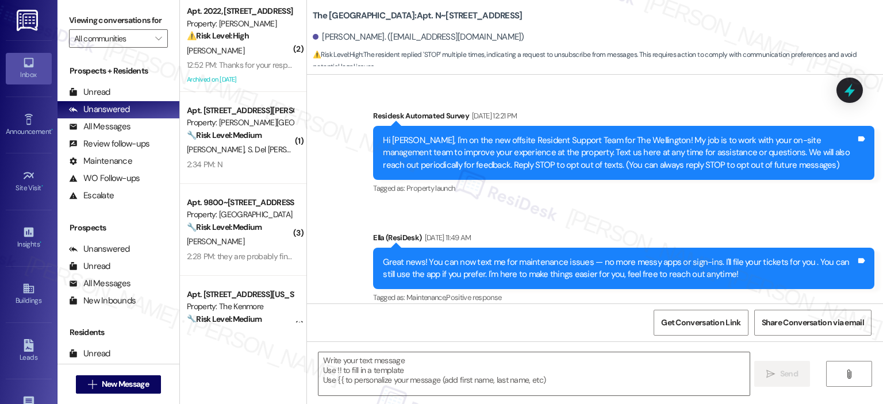
scroll to position [5489, 0]
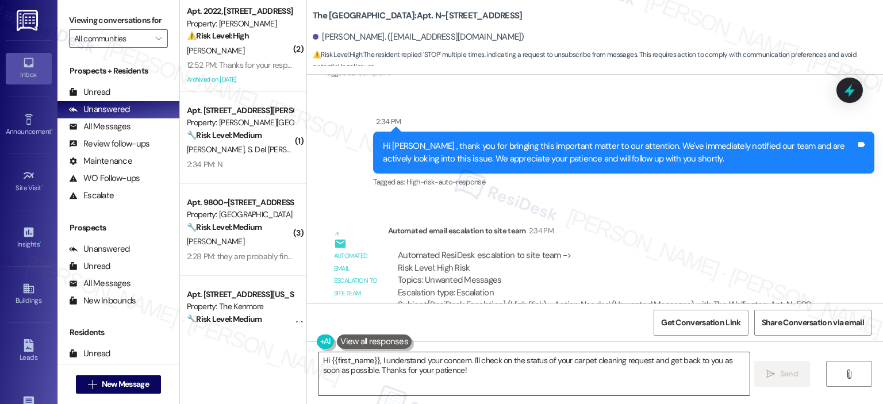
click at [458, 370] on textarea "Hi {{first_name}}, I understand your concern. I'll check on the status of your …" at bounding box center [534, 374] width 431 height 43
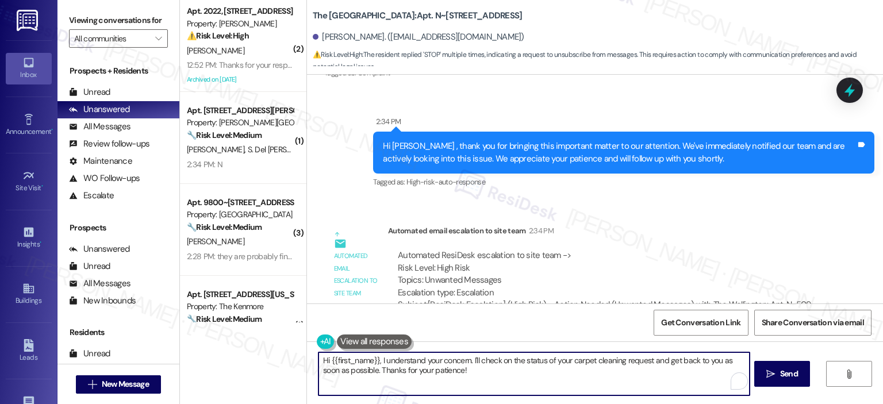
paste textarea "Thank you. You will no longer receive texts from this thread. Please reply with…"
type textarea "Thank you. You will no longer receive texts from this thread. Please reply with…"
click at [771, 366] on button " Send" at bounding box center [779, 374] width 56 height 26
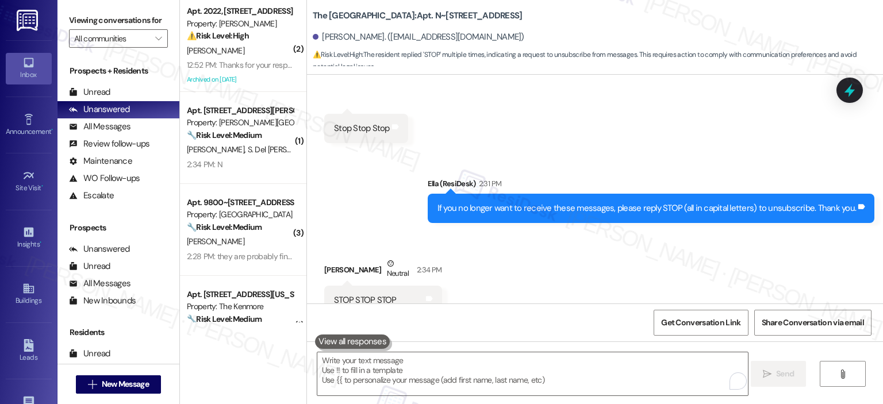
scroll to position [5582, 0]
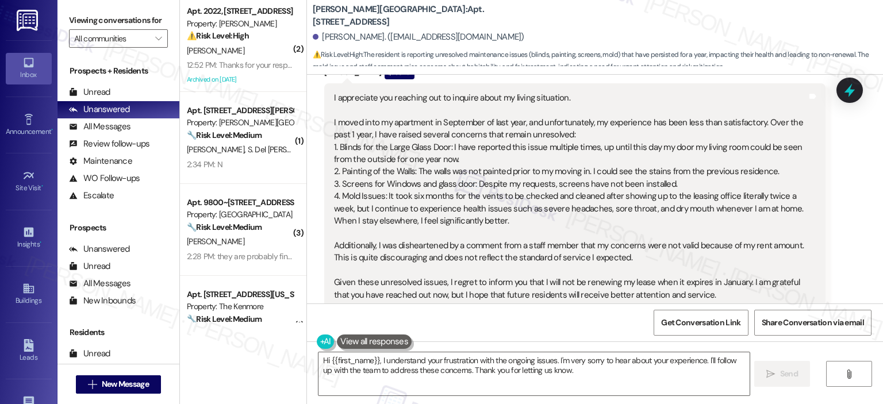
scroll to position [3345, 0]
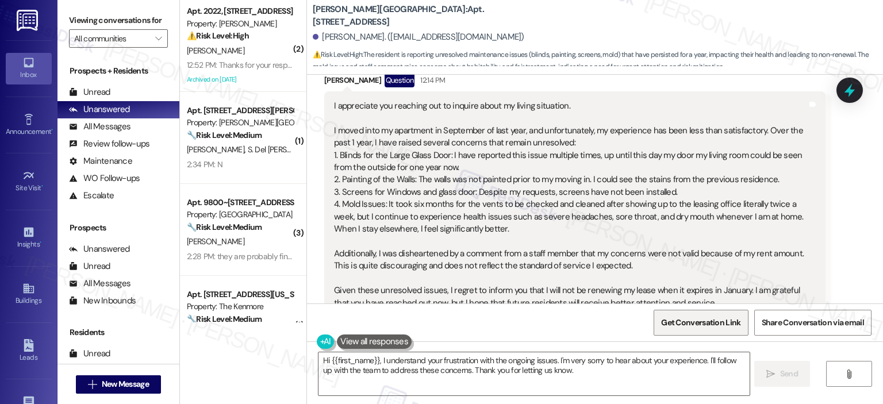
click at [729, 317] on span "Get Conversation Link" at bounding box center [700, 323] width 79 height 12
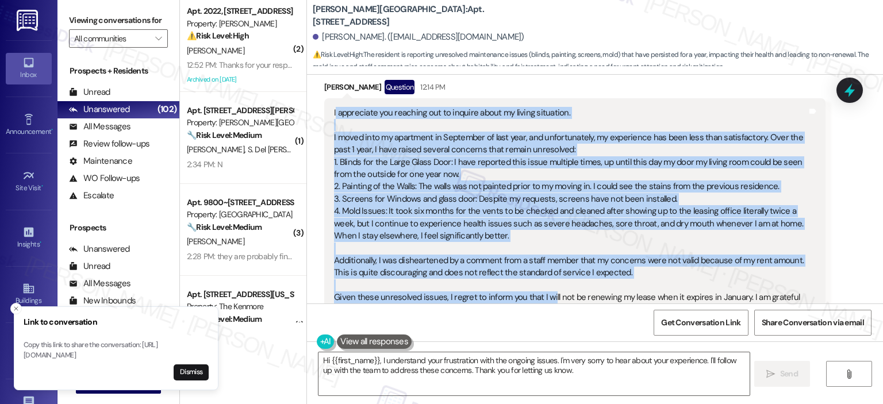
scroll to position [3360, 0]
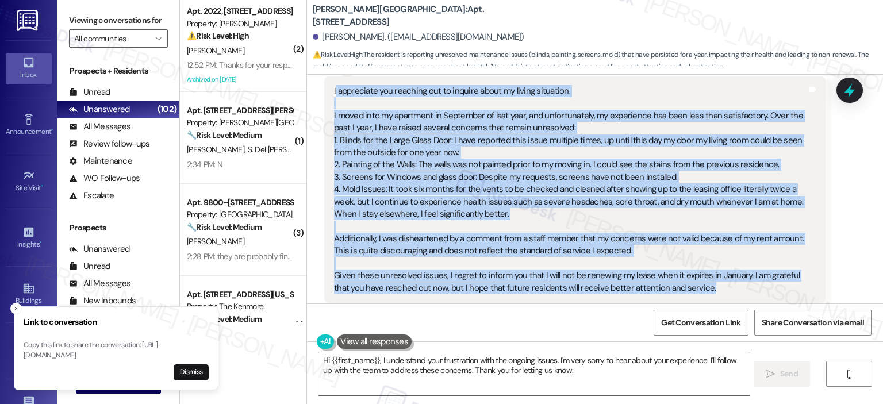
drag, startPoint x: 329, startPoint y: 105, endPoint x: 704, endPoint y: 266, distance: 408.4
click at [704, 266] on div "I appreciate you reaching out to inquire about my living situation. I moved int…" at bounding box center [570, 189] width 473 height 209
copy div "appreciate you reaching out to inquire about my living situation. I moved into …"
drag, startPoint x: 420, startPoint y: 380, endPoint x: 428, endPoint y: 379, distance: 8.1
click at [421, 381] on textarea "Hi {{first_name}}, I understand your frustration with the ongoing issues. I'm v…" at bounding box center [534, 374] width 431 height 43
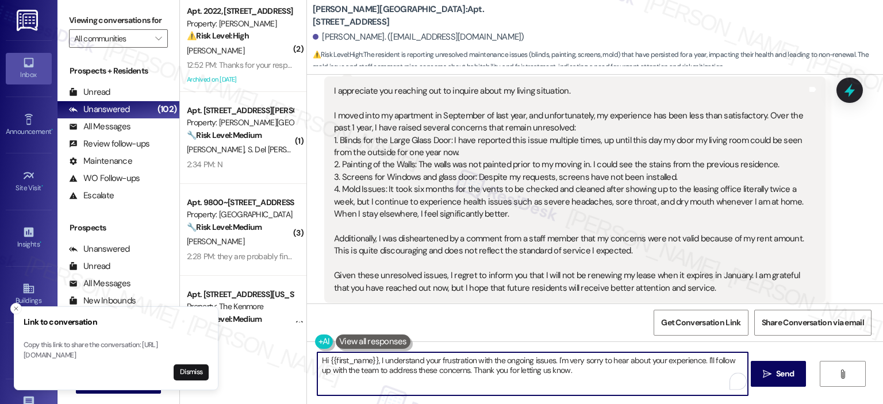
drag, startPoint x: 573, startPoint y: 380, endPoint x: 308, endPoint y: 359, distance: 265.9
click at [311, 359] on div "Hi {{first_name}}, I understand your frustration with the ongoing issues. I'm v…" at bounding box center [527, 374] width 432 height 44
paste textarea "thank you for sharing your experience with me—I truly appreciate you taking the…"
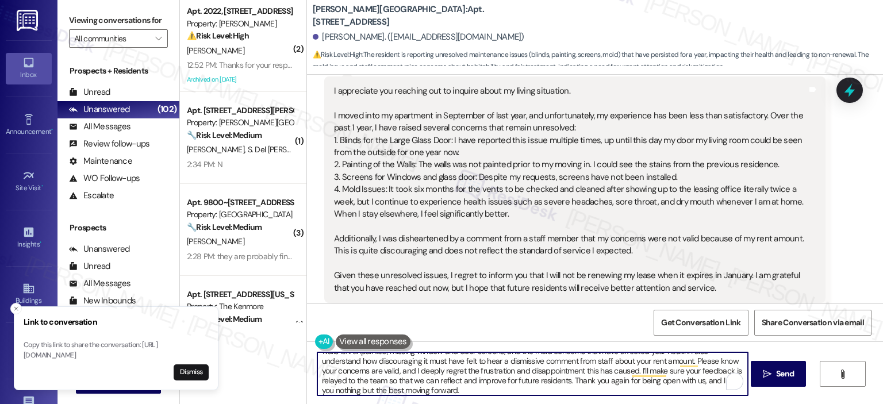
scroll to position [0, 0]
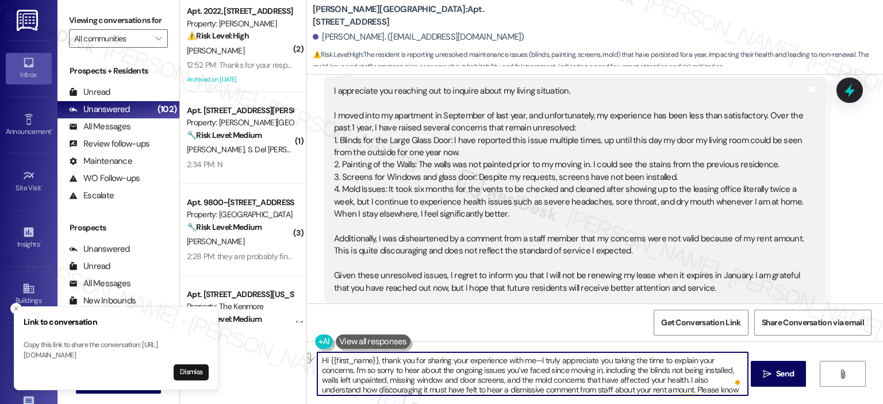
drag, startPoint x: 373, startPoint y: 359, endPoint x: 310, endPoint y: 361, distance: 63.3
click at [310, 361] on div "Hi {{first_name}}, thank you for sharing your experience with me—I truly apprec…" at bounding box center [595, 385] width 576 height 86
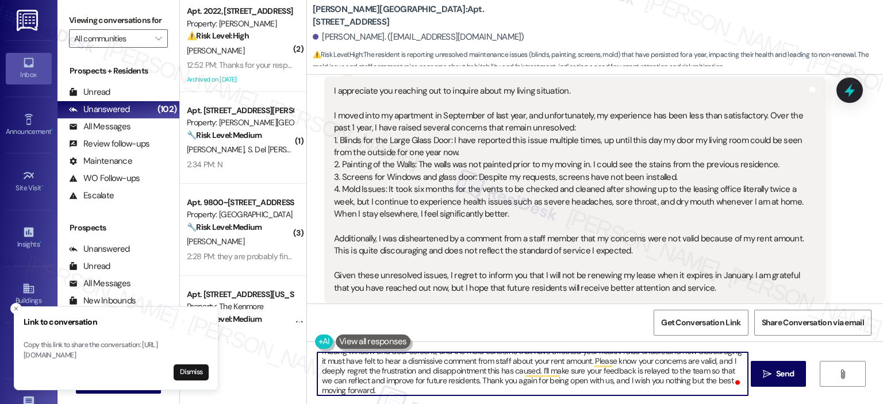
scroll to position [2, 0]
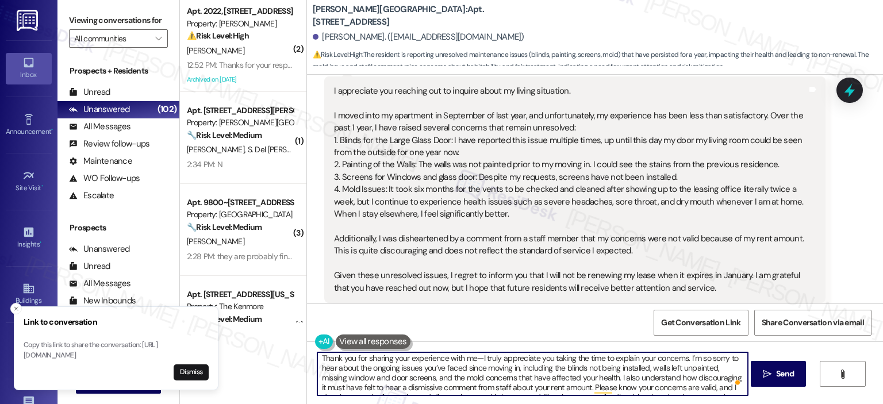
click at [476, 355] on textarea "Thank you for sharing your experience with me—I truly appreciate you taking the…" at bounding box center [532, 374] width 431 height 43
click at [523, 367] on textarea "Thank you for sharing your experience, Chinemeereh. I truly appreciate you taki…" at bounding box center [532, 374] width 431 height 43
click at [518, 358] on textarea "Thank you for sharing your experience, Chinemeereh. I truly appreciate you taki…" at bounding box center [532, 374] width 431 height 43
click at [555, 362] on textarea "Thank you for sharing your experience, Chinemeereh. I truly appreciate you taki…" at bounding box center [532, 374] width 431 height 43
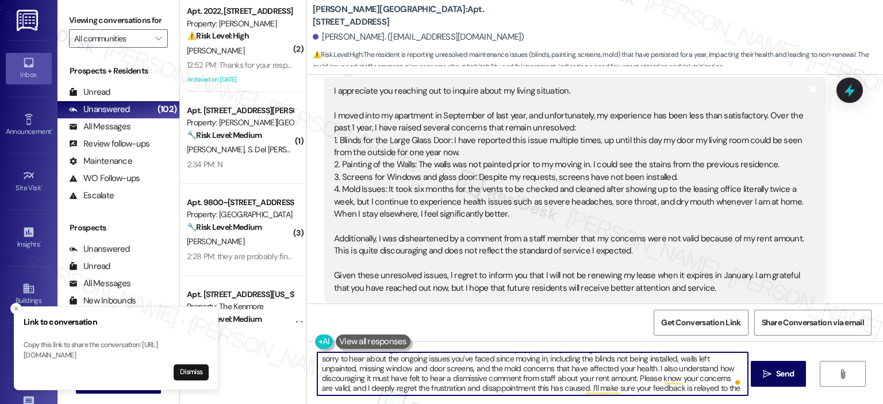
click at [493, 367] on textarea "Thank you for sharing your experience, Chinemeereh. I truly appreciate you taki…" at bounding box center [532, 374] width 431 height 43
drag, startPoint x: 496, startPoint y: 366, endPoint x: 647, endPoint y: 370, distance: 151.3
click at [647, 370] on textarea "Thank you for sharing your experience, Chinemeereh. I truly appreciate you taki…" at bounding box center [532, 374] width 431 height 43
drag, startPoint x: 534, startPoint y: 377, endPoint x: 559, endPoint y: 370, distance: 25.7
click at [559, 370] on textarea "Thank you for sharing your experience, Chinemeereh. I truly appreciate you taki…" at bounding box center [532, 374] width 431 height 43
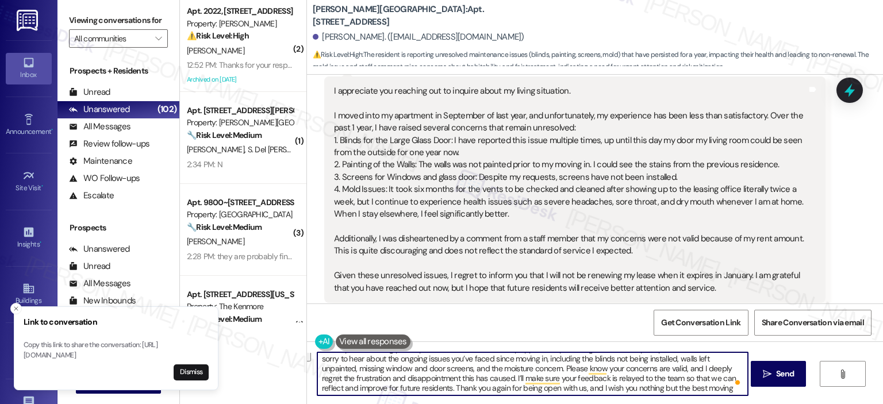
drag, startPoint x: 699, startPoint y: 367, endPoint x: 507, endPoint y: 379, distance: 192.5
click at [507, 379] on textarea "Thank you for sharing your experience, Chinemeereh. I truly appreciate you taki…" at bounding box center [532, 374] width 431 height 43
drag, startPoint x: 426, startPoint y: 378, endPoint x: 373, endPoint y: 377, distance: 52.9
click at [373, 377] on textarea "Thank you for sharing your experience, Chinemeereh. I truly appreciate you taki…" at bounding box center [532, 374] width 431 height 43
click at [450, 385] on textarea "Thank you for sharing your experience, Chinemeereh. I truly appreciate you taki…" at bounding box center [532, 374] width 431 height 43
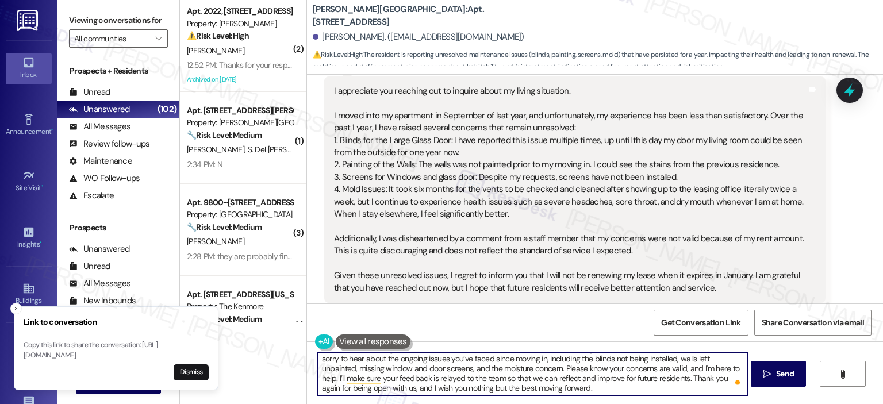
click at [600, 384] on textarea "Thank you for sharing your experience, Chinemeereh. I truly appreciate you taki…" at bounding box center [532, 374] width 431 height 43
click at [575, 380] on textarea "Thank you for sharing your experience, Chinemeereh. I truly appreciate you taki…" at bounding box center [532, 374] width 431 height 43
drag, startPoint x: 343, startPoint y: 377, endPoint x: 430, endPoint y: 379, distance: 87.4
click at [430, 379] on textarea "Thank you for sharing your experience, Chinemeereh. I truly appreciate you taki…" at bounding box center [532, 374] width 431 height 43
click at [426, 379] on textarea "Thank you for sharing your experience, Chinemeereh. I truly appreciate you taki…" at bounding box center [532, 374] width 431 height 43
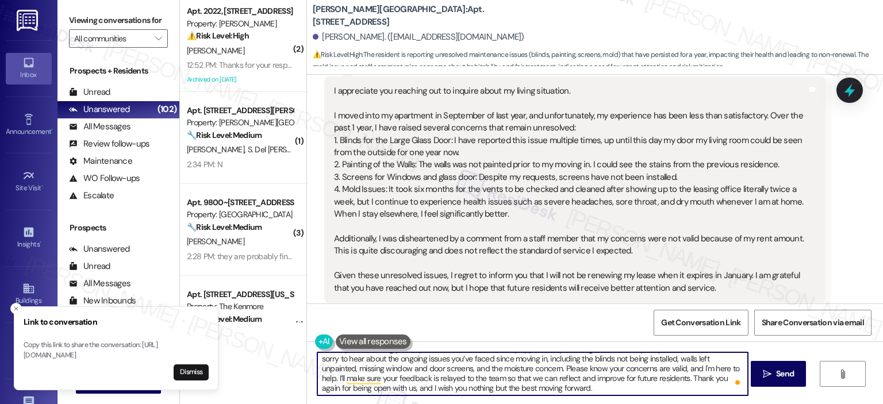
drag, startPoint x: 500, startPoint y: 377, endPoint x: 588, endPoint y: 376, distance: 88.0
click at [588, 376] on textarea "Thank you for sharing your experience, Chinemeereh. I truly appreciate you taki…" at bounding box center [532, 374] width 431 height 43
click at [552, 385] on textarea "Thank you for sharing your experience, Chinemeereh. I truly appreciate you taki…" at bounding box center [532, 374] width 431 height 43
type textarea "Thank you for sharing your experience, Chinemeereh. I truly appreciate you taki…"
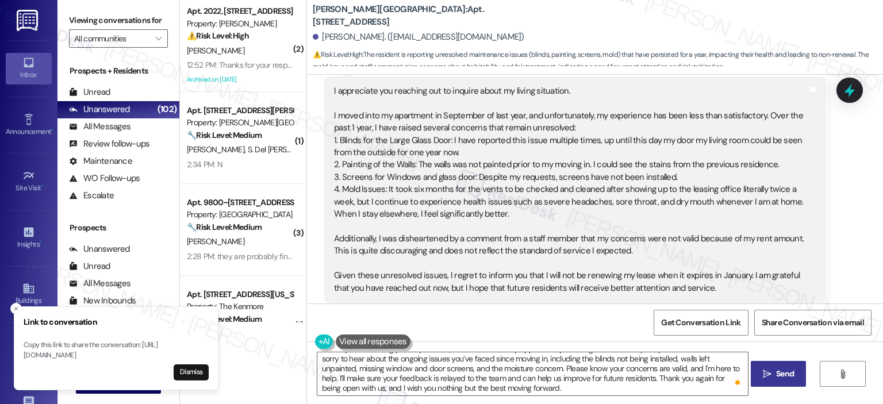
click at [777, 372] on span "Send" at bounding box center [785, 374] width 18 height 12
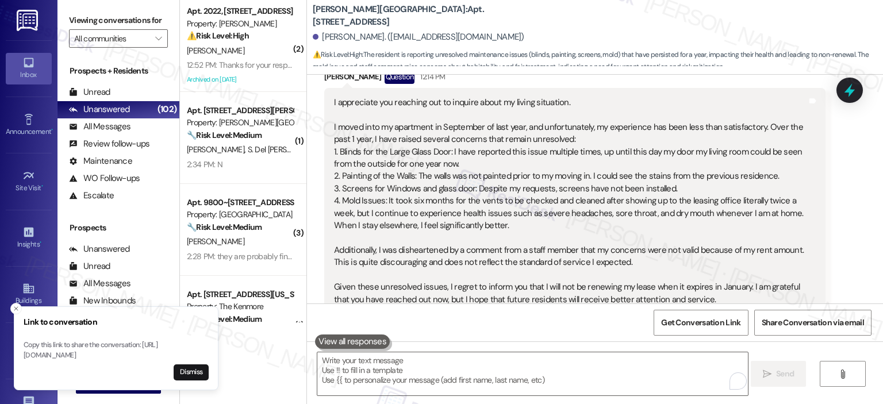
scroll to position [3353, 0]
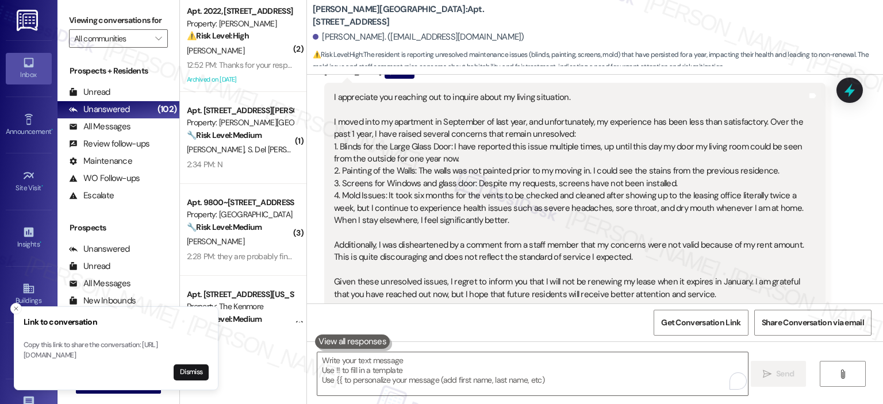
click at [353, 127] on div "I appreciate you reaching out to inquire about my living situation. I moved int…" at bounding box center [570, 195] width 473 height 209
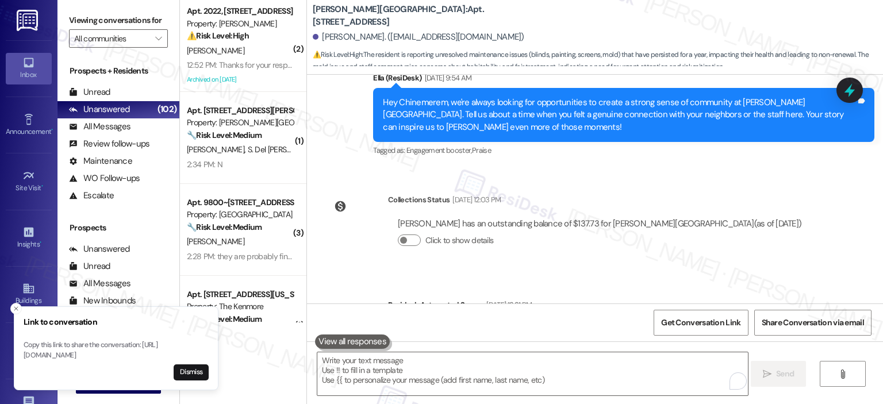
scroll to position [3360, 0]
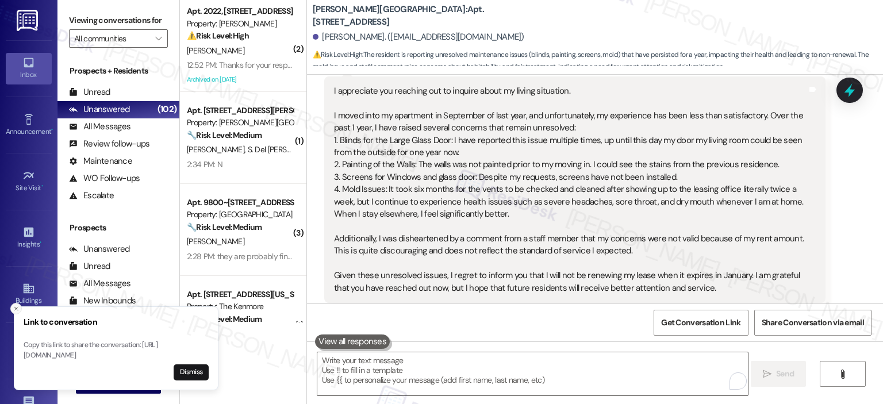
click at [19, 305] on icon "Close toast" at bounding box center [16, 308] width 7 height 7
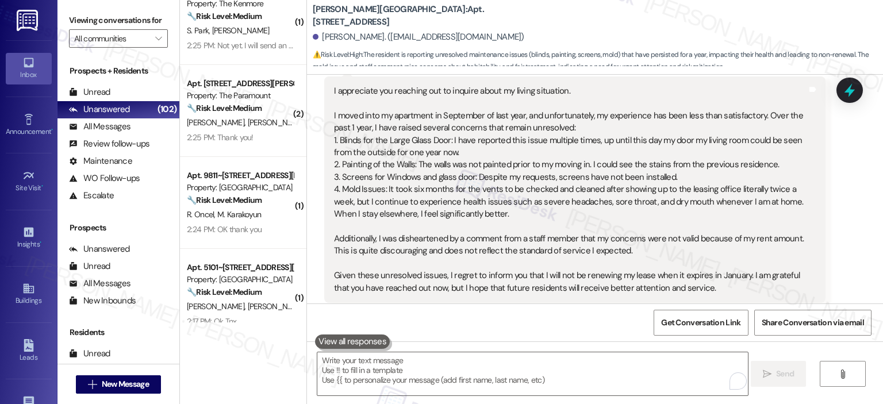
scroll to position [0, 0]
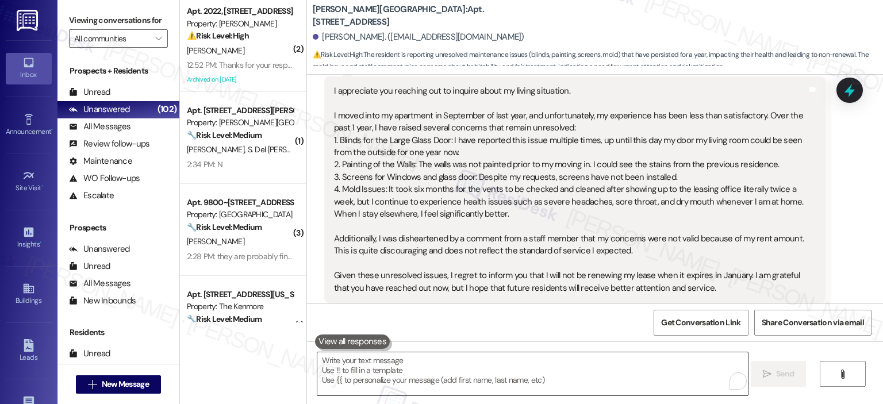
click at [423, 370] on textarea "To enrich screen reader interactions, please activate Accessibility in Grammarl…" at bounding box center [532, 374] width 431 height 43
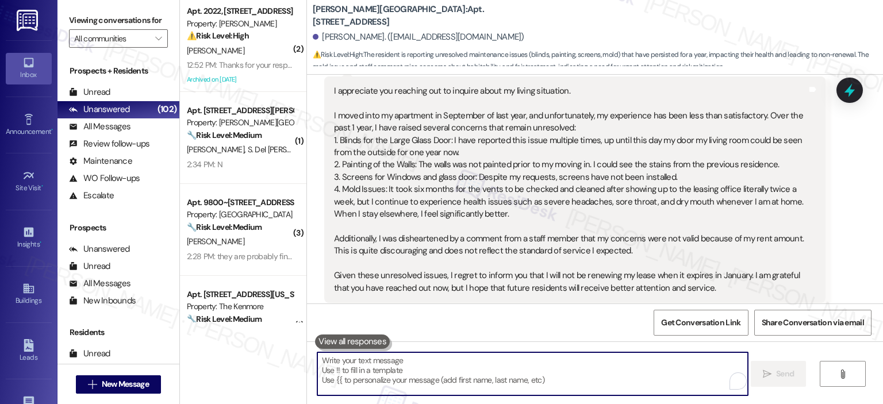
paste textarea "Hi {{first_name}}, thank you for sharing your experience with me—I truly apprec…"
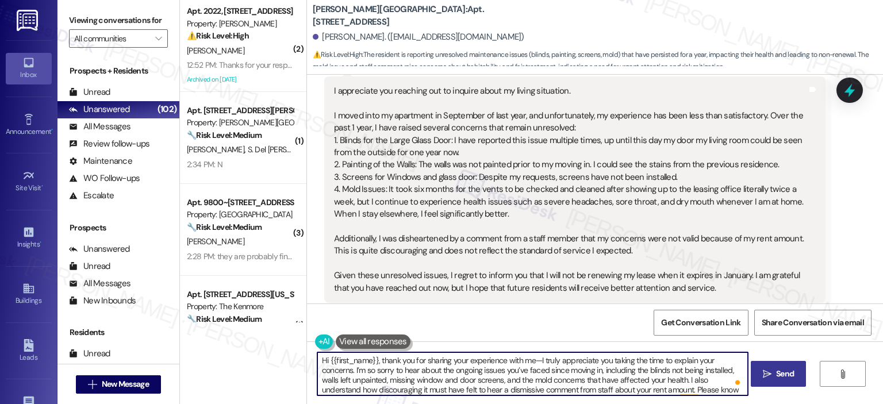
drag, startPoint x: 375, startPoint y: 361, endPoint x: 234, endPoint y: 357, distance: 141.0
click at [234, 357] on div "( 2 ) Apt. 2022, 1113 Powers Ferry Place SE Property: Elme Marietta ⚠️ Risk Lev…" at bounding box center [531, 202] width 703 height 404
drag, startPoint x: 477, startPoint y: 361, endPoint x: 440, endPoint y: 361, distance: 36.8
click at [440, 361] on textarea "Thank you for sharing your experience with me—I truly appreciate you taking the…" at bounding box center [532, 374] width 431 height 43
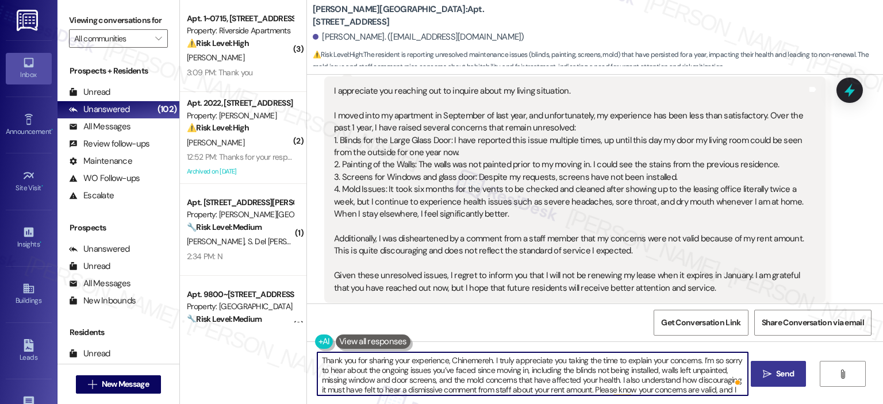
click at [485, 359] on textarea "Thank you for sharing your experience, Chinemereh. I truly appreciate you takin…" at bounding box center [532, 374] width 431 height 43
click at [552, 375] on textarea "Thank you for sharing your experience, Chinemerem. I truly appreciate you takin…" at bounding box center [532, 374] width 431 height 43
drag, startPoint x: 606, startPoint y: 381, endPoint x: 461, endPoint y: 381, distance: 144.9
click at [461, 381] on textarea "Thank you for sharing your experience, Chinemerem. I truly appreciate you takin…" at bounding box center [532, 374] width 431 height 43
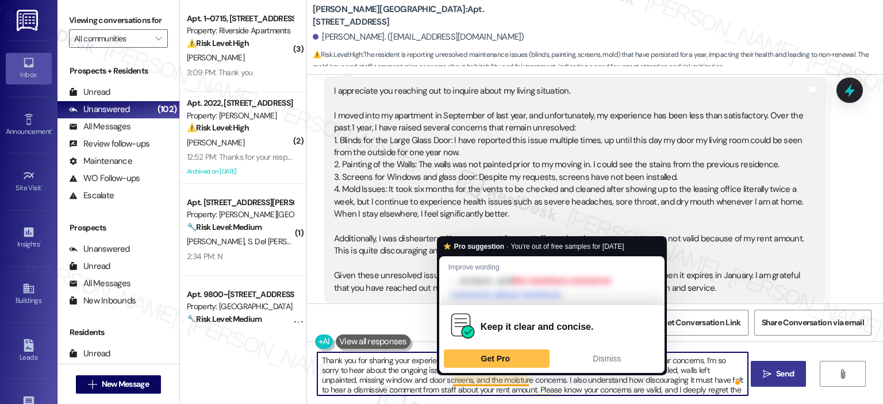
click at [537, 385] on textarea "Thank you for sharing your experience, Chinemerem. I truly appreciate you takin…" at bounding box center [532, 374] width 431 height 43
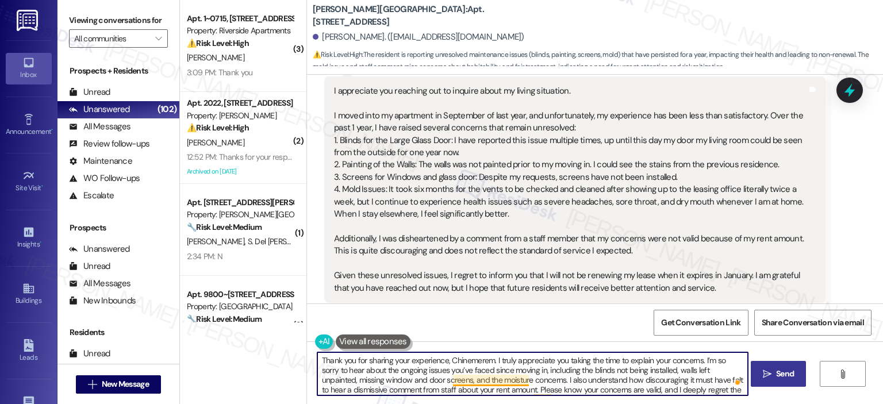
click at [521, 381] on textarea "Thank you for sharing your experience, Chinemerem. I truly appreciate you takin…" at bounding box center [532, 374] width 431 height 43
click at [548, 380] on textarea "Thank you for sharing your experience, Chinemerem. I truly appreciate you takin…" at bounding box center [532, 374] width 431 height 43
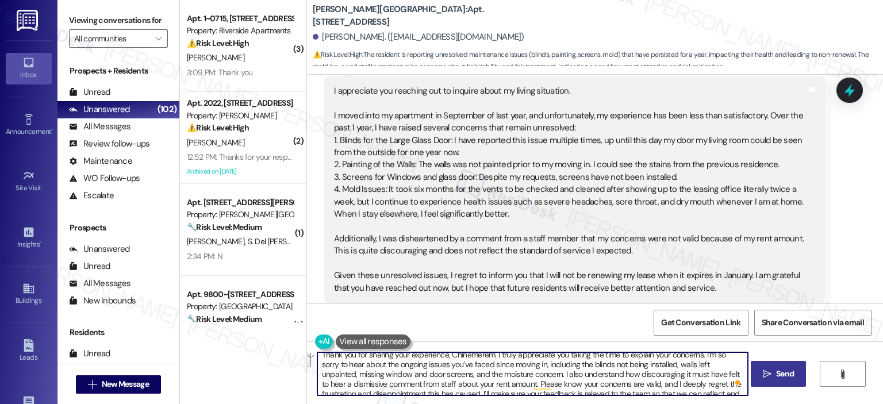
drag, startPoint x: 502, startPoint y: 390, endPoint x: 522, endPoint y: 372, distance: 26.5
click at [522, 372] on textarea "Thank you for sharing your experience, Chinemerem. I truly appreciate you takin…" at bounding box center [532, 374] width 431 height 43
drag, startPoint x: 473, startPoint y: 381, endPoint x: 661, endPoint y: 372, distance: 188.3
click at [661, 372] on textarea "Thank you for sharing your experience, Chinemerem. I truly appreciate you takin…" at bounding box center [532, 374] width 431 height 43
click at [665, 371] on textarea "Thank you for sharing your experience, Chinemerem. I truly appreciate you takin…" at bounding box center [532, 374] width 431 height 43
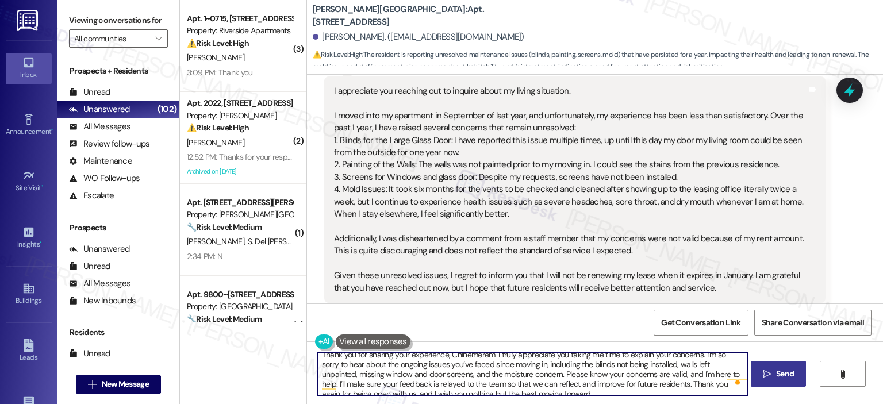
scroll to position [12, 0]
drag, startPoint x: 456, startPoint y: 382, endPoint x: 541, endPoint y: 379, distance: 85.2
click at [541, 379] on textarea "Thank you for sharing your experience, Chinemerem. I truly appreciate you takin…" at bounding box center [532, 374] width 431 height 43
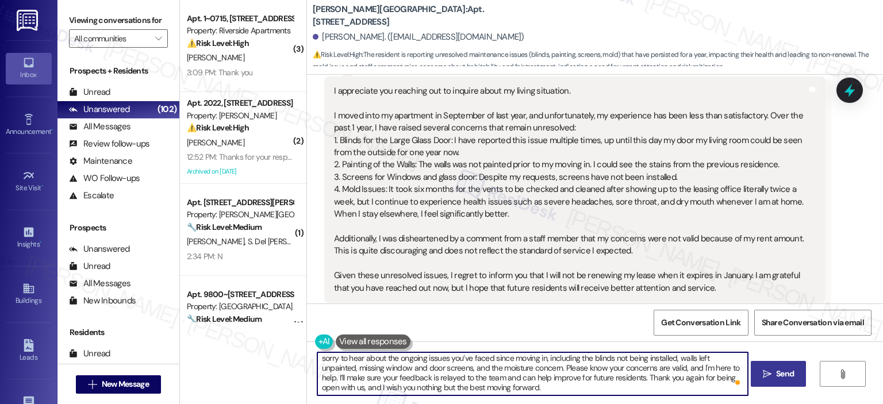
click at [526, 386] on textarea "Thank you for sharing your experience, Chinemerem. I truly appreciate you takin…" at bounding box center [532, 374] width 431 height 43
click at [489, 392] on textarea "Thank you for sharing your experience, Chinemerem. I truly appreciate you takin…" at bounding box center [532, 374] width 431 height 43
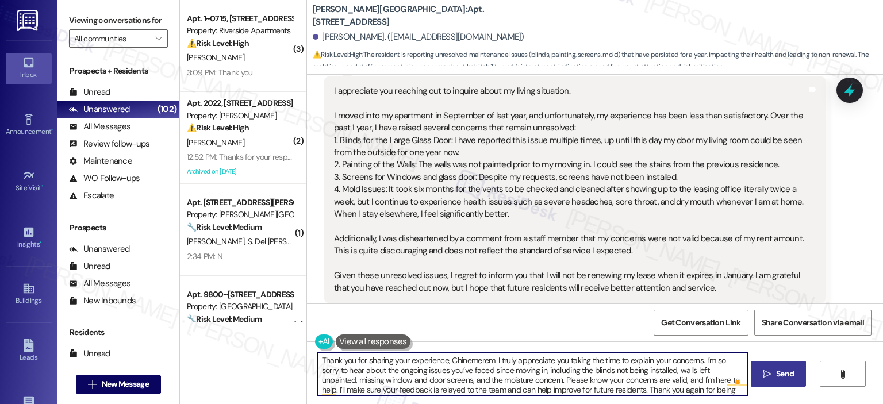
click at [534, 377] on textarea "Thank you for sharing your experience, Chinemerem. I truly appreciate you takin…" at bounding box center [532, 374] width 431 height 43
type textarea "Thank you for sharing your experience, Chinemerem. I truly appreciate you takin…"
click at [789, 373] on span "Send" at bounding box center [785, 374] width 18 height 12
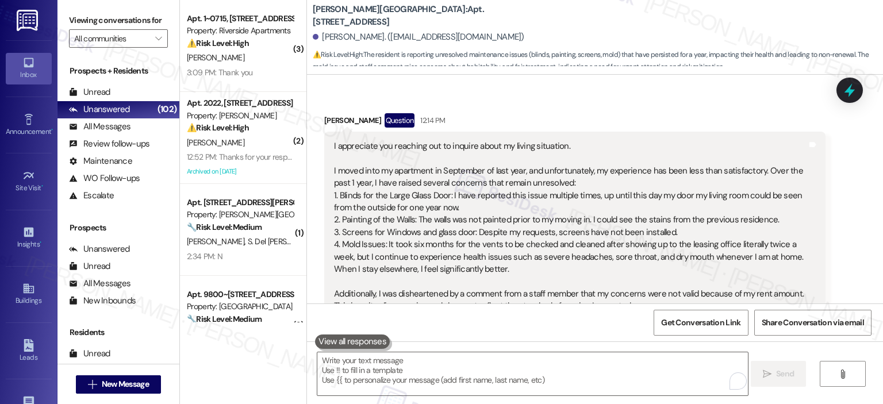
scroll to position [3299, 0]
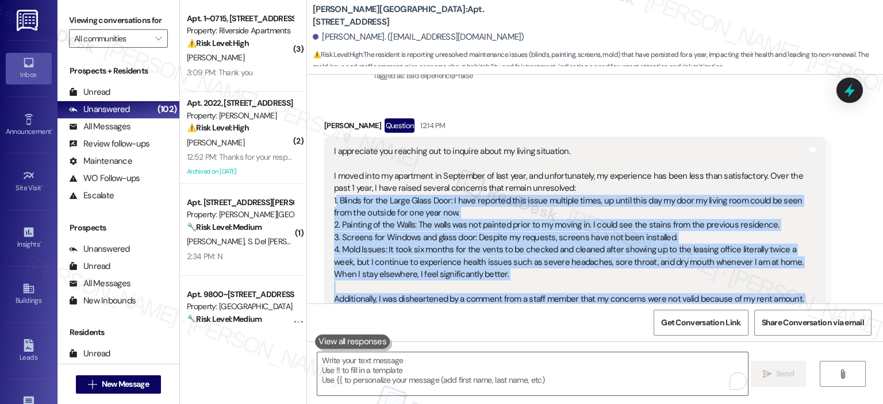
drag, startPoint x: 688, startPoint y: 136, endPoint x: 327, endPoint y: 176, distance: 363.3
click at [333, 176] on div "I appreciate you reaching out to inquire about my living situation. I moved int…" at bounding box center [571, 249] width 476 height 209
copy div "1. Blinds for the Large Glass Door: I have reported this issue multiple times, …"
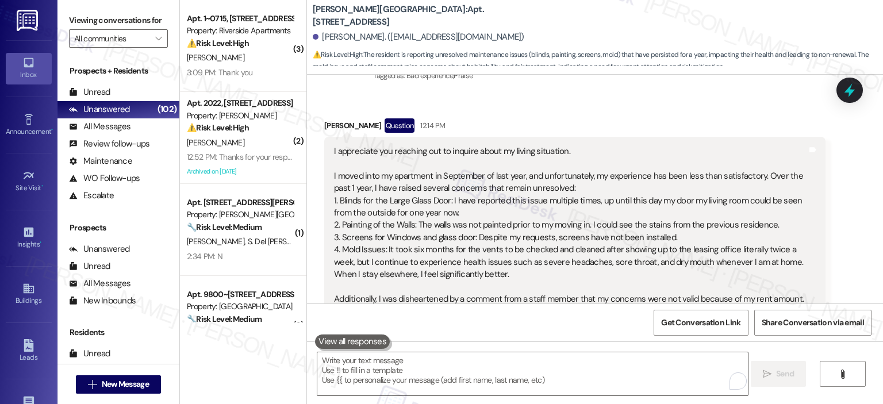
click at [748, 118] on div "Chinemerem Omeh Question 12:14 PM" at bounding box center [574, 127] width 501 height 18
click at [849, 92] on icon at bounding box center [850, 91] width 14 height 18
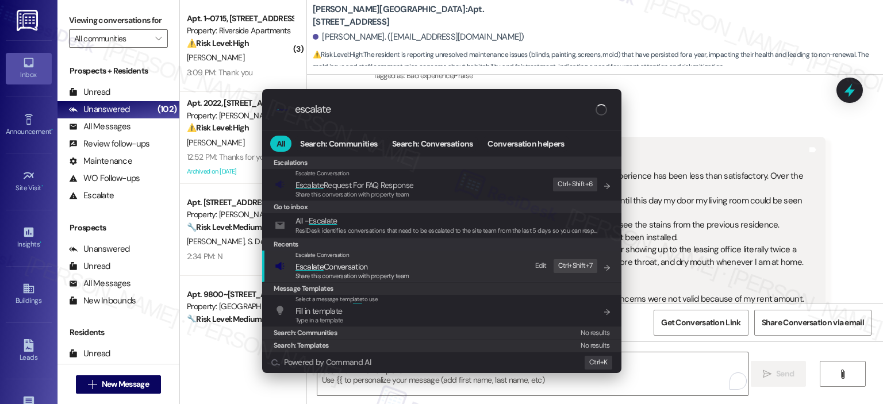
type input "escalate"
click at [377, 266] on span "Escalate Conversation" at bounding box center [353, 267] width 114 height 13
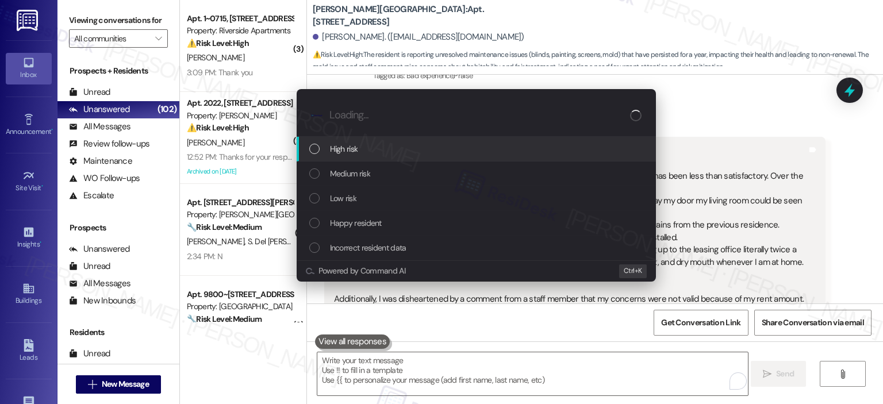
click at [349, 148] on span "High risk" at bounding box center [344, 149] width 28 height 13
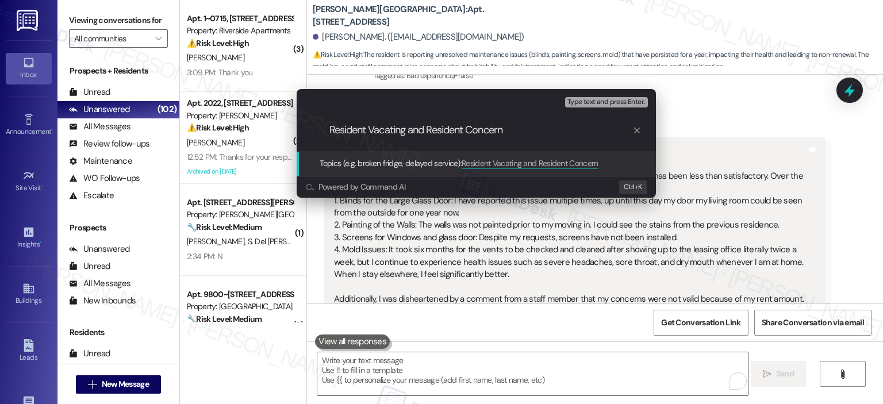
type input "Resident Vacating and Resident Concerns"
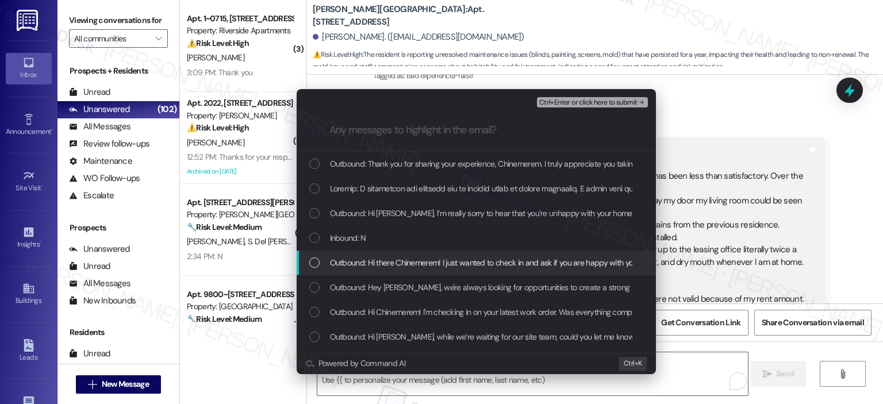
click at [472, 262] on span "Outbound: Hi there Chinemerem! I just wanted to check in and ask if you are hap…" at bounding box center [558, 262] width 457 height 13
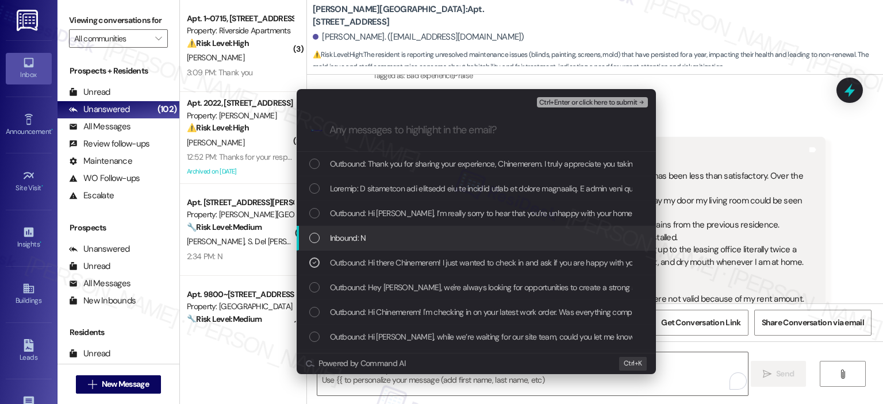
click at [464, 243] on div "Inbound: N" at bounding box center [477, 238] width 336 height 13
click at [453, 224] on div "Outbound: Hi Chinemerem, I’m really sorry to hear that you’re unhappy with your…" at bounding box center [476, 213] width 359 height 25
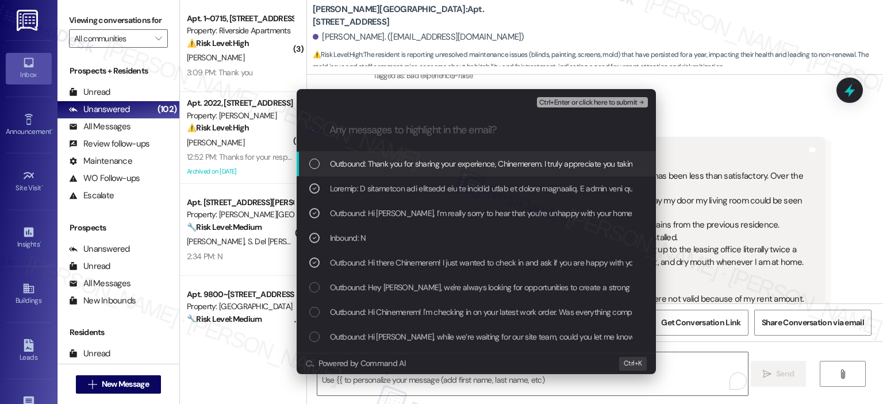
click at [575, 97] on div "Ctrl+Enter or click here to submit" at bounding box center [593, 102] width 113 height 15
click at [564, 97] on div "Ctrl+Enter or click here to submit" at bounding box center [593, 102] width 113 height 15
click at [565, 99] on span "Ctrl+Enter or click here to submit" at bounding box center [588, 103] width 98 height 8
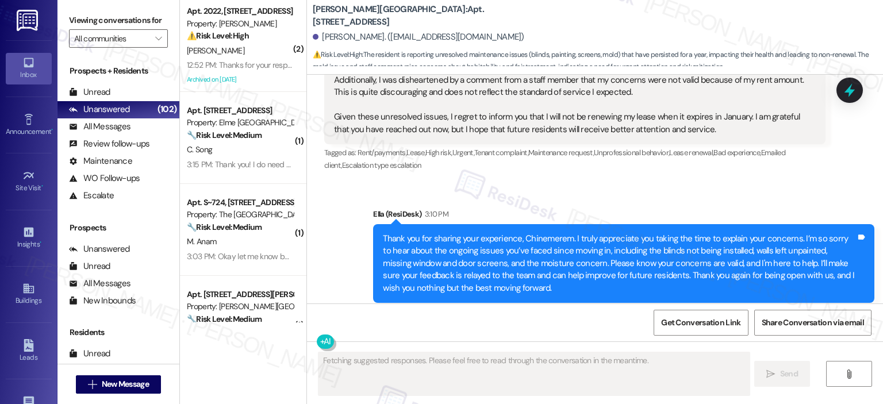
scroll to position [3231, 0]
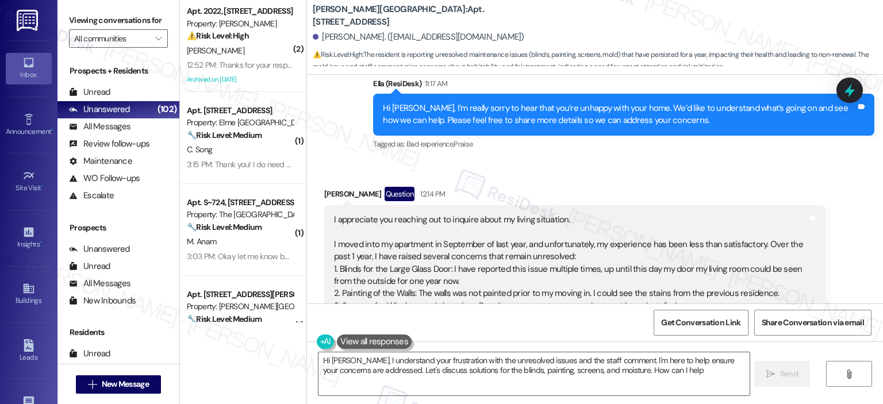
type textarea "Hi Chinemerem, I understand your frustration with the unresolved issues and the…"
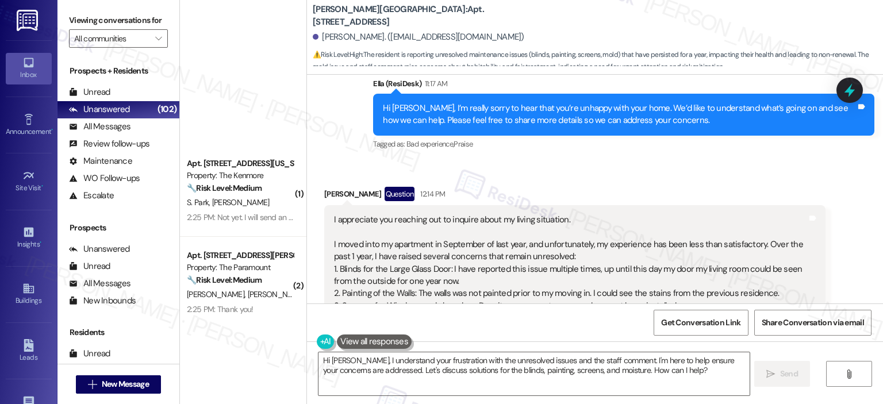
scroll to position [863, 0]
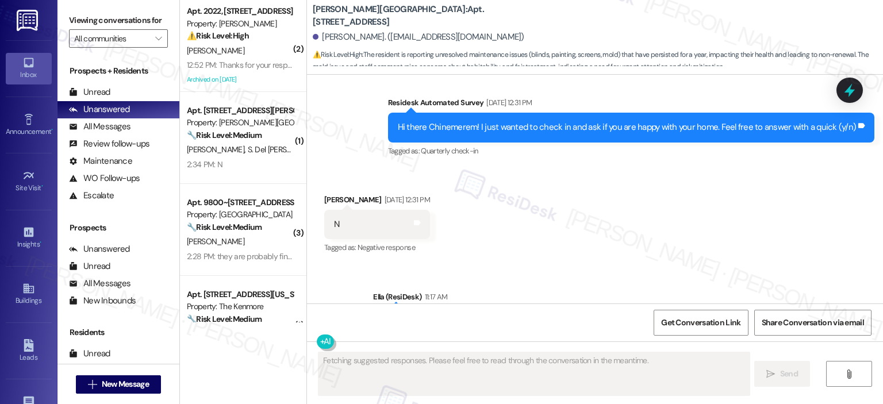
scroll to position [3360, 0]
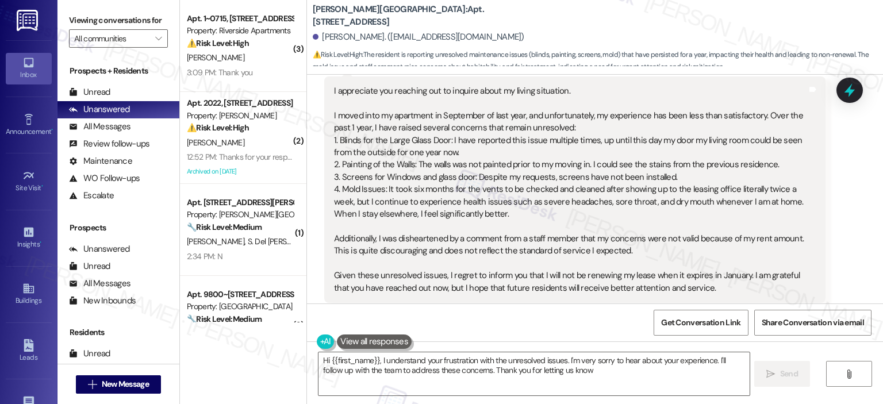
type textarea "Hi {{first_name}}, I understand your frustration with the unresolved issues. I'…"
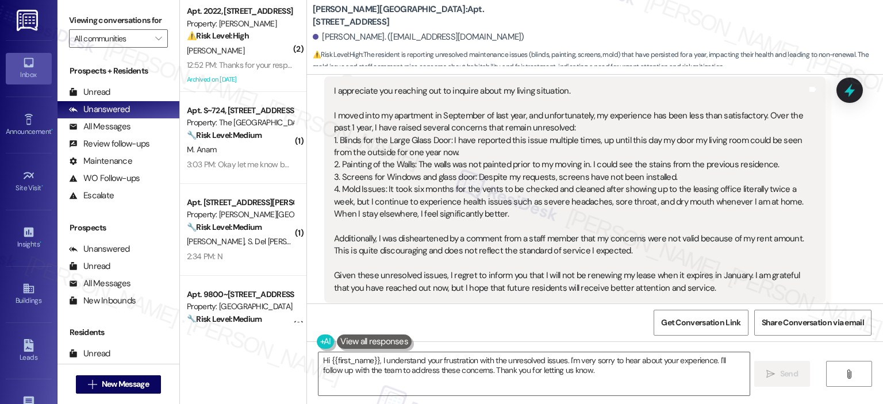
scroll to position [3359, 0]
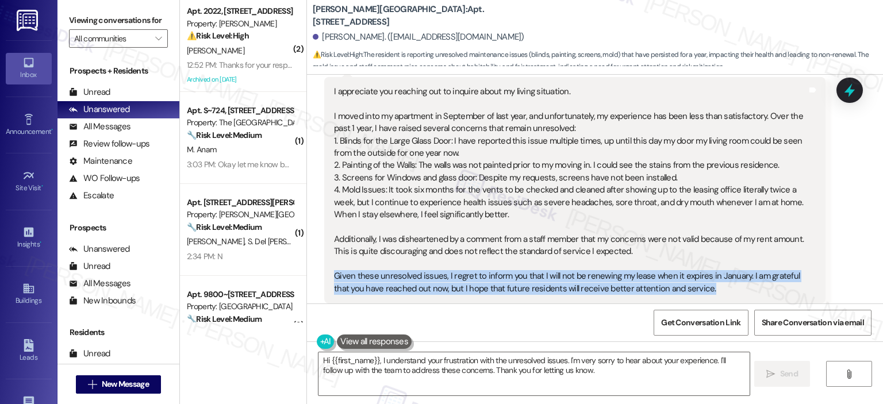
drag, startPoint x: 683, startPoint y: 263, endPoint x: 327, endPoint y: 250, distance: 356.8
click at [333, 250] on div "I appreciate you reaching out to inquire about my living situation. I moved int…" at bounding box center [571, 190] width 476 height 209
copy div "Given these unresolved issues, I regret to inform you that I will not be renewi…"
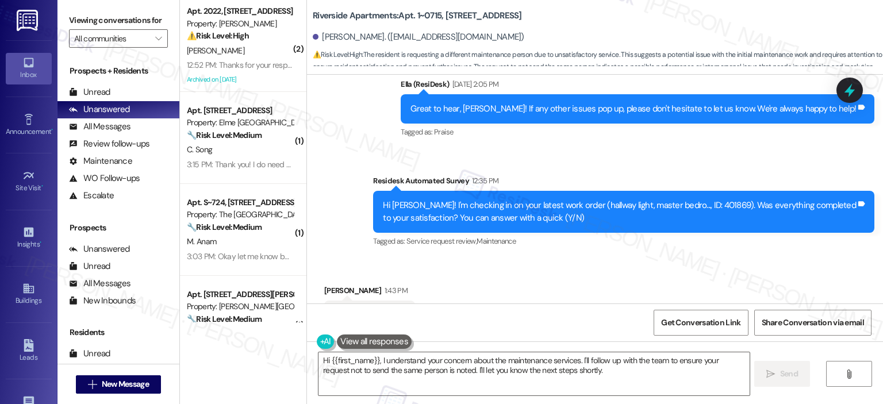
scroll to position [4649, 0]
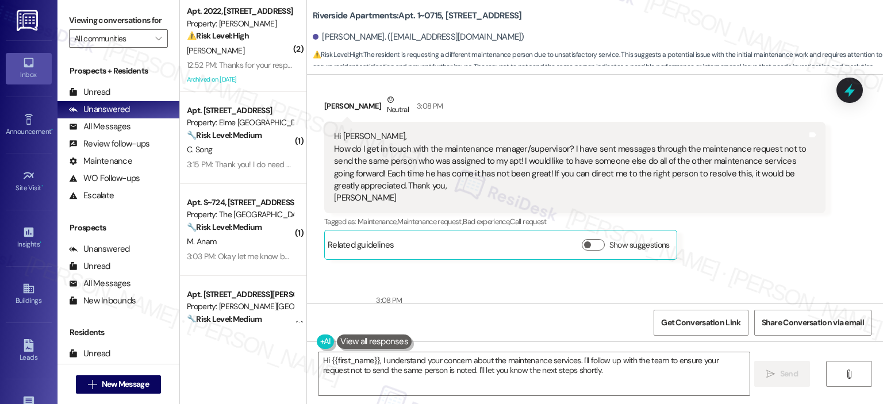
drag, startPoint x: 420, startPoint y: 179, endPoint x: 327, endPoint y: 113, distance: 114.1
click at [327, 122] on div "Hi [PERSON_NAME], How do I get in touch with the maintenance manager/supervisor…" at bounding box center [574, 167] width 501 height 91
copy div "Hi [PERSON_NAME], How do I get in touch with the maintenance manager/supervisor…"
click at [376, 377] on textarea "Hi {{first_name}}, I understand your concern about the maintenance services. I'…" at bounding box center [534, 374] width 431 height 43
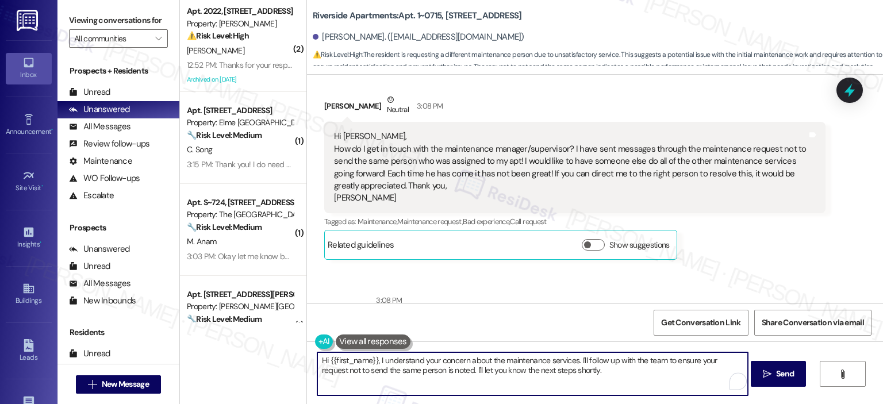
paste textarea "[PERSON_NAME], thank you for reaching out and sharing your concern. I completel…"
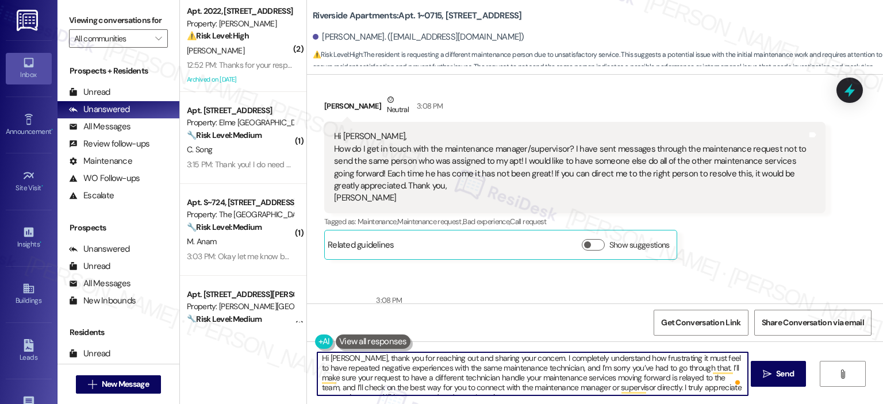
scroll to position [0, 0]
click at [441, 383] on textarea "Hi [PERSON_NAME], thank you for reaching out and sharing your concern. I comple…" at bounding box center [532, 374] width 431 height 43
paste textarea "sharing your concern. I’m so sorry you’ve had repeated negative experiences wit…"
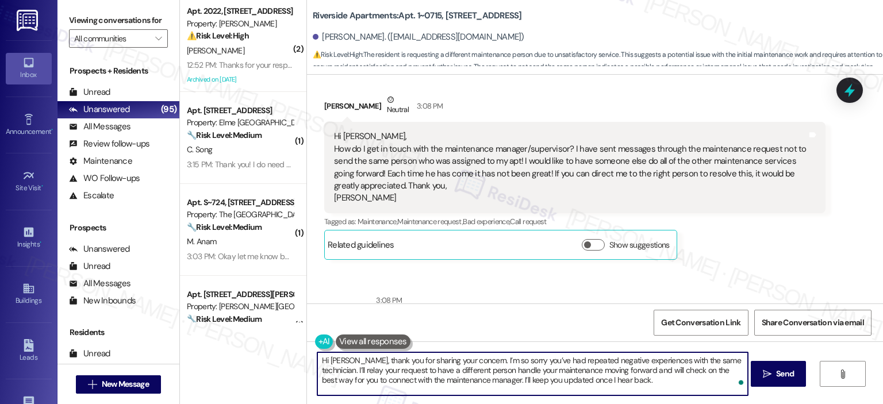
scroll to position [4937, 0]
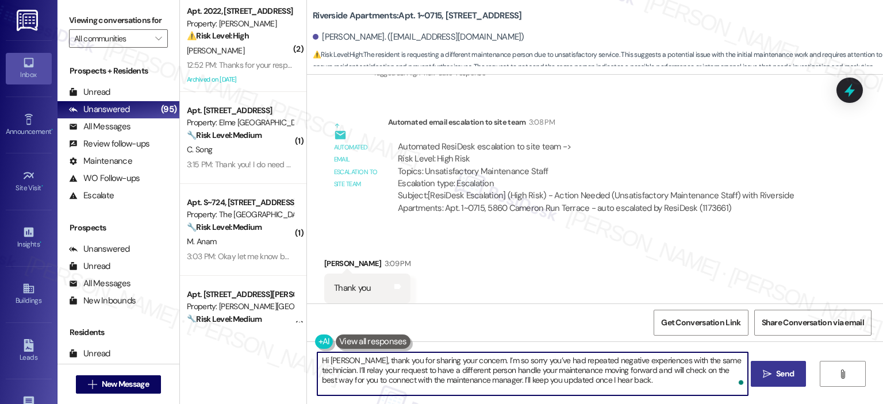
type textarea "Hi [PERSON_NAME], thank you for sharing your concern. I’m so sorry you’ve had r…"
click at [769, 362] on button " Send" at bounding box center [779, 374] width 56 height 26
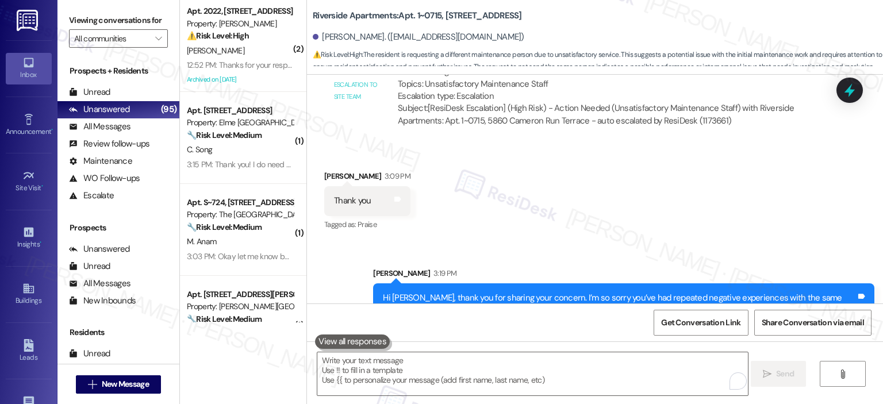
scroll to position [5041, 0]
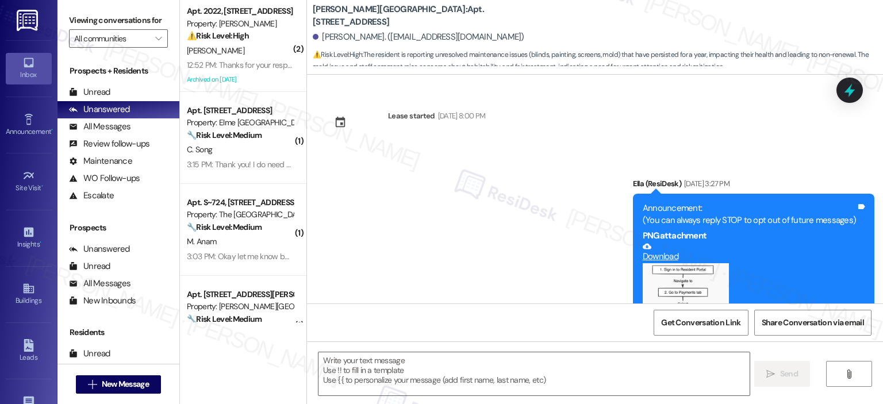
type textarea "Fetching suggested responses. Please feel free to read through the conversation…"
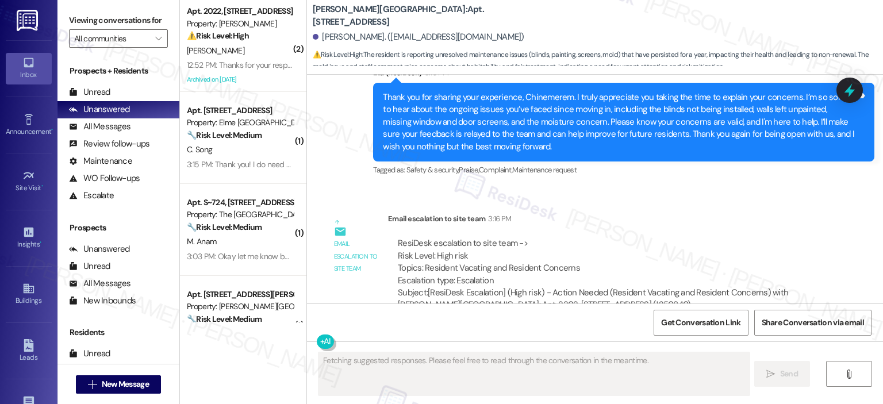
scroll to position [3085, 0]
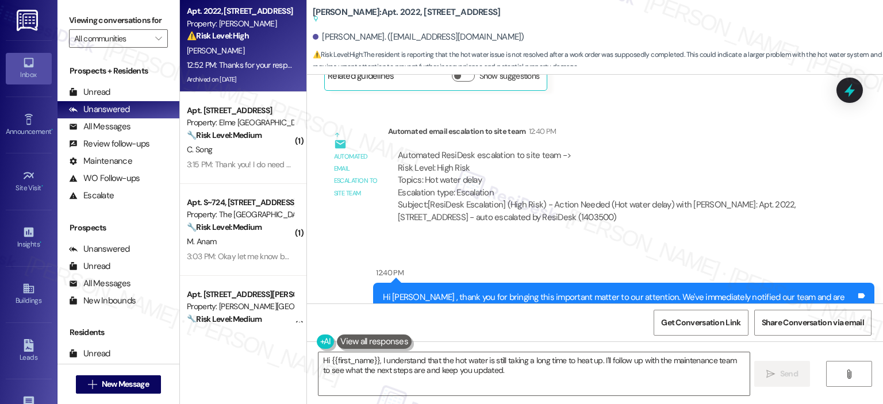
scroll to position [6290, 0]
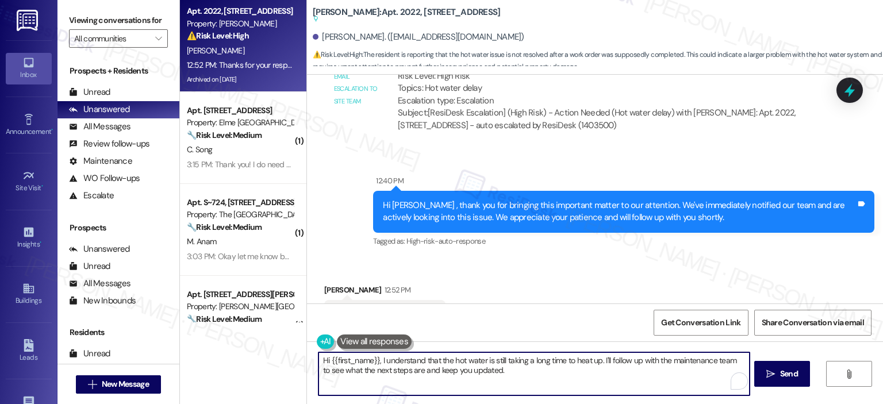
drag, startPoint x: 376, startPoint y: 360, endPoint x: 312, endPoint y: 362, distance: 63.9
click at [319, 362] on textarea "Hi {{first_name}}, I understand that the hot water is still taking a long time …" at bounding box center [534, 374] width 431 height 43
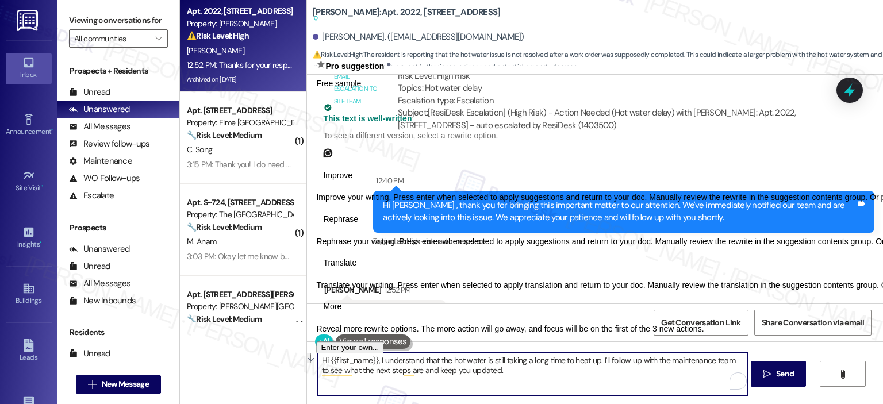
click at [343, 384] on textarea "Hi {{first_name}}, I understand that the hot water is still taking a long time …" at bounding box center [532, 374] width 431 height 43
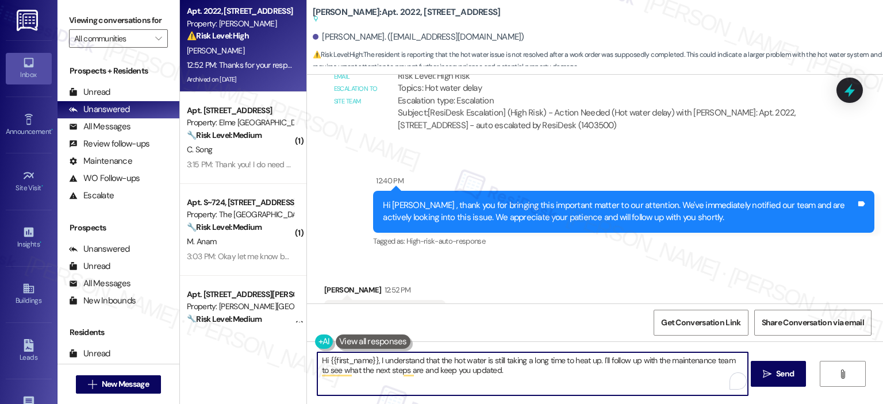
click at [366, 363] on textarea "Hi {{first_name}}, I understand that the hot water is still taking a long time …" at bounding box center [532, 374] width 431 height 43
drag, startPoint x: 374, startPoint y: 359, endPoint x: 255, endPoint y: 362, distance: 118.5
click at [255, 362] on div "Apt. 2022, [STREET_ADDRESS] Property: [PERSON_NAME] ⚠️ Risk Level: High The res…" at bounding box center [531, 202] width 703 height 404
drag, startPoint x: 430, startPoint y: 386, endPoint x: 548, endPoint y: 370, distance: 119.1
click at [548, 370] on textarea "Thank you for your response, [PERSON_NAME]. I'm sorry that the latest work orde…" at bounding box center [532, 374] width 431 height 43
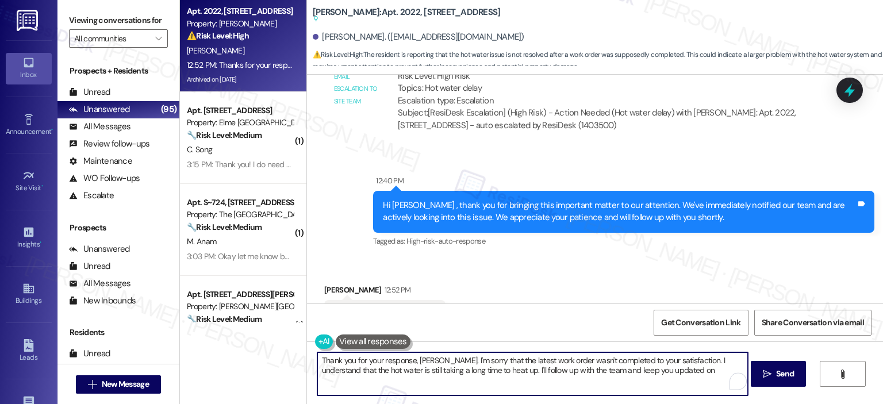
click at [665, 370] on textarea "Thank you for your response, [PERSON_NAME]. I'm sorry that the latest work orde…" at bounding box center [532, 374] width 431 height 43
type textarea "Thank you for your response, [PERSON_NAME]. I'm sorry that the latest work orde…"
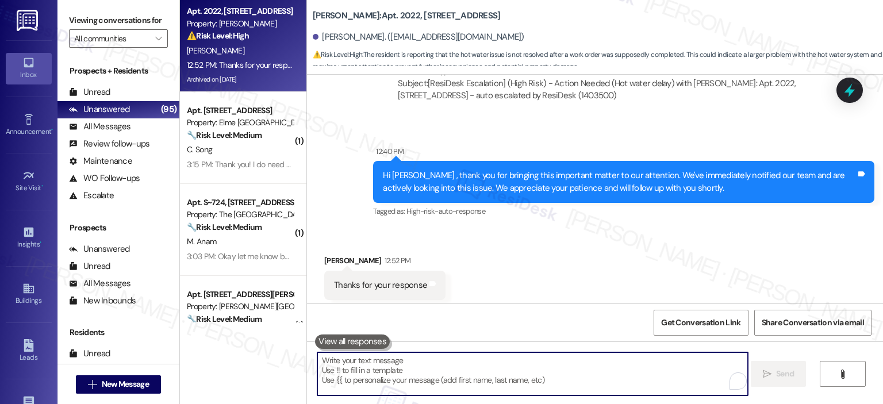
scroll to position [6260, 0]
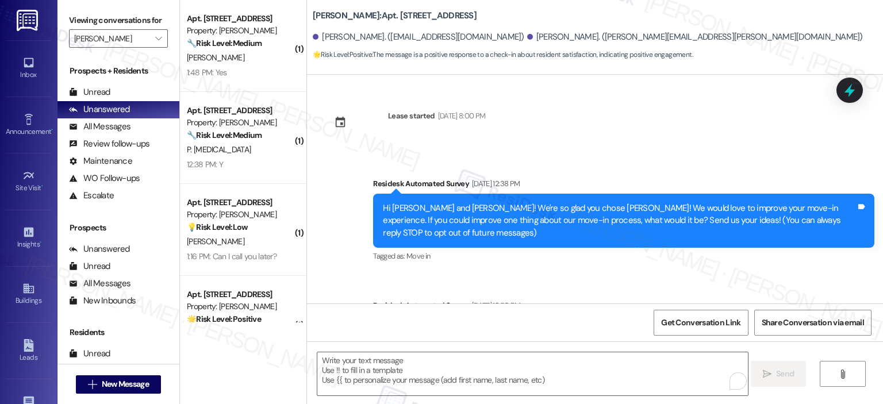
scroll to position [695, 0]
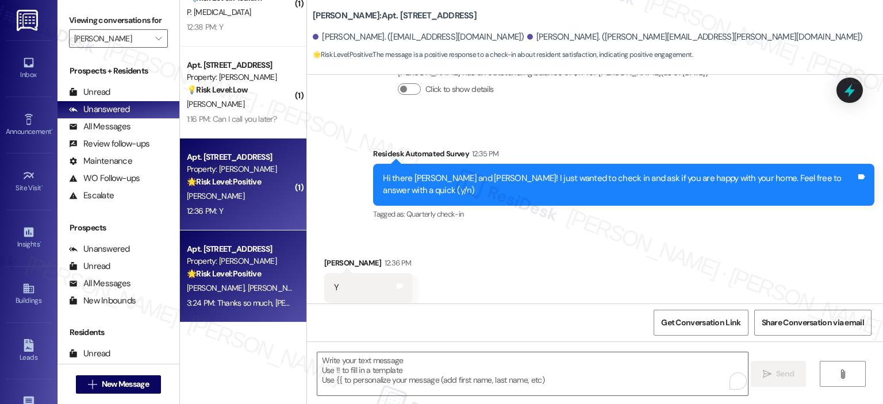
click at [220, 200] on div "[PERSON_NAME]" at bounding box center [240, 196] width 109 height 14
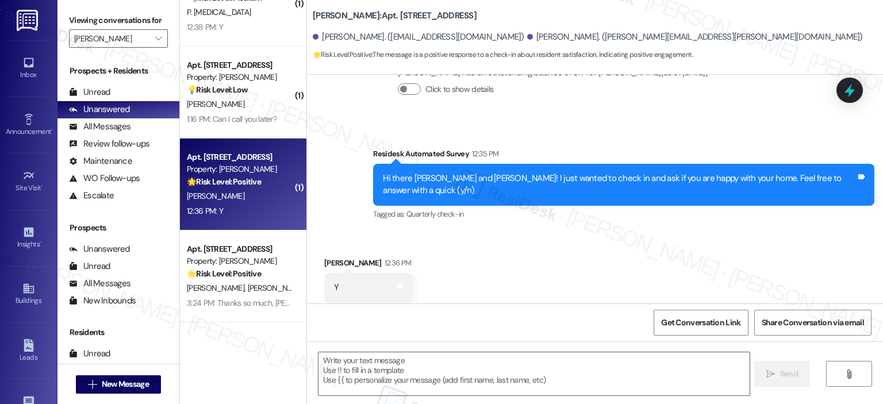
type textarea "Fetching suggested responses. Please feel free to read through the conversation…"
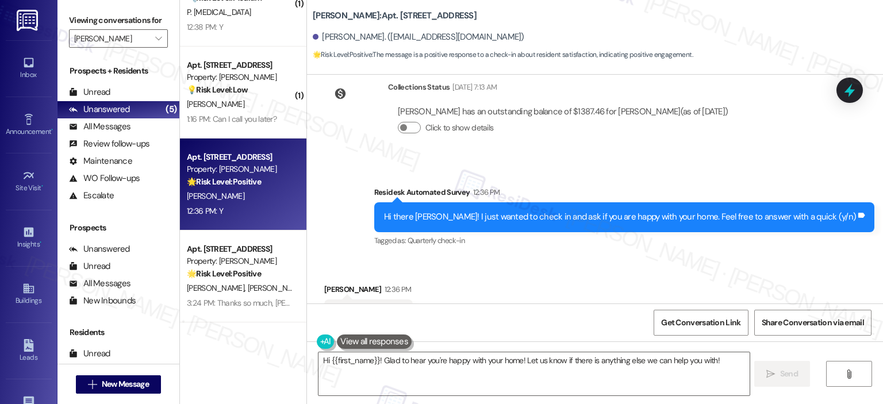
scroll to position [2025, 0]
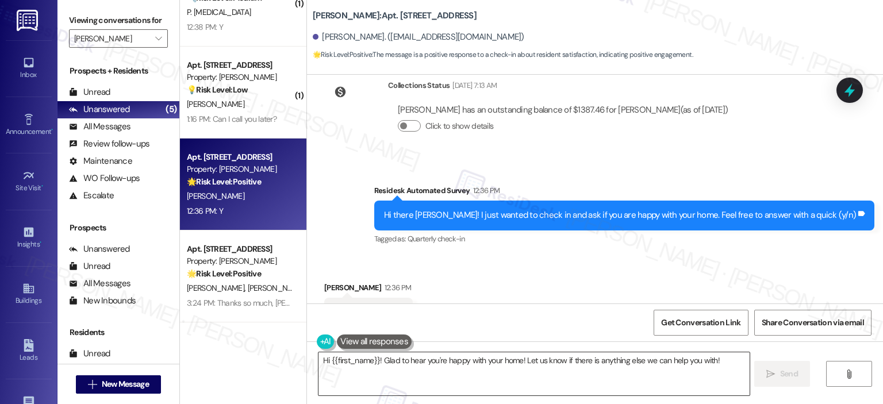
click at [391, 371] on textarea "Hi {{first_name}}! Glad to hear you're happy with your home! Let us know if the…" at bounding box center [534, 374] width 431 height 43
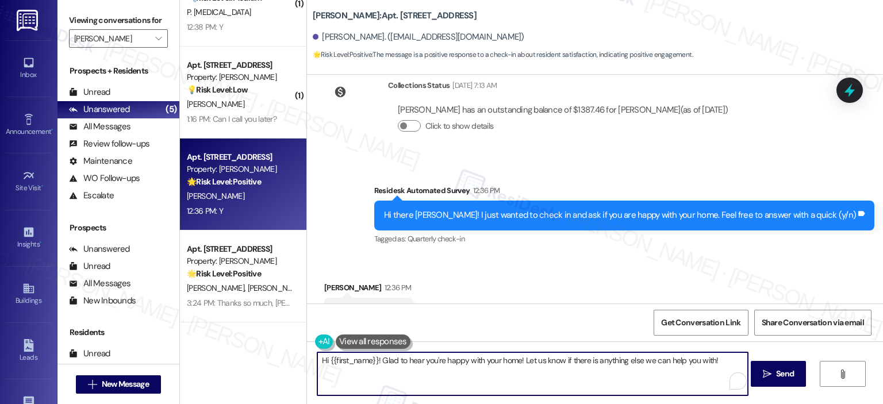
paste textarea "Thanks so much, {{first_name}}! It makes me really happy to hear you’re enjoyin…"
click at [418, 358] on textarea "Thanks so much, {{first_name}}! It makes me really happy to hear you’re enjoyin…" at bounding box center [532, 374] width 431 height 43
drag, startPoint x: 420, startPoint y: 359, endPoint x: 371, endPoint y: 359, distance: 49.5
click at [371, 359] on textarea "Thanks so much, {{first_name}}! It makes me really happy to hear you’re enjoyin…" at bounding box center [532, 374] width 431 height 43
click at [522, 376] on textarea "Thanks so much, {{first_name}}! It makes me really happy to hear you’re enjoyin…" at bounding box center [532, 374] width 431 height 43
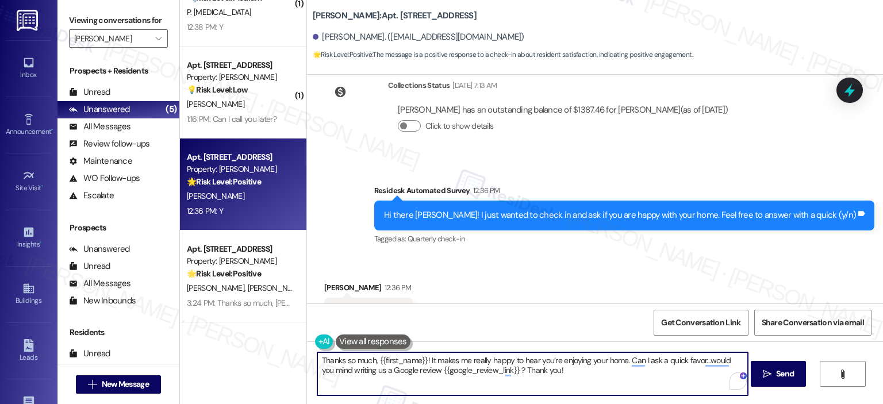
click at [600, 379] on textarea "Thanks so much, {{first_name}}! It makes me really happy to hear you’re enjoyin…" at bounding box center [532, 374] width 431 height 43
type textarea "Thanks so much, {{first_name}}! It makes me really happy to hear you’re enjoyin…"
click at [783, 377] on span "Send" at bounding box center [785, 374] width 18 height 12
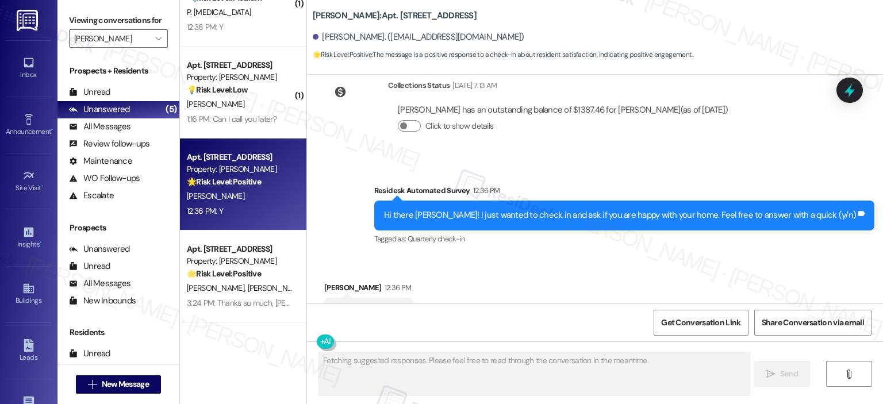
scroll to position [2024, 0]
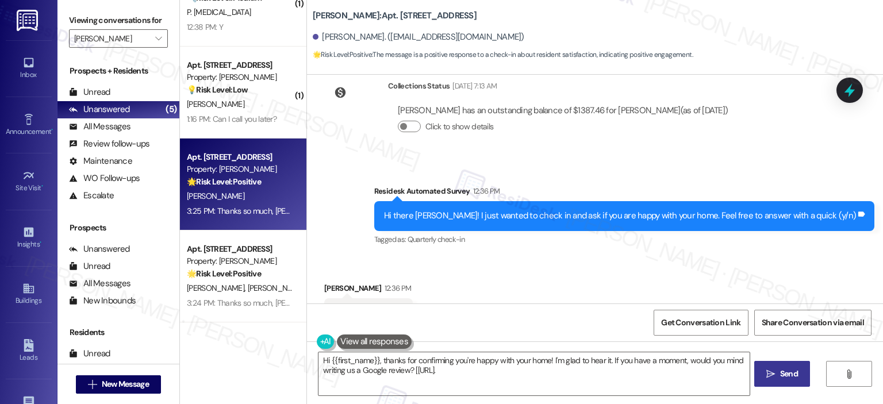
type textarea "Hi {{first_name}}, thanks for confirming you're happy with your home! I'm glad …"
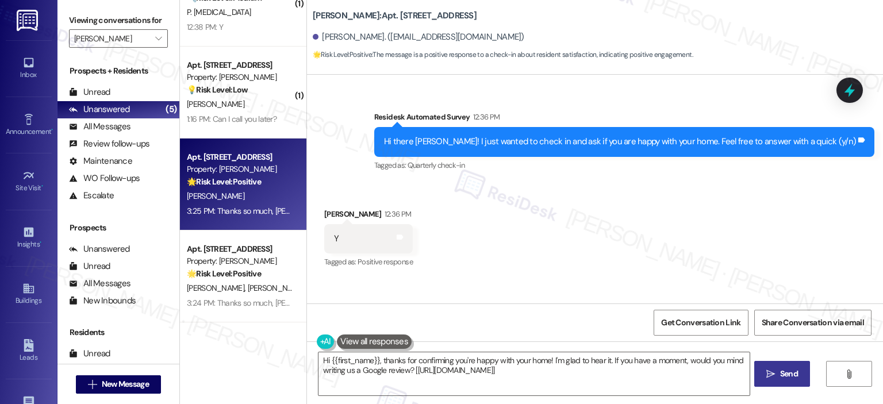
scroll to position [2118, 0]
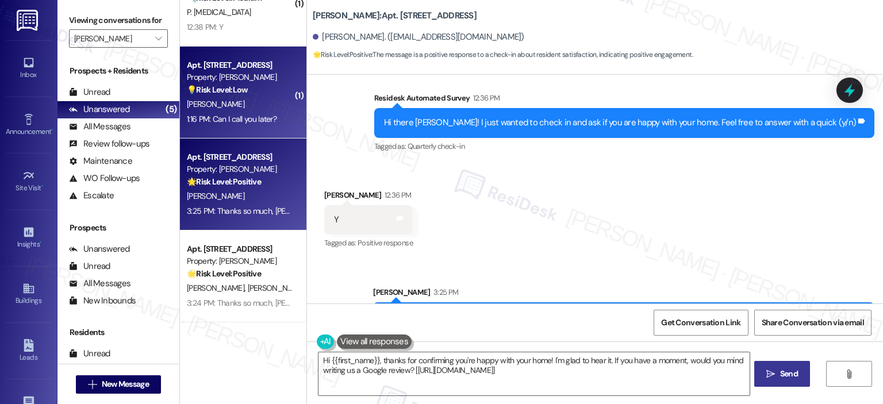
click at [235, 101] on div "P. Pinney" at bounding box center [240, 104] width 109 height 14
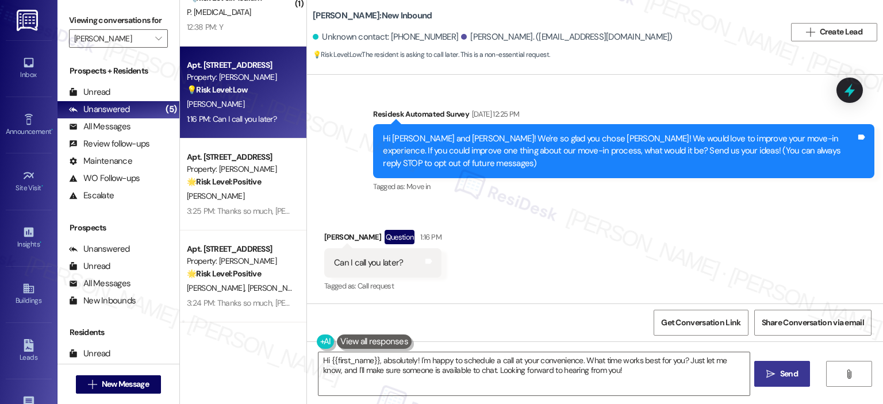
scroll to position [0, 0]
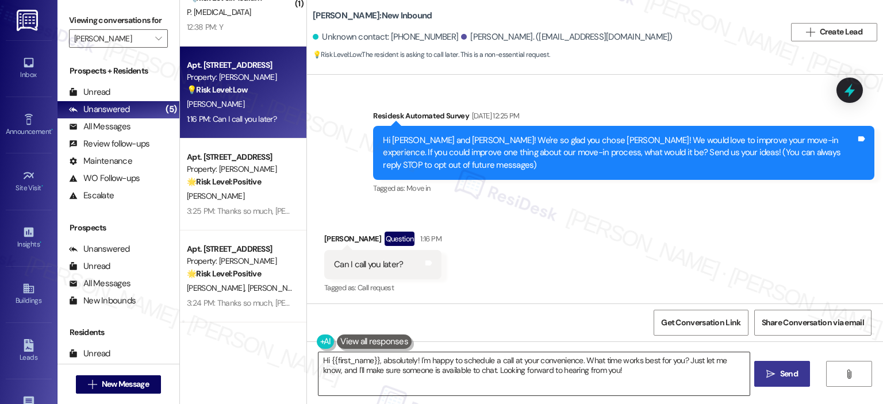
click at [450, 389] on textarea "Hi {{first_name}}, absolutely! I'm happy to schedule a call at your convenience…" at bounding box center [534, 374] width 431 height 43
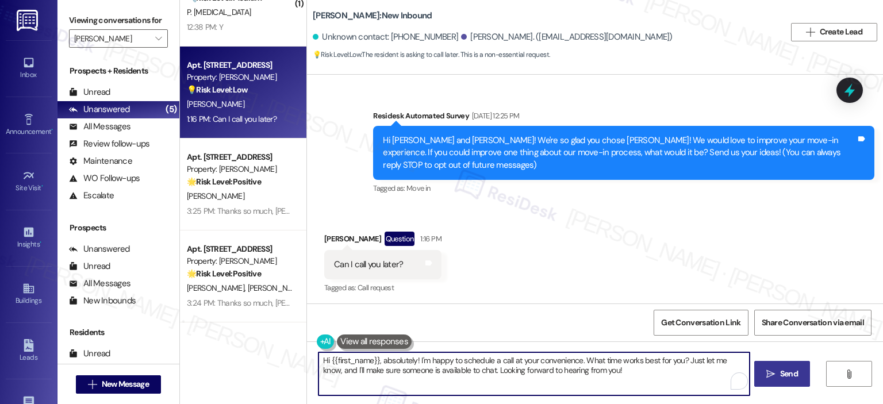
paste textarea "I am sorry but I am unable to make or receive calls to this number. Is there an…"
drag, startPoint x: 370, startPoint y: 358, endPoint x: 323, endPoint y: 358, distance: 47.2
click at [323, 358] on textarea "Hi {{first_name}}, I am sorry but I am unable to make or receive calls to this …" at bounding box center [532, 374] width 431 height 43
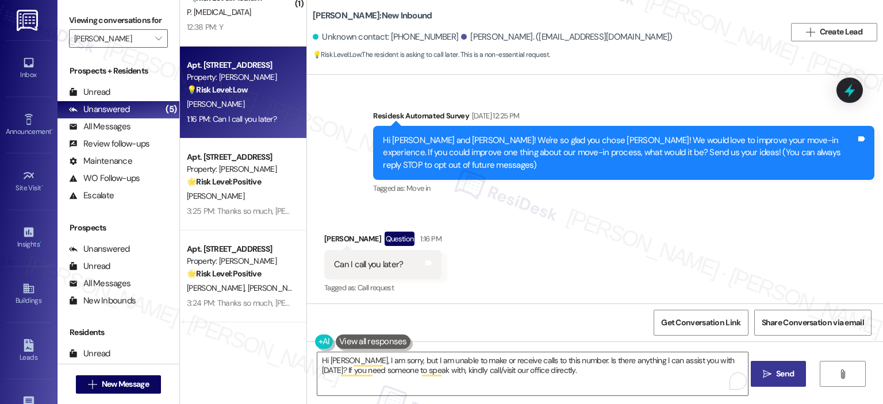
click at [787, 381] on button " Send" at bounding box center [779, 374] width 56 height 26
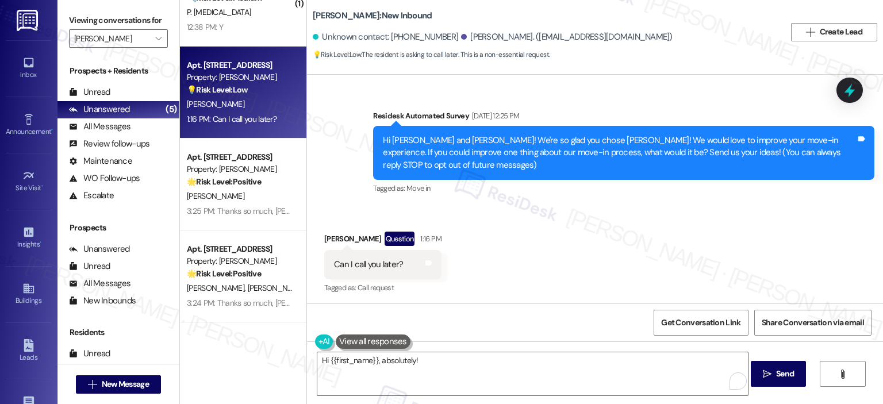
scroll to position [1, 0]
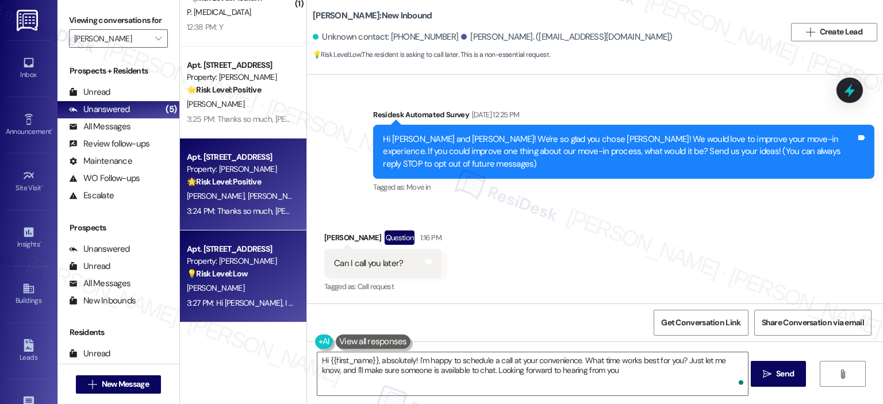
type textarea "Hi {{first_name}}, absolutely! I'm happy to schedule a call at your convenience…"
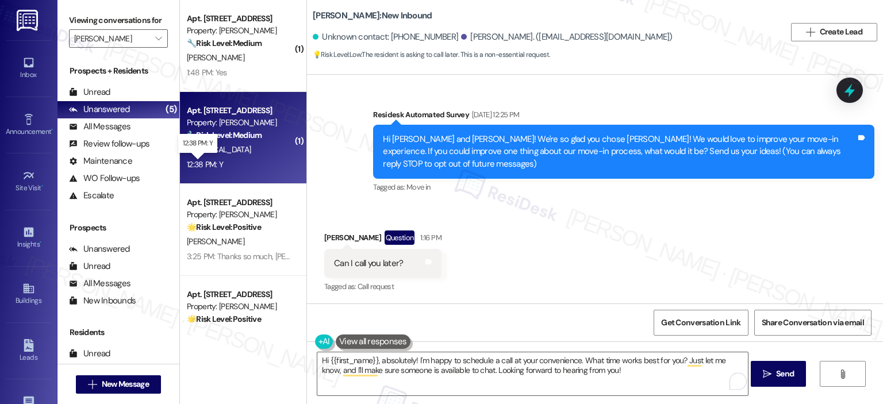
click at [210, 160] on div "12:38 PM: Y 12:38 PM: Y" at bounding box center [205, 164] width 36 height 10
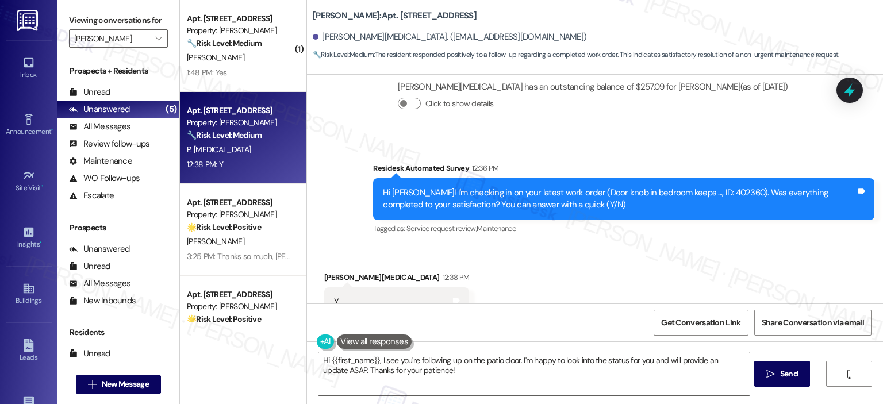
scroll to position [2207, 0]
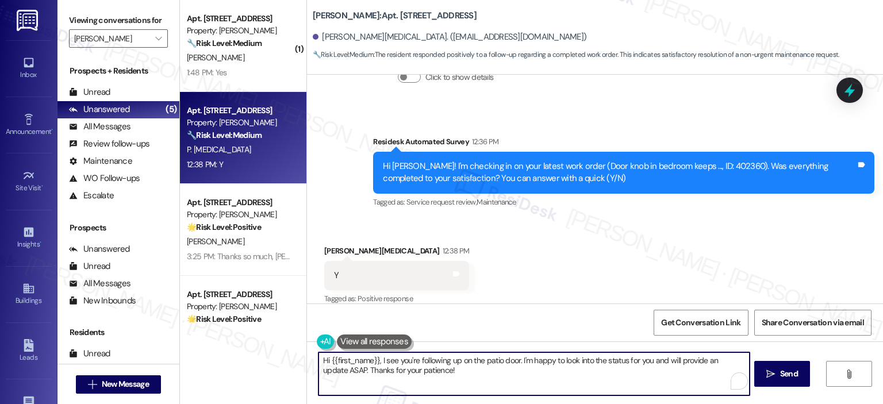
click at [419, 373] on textarea "Hi {{first_name}}, I see you're following up on the patio door. I'm happy to lo…" at bounding box center [534, 374] width 431 height 43
paste textarea "Thank you for your response! Great to know that the latest work order was compl…"
click at [409, 358] on textarea "Thank you for your response! Great to know that the latest work order was compl…" at bounding box center [532, 374] width 431 height 43
type textarea "Thank you for your response, Patricia! Great to know that the latest work order…"
click at [771, 375] on span " Send" at bounding box center [779, 374] width 36 height 12
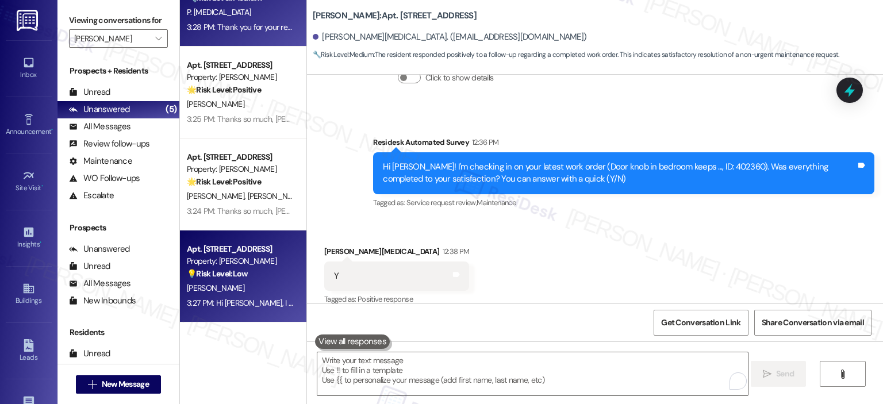
scroll to position [0, 0]
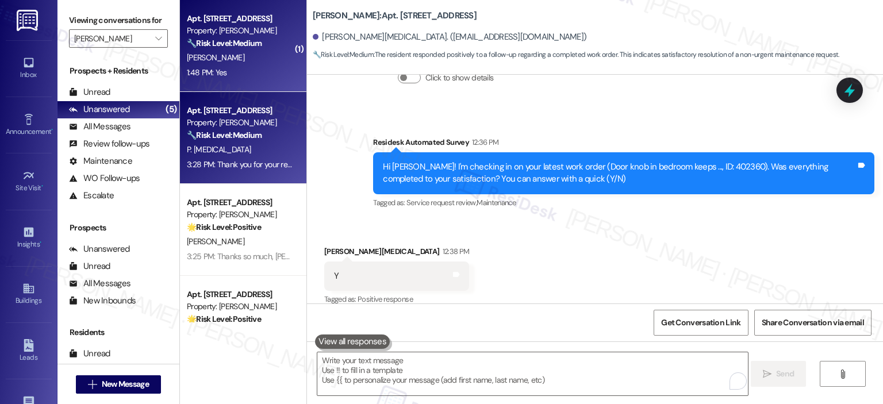
click at [223, 73] on div "1:48 PM: Yes 1:48 PM: Yes" at bounding box center [240, 73] width 109 height 14
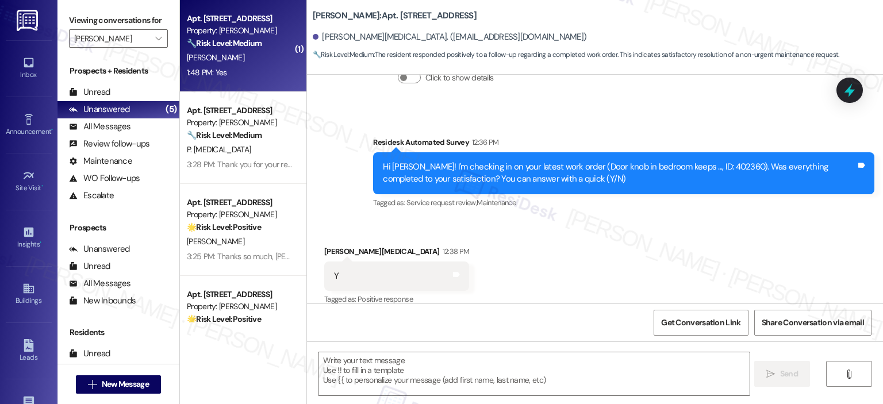
type textarea "Fetching suggested responses. Please feel free to read through the conversation…"
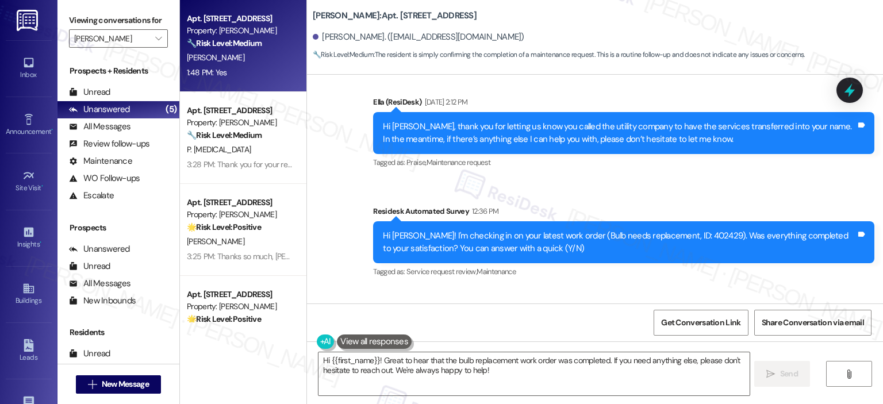
scroll to position [14343, 0]
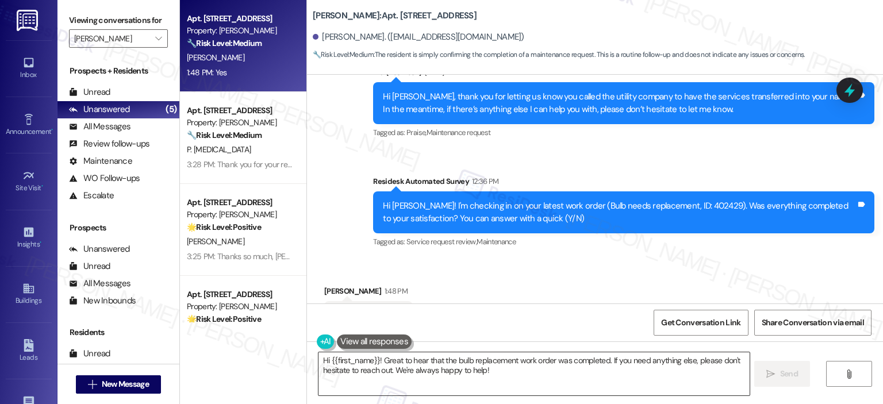
click at [489, 375] on textarea "Hi {{first_name}}! Great to hear that the bulb replacement work order was compl…" at bounding box center [534, 374] width 431 height 43
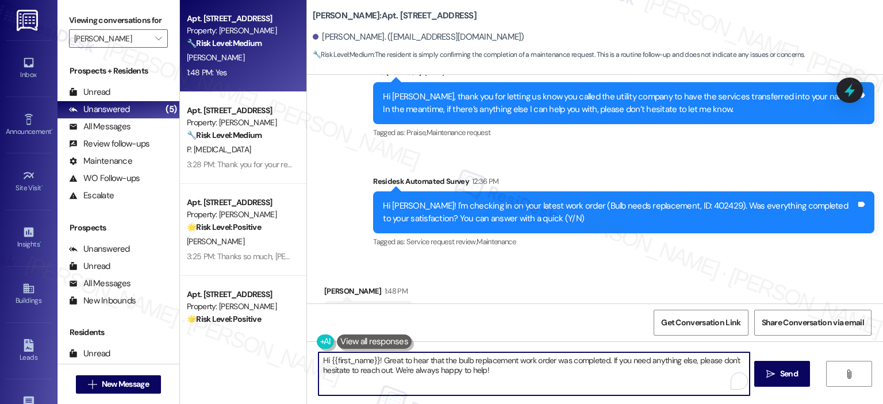
paste textarea "Thank you for your response! Great to know that the latest work order was compl…"
click at [408, 358] on textarea "Thank you for your response! Great to know that the latest work order was compl…" at bounding box center [532, 374] width 431 height 43
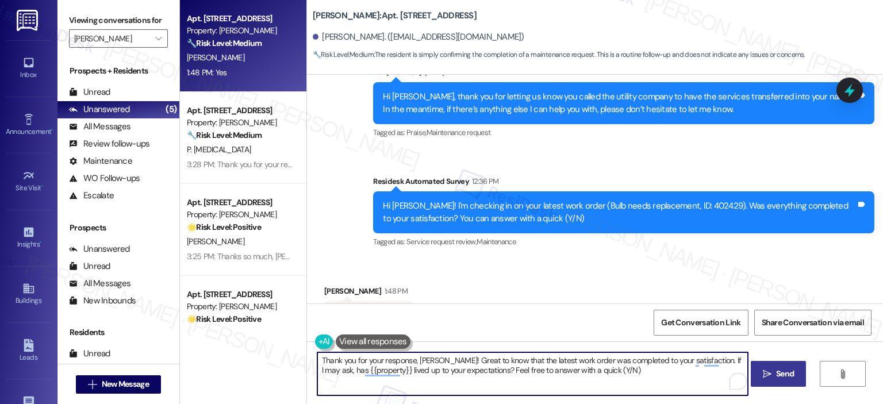
type textarea "Thank you for your response, Peter! Great to know that the latest work order wa…"
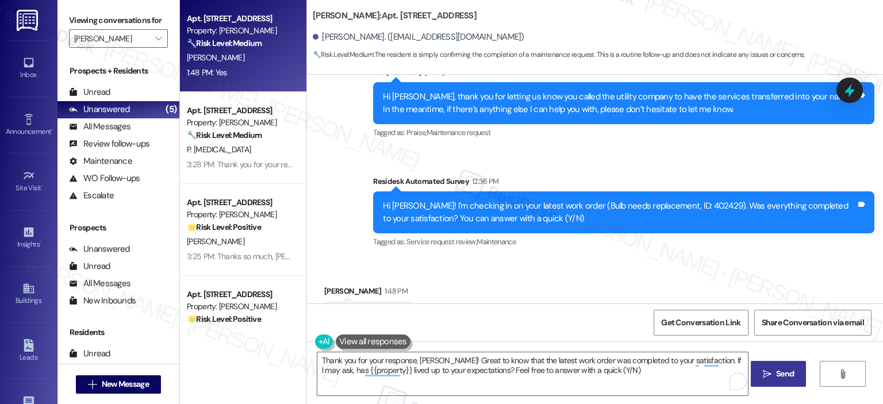
click at [787, 373] on span "Send" at bounding box center [785, 374] width 18 height 12
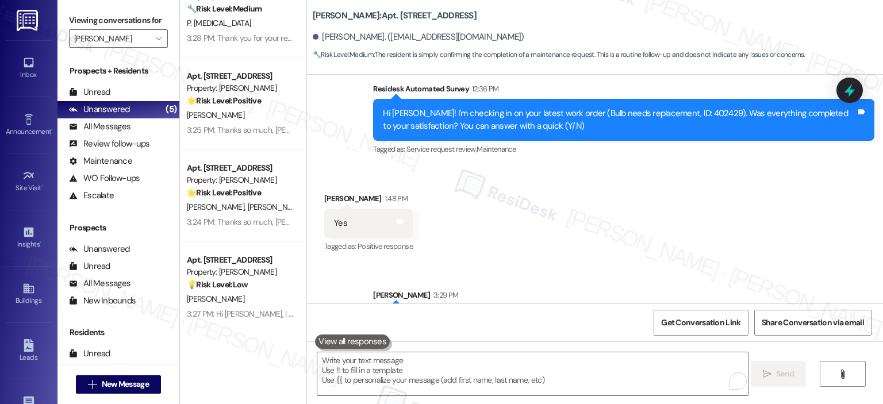
scroll to position [137, 0]
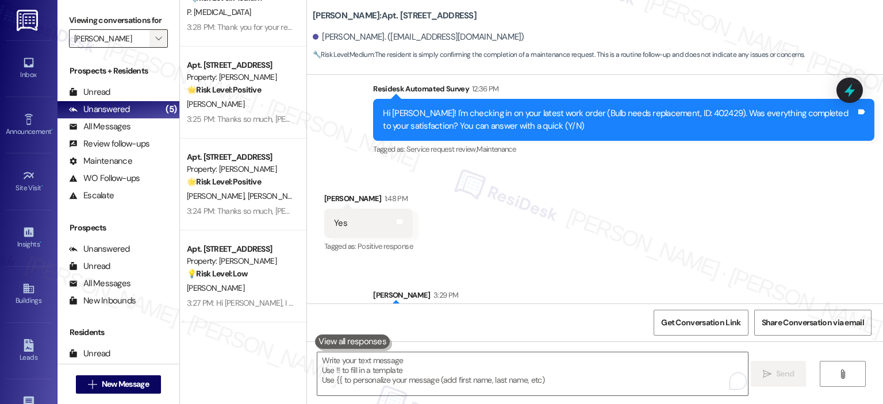
click at [155, 37] on icon "" at bounding box center [158, 38] width 6 height 9
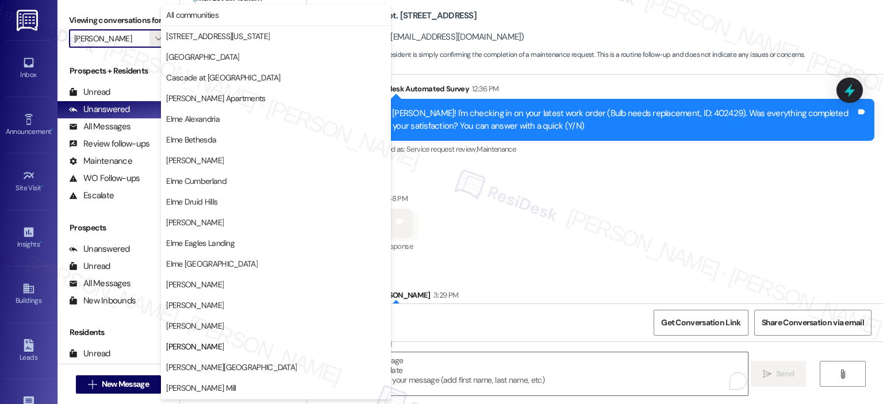
scroll to position [186, 0]
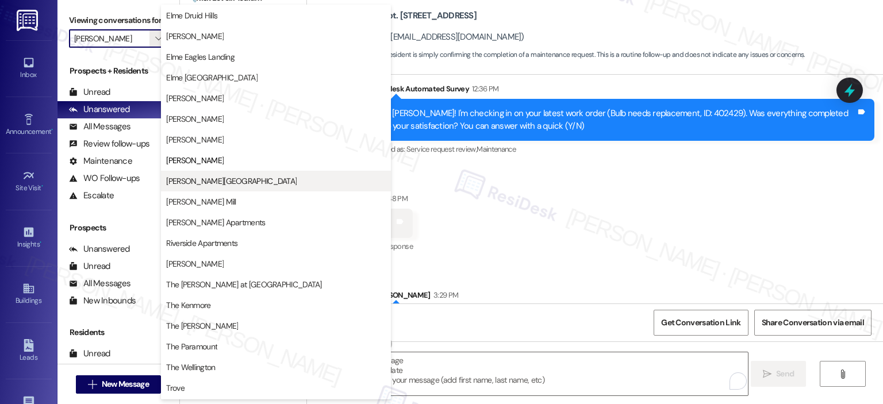
click at [183, 185] on span "[PERSON_NAME][GEOGRAPHIC_DATA]" at bounding box center [231, 181] width 131 height 12
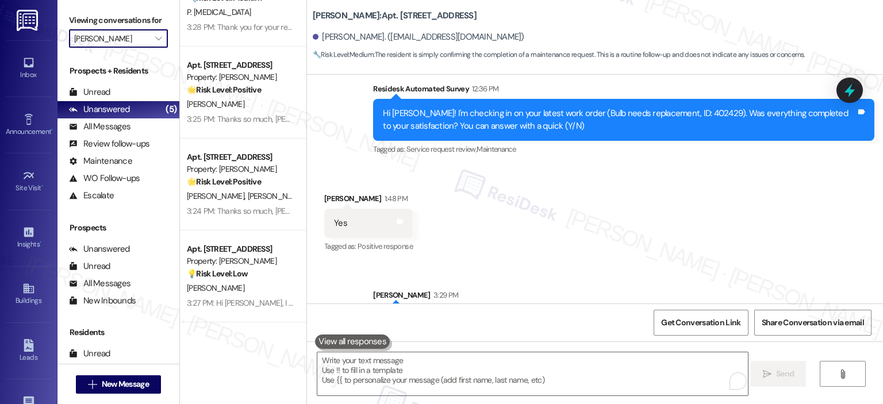
type input "[PERSON_NAME][GEOGRAPHIC_DATA]"
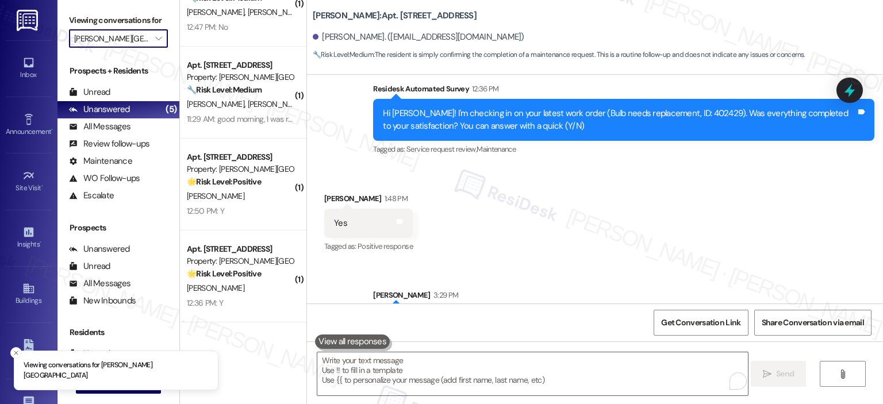
scroll to position [321, 0]
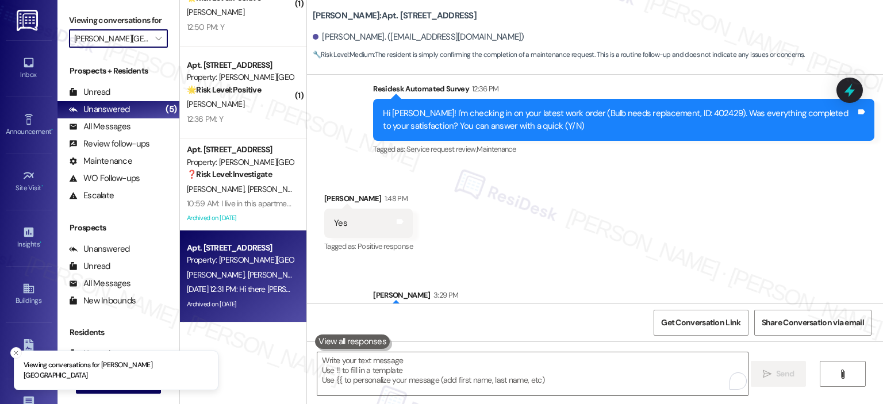
click at [255, 292] on div "Sep 12, 2025 at 12:31 PM: Hi there Breanna and Karsen! I just wanted to check i…" at bounding box center [467, 289] width 560 height 10
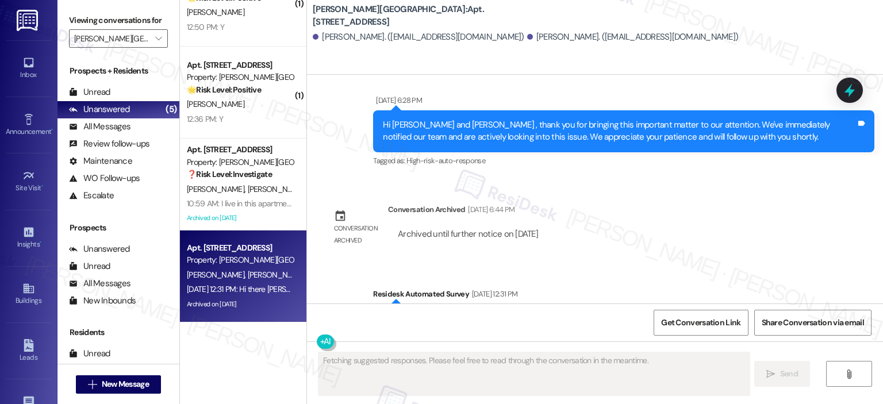
scroll to position [2784, 0]
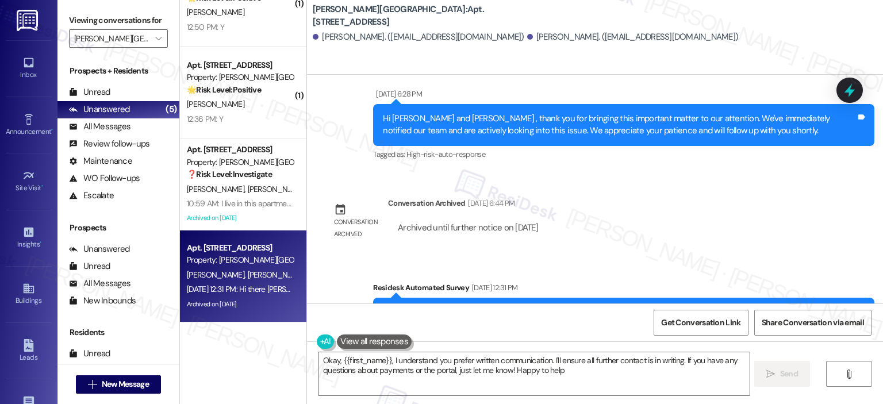
type textarea "Okay, {{first_name}}, I understand you prefer written communication. I'll ensur…"
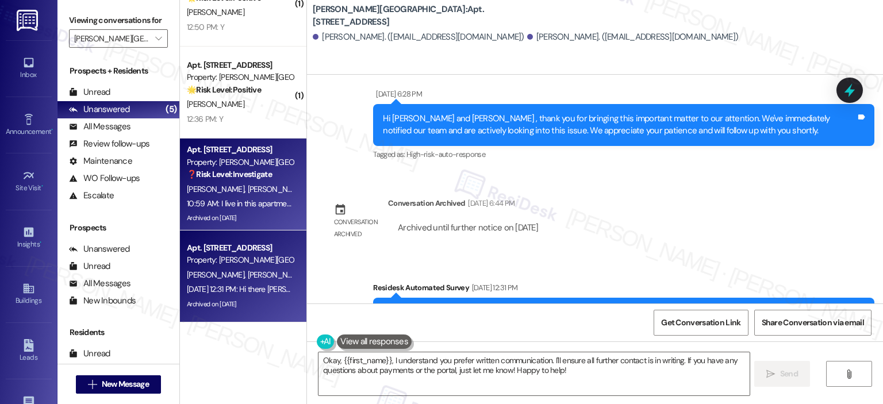
click at [248, 193] on span "A. Nguessan" at bounding box center [277, 189] width 58 height 10
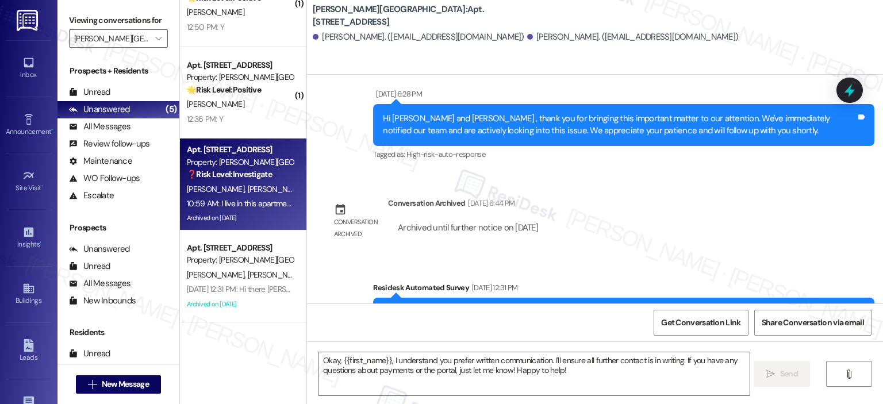
type textarea "Fetching suggested responses. Please feel free to read through the conversation…"
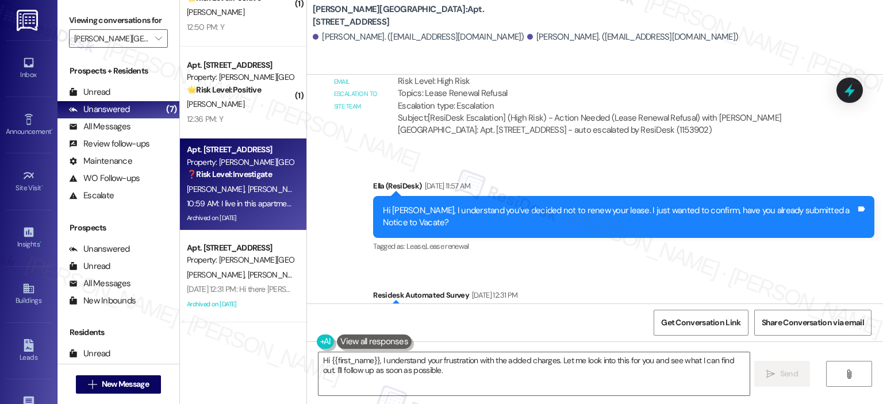
scroll to position [15504, 0]
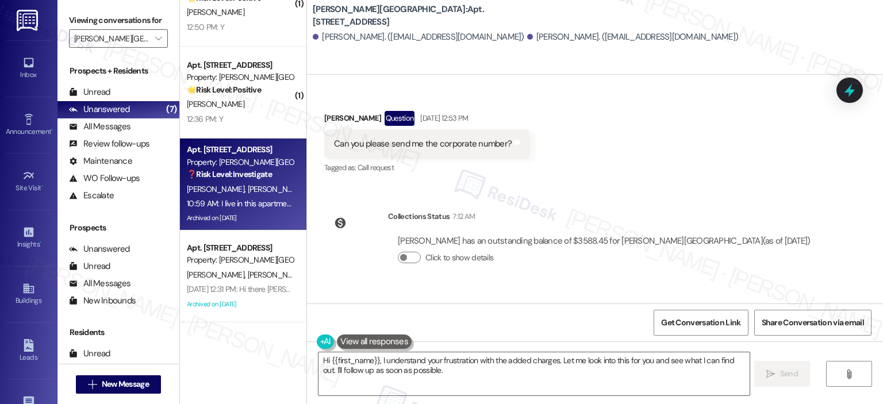
click at [598, 404] on span "button" at bounding box center [601, 408] width 7 height 7
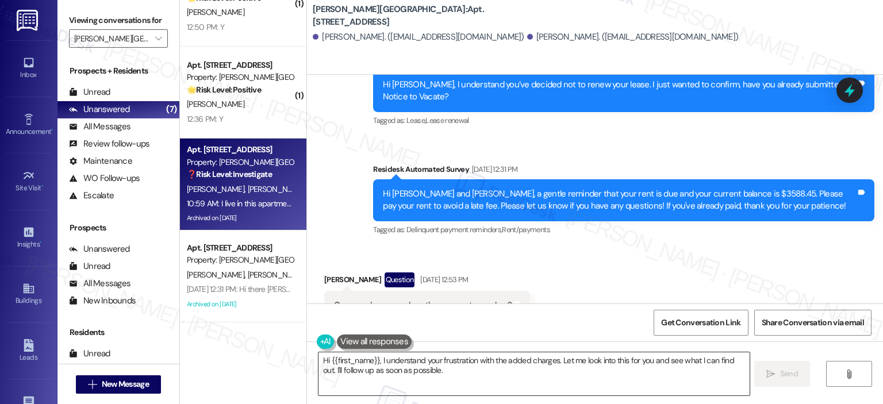
click at [409, 377] on textarea "Hi {{first_name}}, I understand your frustration with the added charges. Let me…" at bounding box center [534, 374] width 431 height 43
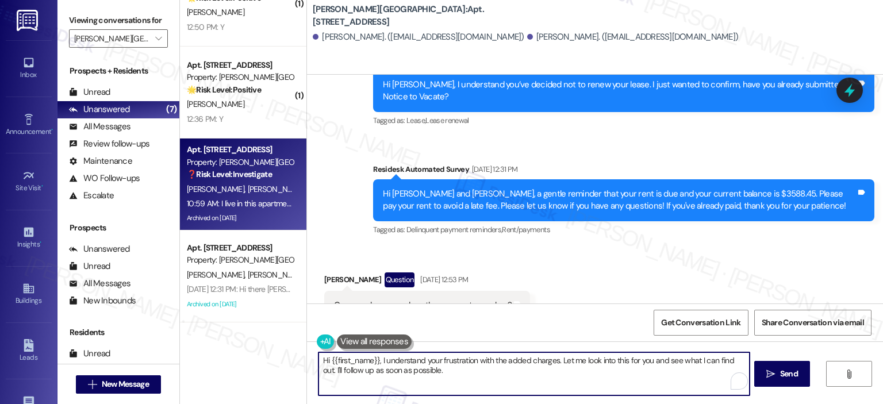
drag, startPoint x: 422, startPoint y: 372, endPoint x: 376, endPoint y: 362, distance: 46.9
click at [376, 362] on textarea "Hi {{first_name}}, I understand your frustration with the added charges. Let me…" at bounding box center [534, 374] width 431 height 43
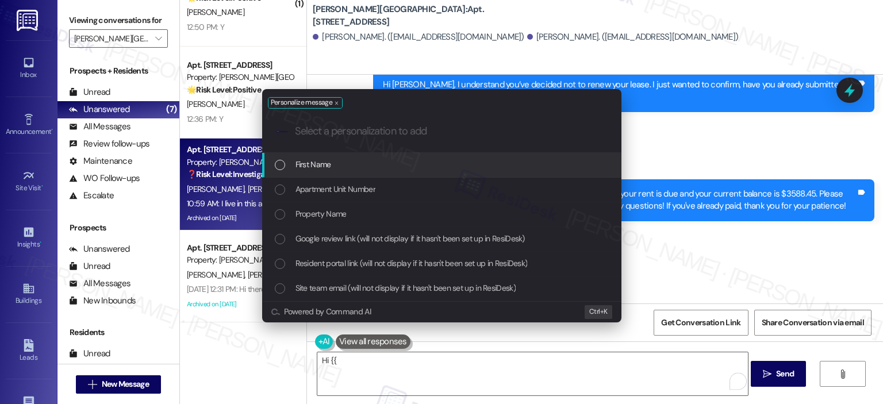
click at [363, 368] on div "Personalize message .cls-1{fill:#0a055f;}.cls-2{fill:#0cc4c4;} resideskLogoBlue…" at bounding box center [441, 202] width 883 height 404
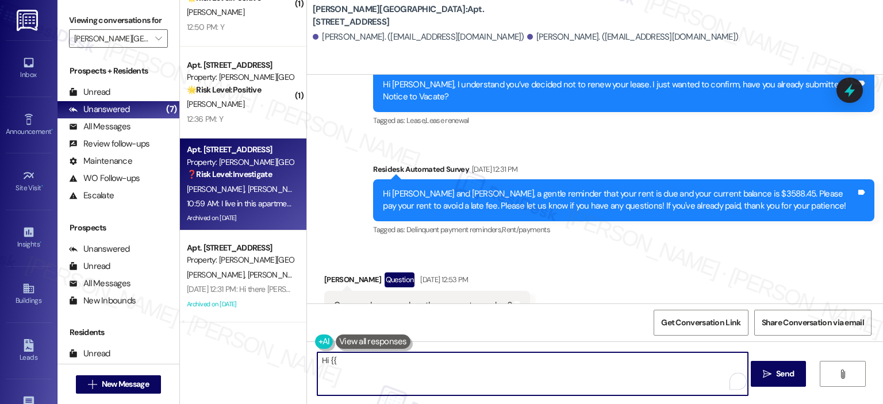
click at [334, 362] on textarea "Hi {{" at bounding box center [532, 374] width 431 height 43
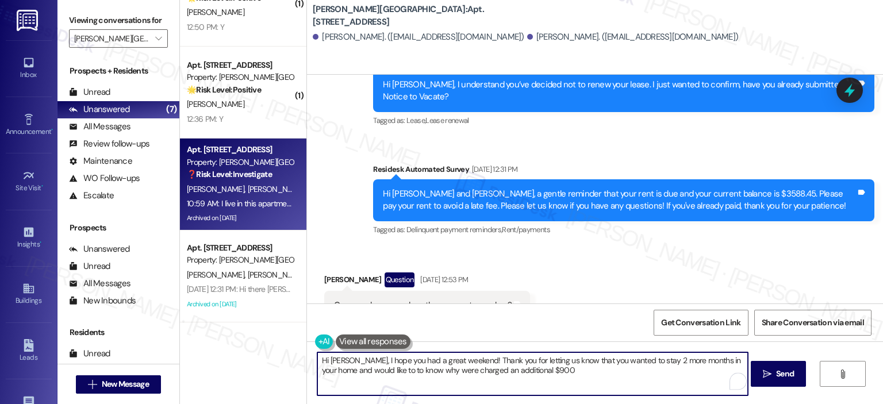
type textarea "Hi Mamadou, I hope you had a great weekend! Thank you for letting us know that …"
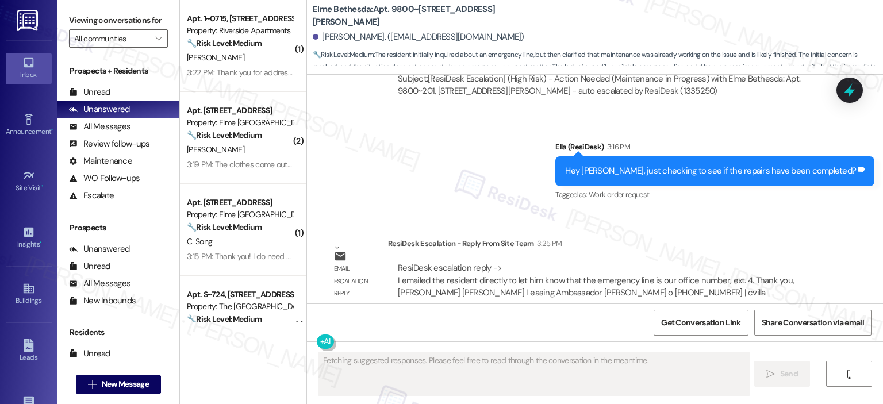
scroll to position [2912, 0]
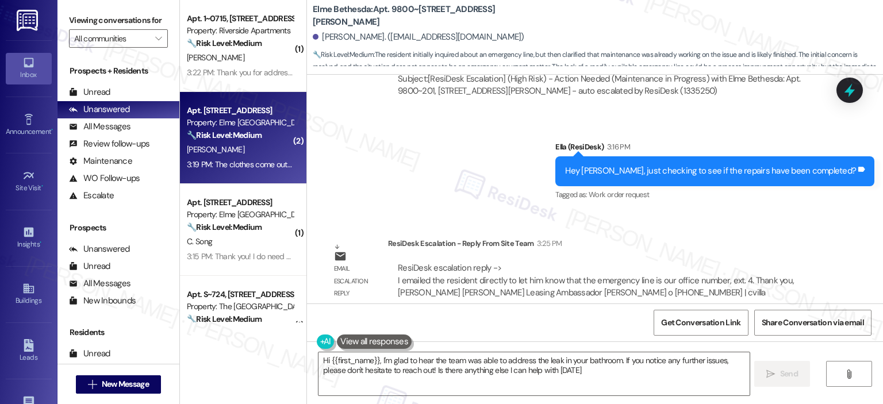
type textarea "Hi {{first_name}}, I'm glad to hear the team was able to address the leak in yo…"
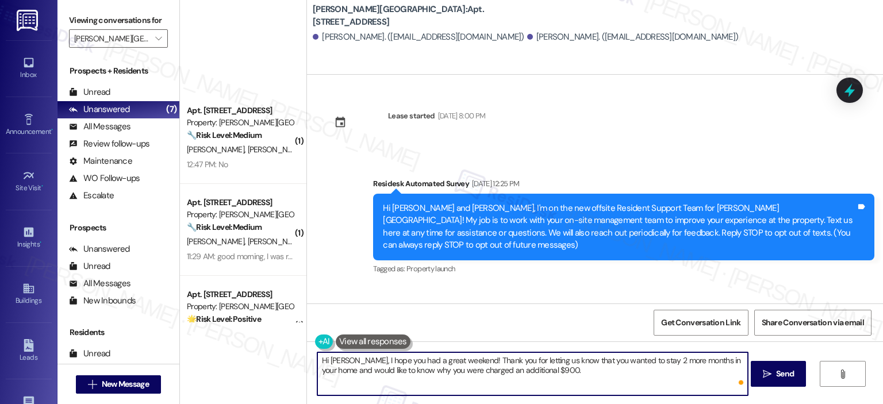
click at [575, 366] on textarea "Hi [PERSON_NAME], I hope you had a great weekend! Thank you for letting us know…" at bounding box center [532, 374] width 431 height 43
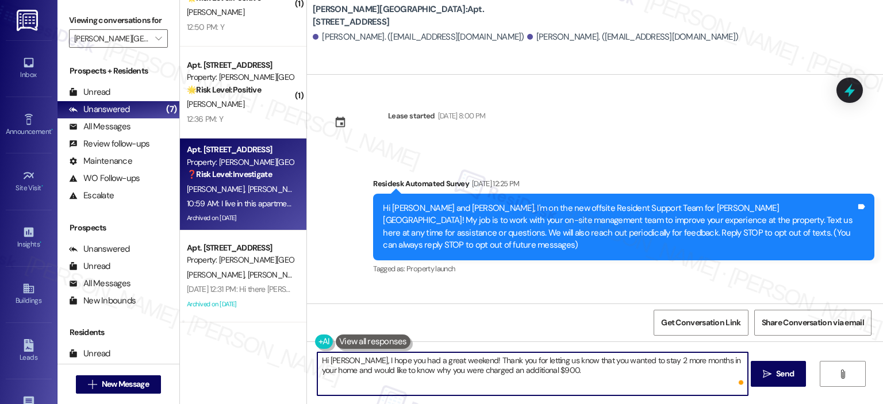
scroll to position [15342, 0]
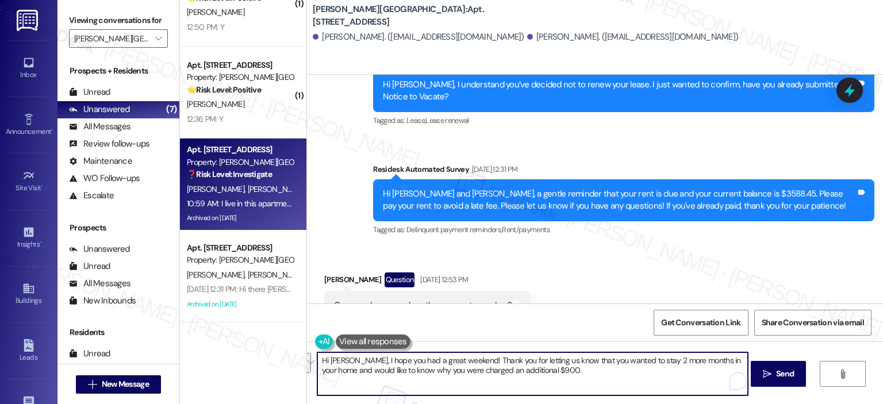
drag, startPoint x: 579, startPoint y: 371, endPoint x: 589, endPoint y: 363, distance: 13.2
click at [589, 363] on textarea "Hi [PERSON_NAME], I hope you had a great weekend! Thank you for letting us know…" at bounding box center [532, 374] width 431 height 43
click at [661, 369] on textarea "Hi [PERSON_NAME], I hope you had a great weekend! Thank you for letting us know…" at bounding box center [532, 374] width 431 height 43
drag, startPoint x: 578, startPoint y: 373, endPoint x: 702, endPoint y: 359, distance: 124.4
click at [702, 359] on textarea "Hi [PERSON_NAME], I hope you had a great weekend! Thank you for letting us know…" at bounding box center [532, 374] width 431 height 43
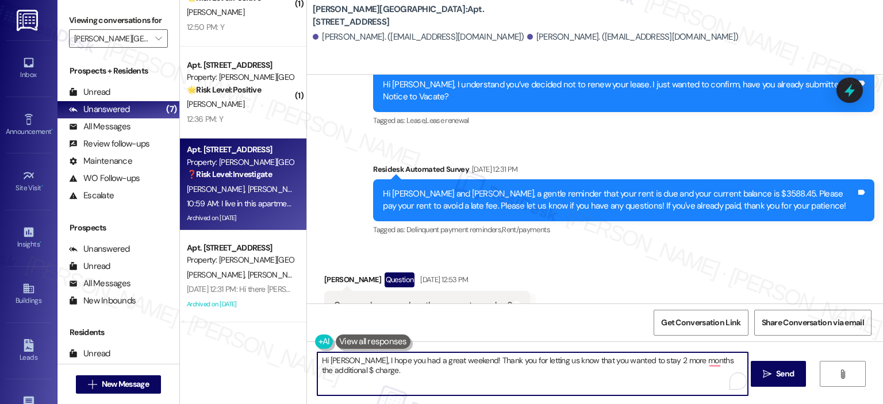
click at [356, 368] on textarea "Hi Mamadou, I hope you had a great weekend! Thank you for letting us know that …" at bounding box center [532, 374] width 431 height 43
click at [430, 372] on textarea "Hi Mamadou, I hope you had a great weekend! Thank you for letting us know that …" at bounding box center [532, 374] width 431 height 43
click at [625, 361] on textarea "Hi Mamadou, I hope you had a great weekend! Thank you for letting us know that …" at bounding box center [532, 374] width 431 height 43
click at [561, 370] on textarea "Hi Mamadou, I hope you had a great weekend! Thank you for letting us know that …" at bounding box center [532, 374] width 431 height 43
click at [552, 372] on textarea "Hi Mamadou, I hope you had a great weekend! Thank you for letting us know that …" at bounding box center [532, 374] width 431 height 43
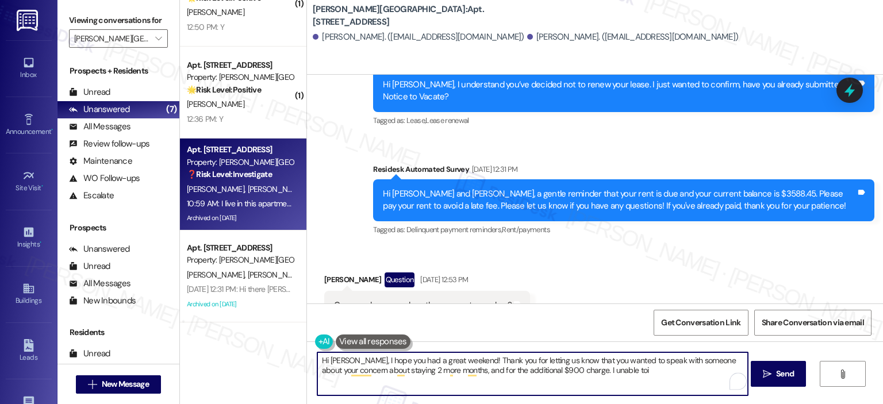
click at [606, 376] on textarea "Hi Mamadou, I hope you had a great weekend! Thank you for letting us know that …" at bounding box center [532, 374] width 431 height 43
paste textarea "(855) 640-9403"
click at [469, 363] on textarea "Hi Mamadou, I hope you had a great weekend! Thank you for letting us know that …" at bounding box center [532, 374] width 431 height 43
paste textarea "reaching out and letting us know about your concern regarding staying two more …"
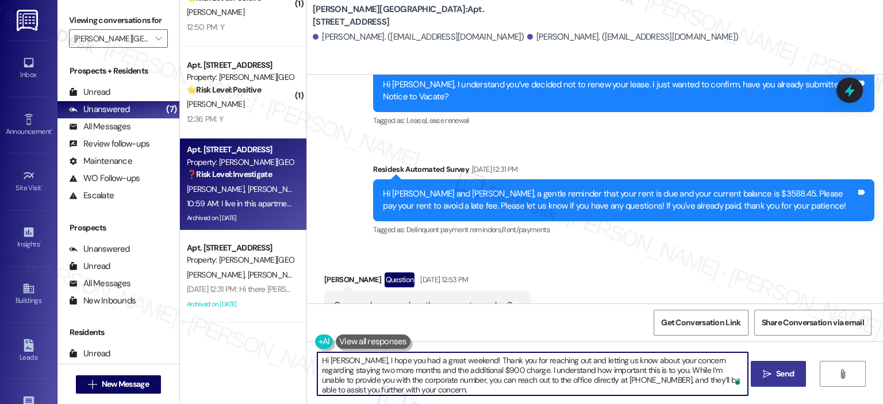
type textarea "Hi Mamadou, I hope you had a great weekend! Thank you for reaching out and lett…"
click at [777, 374] on span "Send" at bounding box center [785, 374] width 18 height 12
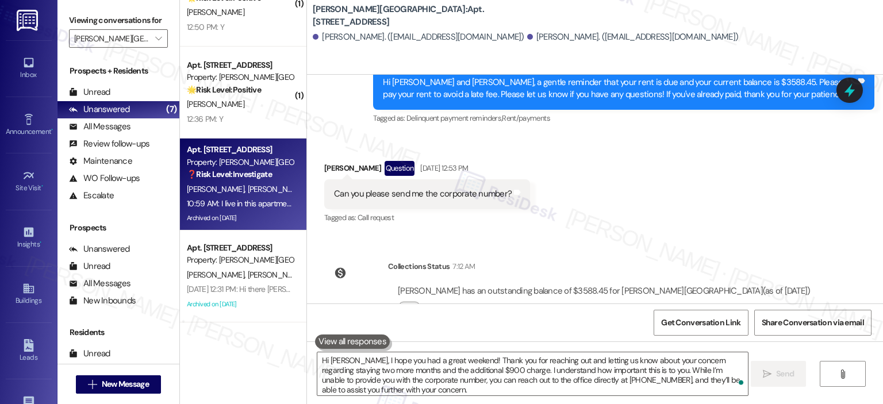
scroll to position [15459, 0]
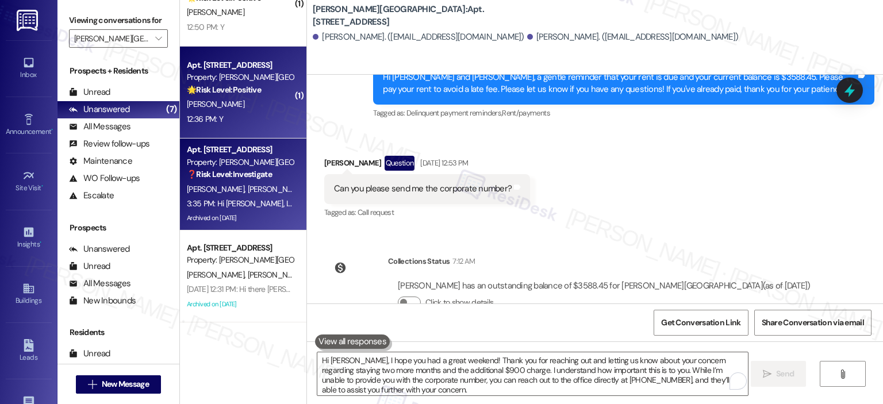
click at [248, 93] on strong "🌟 Risk Level: Positive" at bounding box center [224, 90] width 74 height 10
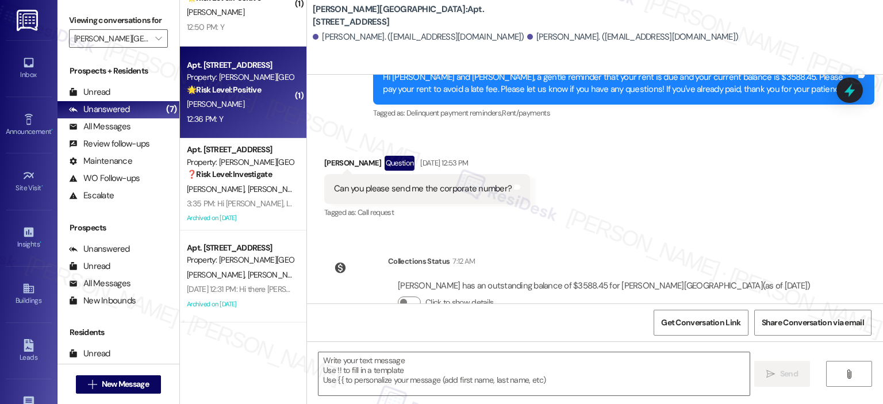
type textarea "Fetching suggested responses. Please feel free to read through the conversation…"
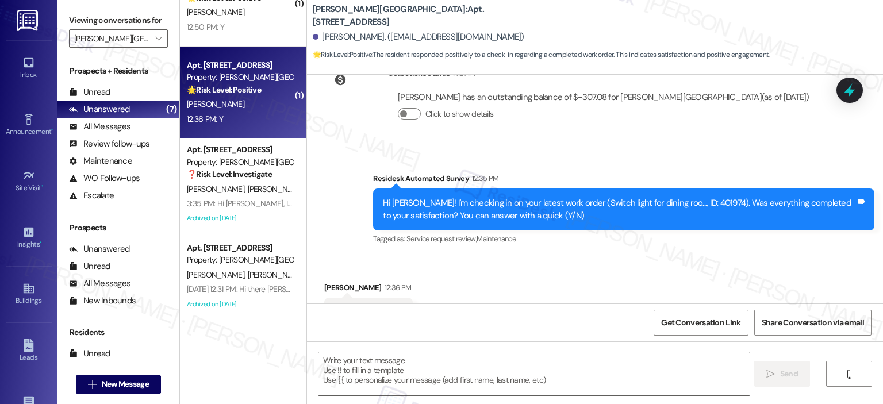
scroll to position [269, 0]
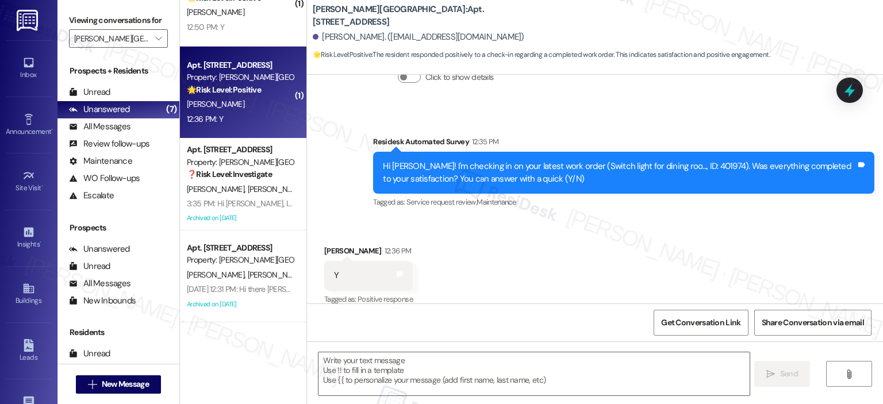
type textarea "Fetching suggested responses. Please feel free to read through the conversation…"
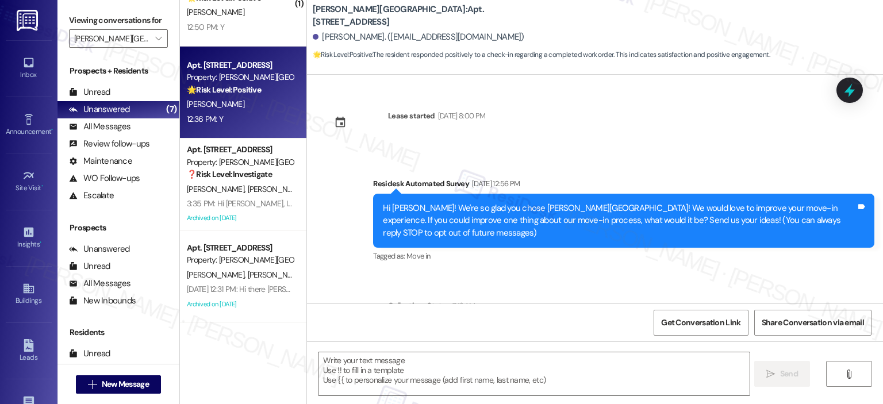
scroll to position [270, 0]
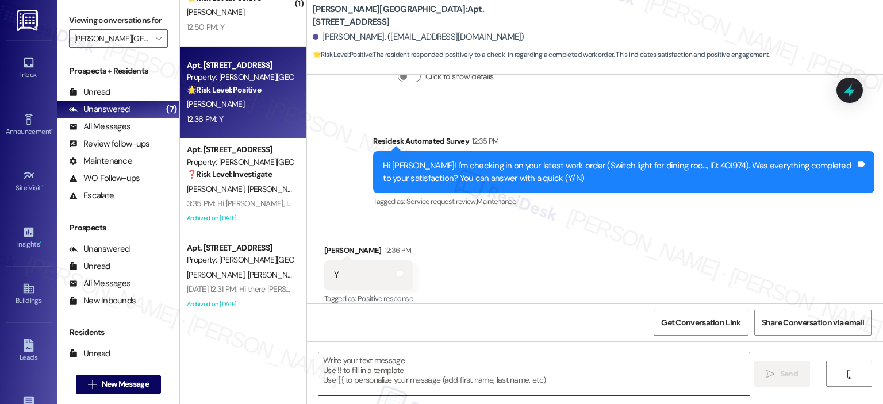
click at [417, 377] on textarea at bounding box center [534, 374] width 431 height 43
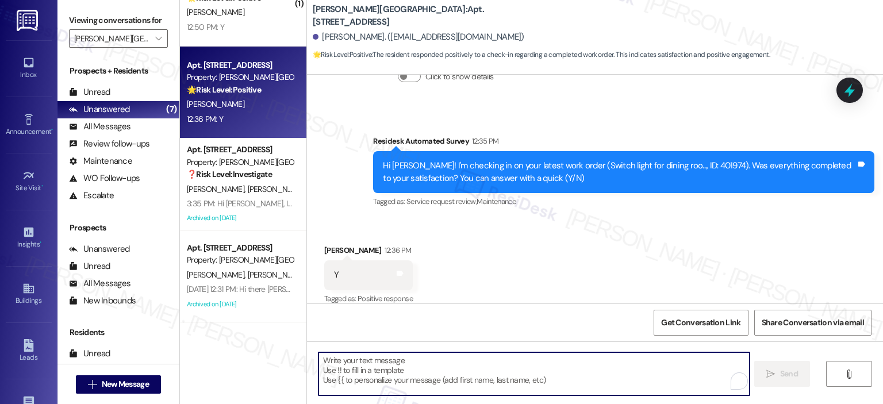
paste textarea "Thank you for your response! Great to know that the latest work order was compl…"
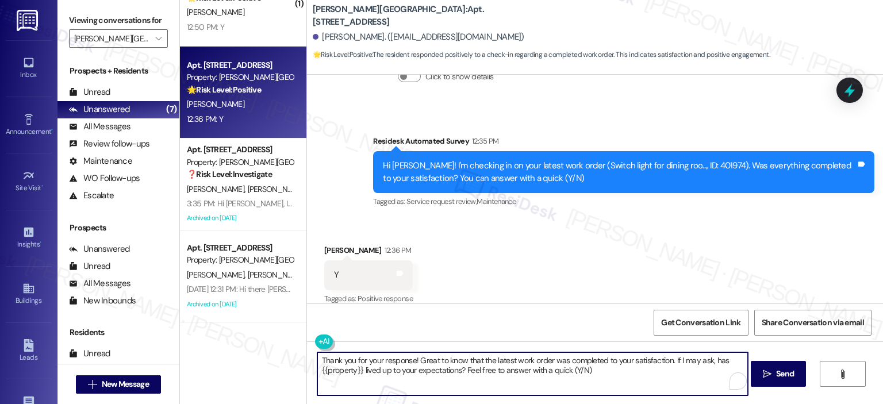
click at [413, 360] on textarea "Thank you for your response! Great to know that the latest work order was compl…" at bounding box center [532, 374] width 431 height 43
type textarea "Thank you for your response, Casey! Great to know that the latest work order wa…"
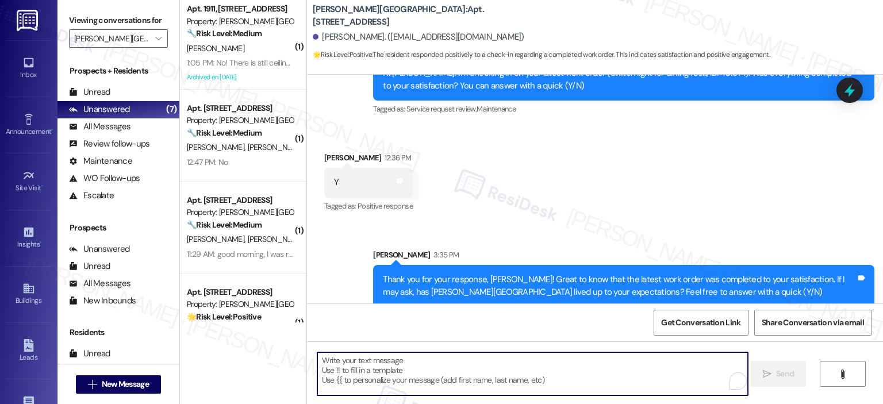
scroll to position [0, 0]
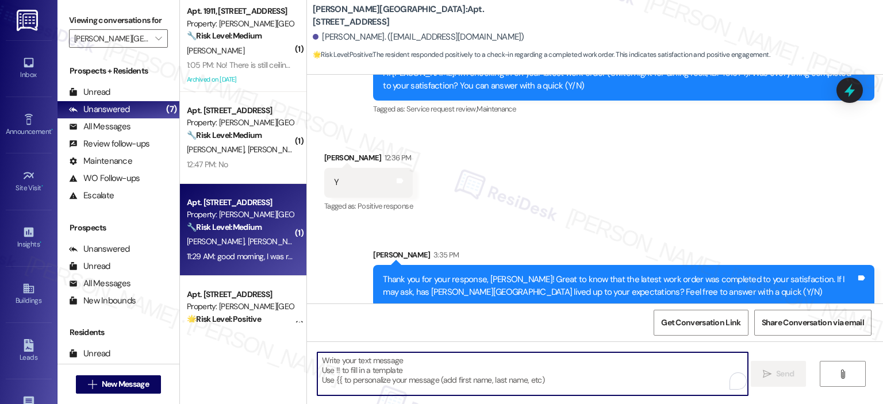
click at [246, 239] on div "D. Pyles N. Roper" at bounding box center [240, 242] width 109 height 14
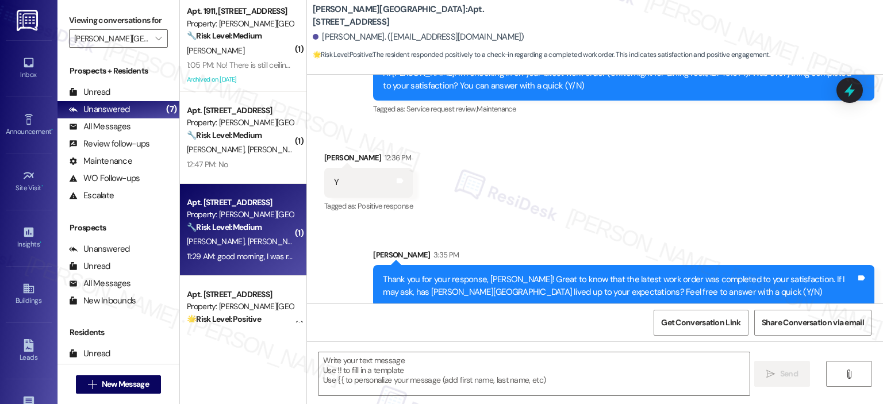
type textarea "Fetching suggested responses. Please feel free to read through the conversation…"
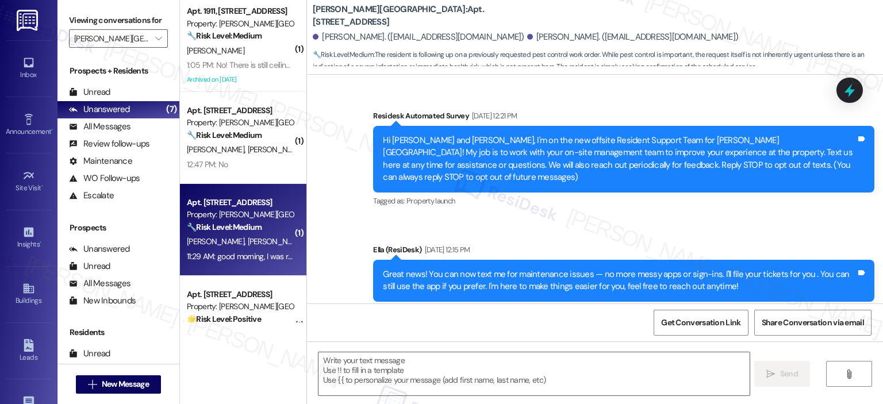
scroll to position [8526, 0]
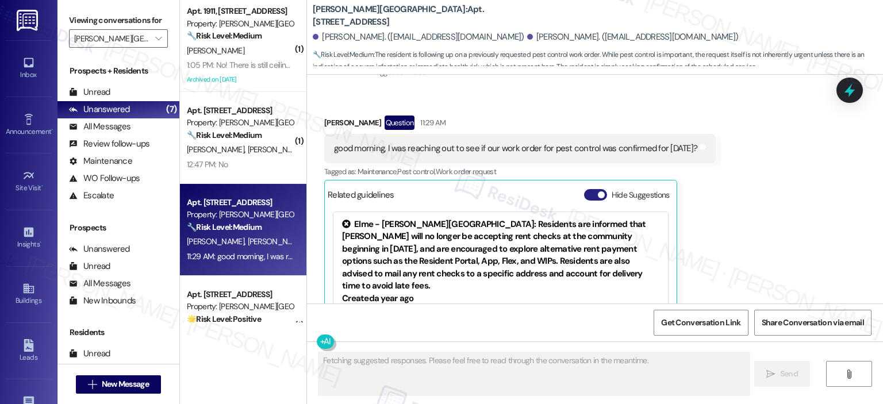
click at [598, 192] on span "button" at bounding box center [601, 195] width 7 height 7
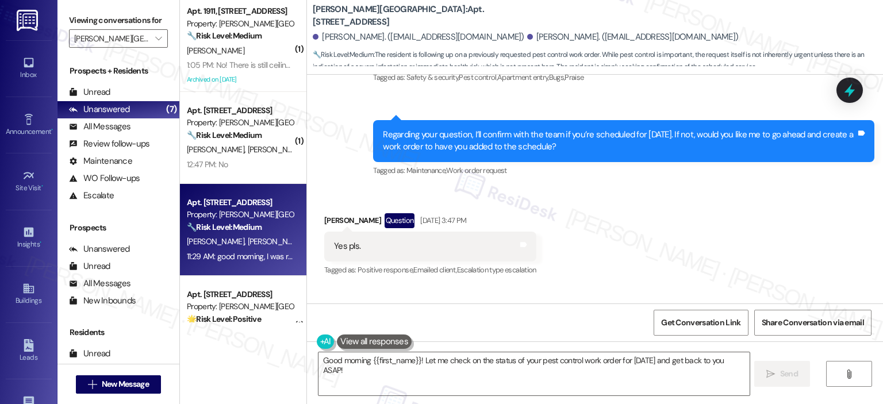
scroll to position [8365, 0]
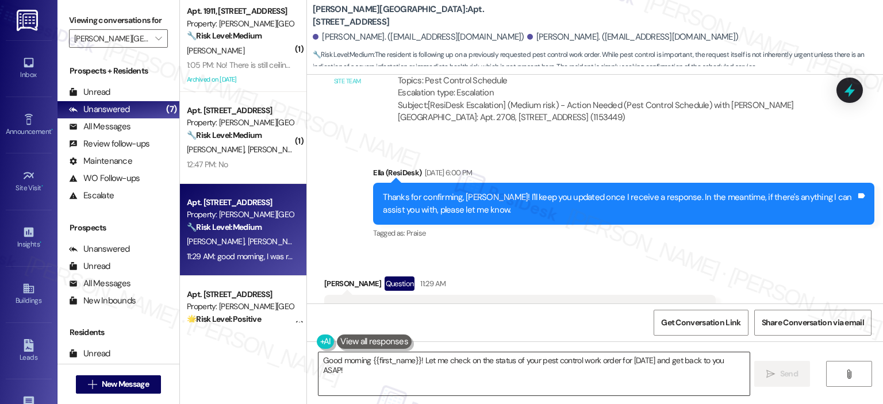
click at [435, 378] on textarea "Good morning {{first_name}}! Let me check on the status of your pest control wo…" at bounding box center [534, 374] width 431 height 43
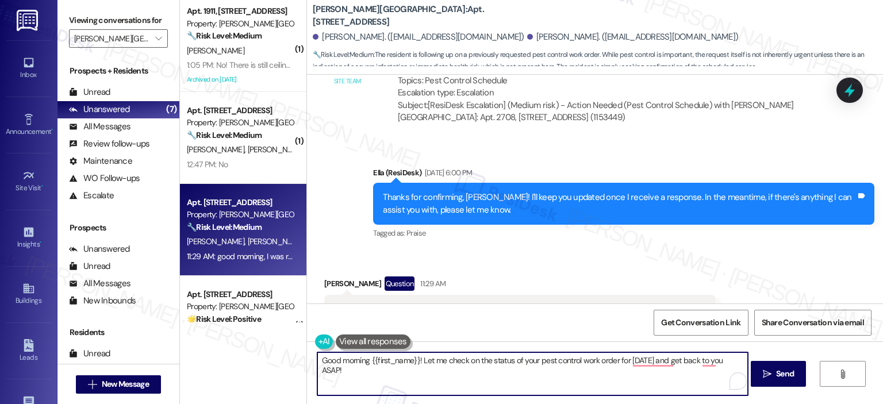
click at [362, 373] on textarea "Good morning {{first_name}}! Let me check on the status of your pest control wo…" at bounding box center [532, 374] width 431 height 43
drag, startPoint x: 414, startPoint y: 361, endPoint x: 365, endPoint y: 359, distance: 48.9
click at [365, 359] on textarea "Good morning {{first_name}}! Let me check on the status of your pest control wo…" at bounding box center [532, 374] width 431 height 43
click at [513, 367] on textarea "Good morning, Dominique! Let me check on the status of your pest control work o…" at bounding box center [532, 374] width 431 height 43
drag, startPoint x: 352, startPoint y: 372, endPoint x: 331, endPoint y: 374, distance: 20.8
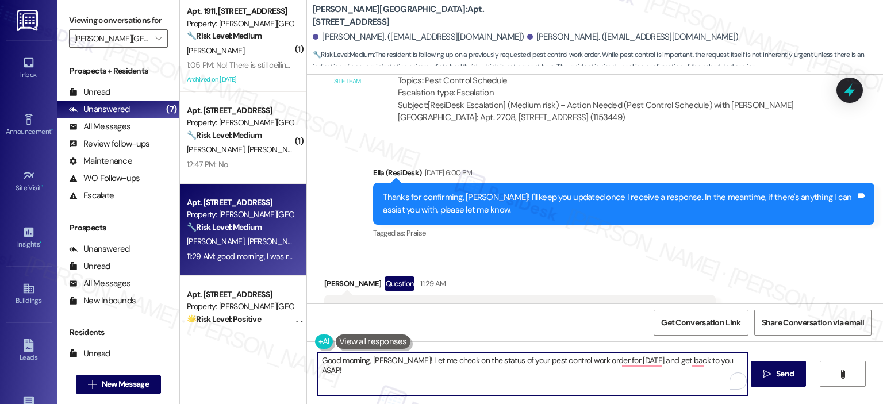
click at [331, 374] on textarea "Good morning, Dominique! Let me check on the status of your pest control work o…" at bounding box center [532, 374] width 431 height 43
paste textarea "403507"
click at [566, 371] on textarea "Good morning, Dominique! Let me check on the status of your pest control work o…" at bounding box center [532, 374] width 431 height 43
click at [572, 373] on textarea "Good morning, Dominique! Let me check on the status of your pest control work o…" at bounding box center [532, 374] width 431 height 43
paste textarea "403507"
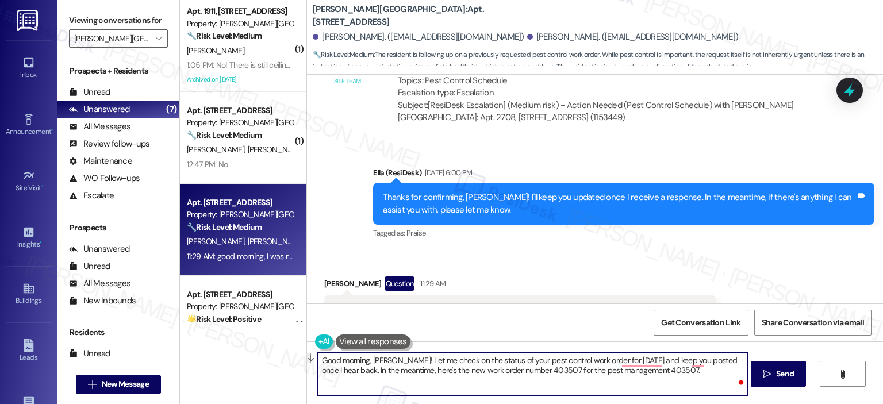
drag, startPoint x: 720, startPoint y: 369, endPoint x: 641, endPoint y: 366, distance: 79.4
click at [641, 366] on textarea "Good morning, Dominique! Let me check on the status of your pest control work o…" at bounding box center [532, 374] width 431 height 43
type textarea "Good morning, [PERSON_NAME]! Let me check on the status of your pest control wo…"
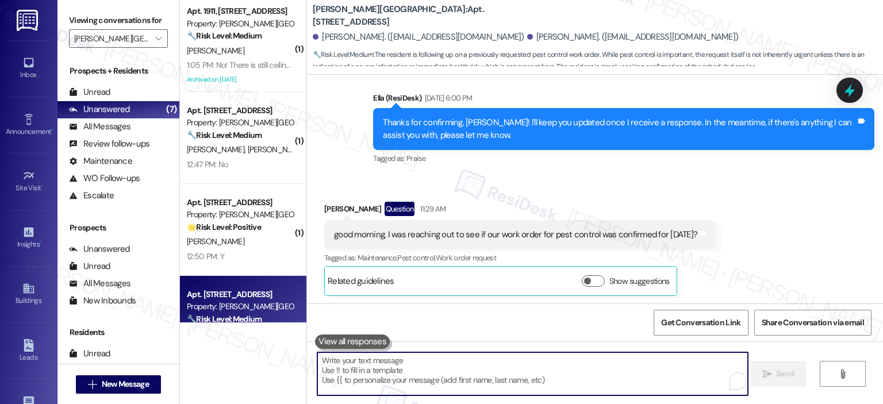
scroll to position [8458, 0]
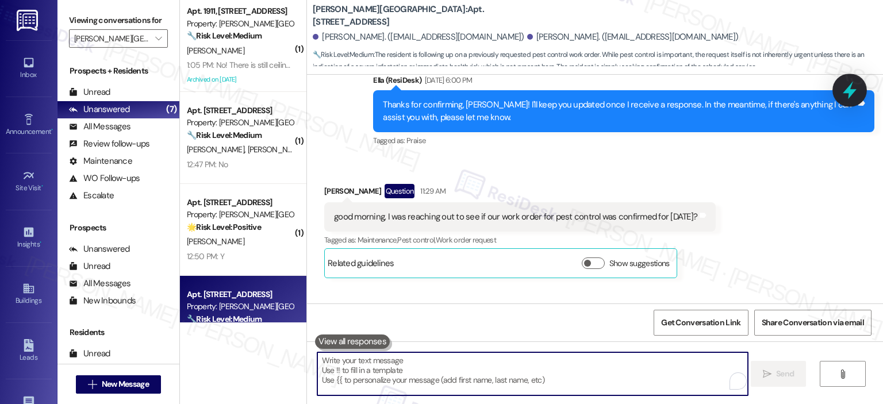
click at [851, 94] on icon at bounding box center [850, 91] width 14 height 18
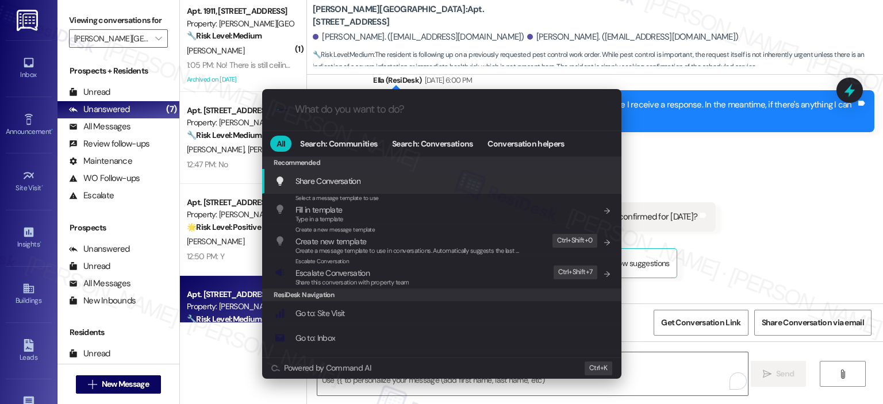
click at [401, 116] on input "What do you want to do?" at bounding box center [451, 110] width 312 height 12
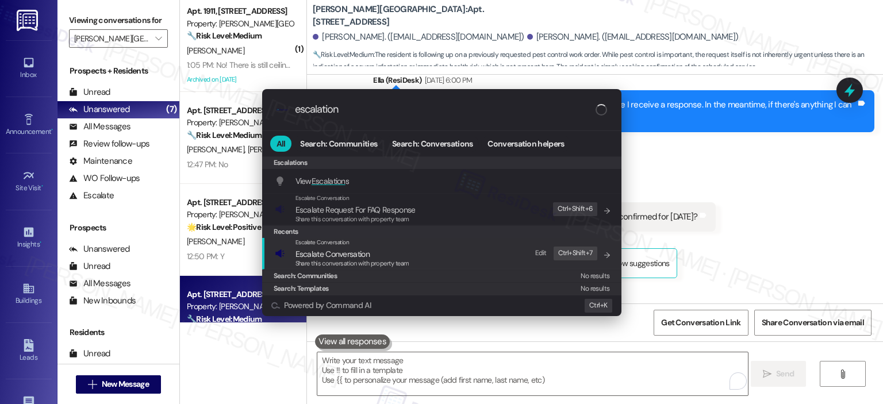
type input "escalation"
click at [361, 250] on span "Escalate Conversation" at bounding box center [333, 254] width 74 height 10
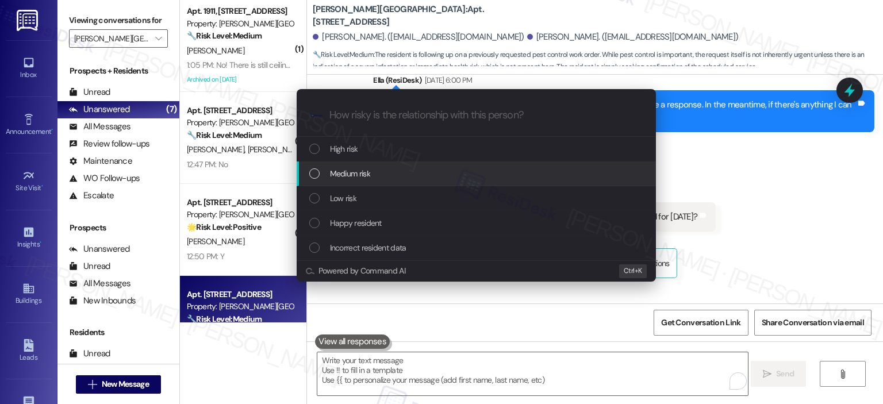
click at [358, 172] on span "Medium risk" at bounding box center [350, 173] width 40 height 13
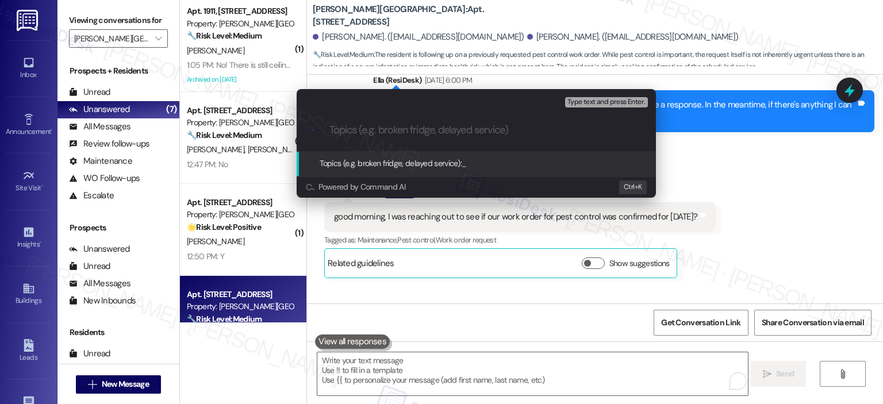
click at [357, 135] on input "Topics (e.g. broken fridge, delayed service)" at bounding box center [486, 130] width 312 height 12
type input "P"
paste input "403507"
type input "Water Bugs Pest Control - WO 403507"
click at [589, 103] on span "Type text and press Enter." at bounding box center [607, 102] width 78 height 8
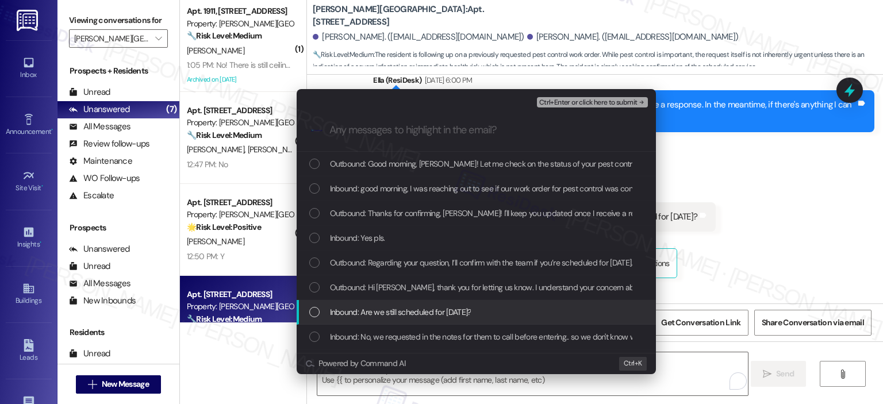
click at [407, 309] on span "Inbound: Are we still scheduled for Wednesday the 17th?" at bounding box center [400, 312] width 141 height 13
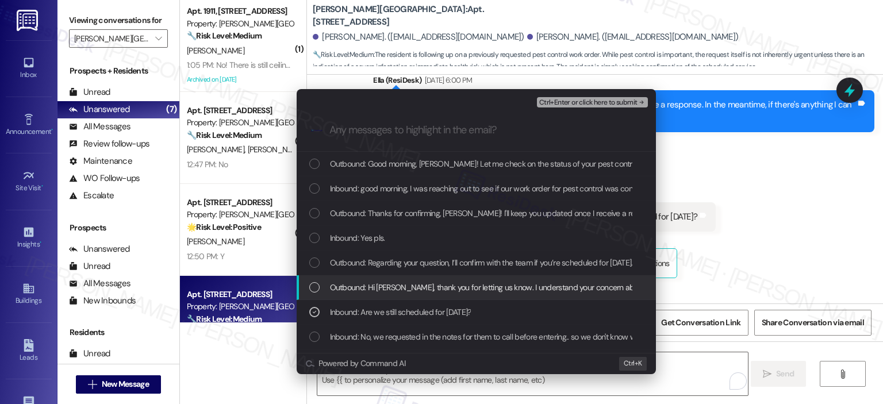
click at [415, 285] on span "Outbound: Hi Dominique, thank you for letting us know. I understand your concer…" at bounding box center [832, 287] width 1004 height 13
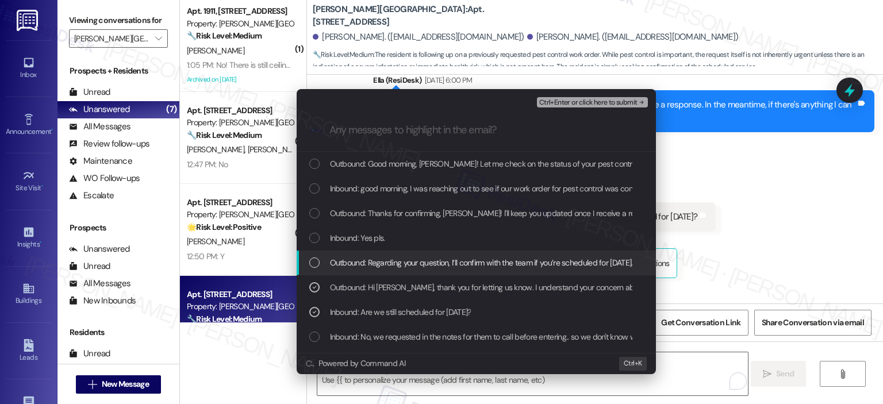
click at [419, 265] on span "Outbound: Regarding your question, I’ll confirm with the team if you’re schedul…" at bounding box center [646, 262] width 632 height 13
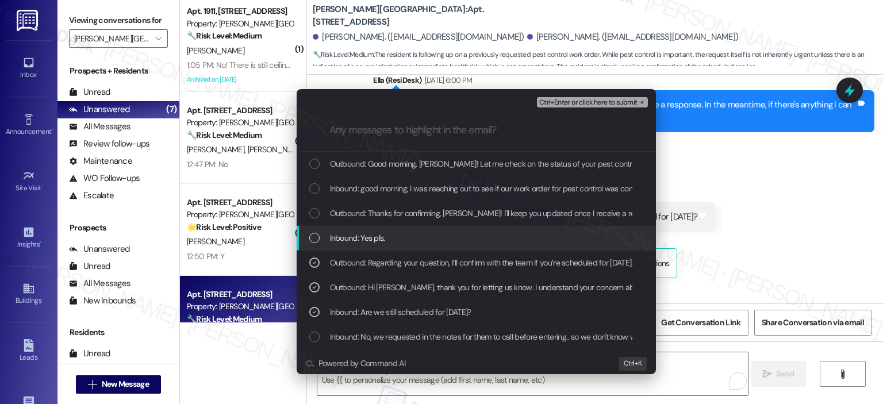
click at [371, 239] on span "Inbound: Yes pls." at bounding box center [357, 238] width 55 height 13
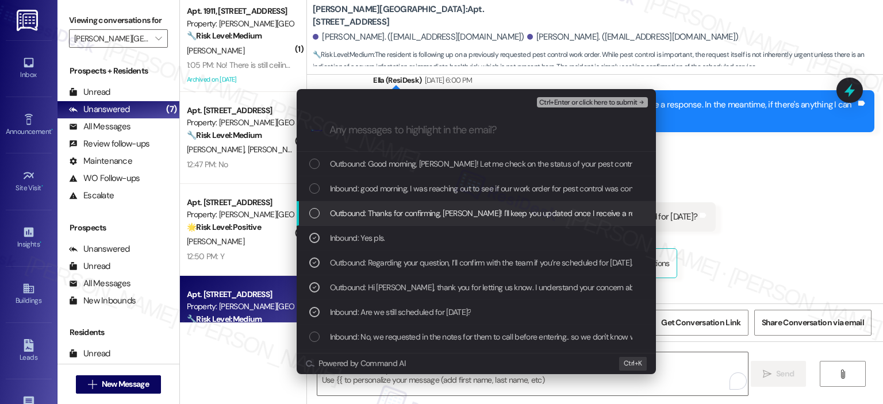
click at [396, 216] on span "Outbound: Thanks for confirming, Dominique! I'll keep you updated once I receiv…" at bounding box center [622, 213] width 585 height 13
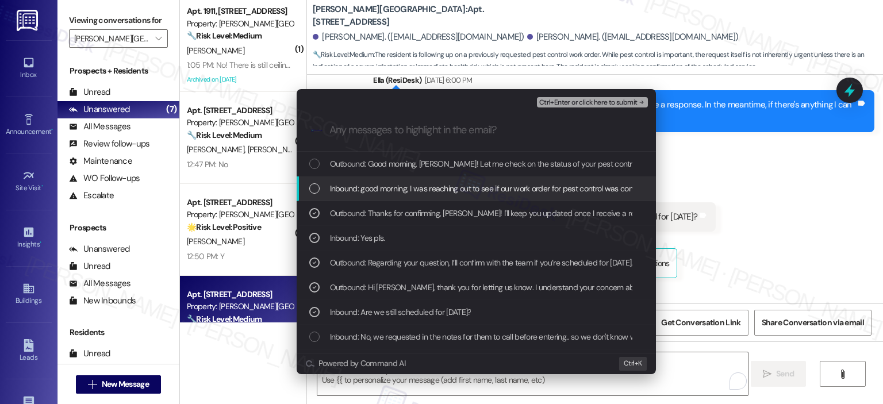
click at [403, 192] on span "Inbound: good morning, I was reaching out to see if our work order for pest con…" at bounding box center [511, 188] width 363 height 13
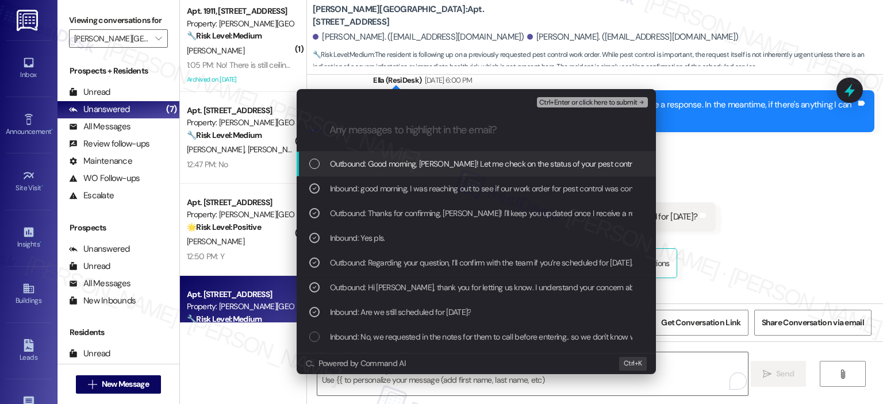
click at [400, 170] on span "Outbound: Good morning, Dominique! Let me check on the status of your pest cont…" at bounding box center [721, 164] width 783 height 13
click at [577, 102] on span "Ctrl+Enter or click here to submit" at bounding box center [588, 103] width 98 height 8
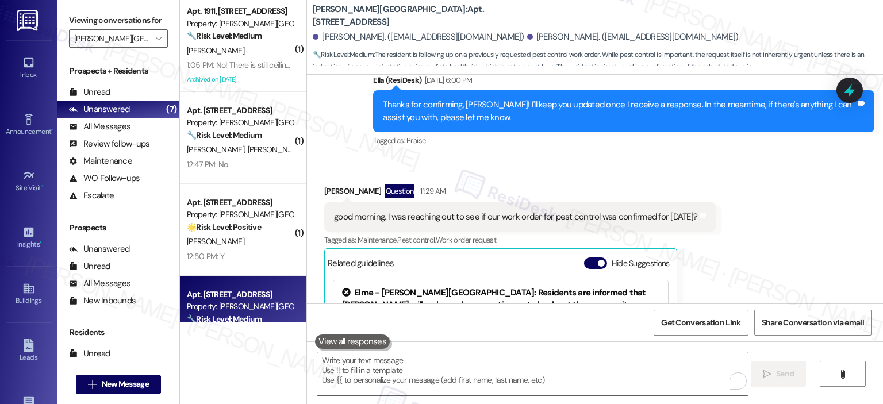
scroll to position [0, 0]
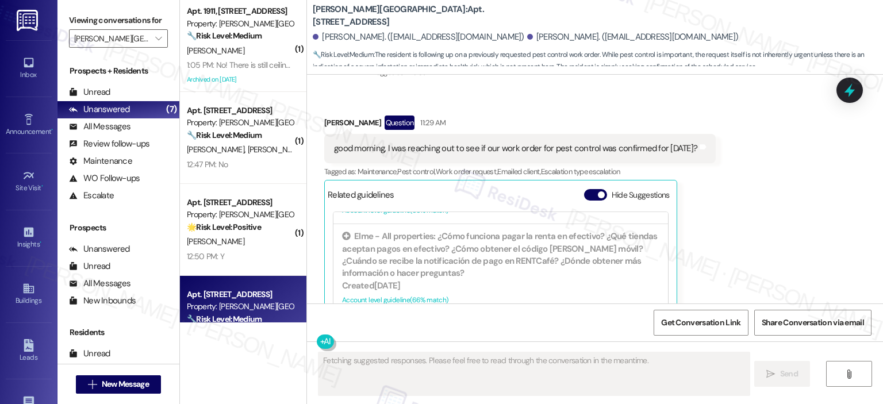
scroll to position [288, 0]
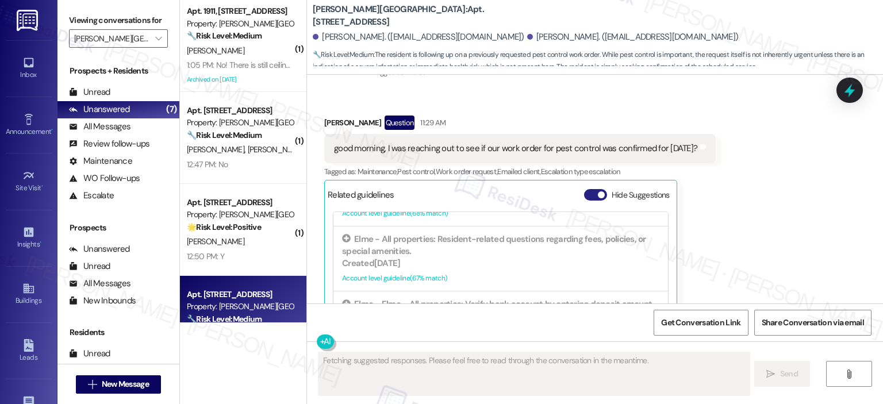
click at [598, 192] on span "button" at bounding box center [601, 195] width 7 height 7
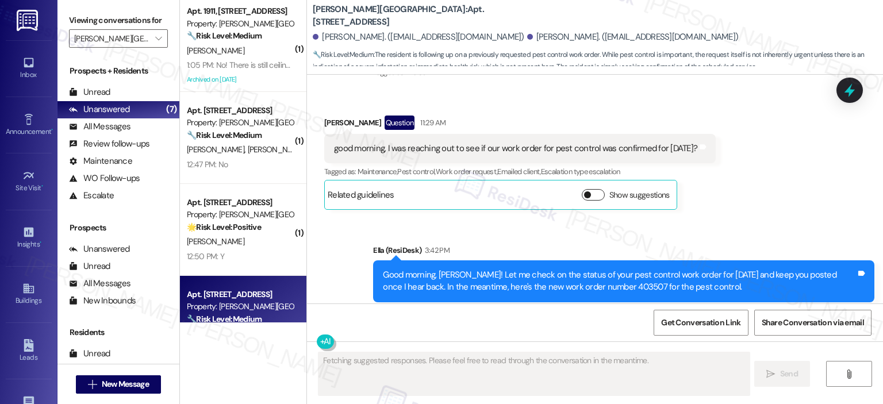
scroll to position [8475, 0]
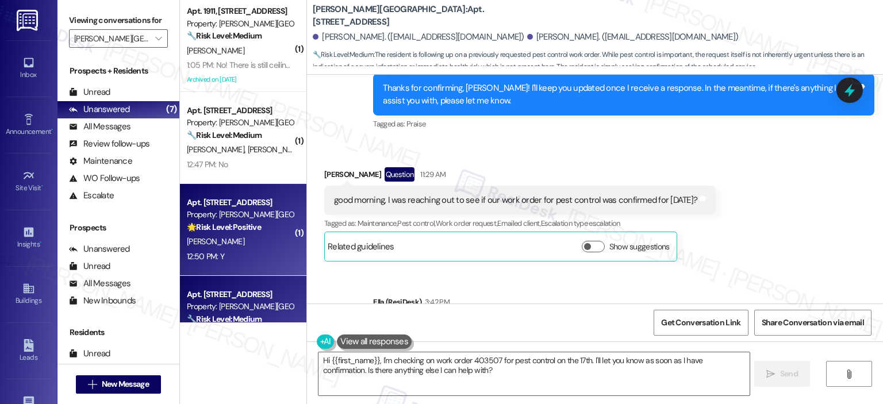
click at [247, 248] on div "[PERSON_NAME]" at bounding box center [240, 242] width 109 height 14
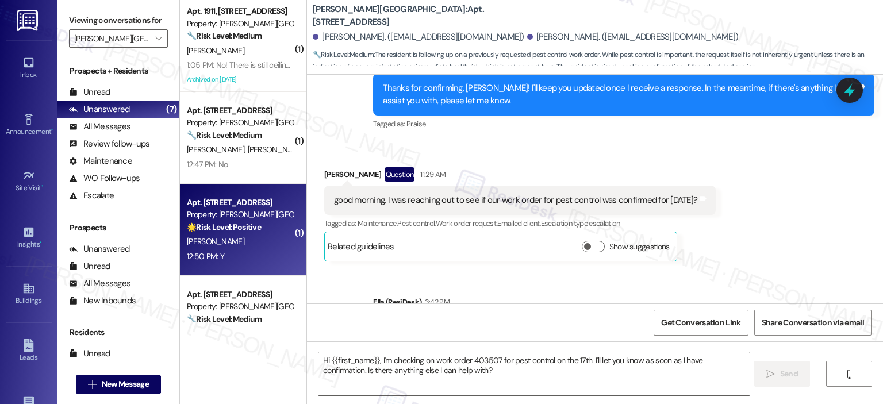
type textarea "Fetching suggested responses. Please feel free to read through the conversation…"
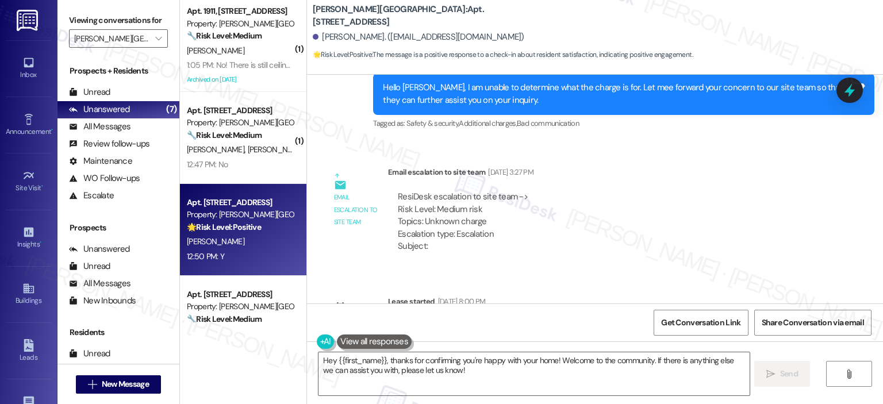
scroll to position [1276, 0]
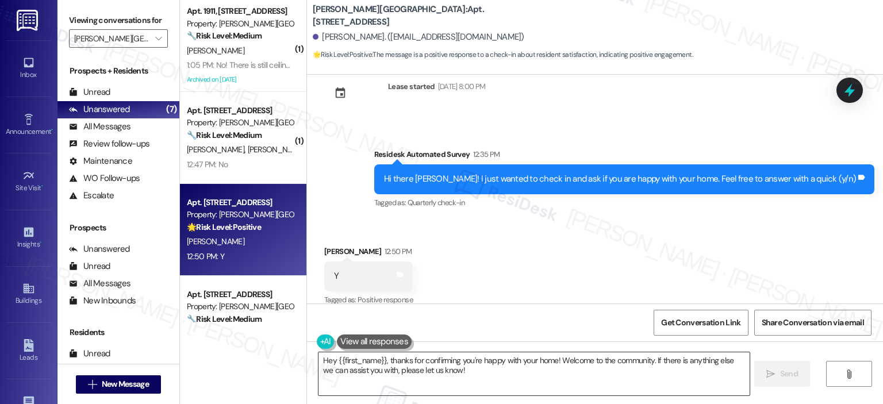
click at [392, 382] on textarea "Hey {{first_name}}, thanks for confirming you're happy with your home! Welcome …" at bounding box center [534, 374] width 431 height 43
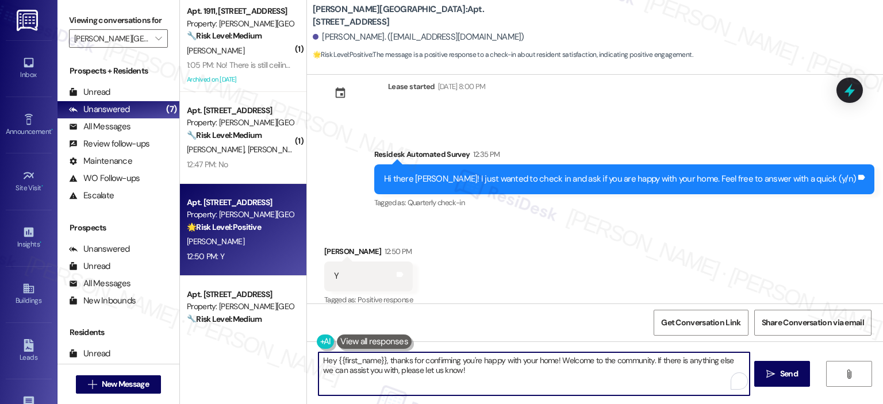
paste textarea "Thanks so much, {{first_name}}! It makes me really happy to hear you’re enjoyin…"
type textarea "Thanks so much, {{first_name}}! It makes me really happy to hear you’re enjoyin…"
click at [757, 372] on button " Send" at bounding box center [779, 374] width 56 height 26
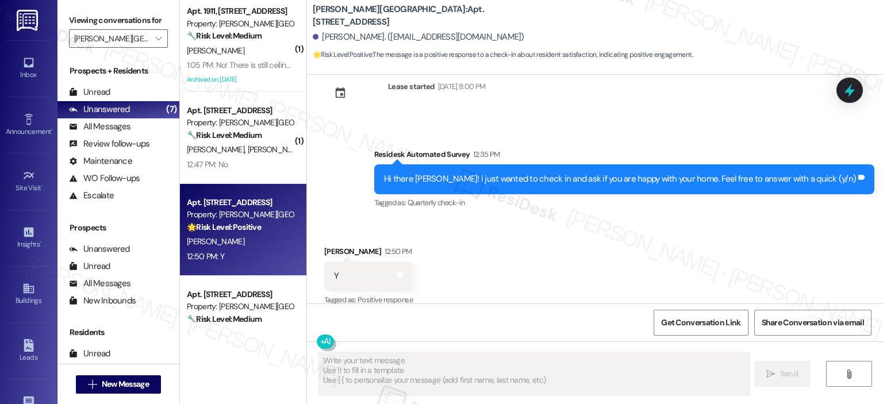
type textarea "Fetching suggested responses. Please feel free to read through the conversation…"
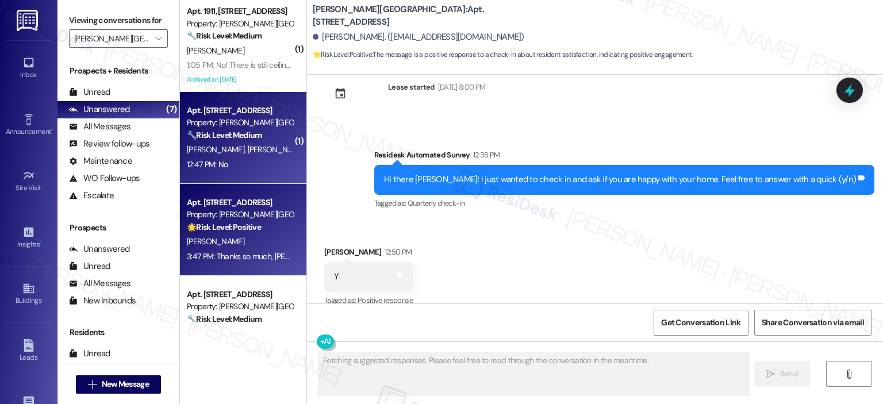
click at [245, 158] on div "12:47 PM: No 12:47 PM: No" at bounding box center [240, 165] width 109 height 14
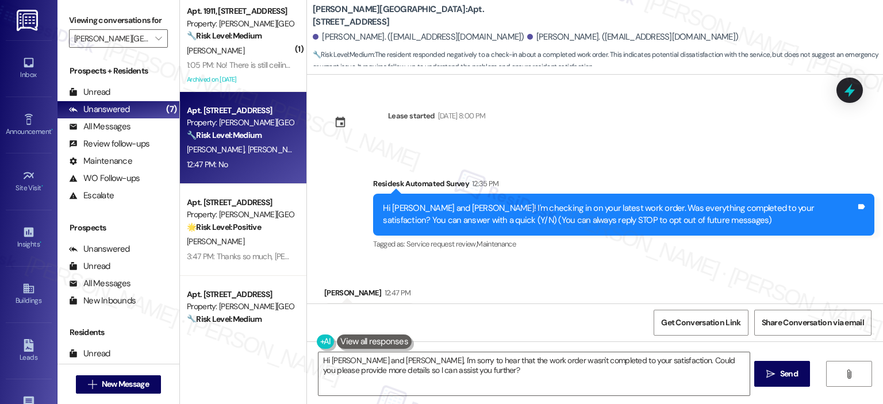
scroll to position [55, 0]
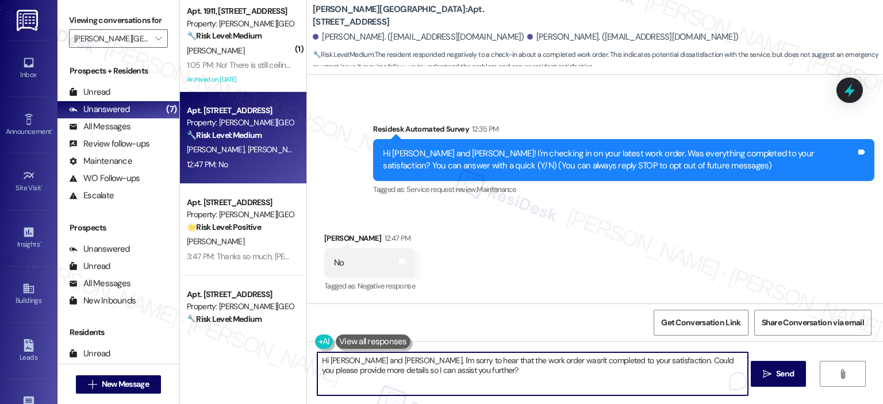
drag, startPoint x: 367, startPoint y: 362, endPoint x: 327, endPoint y: 362, distance: 40.8
click at [327, 362] on textarea "Hi [PERSON_NAME] and [PERSON_NAME], I'm sorry to hear that the work order wasn'…" at bounding box center [532, 374] width 431 height 43
drag, startPoint x: 354, startPoint y: 359, endPoint x: 287, endPoint y: 361, distance: 67.3
click at [287, 361] on div "( 1 ) Apt. 1911, [STREET_ADDRESS] Property: [PERSON_NAME][GEOGRAPHIC_DATA] 🔧 Ri…" at bounding box center [531, 202] width 703 height 404
click at [564, 361] on textarea "I'm sorry to hear that the work order wasn't completed to your satisfaction. Co…" at bounding box center [532, 374] width 431 height 43
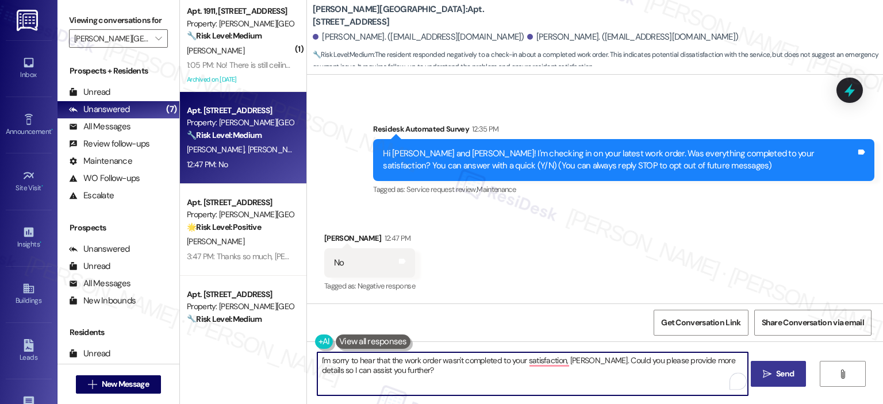
type textarea "I'm sorry to hear that the work order wasn't completed to your satisfaction, [P…"
click at [777, 373] on span "Send" at bounding box center [785, 374] width 18 height 12
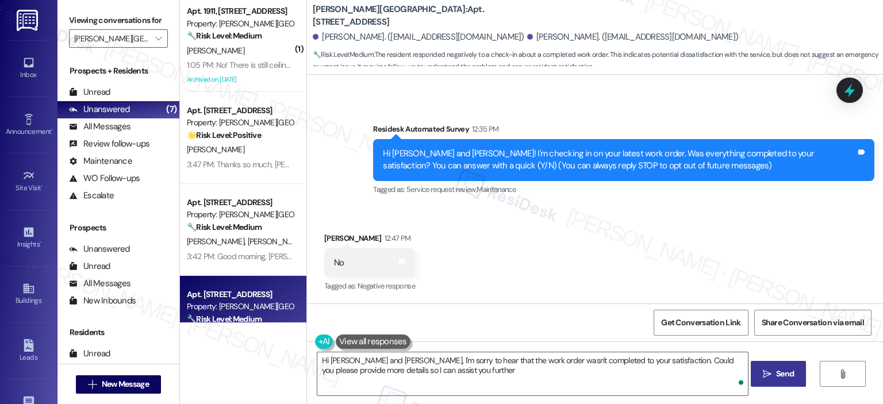
type textarea "Hi [PERSON_NAME] and [PERSON_NAME], I'm sorry to hear that the work order wasn'…"
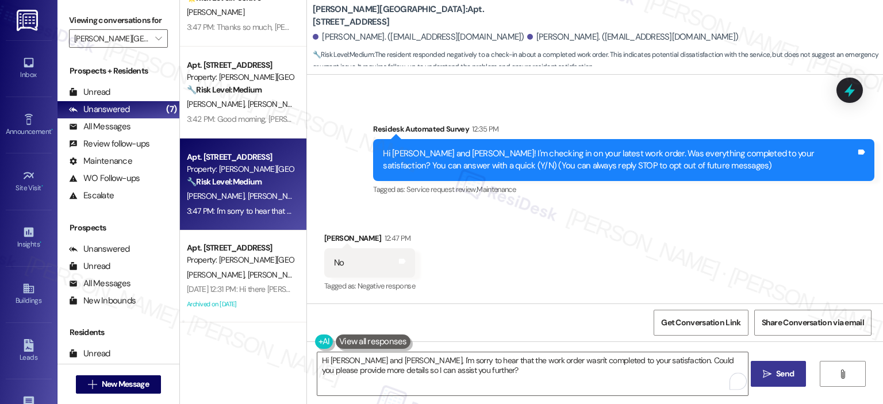
scroll to position [0, 0]
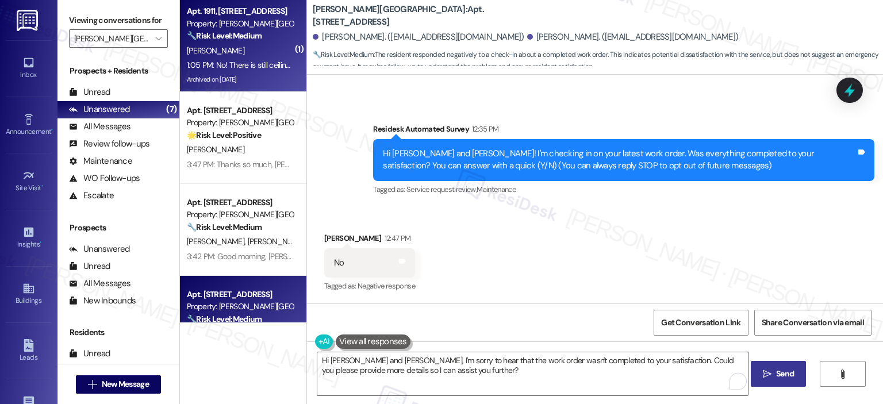
click at [208, 59] on div "1:05 PM: No! There is still ceiling debris on the floor, and a portion of damag…" at bounding box center [240, 65] width 109 height 14
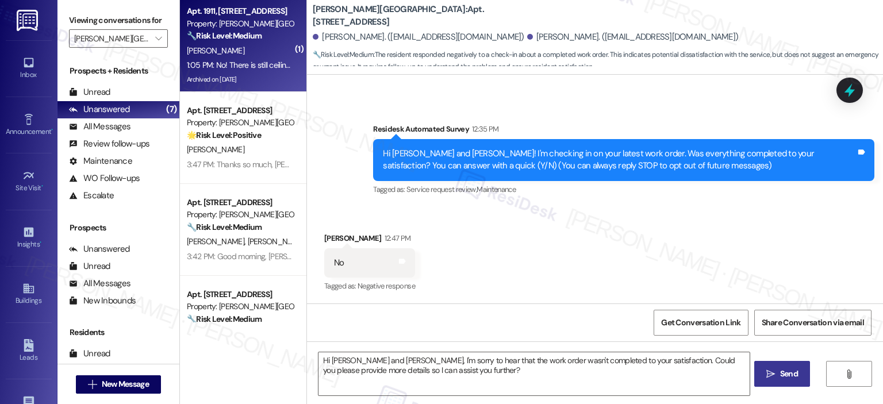
type textarea "Fetching suggested responses. Please feel free to read through the conversation…"
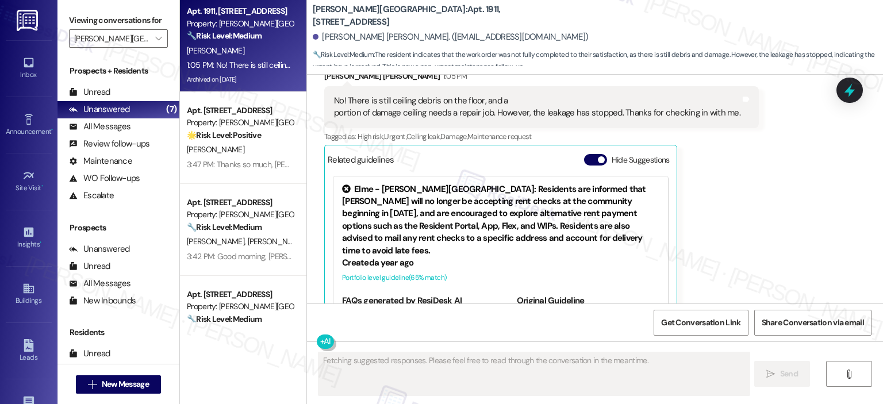
scroll to position [10307, 0]
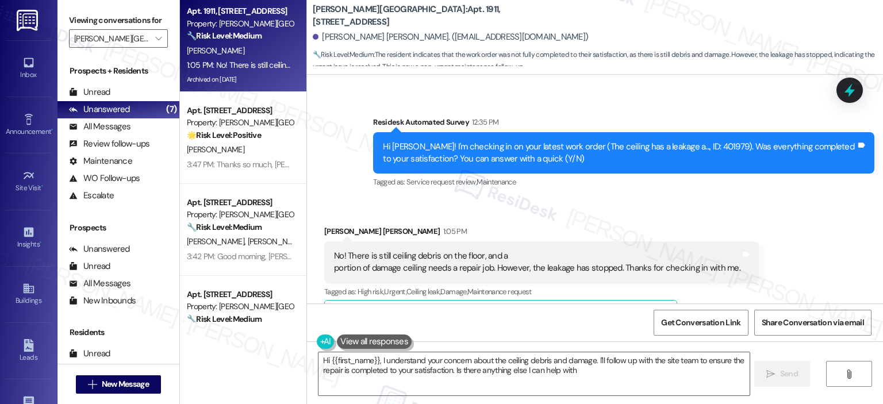
type textarea "Hi {{first_name}}, I understand your concern about the ceiling debris and damag…"
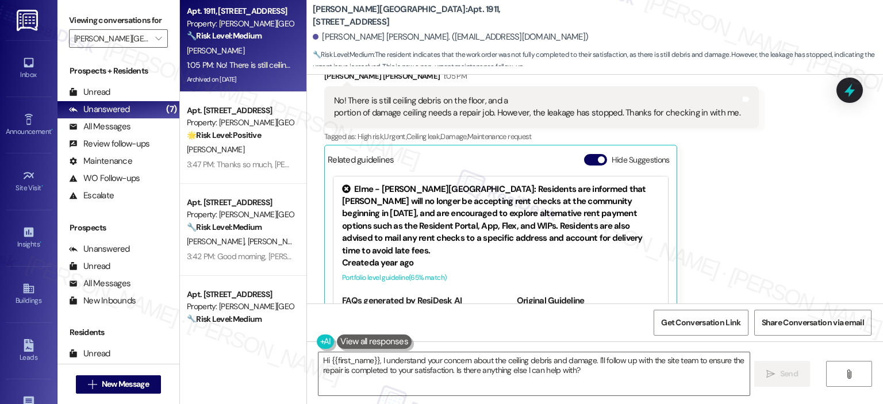
scroll to position [10550, 0]
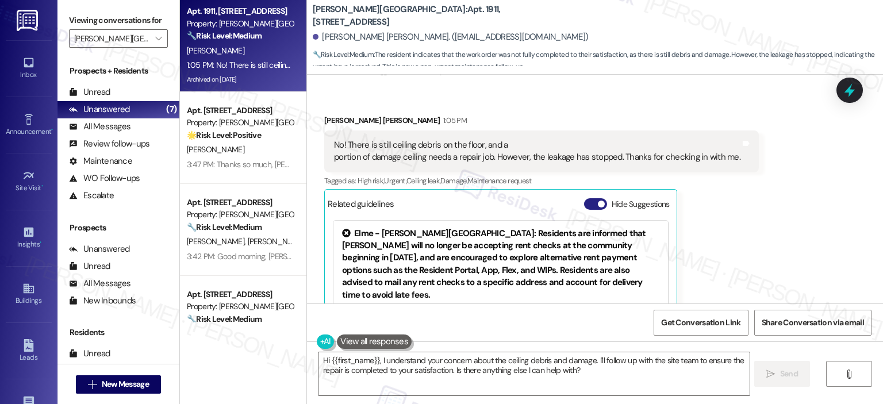
click at [587, 198] on button "Hide Suggestions" at bounding box center [595, 204] width 23 height 12
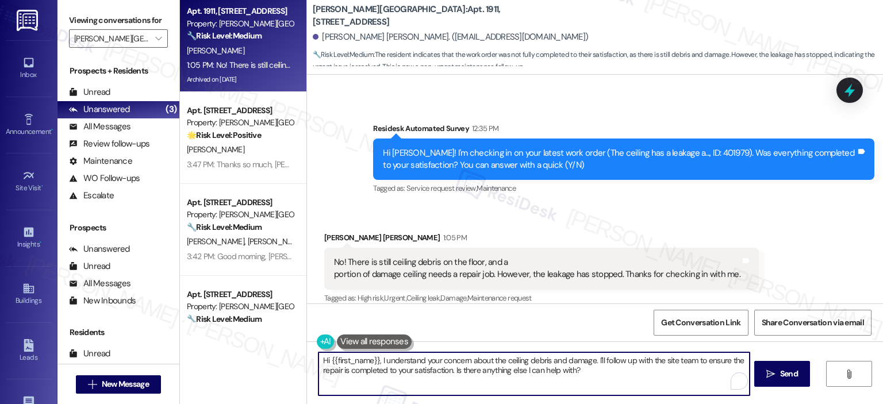
drag, startPoint x: 576, startPoint y: 368, endPoint x: 361, endPoint y: 362, distance: 215.2
click at [361, 362] on textarea "Hi {{first_name}}, I understand your concern about the ceiling debris and damag…" at bounding box center [534, 374] width 431 height 43
click at [363, 366] on textarea "Hi {{first_name}}, I understand your concern about the ceiling debris and damag…" at bounding box center [534, 374] width 431 height 43
click at [376, 358] on textarea "Hi {{first_name}}, I understand your concern about the ceiling debris and damag…" at bounding box center [532, 374] width 431 height 43
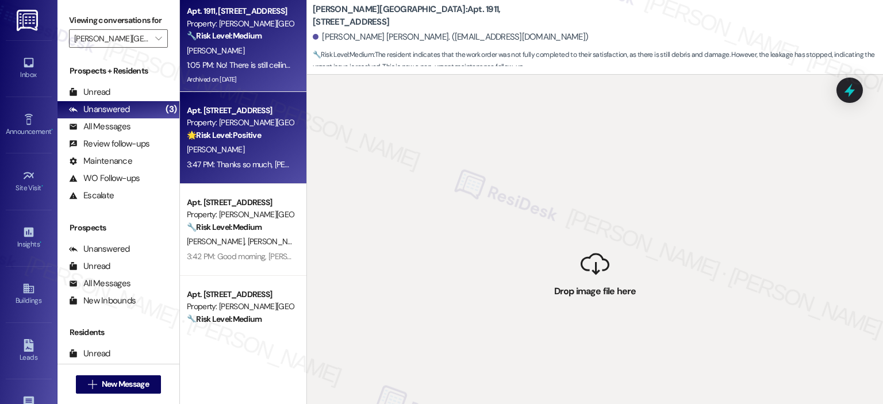
click at [256, 146] on div "M. Martin" at bounding box center [240, 150] width 109 height 14
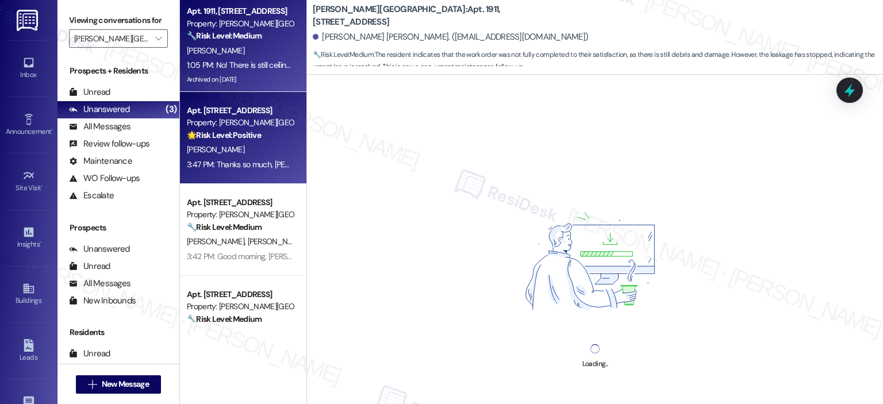
click at [232, 45] on div "B. Hill" at bounding box center [240, 51] width 109 height 14
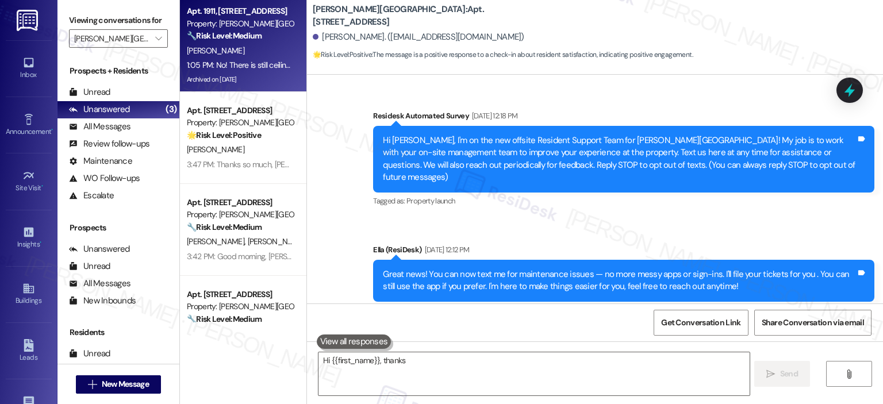
scroll to position [1410, 0]
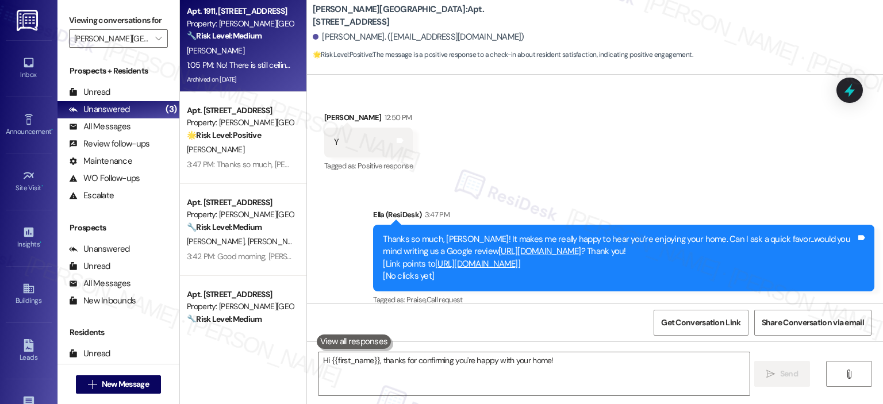
type textarea "Hi {{first_name}}, thanks for confirming you're happy with your home! If"
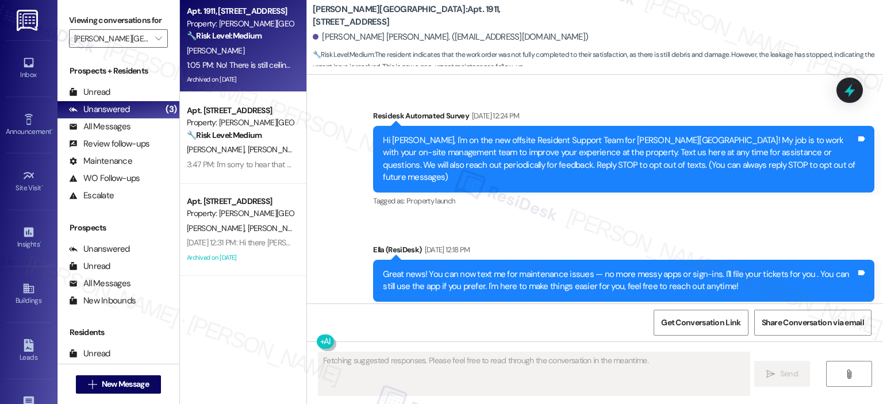
scroll to position [10594, 0]
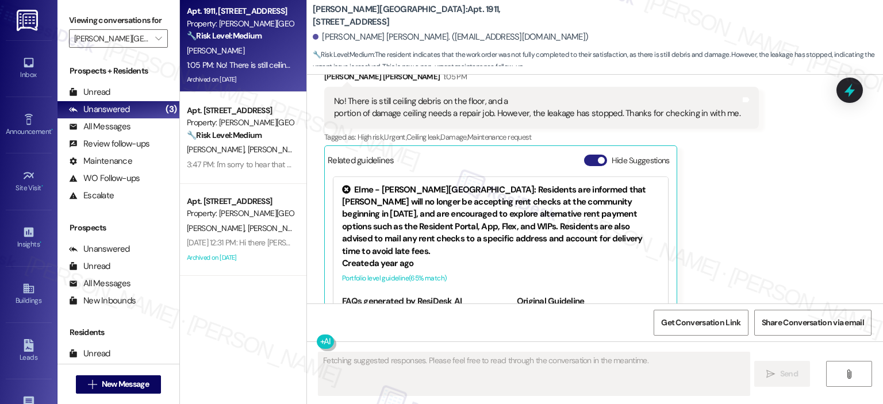
click at [589, 155] on button "Hide Suggestions" at bounding box center [595, 161] width 23 height 12
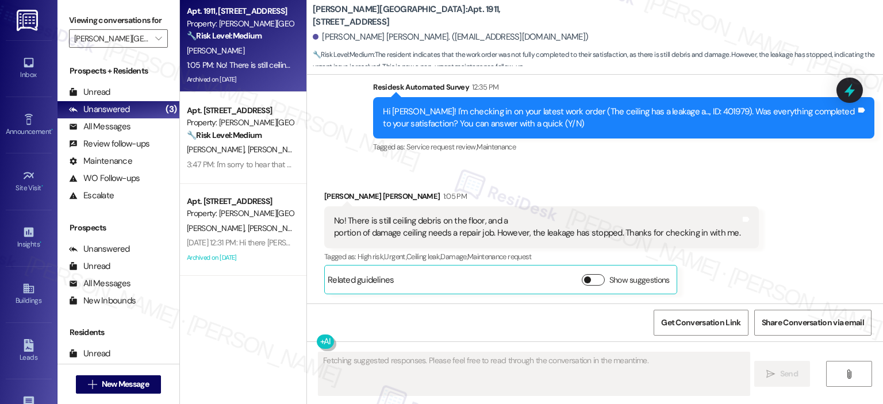
scroll to position [10433, 0]
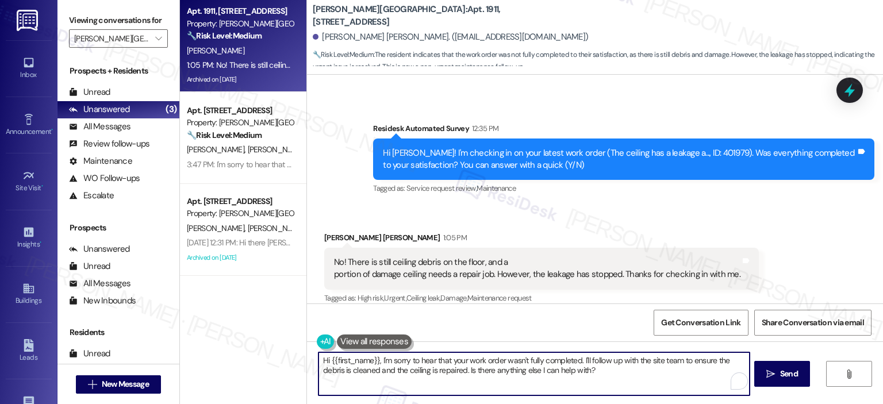
drag, startPoint x: 376, startPoint y: 359, endPoint x: 310, endPoint y: 361, distance: 65.6
click at [312, 361] on div "Hi {{first_name}}, I'm sorry to hear that your work order wasn't fully complete…" at bounding box center [528, 374] width 432 height 44
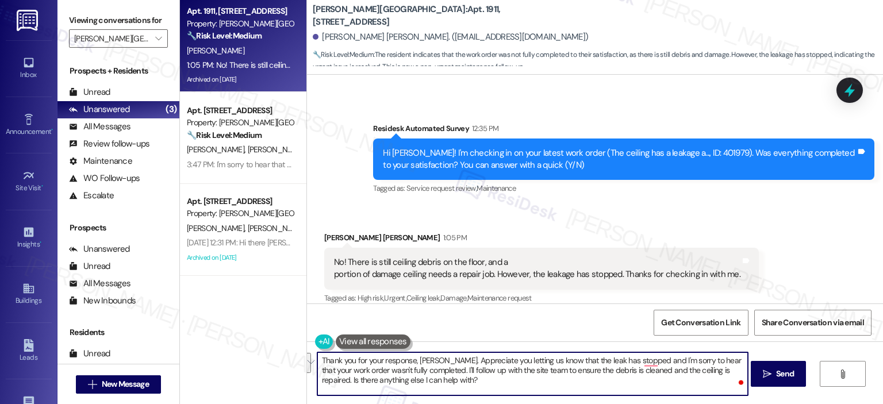
drag, startPoint x: 429, startPoint y: 370, endPoint x: 709, endPoint y: 361, distance: 279.7
click at [709, 361] on textarea "Thank you for your response, Benjamin. Appreciate you letting us know that the …" at bounding box center [532, 374] width 431 height 43
drag, startPoint x: 600, startPoint y: 381, endPoint x: 580, endPoint y: 368, distance: 24.1
click at [580, 368] on textarea "Thank you for your response, Benjamin. Appreciate you letting us know that the …" at bounding box center [532, 374] width 431 height 43
click at [465, 381] on textarea "Thank you for your response, Benjamin. Appreciate you letting us know that the …" at bounding box center [532, 374] width 431 height 43
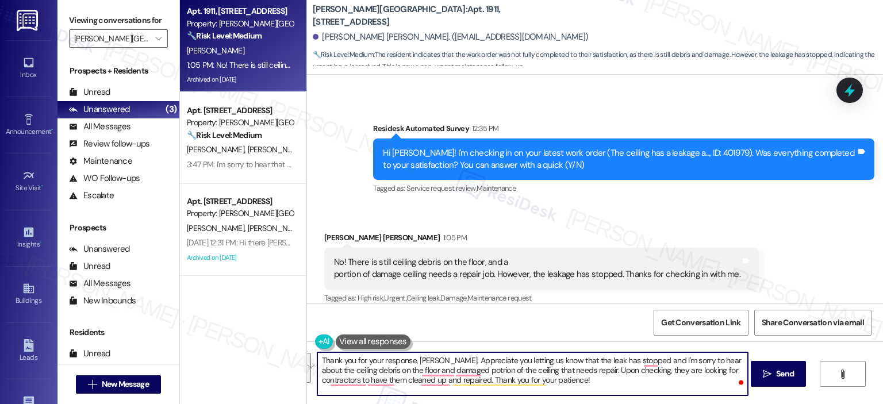
click at [409, 363] on textarea "Thank you for your response, Benjamin. Appreciate you letting us know that the …" at bounding box center [532, 374] width 431 height 43
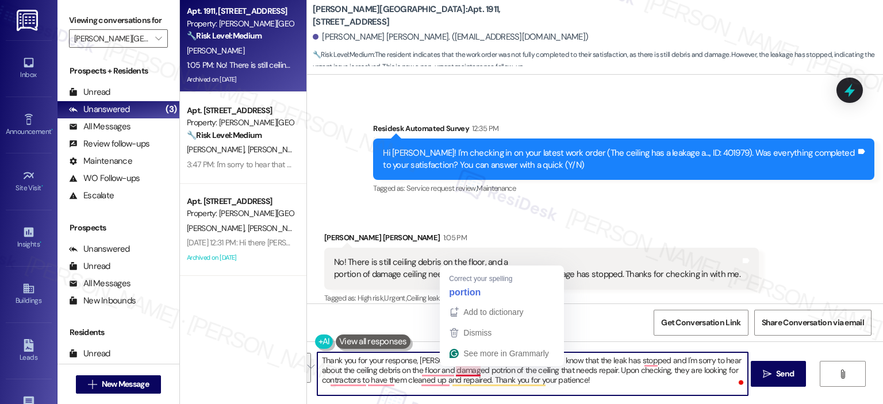
click at [570, 375] on textarea "Thank you for your response, Benjamin. Appreciate you letting us know that the …" at bounding box center [532, 374] width 431 height 43
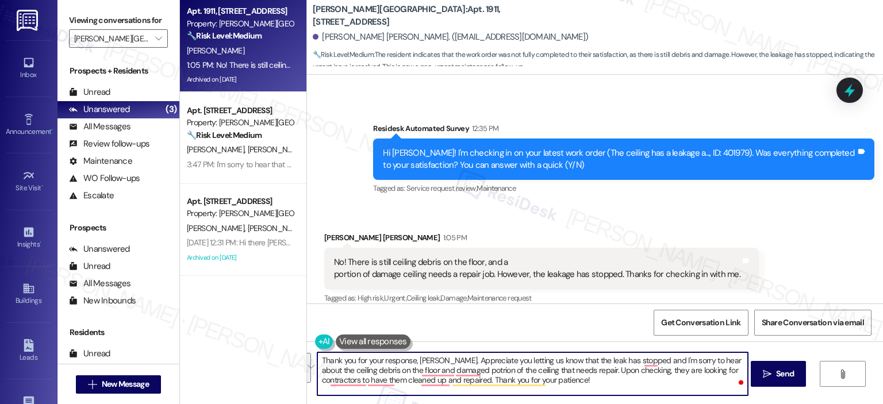
paste textarea "I really appreciate you letting us know that the leak has stopped, and I’m so s…"
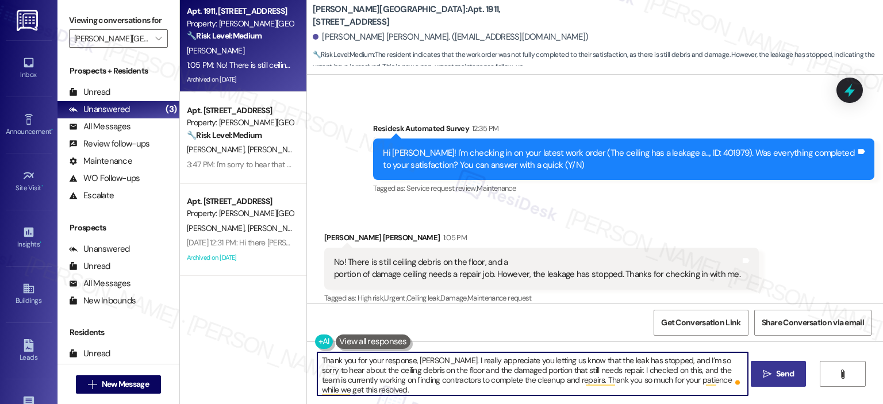
type textarea "Thank you for your response, Benjamin. I really appreciate you letting us know …"
click at [776, 373] on span "Send" at bounding box center [785, 374] width 18 height 12
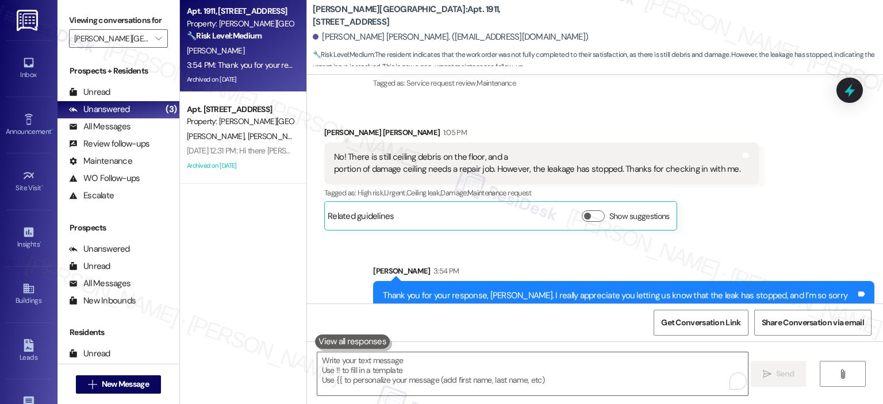
scroll to position [10251, 0]
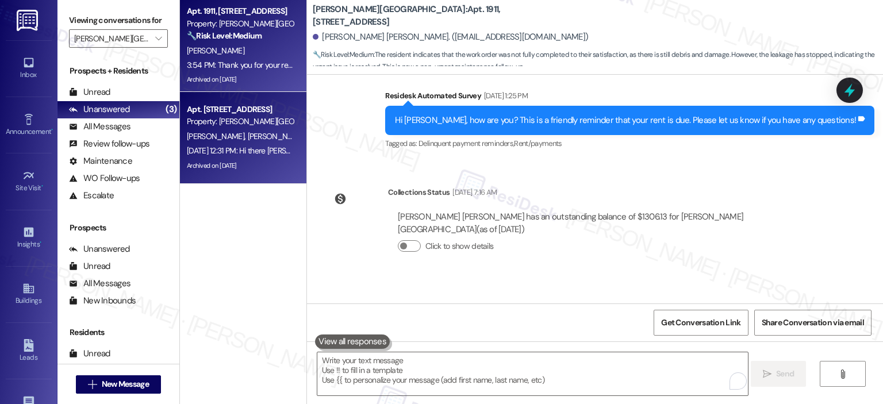
click at [250, 129] on div "B. Kidd K. Shirley" at bounding box center [240, 136] width 109 height 14
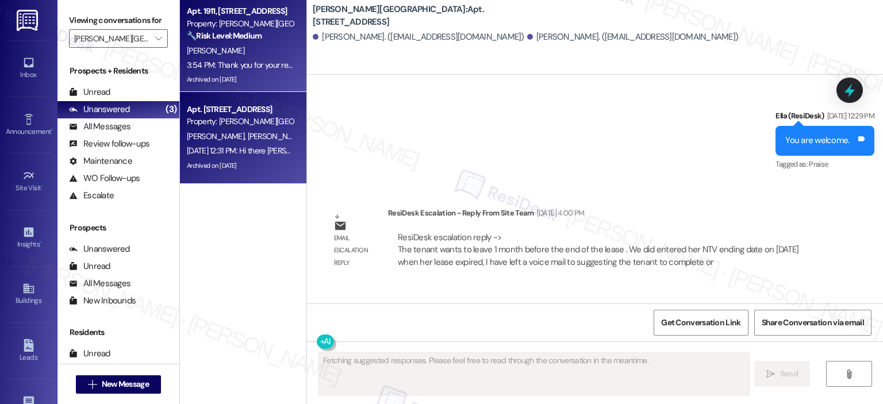
scroll to position [1921, 0]
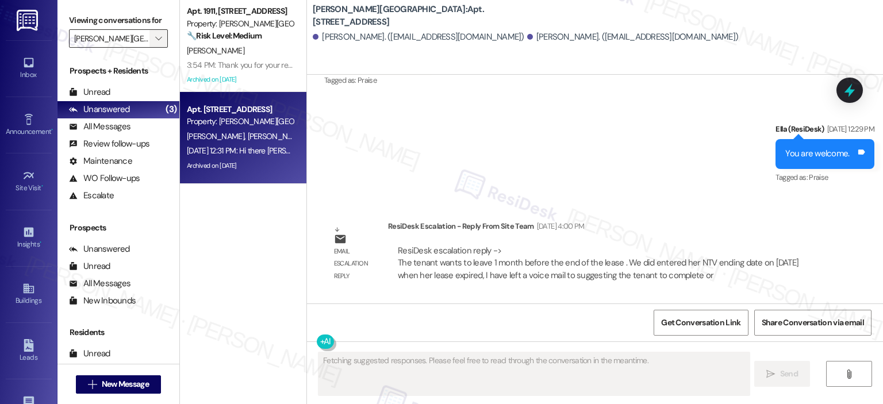
click at [155, 39] on icon "" at bounding box center [158, 38] width 6 height 9
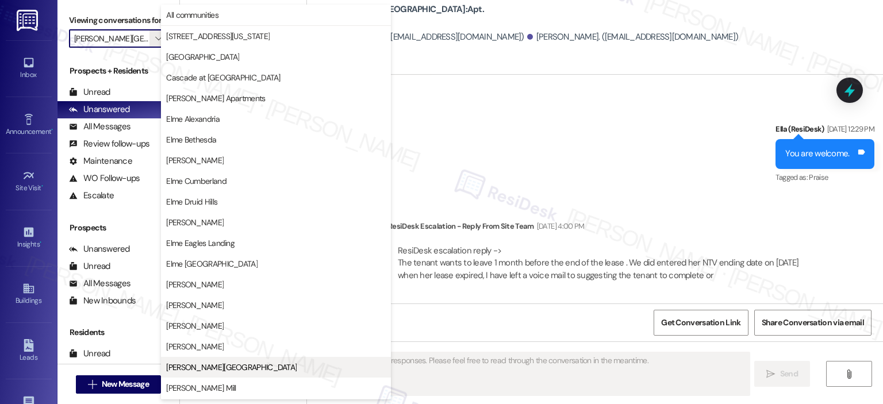
scroll to position [186, 0]
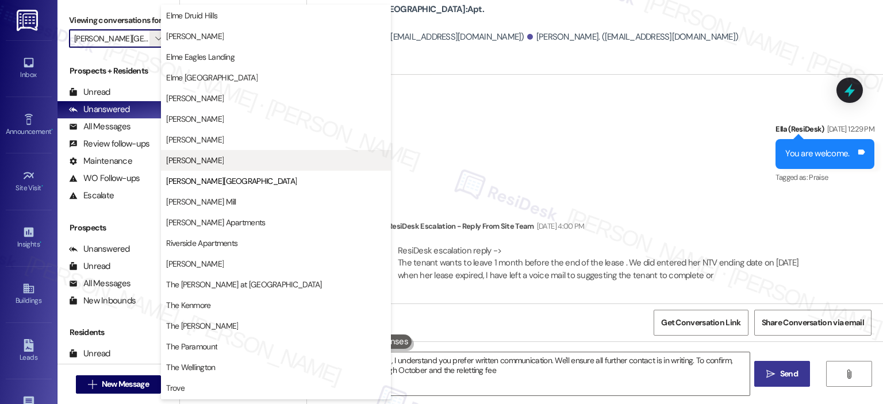
click at [182, 158] on span "[PERSON_NAME]" at bounding box center [195, 161] width 58 height 12
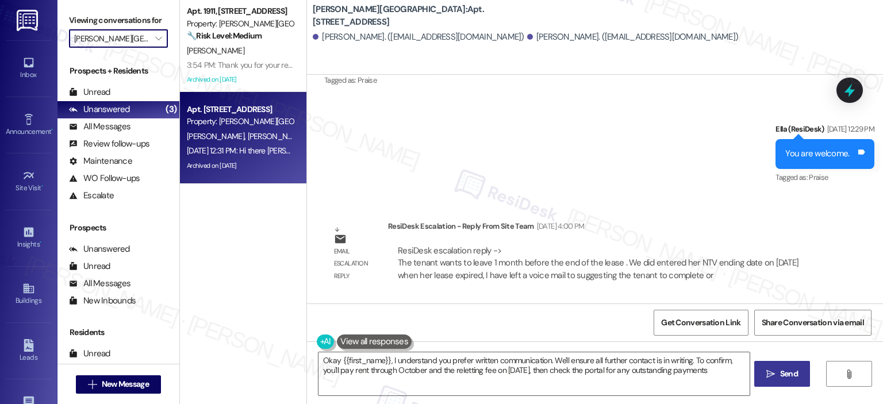
type textarea "Okay {{first_name}}, I understand you prefer written communication. We'll ensur…"
type input "[PERSON_NAME]"
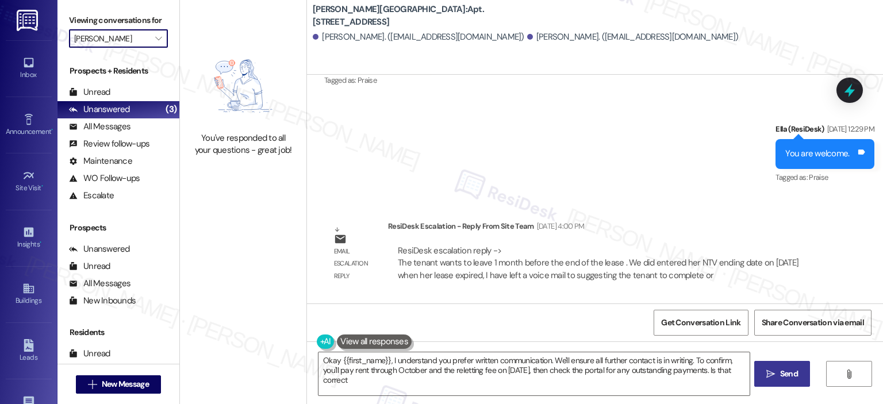
type textarea "Okay {{first_name}}, I understand you prefer written communication. We'll ensur…"
click at [155, 40] on icon "" at bounding box center [158, 38] width 6 height 9
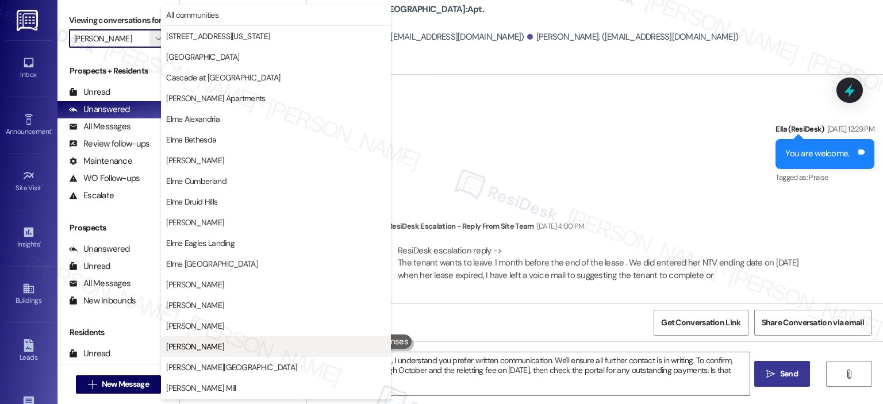
scroll to position [186, 0]
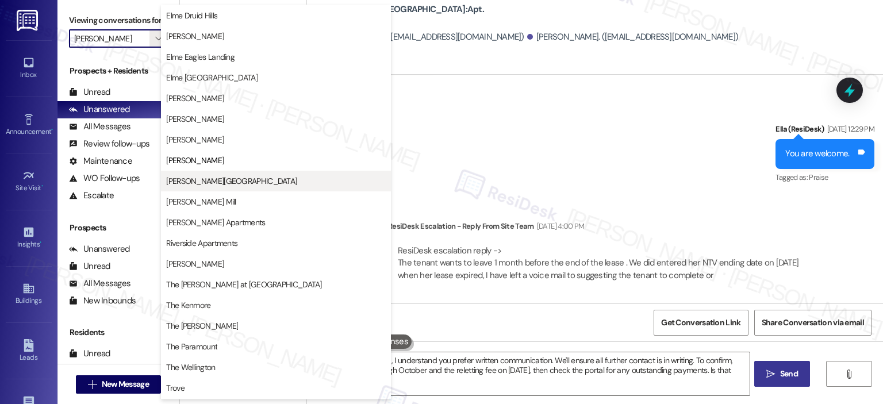
click at [192, 175] on span "[PERSON_NAME][GEOGRAPHIC_DATA]" at bounding box center [231, 181] width 131 height 12
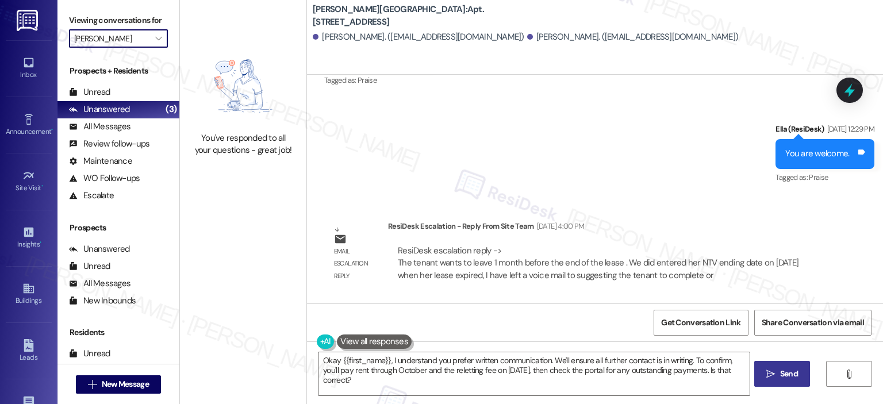
type input "[PERSON_NAME][GEOGRAPHIC_DATA]"
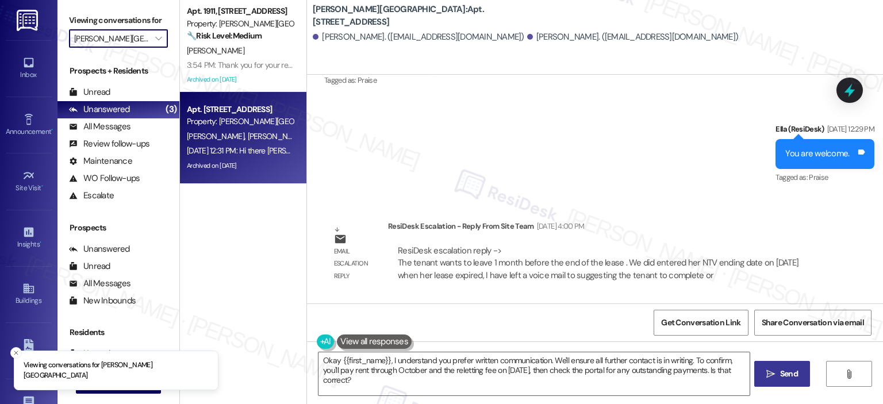
scroll to position [2784, 0]
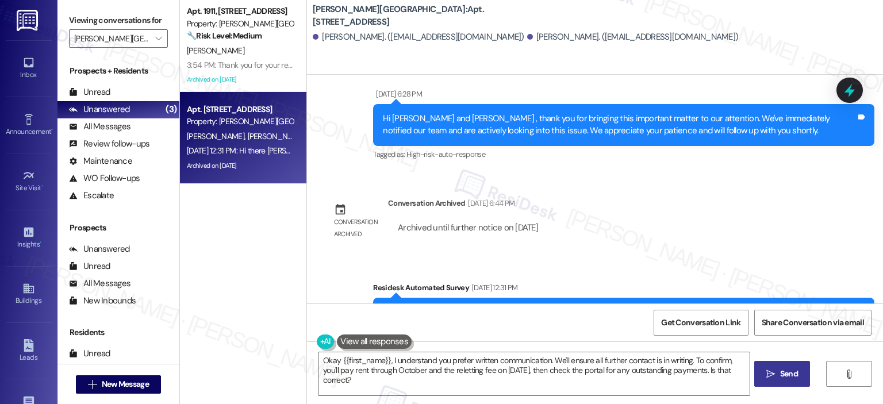
click at [265, 137] on div "B. Kidd K. Shirley" at bounding box center [240, 136] width 109 height 14
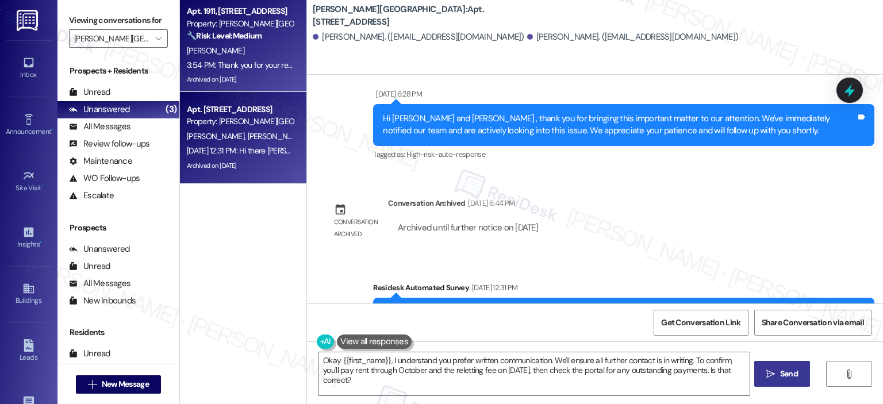
click at [244, 60] on div "3:54 PM: Thank you for your response, Benjamin. I really appreciate you letting…" at bounding box center [863, 65] width 1352 height 10
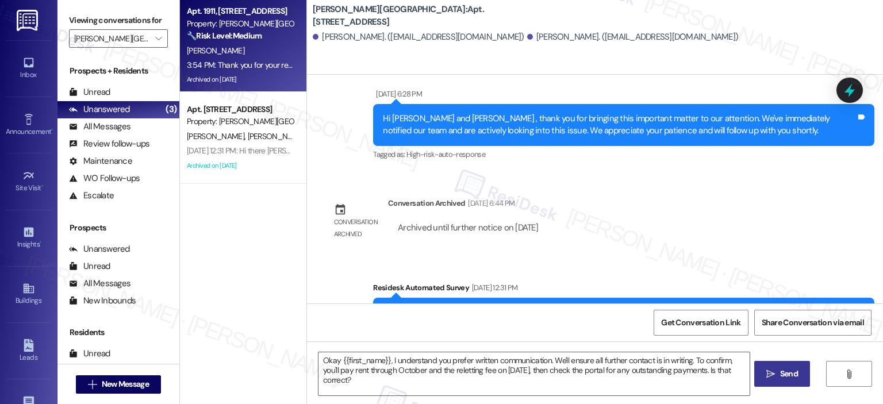
type textarea "Fetching suggested responses. Please feel free to read through the conversation…"
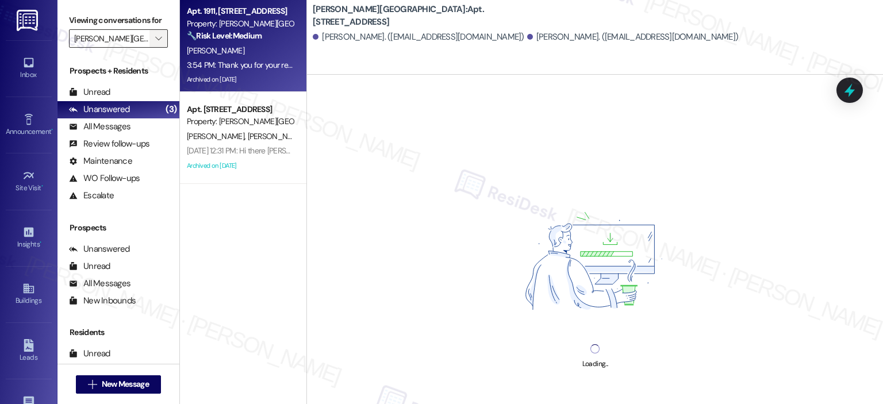
click at [155, 36] on icon "" at bounding box center [158, 38] width 6 height 9
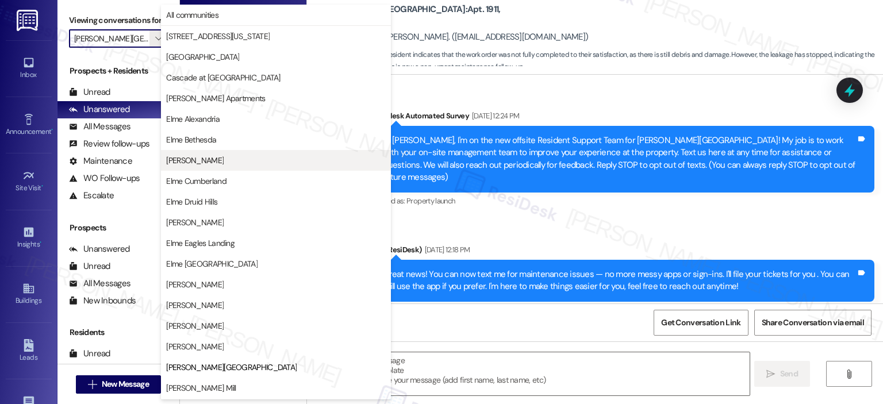
type textarea "Fetching suggested responses. Please feel free to read through the conversation…"
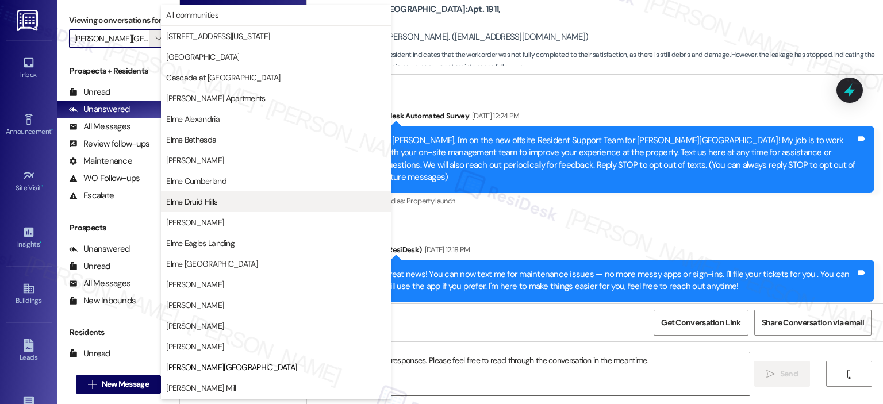
scroll to position [10594, 0]
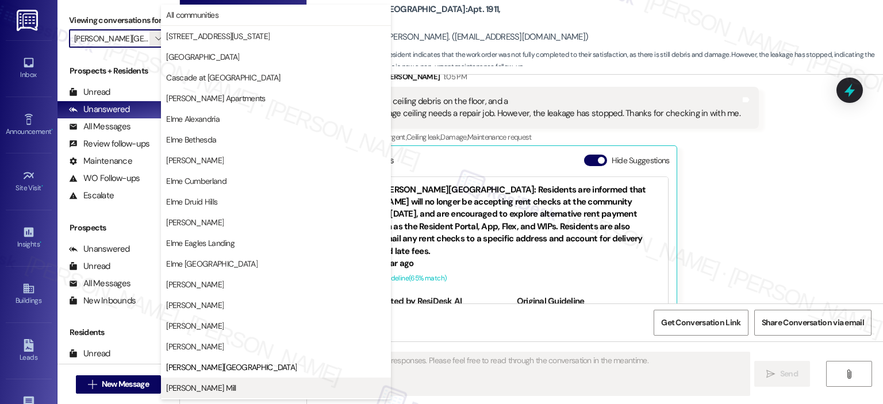
click at [213, 384] on span "[PERSON_NAME] Mill" at bounding box center [201, 388] width 70 height 12
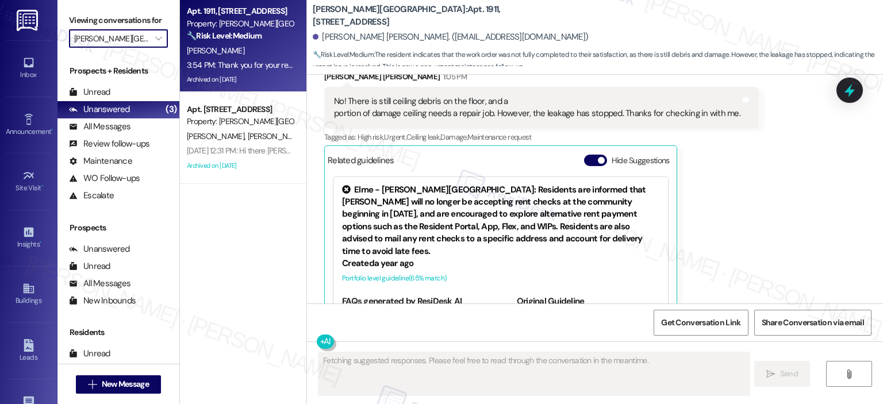
type input "[PERSON_NAME] Mill"
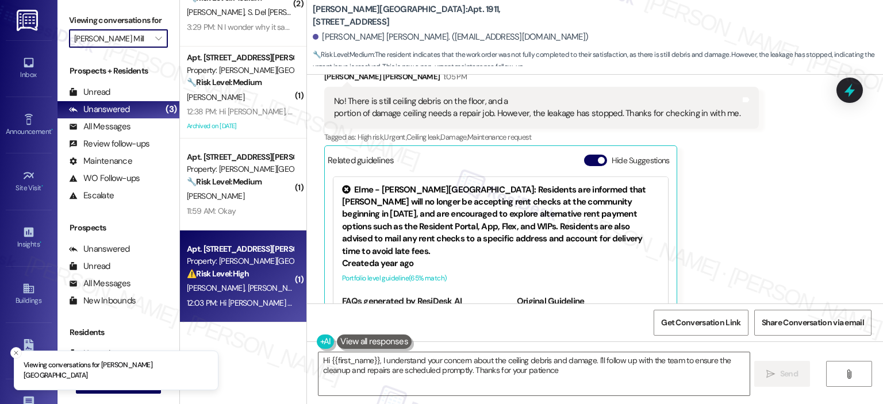
type textarea "Hi {{first_name}}, I understand your concern about the ceiling debris and damag…"
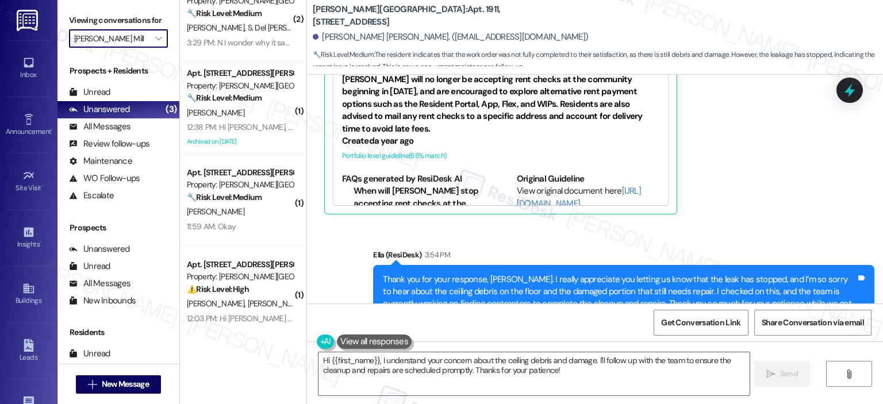
scroll to position [45, 0]
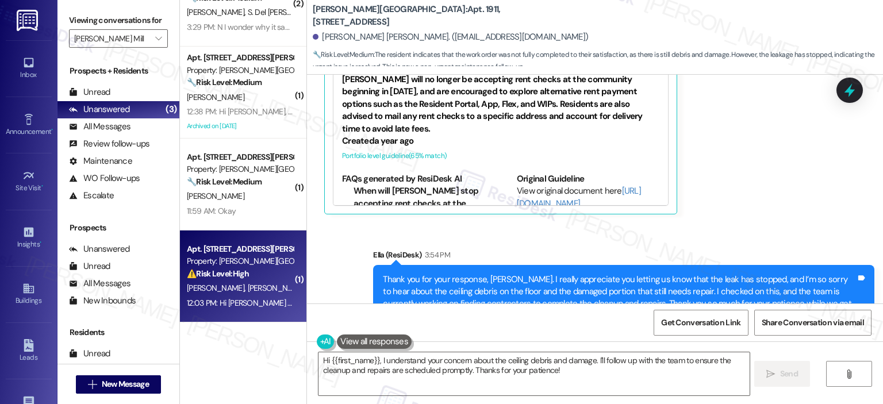
click at [253, 279] on div "⚠️ Risk Level: High The resident has indicated a job change, which could impact…" at bounding box center [240, 274] width 106 height 12
type textarea "Fetching suggested responses. Please feel free to read through the conversation…"
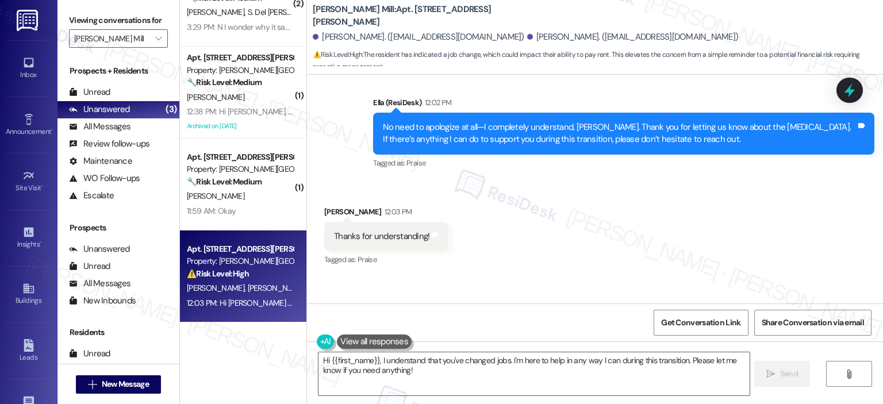
scroll to position [14101, 0]
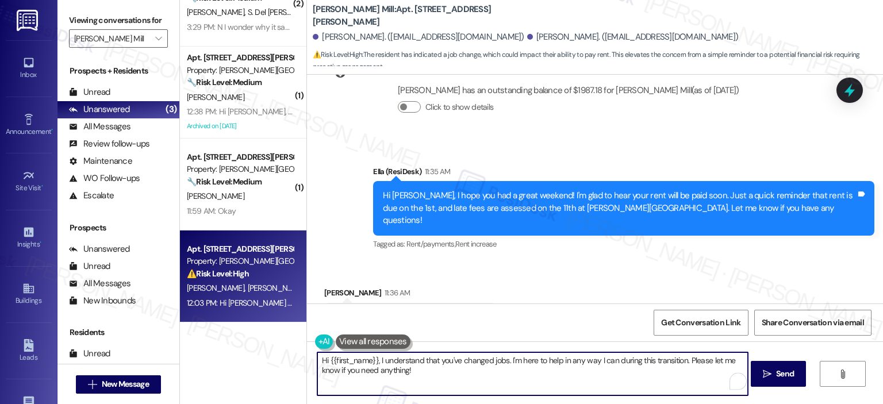
drag, startPoint x: 409, startPoint y: 369, endPoint x: 388, endPoint y: 370, distance: 21.3
click at [384, 370] on textarea "Hi {{first_name}}, I understand that you've changed jobs. I'm here to help in a…" at bounding box center [532, 374] width 431 height 43
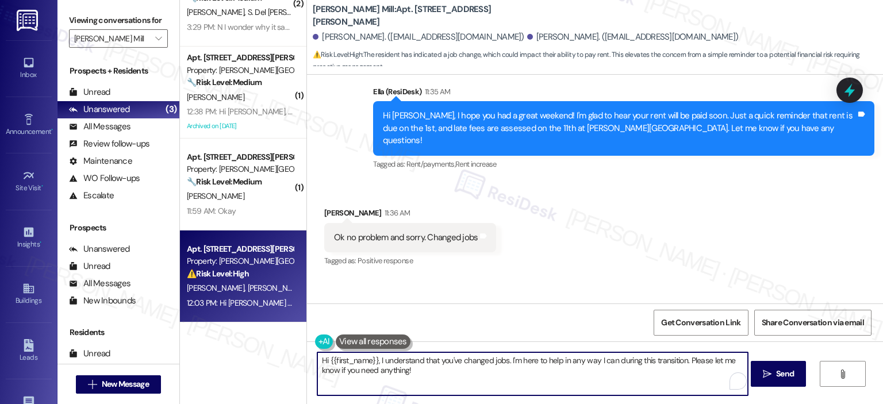
scroll to position [14389, 0]
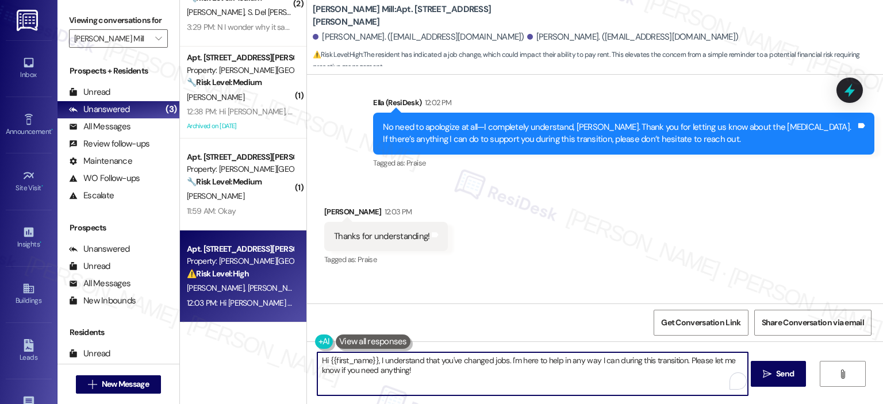
click at [452, 359] on textarea "Hi {{first_name}}, I understand that you've changed jobs. I'm here to help in a…" at bounding box center [532, 374] width 431 height 43
drag, startPoint x: 443, startPoint y: 373, endPoint x: 315, endPoint y: 358, distance: 129.0
click at [312, 359] on div "Hi {{first_name}}, I understand that you've changed jobs. I'm here to help in a…" at bounding box center [595, 385] width 576 height 86
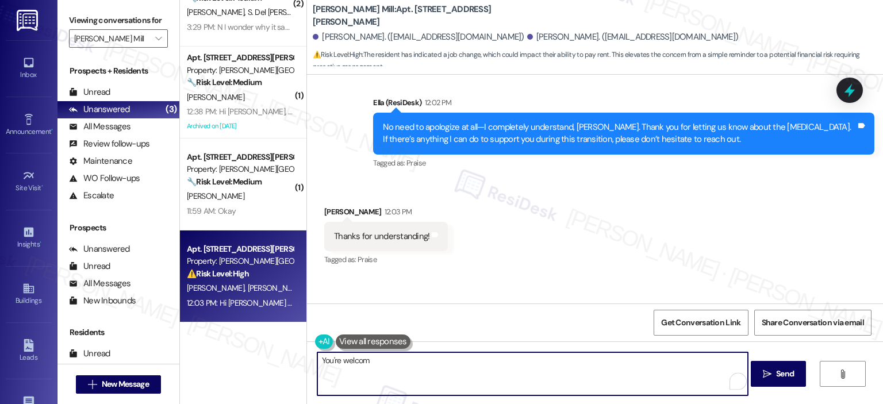
scroll to position [14101, 0]
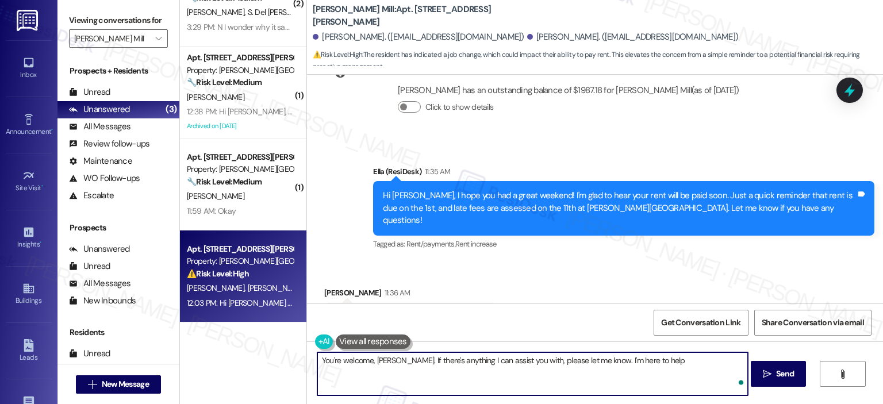
type textarea "You're welcome, Ryan. If there's anything I can assist you with, please let me …"
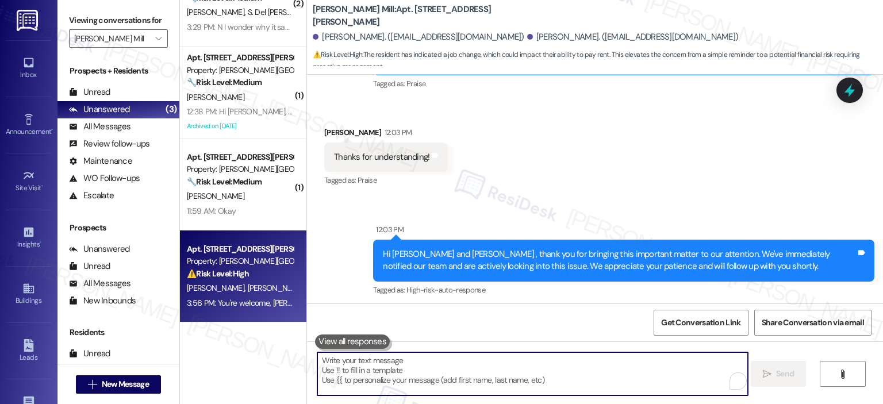
scroll to position [14469, 0]
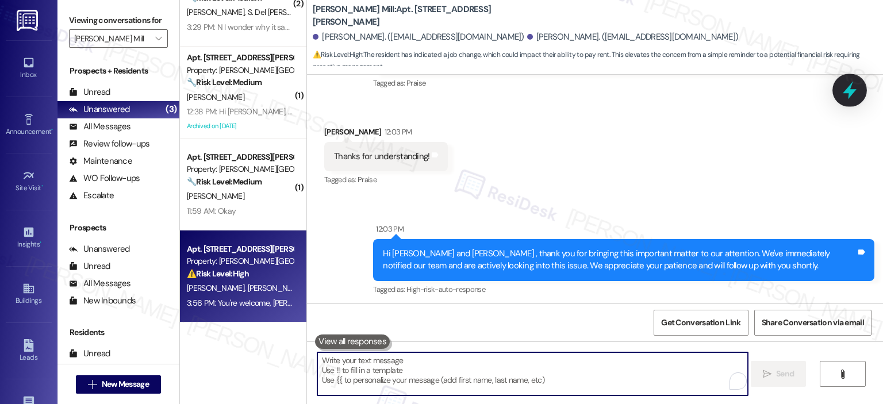
click at [860, 88] on div at bounding box center [850, 90] width 35 height 33
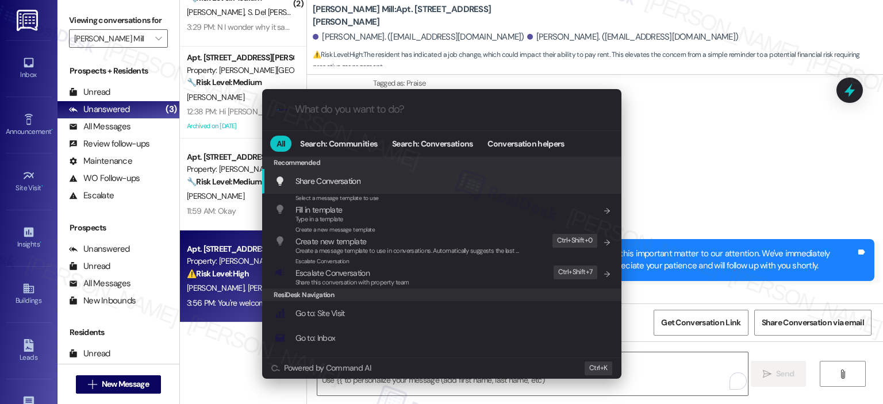
click at [403, 105] on input "What do you want to do?" at bounding box center [451, 110] width 312 height 12
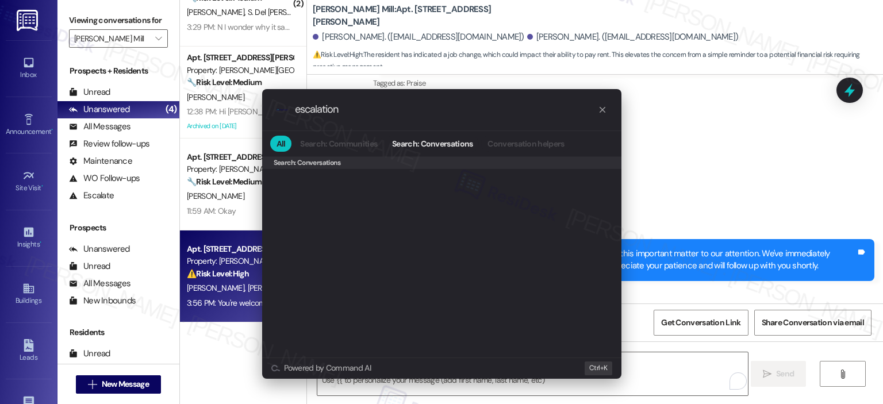
scroll to position [592, 0]
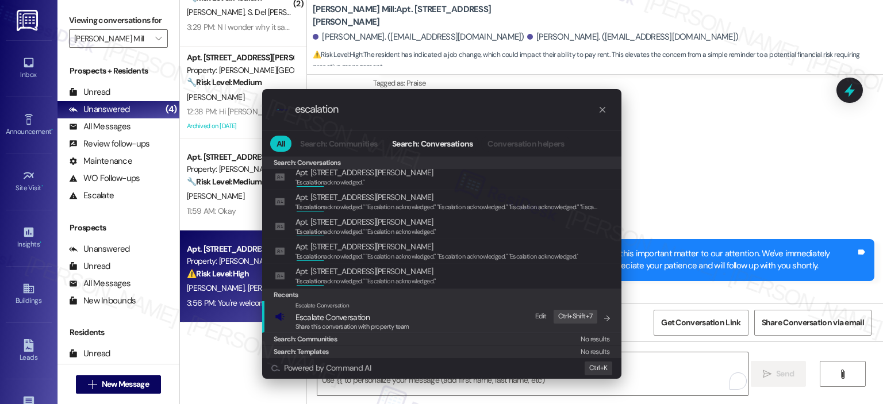
type input "escalation"
click at [398, 323] on span "Share this conversation with property team" at bounding box center [353, 327] width 114 height 8
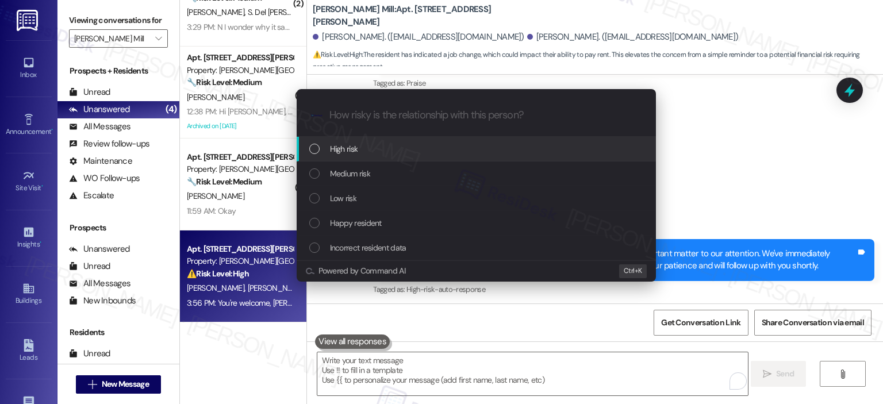
scroll to position [0, 0]
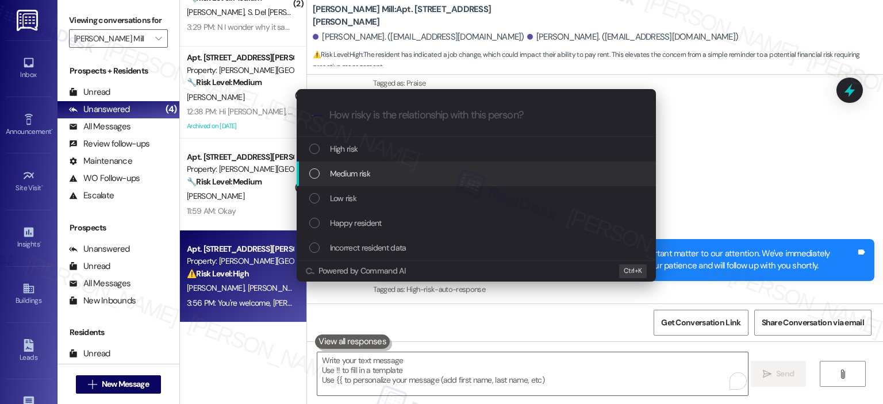
click at [373, 166] on div "Medium risk" at bounding box center [476, 174] width 359 height 25
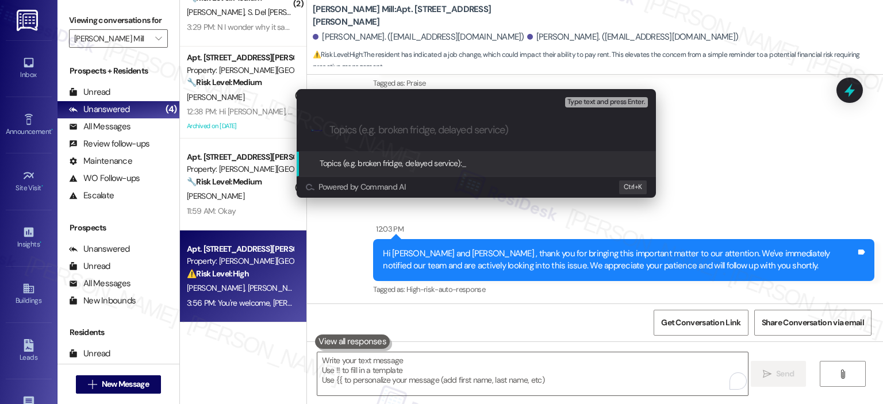
click at [395, 132] on input "Topics (e.g. broken fridge, delayed service)" at bounding box center [486, 130] width 312 height 12
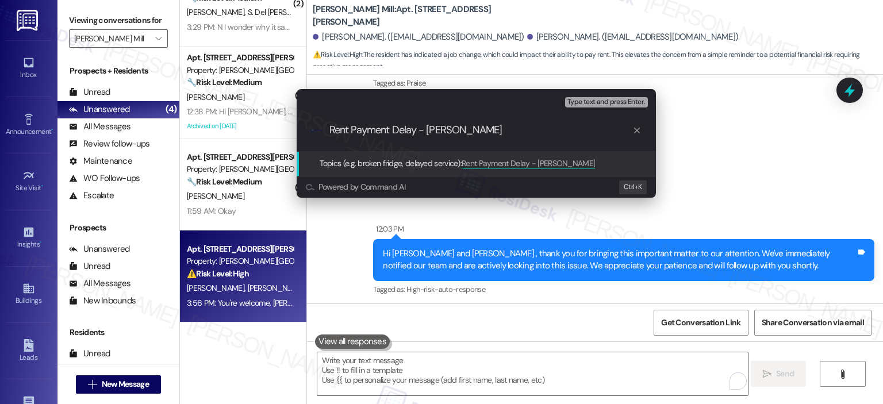
type input "Rent Payment Delay - Job Change"
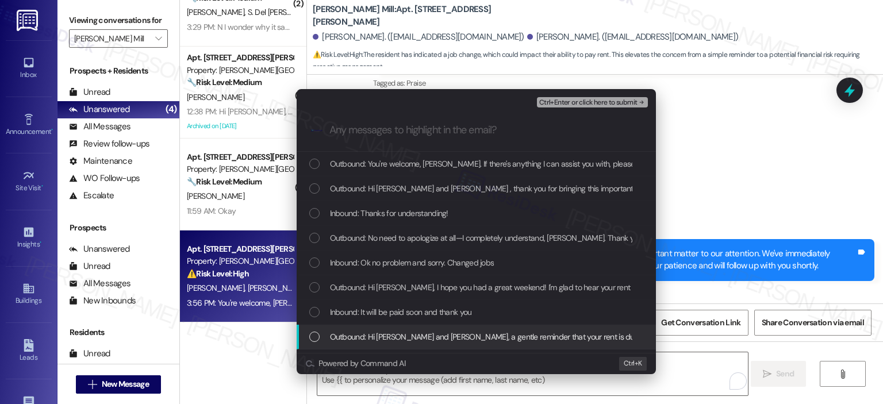
click at [467, 337] on span "Outbound: Hi Cameron and Ryan, a gentle reminder that your rent is due and your…" at bounding box center [773, 337] width 886 height 13
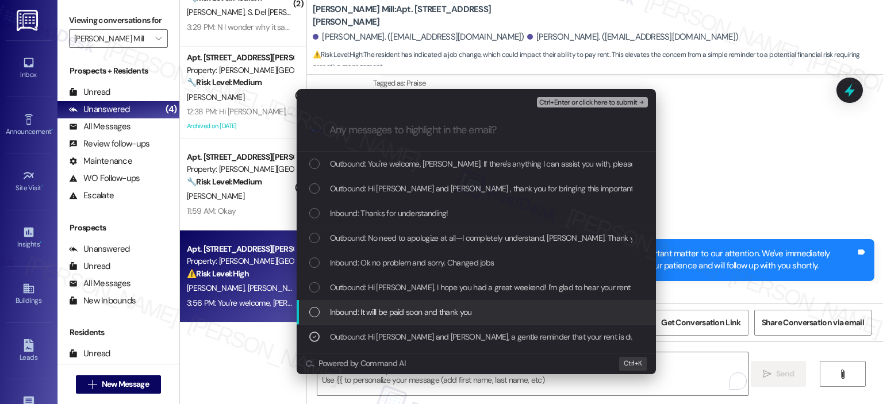
click at [442, 315] on span "Inbound: It will be paid soon and thank you" at bounding box center [401, 312] width 142 height 13
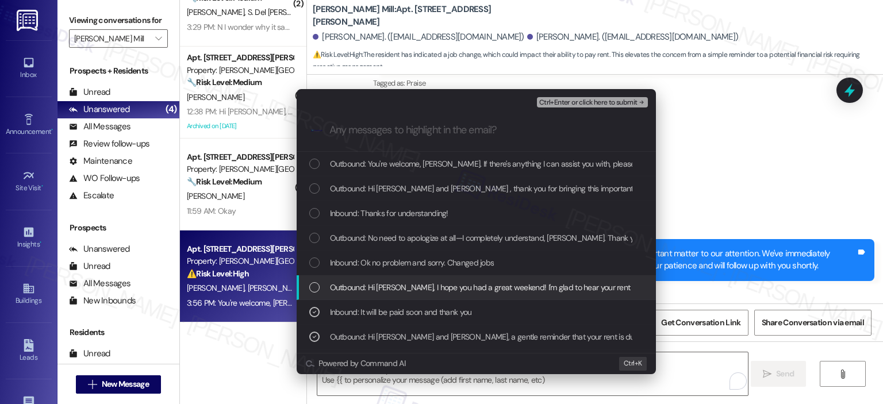
click at [451, 289] on span "Outbound: Hi Ryan, I hope you had a great weekend! I'm glad to hear your rent w…" at bounding box center [792, 287] width 924 height 13
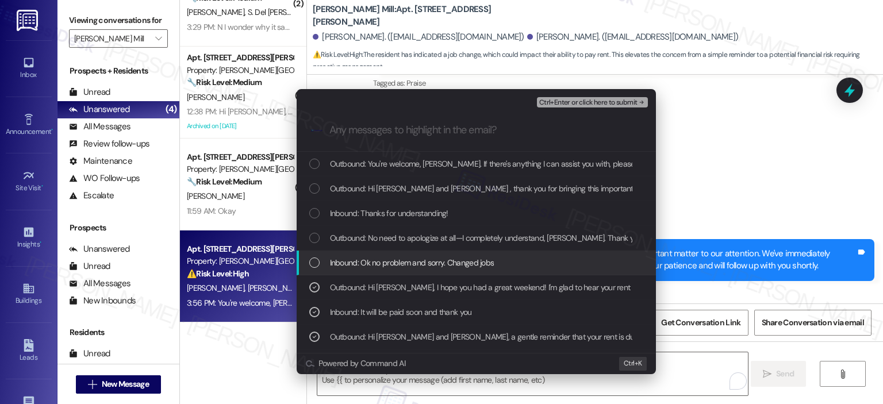
click at [439, 262] on span "Inbound: Ok no problem and sorry. Changed jobs" at bounding box center [412, 262] width 164 height 13
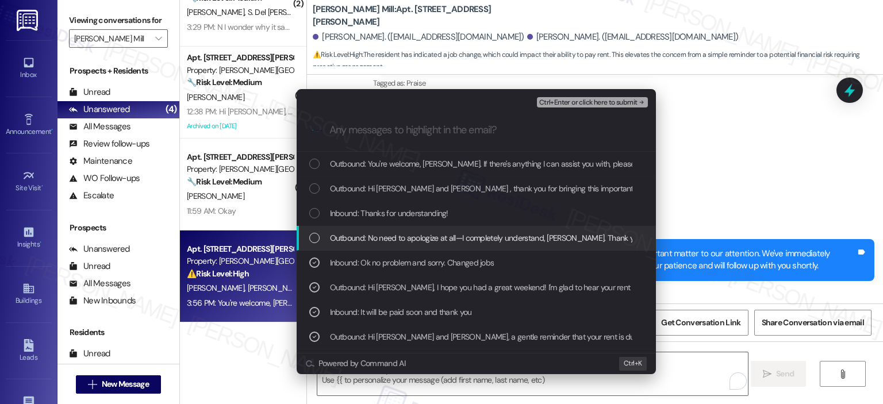
click at [451, 236] on span "Outbound: No need to apologize at all—I completely understand, Ryan. Thank you …" at bounding box center [727, 238] width 795 height 13
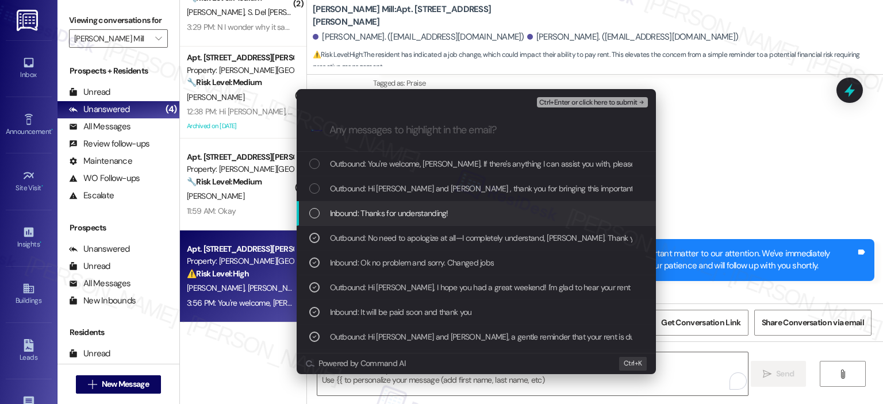
click at [416, 211] on span "Inbound: Thanks for understanding!" at bounding box center [389, 213] width 118 height 13
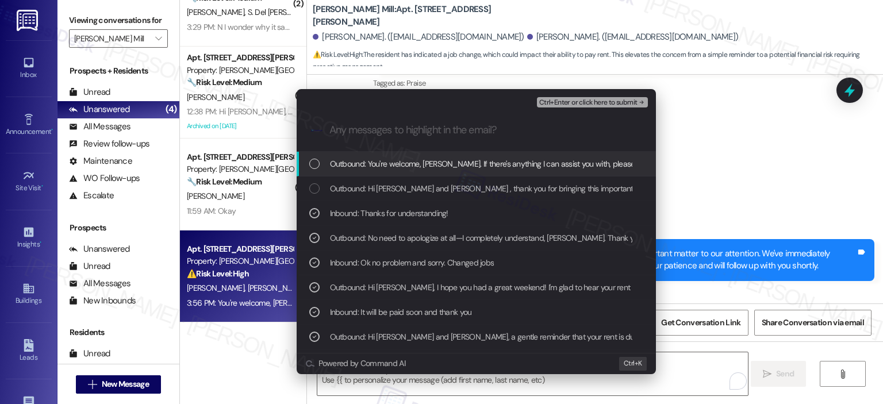
click at [431, 164] on span "Outbound: You're welcome, Ryan. If there's anything I can assist you with, plea…" at bounding box center [531, 164] width 403 height 13
click at [598, 99] on span "Ctrl+Enter or click here to submit" at bounding box center [588, 103] width 98 height 8
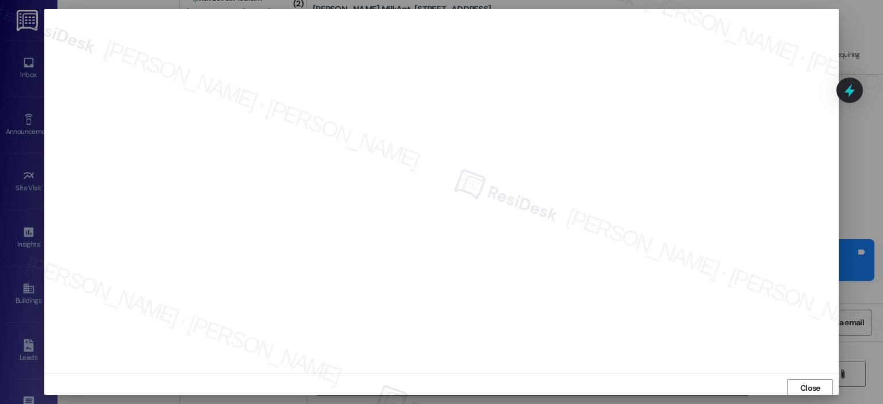
scroll to position [2, 0]
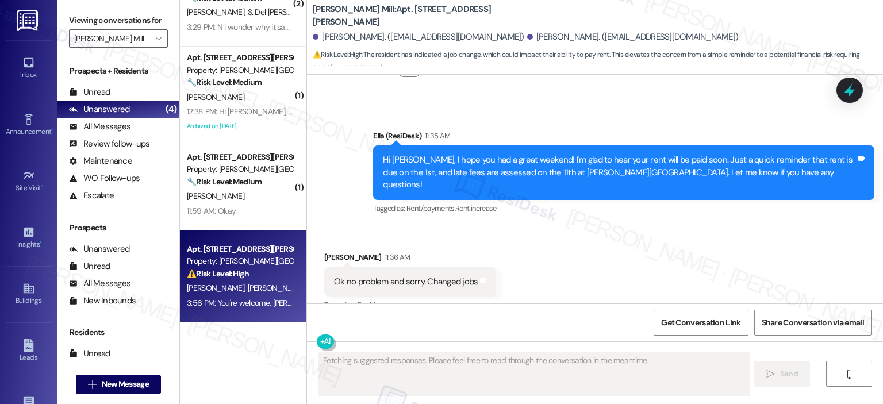
scroll to position [14486, 0]
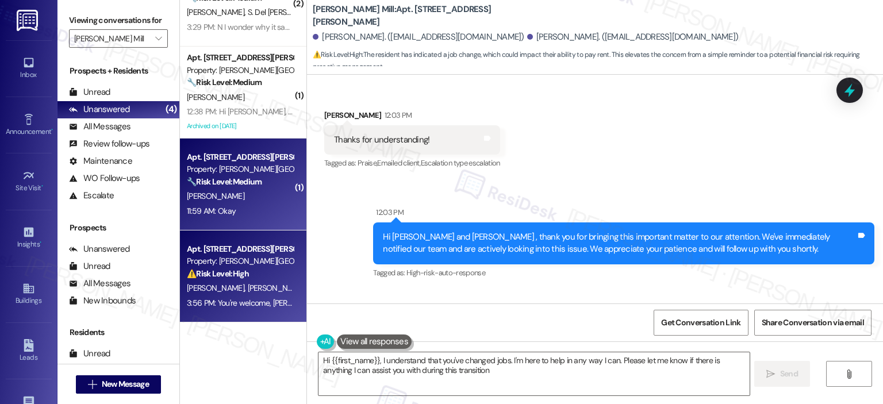
type textarea "Hi {{first_name}}, I understand that you've changed jobs. I'm here to help in a…"
click at [247, 194] on div "J. Harris" at bounding box center [240, 196] width 109 height 14
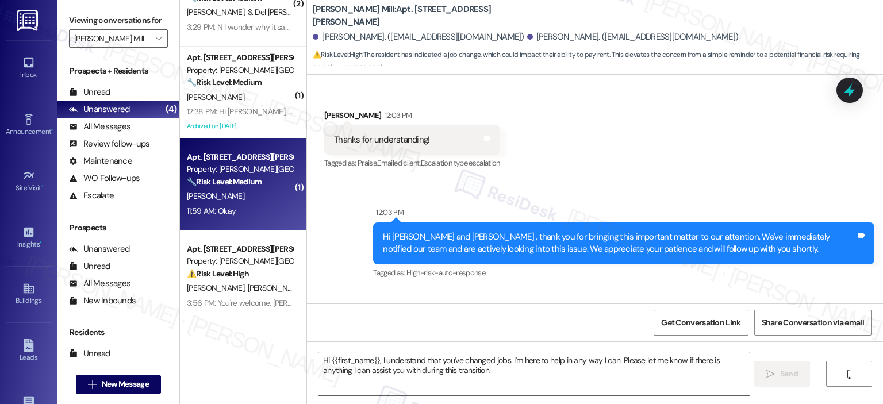
type textarea "Fetching suggested responses. Please feel free to read through the conversation…"
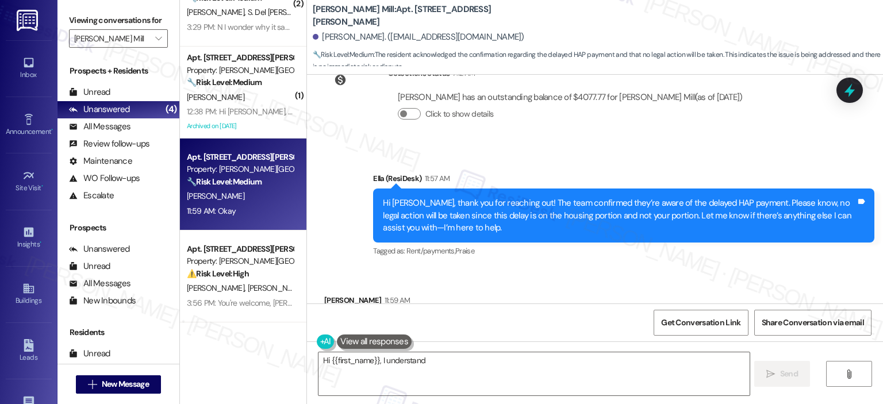
scroll to position [5505, 0]
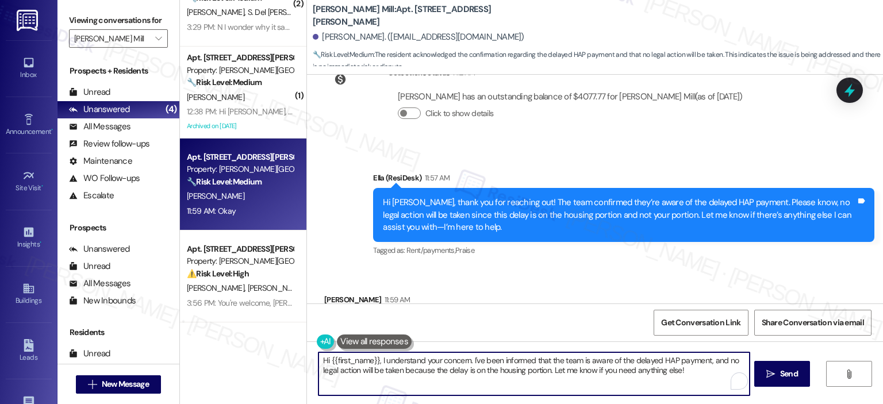
drag, startPoint x: 422, startPoint y: 366, endPoint x: 242, endPoint y: 352, distance: 180.0
click at [242, 352] on div "( 2 ) Apt. 125D, 180 Watkins Station Circle Property: Elme Watkins Mill 🔧 Risk …" at bounding box center [531, 202] width 703 height 404
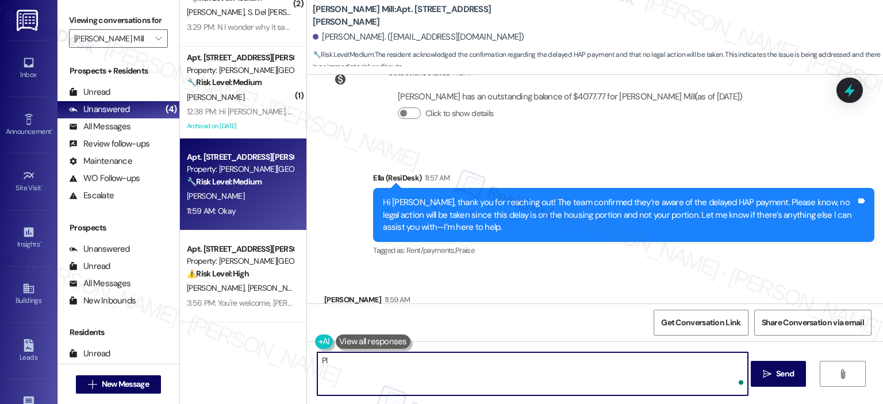
type textarea "P"
type textarea "If there's anything I can assist you with, please let me know. I'm here to help!"
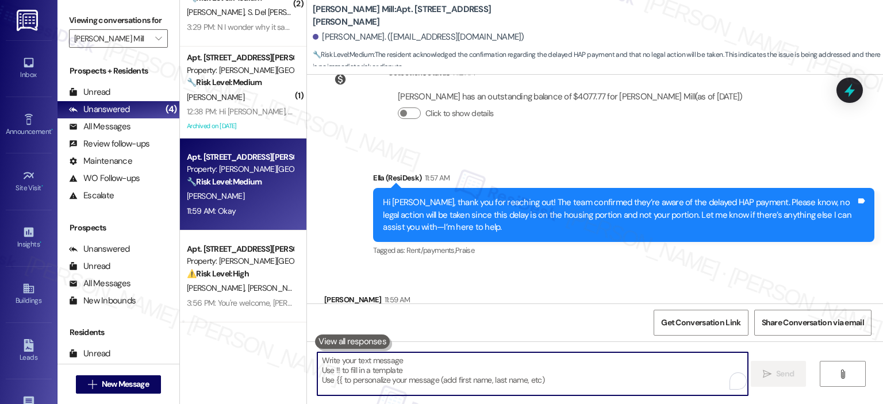
scroll to position [5504, 0]
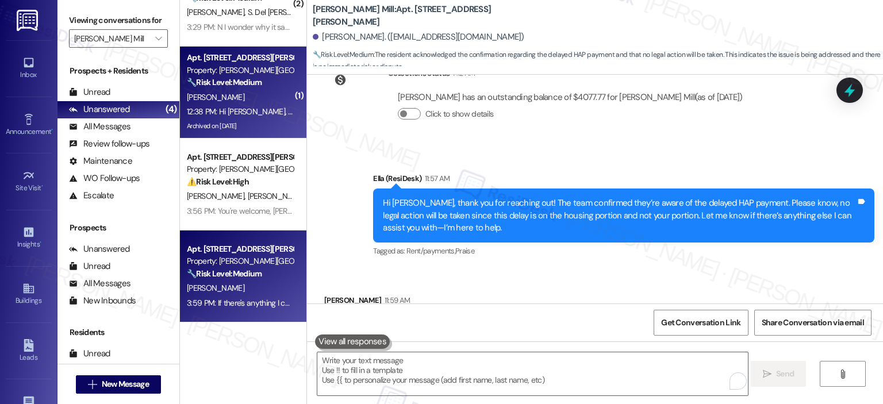
click at [213, 100] on div "G. Bailor" at bounding box center [240, 97] width 109 height 14
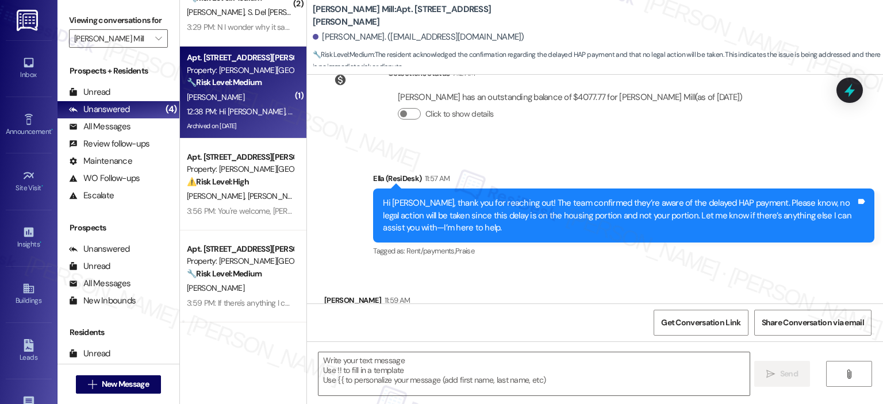
type textarea "Fetching suggested responses. Please feel free to read through the conversation…"
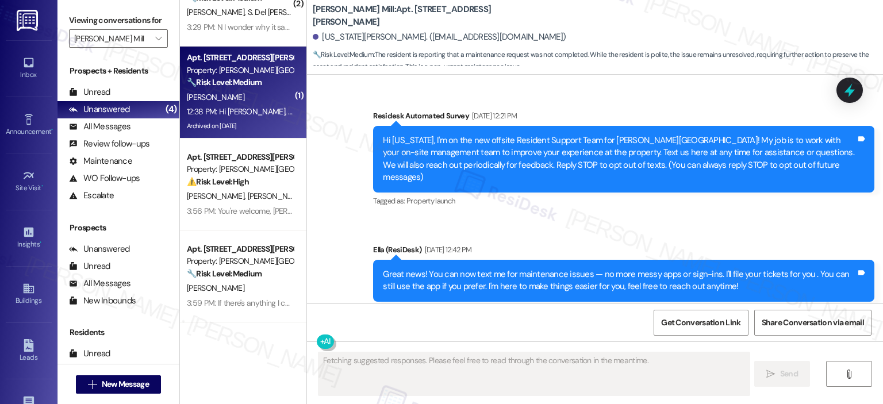
scroll to position [7103, 0]
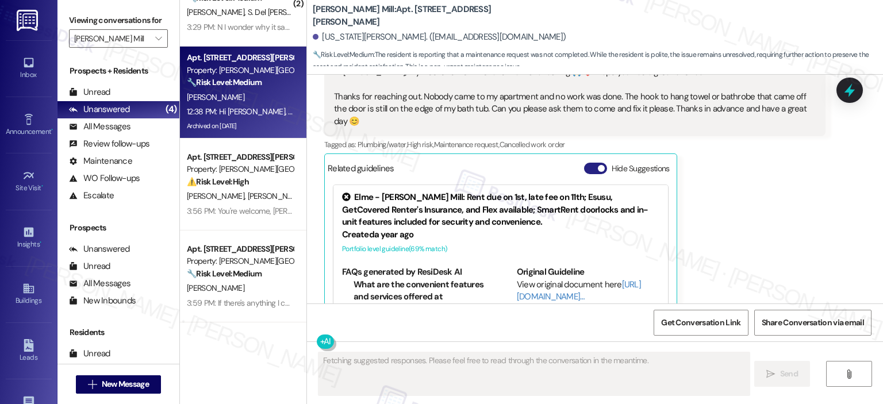
click at [586, 163] on button "Hide Suggestions" at bounding box center [595, 169] width 23 height 12
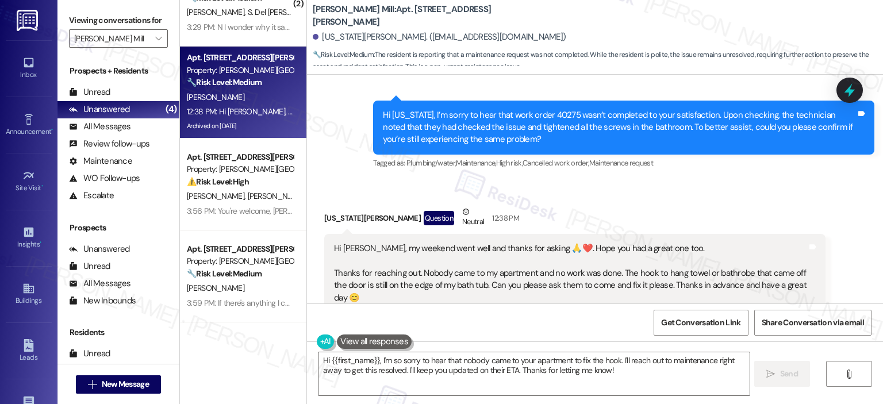
scroll to position [6941, 0]
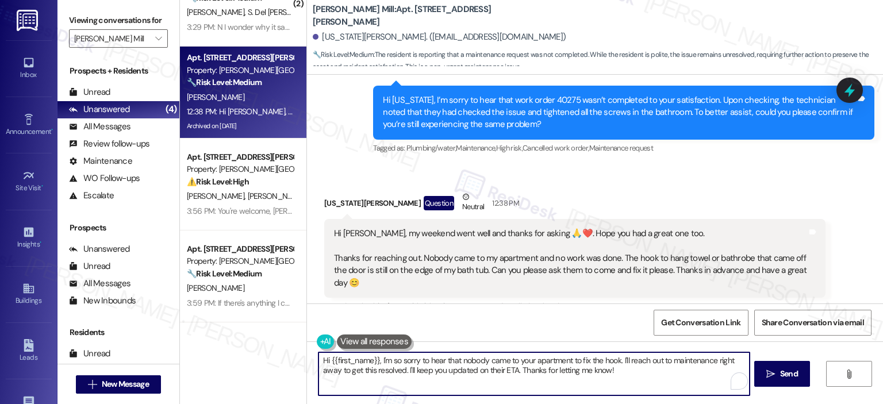
drag, startPoint x: 357, startPoint y: 361, endPoint x: 305, endPoint y: 361, distance: 51.8
click at [307, 361] on div "Hi {{first_name}}, I'm so sorry to hear that nobody came to your apartment to f…" at bounding box center [595, 385] width 576 height 86
drag, startPoint x: 727, startPoint y: 362, endPoint x: 619, endPoint y: 361, distance: 108.1
click at [619, 361] on textarea "I'm happy to hear you had a great weekent, Georgia. I'm so sorry to hear that n…" at bounding box center [532, 374] width 431 height 43
drag, startPoint x: 675, startPoint y: 367, endPoint x: 672, endPoint y: 358, distance: 9.6
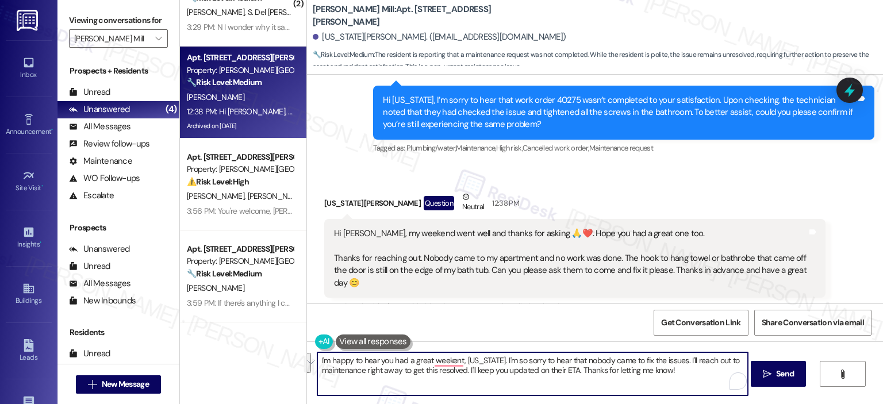
click at [672, 358] on textarea "I'm happy to hear you had a great weekent, Georgia. I'm so sorry to hear that n…" at bounding box center [532, 374] width 431 height 43
click at [409, 374] on textarea "I'm happy to hear you had a great weekend, Georgia. I'm so sorry to hear that n…" at bounding box center [532, 374] width 431 height 43
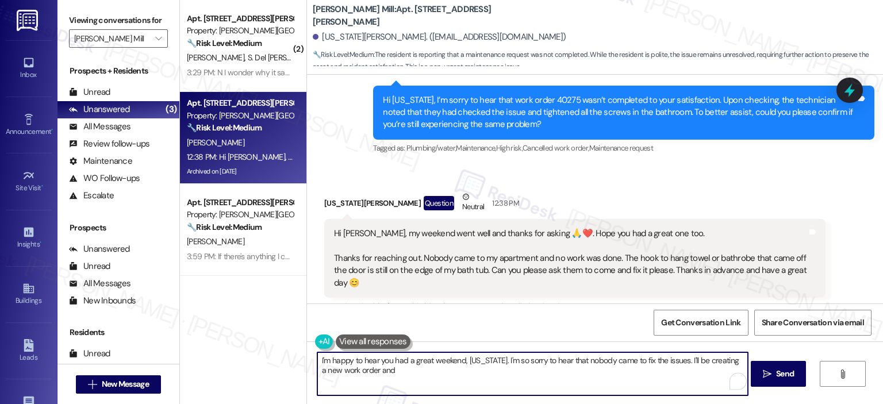
scroll to position [0, 0]
click at [400, 367] on textarea "I'm happy to hear you had a great weekend, Georgia. I'm so sorry to hear that n…" at bounding box center [532, 374] width 431 height 43
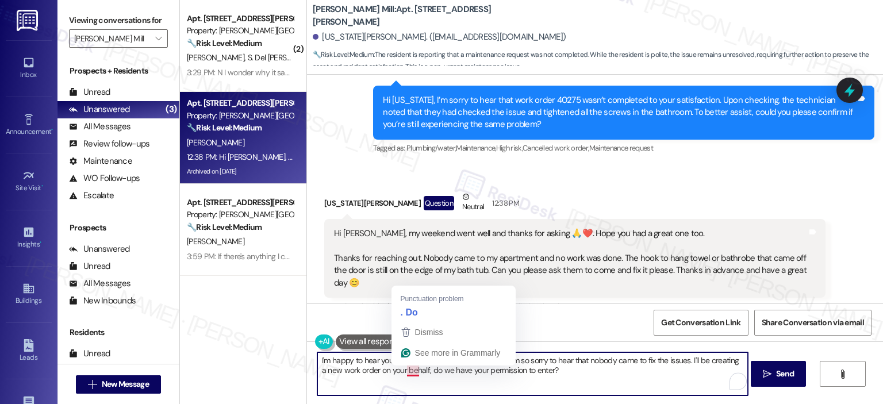
click at [560, 374] on textarea "I'm happy to hear you had a great weekend, Georgia. I'm so sorry to hear that n…" at bounding box center [532, 374] width 431 height 43
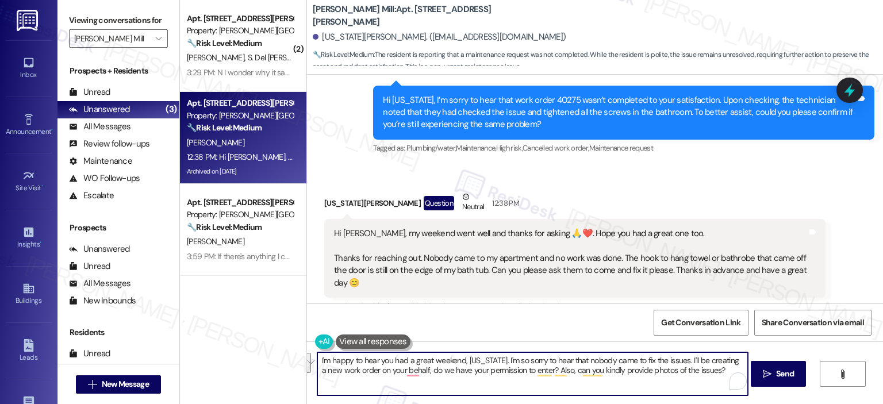
click at [462, 397] on div "I'm happy to hear you had a great weekend, Georgia. I'm so sorry to hear that n…" at bounding box center [595, 385] width 576 height 86
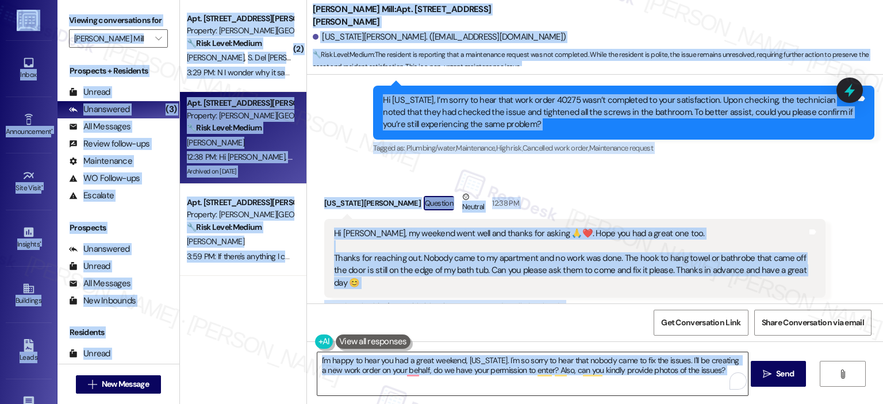
click at [458, 380] on textarea "I'm happy to hear you had a great weekend, Georgia. I'm so sorry to hear that n…" at bounding box center [532, 374] width 431 height 43
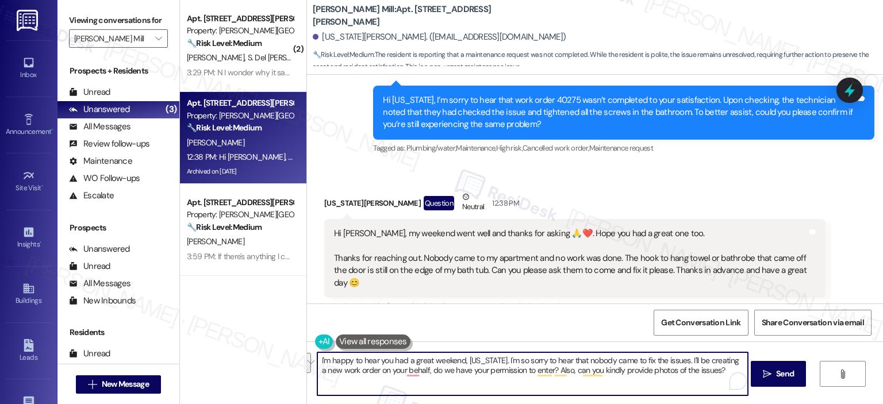
paste textarea "’m glad to hear you had a great weekend, Georgia. I’m so sorry to hear that no …"
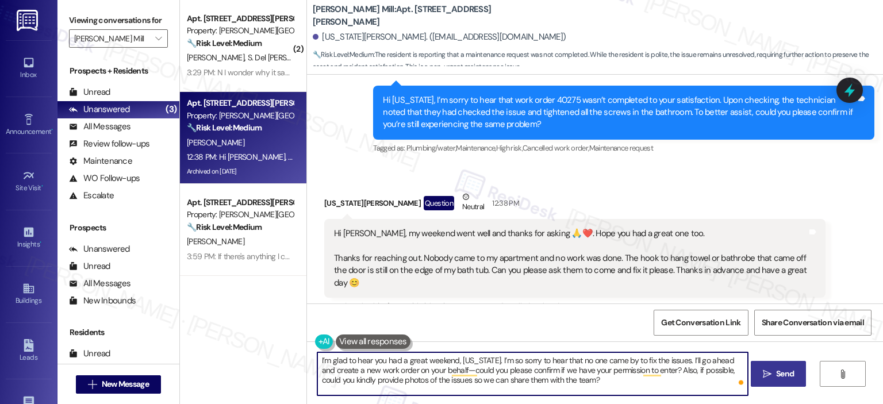
type textarea "I’m glad to hear you had a great weekend, Georgia. I’m so sorry to hear that no…"
click at [771, 374] on span " Send" at bounding box center [779, 374] width 36 height 12
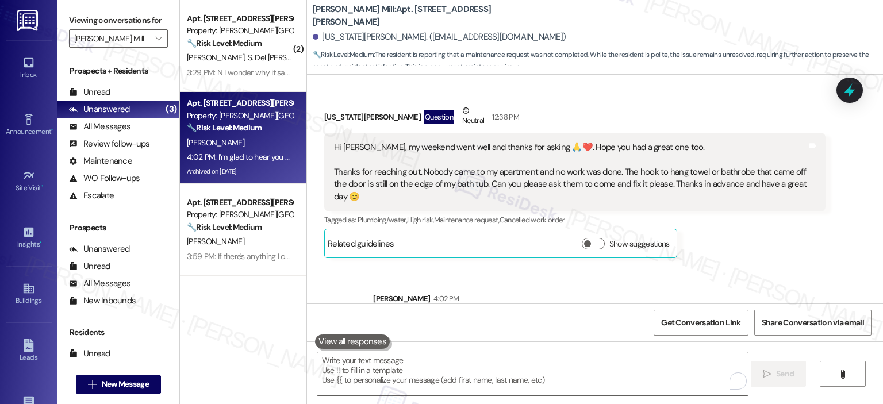
scroll to position [7046, 0]
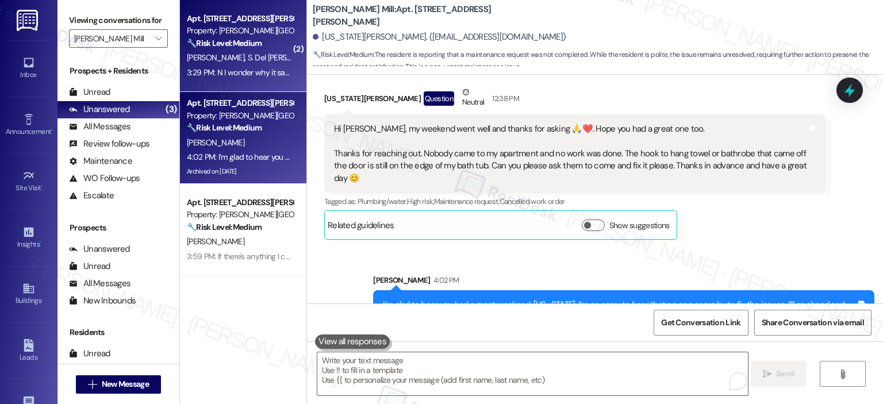
click at [237, 75] on div "3:29 PM: N I wonder why it says work completed when nothing was done. 3:29 PM: …" at bounding box center [310, 72] width 246 height 10
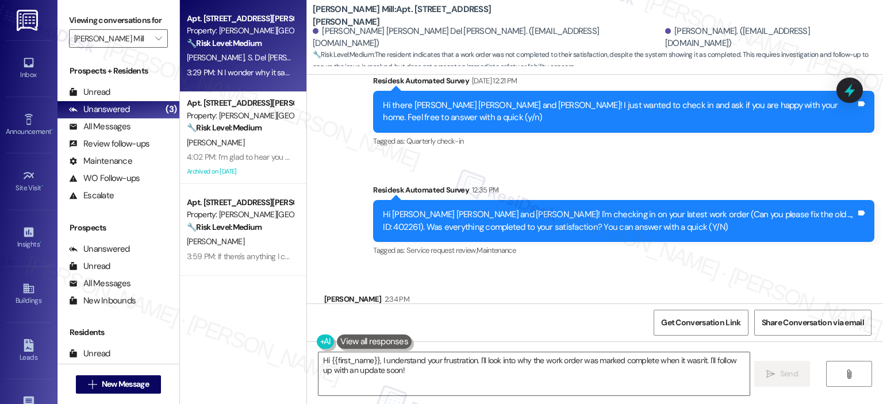
scroll to position [1308, 0]
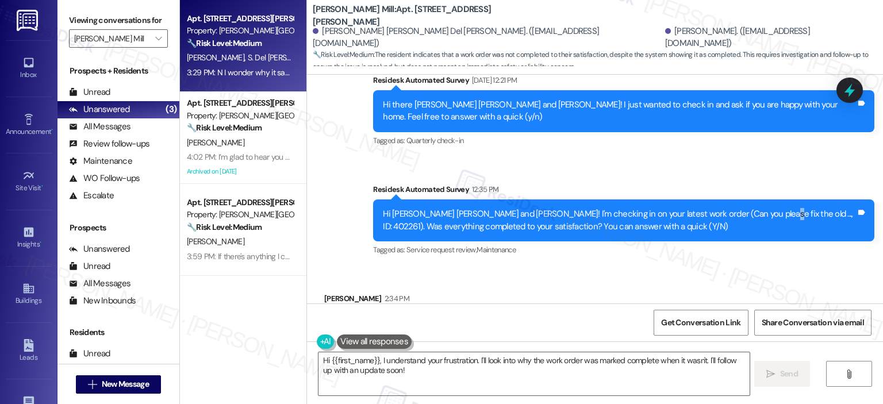
click at [729, 208] on div "Hi Sheena Rita and Cheryl! I'm checking in on your latest work order (Can you p…" at bounding box center [619, 220] width 473 height 25
click at [738, 208] on div "Hi Sheena Rita and Cheryl! I'm checking in on your latest work order (Can you p…" at bounding box center [619, 220] width 473 height 25
copy div "402261)"
drag, startPoint x: 730, startPoint y: 190, endPoint x: 759, endPoint y: 186, distance: 29.5
click at [759, 208] on div "Hi Sheena Rita and Cheryl! I'm checking in on your latest work order (Can you p…" at bounding box center [619, 220] width 473 height 25
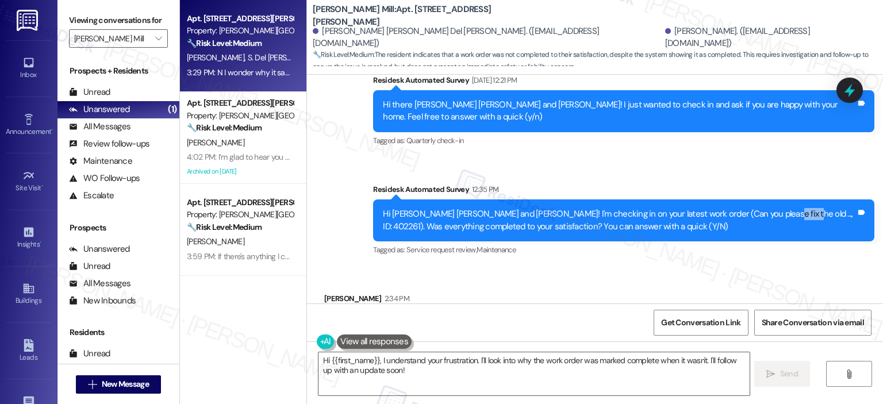
scroll to position [1453, 0]
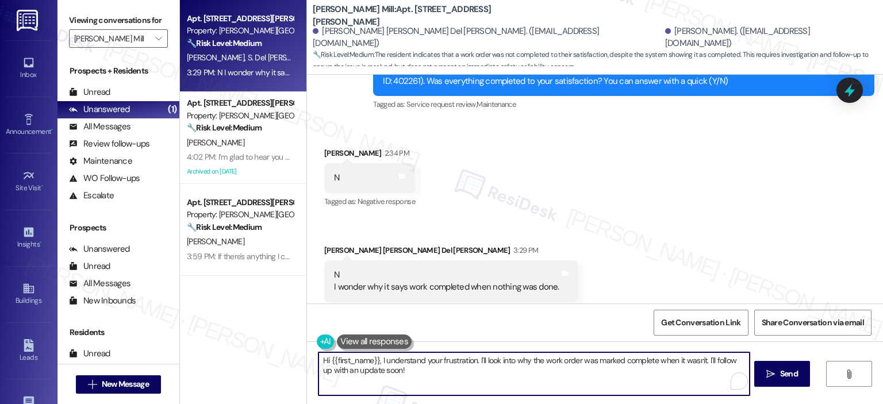
drag, startPoint x: 375, startPoint y: 362, endPoint x: 303, endPoint y: 362, distance: 72.5
click at [307, 362] on div "Hi {{first_name}}, I understand your frustration. I'll look into why the work o…" at bounding box center [595, 385] width 576 height 86
drag, startPoint x: 541, startPoint y: 361, endPoint x: 491, endPoint y: 354, distance: 49.9
click at [491, 354] on textarea "Thank you for honest response, Cheryl. I understand your frustration. I'll look…" at bounding box center [532, 374] width 431 height 43
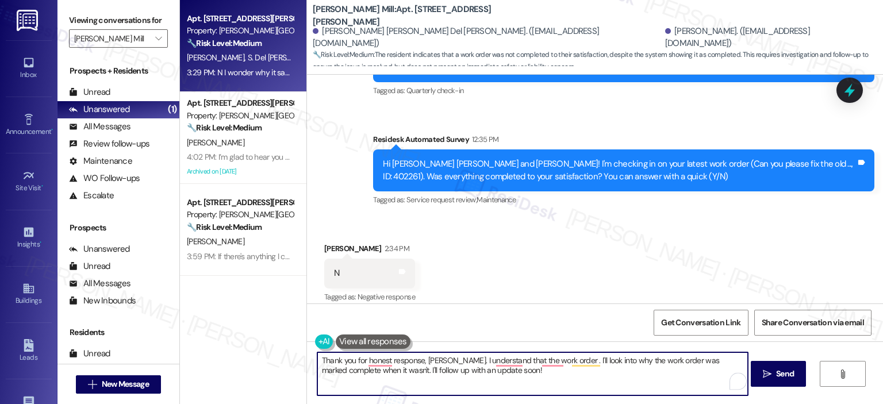
scroll to position [1318, 0]
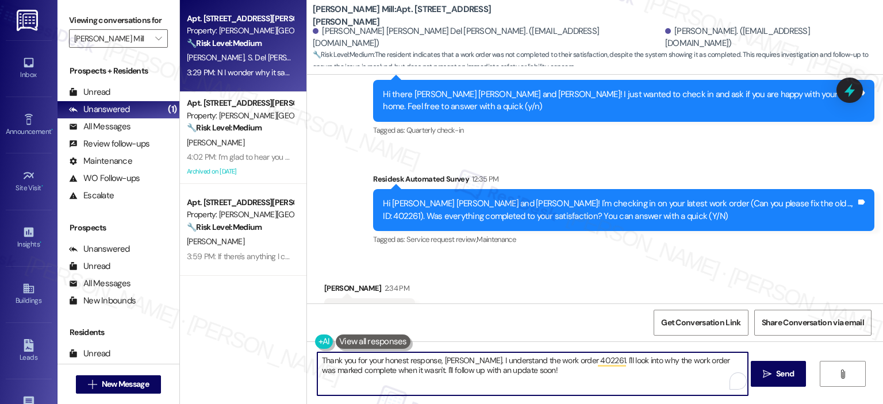
click at [582, 362] on textarea "Thank you for your honest response, Cheryl. I understand the work order 402261.…" at bounding box center [532, 374] width 431 height 43
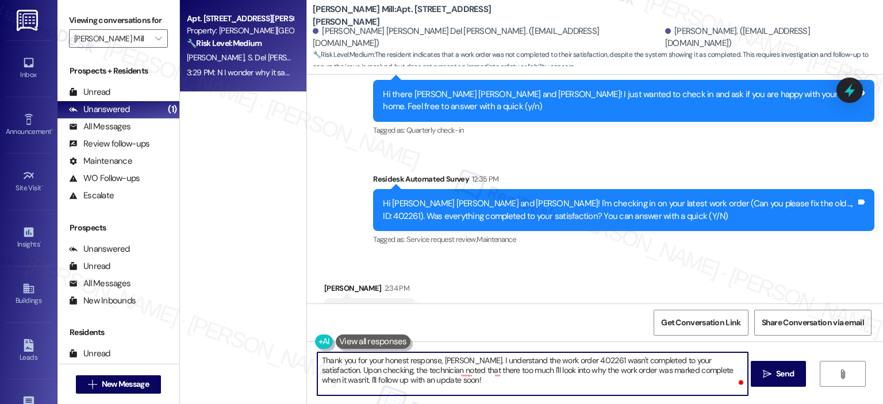
type textarea "Thank you for your honest response, Cheryl. I understand the work order 402261 …"
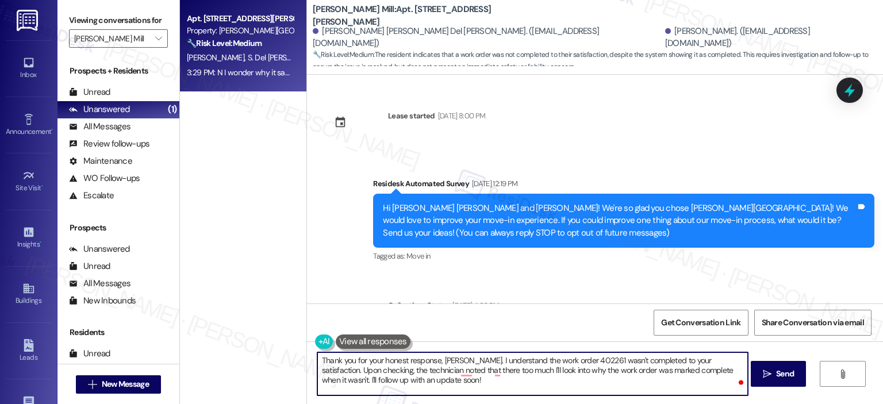
scroll to position [1318, 0]
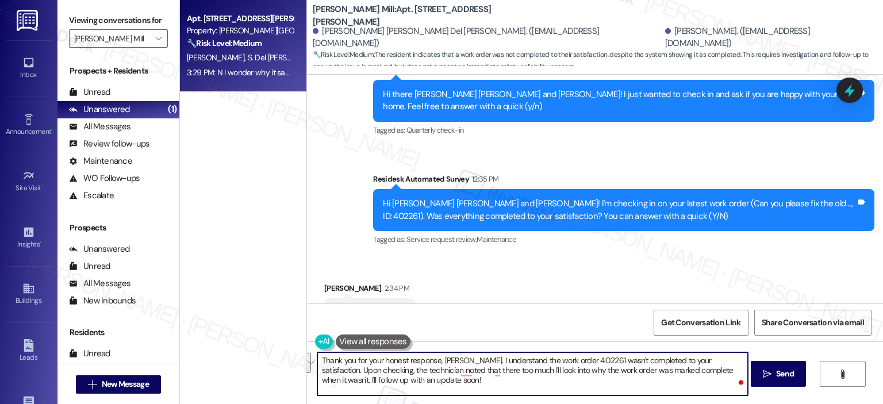
drag, startPoint x: 442, startPoint y: 379, endPoint x: 486, endPoint y: 372, distance: 44.3
click at [486, 372] on textarea "Thank you for your honest response, [PERSON_NAME]. I understand the work order …" at bounding box center [532, 374] width 431 height 43
click at [576, 372] on textarea "Thank you for your honest response, [PERSON_NAME]. I understand the work order …" at bounding box center [532, 374] width 431 height 43
drag, startPoint x: 576, startPoint y: 372, endPoint x: 493, endPoint y: 367, distance: 82.4
click at [493, 367] on textarea "Thank you for your honest response, [PERSON_NAME]. I understand the work order …" at bounding box center [532, 374] width 431 height 43
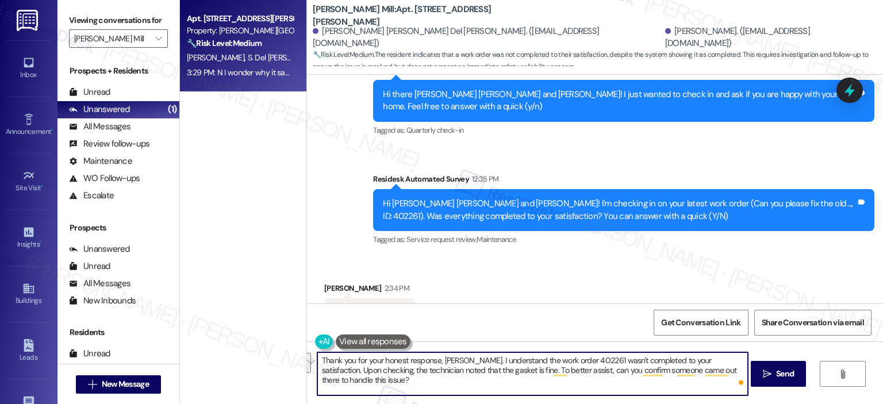
drag, startPoint x: 374, startPoint y: 386, endPoint x: 604, endPoint y: 367, distance: 230.8
click at [604, 367] on textarea "Thank you for your honest response, [PERSON_NAME]. I understand the work order …" at bounding box center [532, 374] width 431 height 43
drag, startPoint x: 545, startPoint y: 371, endPoint x: 492, endPoint y: 372, distance: 52.3
click at [492, 372] on textarea "Thank you for your honest response, [PERSON_NAME]. I understand the work order …" at bounding box center [532, 374] width 431 height 43
type textarea "Thank you for your honest response, [PERSON_NAME]. I understand the work order …"
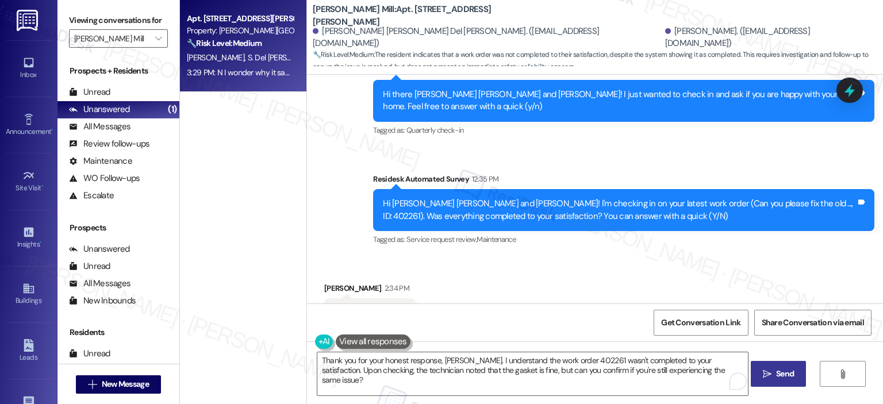
click at [784, 370] on span "Send" at bounding box center [785, 374] width 18 height 12
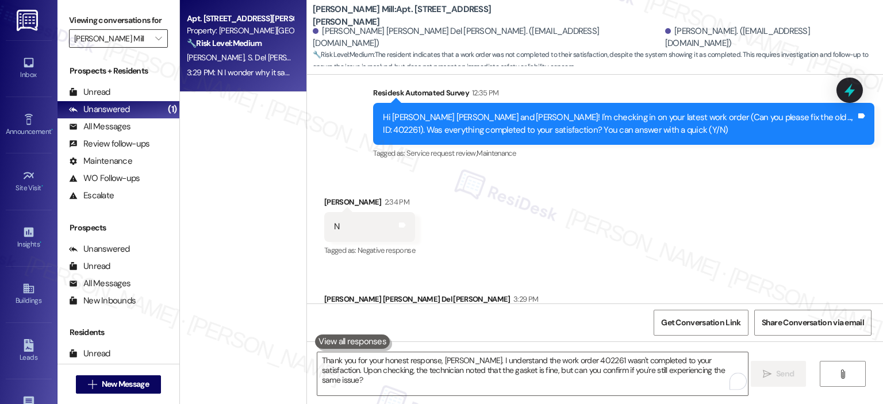
scroll to position [1453, 0]
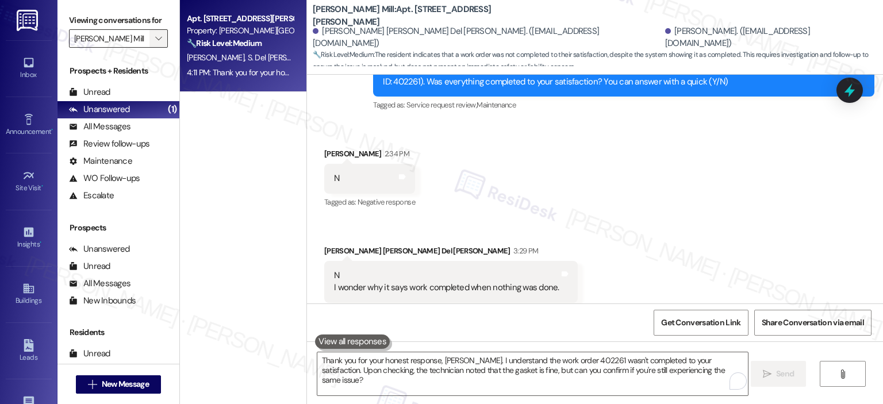
click at [153, 32] on span "" at bounding box center [158, 38] width 11 height 18
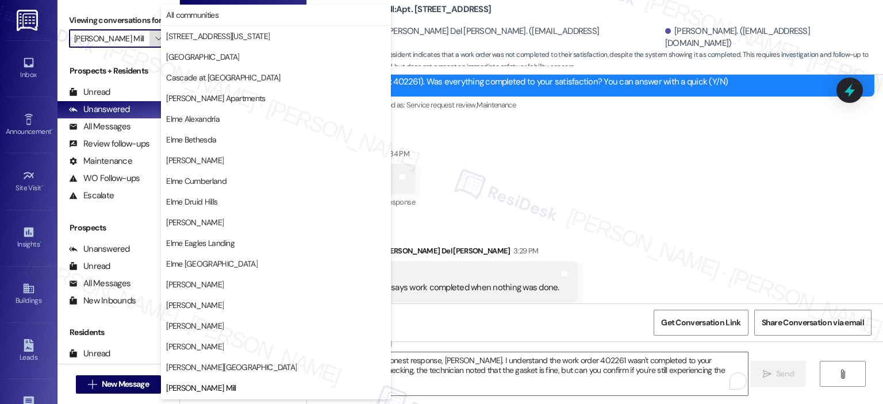
scroll to position [186, 0]
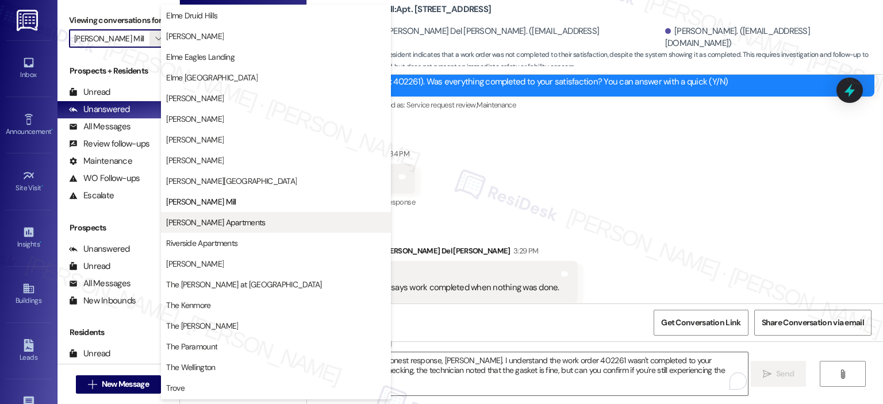
click at [207, 225] on span "[PERSON_NAME] Apartments" at bounding box center [215, 223] width 99 height 12
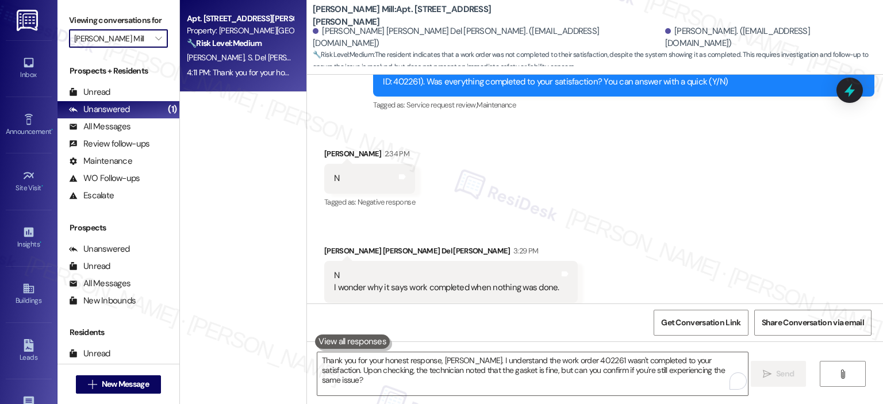
type input "[PERSON_NAME] Apartments"
click at [235, 66] on div "12:50 PM: Y 12:50 PM: Y" at bounding box center [240, 73] width 109 height 14
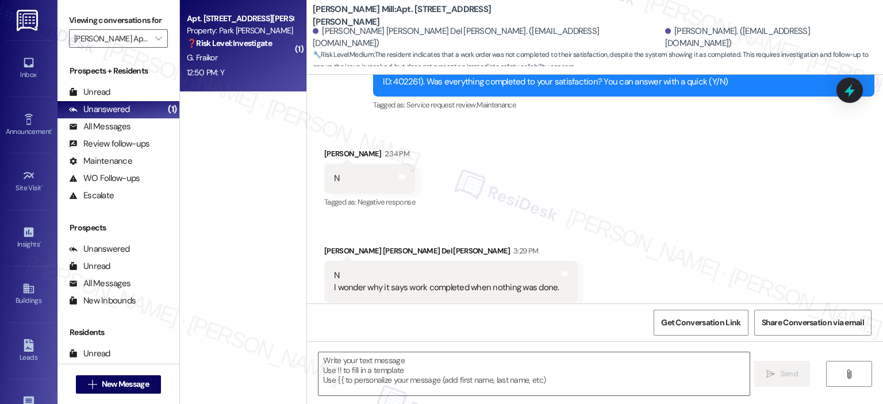
type textarea "Fetching suggested responses. Please feel free to read through the conversation…"
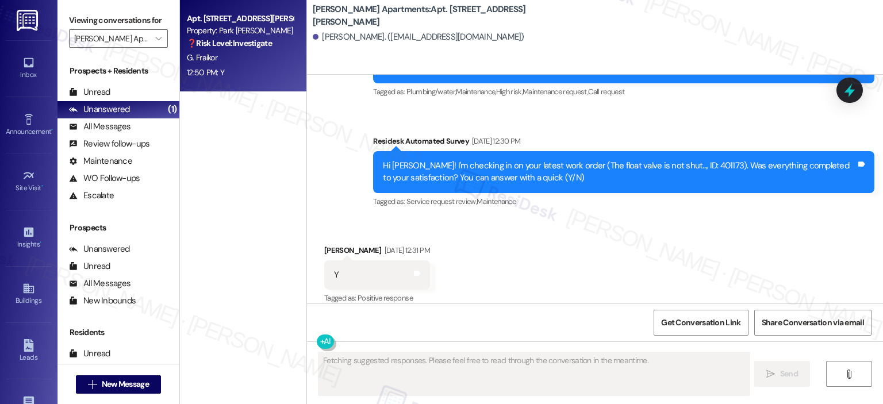
scroll to position [1010, 0]
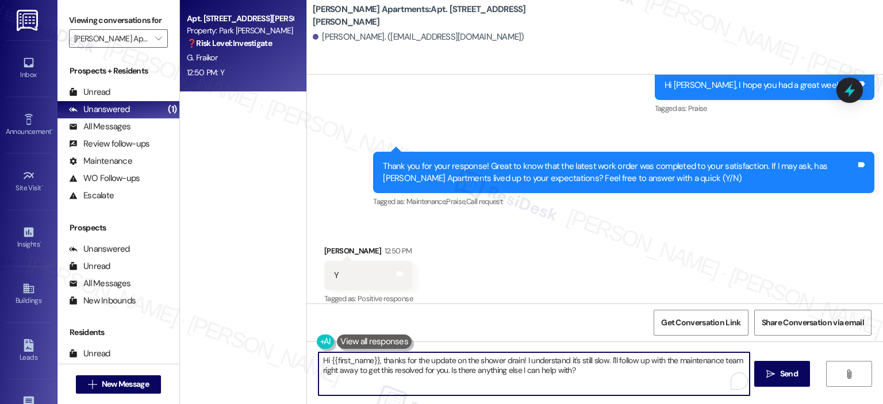
click at [584, 376] on textarea "Hi {{first_name}}, thanks for the update on the shower drain! I understand it's…" at bounding box center [534, 374] width 431 height 43
paste textarea "Thanks so much, {{first_name}}! It makes me really happy to hear you’re enjoyin…"
drag, startPoint x: 424, startPoint y: 357, endPoint x: 304, endPoint y: 358, distance: 120.2
click at [307, 358] on div "Thanks so much, {{first_name}}! It makes me really happy to hear you’re enjoyin…" at bounding box center [595, 385] width 576 height 86
type textarea "It makes me really happy to hear you’re enjoying your home. Can I ask a quick f…"
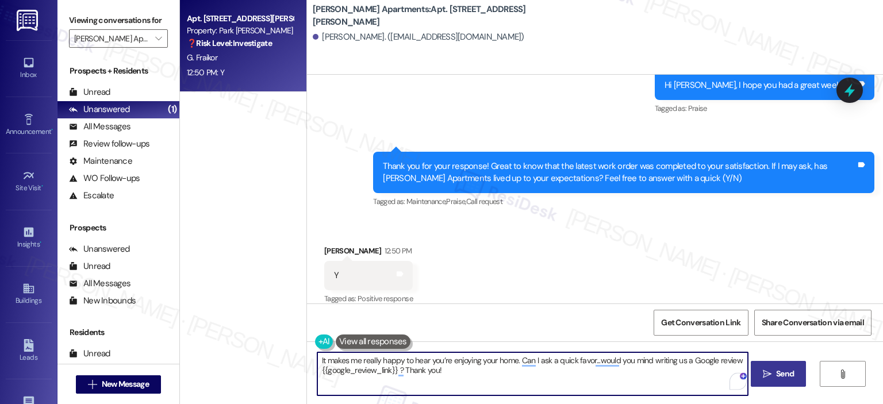
click at [787, 381] on button " Send" at bounding box center [779, 374] width 56 height 26
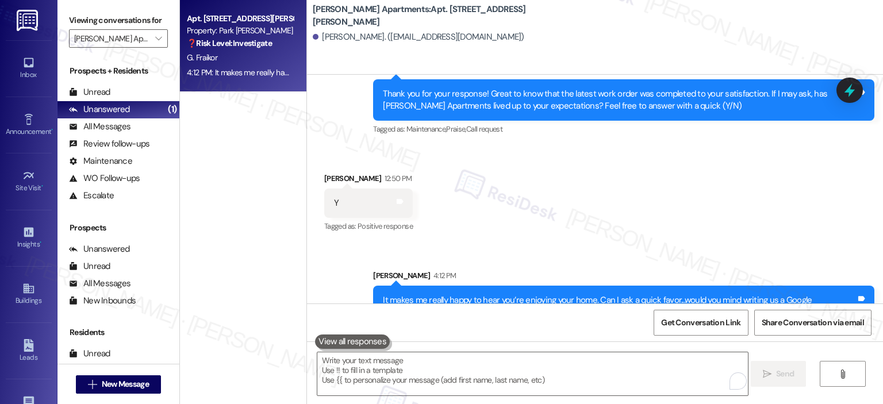
scroll to position [1103, 0]
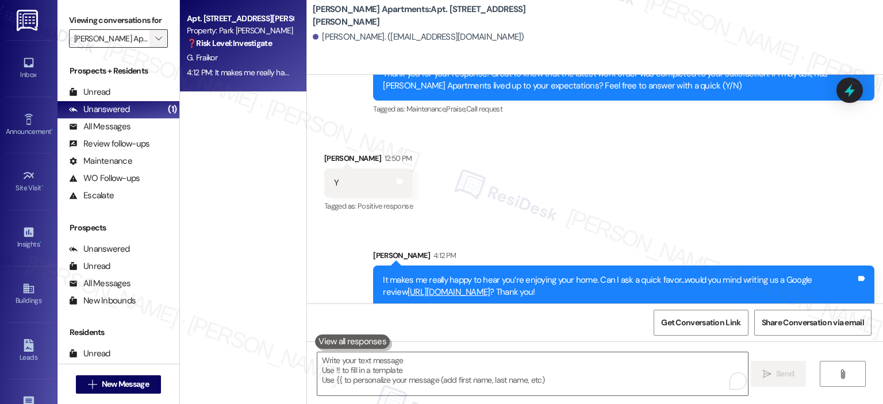
click at [154, 32] on span "" at bounding box center [158, 38] width 11 height 18
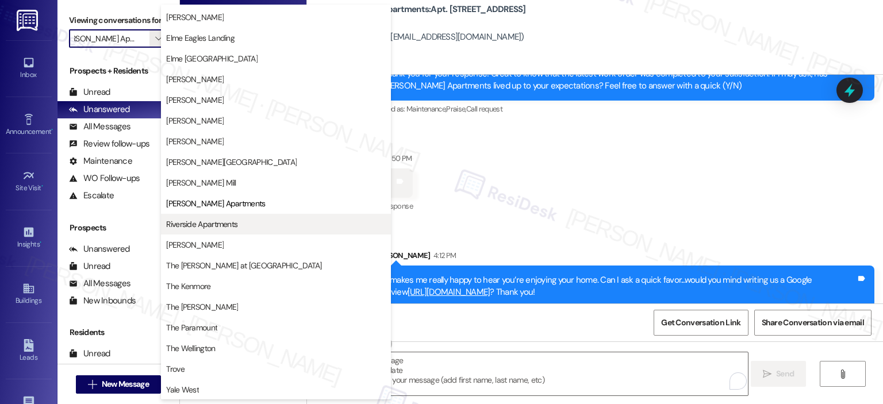
click at [250, 222] on span "Riverside Apartments" at bounding box center [276, 225] width 220 height 12
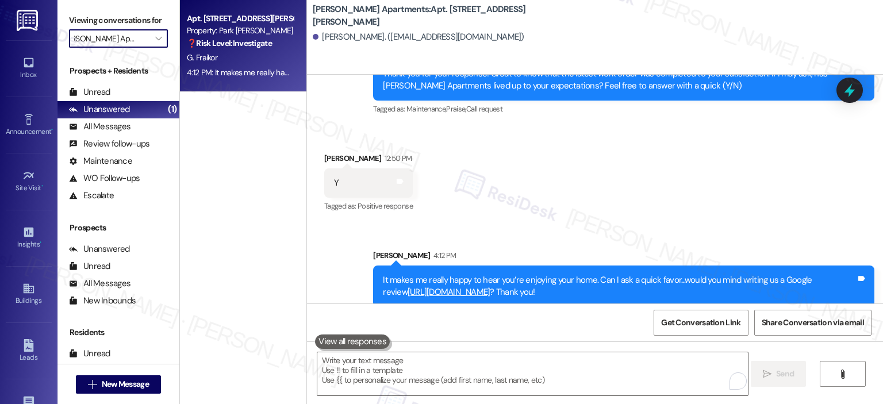
type input "Riverside Apartments"
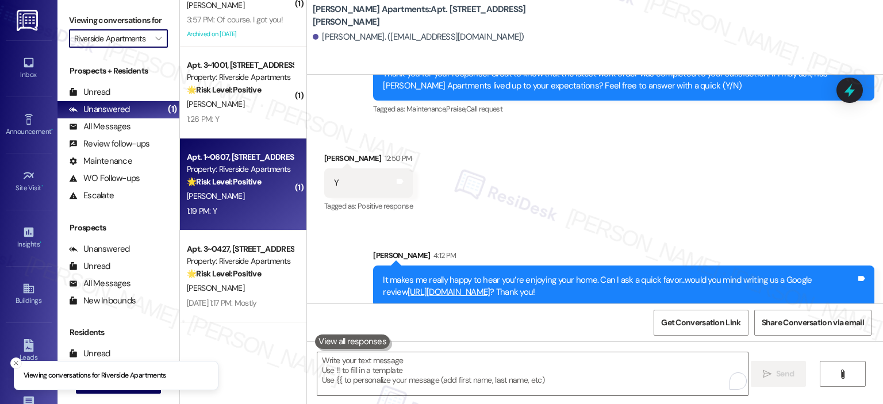
click at [230, 195] on div "[PERSON_NAME]" at bounding box center [240, 196] width 109 height 14
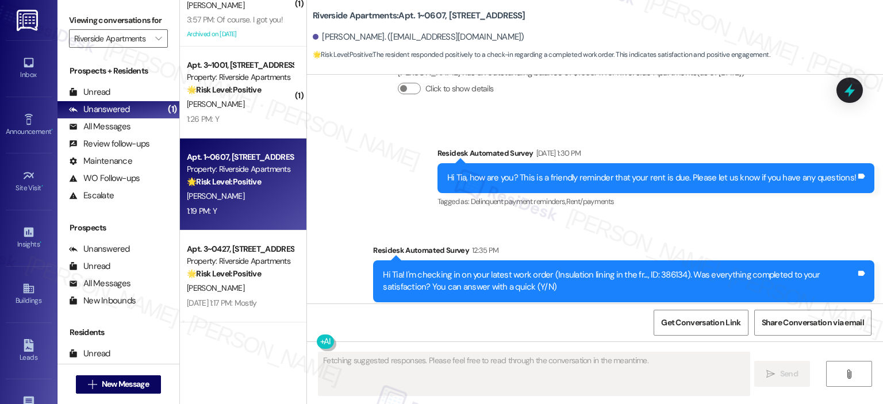
scroll to position [3995, 0]
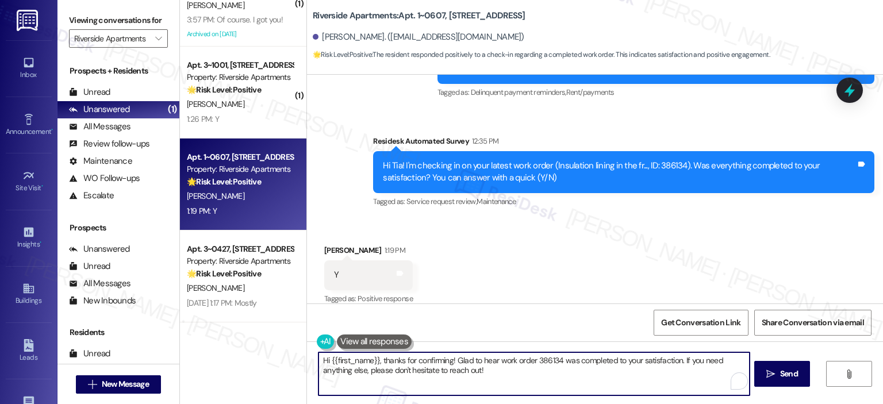
click at [479, 368] on textarea "Hi {{first_name}}, thanks for confirming! Glad to hear work order 386134 was co…" at bounding box center [534, 374] width 431 height 43
drag, startPoint x: 451, startPoint y: 363, endPoint x: 293, endPoint y: 361, distance: 157.6
click at [293, 361] on div "( 1 ) Apt. 1~1001, [STREET_ADDRESS] Property: Riverside Apartments 🔧 Risk Level…" at bounding box center [531, 202] width 703 height 404
click at [417, 367] on textarea "Hi {{first_name}}, thanks for confirming! Glad to hear work order 386134 was co…" at bounding box center [534, 374] width 431 height 43
paste textarea "Thank you for your response! Great to know that the latest work order was compl…"
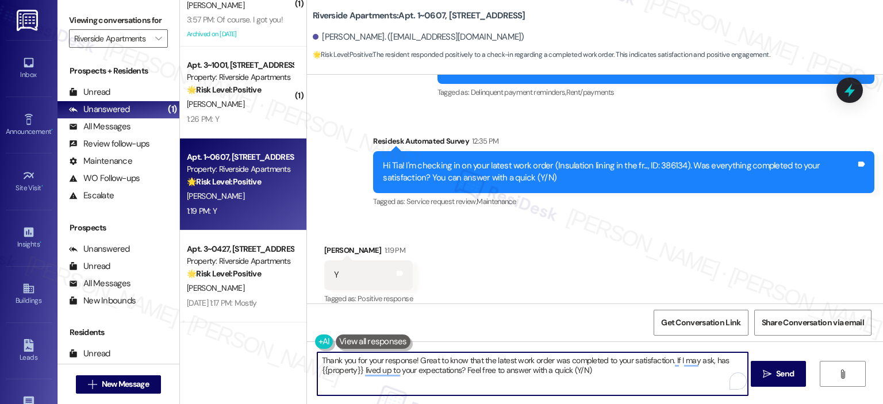
click at [408, 361] on textarea "Thank you for your response! Great to know that the latest work order was compl…" at bounding box center [532, 374] width 431 height 43
type textarea "Thank you for your response, Tia ! Great to know that the latest work order was…"
click at [767, 372] on icon "" at bounding box center [767, 374] width 9 height 9
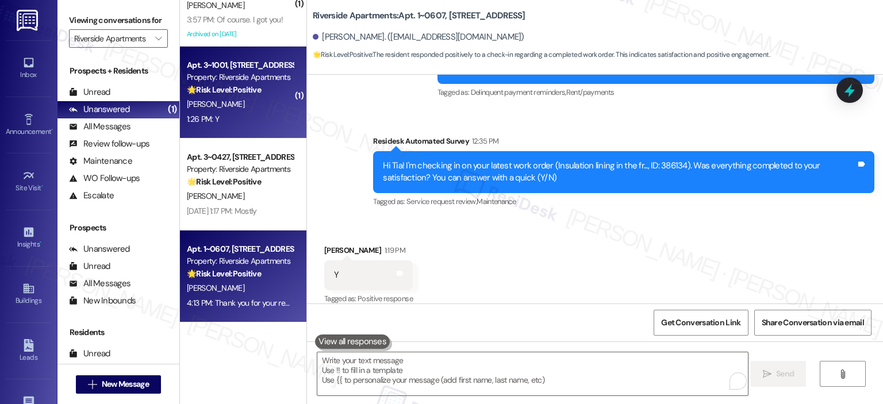
click at [244, 73] on div "Property: Riverside Apartments" at bounding box center [240, 77] width 106 height 12
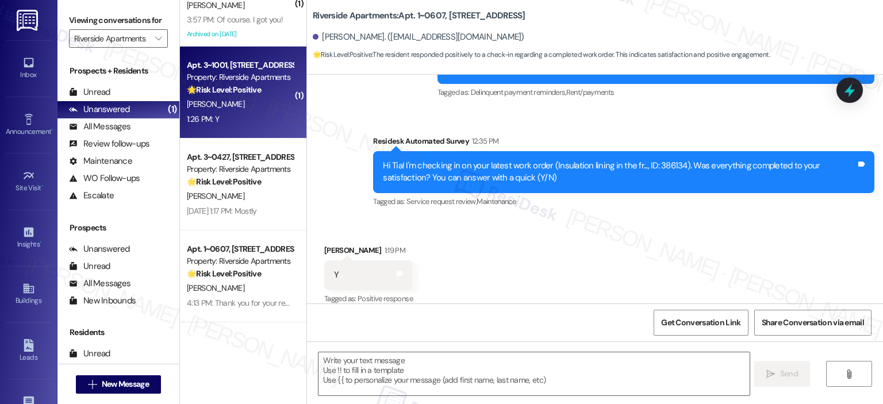
type textarea "Fetching suggested responses. Please feel free to read through the conversation…"
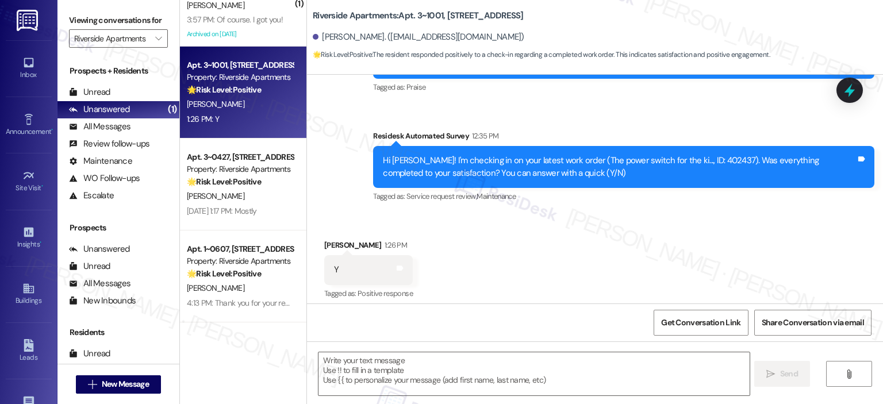
scroll to position [662, 0]
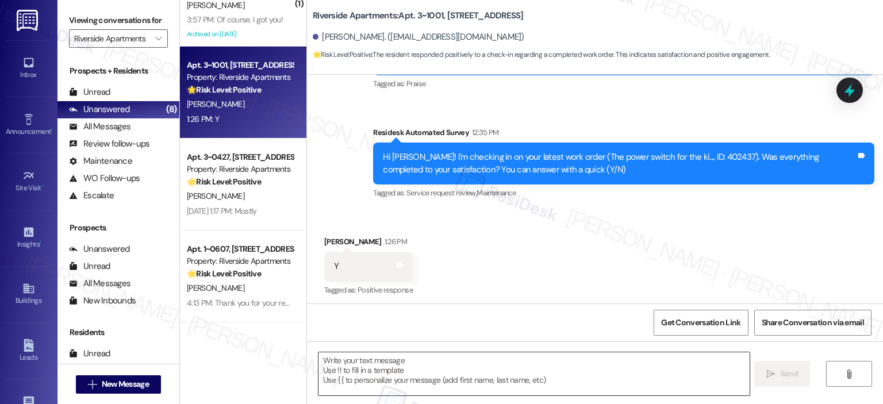
click at [359, 370] on textarea at bounding box center [534, 374] width 431 height 43
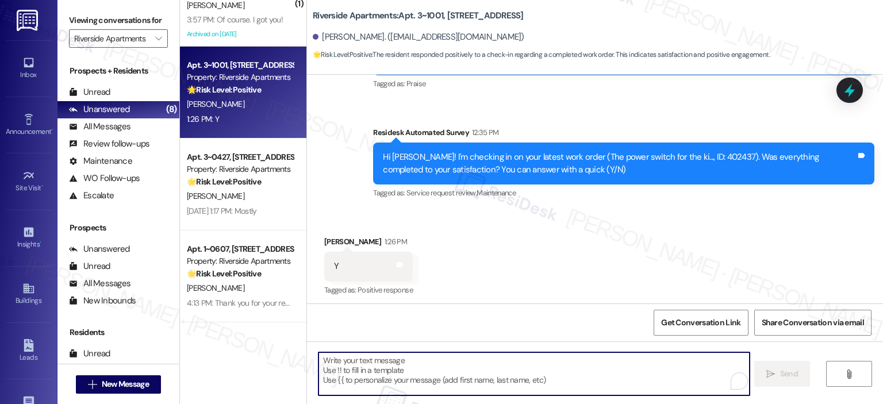
paste textarea "Thank you for your response! Great to know that the latest work order was compl…"
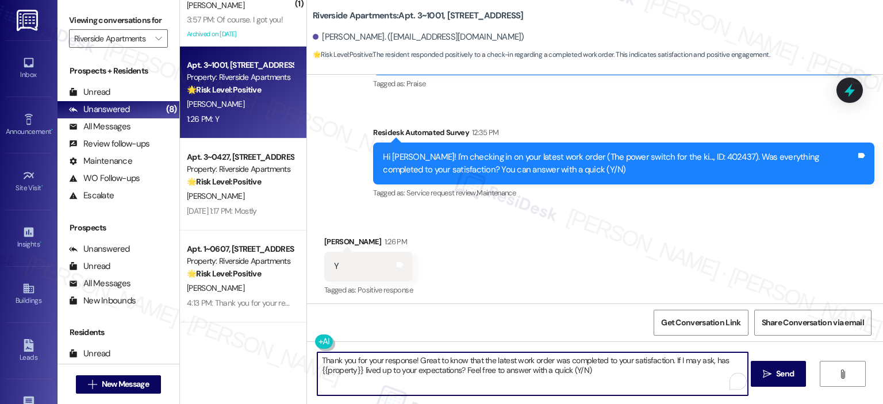
click at [411, 357] on textarea "Thank you for your response! Great to know that the latest work order was compl…" at bounding box center [532, 374] width 431 height 43
type textarea "Thank you for your response, [PERSON_NAME]! Great to know that the latest work …"
click at [766, 376] on icon "" at bounding box center [767, 374] width 9 height 9
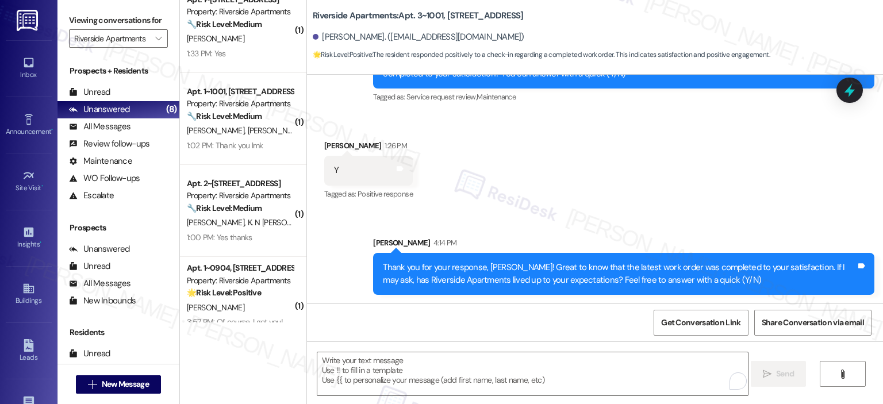
scroll to position [121, 0]
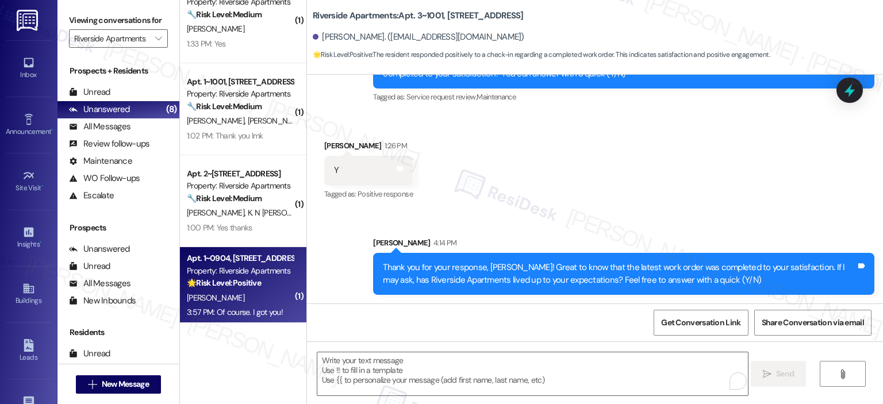
click at [251, 275] on div "Property: Riverside Apartments" at bounding box center [240, 271] width 106 height 12
type textarea "Fetching suggested responses. Please feel free to read through the conversation…"
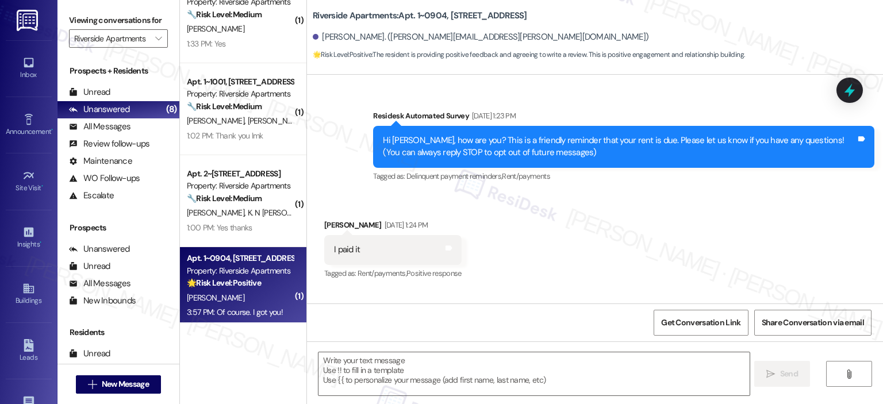
scroll to position [7964, 0]
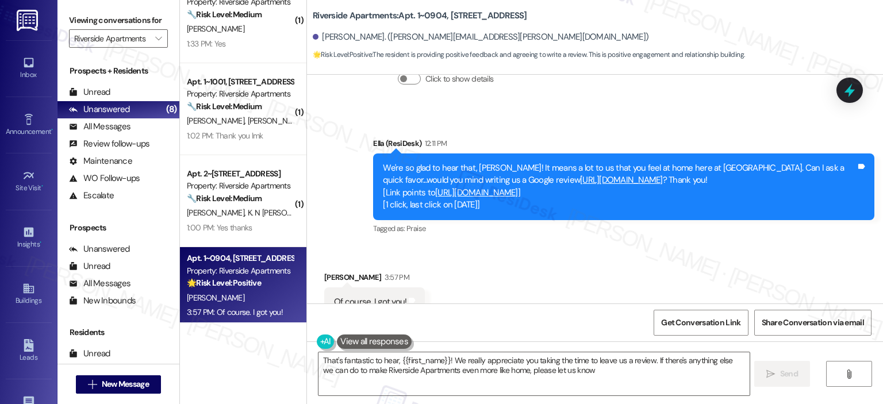
type textarea "That's fantastic to hear, {{first_name}}! We really appreciate you taking the t…"
click at [518, 187] on link "[URL][DOMAIN_NAME]" at bounding box center [476, 193] width 83 height 12
click at [409, 298] on icon at bounding box center [412, 300] width 7 height 5
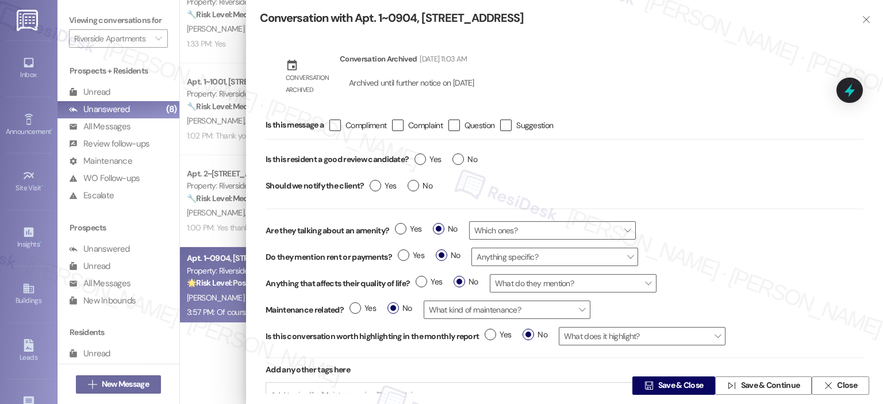
click at [413, 159] on div "Yes No" at bounding box center [446, 161] width 74 height 26
click at [427, 160] on span "Yes" at bounding box center [428, 160] width 26 height 12
click at [427, 160] on input "Yes" at bounding box center [428, 161] width 26 height 15
radio input "true"
click at [686, 381] on span "Save & Close" at bounding box center [680, 386] width 45 height 12
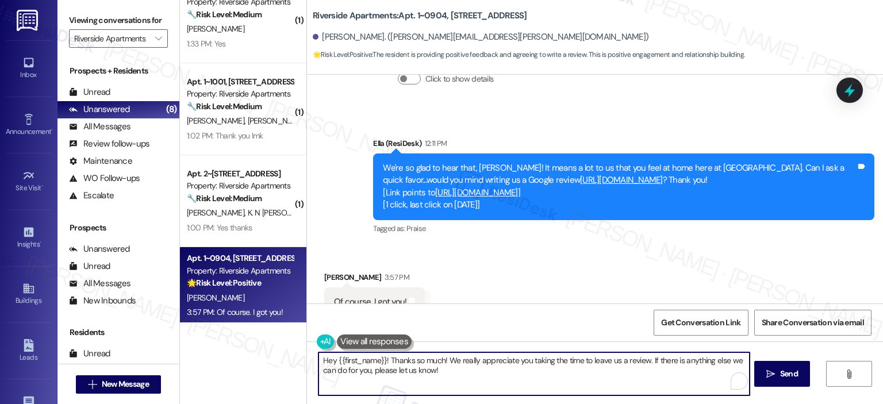
drag, startPoint x: 384, startPoint y: 358, endPoint x: 269, endPoint y: 354, distance: 115.1
click at [269, 354] on div "( 1 ) Apt. 1~0715, [STREET_ADDRESS] Property: Riverside Apartments 🔧 Risk Level…" at bounding box center [531, 202] width 703 height 404
drag, startPoint x: 575, startPoint y: 360, endPoint x: 289, endPoint y: 359, distance: 285.8
click at [289, 359] on div "( 1 ) Apt. 1~0715, [STREET_ADDRESS] Property: Riverside Apartments 🔧 Risk Level…" at bounding box center [531, 202] width 703 height 404
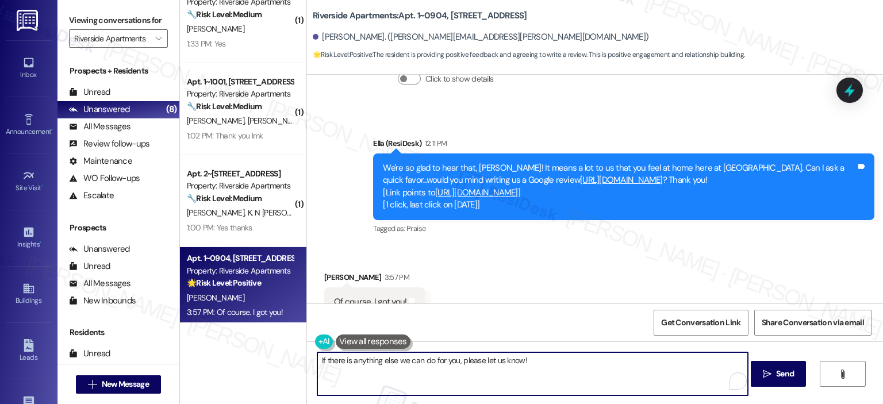
click at [317, 359] on textarea "If there is anything else we can do for you, please let us know!" at bounding box center [532, 374] width 431 height 43
drag, startPoint x: 497, startPoint y: 361, endPoint x: 439, endPoint y: 360, distance: 58.1
click at [439, 360] on textarea "Appreciate it! If there is anything else we can do for you, please let us know!" at bounding box center [532, 374] width 431 height 43
drag, startPoint x: 591, startPoint y: 365, endPoint x: 541, endPoint y: 359, distance: 50.4
click at [541, 359] on textarea "Appreciate it! If there is anything else I can assist you with, please let us k…" at bounding box center [532, 374] width 431 height 43
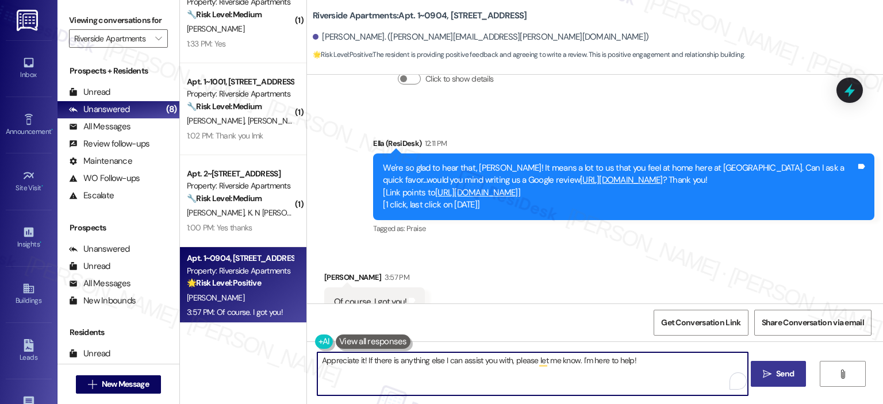
type textarea "Appreciate it! If there is anything else I can assist you with, please let me k…"
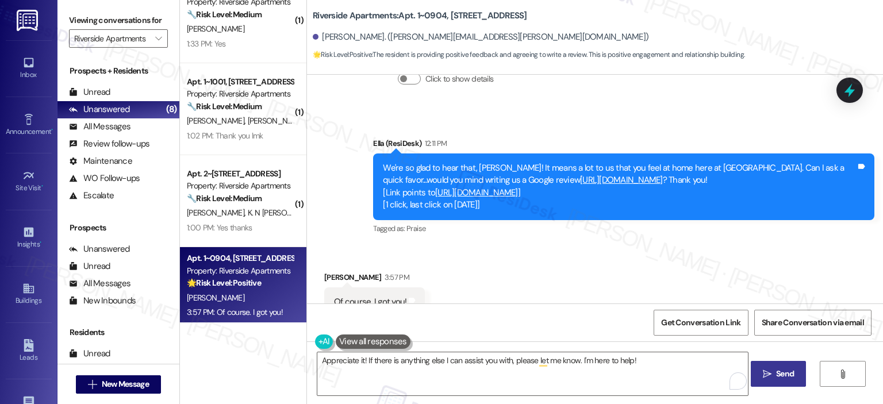
click at [782, 369] on span "Send" at bounding box center [785, 374] width 18 height 12
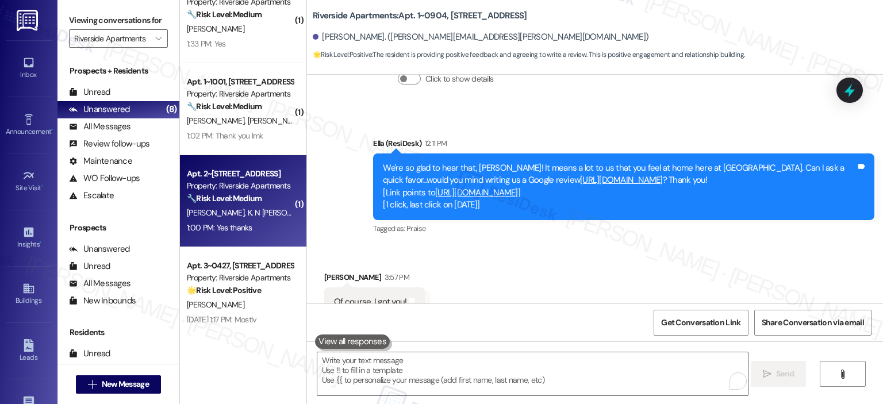
click at [243, 184] on div "Property: Riverside Apartments" at bounding box center [240, 186] width 106 height 12
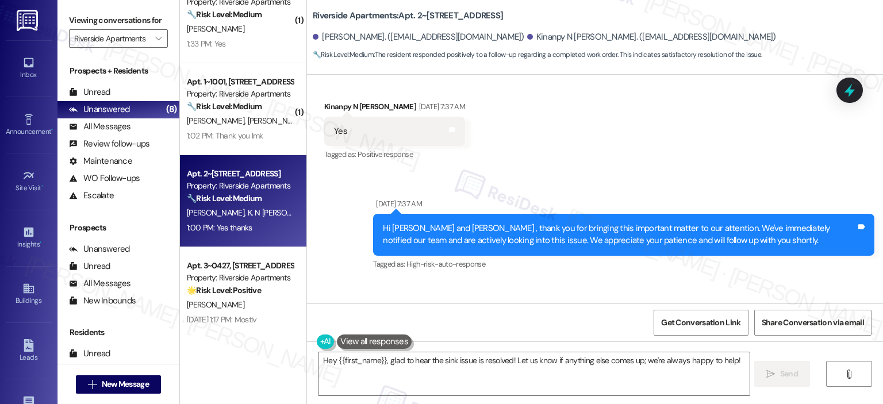
scroll to position [7016, 0]
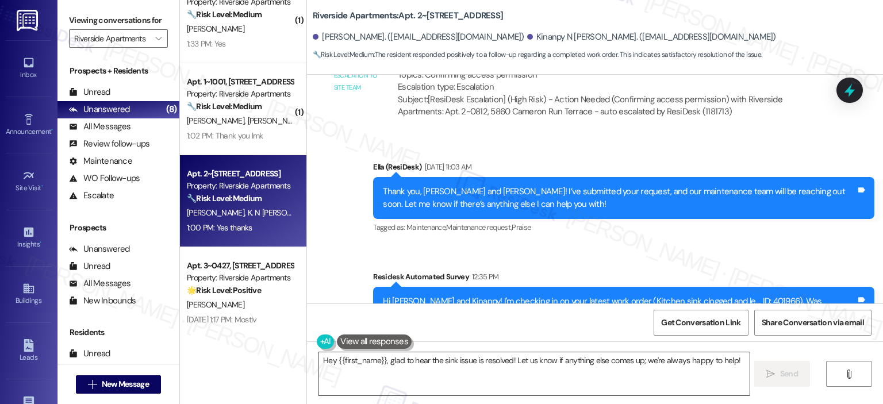
click at [356, 375] on textarea "Hey {{first_name}}, glad to hear the sink issue is resolved! Let us know if any…" at bounding box center [534, 374] width 431 height 43
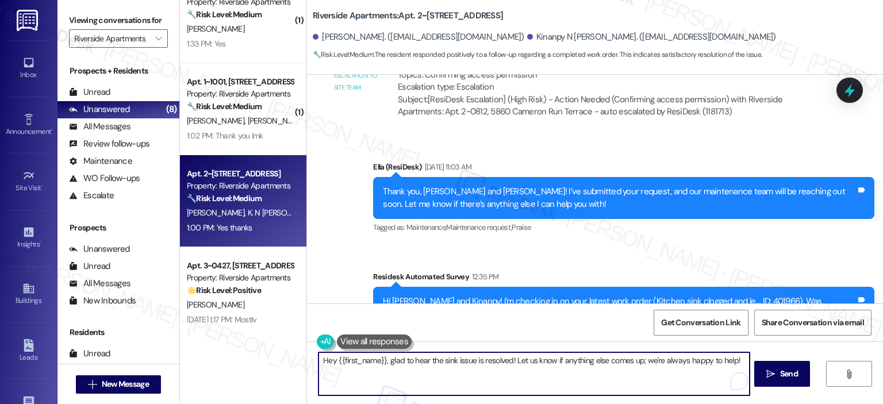
paste textarea "Thank you for your response! Great to know that the latest work order was compl…"
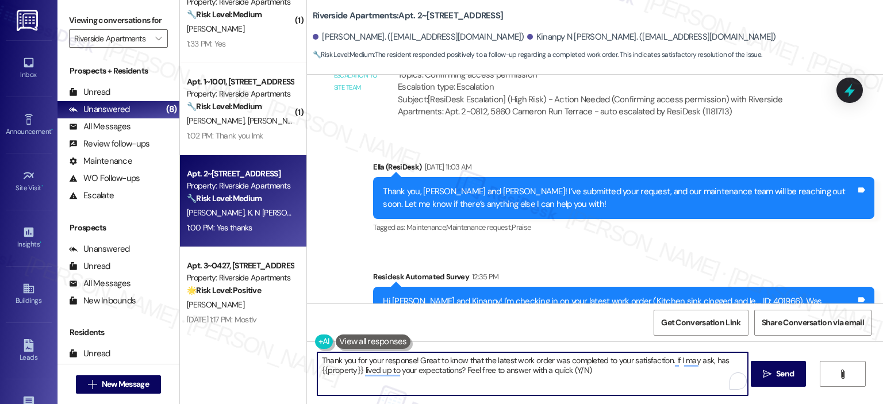
click at [407, 360] on textarea "Thank you for your response! Great to know that the latest work order was compl…" at bounding box center [532, 374] width 431 height 43
click at [409, 362] on textarea "Thank you for your response! Great to know that the latest work order was compl…" at bounding box center [532, 374] width 431 height 43
type textarea "Thank you for your response, Kinanpy! Great to know that the latest work order …"
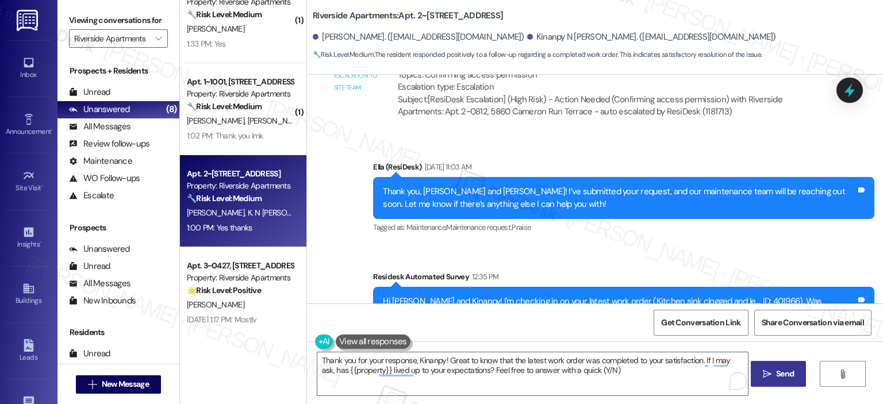
click at [771, 380] on button " Send" at bounding box center [779, 374] width 56 height 26
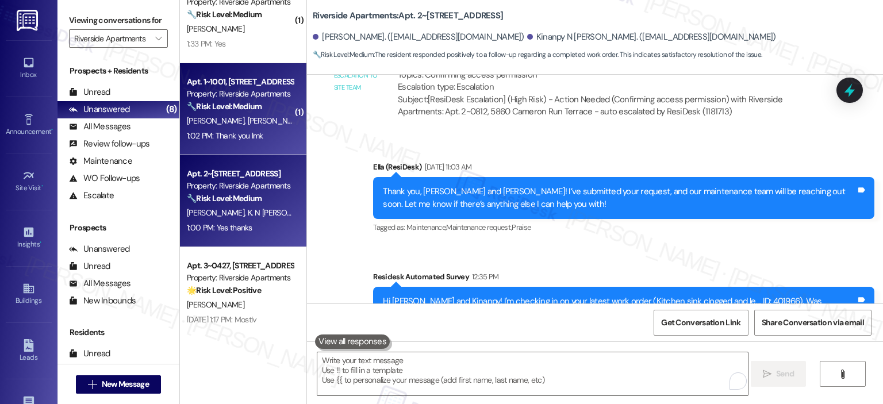
scroll to position [7016, 0]
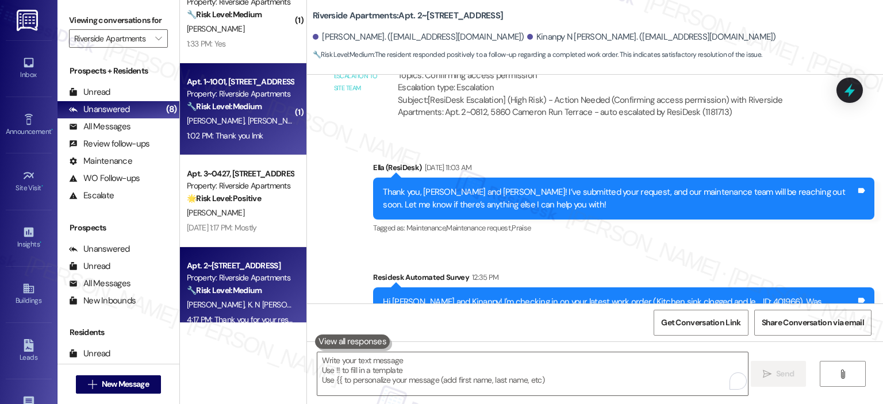
click at [246, 94] on div "Property: Riverside Apartments" at bounding box center [240, 94] width 106 height 12
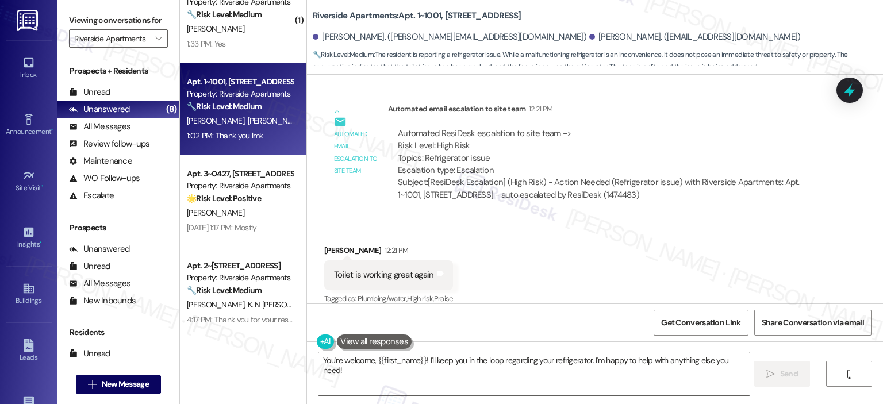
scroll to position [1448, 0]
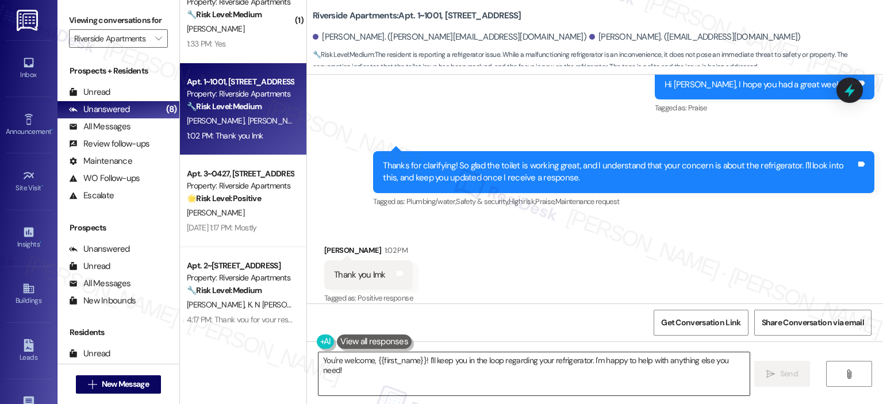
click at [515, 375] on textarea "You're welcome, {{first_name}}! I'll keep you in the loop regarding your refrig…" at bounding box center [534, 374] width 431 height 43
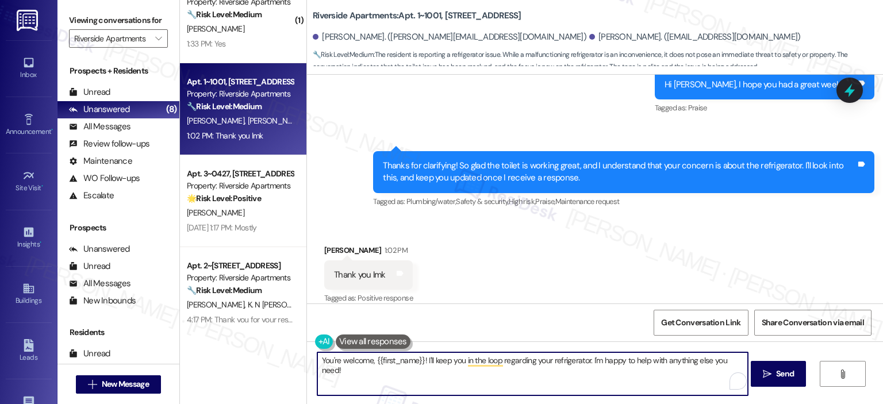
drag, startPoint x: 418, startPoint y: 361, endPoint x: 370, endPoint y: 362, distance: 48.3
click at [370, 362] on textarea "You're welcome, {{first_name}}! I'll keep you in the loop regarding your refrig…" at bounding box center [532, 374] width 431 height 43
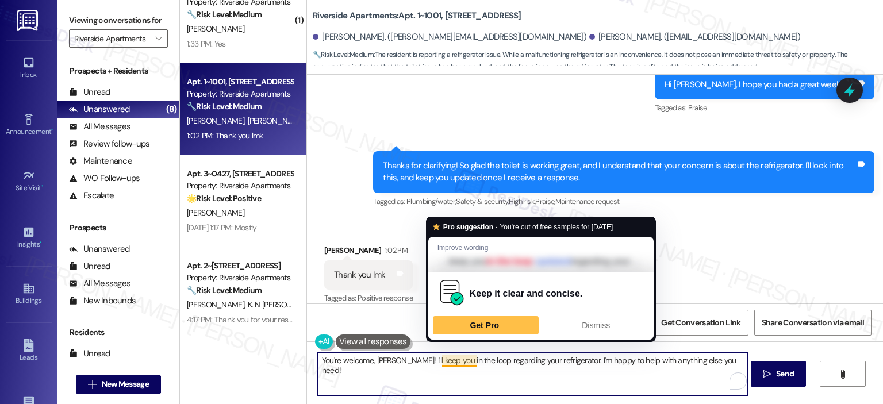
click at [506, 372] on textarea "You're welcome, [PERSON_NAME]! I'll keep you in the loop regarding your refrige…" at bounding box center [532, 374] width 431 height 43
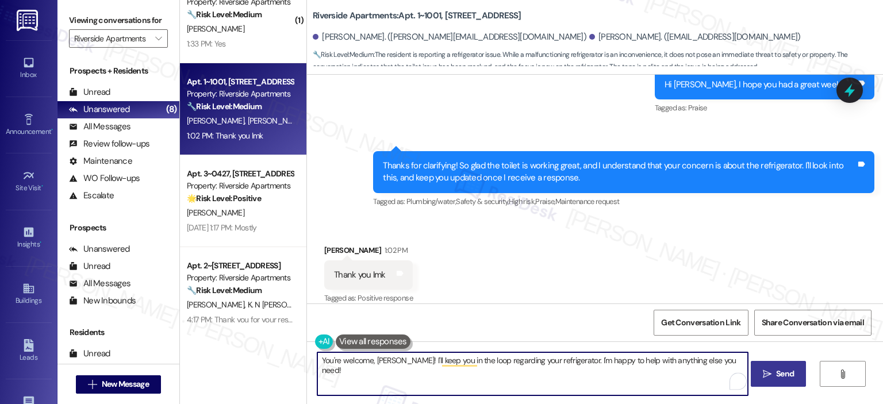
type textarea "You're welcome, [PERSON_NAME]! I'll keep you in the loop regarding your refrige…"
click at [769, 378] on icon "" at bounding box center [767, 374] width 9 height 9
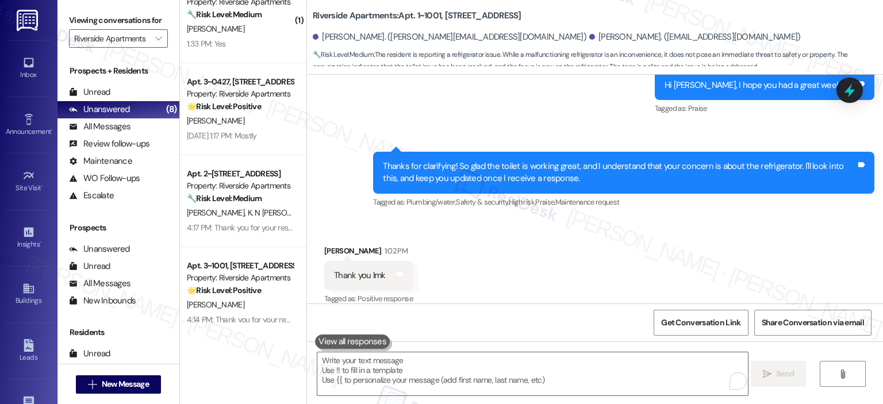
scroll to position [1159, 0]
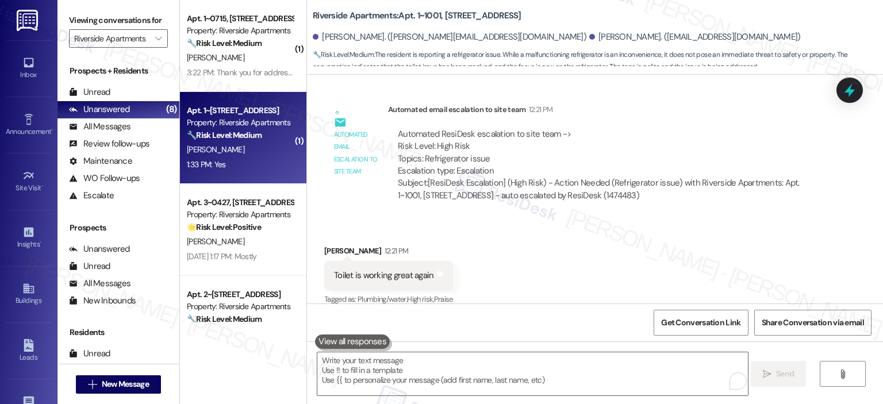
click at [223, 155] on div "[PERSON_NAME]" at bounding box center [240, 150] width 109 height 14
type textarea "Fetching suggested responses. Please feel free to read through the conversation…"
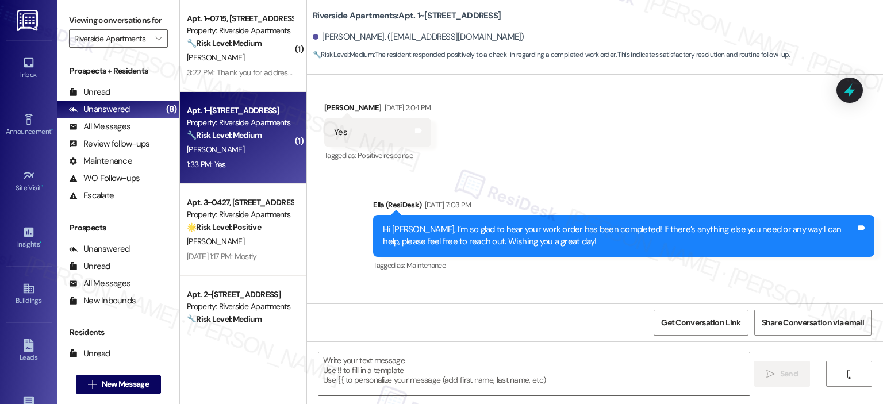
type textarea "Fetching suggested responses. Please feel free to read through the conversation…"
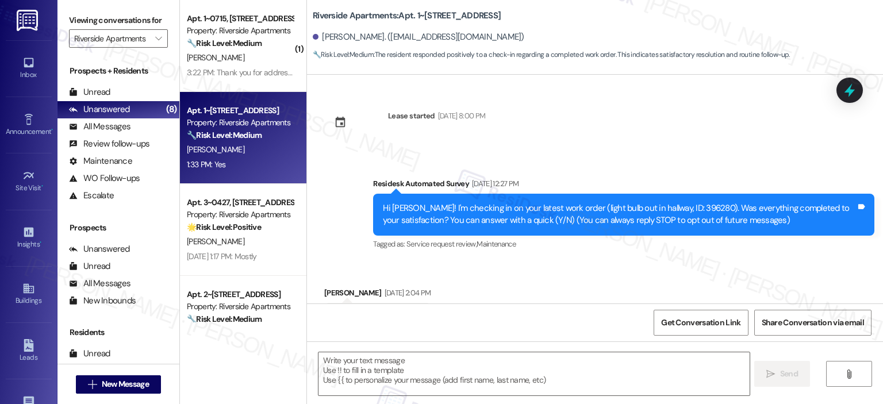
scroll to position [476, 0]
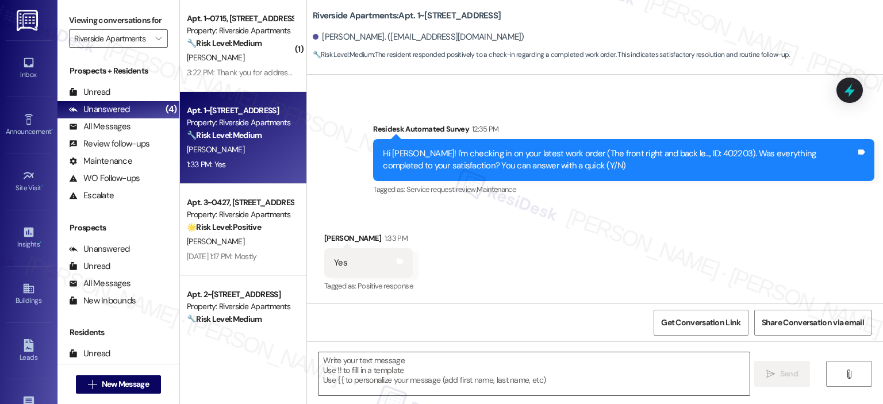
click at [374, 369] on textarea at bounding box center [534, 374] width 431 height 43
paste textarea "Thank you for your response! Great to know that the latest work order was compl…"
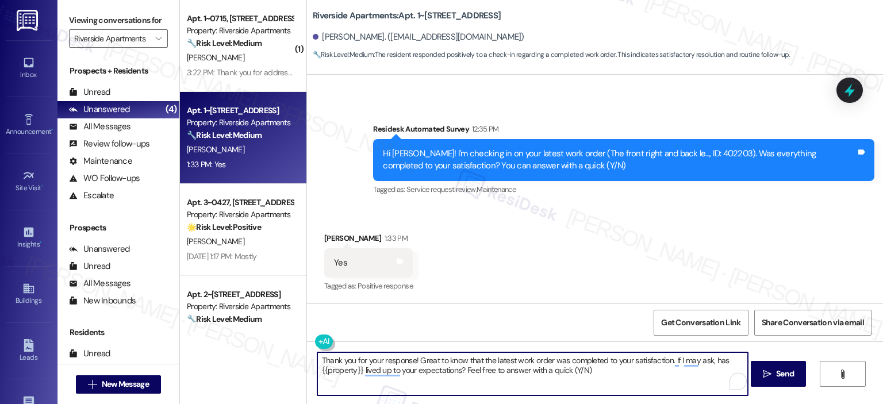
click at [409, 359] on textarea "Thank you for your response! Great to know that the latest work order was compl…" at bounding box center [532, 374] width 431 height 43
click at [584, 370] on textarea "Thank you for your response, [PERSON_NAME]! Great to know that the latest work …" at bounding box center [532, 374] width 431 height 43
type textarea "Thank you for your response, [PERSON_NAME]! Great to know that the latest work …"
click at [787, 374] on span "Send" at bounding box center [785, 374] width 18 height 12
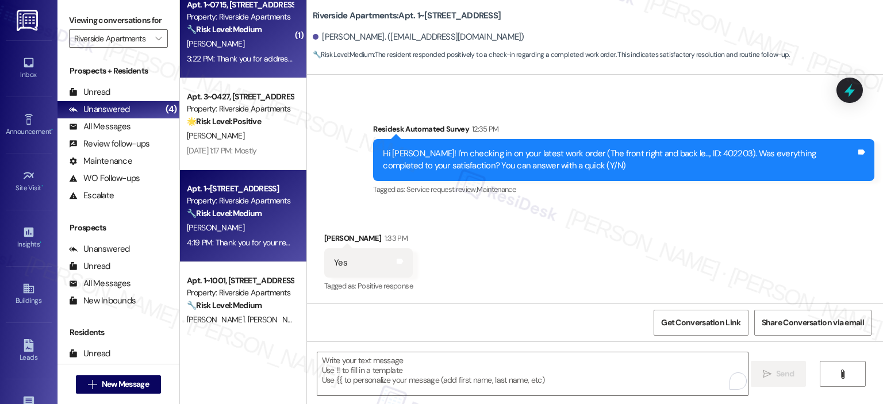
scroll to position [0, 0]
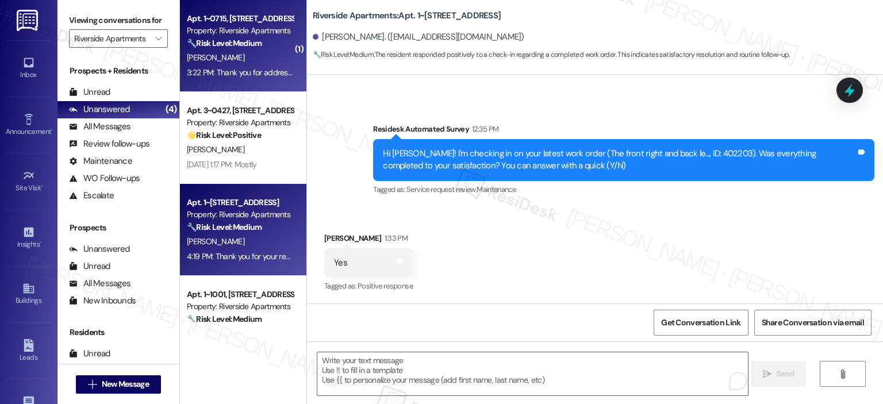
click at [225, 52] on div "[PERSON_NAME]" at bounding box center [240, 58] width 109 height 14
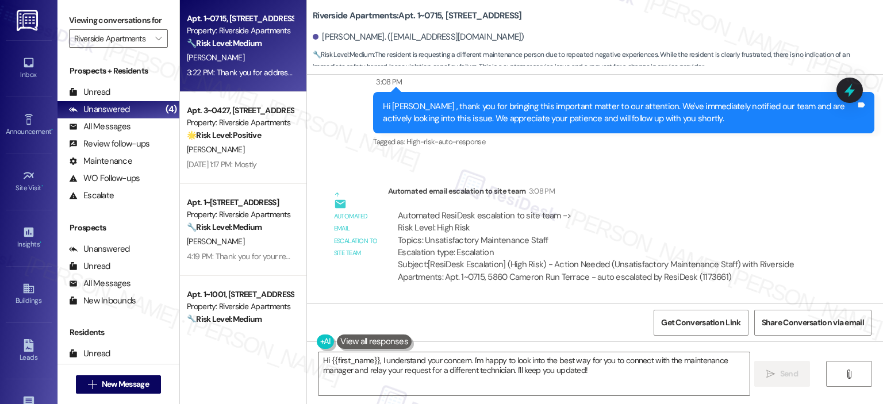
scroll to position [5155, 0]
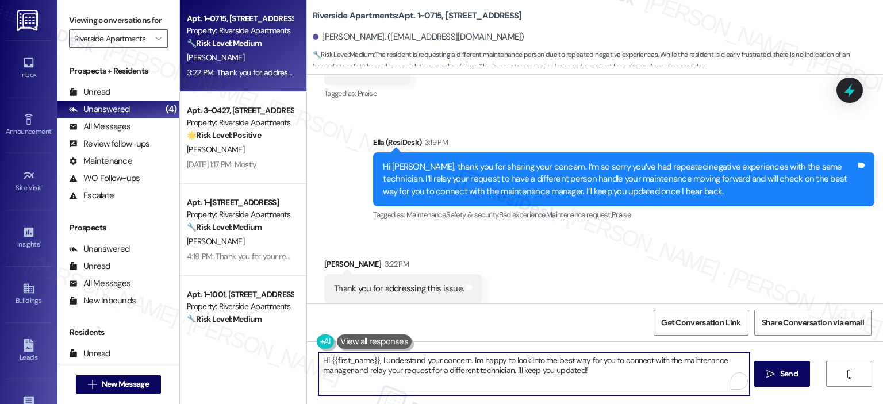
drag, startPoint x: 598, startPoint y: 367, endPoint x: 304, endPoint y: 351, distance: 293.7
click at [307, 351] on div "Hi {{first_name}}, I understand your concern. I'm happy to look into the best w…" at bounding box center [595, 385] width 576 height 86
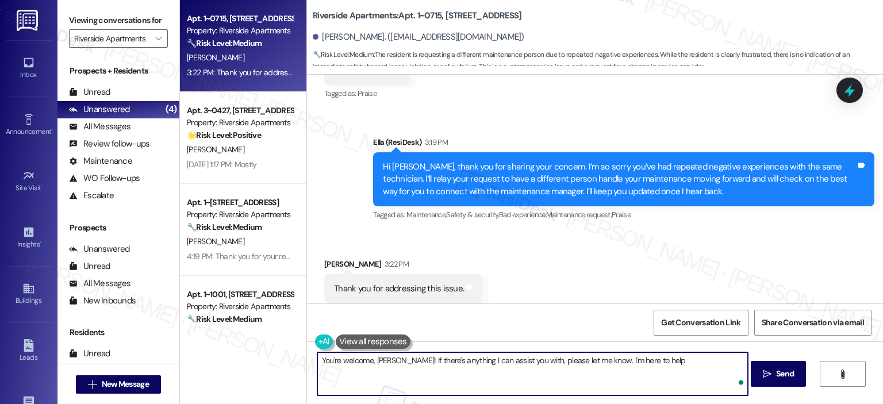
type textarea "You're welcome, [PERSON_NAME]! If there's anything I can assist you with, pleas…"
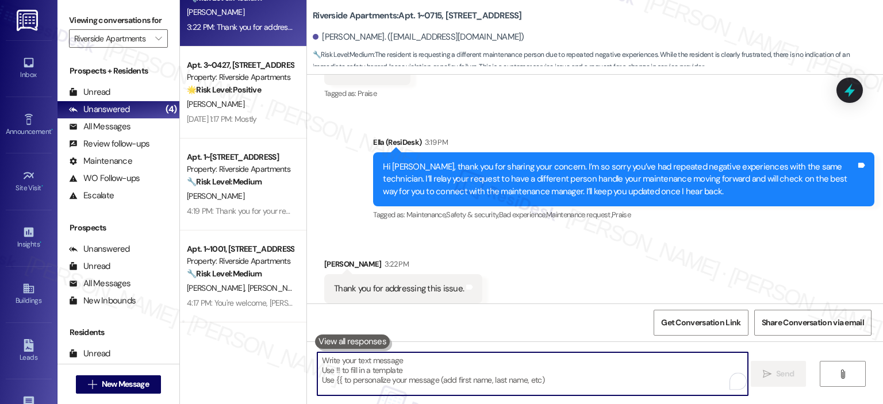
scroll to position [5155, 0]
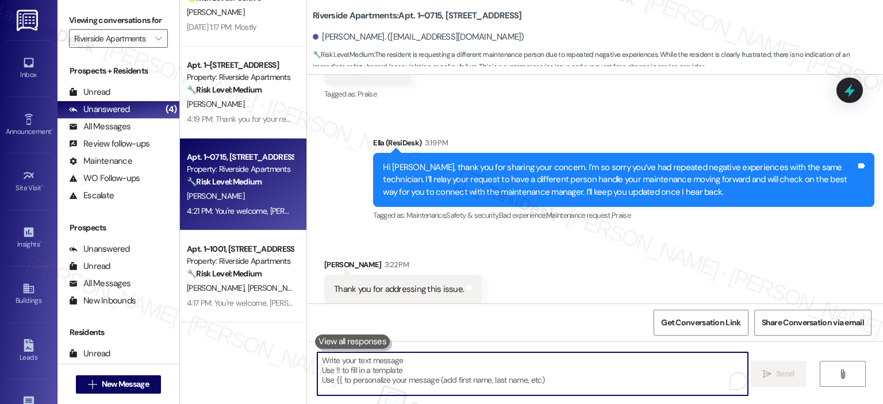
click at [212, 107] on div "[PERSON_NAME]" at bounding box center [240, 104] width 109 height 14
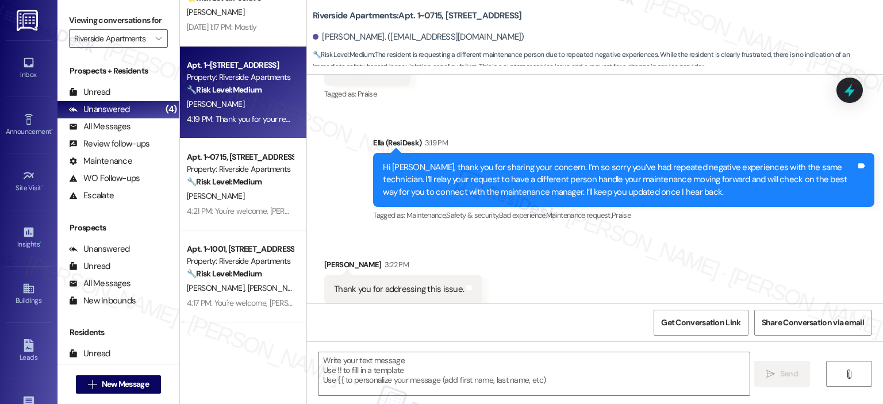
type textarea "Fetching suggested responses. Please feel free to read through the conversation…"
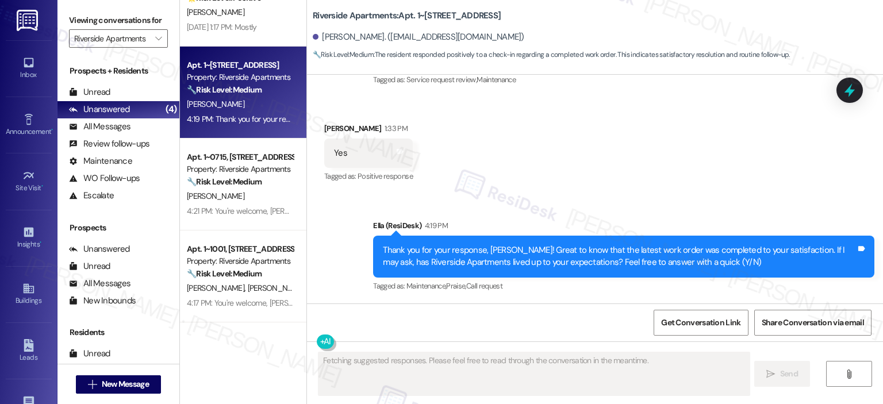
scroll to position [585, 0]
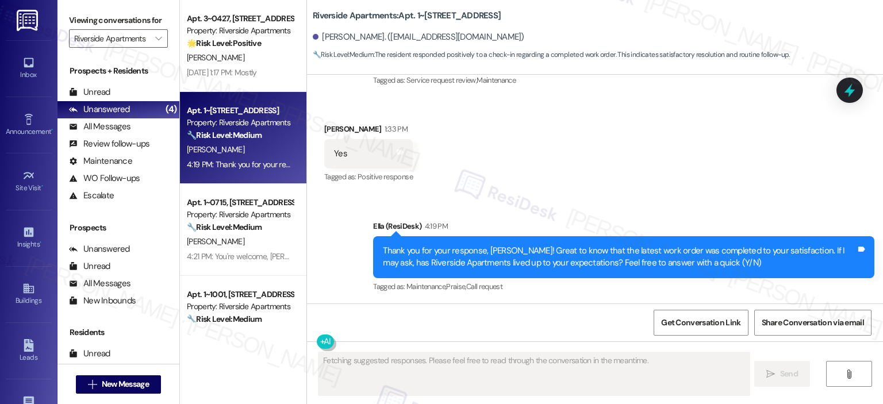
click at [225, 67] on div "[DATE] 1:17 PM: Mostly [DATE] 1:17 PM: Mostly" at bounding box center [222, 72] width 70 height 10
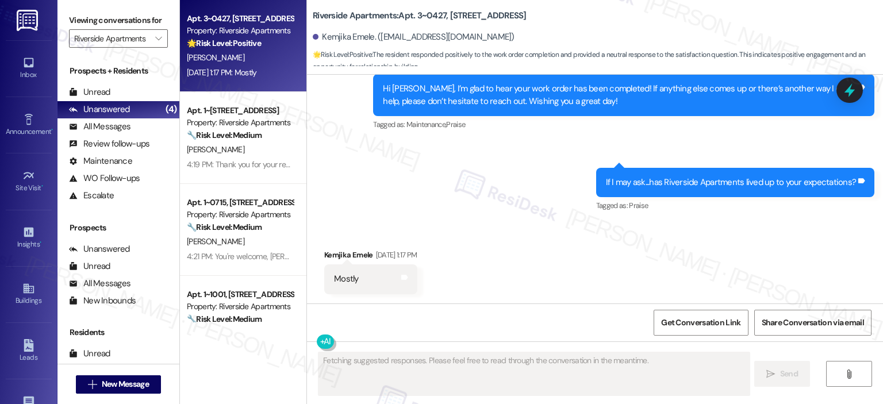
scroll to position [446, 0]
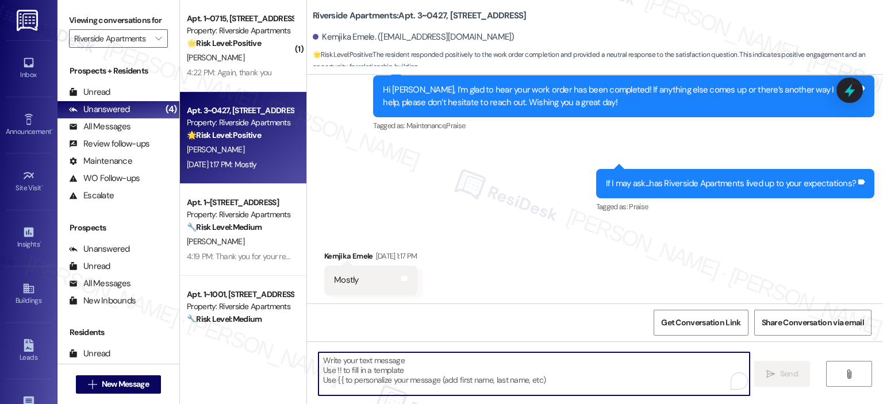
click at [429, 377] on textarea "To enrich screen reader interactions, please activate Accessibility in Grammarl…" at bounding box center [534, 374] width 431 height 43
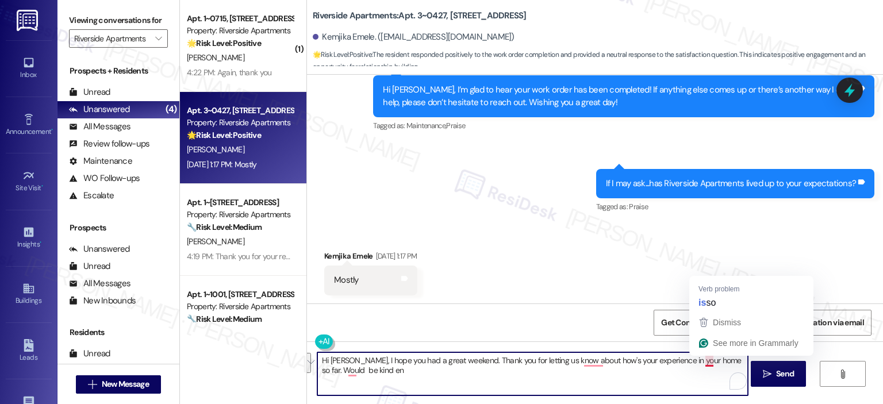
drag, startPoint x: 385, startPoint y: 377, endPoint x: 722, endPoint y: 358, distance: 338.1
click at [722, 358] on textarea "Hi [PERSON_NAME], I hope you had a great weekend. Thank you for letting us know…" at bounding box center [532, 374] width 431 height 43
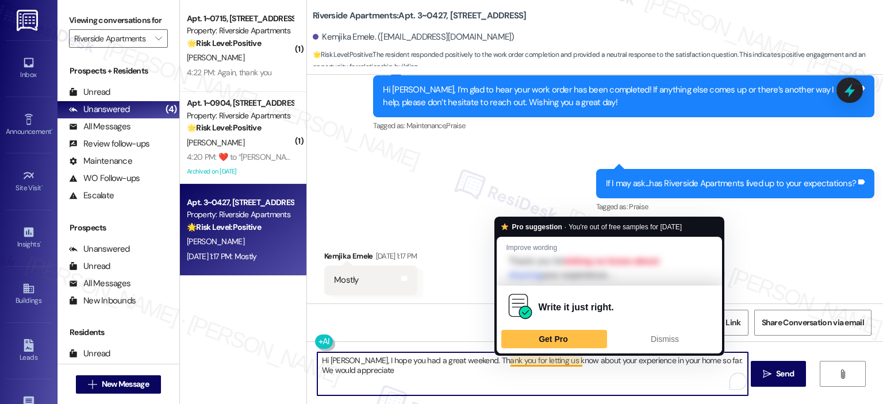
click at [472, 365] on textarea "Hi [PERSON_NAME], I hope you had a great weekend. Thank you for letting us know…" at bounding box center [532, 374] width 431 height 43
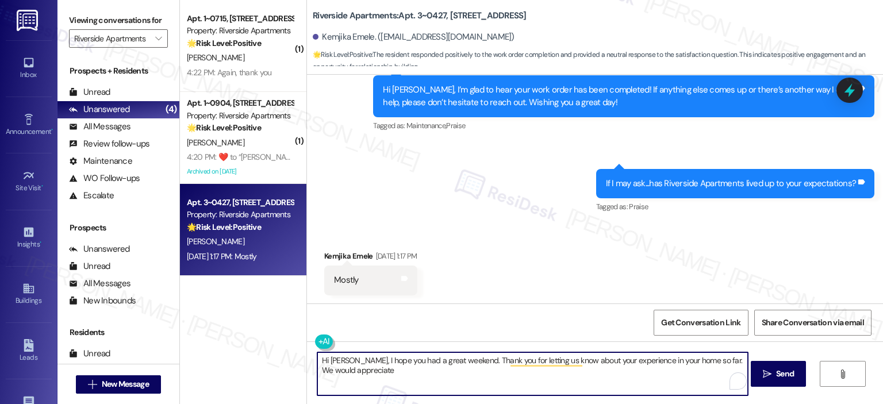
click at [367, 373] on textarea "Hi [PERSON_NAME], I hope you had a great weekend. Thank you for letting us know…" at bounding box center [532, 374] width 431 height 43
click at [424, 371] on textarea "Hi [PERSON_NAME], I hope you had a great weekend. Thank you for letting us know…" at bounding box center [532, 374] width 431 height 43
paste textarea "I hope you can share your great experience with the {{property}}"
click at [386, 373] on textarea "Hi [PERSON_NAME], I hope you had a great weekend. Thank you for letting us know…" at bounding box center [532, 374] width 431 height 43
paste textarea "sharing your experience in your home so far. We’d really appreciate it if you c…"
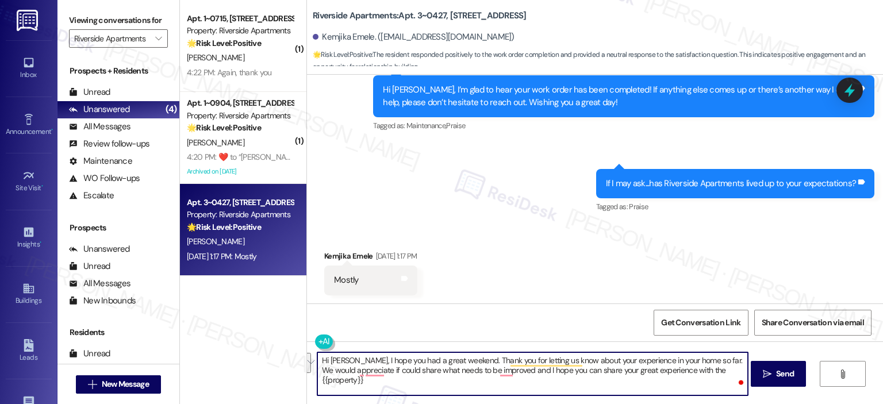
type textarea "Hi [PERSON_NAME], I hope you had a great weekend. Thank you for sharing your ex…"
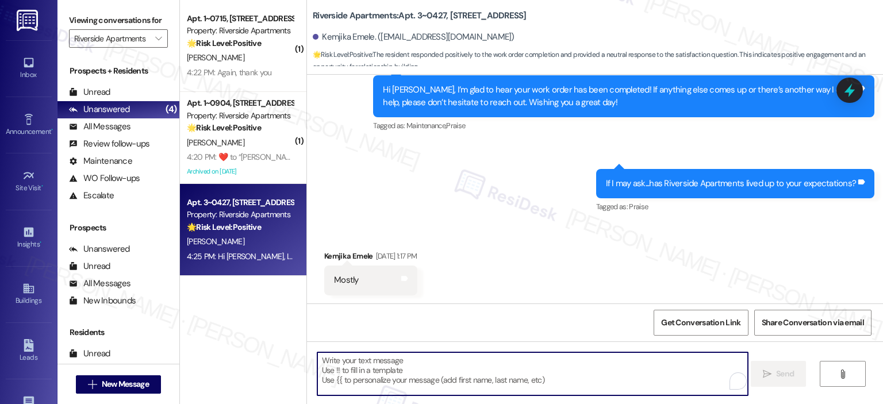
scroll to position [552, 0]
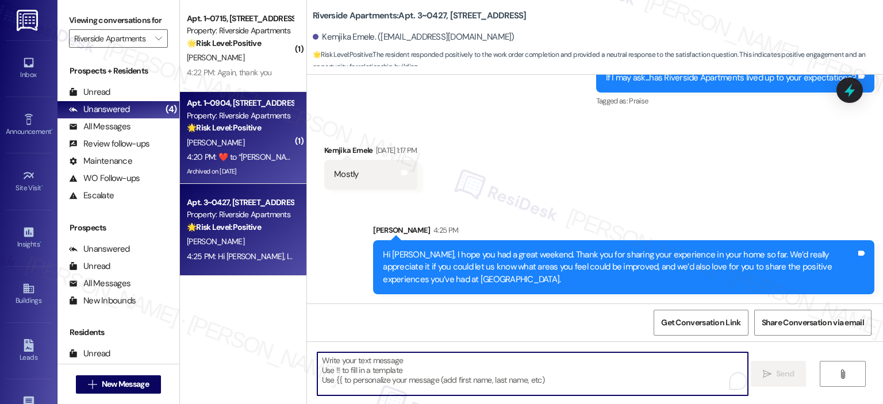
click at [200, 101] on div "Apt. 1~0904, [STREET_ADDRESS]" at bounding box center [240, 103] width 106 height 12
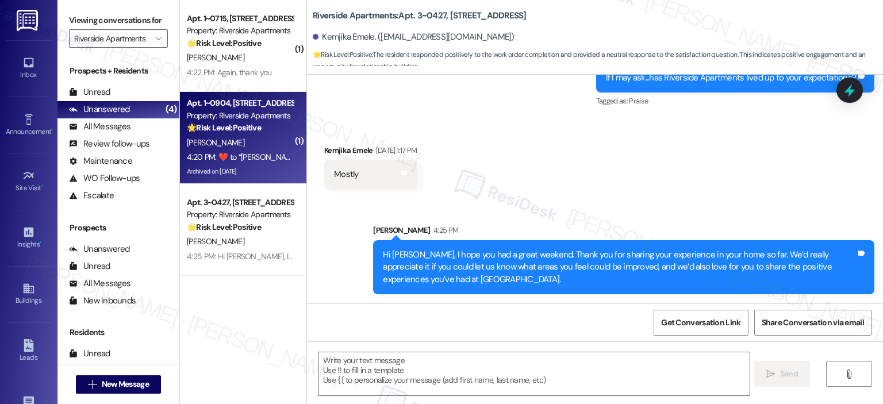
type textarea "Fetching suggested responses. Please feel free to read through the conversation…"
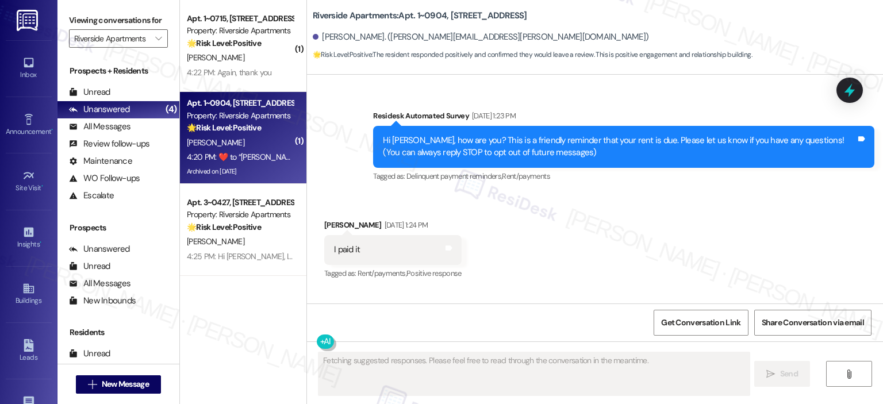
scroll to position [8351, 0]
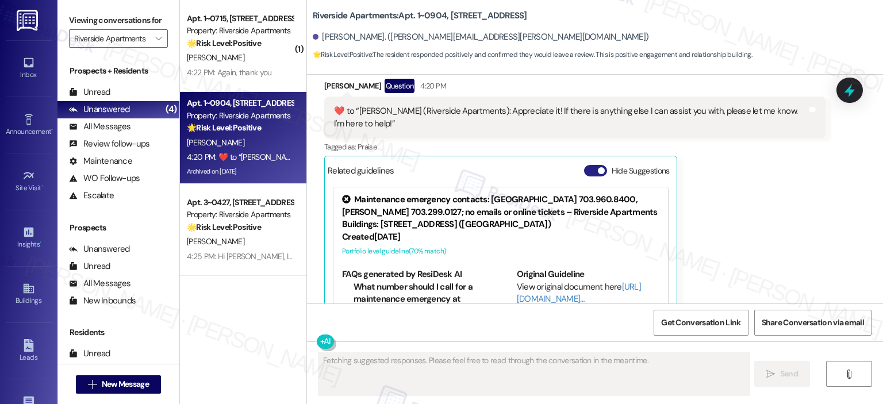
click at [587, 165] on button "Hide Suggestions" at bounding box center [595, 171] width 23 height 12
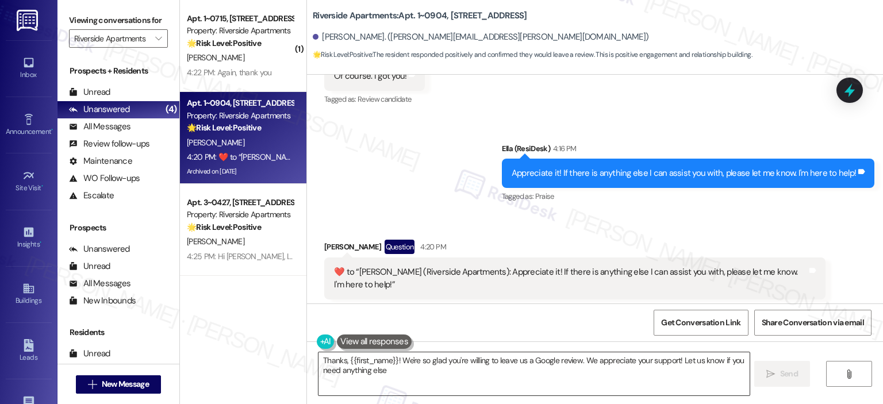
type textarea "Thanks, {{first_name}}! We're so glad you're willing to leave us a Google revie…"
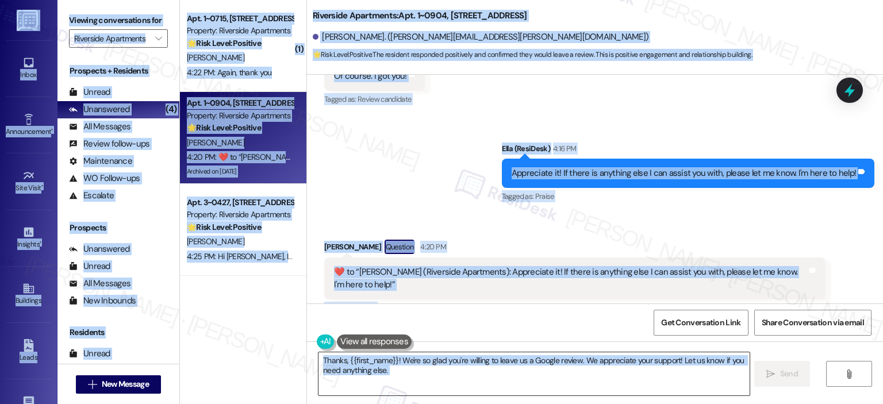
click at [462, 374] on textarea "Thanks, {{first_name}}! We're so glad you're willing to leave us a Google revie…" at bounding box center [534, 374] width 431 height 43
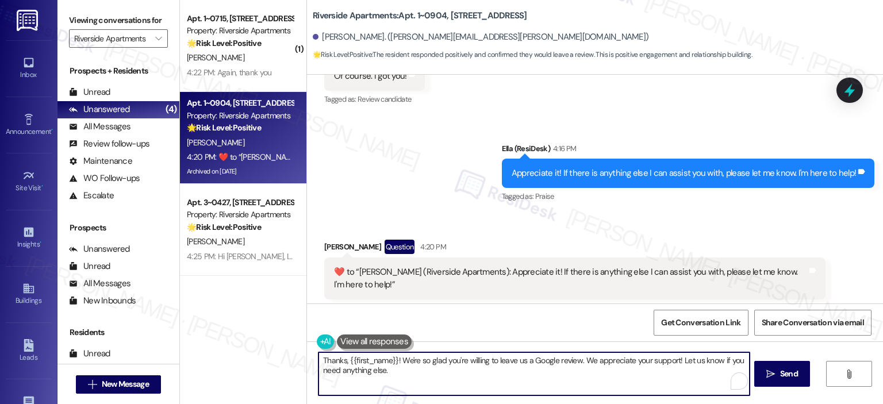
drag, startPoint x: 404, startPoint y: 384, endPoint x: 285, endPoint y: 364, distance: 121.2
click at [285, 364] on div "( 1 ) Apt. 1~0715, 5860 Cameron Run Terrace Property: Riverside Apartments 🌟 Ri…" at bounding box center [531, 202] width 703 height 404
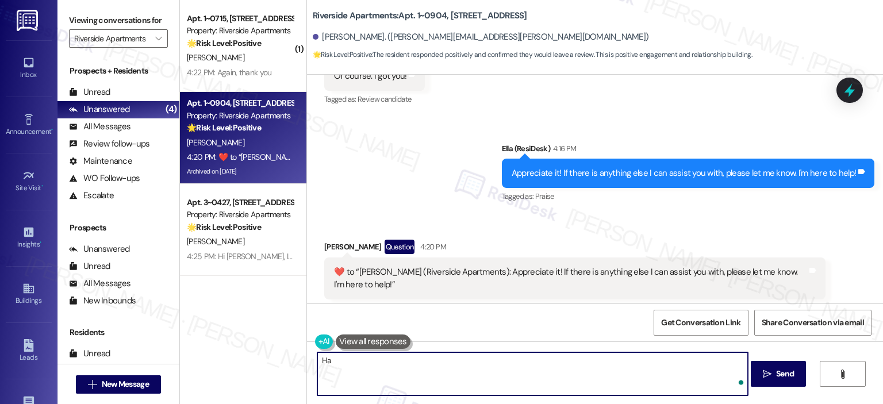
type textarea "H"
type textarea "Enjoy the rest of the day!"
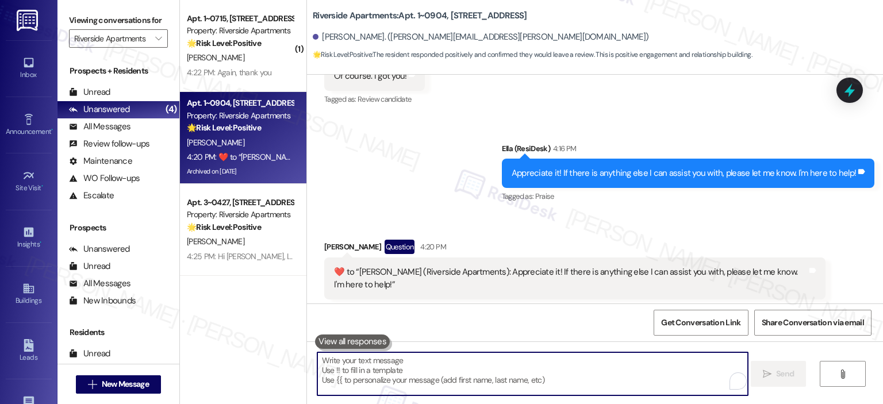
scroll to position [8189, 0]
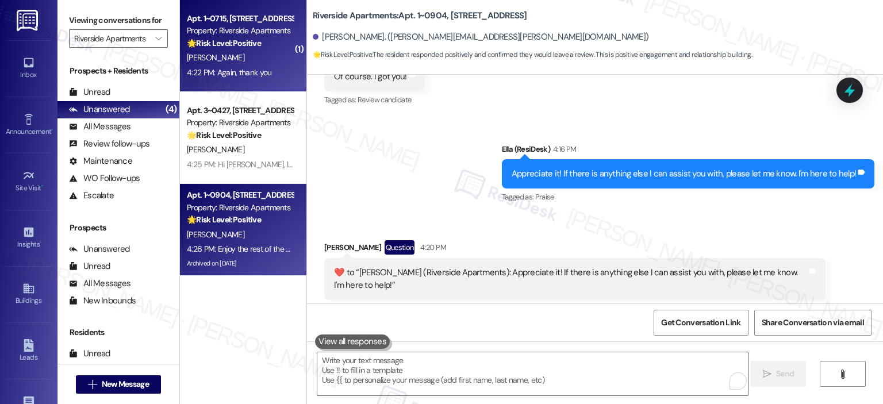
click at [232, 79] on div "4:22 PM: Again, thank you 4:22 PM: Again, thank you" at bounding box center [240, 73] width 109 height 14
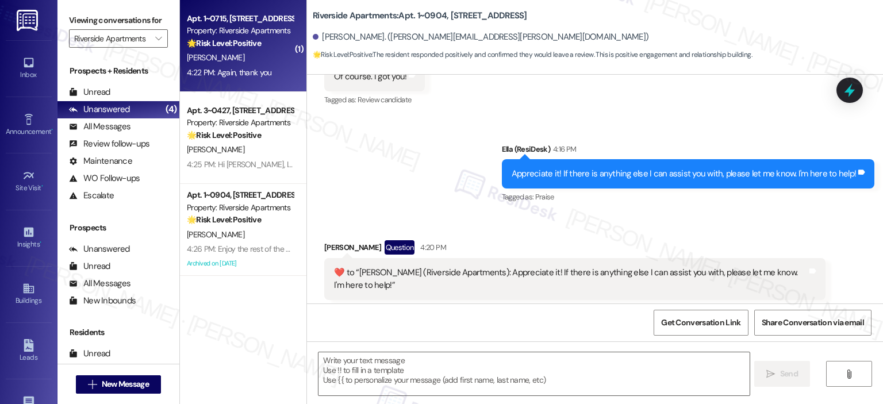
type textarea "Fetching suggested responses. Please feel free to read through the conversation…"
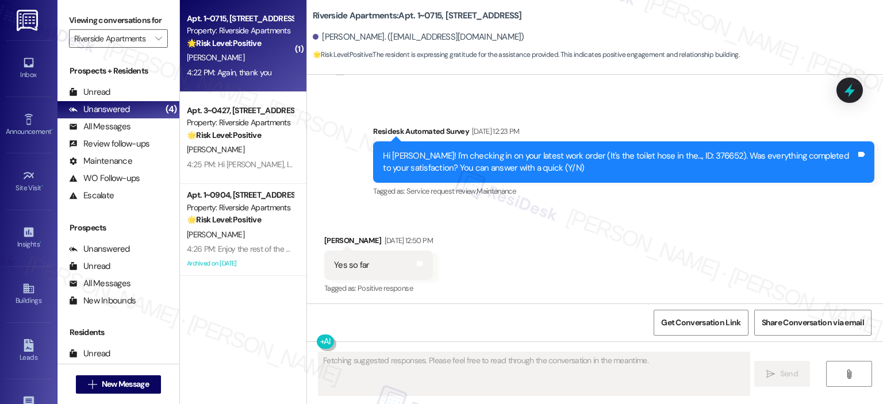
scroll to position [5348, 0]
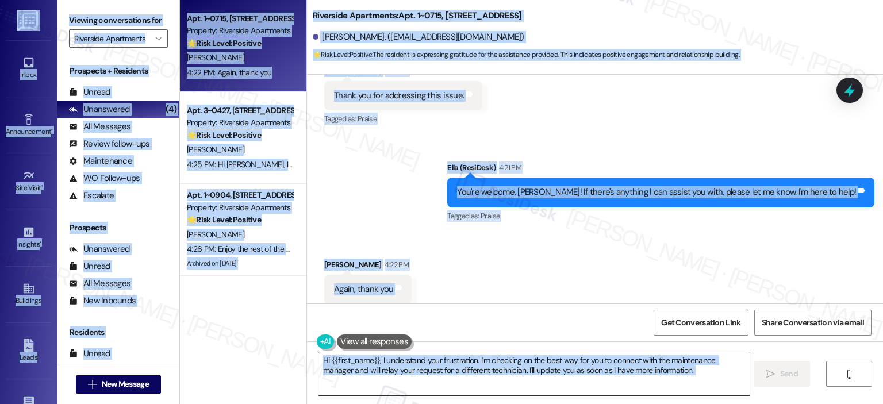
click at [534, 366] on textarea "Hi {{first_name}}, I understand your frustration. I'm checking on the best way …" at bounding box center [534, 374] width 431 height 43
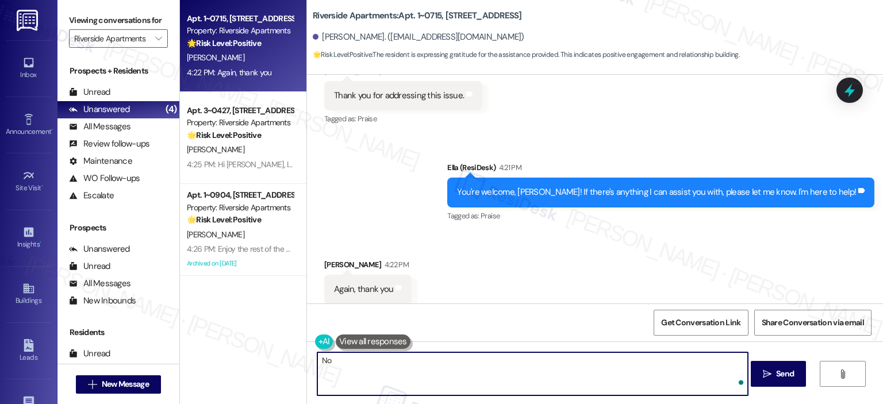
type textarea "N"
type textarea "My pleasure. En"
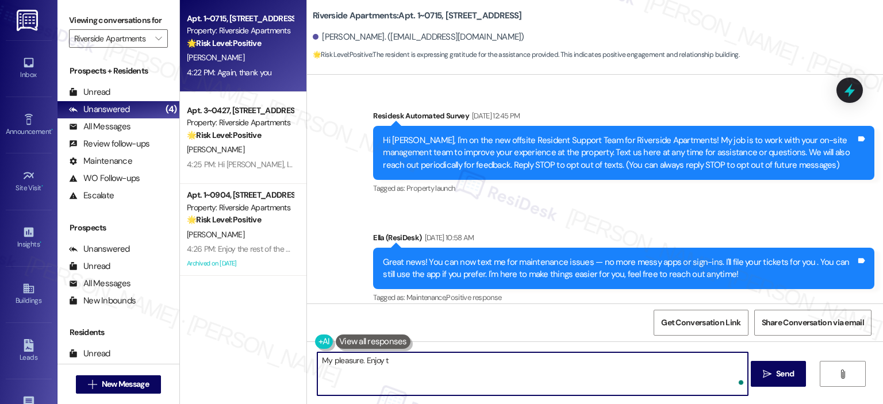
scroll to position [5348, 0]
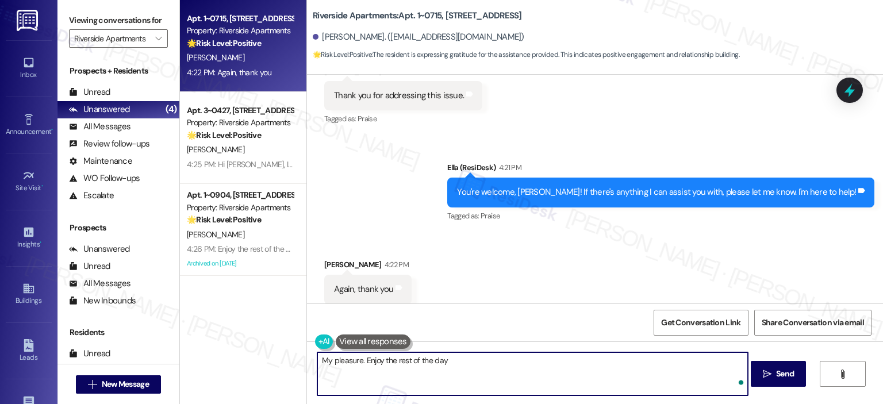
type textarea "My pleasure. Enjoy the rest of the day!"
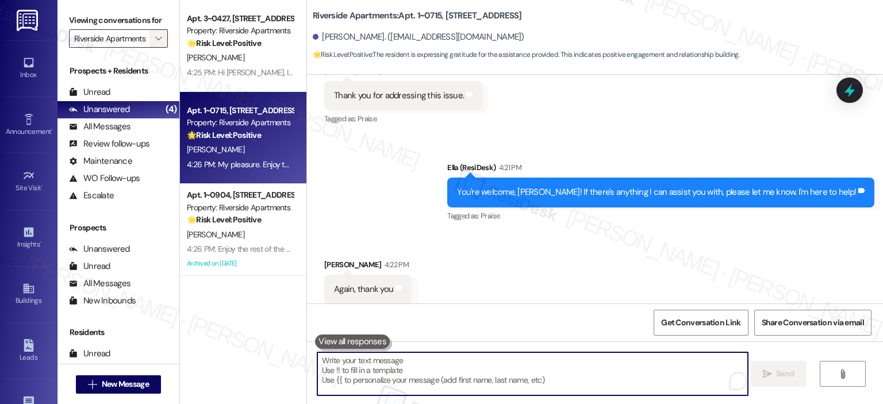
click at [153, 32] on span "" at bounding box center [158, 38] width 11 height 18
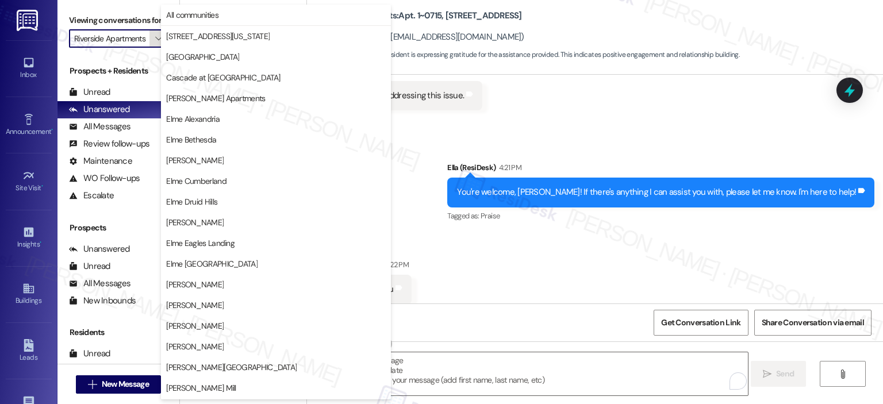
scroll to position [205, 0]
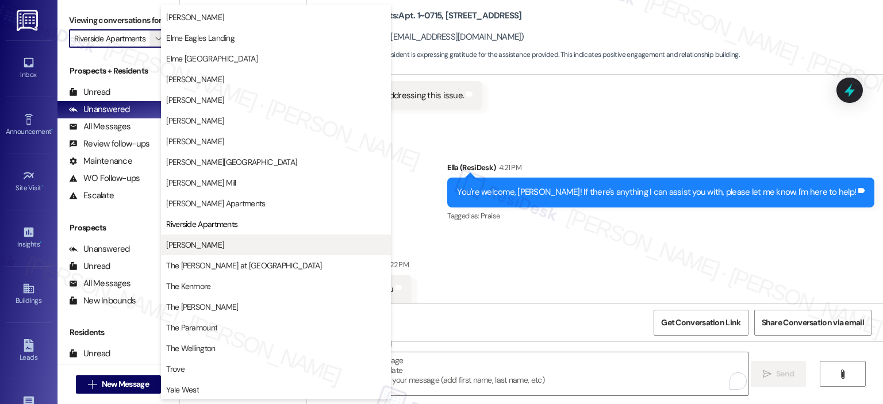
click at [188, 246] on span "[PERSON_NAME]" at bounding box center [195, 245] width 58 height 12
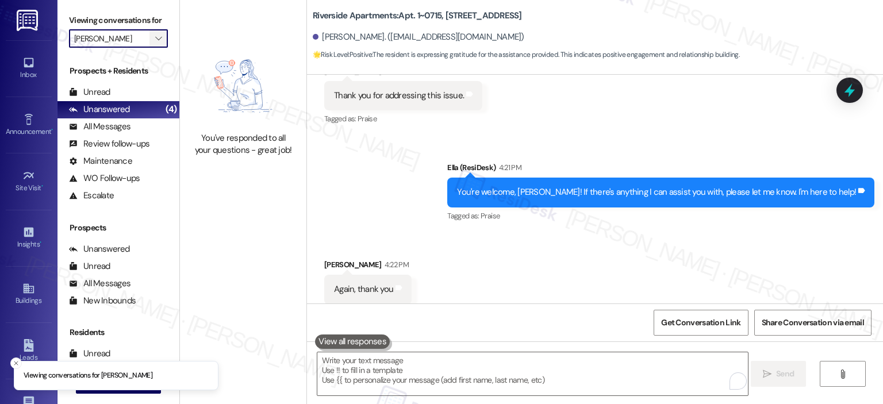
click at [153, 32] on span "" at bounding box center [158, 38] width 11 height 18
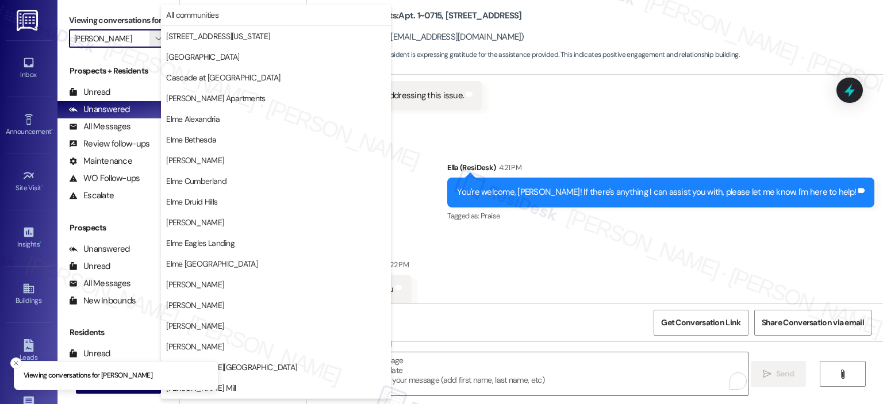
scroll to position [205, 0]
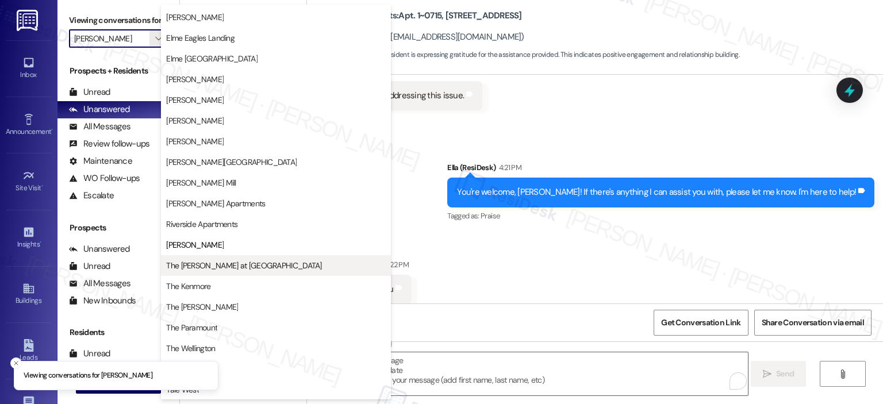
click at [182, 265] on span "The [PERSON_NAME] at [GEOGRAPHIC_DATA]" at bounding box center [243, 266] width 155 height 12
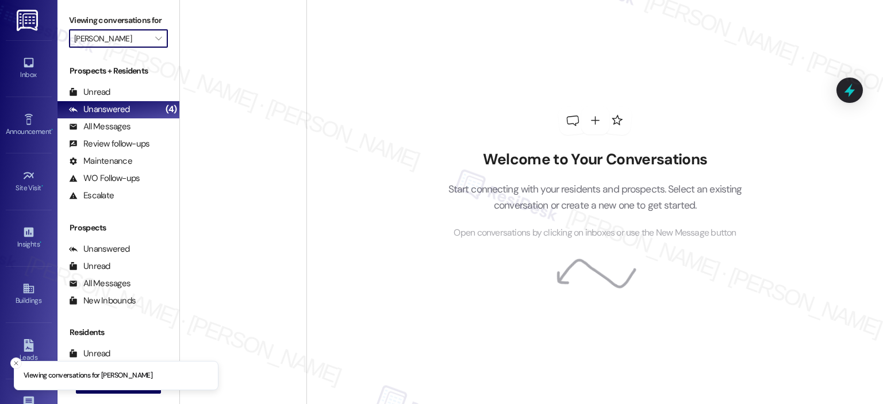
type input "The [PERSON_NAME] at [GEOGRAPHIC_DATA]"
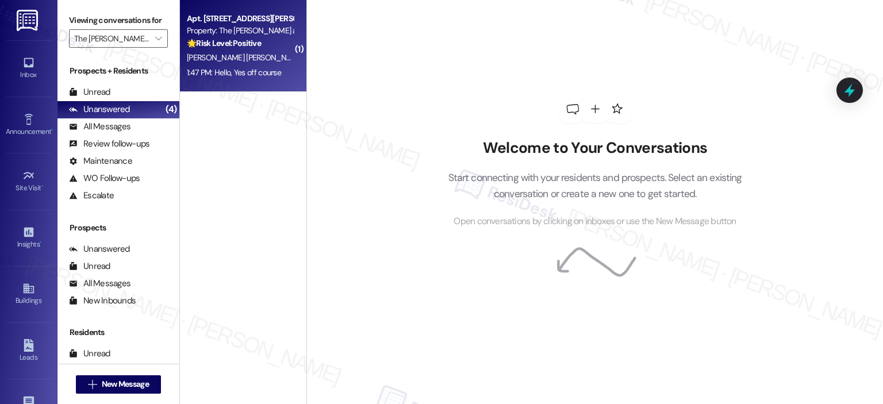
click at [221, 62] on span "[PERSON_NAME] [PERSON_NAME]" at bounding box center [245, 57] width 117 height 10
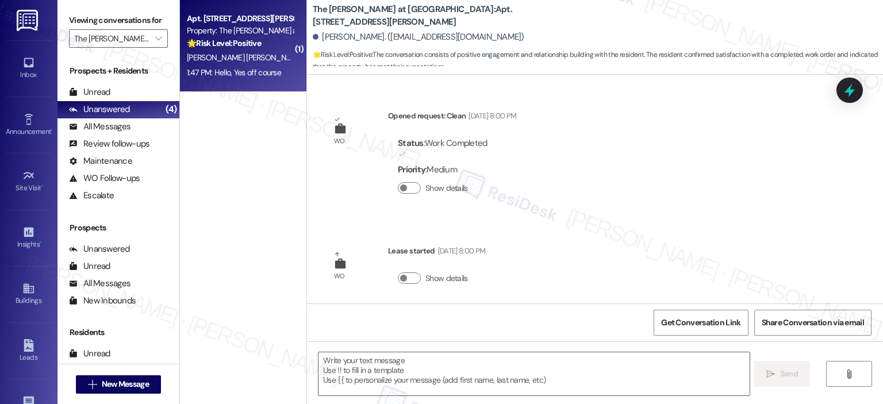
scroll to position [1302, 0]
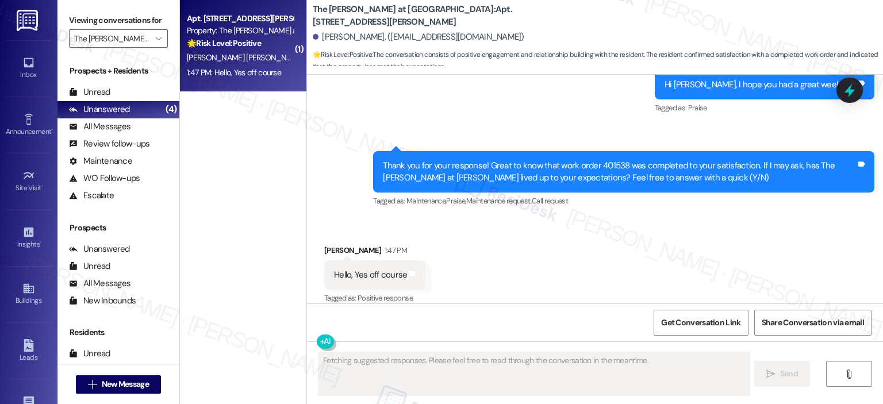
type textarea "Fetching suggested responses. Please feel free to read through the conversation…"
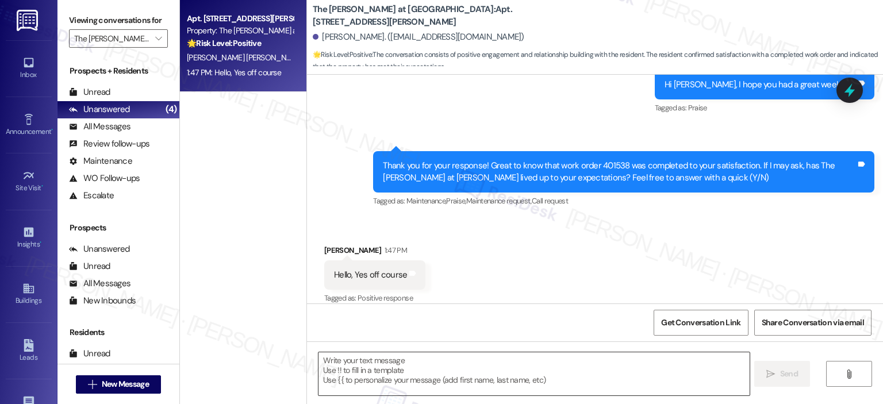
click at [411, 380] on textarea at bounding box center [534, 374] width 431 height 43
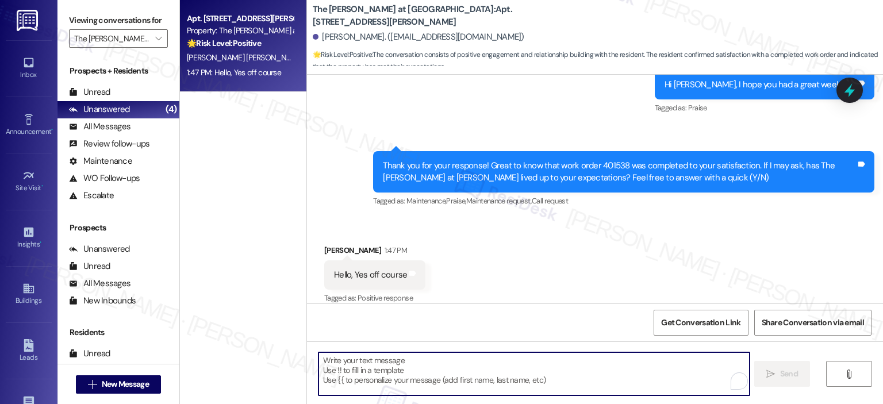
paste textarea "Thank you for your response! Great to know that the latest work order was compl…"
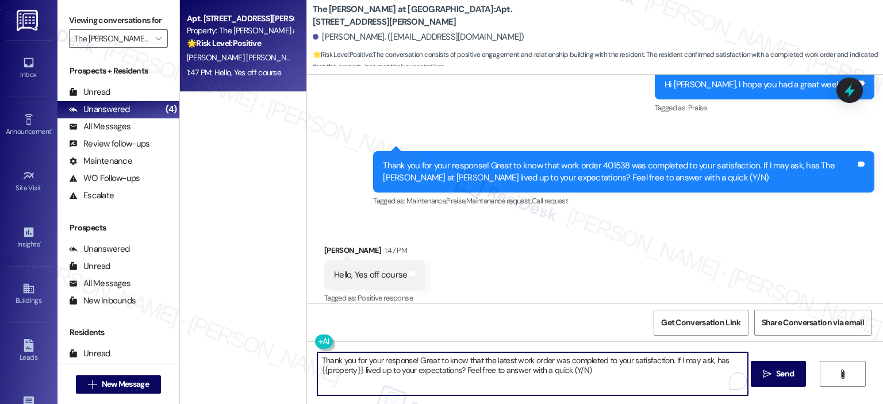
click at [412, 361] on textarea "Thank you for your response! Great to know that the latest work order was compl…" at bounding box center [532, 374] width 431 height 43
click at [647, 377] on textarea "Thank you for your response, [PERSON_NAME]! Great to know that the latest work …" at bounding box center [532, 374] width 431 height 43
type textarea "Thank you for your response, [PERSON_NAME]! Great to know that the latest work …"
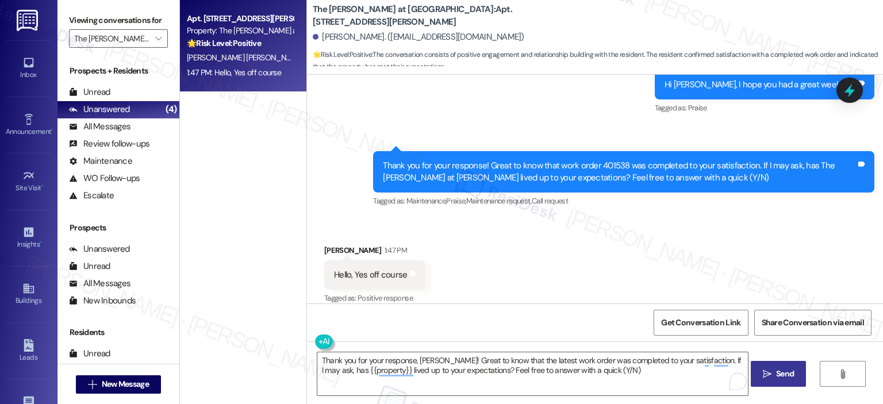
click at [779, 369] on span "Send" at bounding box center [785, 374] width 18 height 12
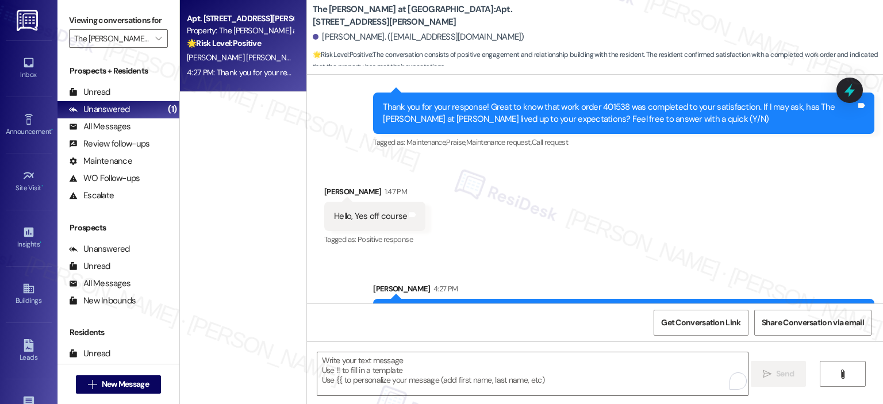
scroll to position [1394, 0]
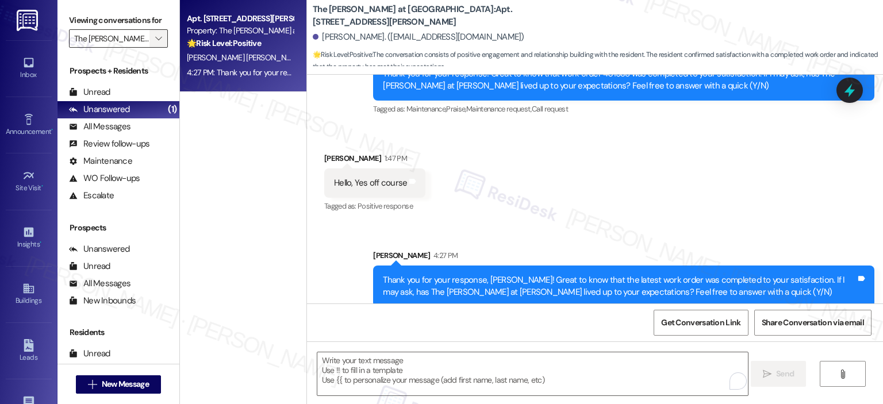
click at [155, 40] on icon "" at bounding box center [158, 38] width 6 height 9
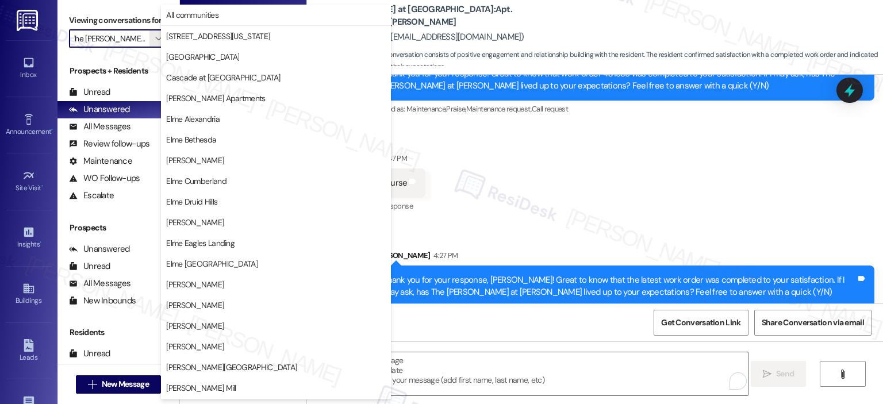
scroll to position [205, 0]
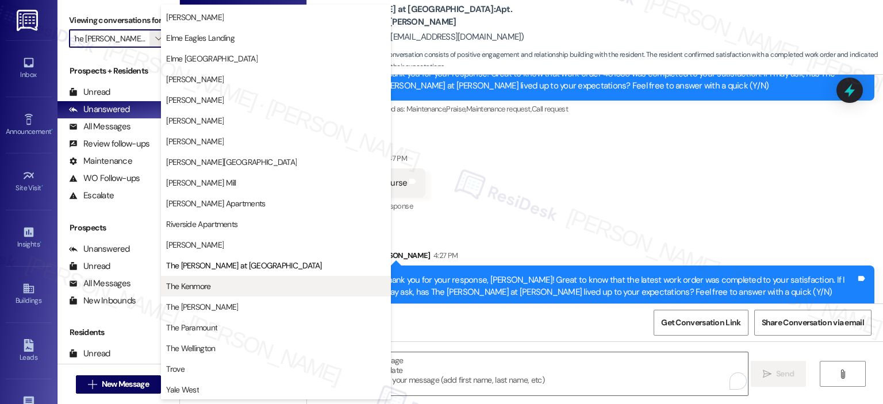
click at [200, 282] on span "The Kenmore" at bounding box center [188, 287] width 44 height 12
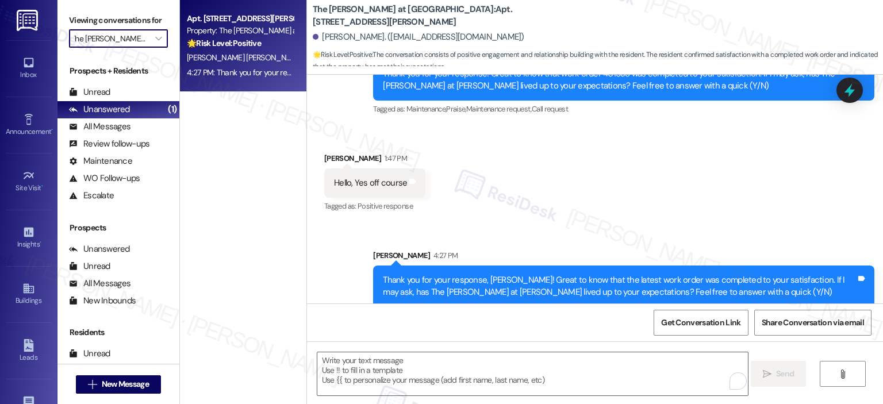
type input "The Kenmore"
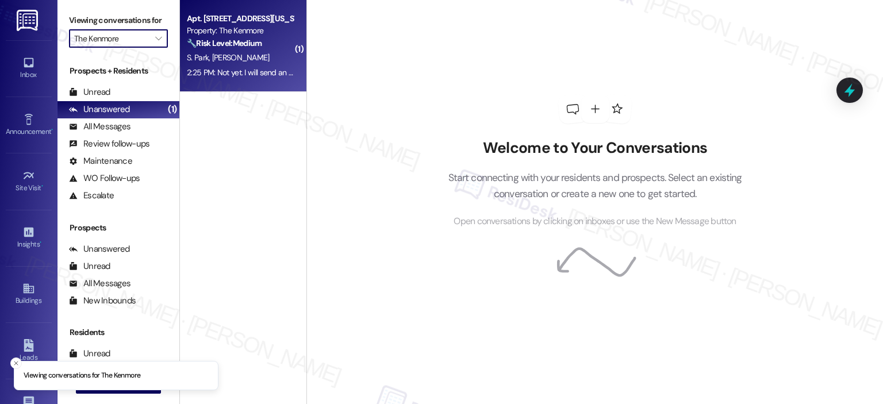
click at [234, 31] on div "Property: The Kenmore" at bounding box center [240, 31] width 106 height 12
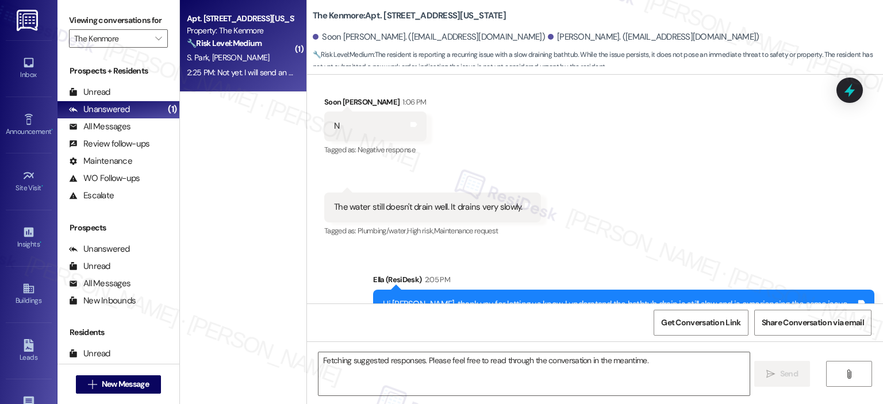
scroll to position [850, 0]
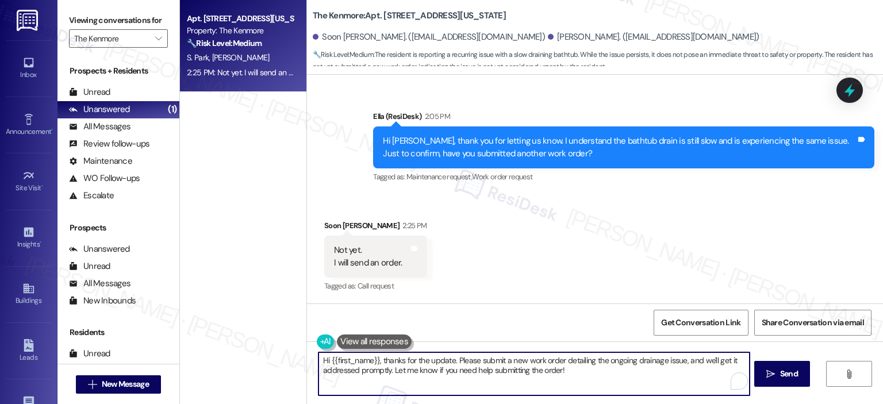
drag, startPoint x: 378, startPoint y: 361, endPoint x: 306, endPoint y: 359, distance: 72.5
click at [312, 359] on div "Hi {{first_name}}, thanks for the update. Please submit a new work order detail…" at bounding box center [528, 374] width 432 height 44
drag, startPoint x: 512, startPoint y: 374, endPoint x: 570, endPoint y: 360, distance: 60.4
click at [570, 360] on textarea "Thanks for the update. Please submit a new work order detailing the ongoing dra…" at bounding box center [532, 374] width 431 height 43
click at [572, 379] on textarea "Thanks for the update. Please submit a new work order detailing the ongoing dra…" at bounding box center [532, 374] width 431 height 43
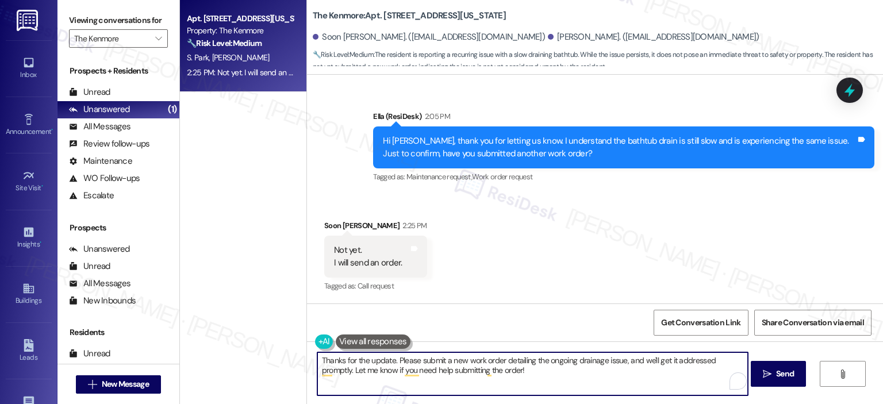
click at [596, 358] on textarea "Thanks for the update. Please submit a new work order detailing the ongoing dra…" at bounding box center [532, 374] width 431 height 43
drag, startPoint x: 598, startPoint y: 358, endPoint x: 570, endPoint y: 358, distance: 28.2
click at [570, 358] on textarea "Thanks for the update. Please submit a new work order detailing the ongoing dra…" at bounding box center [532, 374] width 431 height 43
drag, startPoint x: 592, startPoint y: 361, endPoint x: 600, endPoint y: 374, distance: 15.8
click at [600, 374] on textarea "Thanks for the update. Please submit a new work order detailing the ongoing iss…" at bounding box center [532, 374] width 431 height 43
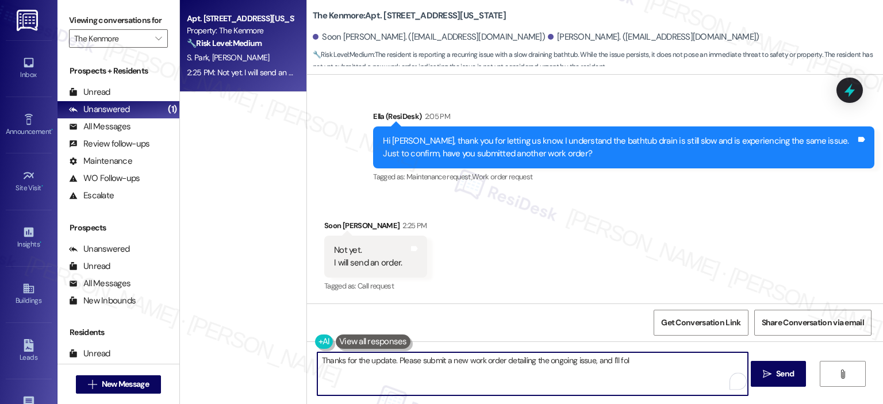
type textarea "Thanks for the update. Please submit a new work order detailing the ongoing iss…"
